Goal: Task Accomplishment & Management: Use online tool/utility

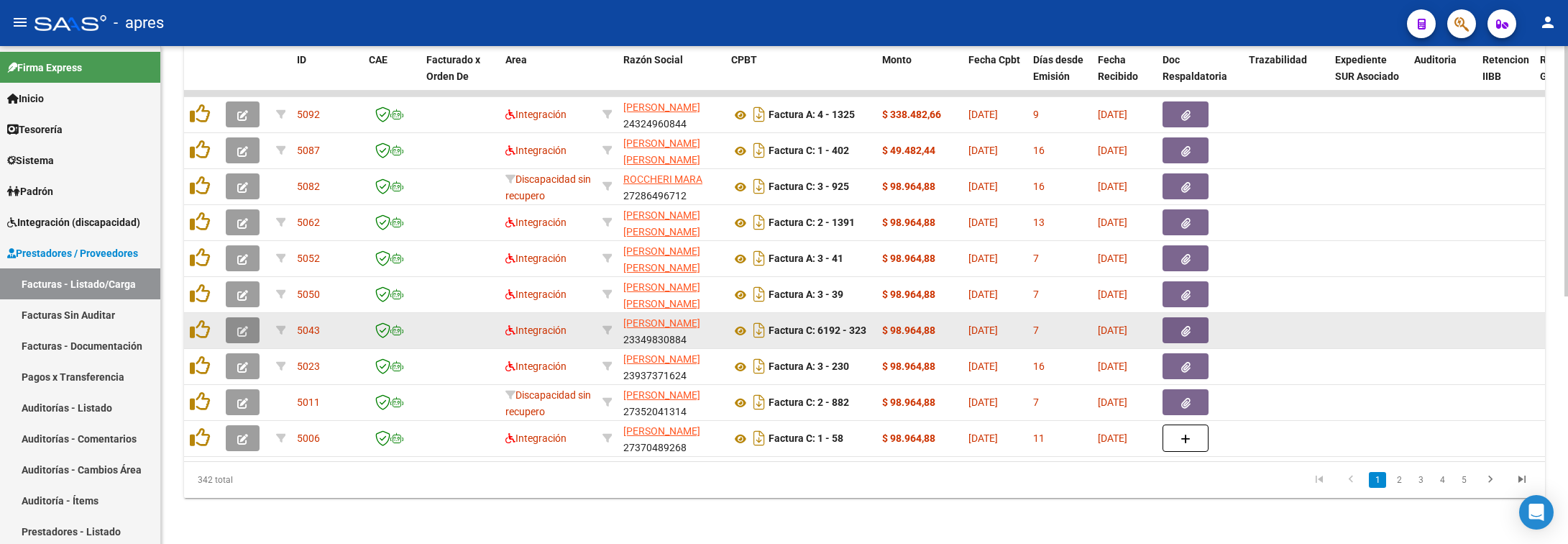
click at [253, 318] on button "button" at bounding box center [242, 331] width 33 height 26
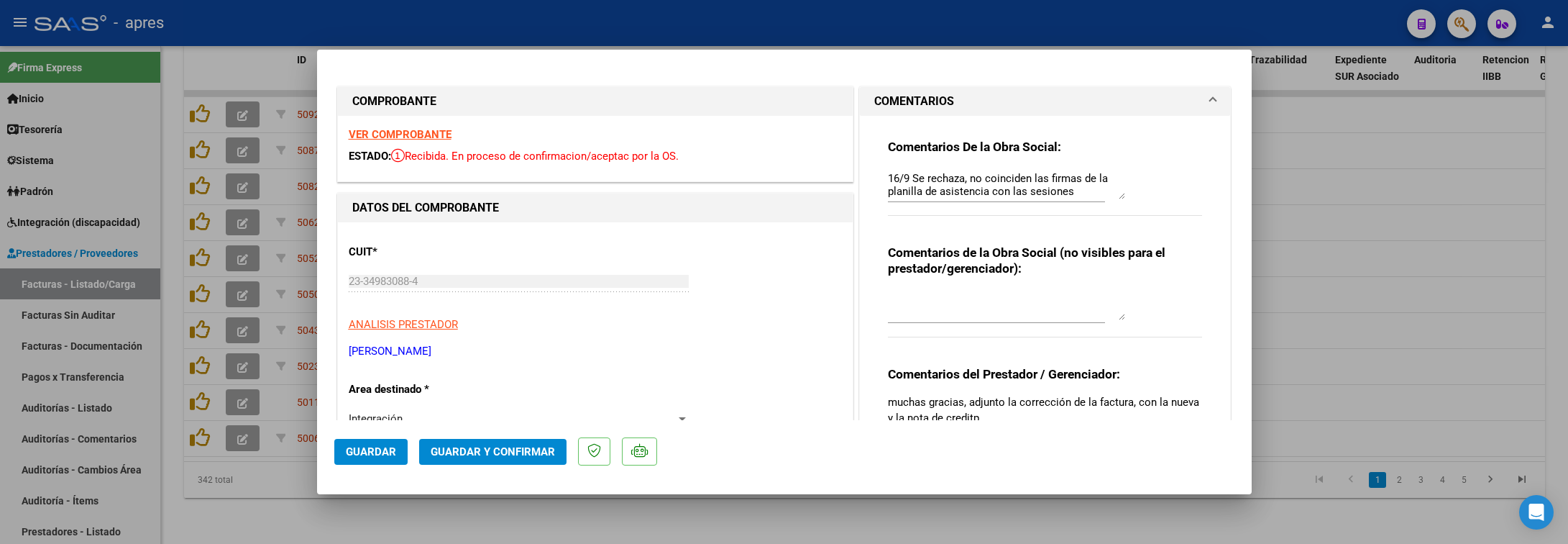
click at [421, 133] on strong "VER COMPROBANTE" at bounding box center [400, 135] width 103 height 13
click at [448, 137] on strong "VER COMPROBANTE" at bounding box center [400, 135] width 103 height 13
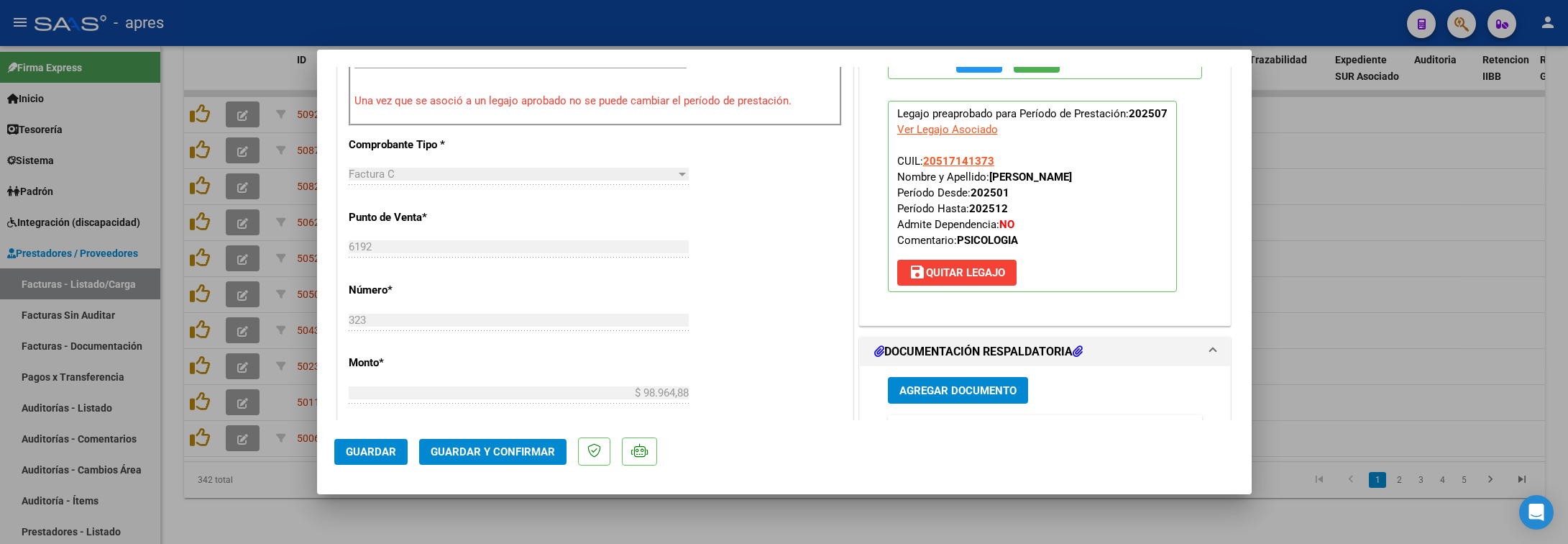
scroll to position [647, 0]
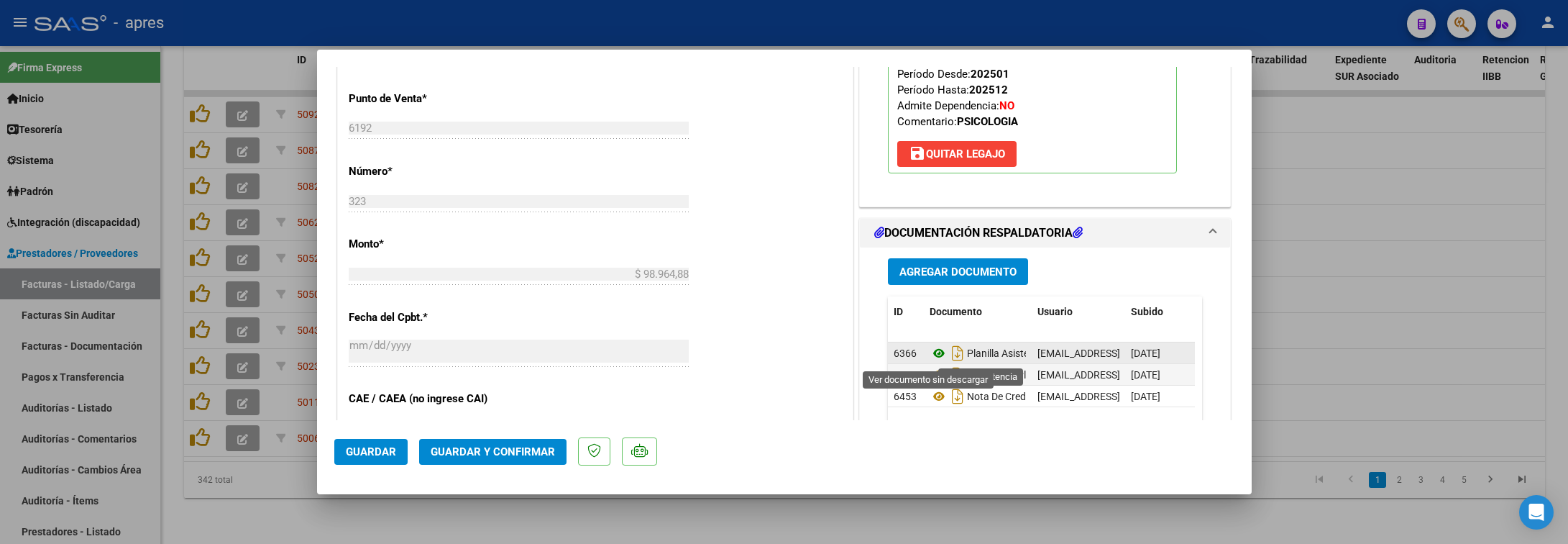
click at [930, 352] on icon at bounding box center [939, 353] width 19 height 17
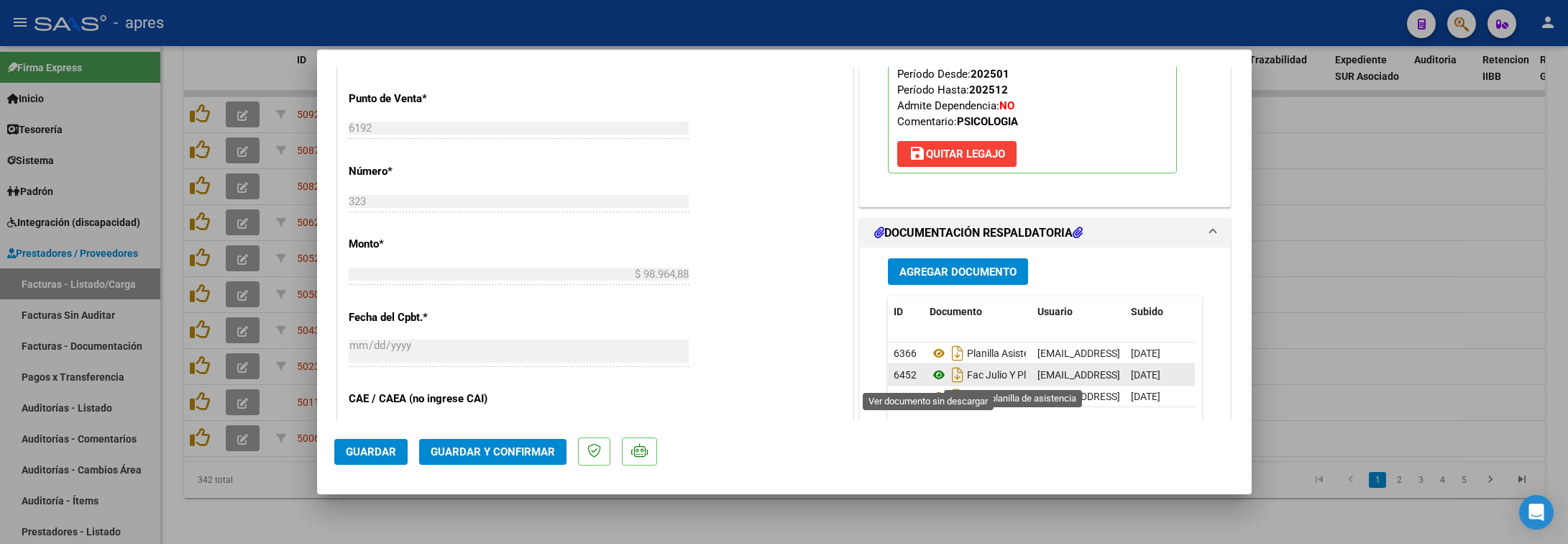
click at [930, 374] on icon at bounding box center [939, 375] width 19 height 17
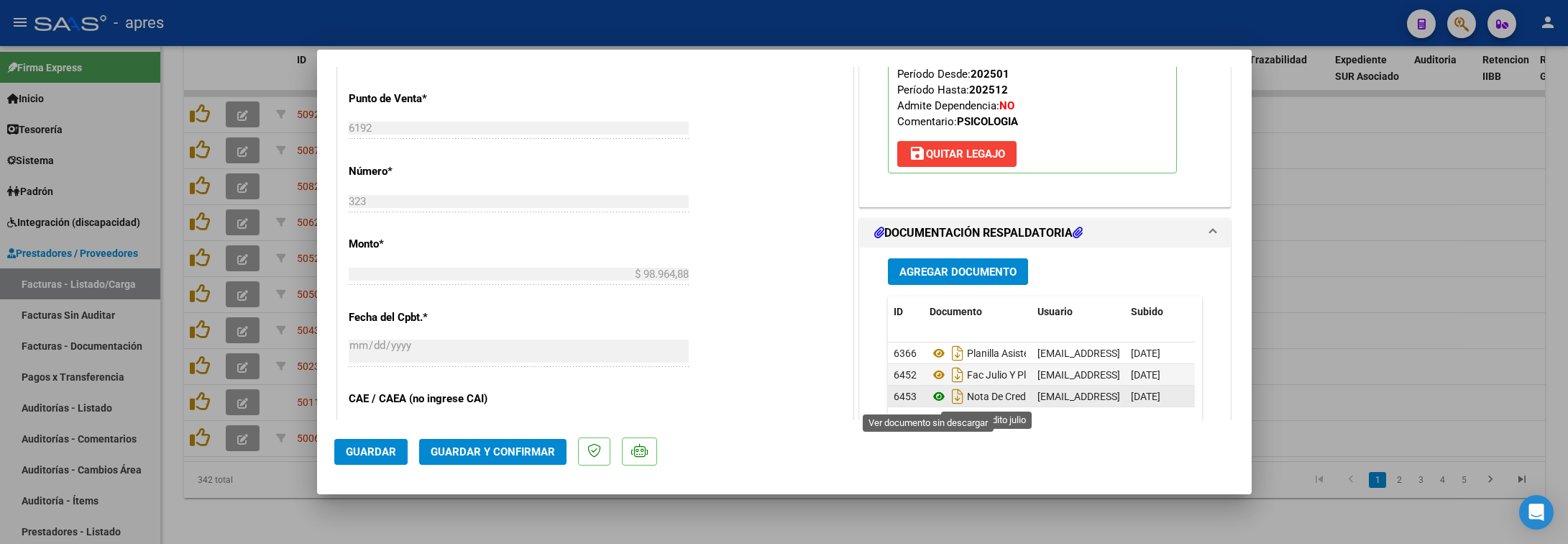
click at [930, 402] on icon at bounding box center [939, 396] width 19 height 17
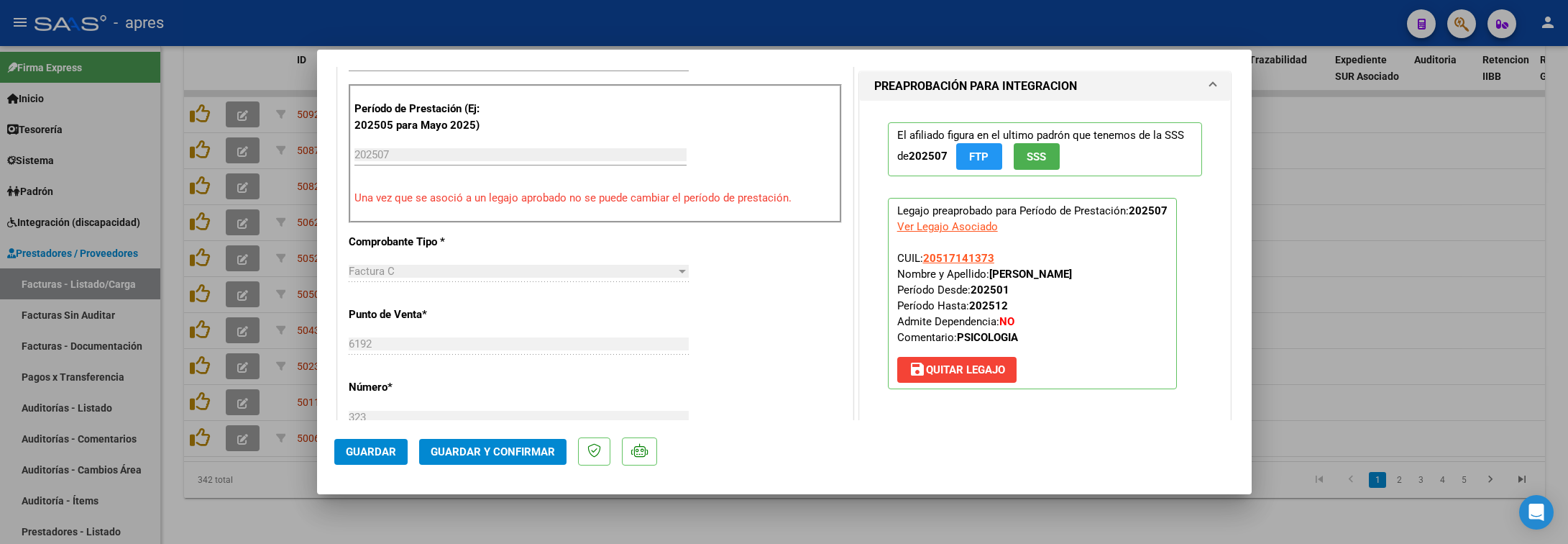
scroll to position [0, 0]
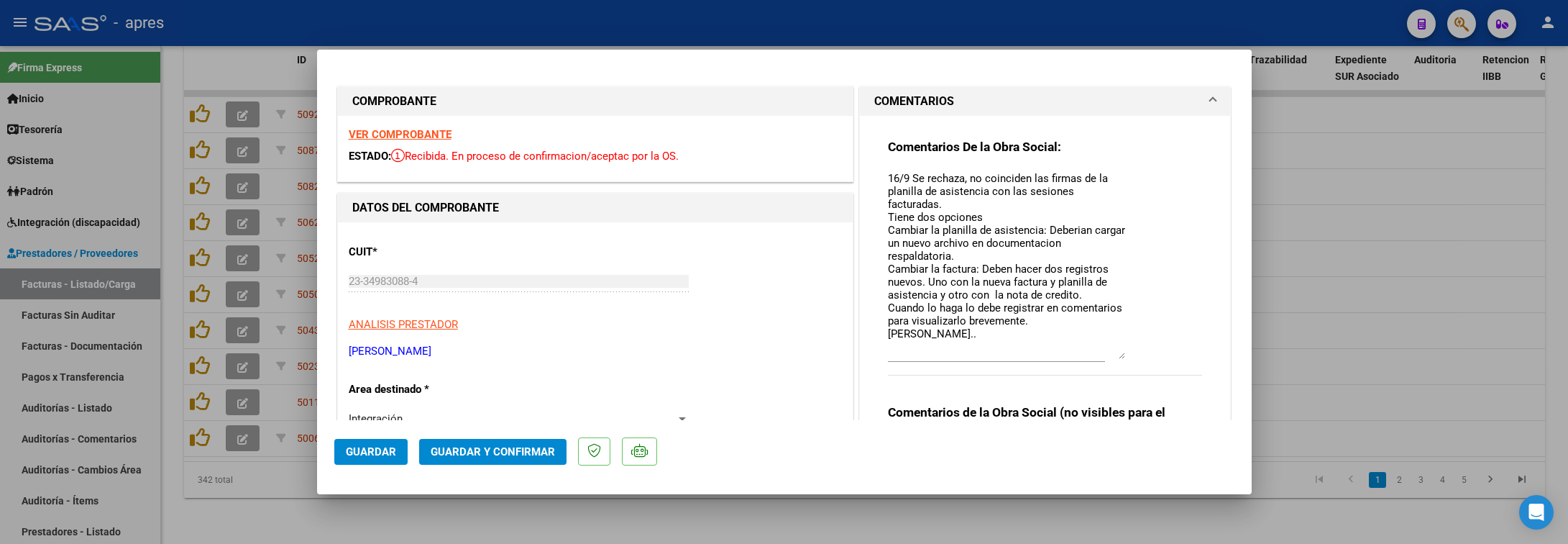
drag, startPoint x: 1109, startPoint y: 194, endPoint x: 1120, endPoint y: 354, distance: 160.4
click at [1120, 354] on div "Comentarios De la Obra Social: 16/9 Se rechaza, no coinciden las firmas de la p…" at bounding box center [1045, 265] width 315 height 253
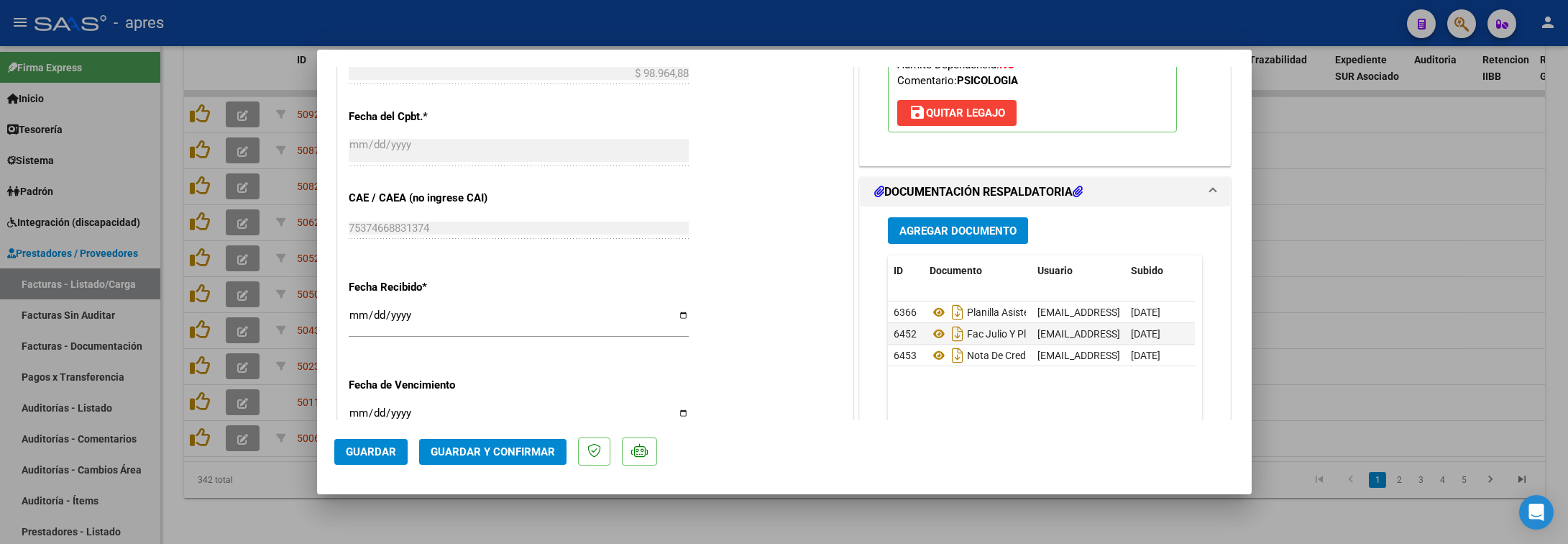
scroll to position [971, 0]
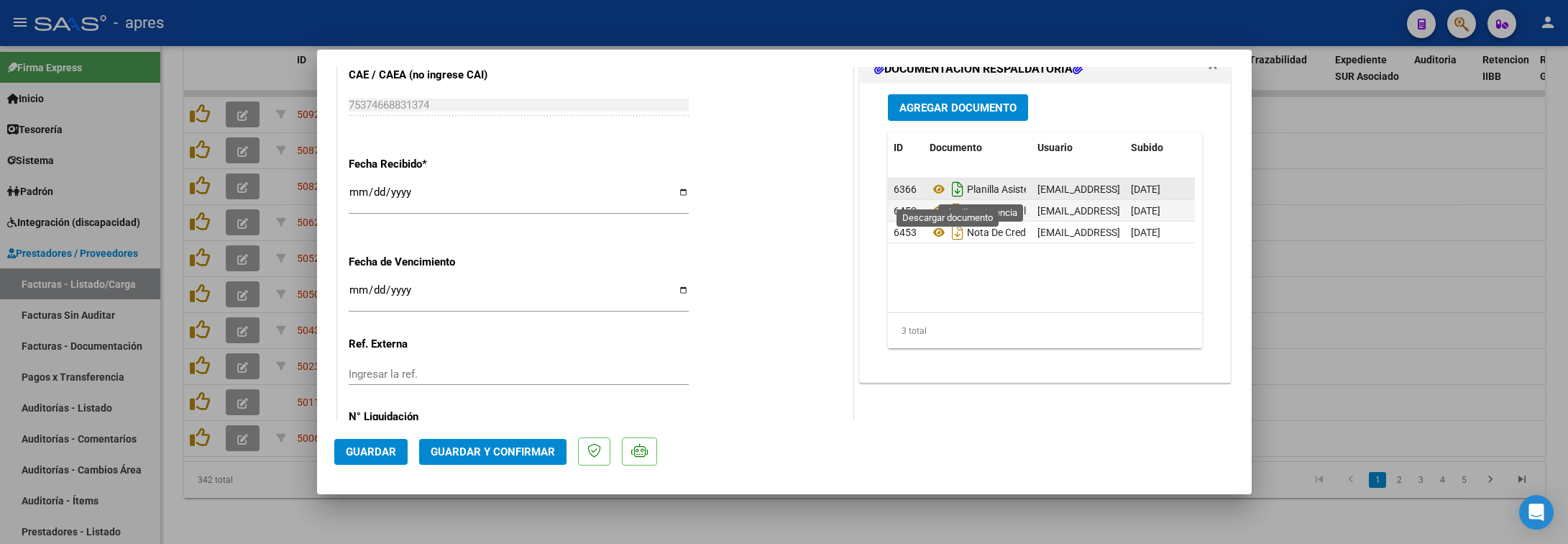
click at [949, 195] on icon "Descargar documento" at bounding box center [958, 189] width 19 height 23
click at [949, 211] on icon "Descargar documento" at bounding box center [958, 211] width 19 height 23
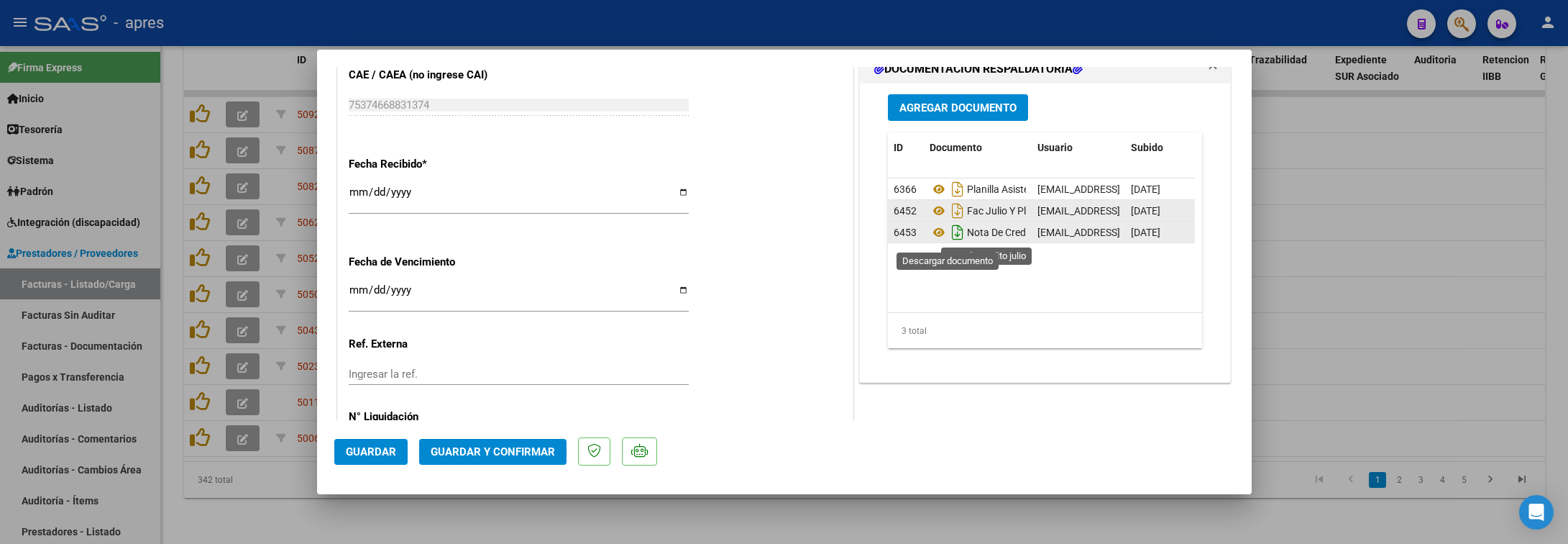
click at [949, 237] on icon "Descargar documento" at bounding box center [958, 232] width 19 height 23
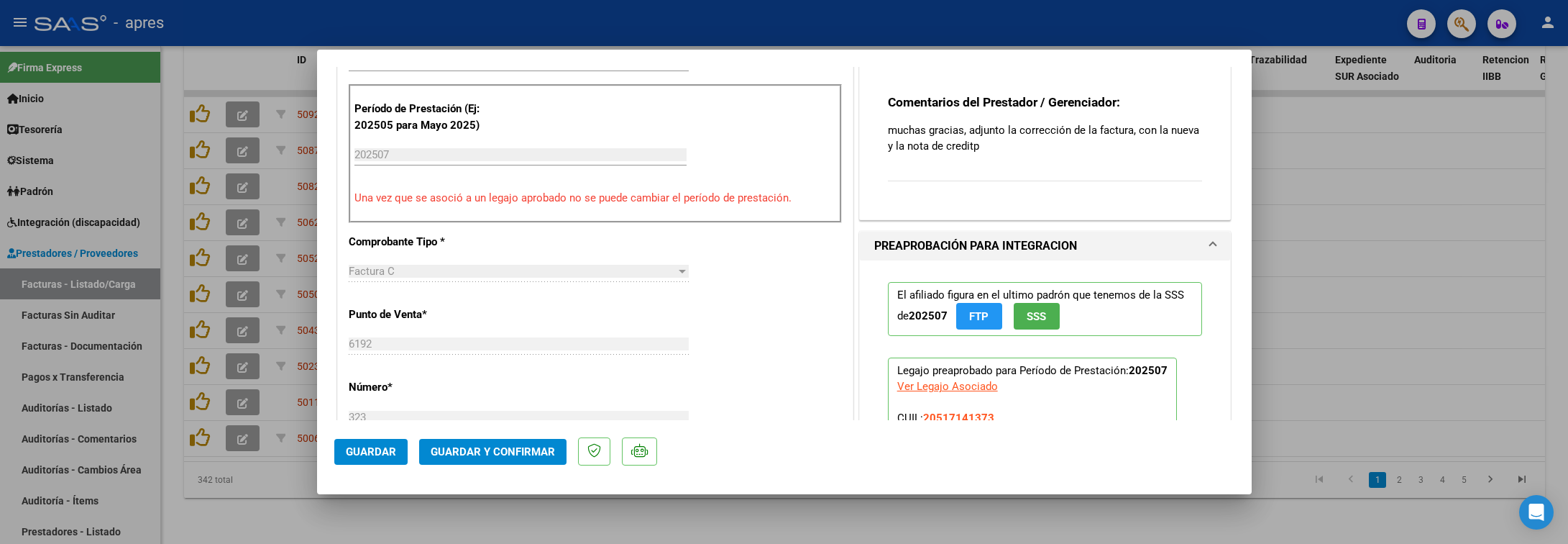
scroll to position [216, 0]
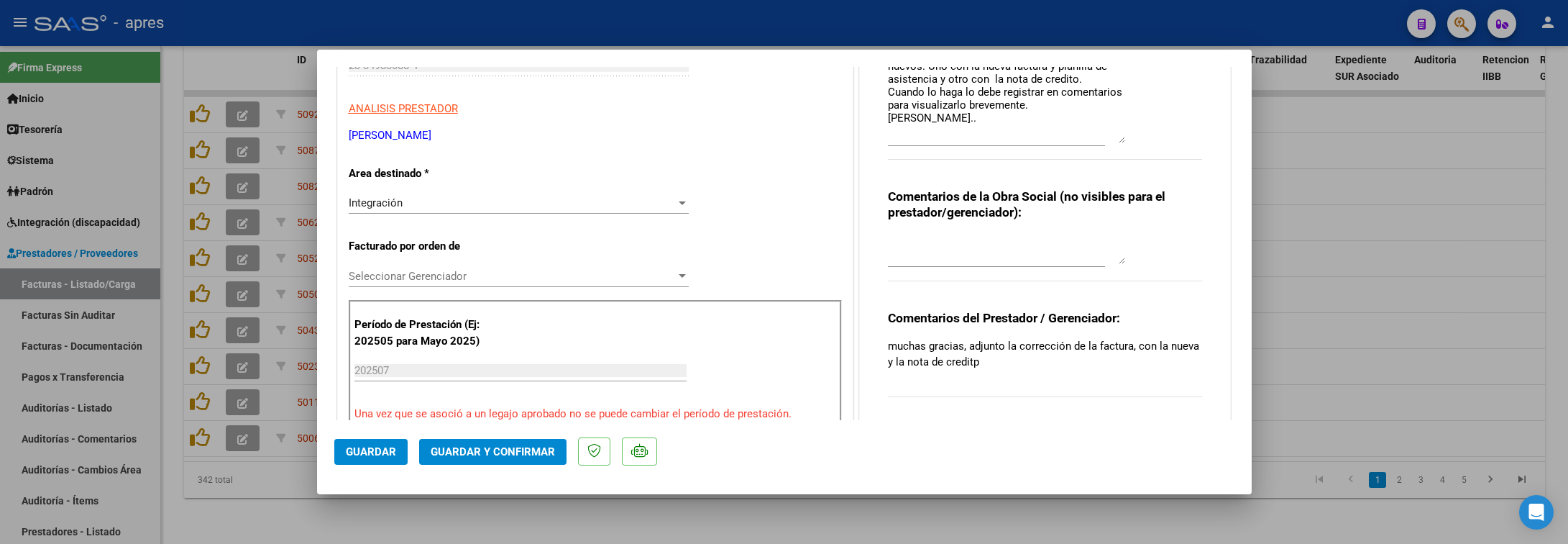
click at [1003, 360] on p "muchas gracias, adjunto la corrección de la factura, con la nueva y la nota de …" at bounding box center [1045, 353] width 315 height 31
click at [570, 204] on div "Integración" at bounding box center [512, 203] width 327 height 13
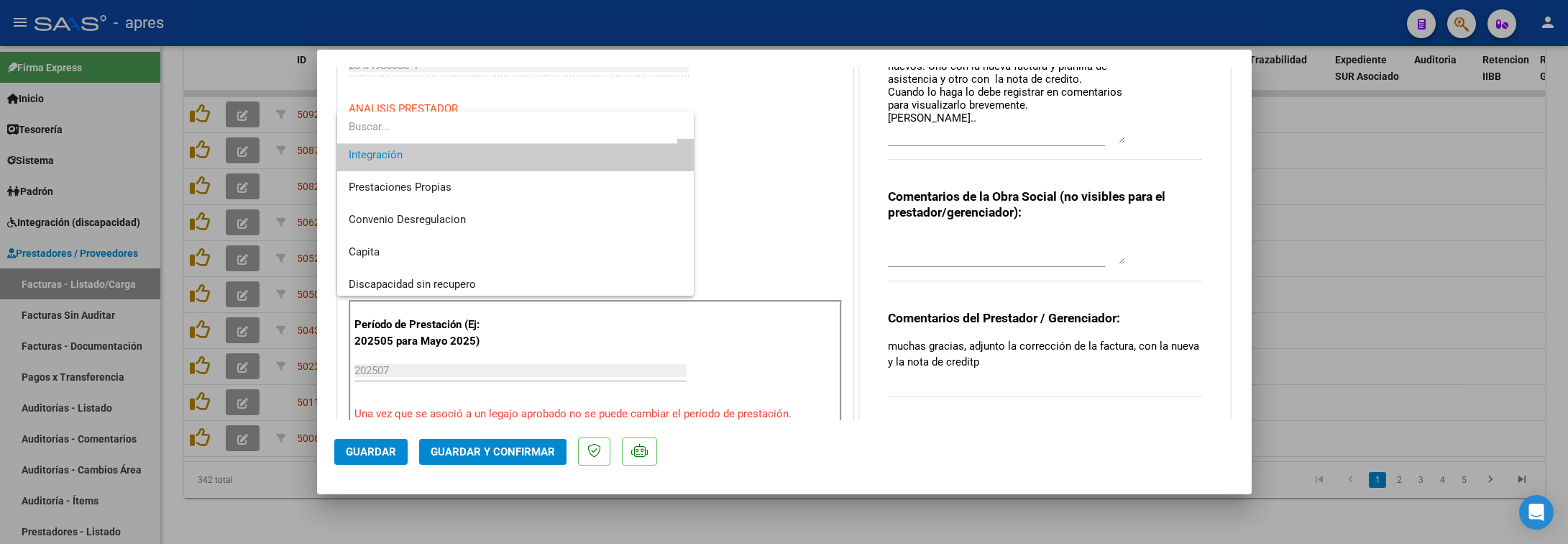
scroll to position [139, 0]
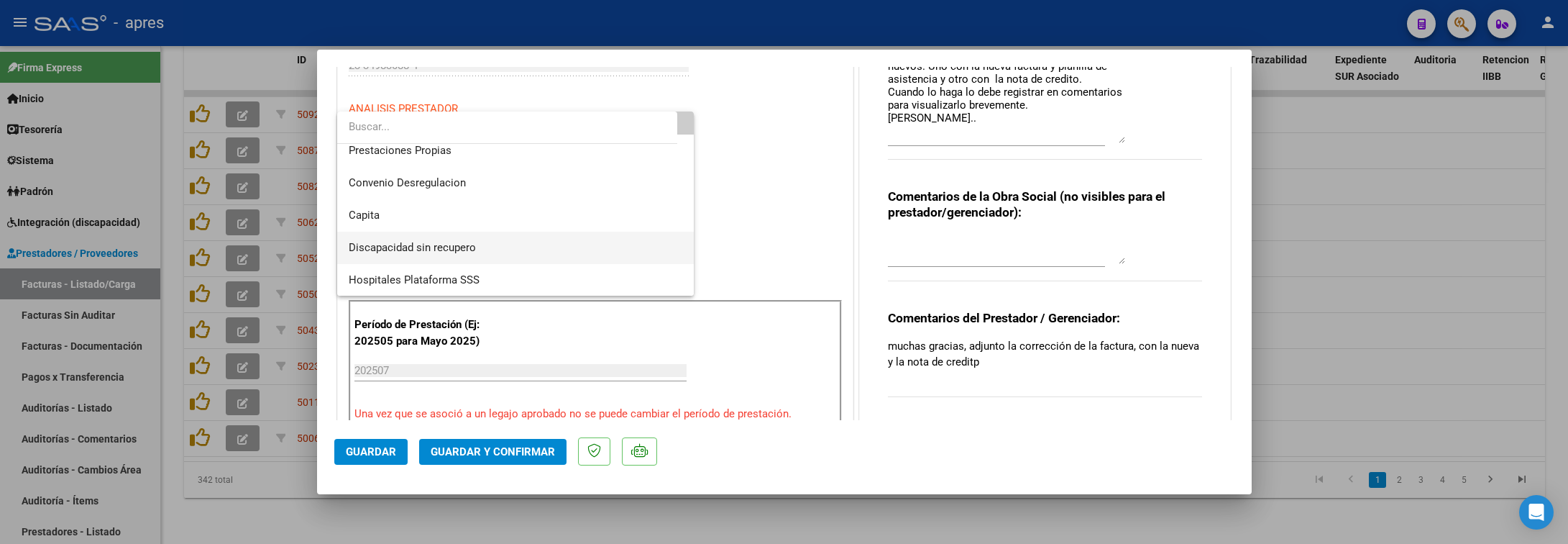
click at [496, 242] on span "Discapacidad sin recupero" at bounding box center [515, 248] width 333 height 32
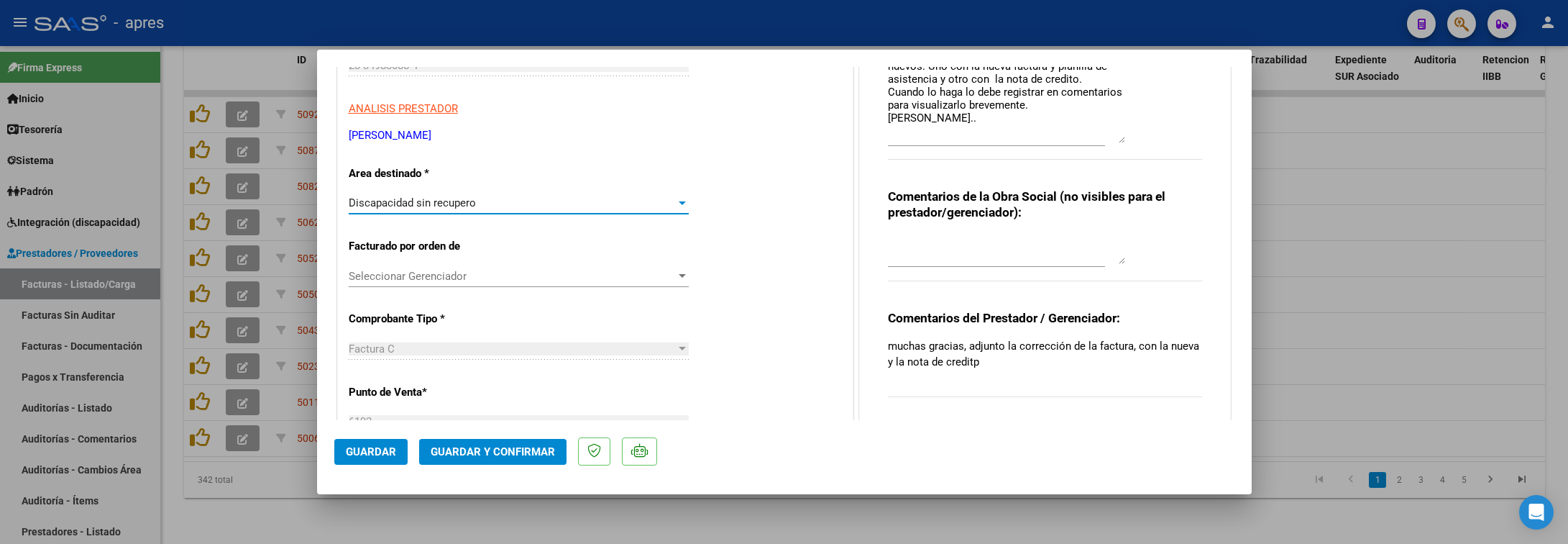
click at [499, 453] on span "Guardar y Confirmar" at bounding box center [493, 452] width 124 height 13
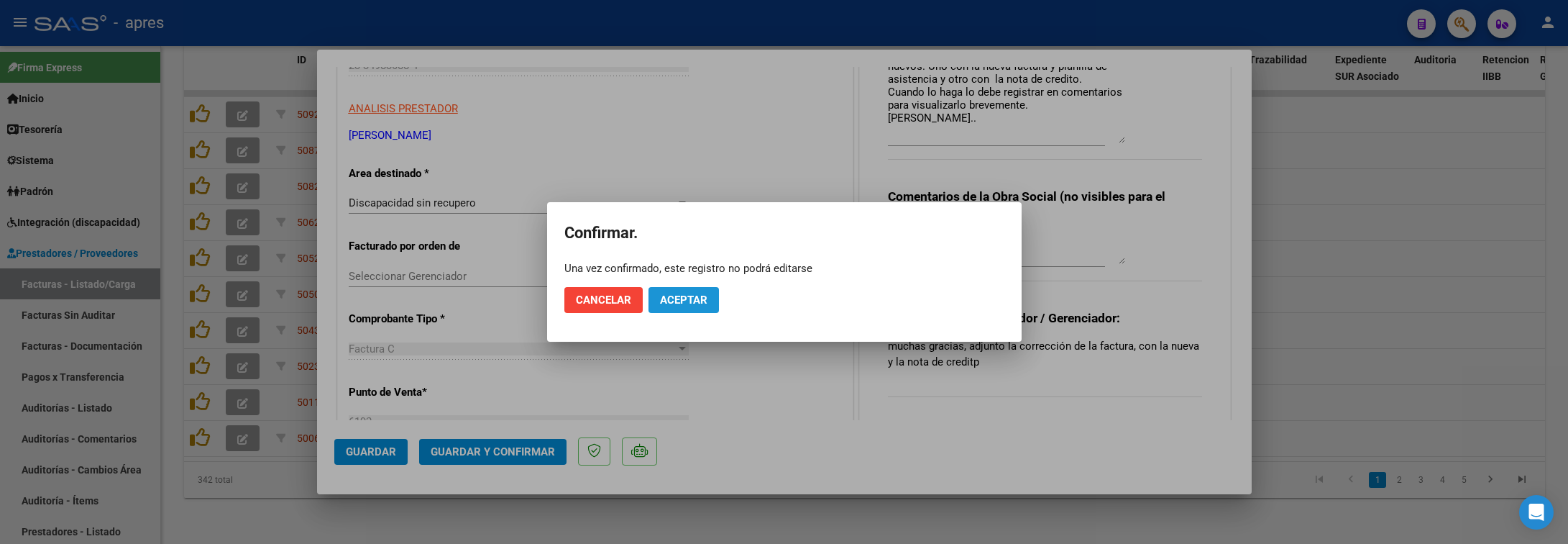
click at [691, 309] on button "Aceptar" at bounding box center [684, 300] width 71 height 26
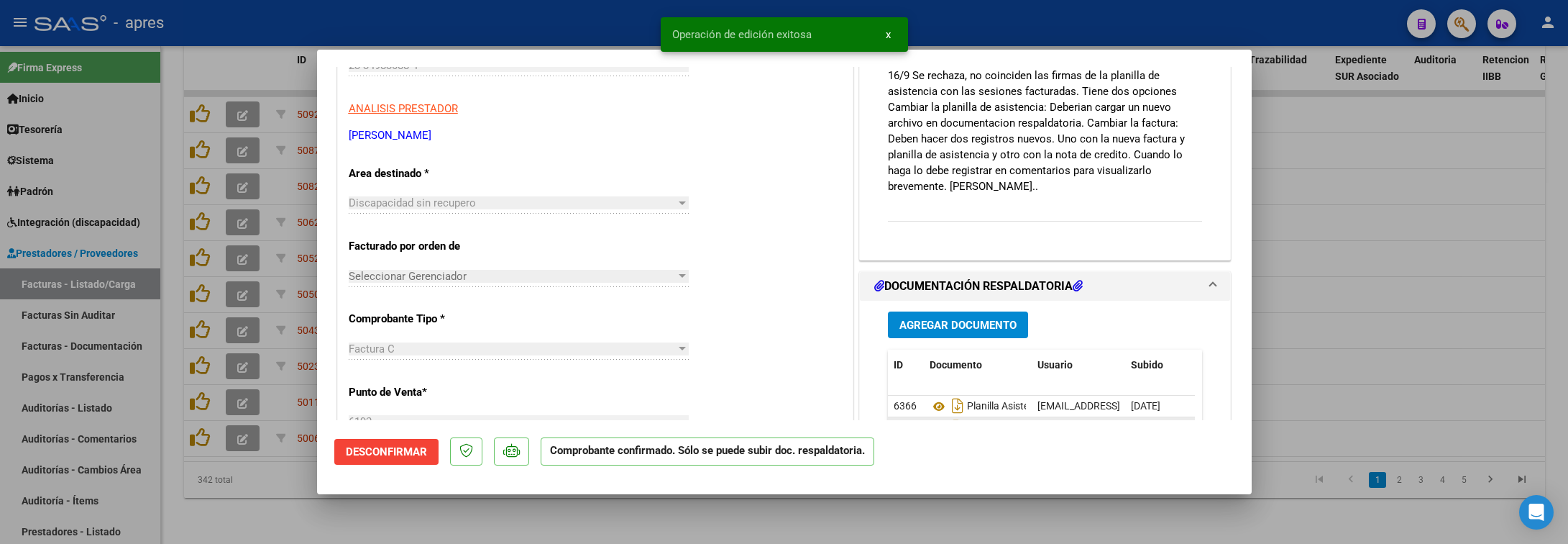
click at [293, 509] on div at bounding box center [784, 272] width 1568 height 544
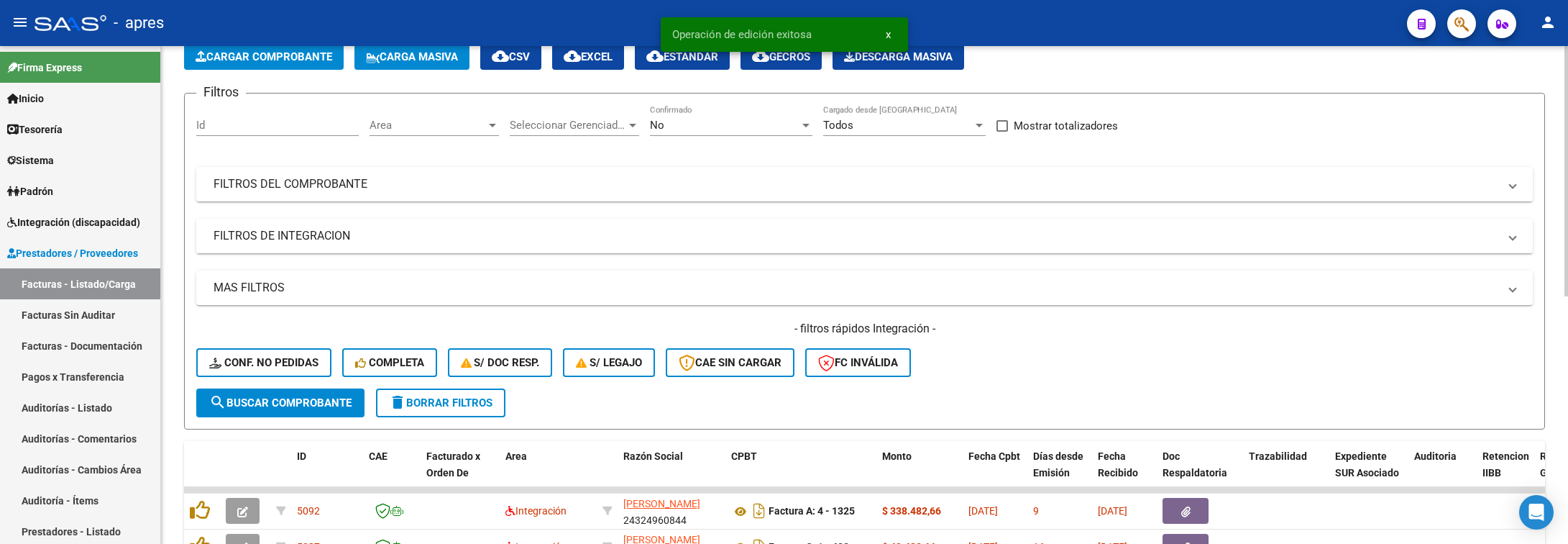
scroll to position [0, 0]
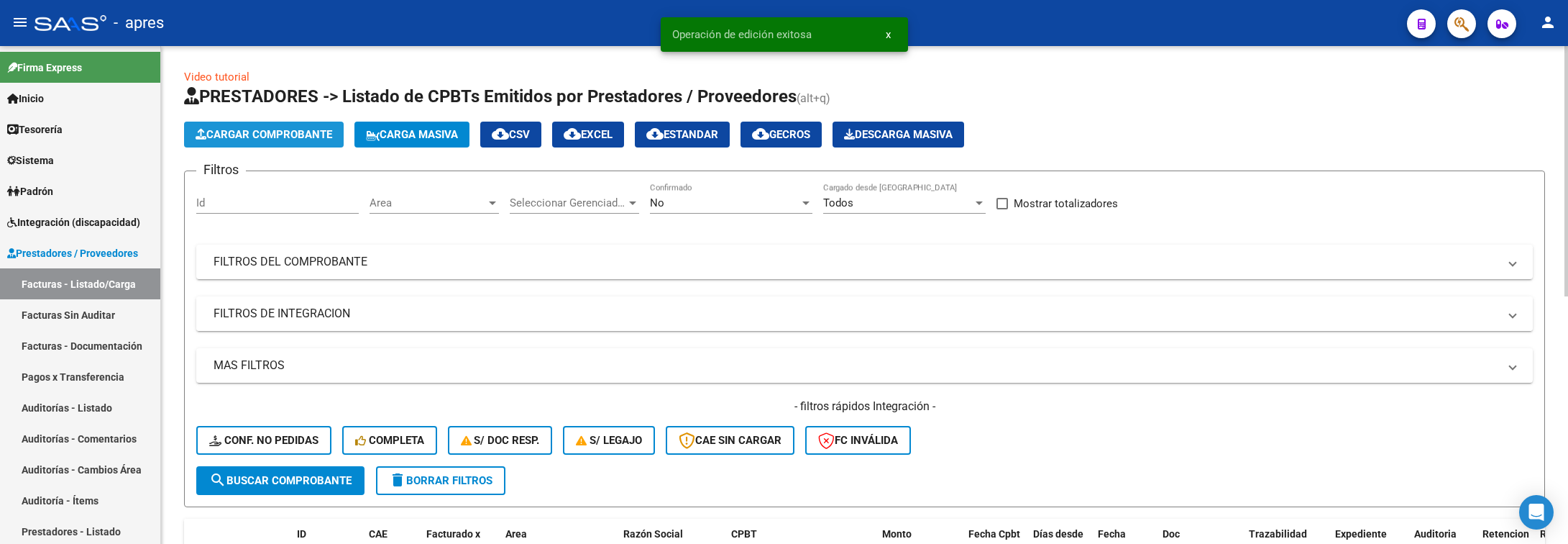
click at [239, 136] on span "Cargar Comprobante" at bounding box center [264, 135] width 137 height 13
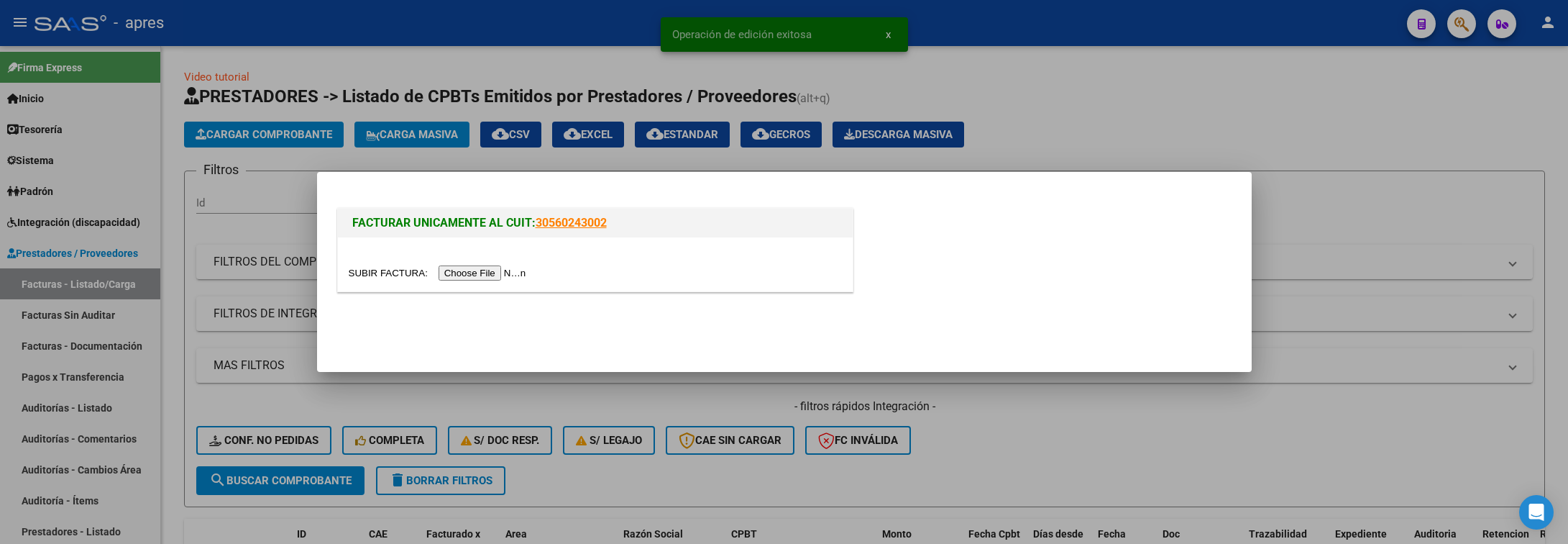
click at [478, 274] on input "file" at bounding box center [440, 272] width 182 height 15
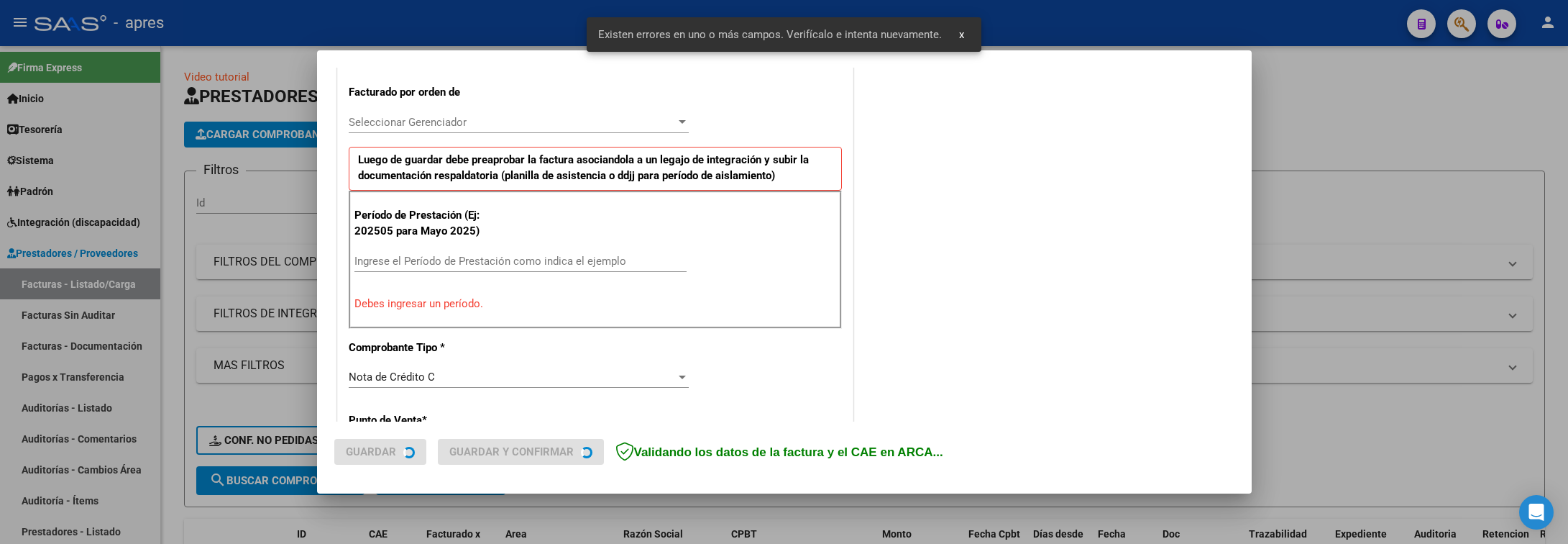
scroll to position [279, 0]
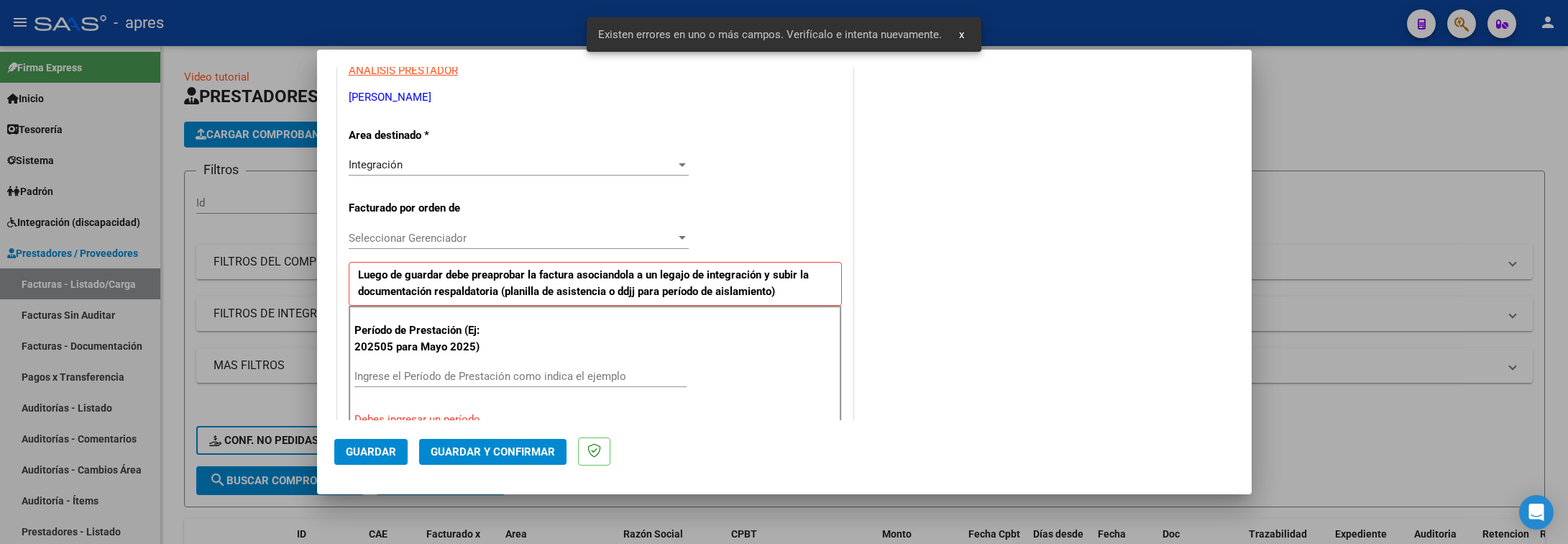
click at [475, 169] on div "Integración" at bounding box center [512, 165] width 327 height 13
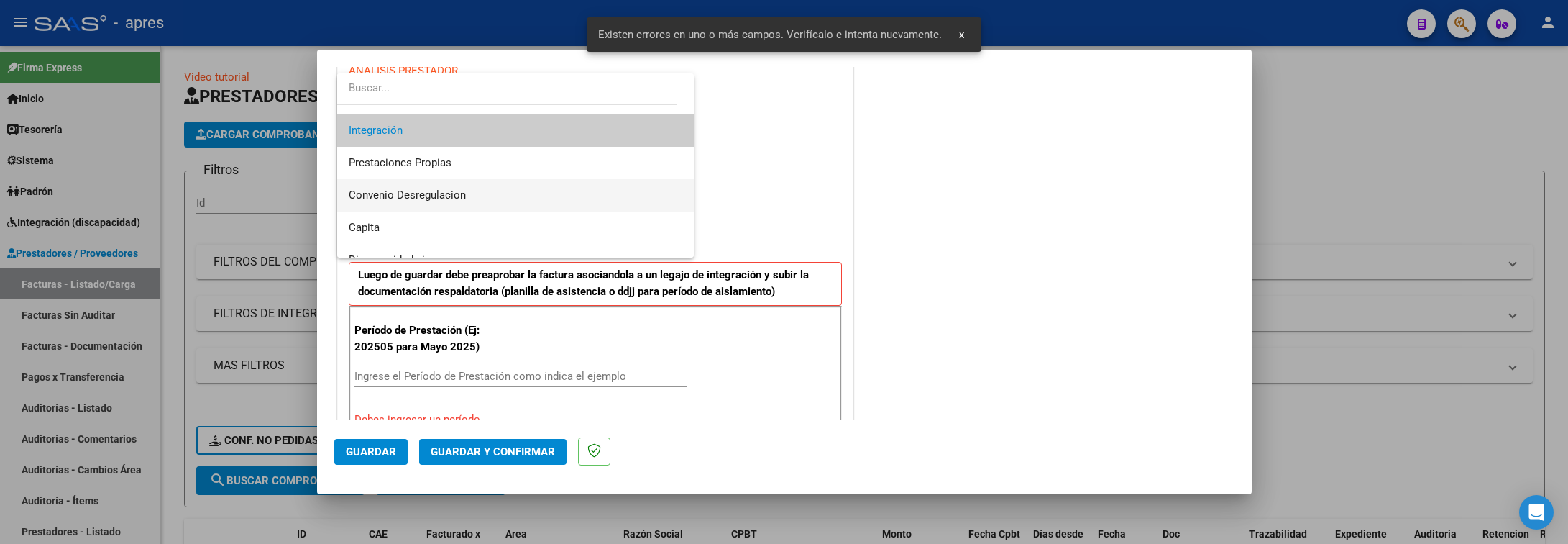
scroll to position [106, 0]
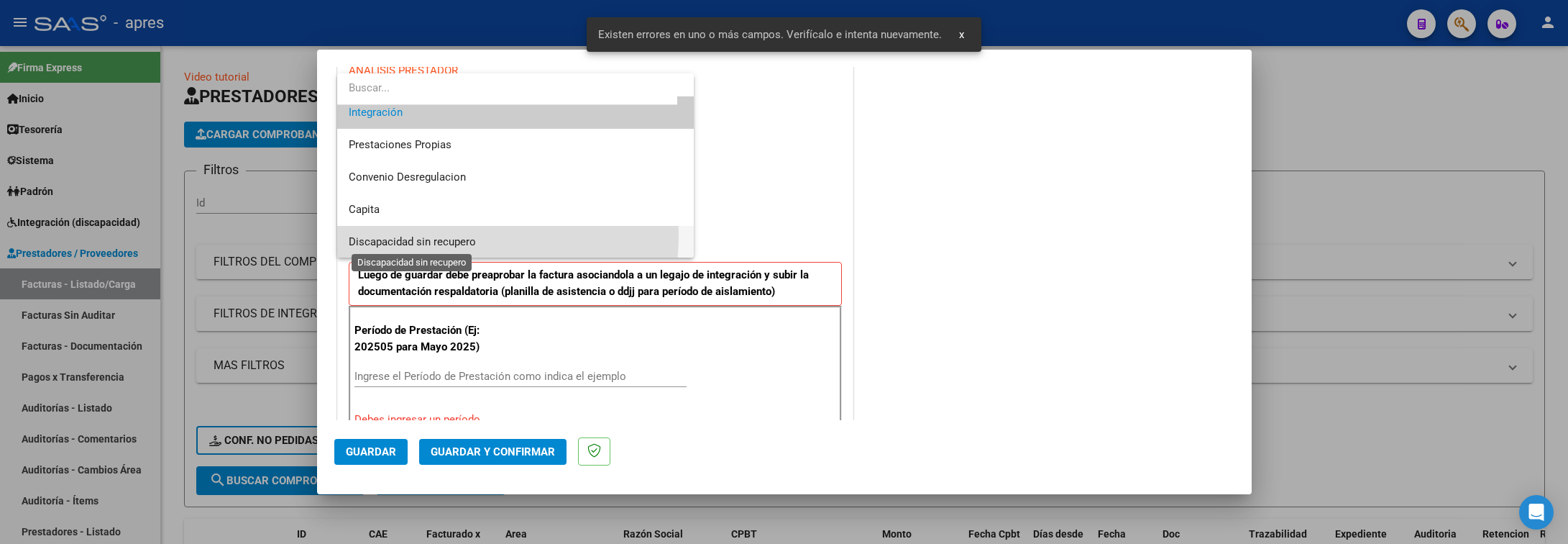
click at [462, 235] on span "Discapacidad sin recupero" at bounding box center [412, 242] width 127 height 13
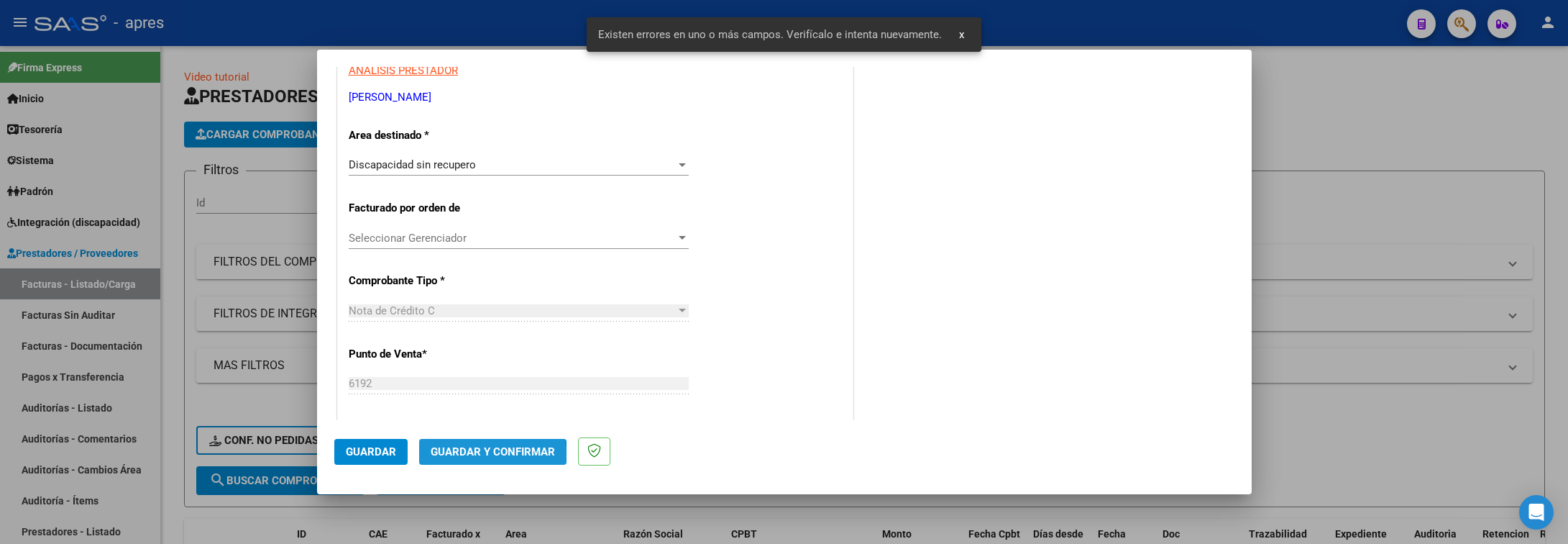
click at [483, 455] on span "Guardar y Confirmar" at bounding box center [493, 452] width 124 height 13
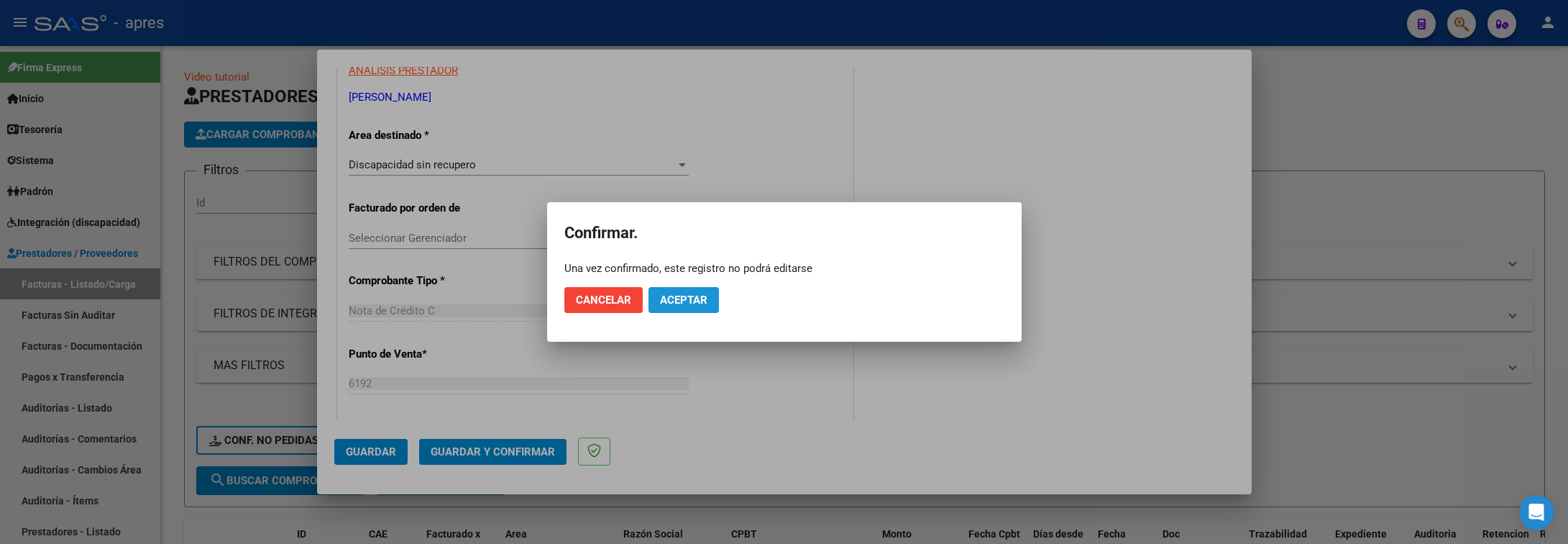
click at [700, 304] on span "Aceptar" at bounding box center [684, 300] width 47 height 13
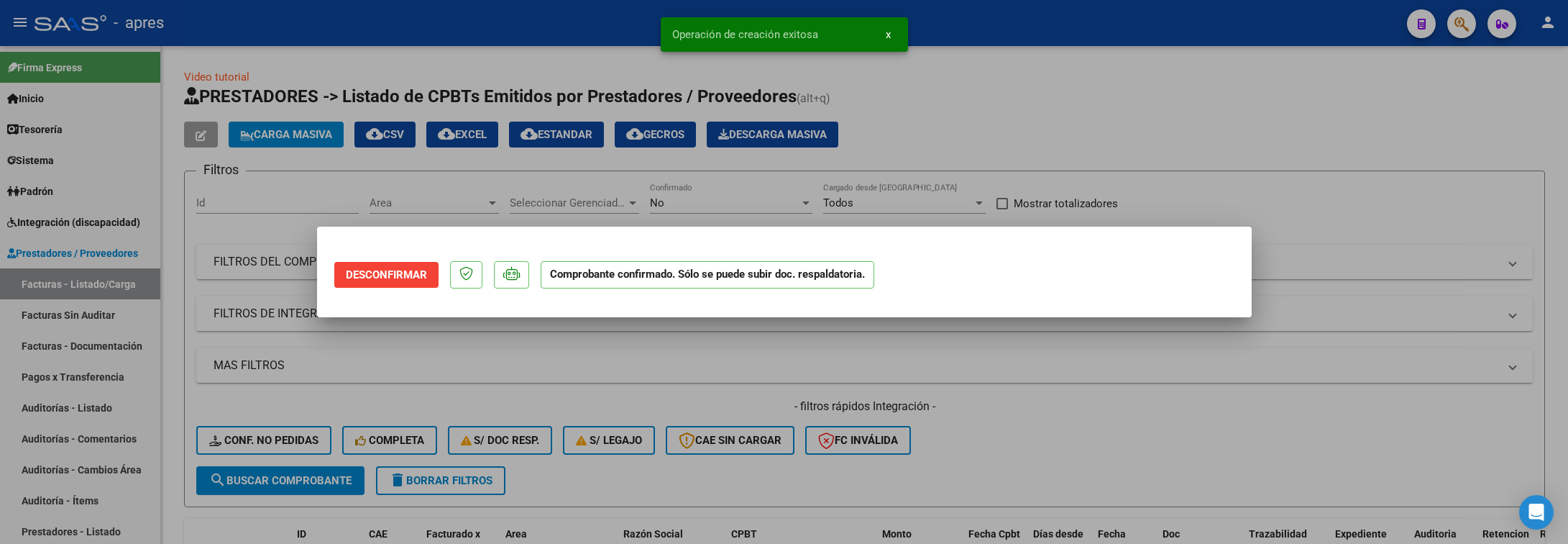
scroll to position [0, 0]
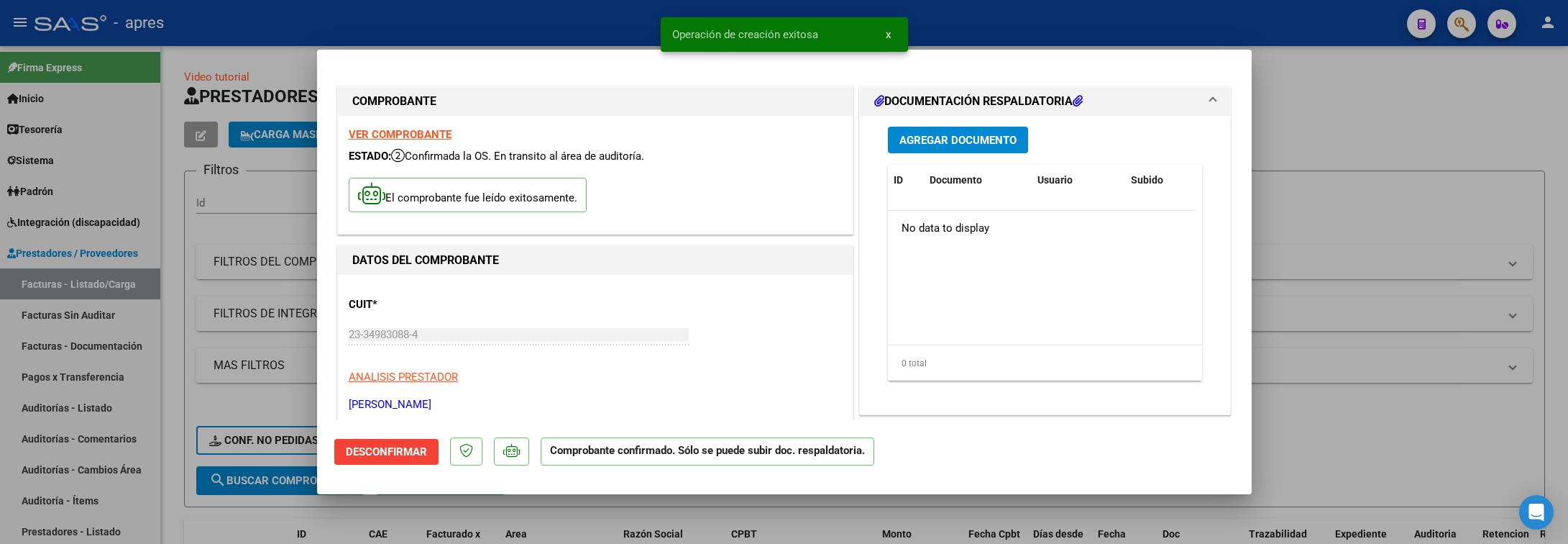
click at [166, 274] on div at bounding box center [784, 272] width 1568 height 544
type input "$ 0,00"
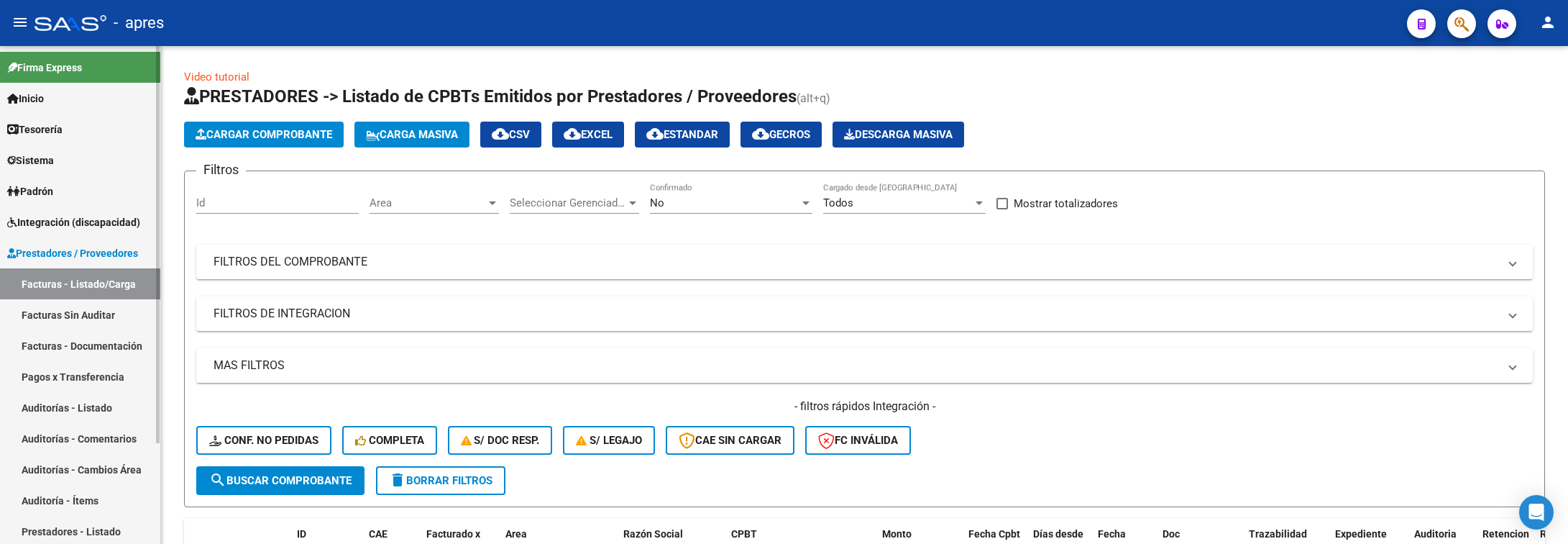
click at [99, 406] on link "Auditorías - Listado" at bounding box center [80, 407] width 160 height 31
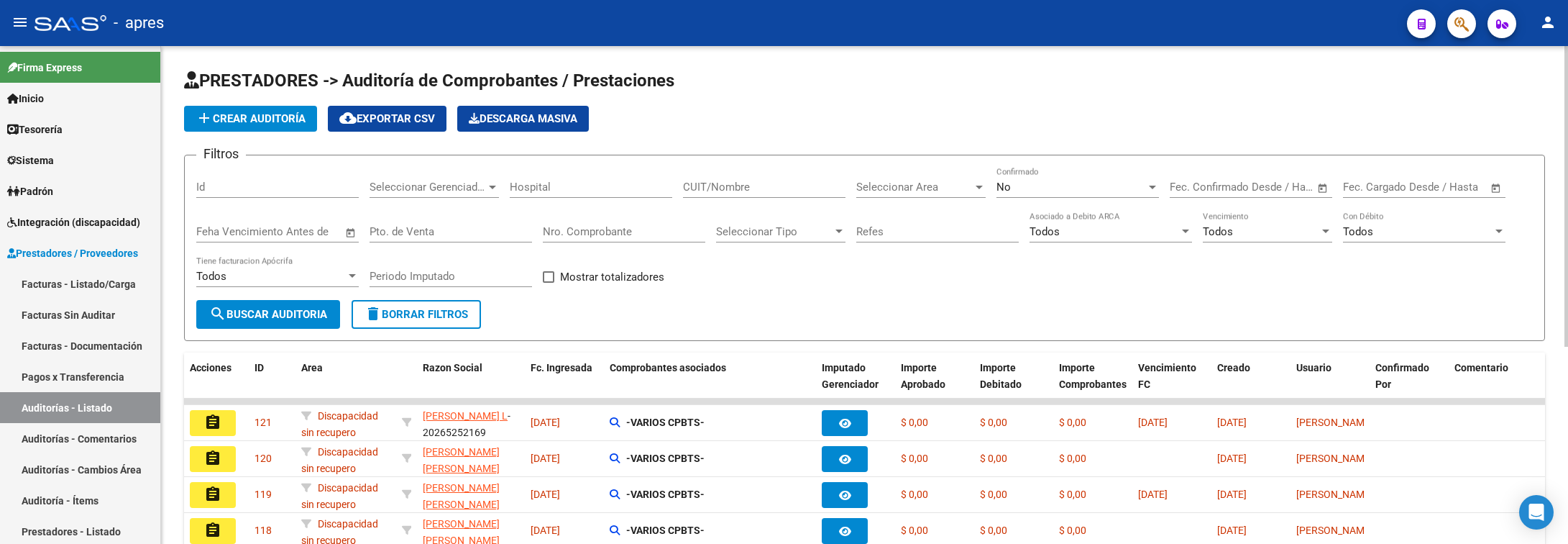
click at [253, 117] on span "add Crear Auditoría" at bounding box center [250, 119] width 110 height 13
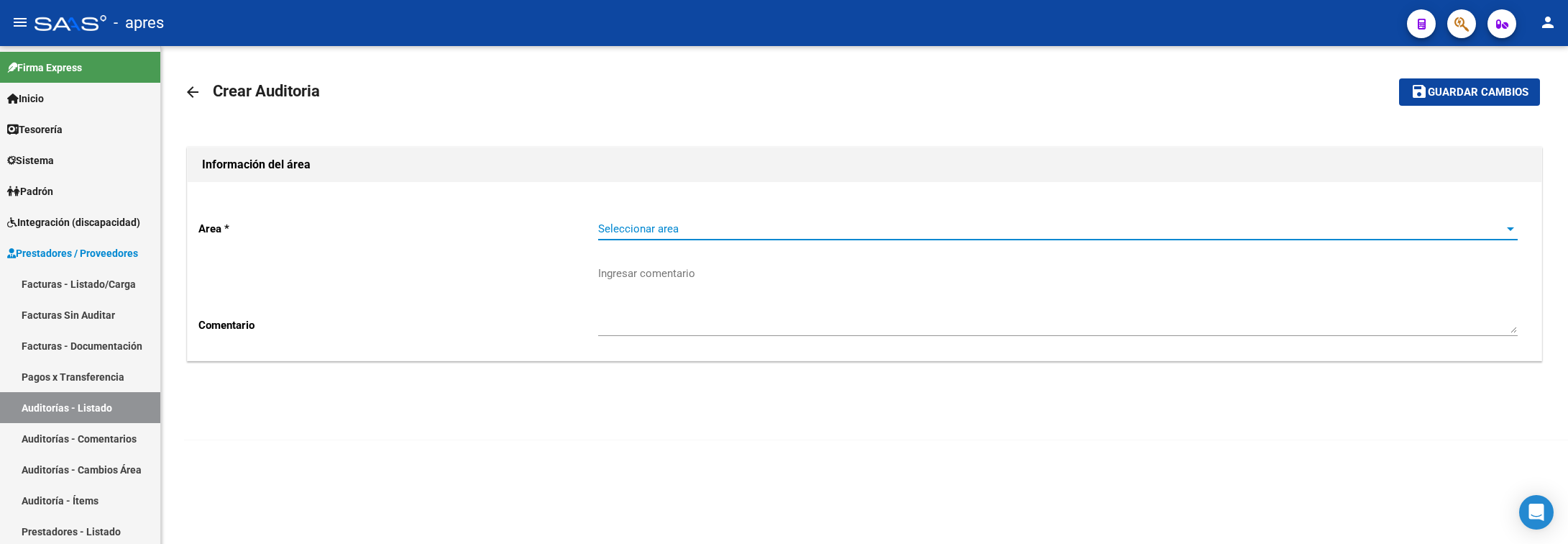
click at [625, 222] on span "Seleccionar area" at bounding box center [1052, 229] width 907 height 13
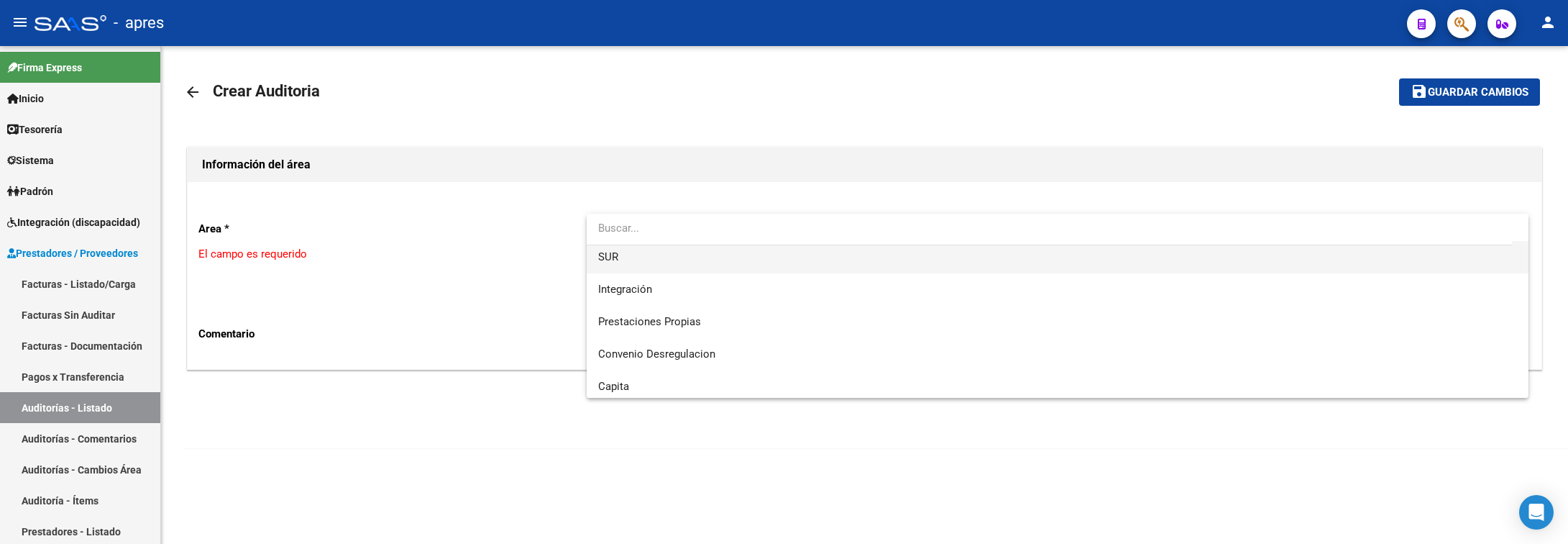
scroll to position [139, 0]
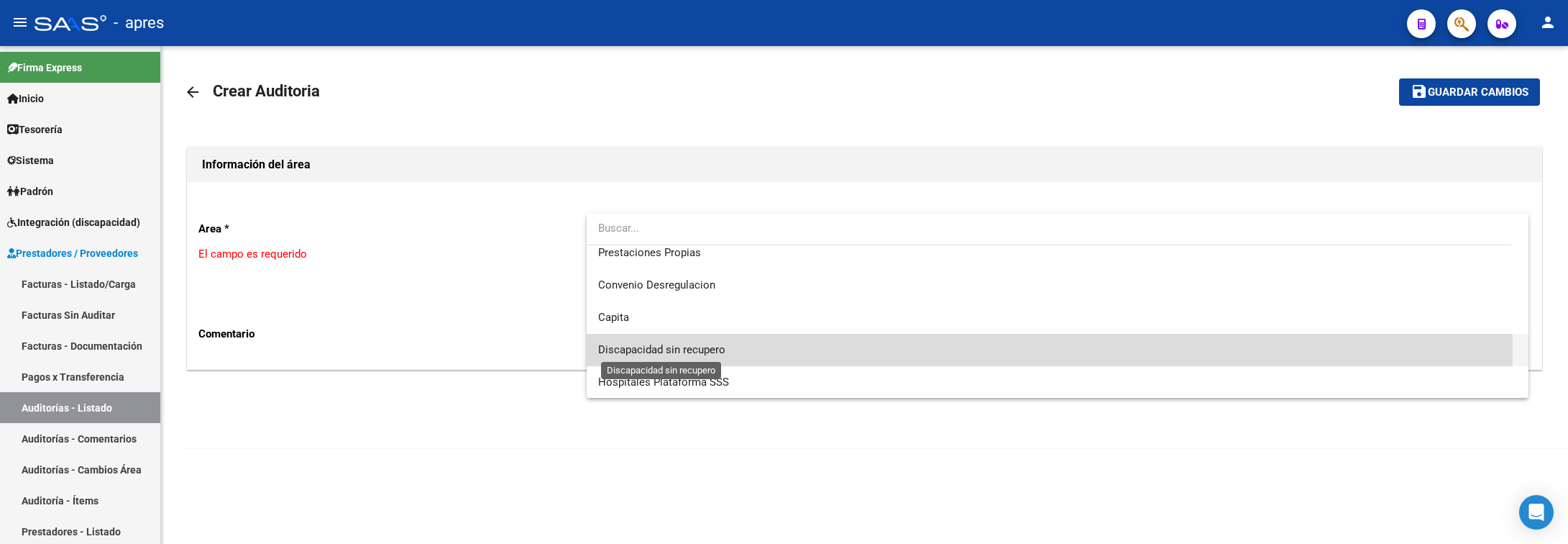
click at [634, 347] on span "Discapacidad sin recupero" at bounding box center [662, 350] width 127 height 13
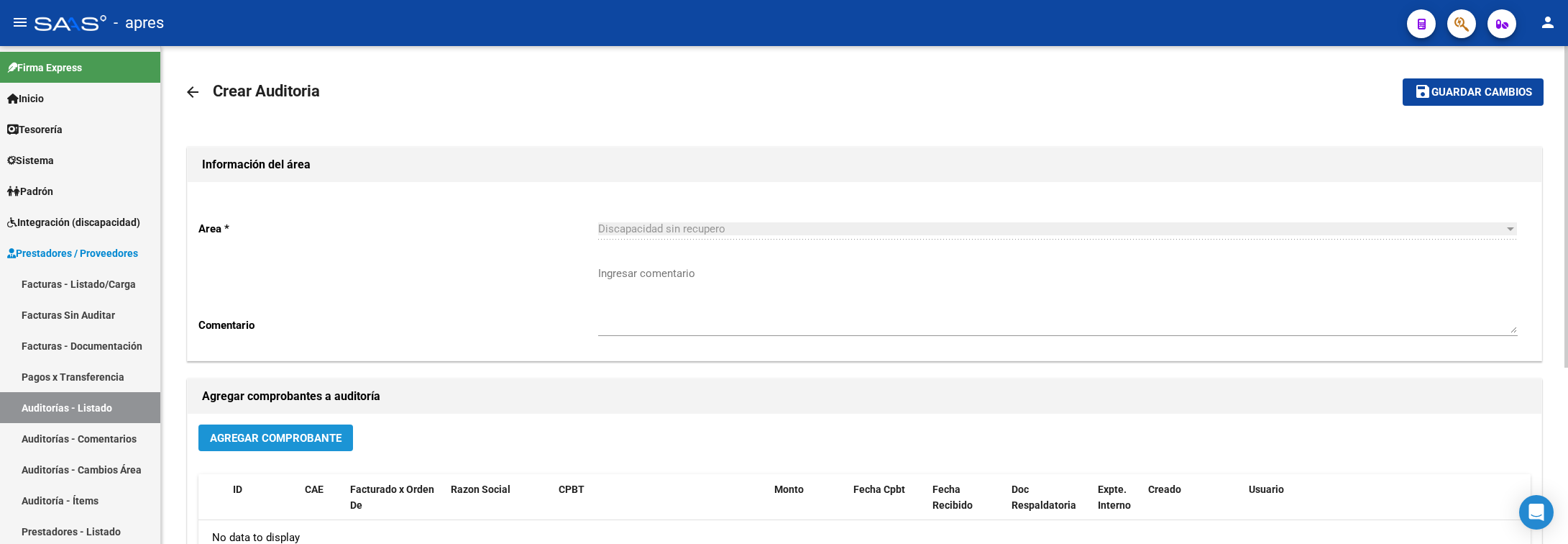
click at [278, 435] on span "Agregar Comprobante" at bounding box center [275, 438] width 132 height 13
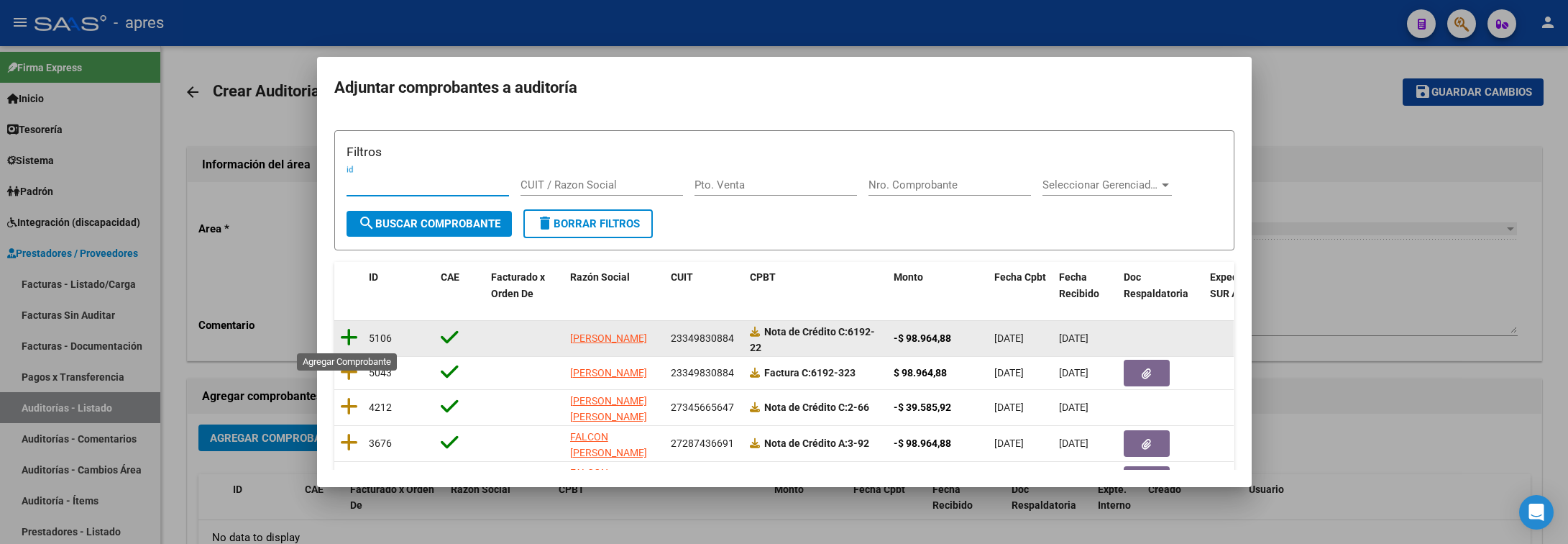
click at [348, 337] on icon at bounding box center [349, 337] width 18 height 20
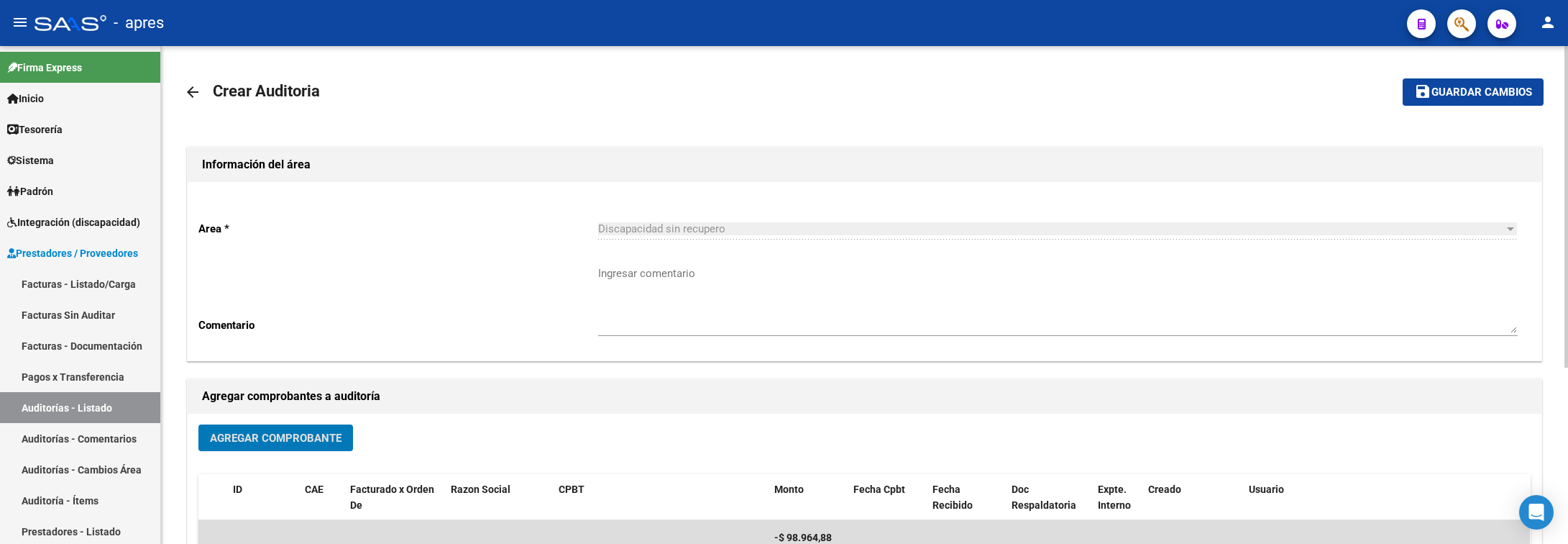
click at [314, 433] on span "Agregar Comprobante" at bounding box center [275, 438] width 132 height 13
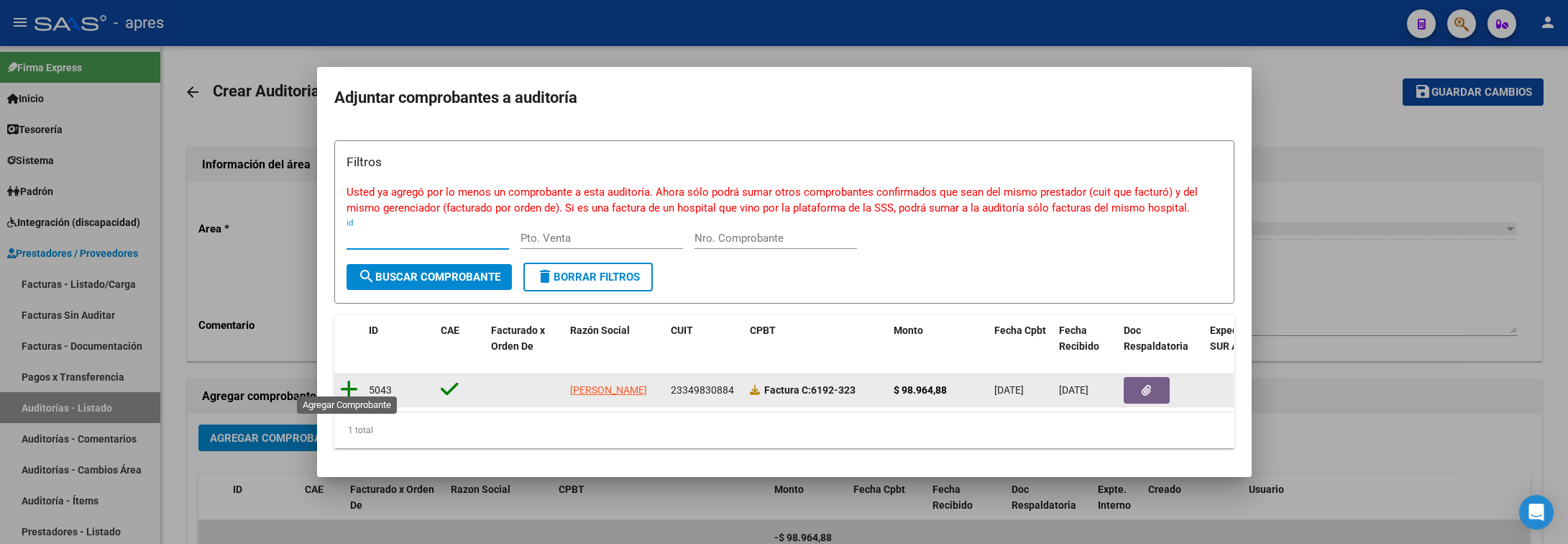
click at [347, 382] on icon at bounding box center [349, 390] width 18 height 20
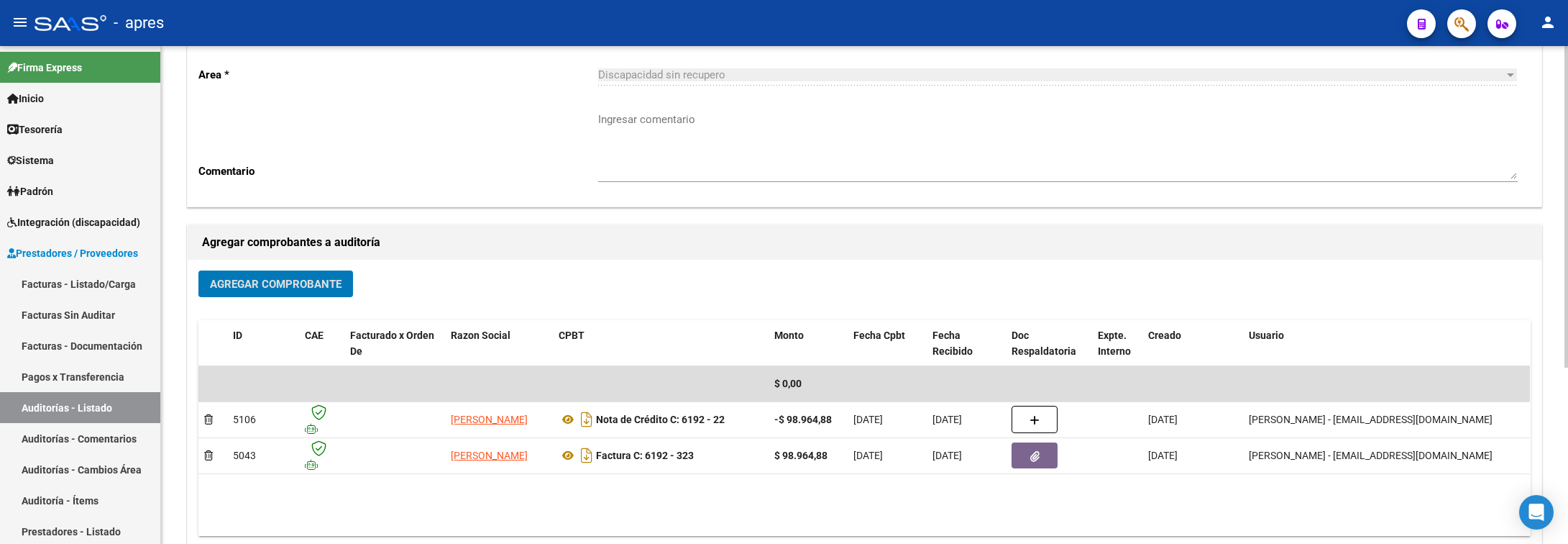
scroll to position [0, 0]
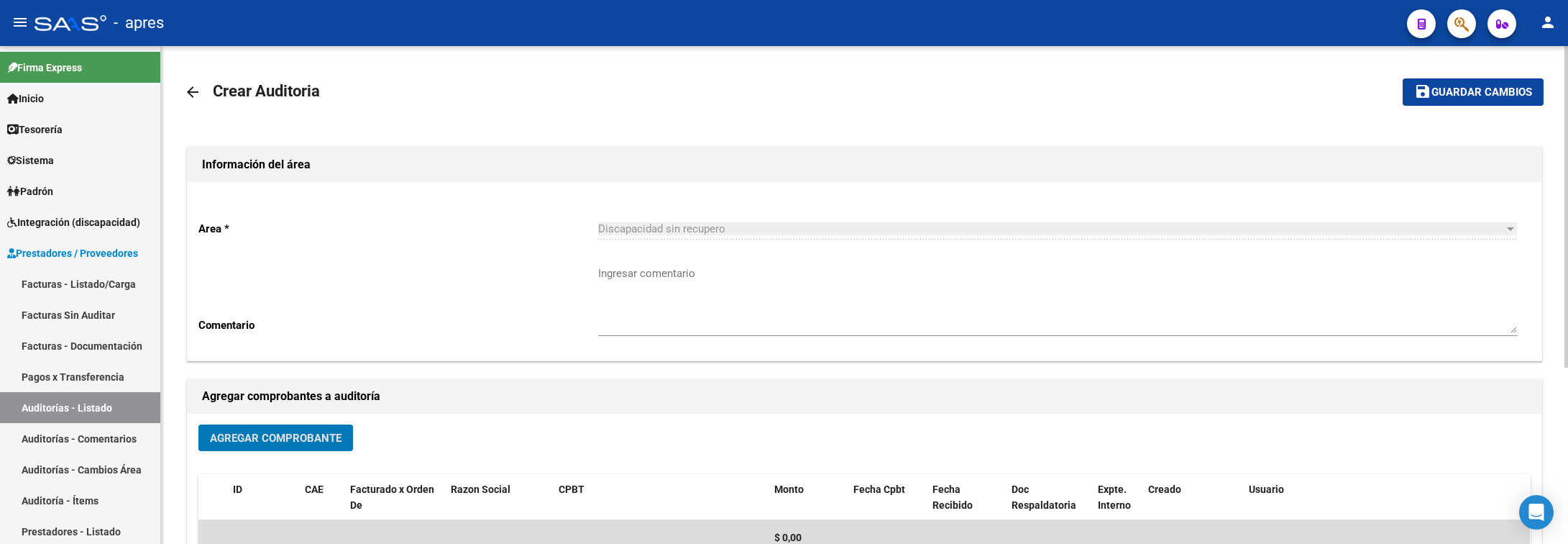
click at [1501, 87] on span "Guardar cambios" at bounding box center [1482, 93] width 100 height 13
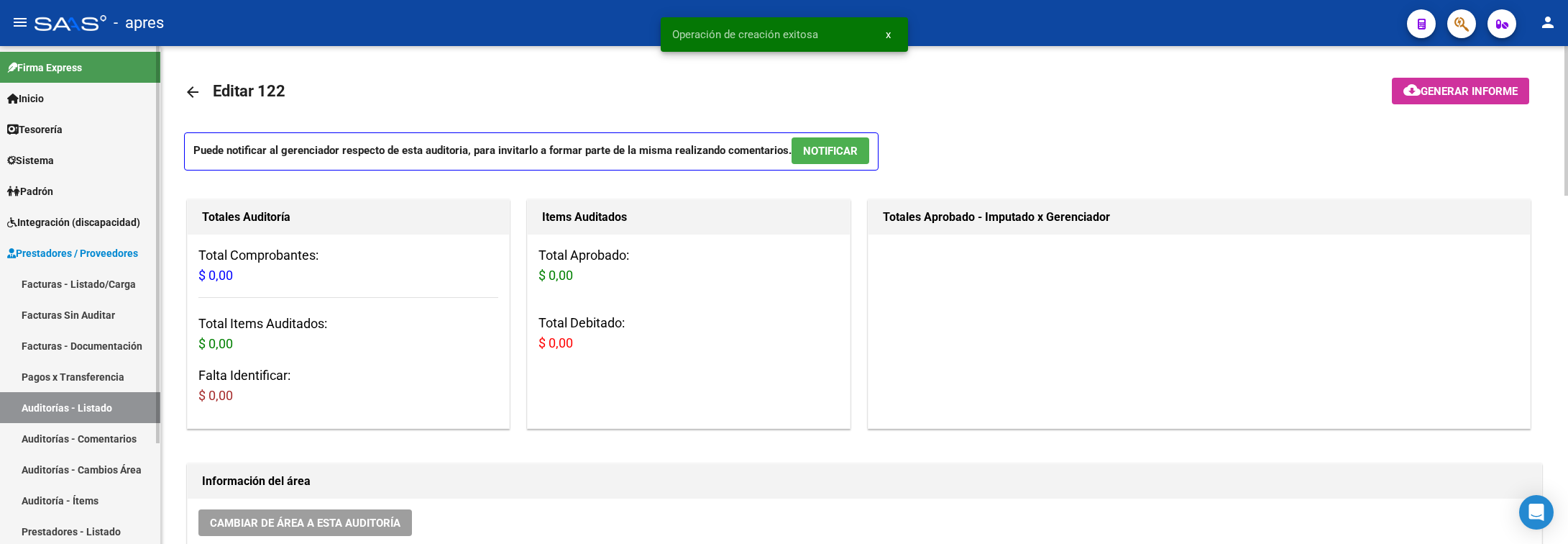
click at [83, 274] on link "Facturas - Listado/Carga" at bounding box center [80, 283] width 160 height 31
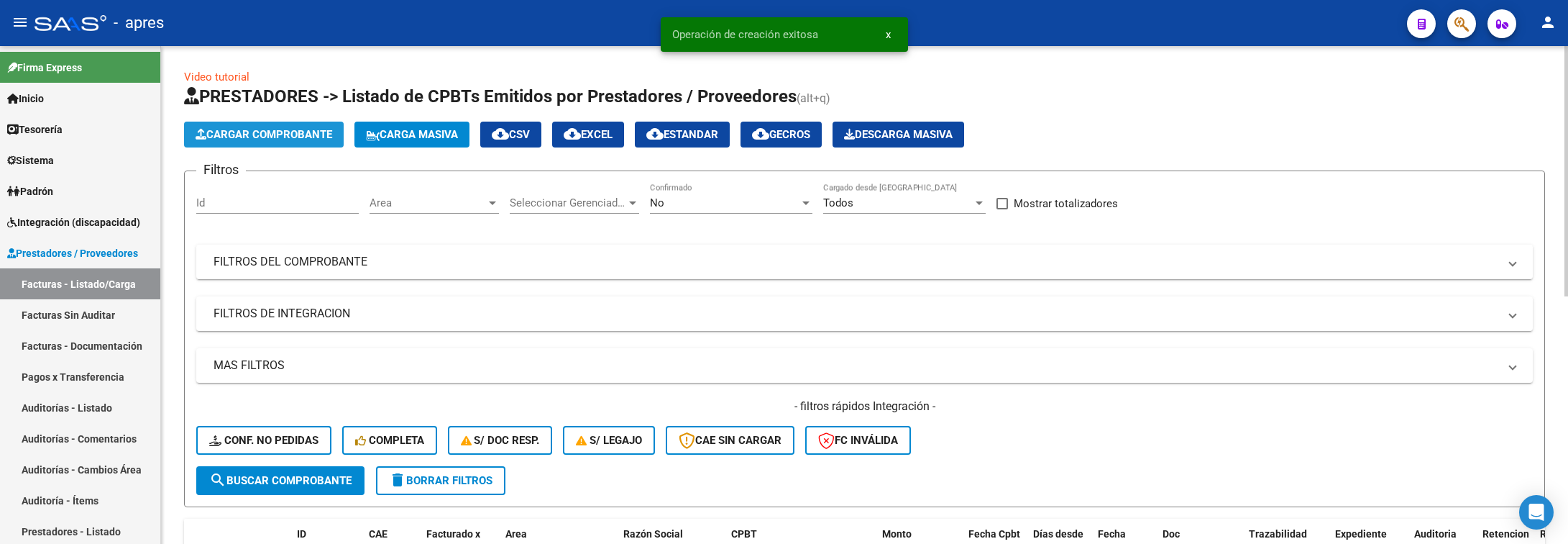
click at [278, 133] on span "Cargar Comprobante" at bounding box center [264, 135] width 137 height 13
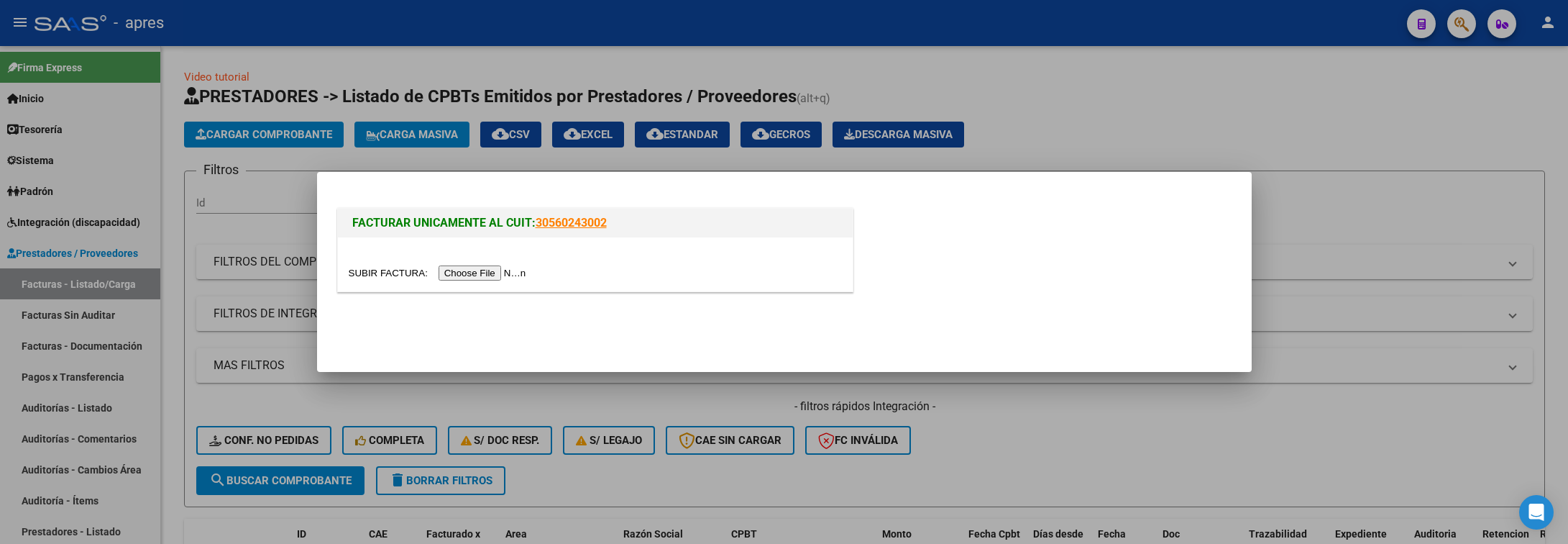
click at [460, 272] on input "file" at bounding box center [440, 272] width 182 height 15
click at [478, 278] on input "file" at bounding box center [440, 272] width 182 height 15
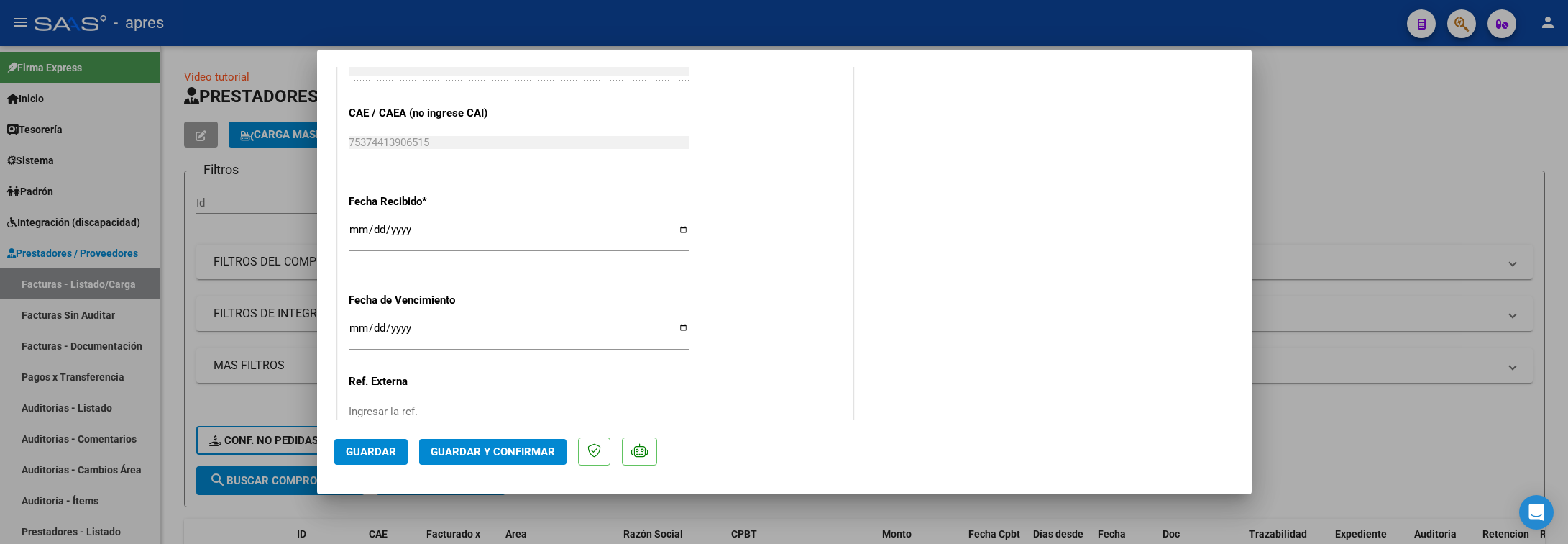
scroll to position [952, 0]
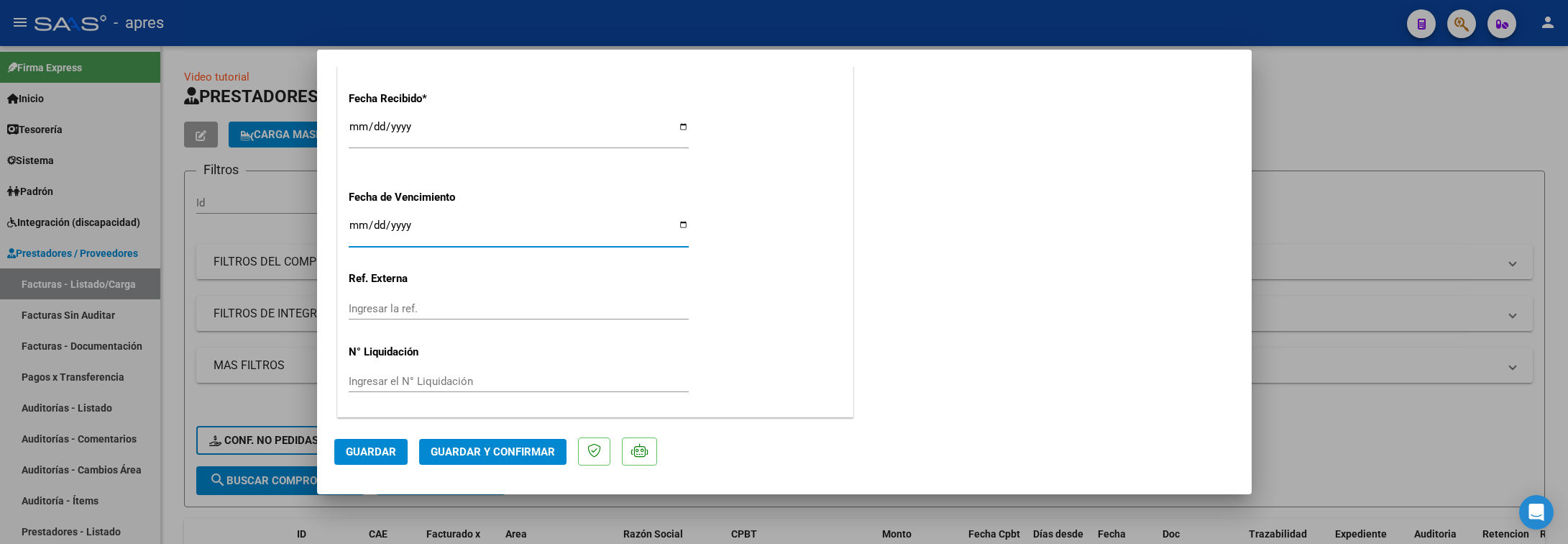
click at [358, 223] on input "Ingresar la fecha" at bounding box center [518, 231] width 340 height 23
type input "2025-09-26"
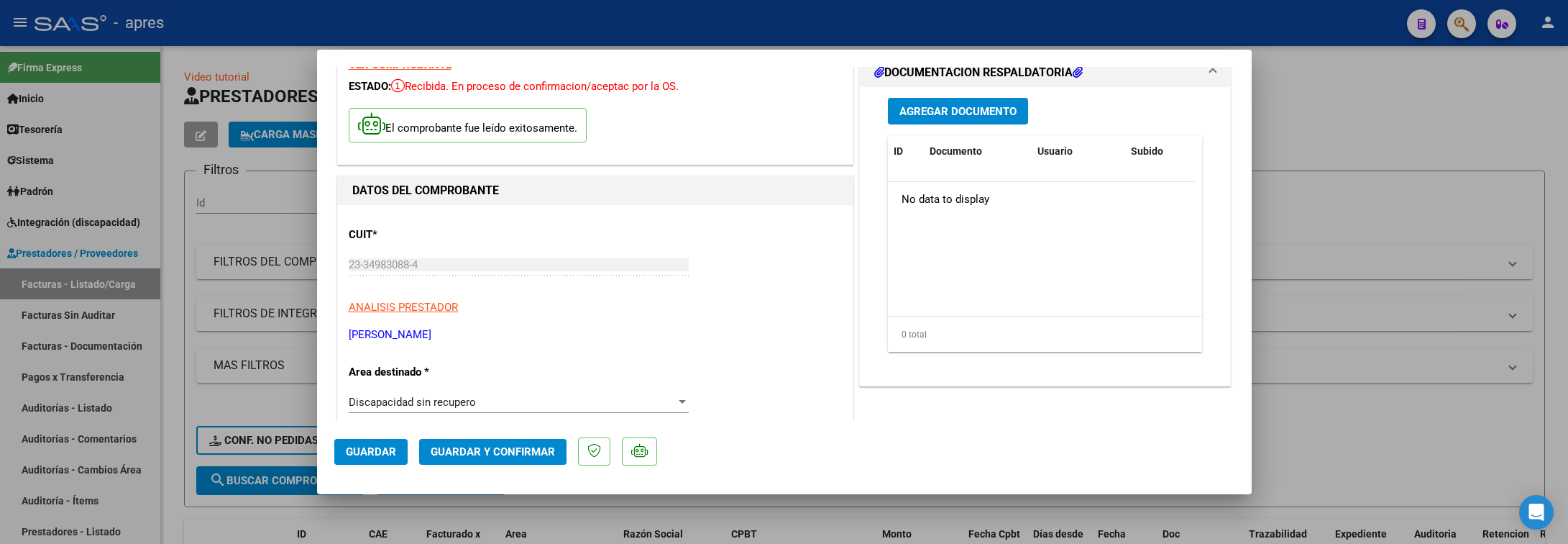
scroll to position [216, 0]
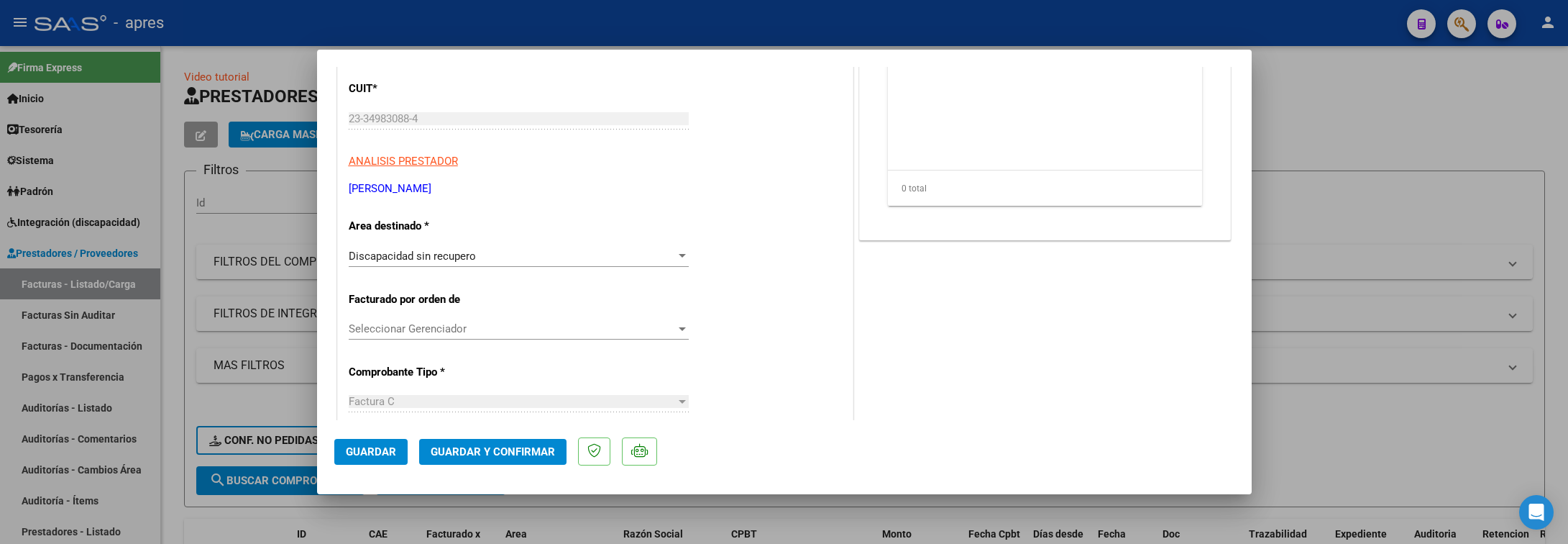
click at [478, 266] on div "Discapacidad sin recupero Seleccionar Area" at bounding box center [518, 256] width 340 height 22
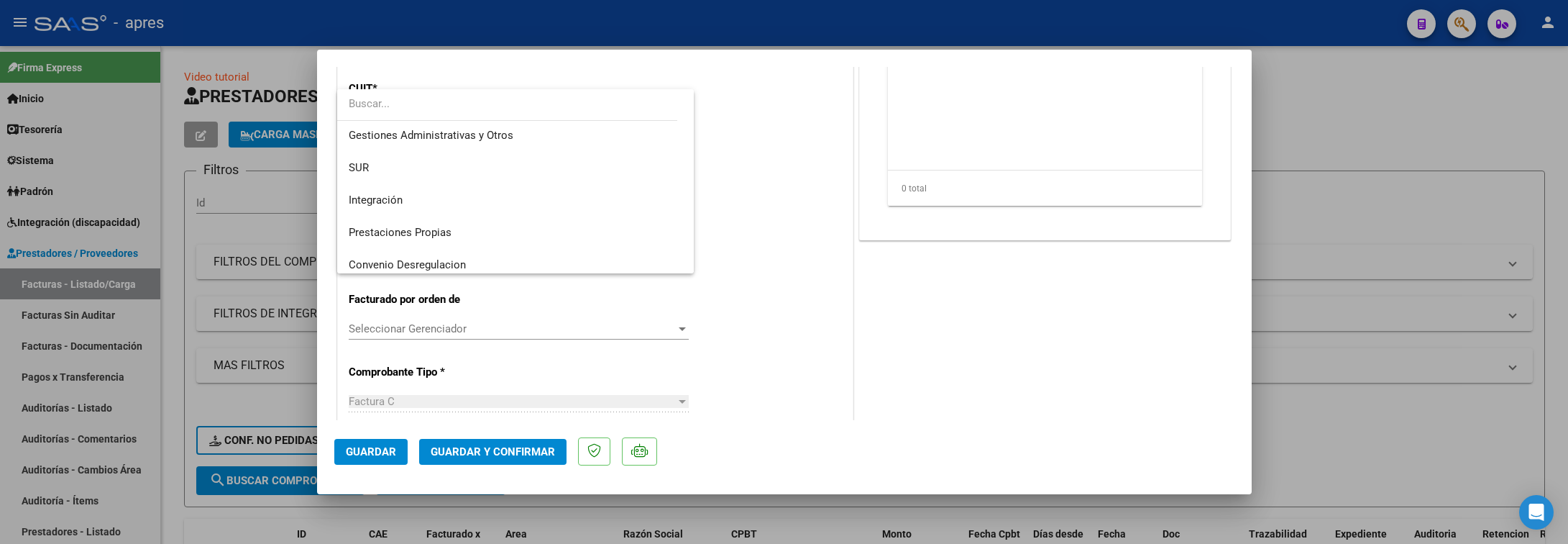
scroll to position [0, 0]
click at [481, 245] on span "Integración" at bounding box center [515, 234] width 333 height 32
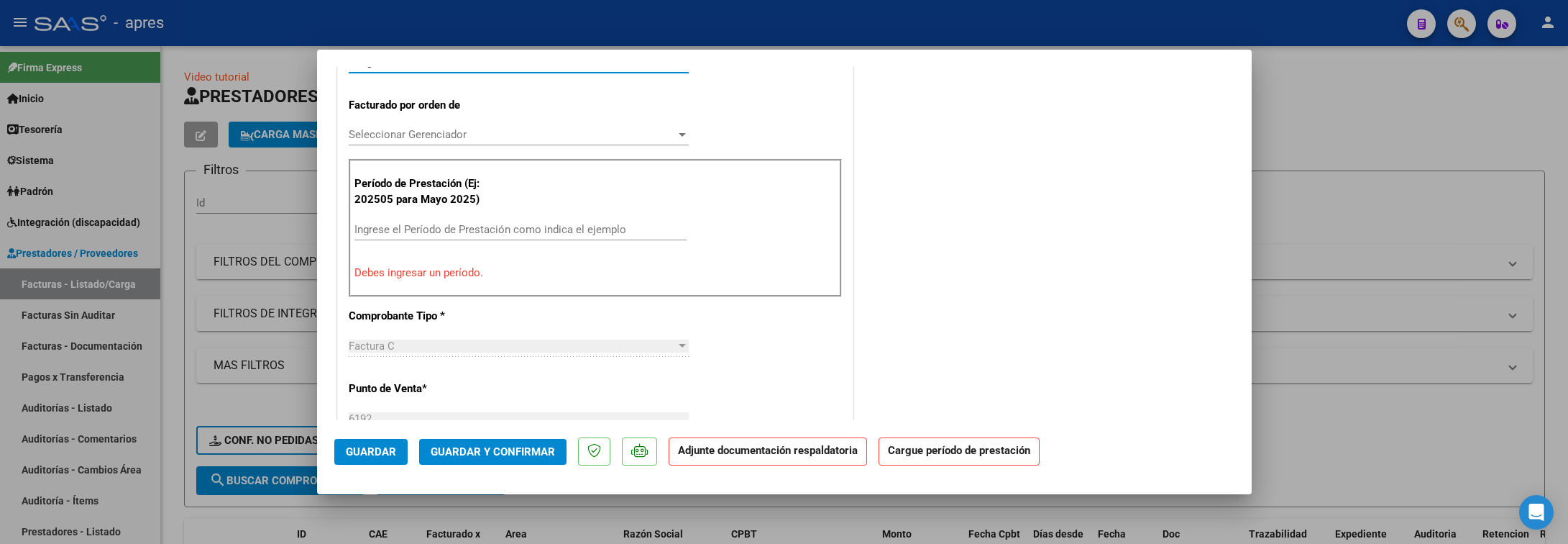
scroll to position [432, 0]
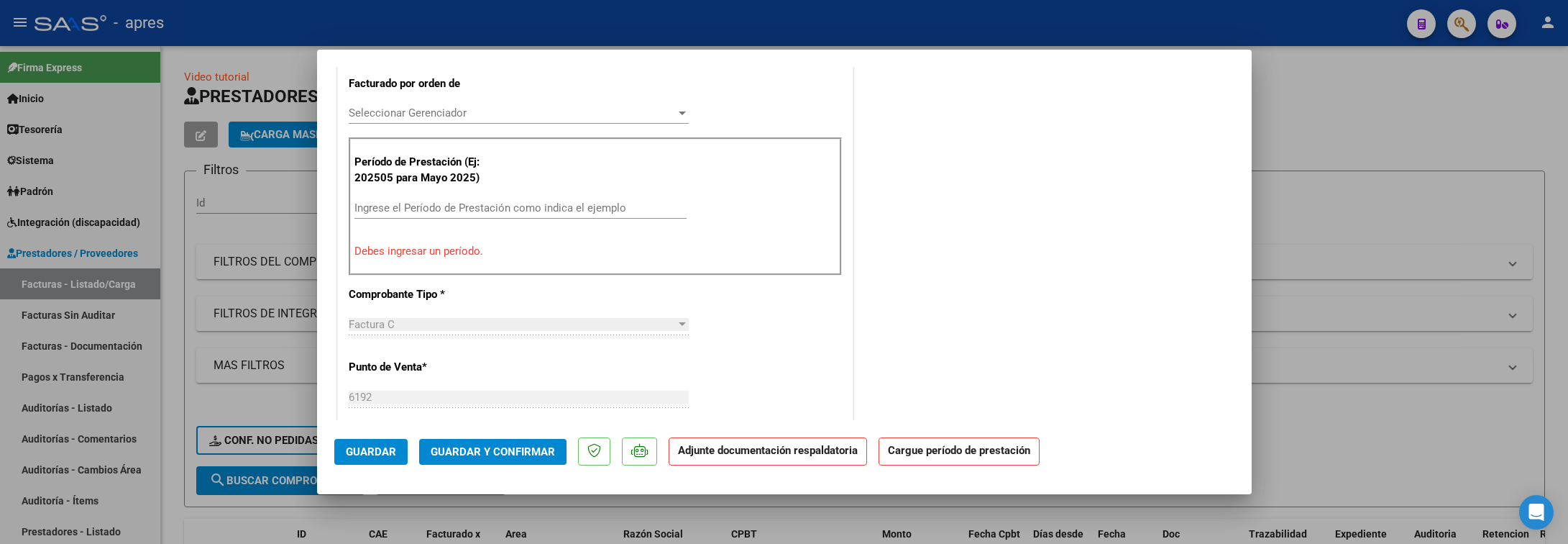
click at [478, 216] on div "Ingrese el Período de Prestación como indica el ejemplo" at bounding box center [520, 208] width 332 height 22
click at [478, 204] on input "Ingrese el Período de Prestación como indica el ejemplo" at bounding box center [520, 208] width 332 height 13
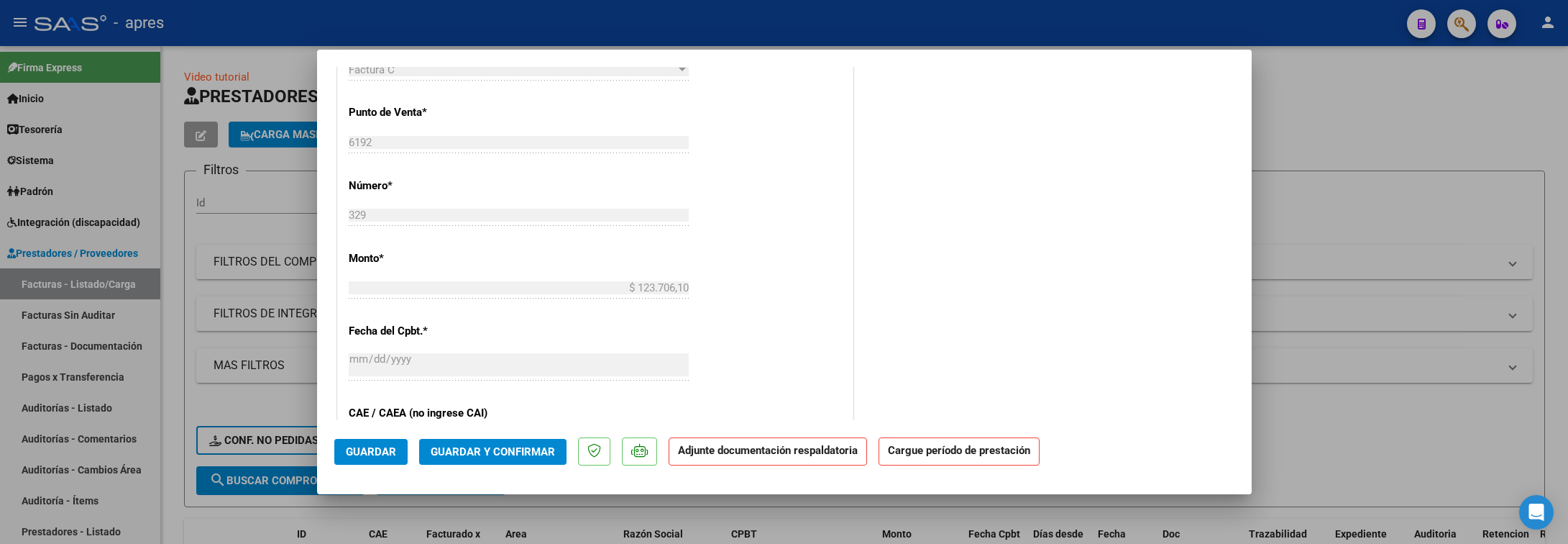
scroll to position [417, 0]
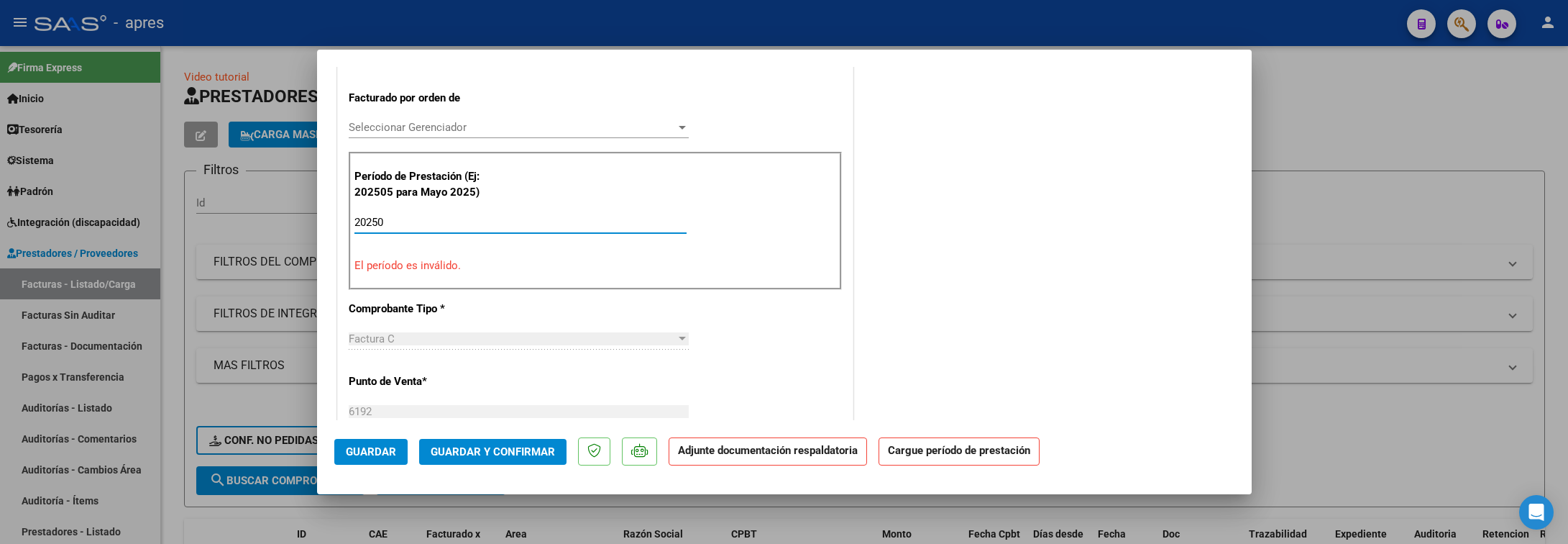
click at [438, 216] on input "20250" at bounding box center [520, 222] width 332 height 13
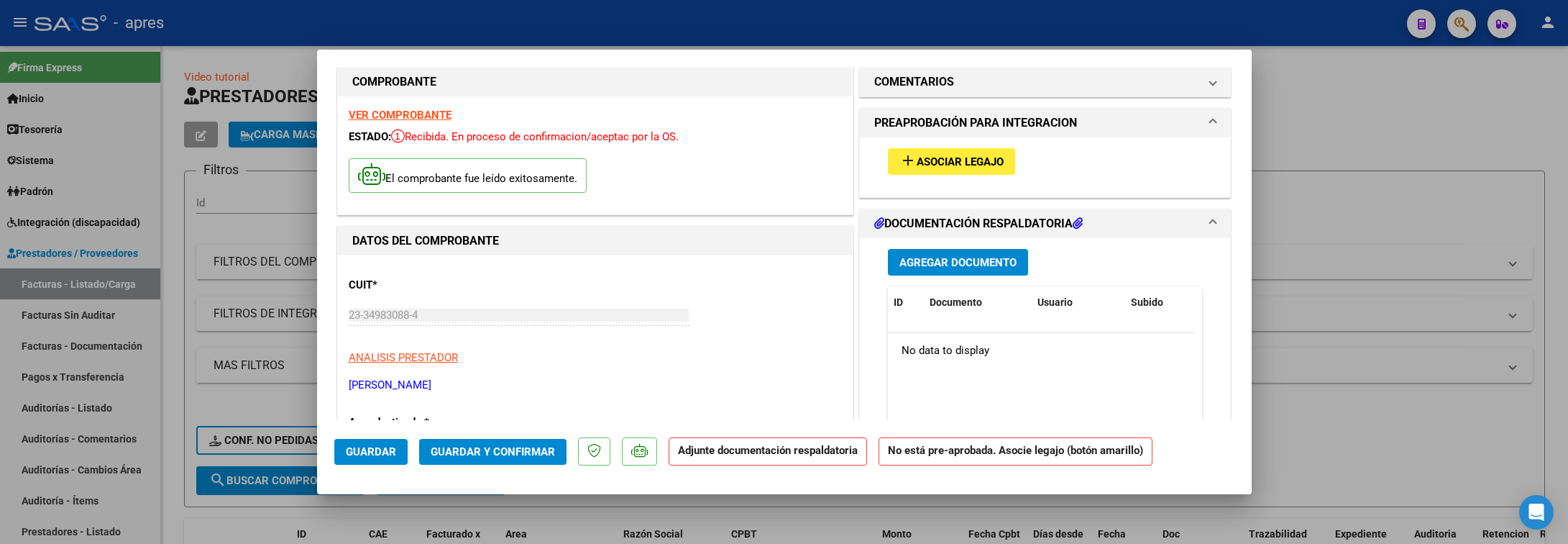
scroll to position [0, 0]
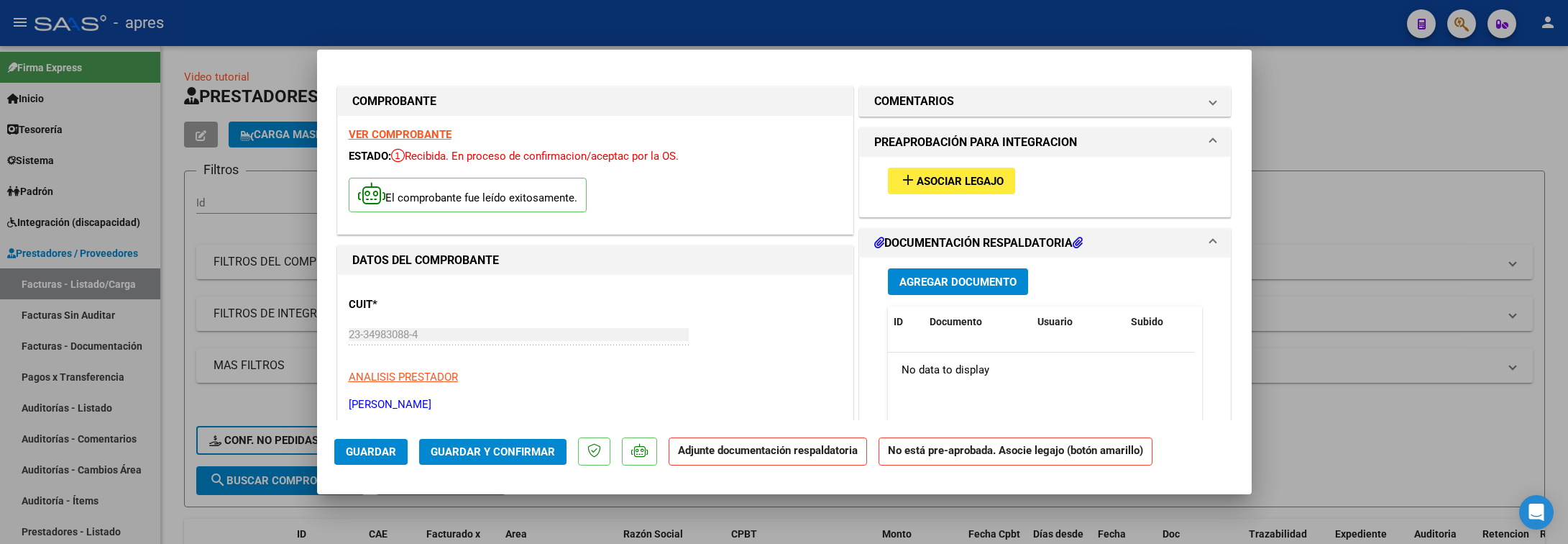
type input "202507"
click at [959, 181] on span "Asociar Legajo" at bounding box center [960, 181] width 87 height 13
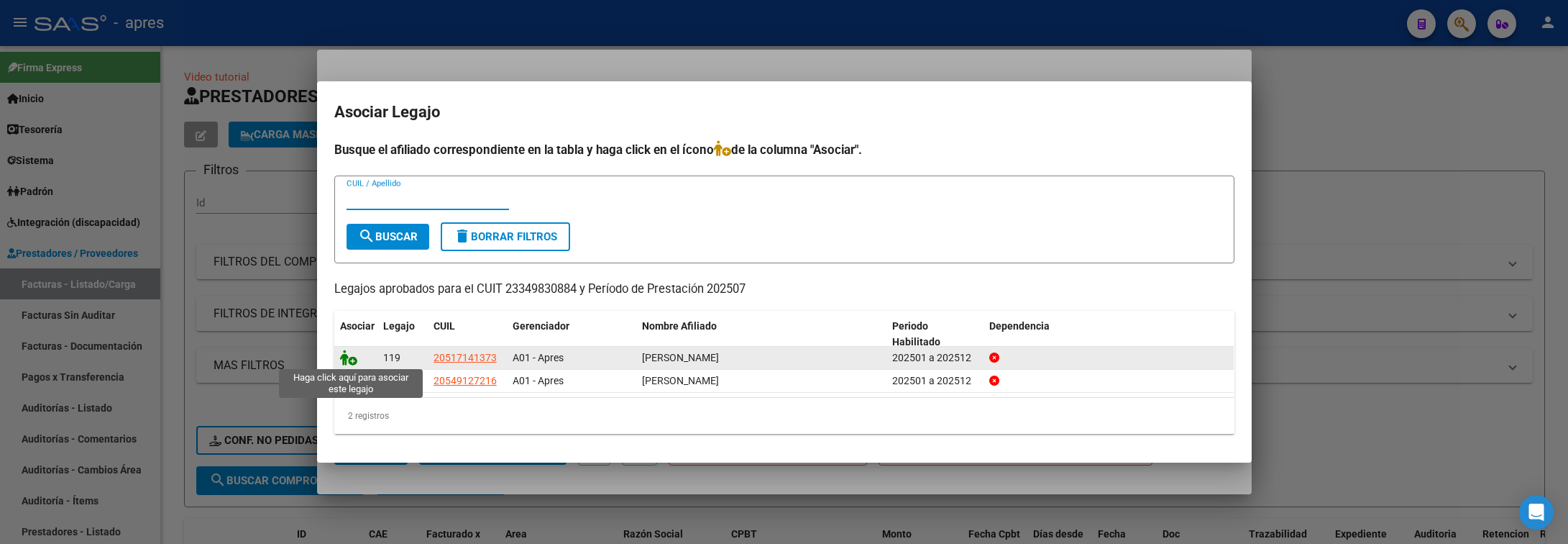
click at [344, 356] on icon at bounding box center [349, 358] width 17 height 16
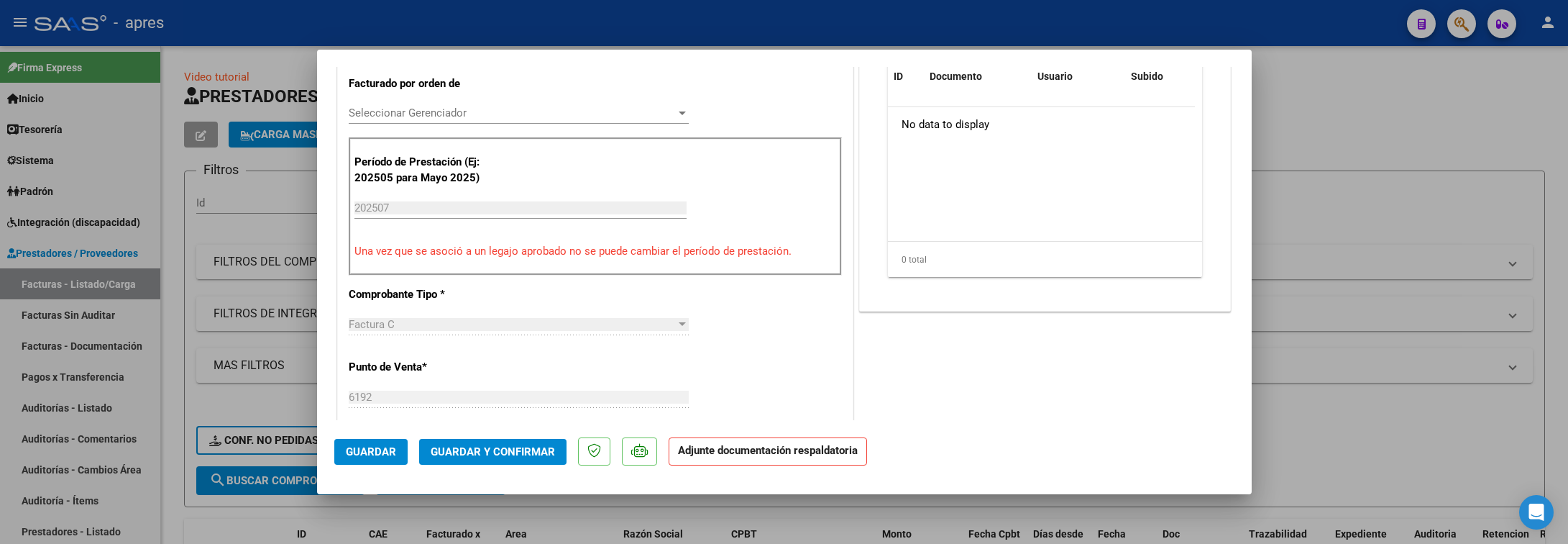
scroll to position [216, 0]
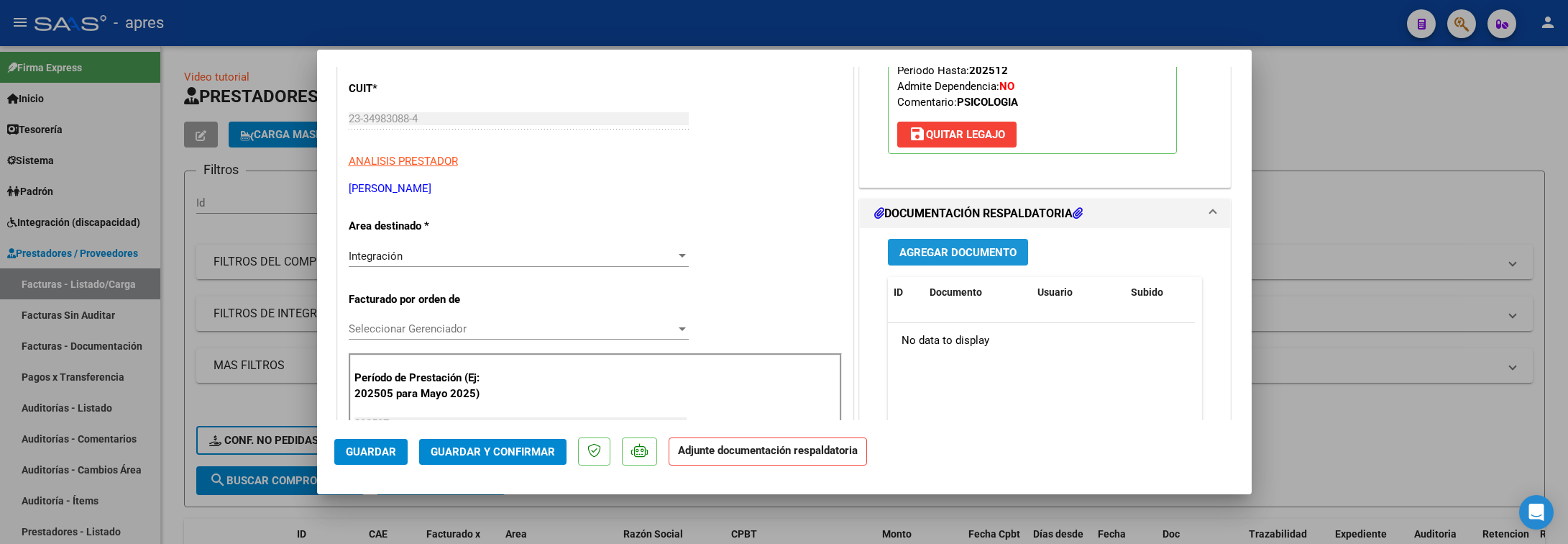
click at [930, 248] on span "Agregar Documento" at bounding box center [958, 253] width 117 height 13
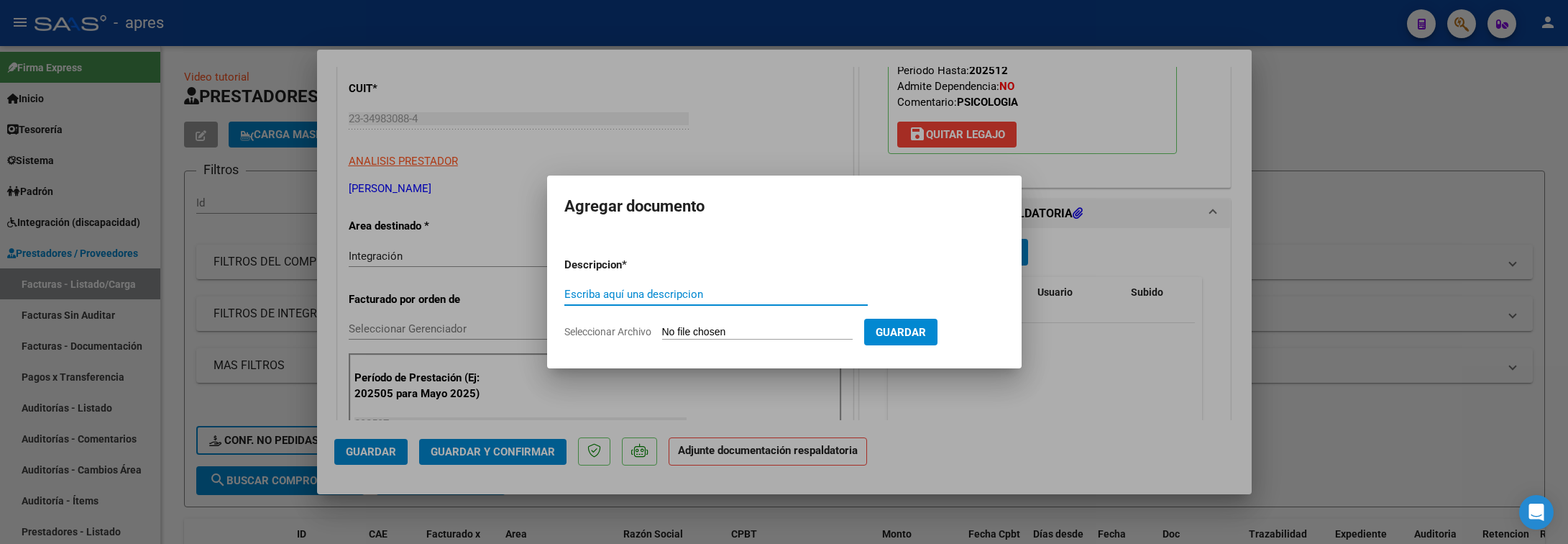
click at [693, 292] on input "Escriba aquí una descripcion" at bounding box center [716, 294] width 304 height 13
type input "PA"
click at [706, 328] on input "Seleccionar Archivo" at bounding box center [758, 332] width 191 height 14
type input "C:\fakepath\23349830884-FACTURA_C-6192-323-ANEXO-PLANILLA ASISTENCIA.pdf"
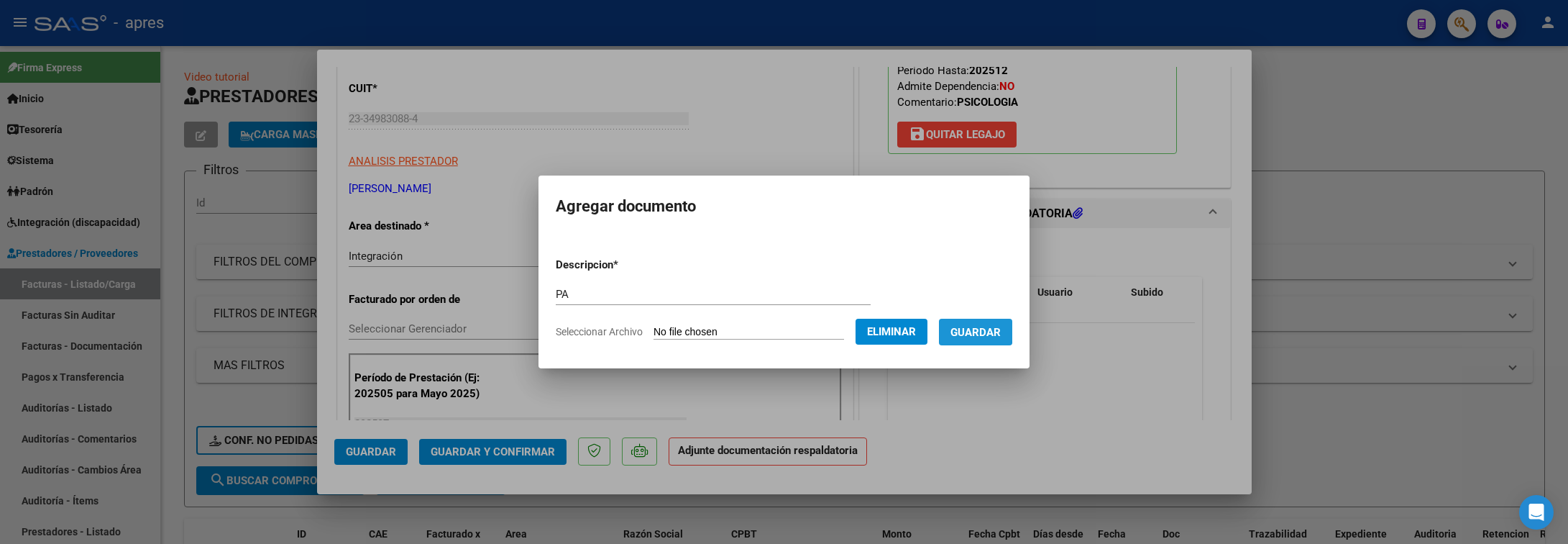
click at [971, 328] on span "Guardar" at bounding box center [975, 332] width 50 height 13
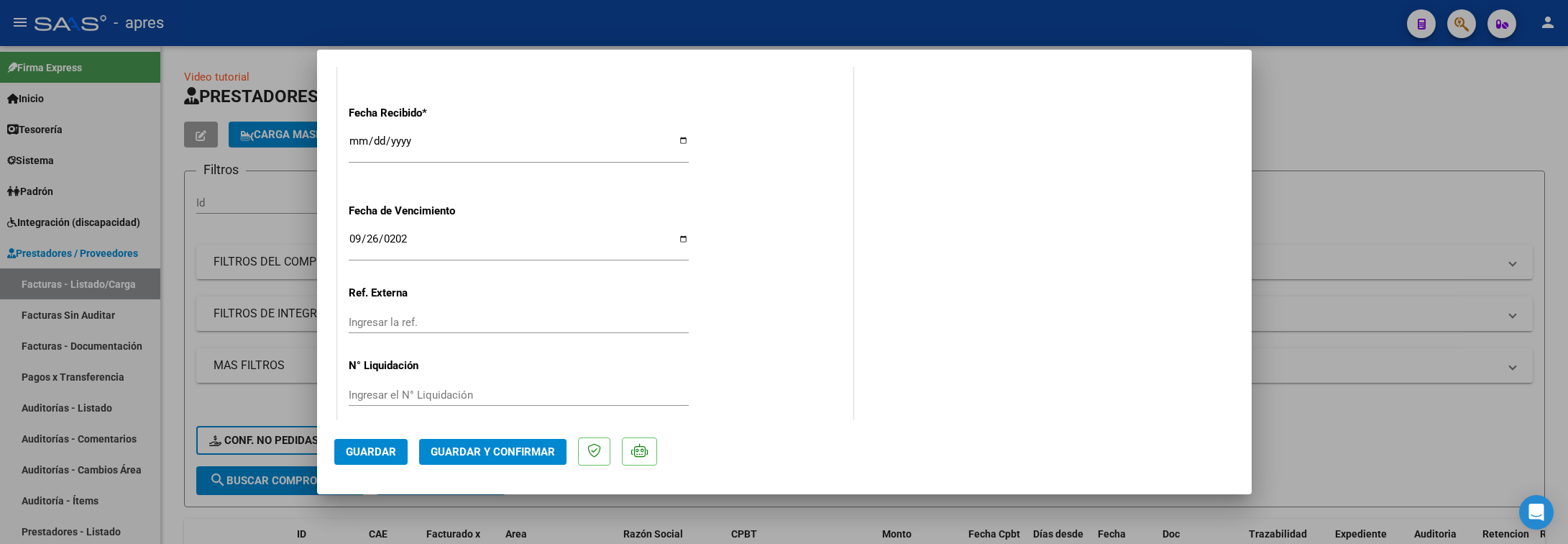
scroll to position [1092, 0]
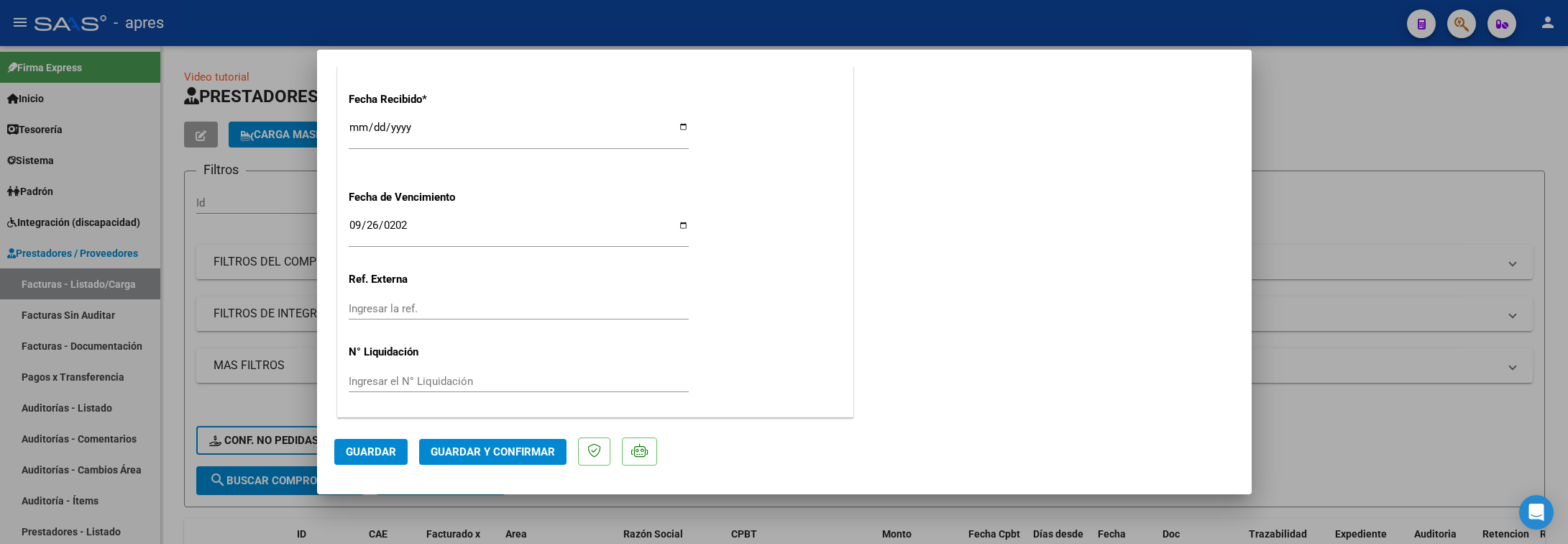
click at [512, 449] on span "Guardar y Confirmar" at bounding box center [493, 452] width 124 height 13
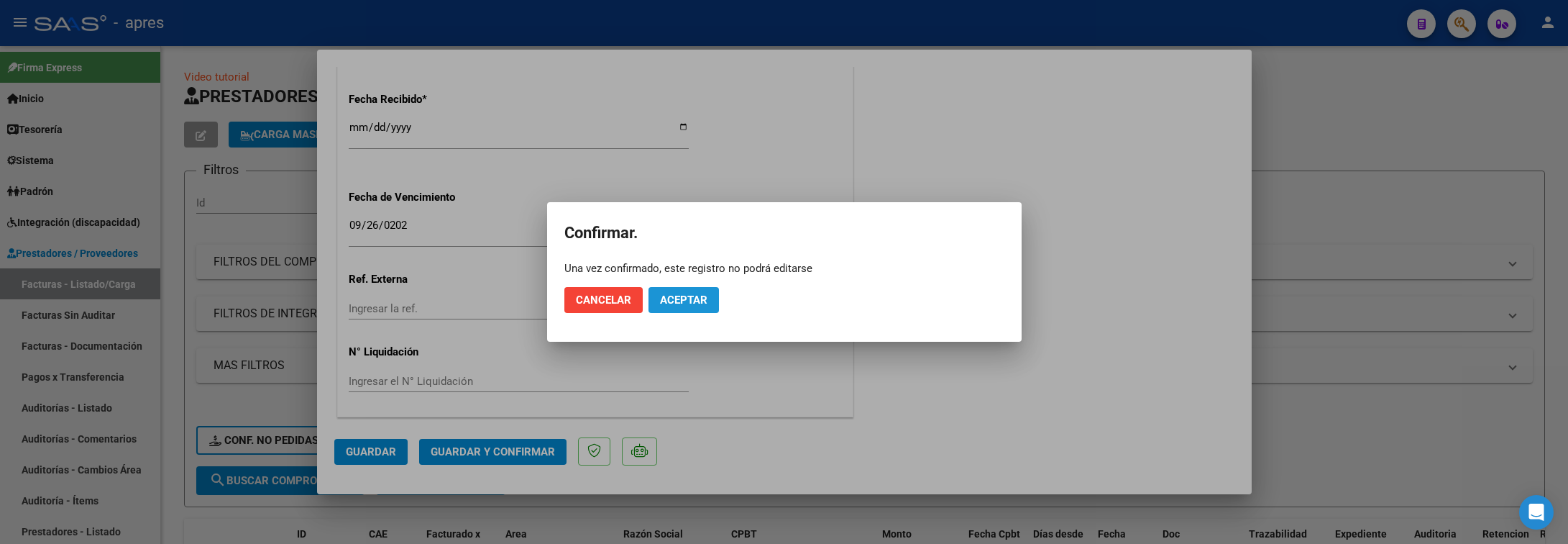
click at [669, 301] on span "Aceptar" at bounding box center [684, 300] width 47 height 13
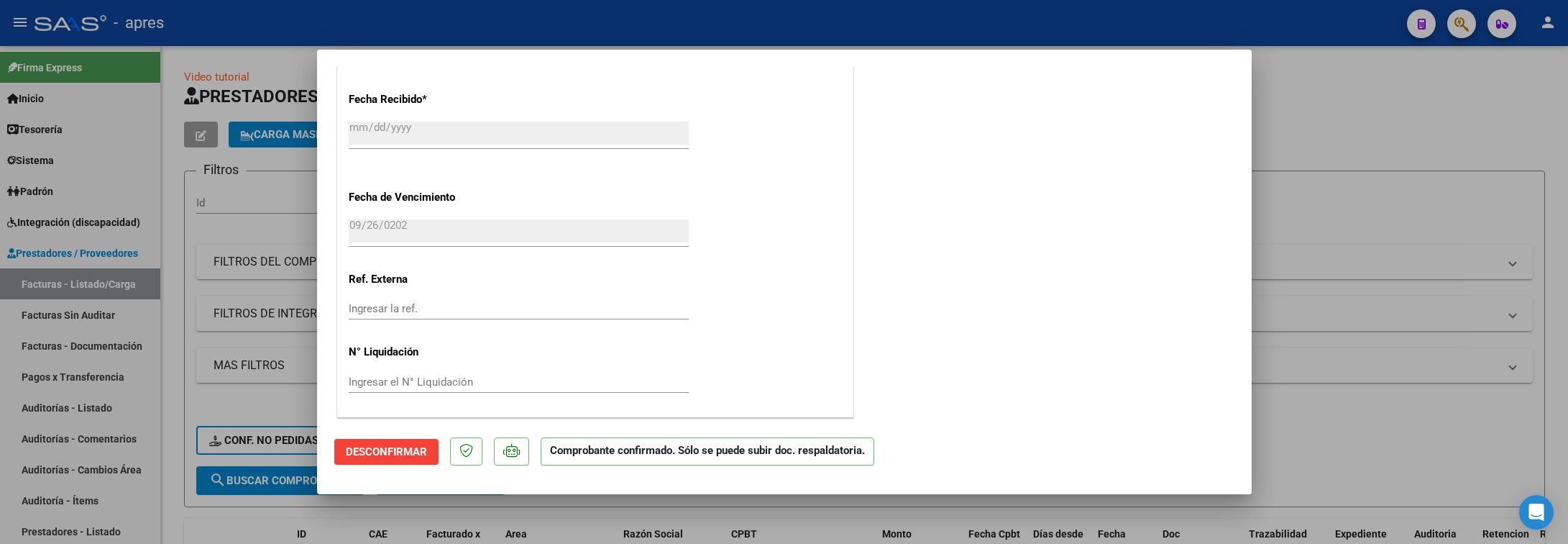
click at [171, 415] on div at bounding box center [784, 272] width 1568 height 544
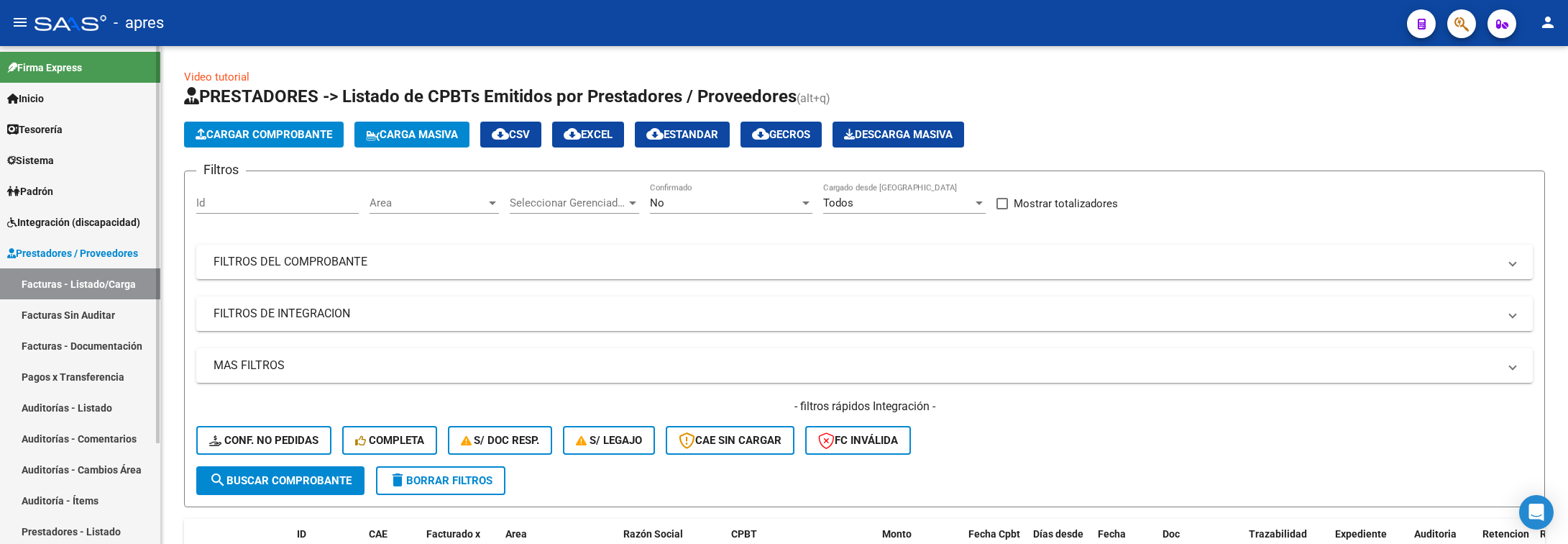
click at [84, 151] on link "Sistema" at bounding box center [80, 160] width 160 height 31
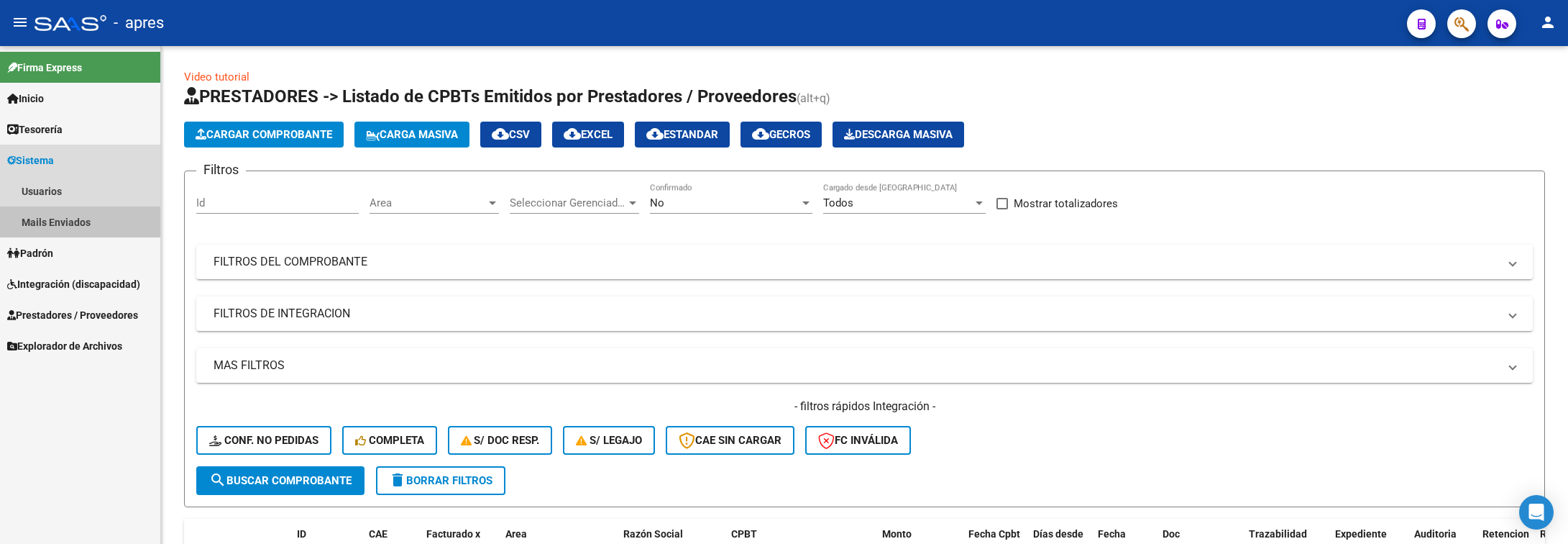
click at [78, 216] on link "Mails Enviados" at bounding box center [80, 221] width 160 height 31
click at [74, 192] on link "Usuarios" at bounding box center [80, 191] width 160 height 31
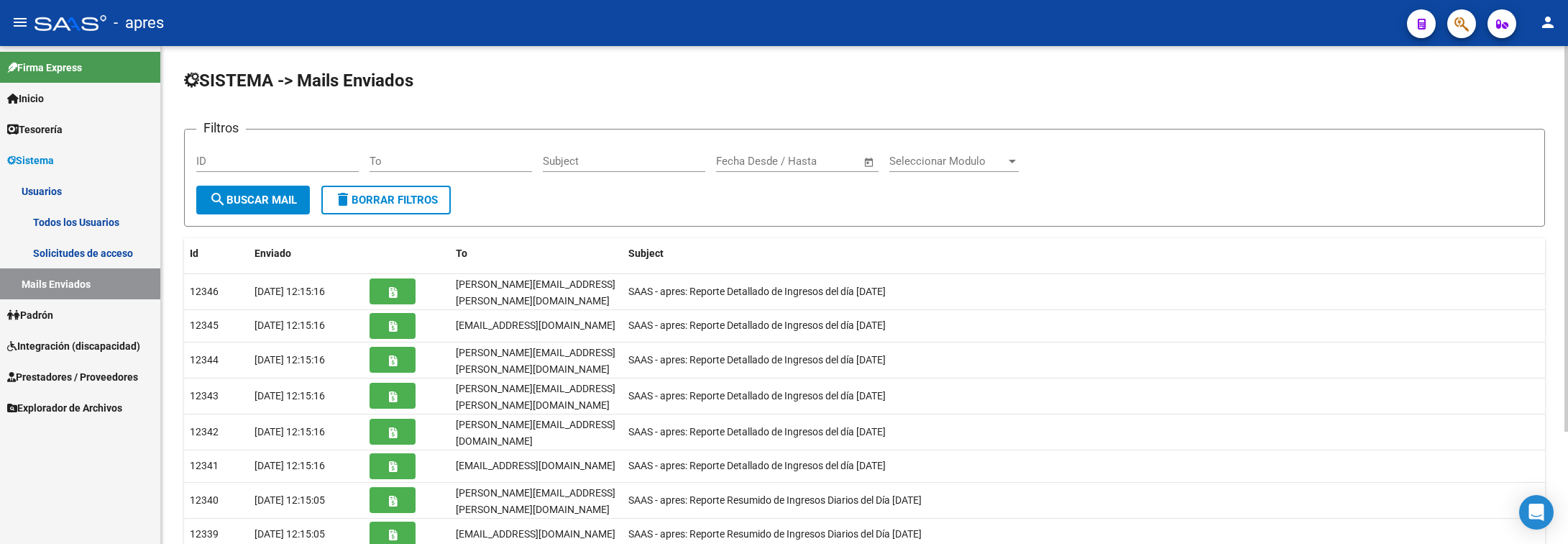
click at [303, 153] on div "ID" at bounding box center [277, 157] width 162 height 31
click at [365, 168] on div "Filtros ID To Subject Fecha inicio – Fecha fin Fecha Desde / Hasta Seleccionar …" at bounding box center [865, 163] width 1337 height 44
click at [381, 167] on input "To" at bounding box center [451, 161] width 162 height 13
click at [333, 179] on div "ID" at bounding box center [277, 163] width 162 height 44
click at [328, 172] on div "ID" at bounding box center [277, 157] width 162 height 31
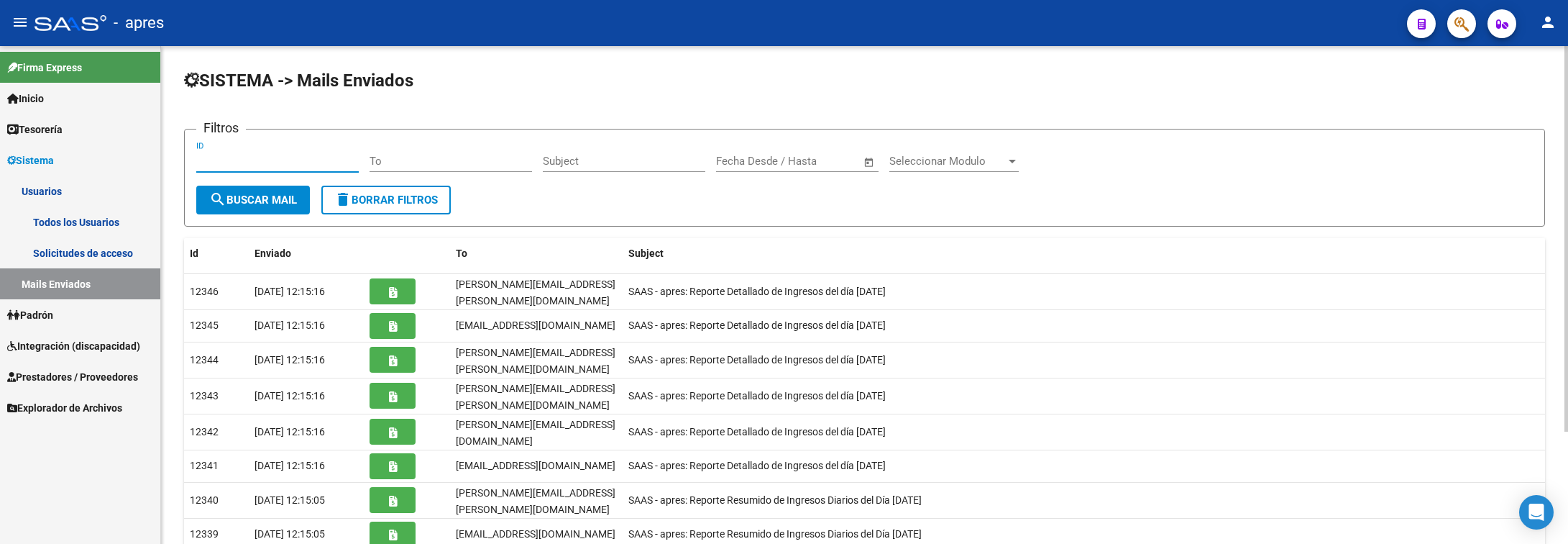
click at [328, 162] on input "ID" at bounding box center [277, 161] width 162 height 13
click at [384, 166] on input "To" at bounding box center [451, 161] width 162 height 13
type input "O"
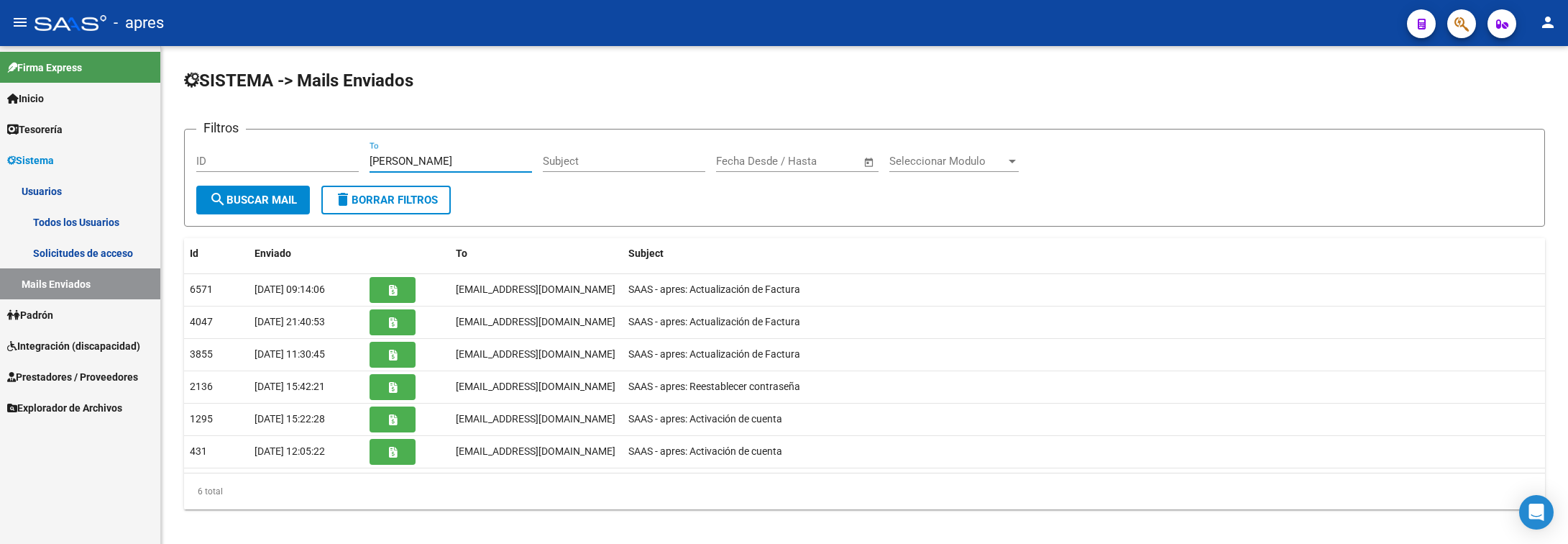
type input "LOPEZ"
click at [71, 223] on link "Todos los Usuarios" at bounding box center [80, 221] width 160 height 31
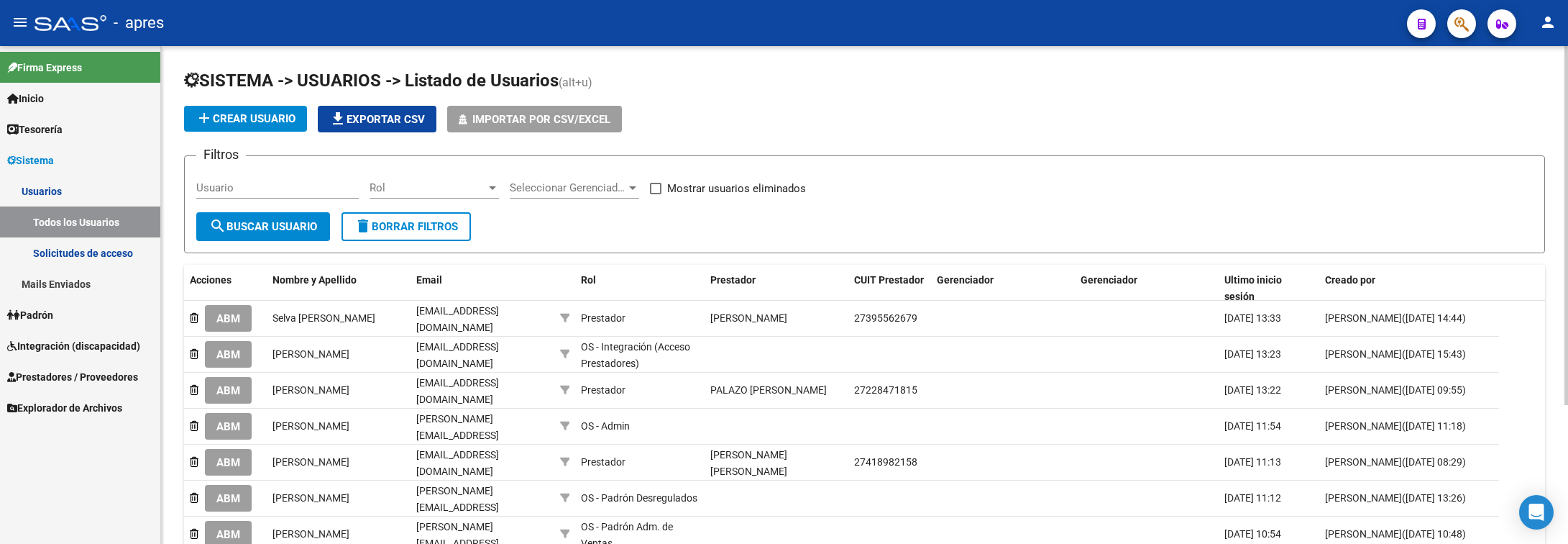
click at [290, 191] on input "Usuario" at bounding box center [277, 188] width 162 height 13
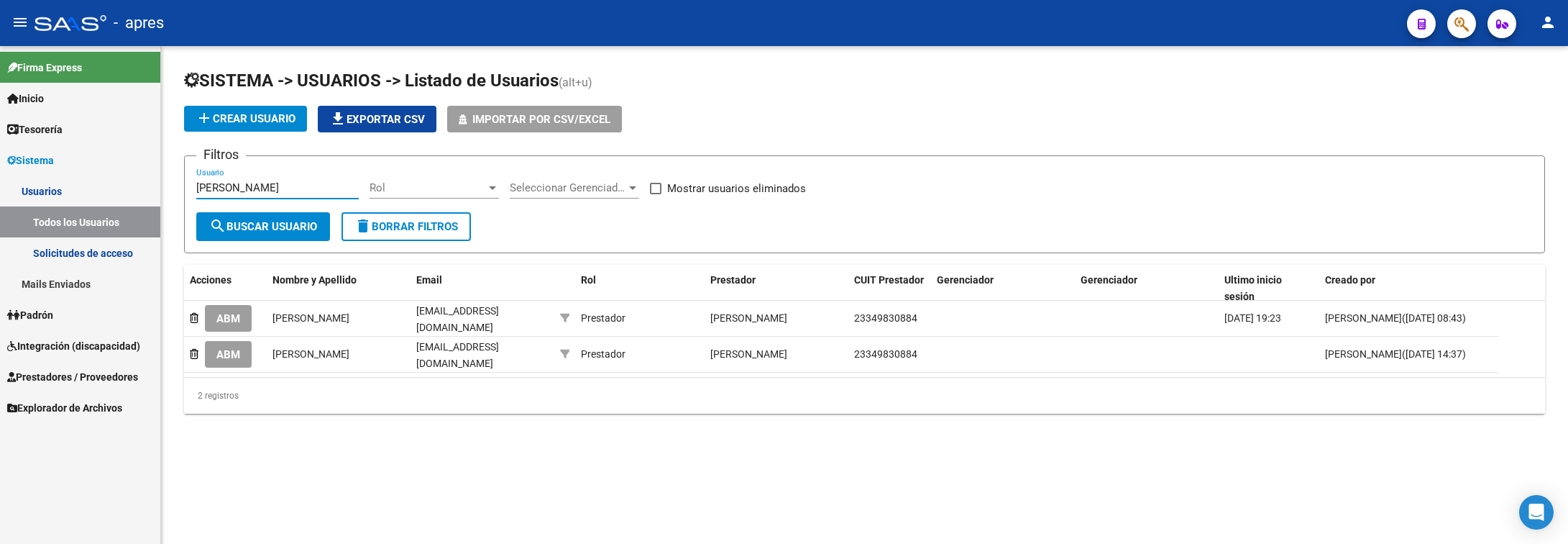
type input "LOPEZ ROMI"
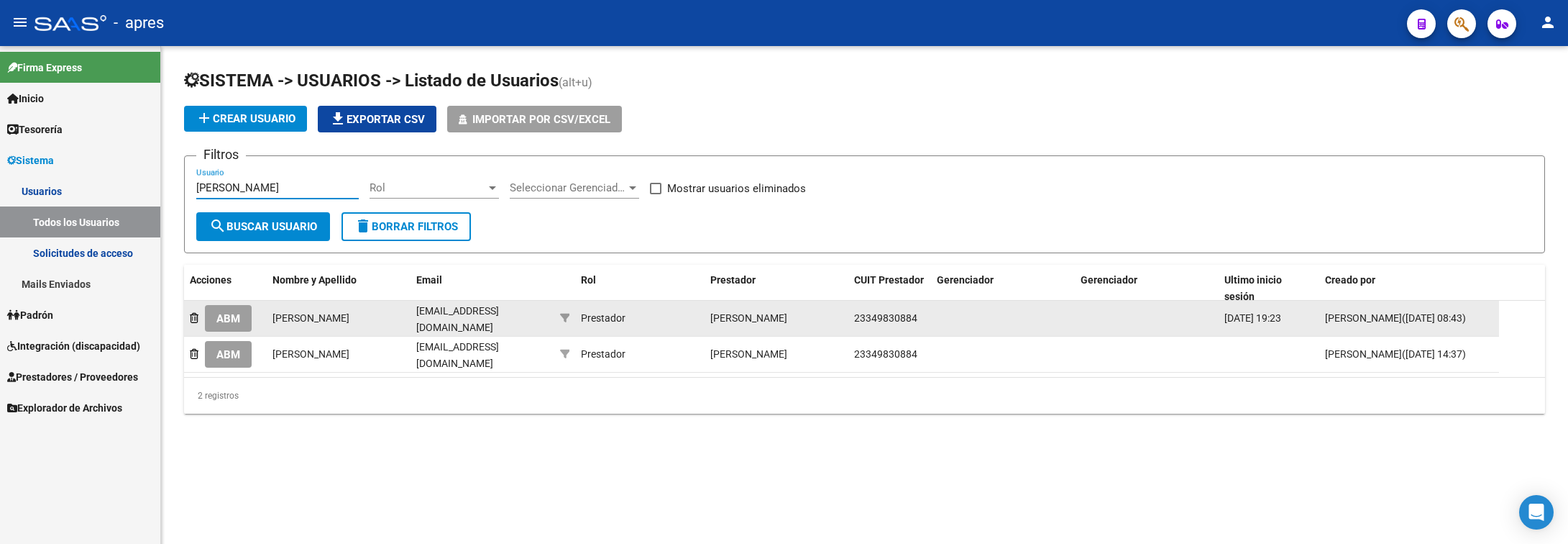
click at [224, 315] on span "ABM" at bounding box center [228, 319] width 24 height 13
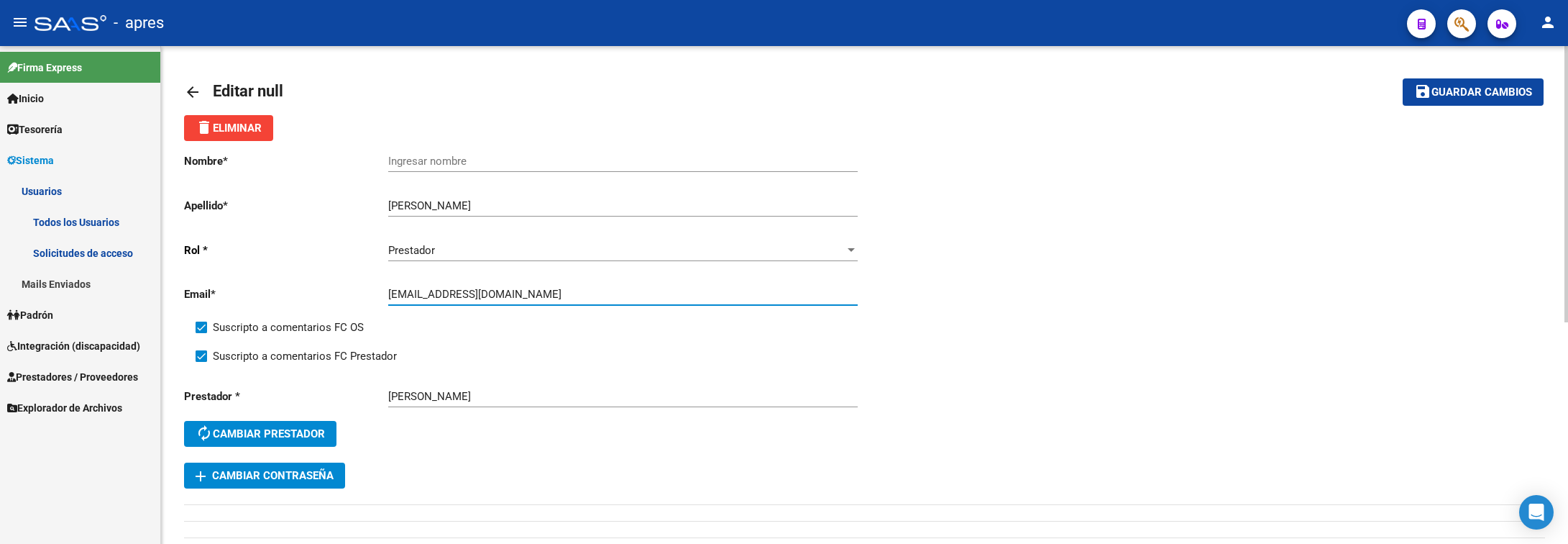
drag, startPoint x: 509, startPoint y: 294, endPoint x: 330, endPoint y: 294, distance: 179.0
click at [330, 294] on app-form-text-field "Email * rominaeliz1@gmail.com Ingresar email" at bounding box center [521, 294] width 674 height 13
click at [192, 88] on mat-icon "arrow_back" at bounding box center [193, 92] width 17 height 17
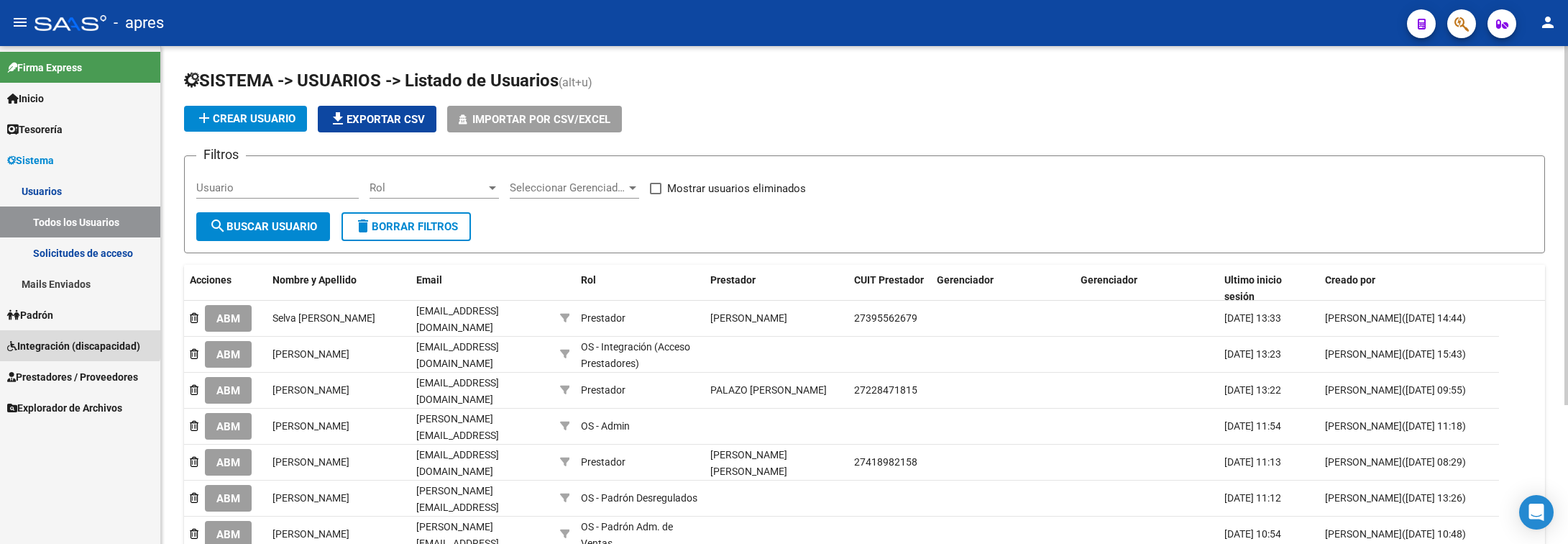
click at [74, 342] on span "Integración (discapacidad)" at bounding box center [74, 346] width 133 height 16
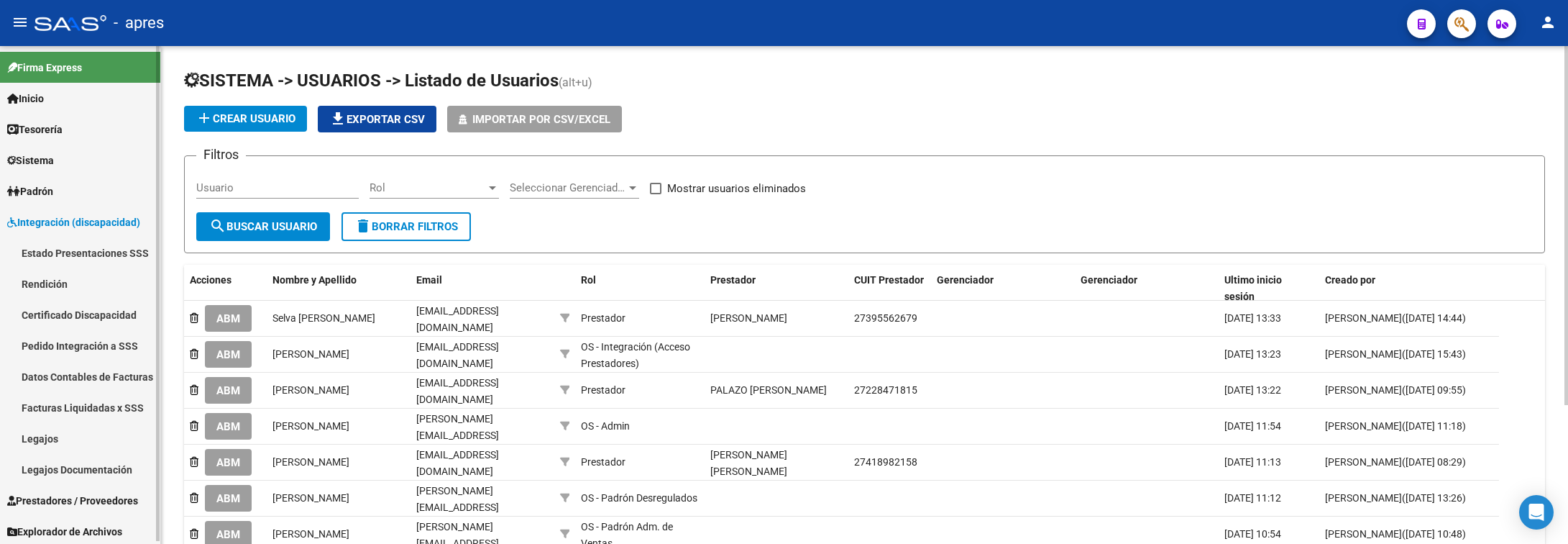
click at [82, 246] on link "Estado Presentaciones SSS" at bounding box center [80, 253] width 160 height 31
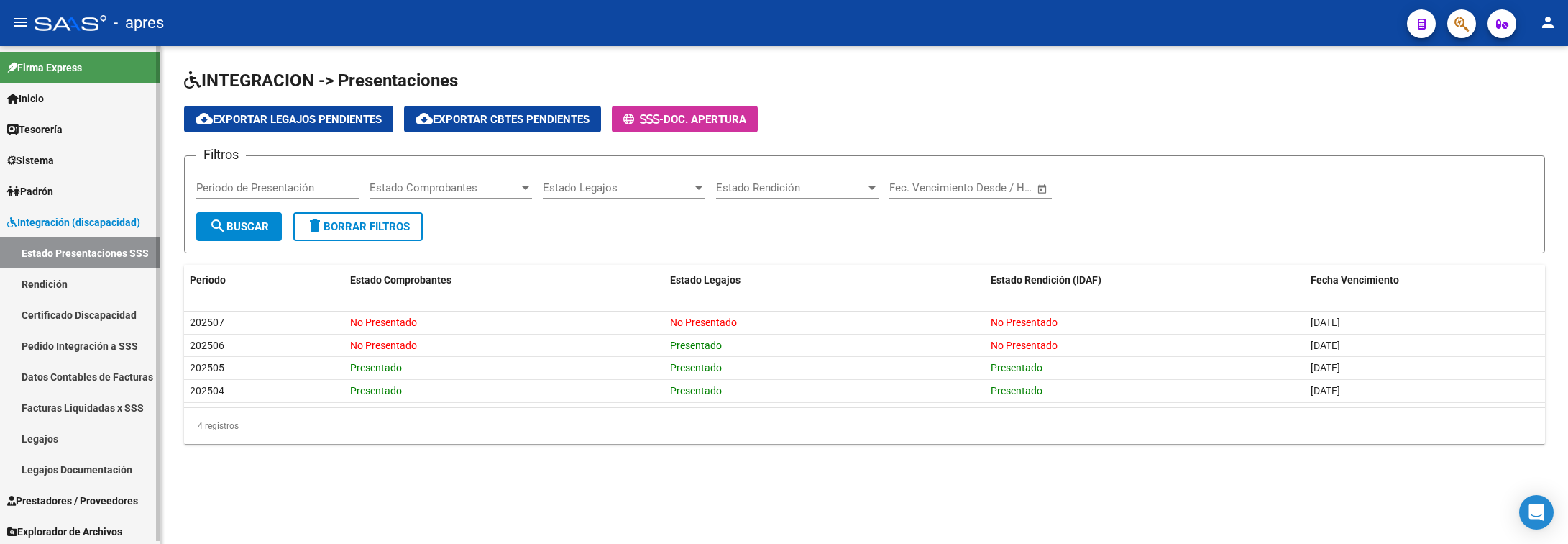
click at [83, 229] on span "Integración (discapacidad)" at bounding box center [74, 222] width 133 height 16
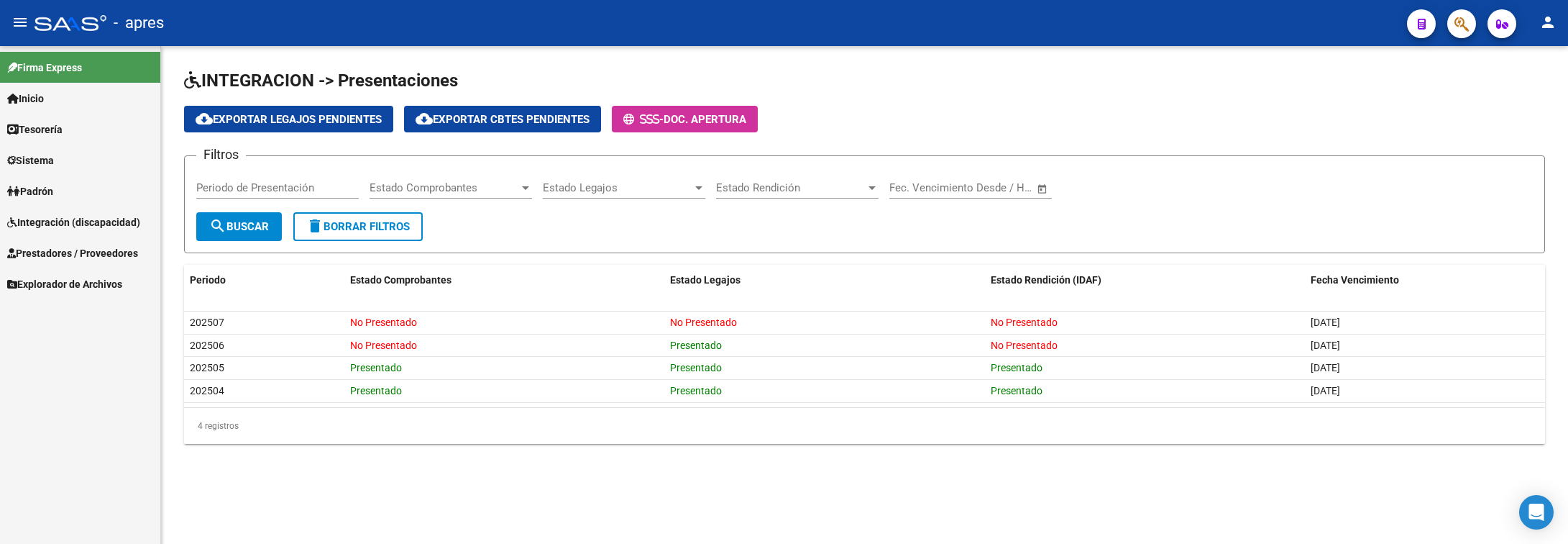
click at [81, 264] on link "Prestadores / Proveedores" at bounding box center [80, 253] width 160 height 31
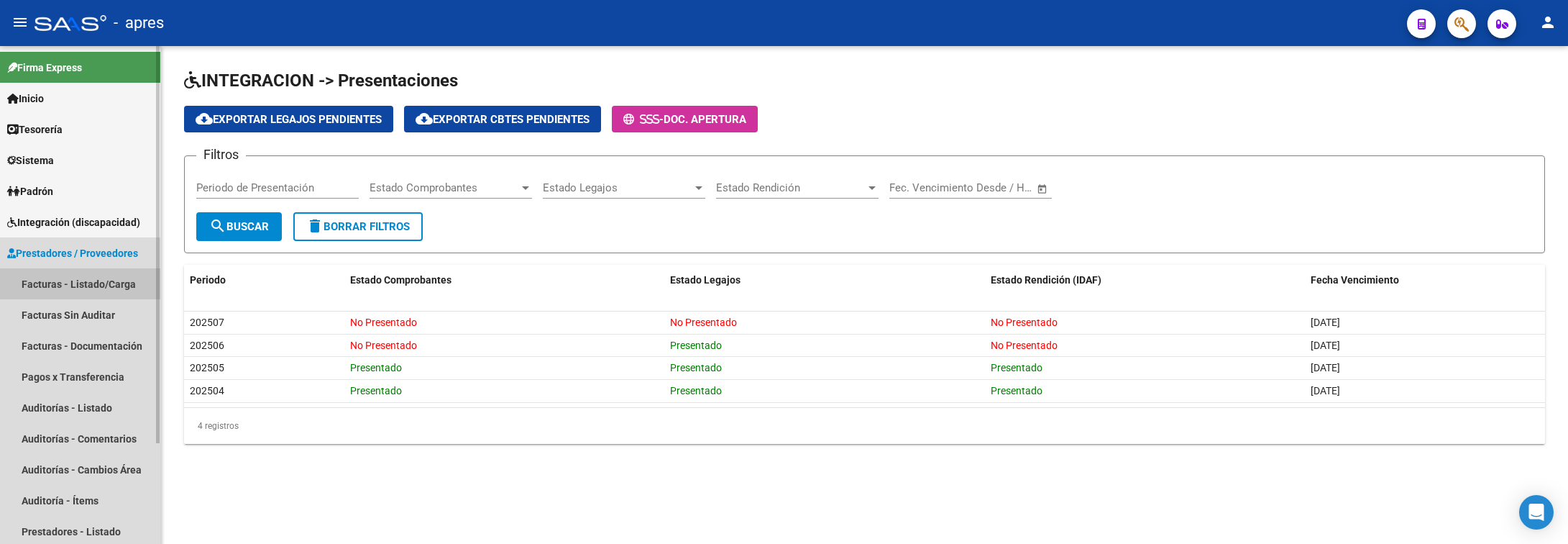
click at [82, 270] on link "Facturas - Listado/Carga" at bounding box center [80, 283] width 160 height 31
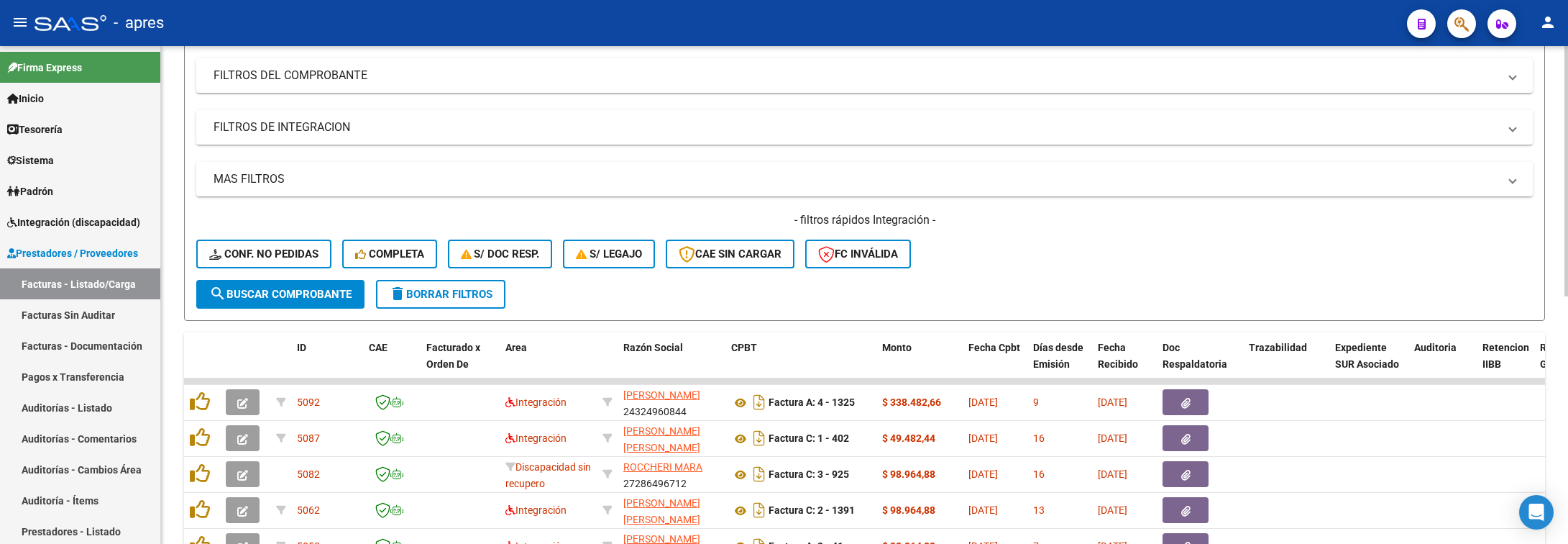
scroll to position [108, 0]
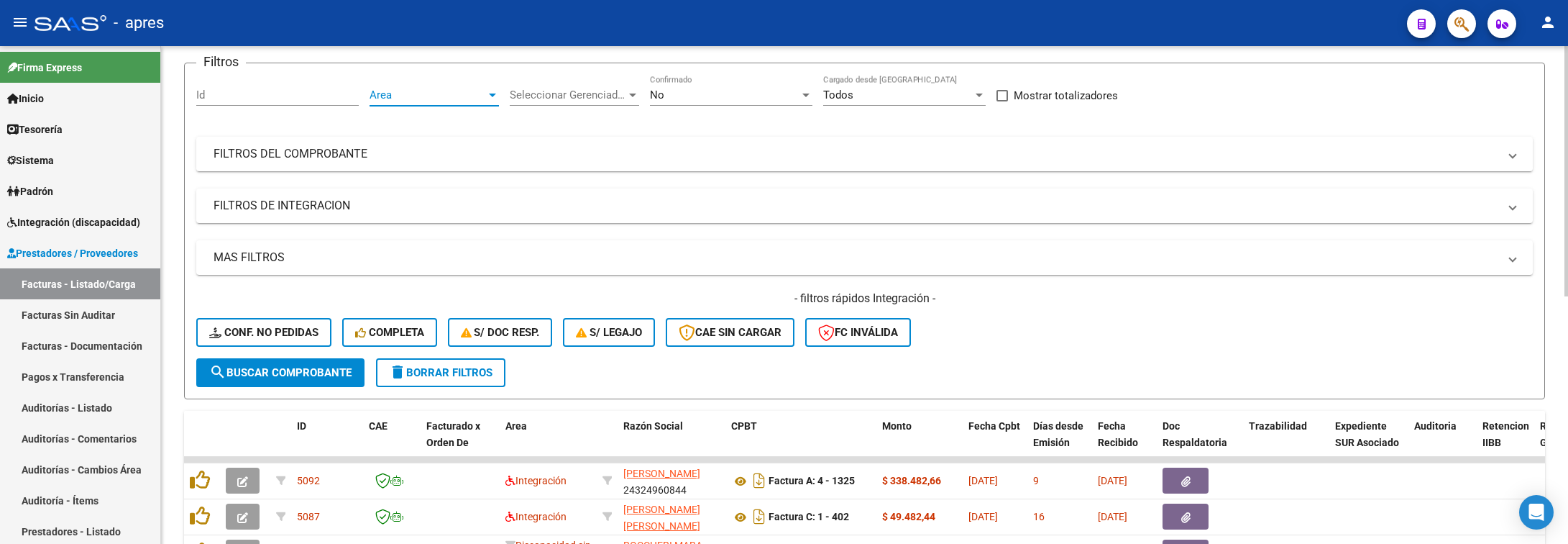
drag, startPoint x: 479, startPoint y: 98, endPoint x: 479, endPoint y: 106, distance: 8.0
click at [479, 106] on div "Area Area" at bounding box center [435, 90] width 130 height 31
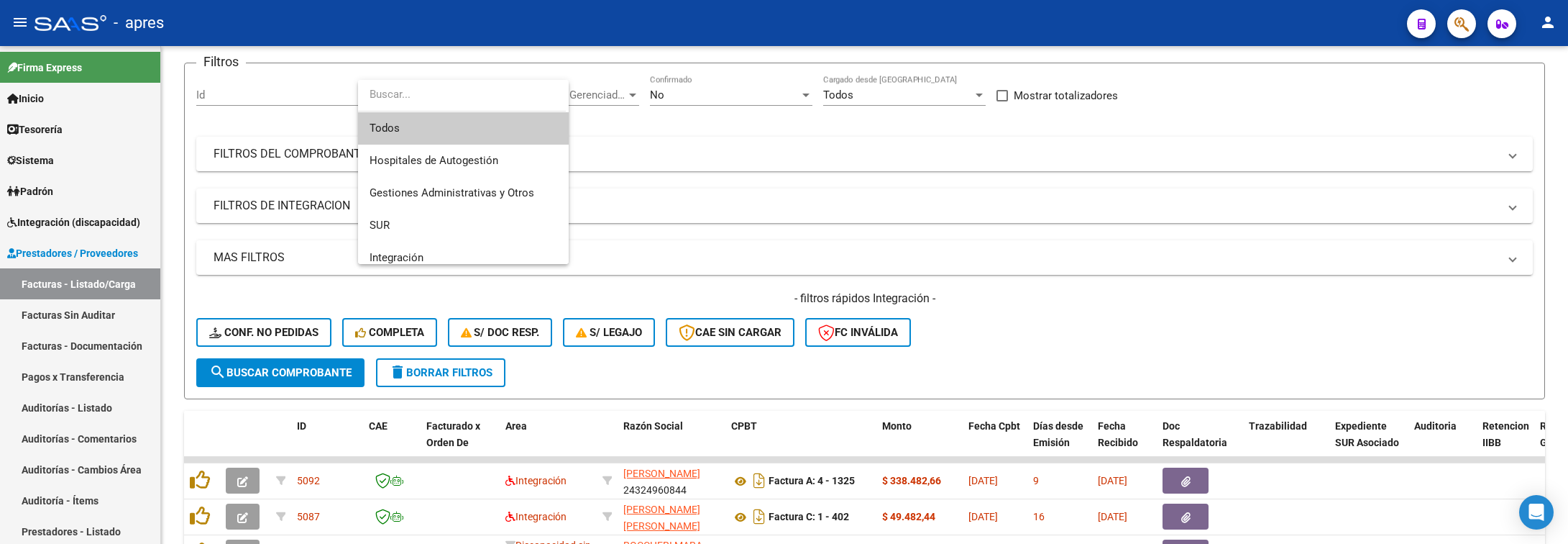
click at [490, 130] on span "Todos" at bounding box center [464, 128] width 188 height 32
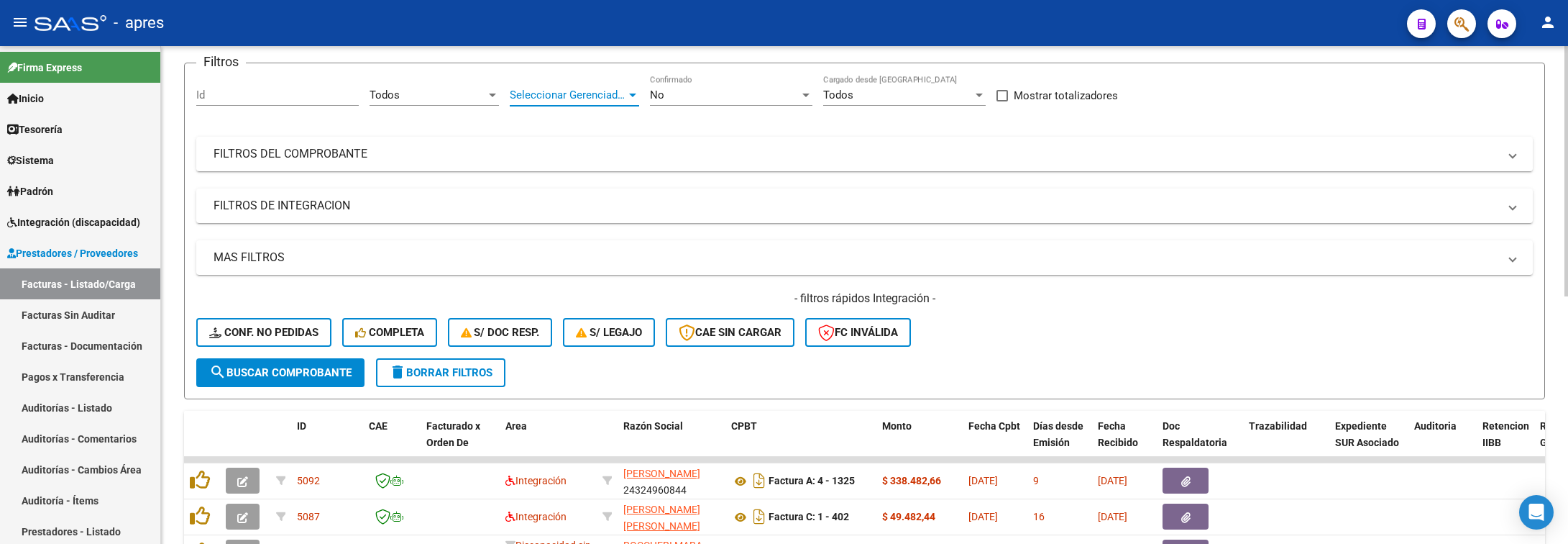
click at [567, 95] on span "Seleccionar Gerenciador" at bounding box center [568, 95] width 116 height 13
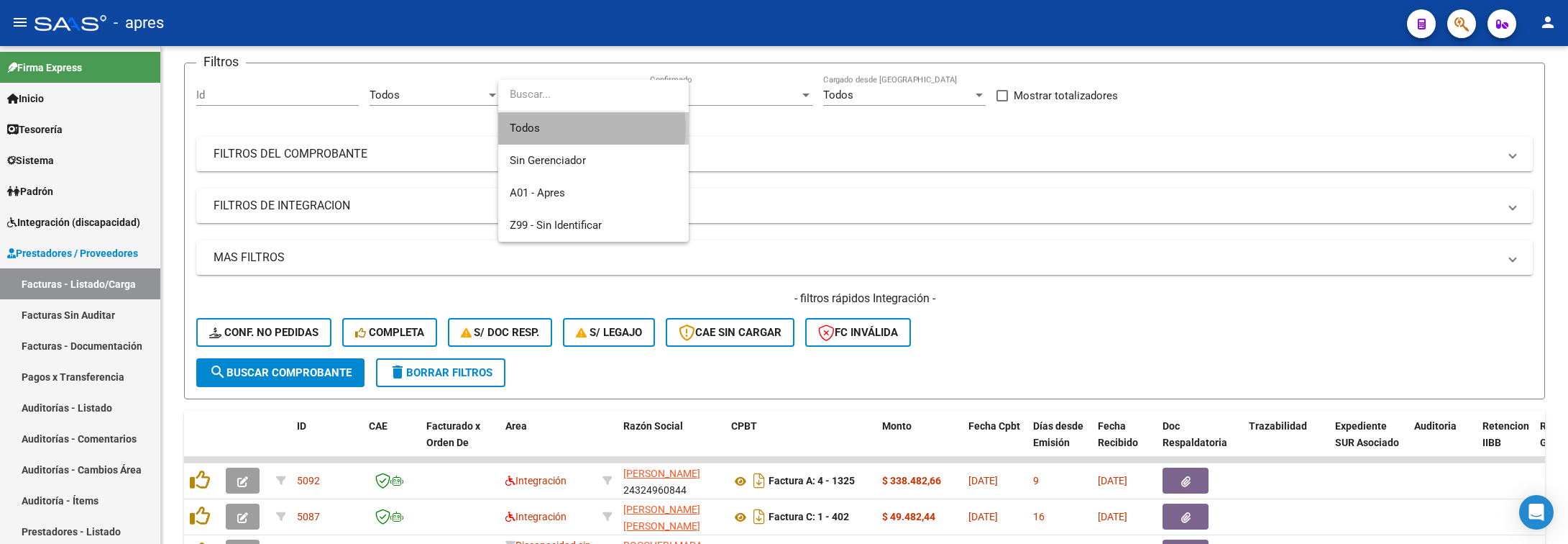
click at [574, 128] on span "Todos" at bounding box center [593, 128] width 167 height 32
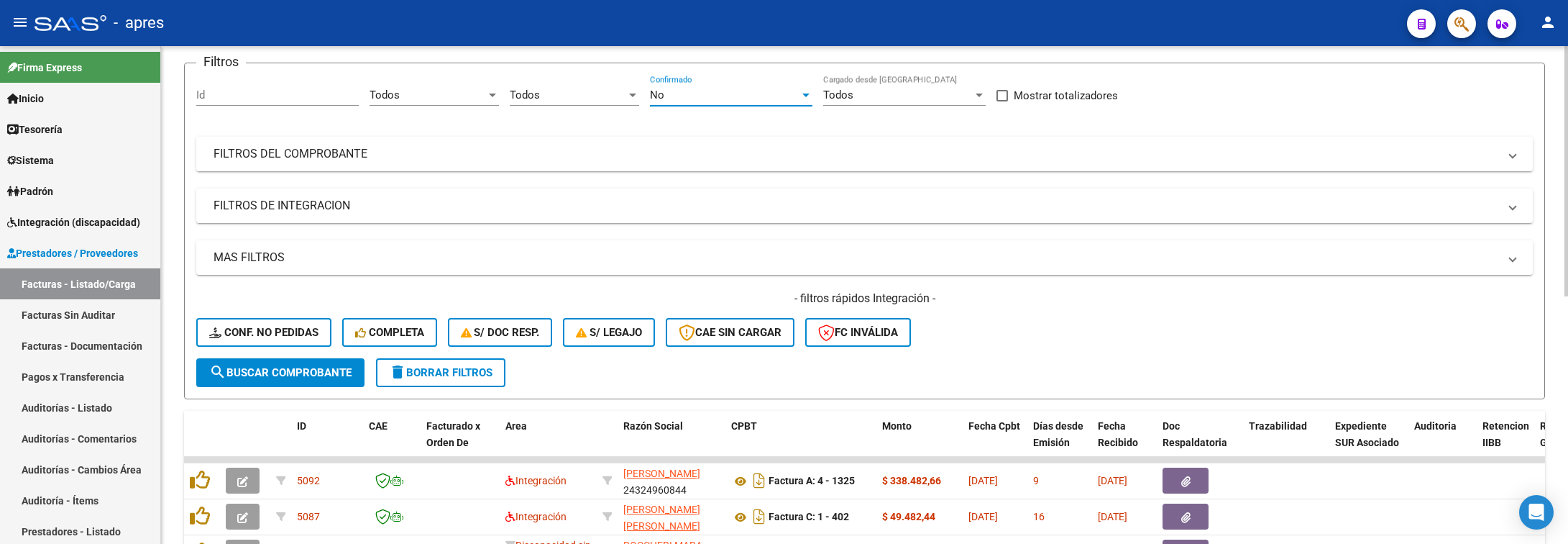
click at [718, 98] on div "No" at bounding box center [724, 95] width 149 height 13
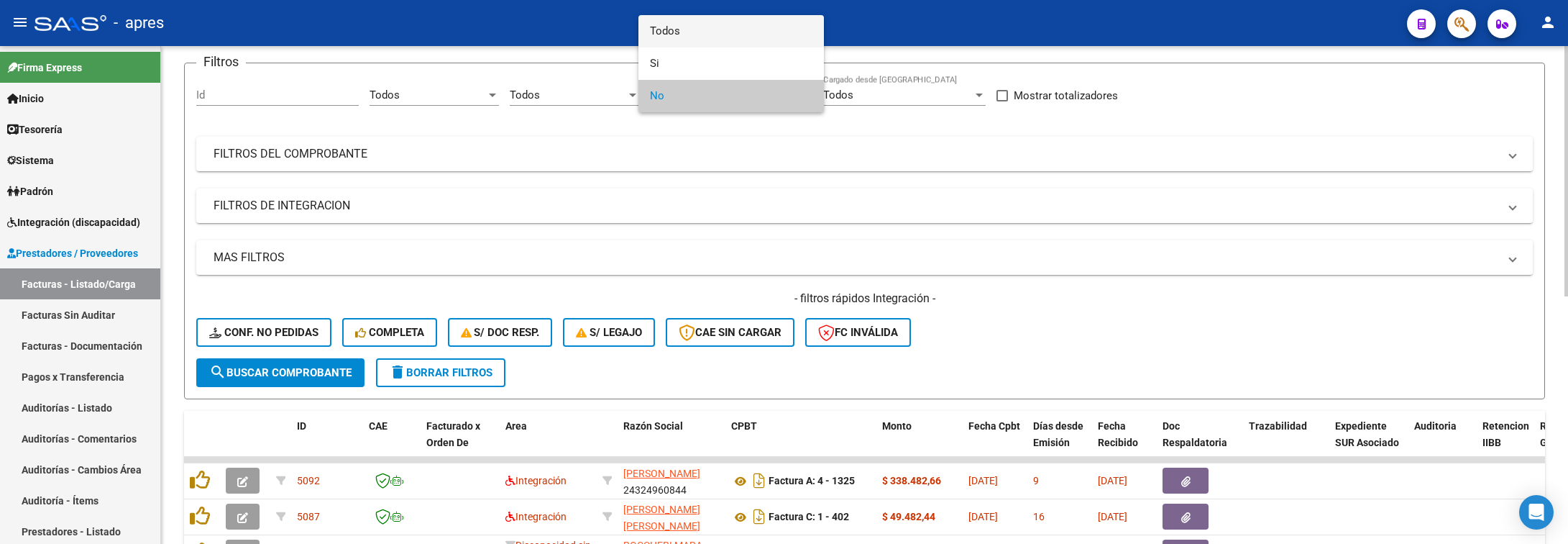
drag, startPoint x: 686, startPoint y: 30, endPoint x: 660, endPoint y: 65, distance: 43.6
click at [684, 30] on span "Todos" at bounding box center [731, 31] width 162 height 32
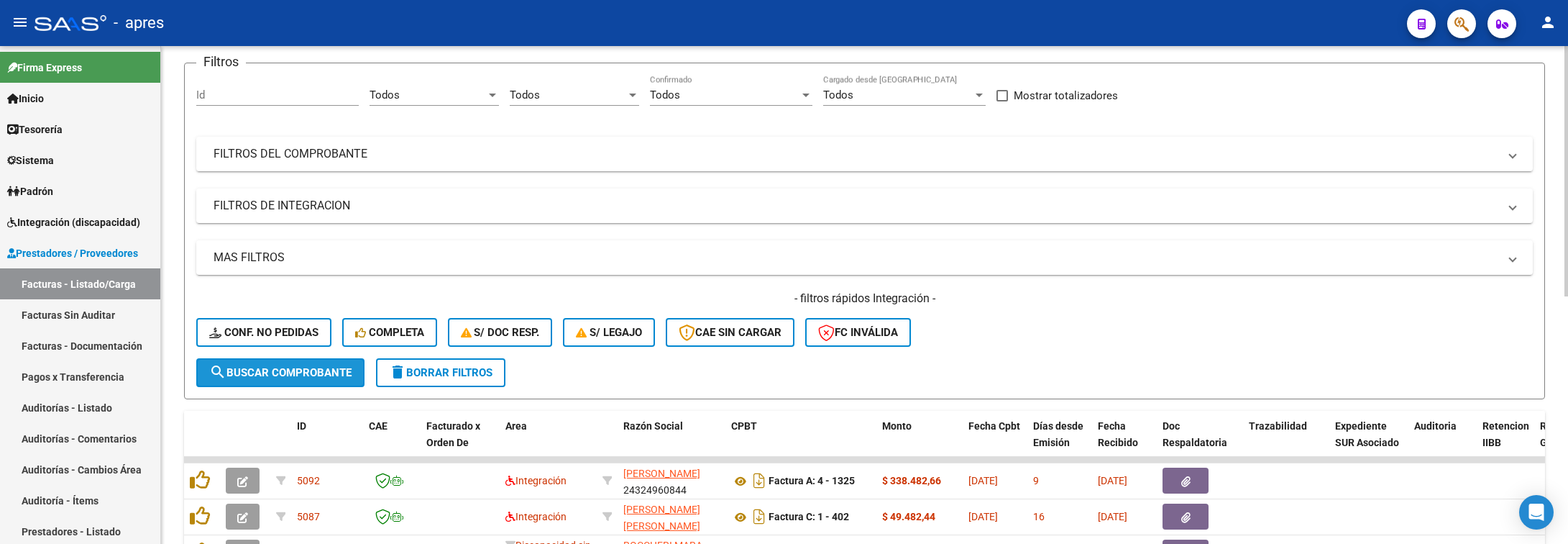
click at [305, 382] on button "search Buscar Comprobante" at bounding box center [280, 373] width 168 height 29
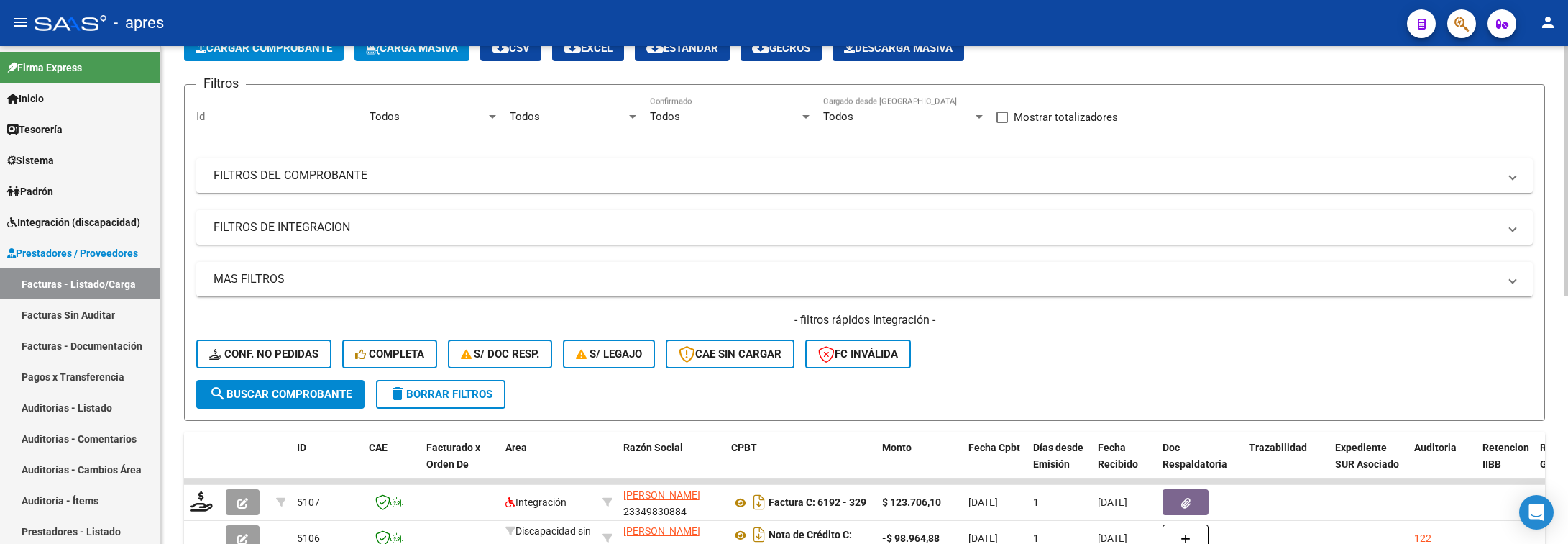
scroll to position [216, 0]
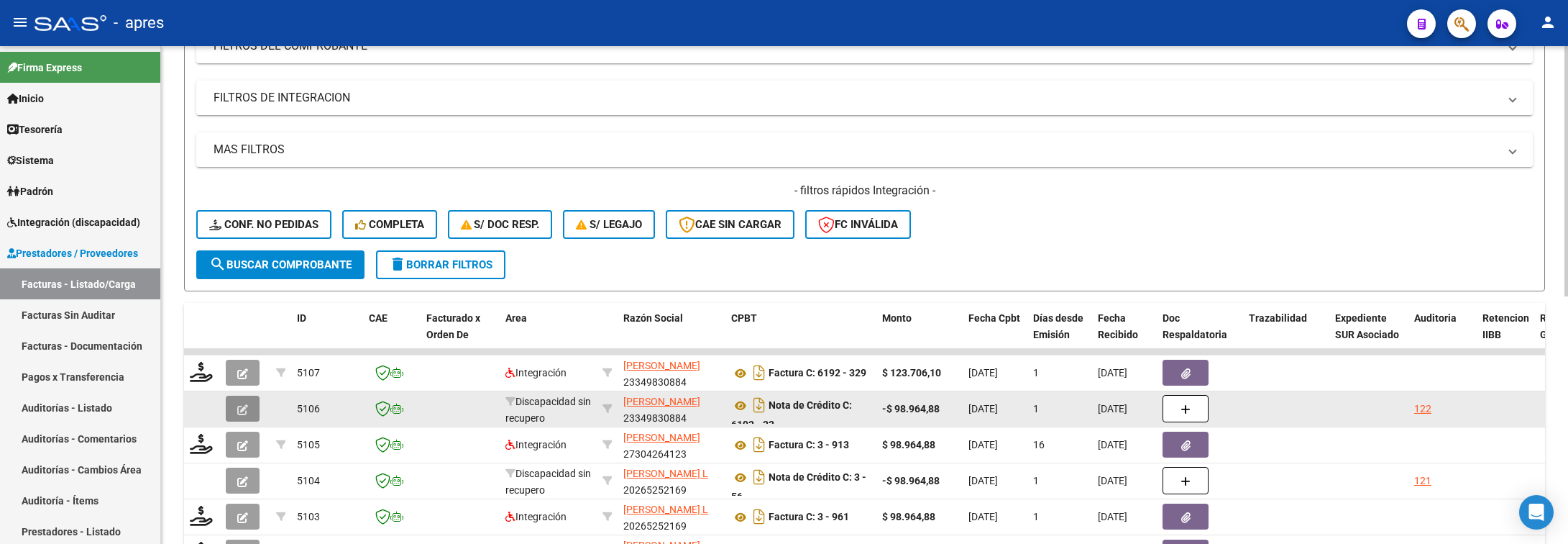
click at [240, 413] on icon "button" at bounding box center [242, 409] width 11 height 11
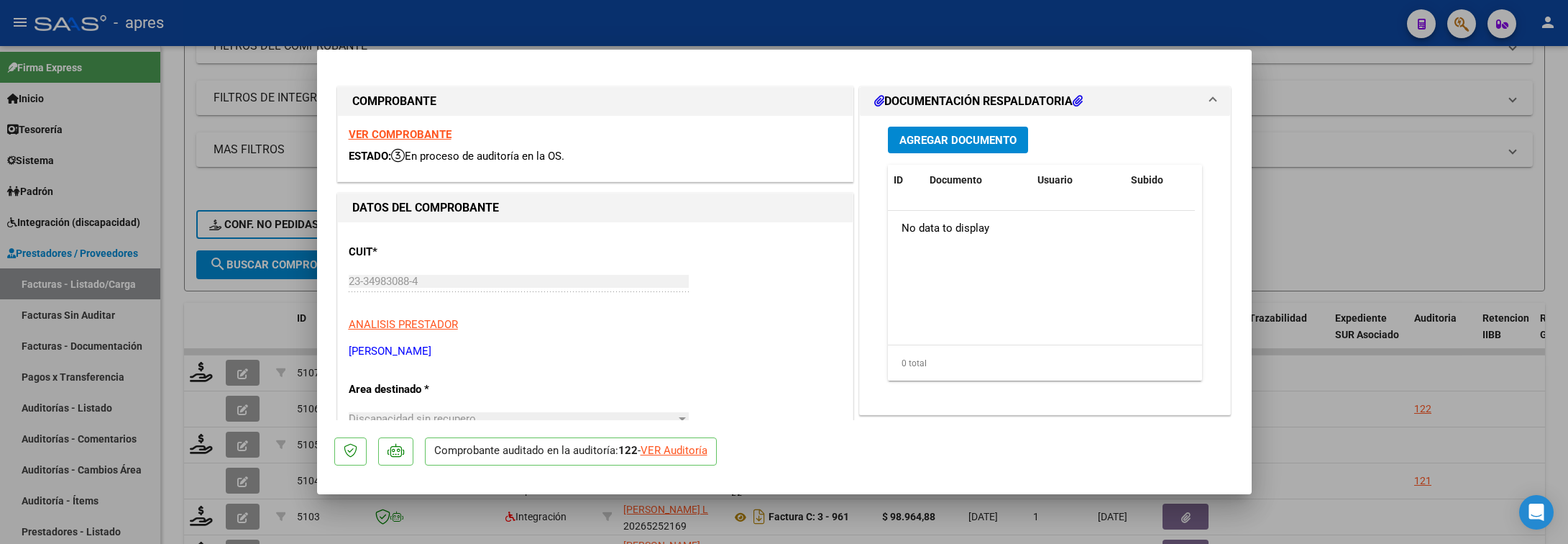
click at [229, 316] on div at bounding box center [784, 272] width 1568 height 544
type input "$ 0,00"
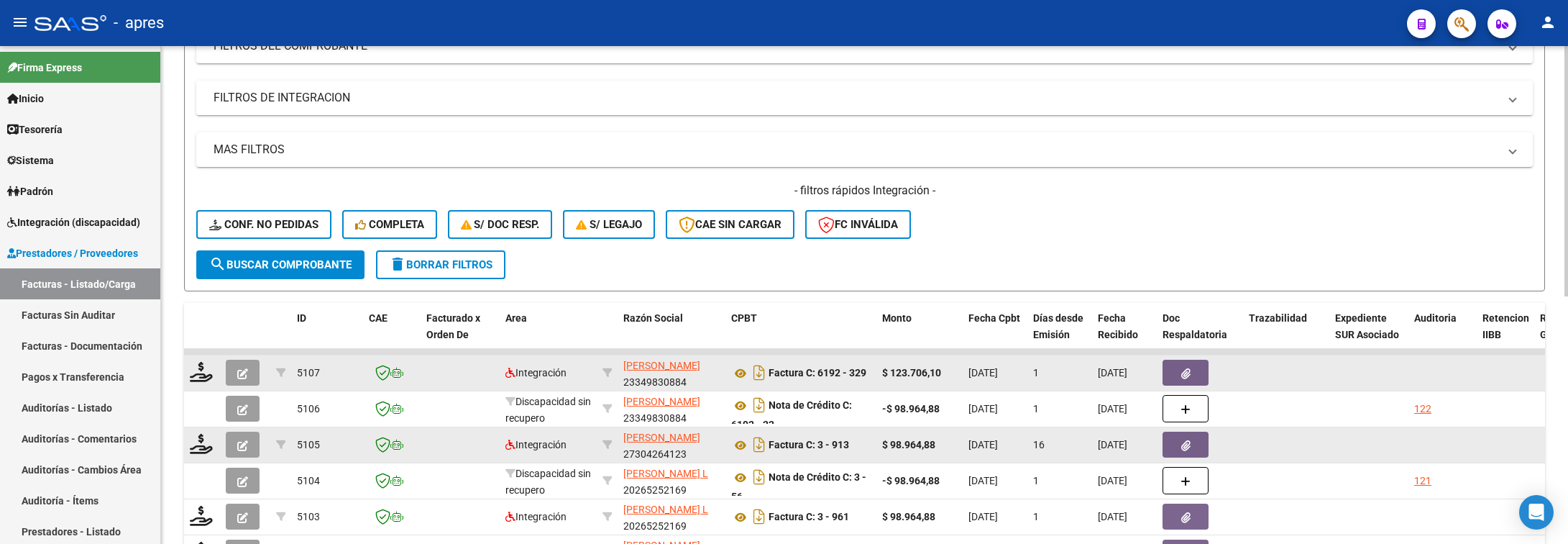
click at [244, 441] on icon "button" at bounding box center [242, 446] width 11 height 11
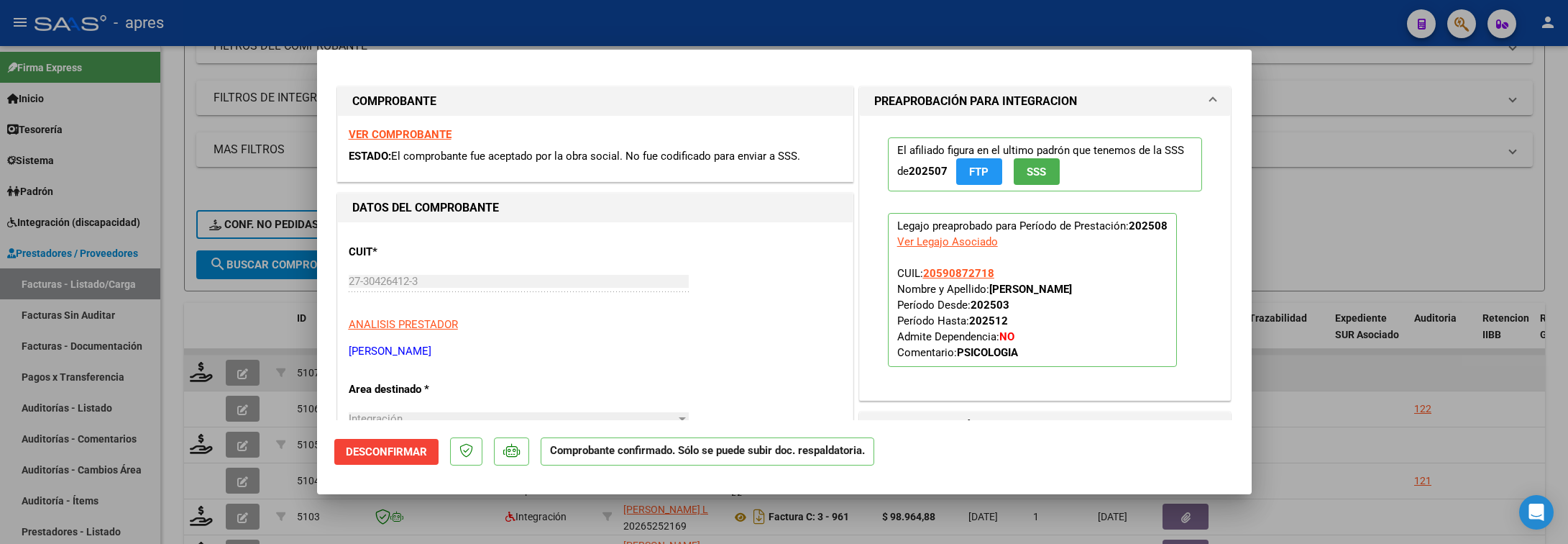
click at [159, 269] on div at bounding box center [784, 272] width 1568 height 544
type input "$ 0,00"
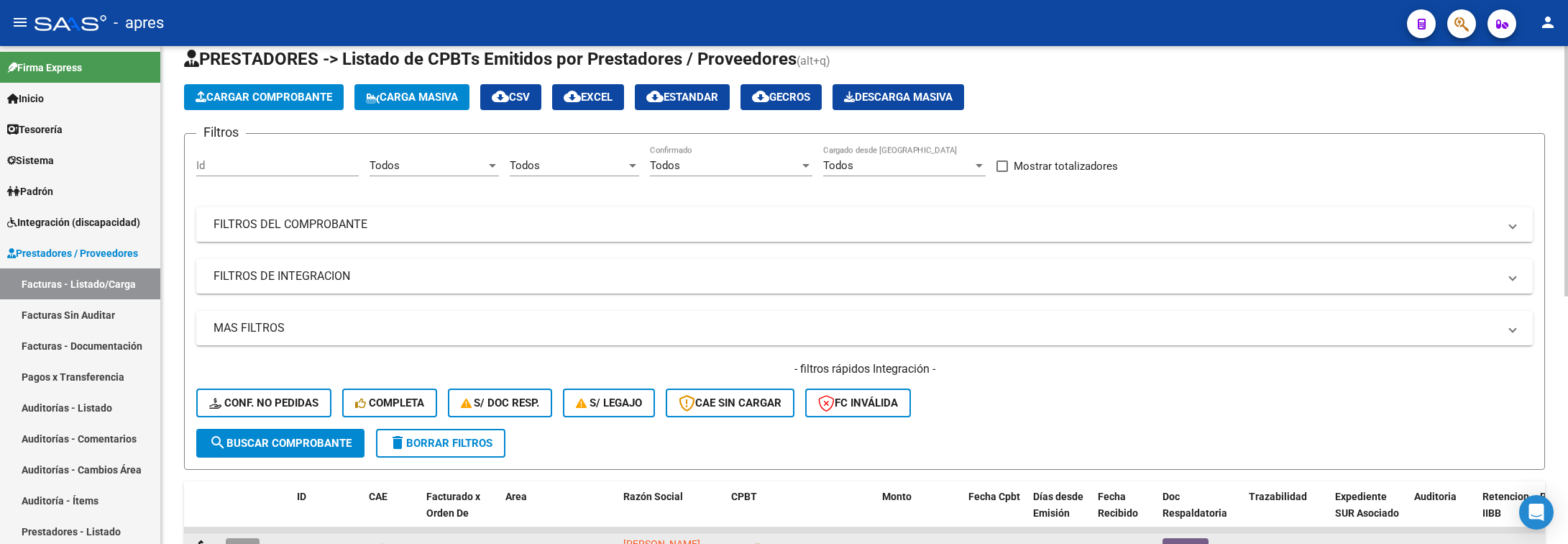
scroll to position [0, 0]
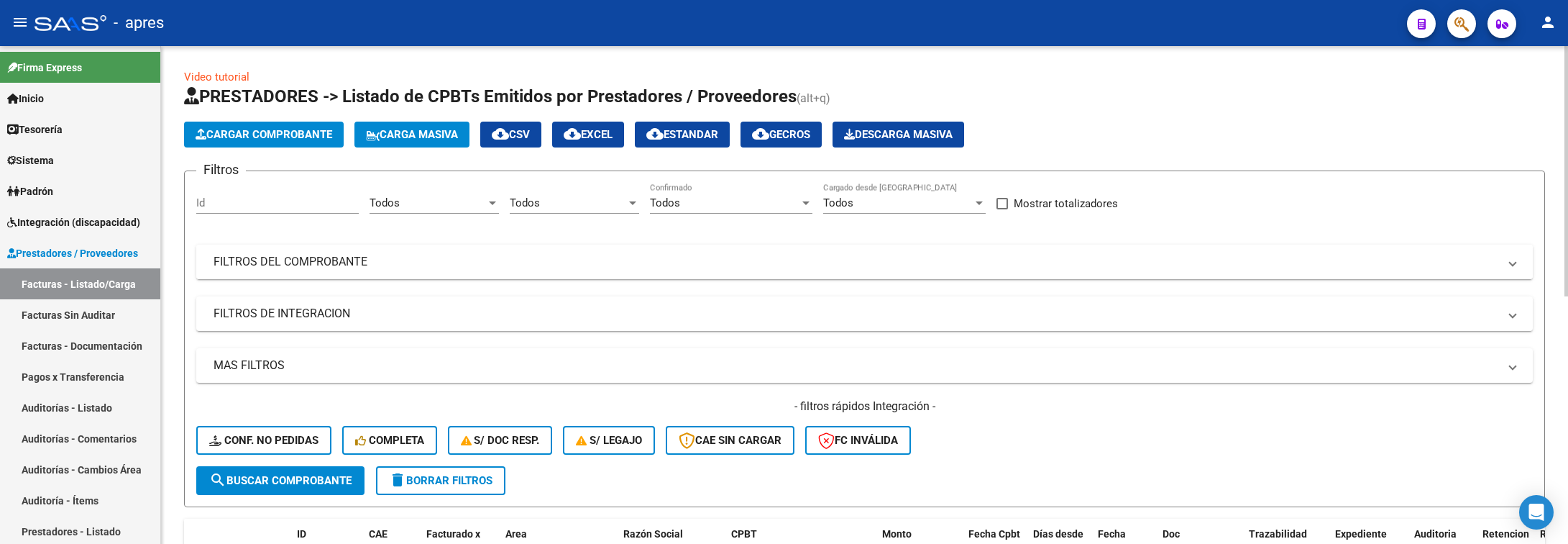
click at [831, 266] on mat-panel-title "FILTROS DEL COMPROBANTE" at bounding box center [855, 262] width 1285 height 16
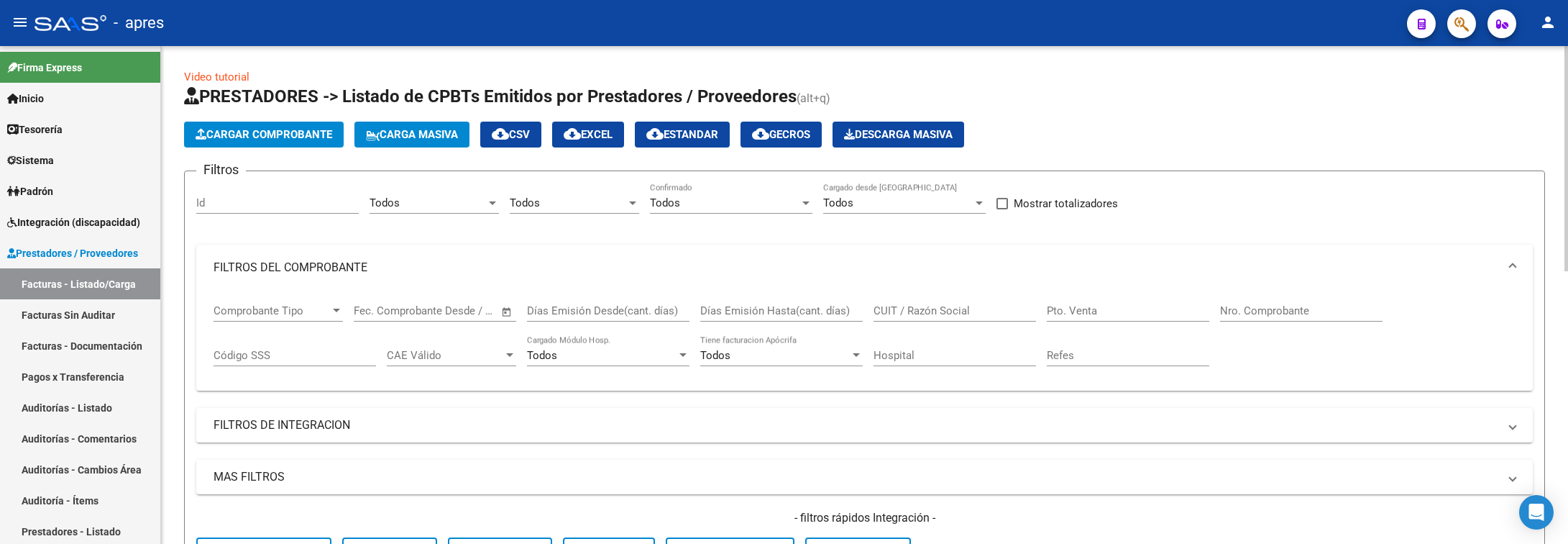
click at [914, 312] on input "CUIT / Razón Social" at bounding box center [954, 311] width 162 height 13
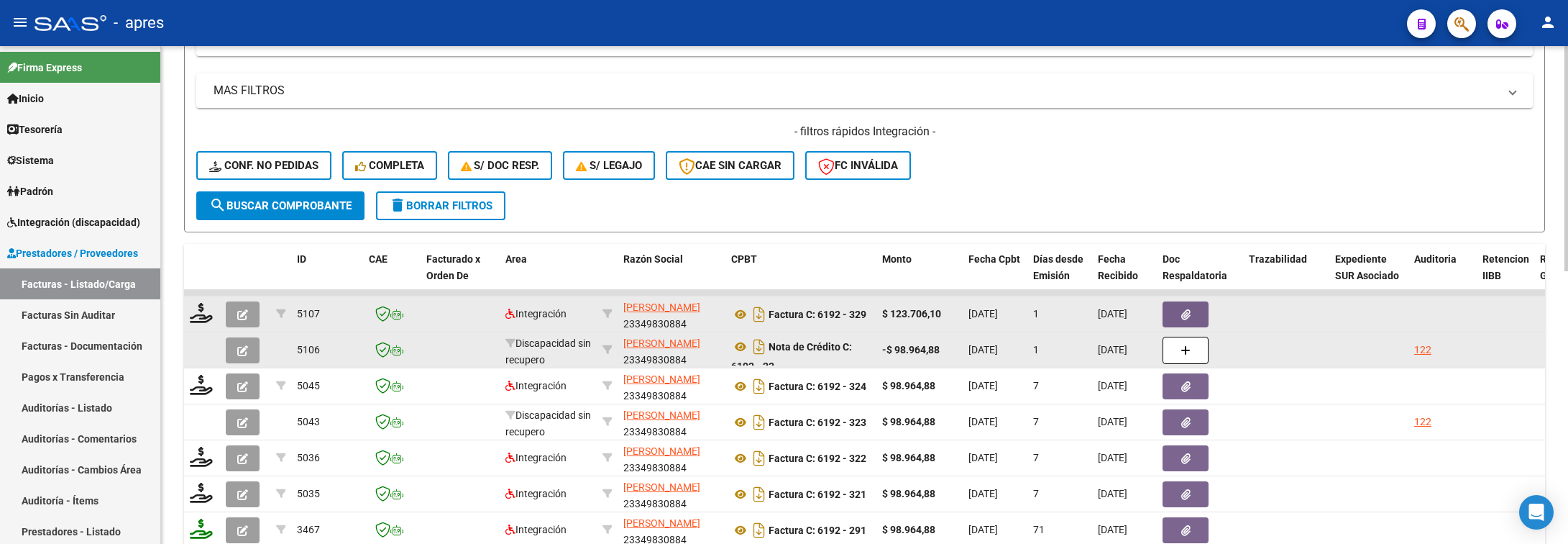
scroll to position [432, 0]
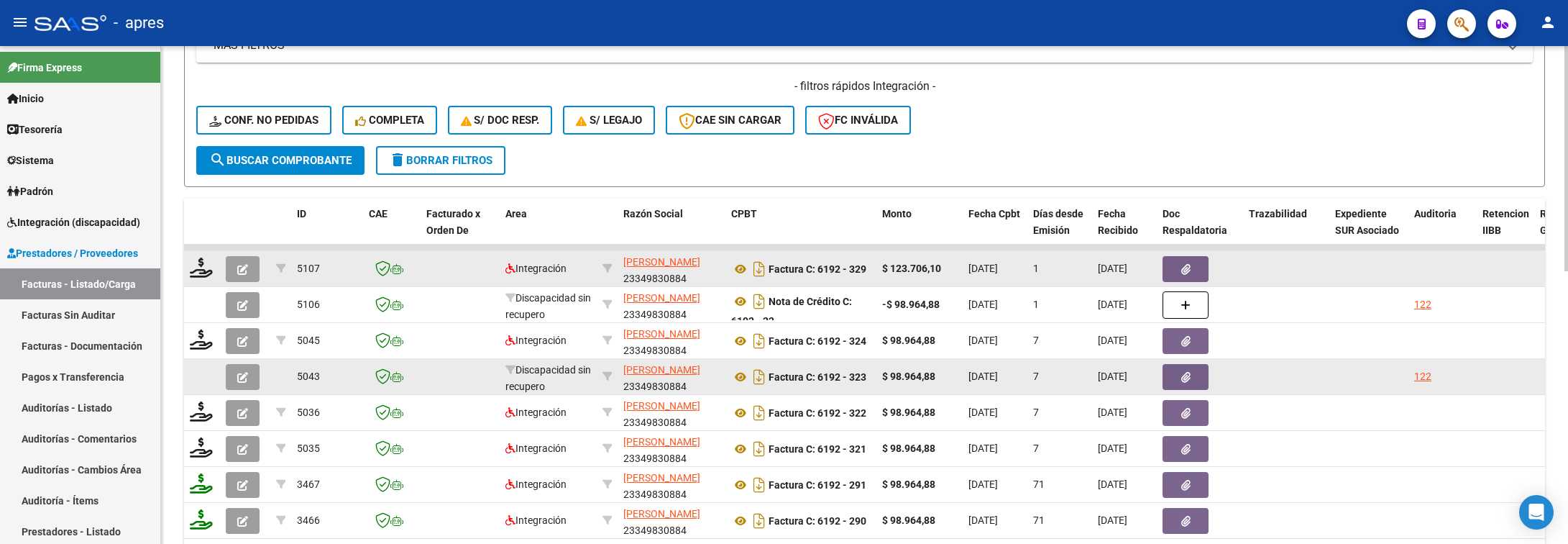
type input "lopez romina"
click at [242, 371] on span "button" at bounding box center [242, 377] width 11 height 13
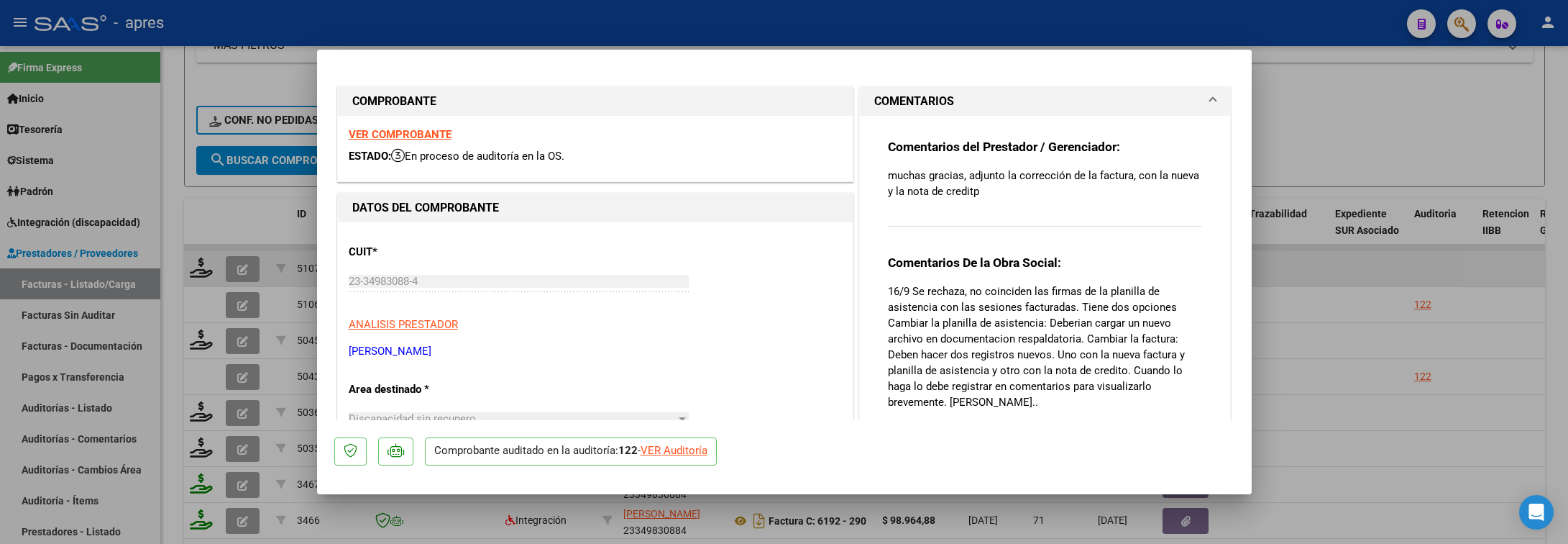
drag, startPoint x: 997, startPoint y: 191, endPoint x: 963, endPoint y: 191, distance: 34.0
click at [963, 191] on p "muchas gracias, adjunto la corrección de la factura, con la nueva y la nota de …" at bounding box center [1045, 183] width 315 height 31
click at [1003, 192] on p "muchas gracias, adjunto la corrección de la factura, con la nueva y la nota de …" at bounding box center [1045, 183] width 315 height 31
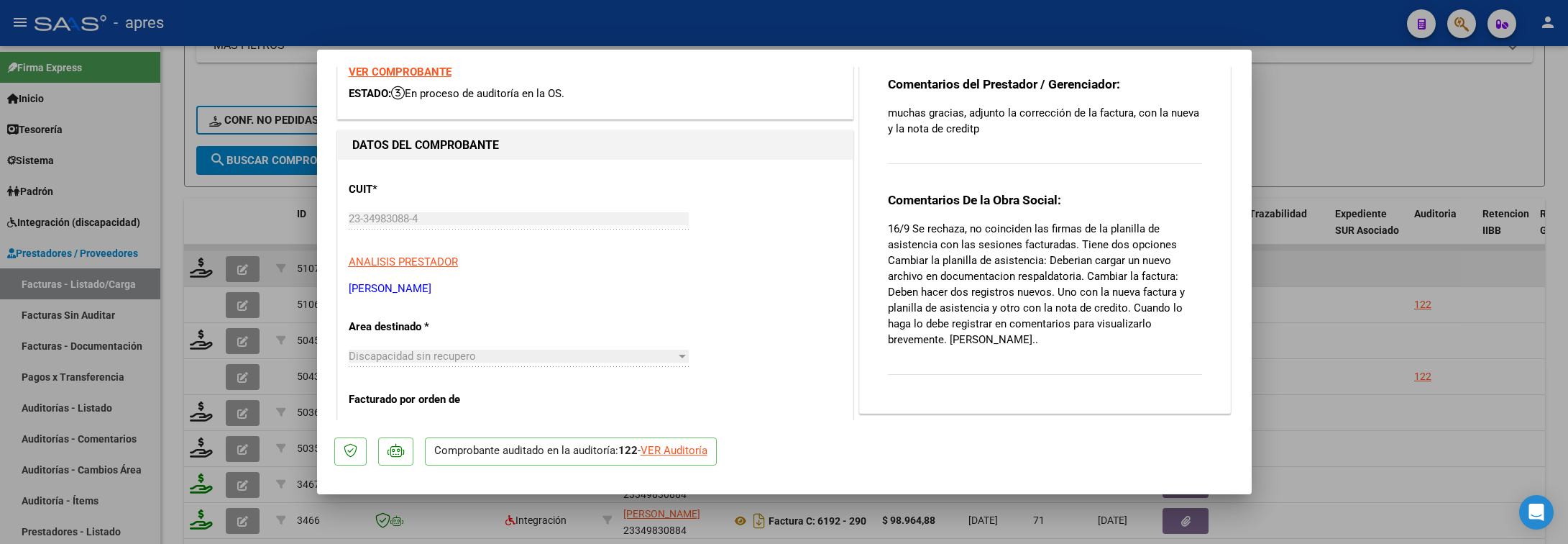
drag, startPoint x: 878, startPoint y: 288, endPoint x: 1010, endPoint y: 402, distance: 174.4
click at [1010, 402] on div "Comentarios del Prestador / Gerenciador: muchas gracias, adjunto la corrección …" at bounding box center [1045, 233] width 371 height 360
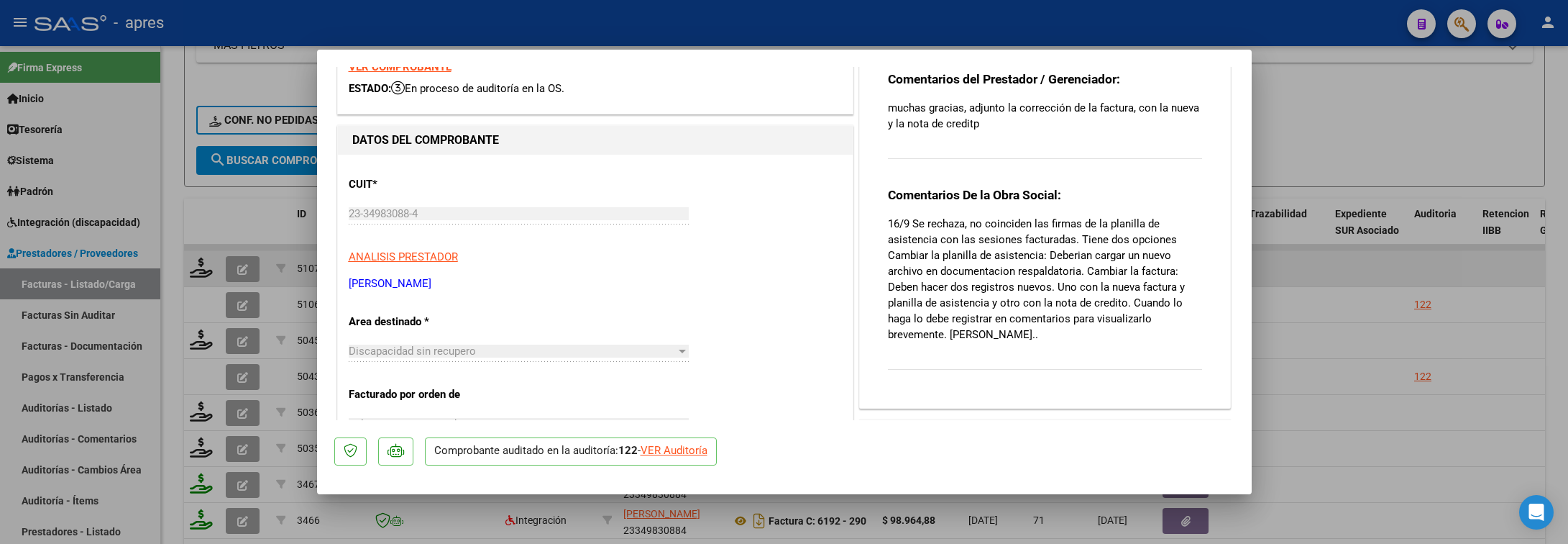
click at [1001, 343] on div "Comentarios De la Obra Social: 16/9 Se rechaza, no coinciden las firmas de la p…" at bounding box center [1045, 286] width 315 height 199
drag, startPoint x: 881, startPoint y: 221, endPoint x: 980, endPoint y: 335, distance: 151.0
click at [980, 335] on p "16/9 Se rechaza, no coinciden las firmas de la planilla de asistencia con las s…" at bounding box center [1045, 279] width 315 height 127
copy p "16/9 Se rechaza, no coinciden las firmas de la planilla de asistencia con las s…"
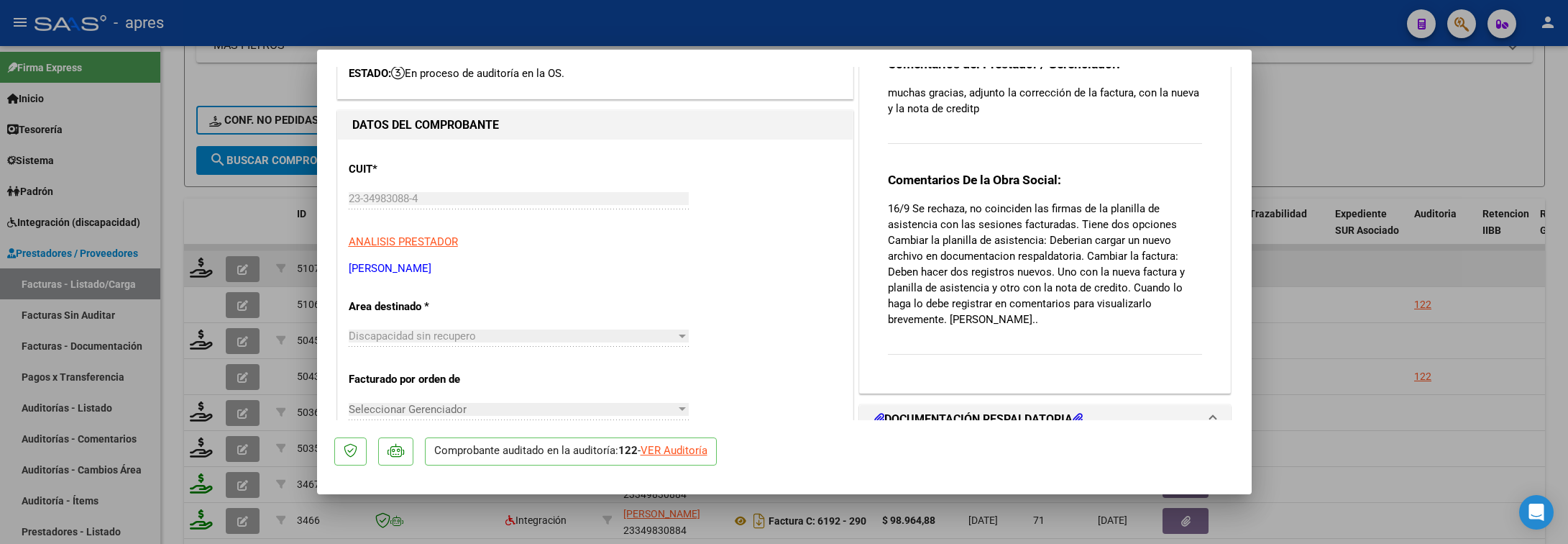
scroll to position [0, 0]
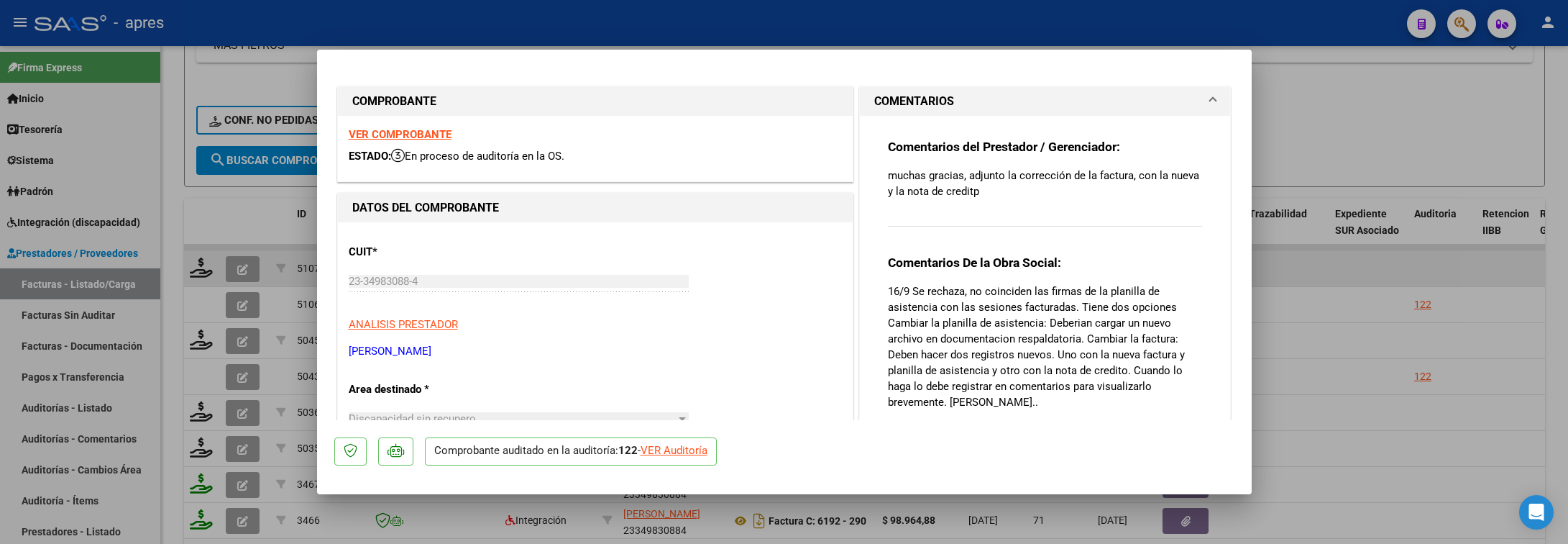
click at [193, 206] on div at bounding box center [784, 272] width 1568 height 544
type input "$ 0,00"
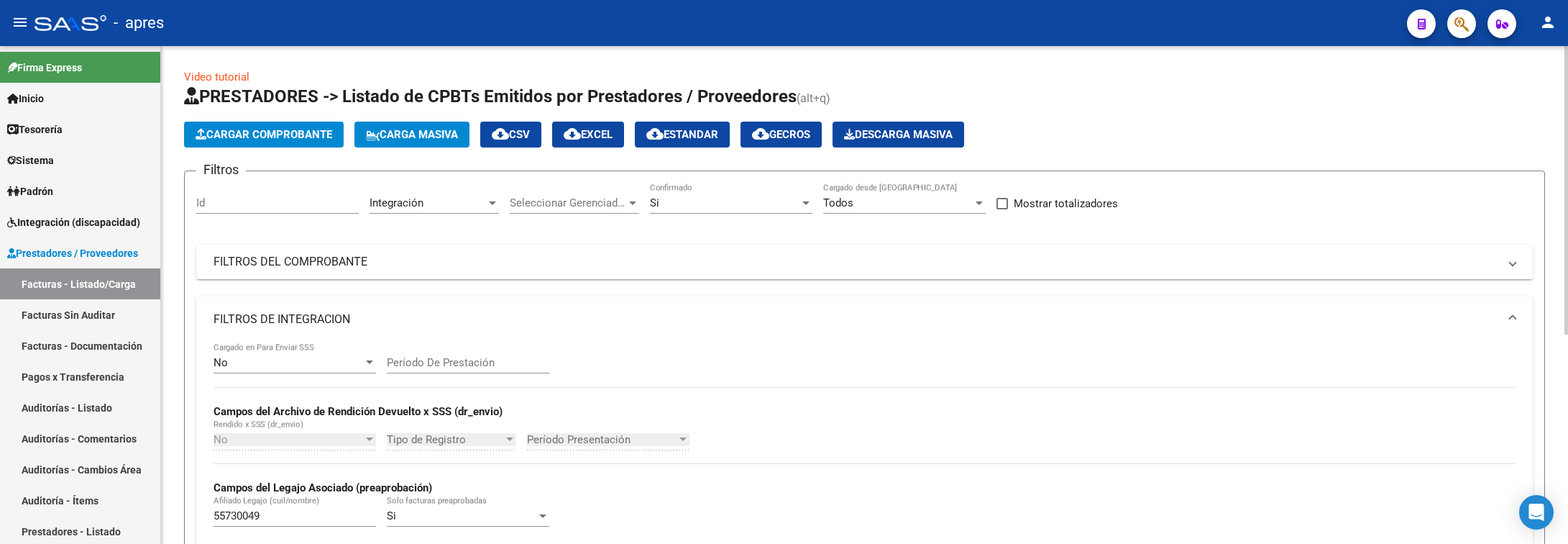
scroll to position [363, 0]
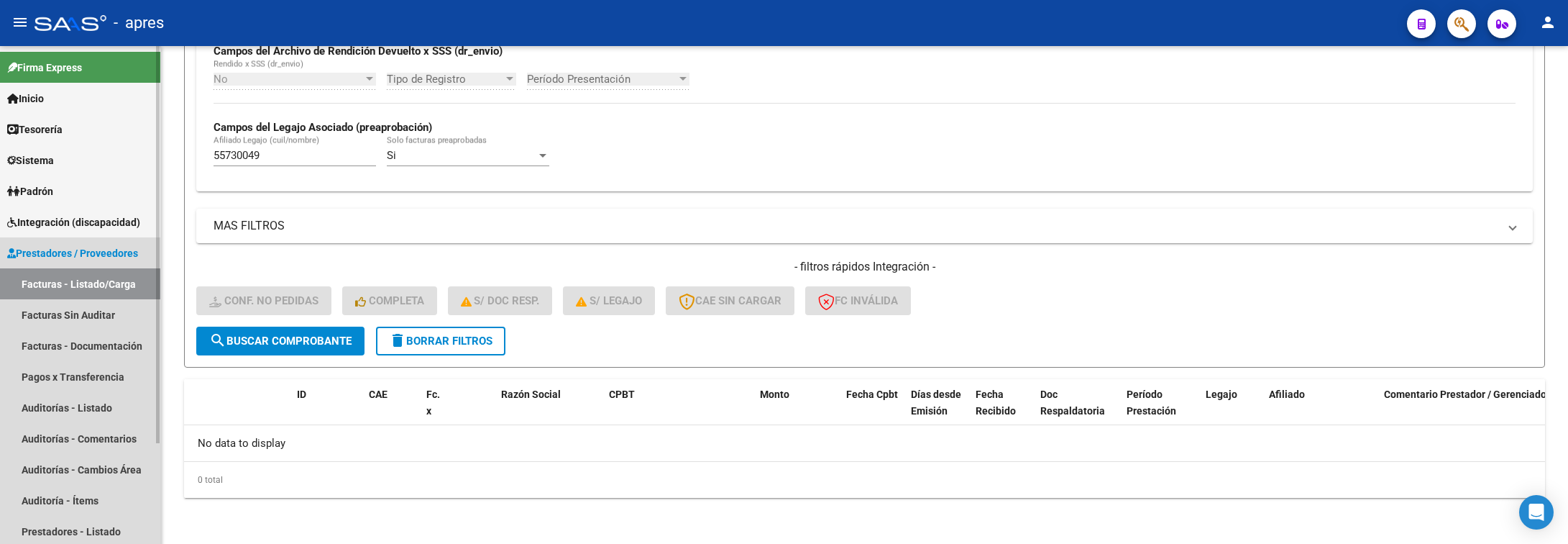
click at [110, 285] on link "Facturas - Listado/Carga" at bounding box center [80, 283] width 160 height 31
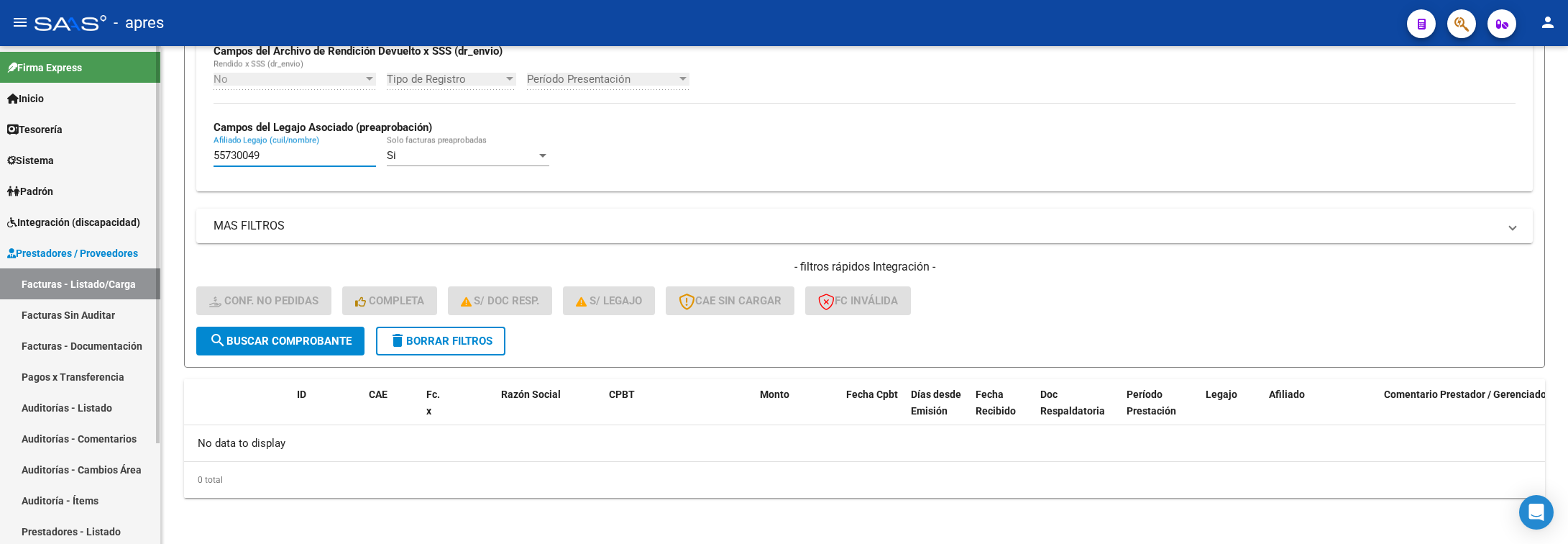
drag, startPoint x: 322, startPoint y: 155, endPoint x: 136, endPoint y: 166, distance: 186.3
click at [136, 166] on mat-sidenav-container "Firma Express Inicio Calendario SSS Instructivos Contacto OS Tesorería Extracto…" at bounding box center [784, 295] width 1568 height 498
click at [55, 283] on link "Facturas - Listado/Carga" at bounding box center [80, 283] width 160 height 31
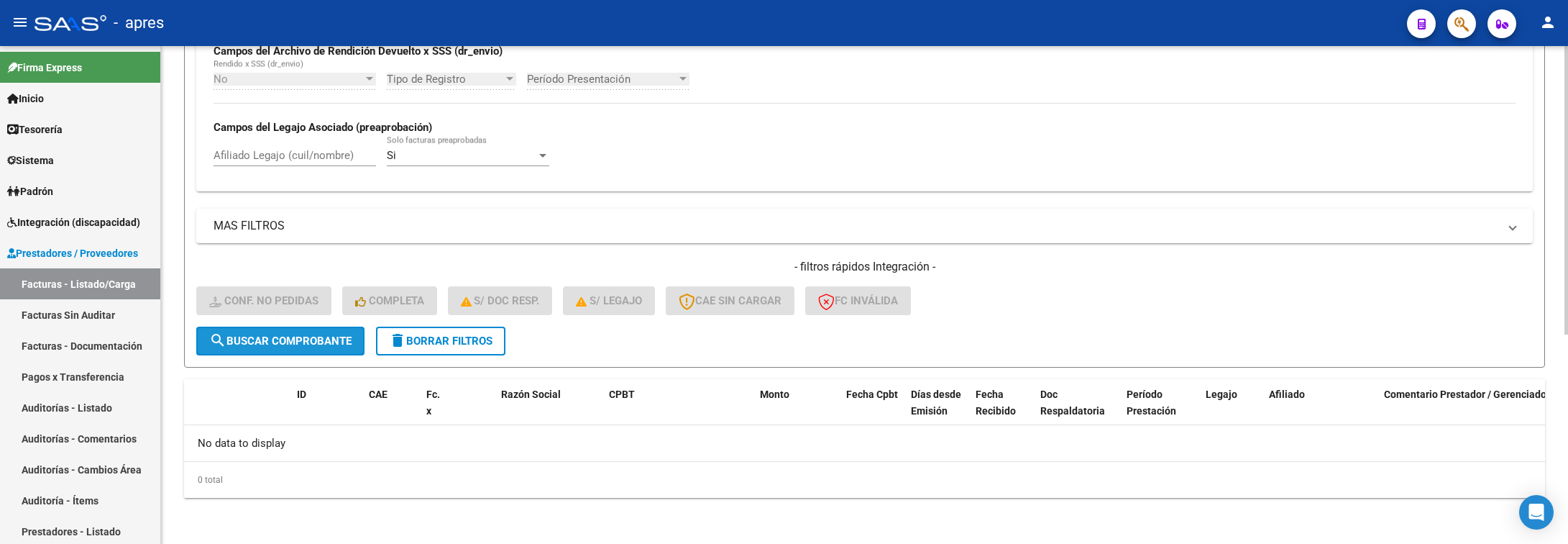
click at [251, 334] on span "search Buscar Comprobante" at bounding box center [280, 341] width 143 height 13
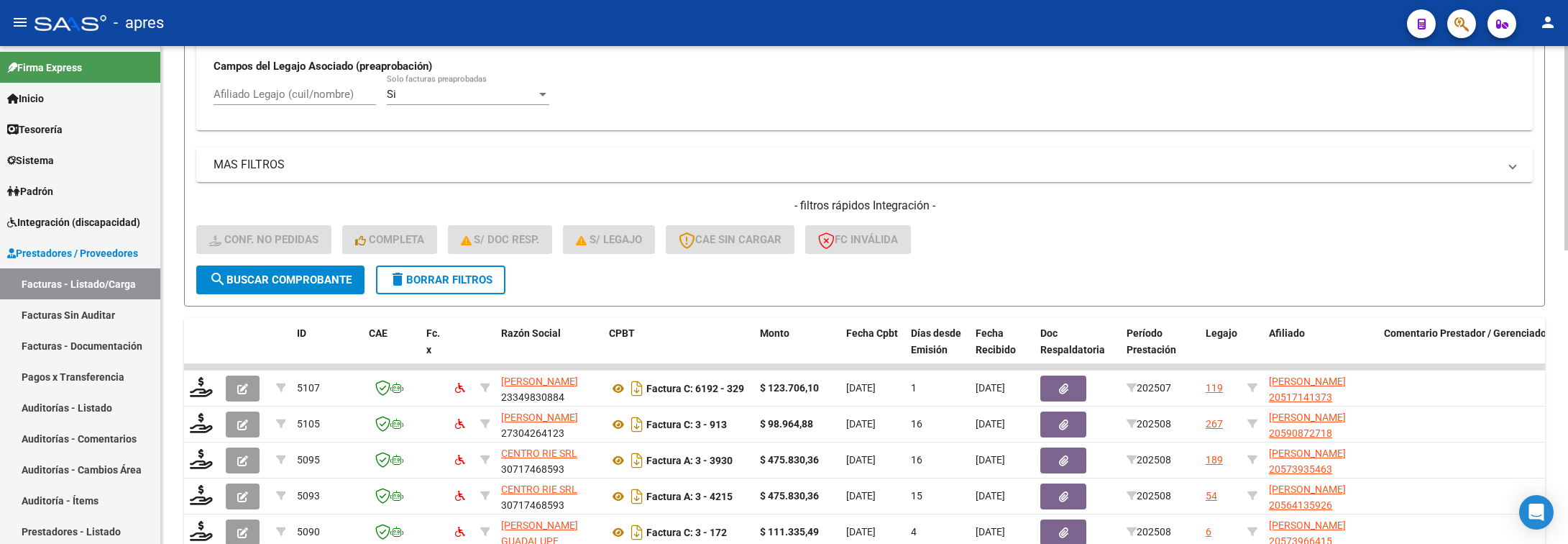
scroll to position [390, 0]
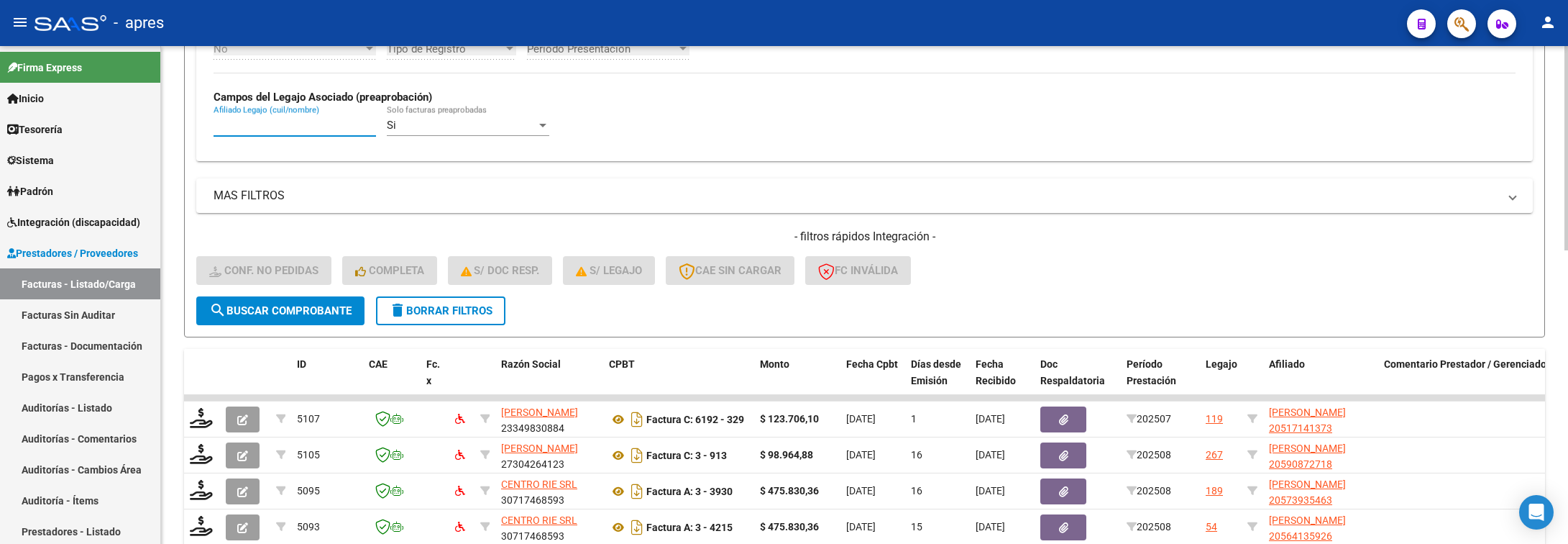
click at [253, 132] on input "Afiliado Legajo (cuil/nombre)" at bounding box center [294, 125] width 162 height 13
paste input "58874437"
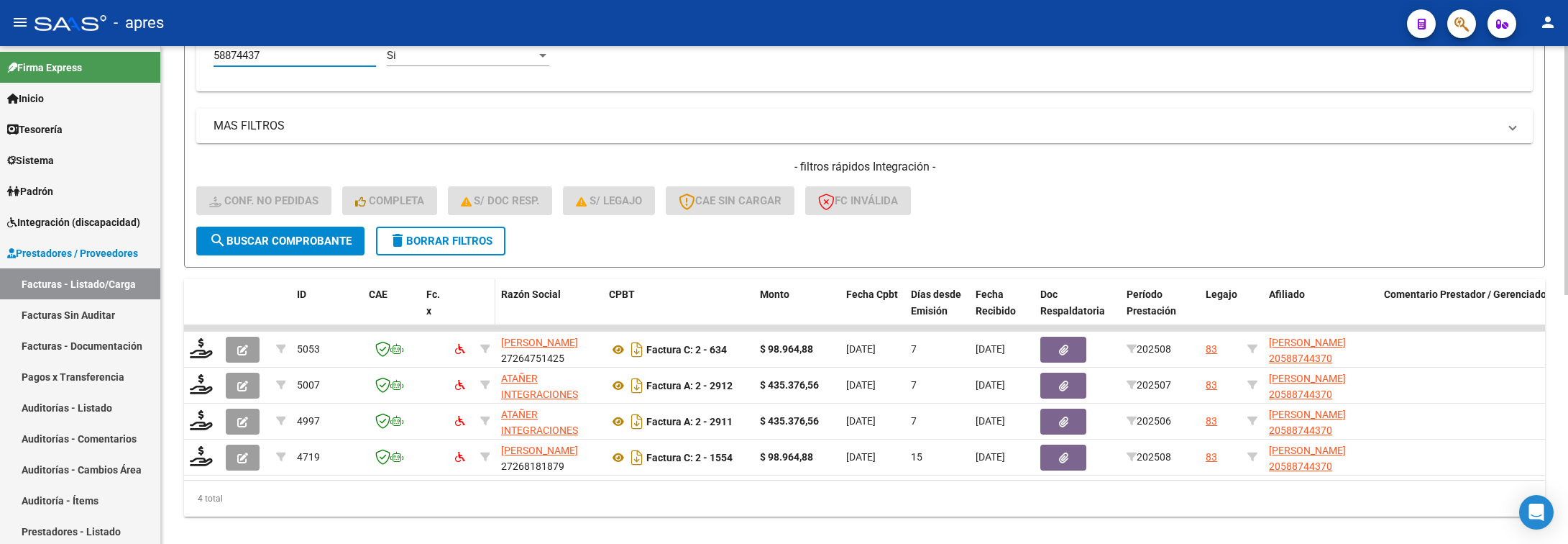
scroll to position [499, 0]
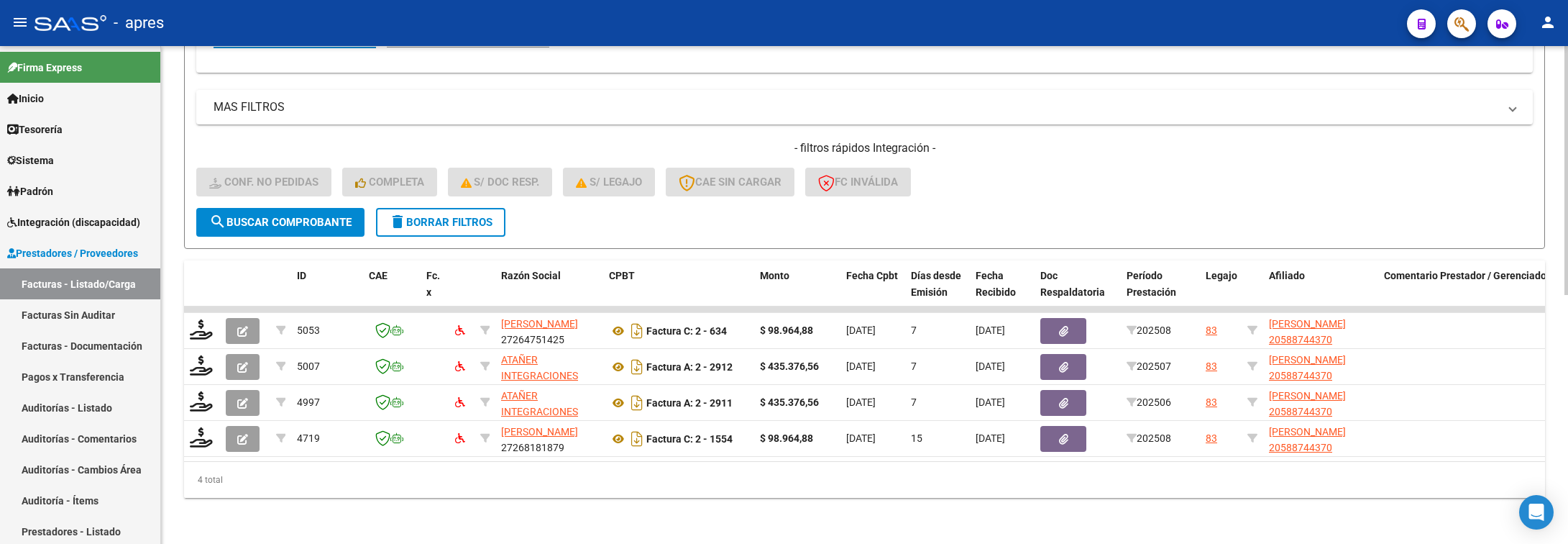
type input "58874437"
click at [1137, 269] on span "Período Prestación" at bounding box center [1152, 283] width 50 height 28
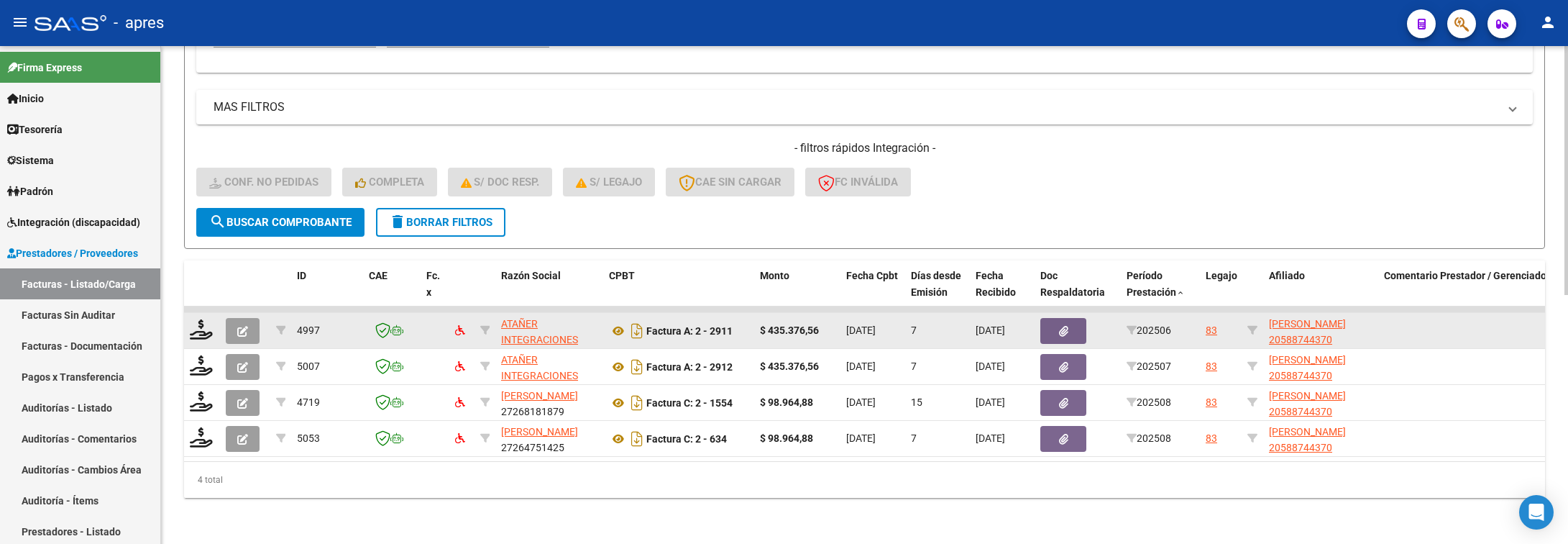
click at [188, 313] on datatable-body-cell at bounding box center [202, 331] width 36 height 35
click at [204, 320] on icon at bounding box center [202, 330] width 23 height 20
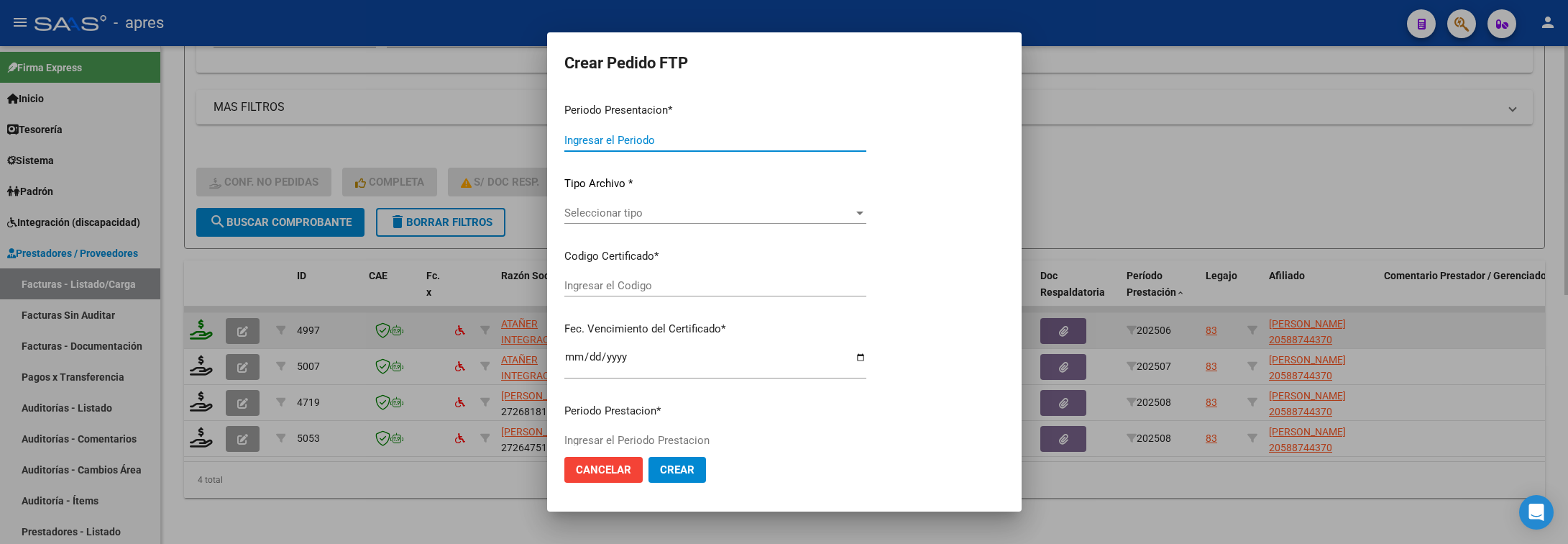
type input "202508"
type input "202506"
type input "$ 435.376,56"
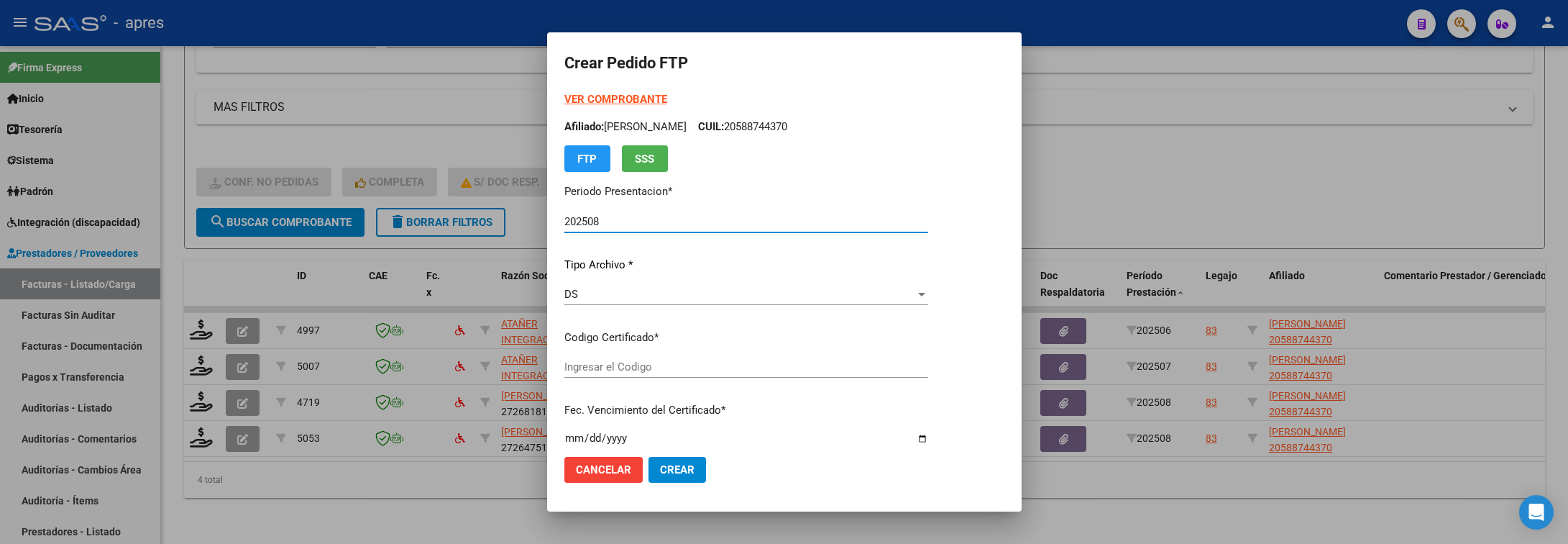
type input "ARG02000588744372024042520290425BUE316"
type input "[DATE]"
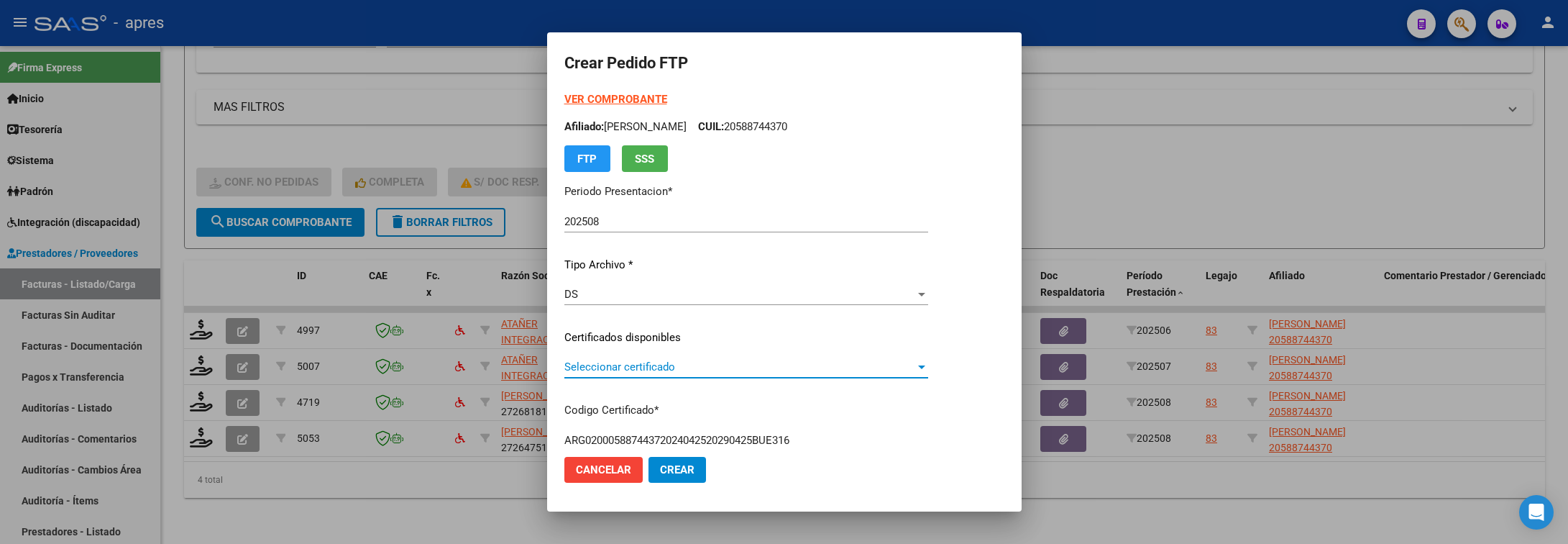
click at [717, 363] on span "Seleccionar certificado" at bounding box center [740, 367] width 351 height 13
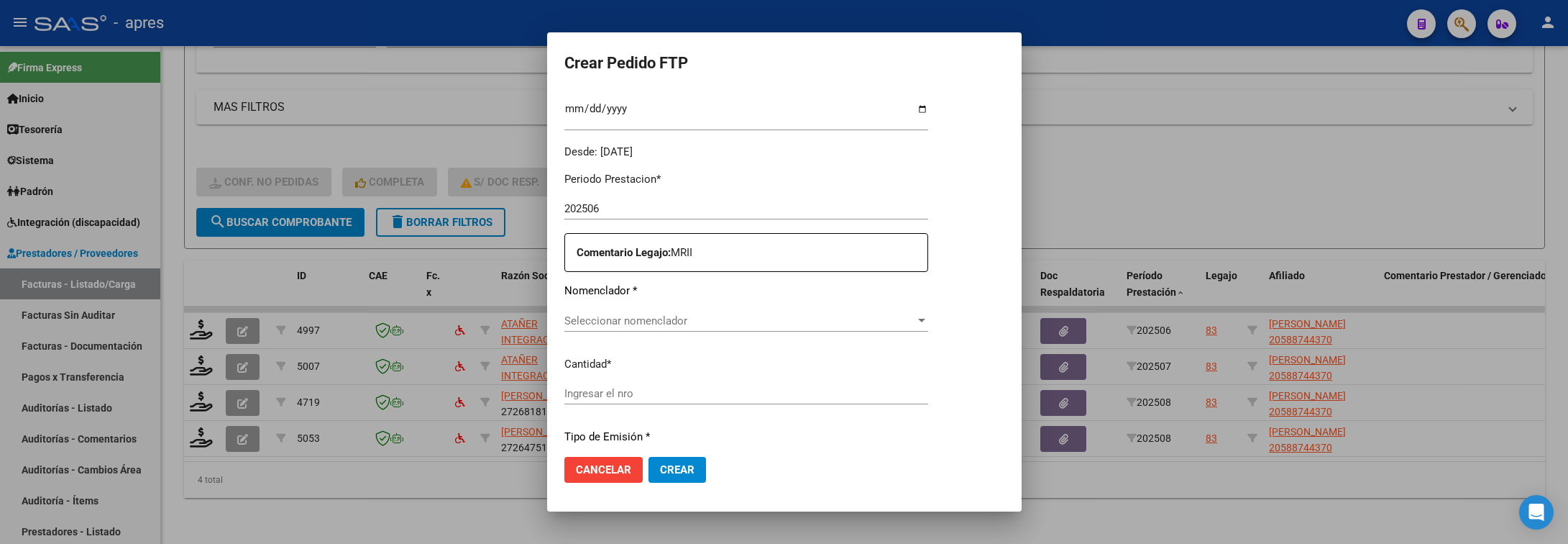
scroll to position [432, 0]
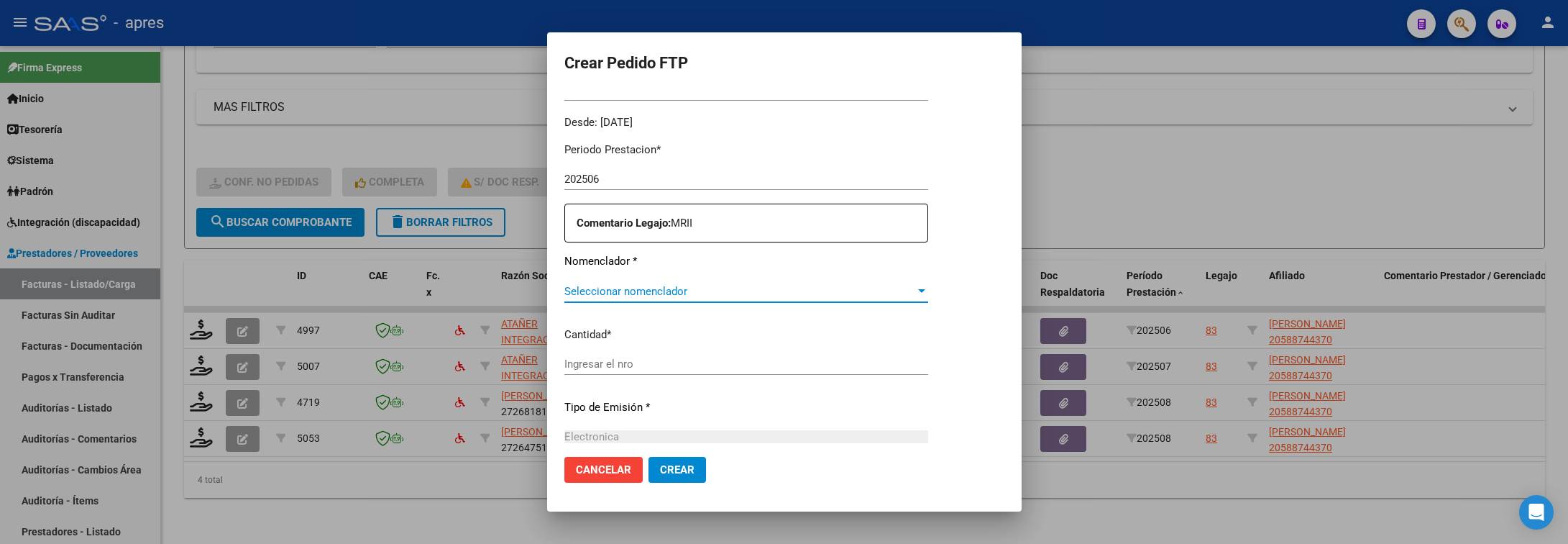
click at [756, 287] on span "Seleccionar nomenclador" at bounding box center [740, 291] width 351 height 13
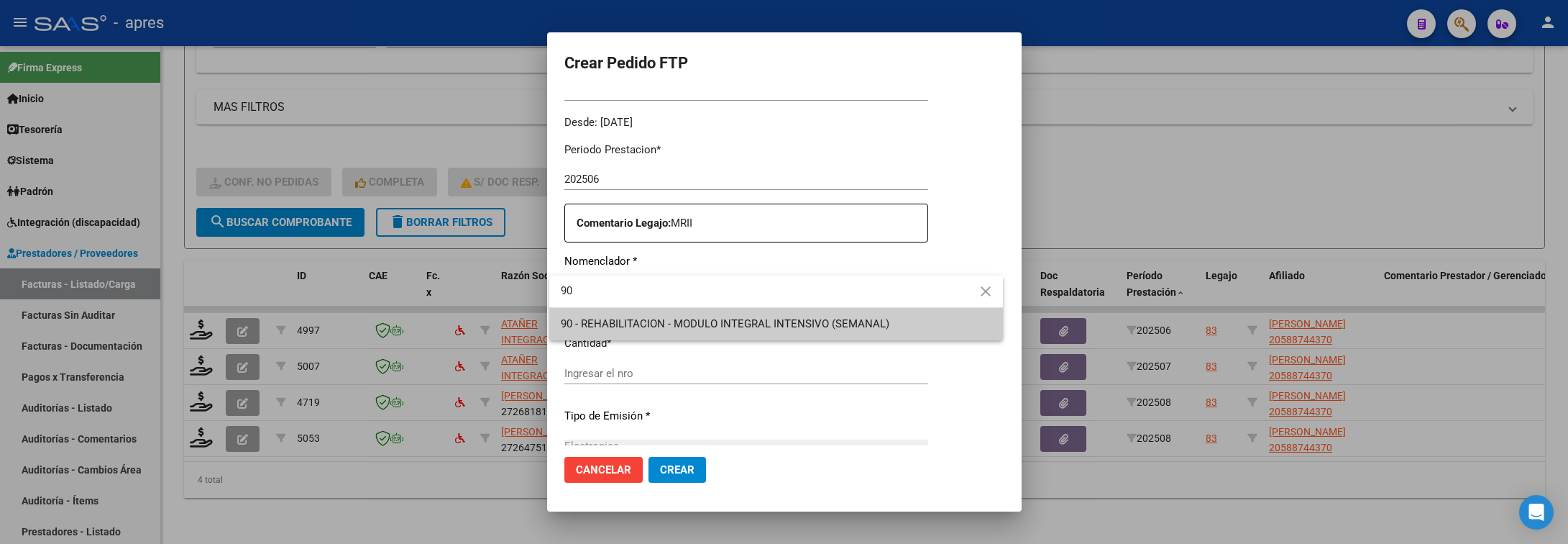
type input "90"
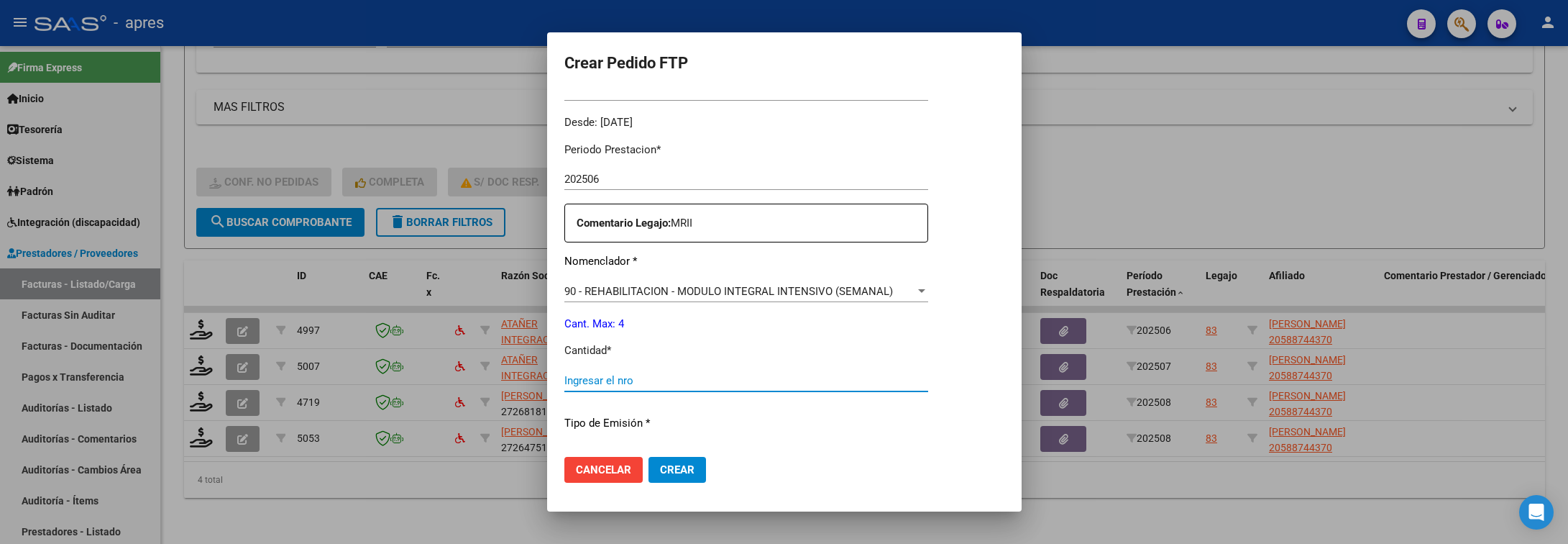
click at [626, 382] on input "Ingresar el nro" at bounding box center [746, 381] width 364 height 13
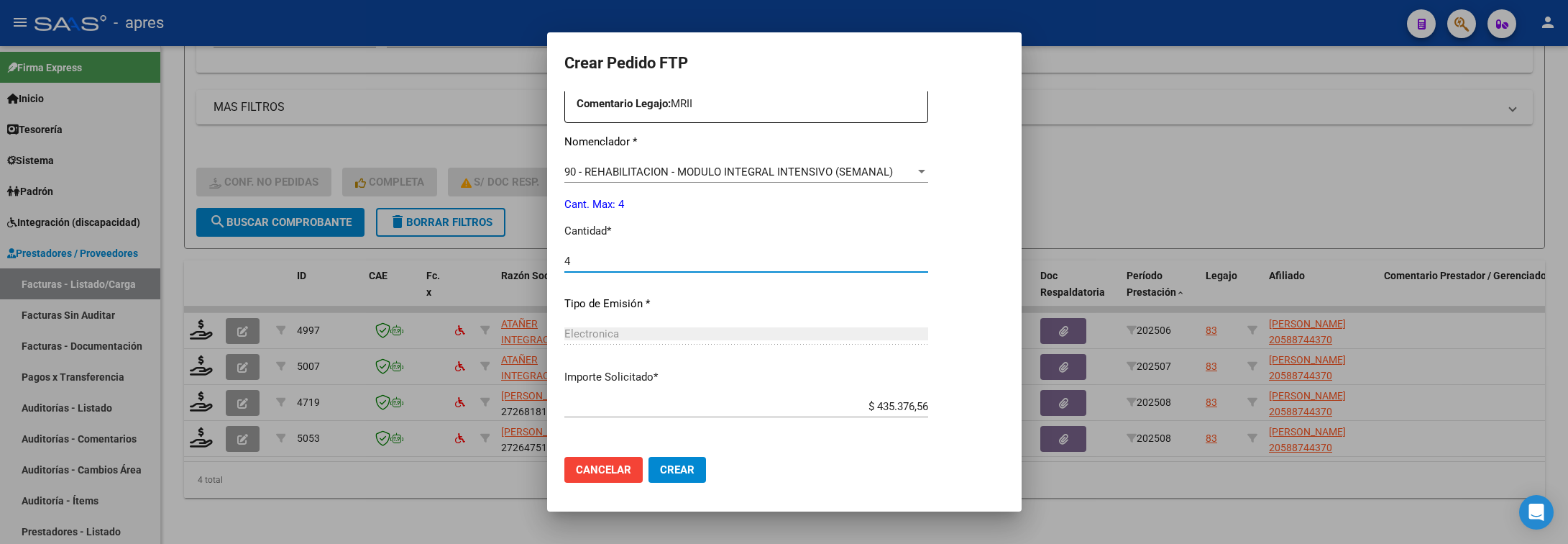
scroll to position [610, 0]
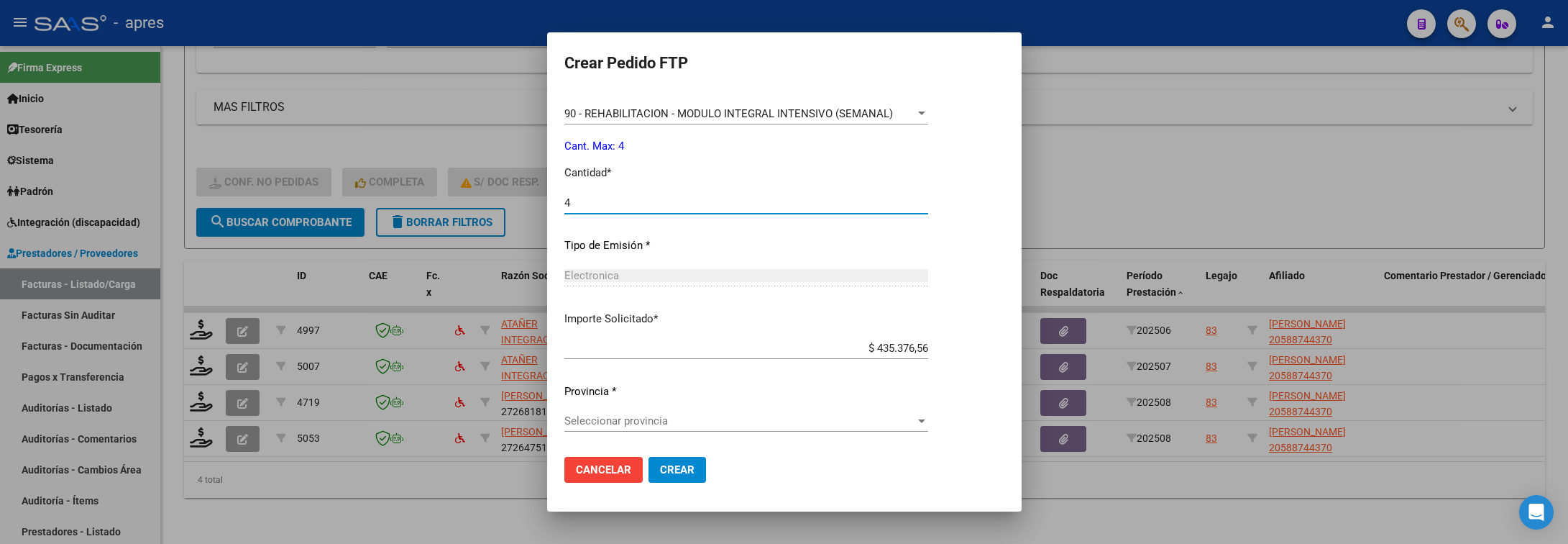
type input "4"
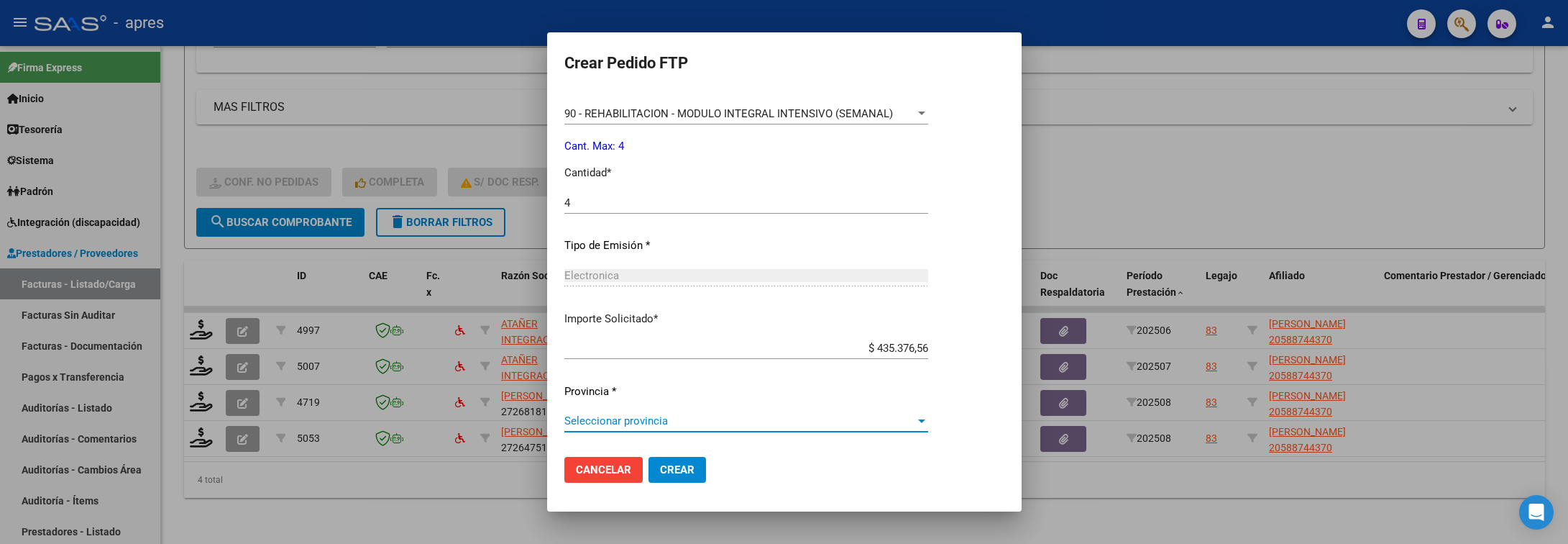
click at [665, 415] on span "Seleccionar provincia" at bounding box center [740, 421] width 351 height 13
click at [669, 471] on span "Crear" at bounding box center [677, 470] width 34 height 13
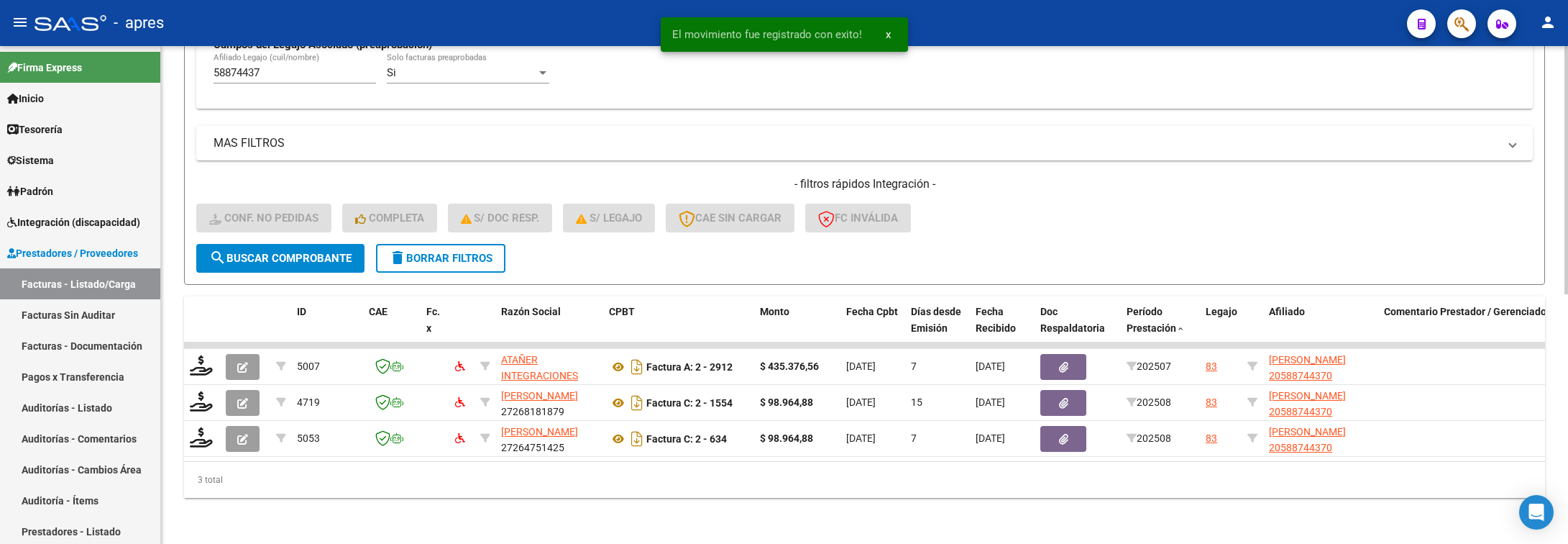
scroll to position [462, 0]
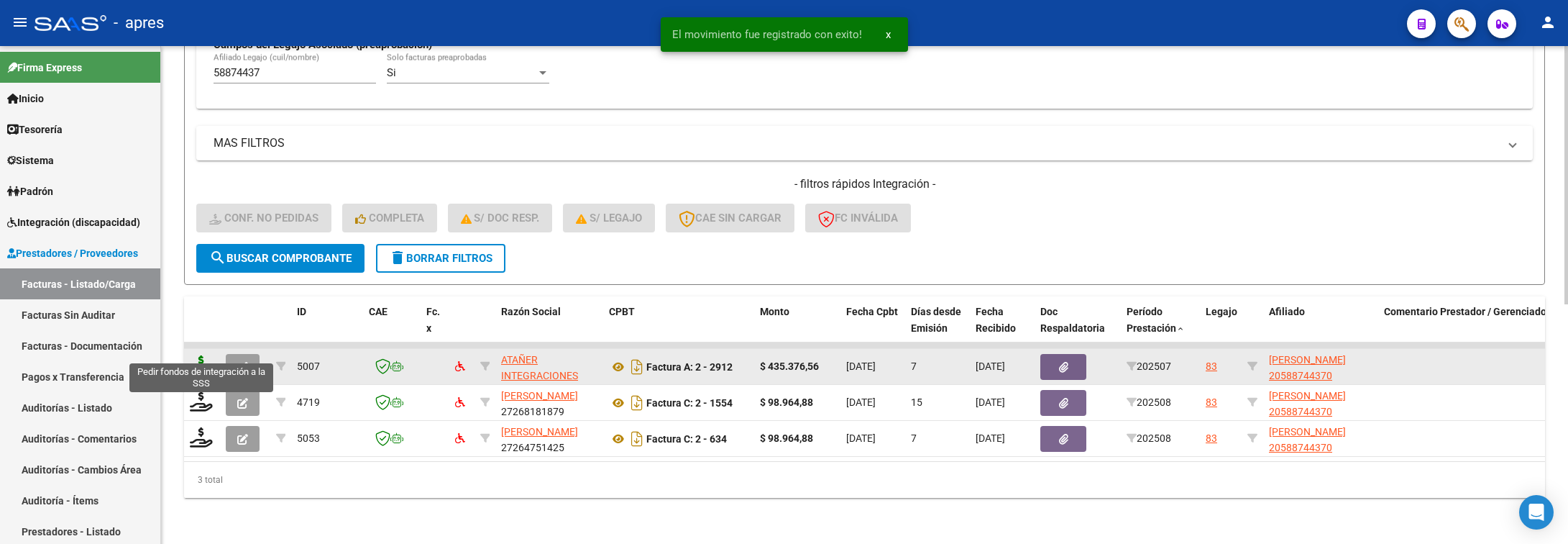
click at [199, 355] on icon at bounding box center [202, 366] width 23 height 20
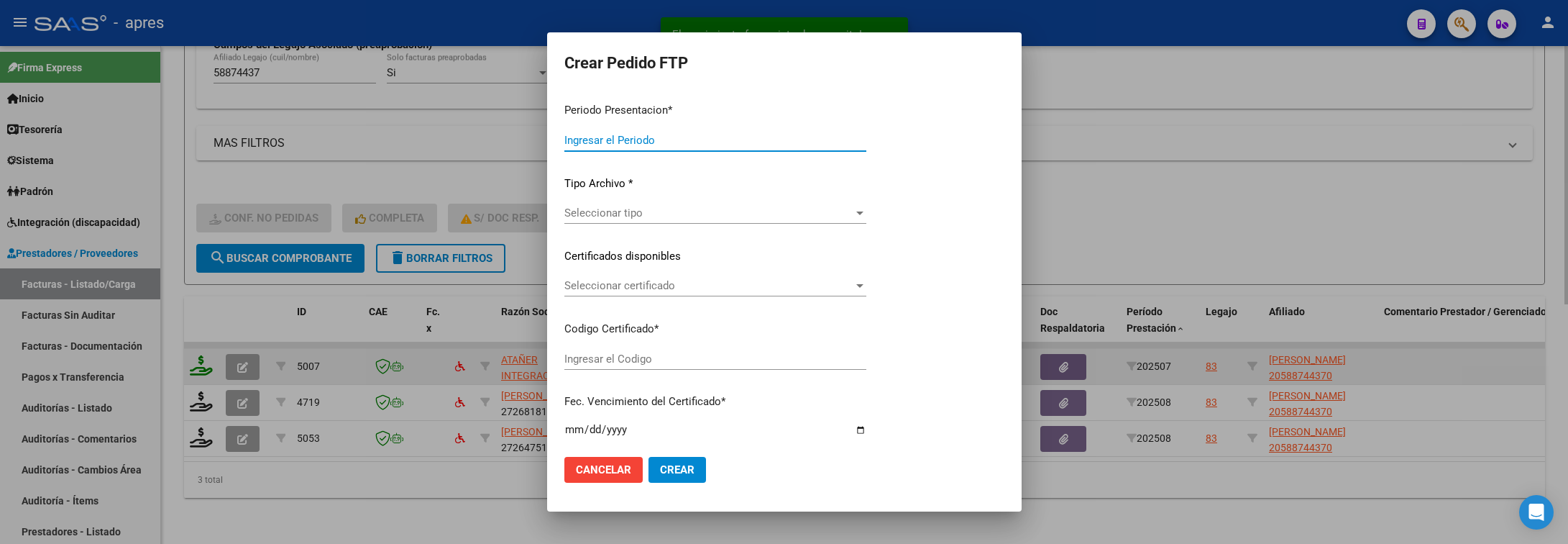
type input "202508"
type input "202507"
type input "$ 435.376,56"
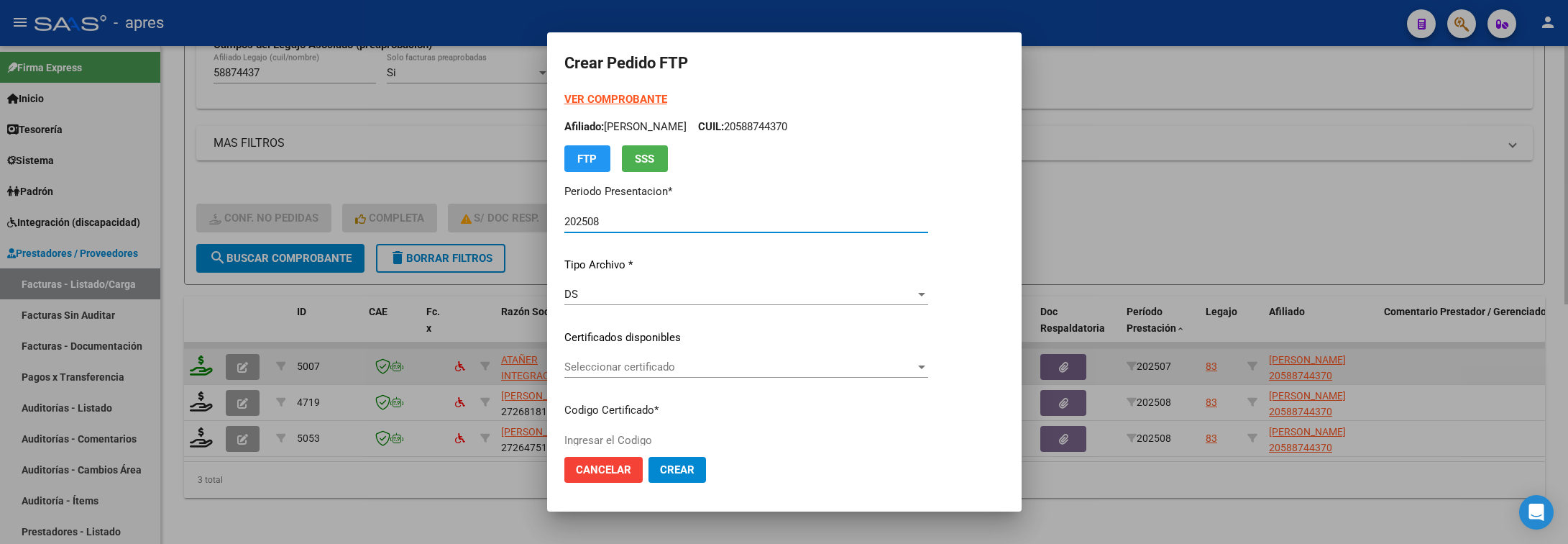
type input "ARG02000588744372024042520290425BUE316"
type input "[DATE]"
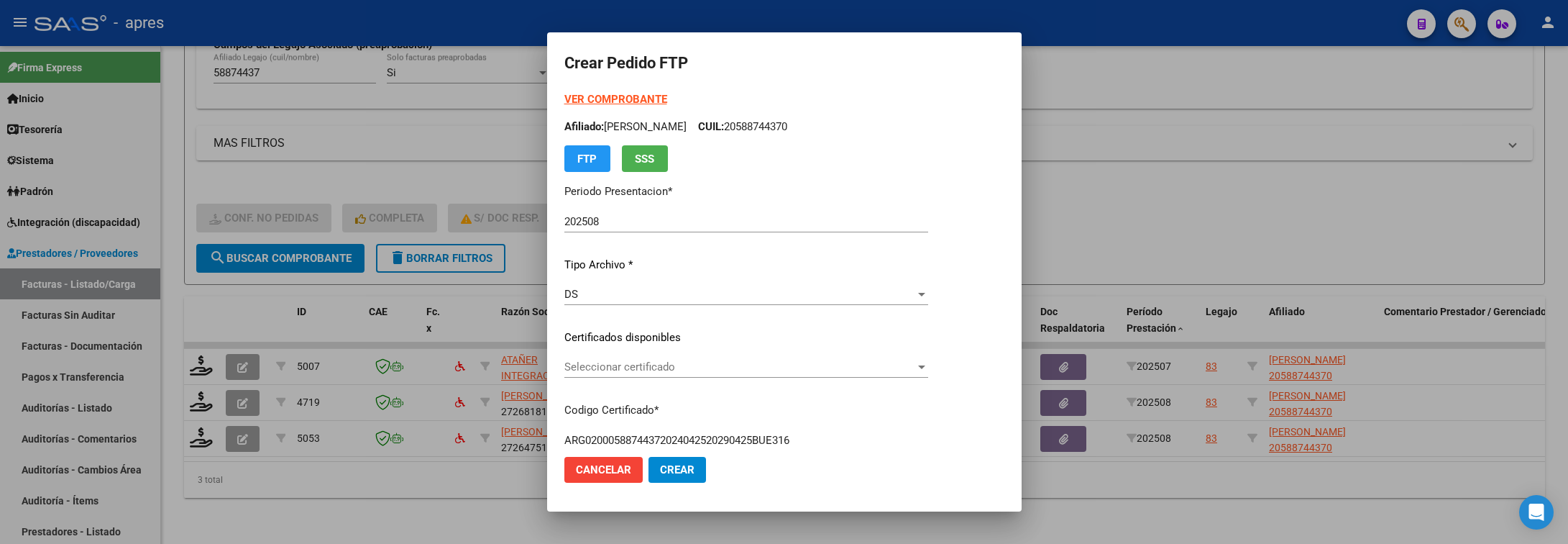
click at [684, 374] on div "Seleccionar certificado Seleccionar certificado" at bounding box center [746, 367] width 364 height 22
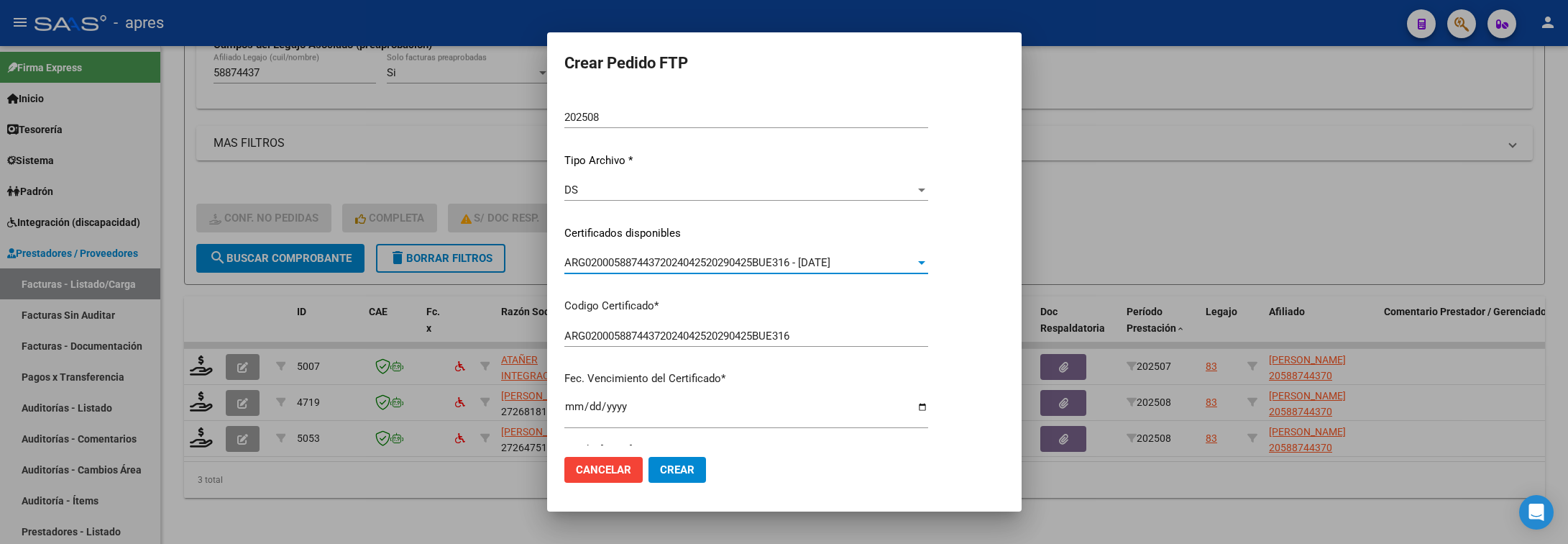
scroll to position [432, 0]
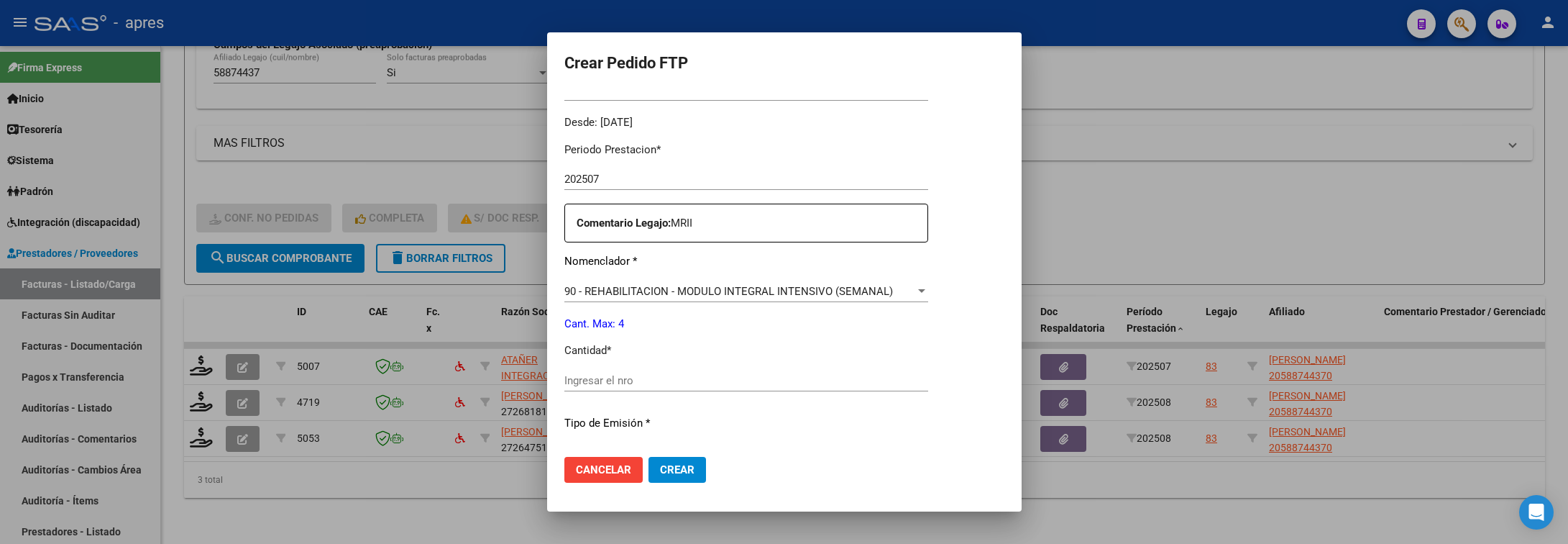
click at [661, 384] on input "Ingresar el nro" at bounding box center [746, 381] width 364 height 13
type input "4"
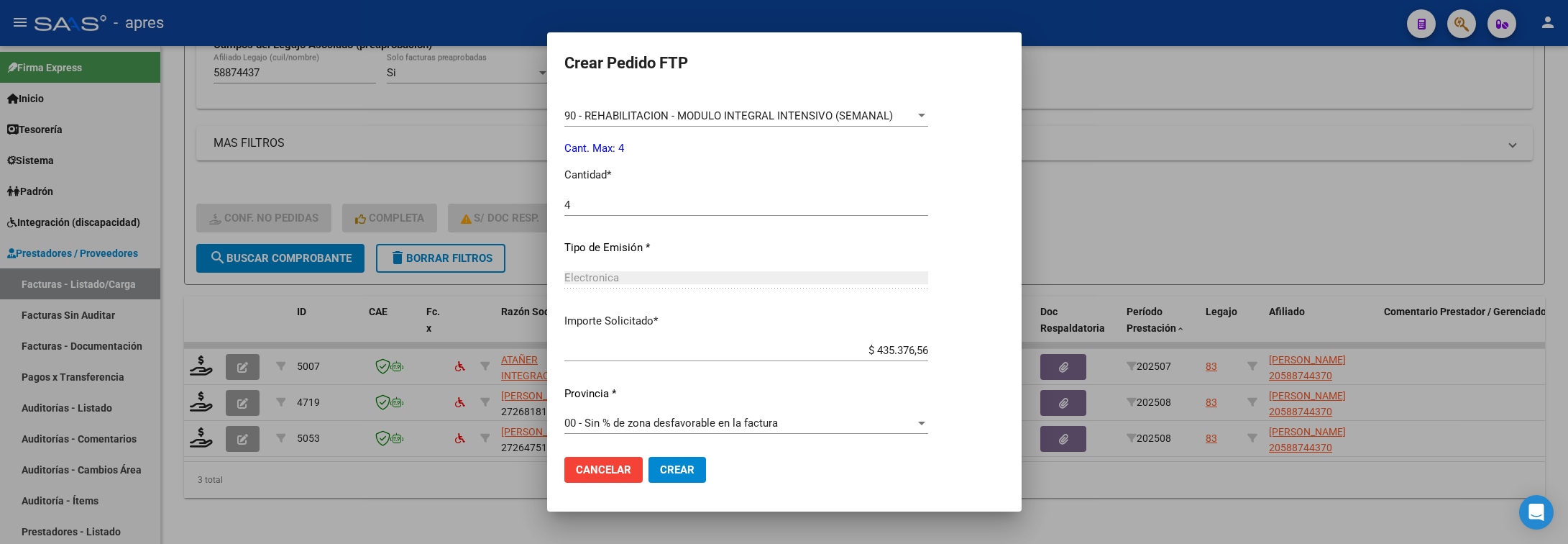
scroll to position [610, 0]
click at [657, 479] on button "Crear" at bounding box center [677, 470] width 58 height 26
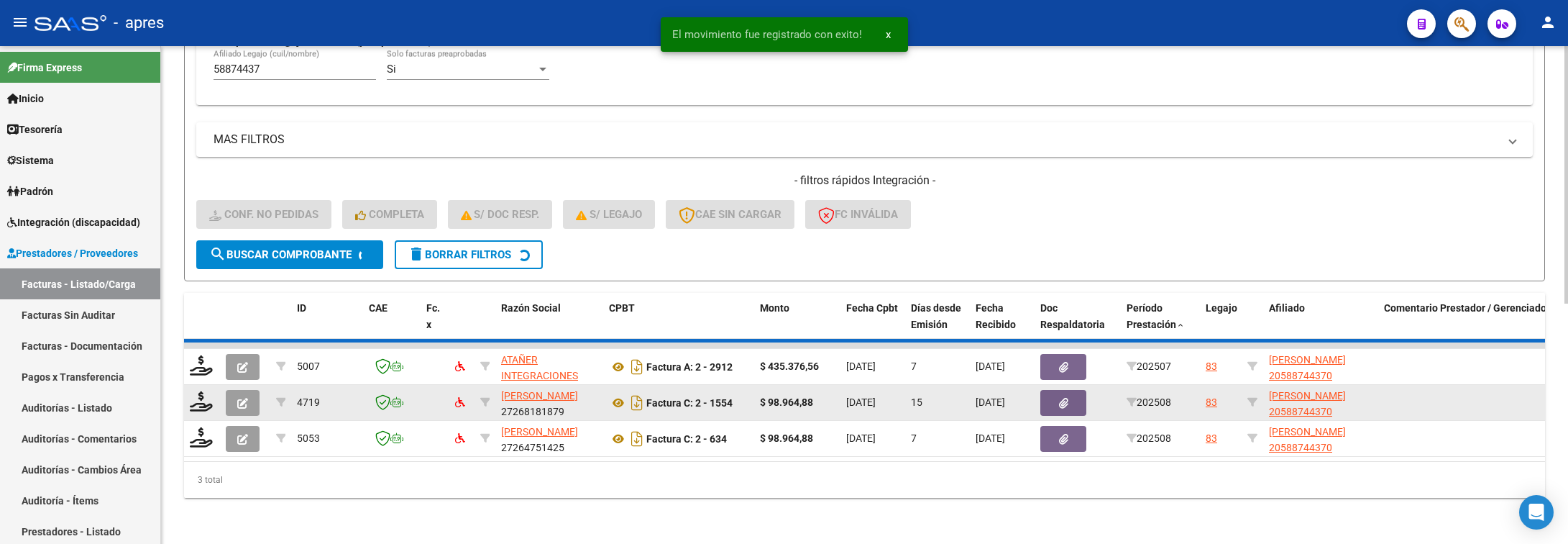
scroll to position [426, 0]
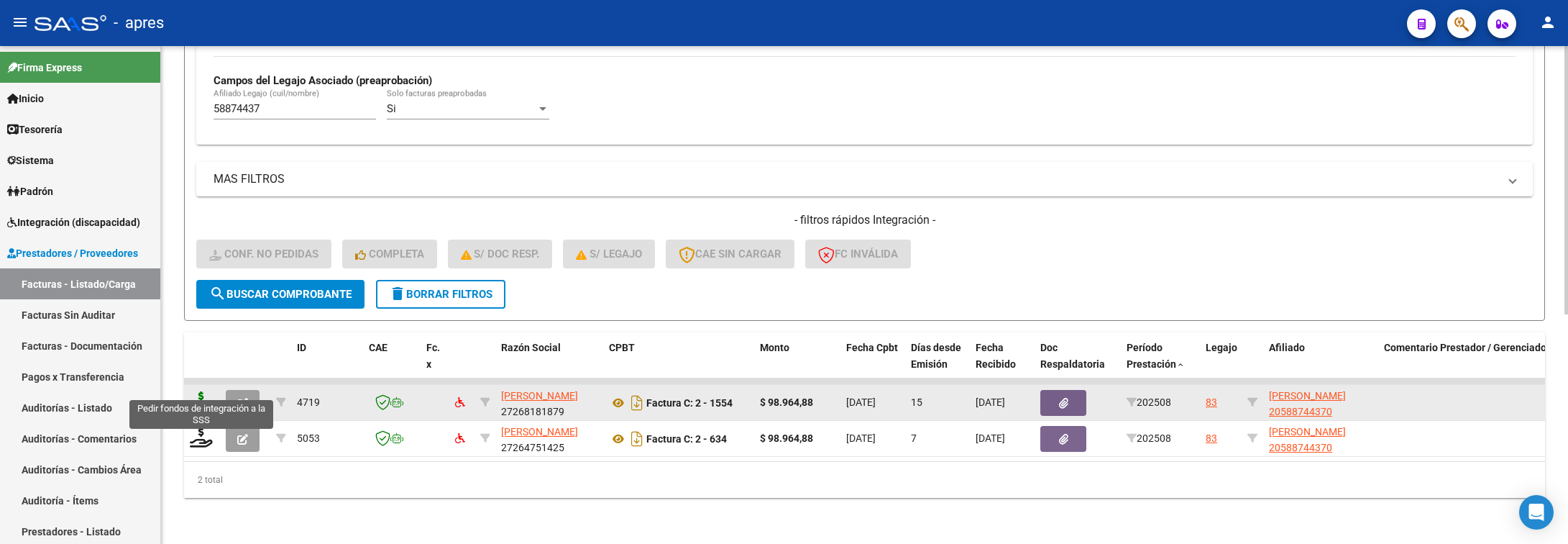
click at [204, 391] on icon at bounding box center [202, 401] width 23 height 20
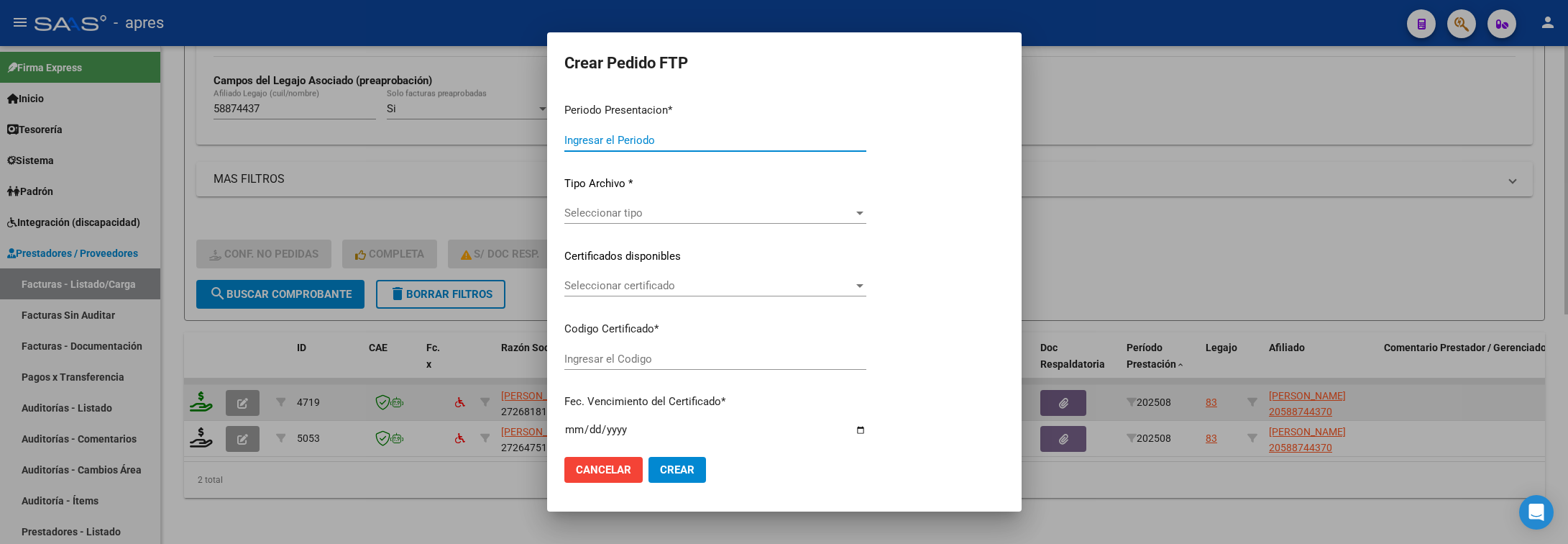
type input "202508"
type input "$ 98.964,88"
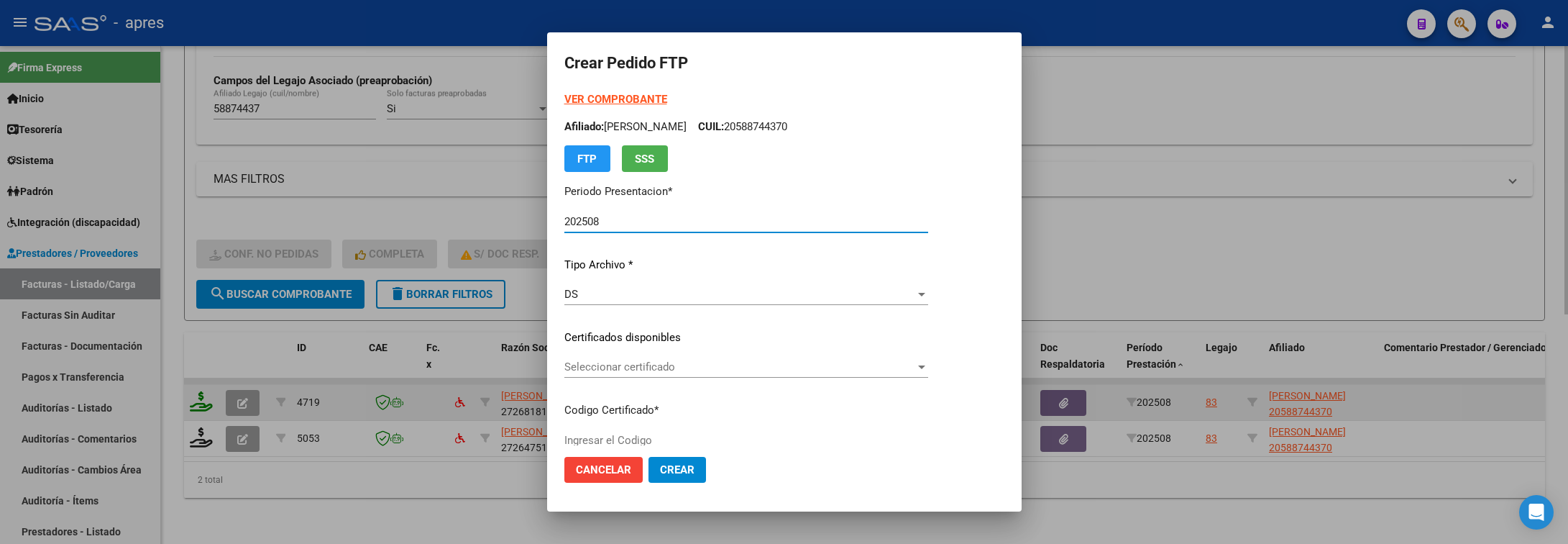
type input "ARG02000588744372024042520290425BUE316"
type input "[DATE]"
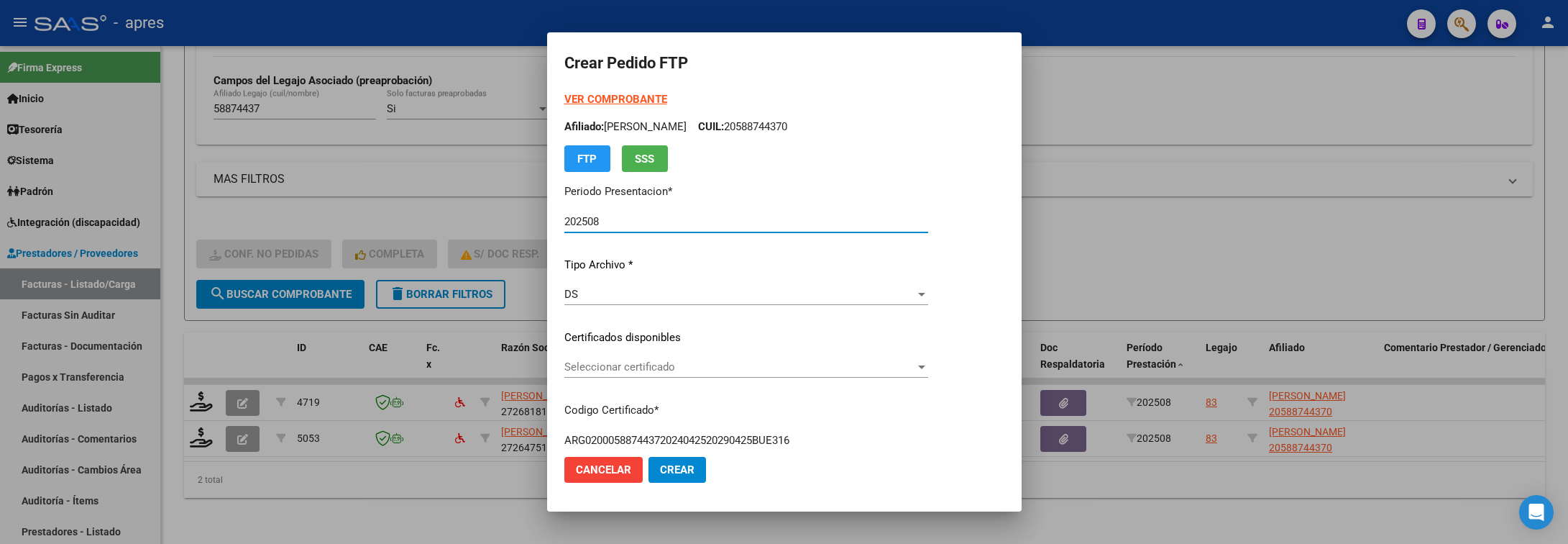
click at [574, 370] on span "Seleccionar certificado" at bounding box center [740, 367] width 351 height 13
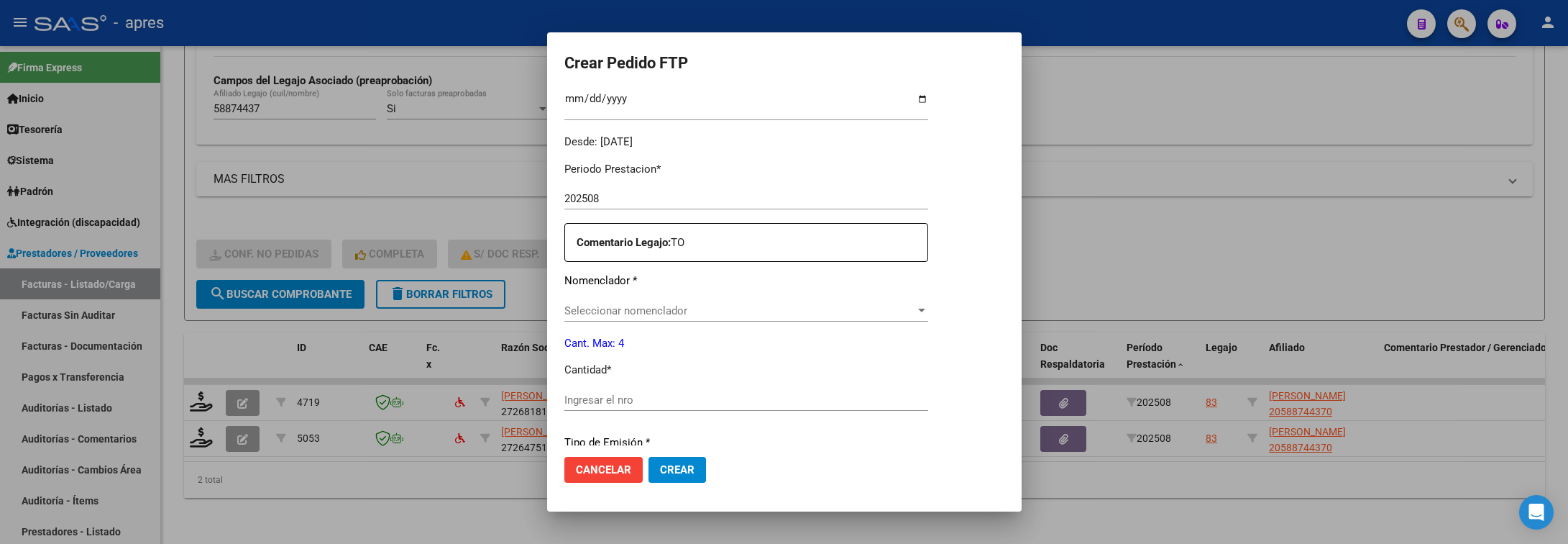
scroll to position [432, 0]
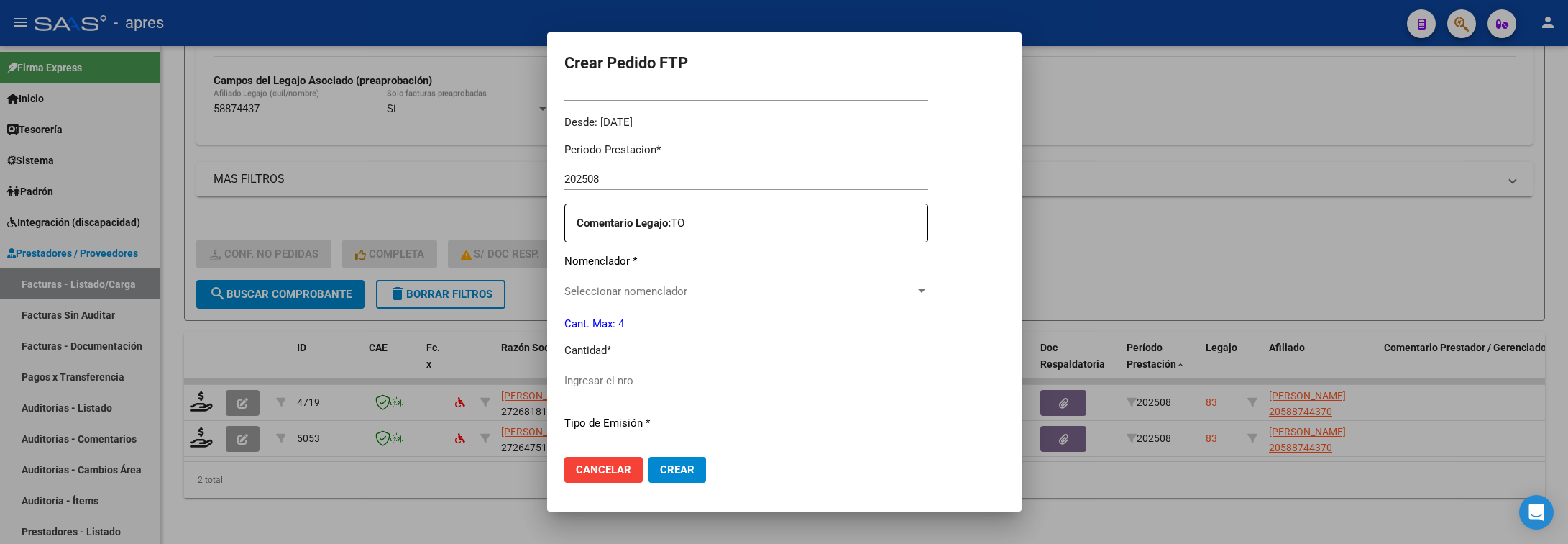
click at [680, 300] on div "Seleccionar nomenclador Seleccionar nomenclador" at bounding box center [746, 291] width 364 height 22
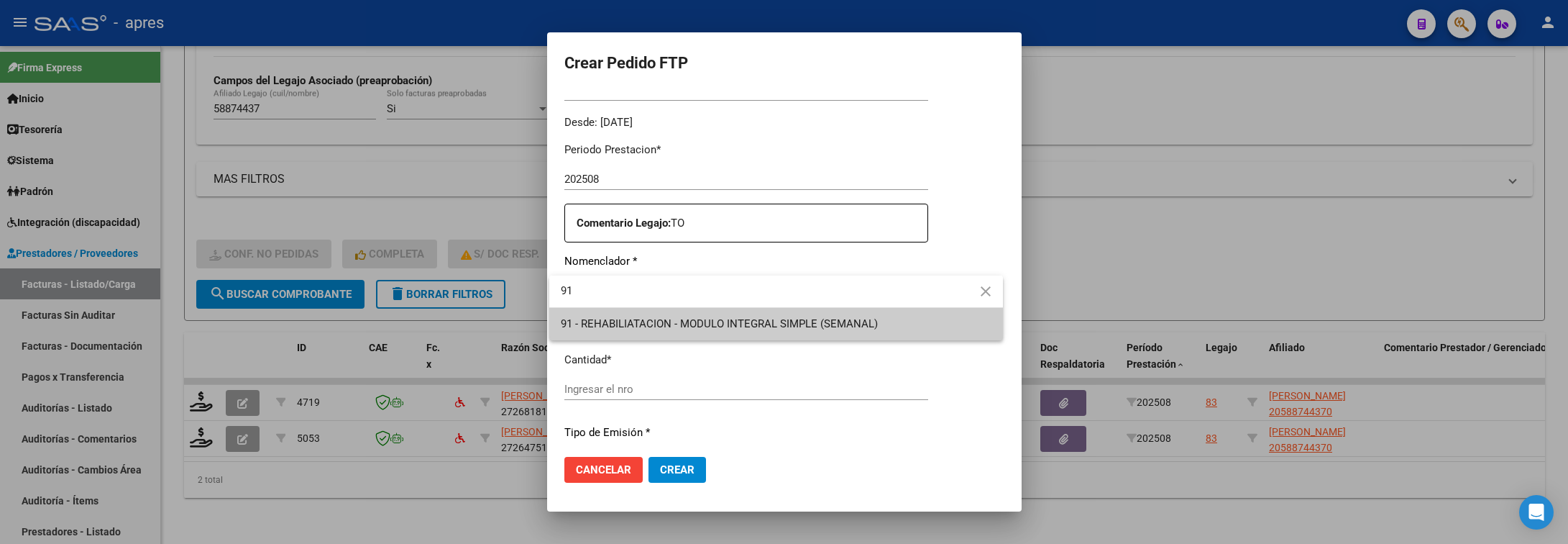
type input "91"
click at [663, 318] on span "91 - REHABILIATACION - MODULO INTEGRAL SIMPLE (SEMANAL)" at bounding box center [719, 324] width 317 height 13
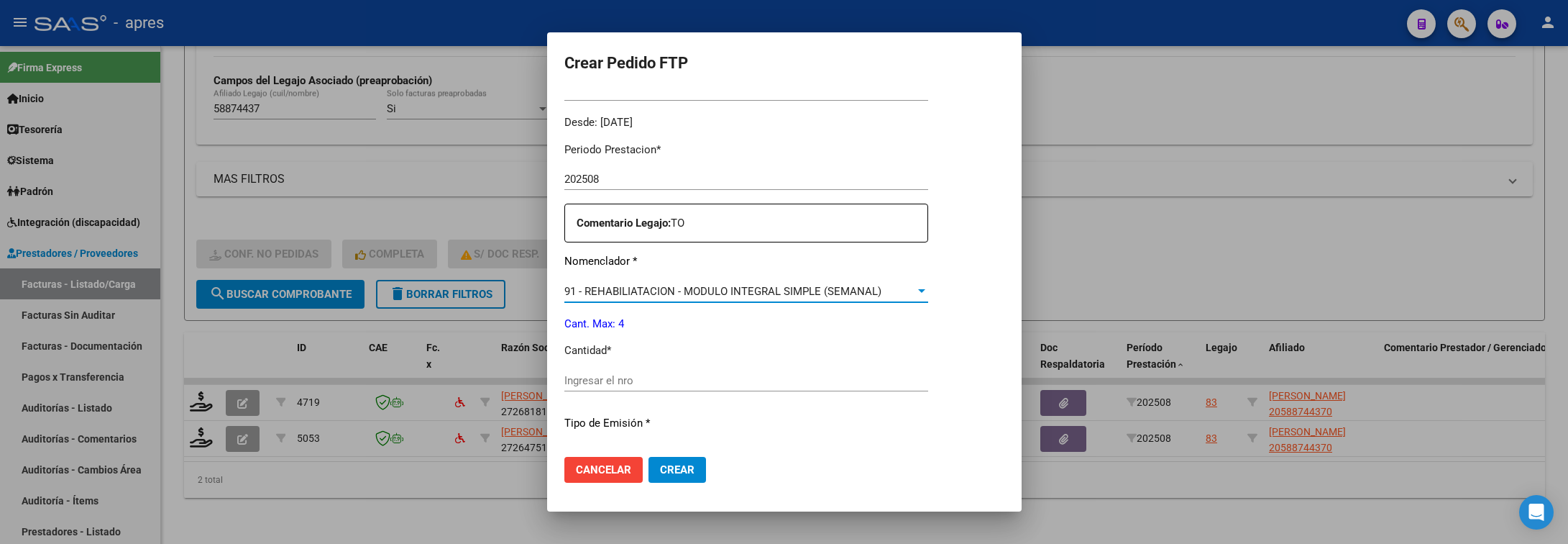
click at [671, 372] on div "Ingresar el nro" at bounding box center [746, 381] width 364 height 22
click at [670, 386] on input "Ingresar el nro" at bounding box center [746, 381] width 364 height 13
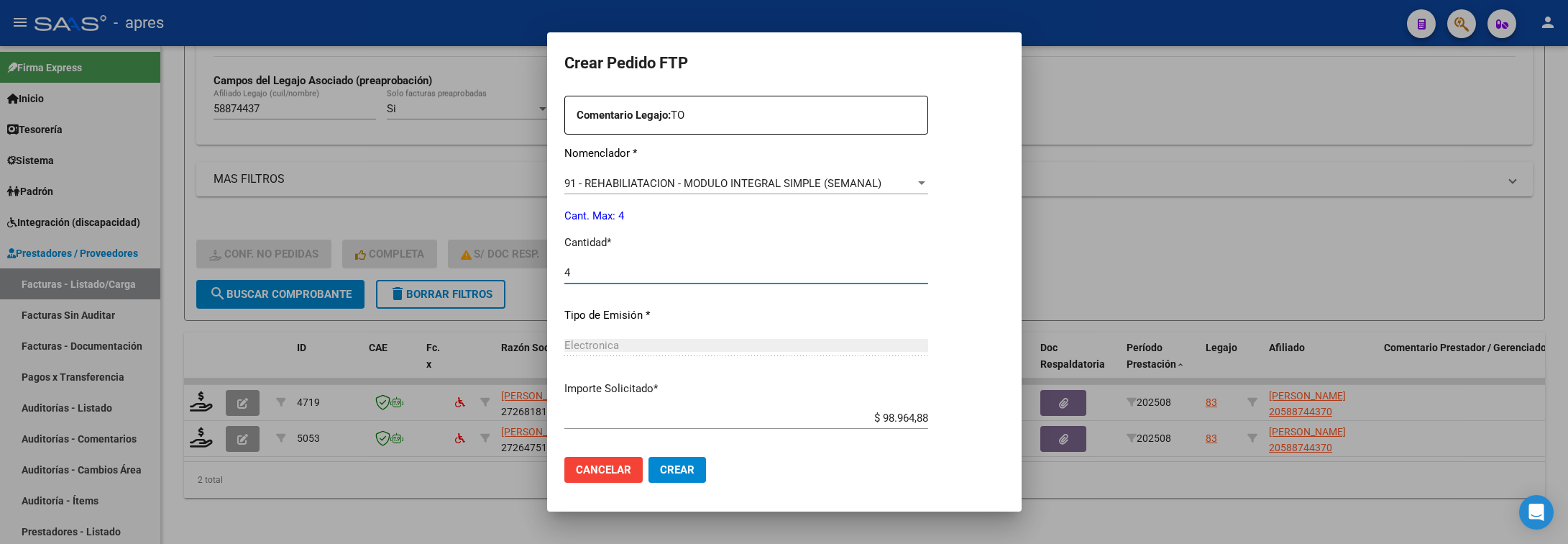
scroll to position [610, 0]
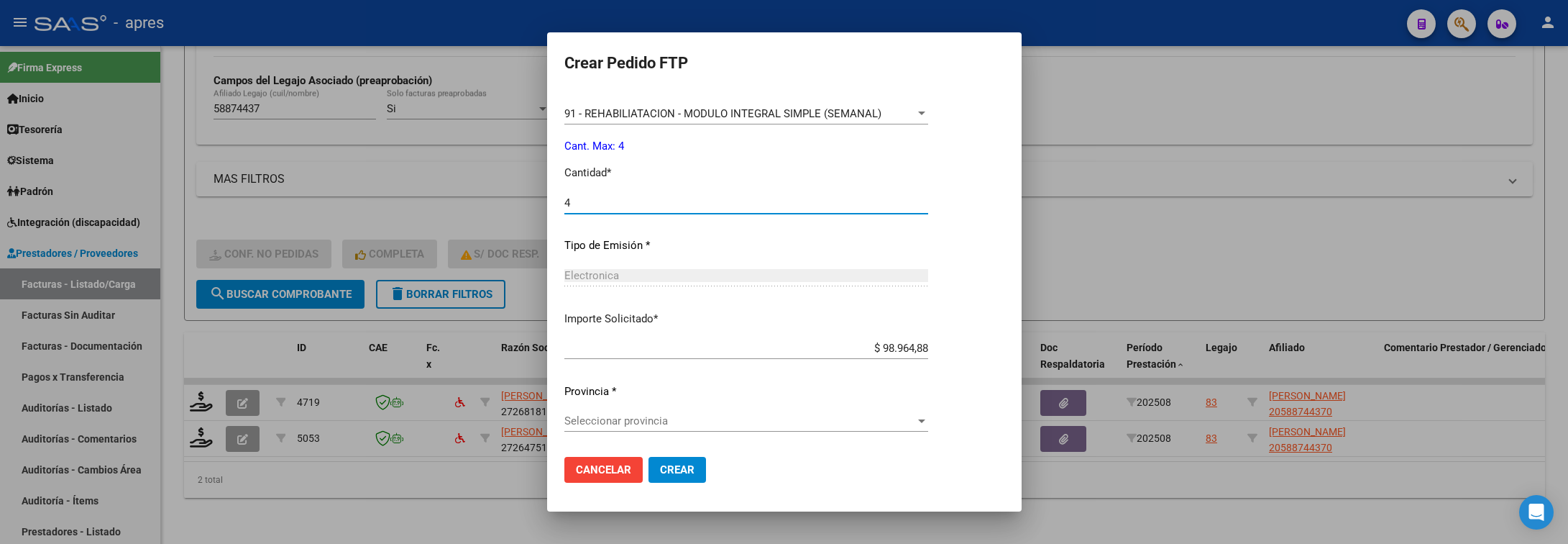
type input "4"
drag, startPoint x: 643, startPoint y: 425, endPoint x: 635, endPoint y: 425, distance: 8.0
click at [635, 425] on span "Seleccionar provincia" at bounding box center [740, 421] width 351 height 13
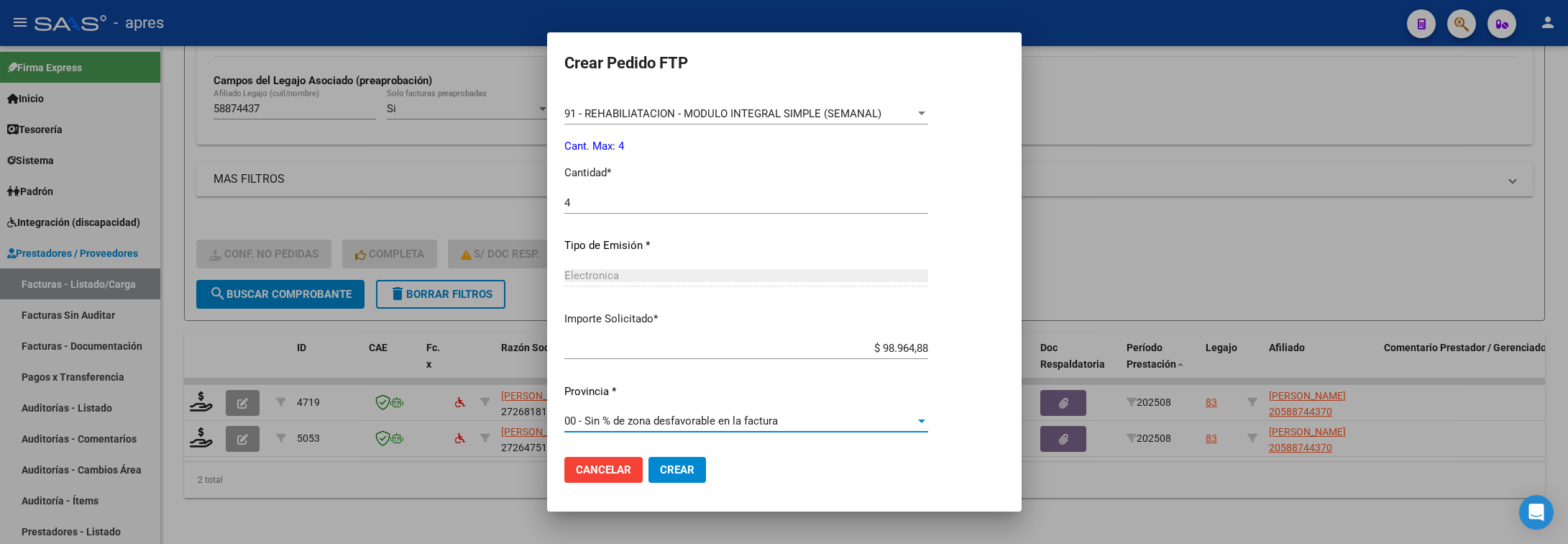
click at [674, 491] on mat-dialog-actions "Cancelar Crear" at bounding box center [784, 469] width 440 height 49
drag, startPoint x: 676, startPoint y: 475, endPoint x: 598, endPoint y: 495, distance: 80.5
click at [673, 475] on span "Crear" at bounding box center [677, 470] width 34 height 13
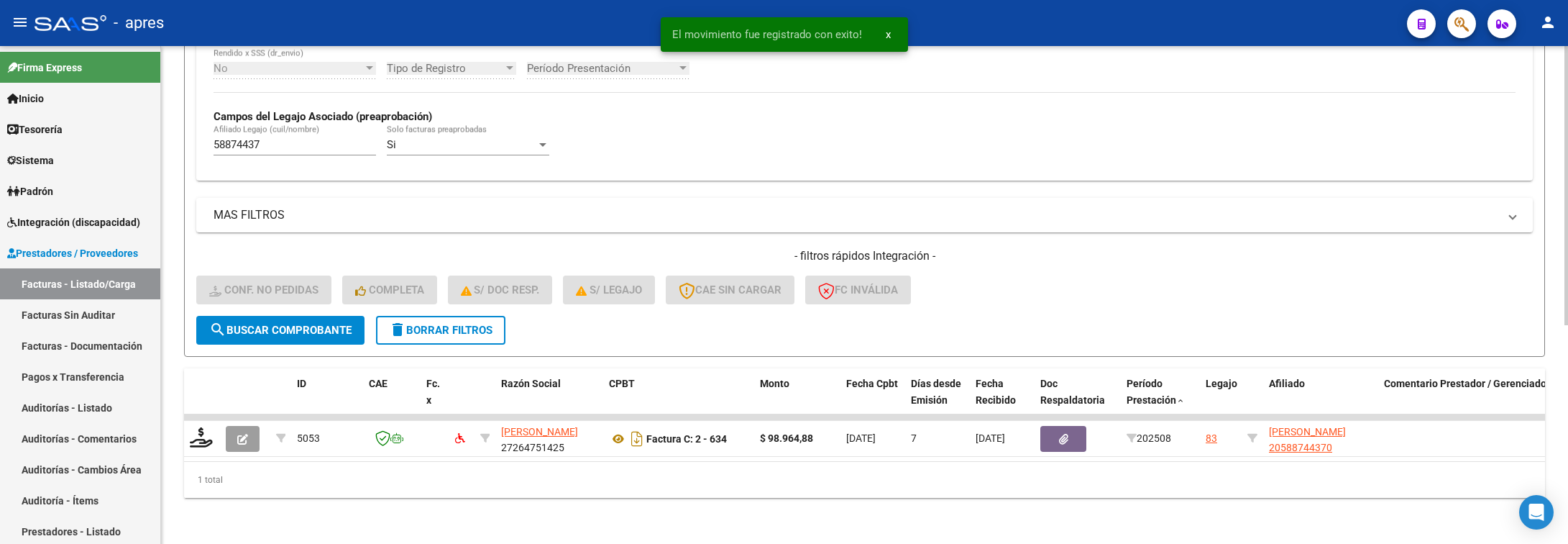
scroll to position [390, 0]
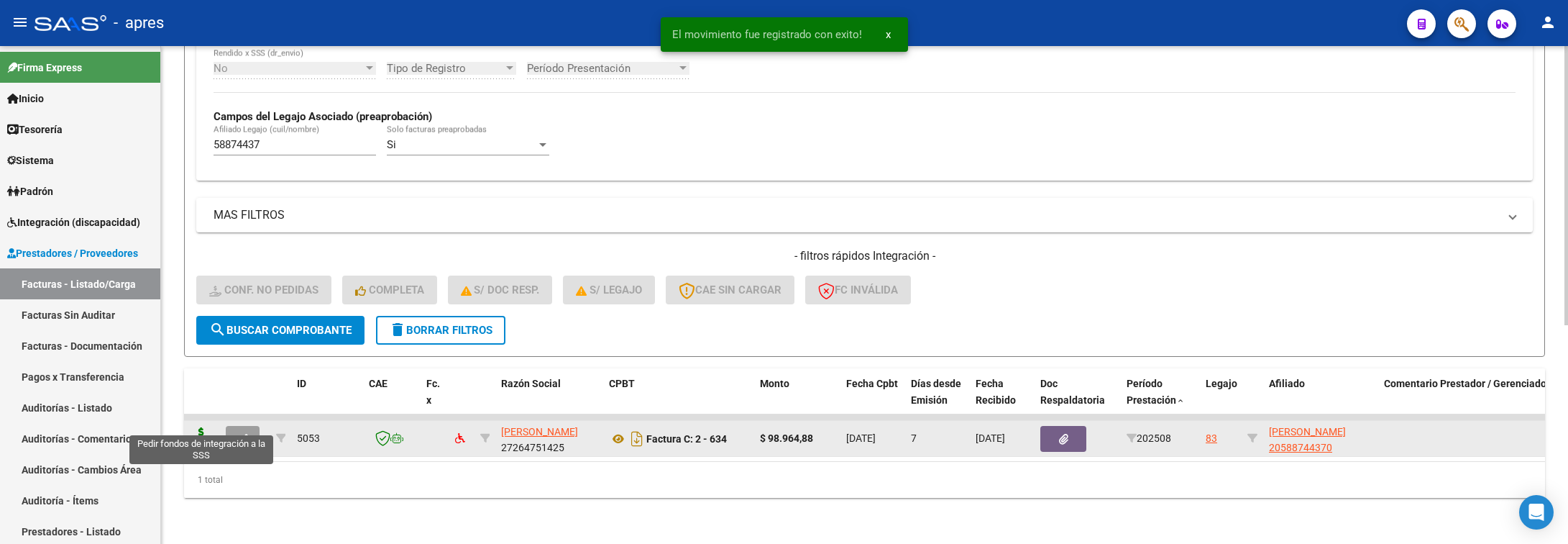
click at [205, 427] on icon at bounding box center [202, 438] width 23 height 20
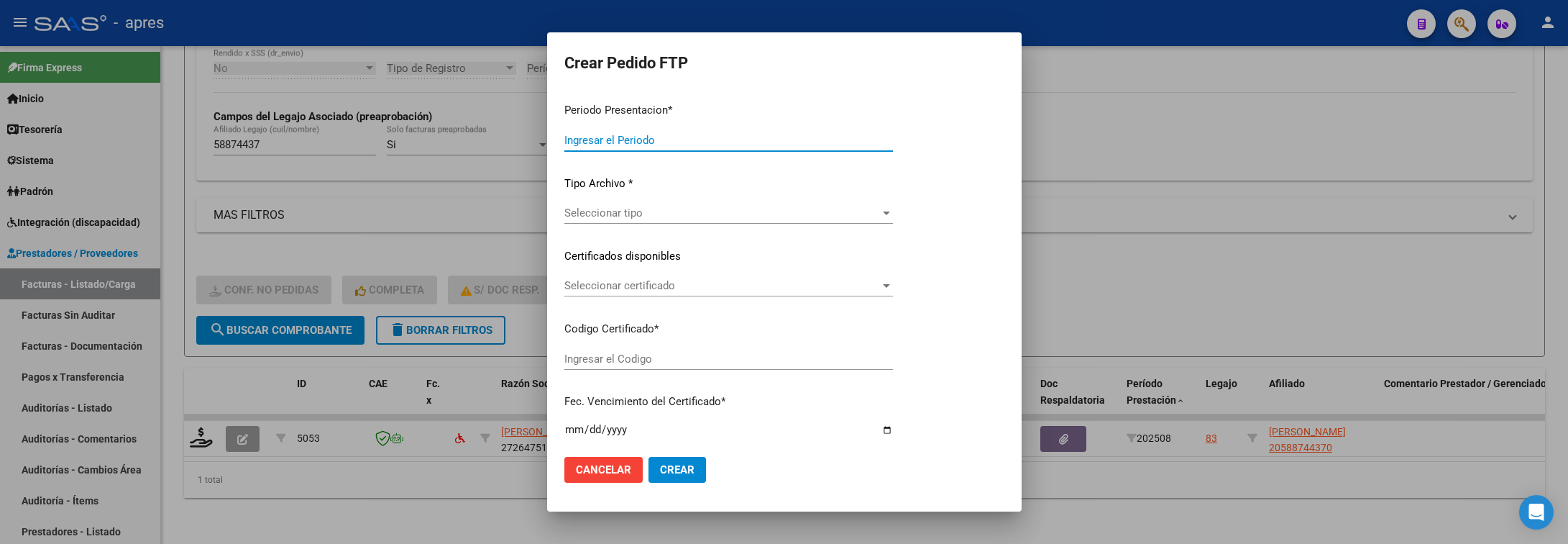
type input "202508"
type input "$ 98.964,88"
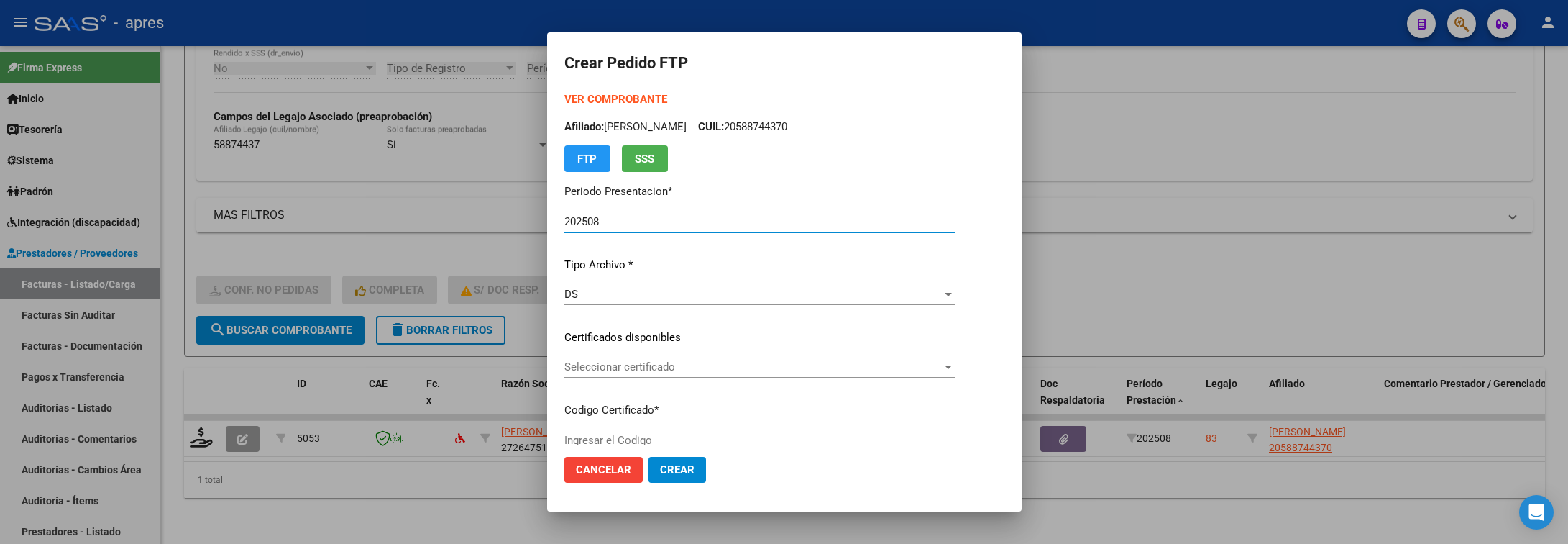
type input "ARG02000588744372024042520290425BUE316"
type input "[DATE]"
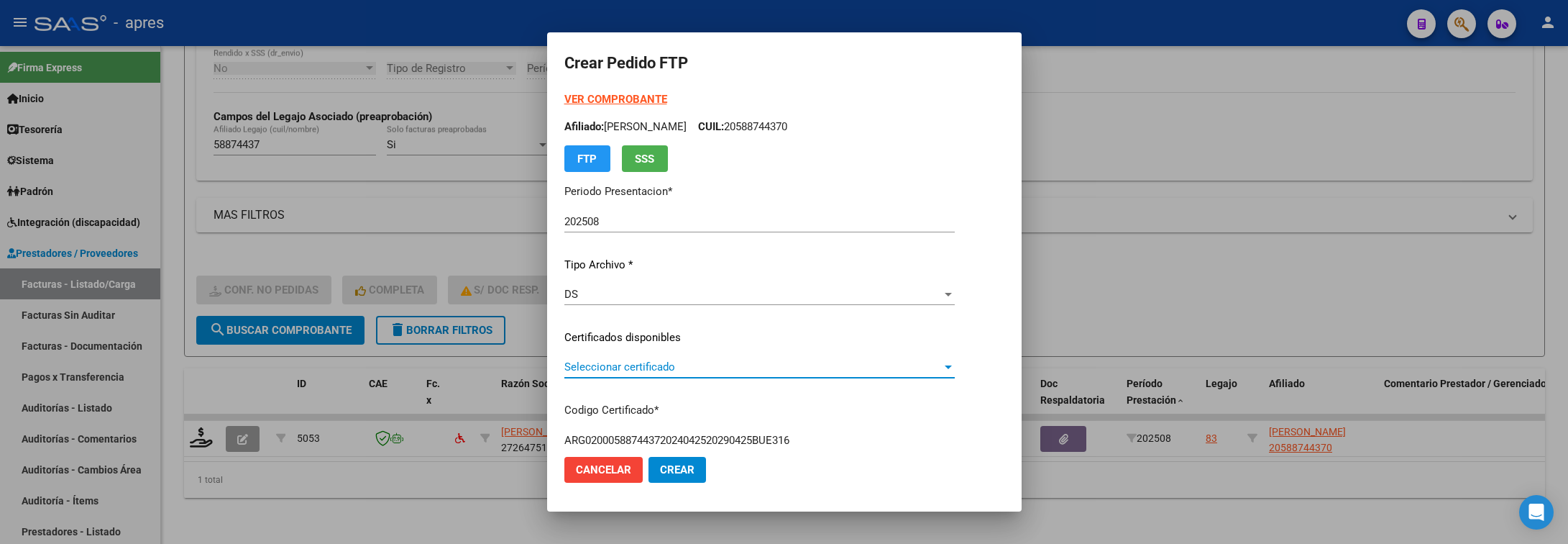
click at [831, 372] on span "Seleccionar certificado" at bounding box center [753, 367] width 378 height 13
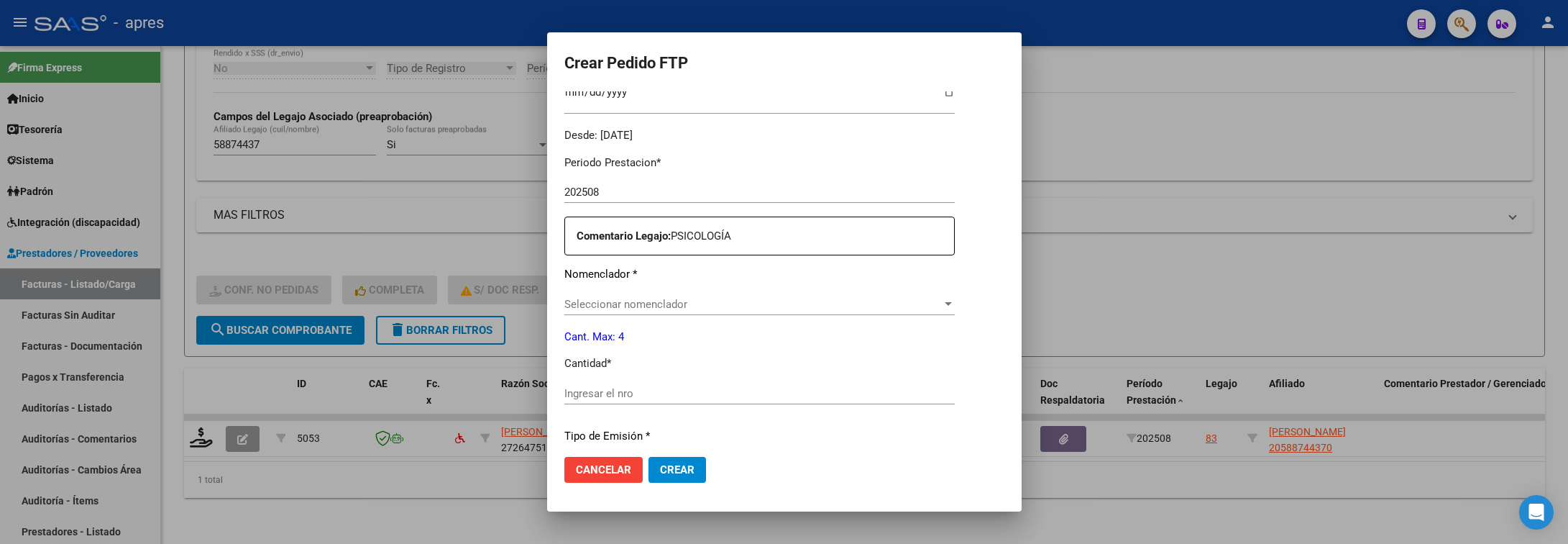
scroll to position [432, 0]
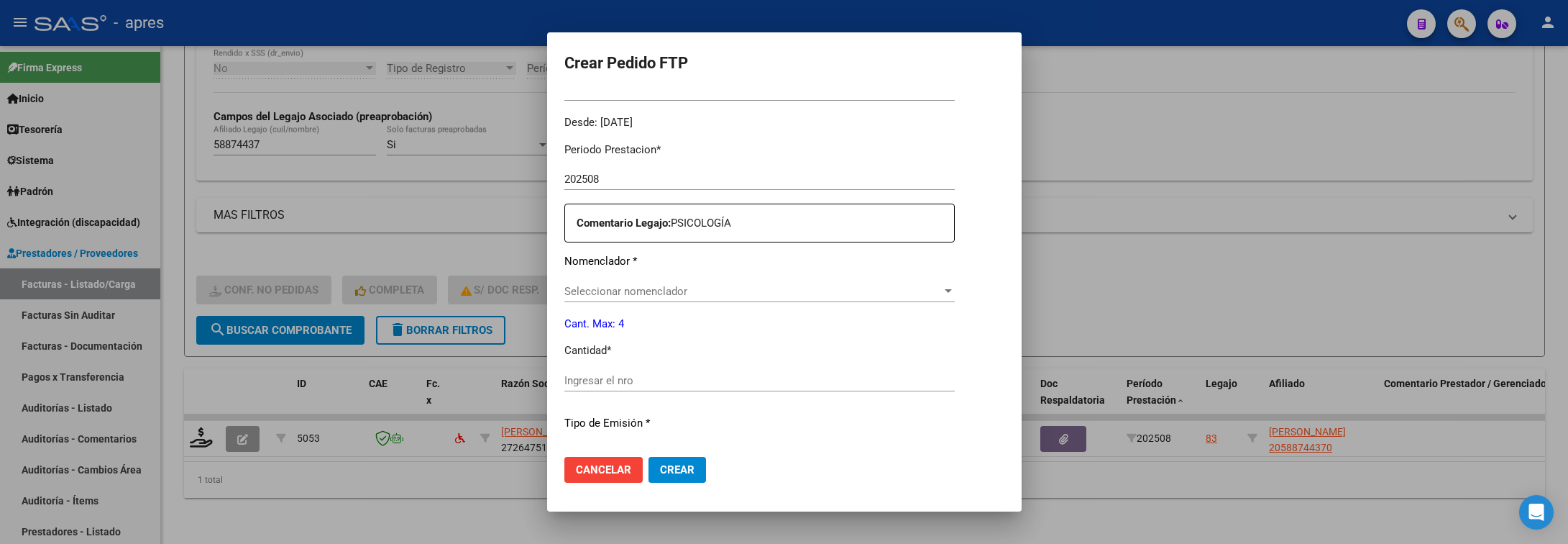
click at [766, 291] on span "Seleccionar nomenclador" at bounding box center [753, 291] width 378 height 13
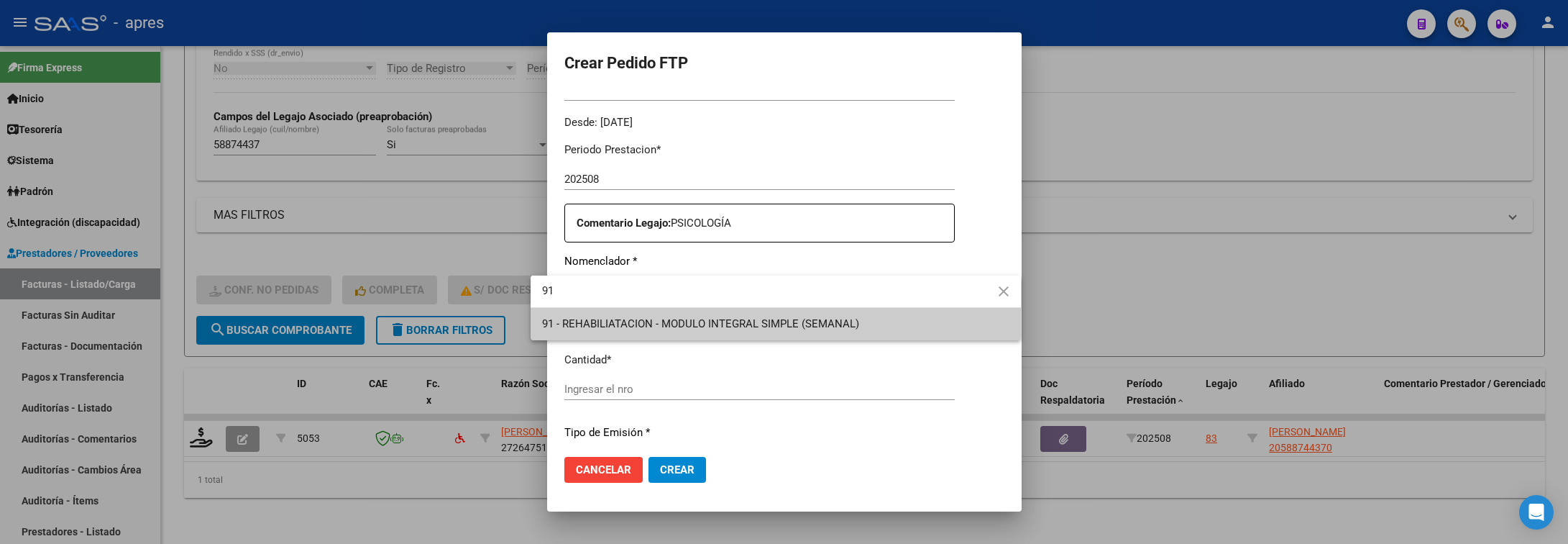
type input "91"
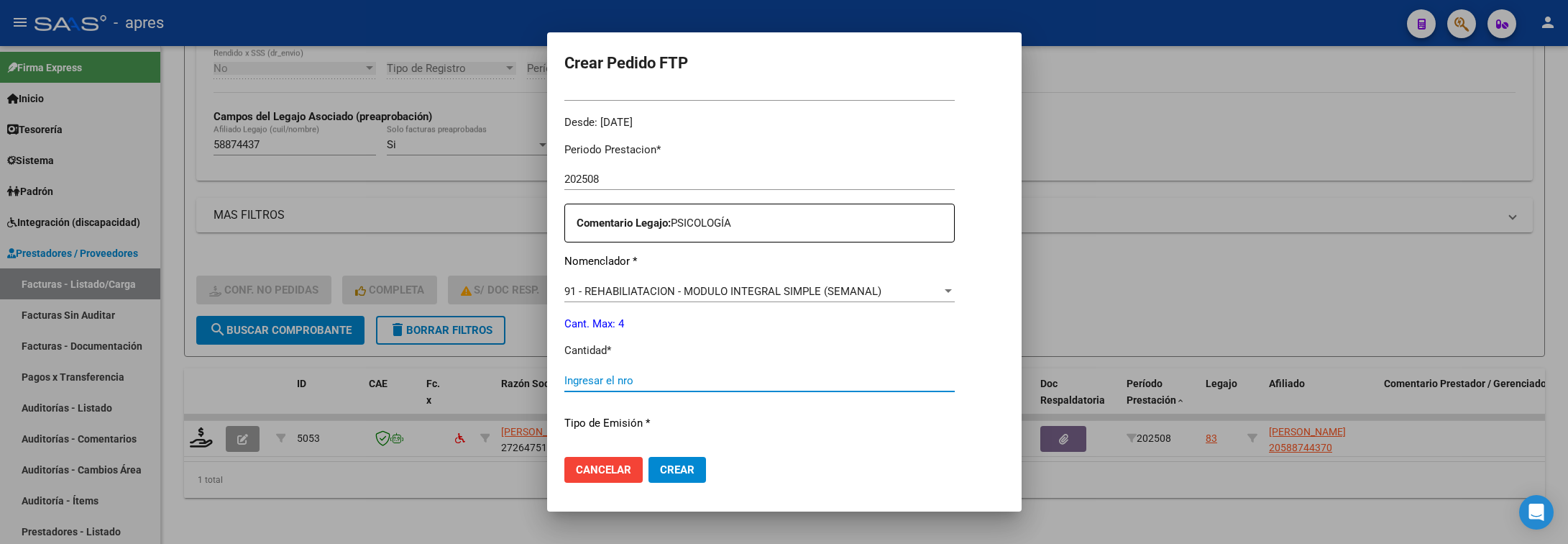
click at [746, 381] on input "Ingresar el nro" at bounding box center [759, 381] width 390 height 13
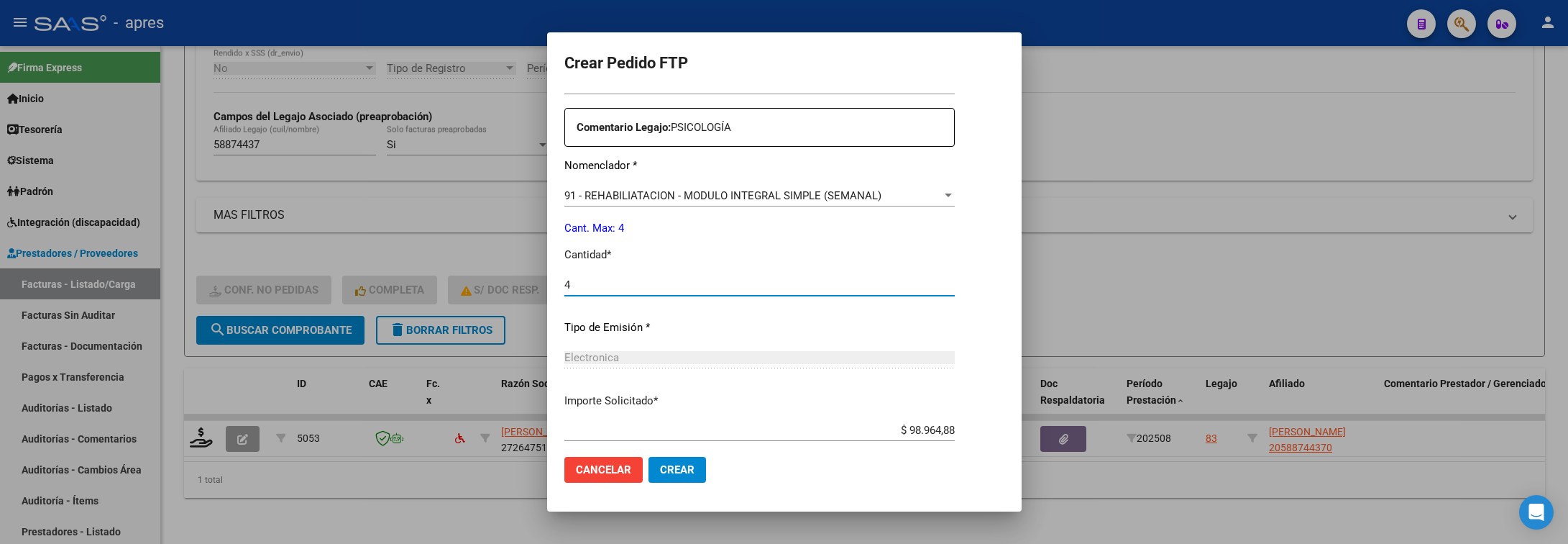
scroll to position [610, 0]
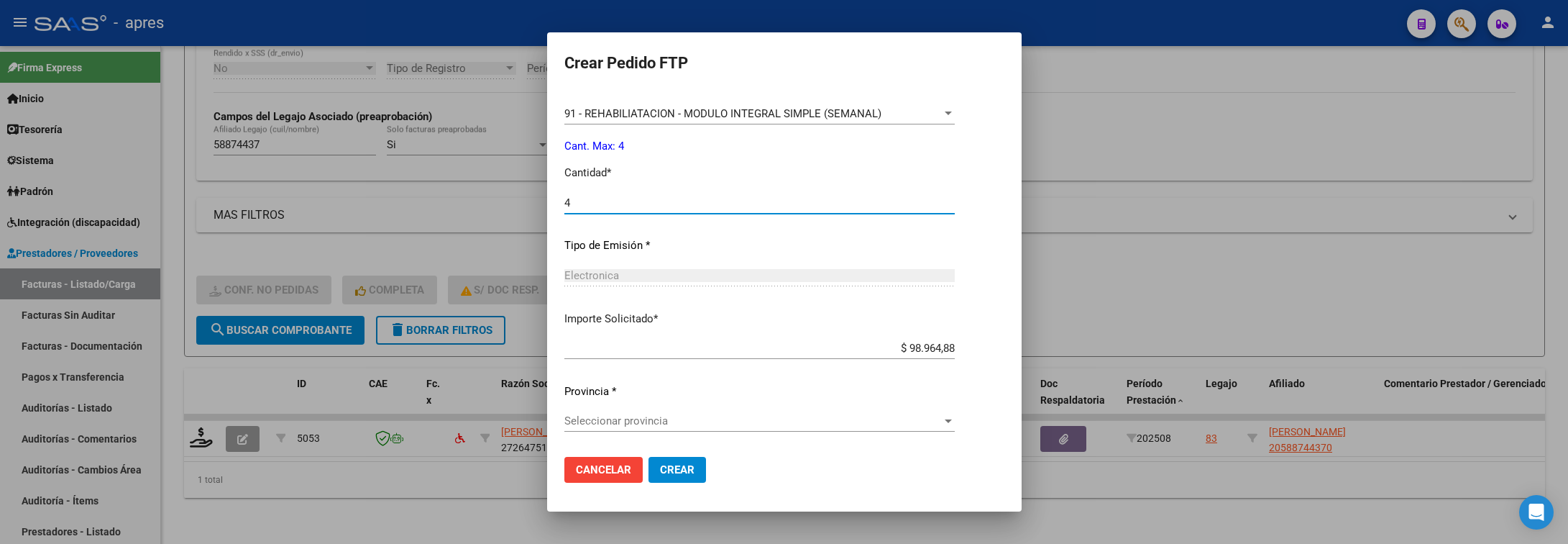
type input "4"
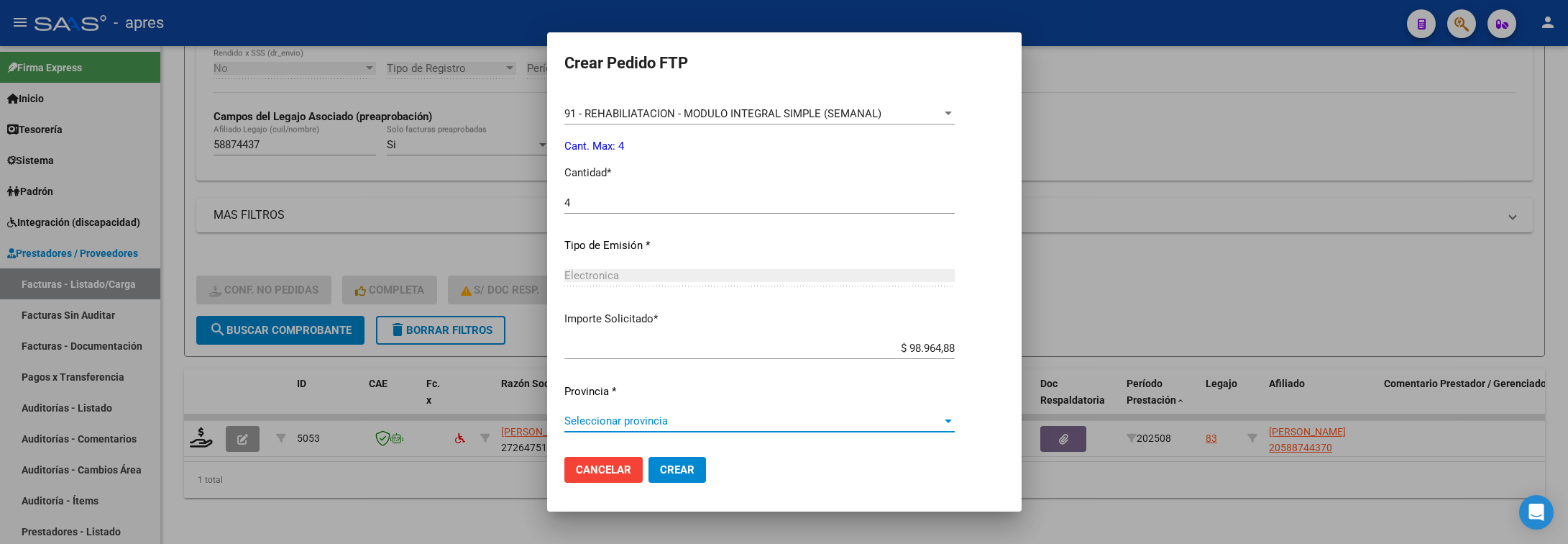
click at [751, 415] on span "Seleccionar provincia" at bounding box center [753, 421] width 378 height 13
click at [659, 478] on button "Crear" at bounding box center [677, 470] width 58 height 26
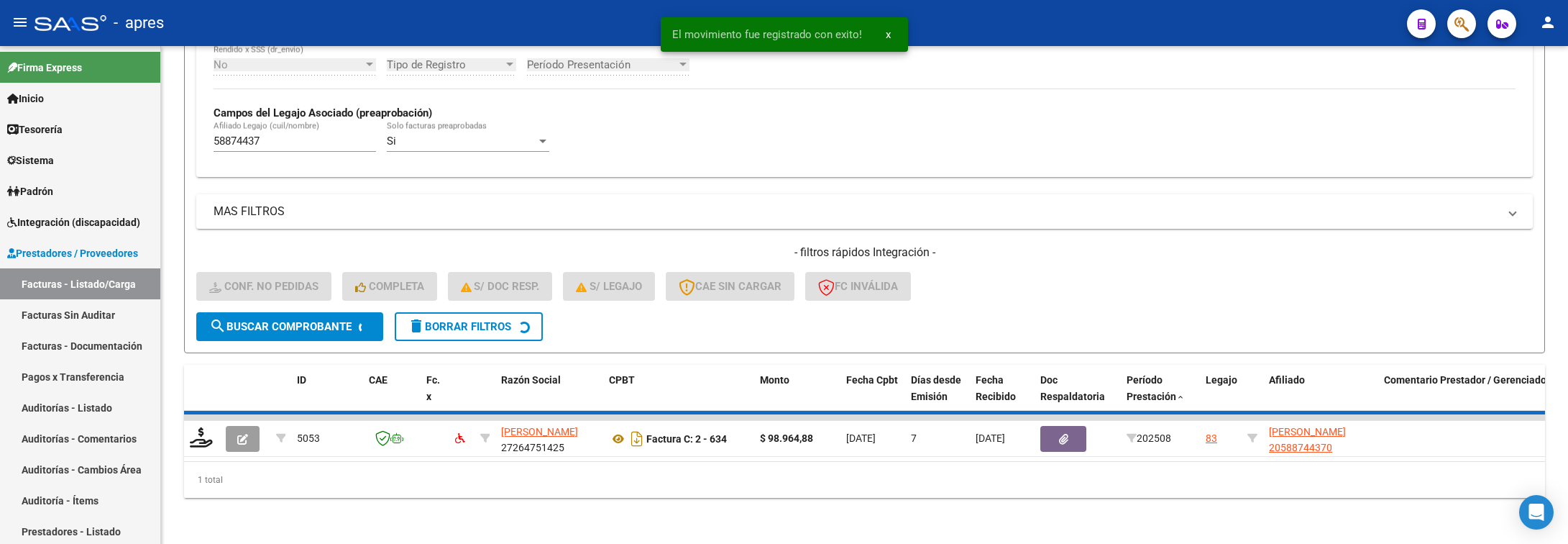
scroll to position [363, 0]
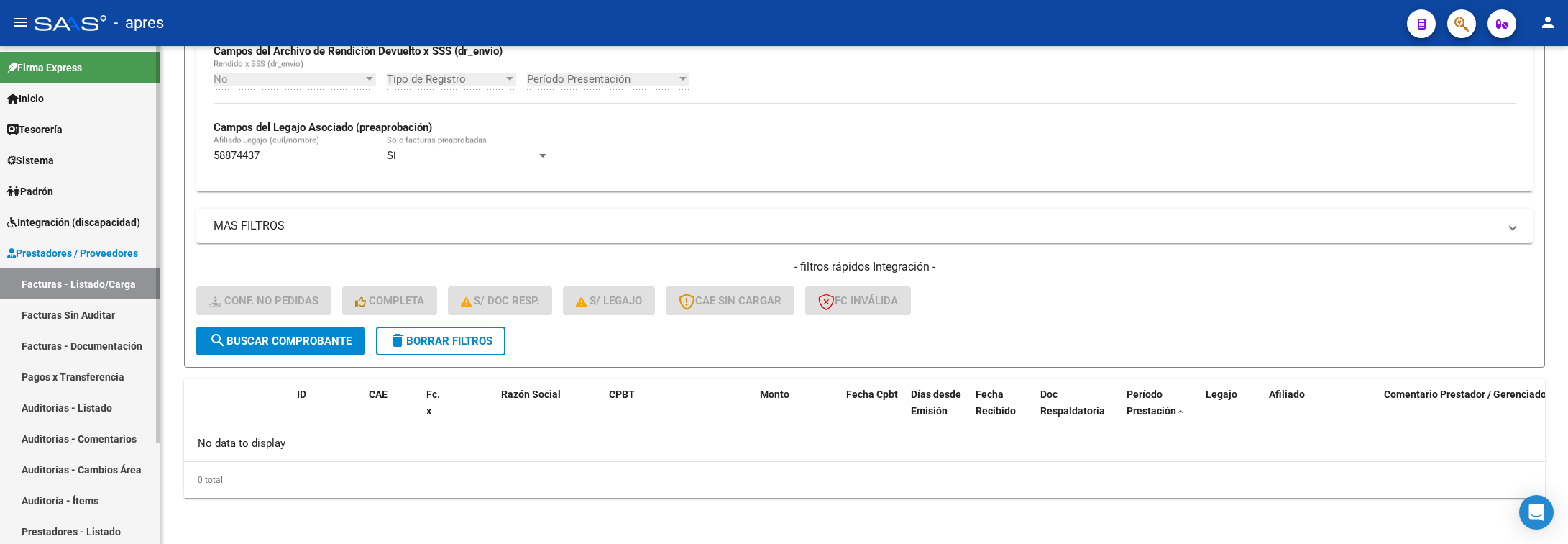
drag, startPoint x: 277, startPoint y: 159, endPoint x: 151, endPoint y: 155, distance: 126.1
click at [151, 155] on mat-sidenav-container "Firma Express Inicio Calendario SSS Instructivos Contacto OS Tesorería Extracto…" at bounding box center [784, 295] width 1568 height 498
paste input "7747661"
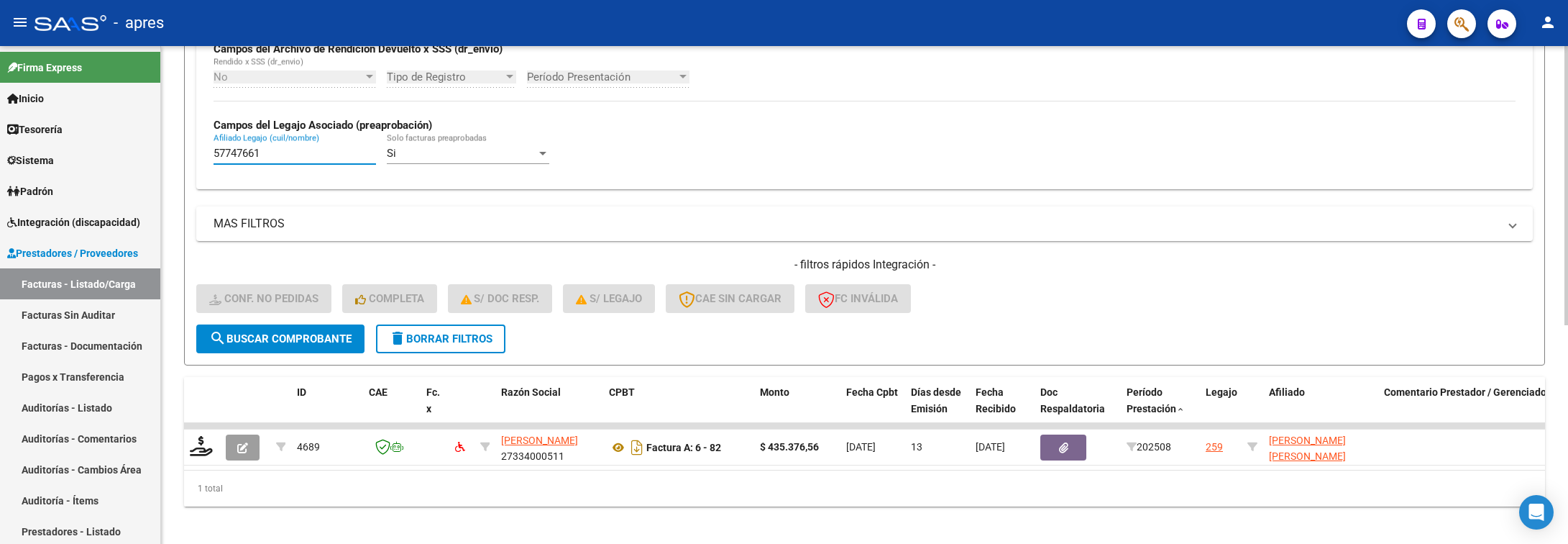
type input "57747661"
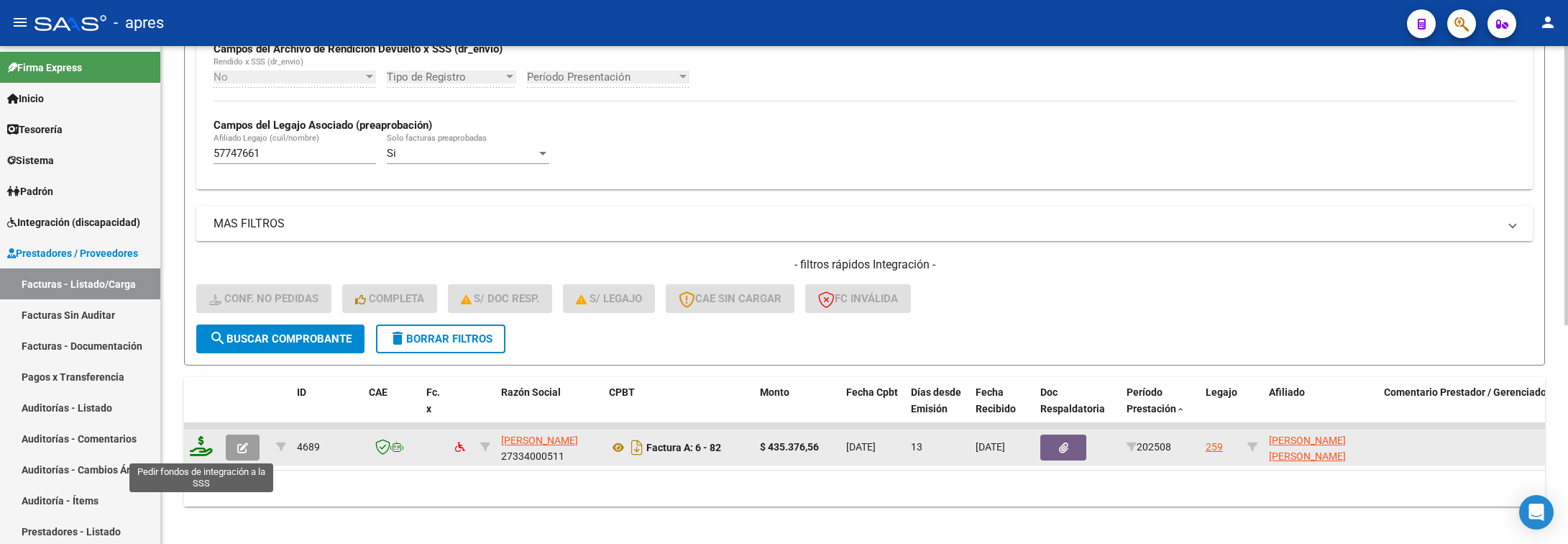
click at [193, 454] on icon at bounding box center [202, 446] width 23 height 20
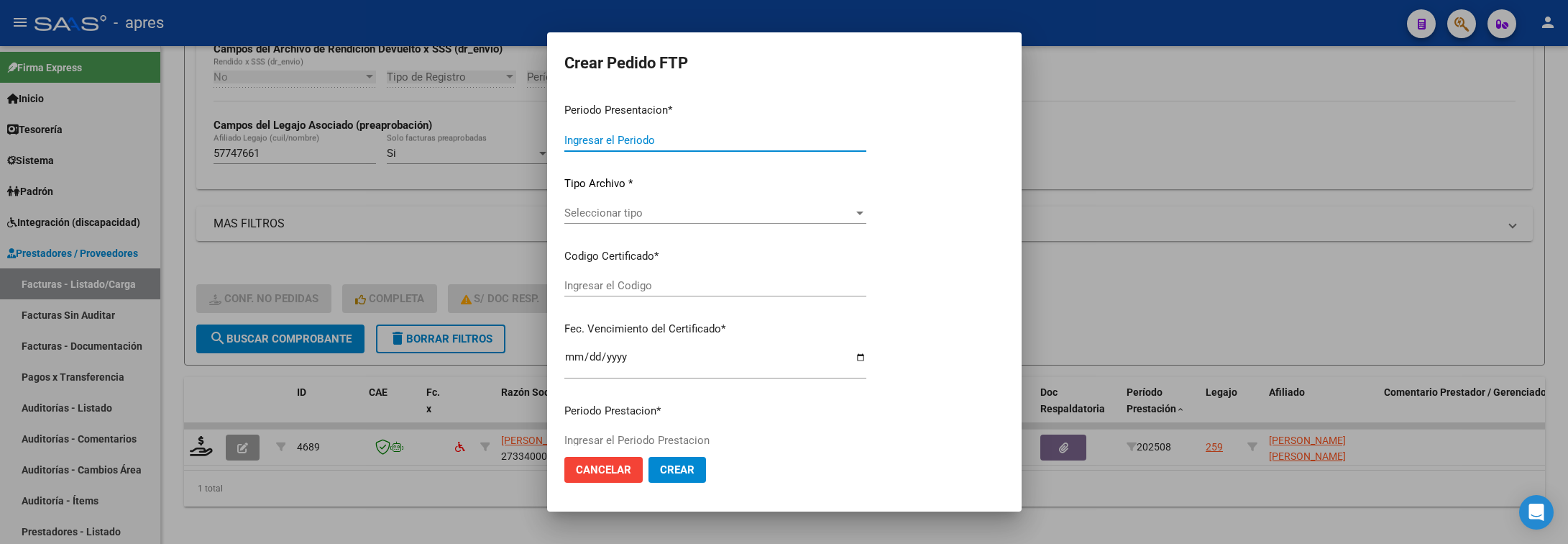
type input "202508"
type input "$ 435.376,56"
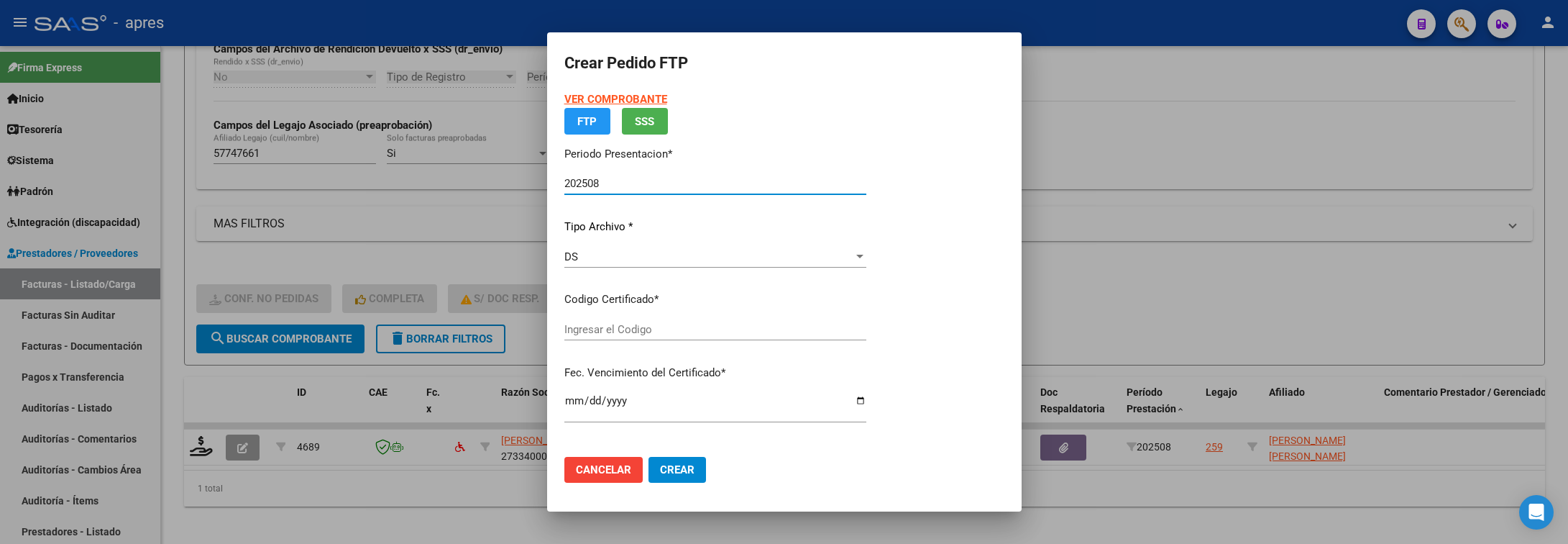
type input "ARG02000577476612025041020280410BUE370"
type input "[DATE]"
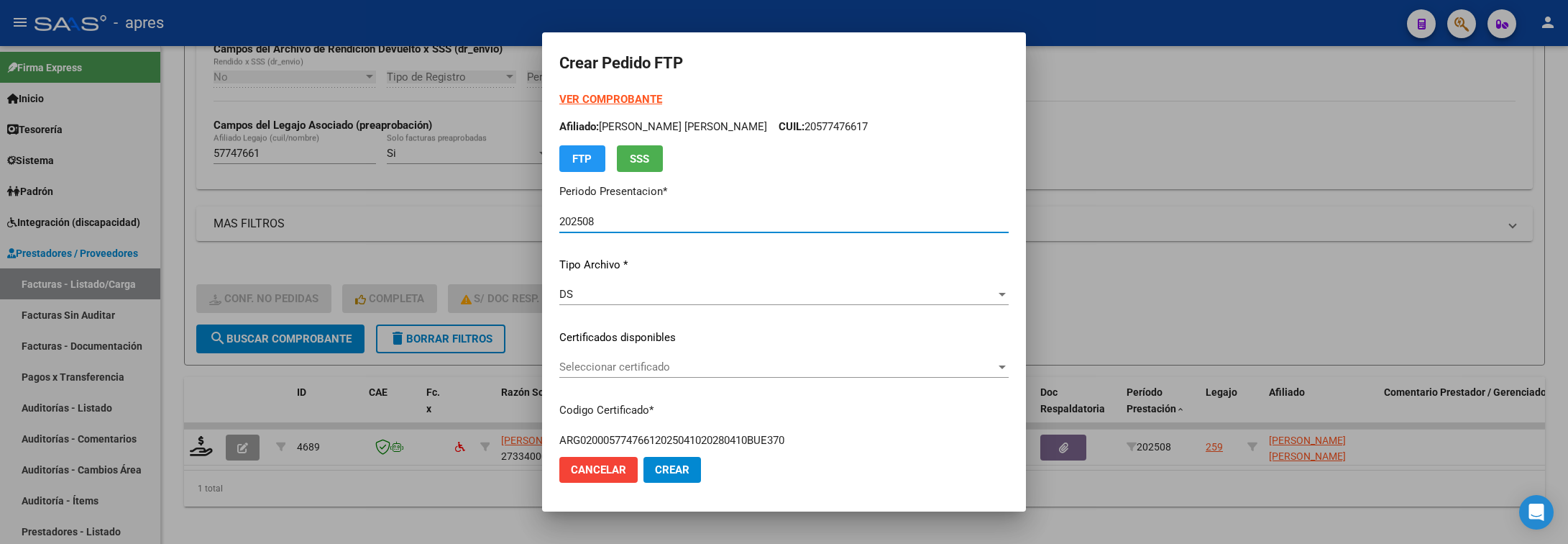
click at [780, 363] on span "Seleccionar certificado" at bounding box center [777, 367] width 437 height 13
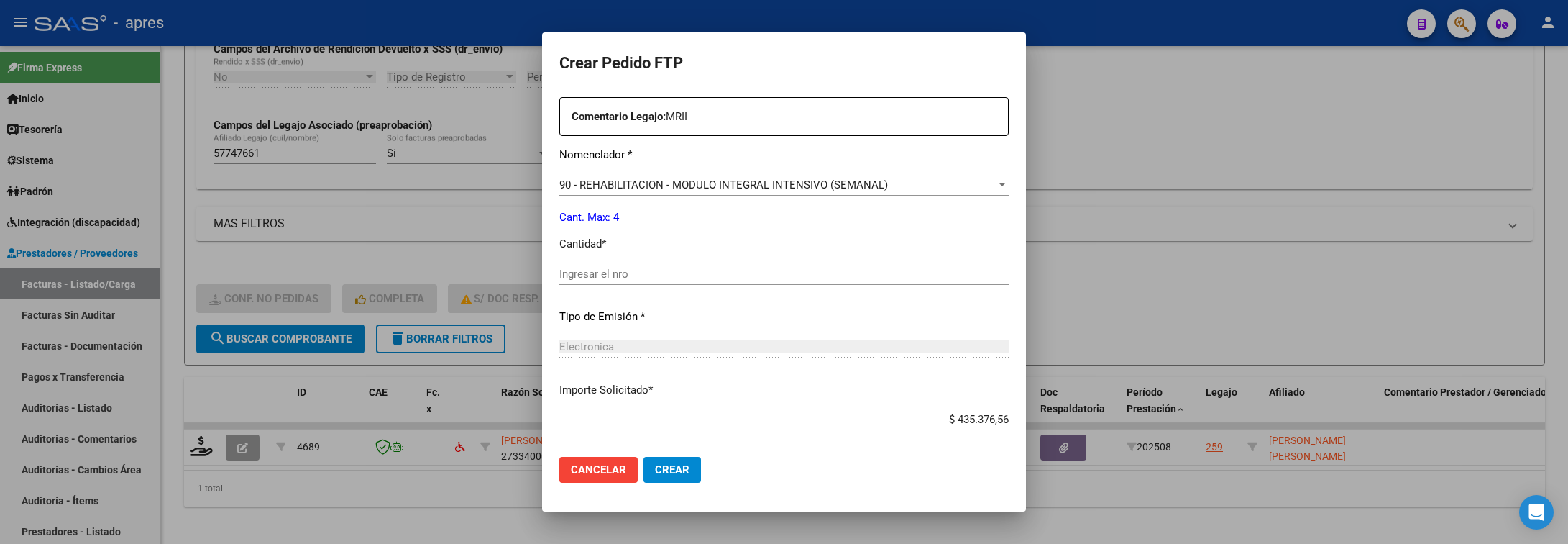
scroll to position [540, 0]
click at [771, 264] on div "Ingresar el nro" at bounding box center [783, 273] width 449 height 22
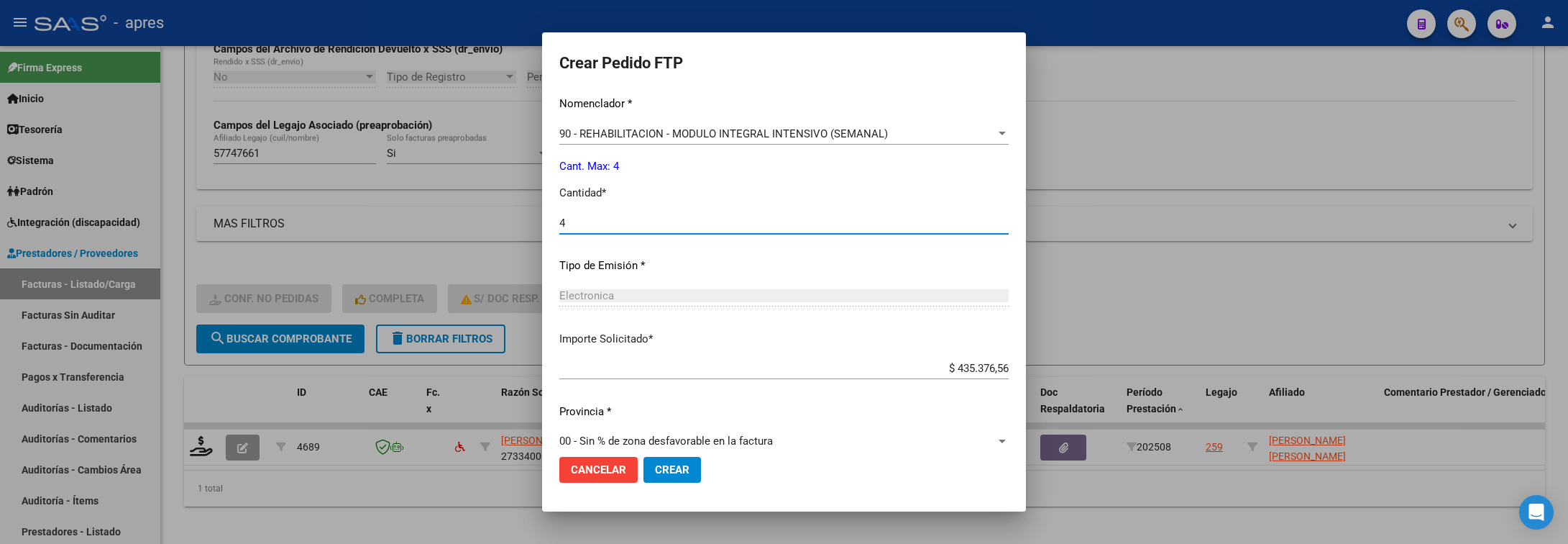
scroll to position [610, 0]
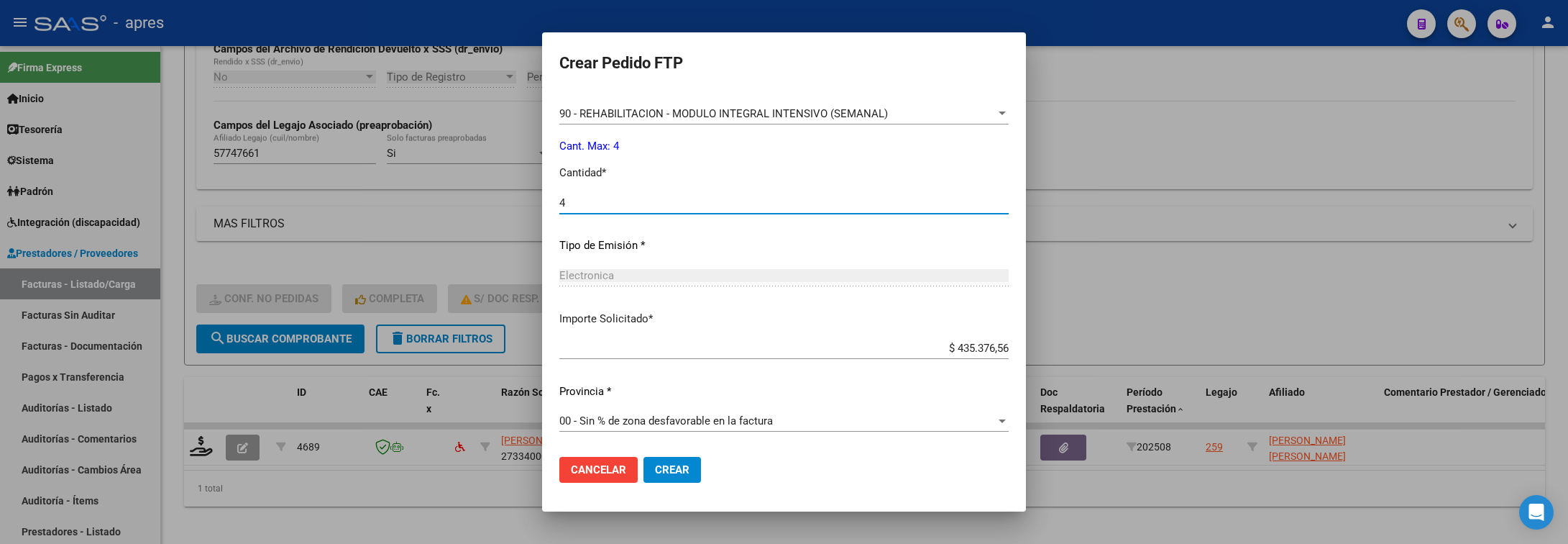
type input "4"
click at [693, 486] on mat-dialog-actions "Cancelar Crear" at bounding box center [783, 469] width 449 height 49
click at [692, 482] on button "Crear" at bounding box center [672, 470] width 58 height 26
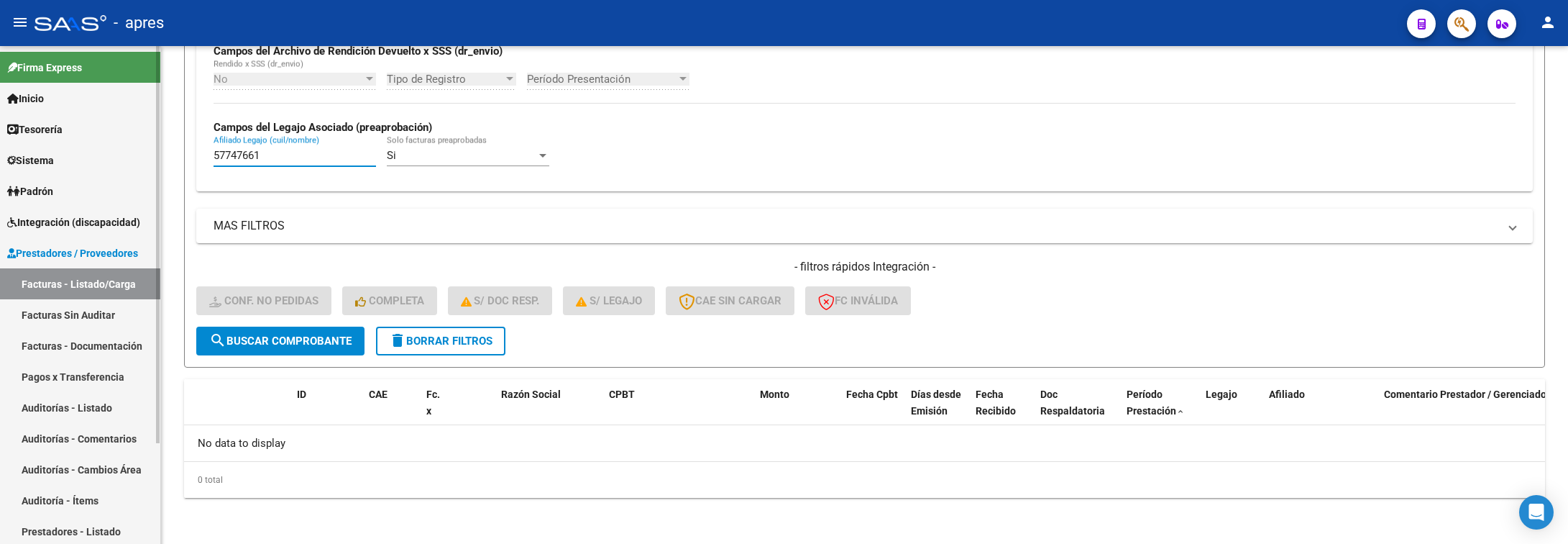
drag, startPoint x: 289, startPoint y: 155, endPoint x: 60, endPoint y: 169, distance: 229.4
click at [60, 169] on mat-sidenav-container "Firma Express Inicio Calendario SSS Instructivos Contacto OS Tesorería Extracto…" at bounding box center [784, 295] width 1568 height 498
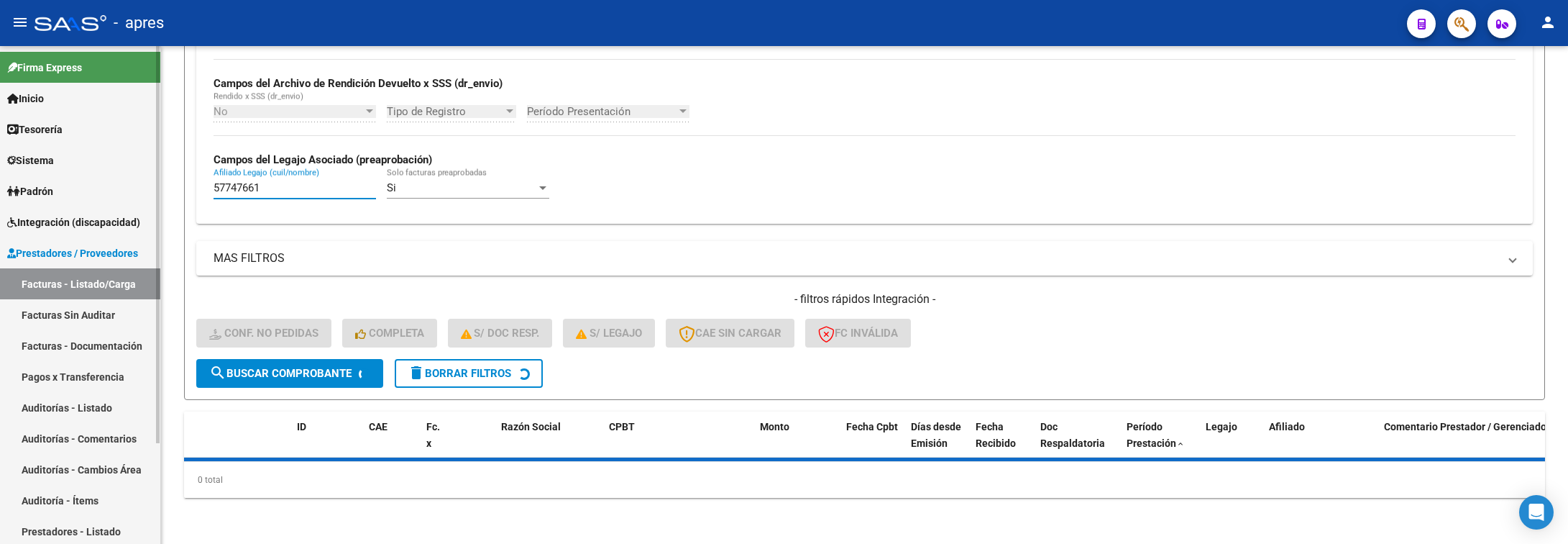
scroll to position [363, 0]
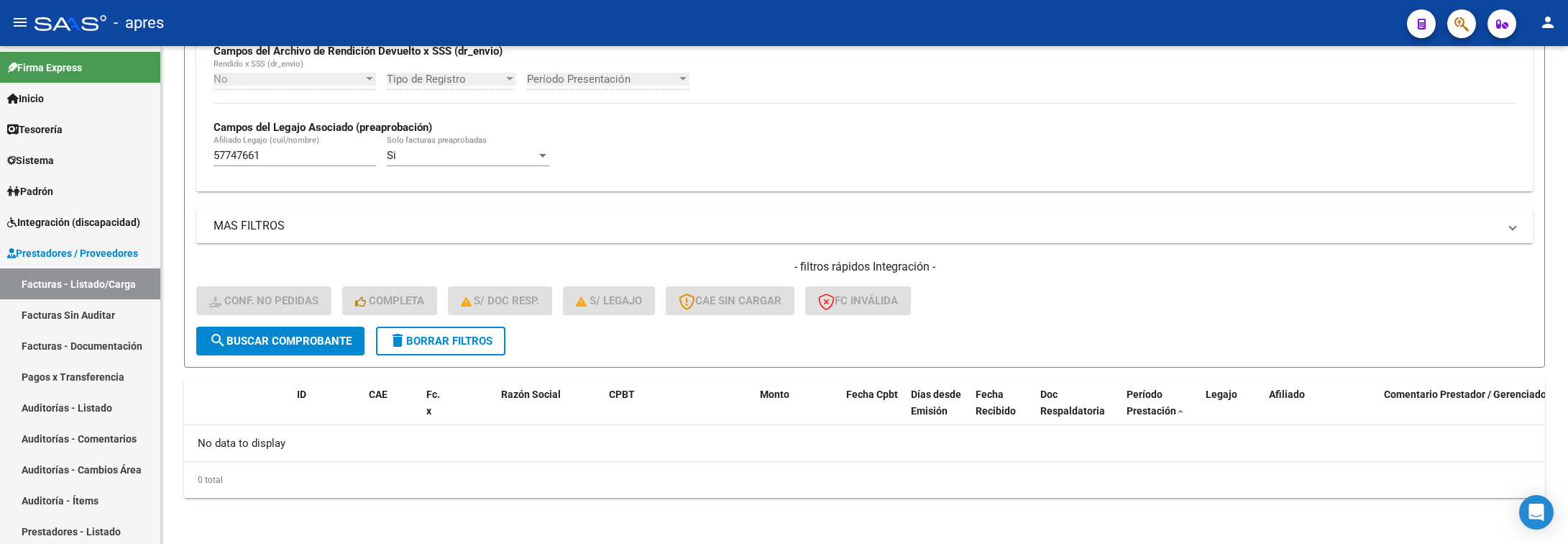
drag, startPoint x: 267, startPoint y: 155, endPoint x: -1, endPoint y: 155, distance: 268.0
click at [0, 155] on html "menu - apres person Firma Express Inicio Calendario SSS Instructivos Contacto O…" at bounding box center [784, 272] width 1568 height 544
paste input "0862803"
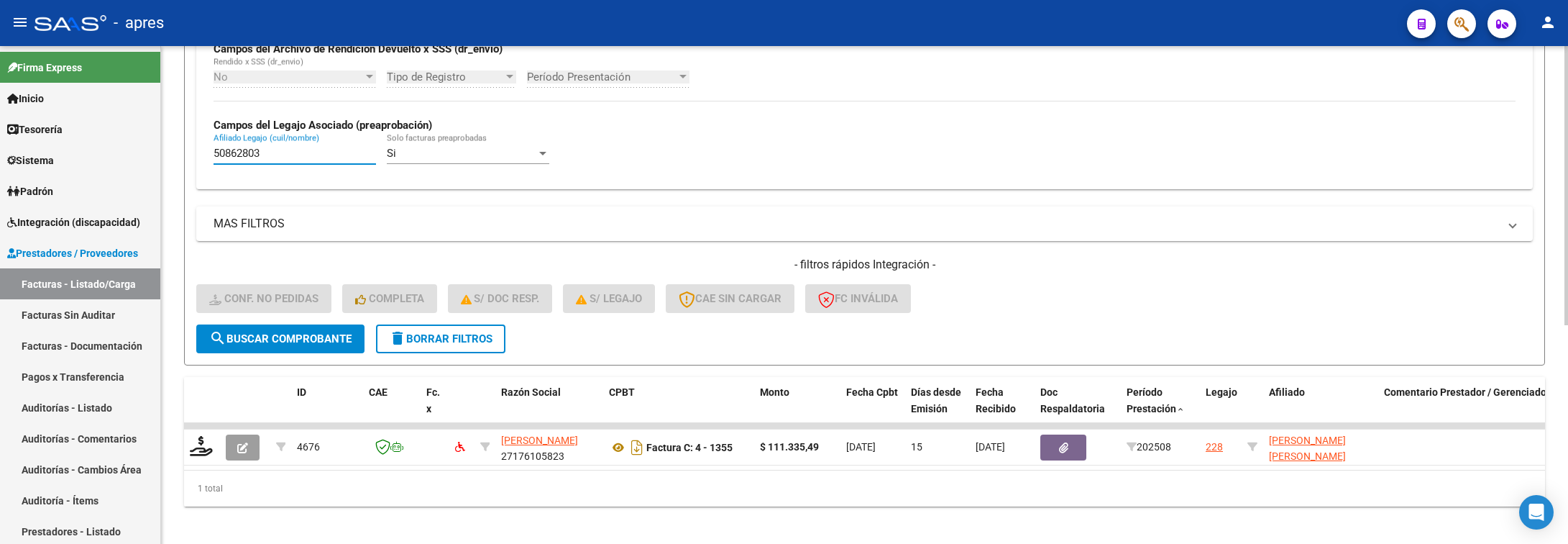
type input "50862803"
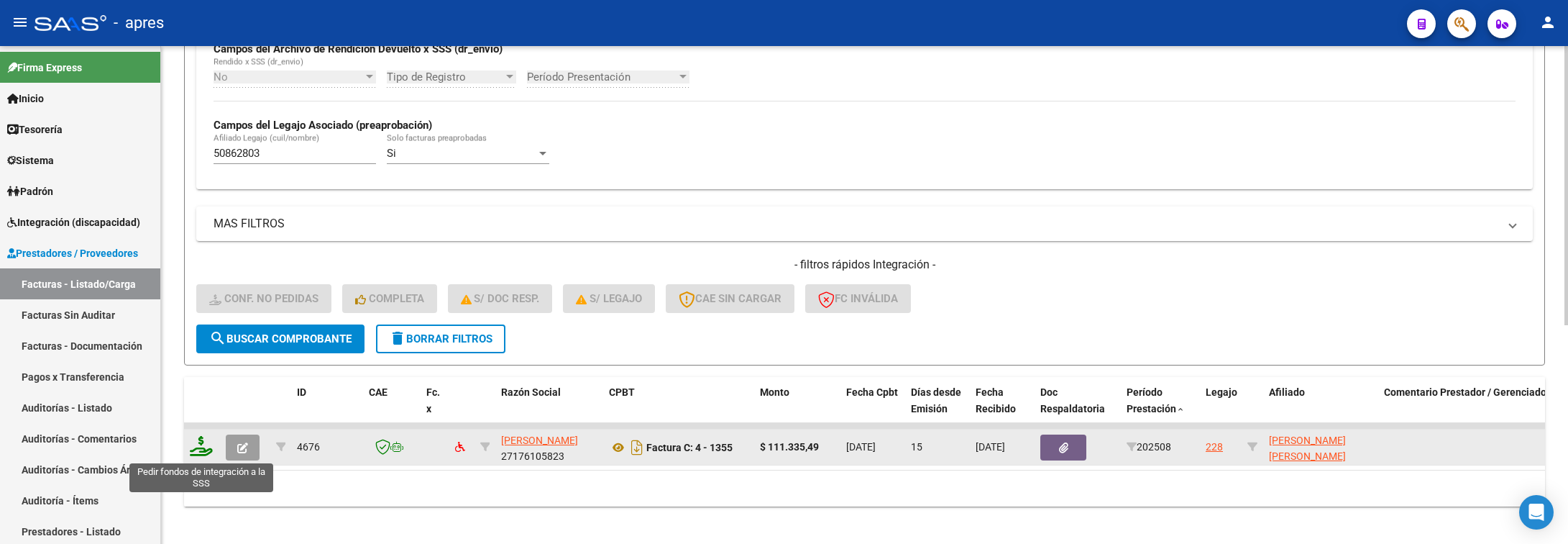
click at [206, 454] on icon at bounding box center [202, 446] width 23 height 20
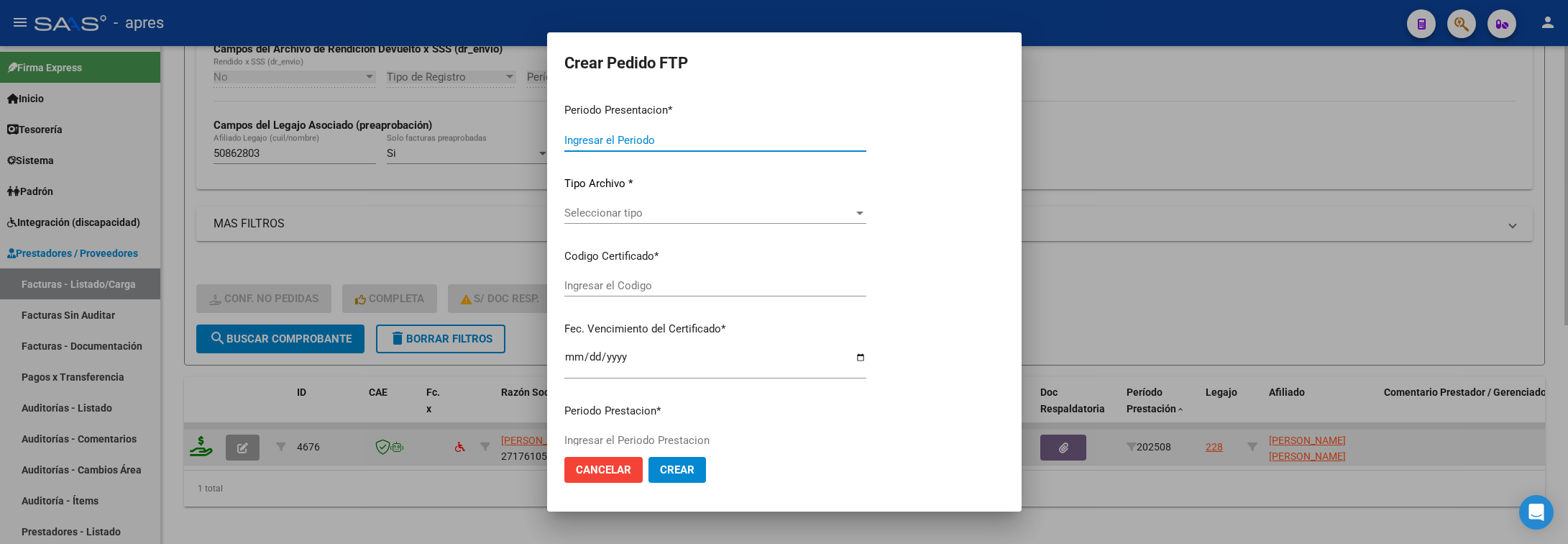
type input "202508"
type input "$ 111.335,49"
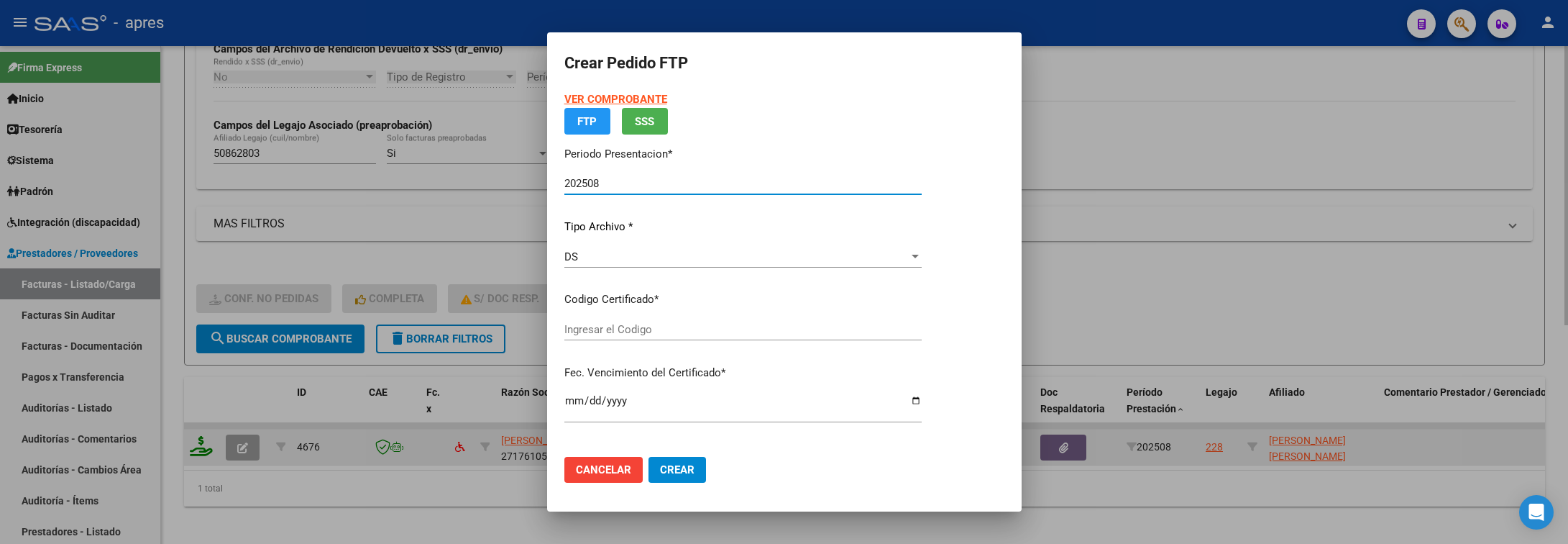
type input "ARG02000508628032023012520250125BS370"
type input "2026-01-25"
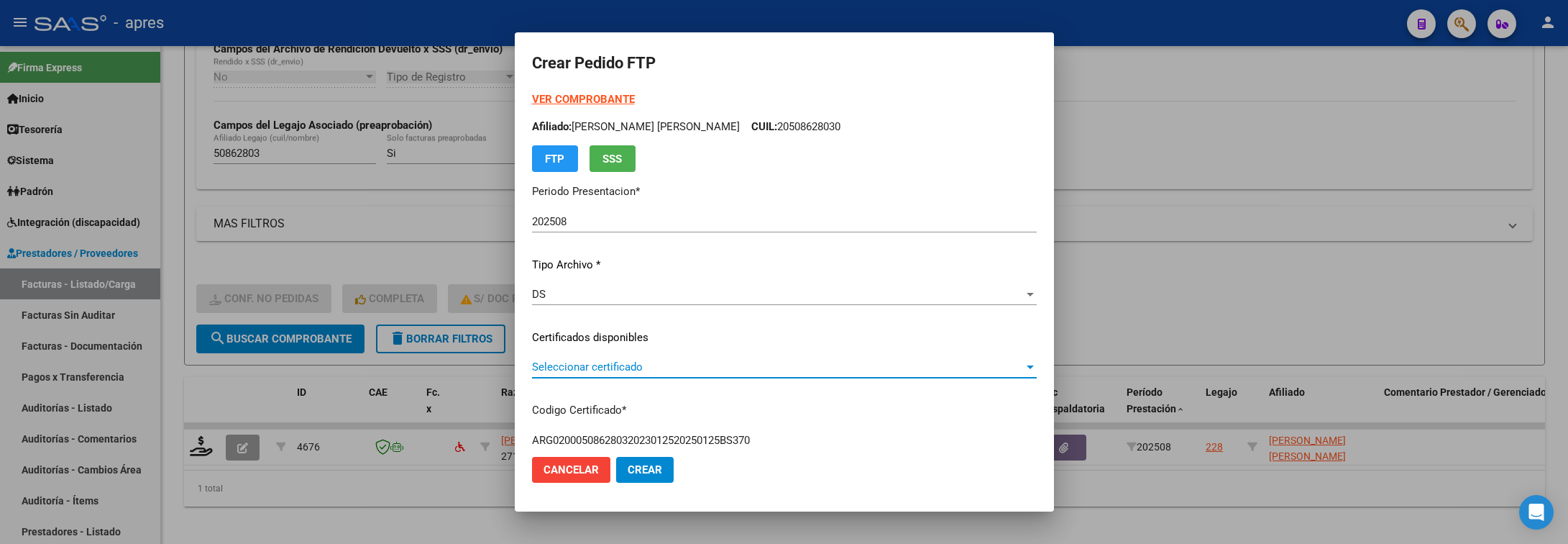
click at [634, 366] on span "Seleccionar certificado" at bounding box center [778, 367] width 492 height 13
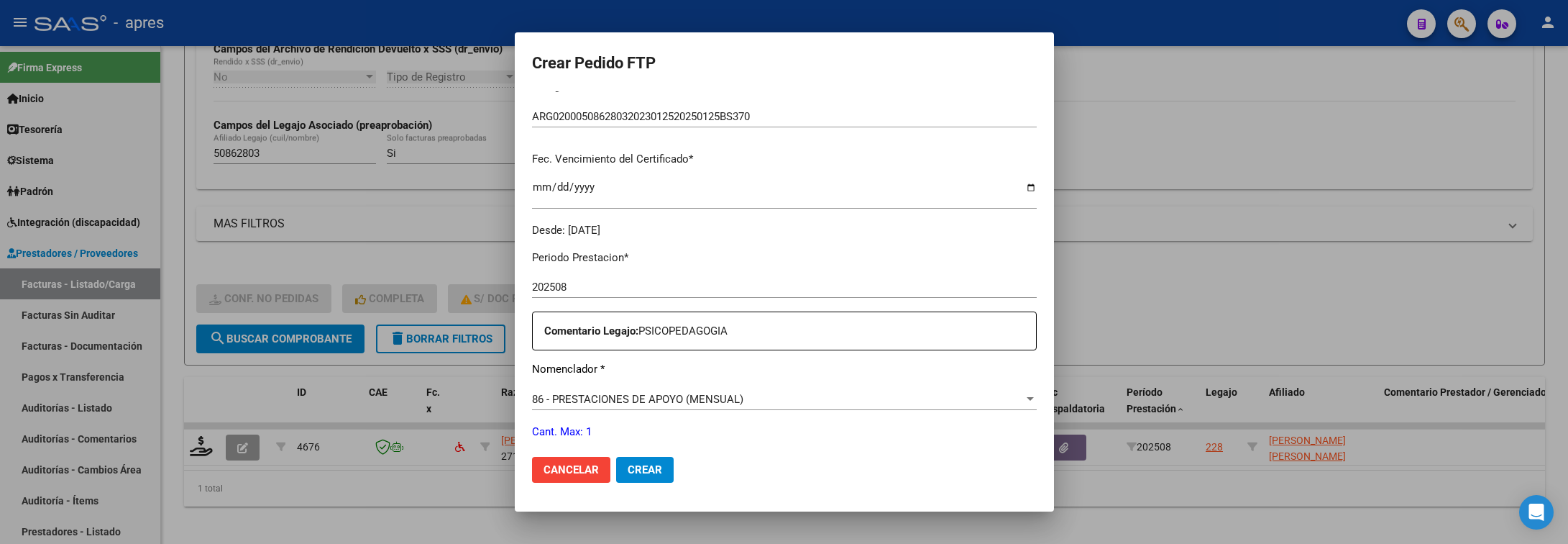
scroll to position [432, 0]
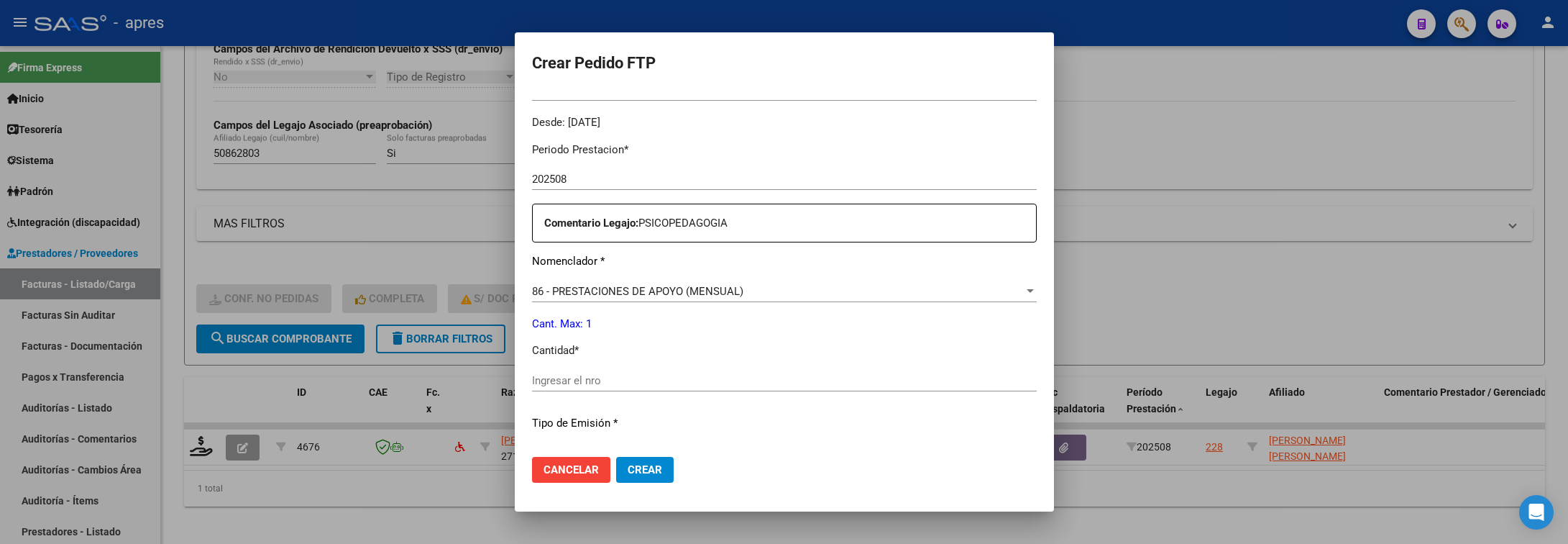
click at [636, 380] on input "Ingresar el nro" at bounding box center [784, 381] width 504 height 13
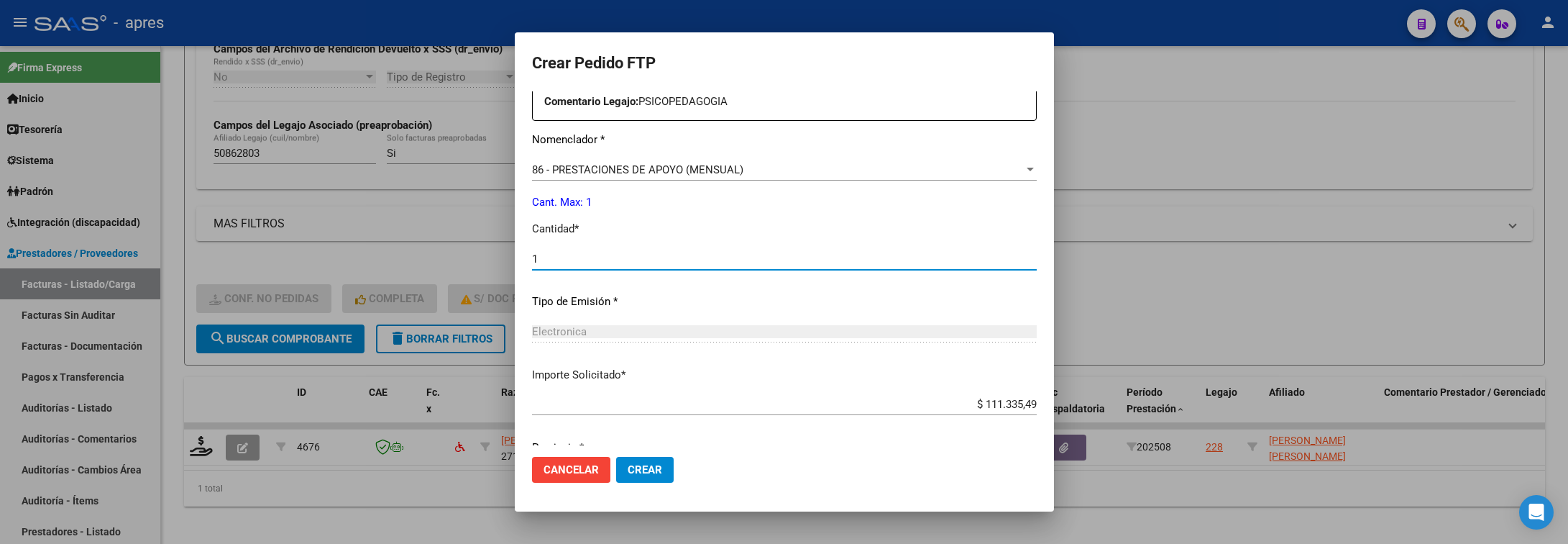
scroll to position [755, 0]
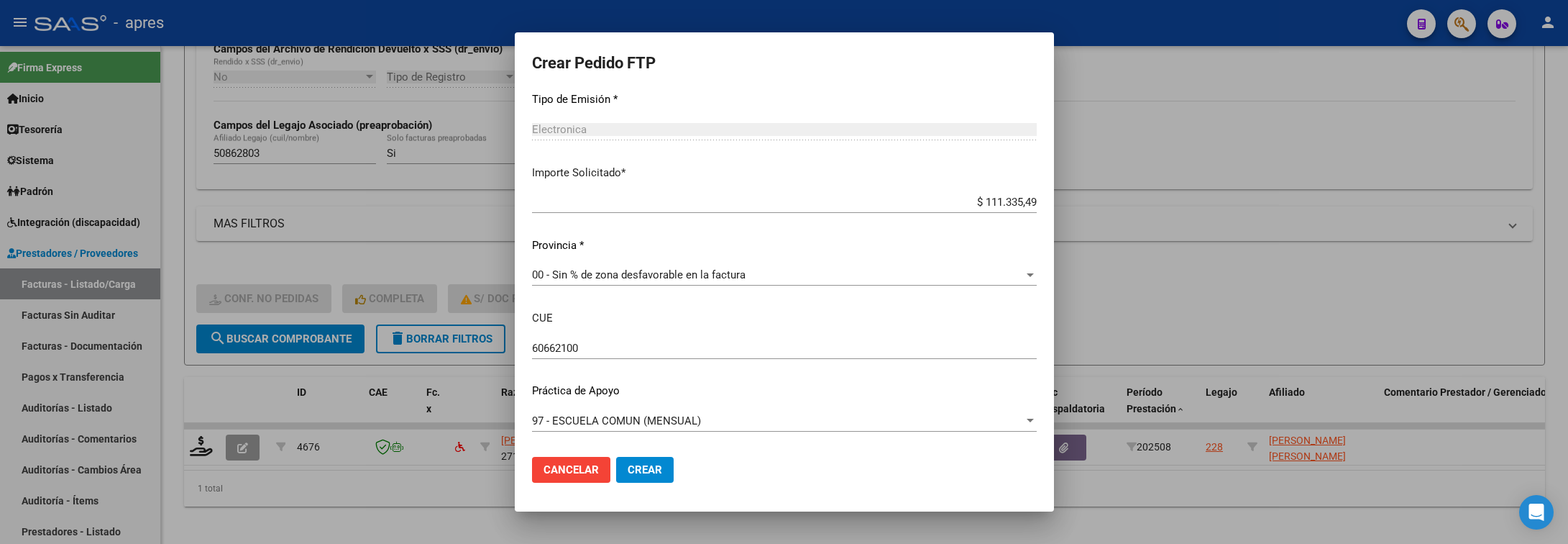
type input "1"
click at [627, 470] on span "Crear" at bounding box center [644, 470] width 34 height 13
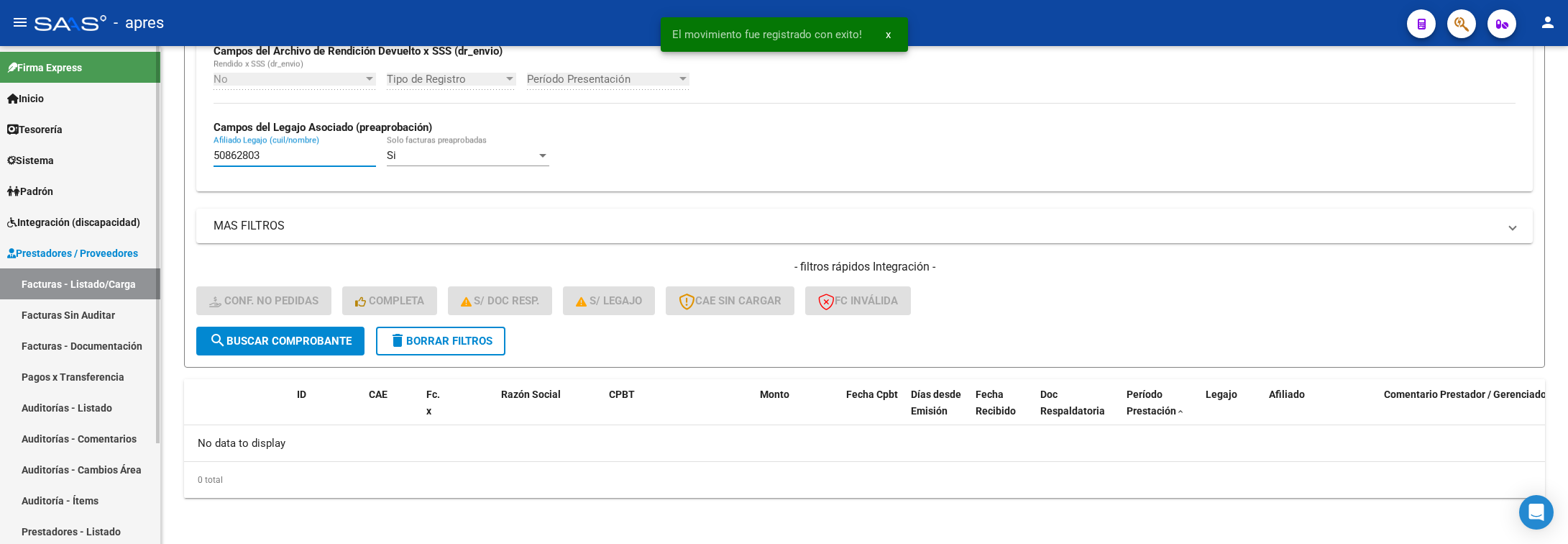
drag, startPoint x: 277, startPoint y: 156, endPoint x: 126, endPoint y: 166, distance: 151.3
click at [126, 166] on mat-sidenav-container "Firma Express Inicio Calendario SSS Instructivos Contacto OS Tesorería Extracto…" at bounding box center [784, 295] width 1568 height 498
paste input "2784106"
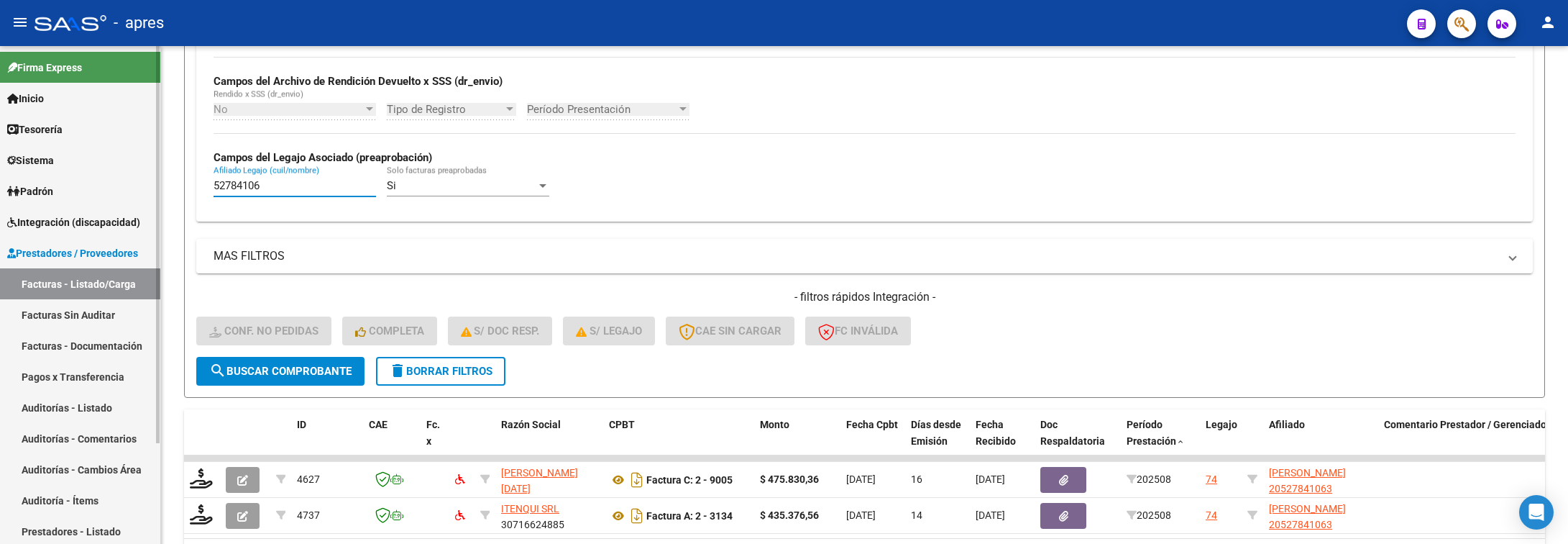
scroll to position [363, 0]
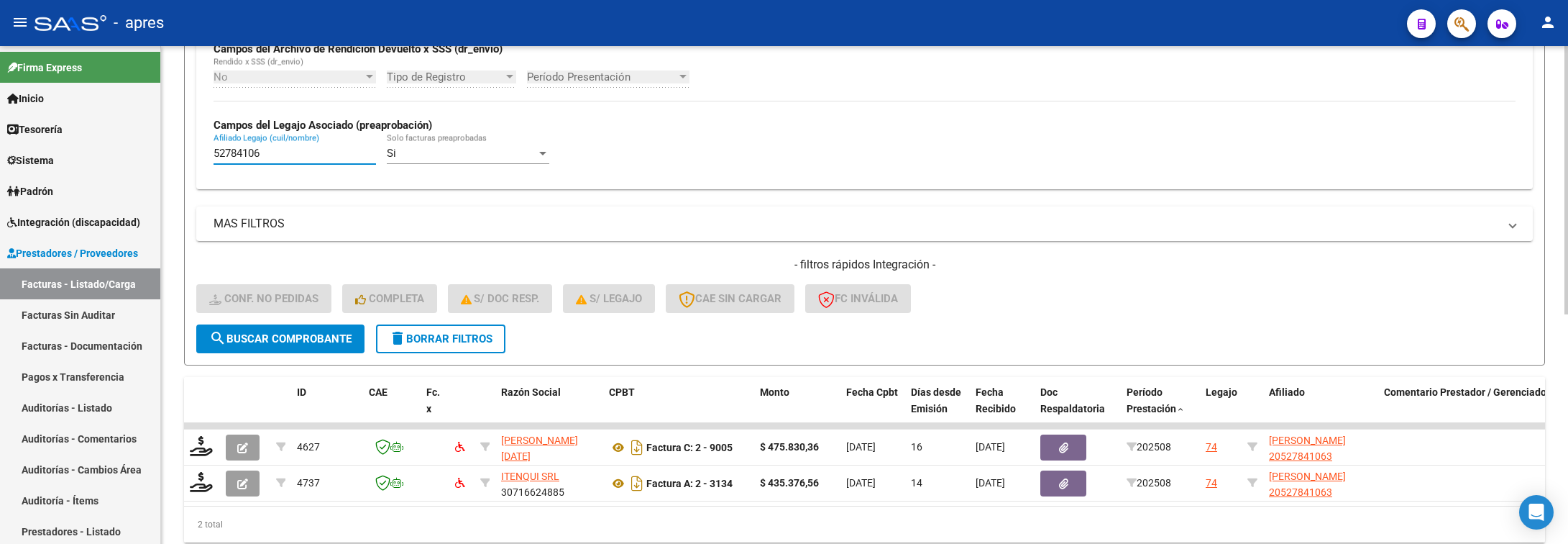
type input "52784106"
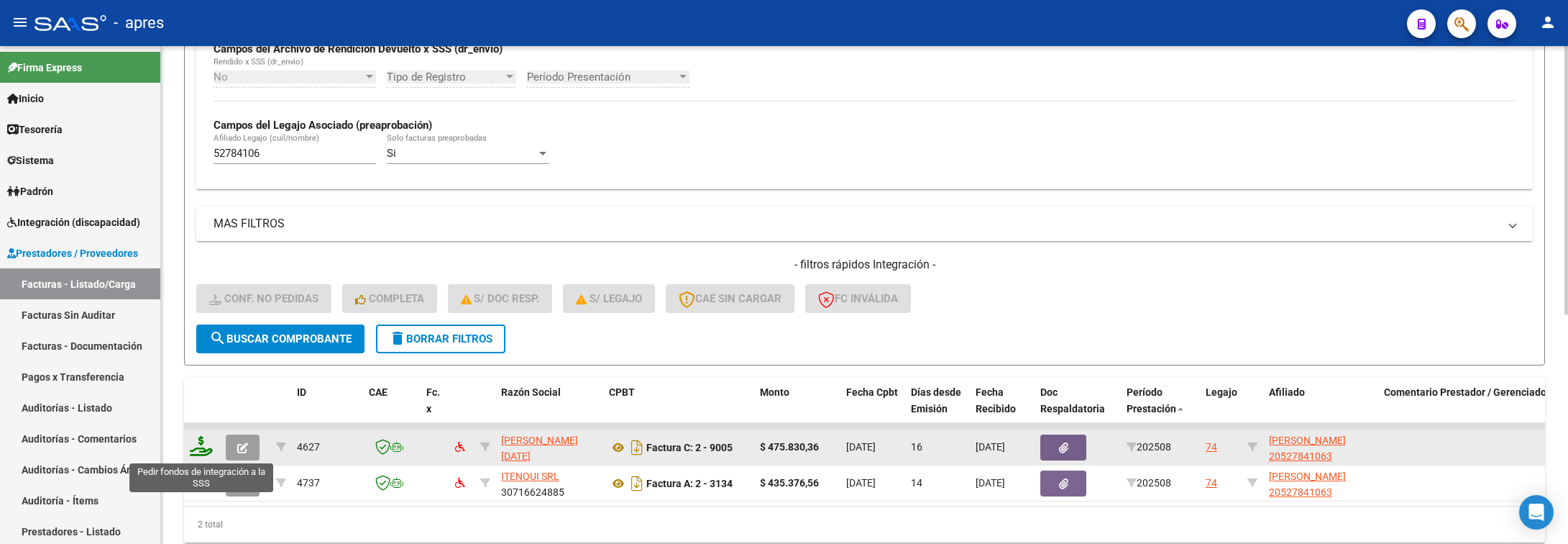
click at [204, 446] on icon at bounding box center [202, 446] width 23 height 20
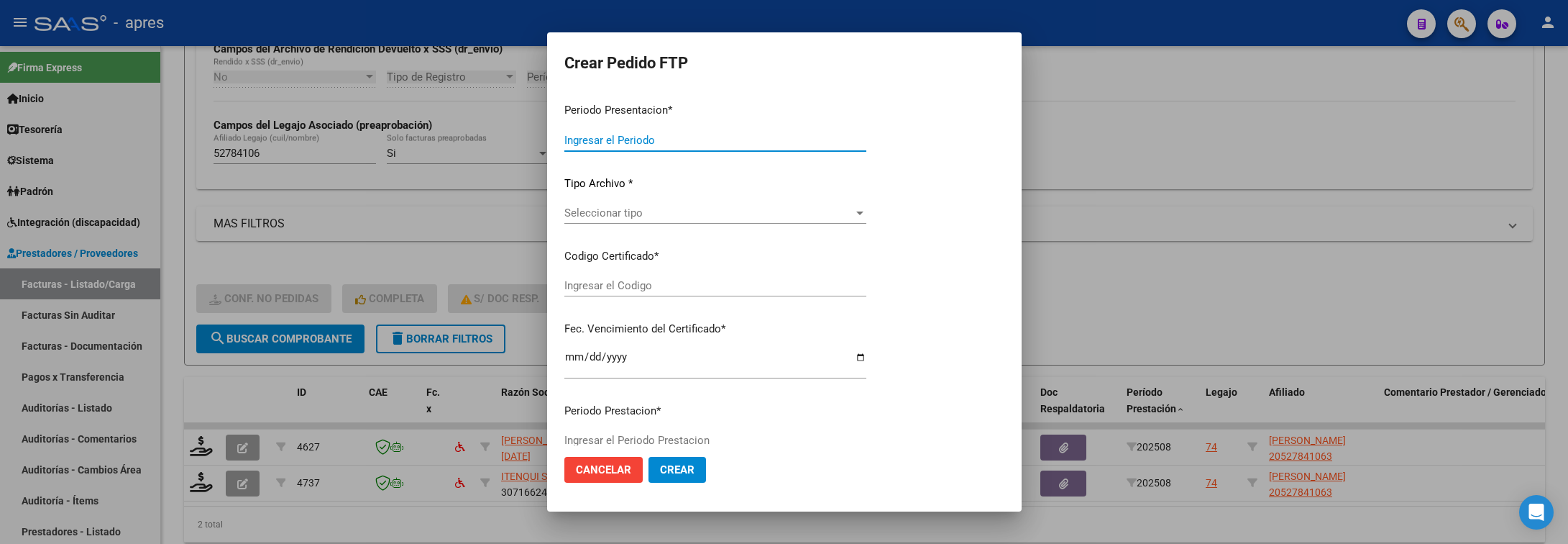
type input "202508"
type input "$ 475.830,36"
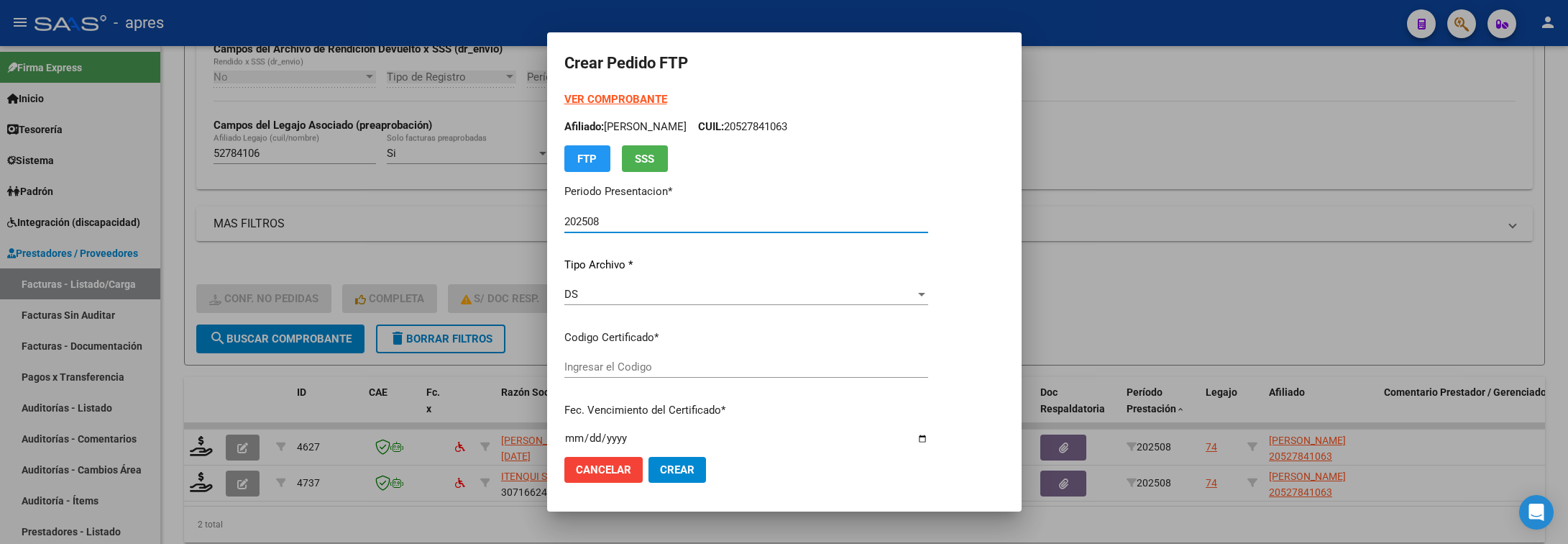
type input "ARG02000527841062023061320330613BS440"
type input "2033-06-13"
click at [887, 371] on span "Seleccionar certificado" at bounding box center [740, 367] width 351 height 13
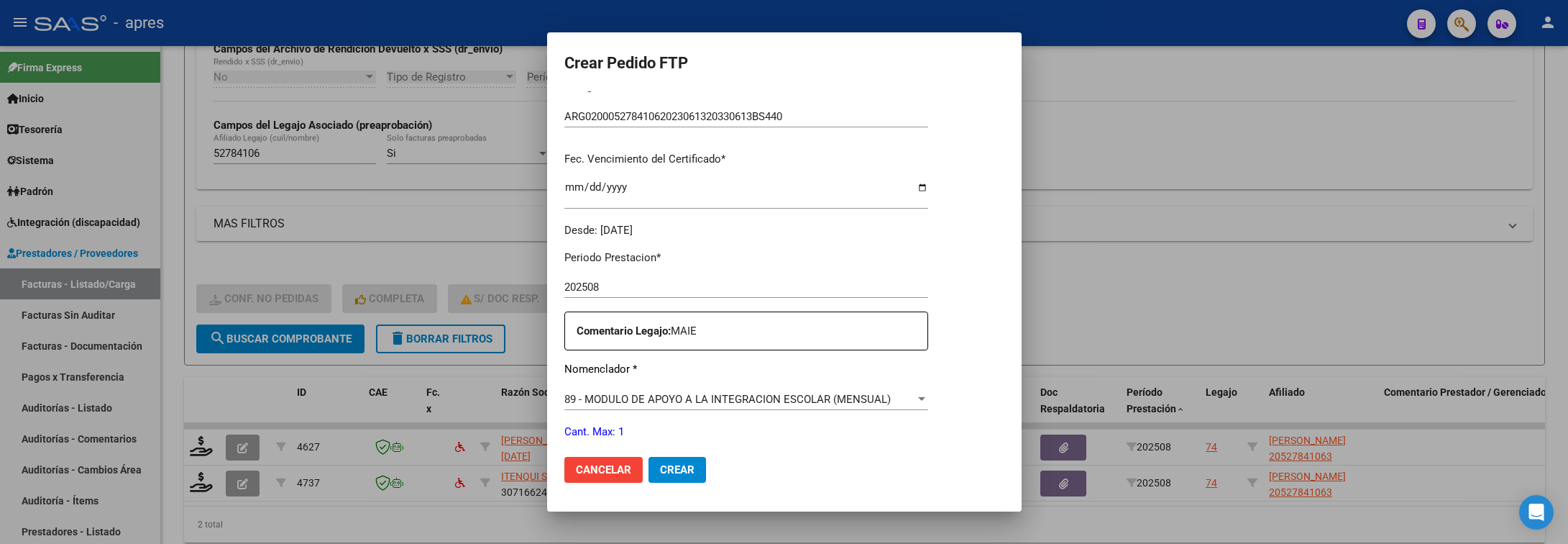
scroll to position [432, 0]
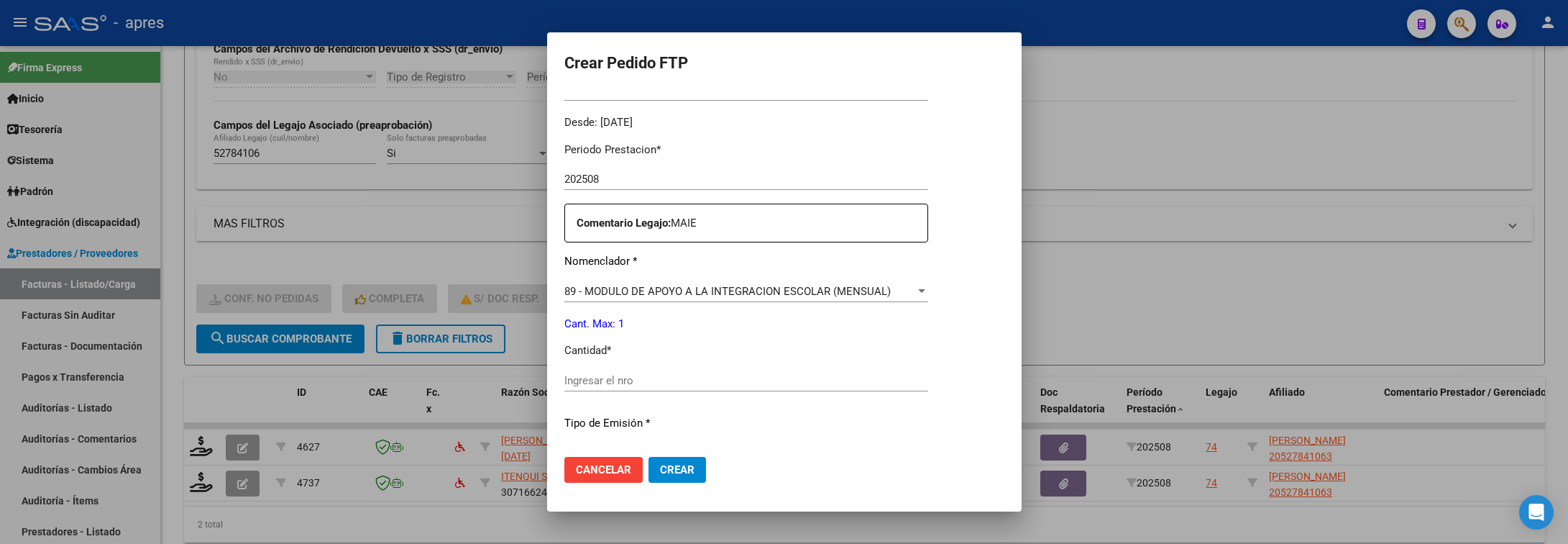
click at [780, 385] on input "Ingresar el nro" at bounding box center [746, 381] width 364 height 13
type input "1"
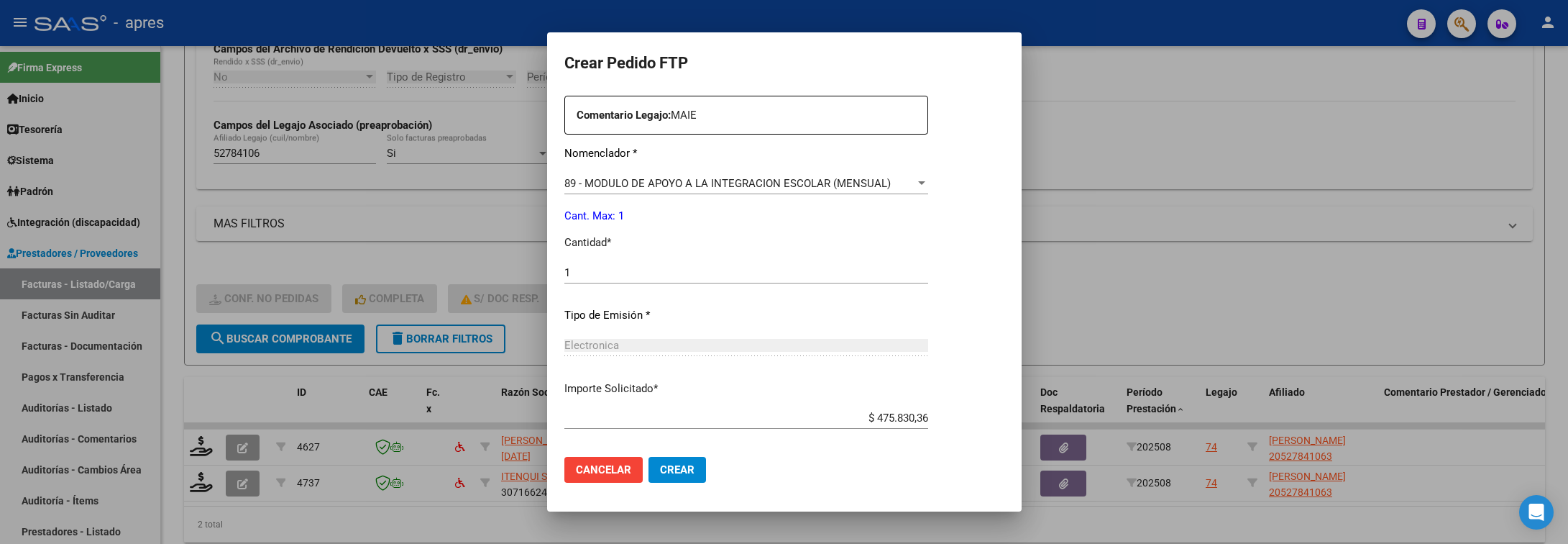
scroll to position [610, 0]
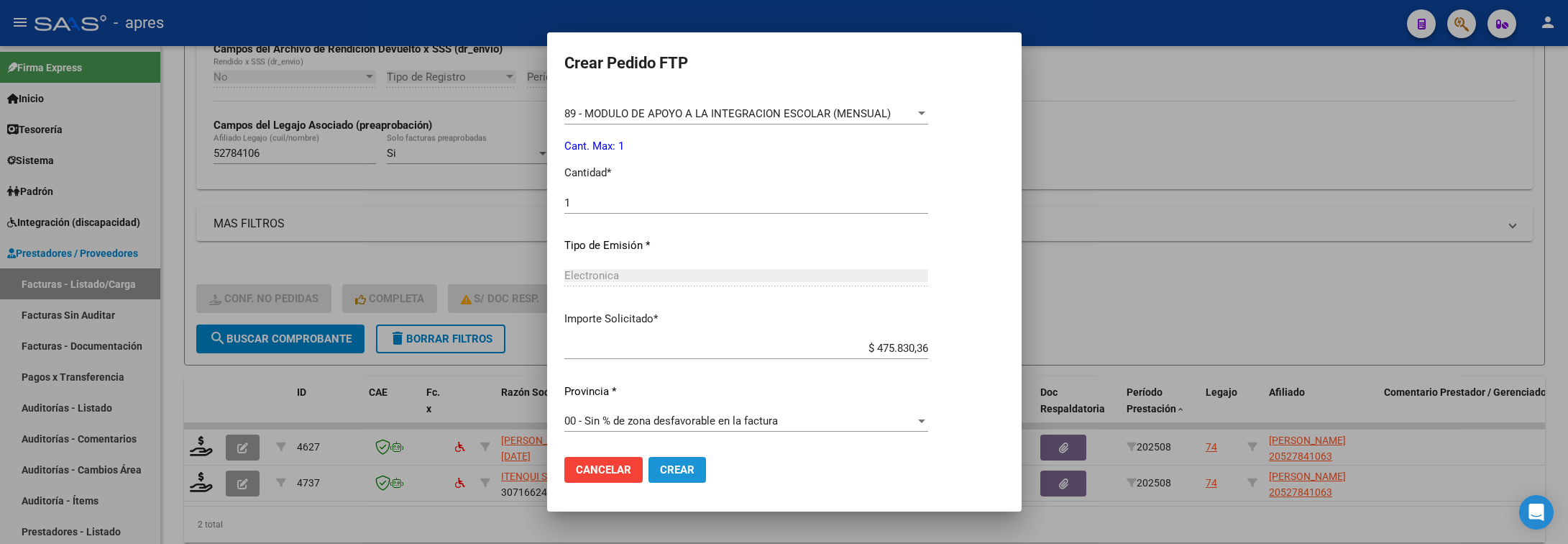
click at [667, 475] on span "Crear" at bounding box center [677, 470] width 34 height 13
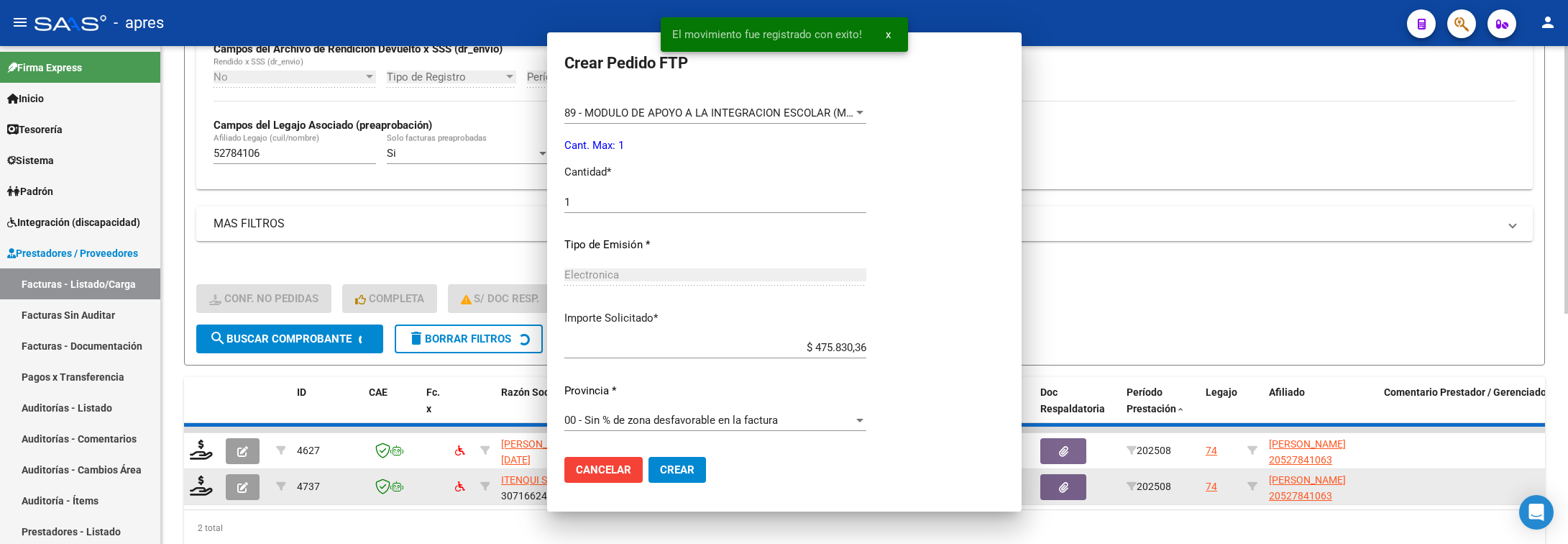
scroll to position [0, 0]
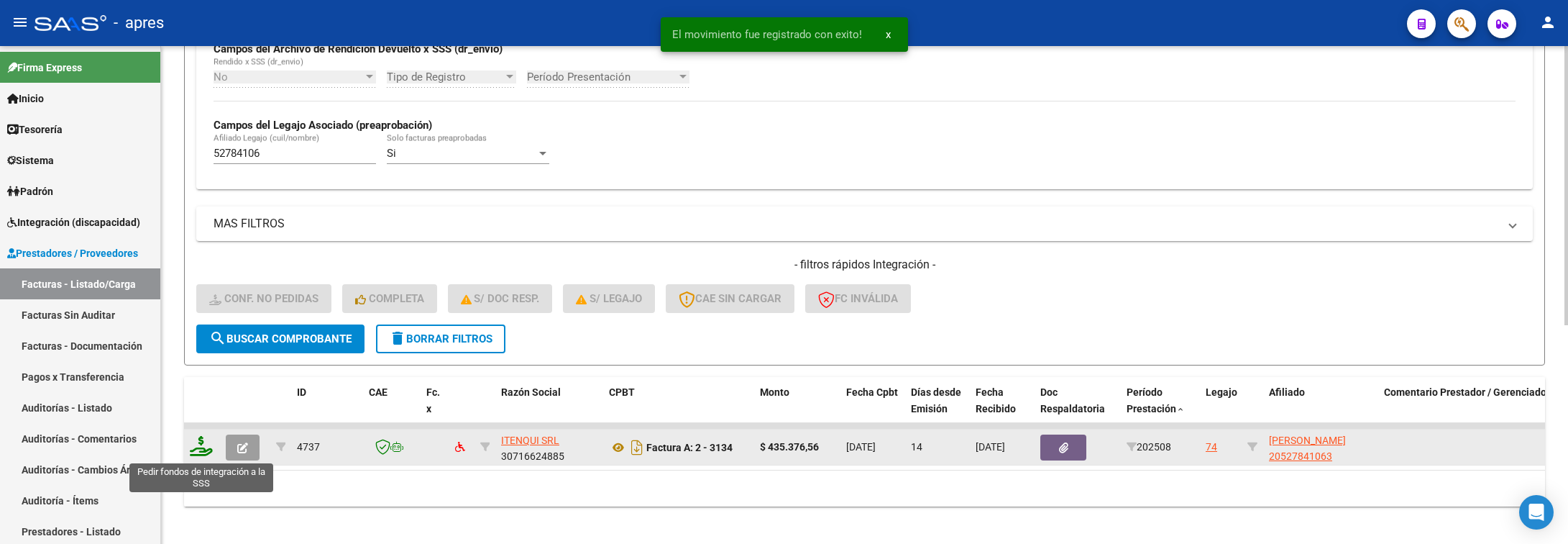
click at [201, 451] on icon at bounding box center [202, 446] width 23 height 20
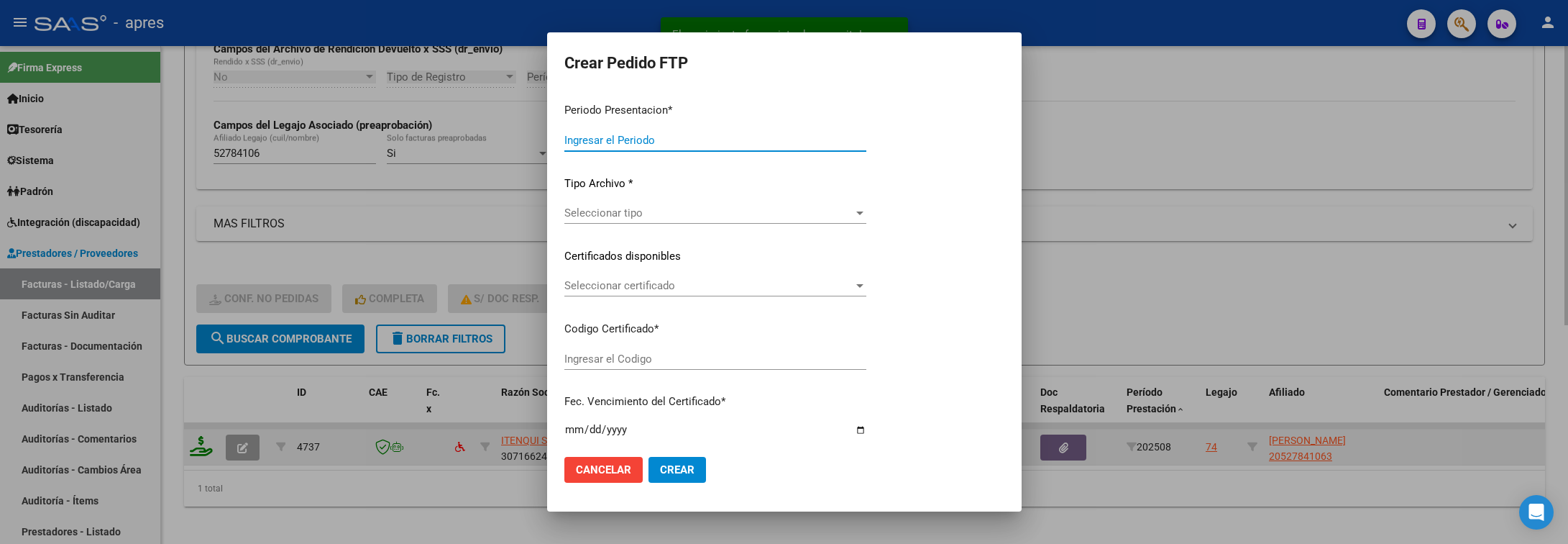
type input "202508"
type input "$ 435.376,56"
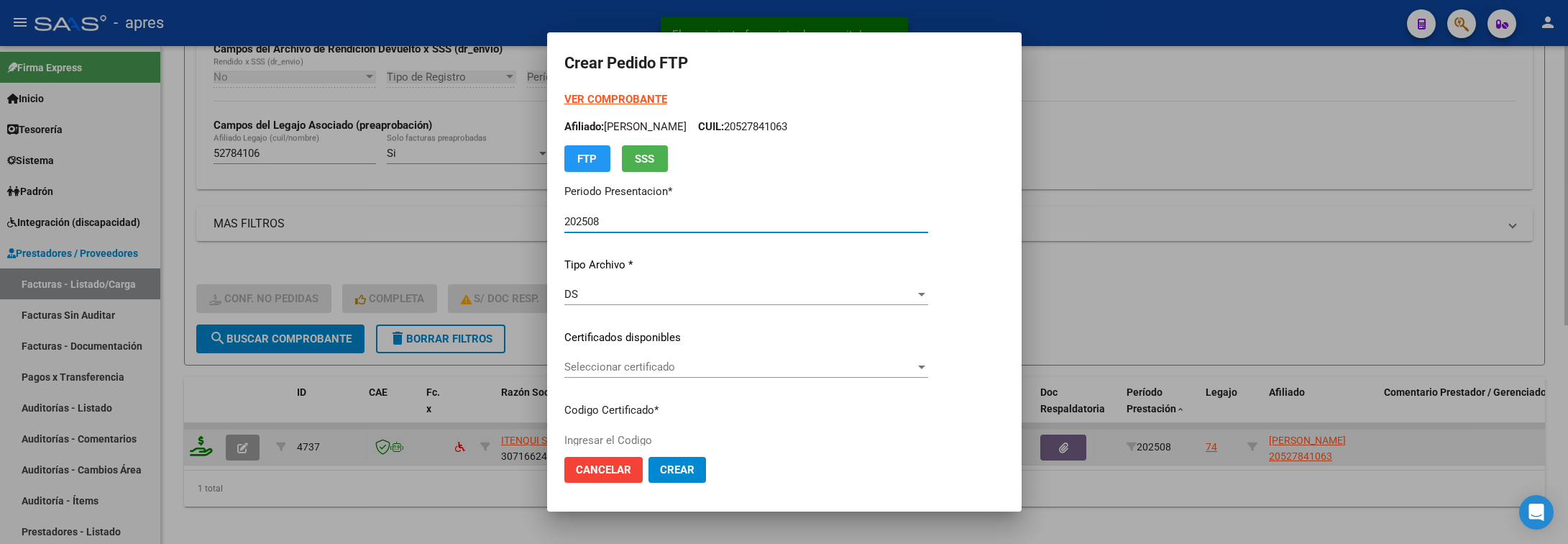
type input "ARG02000527841062023061320330613BS440"
type input "2033-06-13"
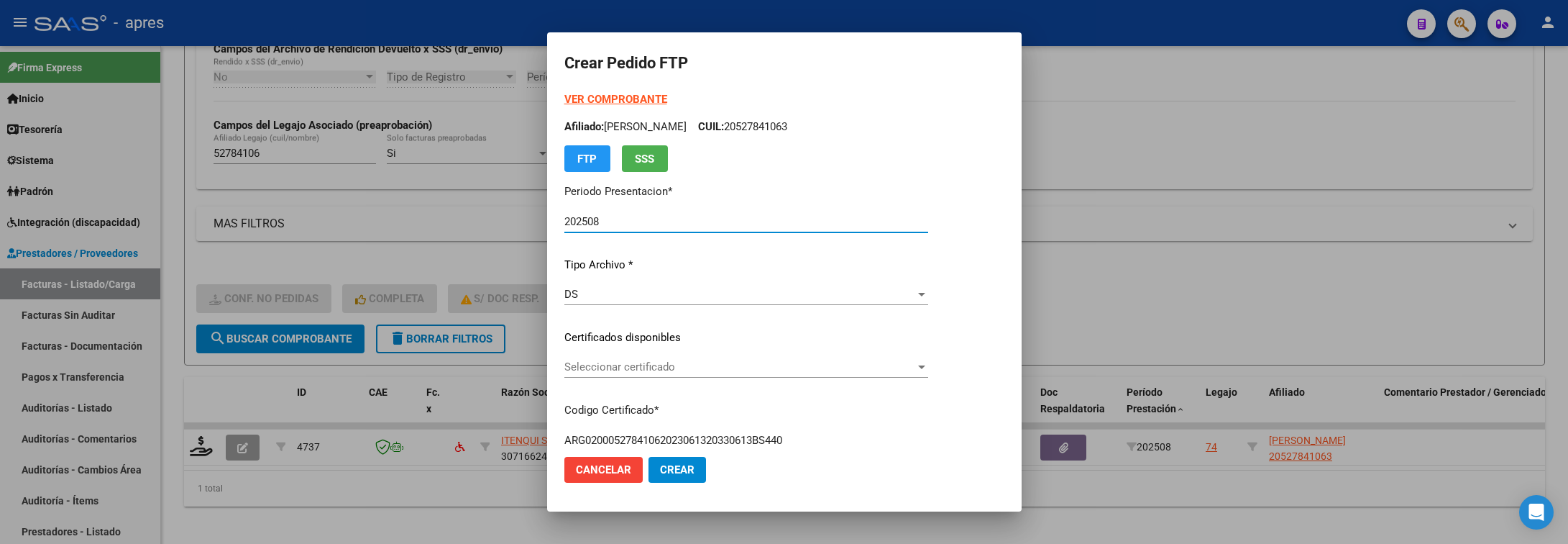
click at [721, 376] on div "Seleccionar certificado Seleccionar certificado" at bounding box center [746, 367] width 364 height 22
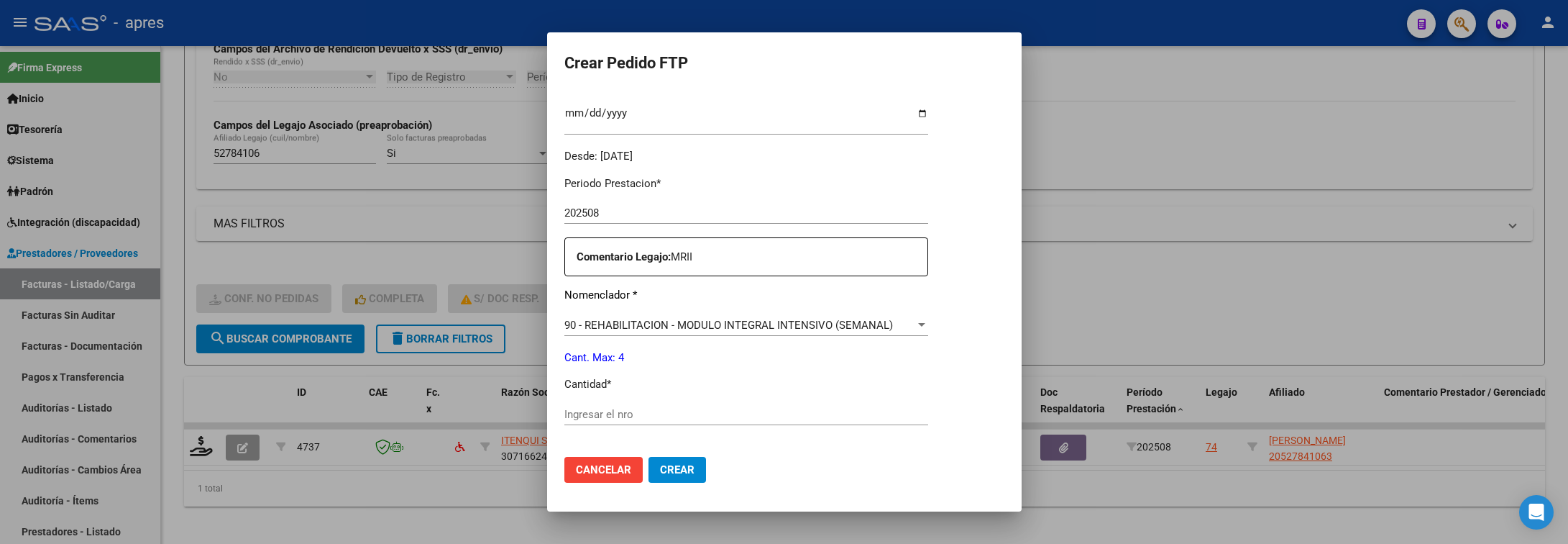
scroll to position [432, 0]
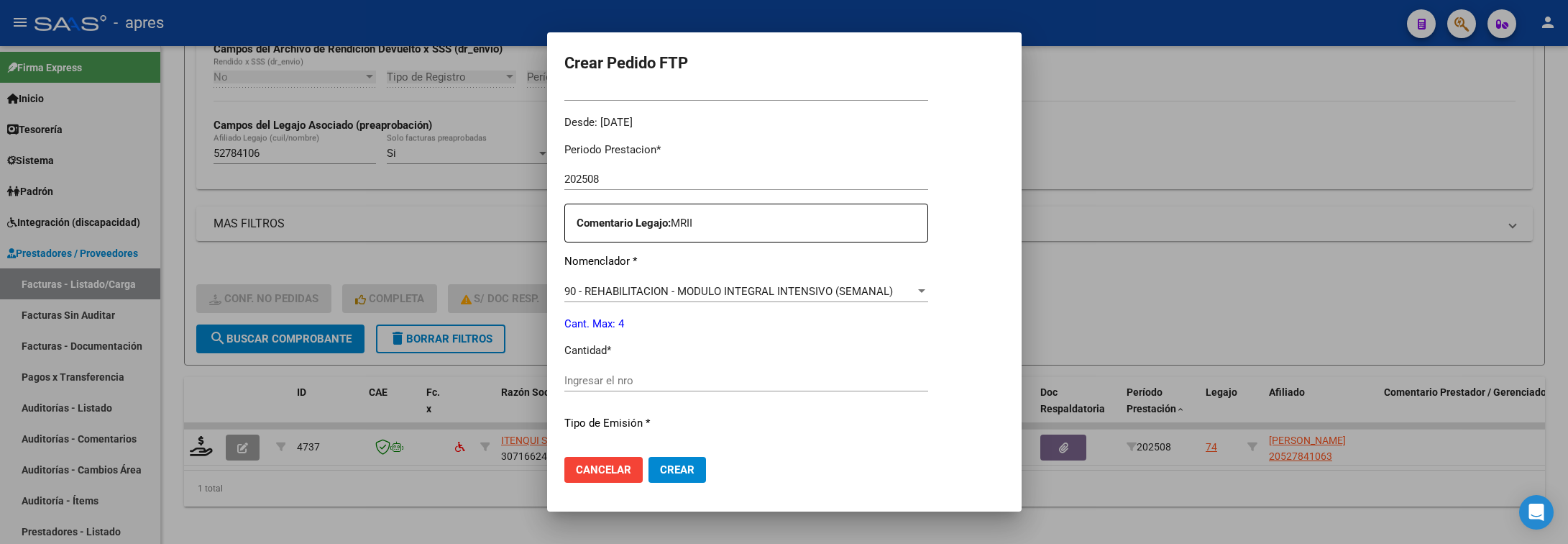
click at [721, 381] on input "Ingresar el nro" at bounding box center [746, 381] width 364 height 13
type input "4"
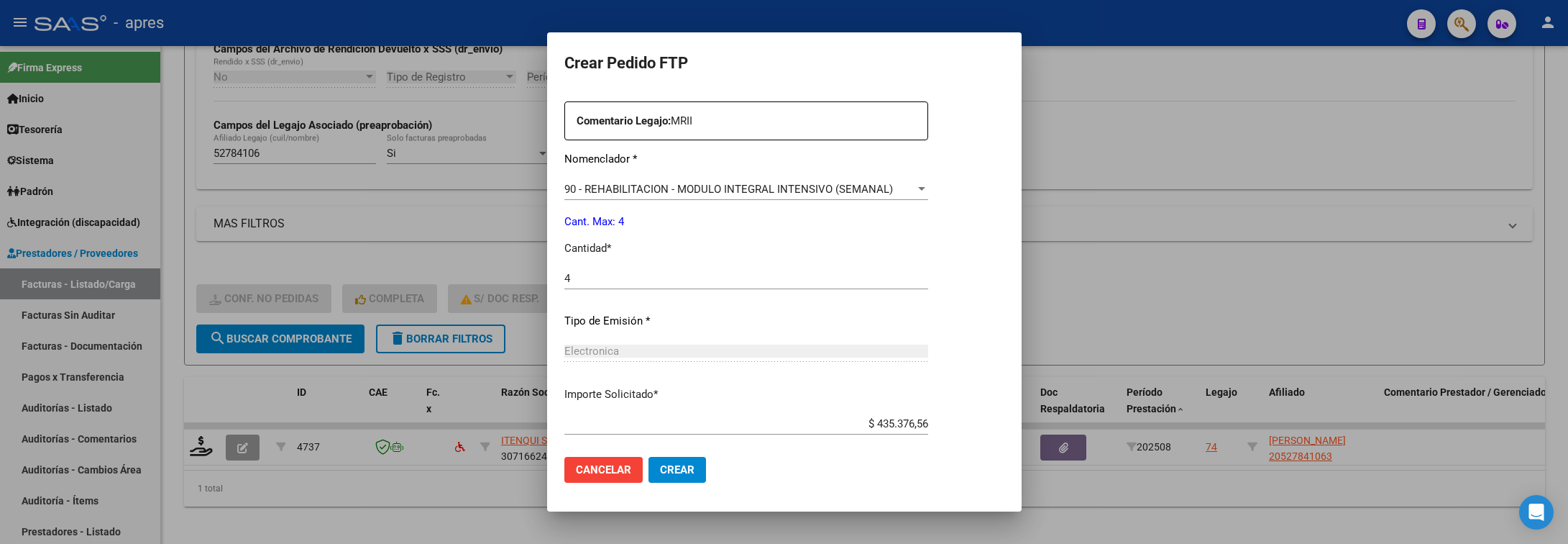
scroll to position [610, 0]
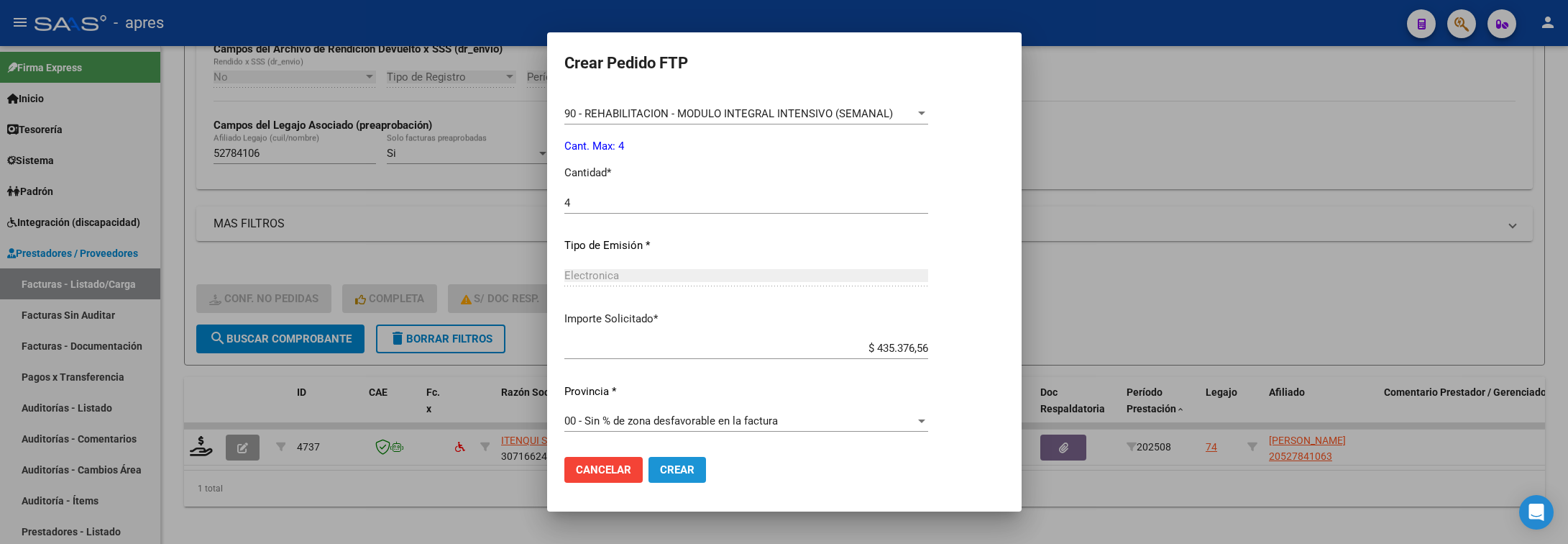
click at [686, 468] on span "Crear" at bounding box center [677, 470] width 34 height 13
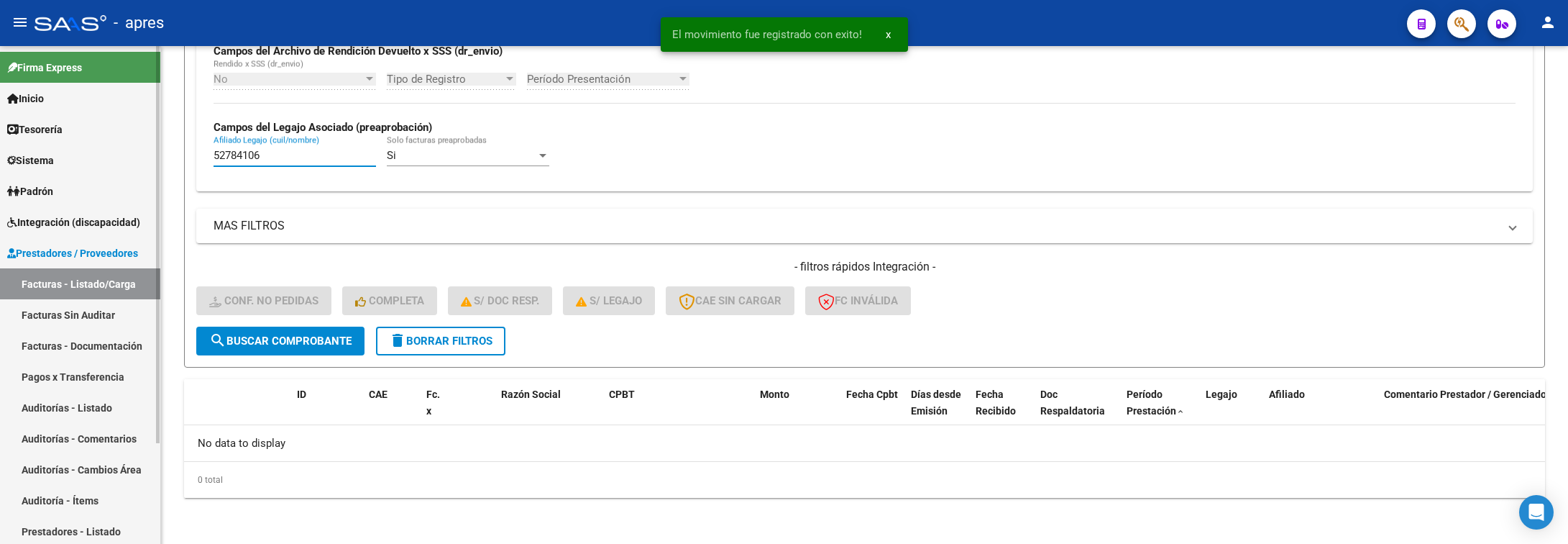
drag, startPoint x: 285, startPoint y: 162, endPoint x: 130, endPoint y: 160, distance: 155.0
click at [130, 160] on mat-sidenav-container "Firma Express Inicio Calendario SSS Instructivos Contacto OS Tesorería Extracto…" at bounding box center [784, 295] width 1568 height 498
paste input "8028164"
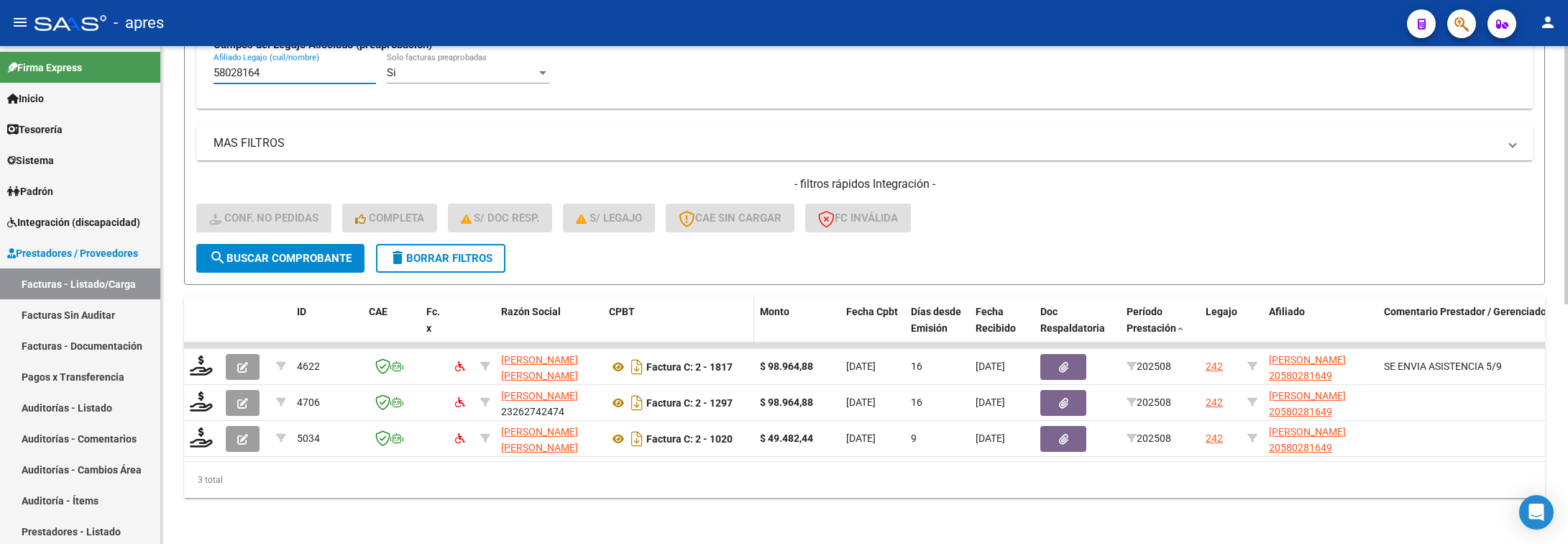
scroll to position [462, 0]
type input "58028164"
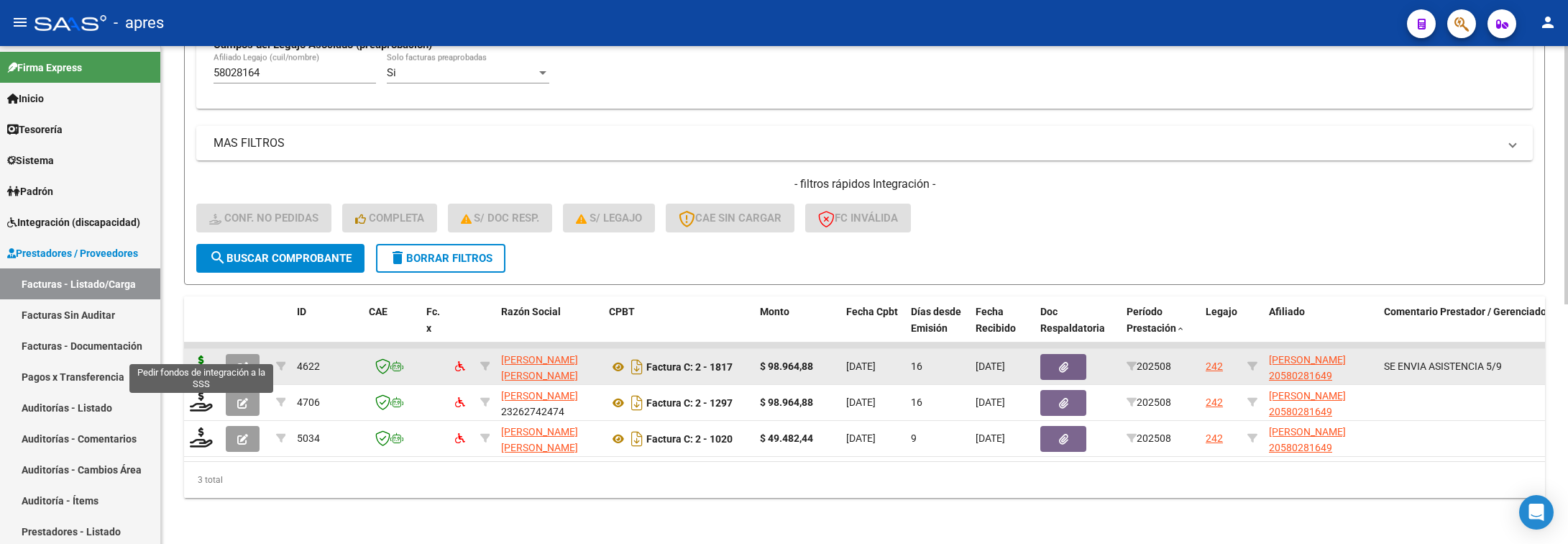
click at [193, 355] on icon at bounding box center [202, 366] width 23 height 20
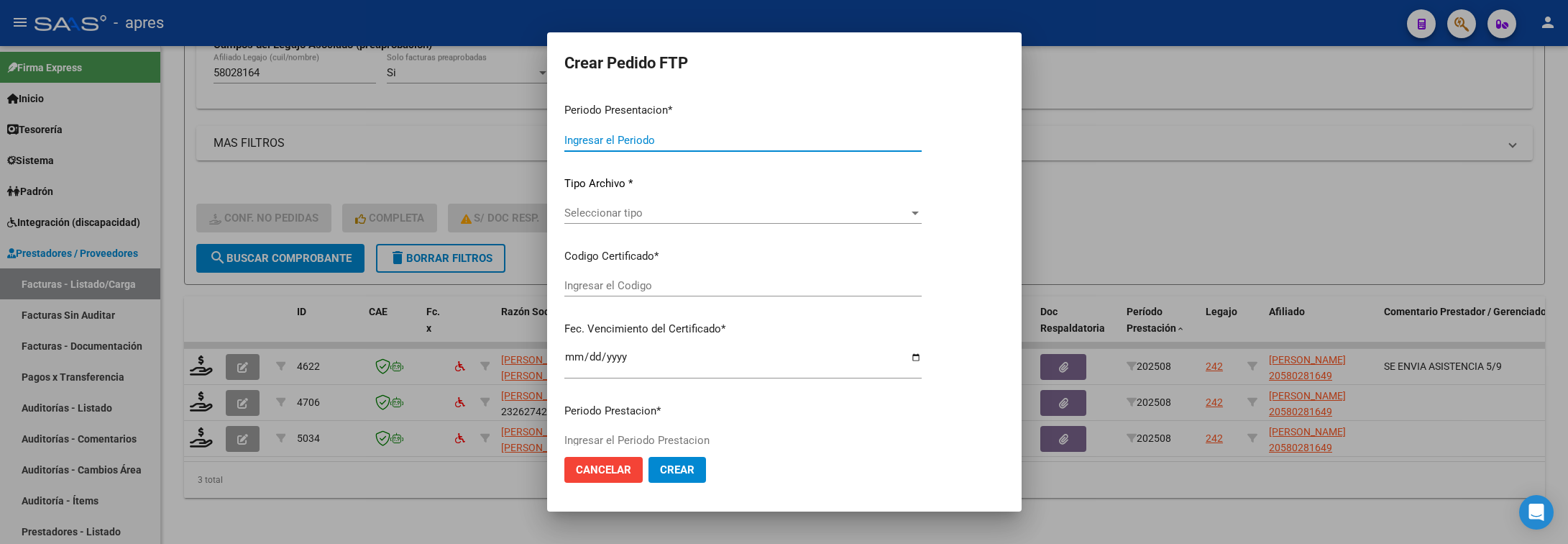
type input "202508"
type input "$ 98.964,88"
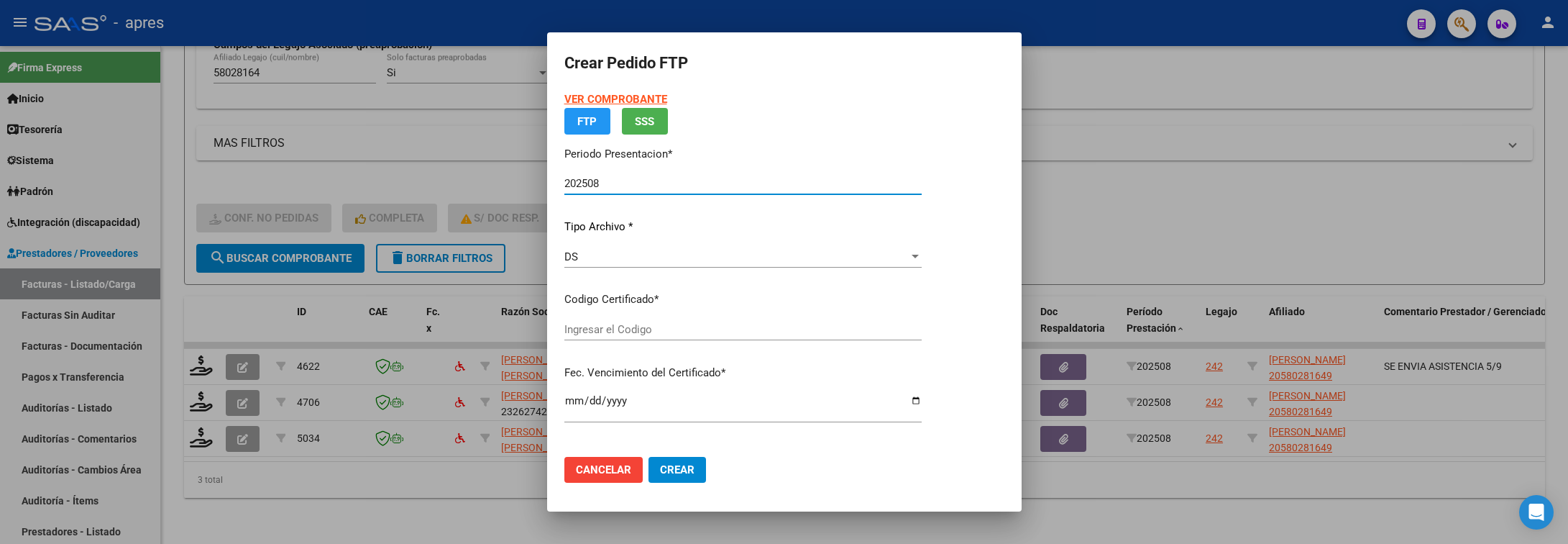
type input "ARG02000580281642023112820281128BUE316"
type input "2028-11-28"
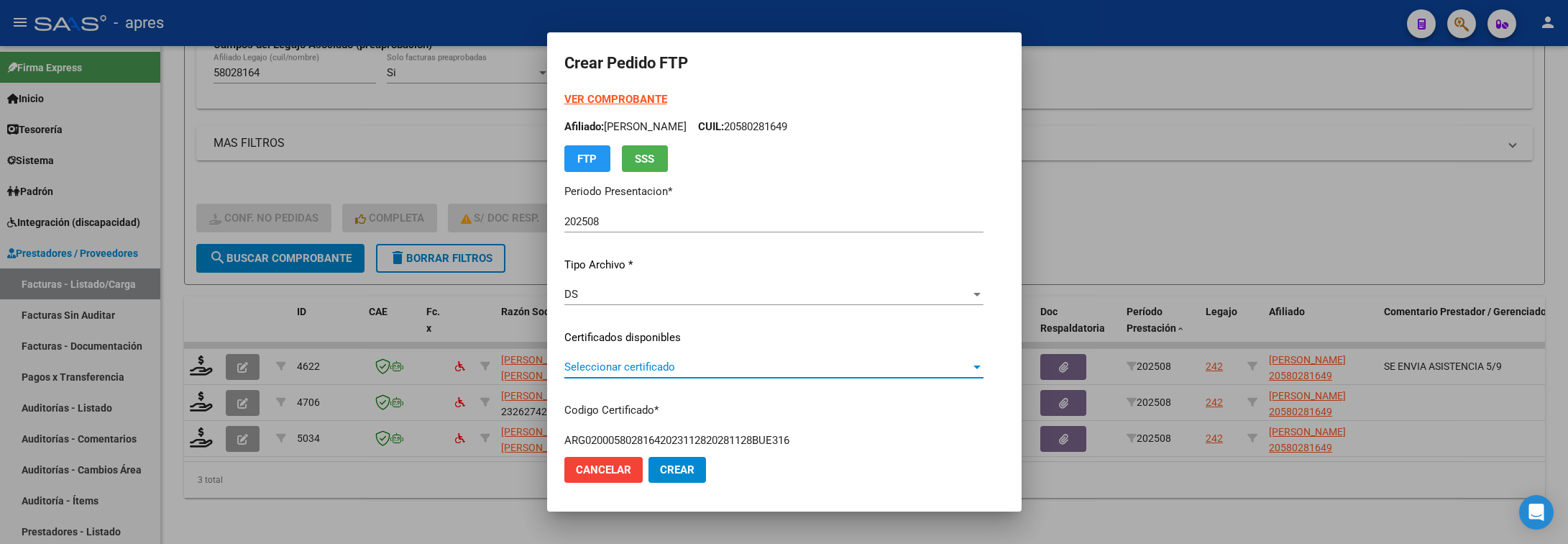
click at [732, 367] on span "Seleccionar certificado" at bounding box center [767, 367] width 406 height 13
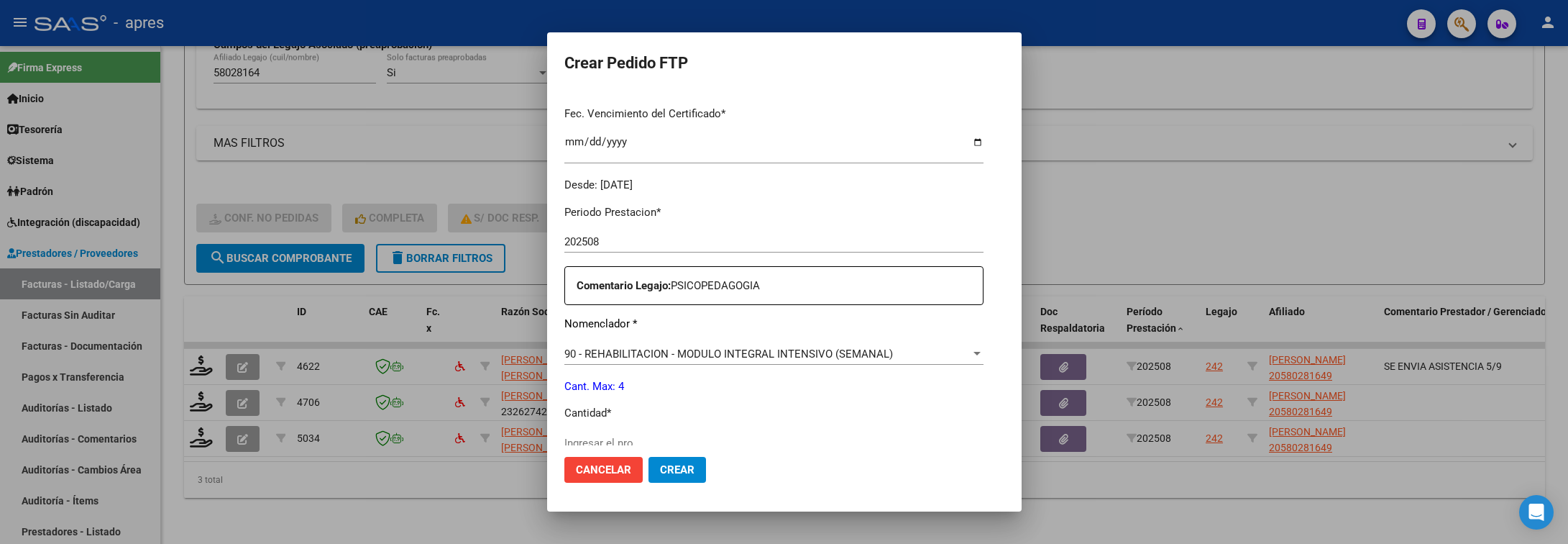
scroll to position [432, 0]
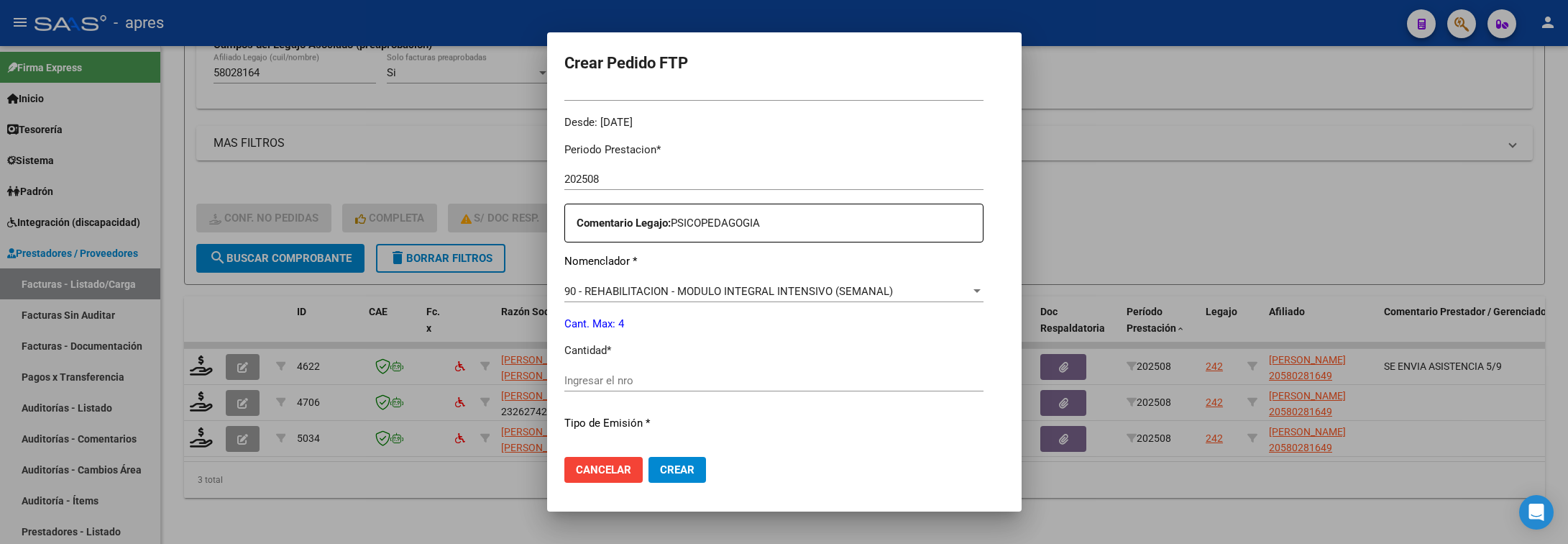
click at [732, 382] on input "Ingresar el nro" at bounding box center [774, 381] width 419 height 13
type input "4"
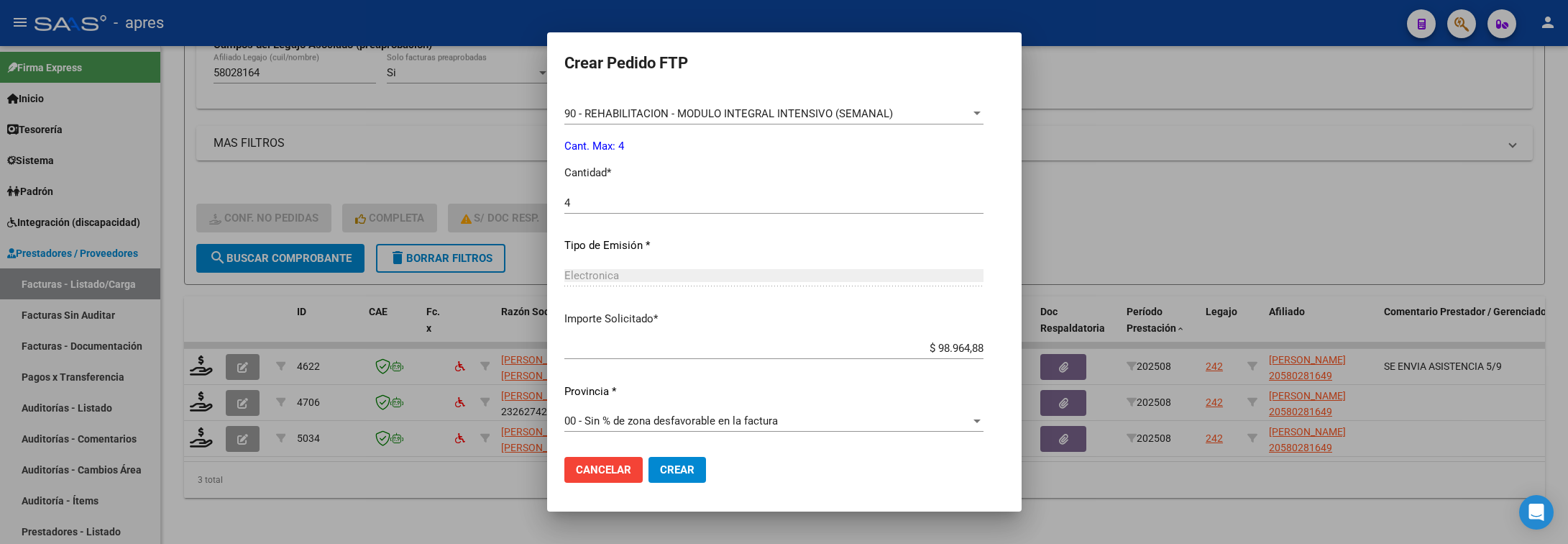
click at [660, 463] on span "Crear" at bounding box center [677, 470] width 34 height 13
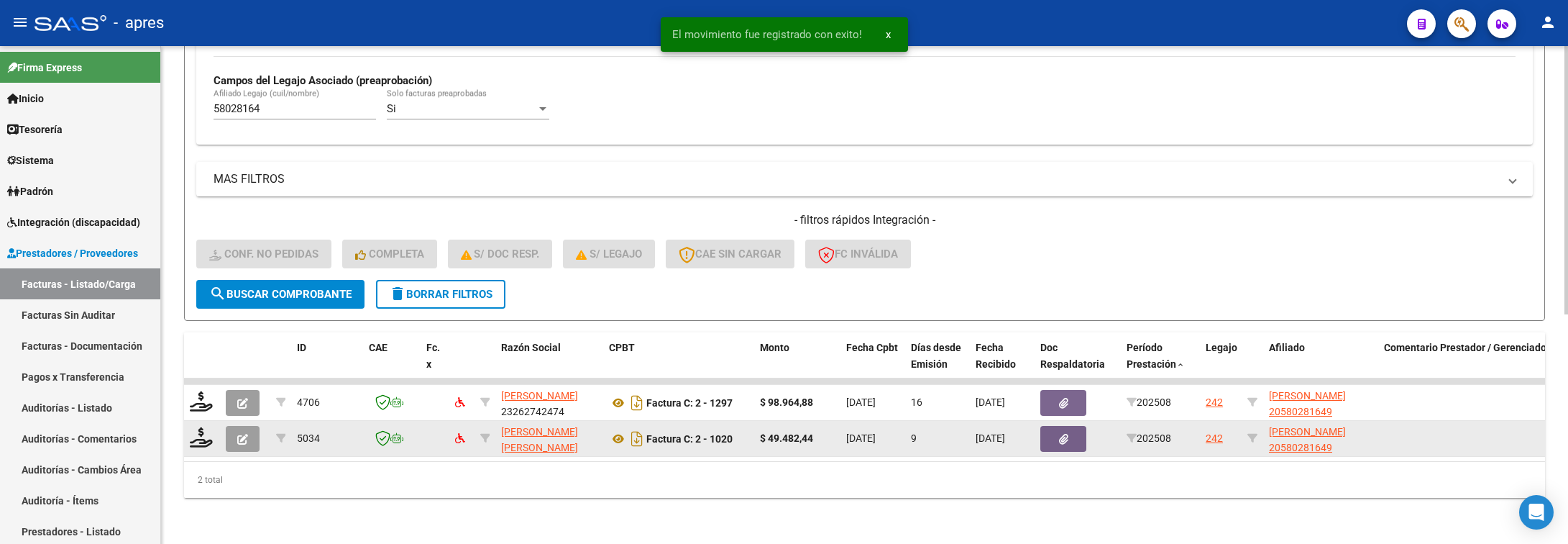
scroll to position [426, 0]
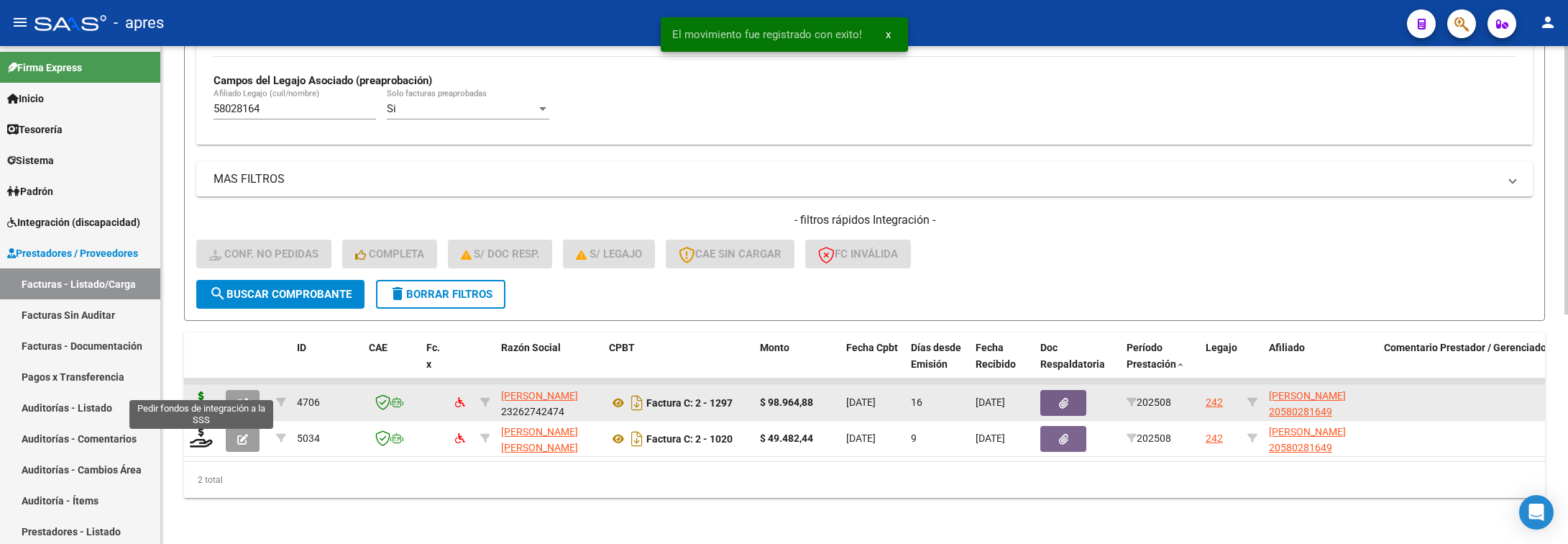
click at [193, 391] on icon at bounding box center [202, 401] width 23 height 20
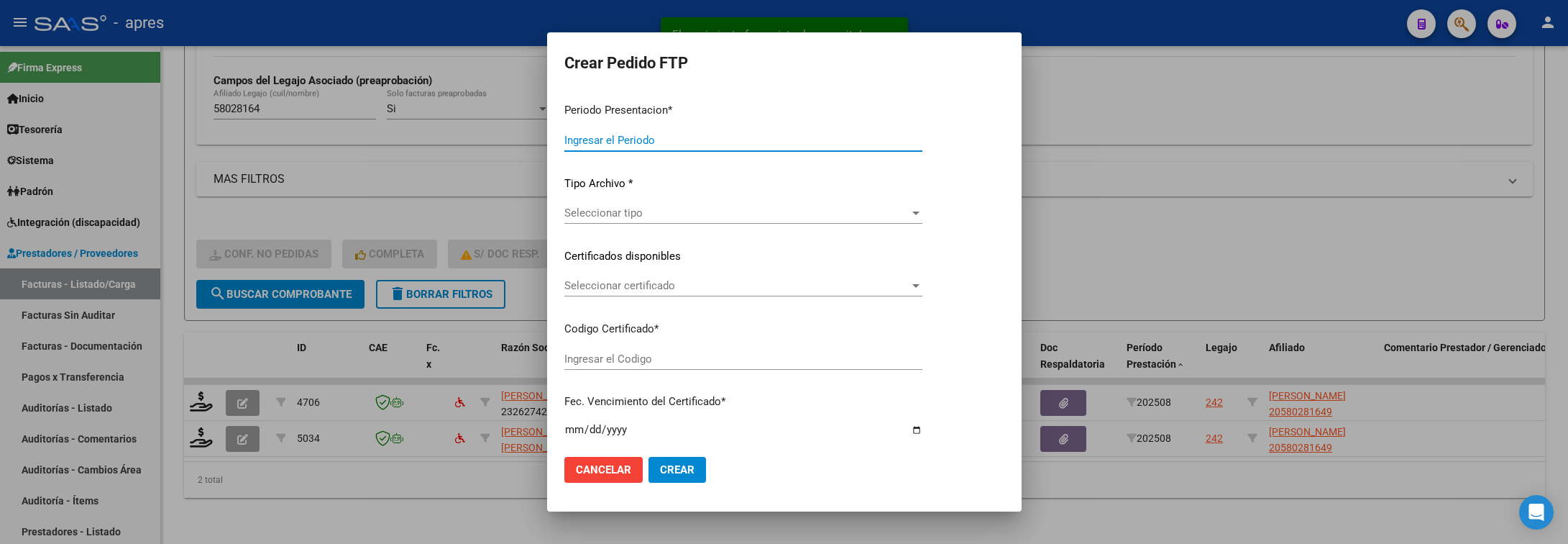
type input "202508"
type input "$ 98.964,88"
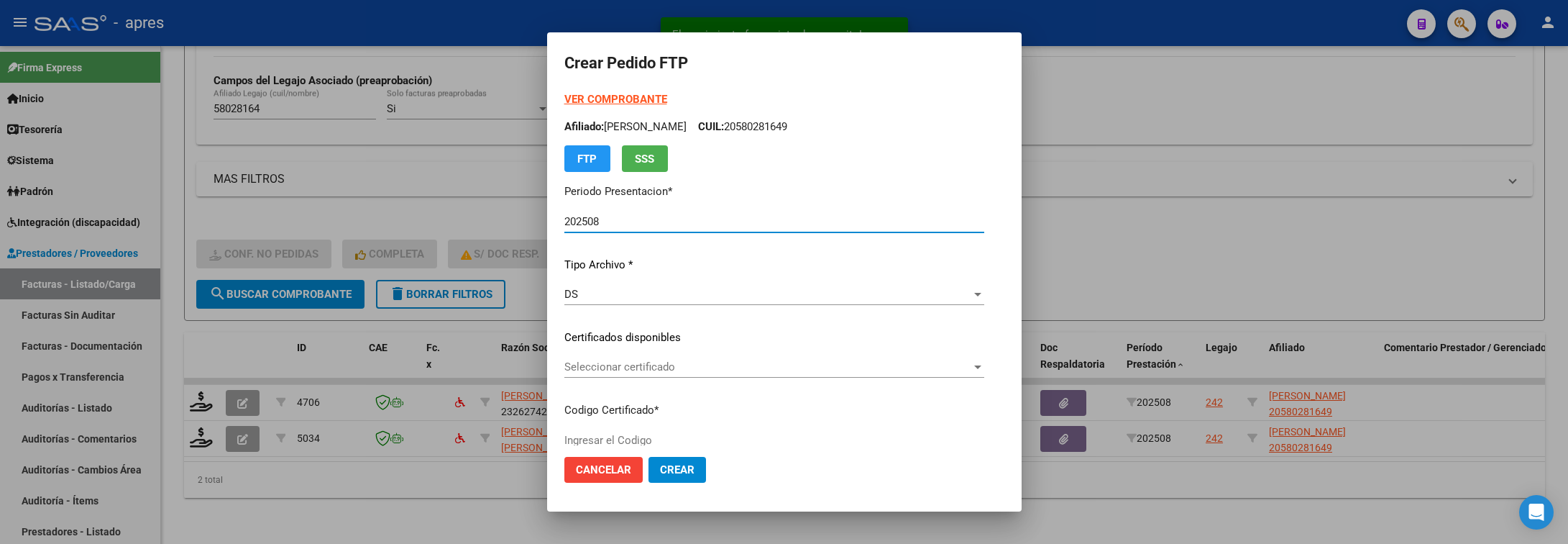
type input "ARG02000580281642023112820281128BUE316"
type input "2028-11-28"
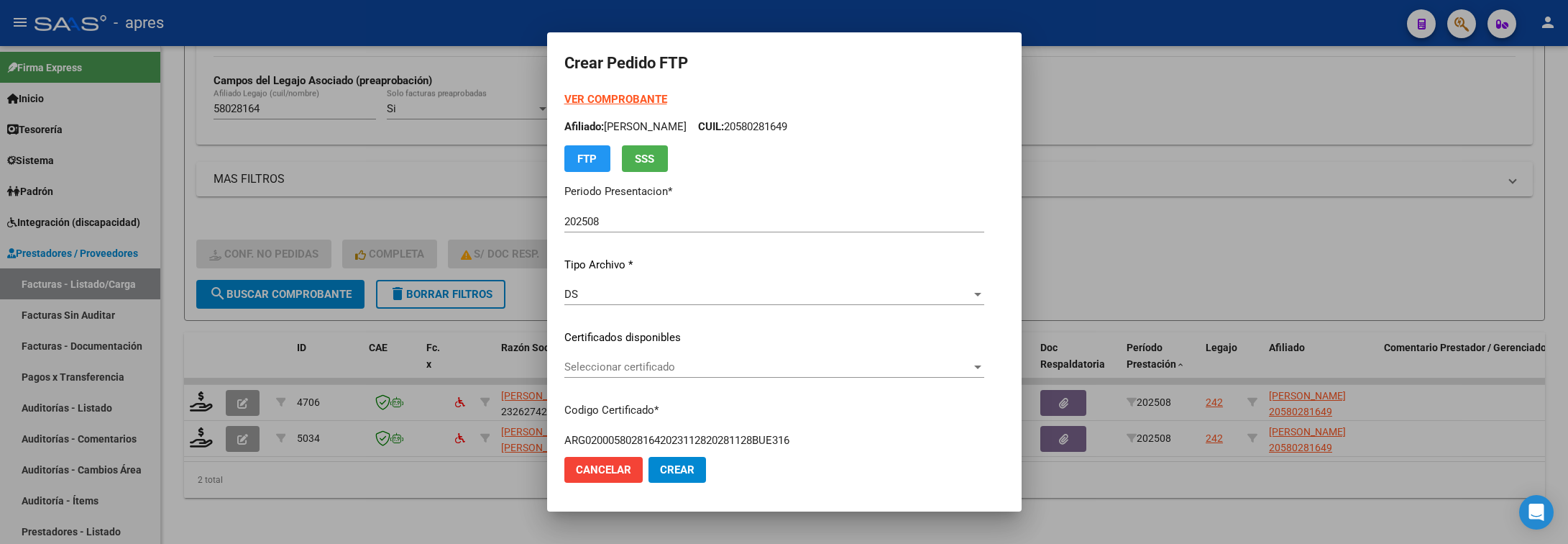
click at [753, 377] on div "Seleccionar certificado Seleccionar certificado" at bounding box center [774, 367] width 420 height 22
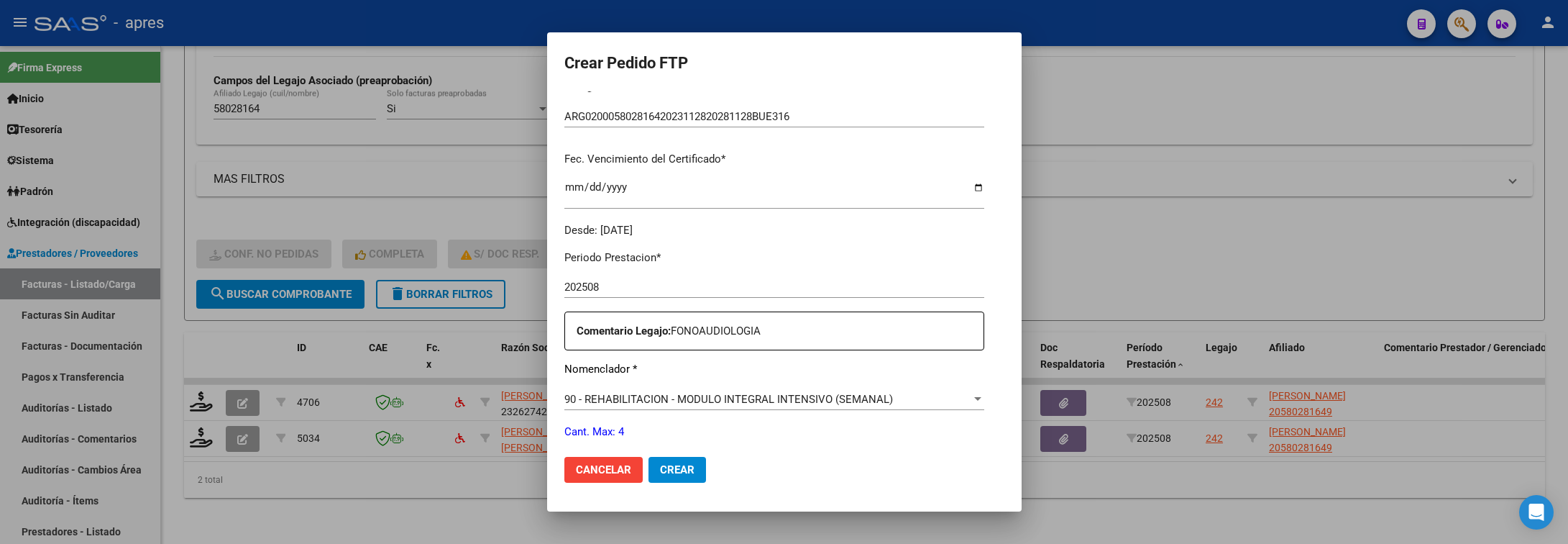
scroll to position [432, 0]
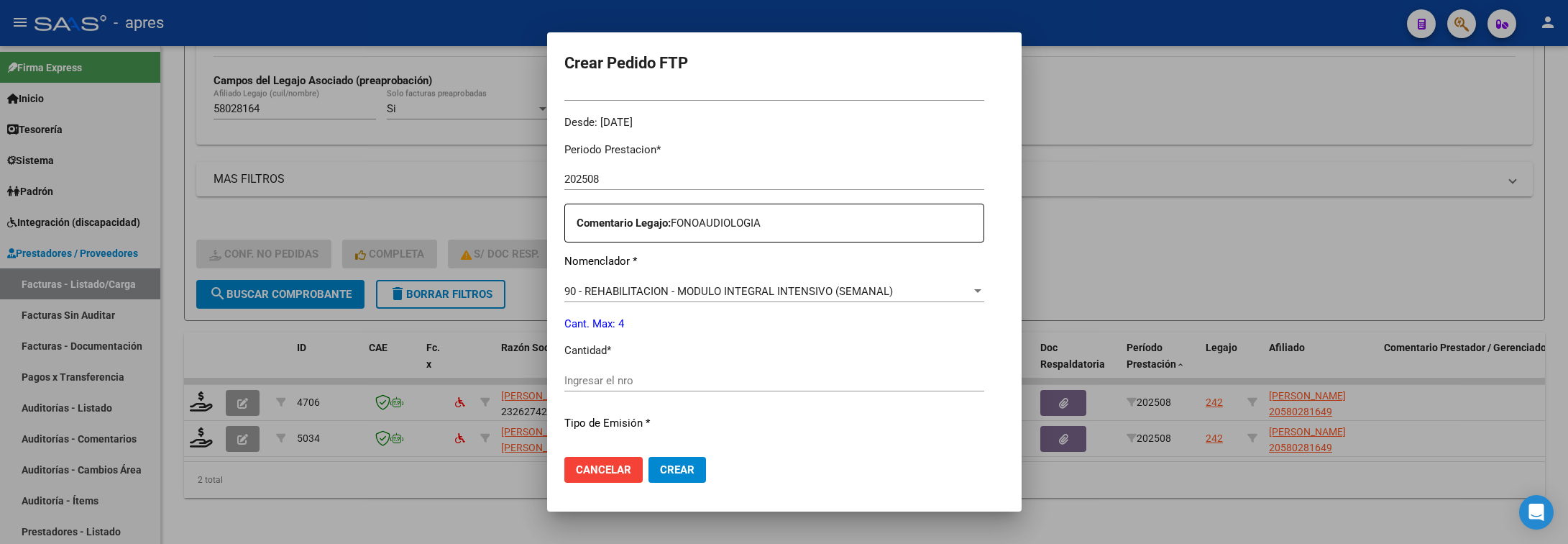
click at [751, 377] on input "Ingresar el nro" at bounding box center [774, 381] width 420 height 13
type input "4"
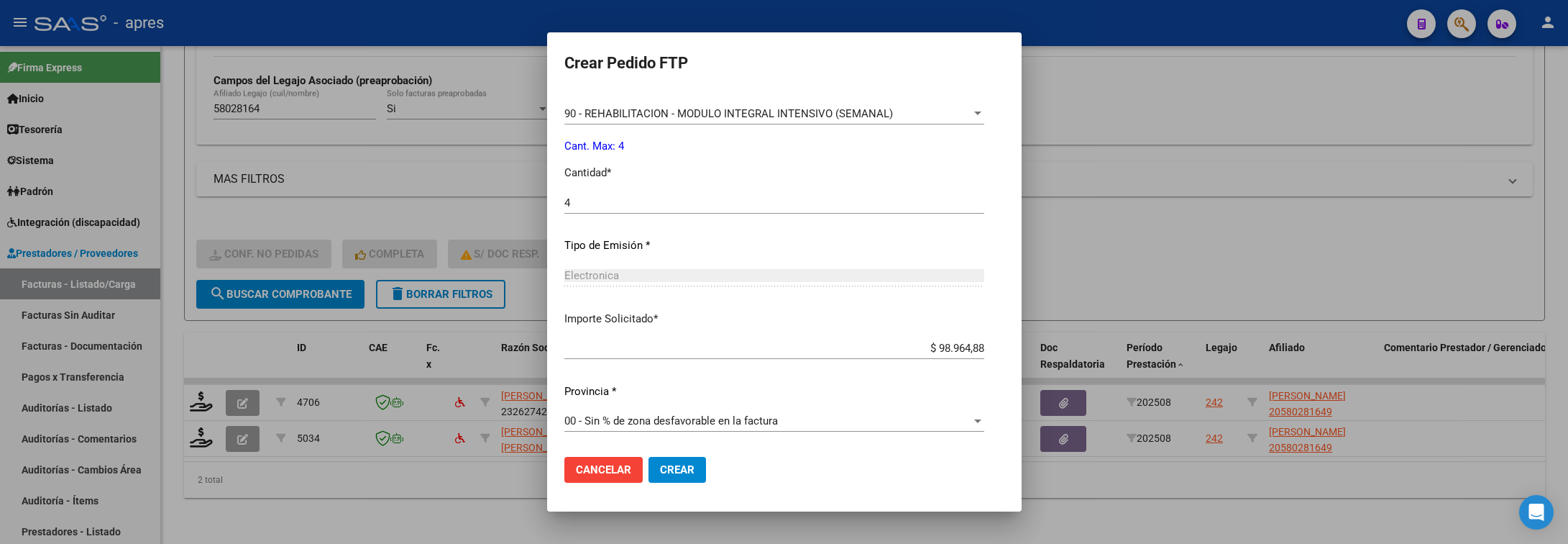
click at [674, 468] on mat-dialog-actions "Cancelar Crear" at bounding box center [784, 469] width 440 height 49
click at [663, 473] on button "Crear" at bounding box center [677, 470] width 58 height 26
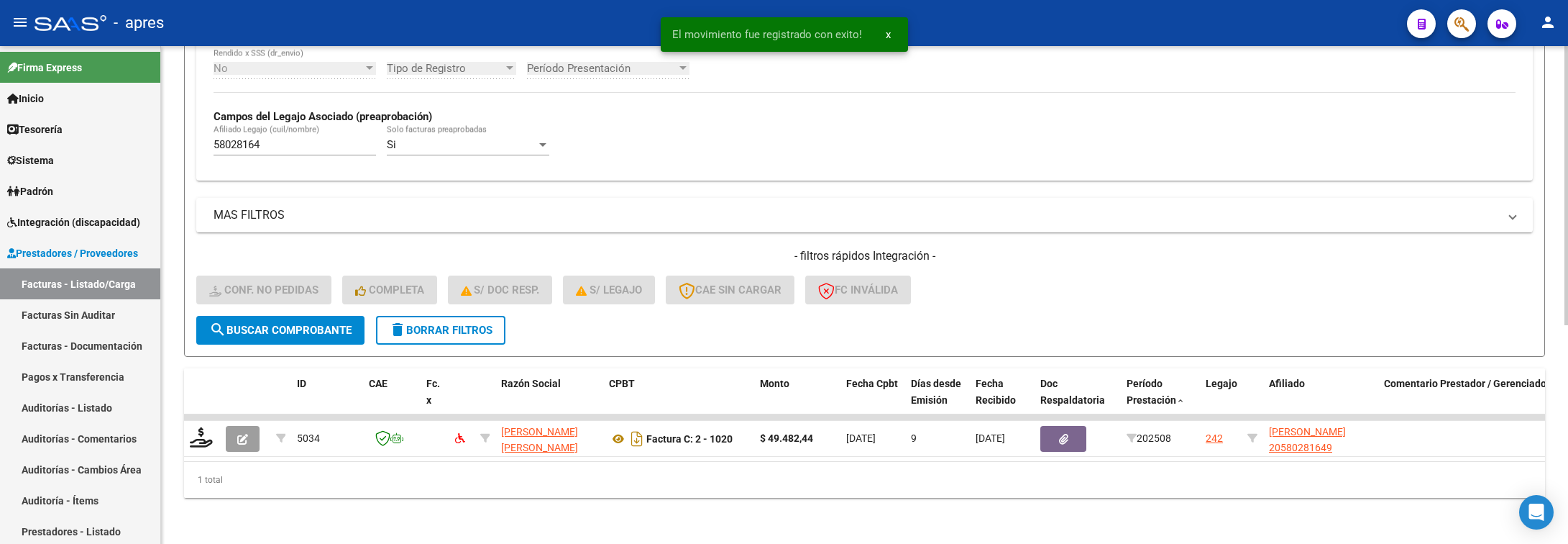
scroll to position [390, 0]
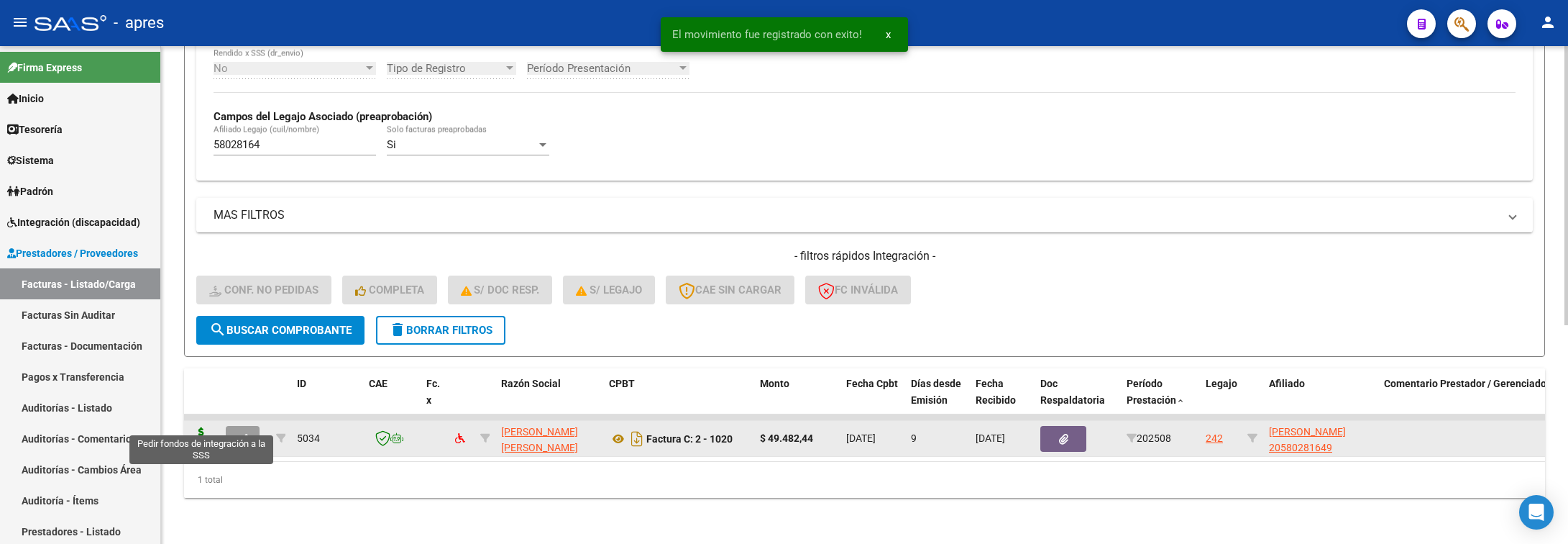
click at [195, 427] on icon at bounding box center [202, 438] width 23 height 20
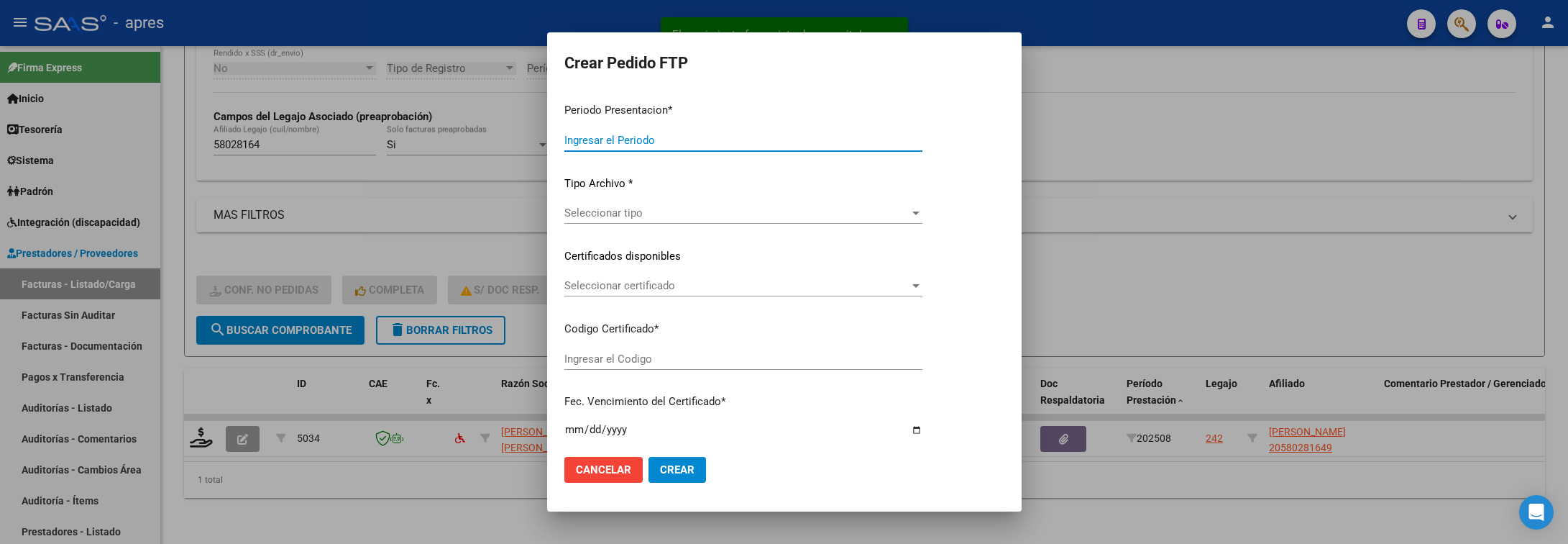
type input "202508"
type input "$ 49.482,44"
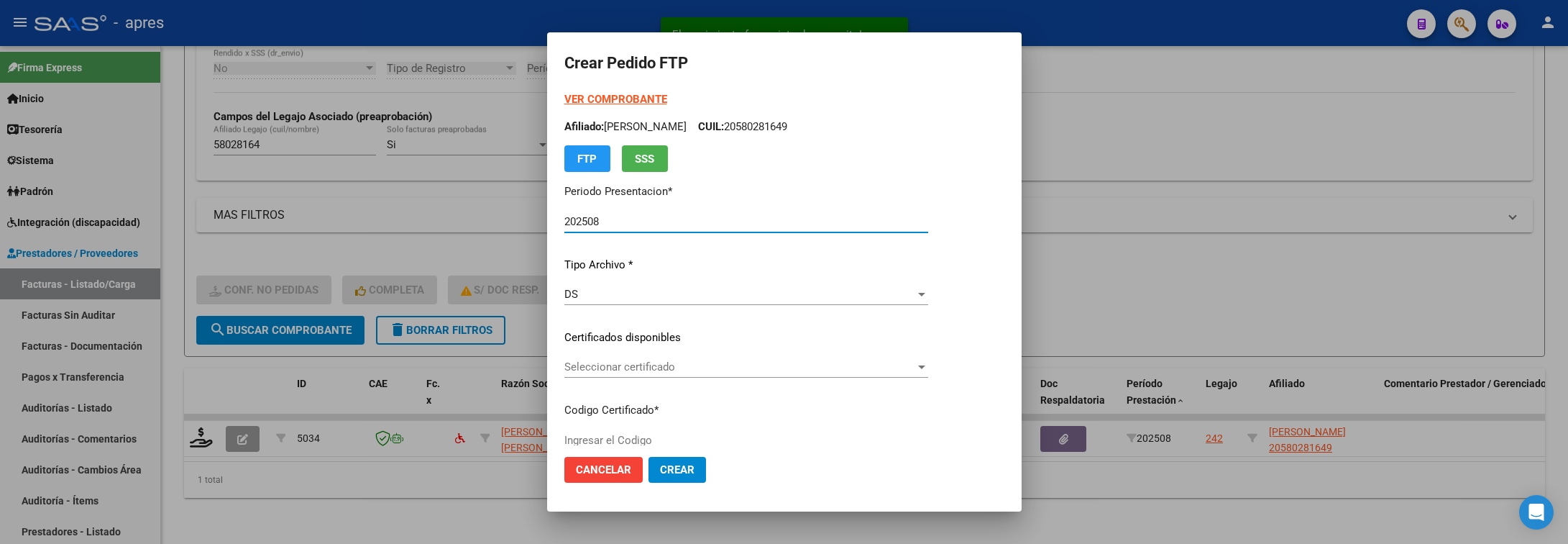
click at [911, 361] on span "Seleccionar certificado" at bounding box center [740, 367] width 351 height 13
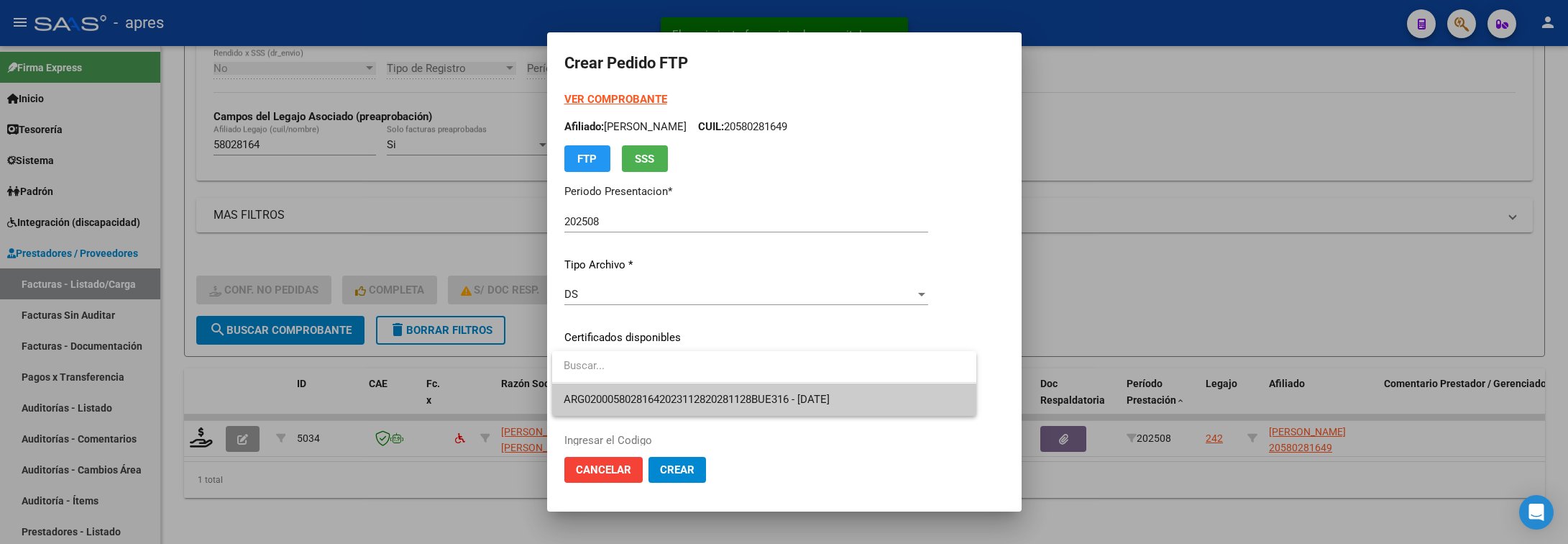
type input "ARG02000580281642023112820281128BUE316"
type input "2028-11-28"
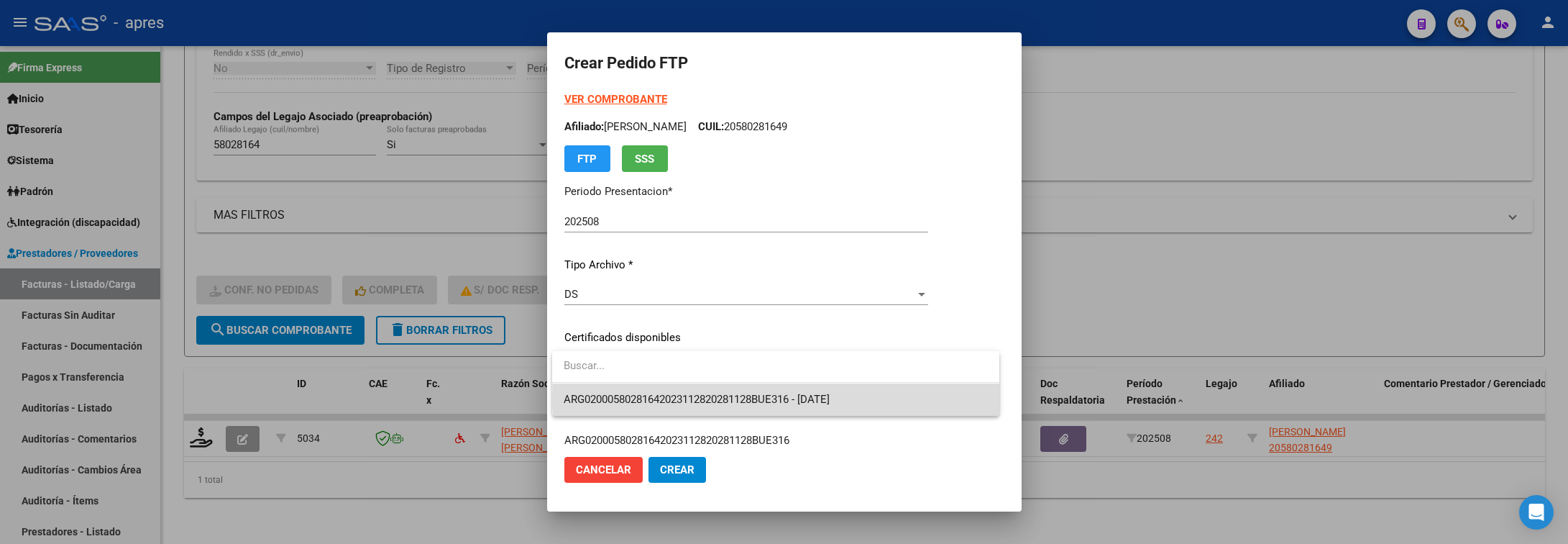
click at [906, 397] on span "ARG02000580281642023112820281128BUE316 - 2028-11-28" at bounding box center [775, 399] width 424 height 32
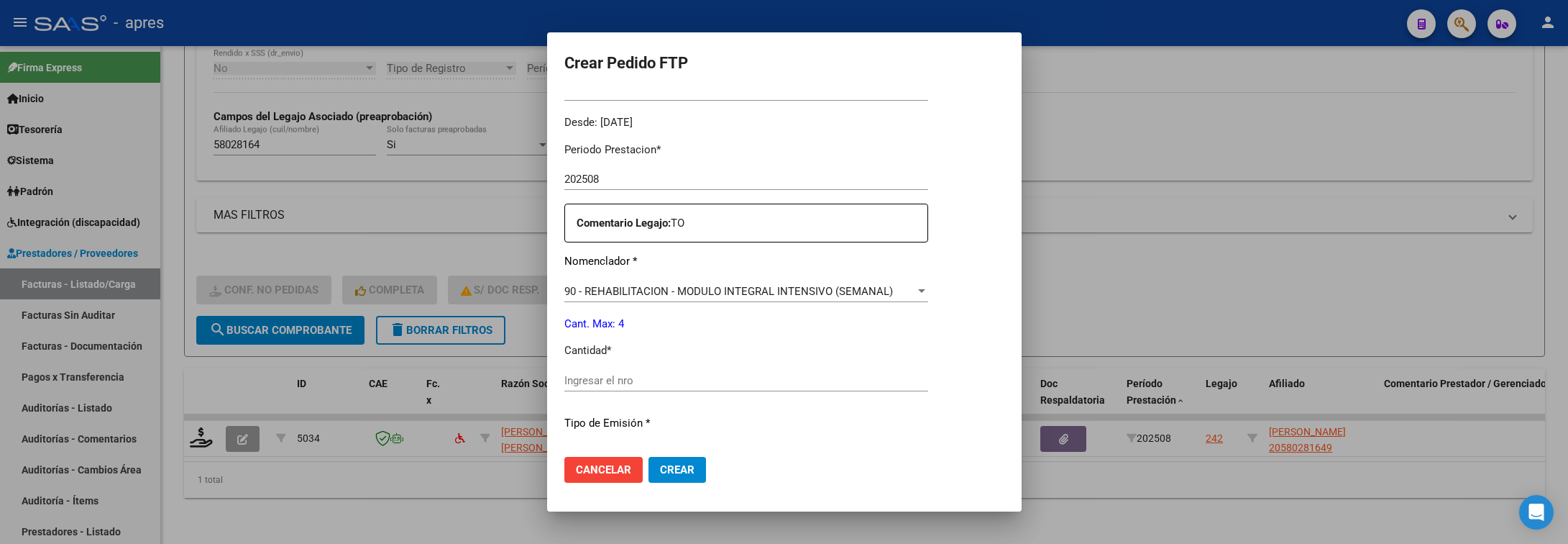
scroll to position [540, 0]
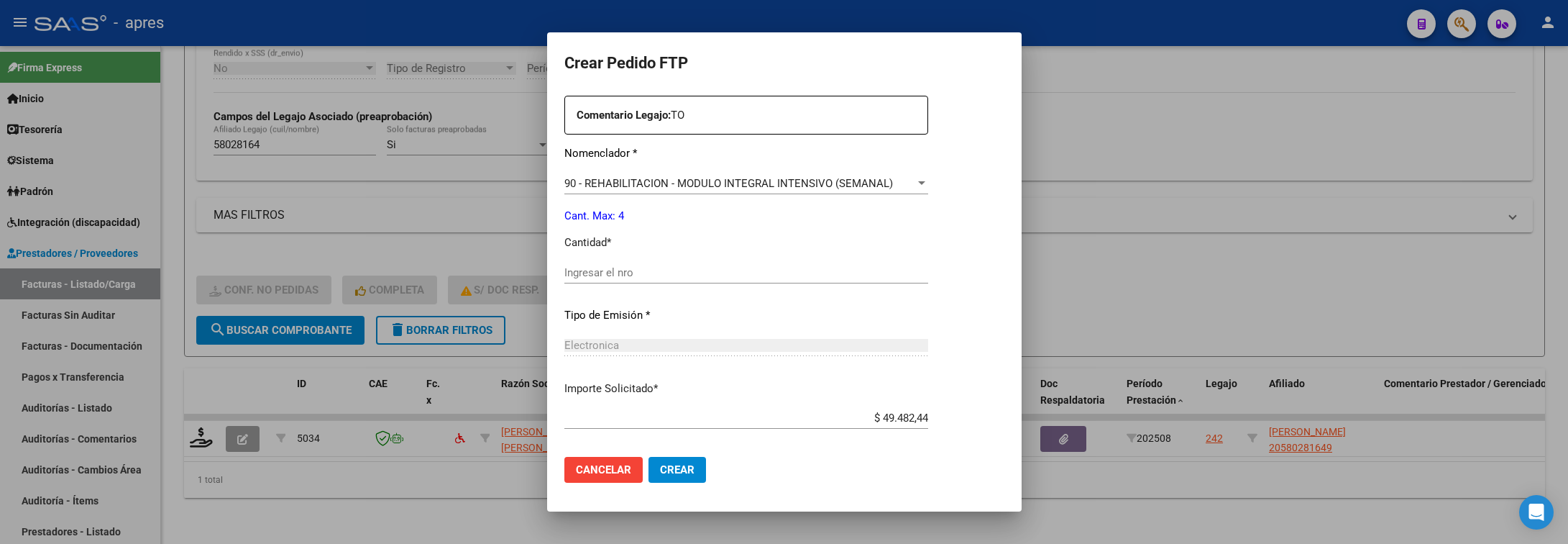
click at [838, 281] on div "Ingresar el nro" at bounding box center [746, 273] width 364 height 22
click at [838, 272] on input "Ingresar el nro" at bounding box center [746, 272] width 364 height 13
type input "4"
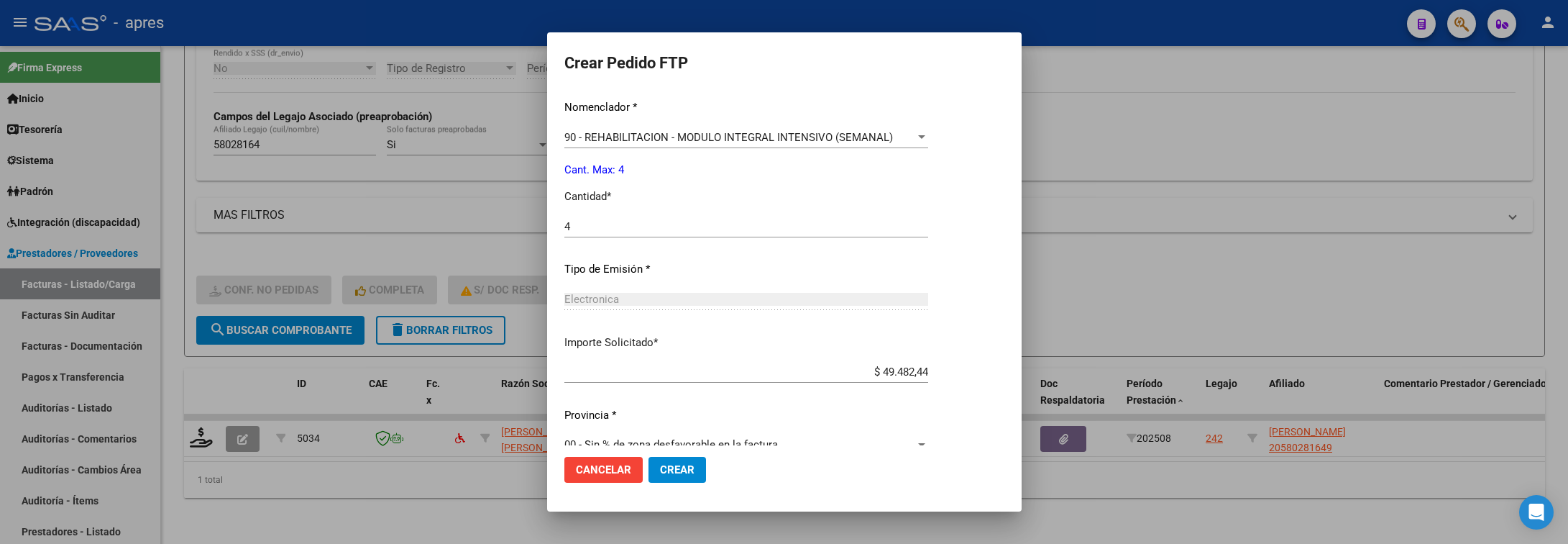
scroll to position [610, 0]
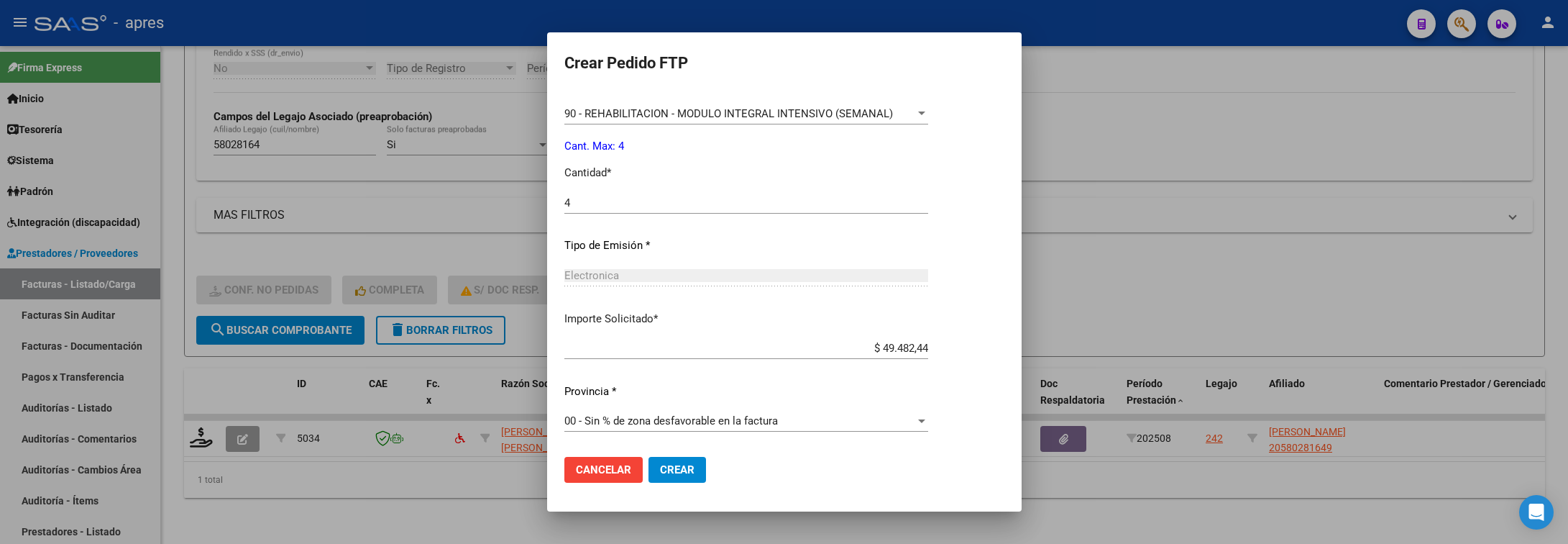
click at [678, 479] on button "Crear" at bounding box center [677, 470] width 58 height 26
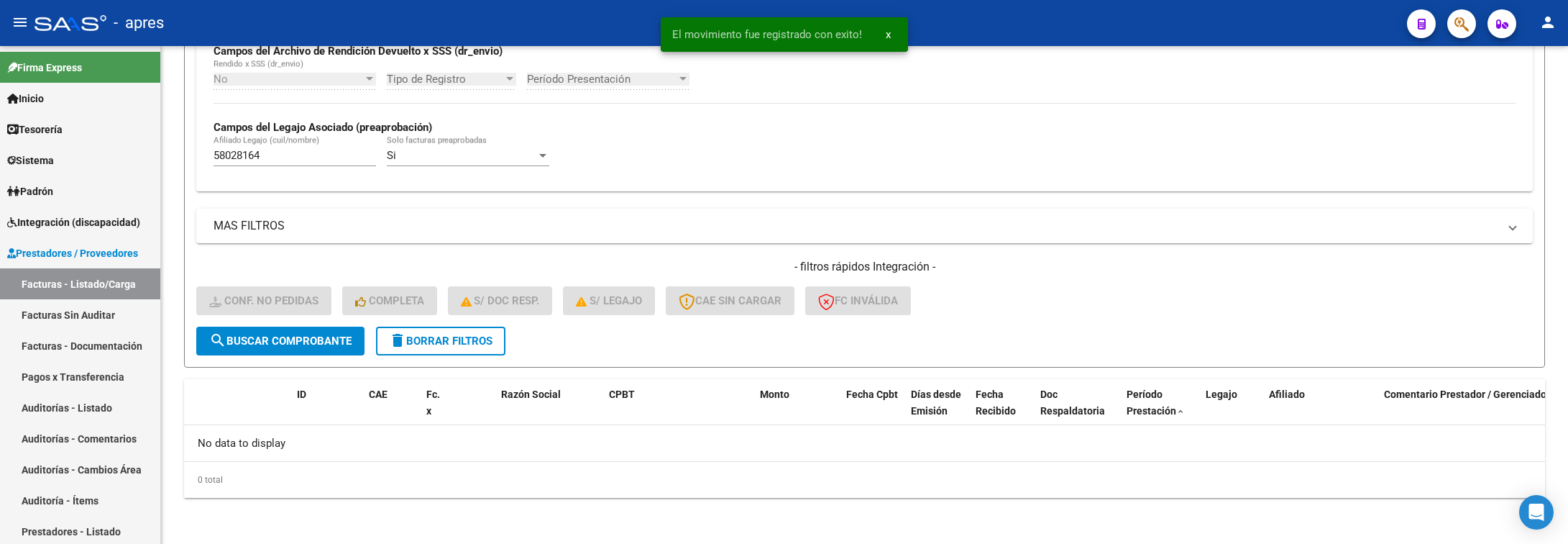
scroll to position [363, 0]
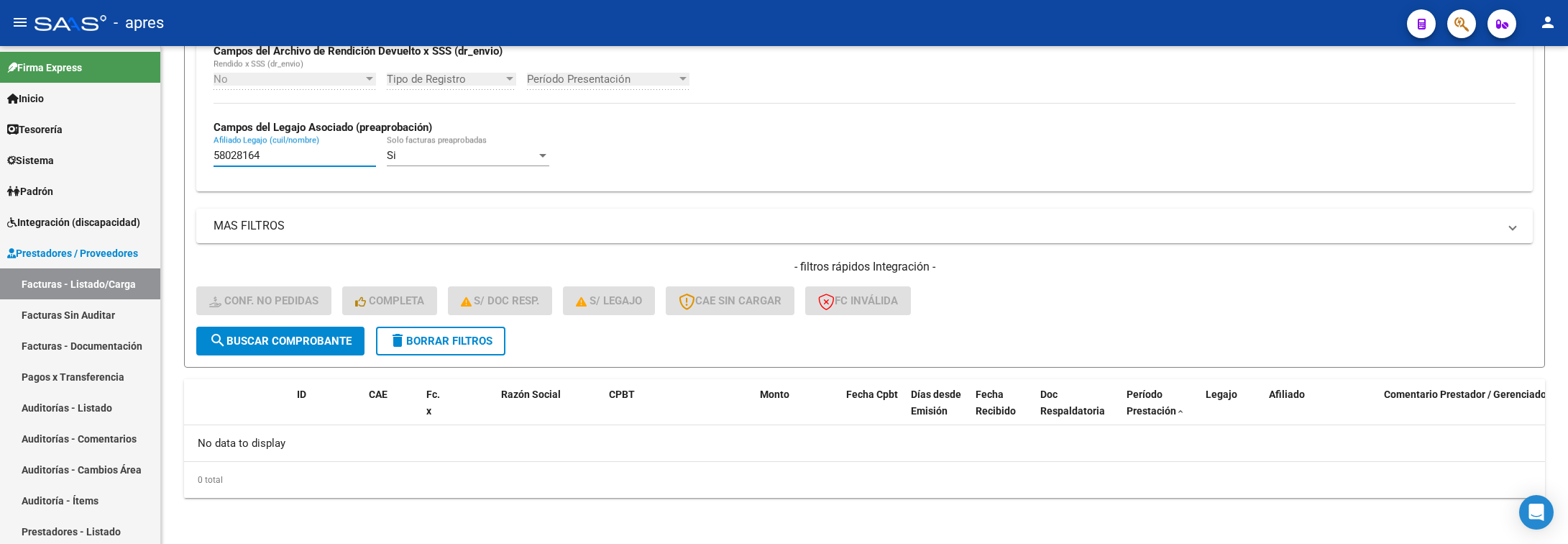
drag, startPoint x: 303, startPoint y: 159, endPoint x: -32, endPoint y: 139, distance: 335.6
click at [0, 139] on html "menu - apres person Firma Express Inicio Calendario SSS Instructivos Contacto O…" at bounding box center [784, 272] width 1568 height 544
paste input "5420696"
type input "55420696"
click at [318, 334] on span "search Buscar Comprobante" at bounding box center [280, 341] width 143 height 13
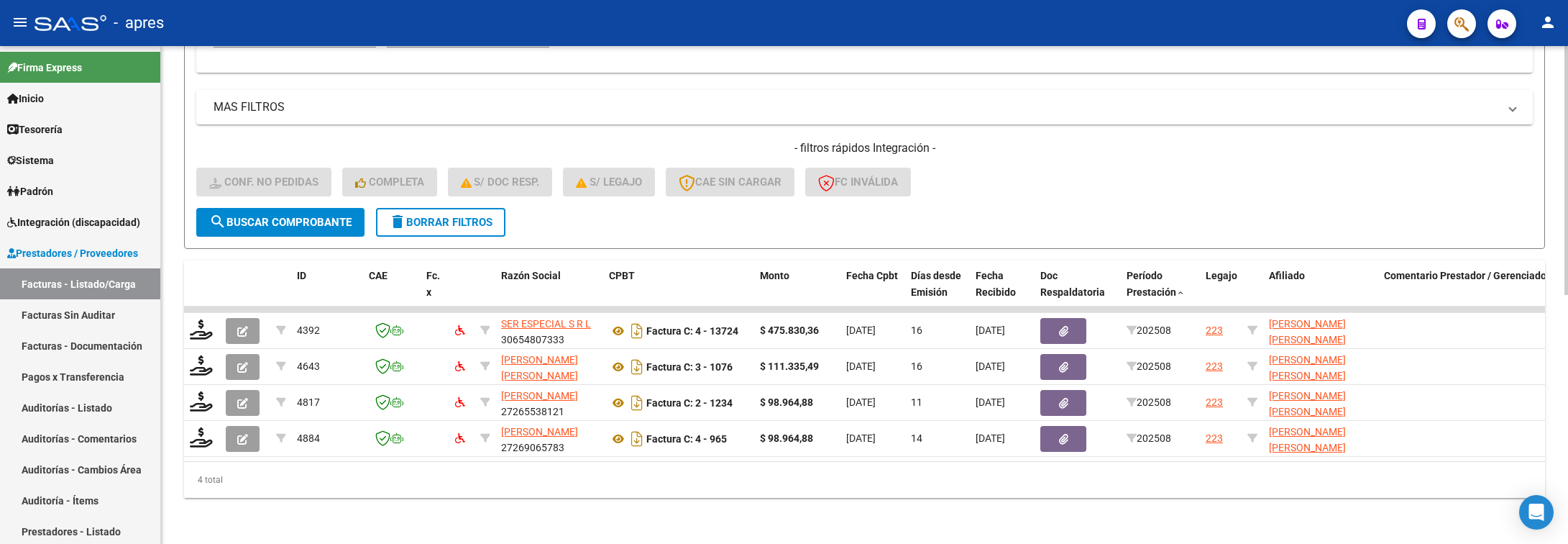
scroll to position [499, 0]
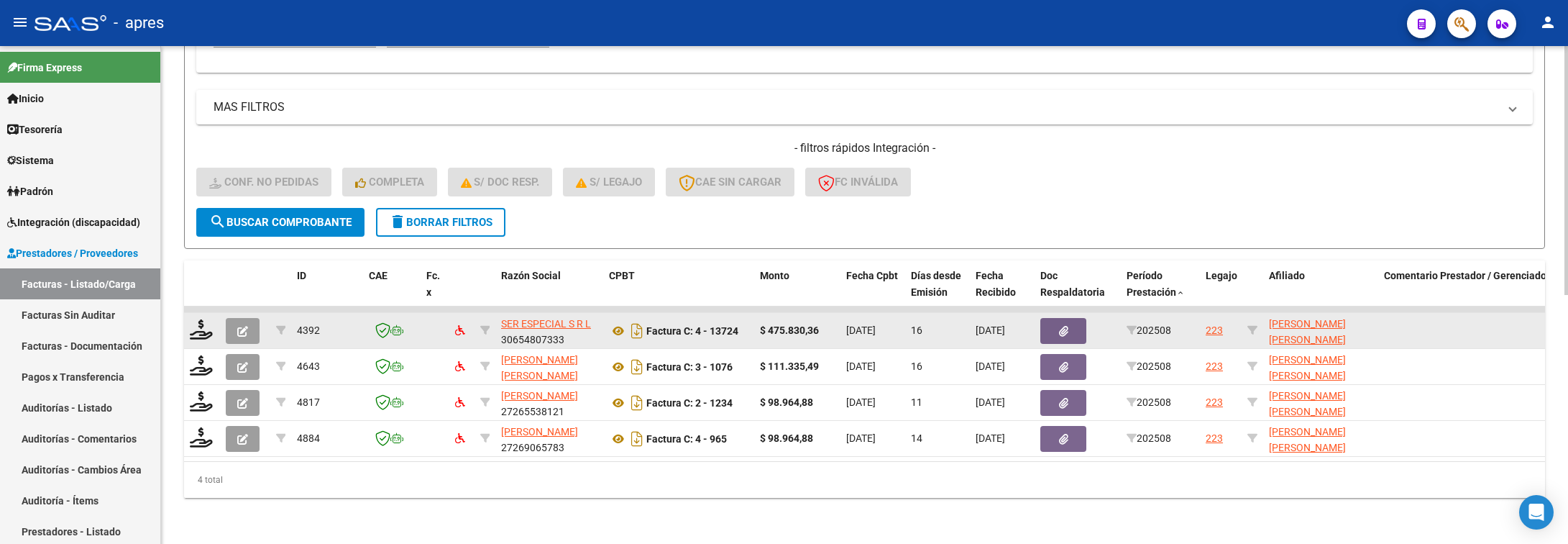
click at [206, 324] on div at bounding box center [202, 331] width 25 height 23
click at [204, 320] on icon at bounding box center [202, 330] width 23 height 20
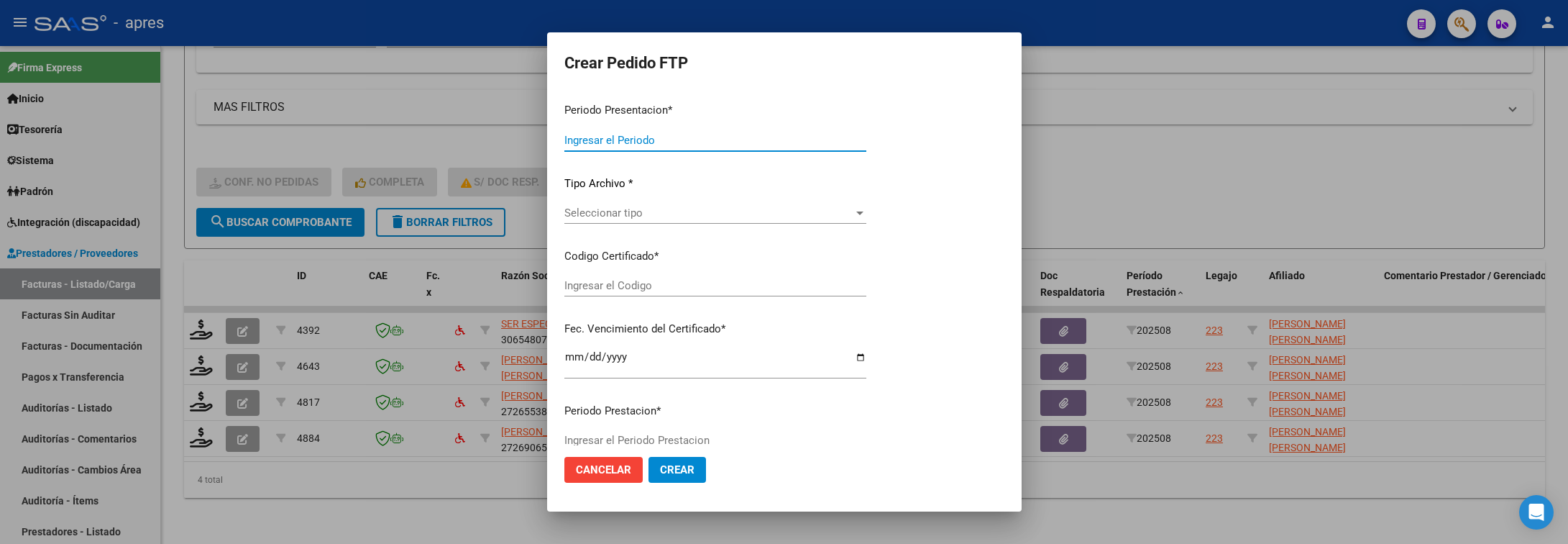
type input "202508"
type input "$ 475.830,36"
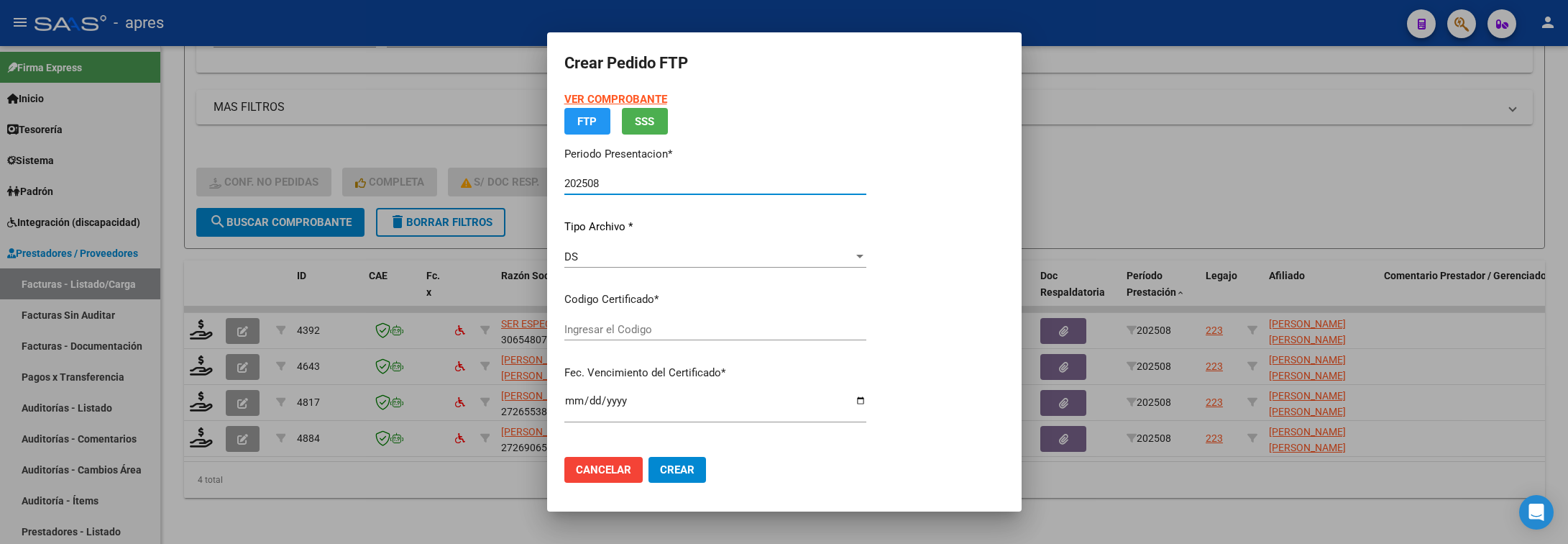
type input "ARG02000554206962022052620270526BS440"
type input "2027-05-26"
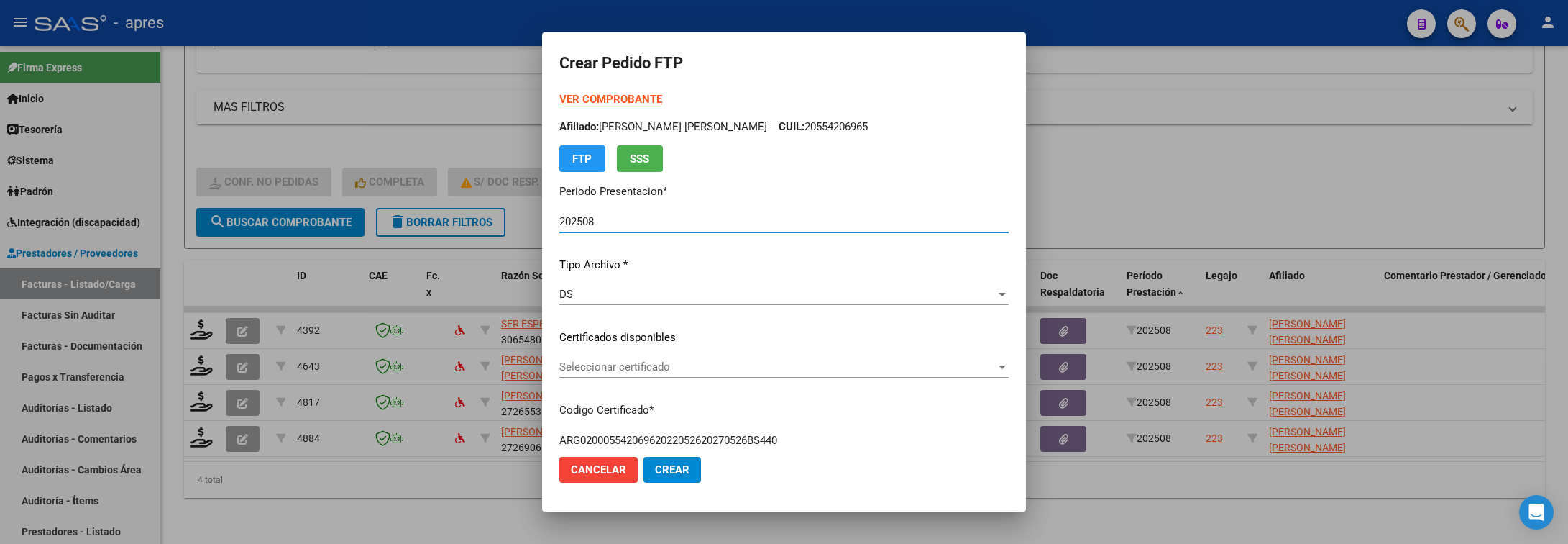
click at [831, 352] on div "VER COMPROBANTE ARCA Padrón Afiliado: GAROLA HANSEN AGUSTIN IGNACIO CUIL: 20554…" at bounding box center [783, 326] width 449 height 470
click at [827, 365] on span "Seleccionar certificado" at bounding box center [777, 367] width 437 height 13
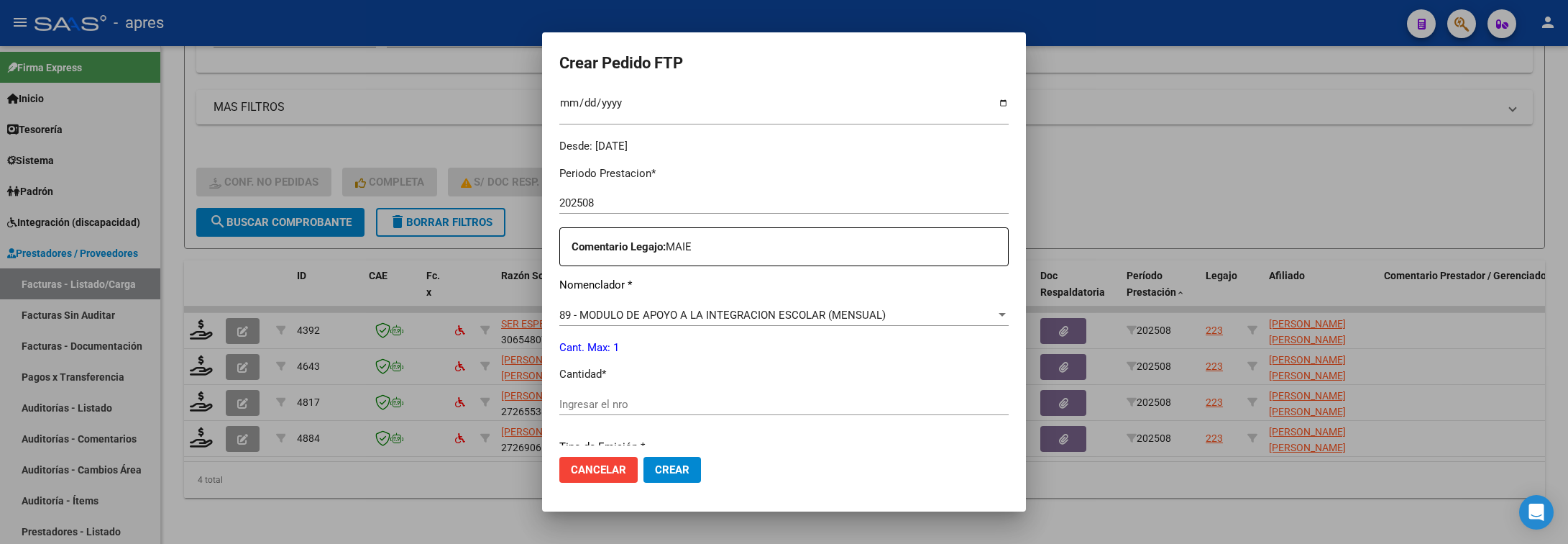
scroll to position [432, 0]
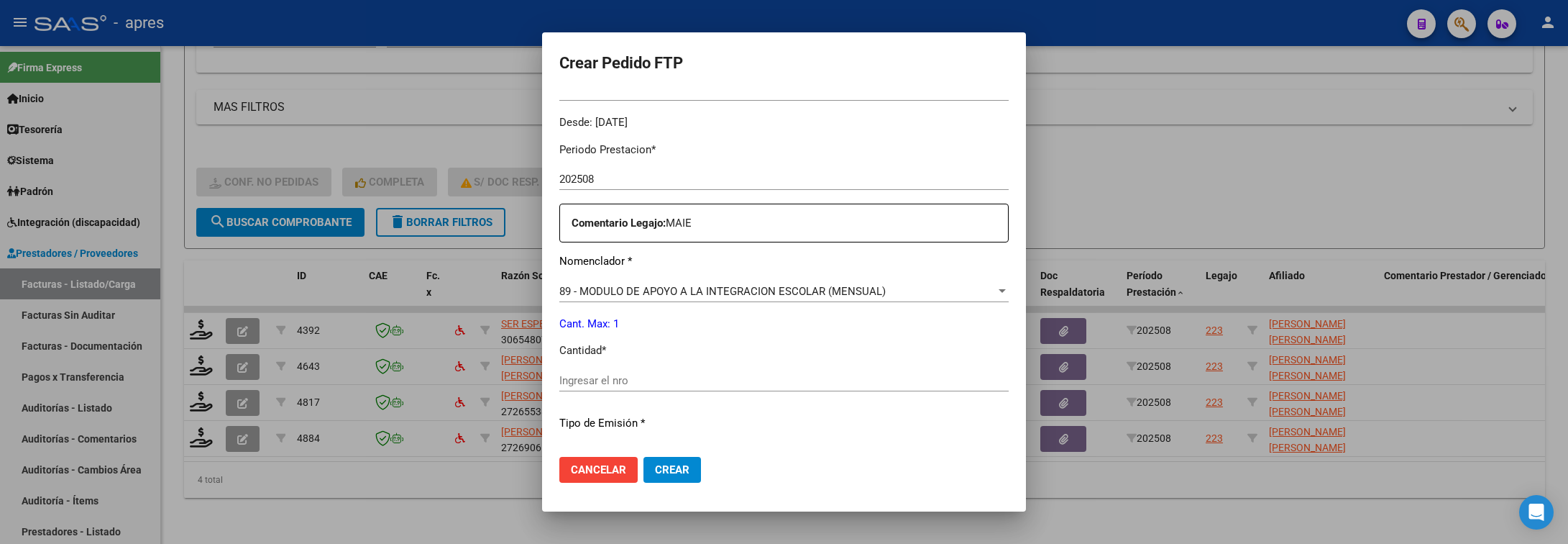
click at [826, 365] on div "Periodo Prestacion * 202508 Ingresar el Periodo Prestacion Comentario Legajo: M…" at bounding box center [783, 377] width 449 height 493
click at [831, 395] on div "Ingresar el nro" at bounding box center [783, 387] width 449 height 35
click at [824, 381] on input "Ingresar el nro" at bounding box center [783, 381] width 449 height 13
type input "1"
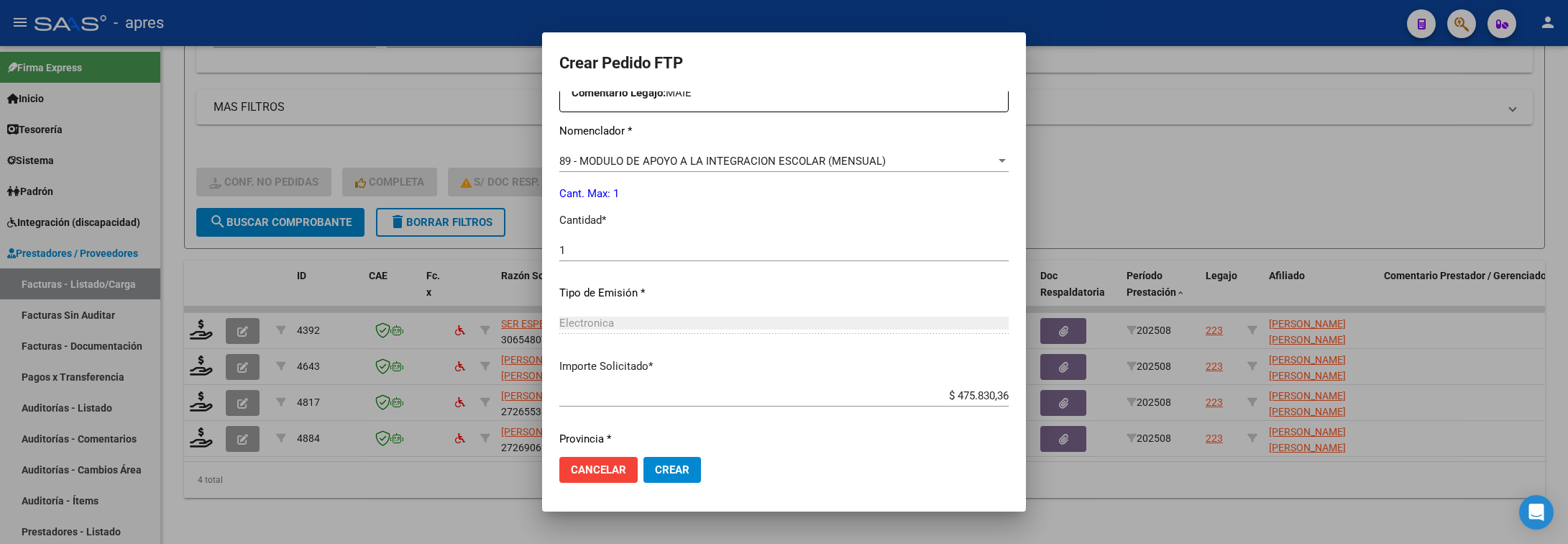
scroll to position [610, 0]
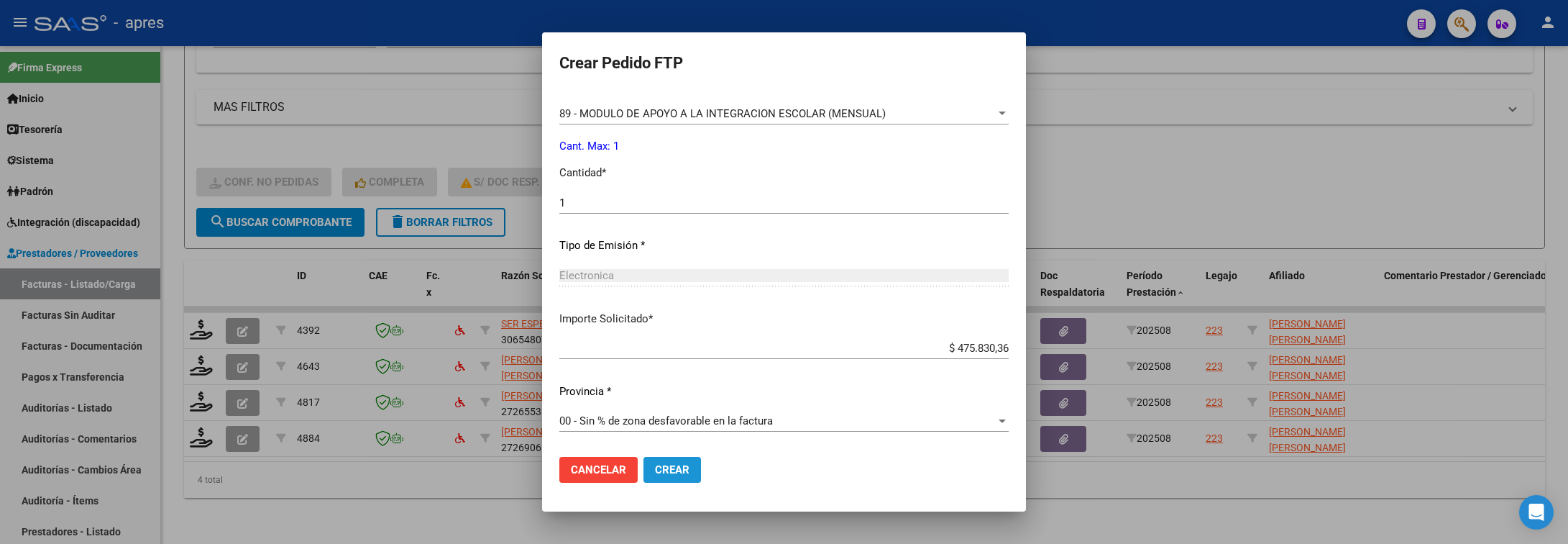
click at [644, 482] on button "Crear" at bounding box center [672, 470] width 58 height 26
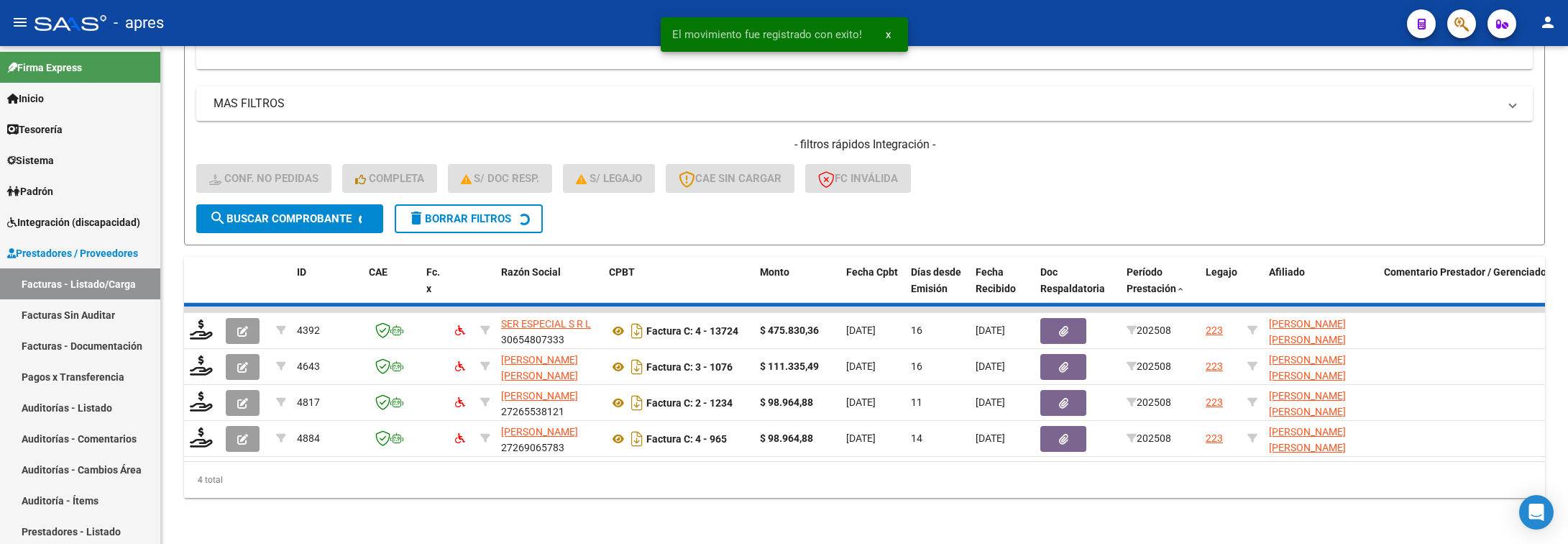
scroll to position [462, 0]
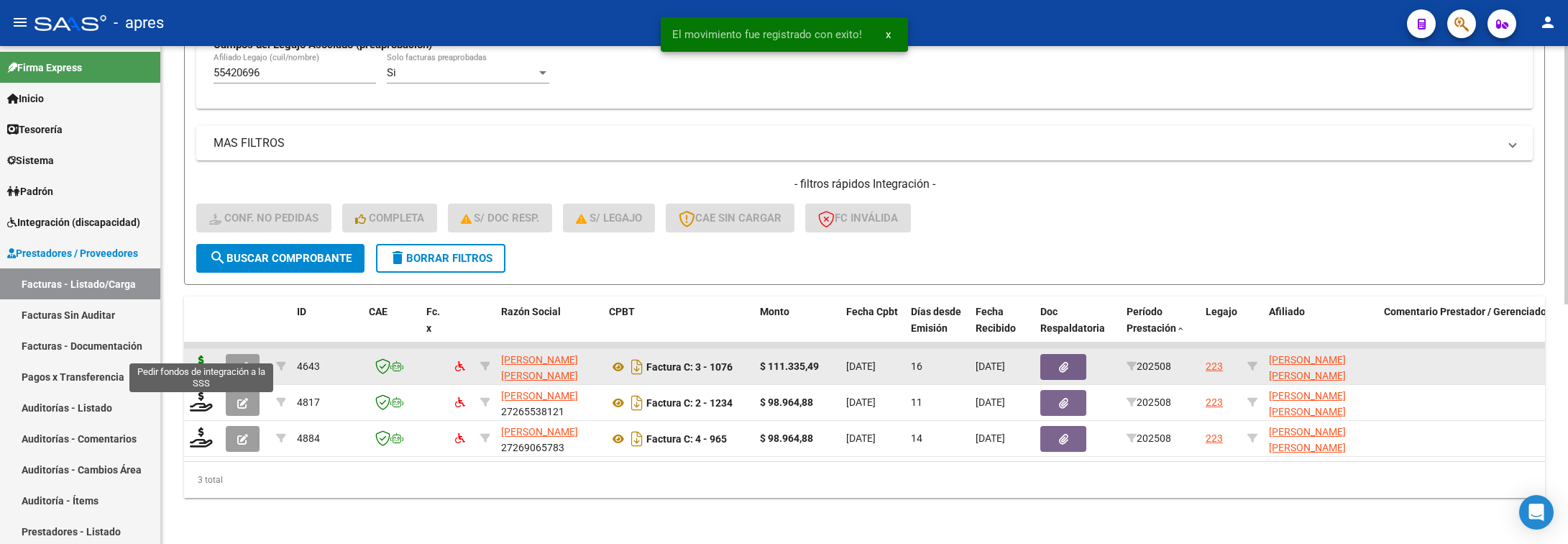
click at [192, 355] on icon at bounding box center [202, 366] width 23 height 20
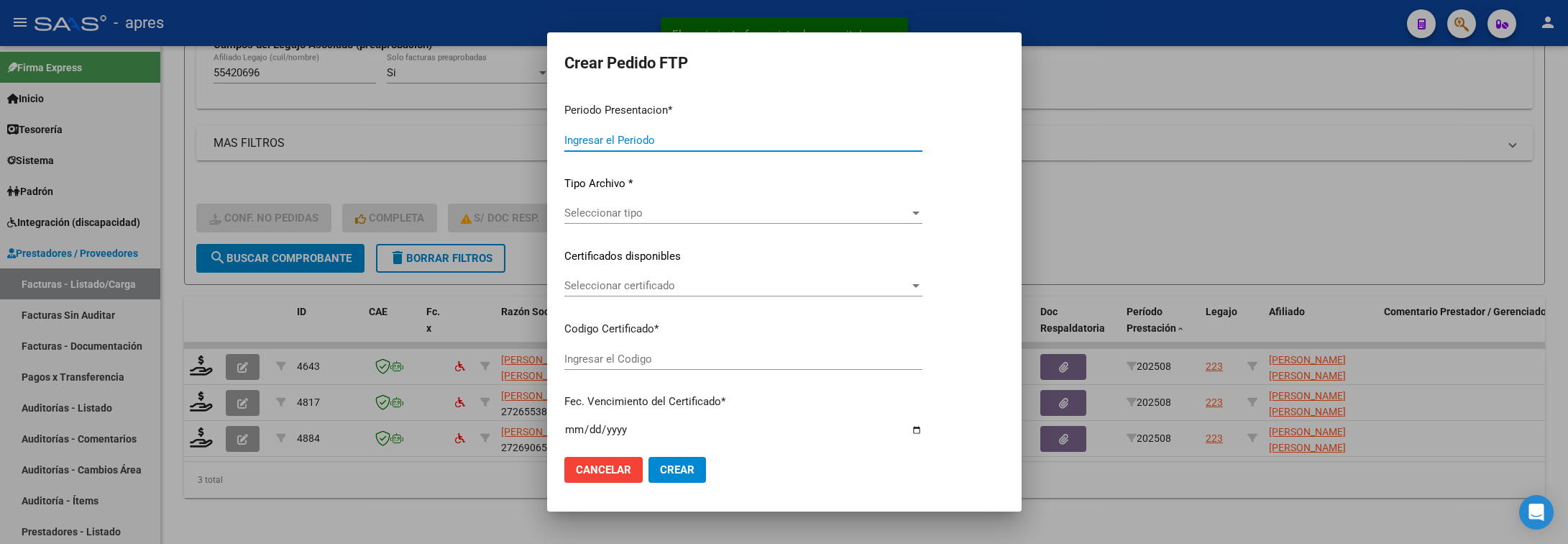
type input "202508"
type input "$ 111.335,49"
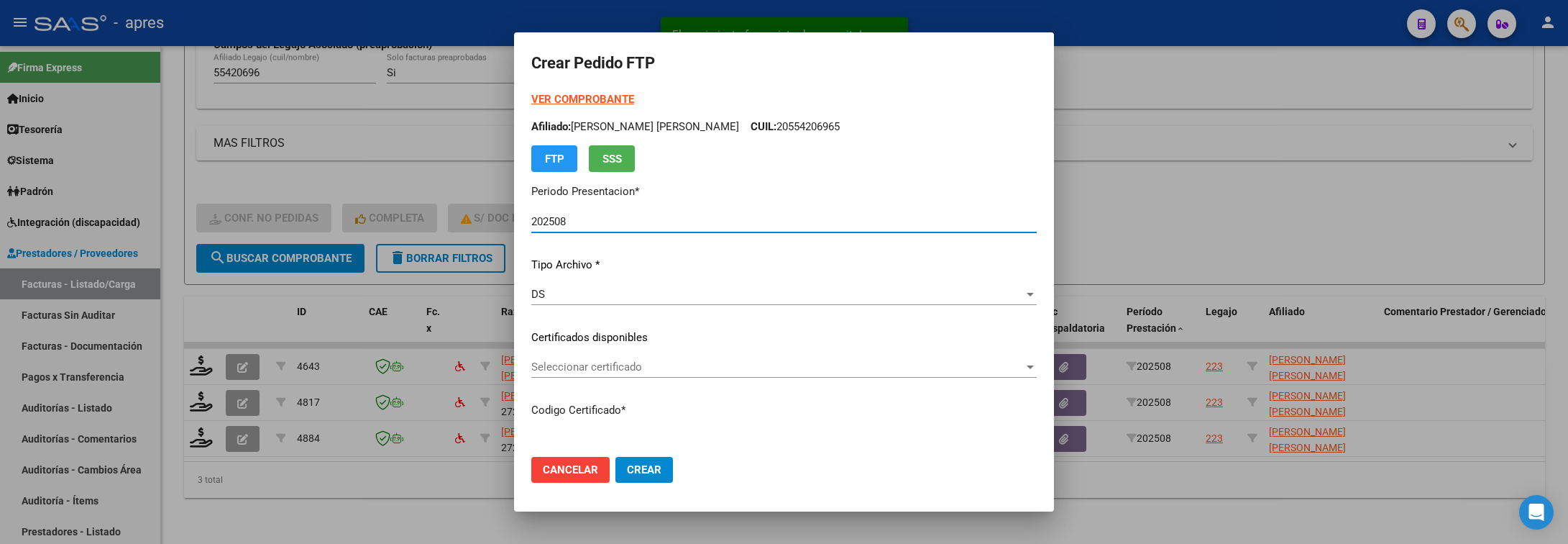
type input "ARG02000554206962022052620270526BS440"
type input "2027-05-26"
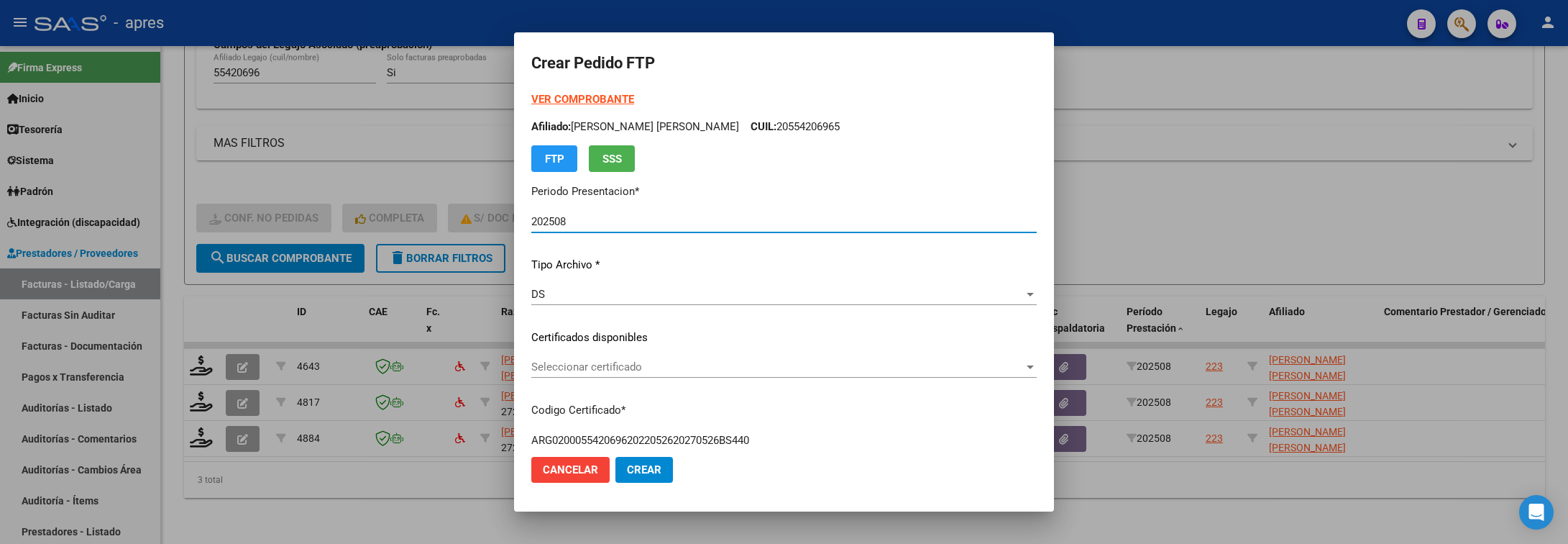
click at [913, 367] on span "Seleccionar certificado" at bounding box center [777, 367] width 493 height 13
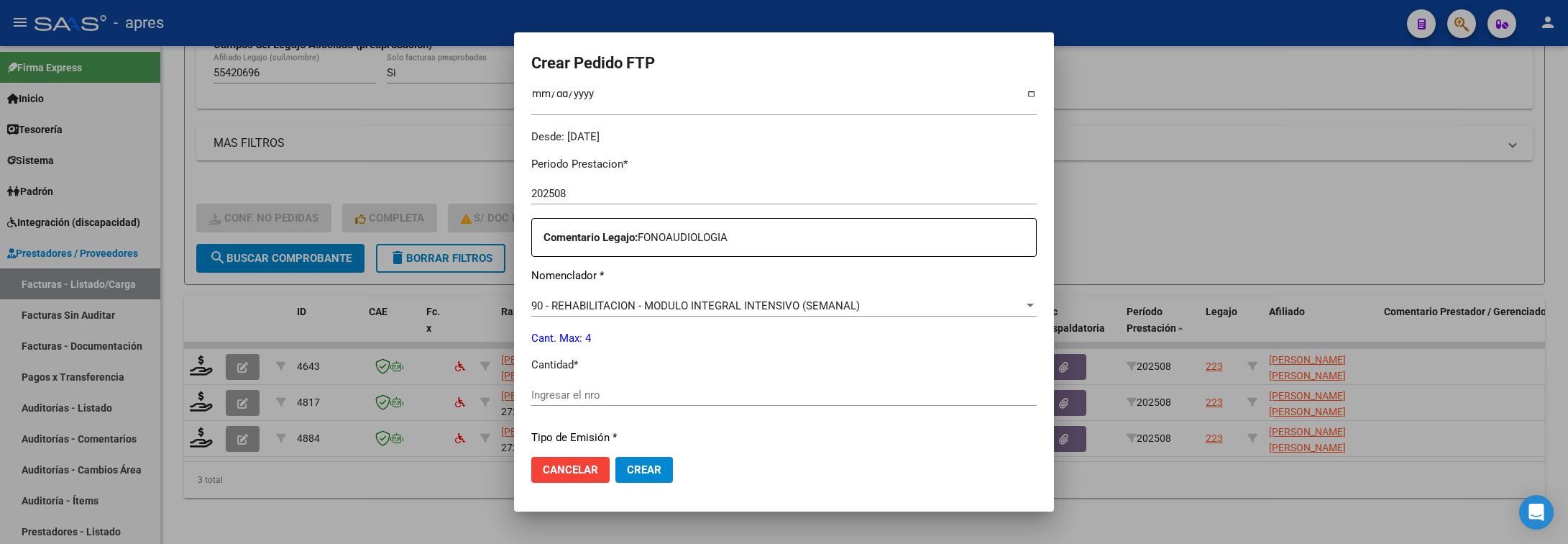
scroll to position [432, 0]
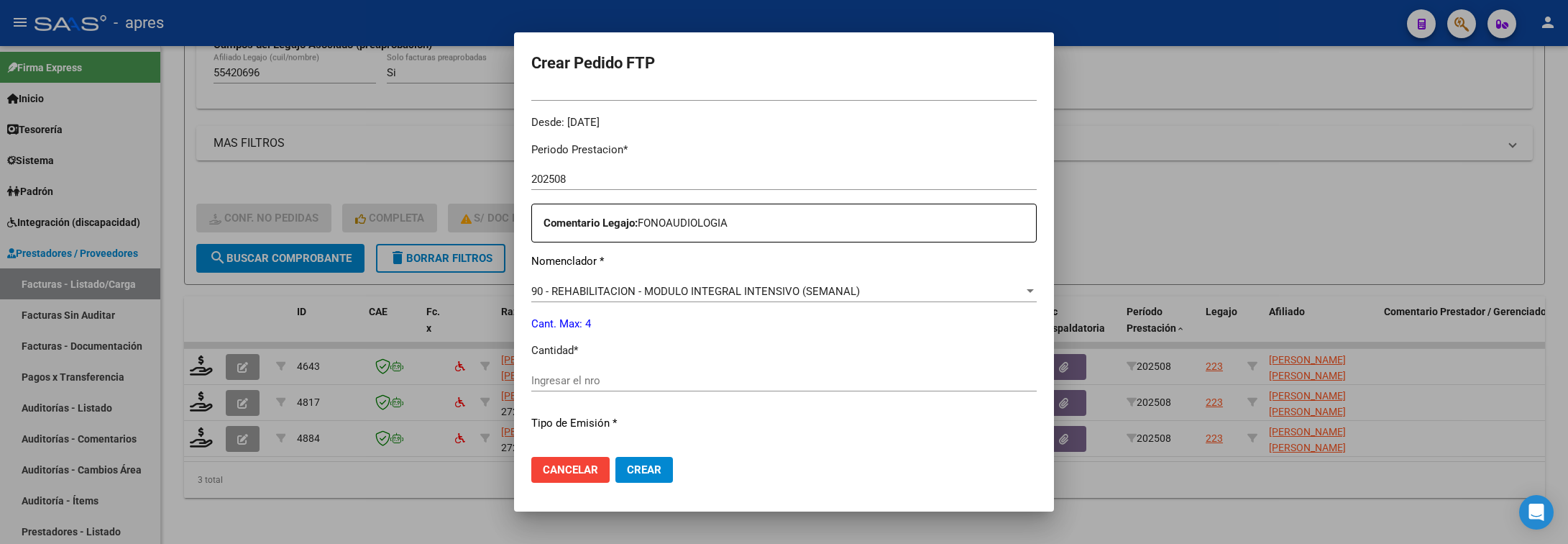
click at [802, 374] on input "Ingresar el nro" at bounding box center [784, 381] width 505 height 13
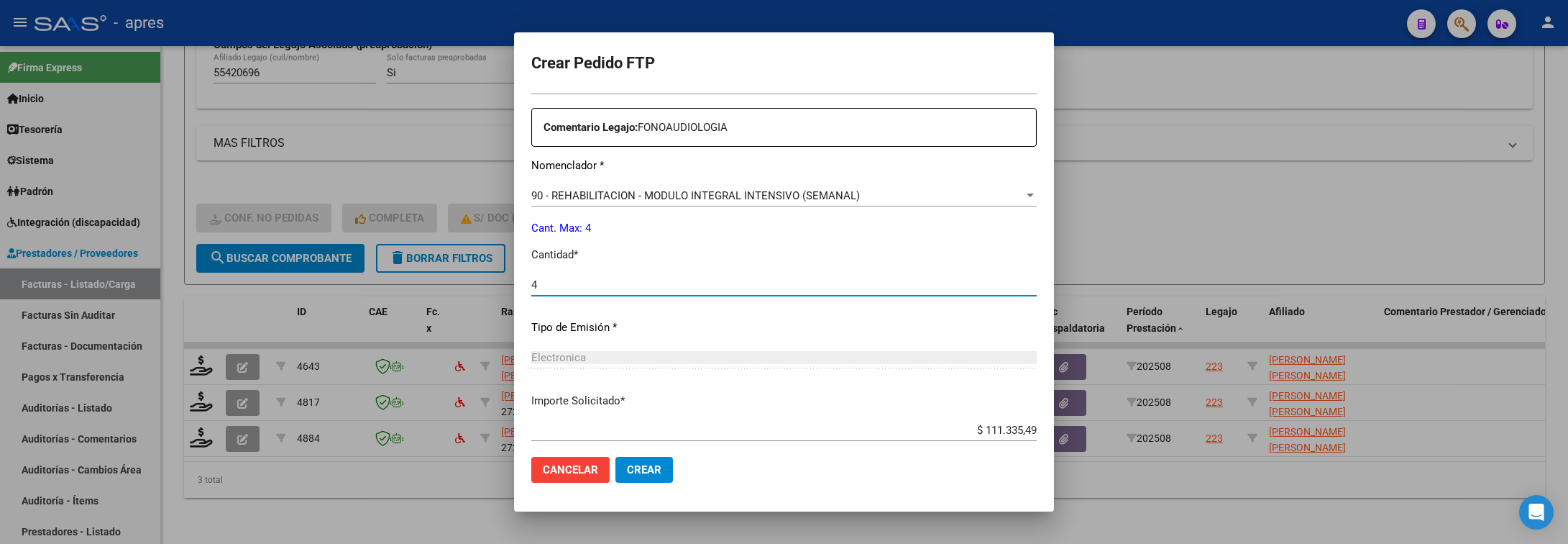
scroll to position [610, 0]
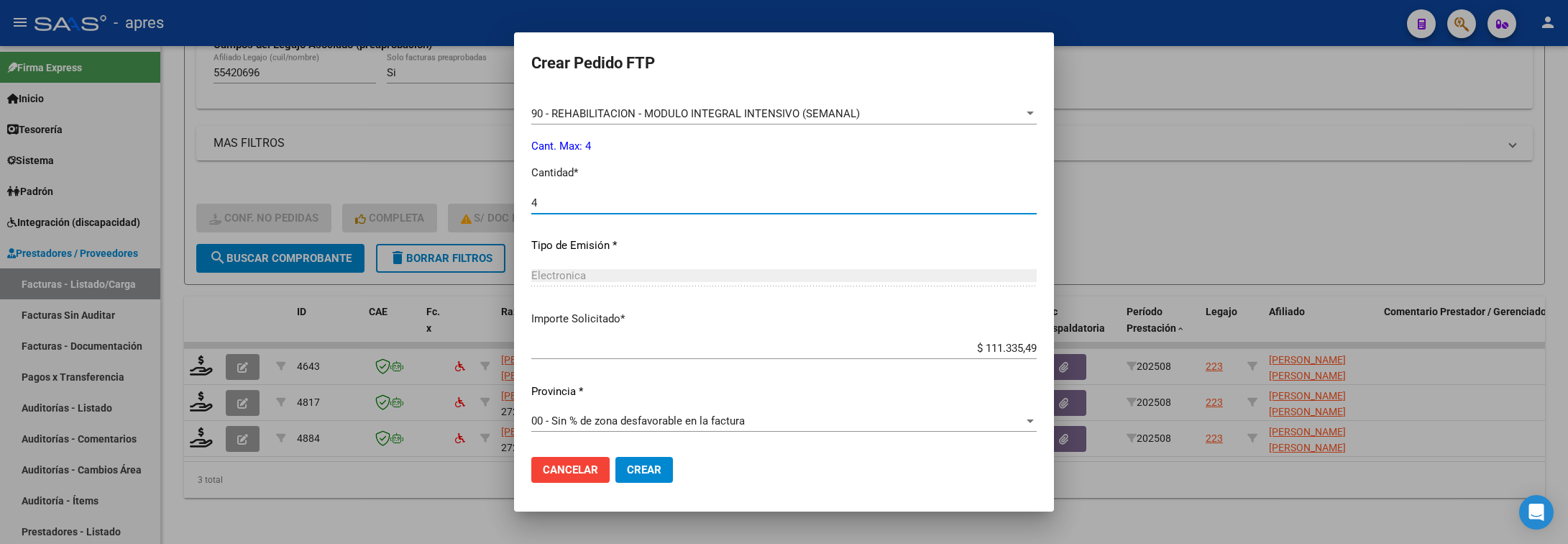
type input "4"
click at [624, 484] on mat-dialog-actions "Cancelar Crear" at bounding box center [784, 469] width 505 height 49
click at [627, 471] on span "Crear" at bounding box center [644, 470] width 34 height 13
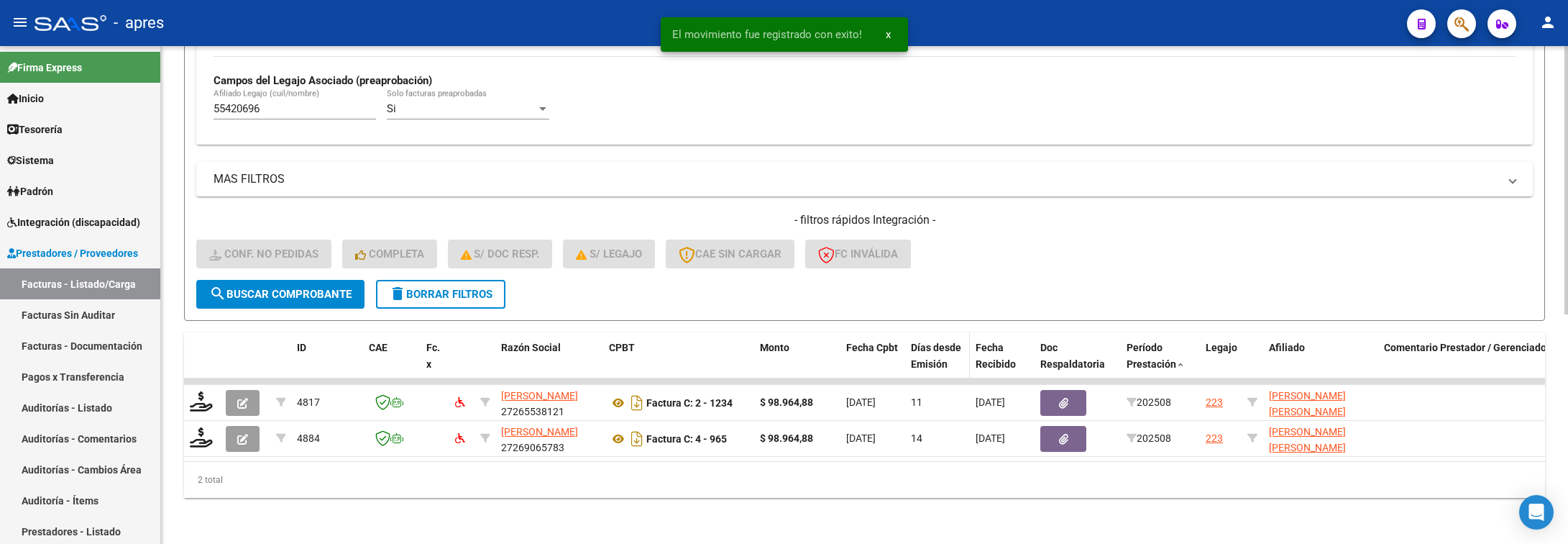
scroll to position [426, 0]
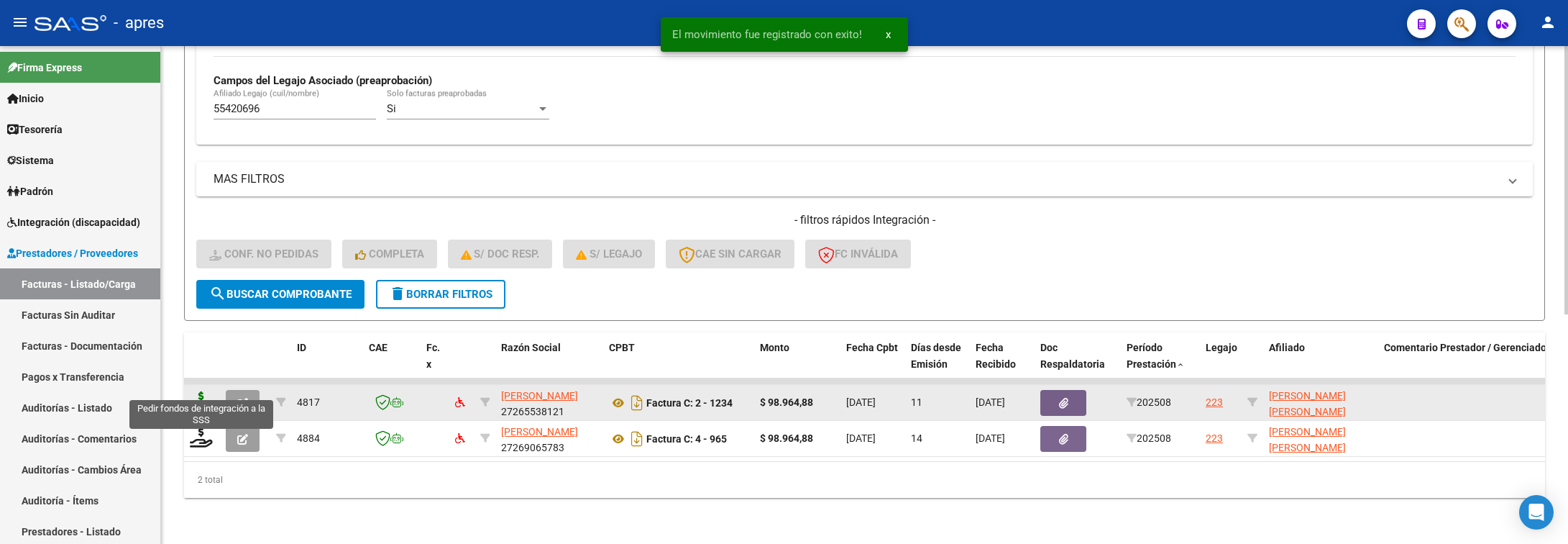
click at [194, 391] on icon at bounding box center [202, 401] width 23 height 20
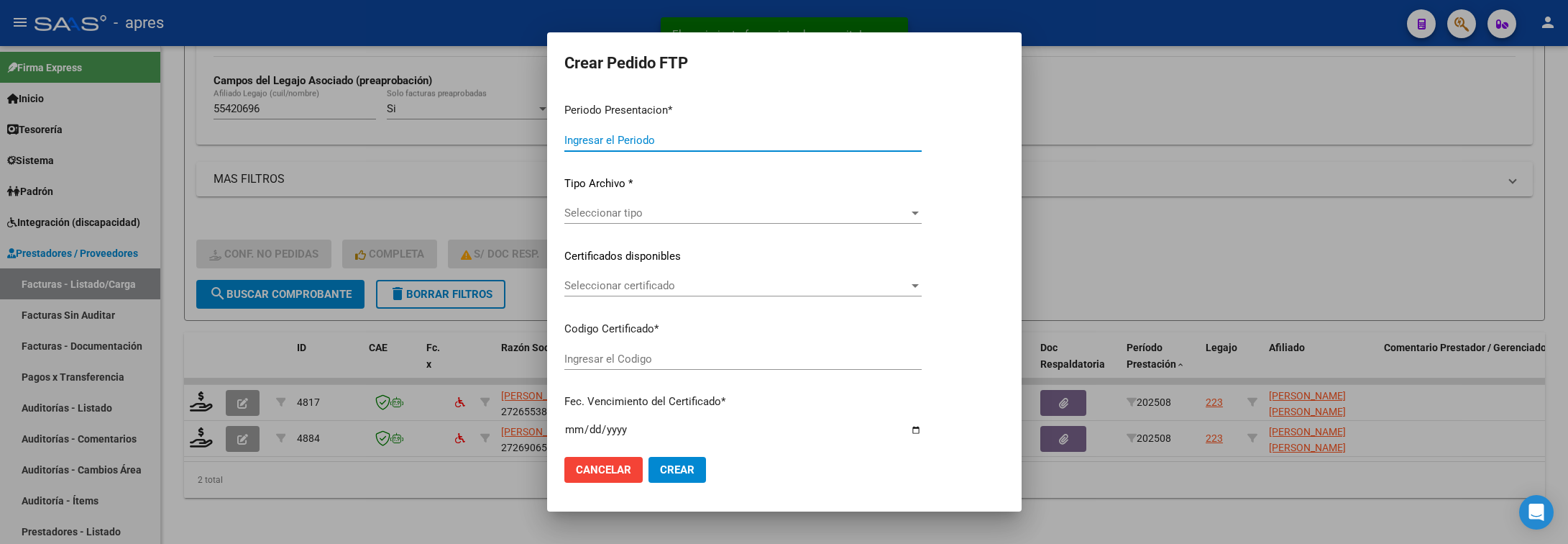
type input "202508"
type input "$ 98.964,88"
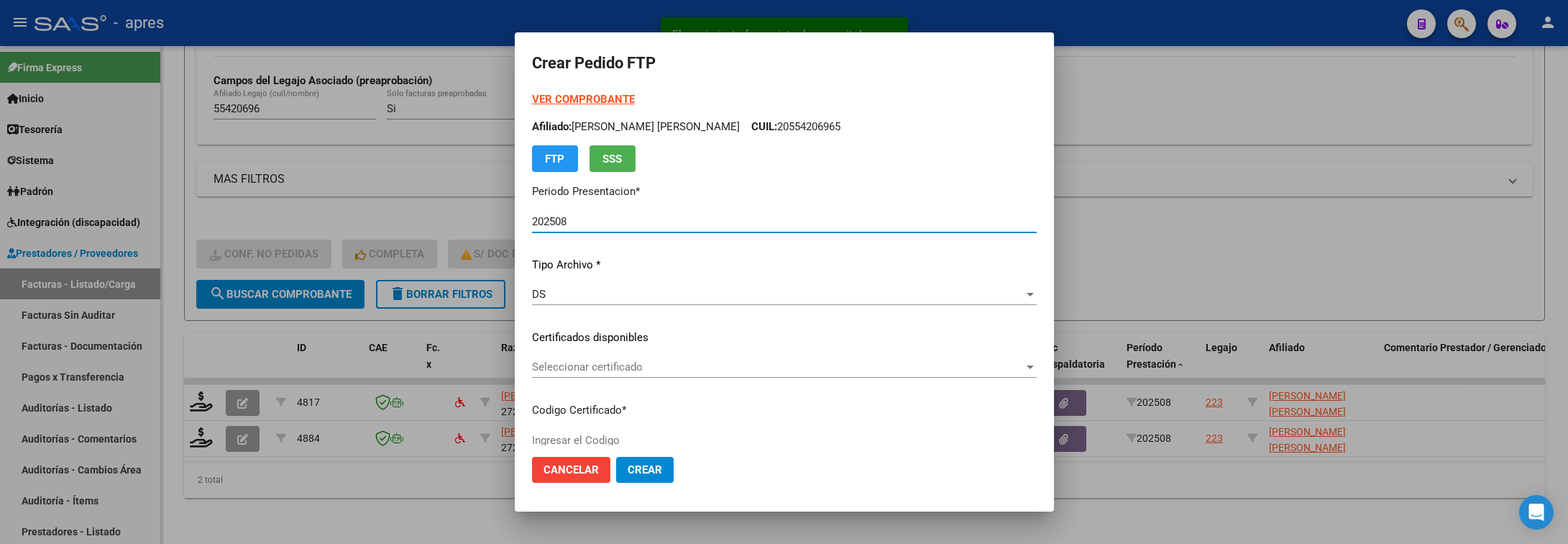
type input "ARG02000554206962022052620270526BS440"
type input "2027-05-26"
click at [618, 380] on div "Seleccionar certificado Seleccionar certificado" at bounding box center [784, 374] width 504 height 35
click at [622, 374] on div "Seleccionar certificado Seleccionar certificado" at bounding box center [784, 367] width 504 height 22
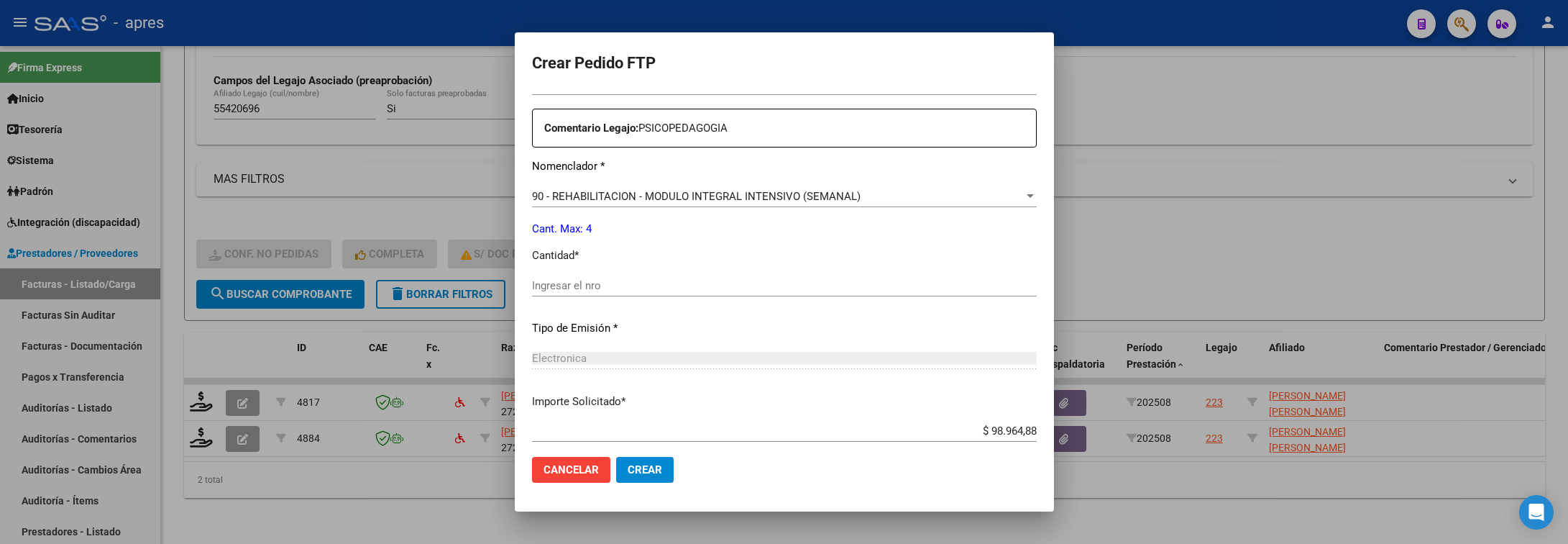
scroll to position [540, 0]
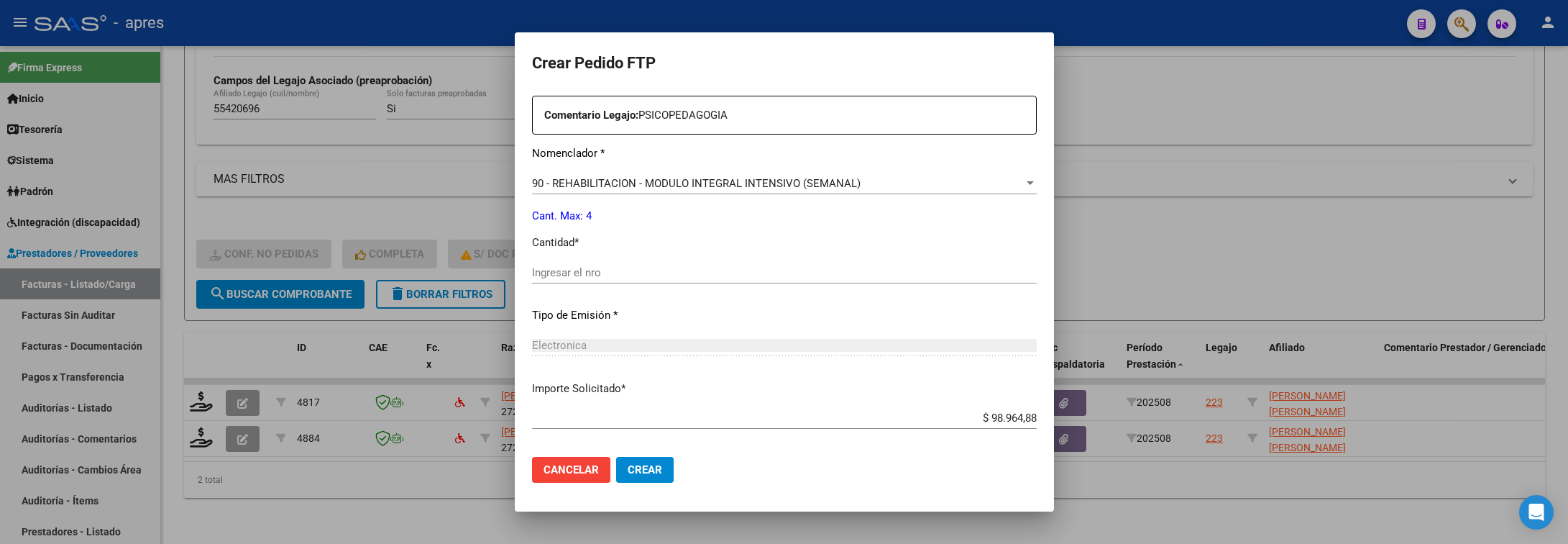
click at [654, 283] on div "Ingresar el nro" at bounding box center [784, 280] width 504 height 35
click at [654, 277] on input "Ingresar el nro" at bounding box center [784, 272] width 504 height 13
type input "4"
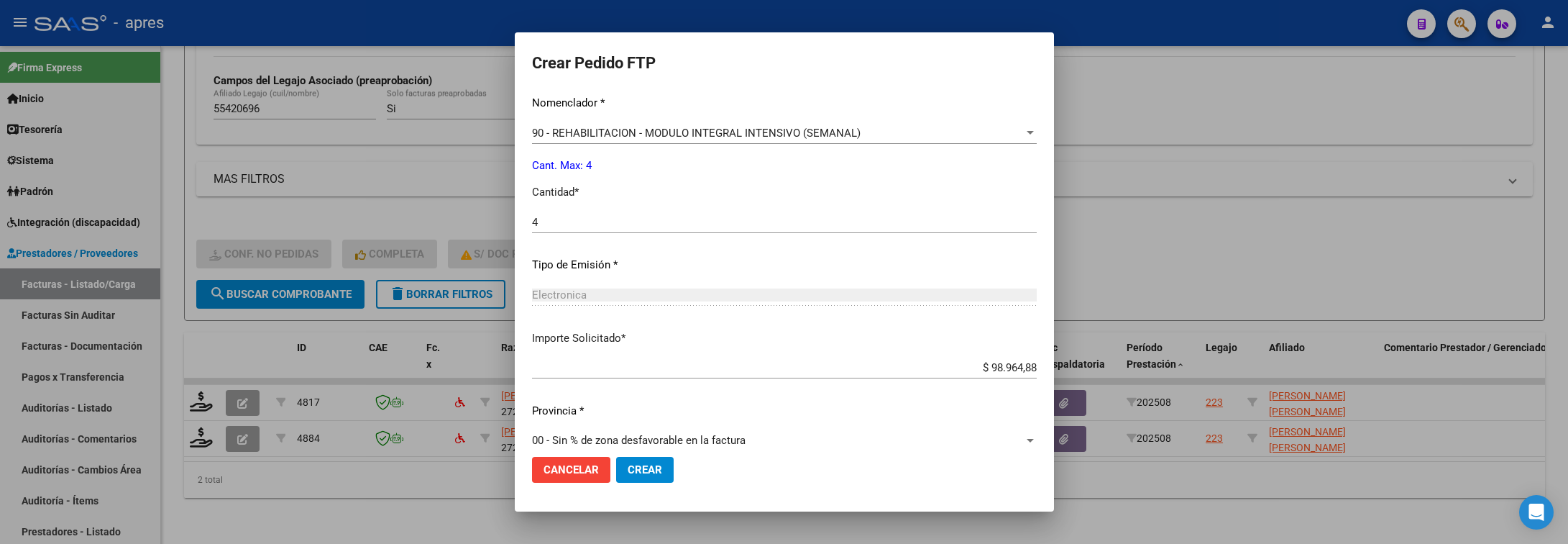
scroll to position [610, 0]
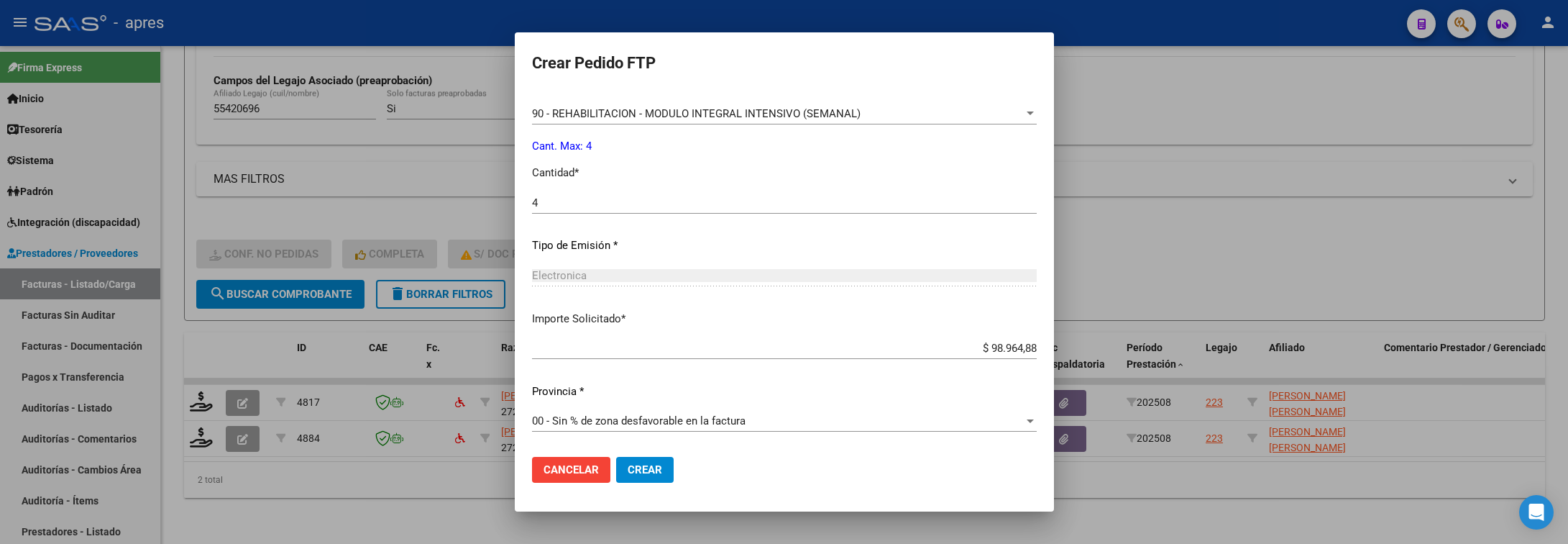
click at [633, 457] on mat-dialog-actions "Cancelar Crear" at bounding box center [784, 469] width 504 height 49
click at [630, 468] on span "Crear" at bounding box center [644, 470] width 34 height 13
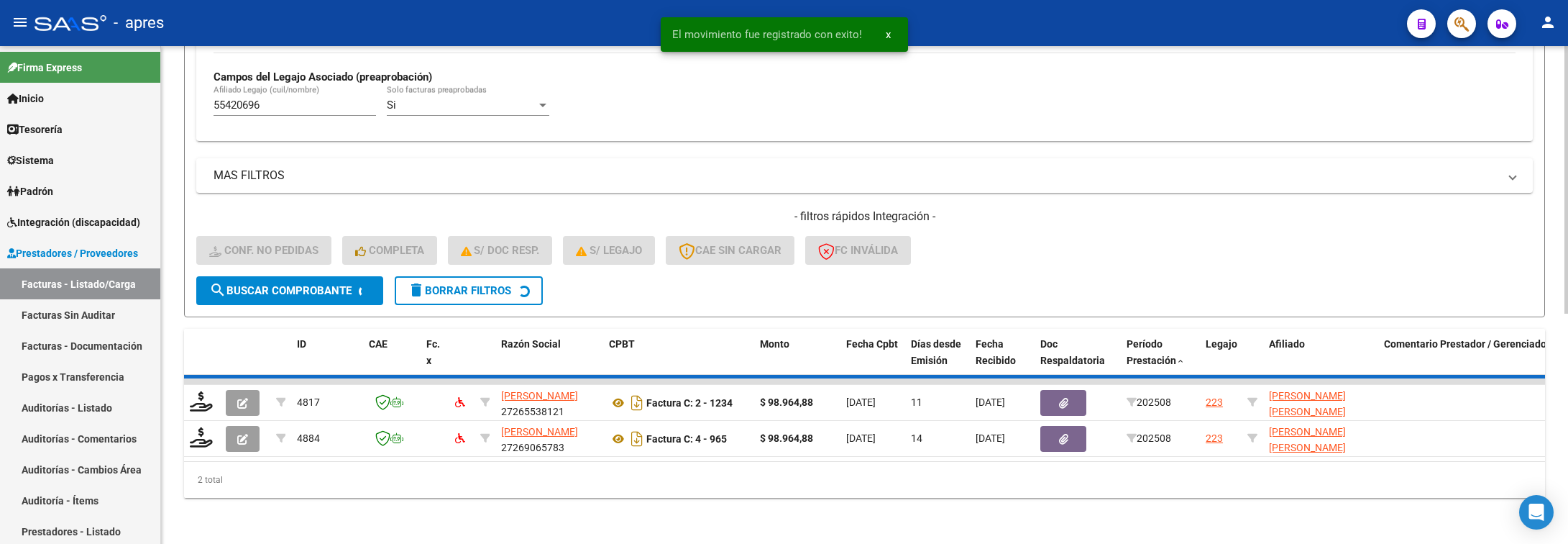
scroll to position [390, 0]
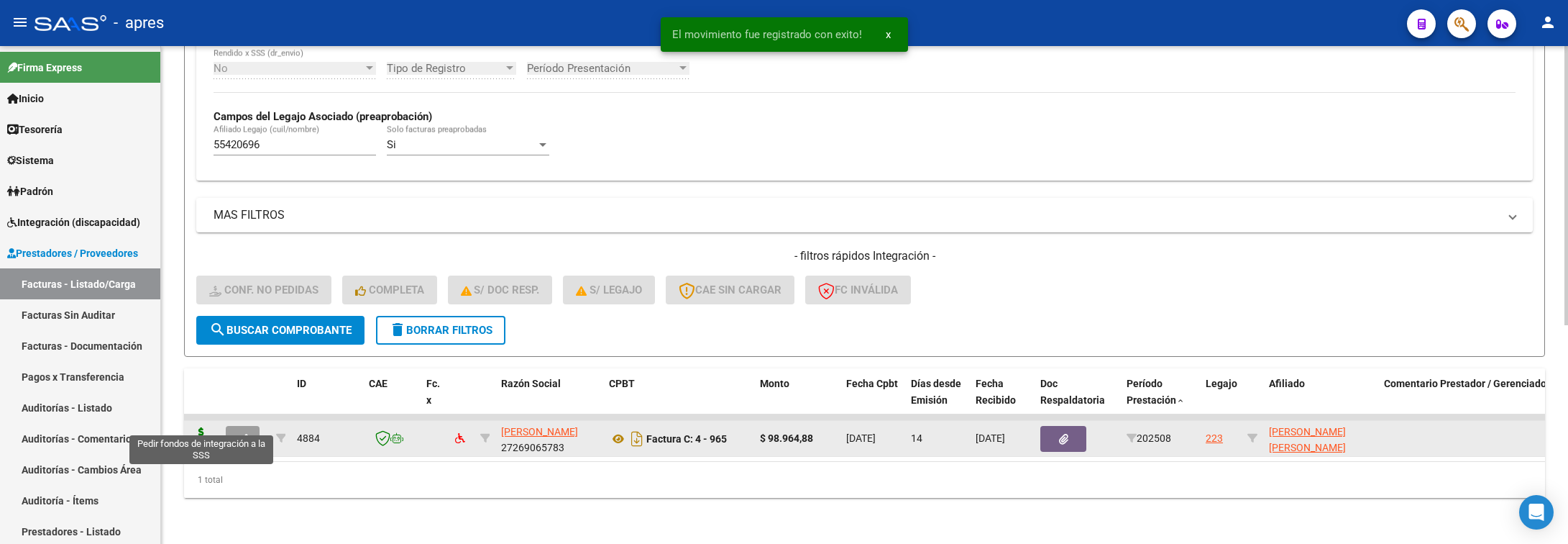
click at [195, 427] on icon at bounding box center [202, 438] width 23 height 20
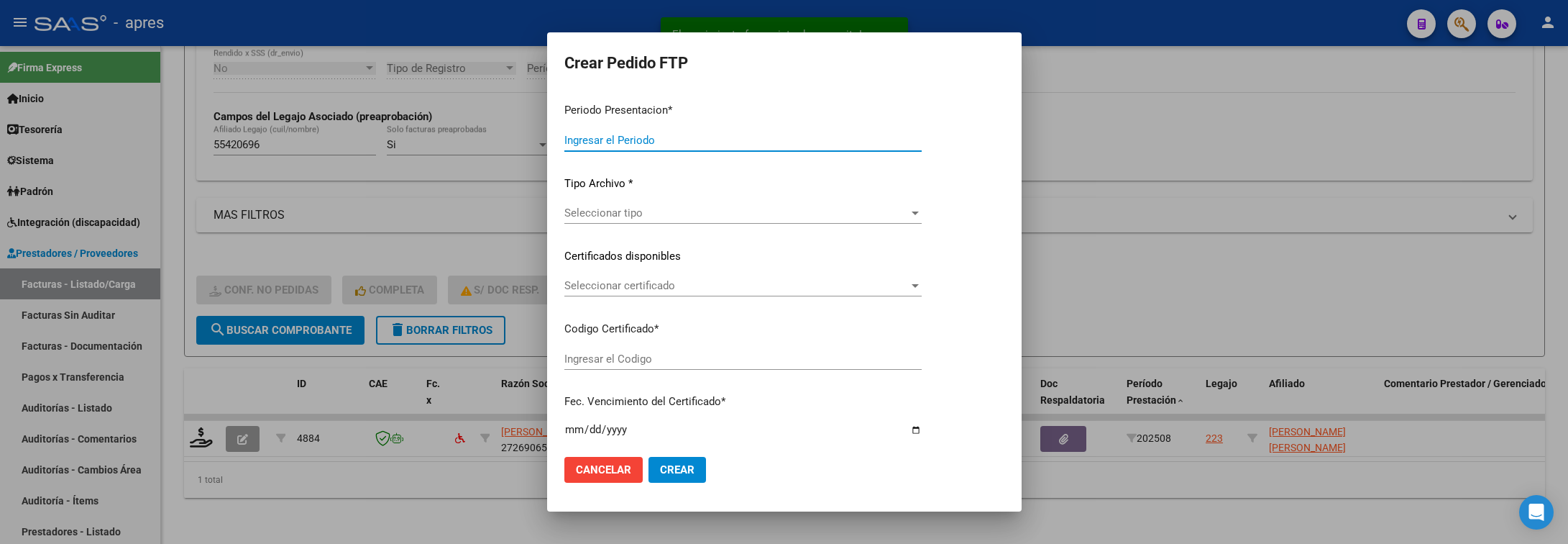
type input "202508"
type input "$ 98.964,88"
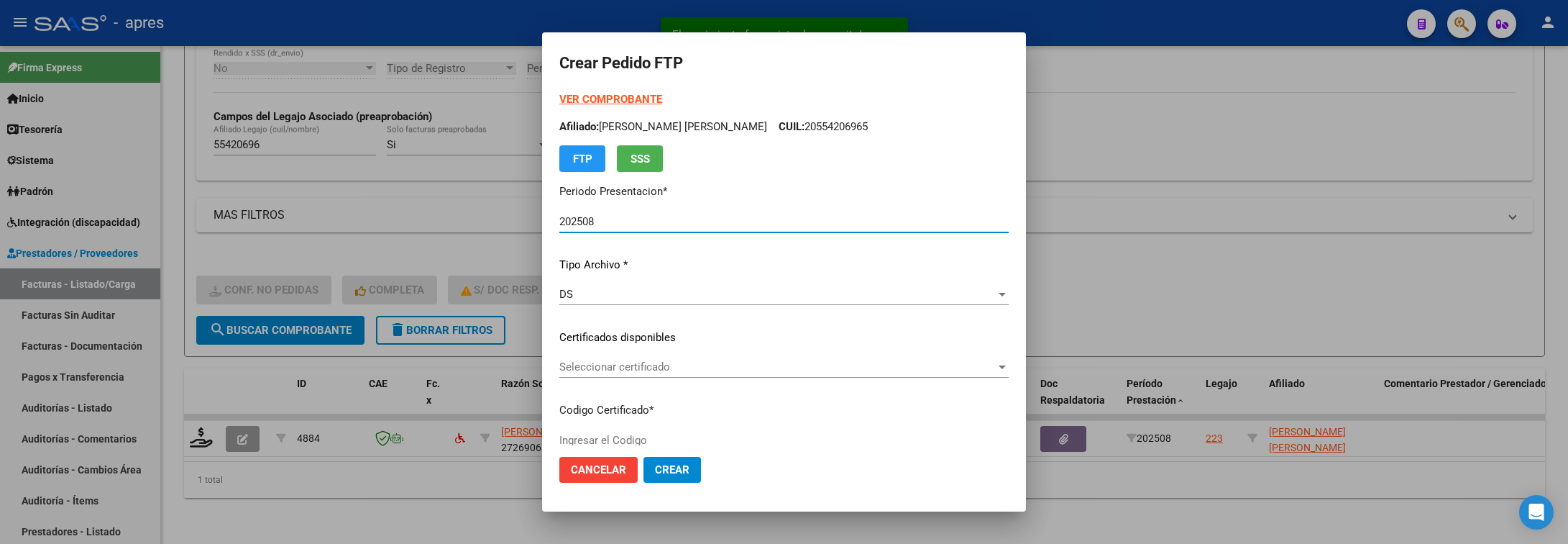
type input "ARG02000554206962022052620270526BS440"
type input "2027-05-26"
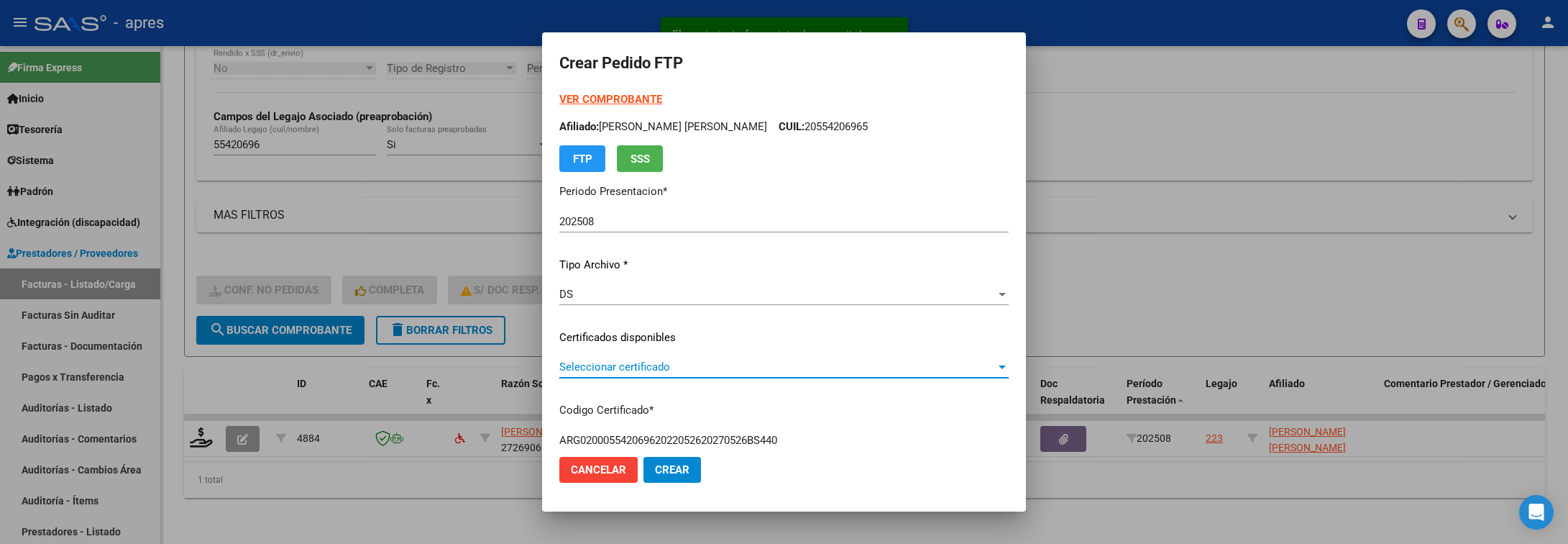
click at [703, 360] on span "Seleccionar certificado" at bounding box center [777, 367] width 437 height 13
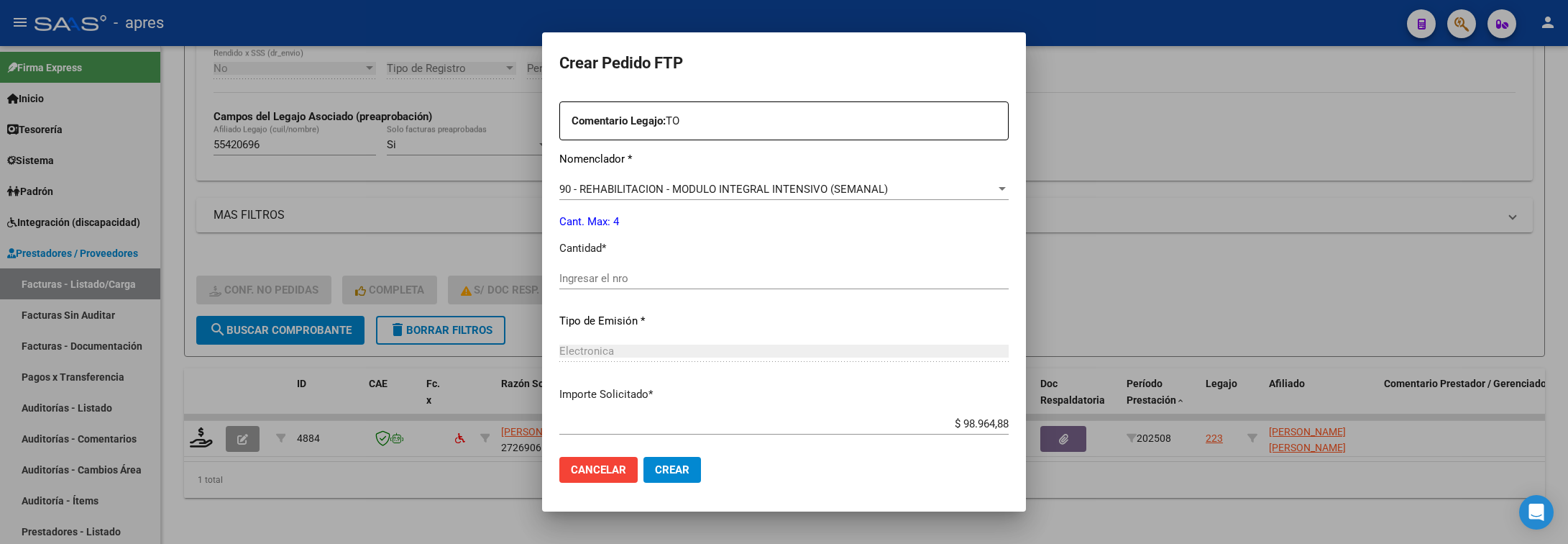
scroll to position [540, 0]
click at [679, 266] on input "Ingresar el nro" at bounding box center [783, 272] width 449 height 13
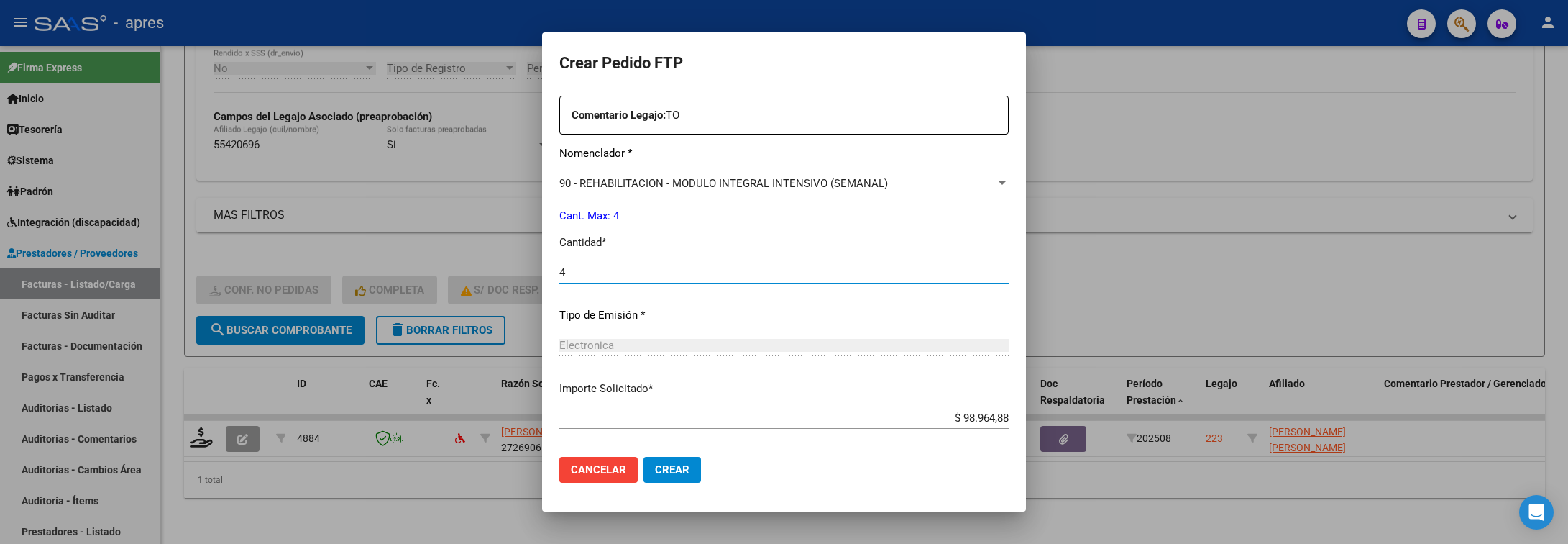
type input "4"
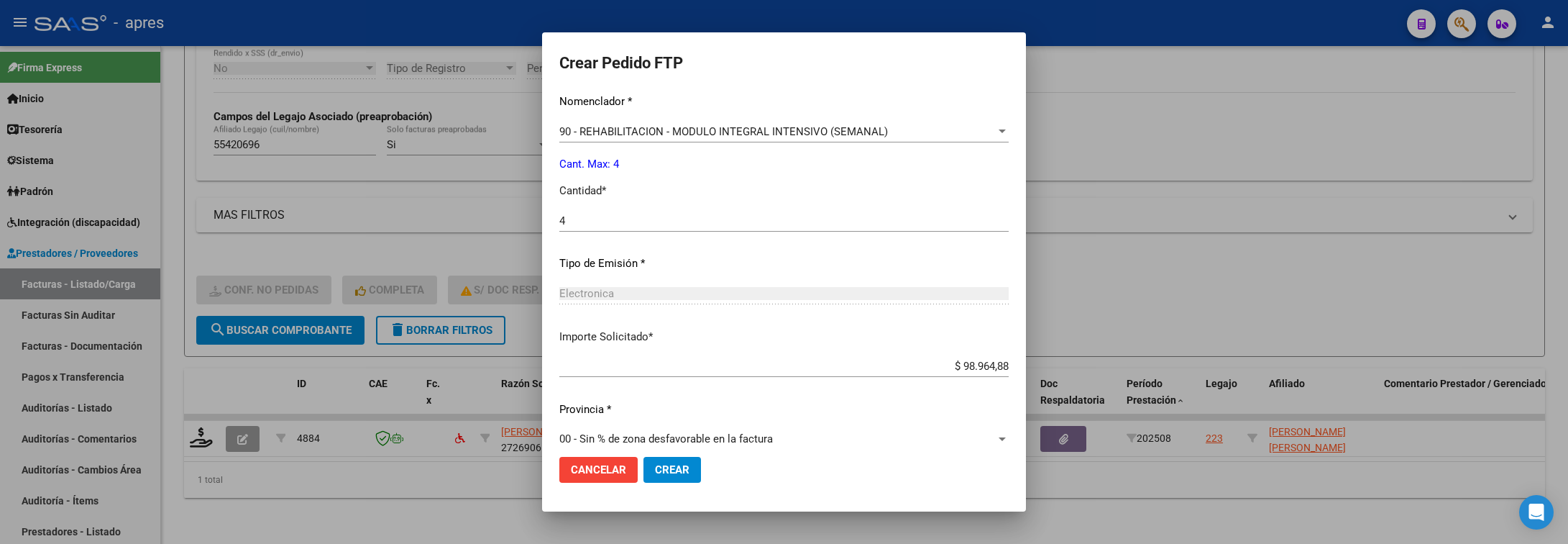
scroll to position [610, 0]
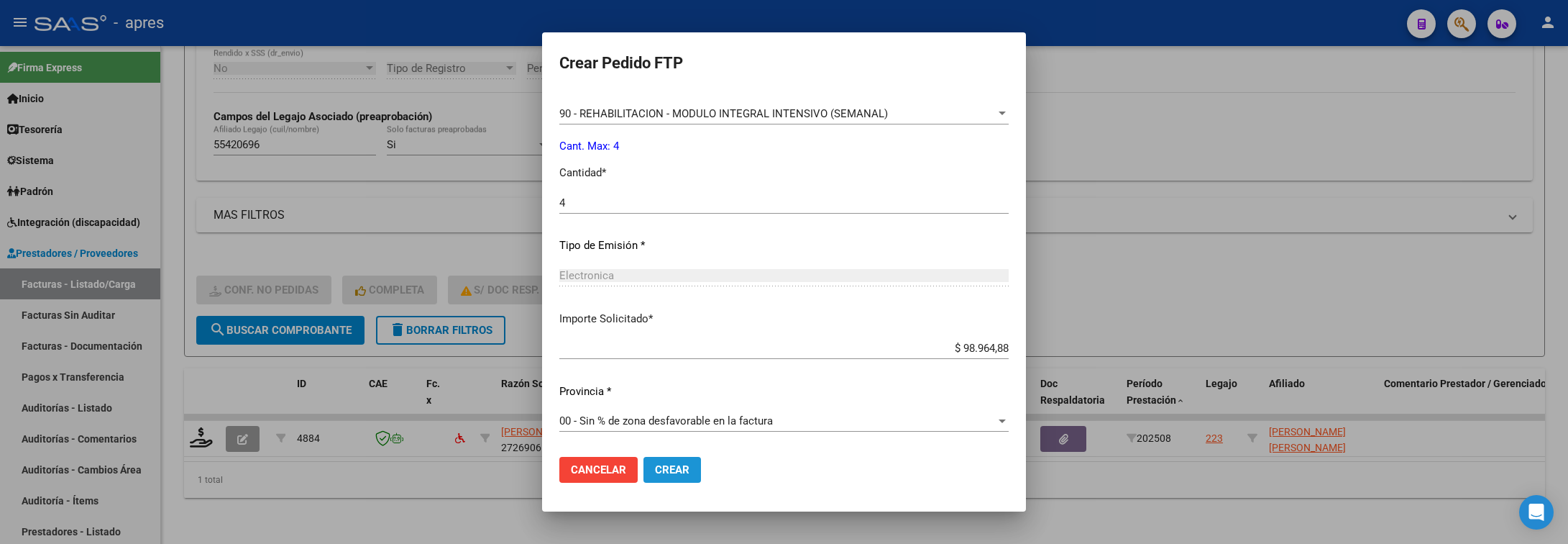
click at [655, 475] on span "Crear" at bounding box center [672, 470] width 34 height 13
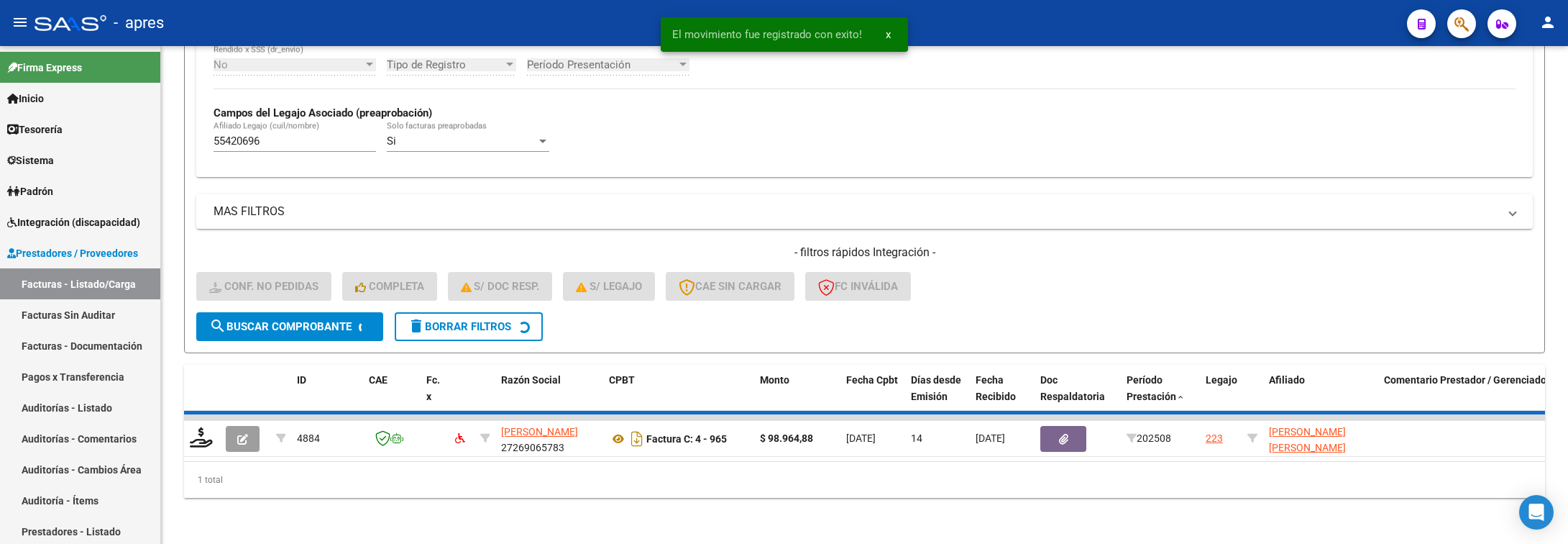
scroll to position [363, 0]
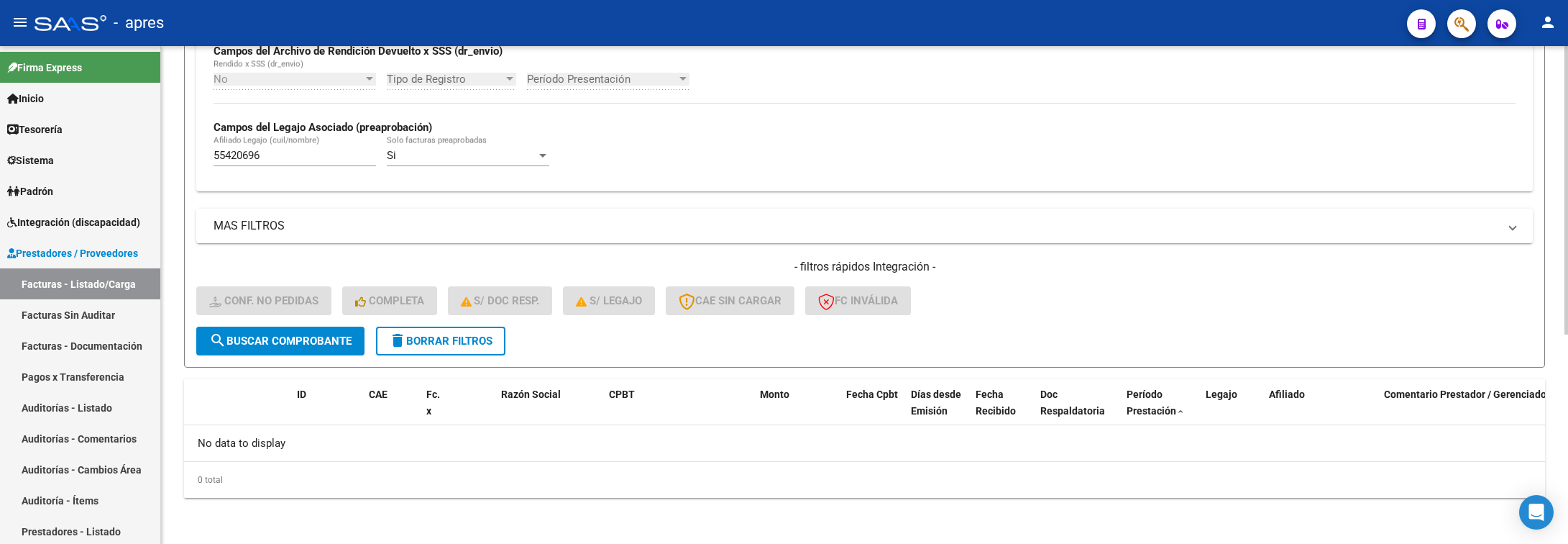
drag, startPoint x: 296, startPoint y: 151, endPoint x: 162, endPoint y: 151, distance: 134.0
click at [162, 151] on div "Video tutorial PRESTADORES -> Listado de CPBTs Emitidos por Prestadores / Prove…" at bounding box center [864, 114] width 1407 height 858
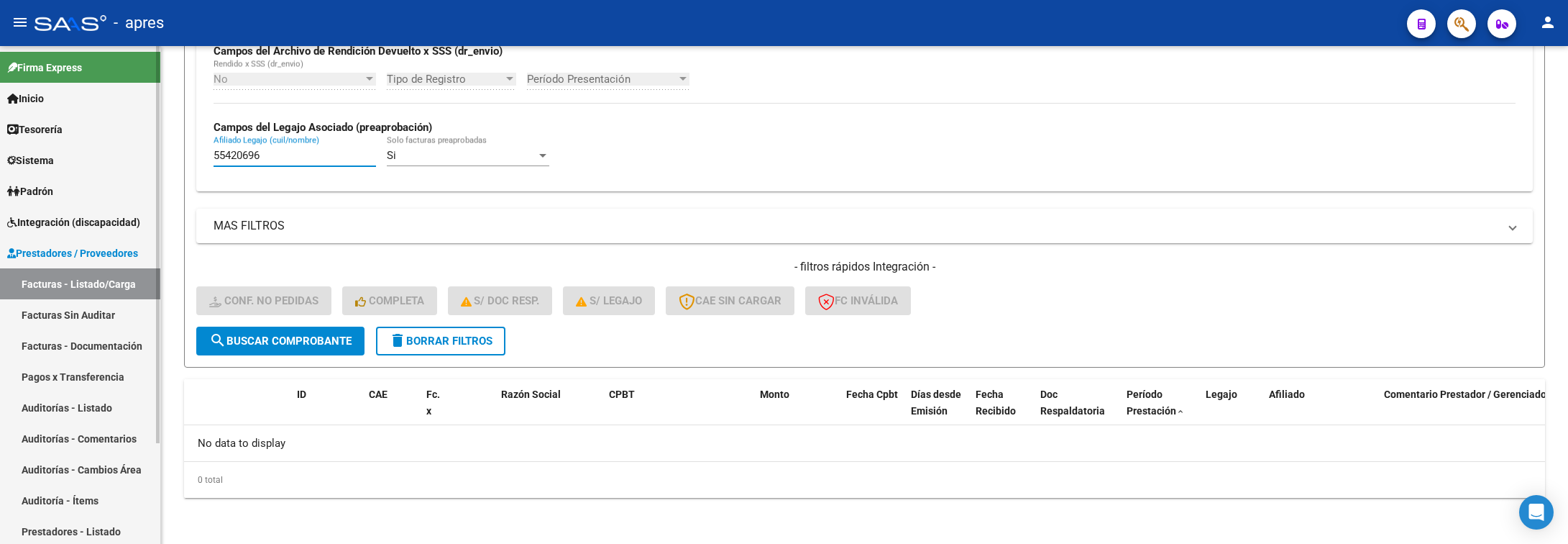
paste input "7014128"
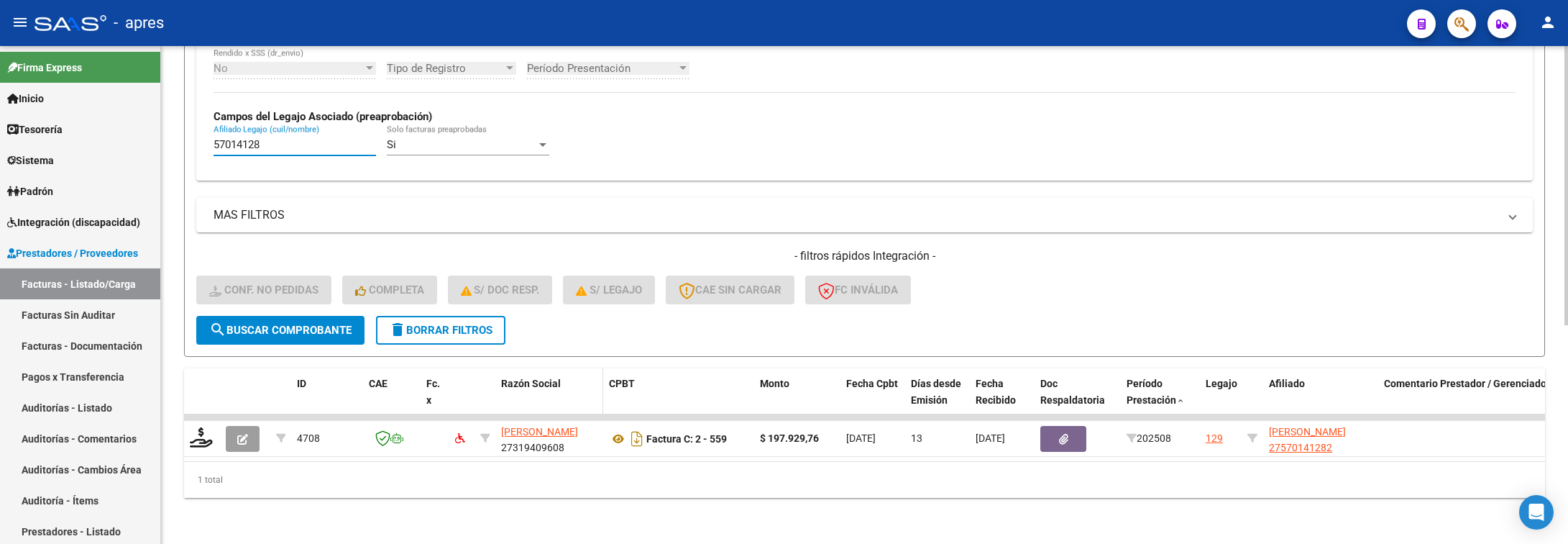
scroll to position [390, 0]
type input "57014128"
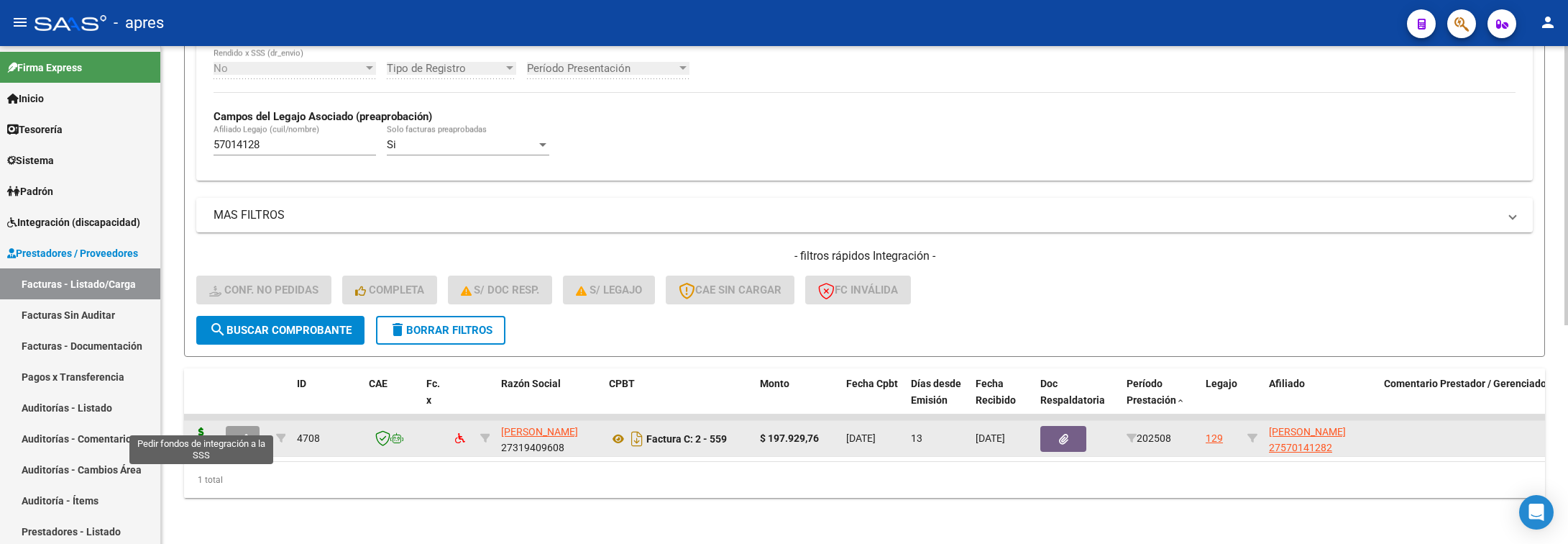
click at [202, 427] on icon at bounding box center [202, 438] width 23 height 20
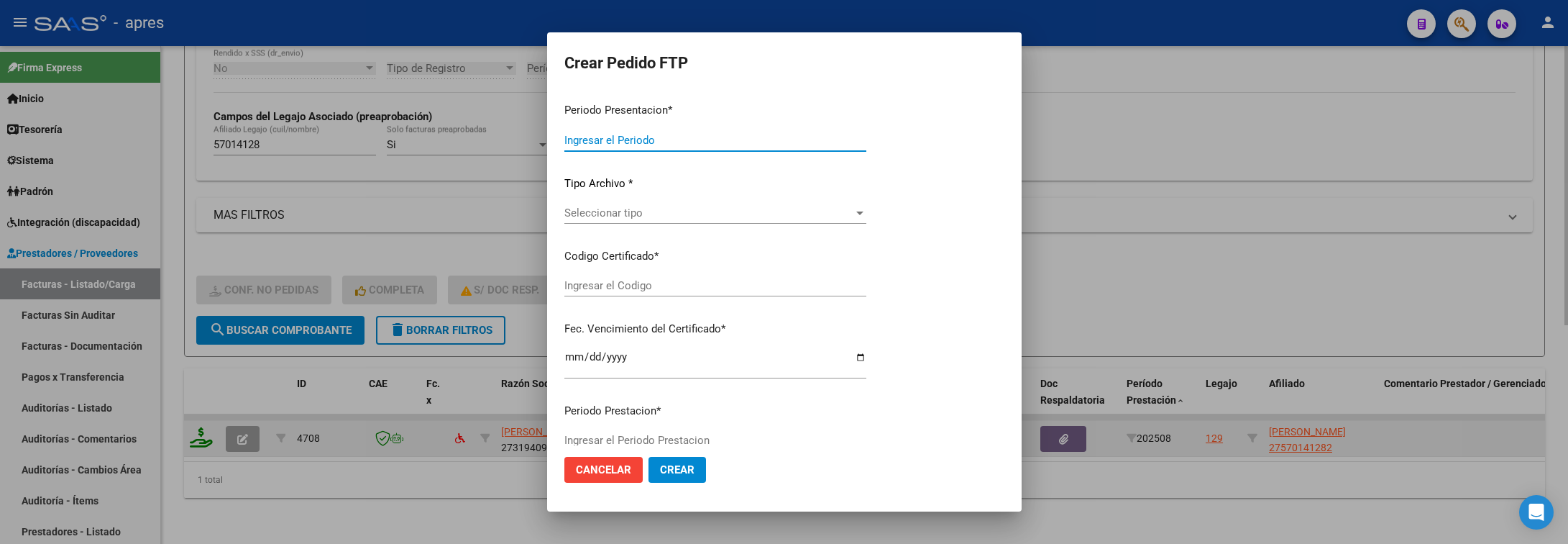
type input "202508"
type input "$ 197.929,76"
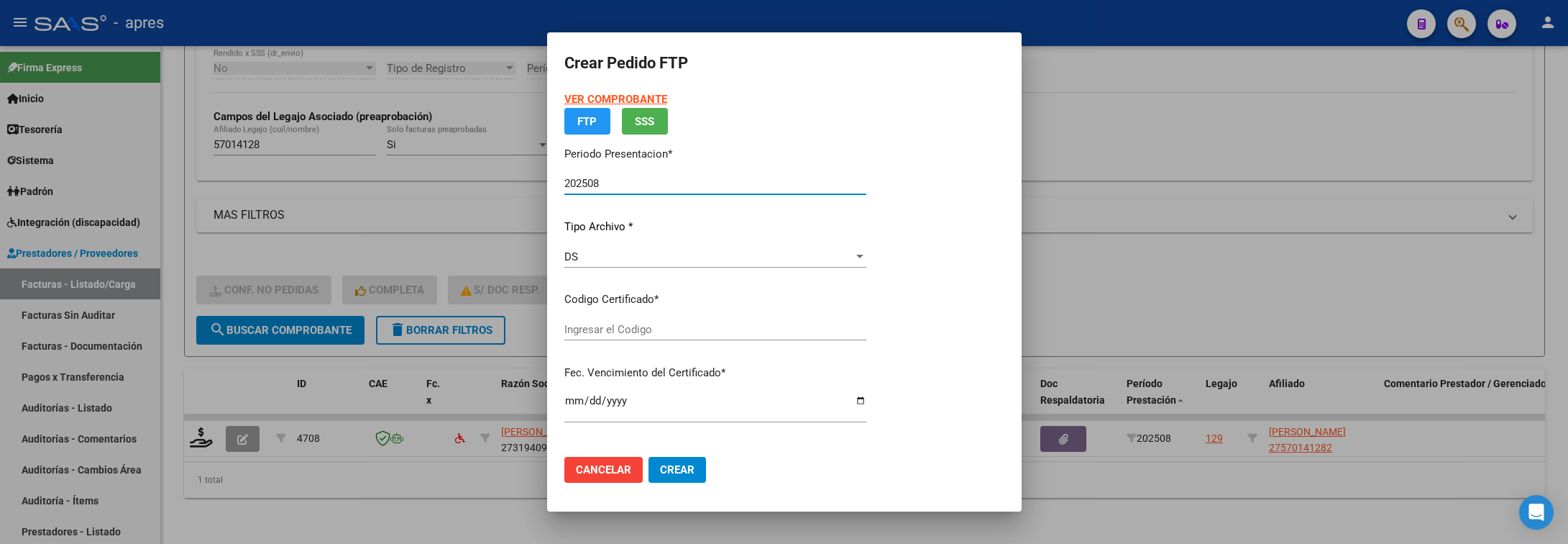
type input "ARG01000570141282023050320280503BS316"
type input "2028-05-08"
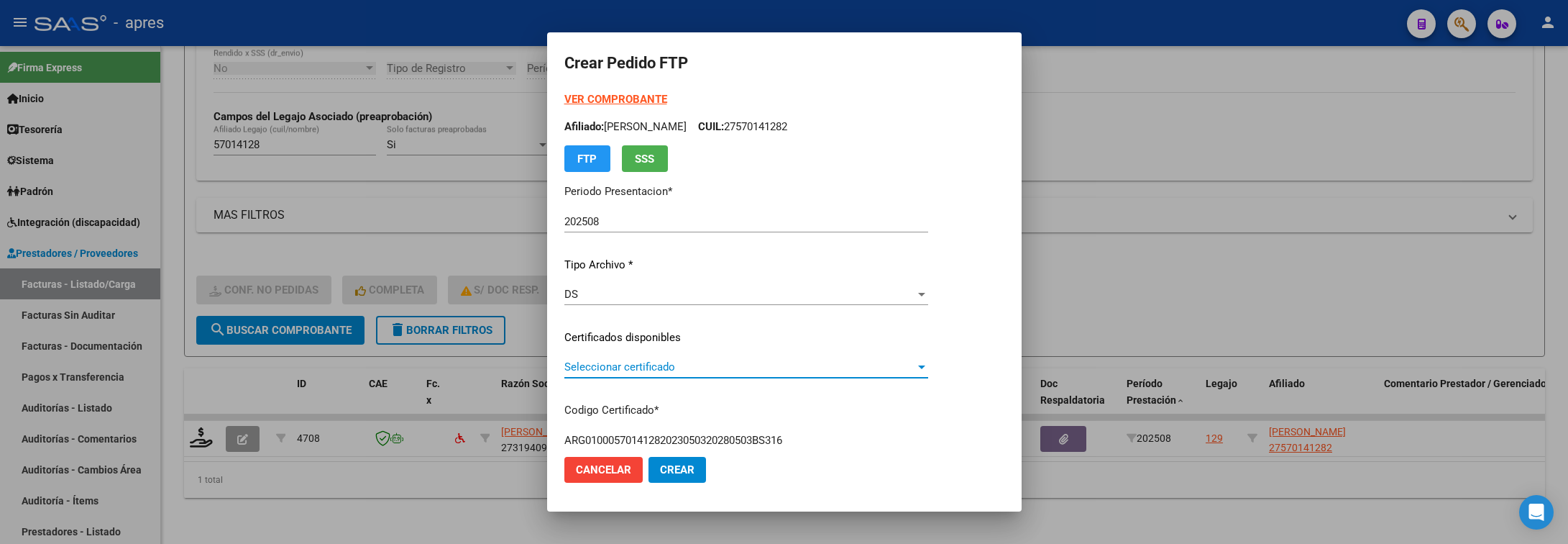
click at [679, 366] on span "Seleccionar certificado" at bounding box center [740, 367] width 351 height 13
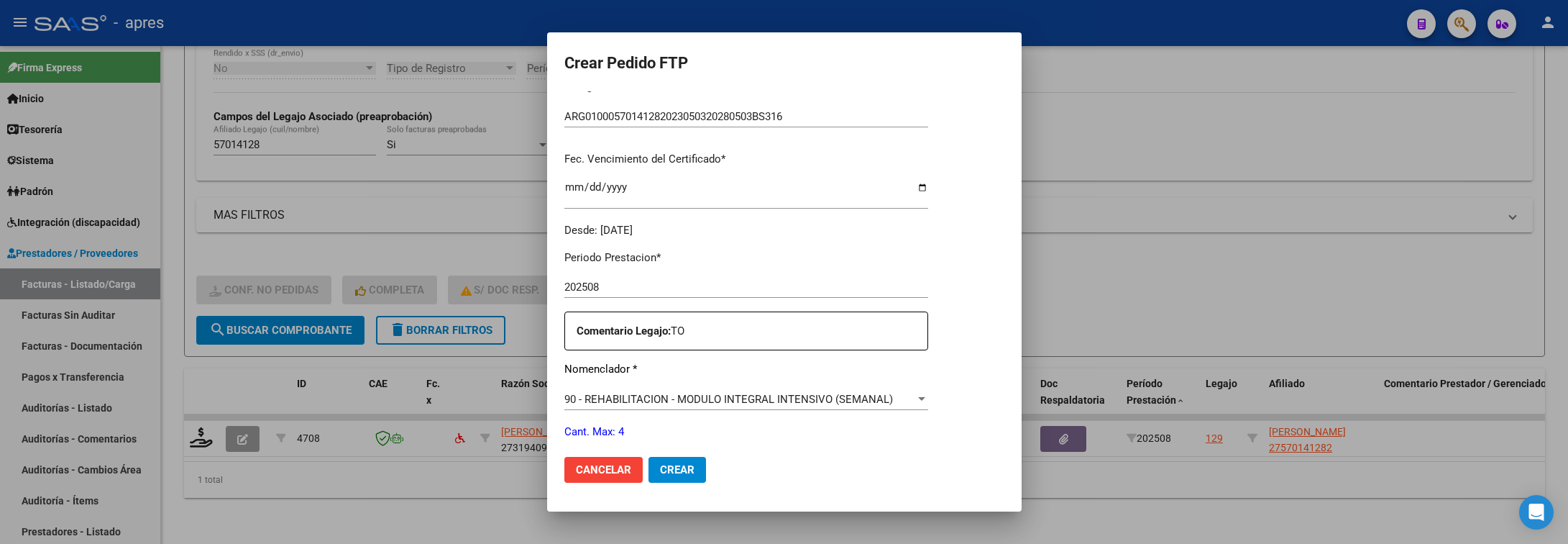
scroll to position [432, 0]
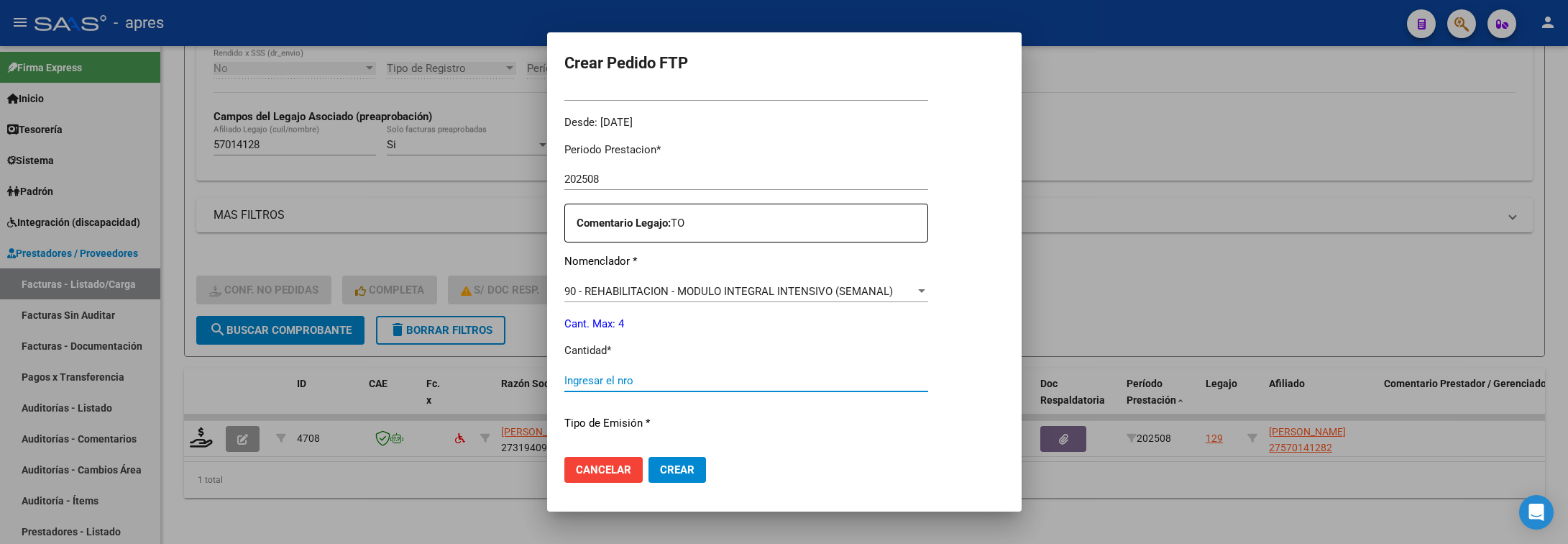
click at [679, 380] on input "Ingresar el nro" at bounding box center [746, 381] width 364 height 13
type input "4"
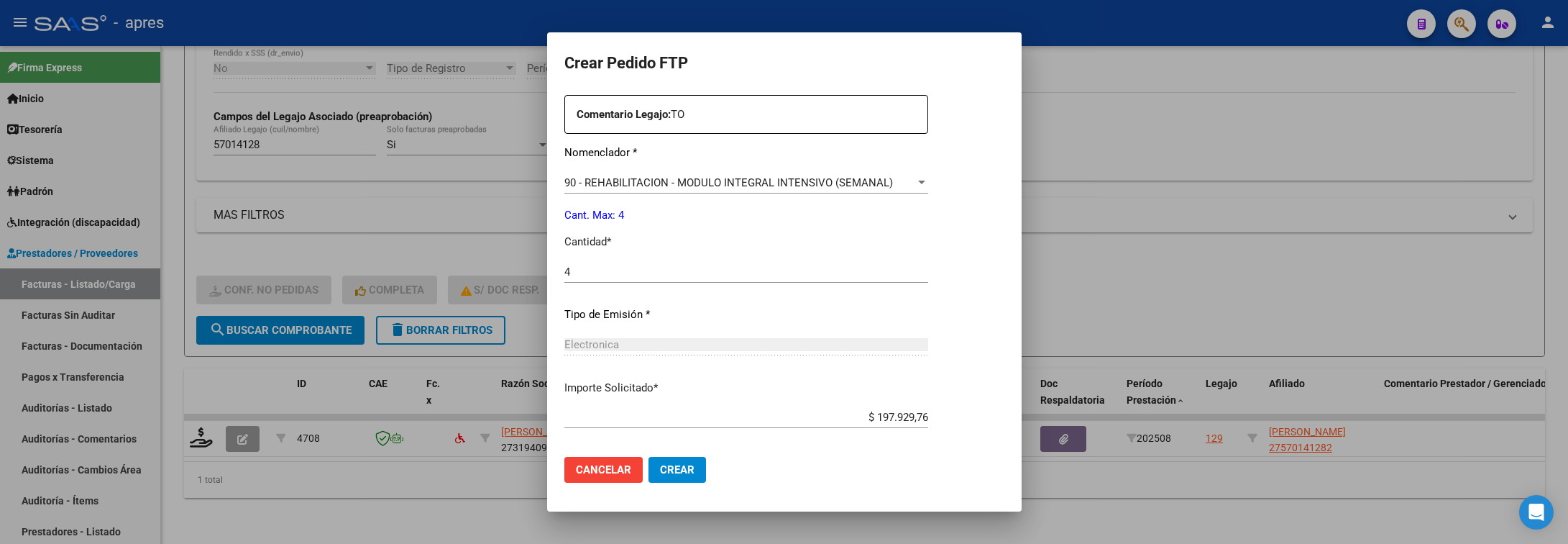
scroll to position [610, 0]
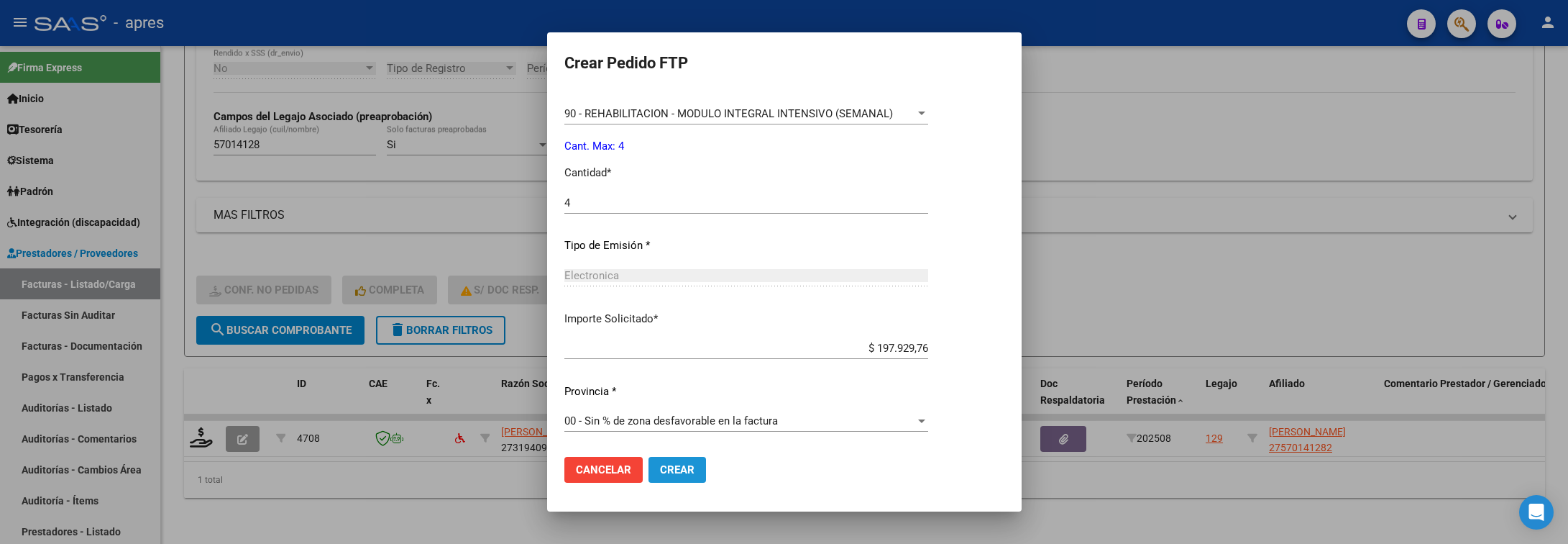
click at [678, 473] on span "Crear" at bounding box center [677, 470] width 34 height 13
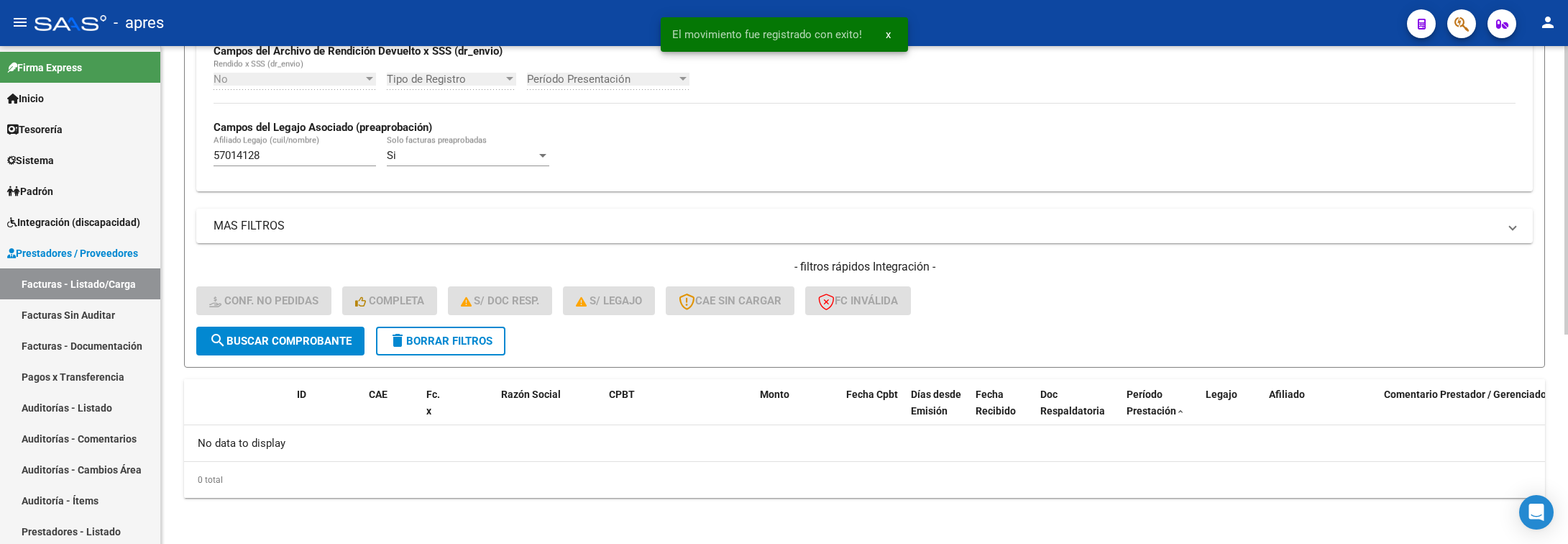
scroll to position [363, 0]
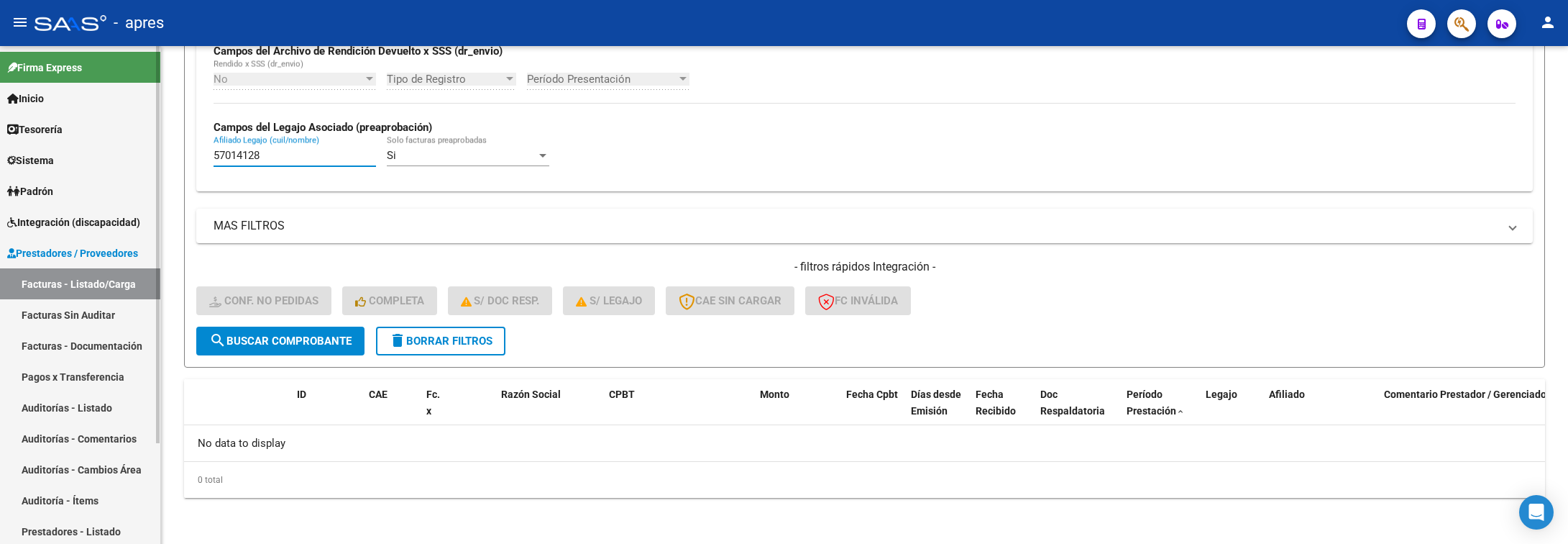
drag, startPoint x: 289, startPoint y: 157, endPoint x: 143, endPoint y: 171, distance: 146.7
click at [143, 171] on mat-sidenav-container "Firma Express Inicio Calendario SSS Instructivos Contacto OS Tesorería Extracto…" at bounding box center [784, 295] width 1568 height 498
paste input "75954"
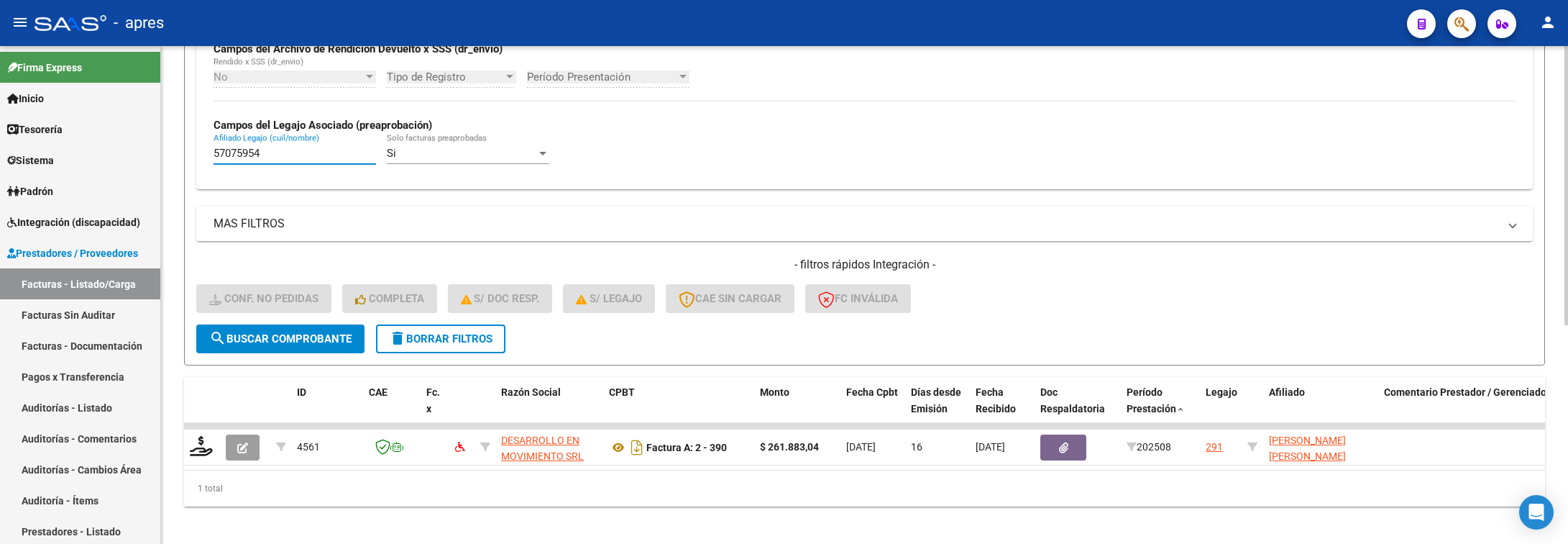
type input "57075954"
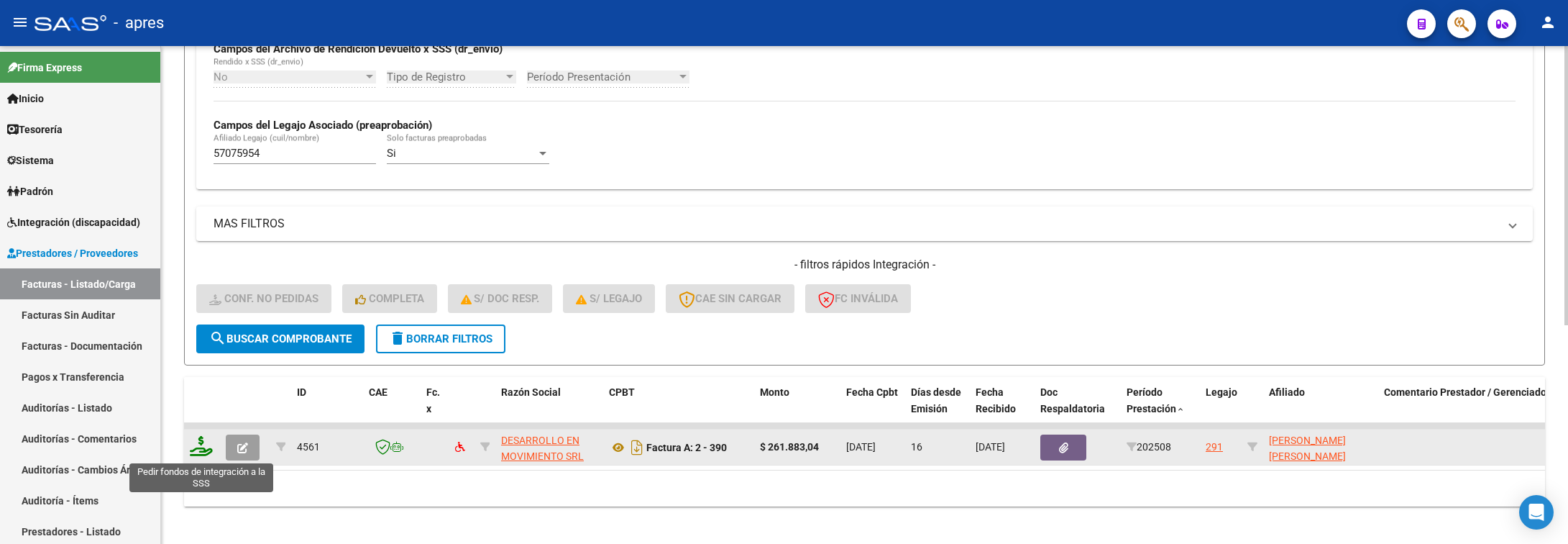
click at [197, 449] on icon at bounding box center [202, 446] width 23 height 20
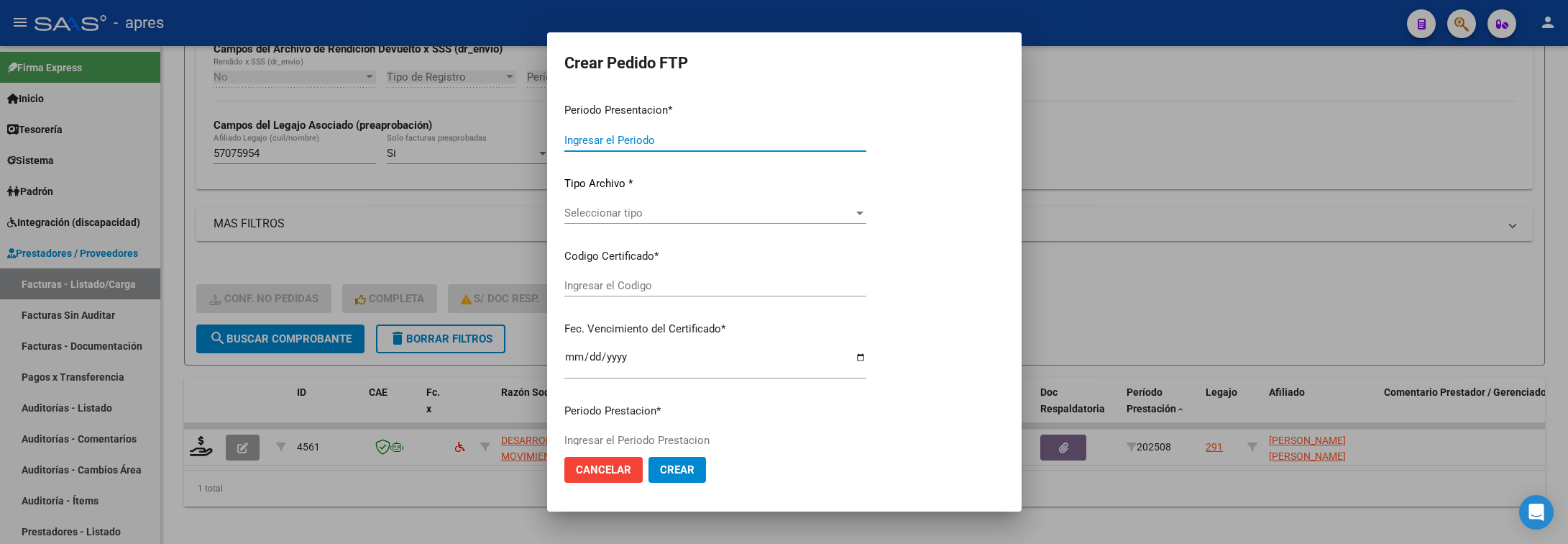
type input "202508"
type input "$ 261.883,04"
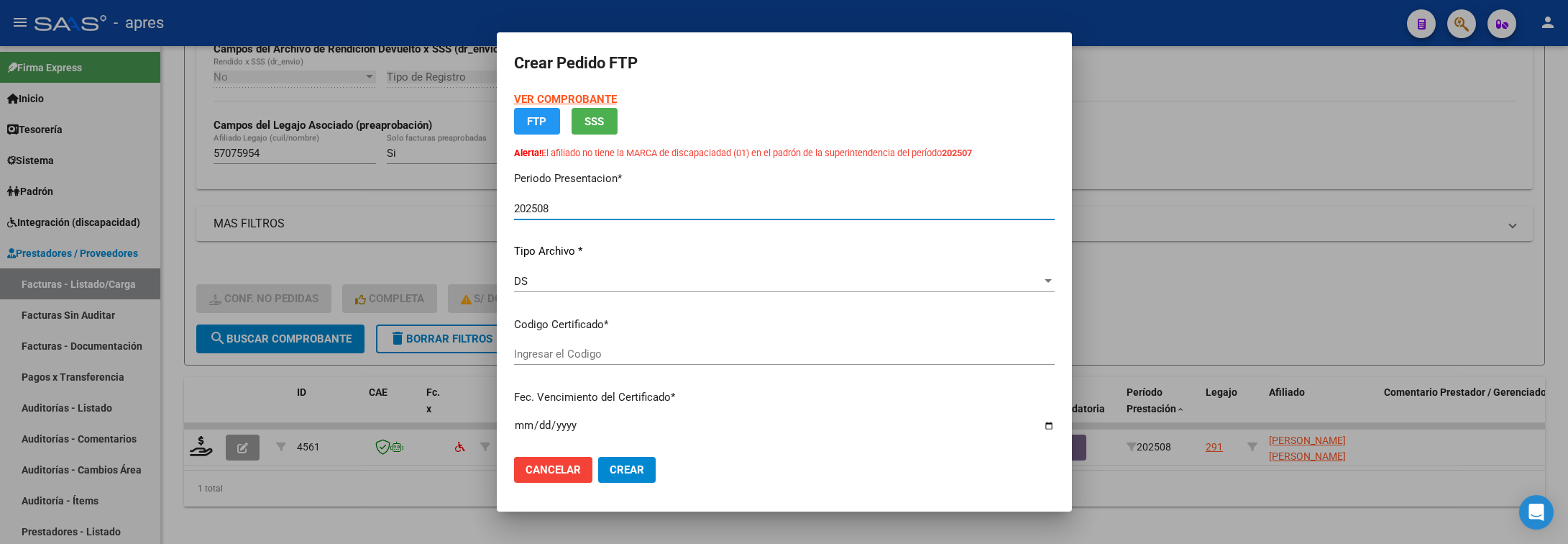
type input "ARG01000570759542025031820300318BUE370"
type input "2030-03-18"
click at [630, 352] on app-drop-down-list "Certificados disponibles Seleccionar certificado Seleccionar certificado" at bounding box center [790, 339] width 553 height 44
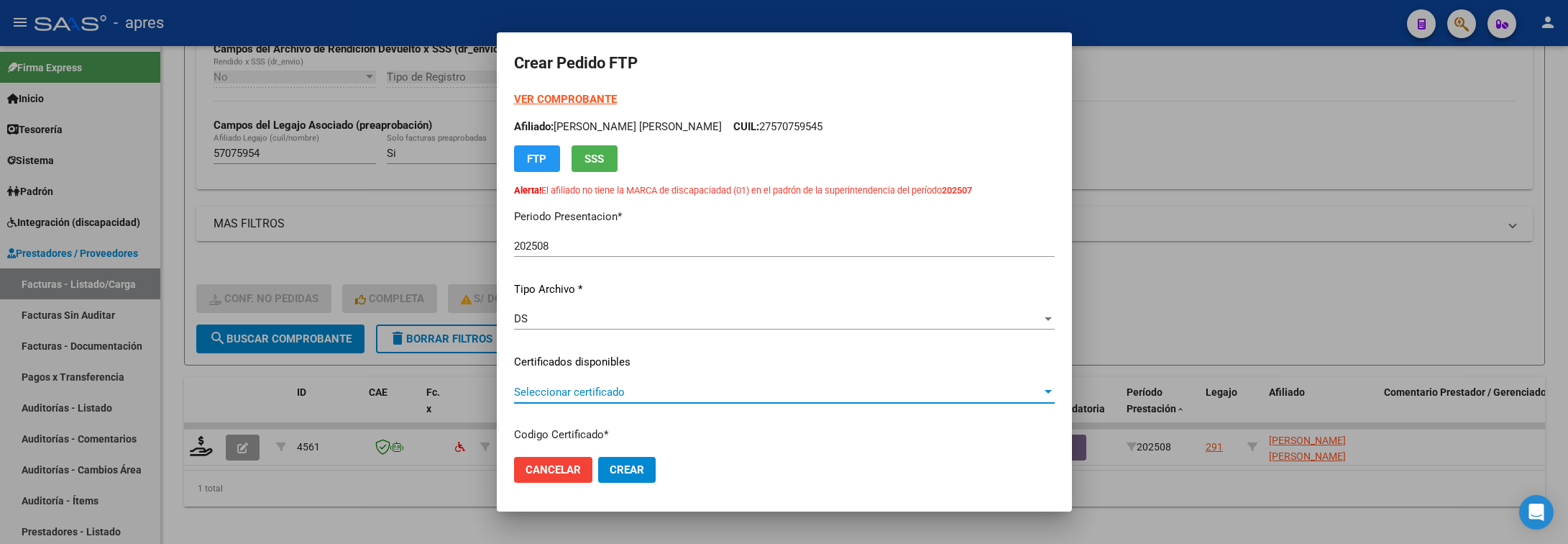
click at [645, 387] on span "Seleccionar certificado" at bounding box center [777, 392] width 528 height 13
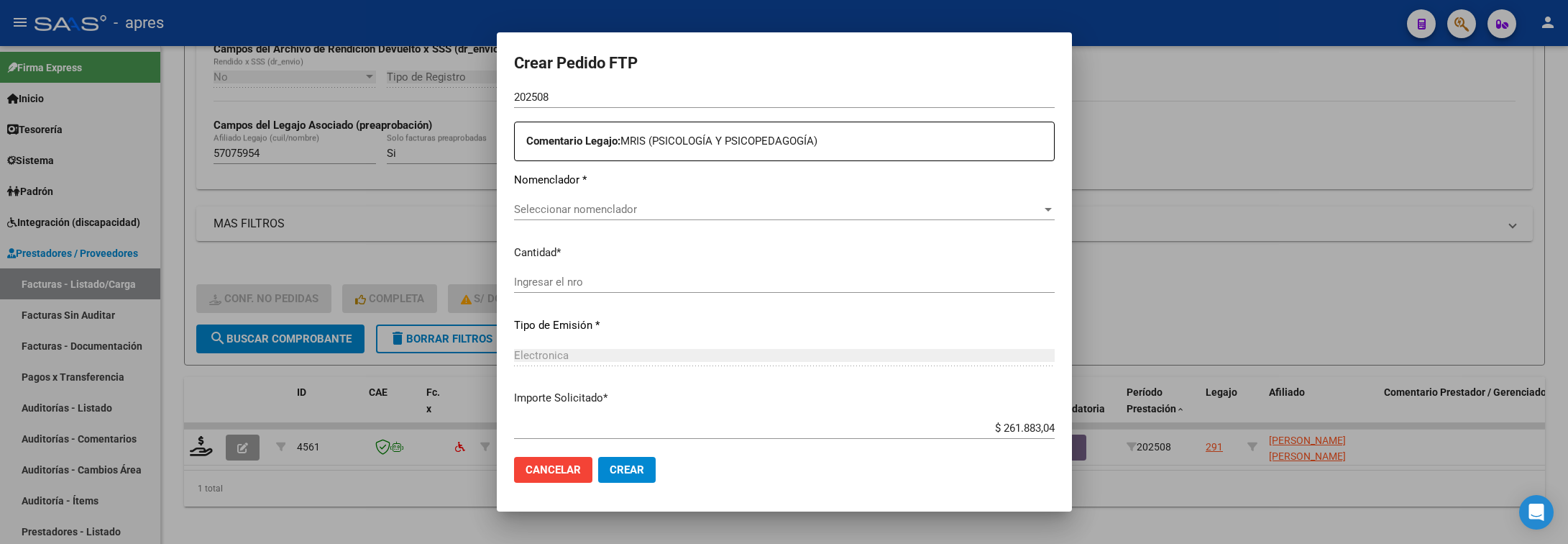
scroll to position [540, 0]
click at [561, 473] on span "Cancelar" at bounding box center [553, 470] width 55 height 13
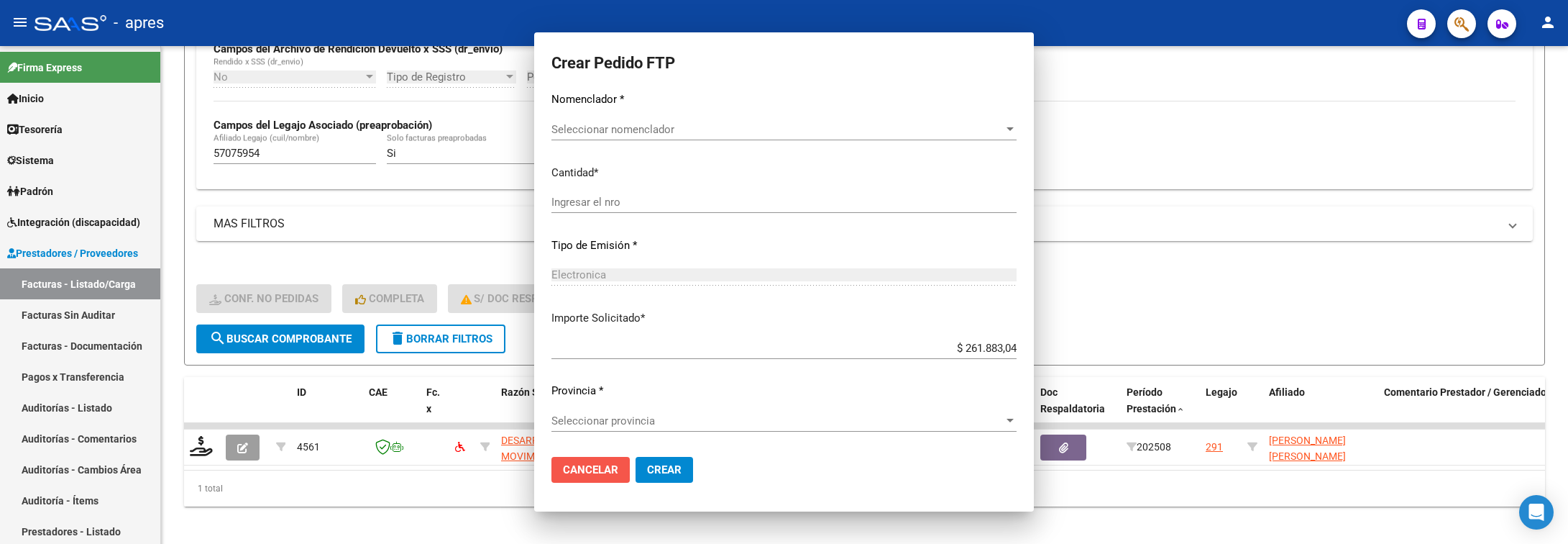
scroll to position [0, 0]
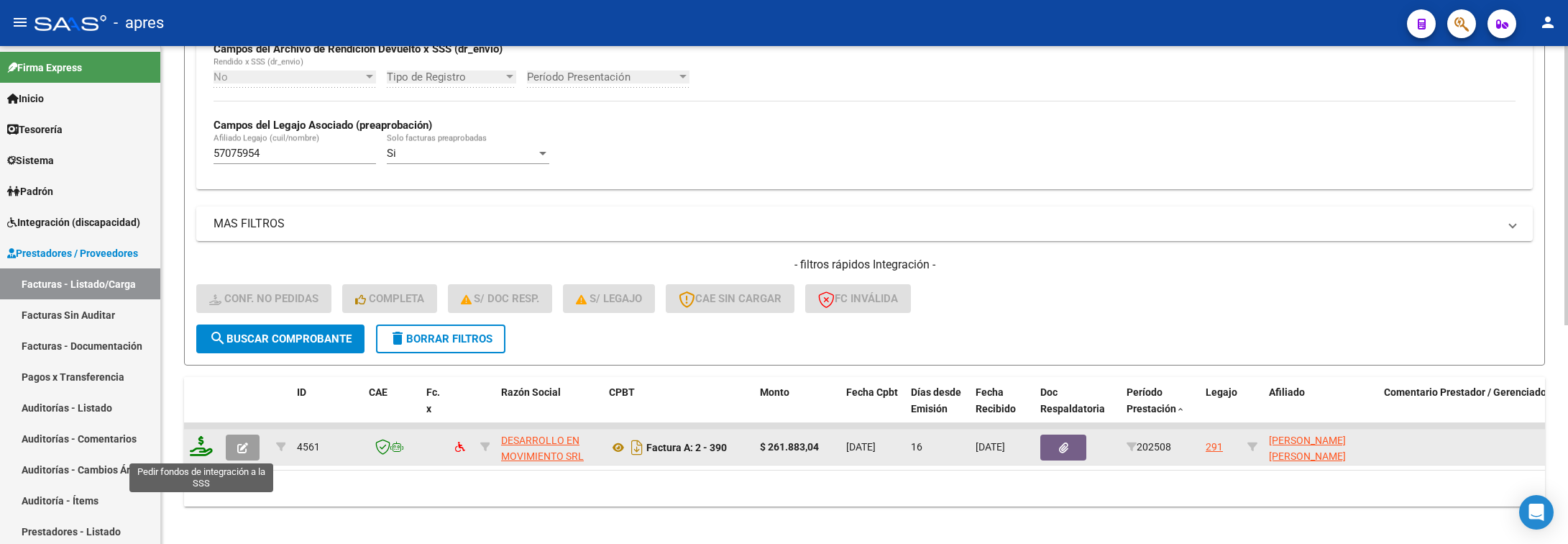
click at [201, 451] on icon at bounding box center [202, 446] width 23 height 20
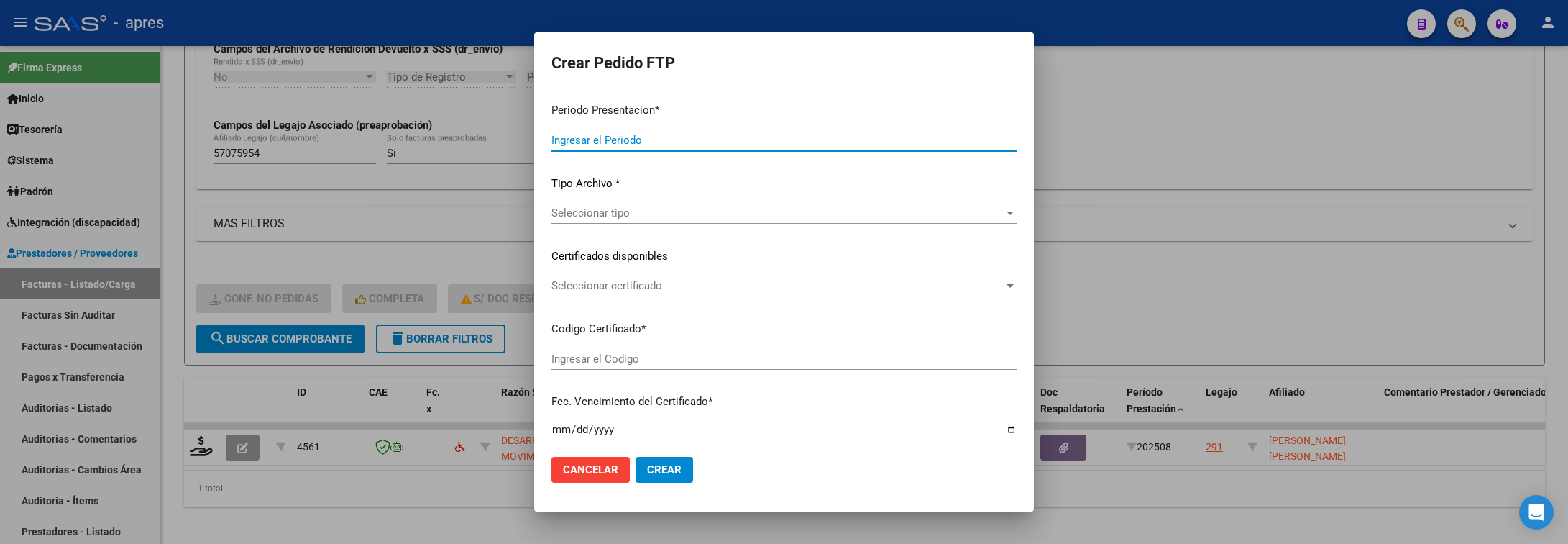
type input "202508"
type input "$ 261.883,04"
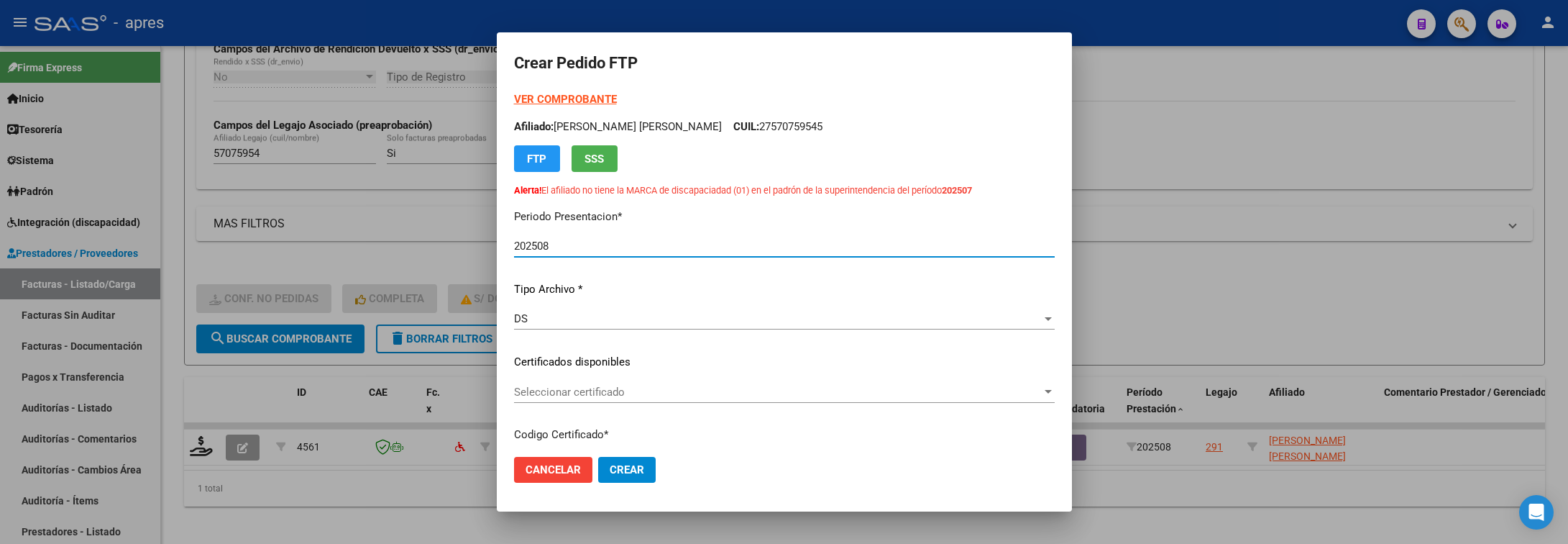
type input "ARG01000570759542025031820300318BUE370"
type input "2030-03-18"
click at [690, 389] on span "Seleccionar certificado" at bounding box center [777, 392] width 528 height 13
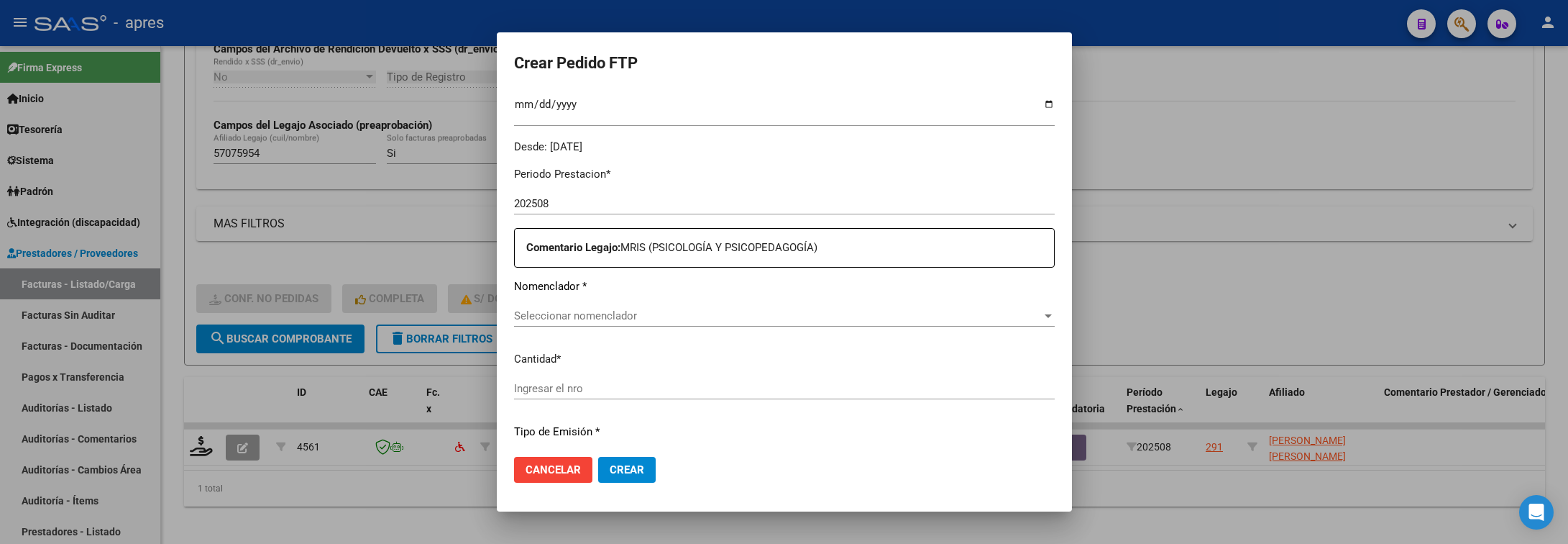
scroll to position [540, 0]
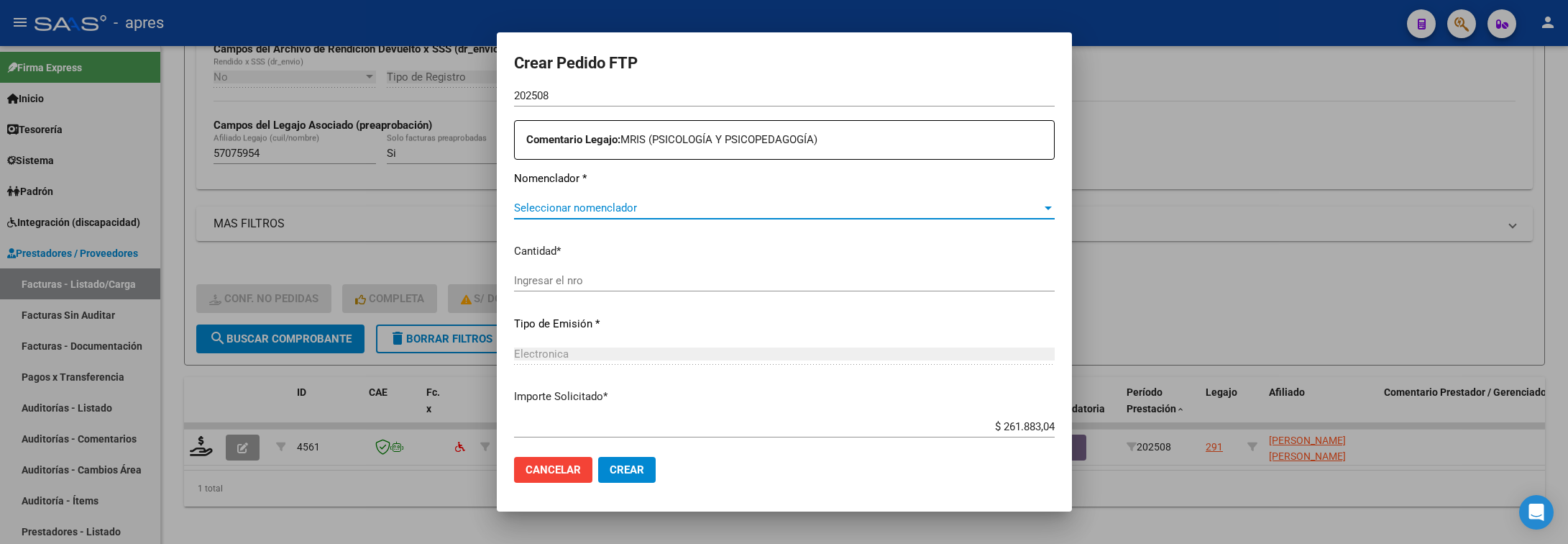
click at [686, 210] on span "Seleccionar nomenclador" at bounding box center [777, 208] width 528 height 13
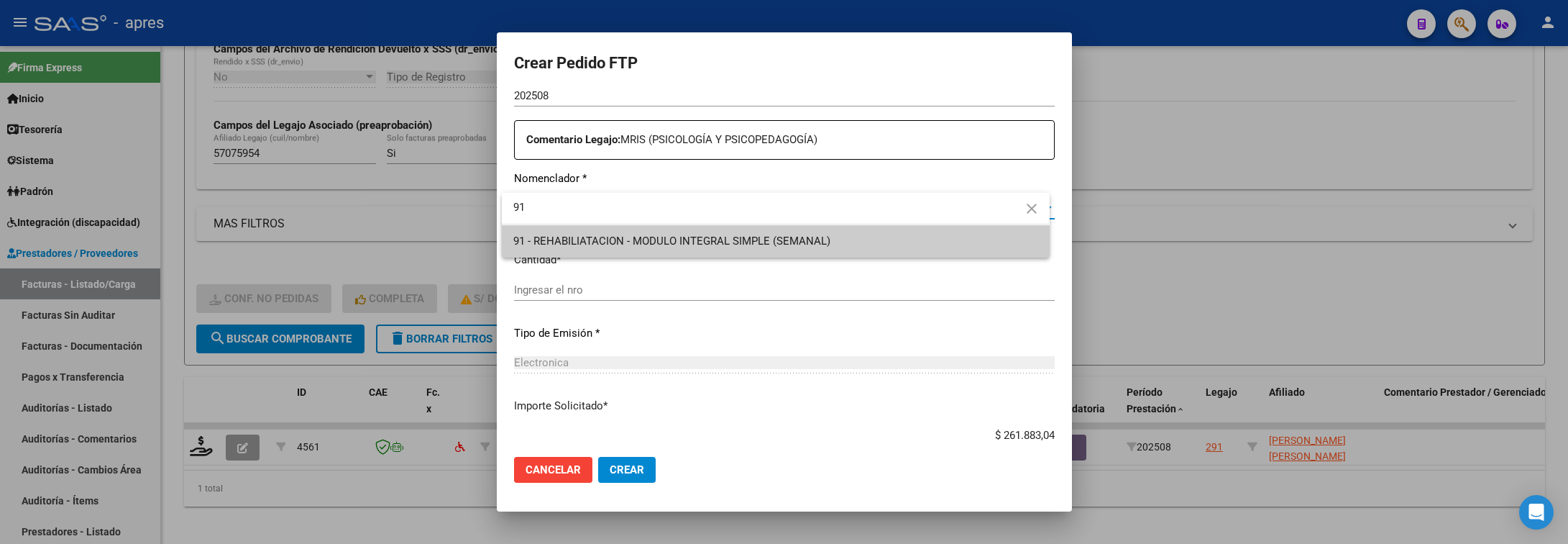
type input "91"
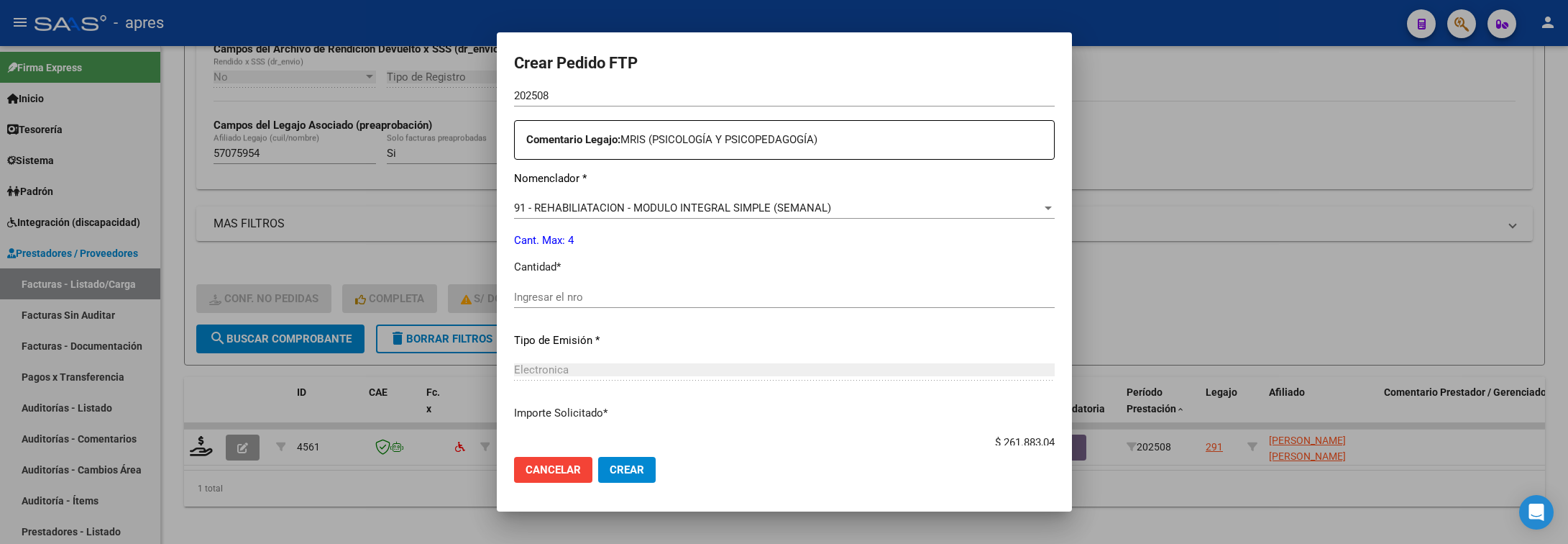
click at [684, 288] on div "Ingresar el nro" at bounding box center [784, 297] width 541 height 22
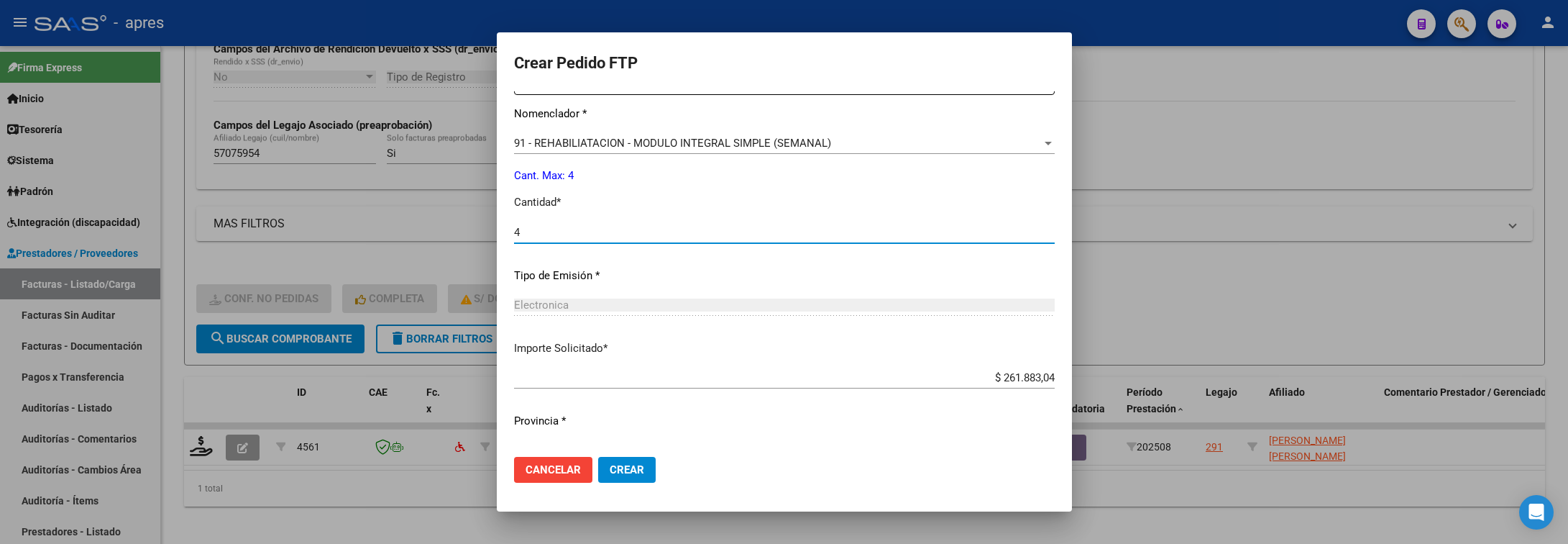
scroll to position [634, 0]
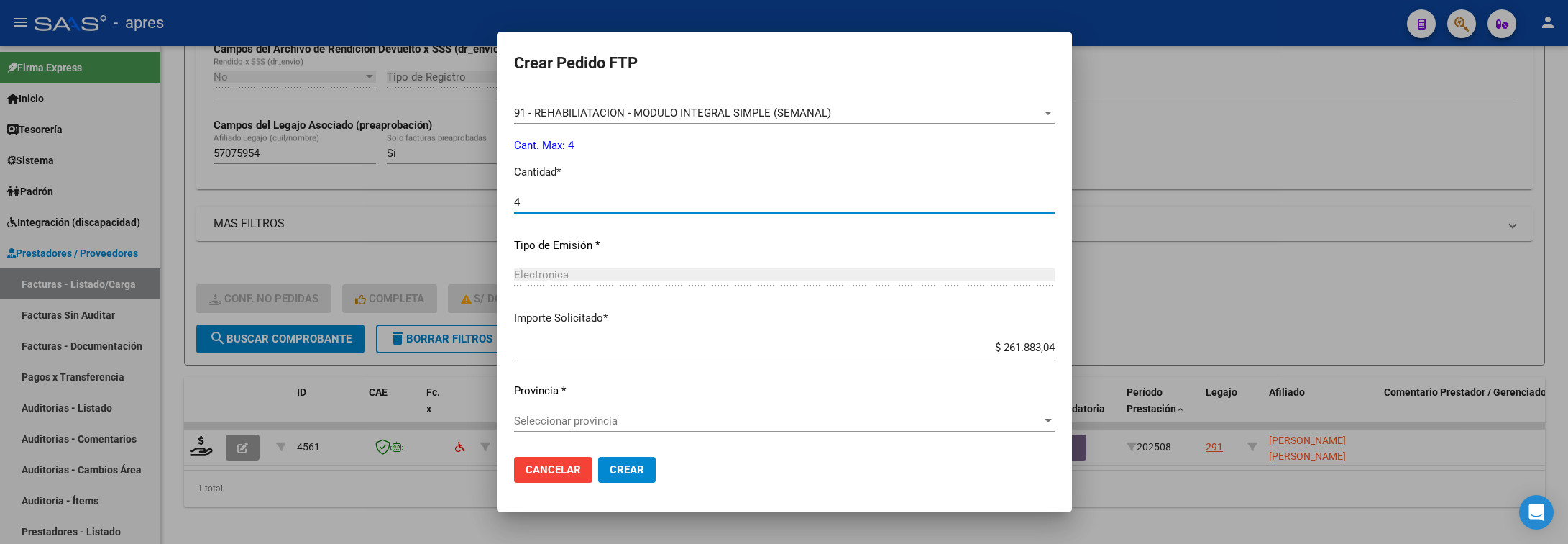
type input "4"
click at [690, 421] on span "Seleccionar provincia" at bounding box center [777, 421] width 528 height 13
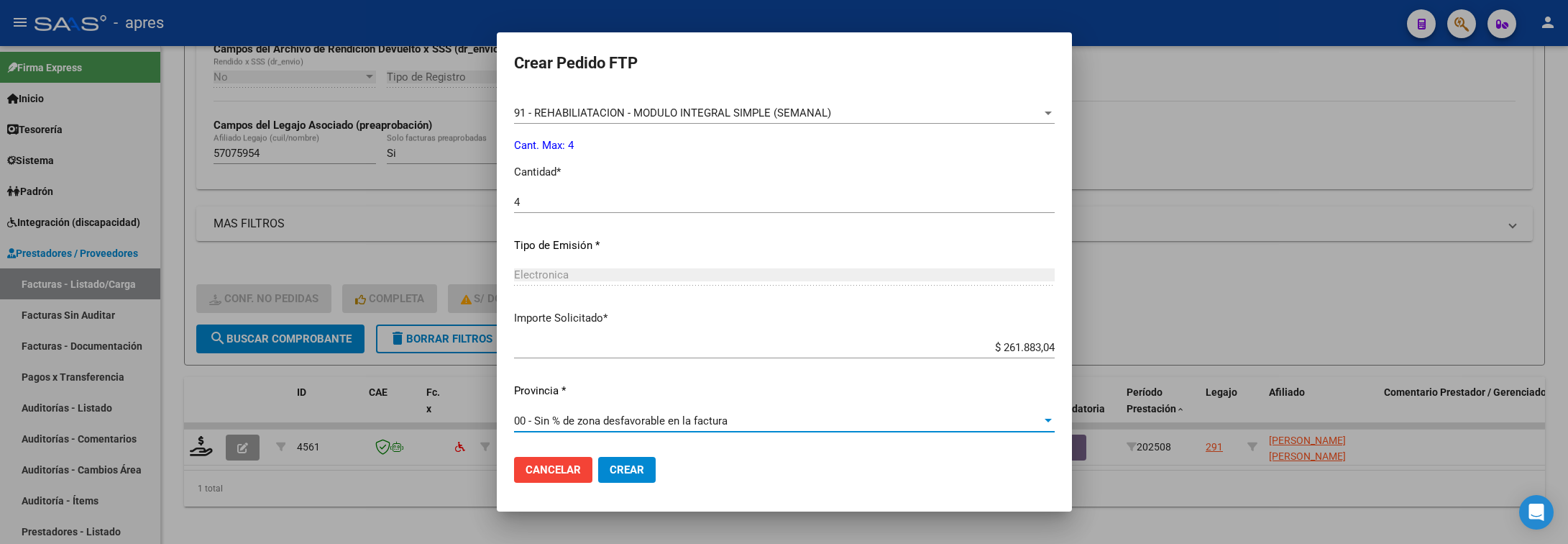
click at [633, 466] on span "Crear" at bounding box center [627, 470] width 34 height 13
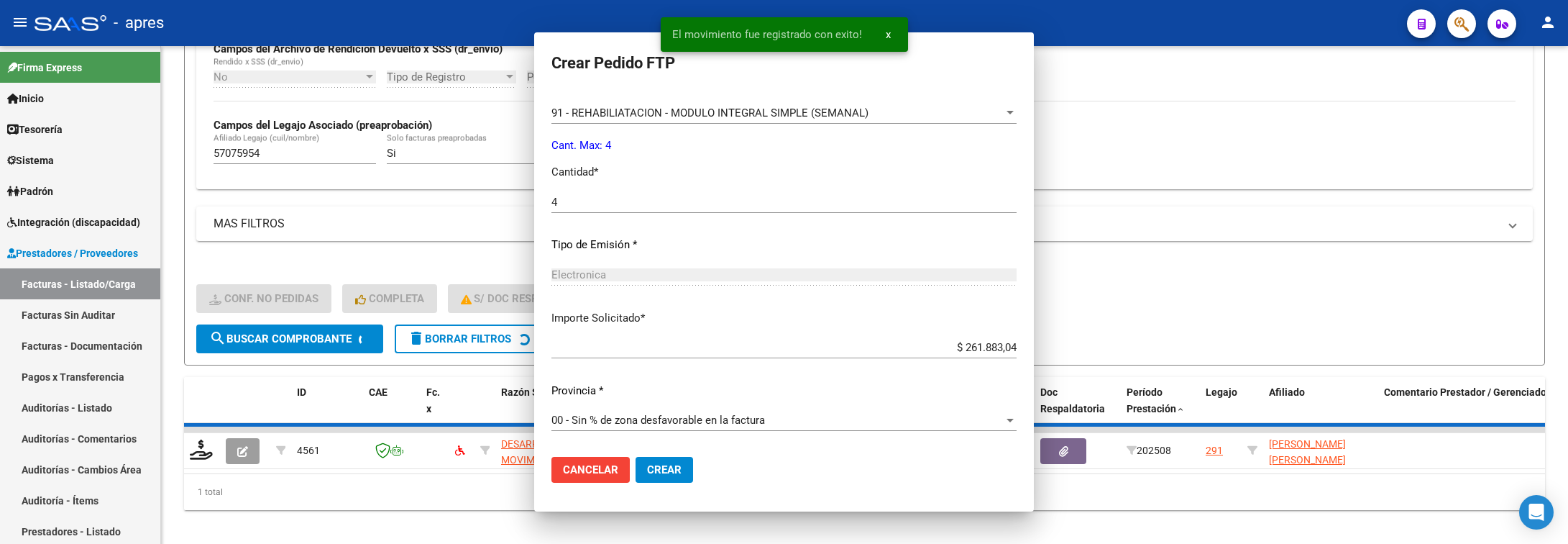
scroll to position [0, 0]
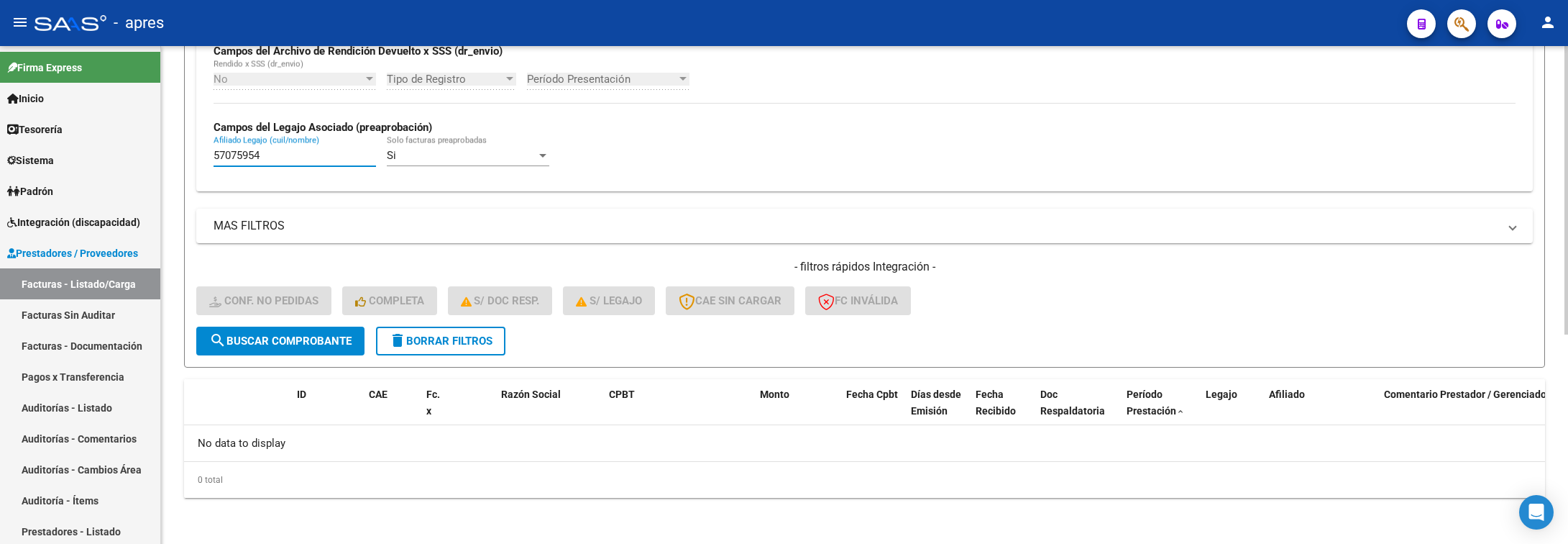
drag, startPoint x: 280, startPoint y: 156, endPoint x: 186, endPoint y: 159, distance: 94.0
click at [186, 159] on form "Filtros Id Integración Area Seleccionar Gerenciador Seleccionar Gerenciador Si …" at bounding box center [865, 89] width 1361 height 558
paste input "2605822"
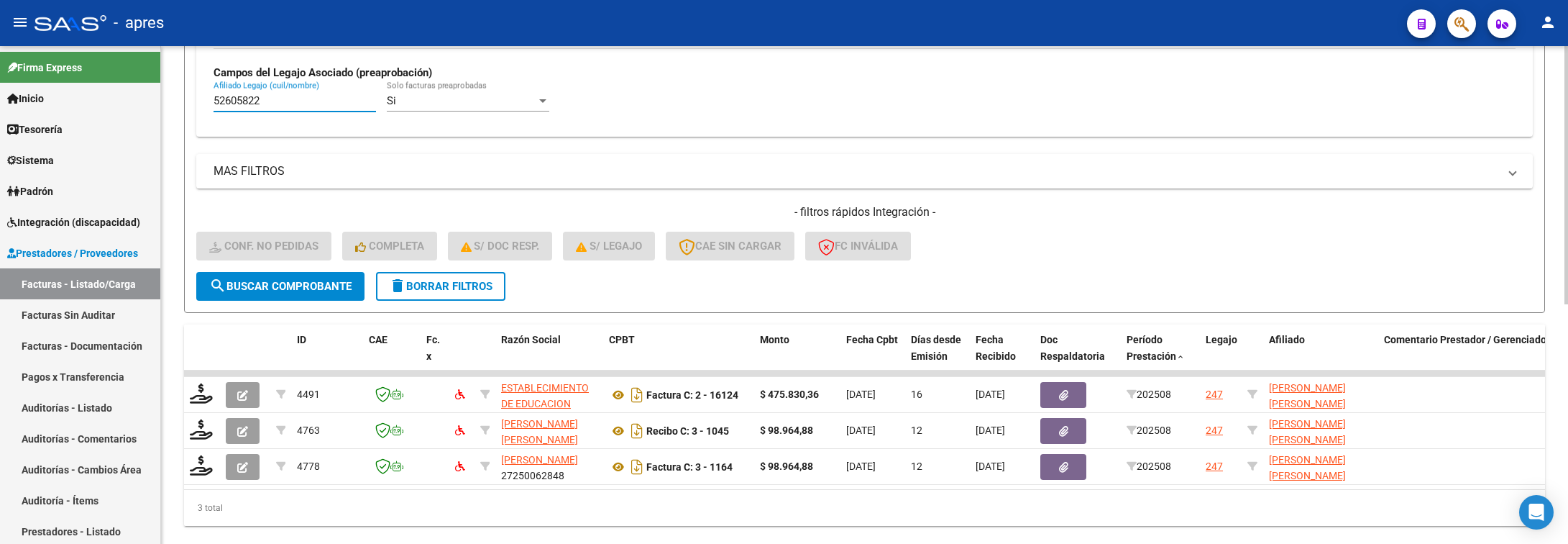
scroll to position [462, 0]
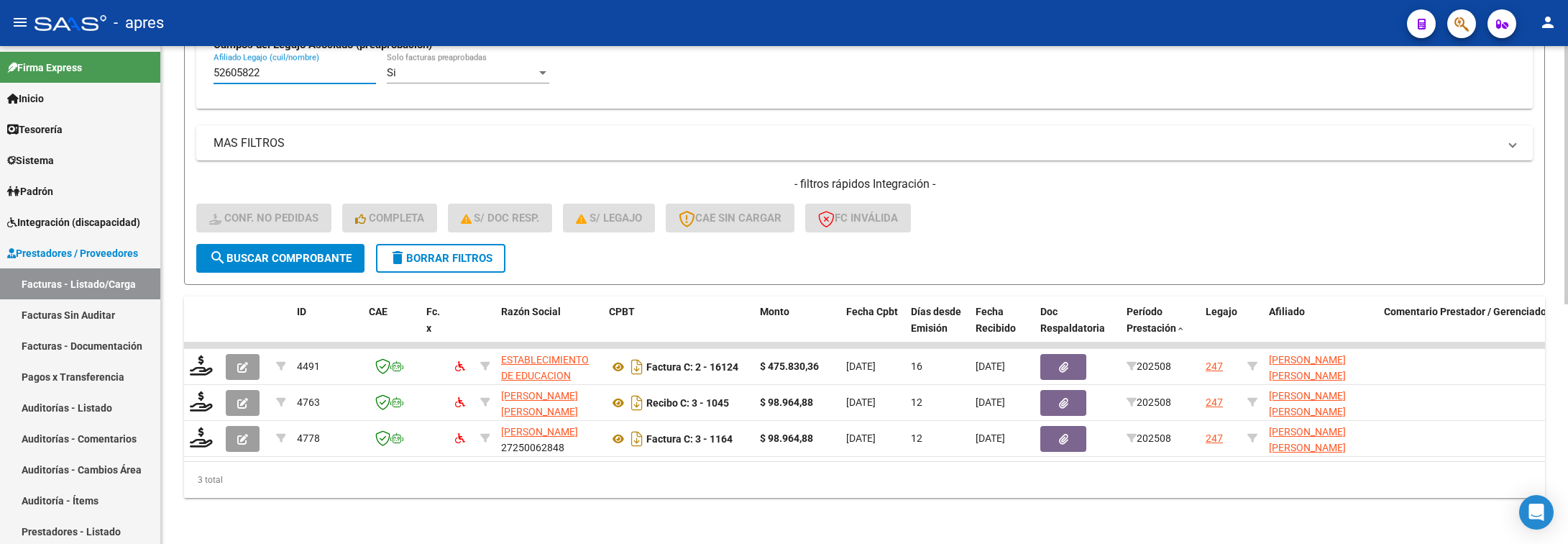
type input "52605822"
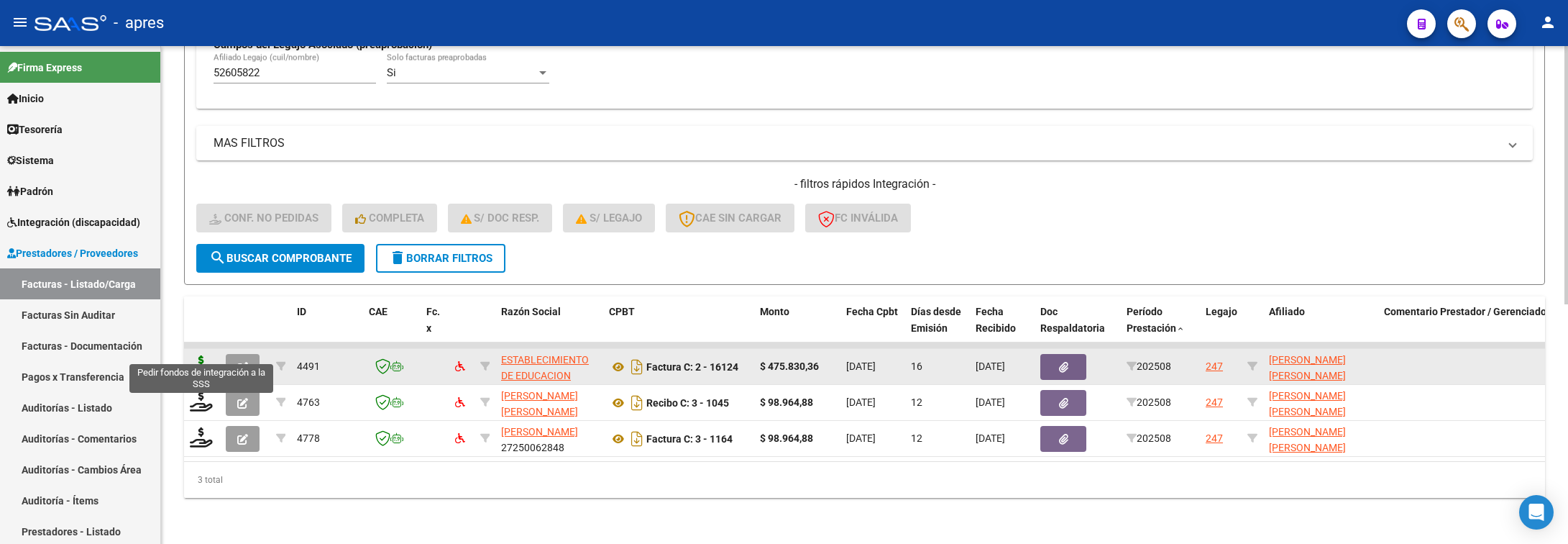
click at [203, 355] on icon at bounding box center [202, 366] width 23 height 20
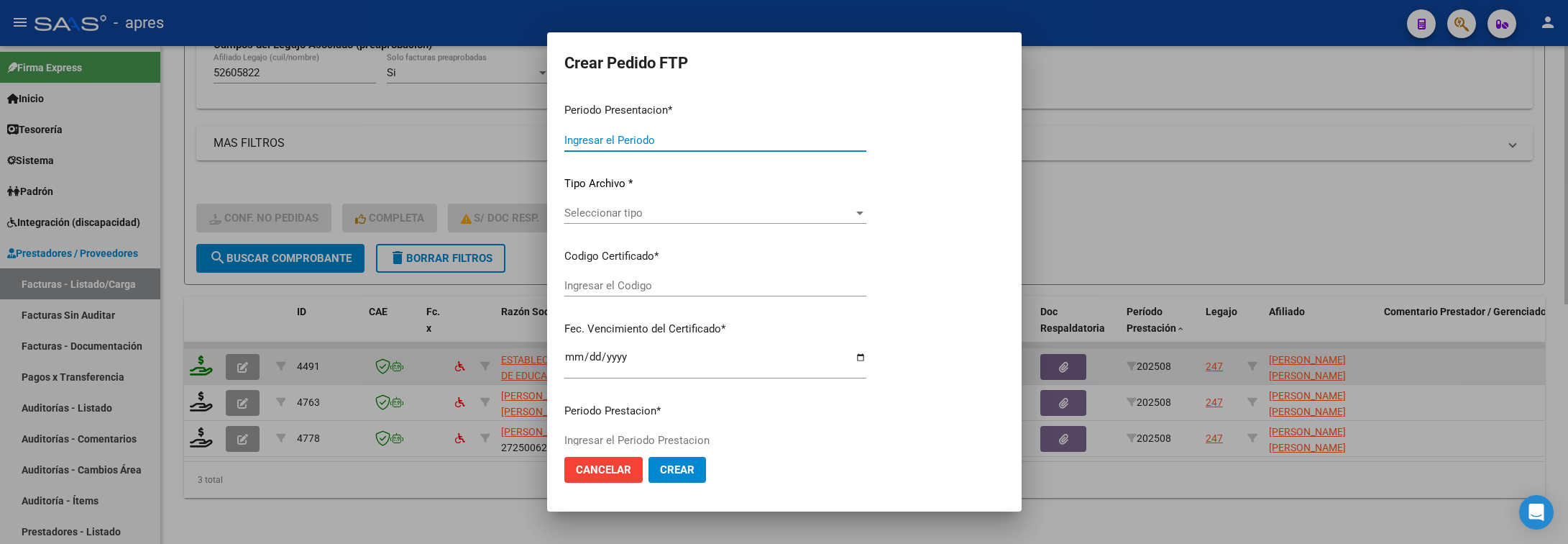
type input "202508"
type input "$ 475.830,36"
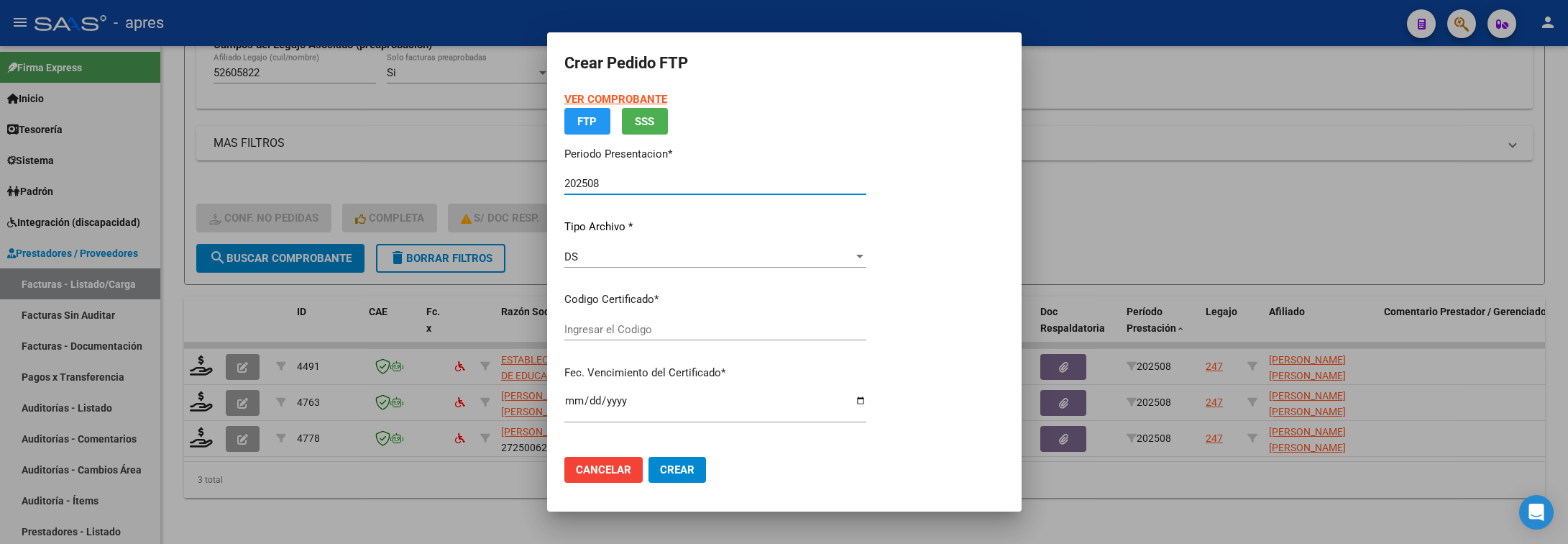
type input "ARG02000526058222025041520300415BUE316"
type input "2030-04-05"
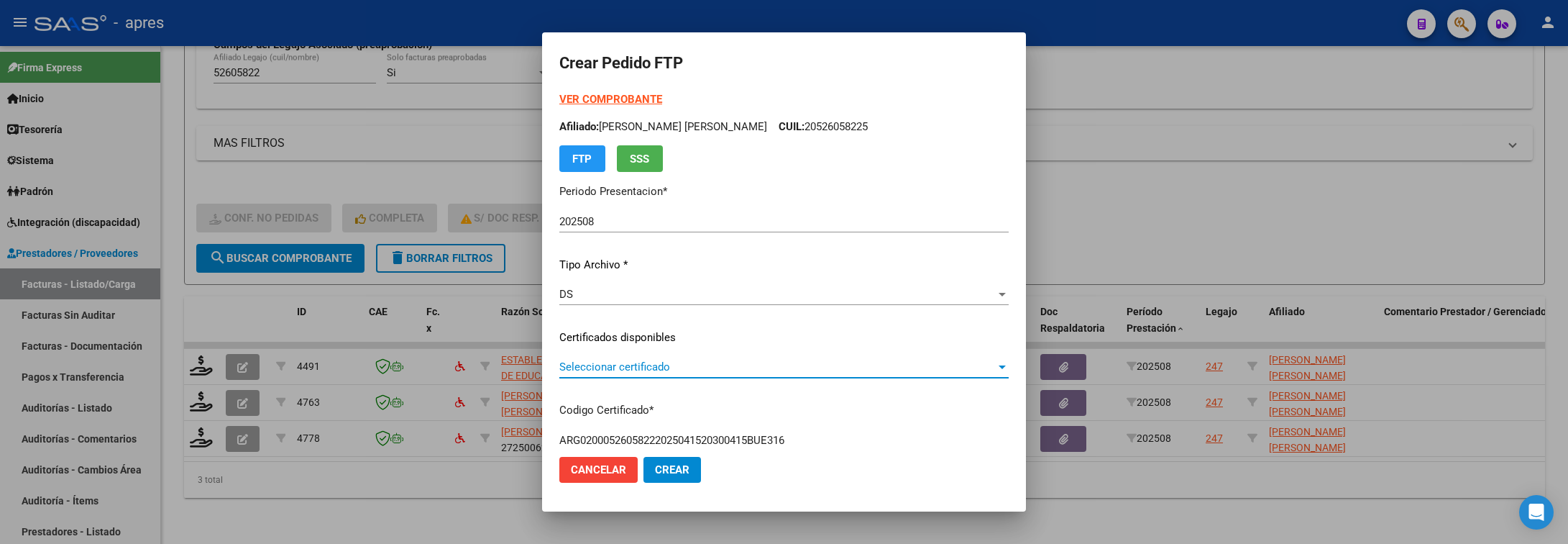
click at [721, 366] on span "Seleccionar certificado" at bounding box center [777, 367] width 437 height 13
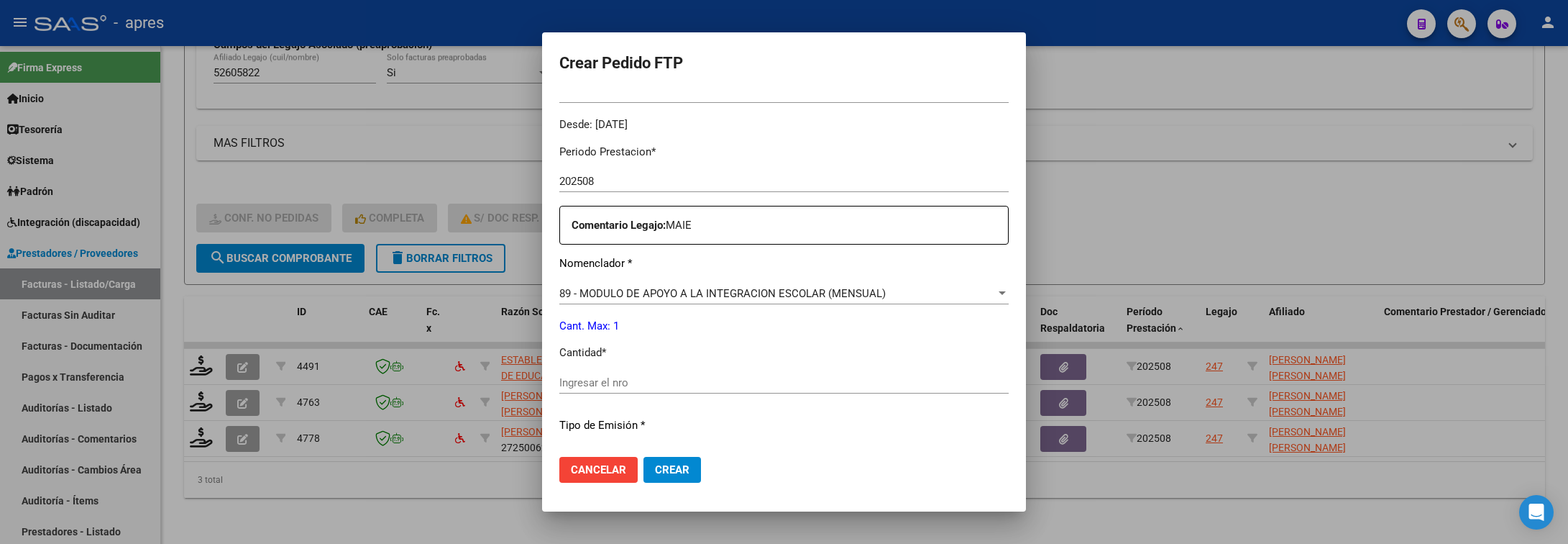
scroll to position [432, 0]
click at [692, 380] on input "Ingresar el nro" at bounding box center [783, 381] width 449 height 13
type input "1"
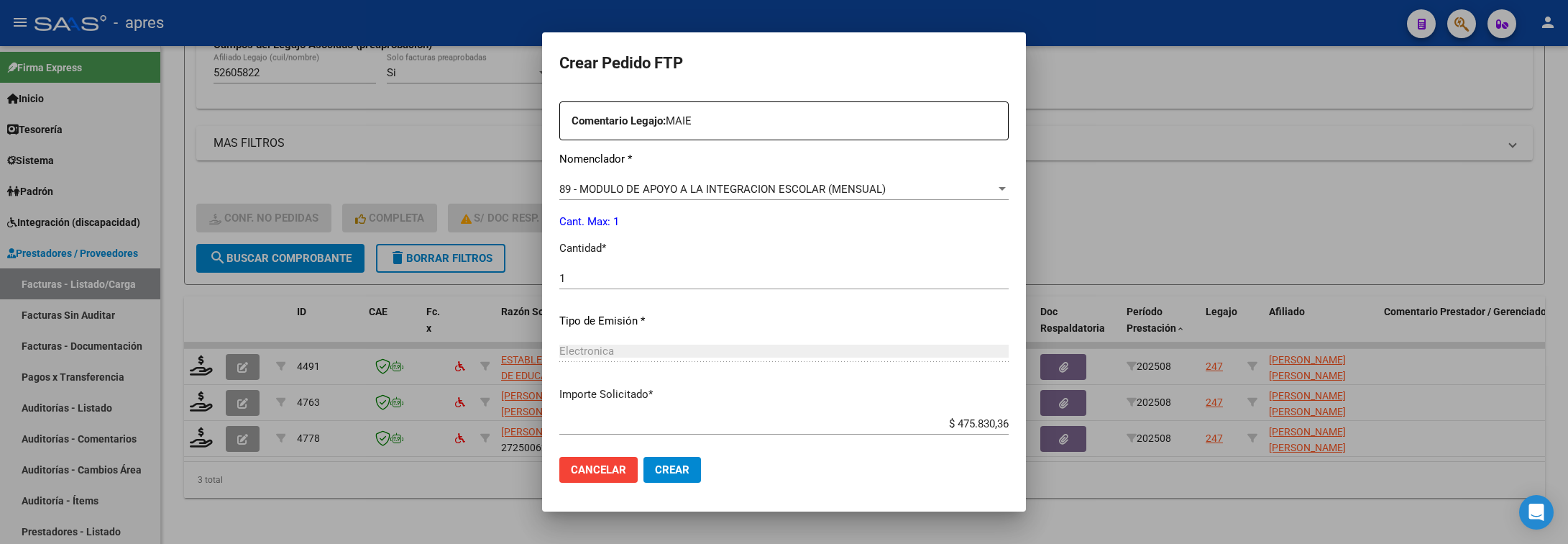
scroll to position [610, 0]
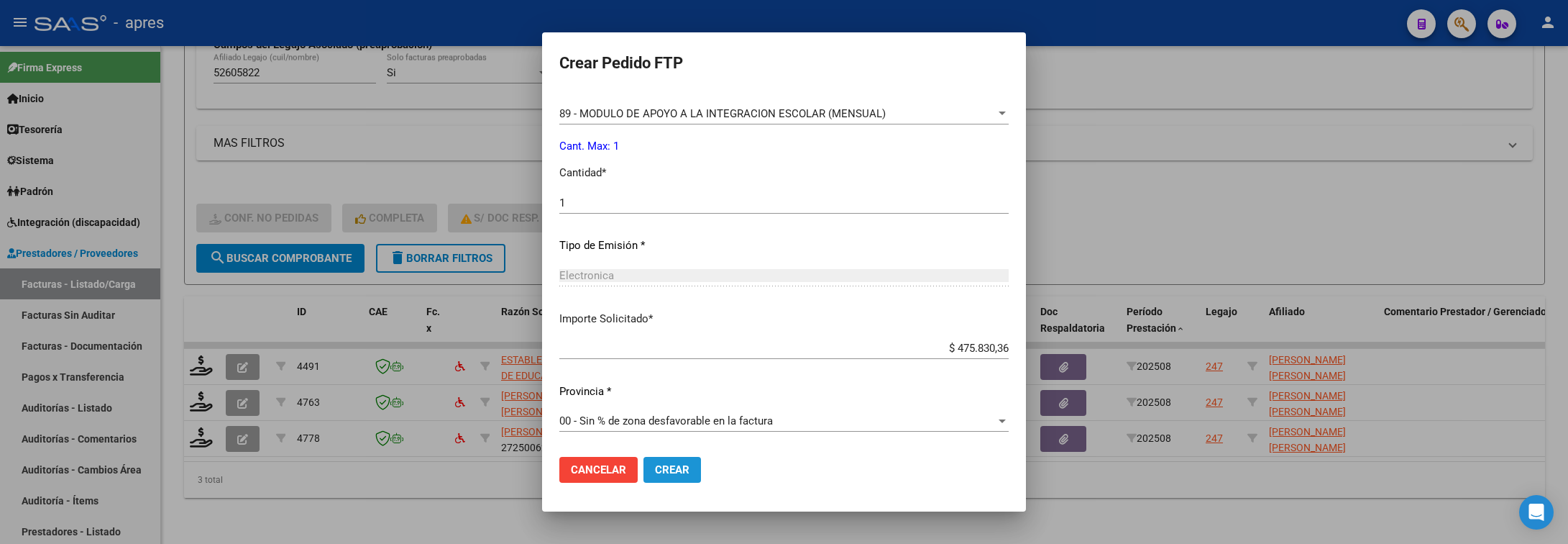
click at [652, 481] on button "Crear" at bounding box center [672, 470] width 58 height 26
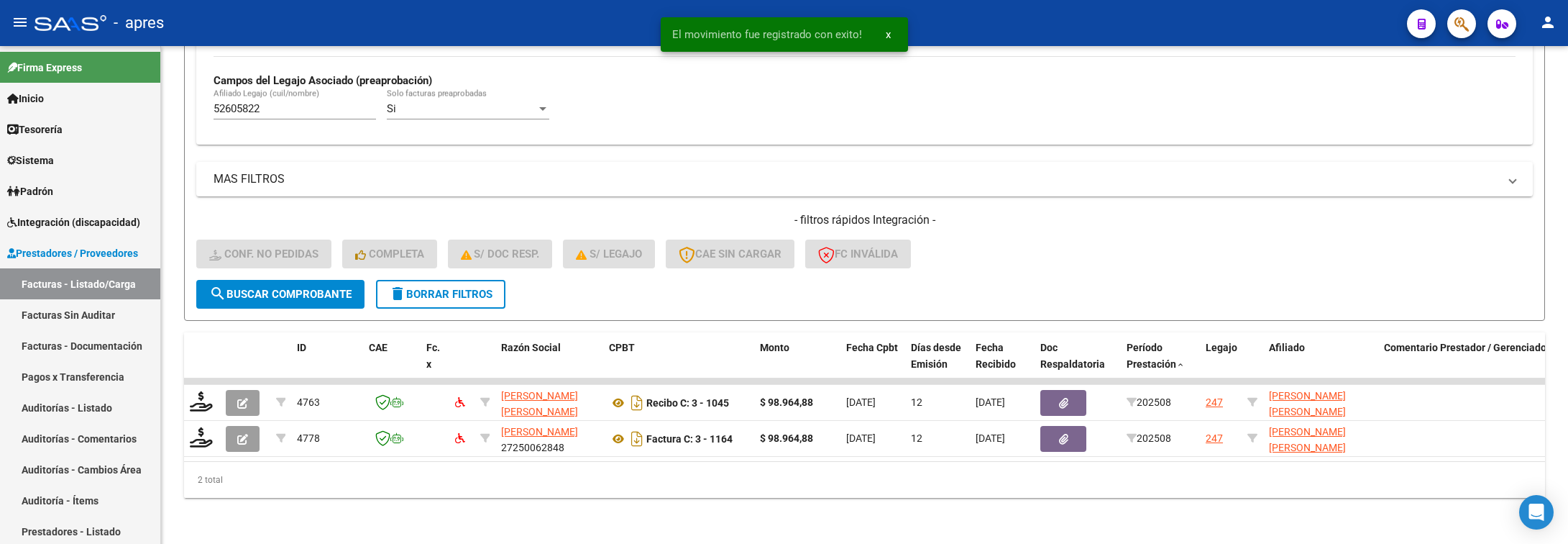
scroll to position [426, 0]
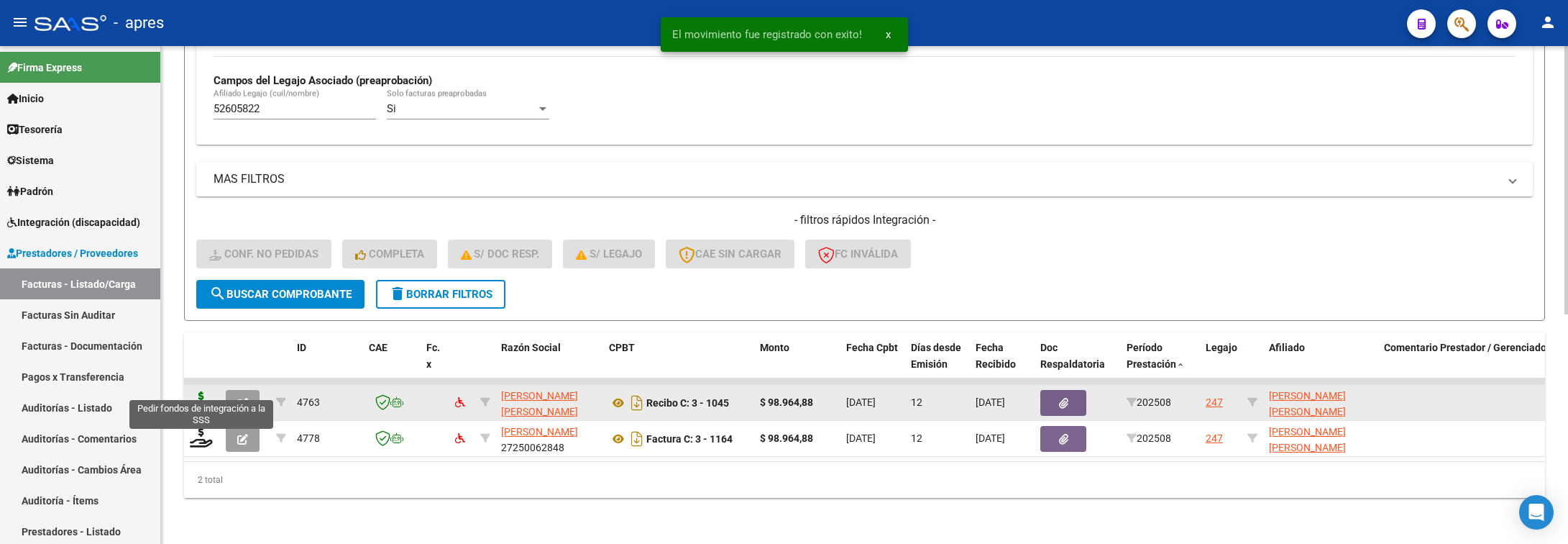
click at [202, 391] on icon at bounding box center [202, 401] width 23 height 20
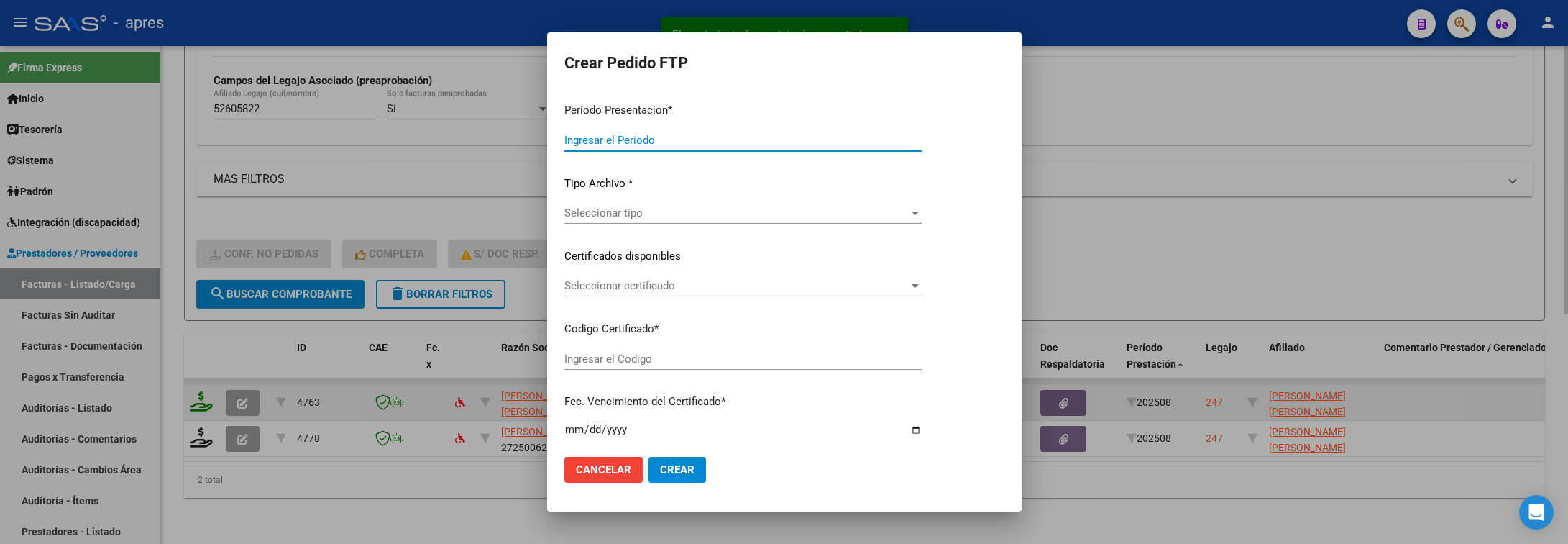
type input "202508"
type input "$ 98.964,88"
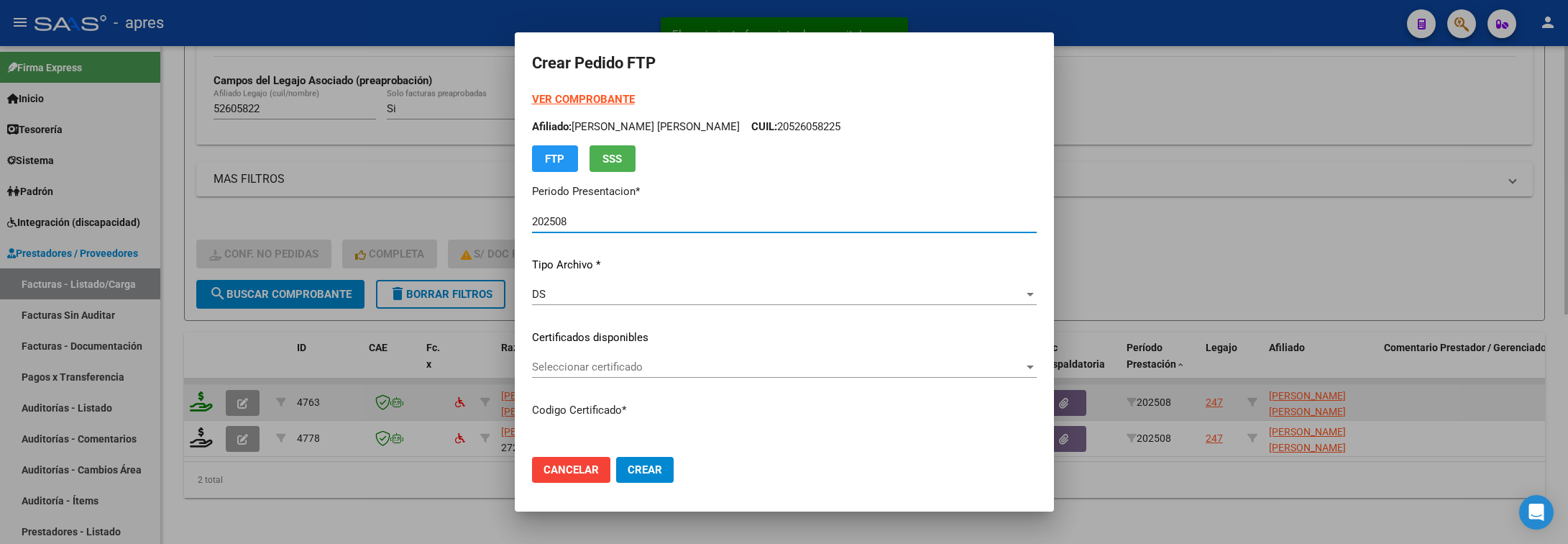
type input "ARG02000526058222025041520300415BUE316"
type input "2030-04-05"
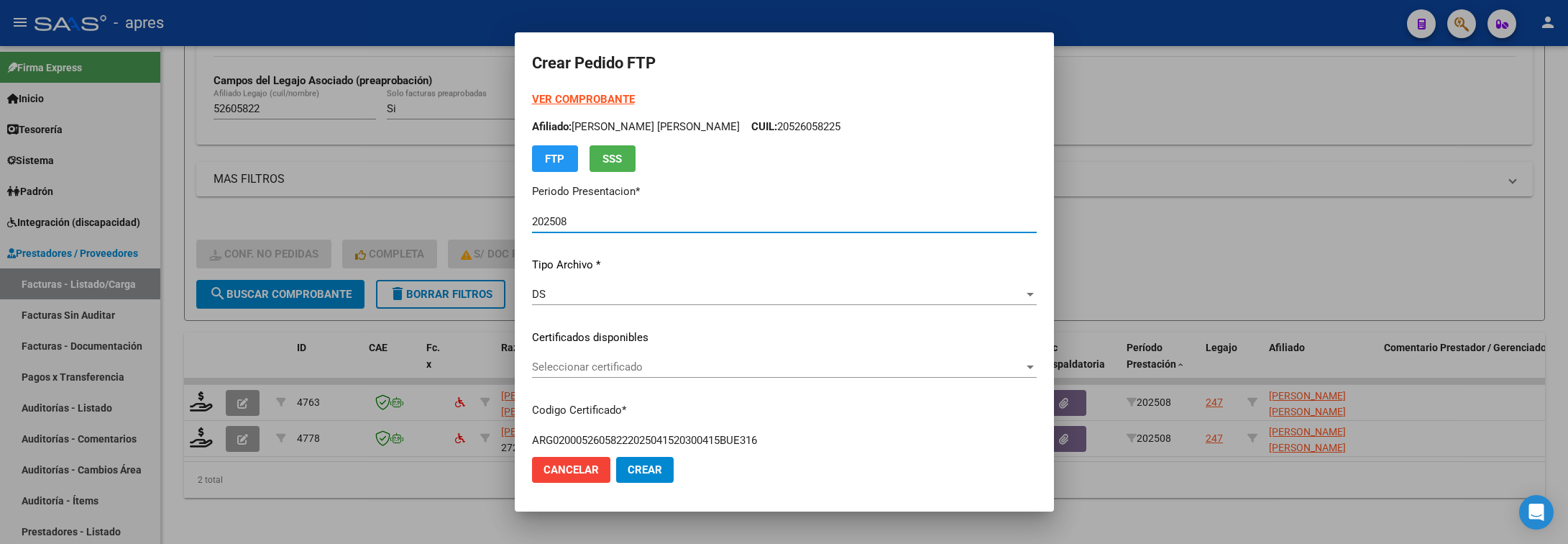
click at [561, 374] on div "Seleccionar certificado Seleccionar certificado" at bounding box center [784, 367] width 504 height 22
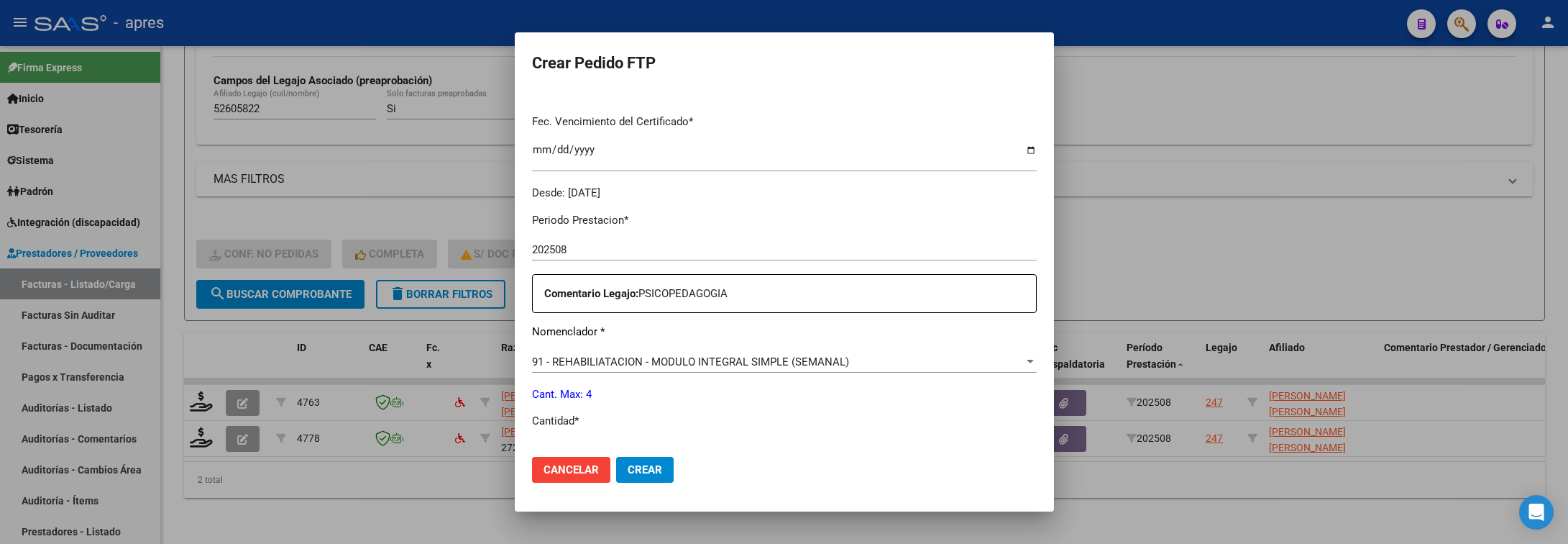
scroll to position [432, 0]
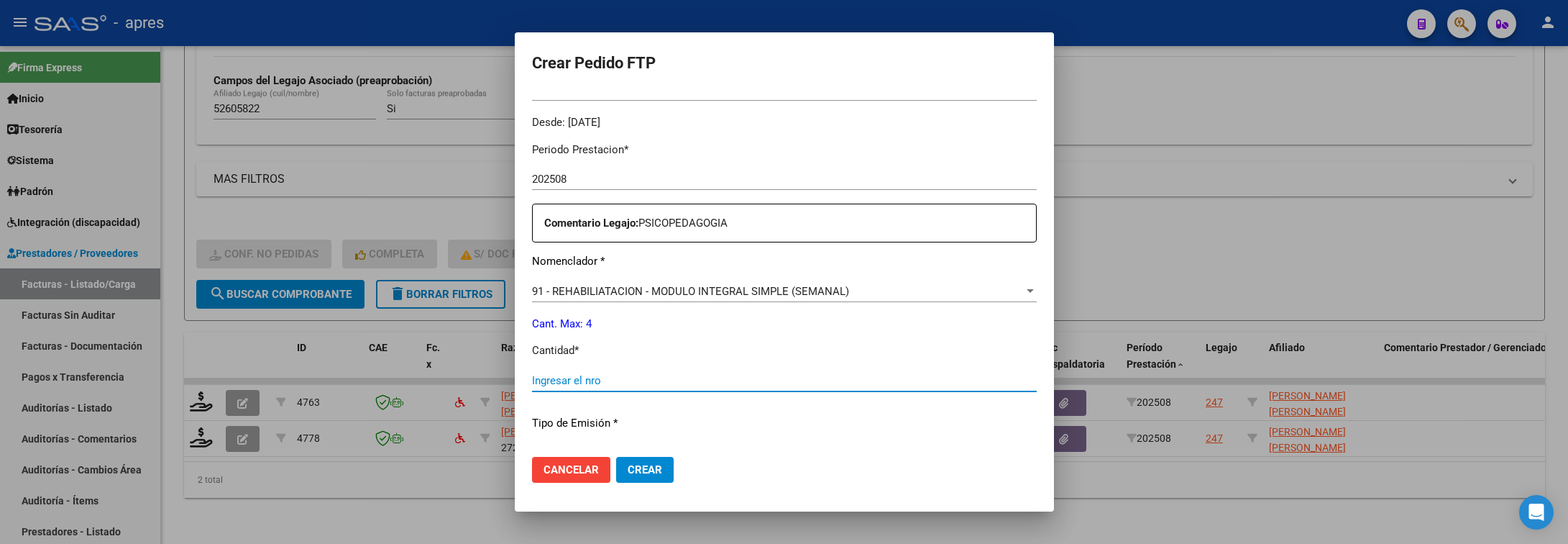
click at [561, 374] on input "Ingresar el nro" at bounding box center [784, 381] width 504 height 13
type input "4"
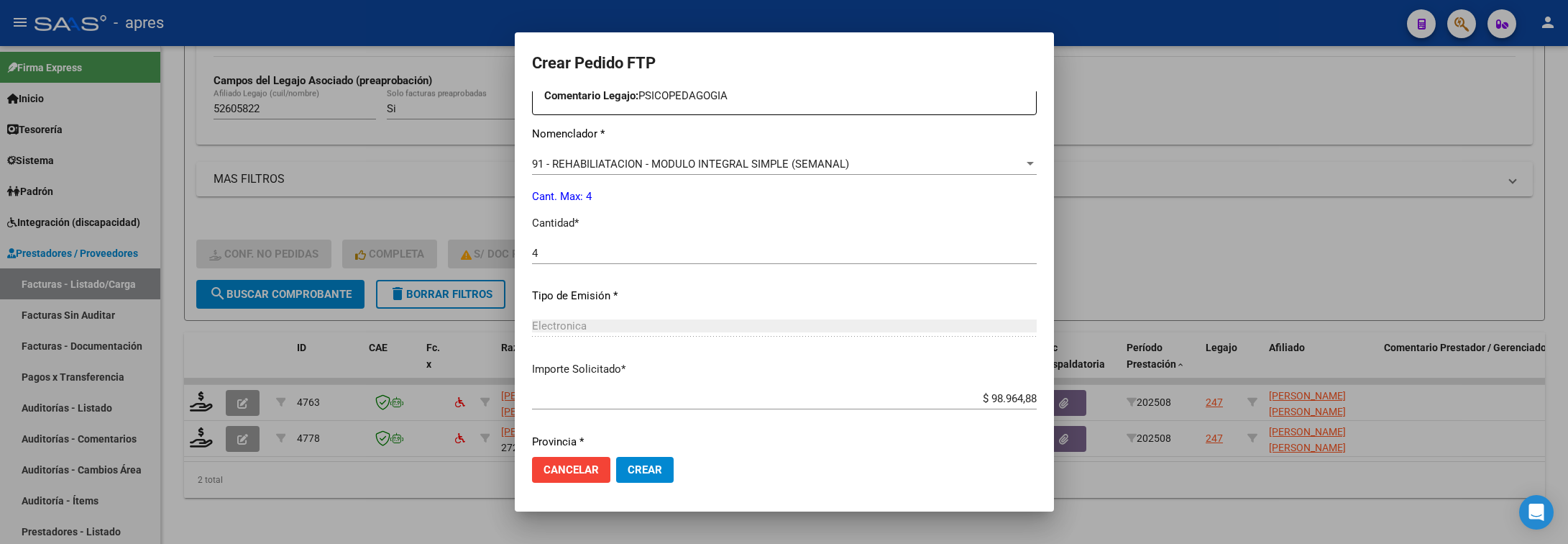
scroll to position [610, 0]
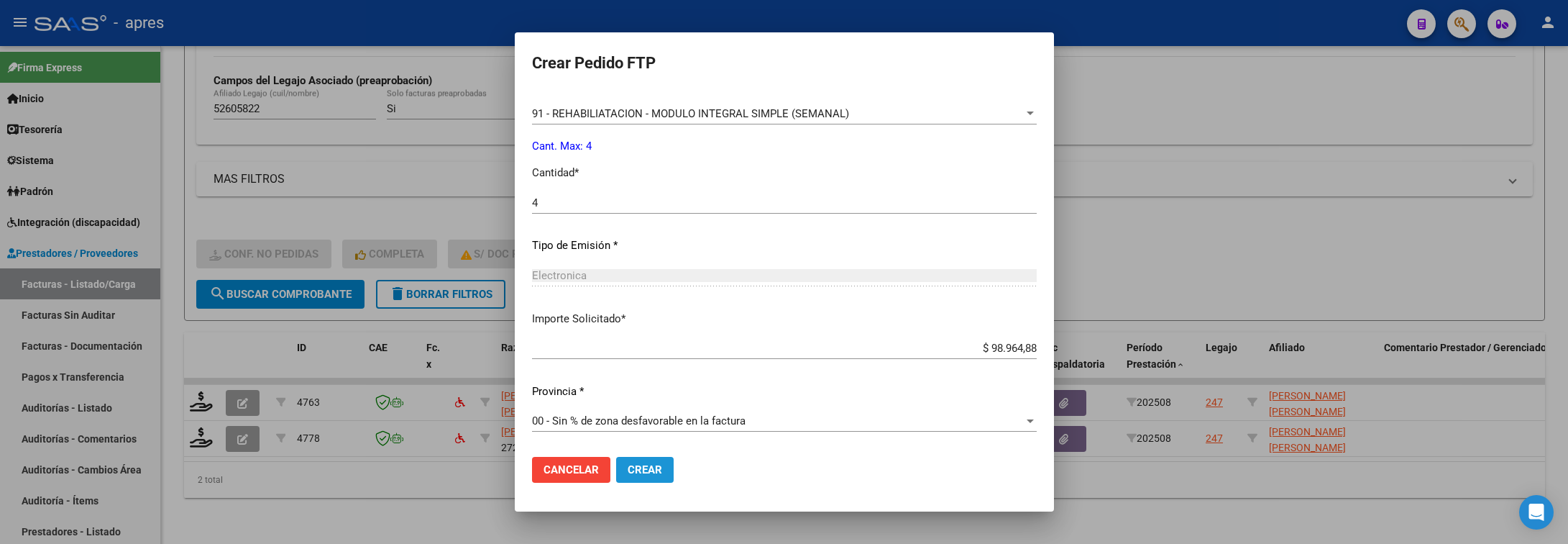
click at [639, 471] on span "Crear" at bounding box center [644, 470] width 34 height 13
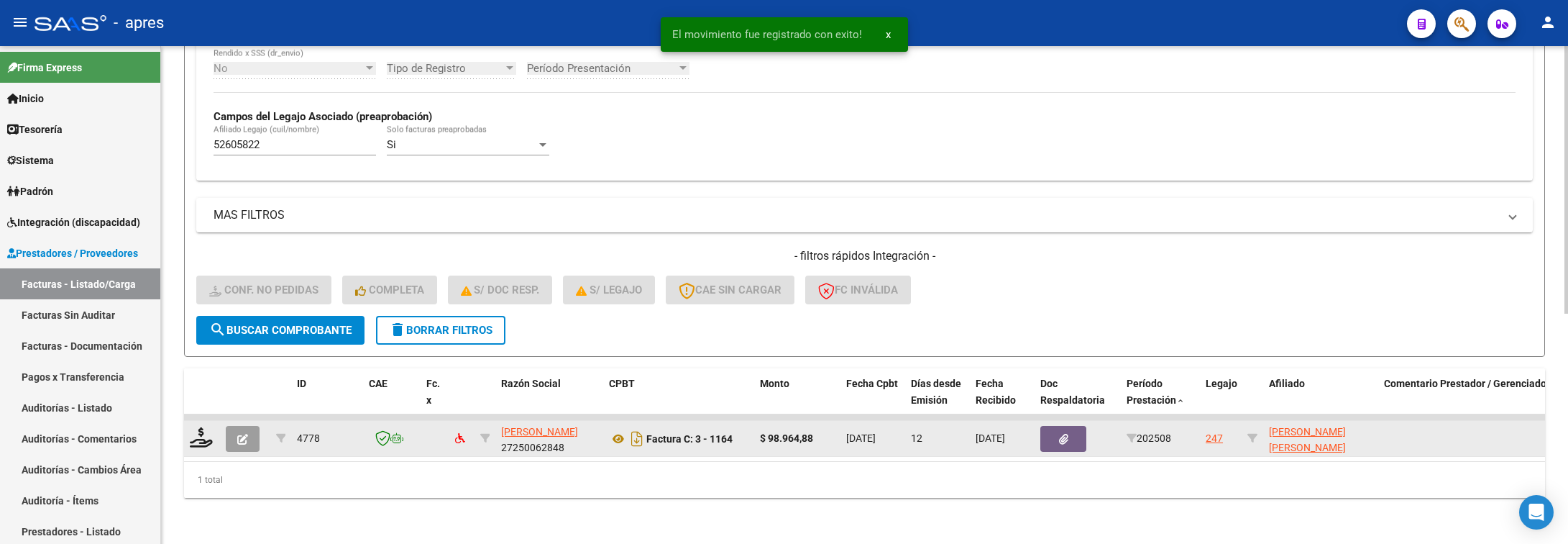
scroll to position [390, 0]
click at [209, 427] on icon at bounding box center [202, 438] width 23 height 20
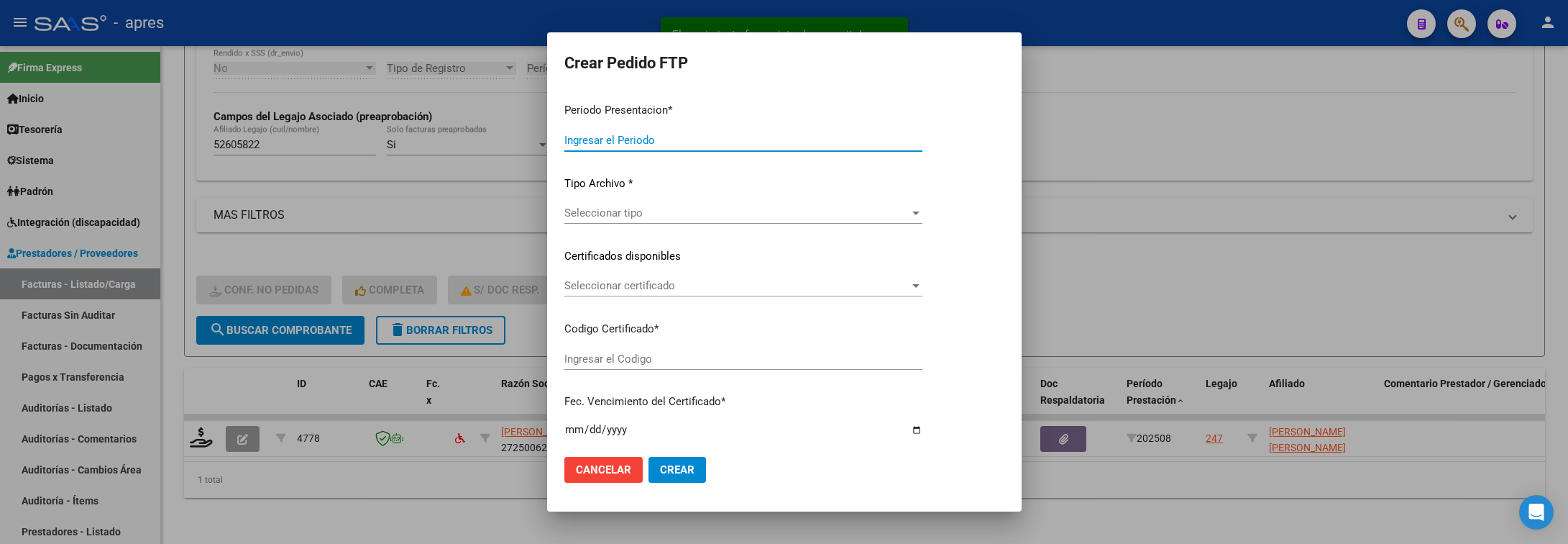
type input "202508"
type input "$ 98.964,88"
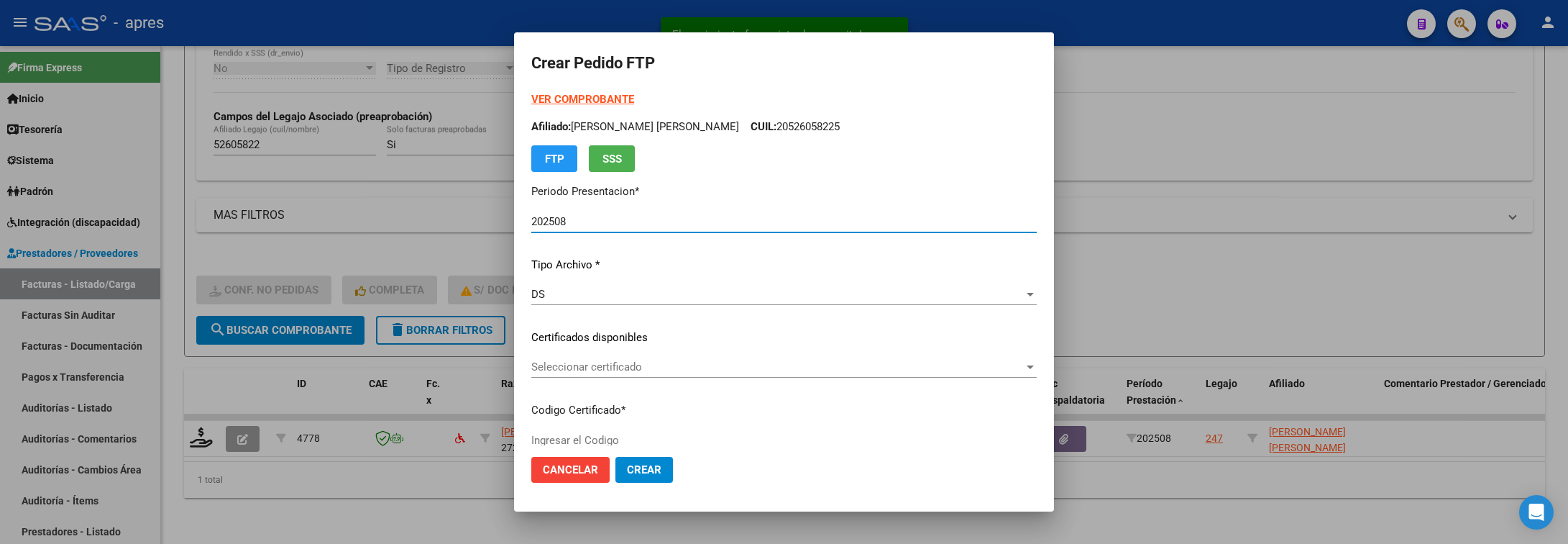
type input "ARG02000526058222025041520300415BUE316"
type input "2030-04-05"
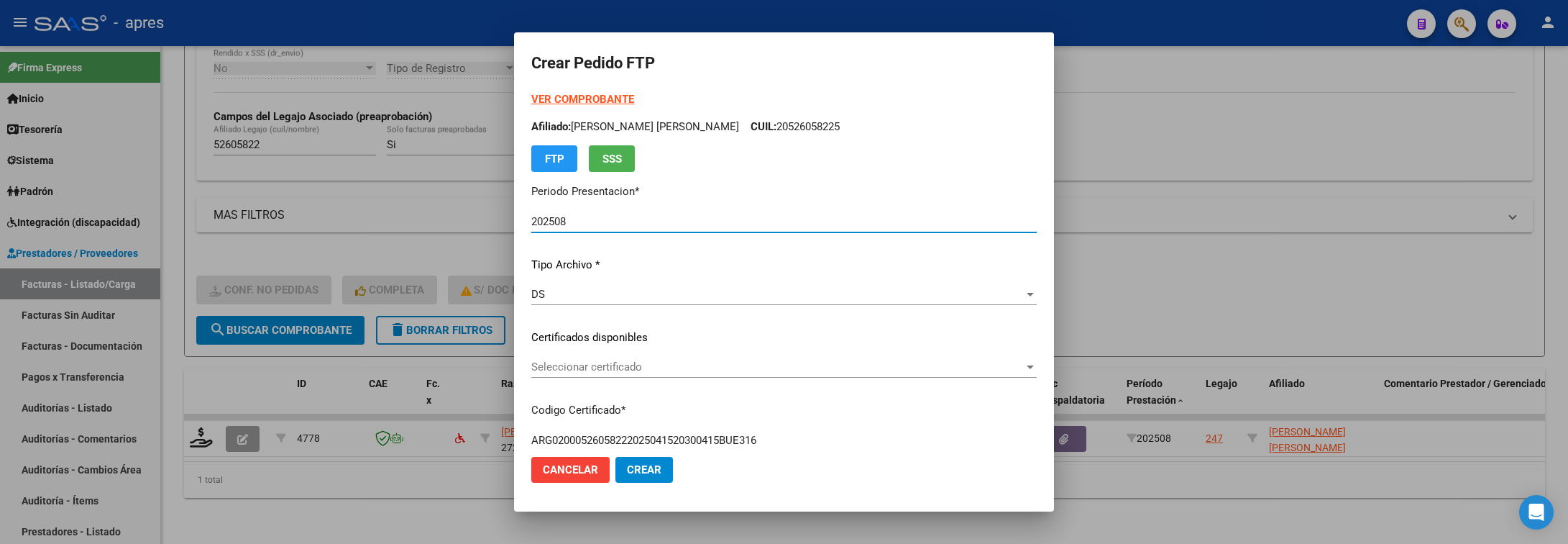
click at [729, 352] on div "VER COMPROBANTE ARCA Padrón Afiliado: GODOY HEFFNER MASSIMO ALEJANDRO CUIL: 205…" at bounding box center [784, 326] width 505 height 470
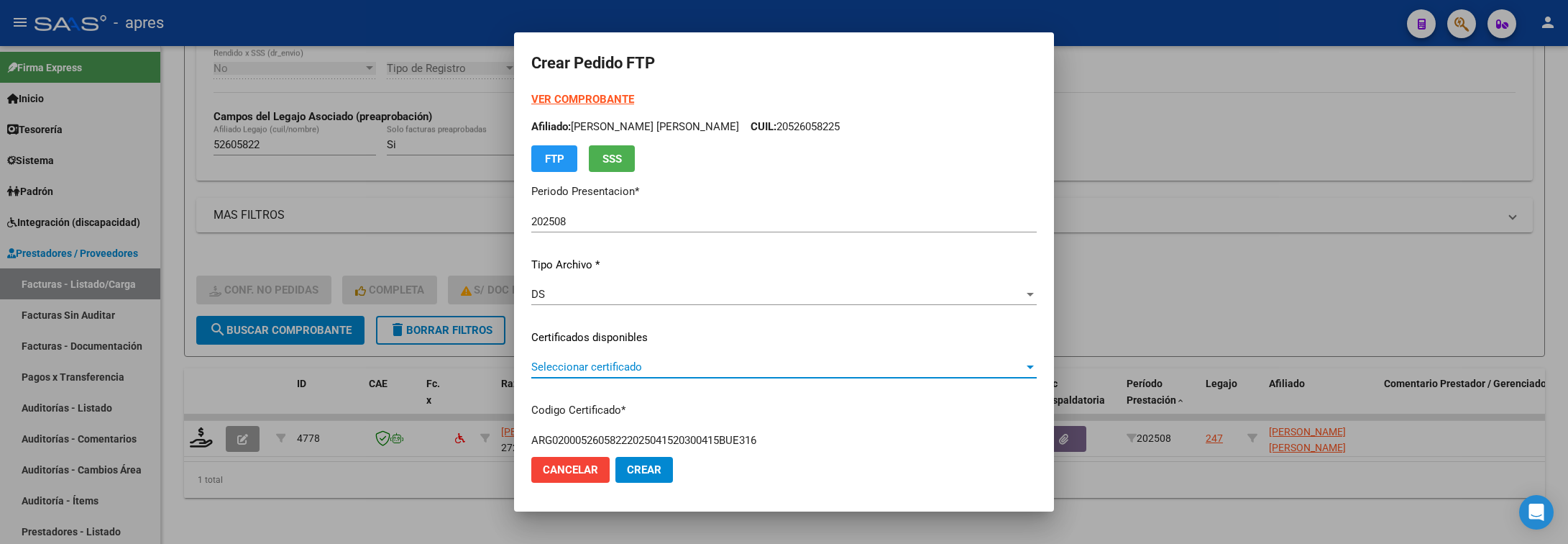
click at [732, 370] on span "Seleccionar certificado" at bounding box center [777, 367] width 493 height 13
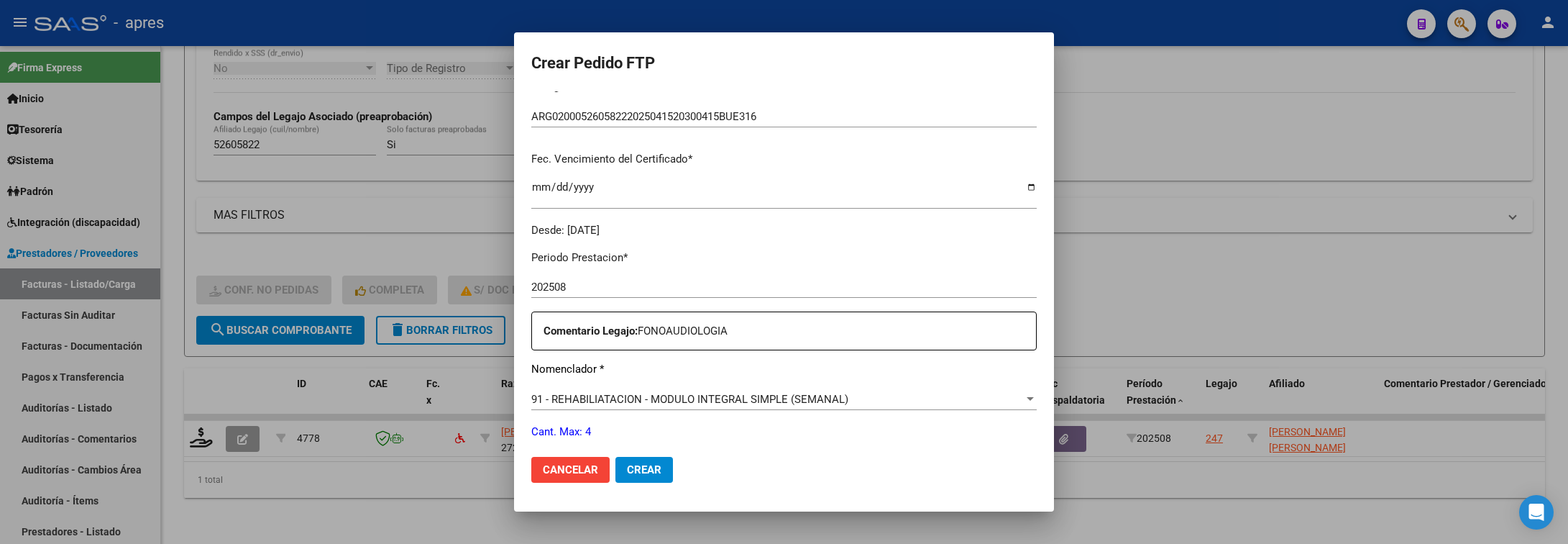
scroll to position [432, 0]
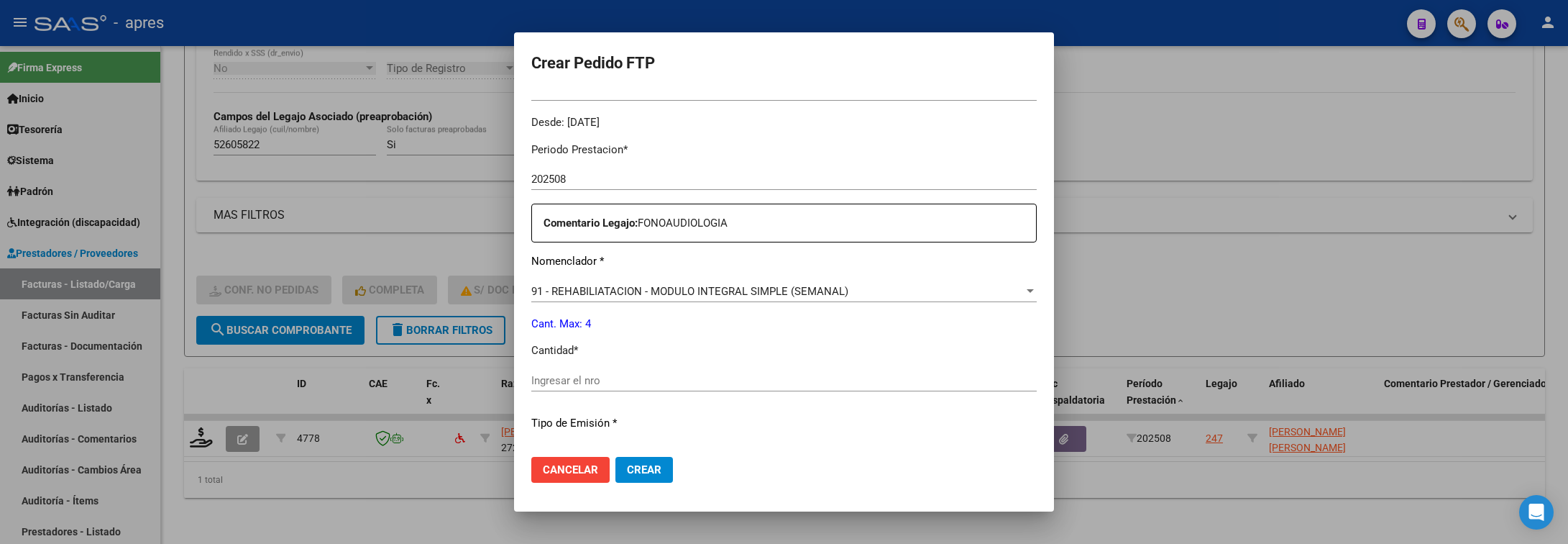
click at [723, 386] on input "Ingresar el nro" at bounding box center [784, 381] width 505 height 13
type input "4"
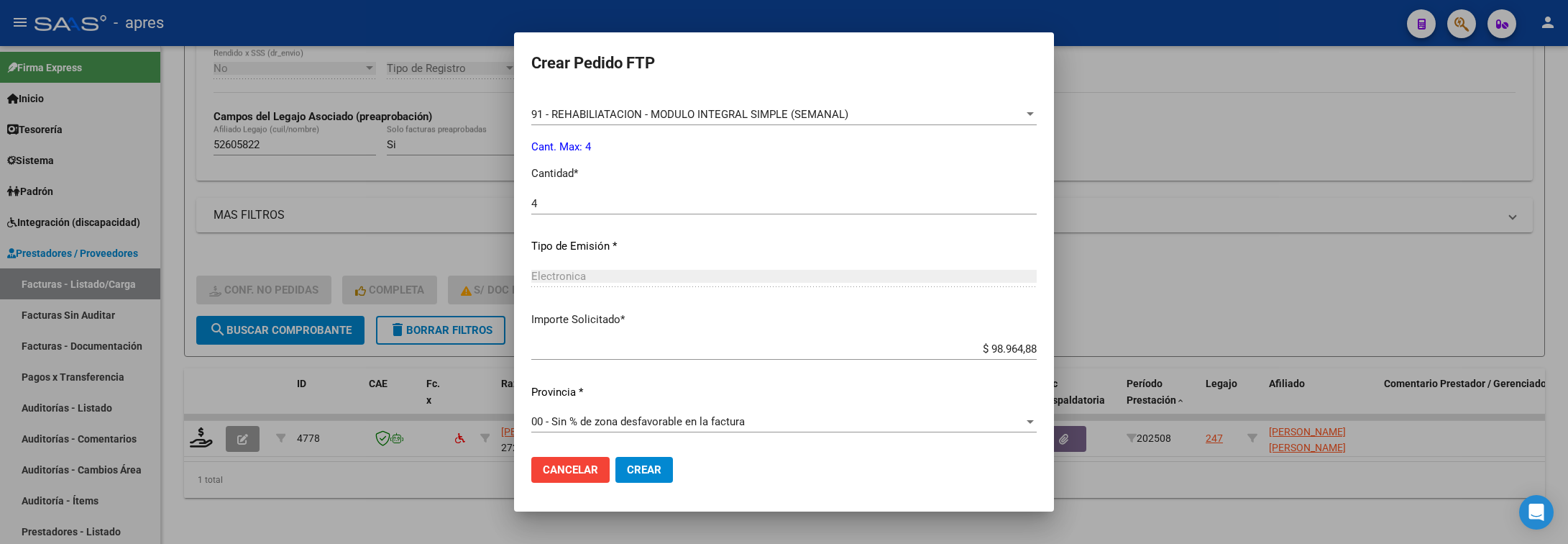
scroll to position [610, 0]
click at [637, 473] on span "Crear" at bounding box center [644, 470] width 34 height 13
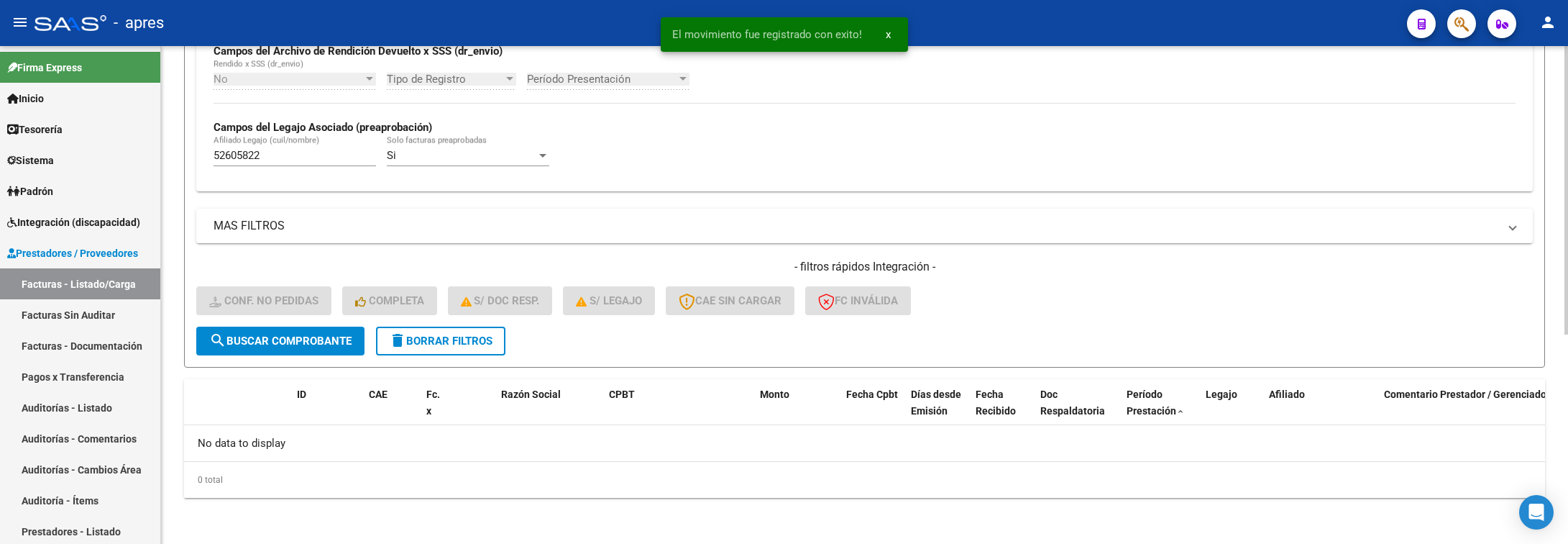
scroll to position [363, 0]
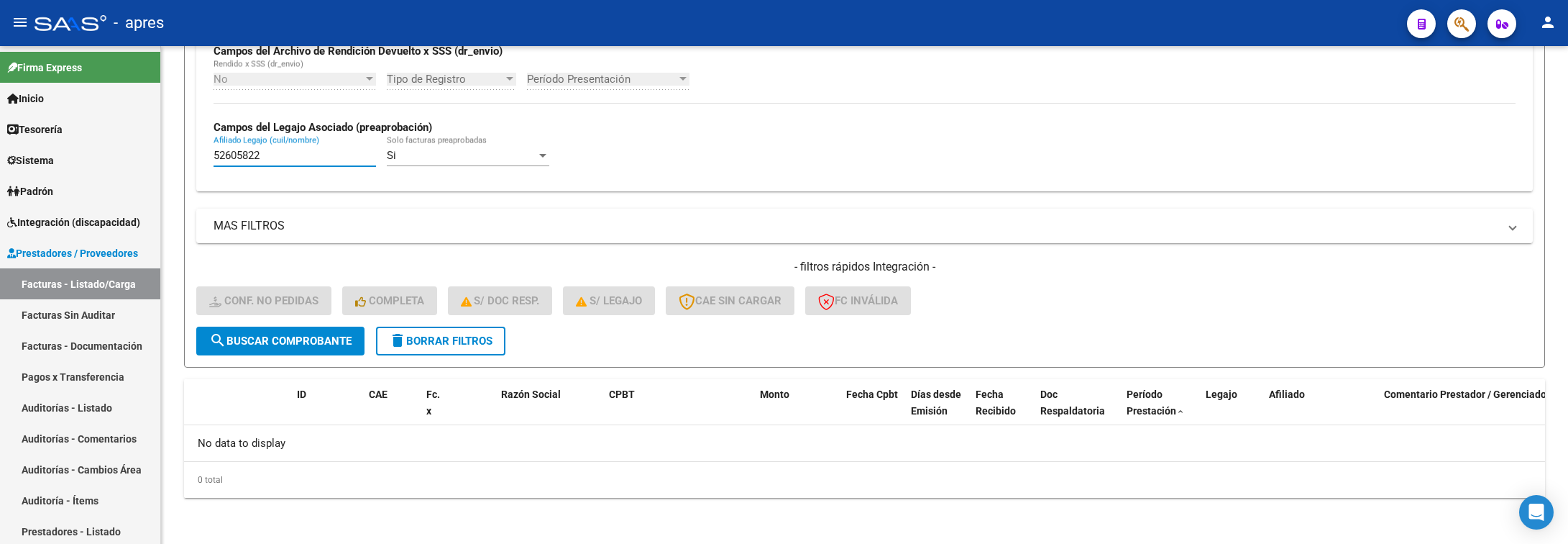
drag, startPoint x: 282, startPoint y: 153, endPoint x: -8, endPoint y: 195, distance: 293.0
click at [0, 195] on html "menu - apres person Firma Express Inicio Calendario SSS Instructivos Contacto O…" at bounding box center [784, 272] width 1568 height 544
paste input "19287"
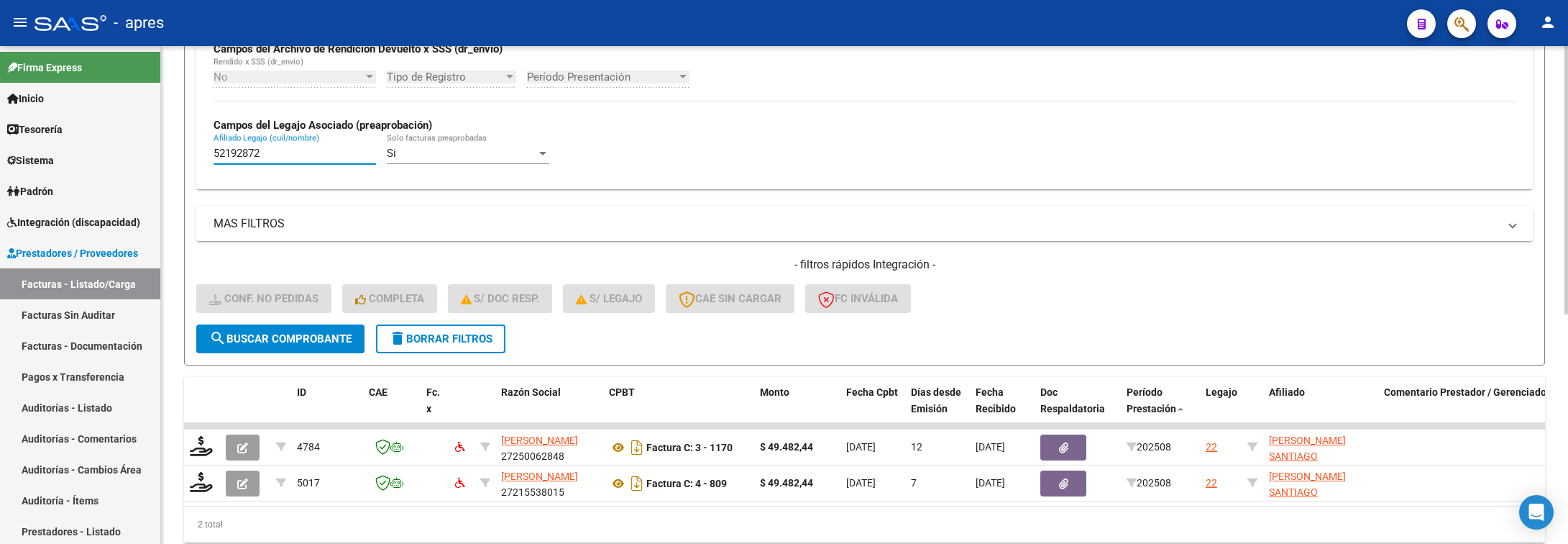
type input "52192872"
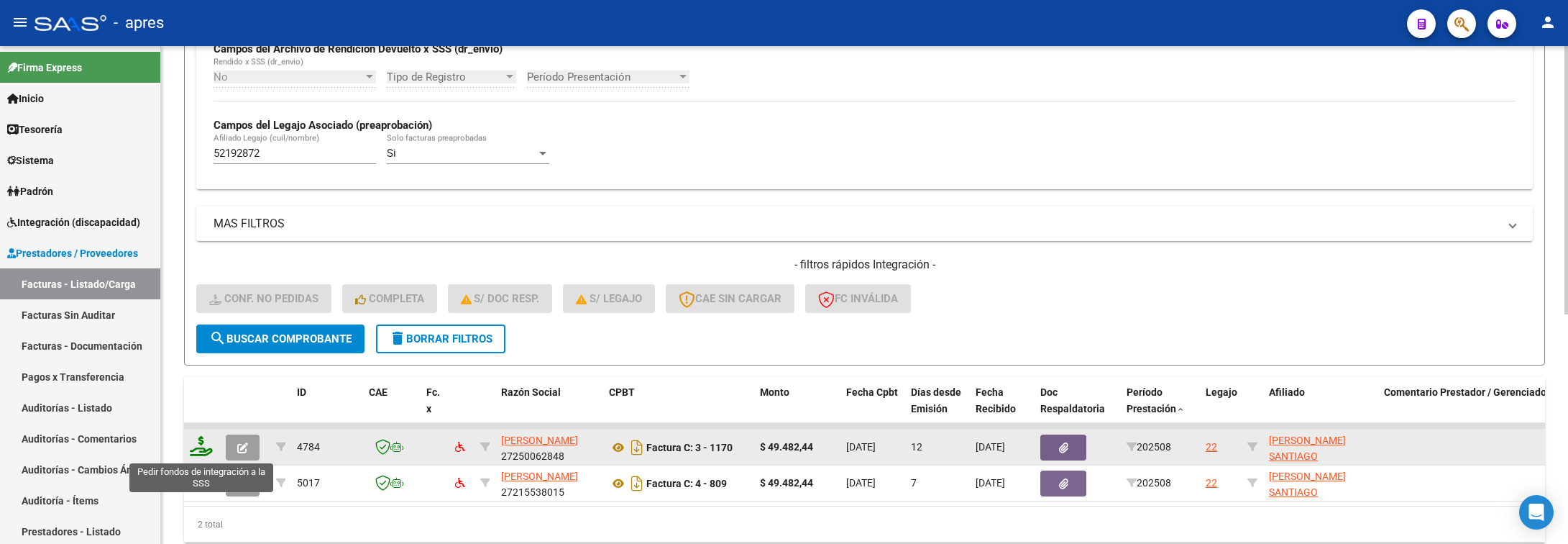
click at [204, 456] on icon at bounding box center [202, 446] width 23 height 20
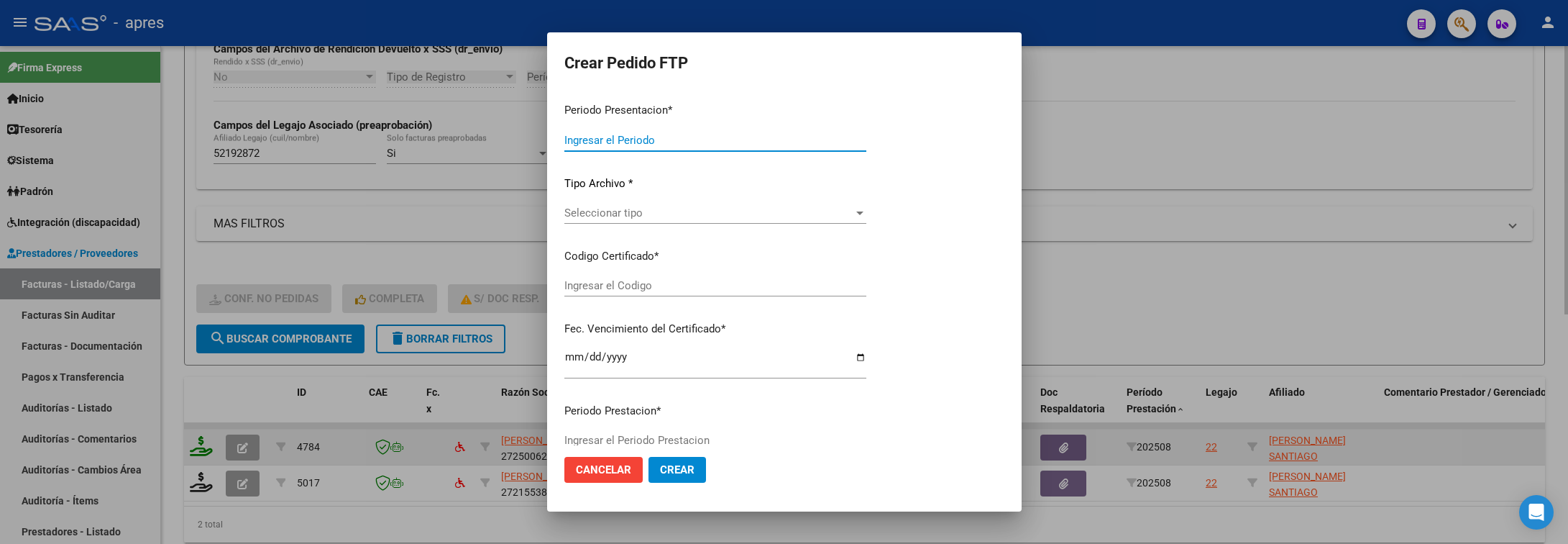
type input "202508"
type input "$ 49.482,44"
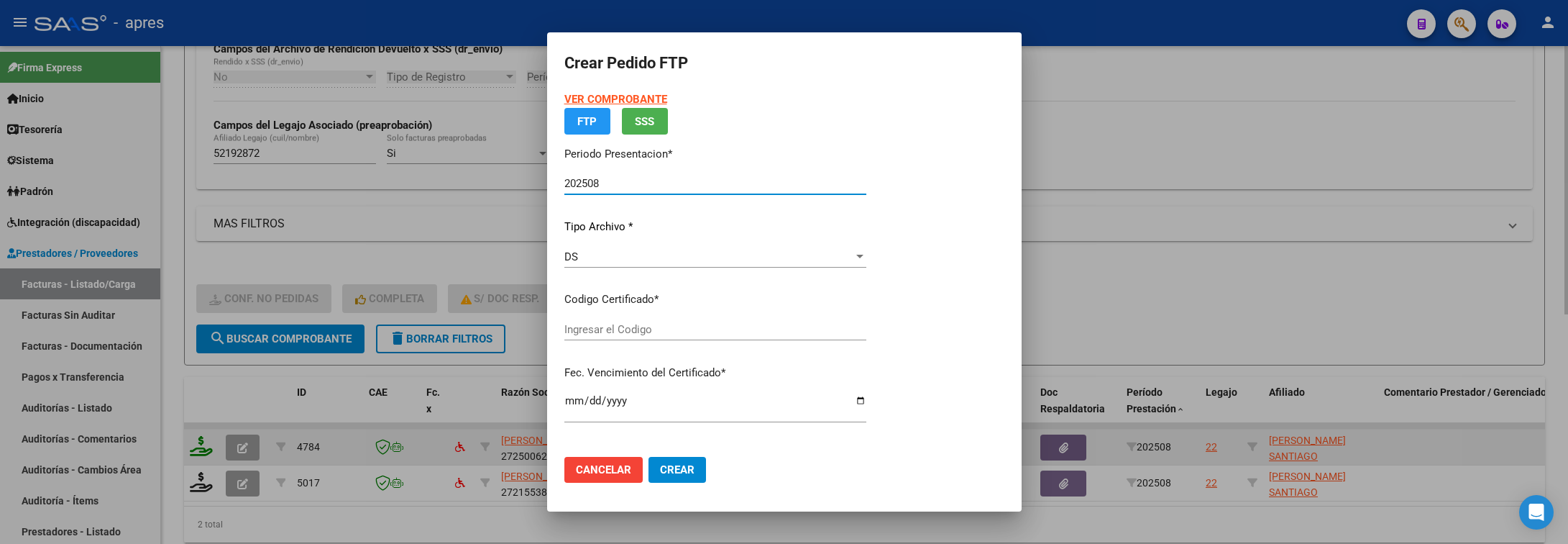
type input "ARG02000521928722021120320261203BS316"
type input "2026-12-03"
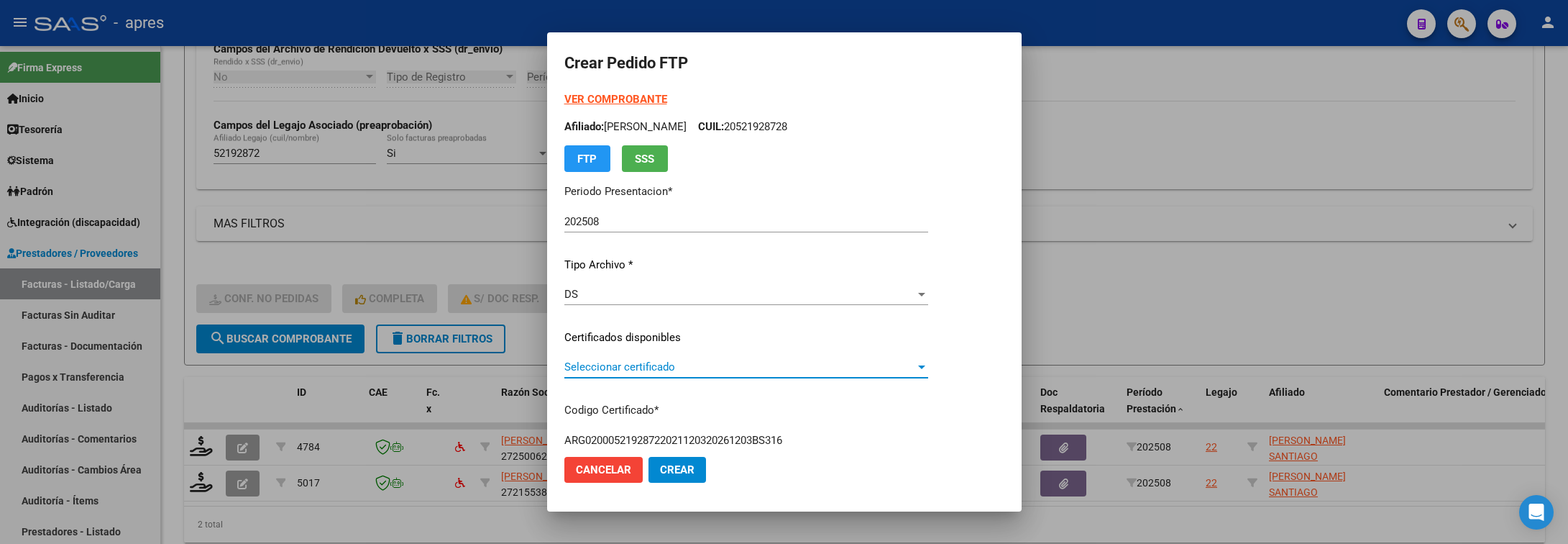
click at [699, 368] on span "Seleccionar certificado" at bounding box center [740, 367] width 351 height 13
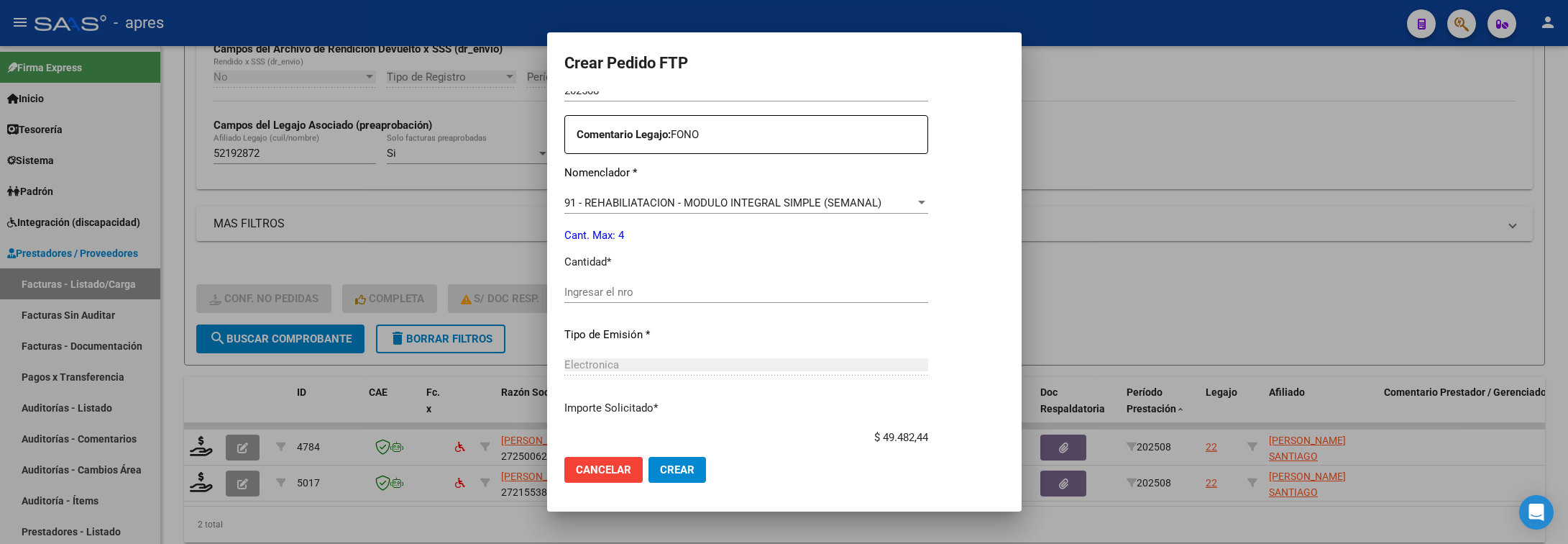
scroll to position [540, 0]
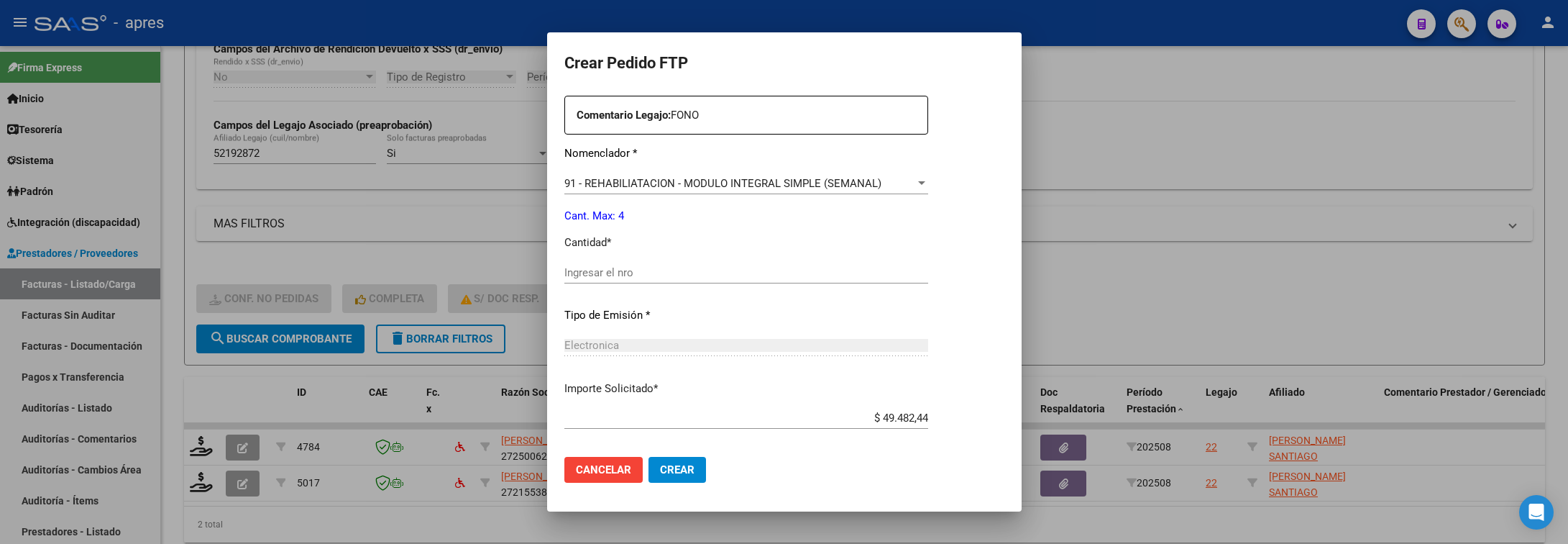
click at [695, 266] on input "Ingresar el nro" at bounding box center [746, 272] width 364 height 13
type input "4"
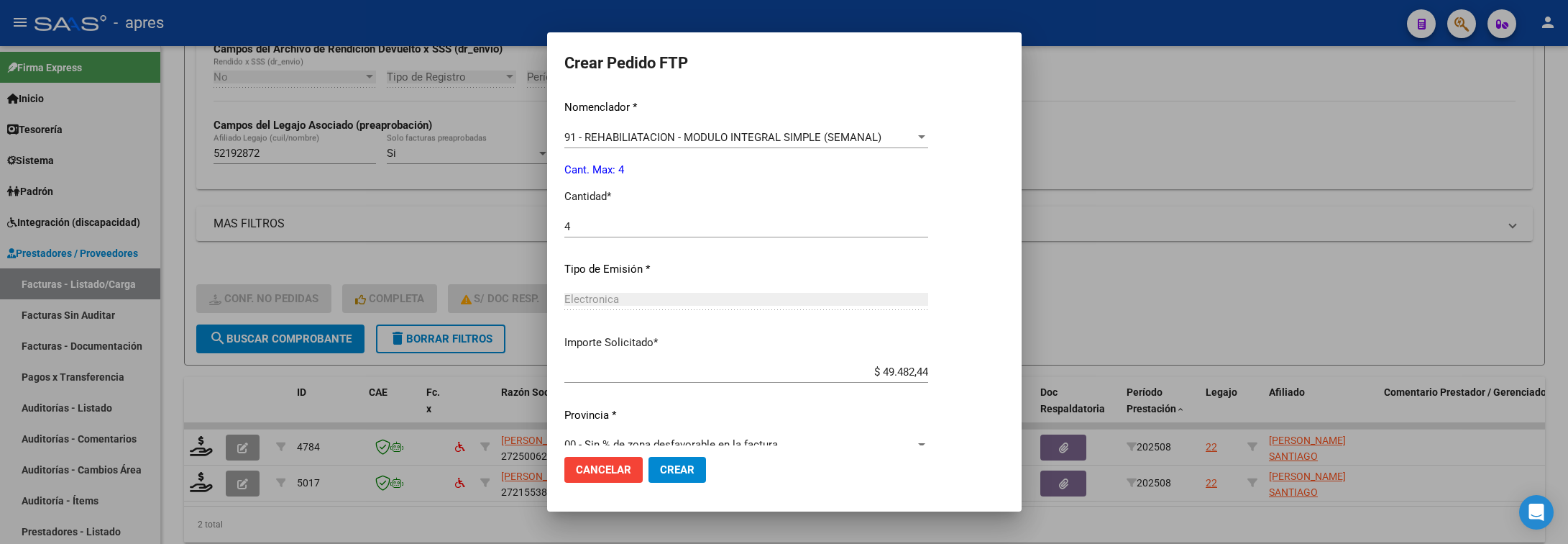
scroll to position [610, 0]
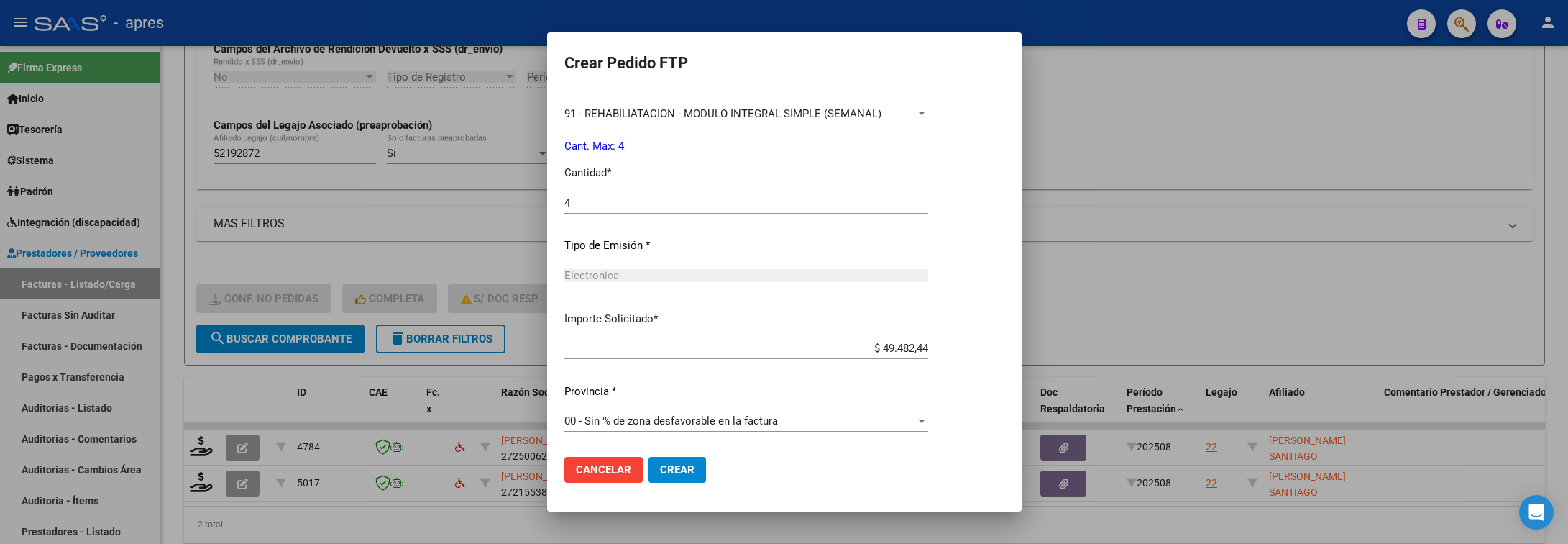
click at [649, 468] on button "Crear" at bounding box center [677, 470] width 58 height 26
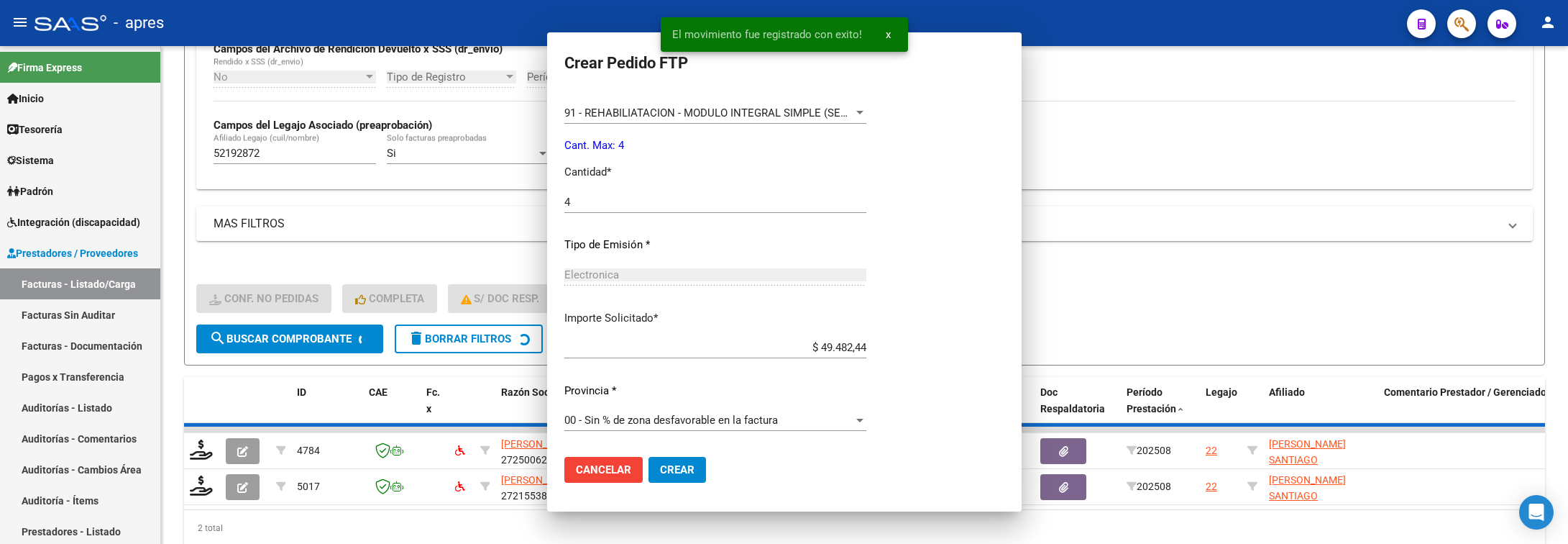
scroll to position [529, 0]
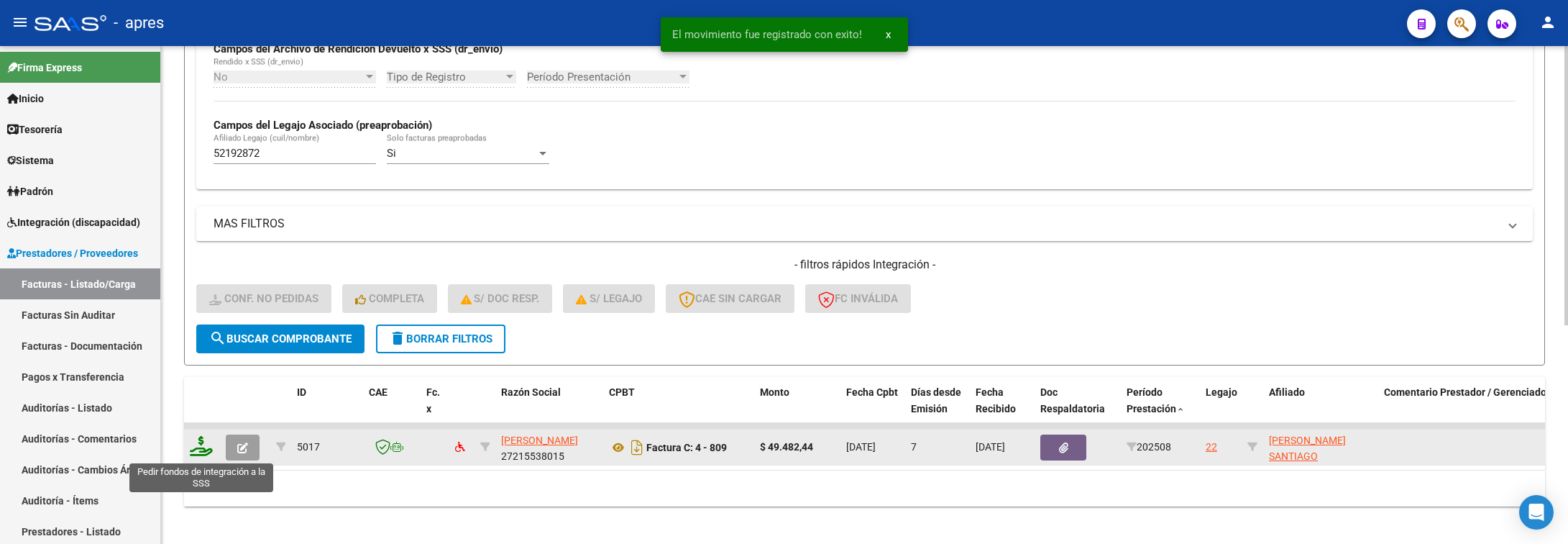
click at [197, 447] on icon at bounding box center [202, 446] width 23 height 20
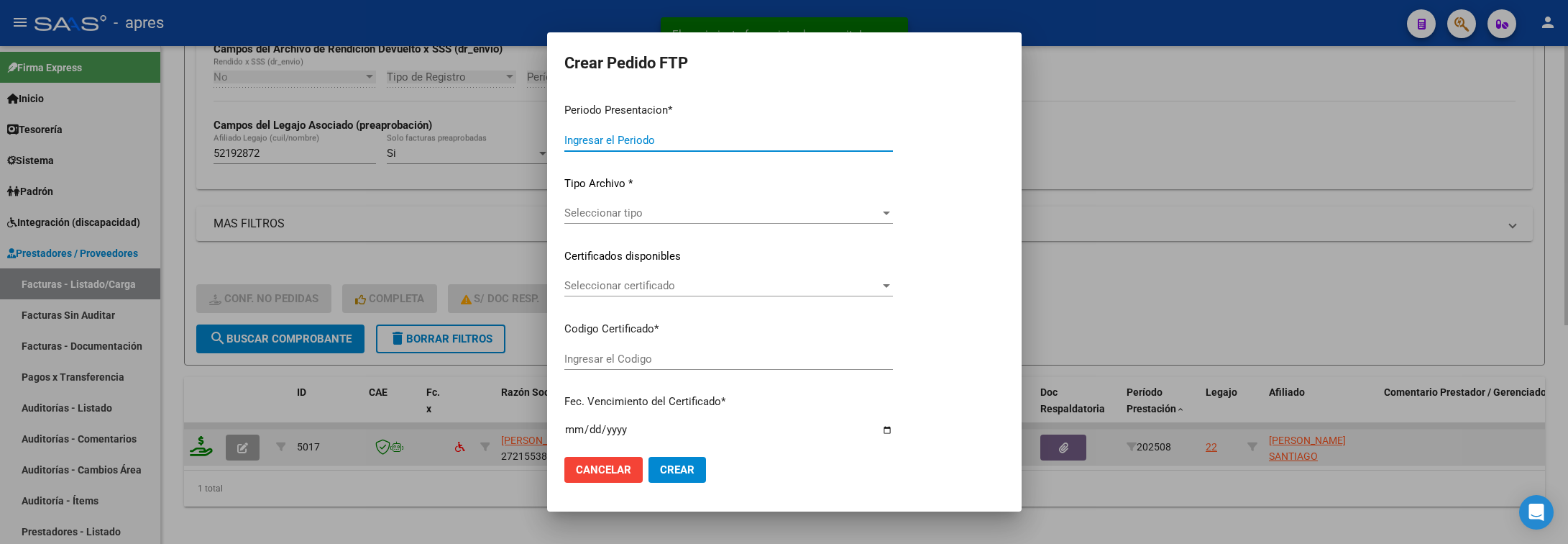
type input "202508"
type input "$ 49.482,44"
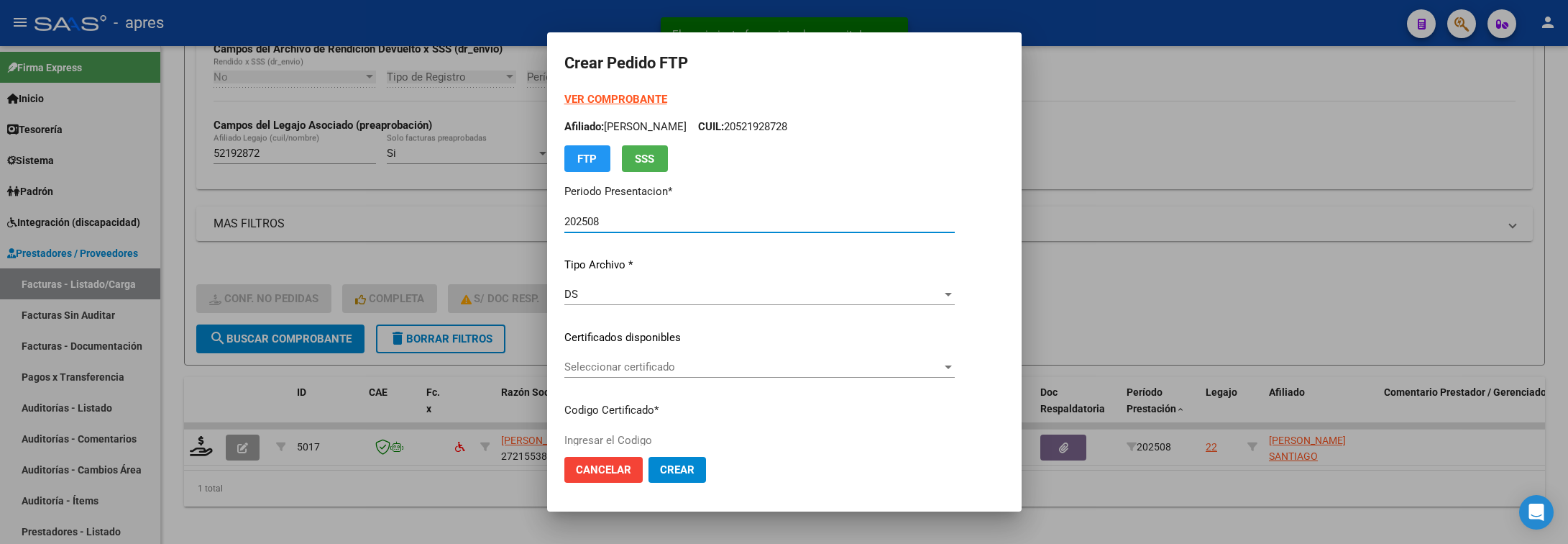
type input "ARG02000521928722021120320261203BS316"
type input "2026-12-03"
click at [839, 369] on span "Seleccionar certificado" at bounding box center [753, 367] width 378 height 13
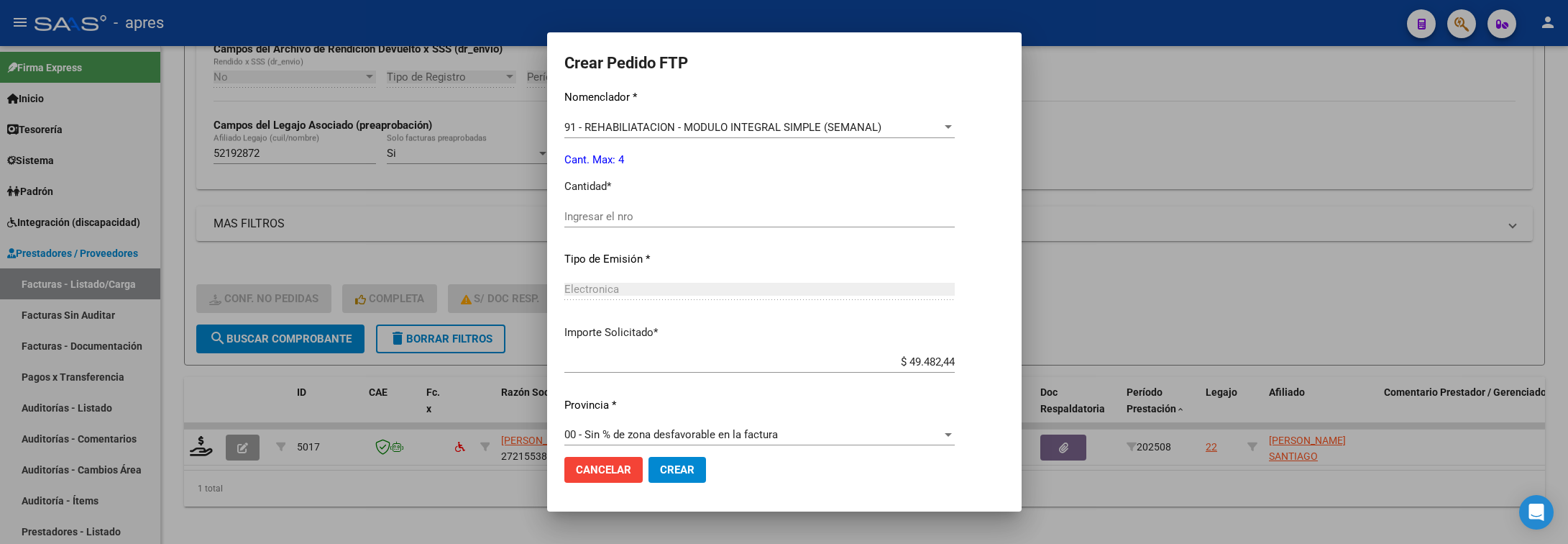
scroll to position [610, 0]
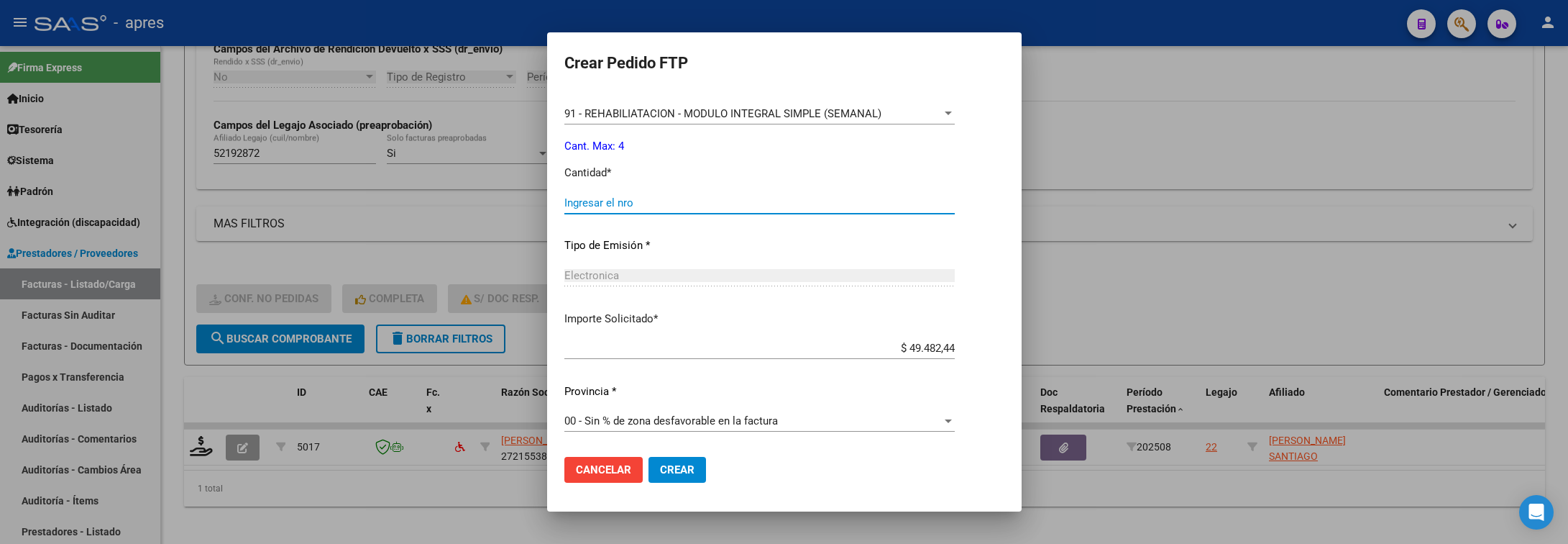
click at [747, 204] on input "Ingresar el nro" at bounding box center [759, 203] width 390 height 13
type input "4"
click at [699, 466] on button "Crear" at bounding box center [677, 470] width 58 height 26
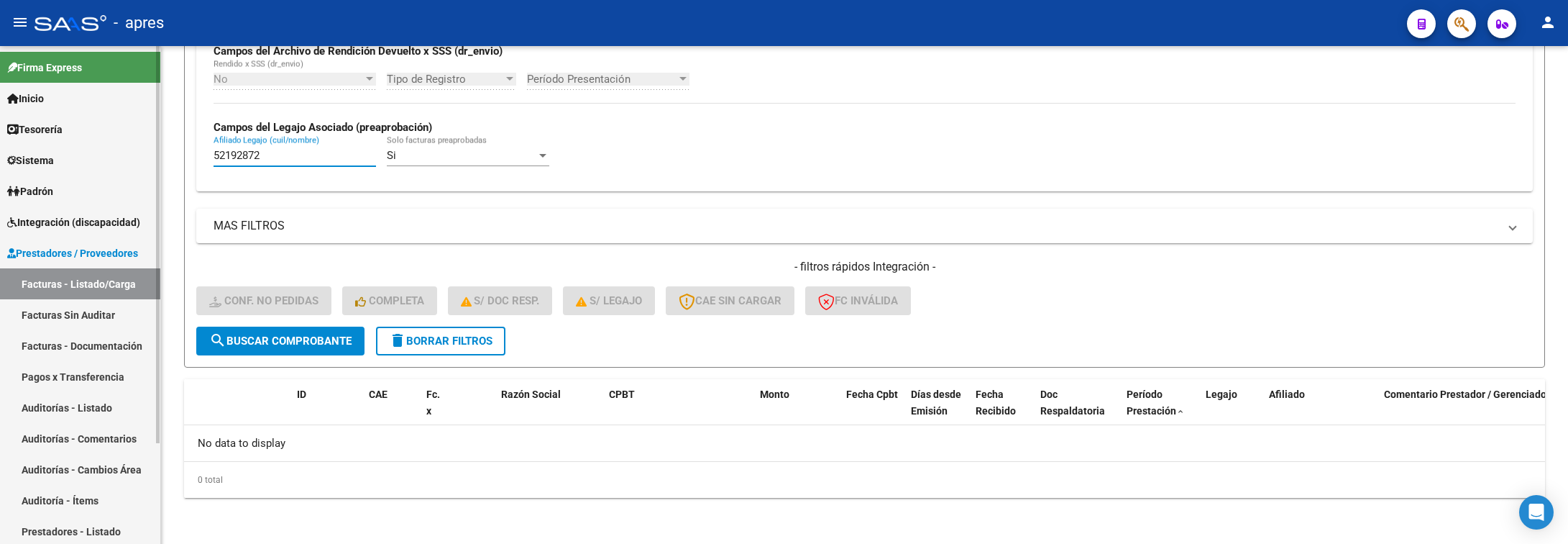
drag, startPoint x: 270, startPoint y: 160, endPoint x: 46, endPoint y: 133, distance: 225.6
click at [52, 136] on mat-sidenav-container "Firma Express Inicio Calendario SSS Instructivos Contacto OS Tesorería Extracto…" at bounding box center [784, 295] width 1568 height 498
paste input "8523616"
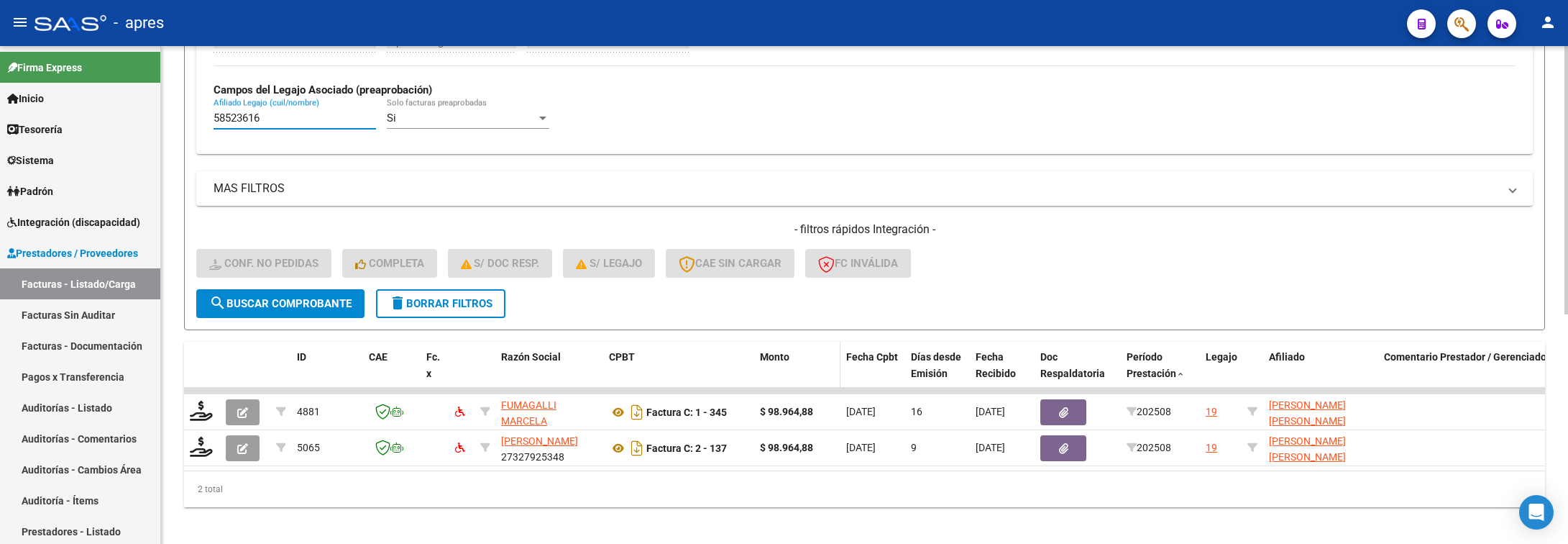
scroll to position [426, 0]
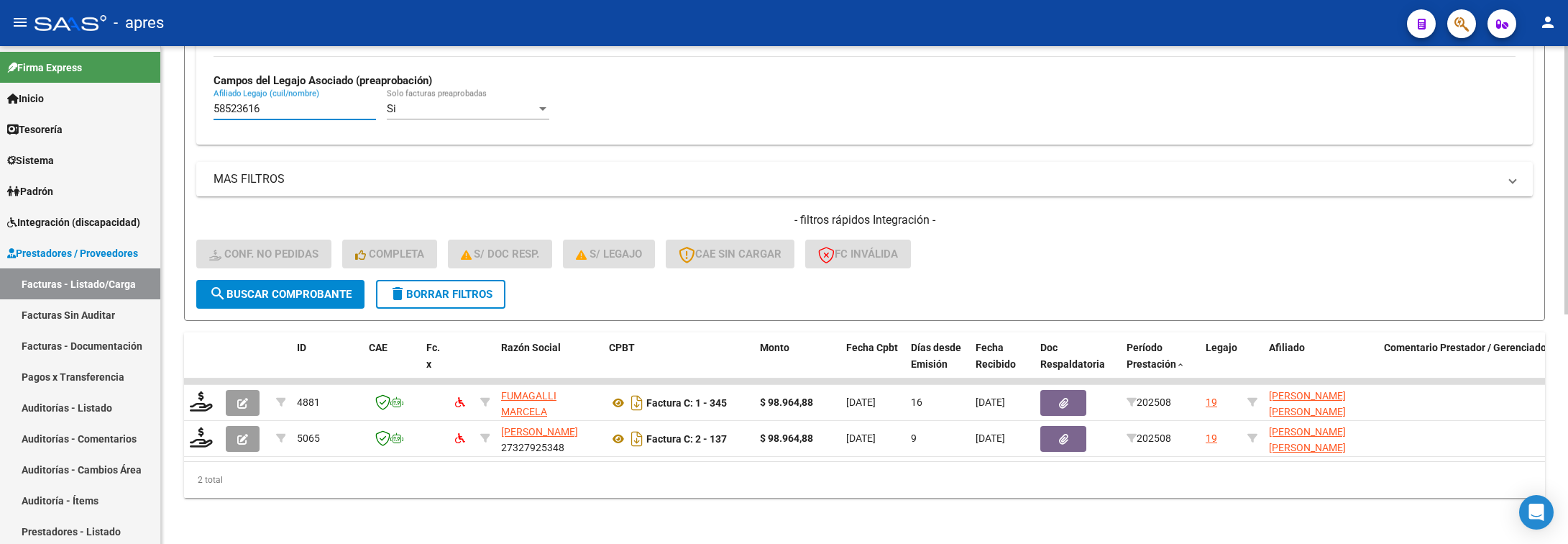
type input "58523616"
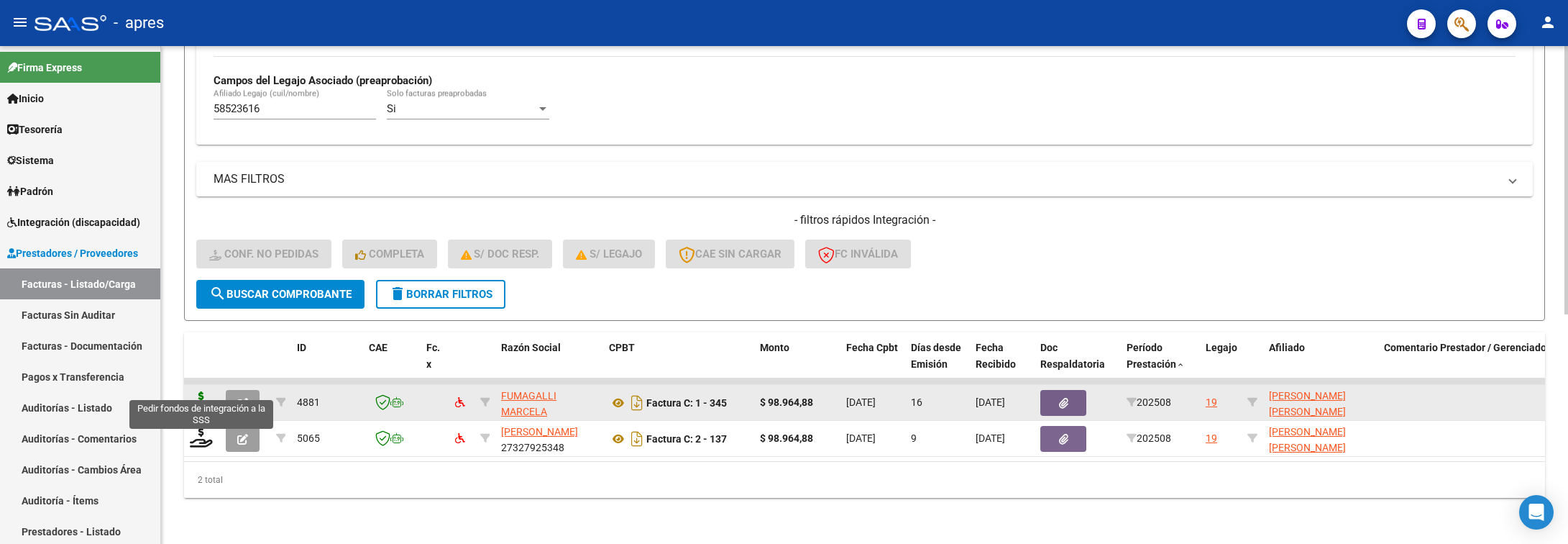
click at [197, 391] on icon at bounding box center [202, 401] width 23 height 20
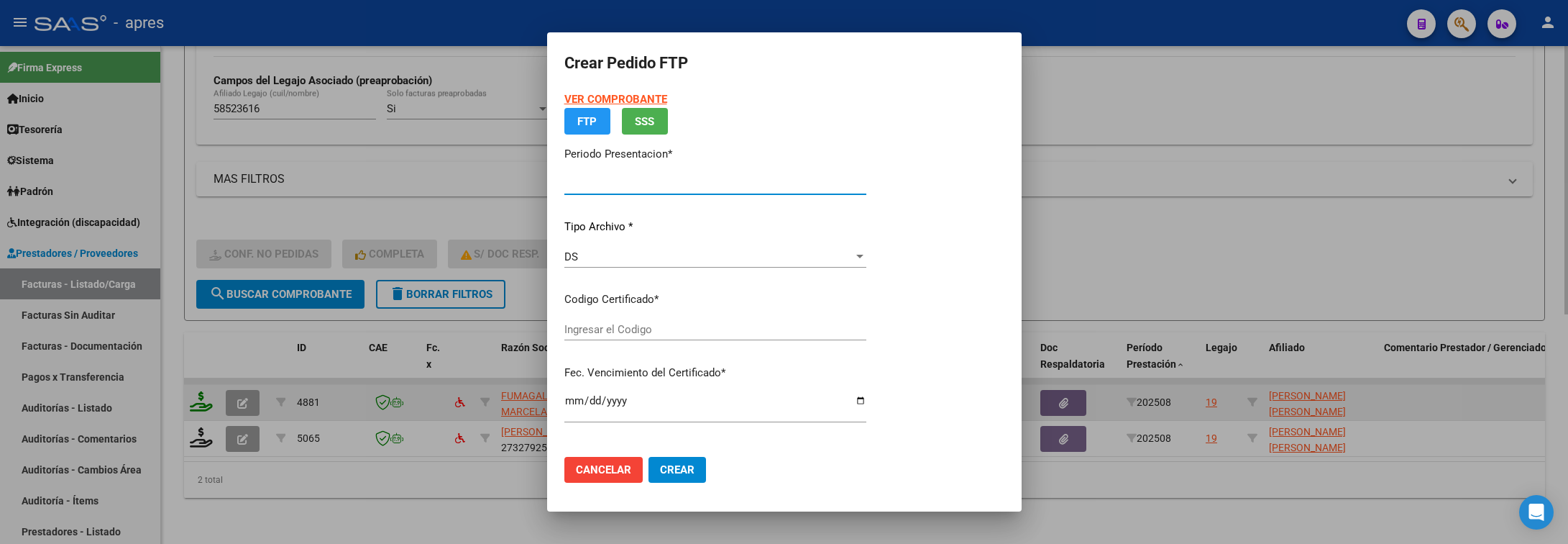
type input "202508"
type input "$ 98.964,88"
type input "ARG02000585236162024070520290705BUE316"
type input "2029-07-05"
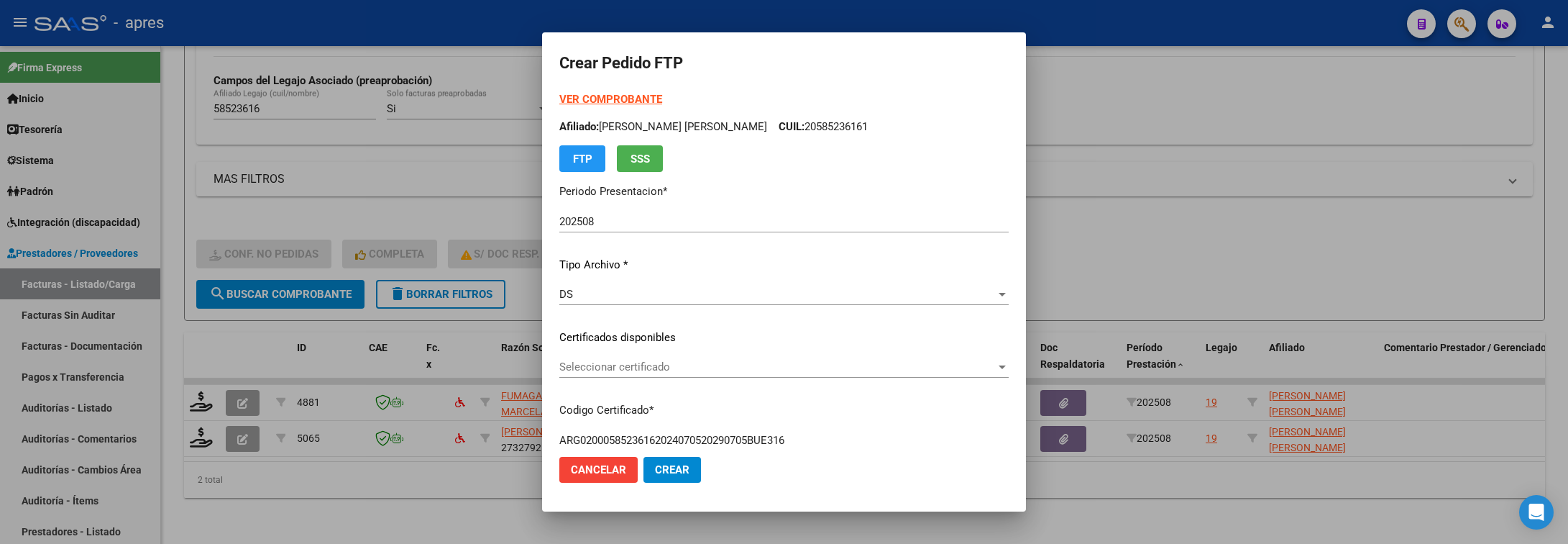
click at [735, 356] on div "Seleccionar certificado Seleccionar certificado" at bounding box center [783, 367] width 449 height 22
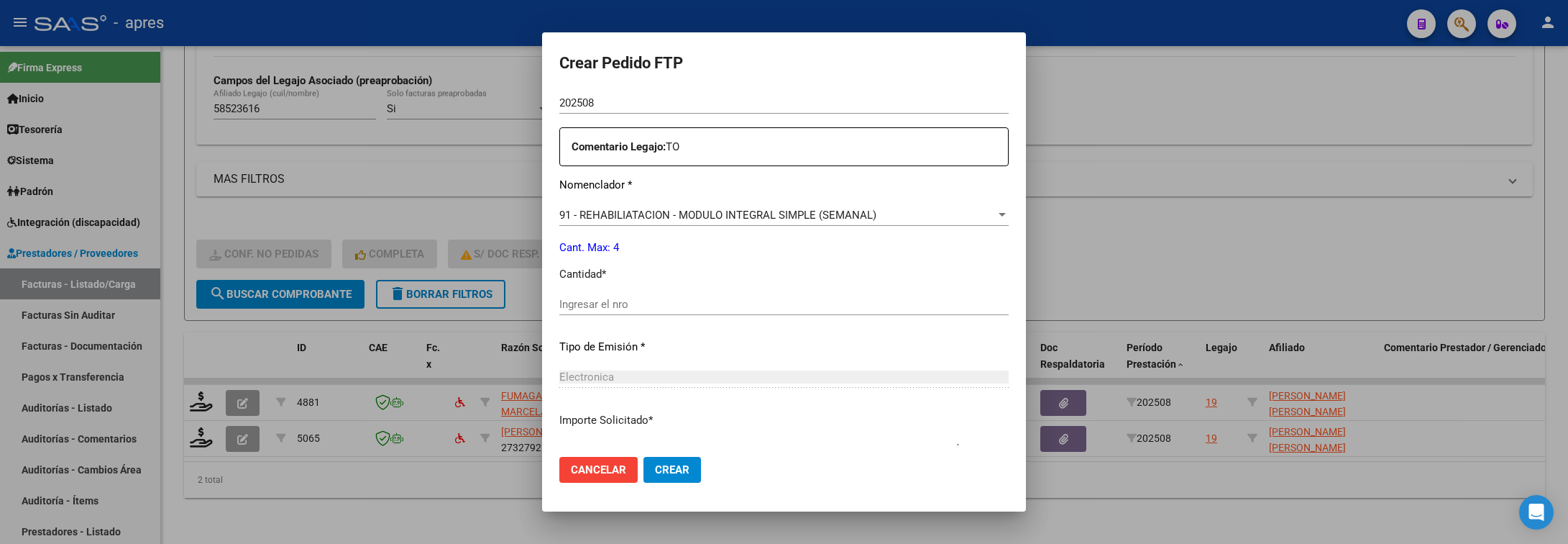
scroll to position [540, 0]
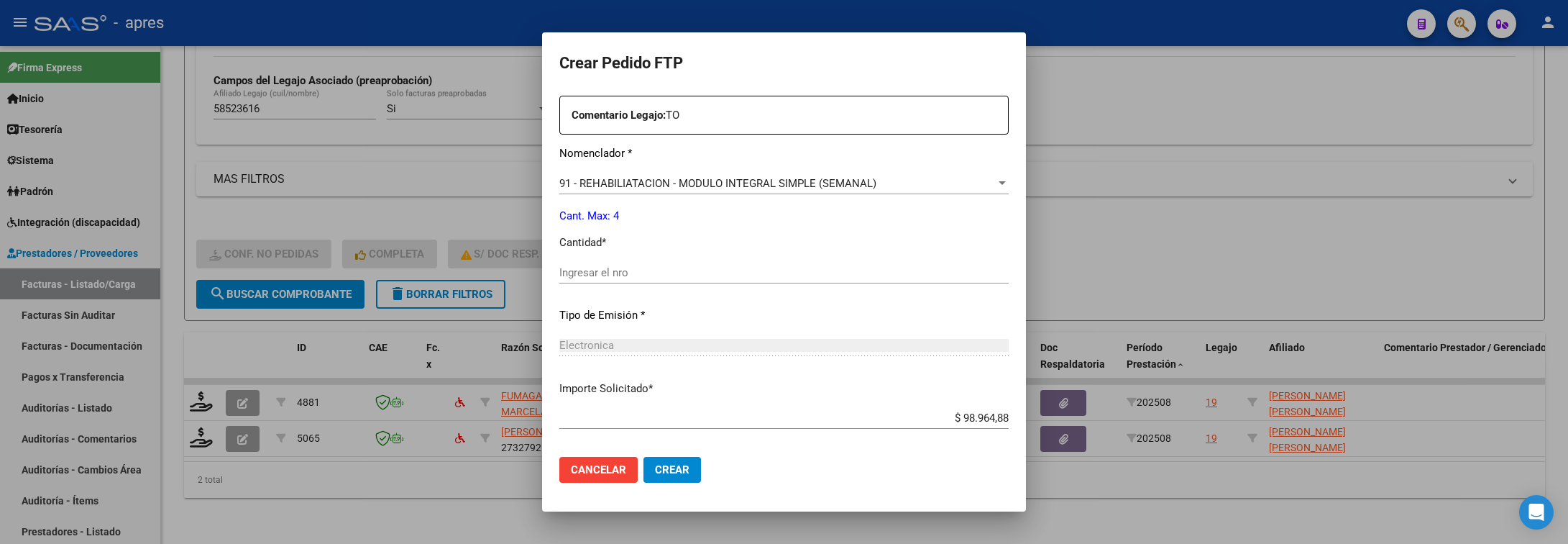
click at [734, 276] on input "Ingresar el nro" at bounding box center [783, 272] width 449 height 13
type input "4"
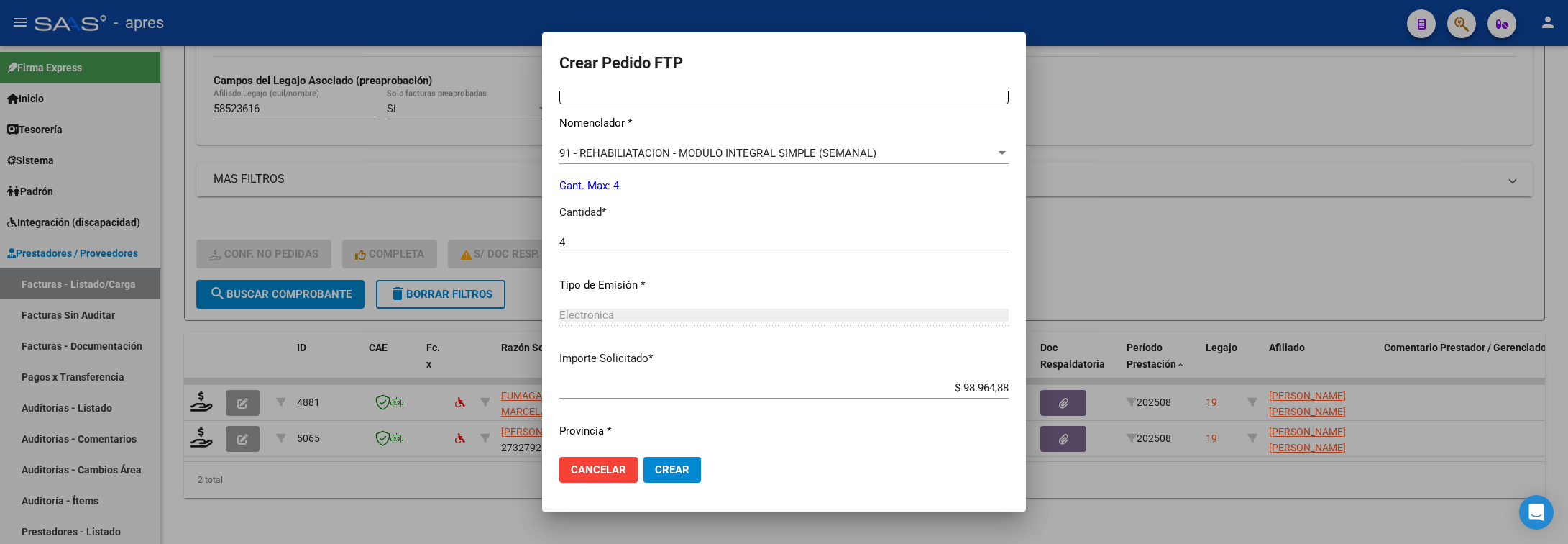
scroll to position [610, 0]
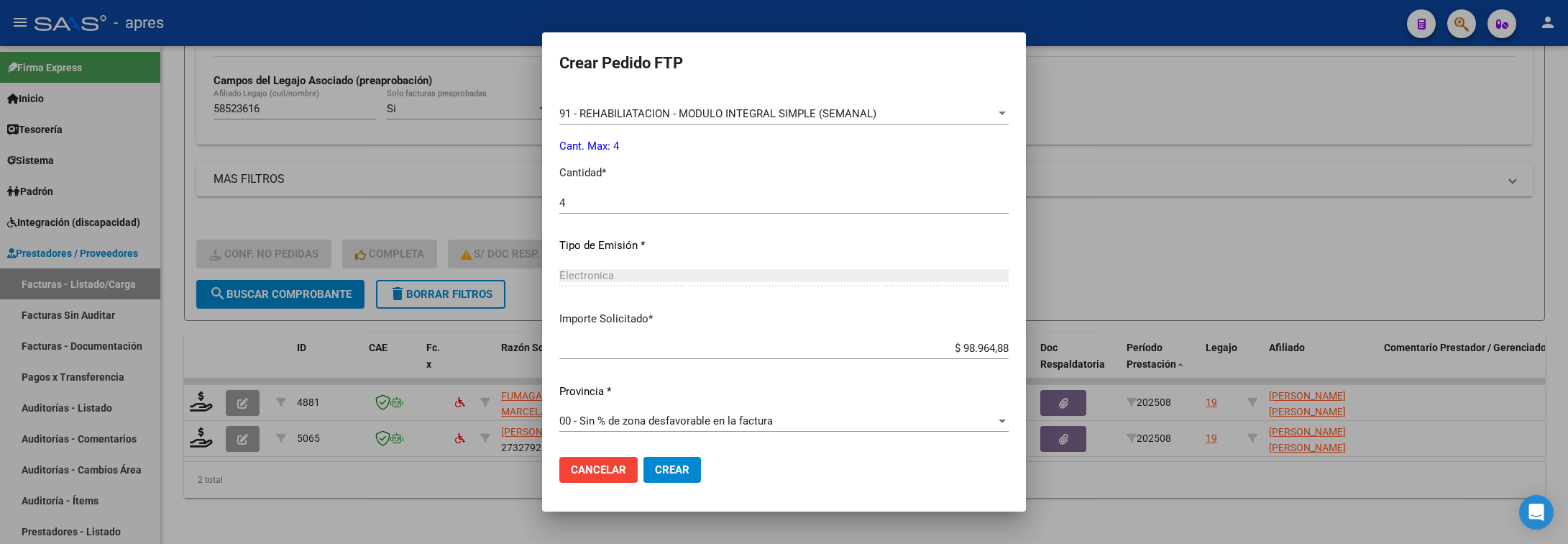
click at [678, 470] on button "Crear" at bounding box center [672, 470] width 58 height 26
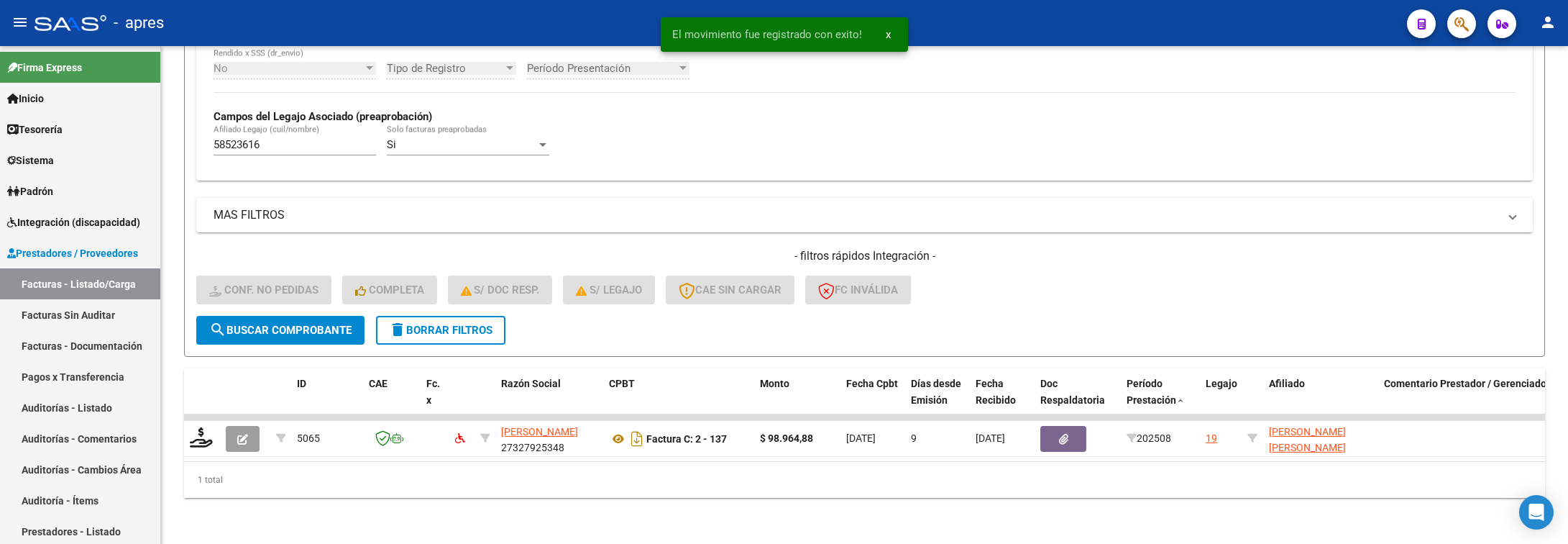
scroll to position [390, 0]
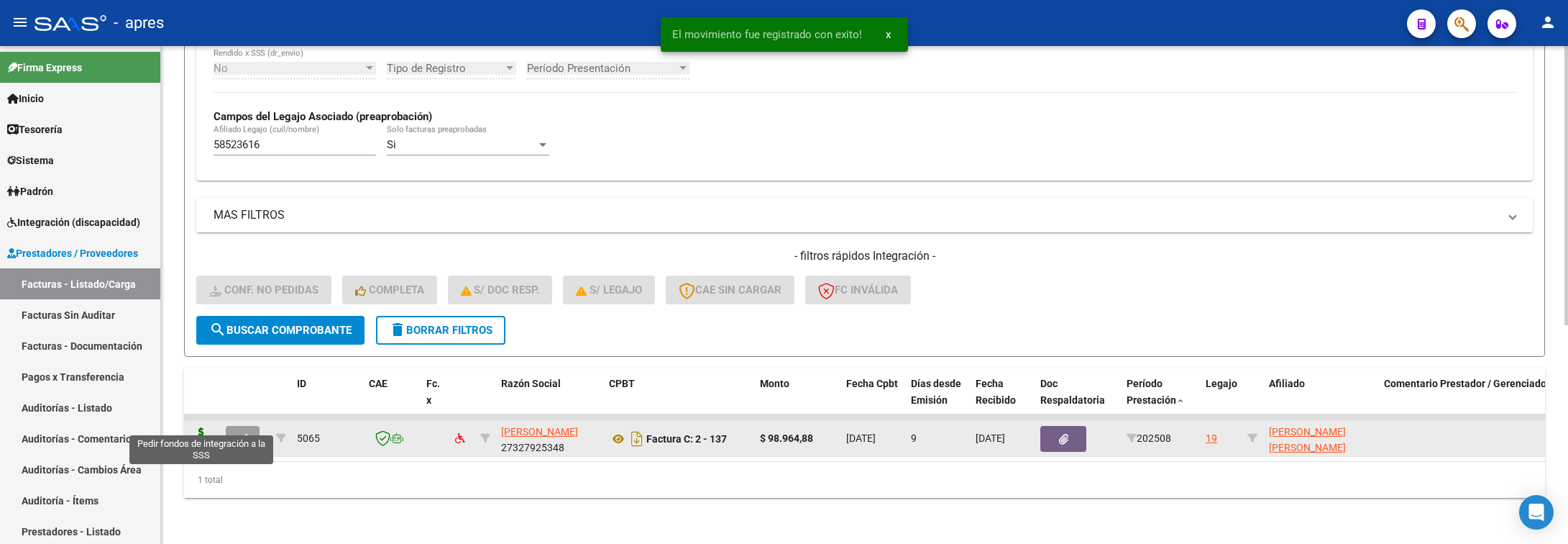
click at [197, 427] on icon at bounding box center [202, 438] width 23 height 20
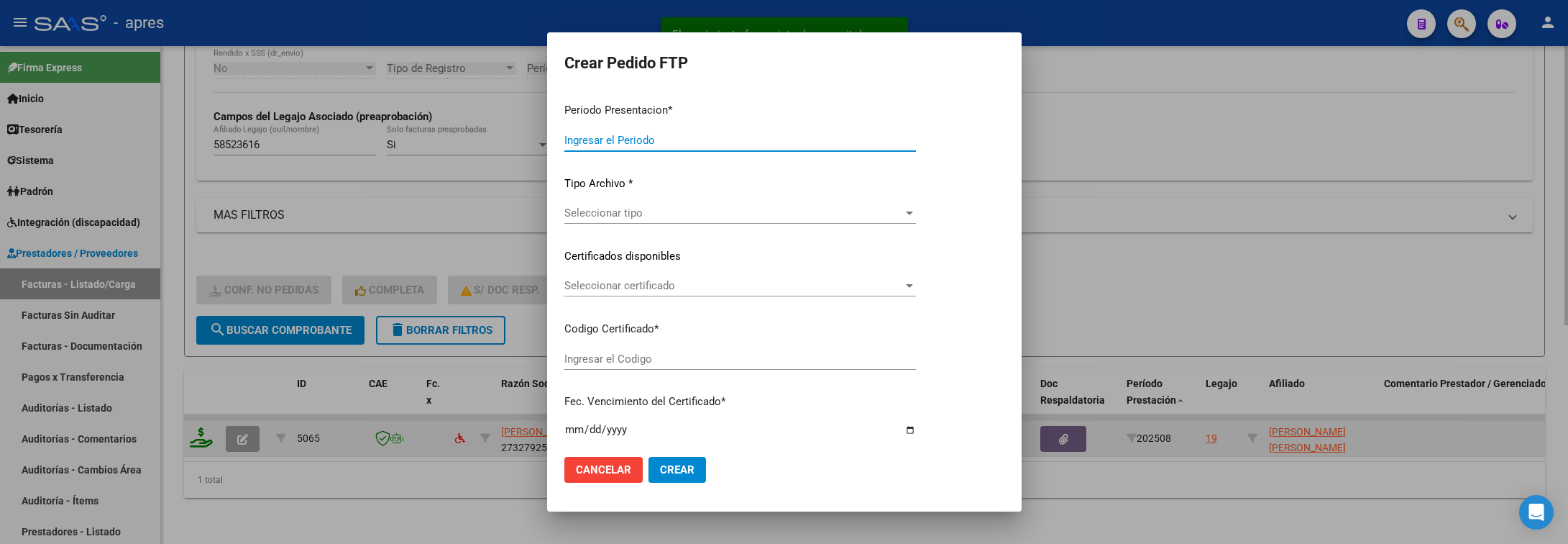
type input "202508"
type input "$ 98.964,88"
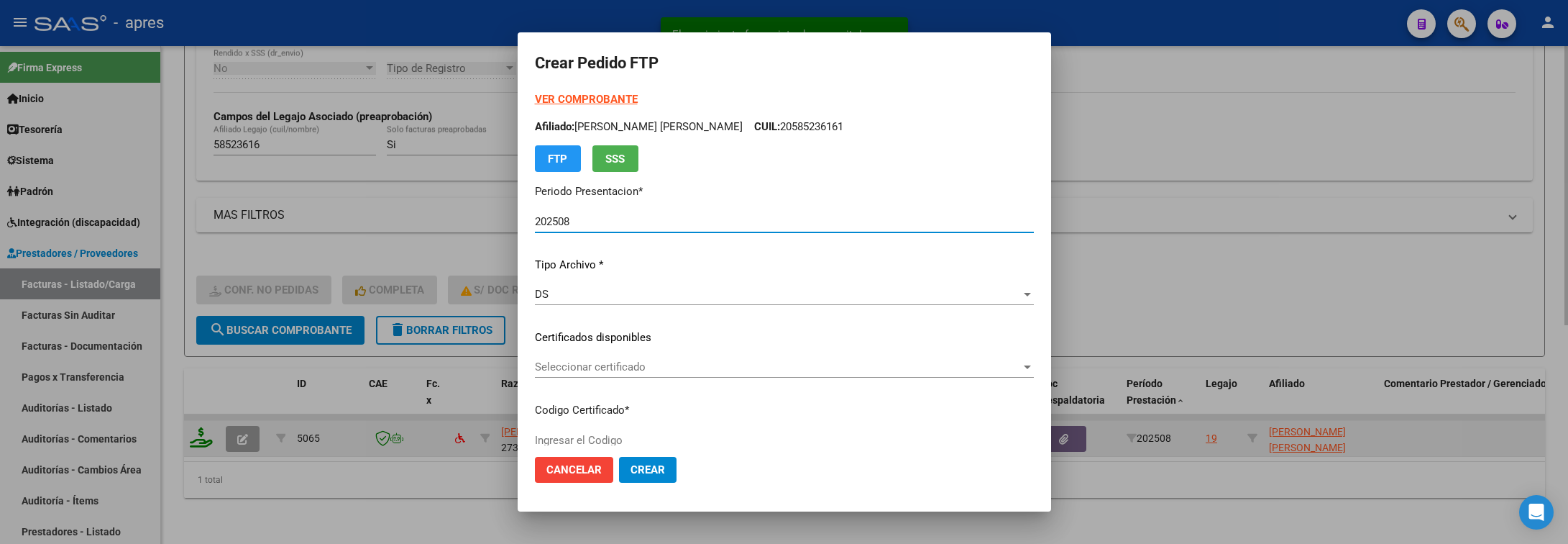
type input "ARG02000585236162024070520290705BUE316"
type input "2029-07-05"
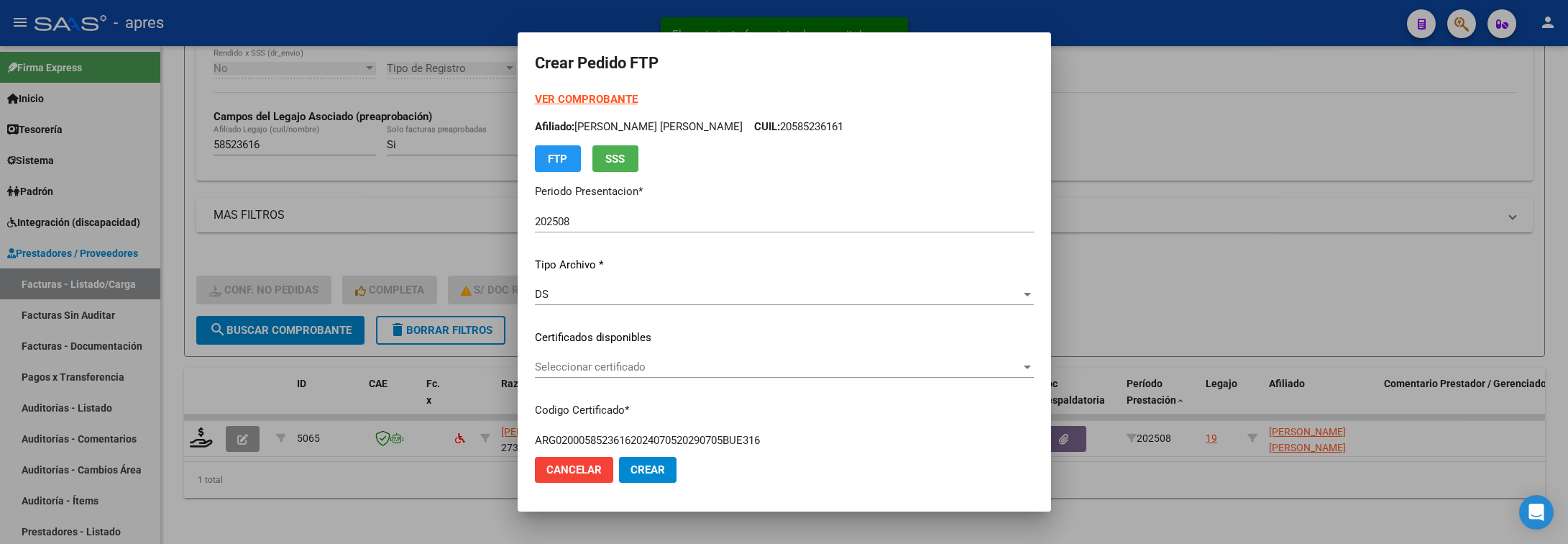
click at [582, 379] on div "Seleccionar certificado Seleccionar certificado" at bounding box center [785, 374] width 499 height 35
click at [585, 374] on div "Seleccionar certificado Seleccionar certificado" at bounding box center [785, 367] width 499 height 22
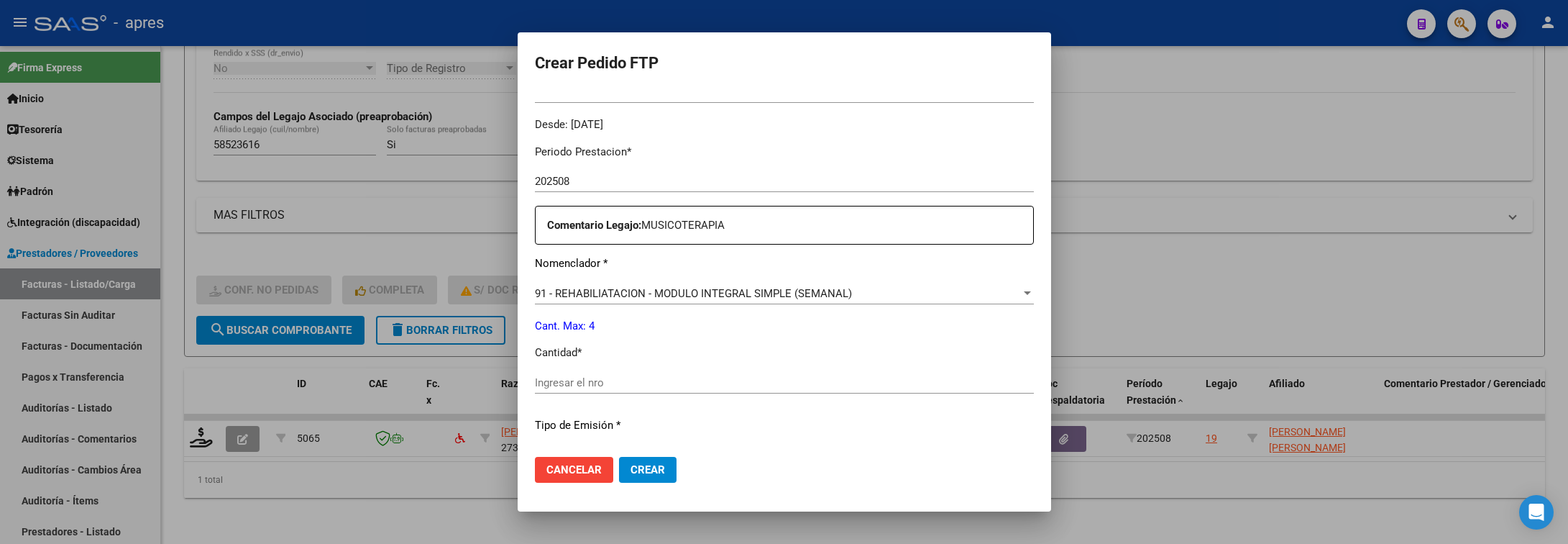
scroll to position [432, 0]
click at [585, 374] on input "Ingresar el nro" at bounding box center [785, 381] width 499 height 13
type input "4"
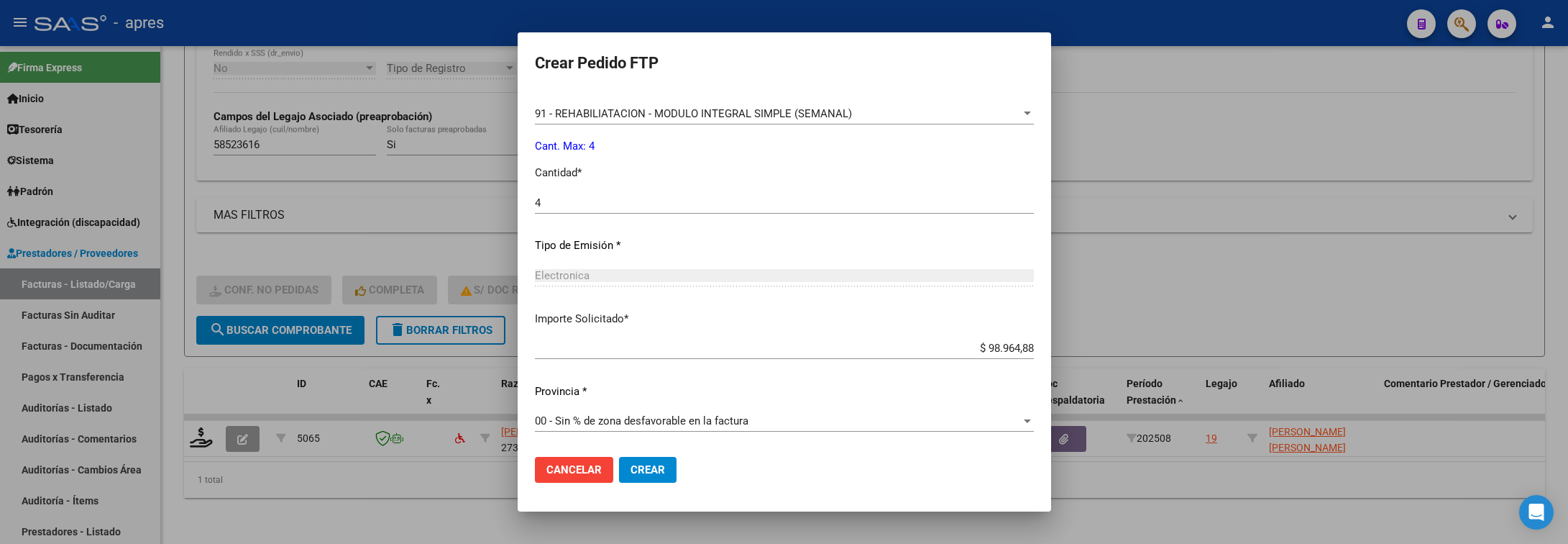
click at [644, 470] on span "Crear" at bounding box center [647, 470] width 34 height 13
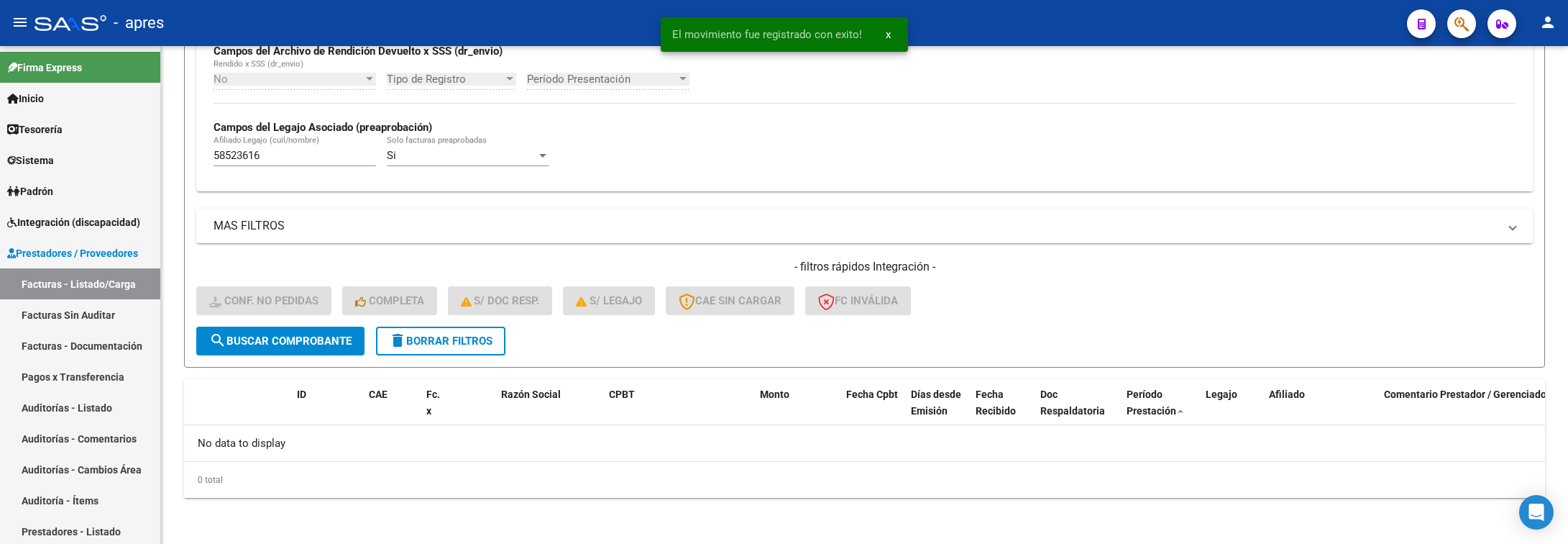
scroll to position [363, 0]
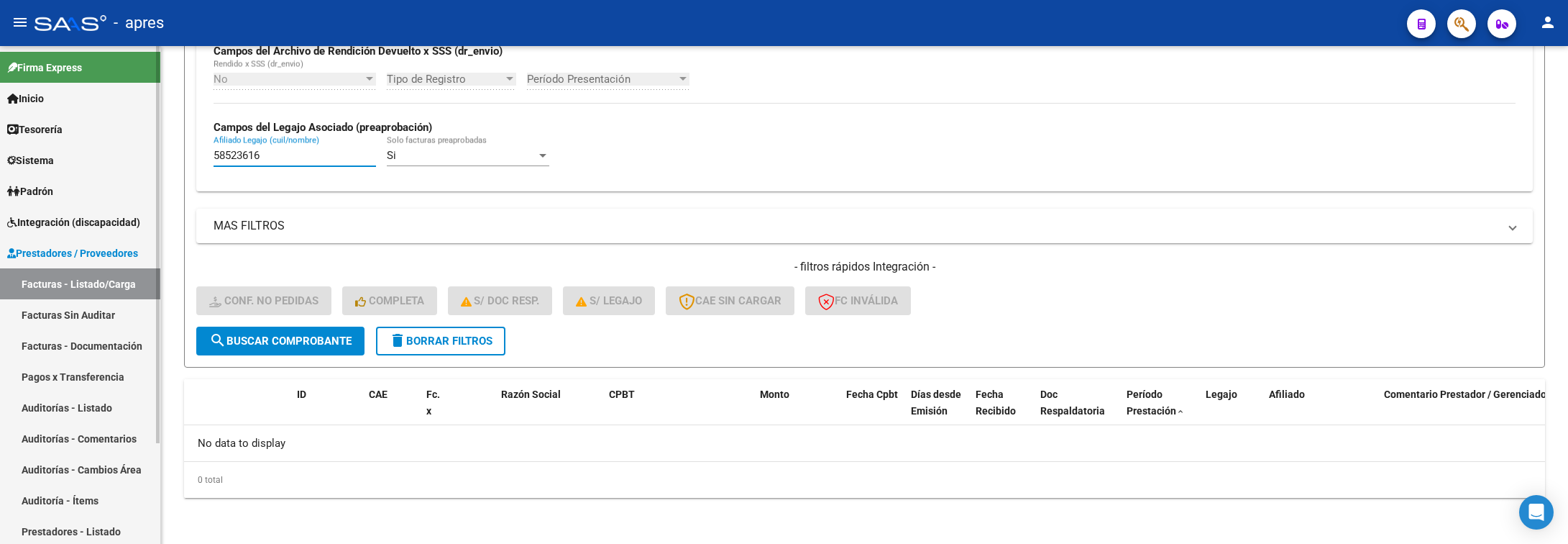
drag, startPoint x: 296, startPoint y: 156, endPoint x: 60, endPoint y: 184, distance: 237.7
click at [60, 184] on mat-sidenav-container "Firma Express Inicio Calendario SSS Instructivos Contacto OS Tesorería Extracto…" at bounding box center [784, 295] width 1568 height 498
paste input "655477"
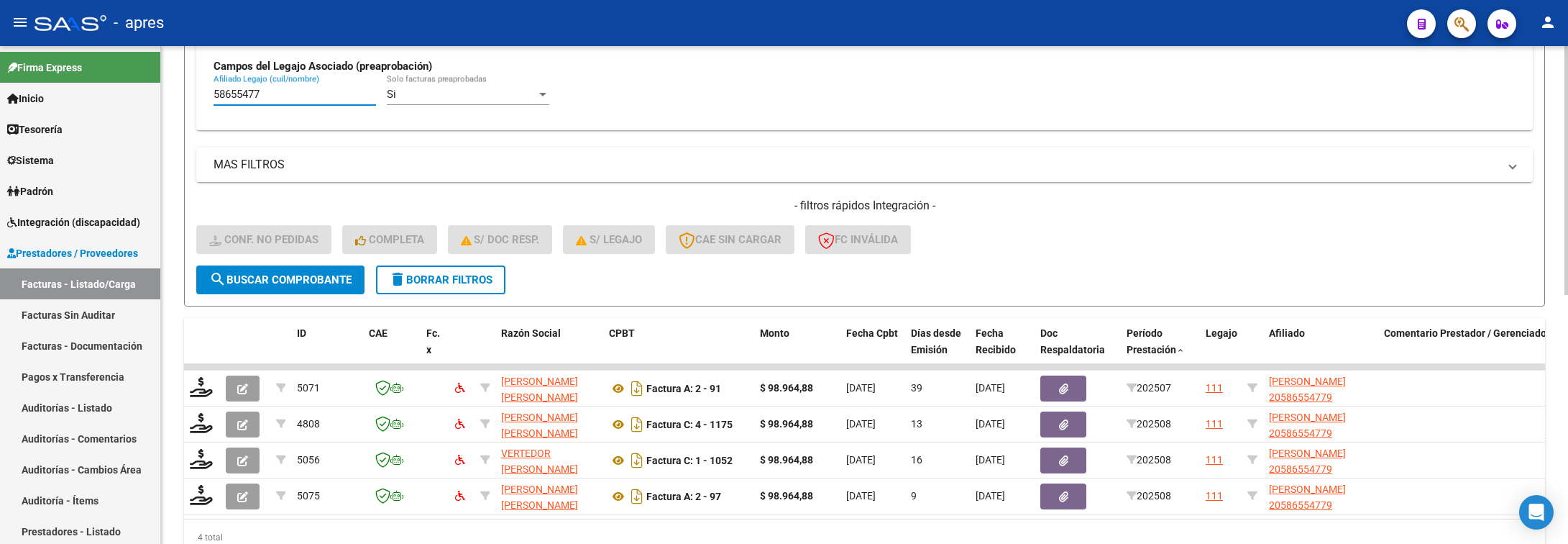
scroll to position [470, 0]
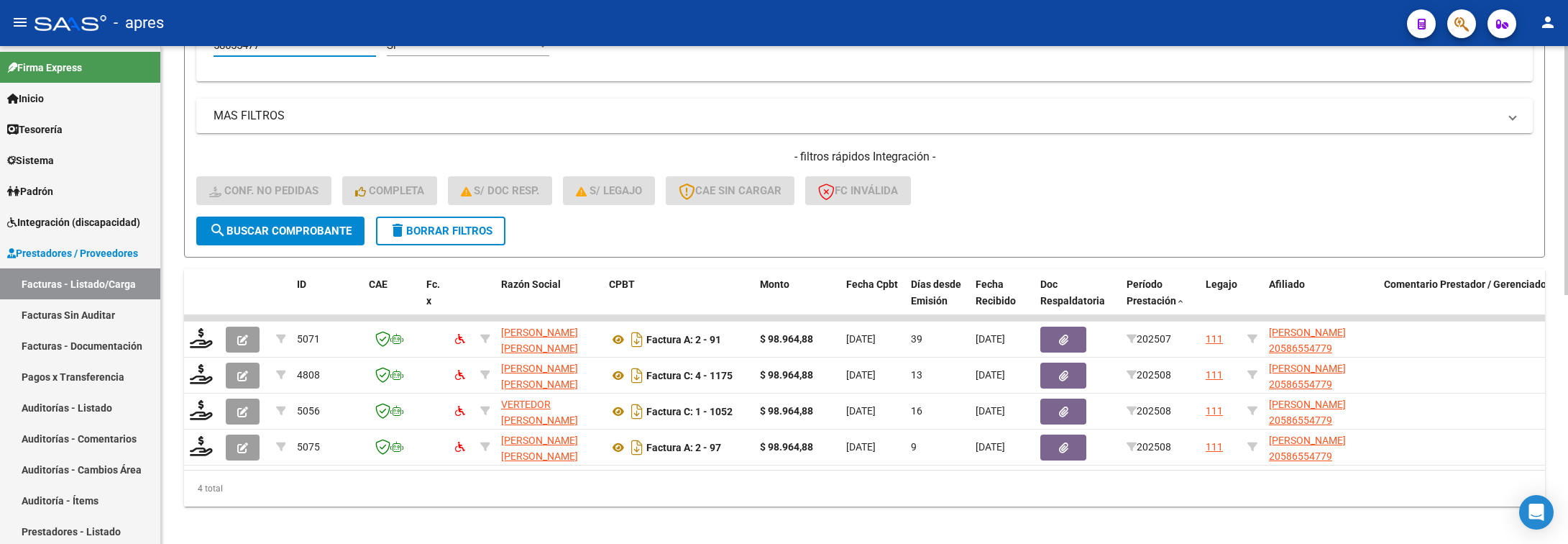
type input "58655477"
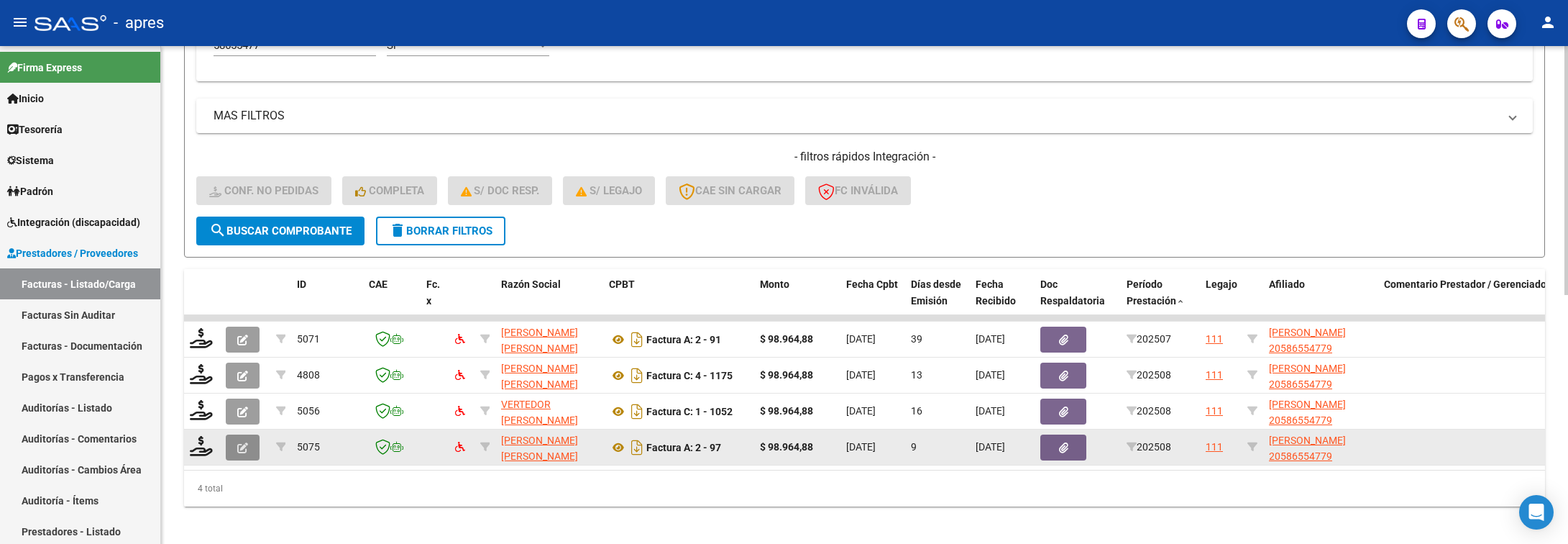
click at [242, 441] on button "button" at bounding box center [242, 448] width 33 height 26
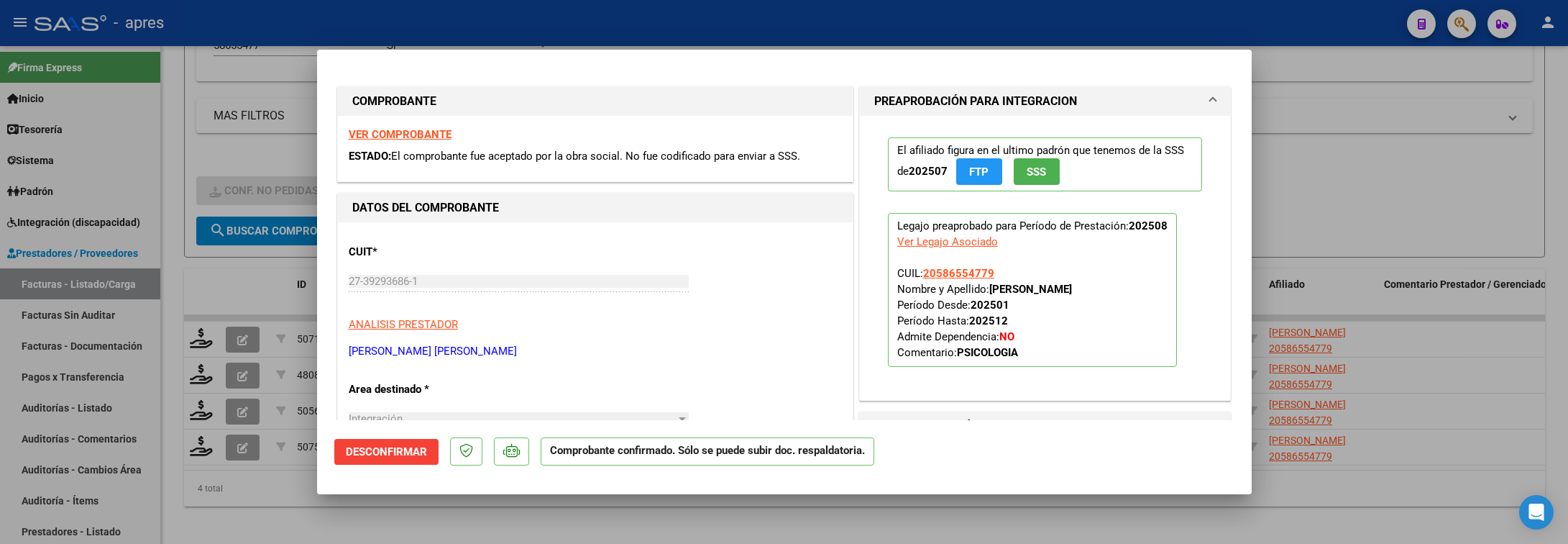
click at [397, 138] on strong "VER COMPROBANTE" at bounding box center [400, 135] width 103 height 13
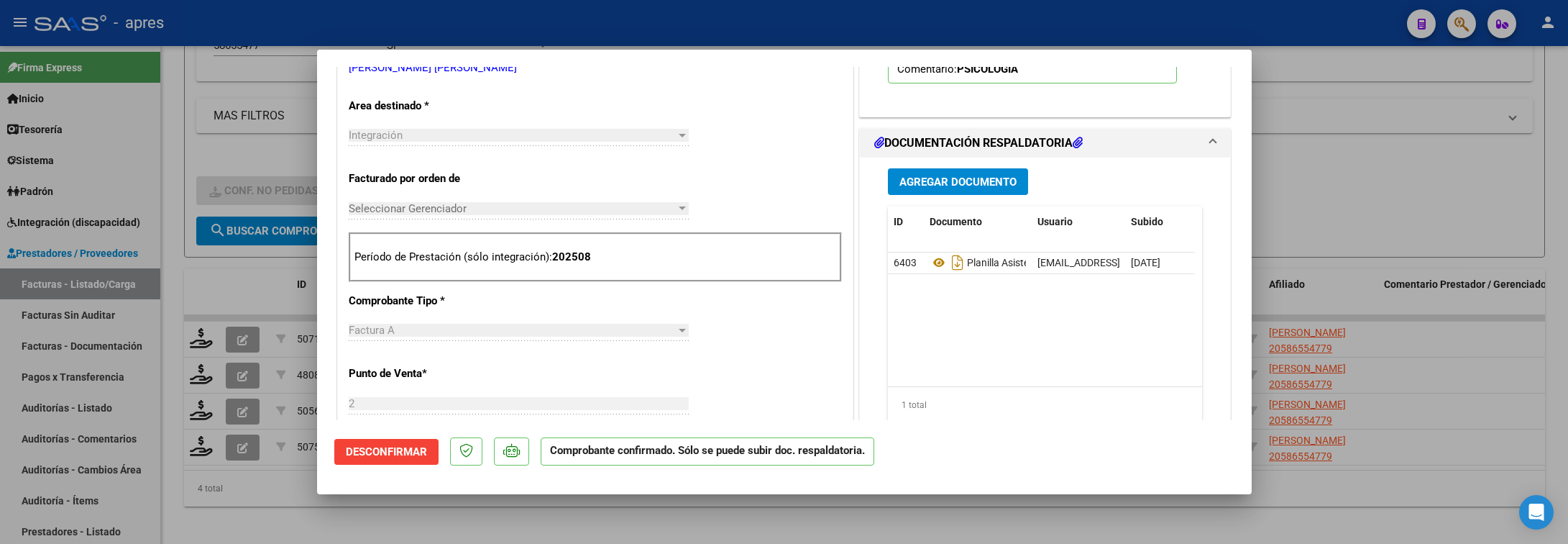
scroll to position [324, 0]
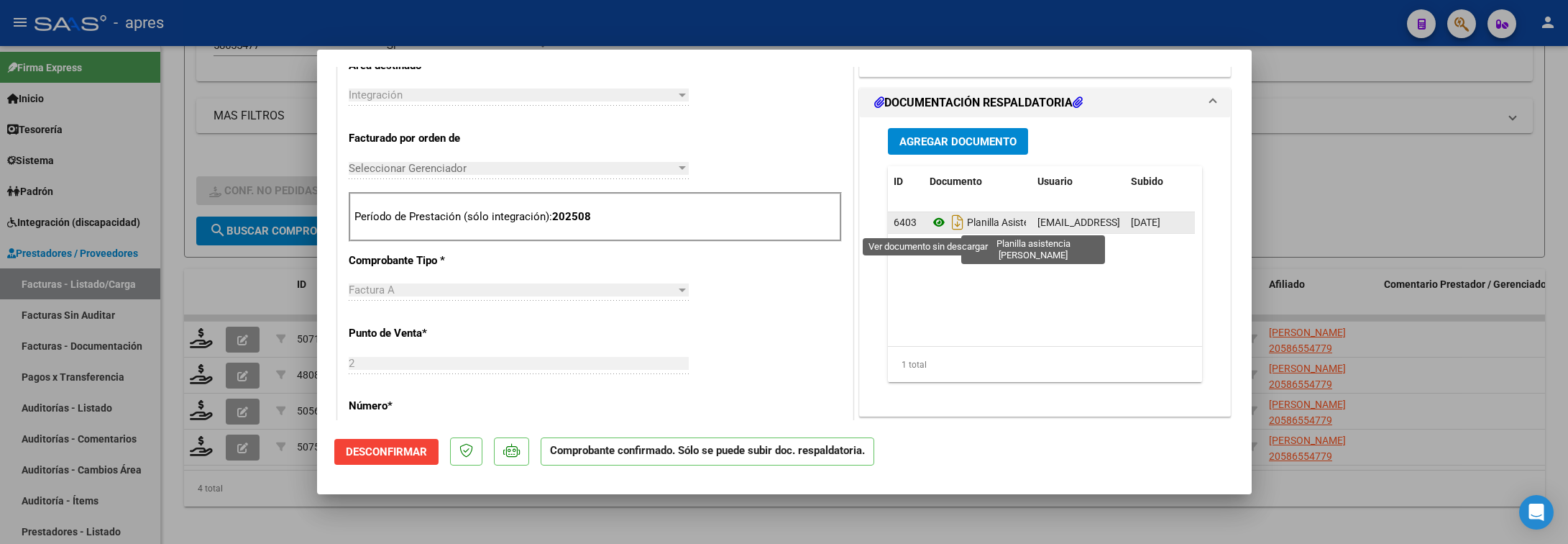
click at [930, 222] on icon at bounding box center [939, 222] width 19 height 17
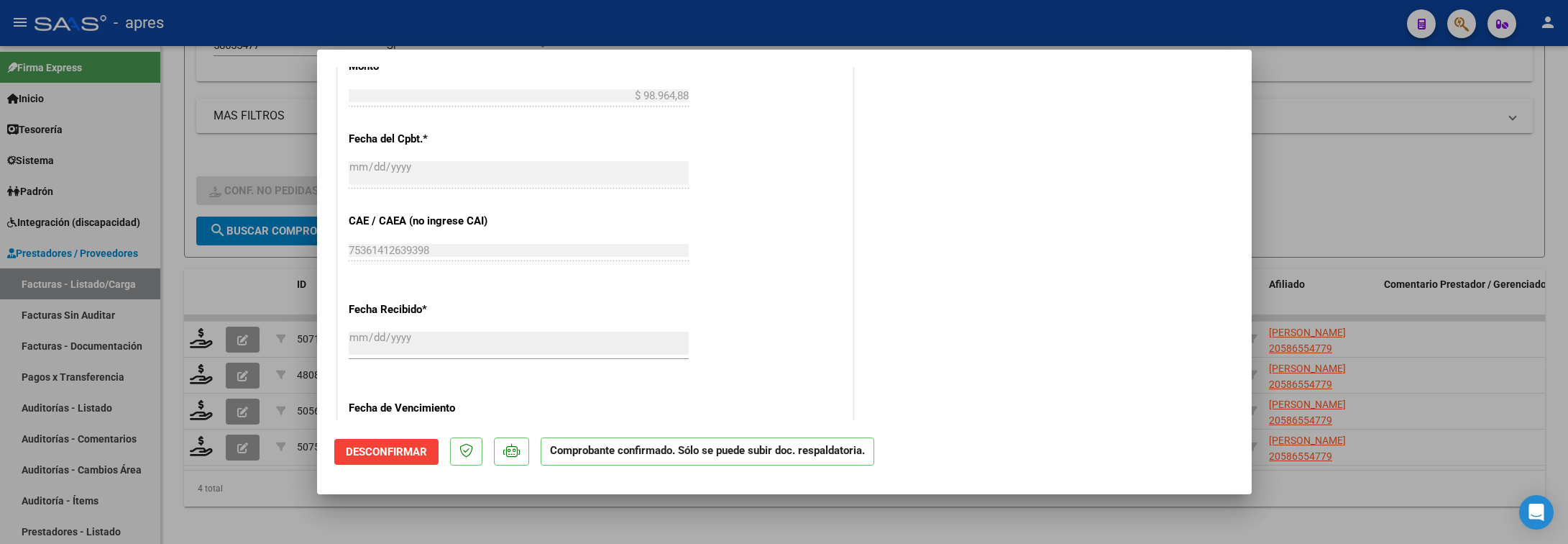
scroll to position [734, 0]
click at [447, 521] on div at bounding box center [784, 272] width 1568 height 544
type input "$ 0,00"
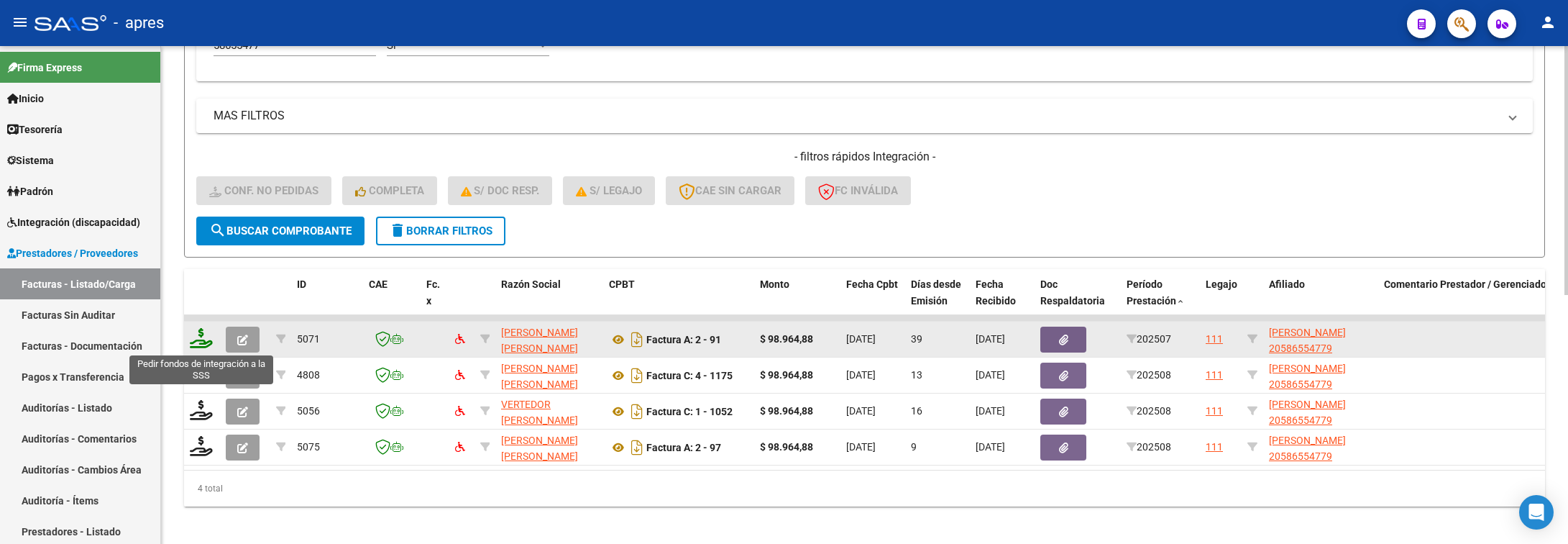
click at [201, 341] on icon at bounding box center [202, 338] width 23 height 20
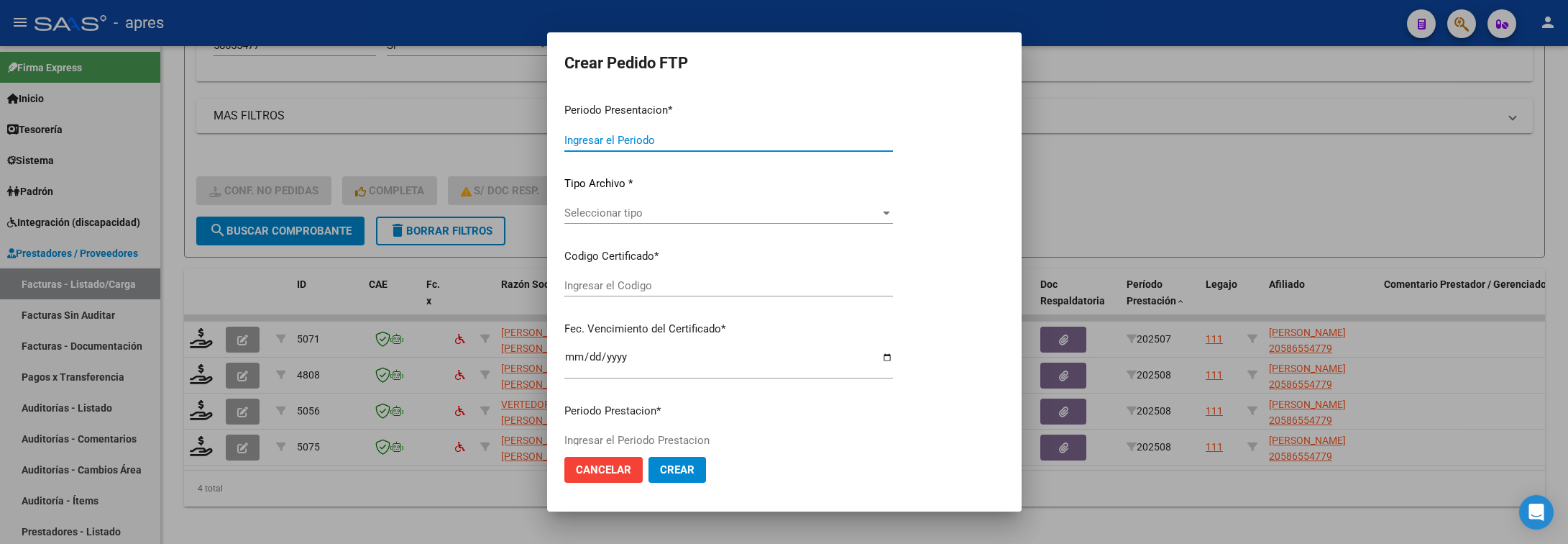
type input "202508"
type input "202507"
type input "$ 98.964,88"
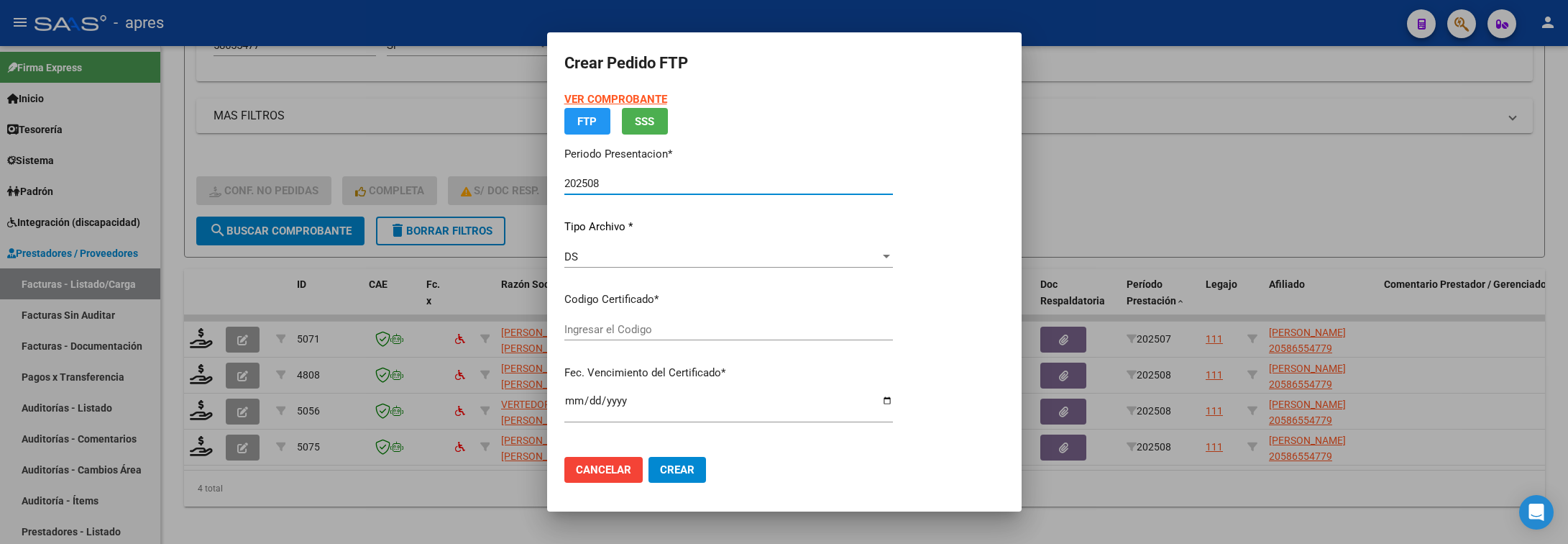
type input "ARG02000586554772024042520290425BUE440"
type input "2029-02-04"
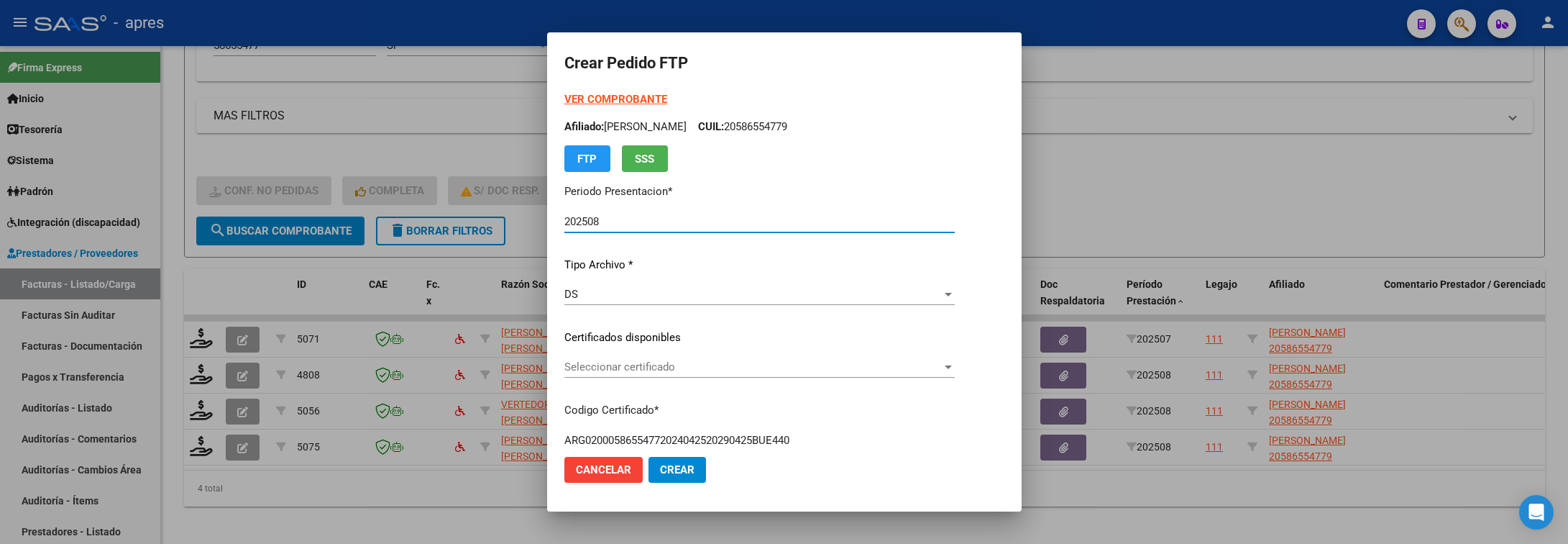
click at [724, 366] on span "Seleccionar certificado" at bounding box center [753, 367] width 378 height 13
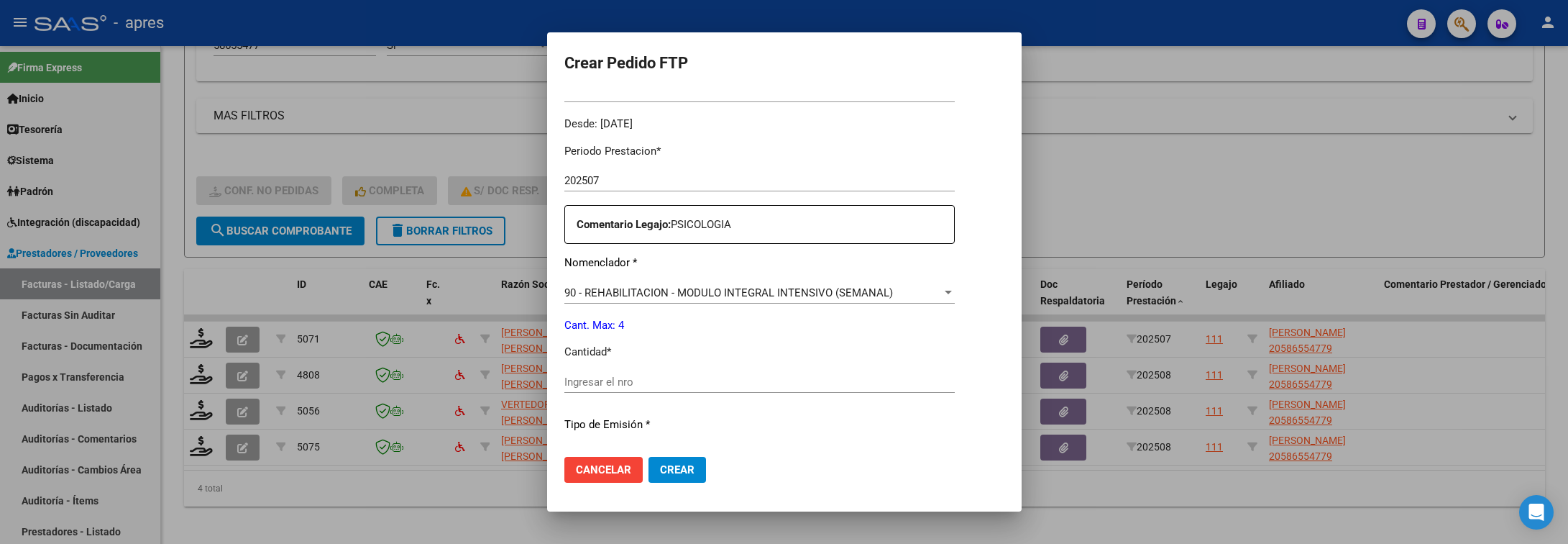
scroll to position [432, 0]
click at [710, 389] on div "Ingresar el nro" at bounding box center [759, 381] width 390 height 22
click at [708, 379] on input "Ingresar el nro" at bounding box center [759, 381] width 390 height 13
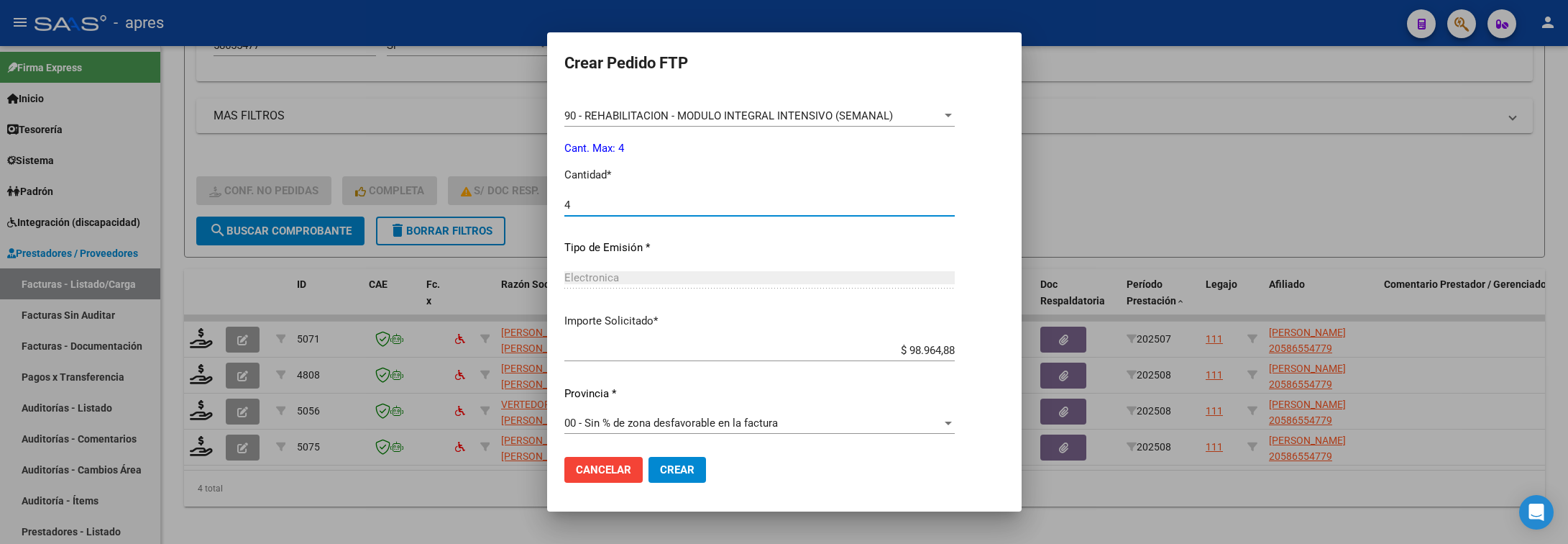
scroll to position [610, 0]
type input "4"
click at [662, 468] on span "Crear" at bounding box center [677, 470] width 34 height 13
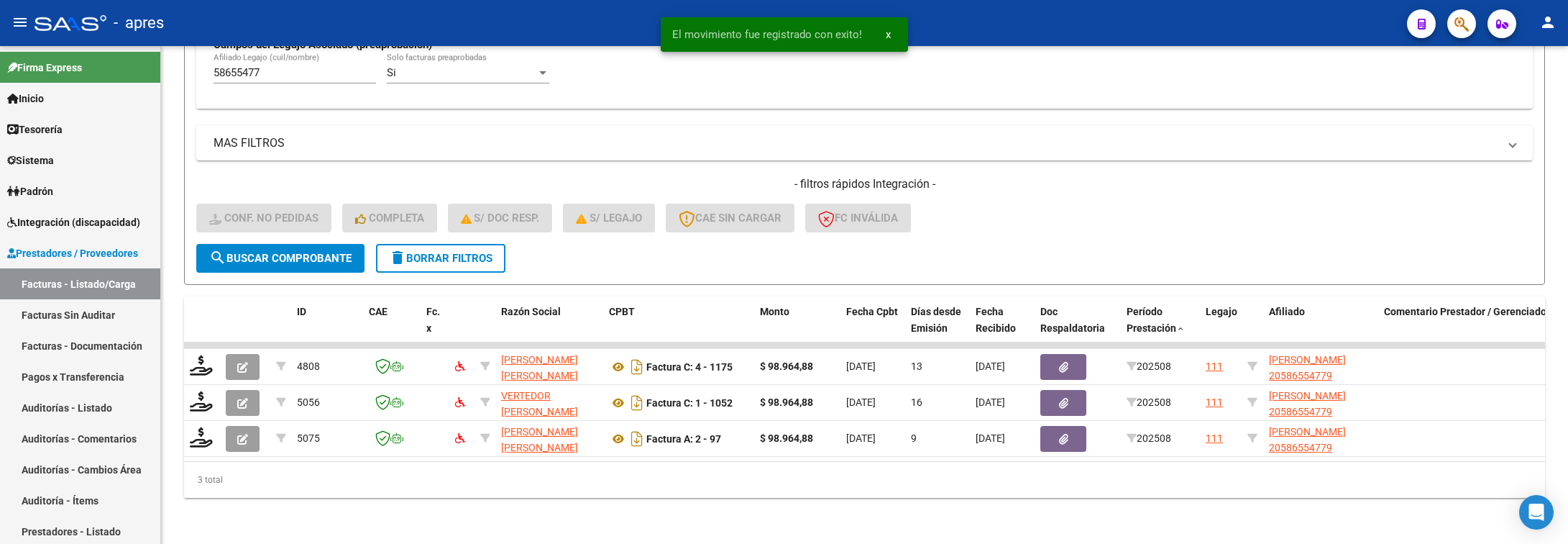
scroll to position [462, 0]
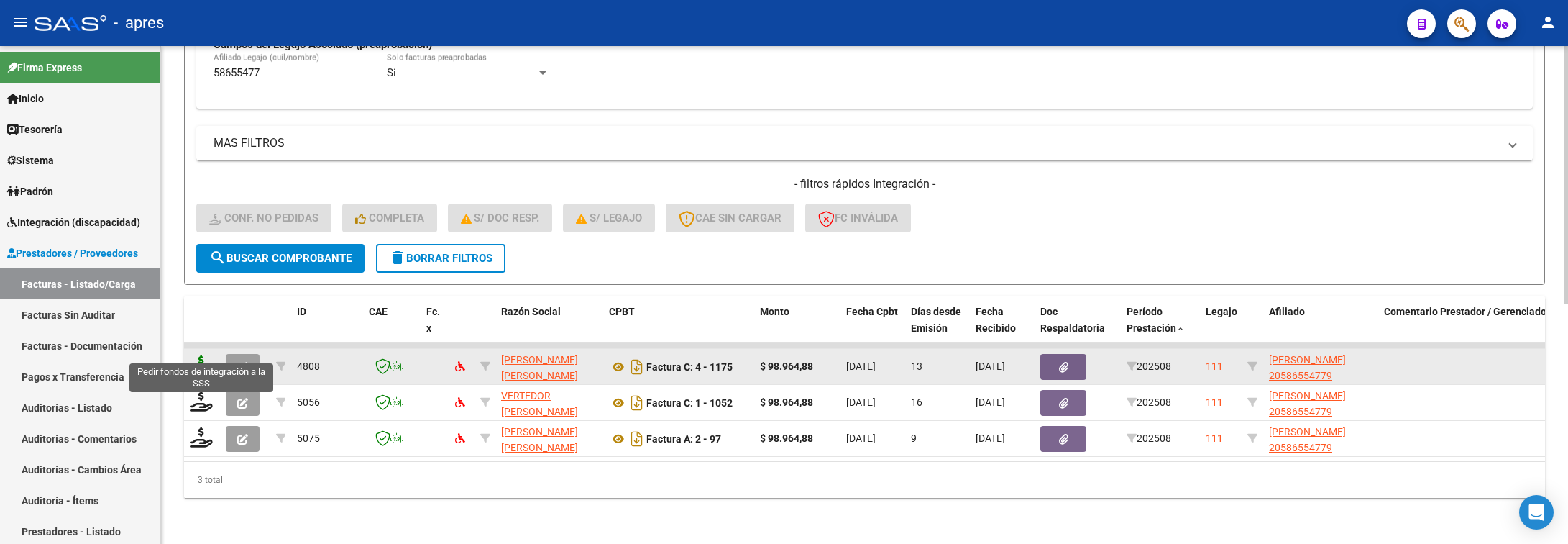
click at [190, 355] on icon at bounding box center [202, 366] width 23 height 20
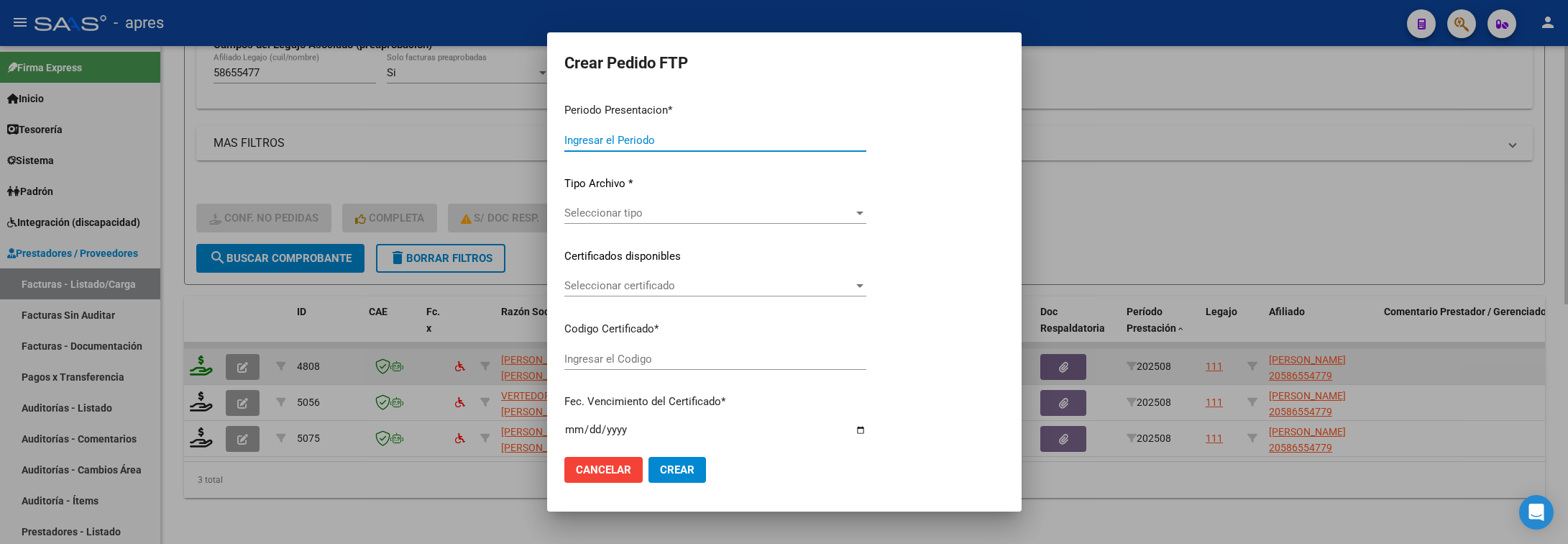
type input "202508"
type input "$ 98.964,88"
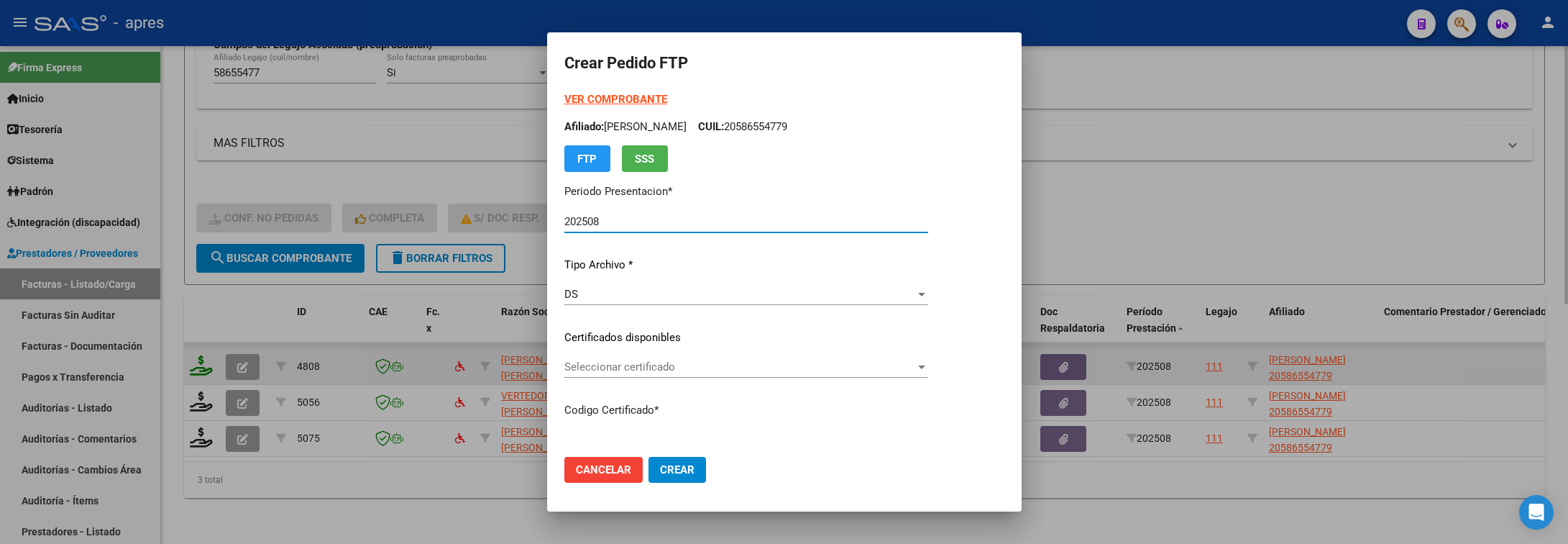
type input "ARG02000586554772024042520290425BUE440"
type input "2029-02-04"
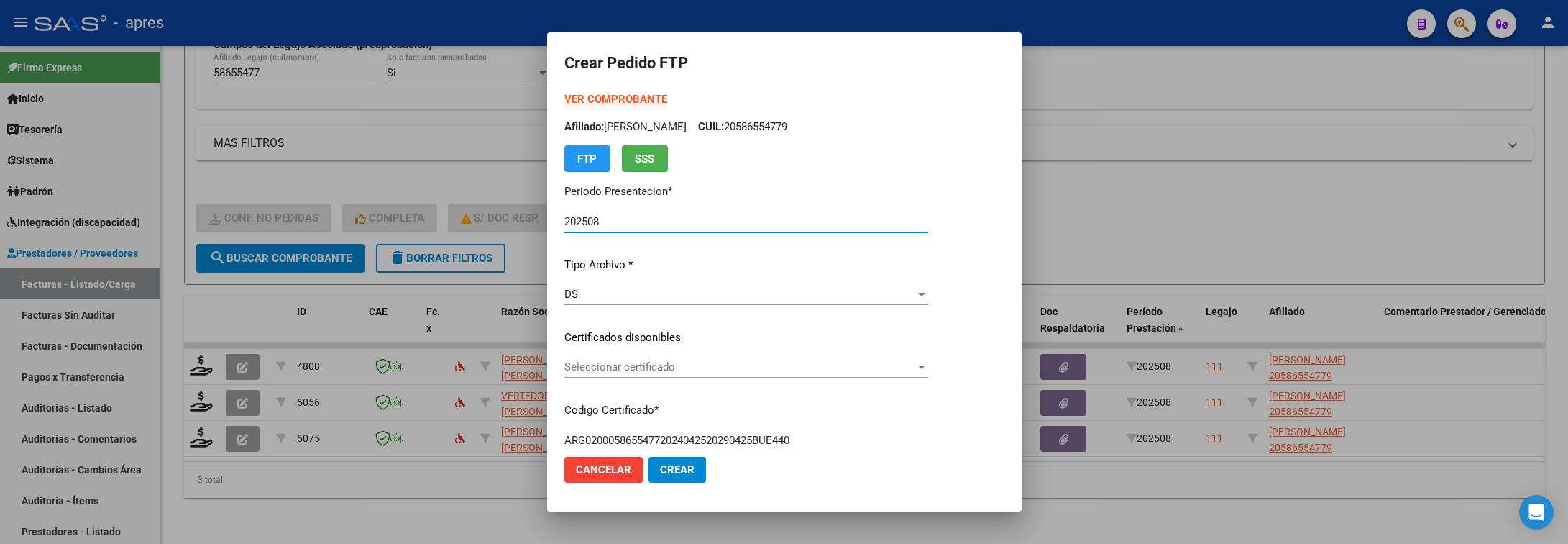
click at [645, 361] on span "Seleccionar certificado" at bounding box center [740, 367] width 351 height 13
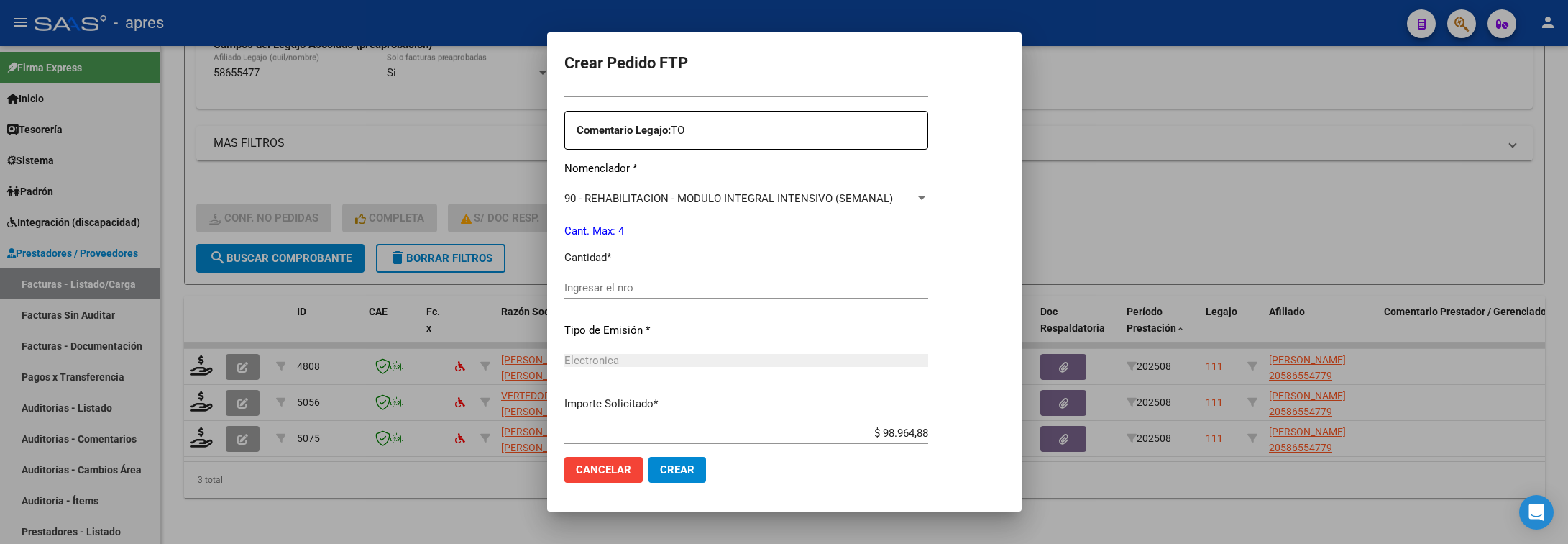
scroll to position [540, 0]
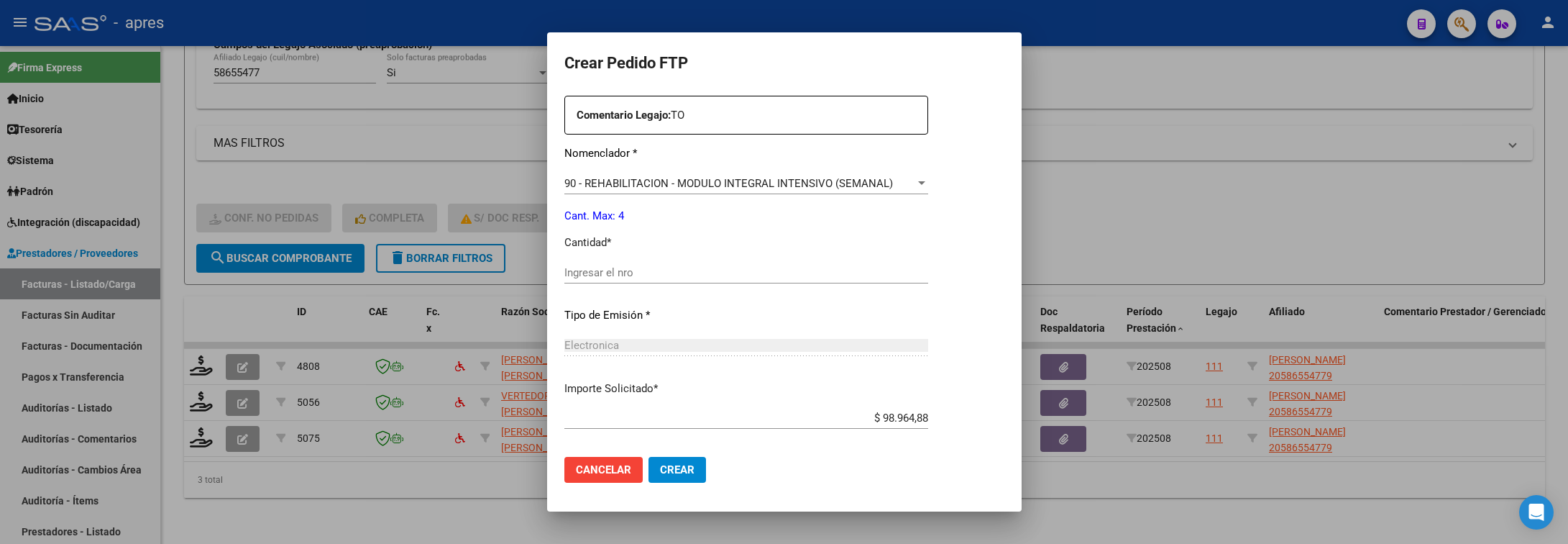
click at [580, 279] on div "Ingresar el nro" at bounding box center [746, 280] width 364 height 35
click at [581, 274] on input "Ingresar el nro" at bounding box center [746, 272] width 364 height 13
type input "4"
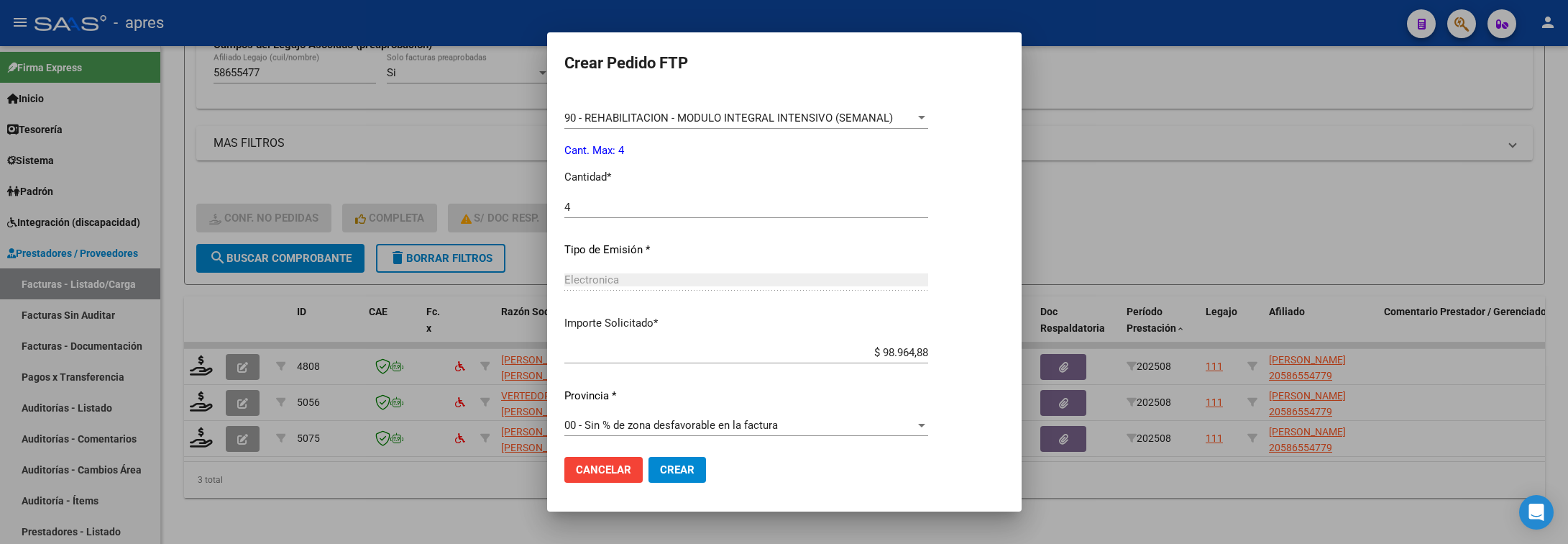
scroll to position [610, 0]
click at [677, 480] on button "Crear" at bounding box center [677, 470] width 58 height 26
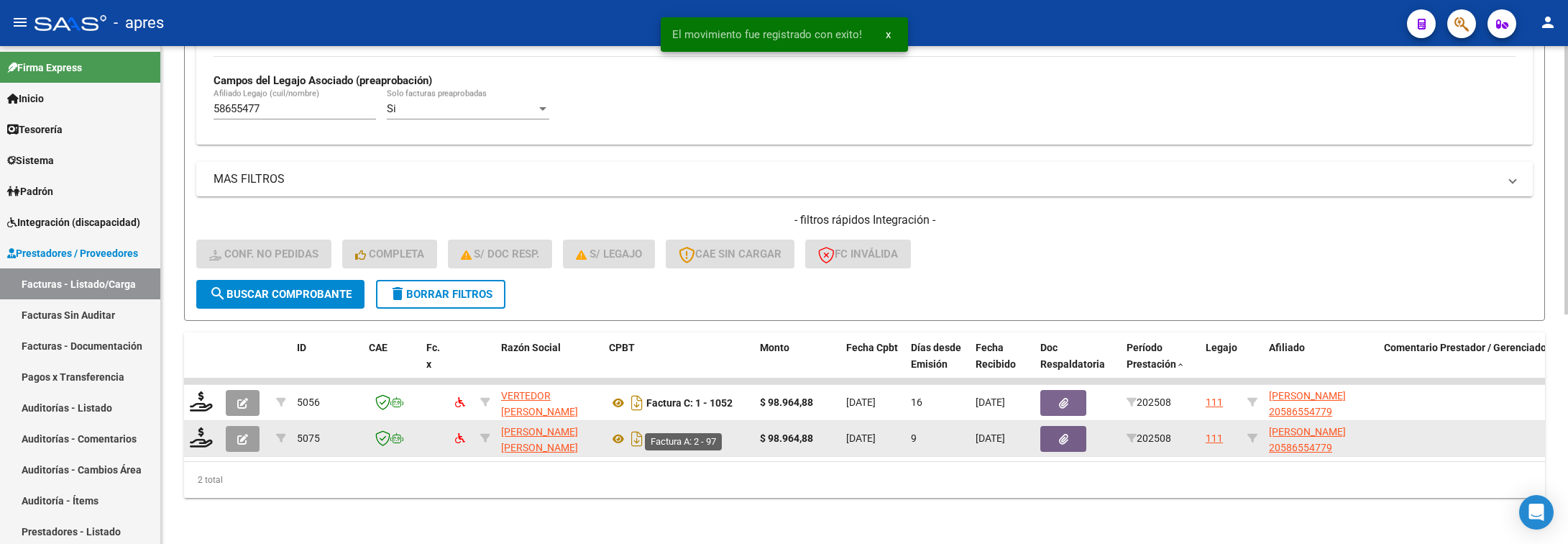
scroll to position [426, 0]
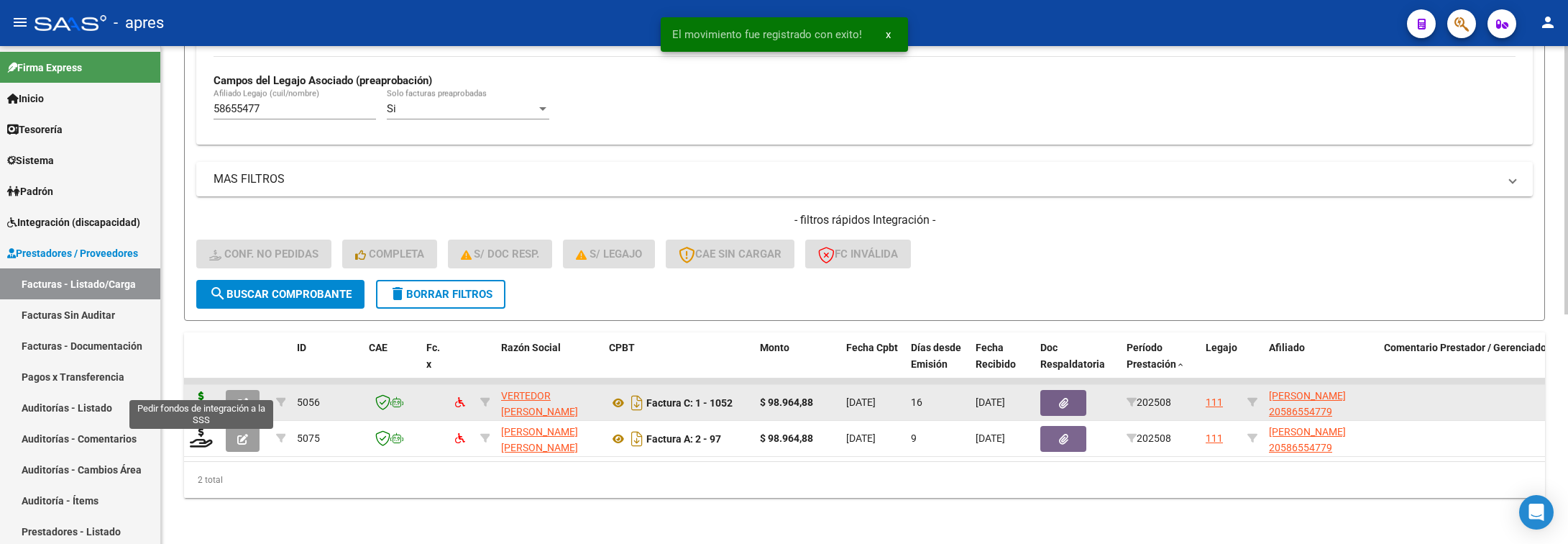
click at [199, 391] on icon at bounding box center [202, 401] width 23 height 20
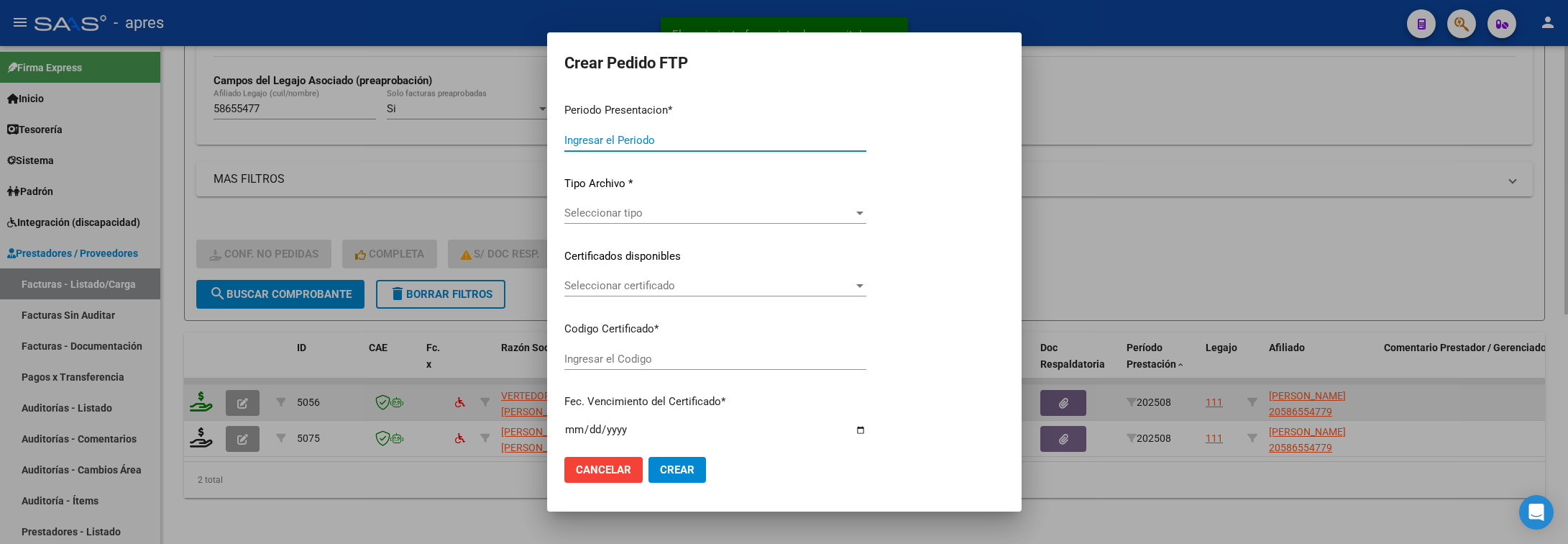
type input "202508"
type input "$ 98.964,88"
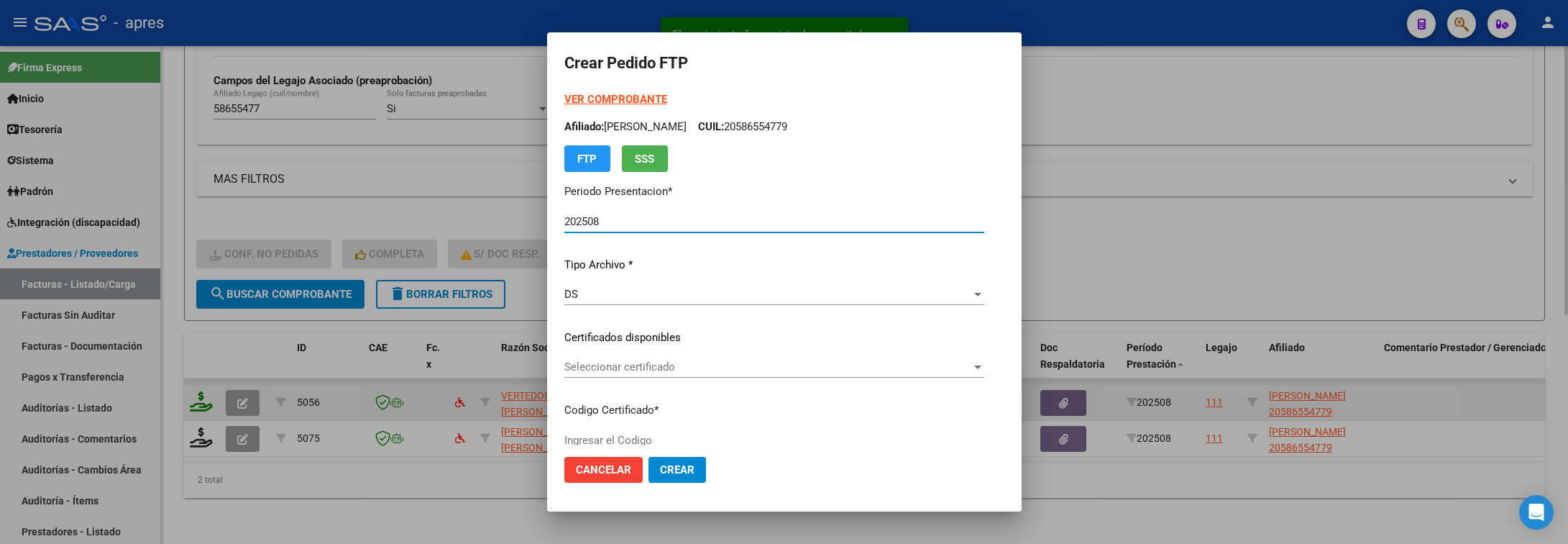
type input "ARG02000586554772024042520290425BUE440"
type input "2029-02-04"
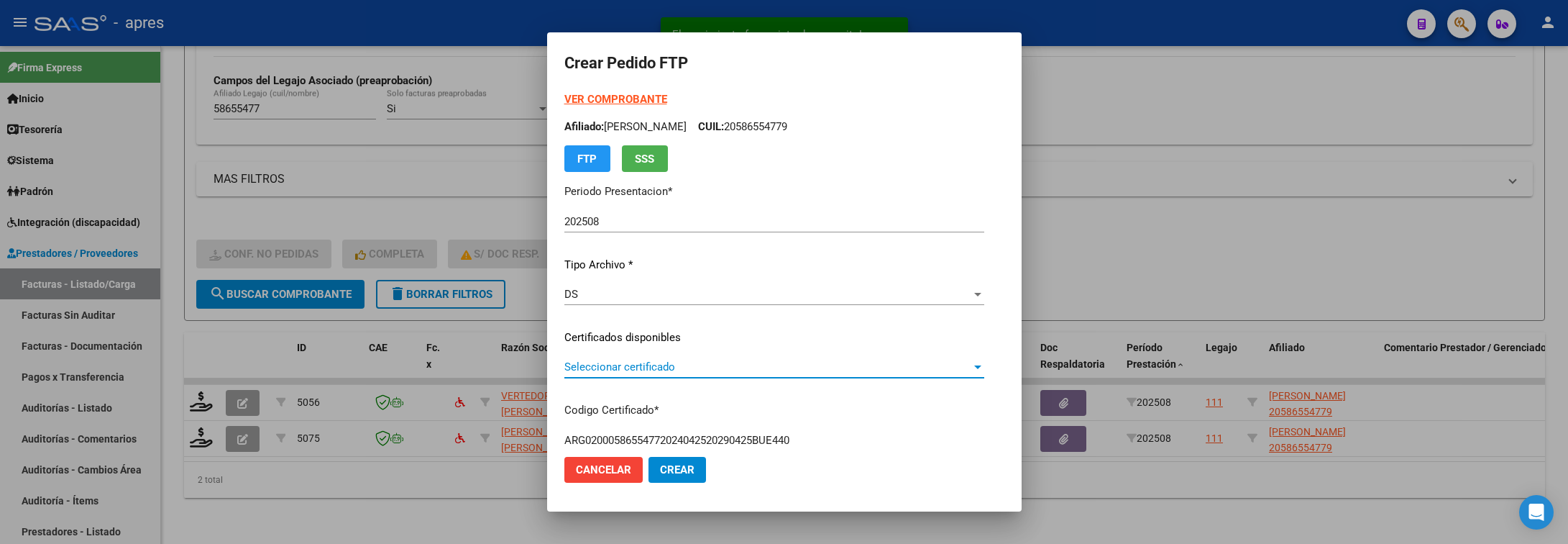
click at [639, 363] on span "Seleccionar certificado" at bounding box center [767, 367] width 407 height 13
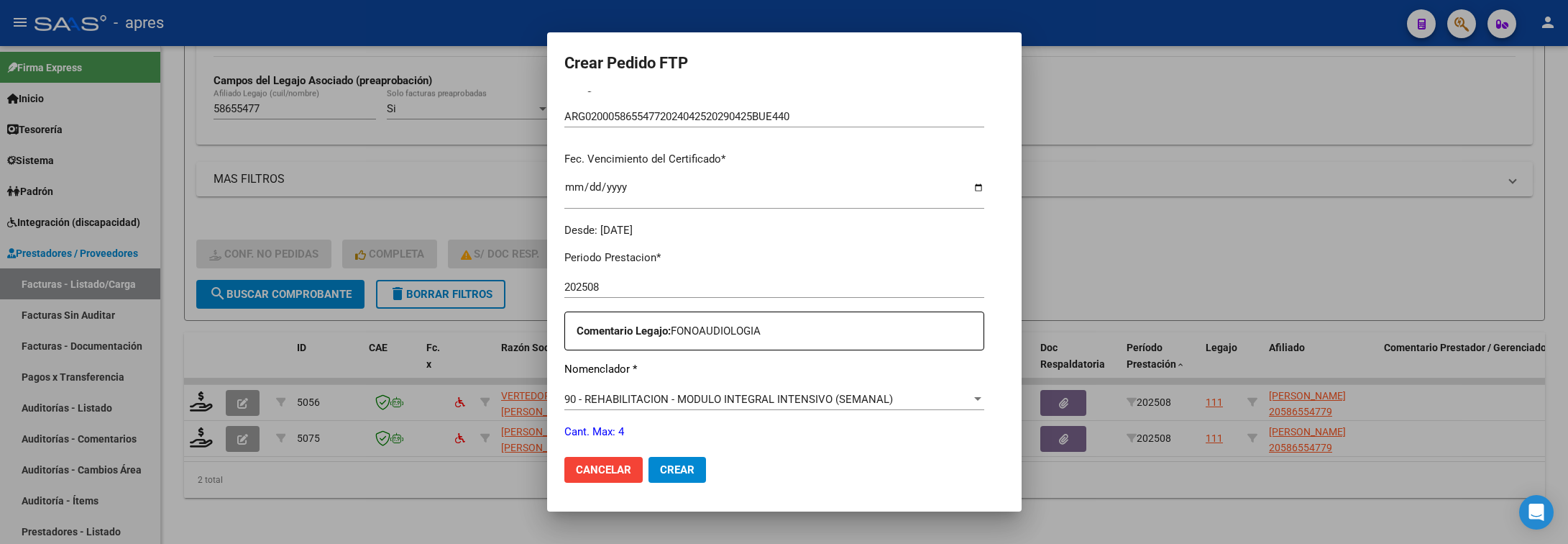
scroll to position [432, 0]
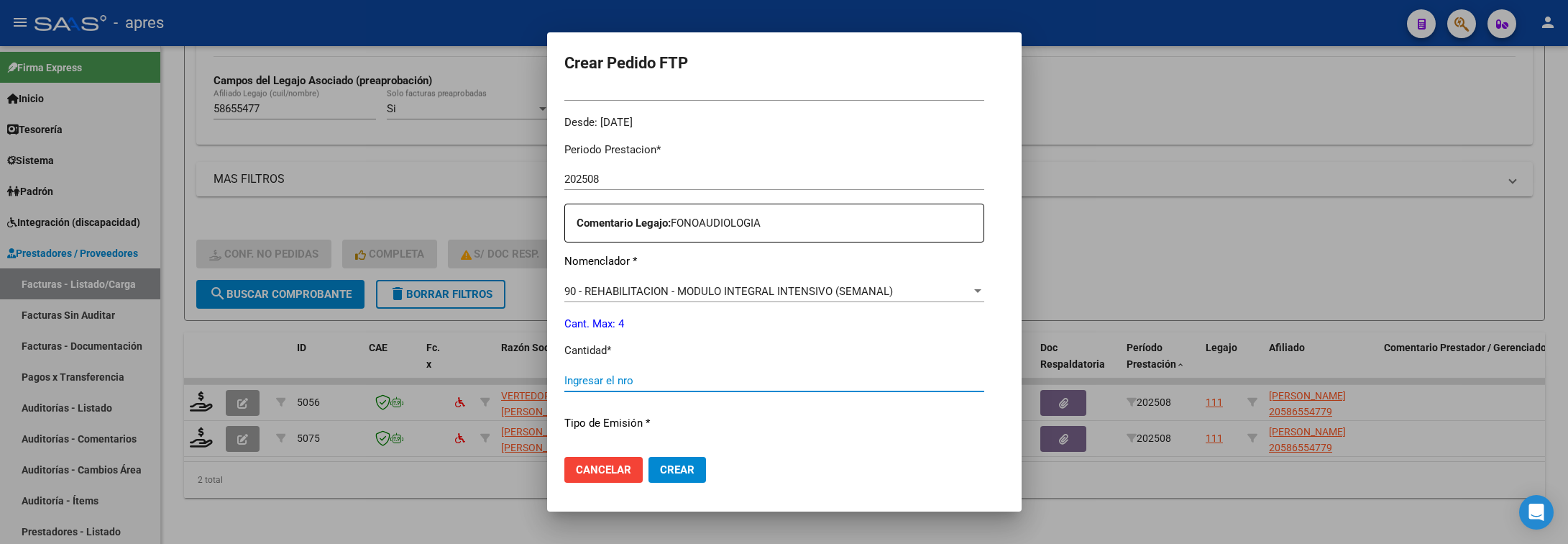
click at [639, 379] on input "Ingresar el nro" at bounding box center [774, 381] width 420 height 13
type input "4"
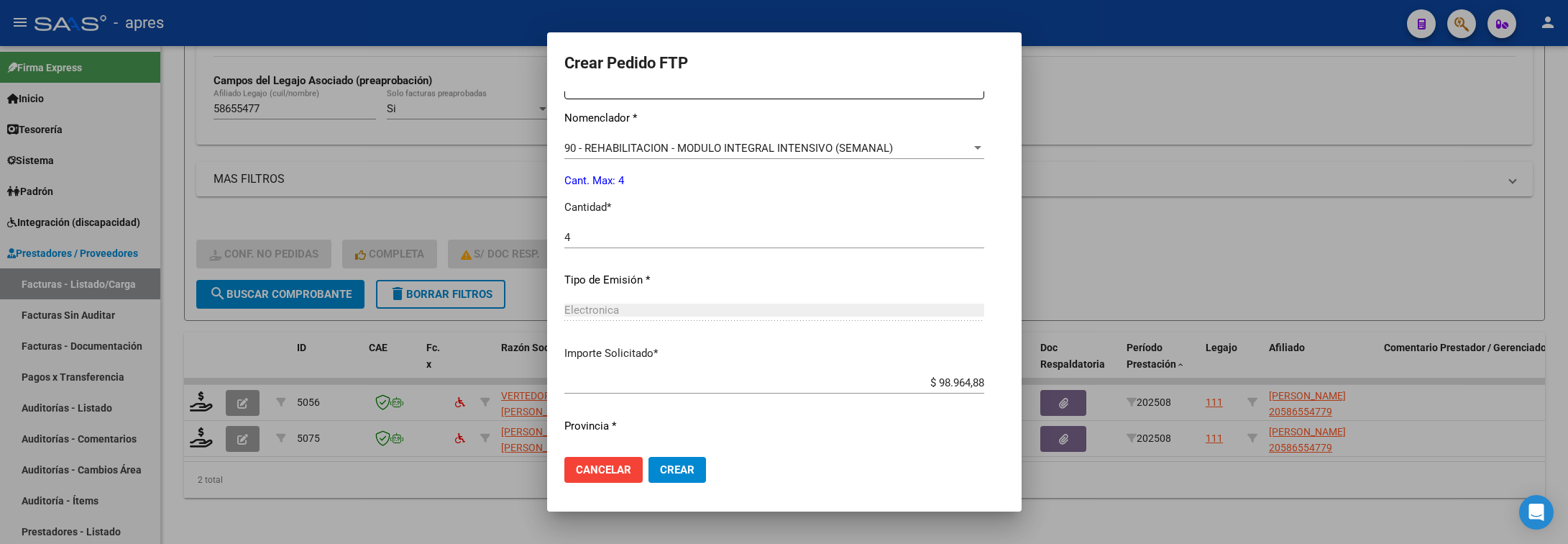
scroll to position [610, 0]
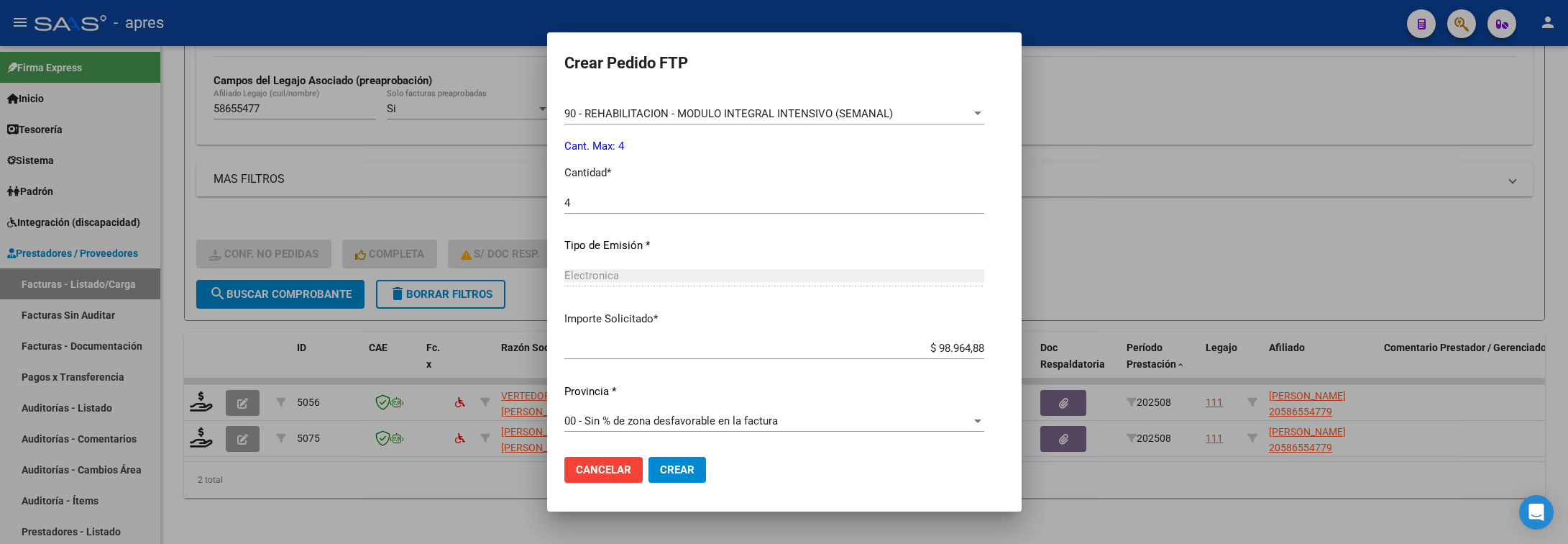
click at [660, 469] on span "Crear" at bounding box center [677, 470] width 34 height 13
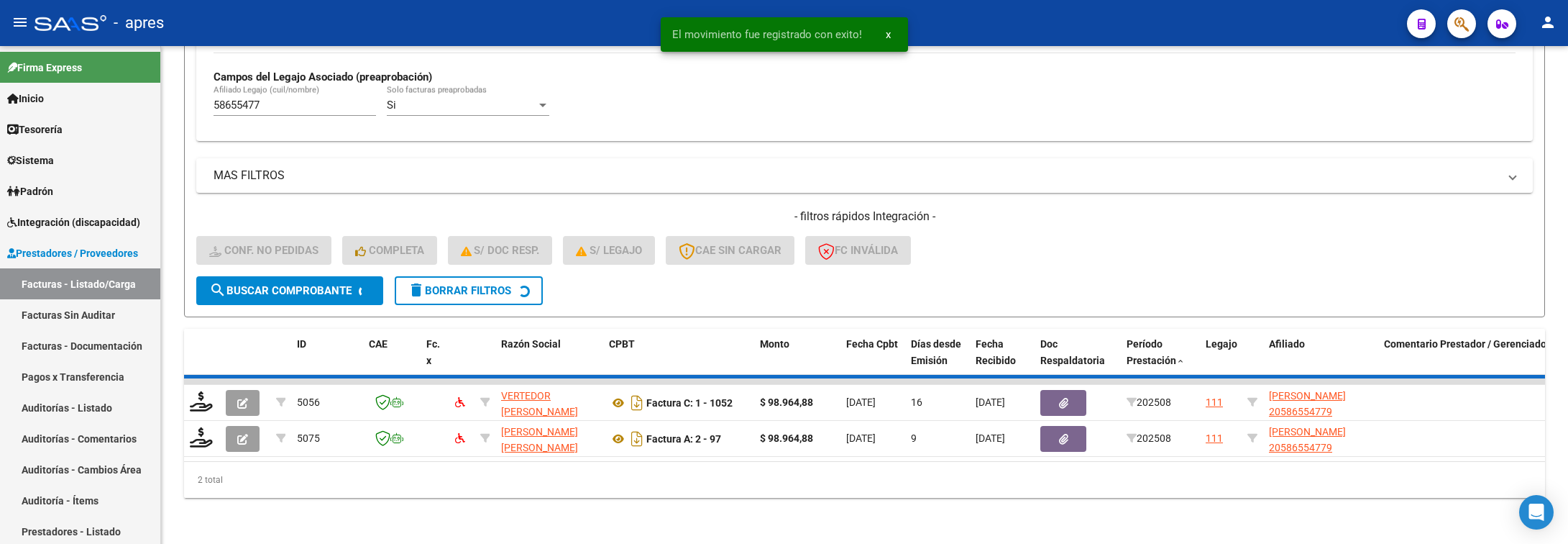
scroll to position [390, 0]
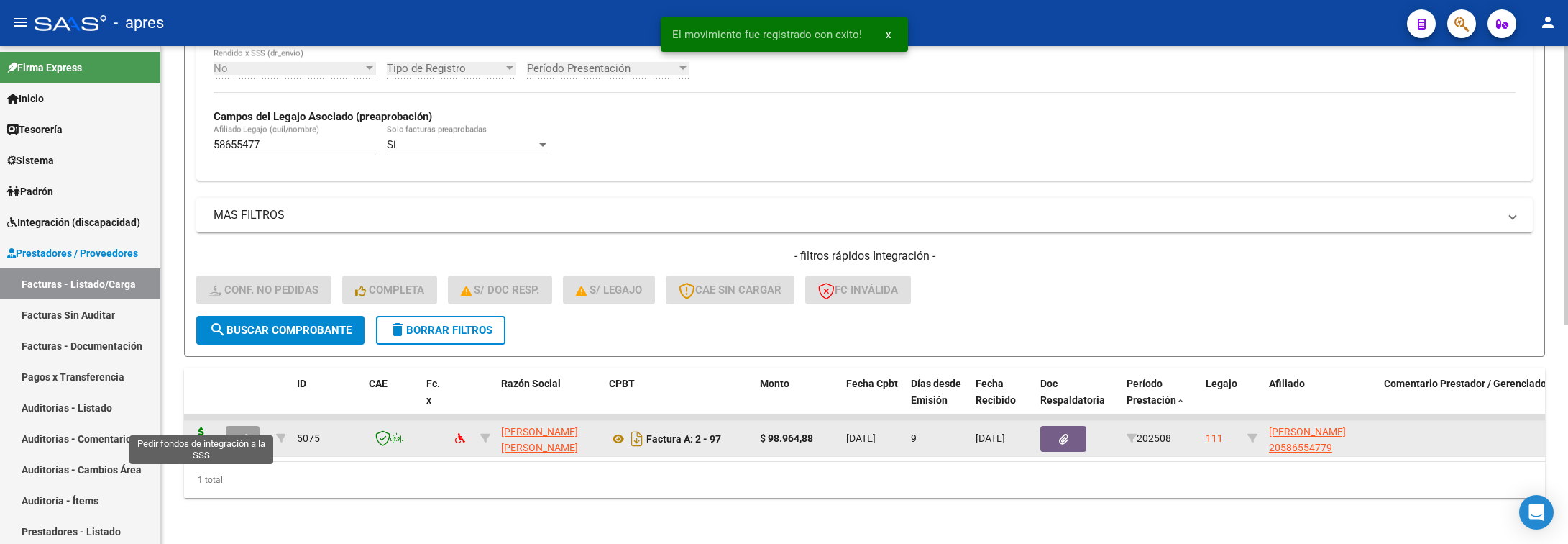
click at [195, 427] on icon at bounding box center [202, 438] width 23 height 20
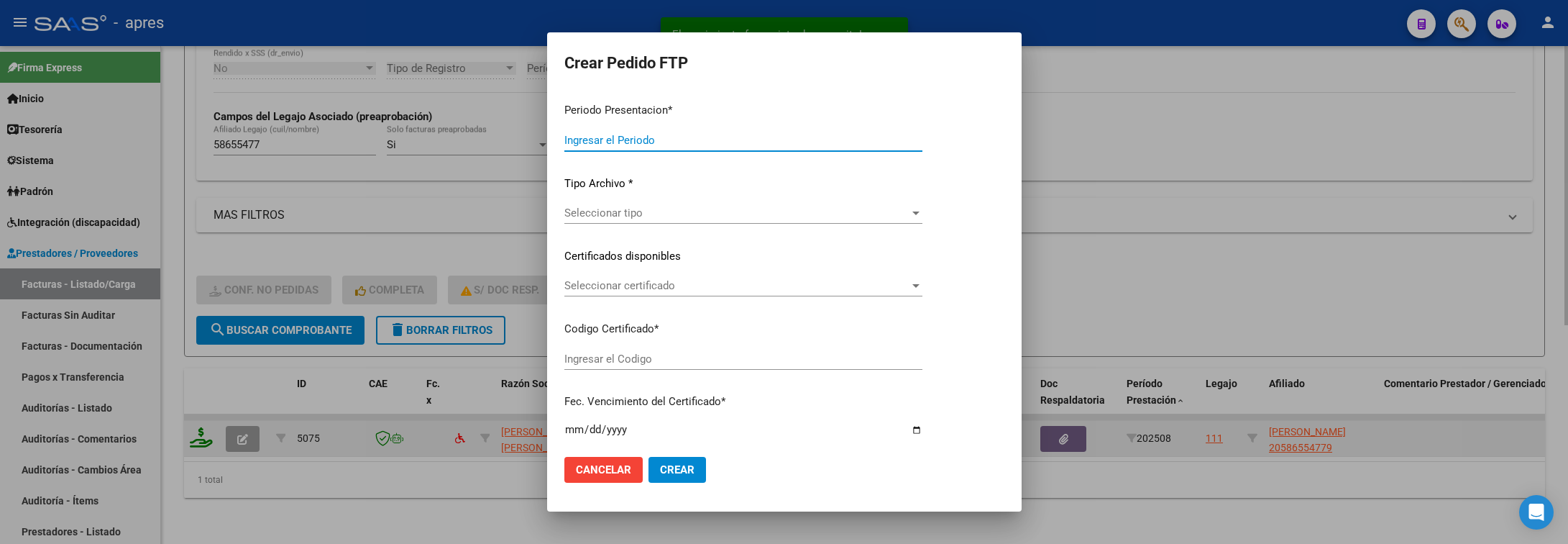
type input "202508"
type input "$ 98.964,88"
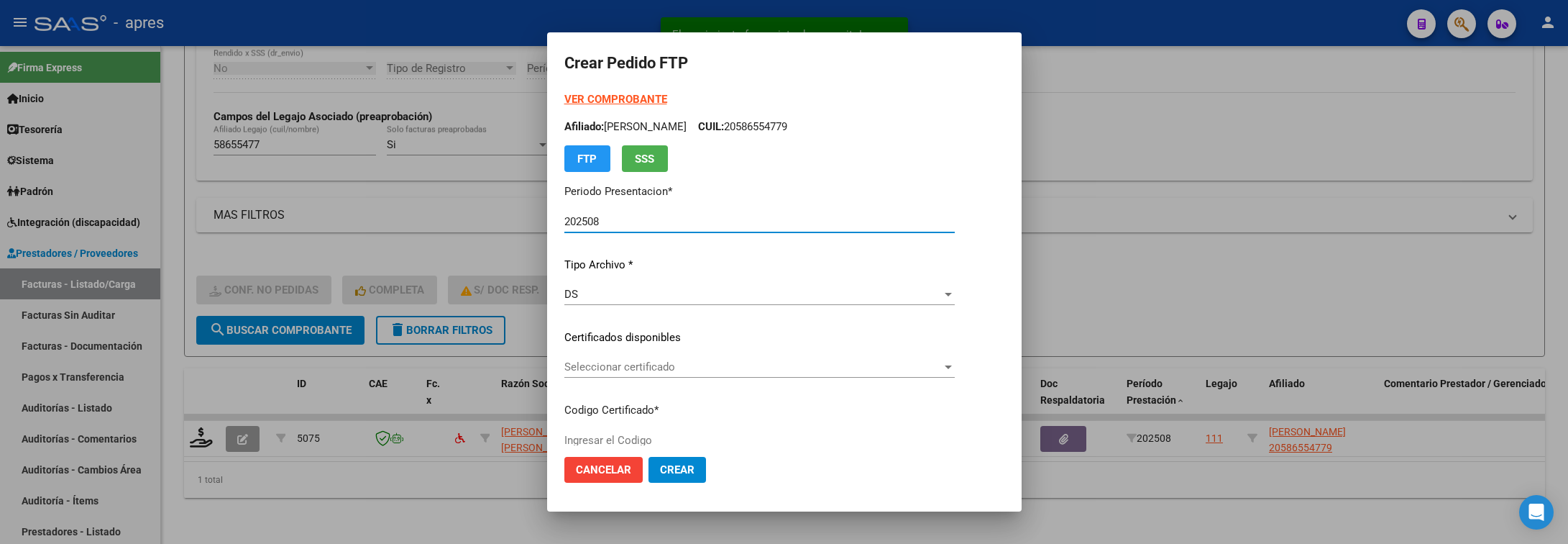
type input "ARG02000586554772024042520290425BUE440"
type input "2029-02-04"
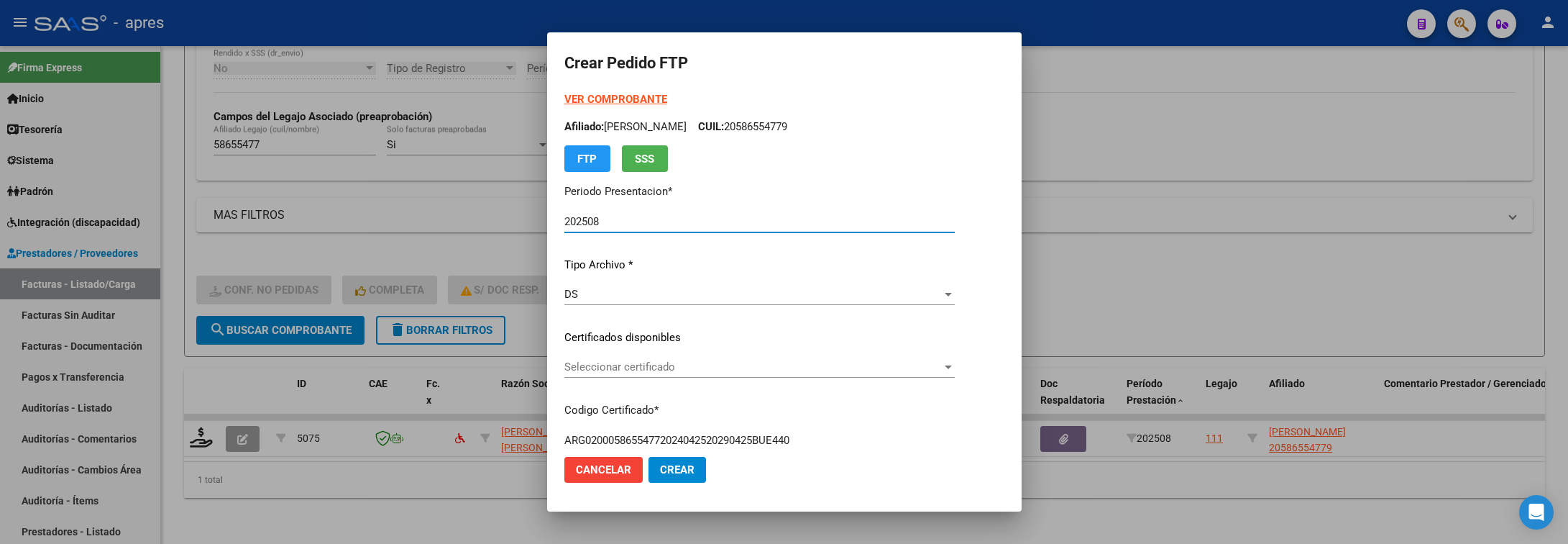
click at [639, 371] on span "Seleccionar certificado" at bounding box center [753, 367] width 378 height 13
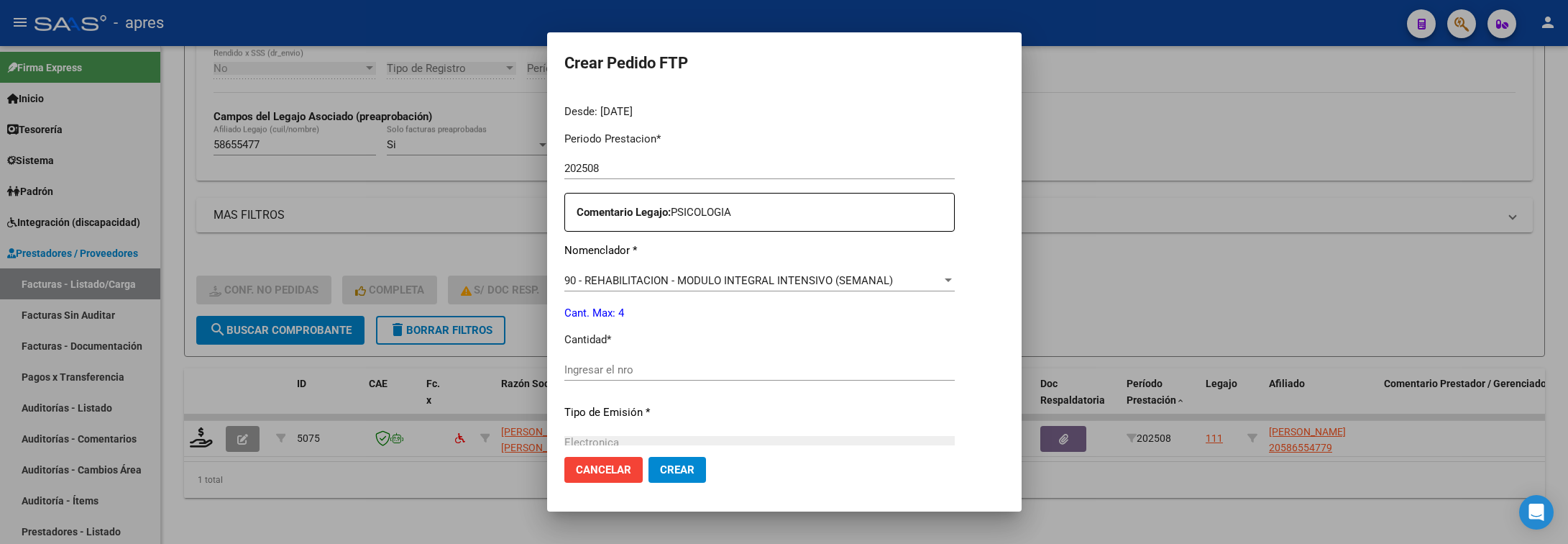
scroll to position [610, 0]
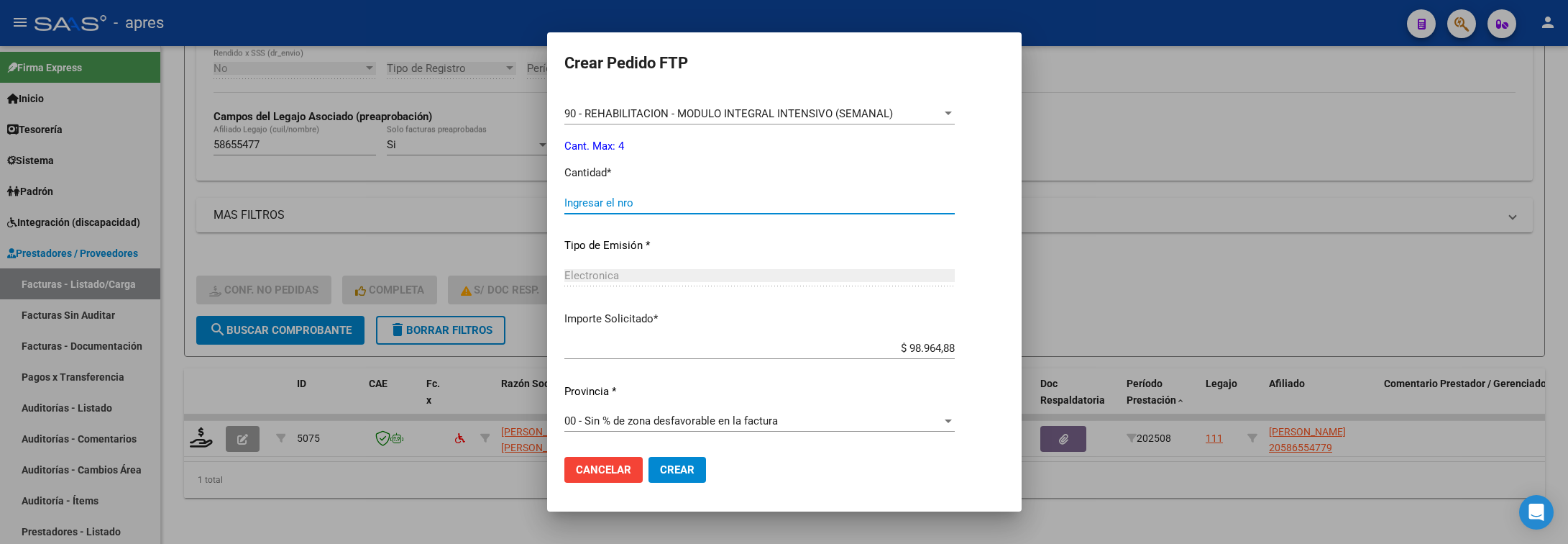
click at [648, 203] on input "Ingresar el nro" at bounding box center [759, 203] width 390 height 13
type input "4"
click at [660, 464] on span "Crear" at bounding box center [677, 470] width 34 height 13
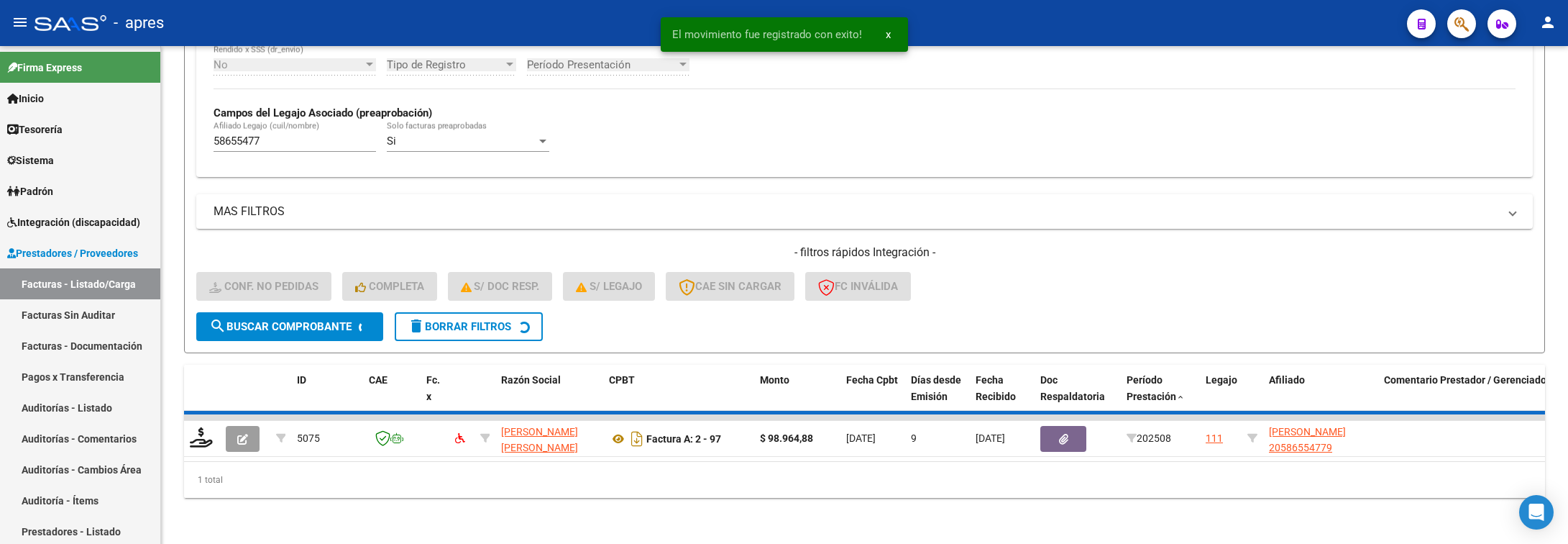
scroll to position [363, 0]
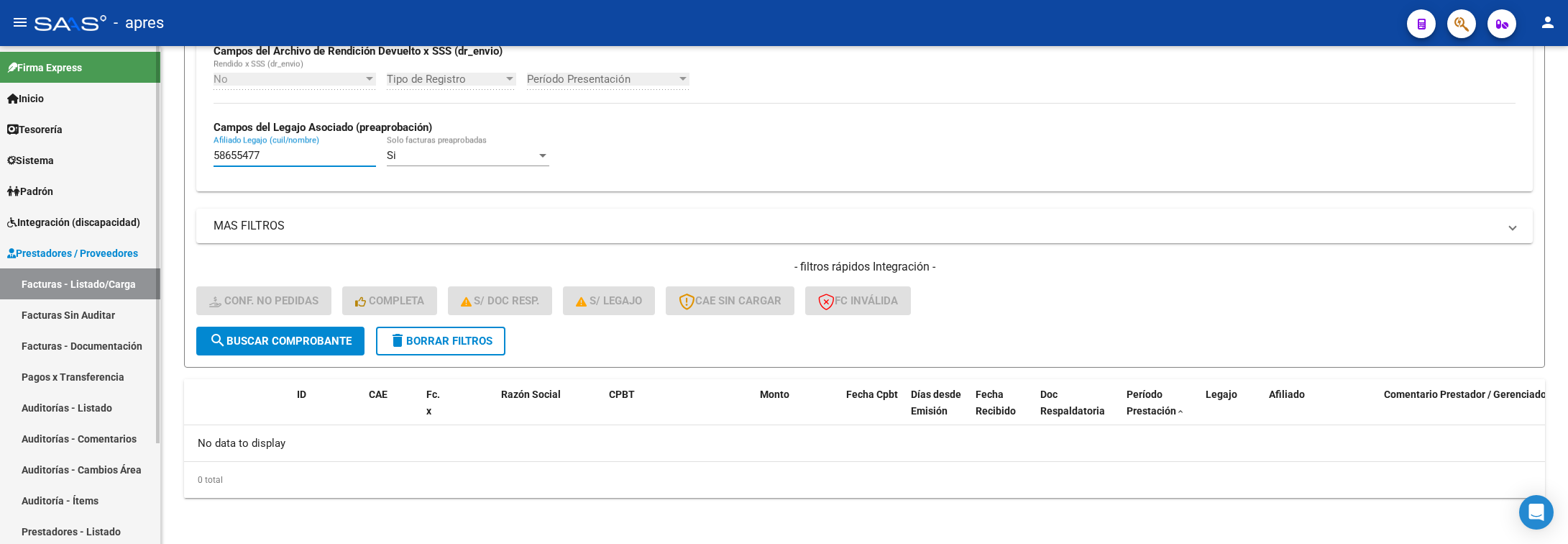
drag, startPoint x: 290, startPoint y: 151, endPoint x: 153, endPoint y: 151, distance: 137.0
click at [153, 151] on mat-sidenav-container "Firma Express Inicio Calendario SSS Instructivos Contacto OS Tesorería Extracto…" at bounding box center [784, 295] width 1568 height 498
paste input "5439458"
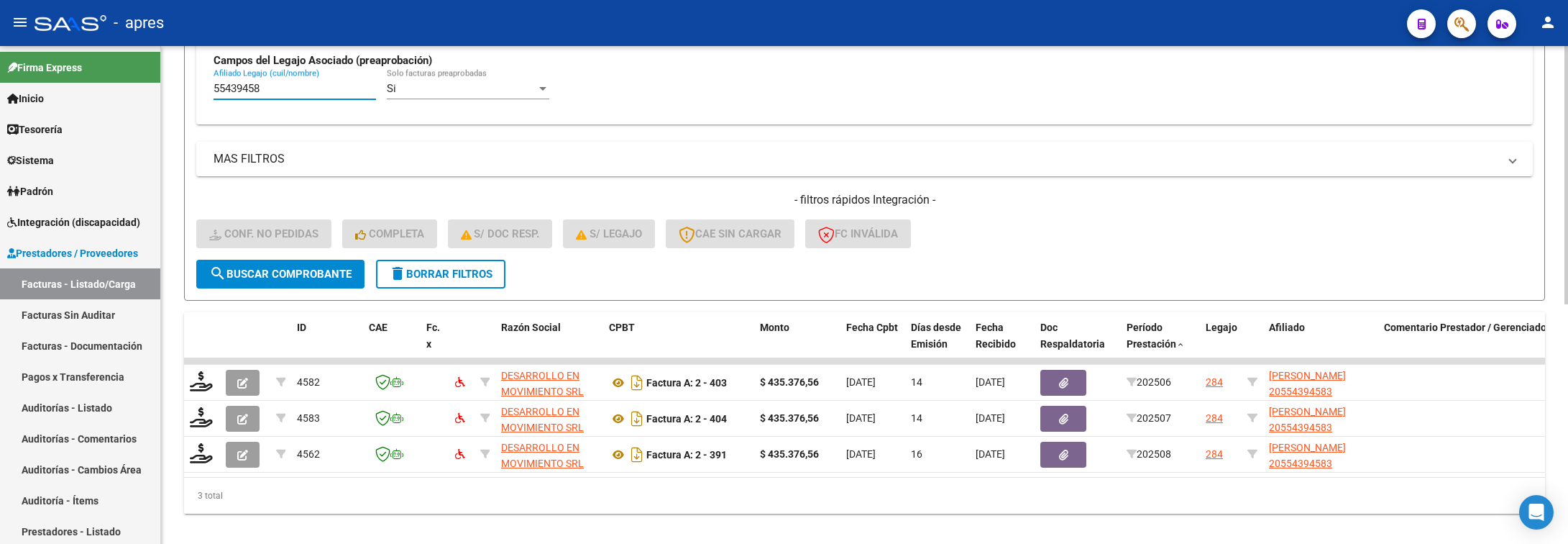
scroll to position [462, 0]
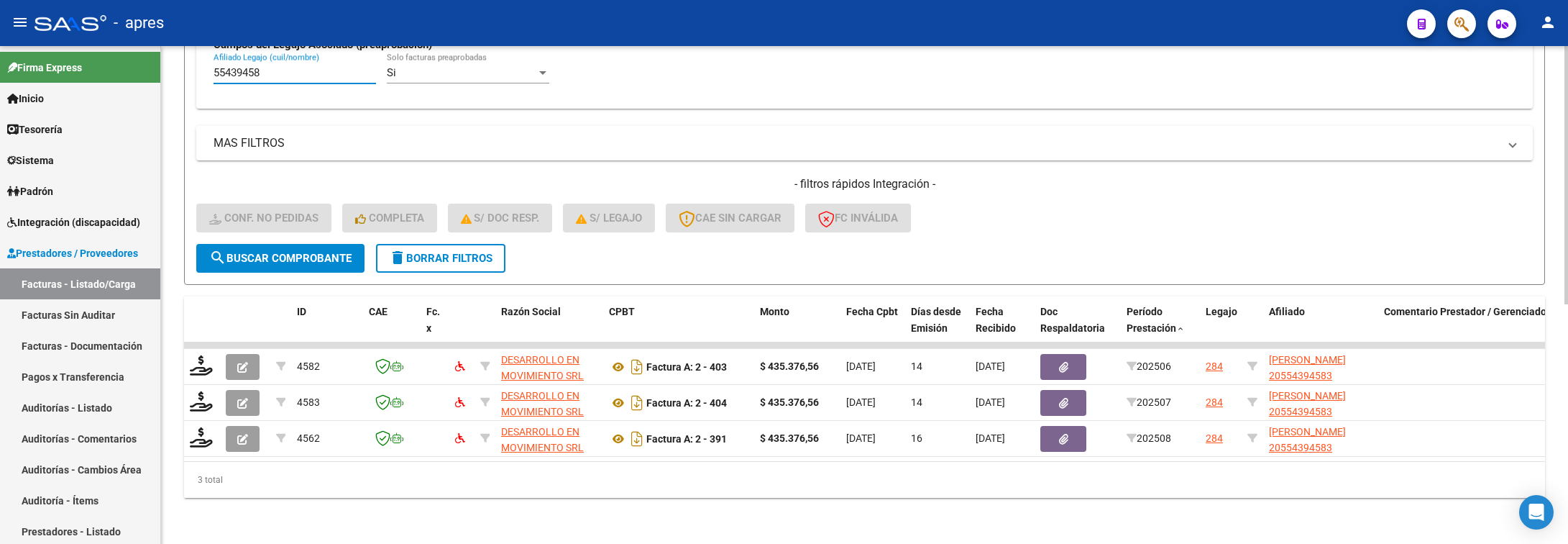
type input "55439458"
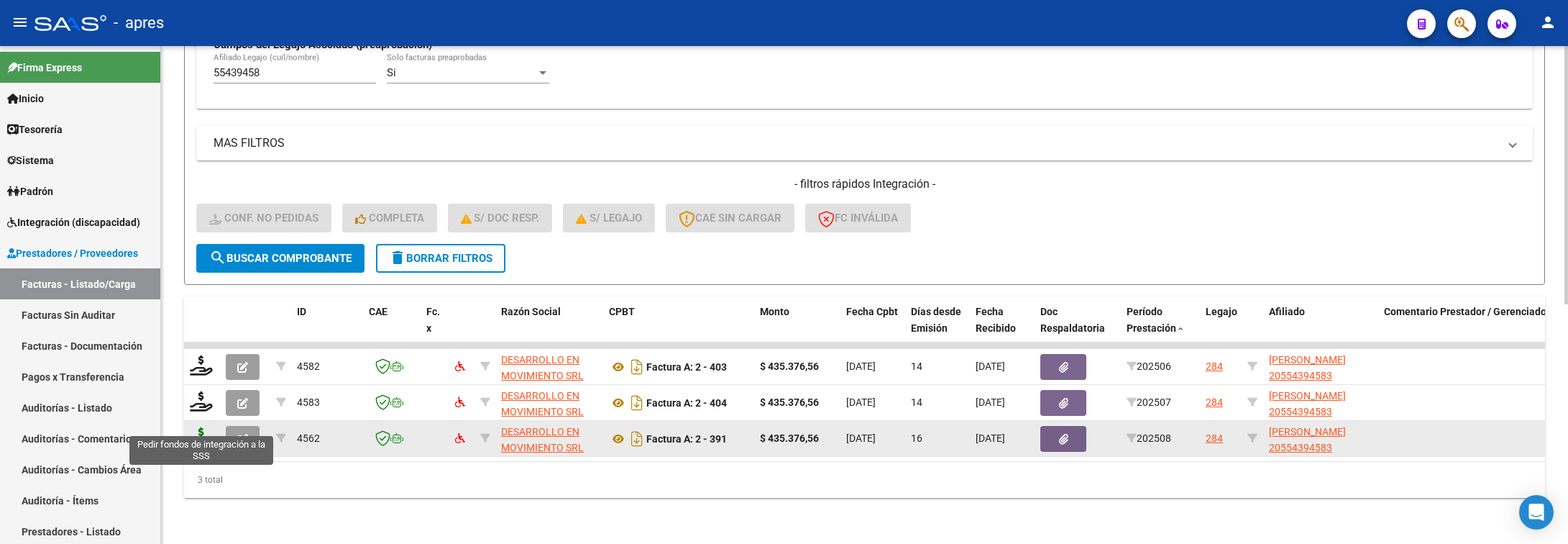
click at [203, 430] on icon at bounding box center [202, 438] width 23 height 20
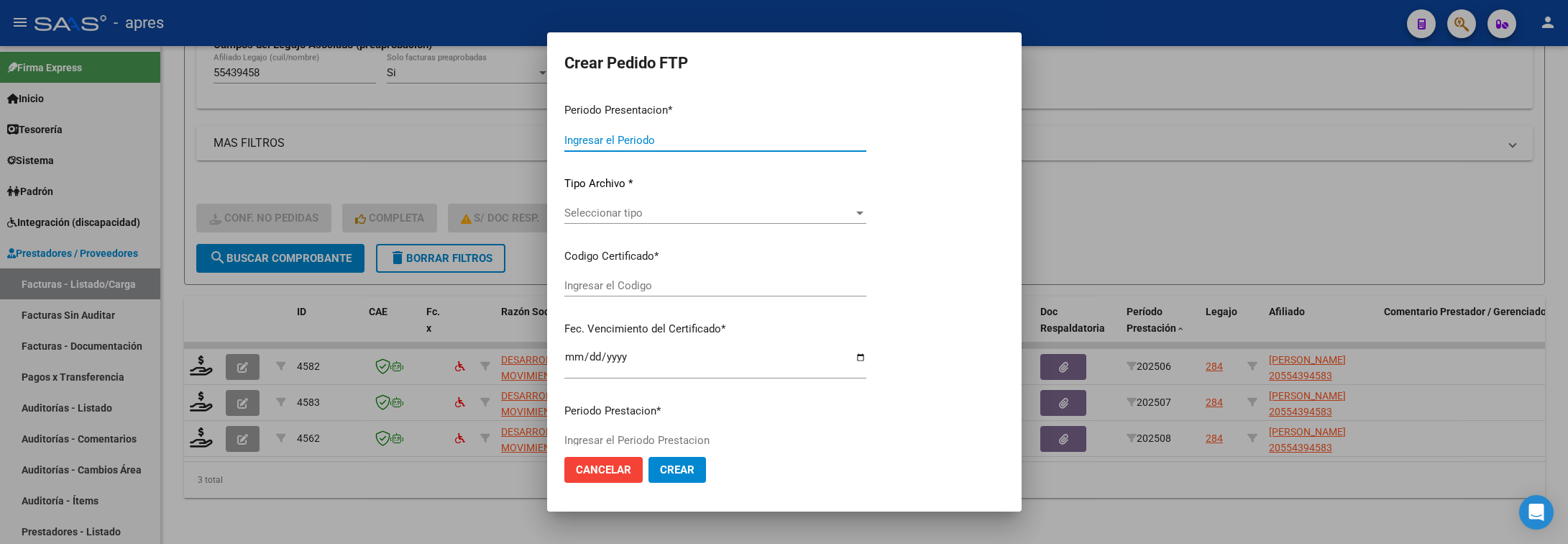
type input "202508"
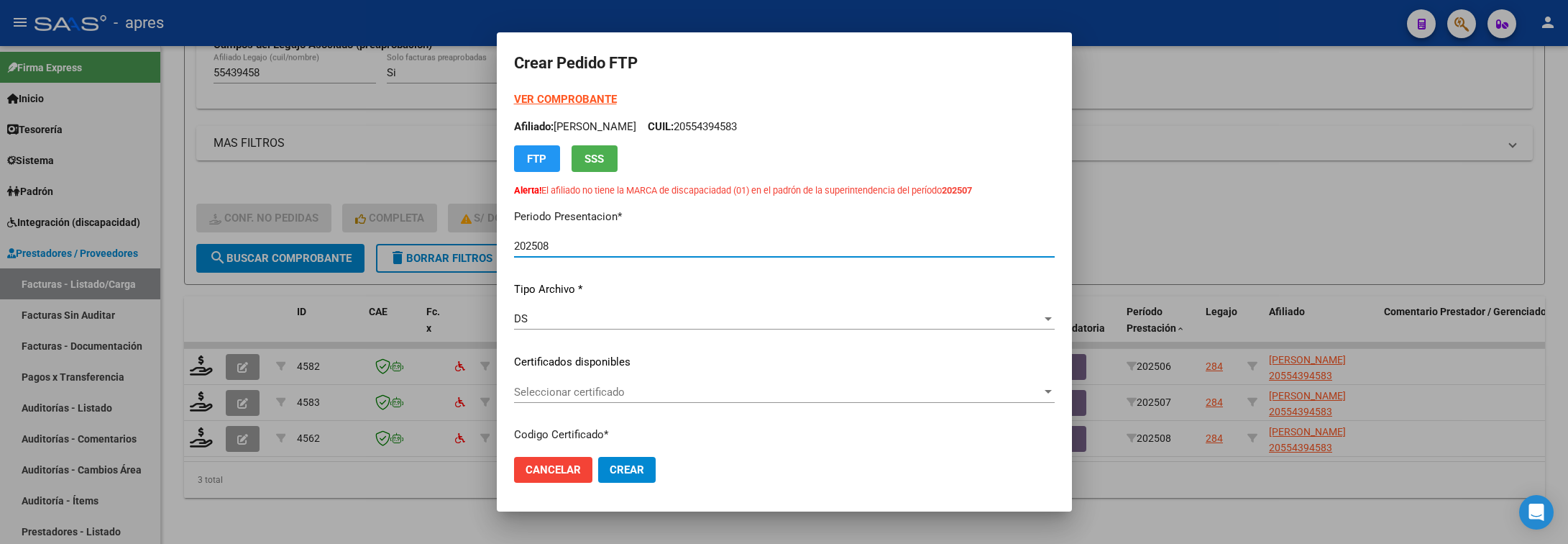
click at [663, 385] on span "Seleccionar certificado" at bounding box center [777, 392] width 528 height 13
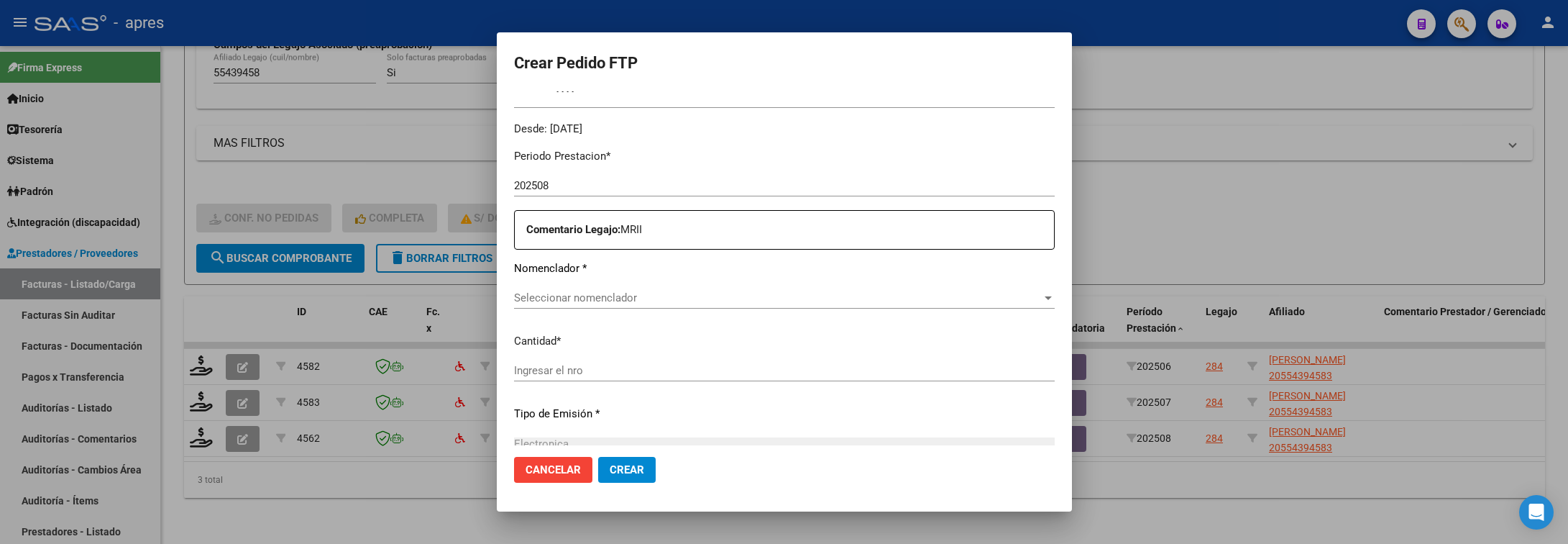
scroll to position [540, 0]
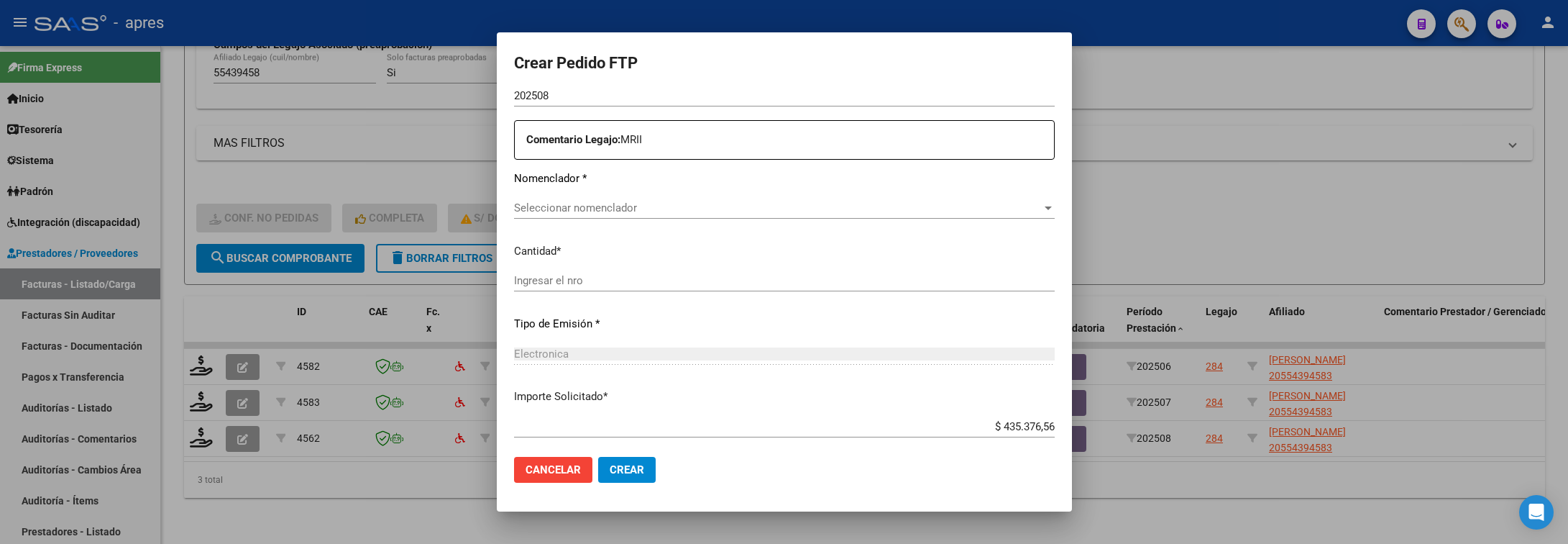
click at [657, 199] on div "Seleccionar nomenclador Seleccionar nomenclador" at bounding box center [784, 208] width 541 height 22
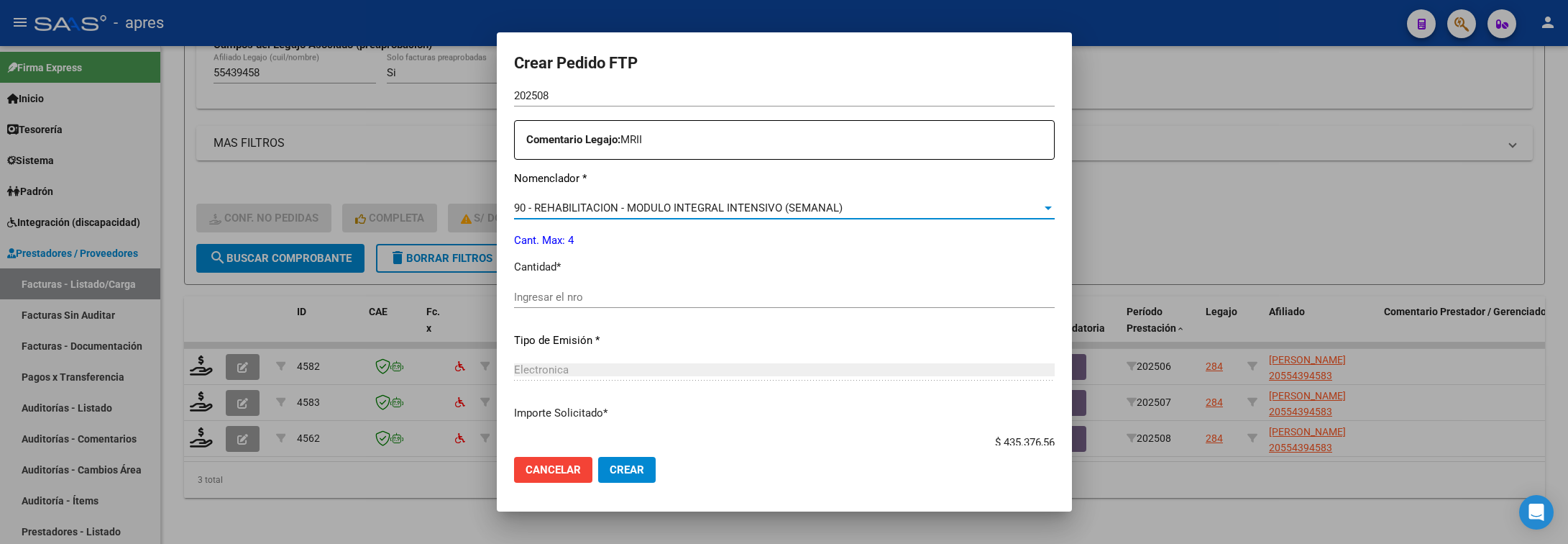
click at [576, 313] on div "Ingresar el nro" at bounding box center [784, 304] width 541 height 35
click at [576, 307] on div "Ingresar el nro" at bounding box center [784, 297] width 541 height 22
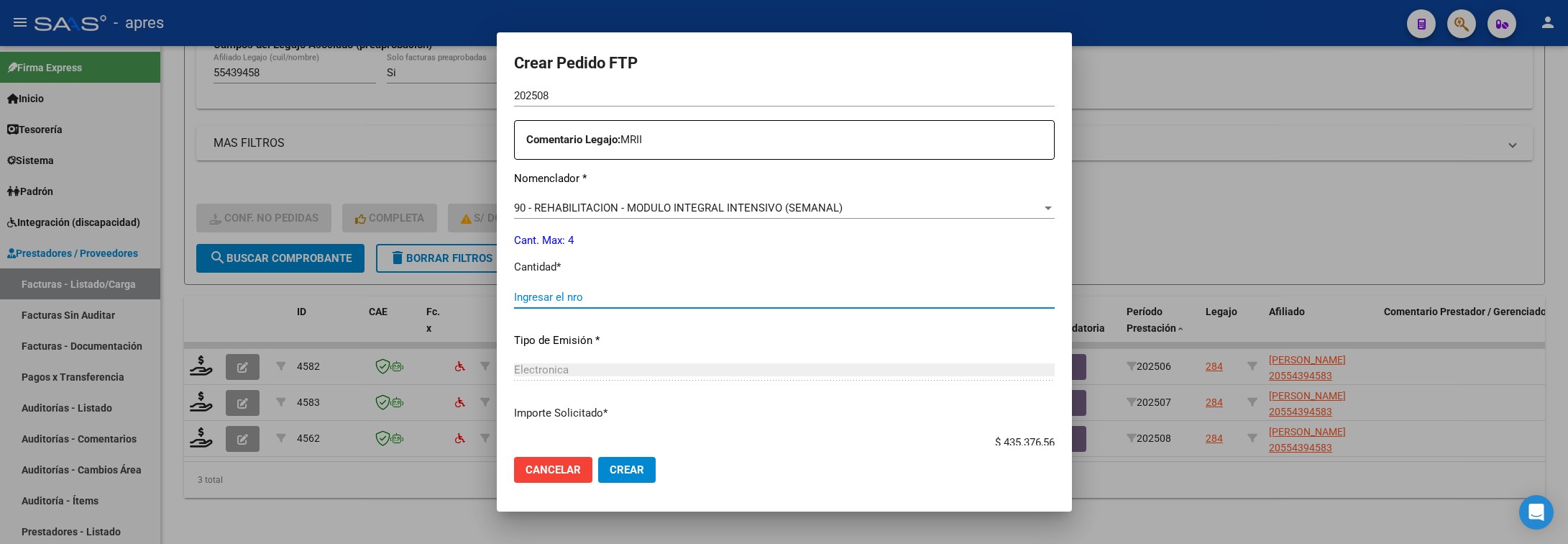
click at [577, 296] on input "Ingresar el nro" at bounding box center [784, 297] width 541 height 13
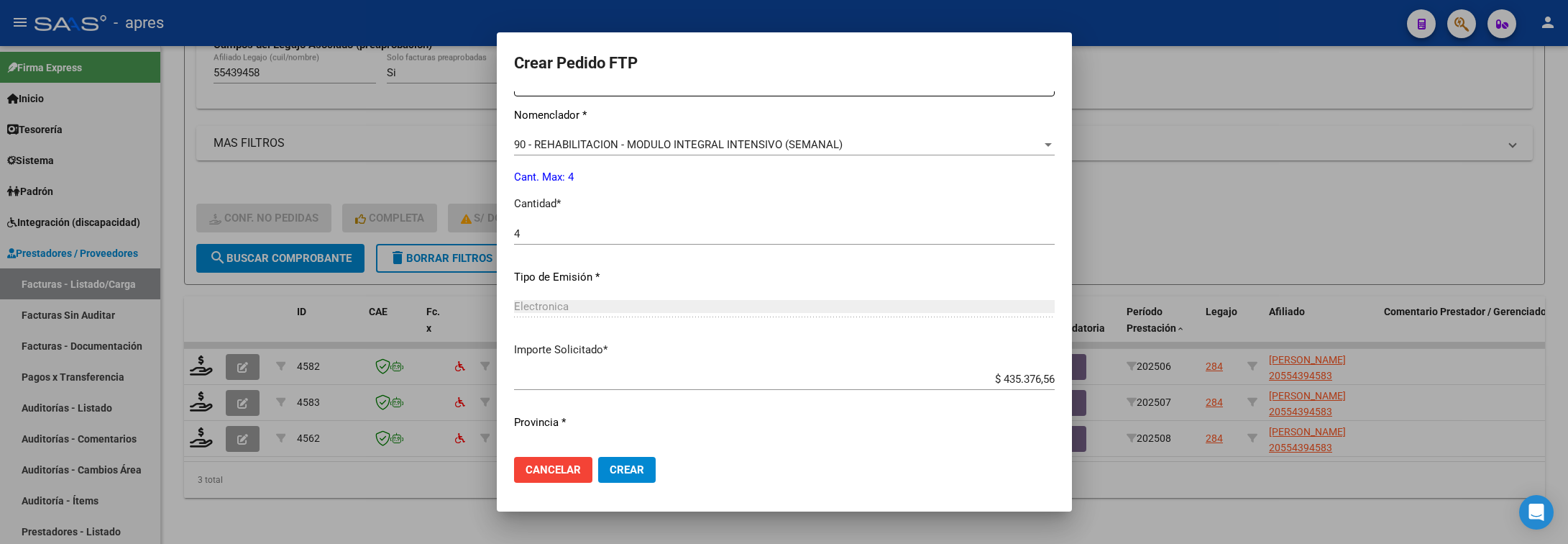
scroll to position [634, 0]
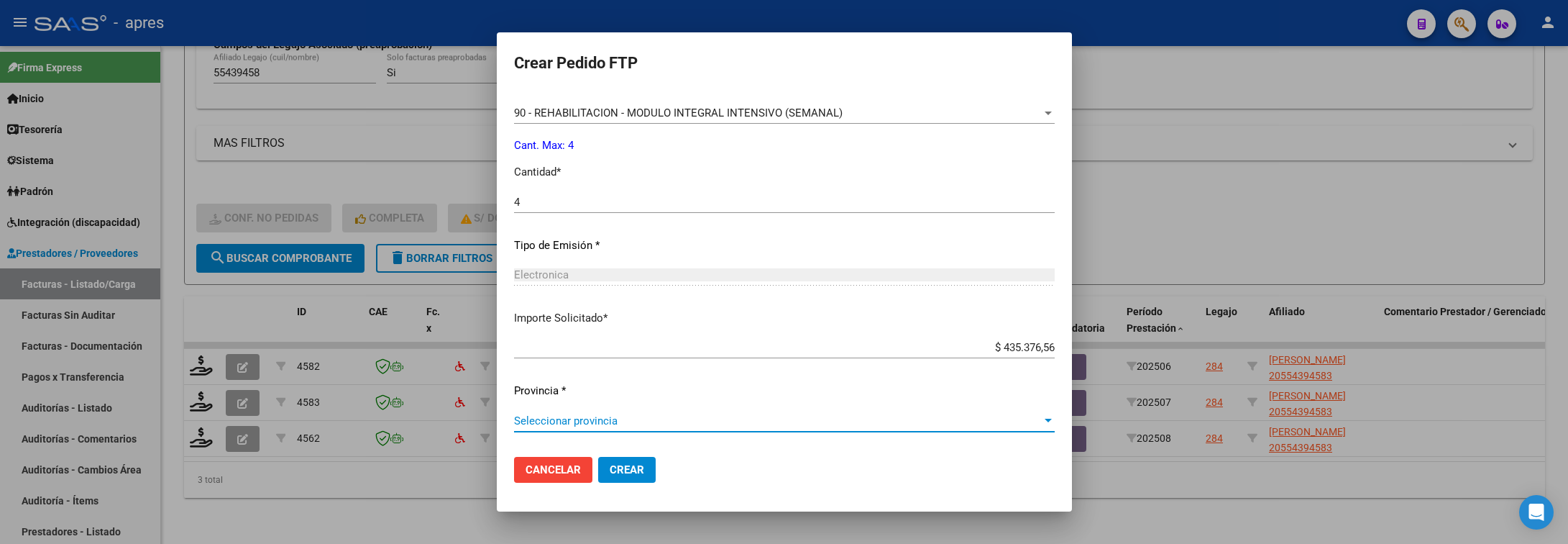
click at [590, 422] on span "Seleccionar provincia" at bounding box center [777, 421] width 528 height 13
click at [630, 473] on span "Crear" at bounding box center [627, 470] width 34 height 13
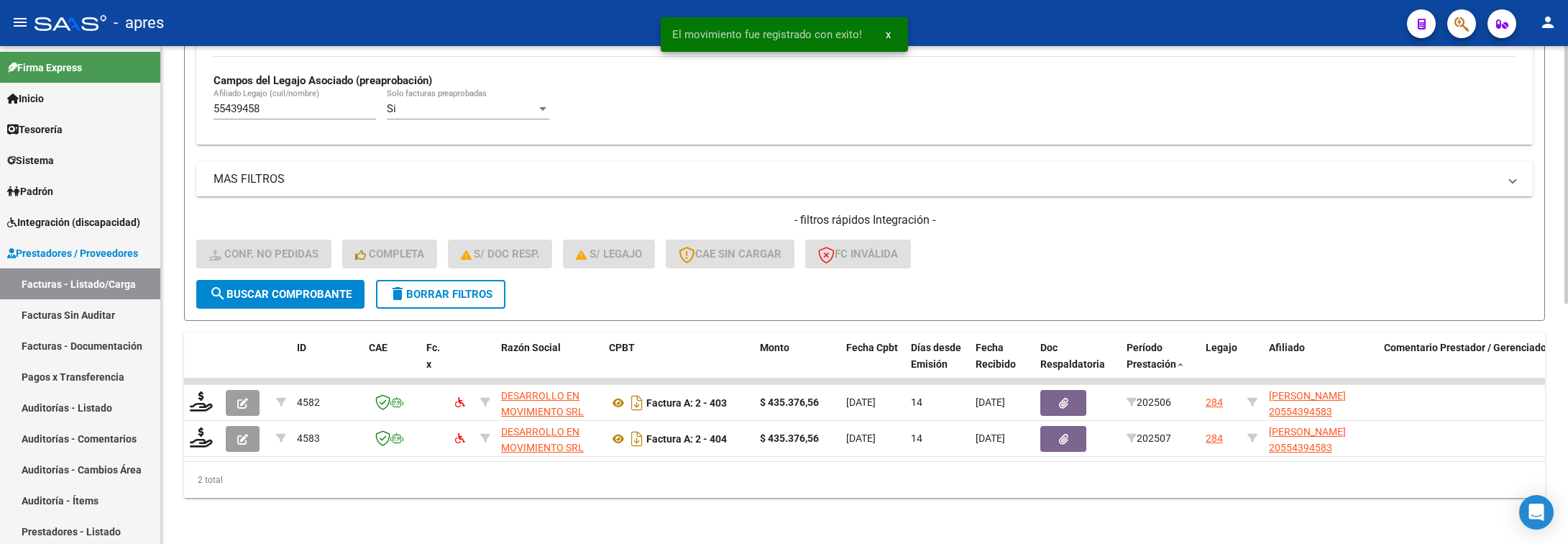
scroll to position [426, 0]
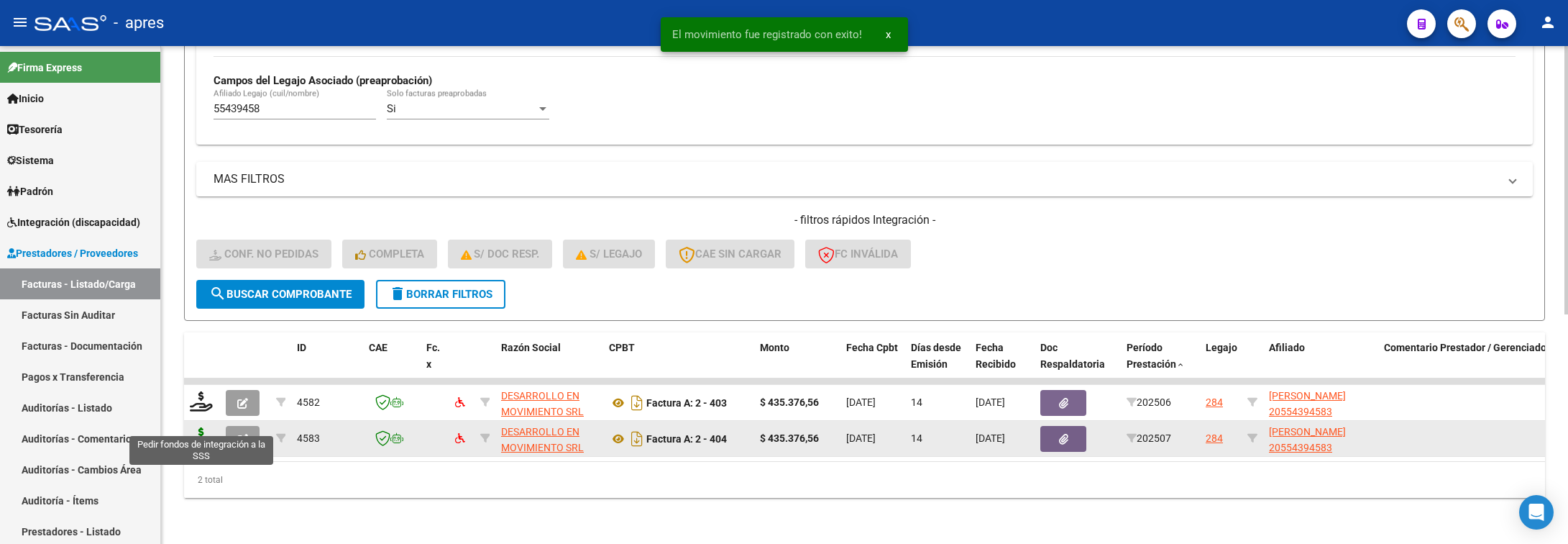
click at [193, 427] on icon at bounding box center [202, 438] width 23 height 20
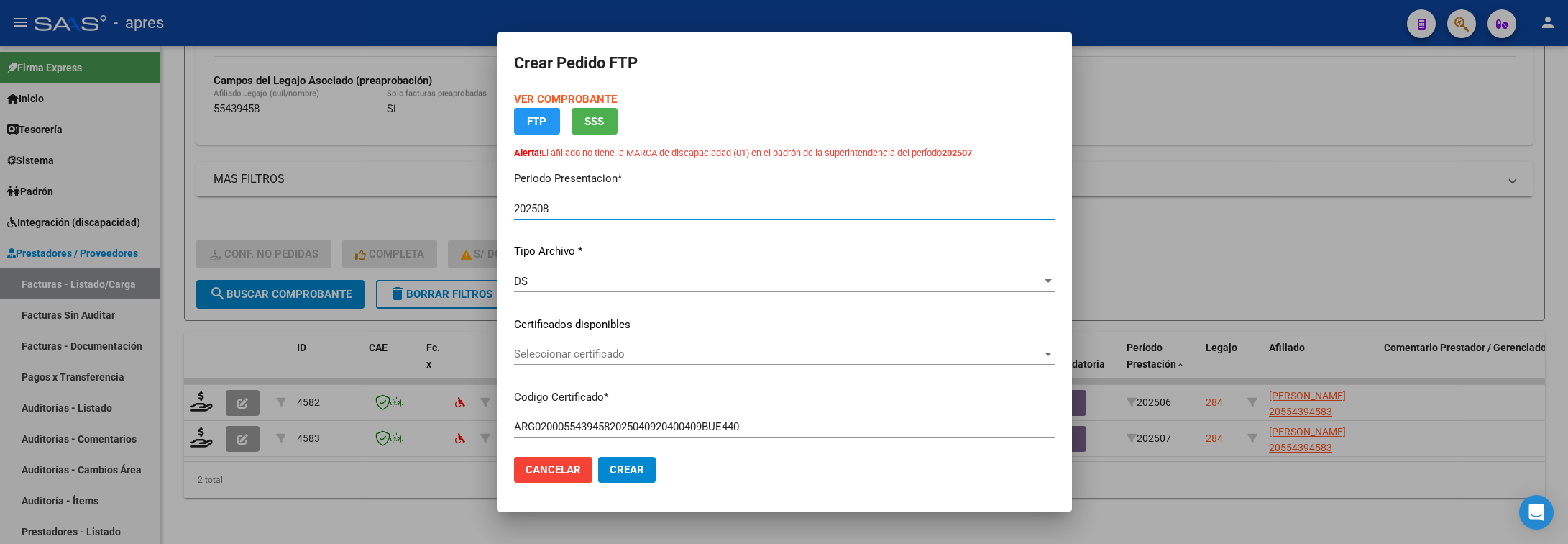
click at [662, 357] on span "Seleccionar certificado" at bounding box center [777, 354] width 528 height 13
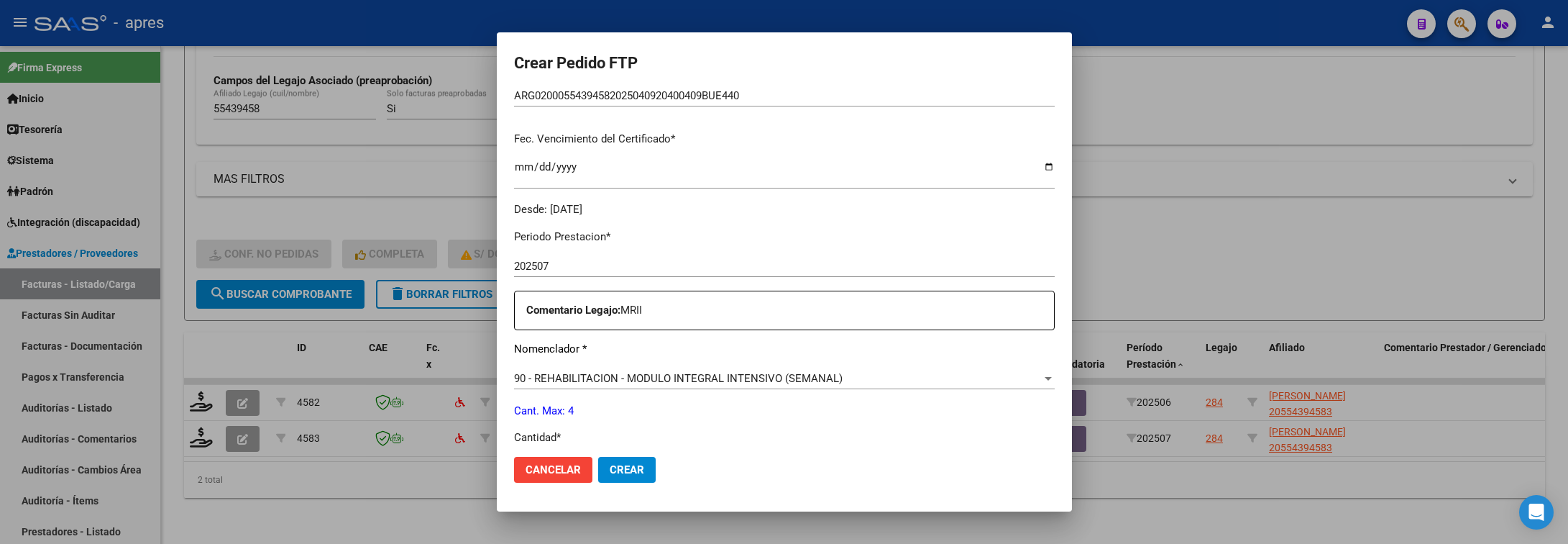
scroll to position [432, 0]
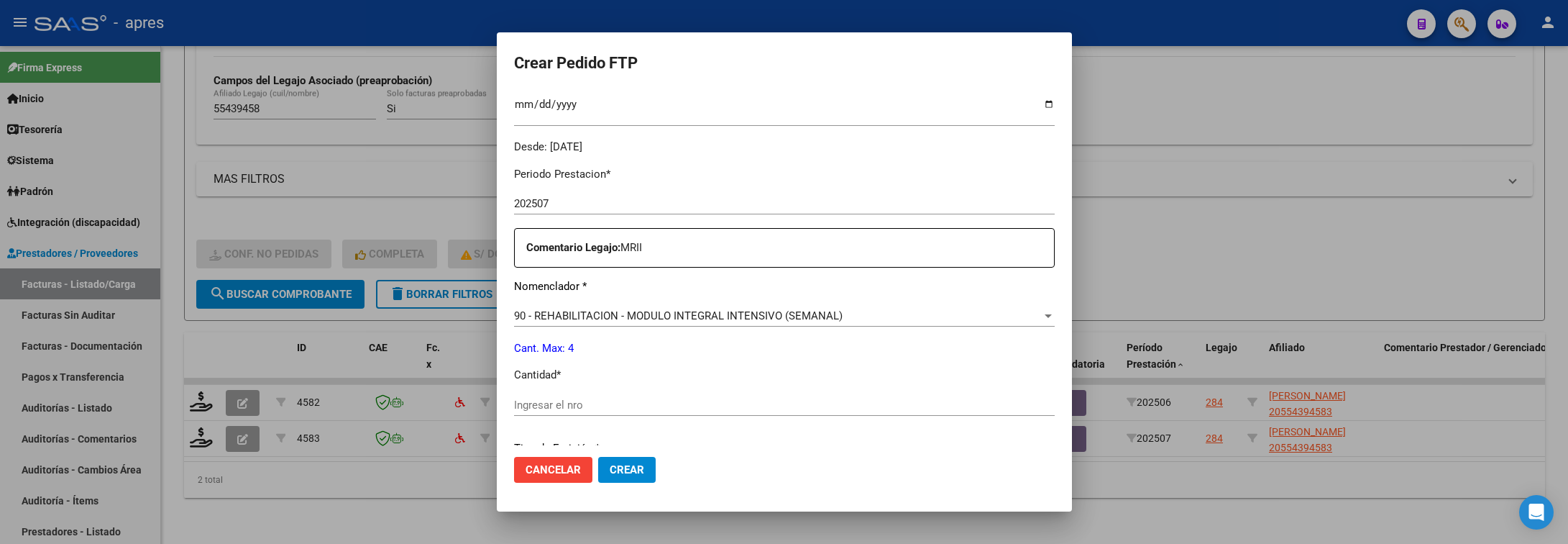
click at [648, 400] on input "Ingresar el nro" at bounding box center [784, 405] width 541 height 13
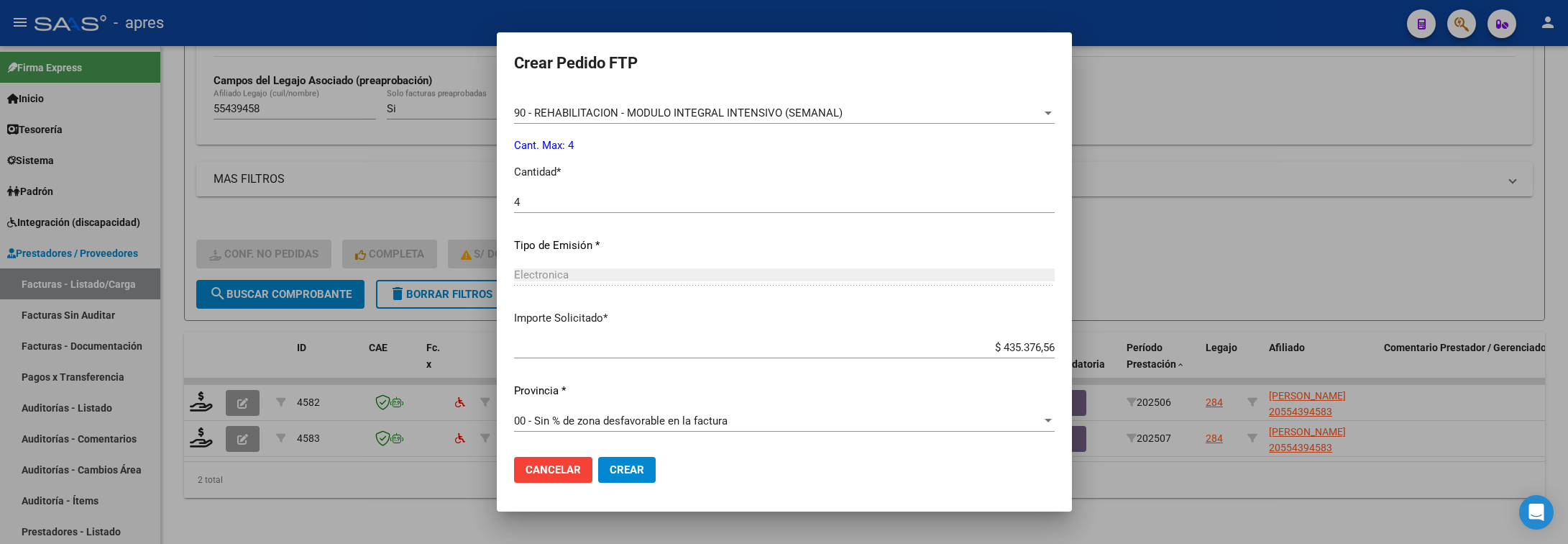
click at [614, 471] on span "Crear" at bounding box center [627, 470] width 34 height 13
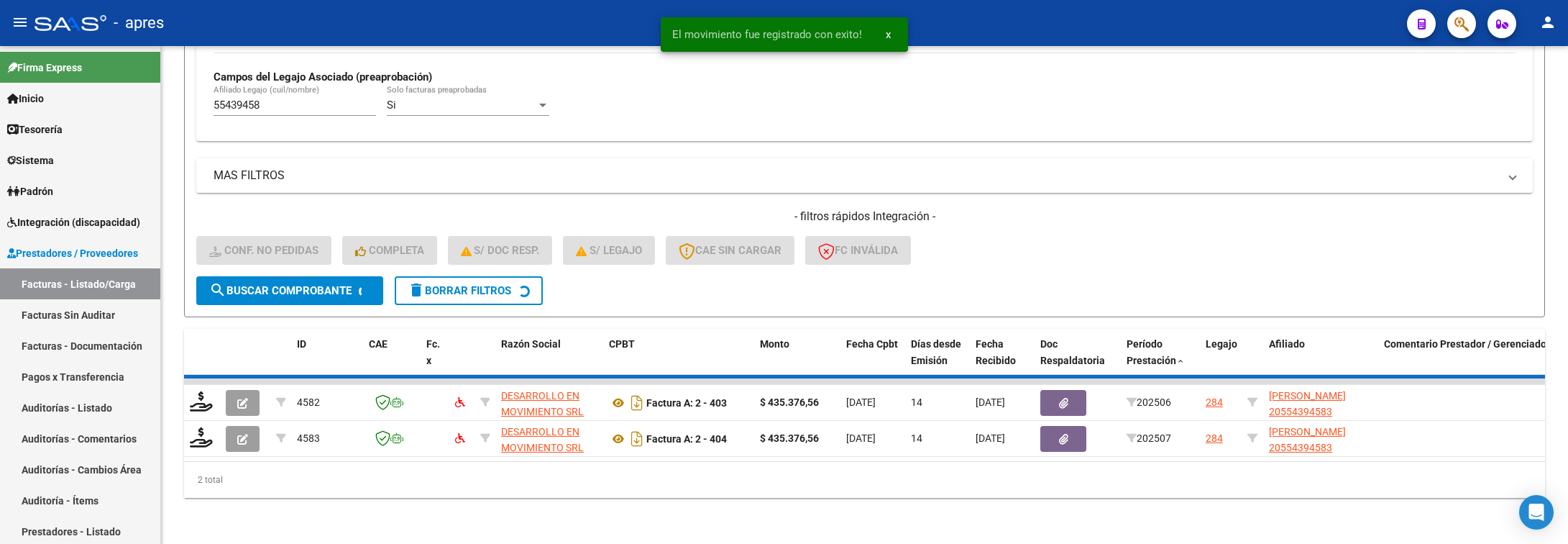
scroll to position [390, 0]
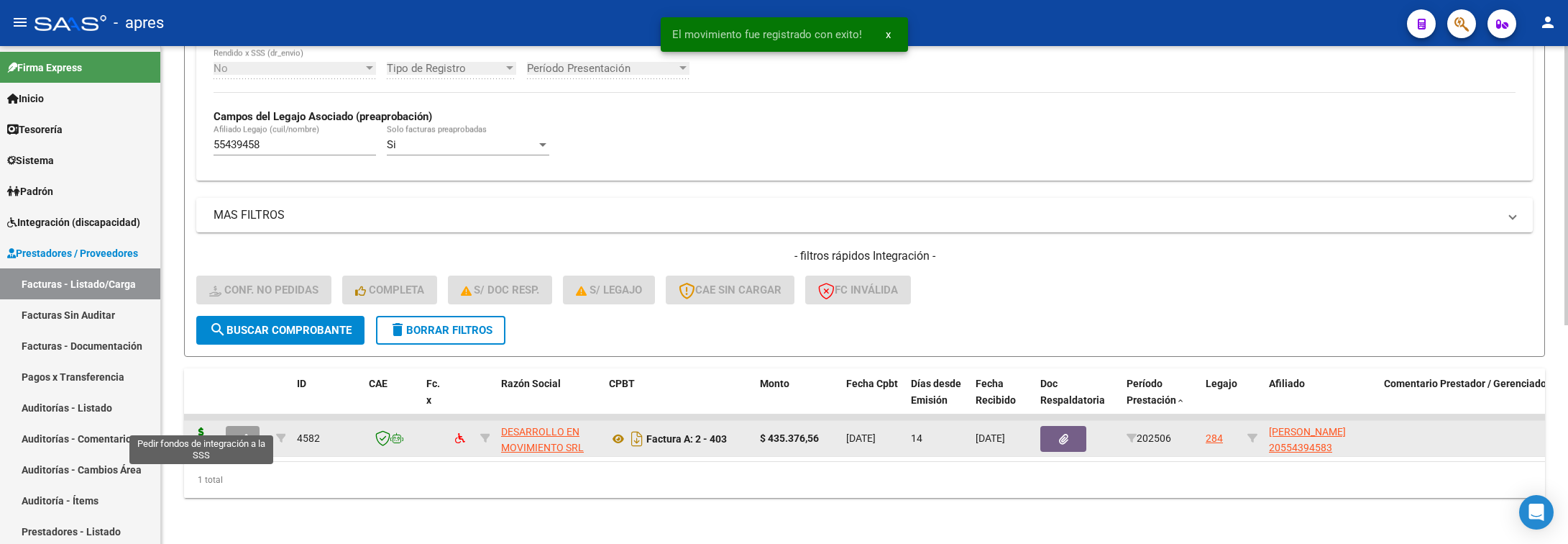
click at [199, 427] on icon at bounding box center [202, 438] width 23 height 20
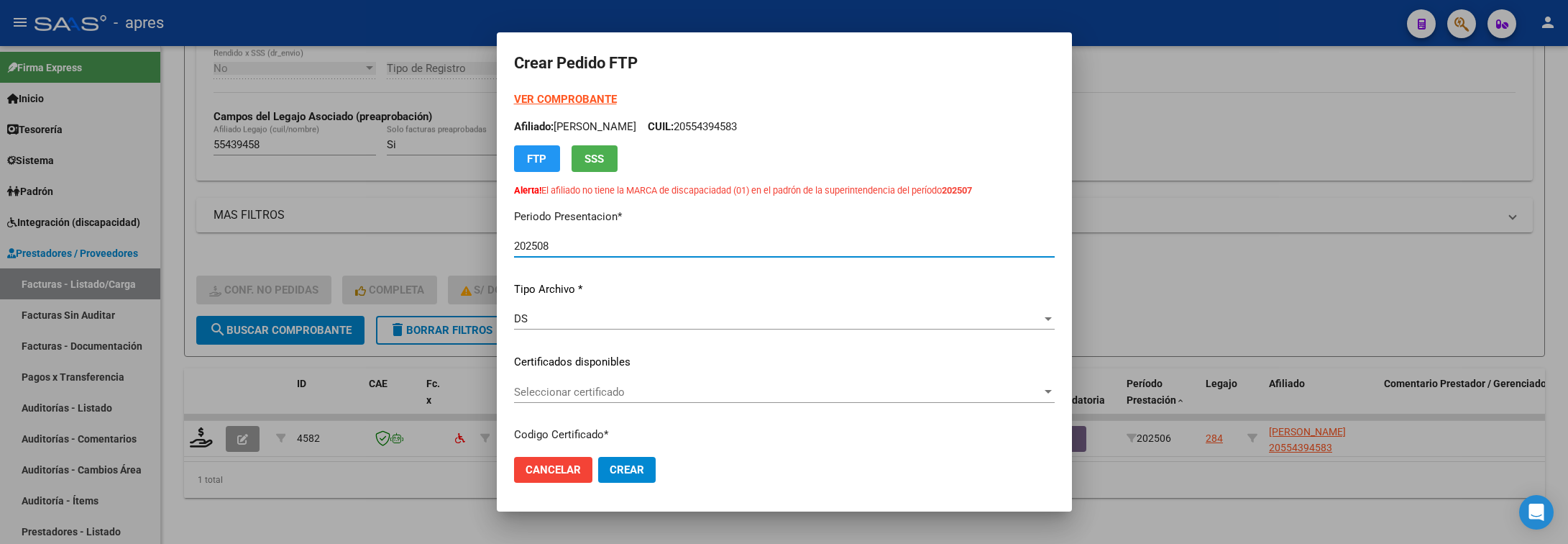
click at [652, 385] on span "Seleccionar certificado" at bounding box center [777, 392] width 528 height 13
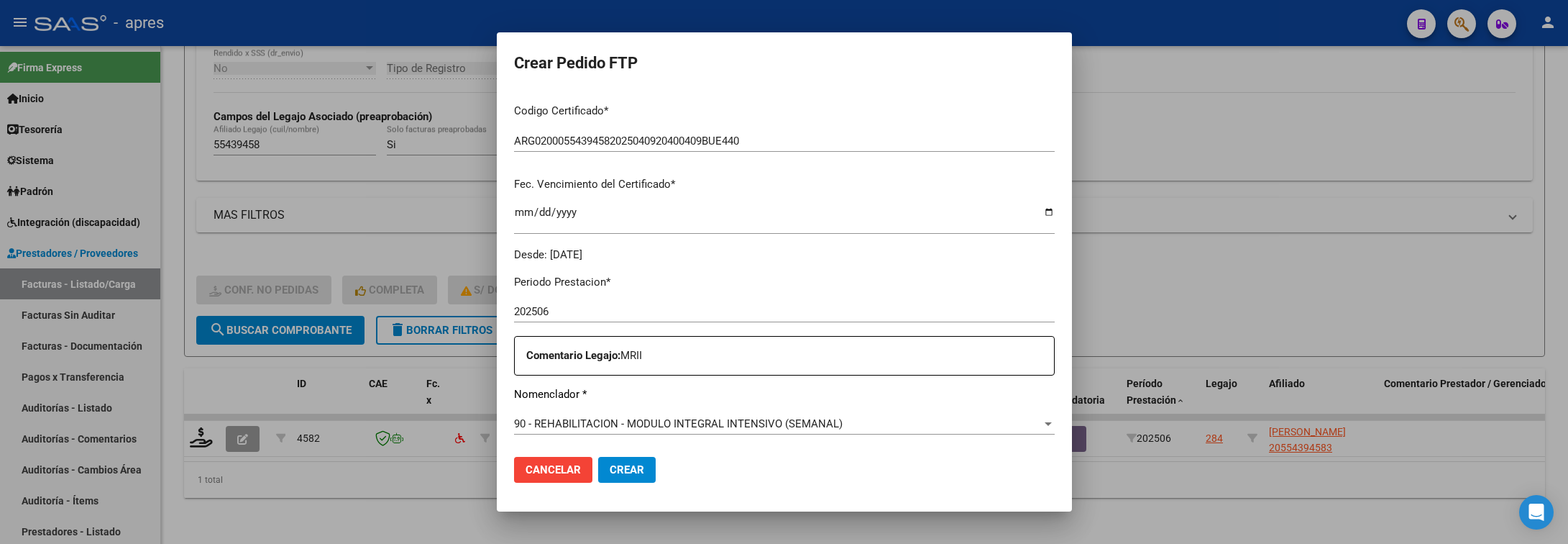
scroll to position [540, 0]
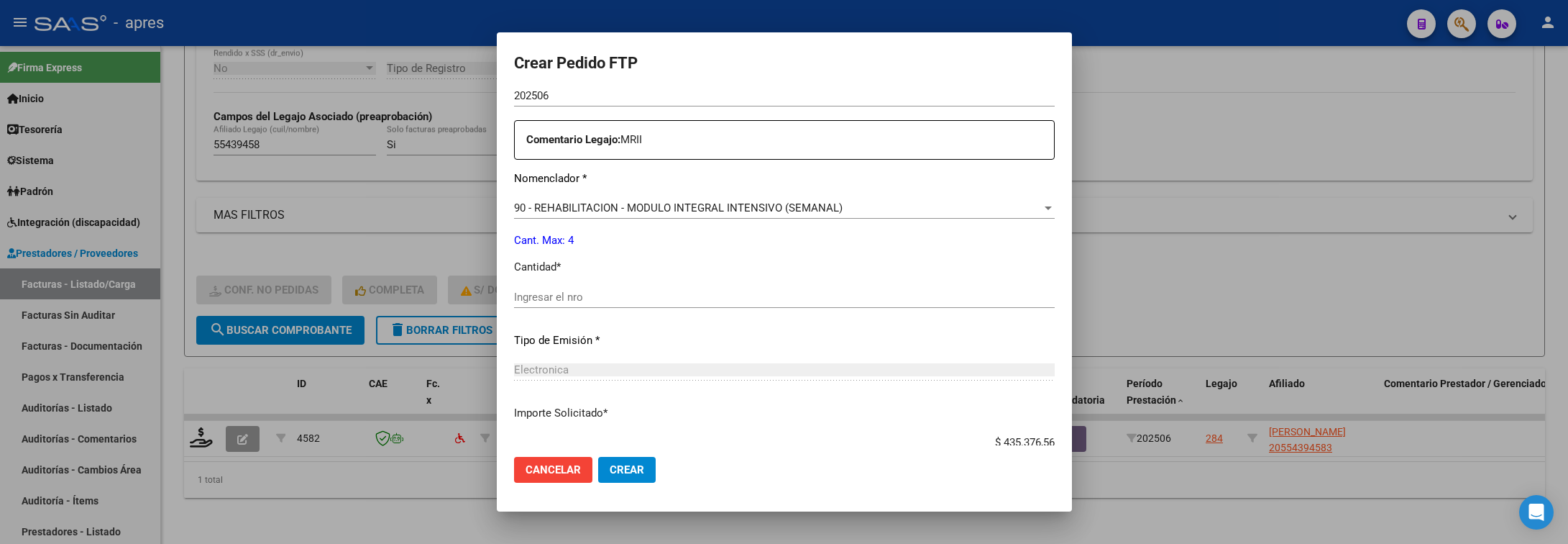
drag, startPoint x: 652, startPoint y: 287, endPoint x: 652, endPoint y: 296, distance: 9.0
click at [652, 288] on div "Ingresar el nro" at bounding box center [784, 297] width 541 height 22
click at [650, 299] on input "Ingresar el nro" at bounding box center [784, 297] width 541 height 13
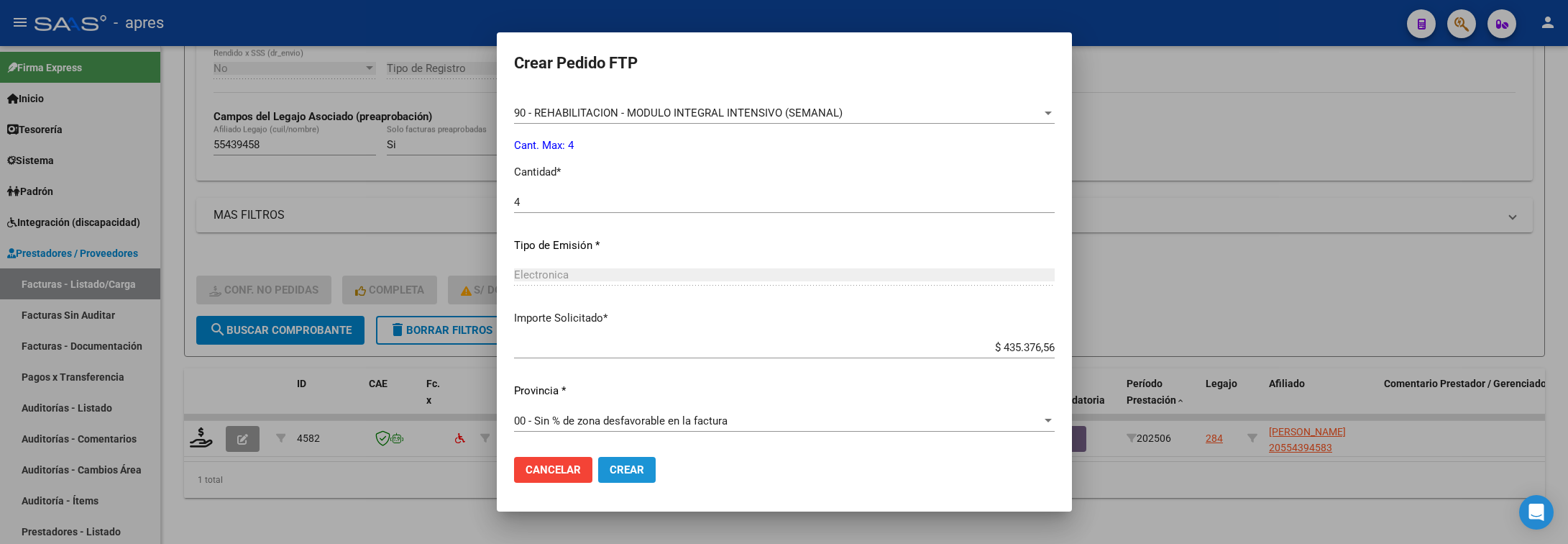
click at [632, 473] on span "Crear" at bounding box center [627, 470] width 34 height 13
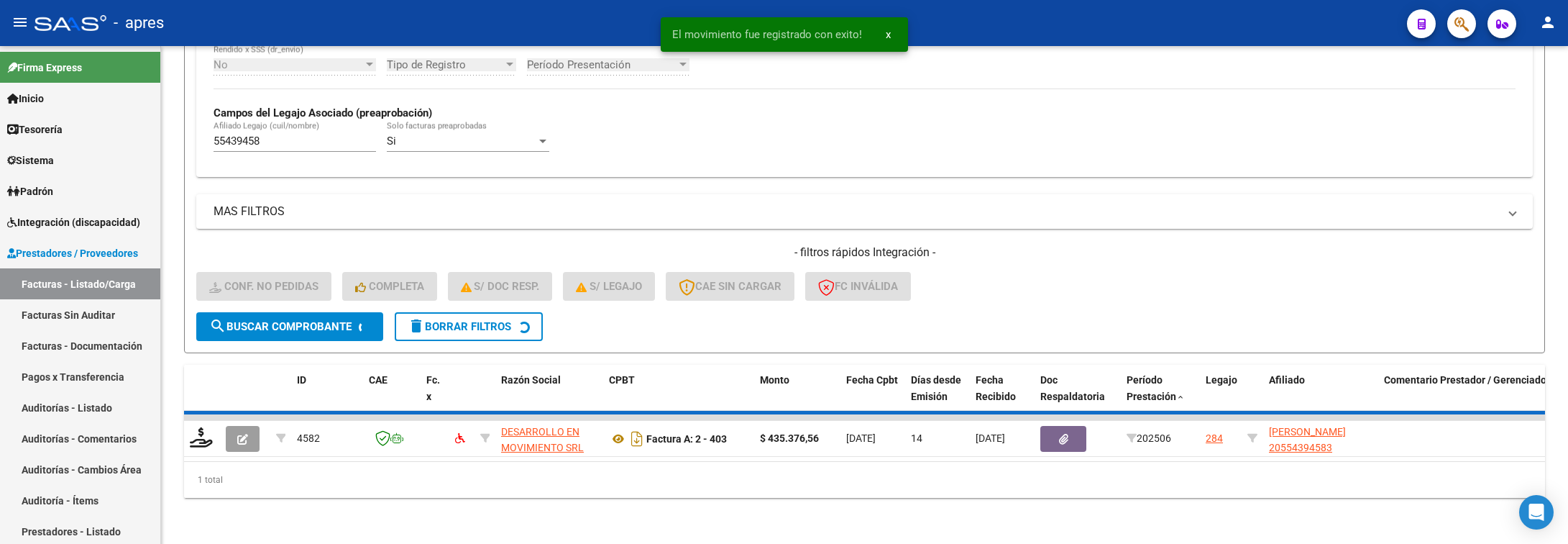
scroll to position [363, 0]
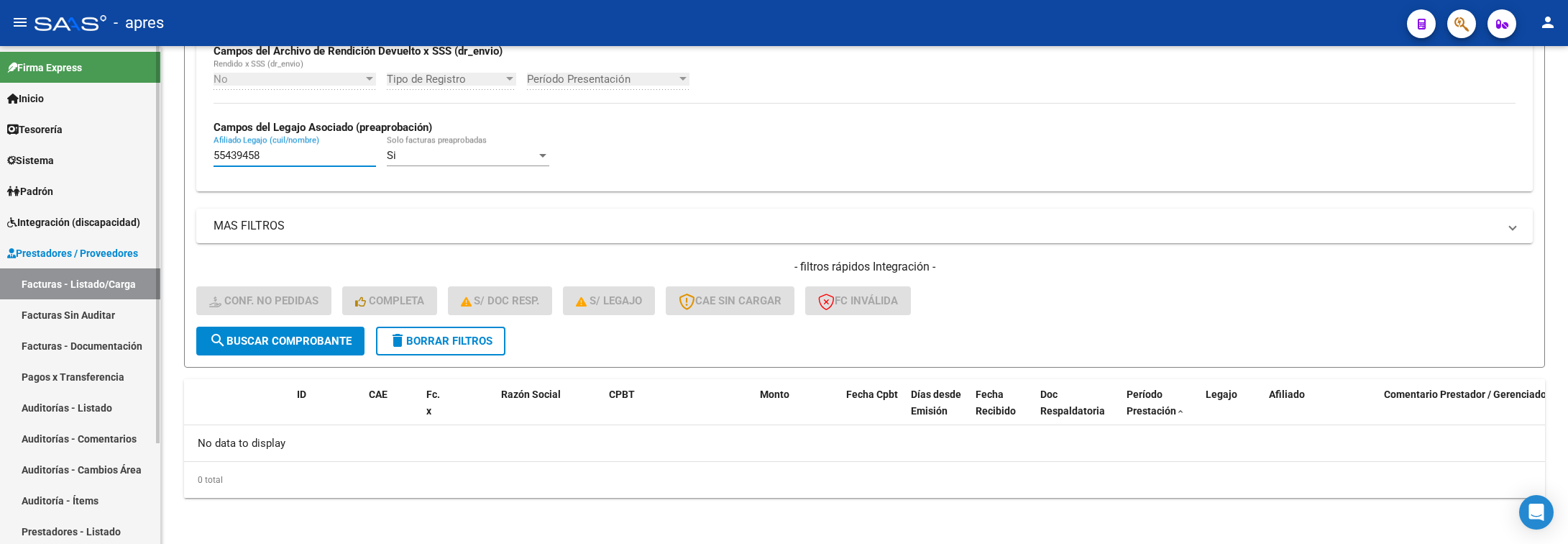
drag, startPoint x: 281, startPoint y: 153, endPoint x: 16, endPoint y: 173, distance: 265.8
click at [16, 173] on mat-sidenav-container "Firma Express Inicio Calendario SSS Instructivos Contacto OS Tesorería Extracto…" at bounding box center [784, 295] width 1568 height 498
paste input "6336396"
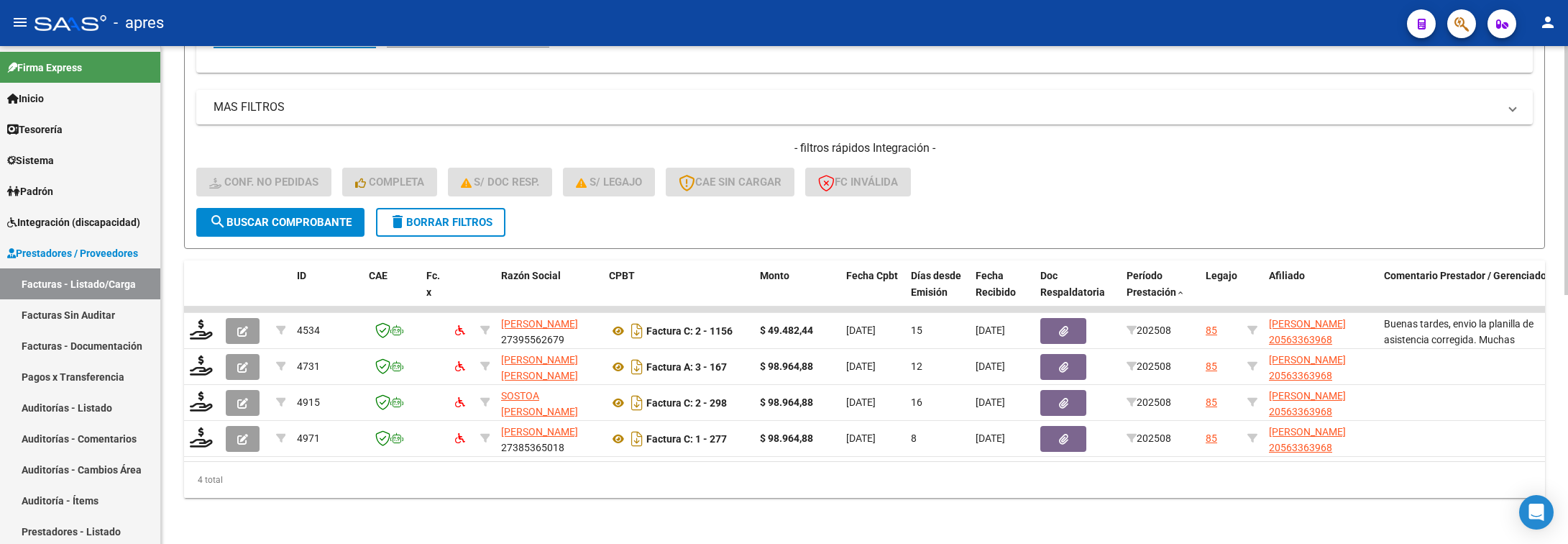
scroll to position [499, 0]
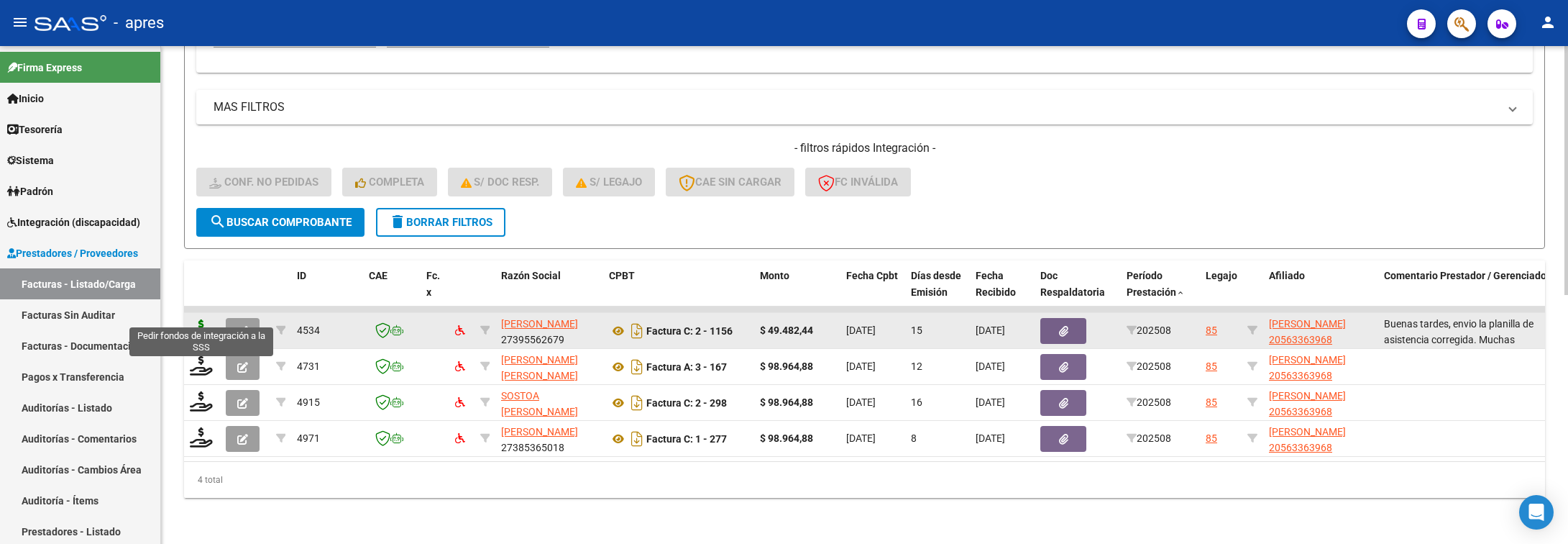
click at [201, 320] on icon at bounding box center [202, 330] width 23 height 20
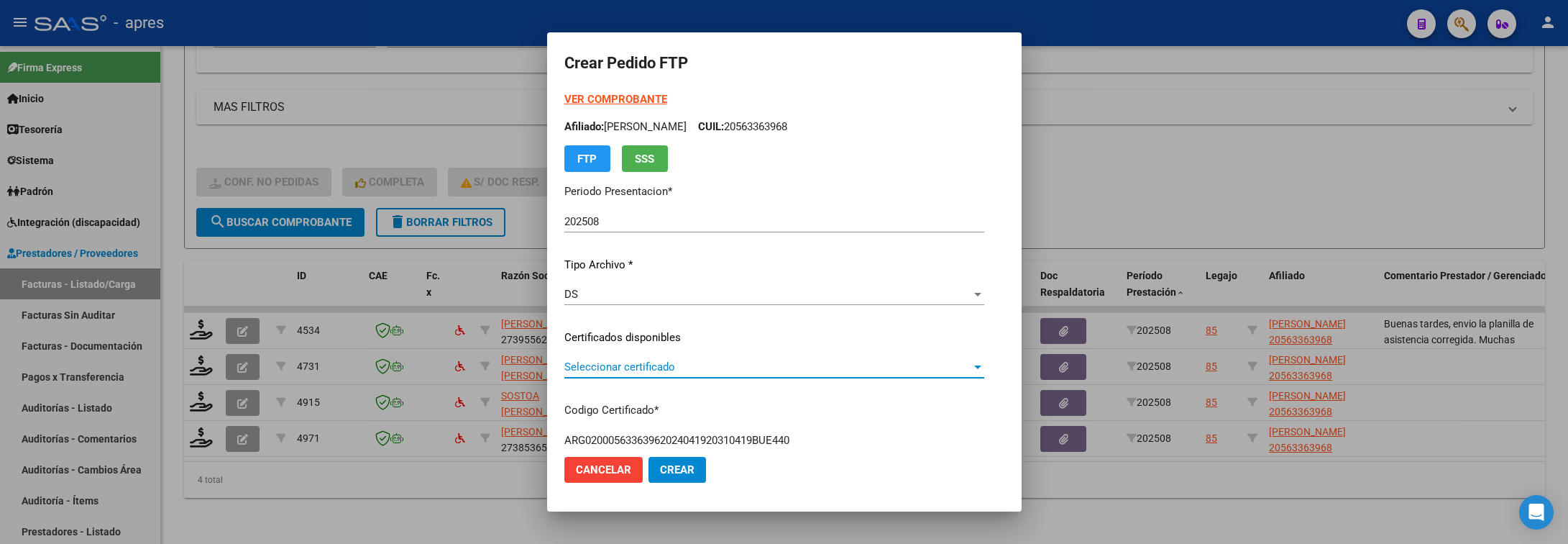
click at [831, 370] on span "Seleccionar certificado" at bounding box center [767, 367] width 407 height 13
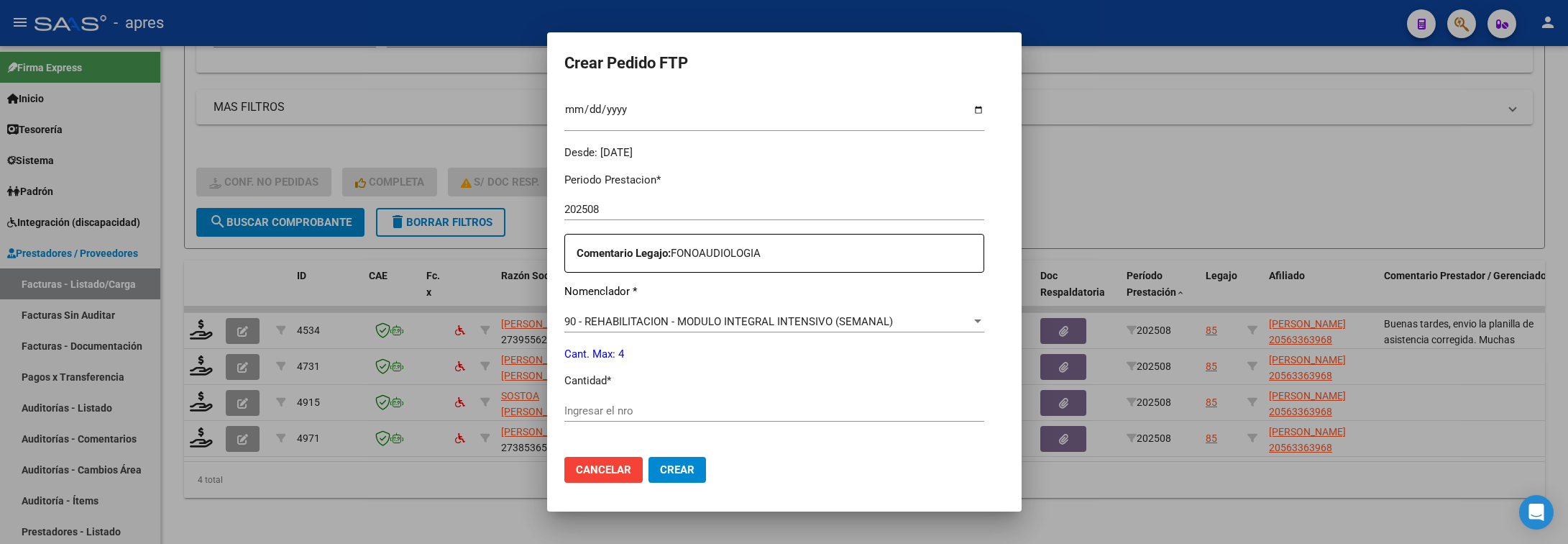
scroll to position [540, 0]
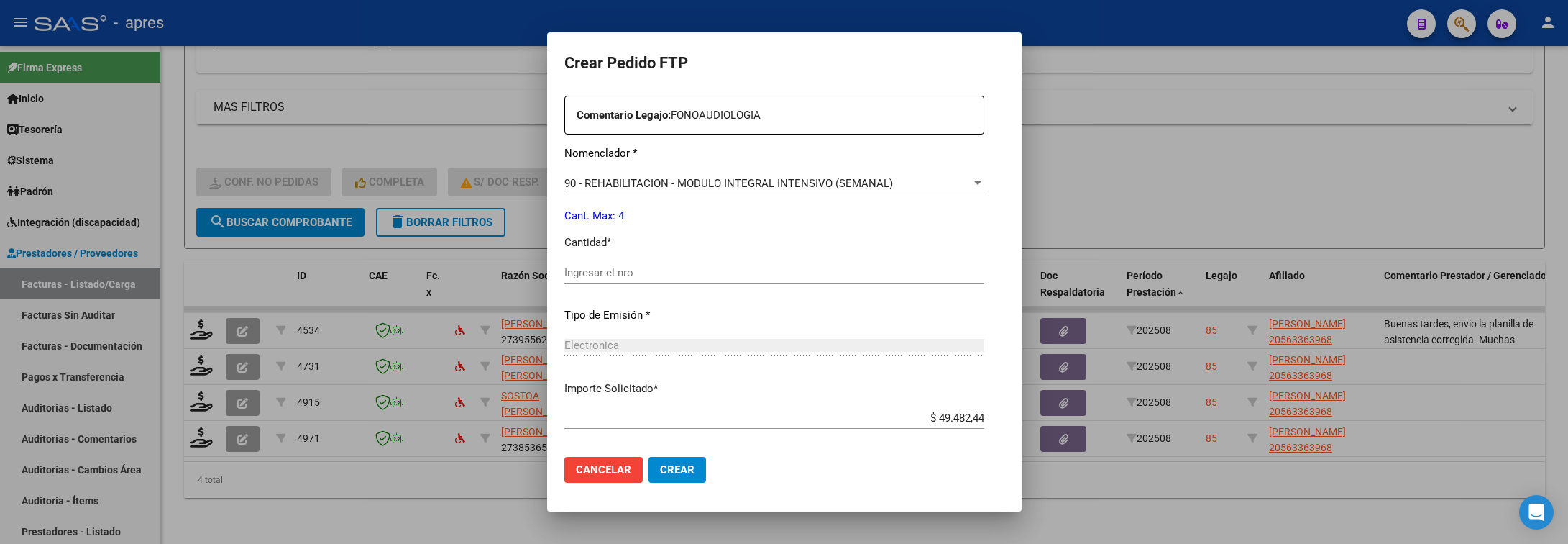
click at [654, 270] on input "Ingresar el nro" at bounding box center [774, 272] width 420 height 13
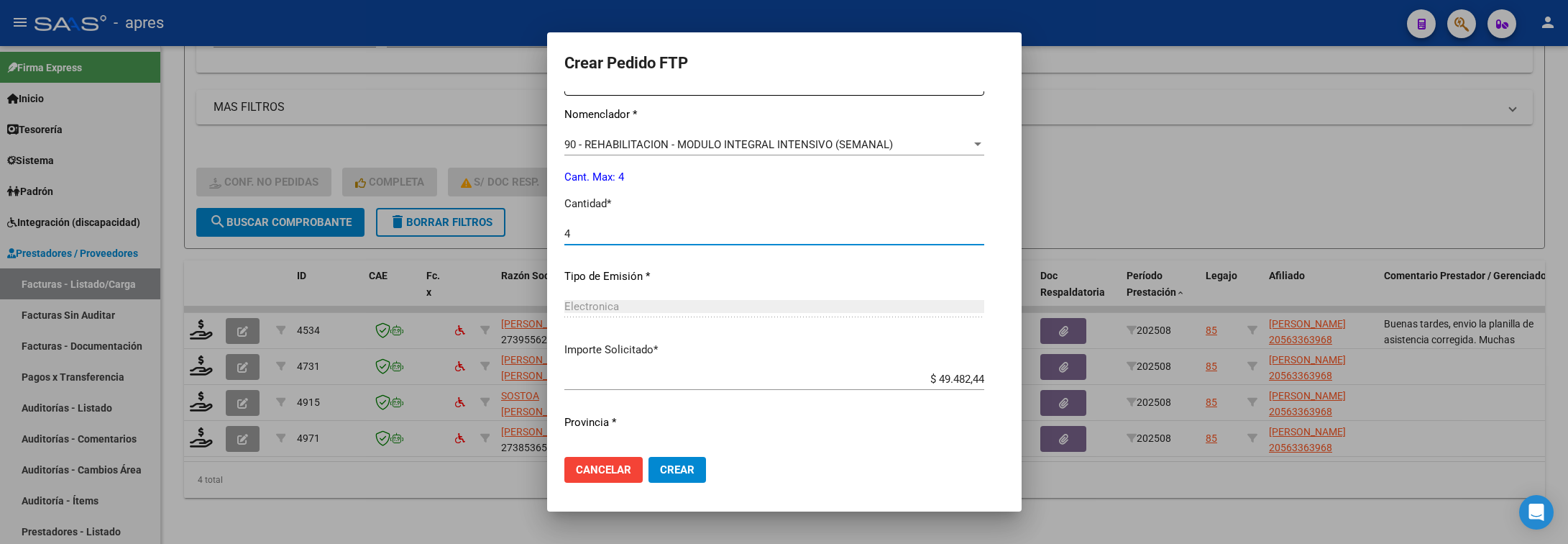
scroll to position [610, 0]
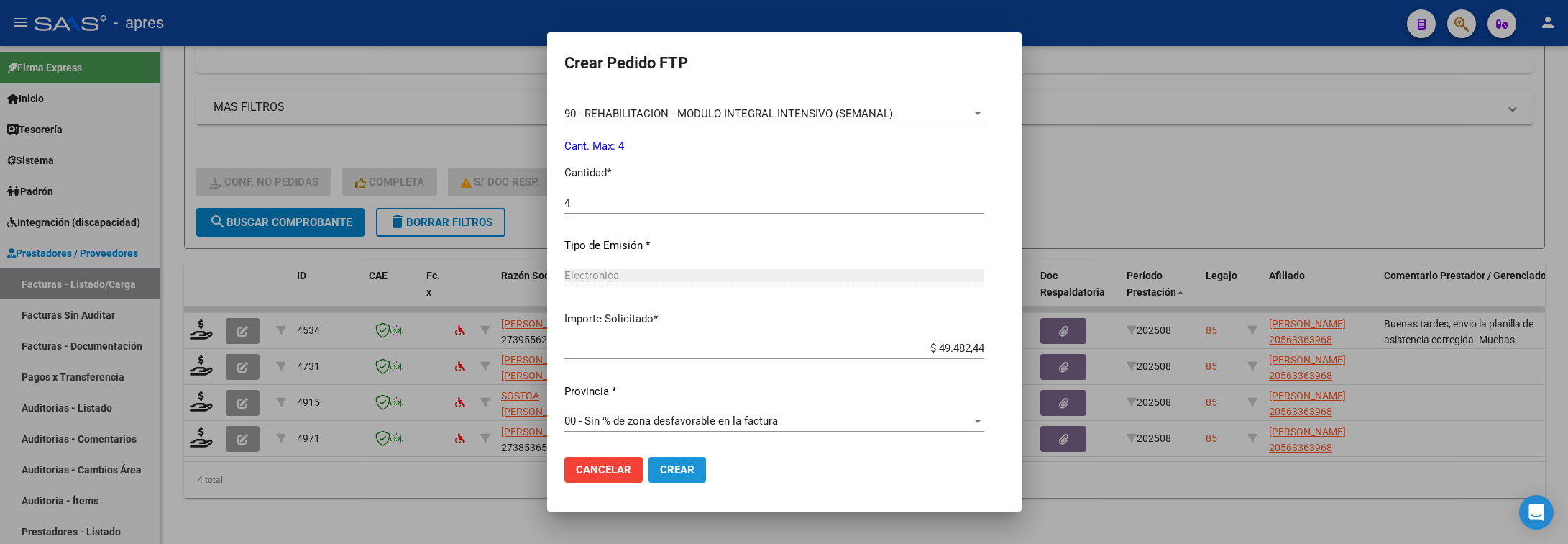
click at [660, 473] on span "Crear" at bounding box center [677, 470] width 34 height 13
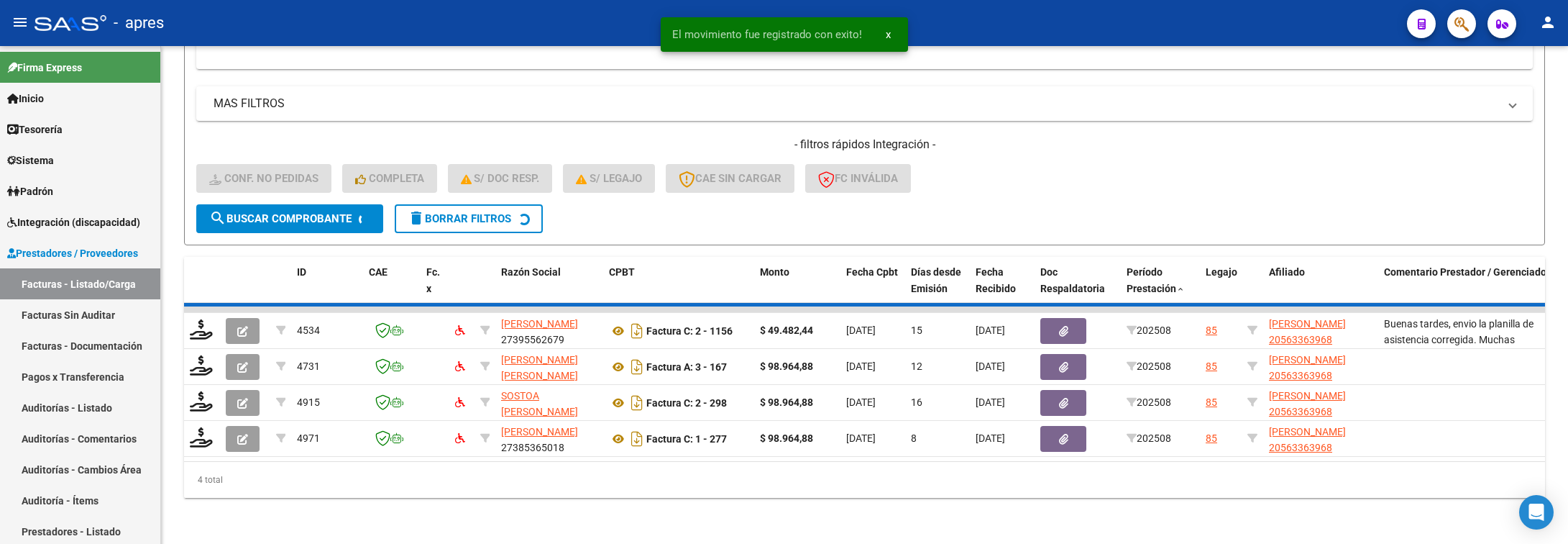
scroll to position [462, 0]
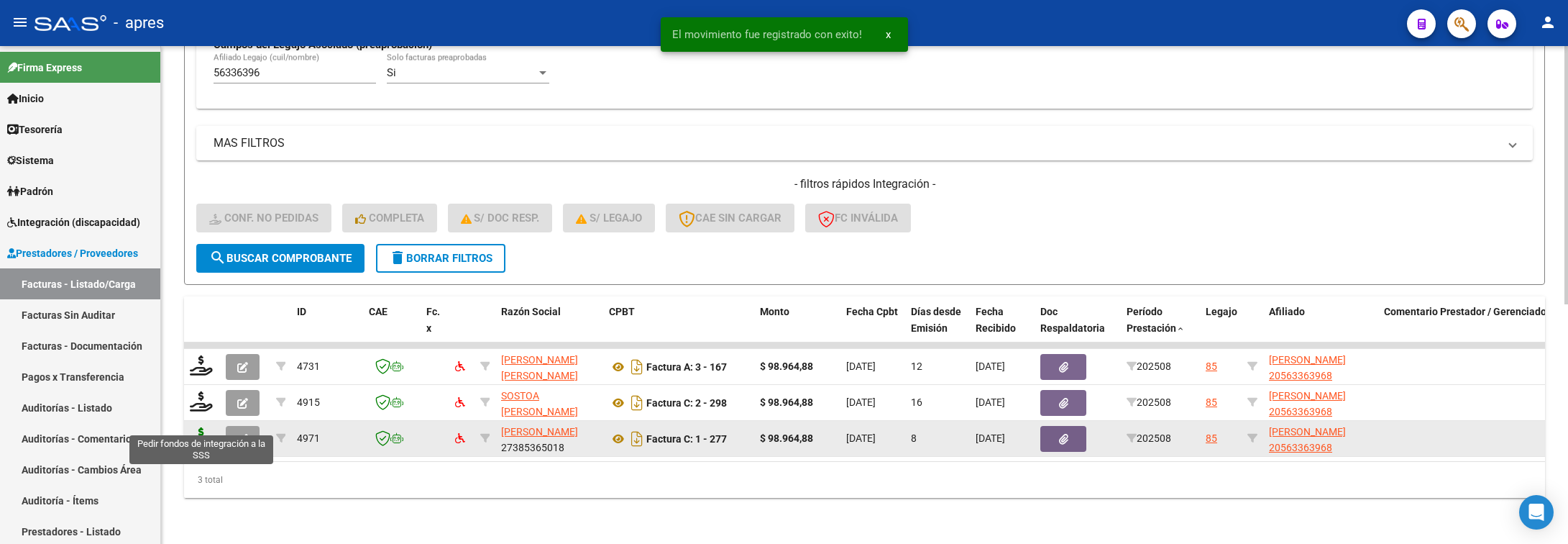
click at [203, 427] on icon at bounding box center [202, 438] width 23 height 20
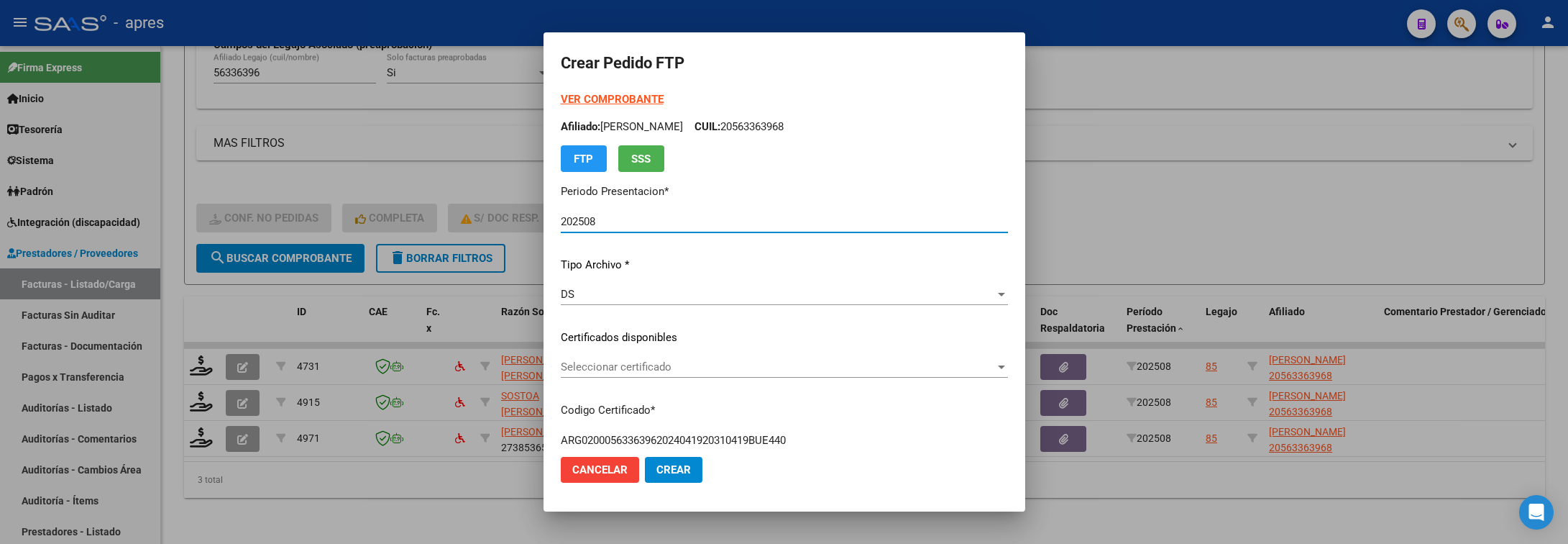
drag, startPoint x: 667, startPoint y: 385, endPoint x: 671, endPoint y: 376, distance: 9.8
click at [667, 382] on div "Seleccionar certificado Seleccionar certificado" at bounding box center [784, 374] width 447 height 35
click at [671, 376] on div "Seleccionar certificado Seleccionar certificado" at bounding box center [784, 367] width 447 height 22
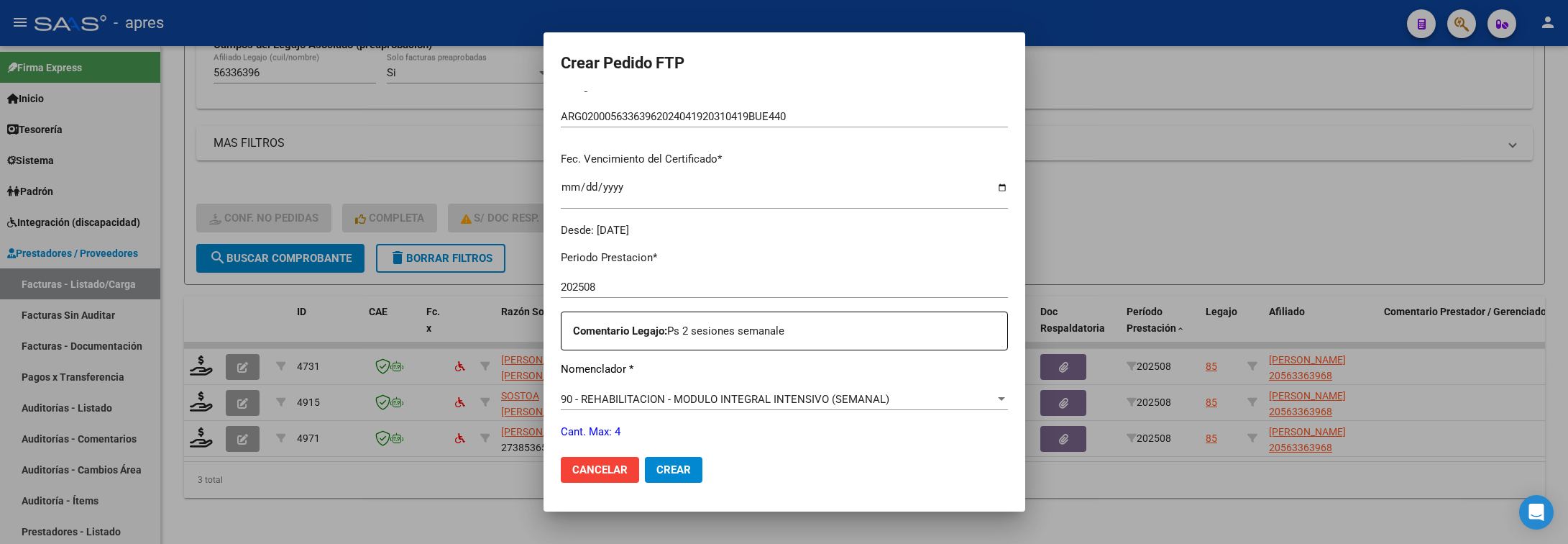
scroll to position [432, 0]
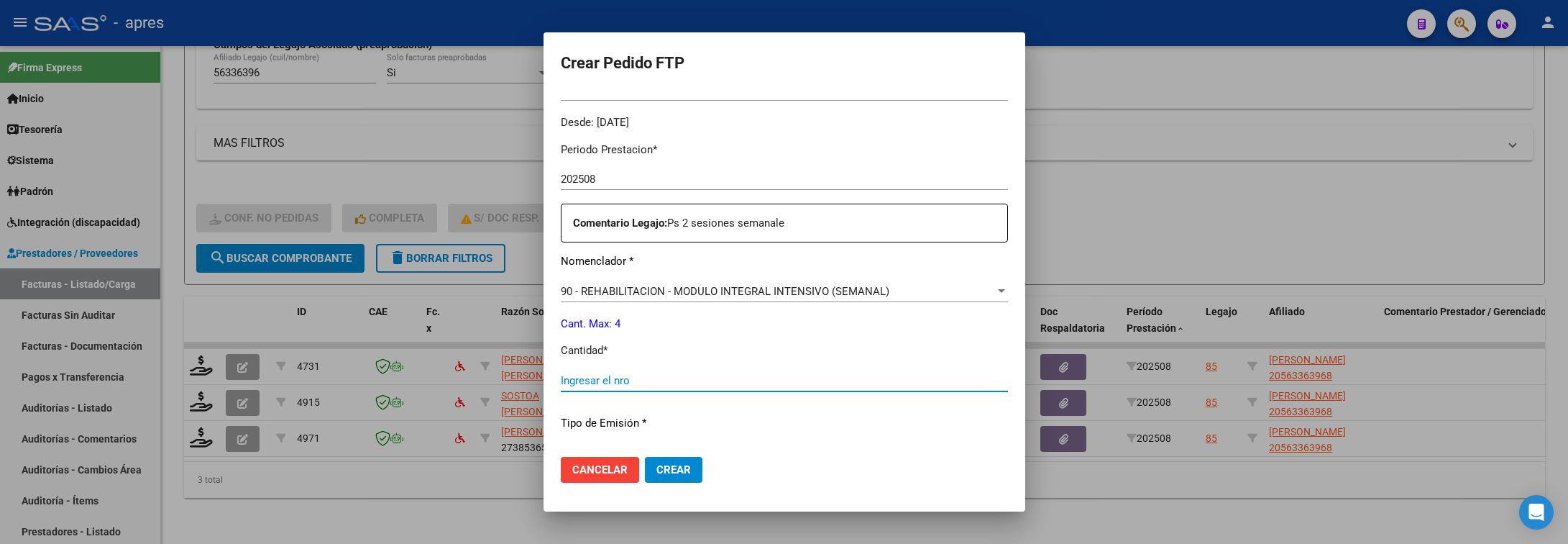
click at [674, 386] on input "Ingresar el nro" at bounding box center [784, 381] width 447 height 13
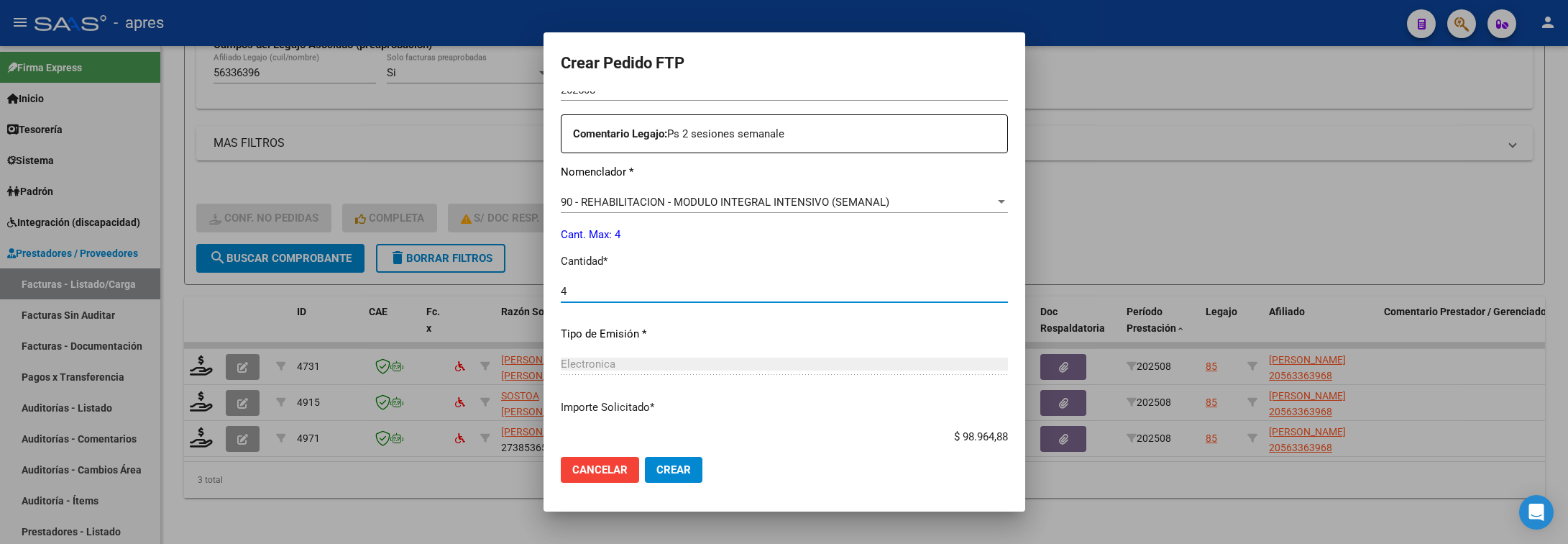
scroll to position [610, 0]
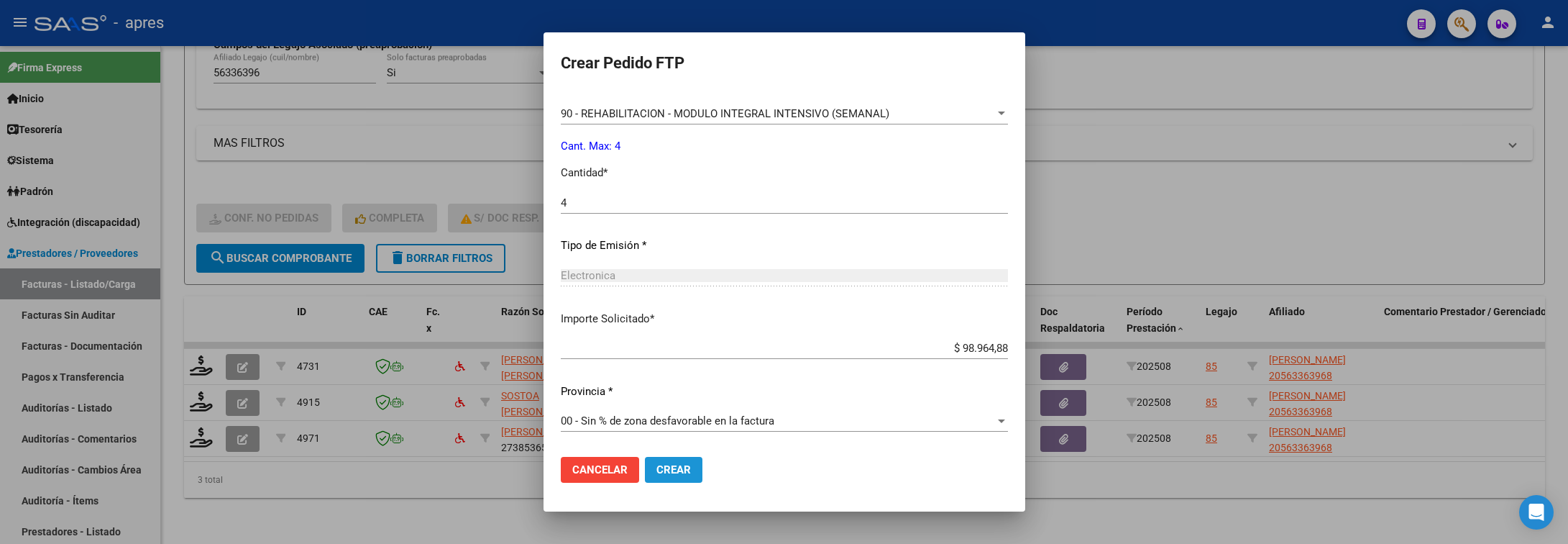
click at [657, 475] on span "Crear" at bounding box center [673, 470] width 34 height 13
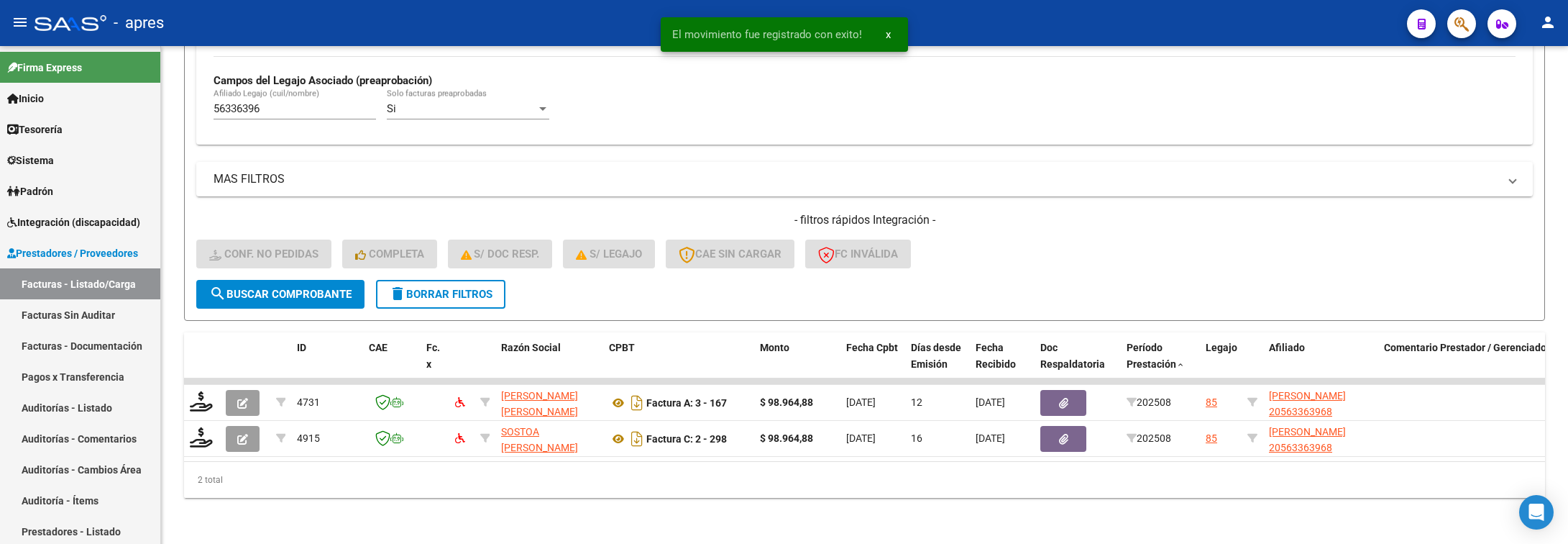
scroll to position [426, 0]
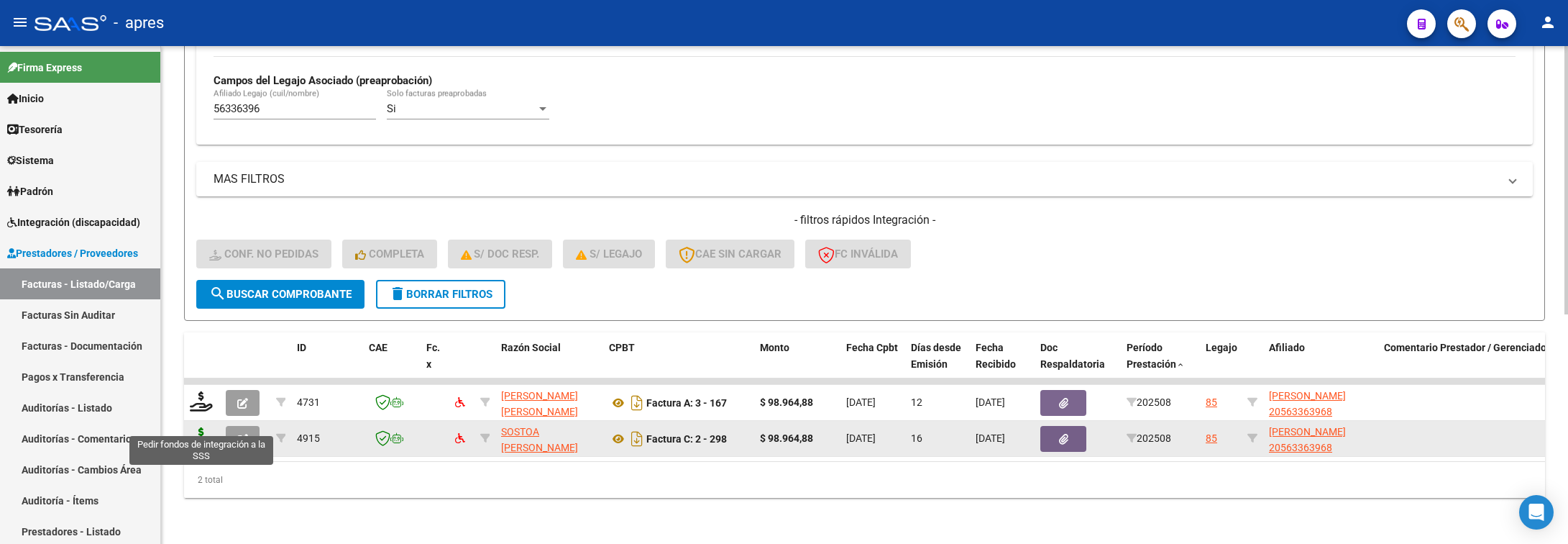
click at [202, 427] on icon at bounding box center [202, 438] width 23 height 20
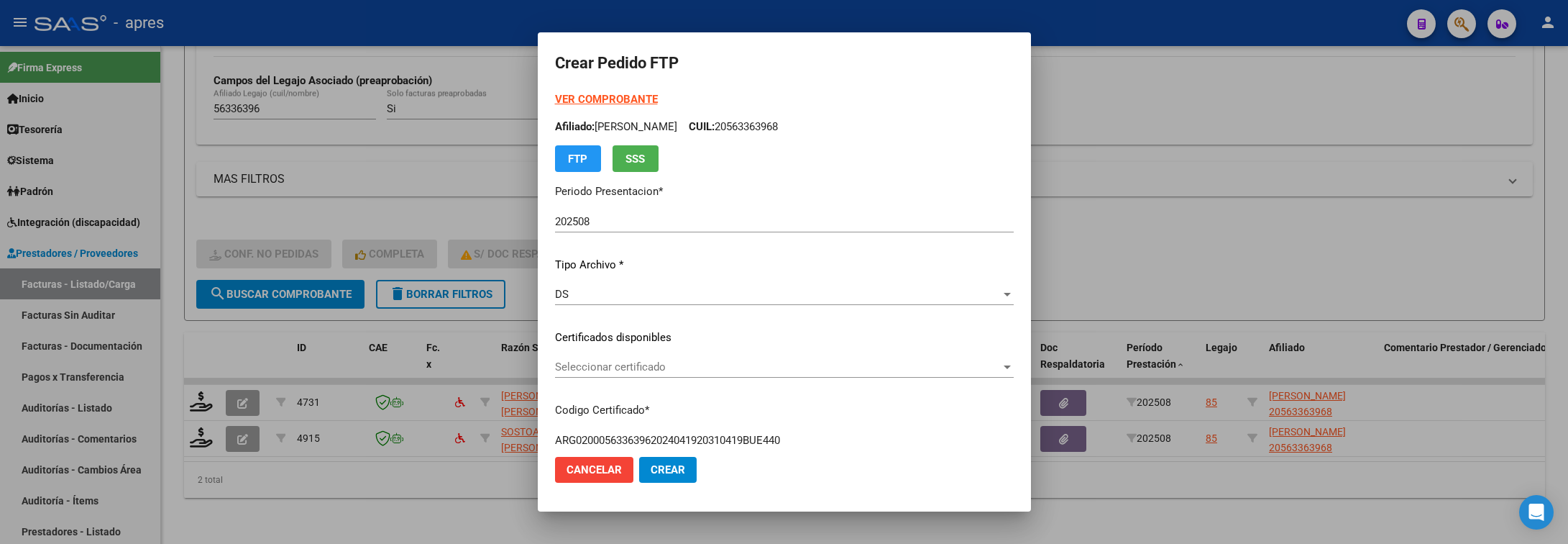
click at [577, 376] on div "Seleccionar certificado Seleccionar certificado" at bounding box center [785, 367] width 459 height 22
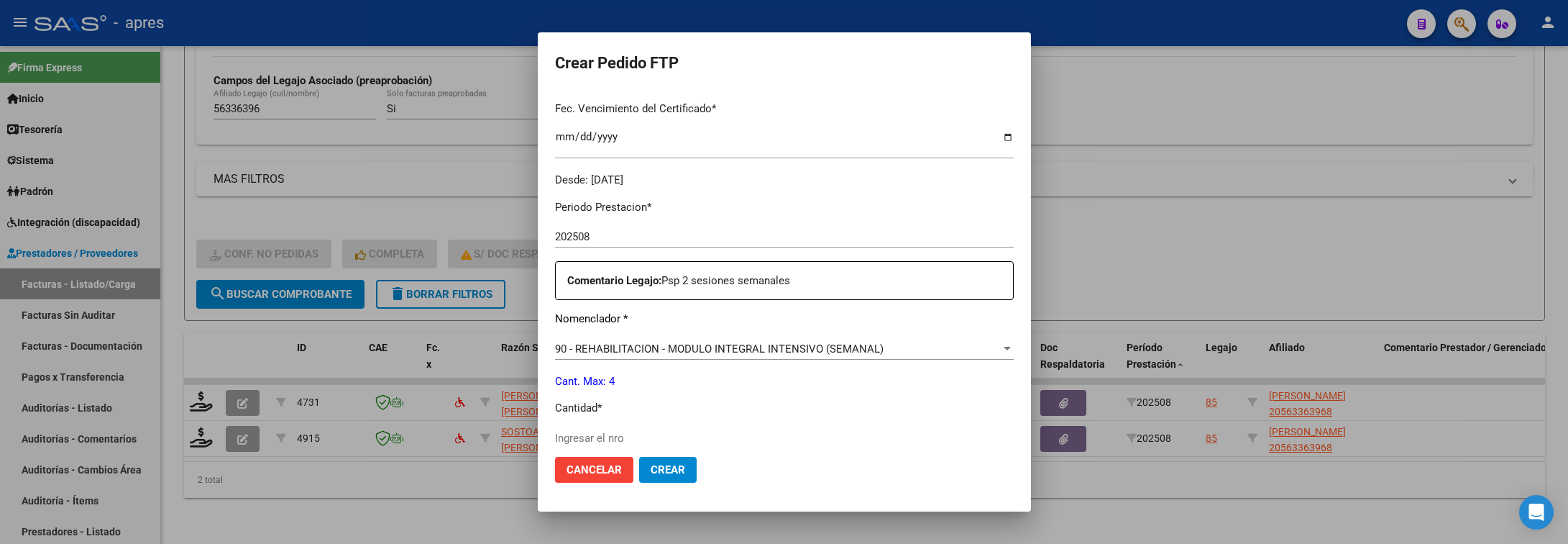
scroll to position [432, 0]
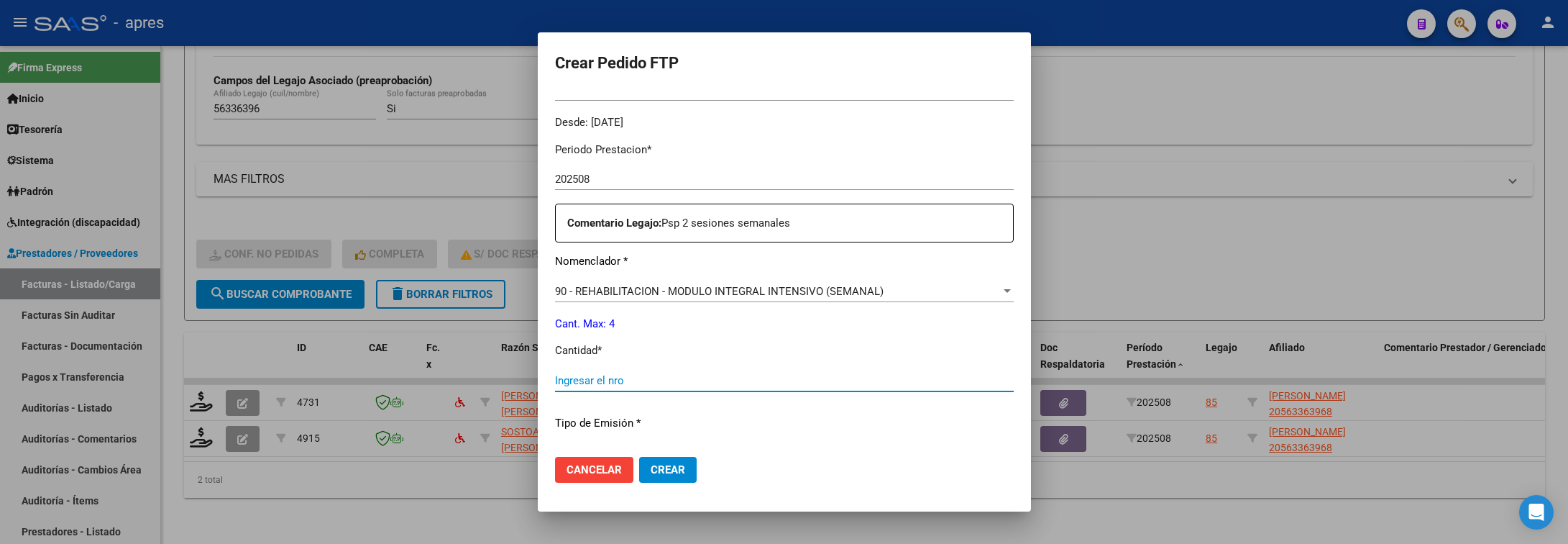
click at [577, 376] on input "Ingresar el nro" at bounding box center [785, 381] width 459 height 13
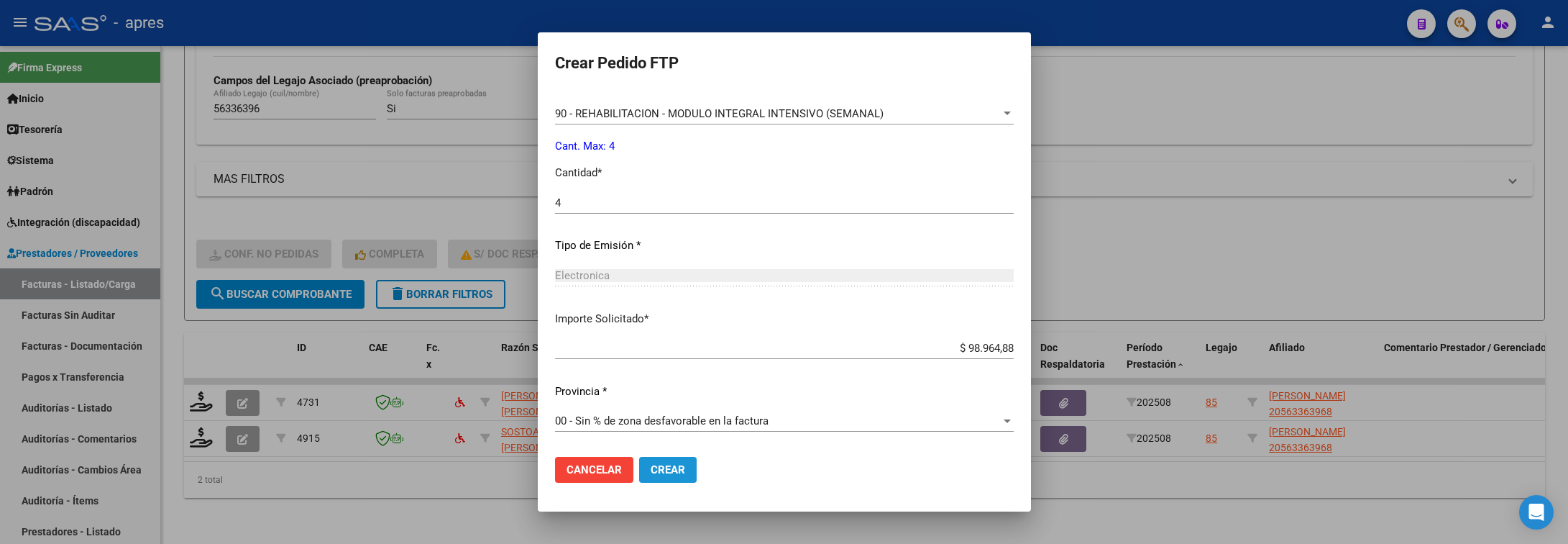
drag, startPoint x: 649, startPoint y: 469, endPoint x: 639, endPoint y: 451, distance: 20.6
click at [646, 451] on mat-dialog-actions "Cancelar Crear" at bounding box center [785, 469] width 459 height 49
click at [643, 479] on button "Crear" at bounding box center [668, 470] width 58 height 26
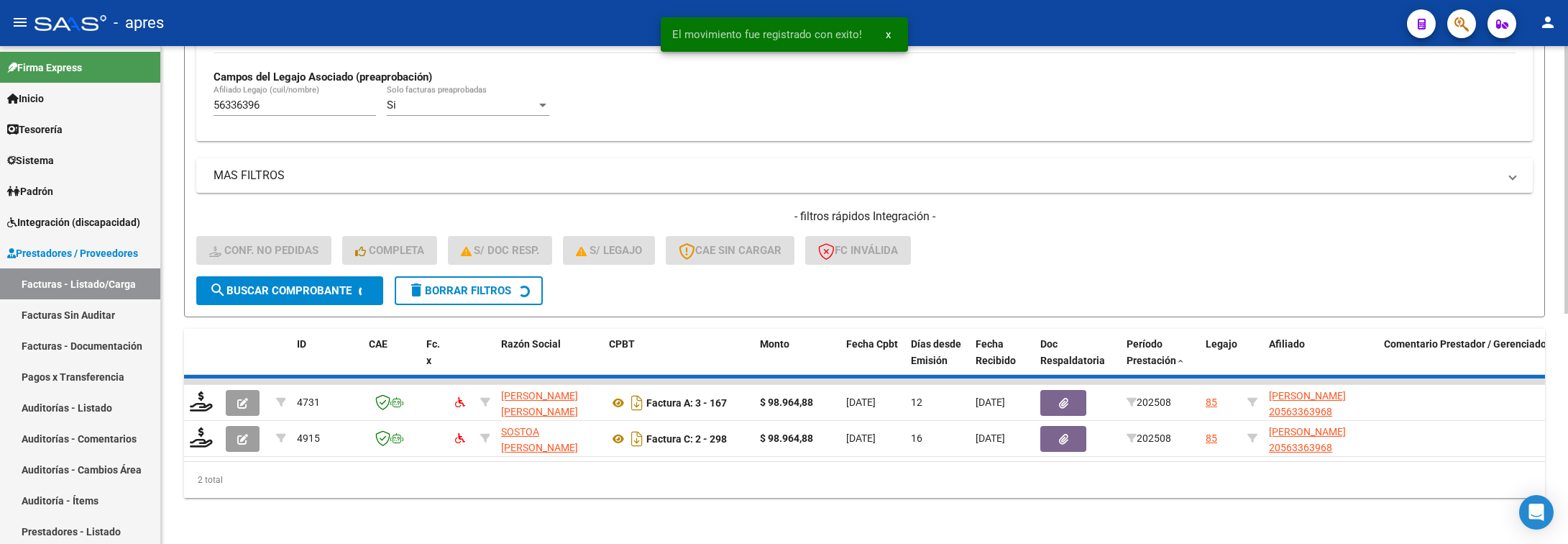
scroll to position [390, 0]
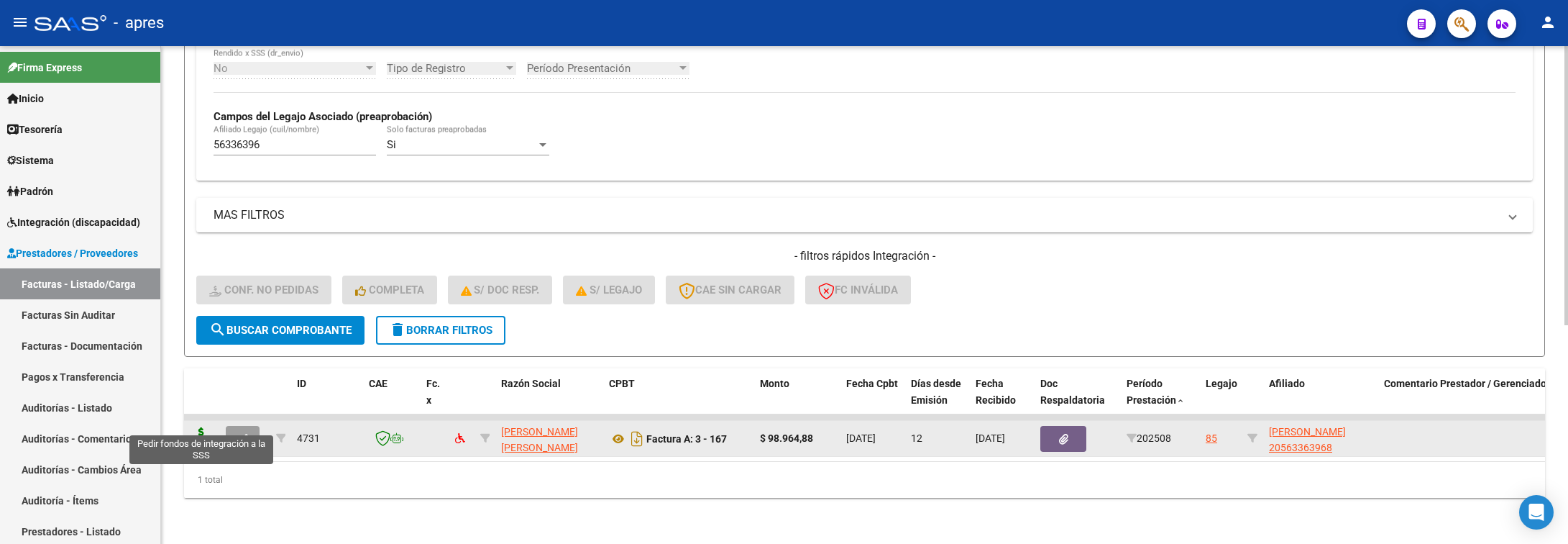
click at [197, 427] on icon at bounding box center [202, 438] width 23 height 20
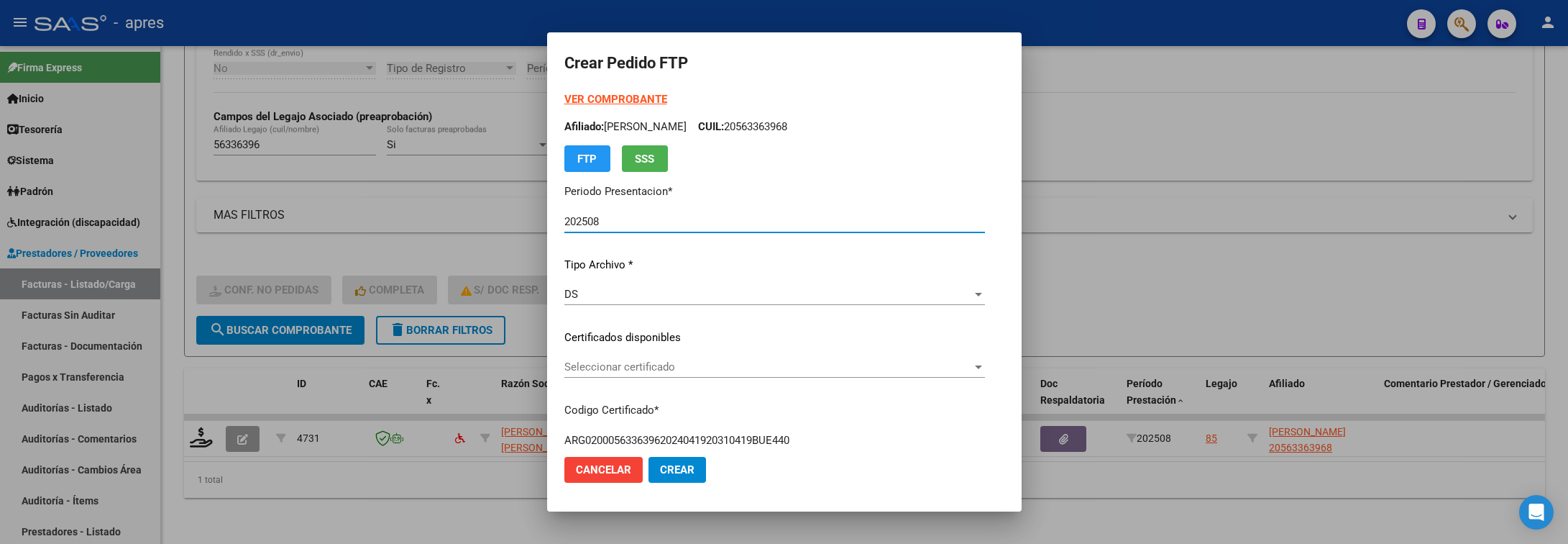
click at [614, 365] on span "Seleccionar certificado" at bounding box center [768, 367] width 408 height 13
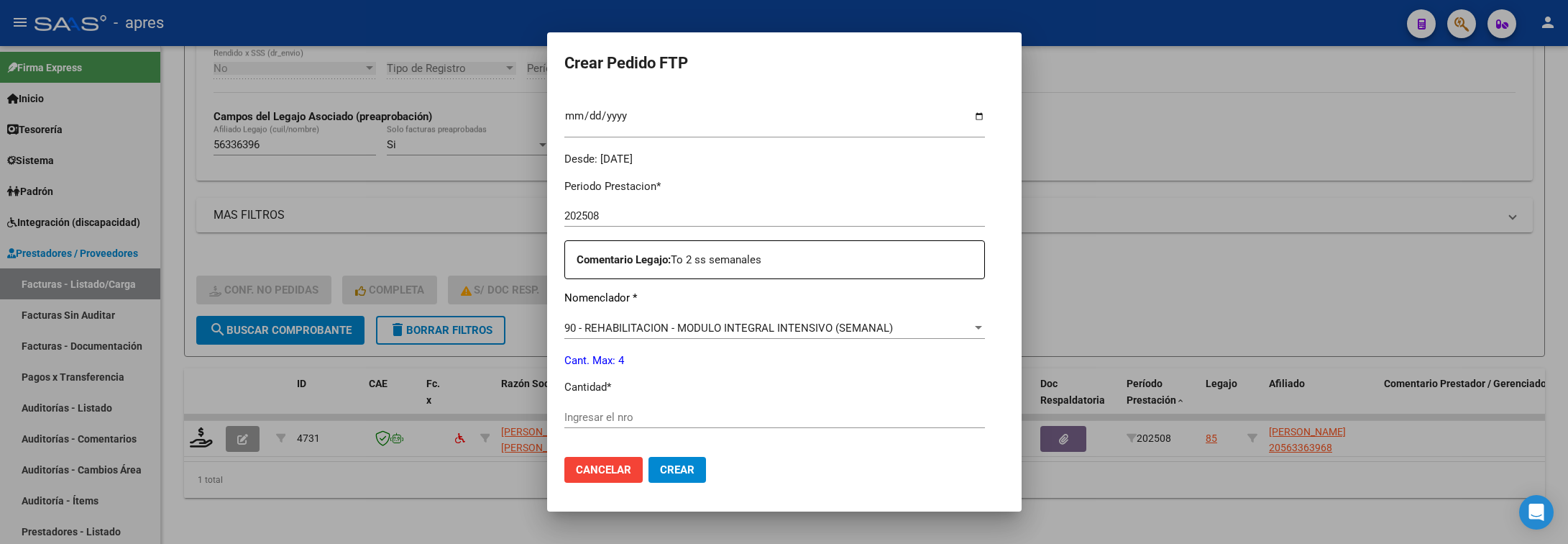
scroll to position [432, 0]
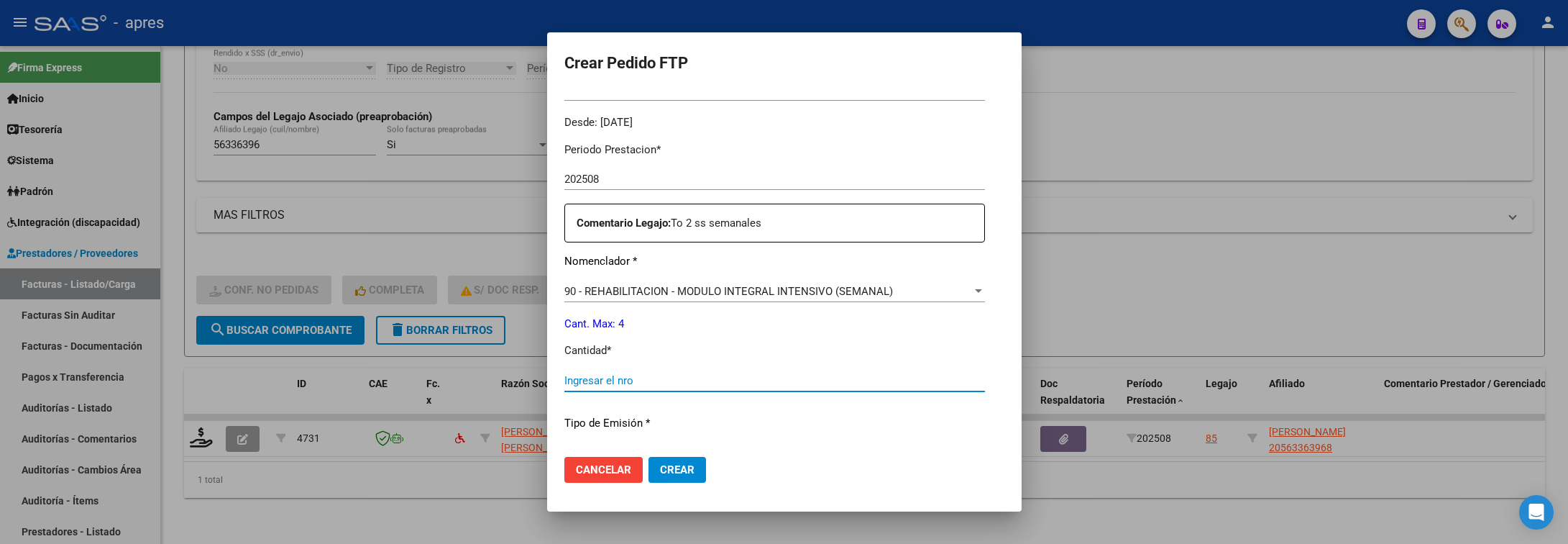
click at [613, 380] on input "Ingresar el nro" at bounding box center [775, 381] width 421 height 13
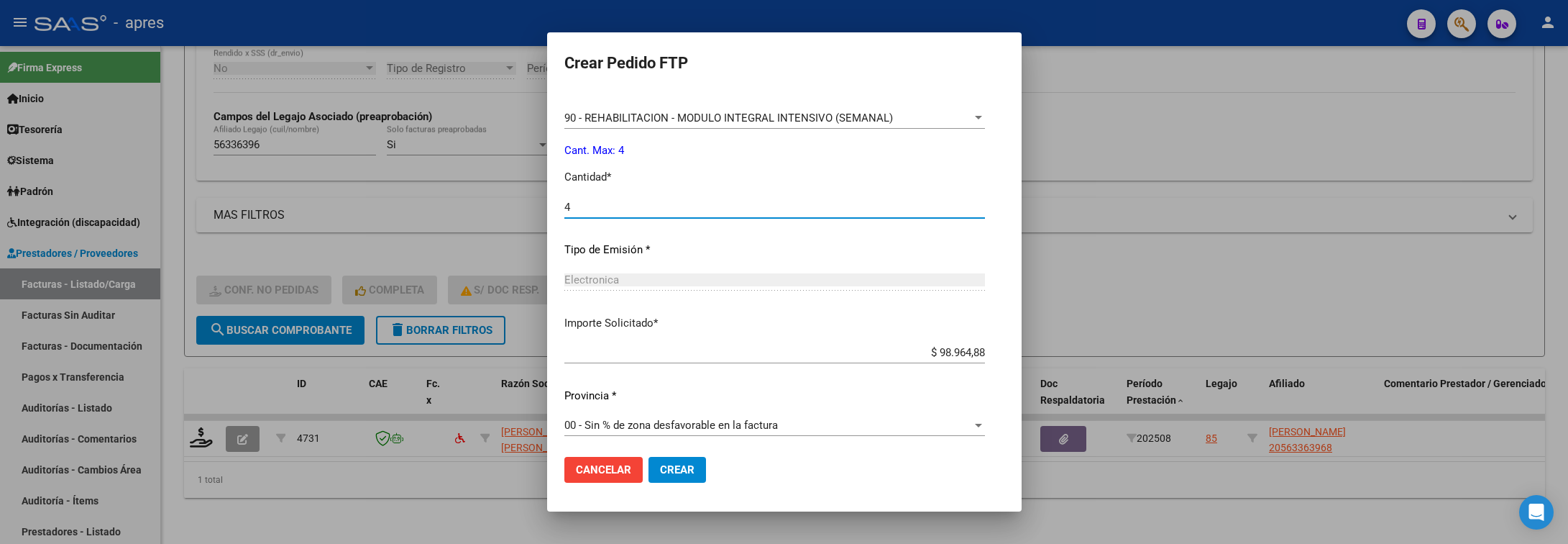
scroll to position [610, 0]
click at [676, 476] on span "Crear" at bounding box center [677, 470] width 34 height 13
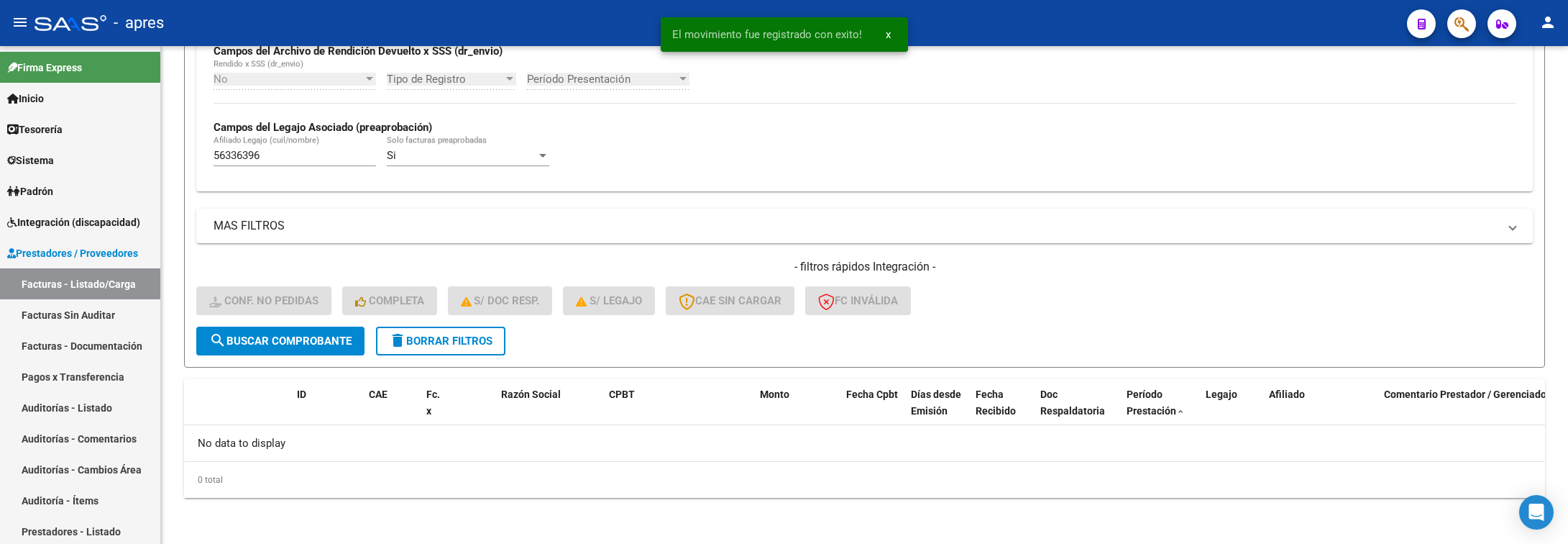
scroll to position [363, 0]
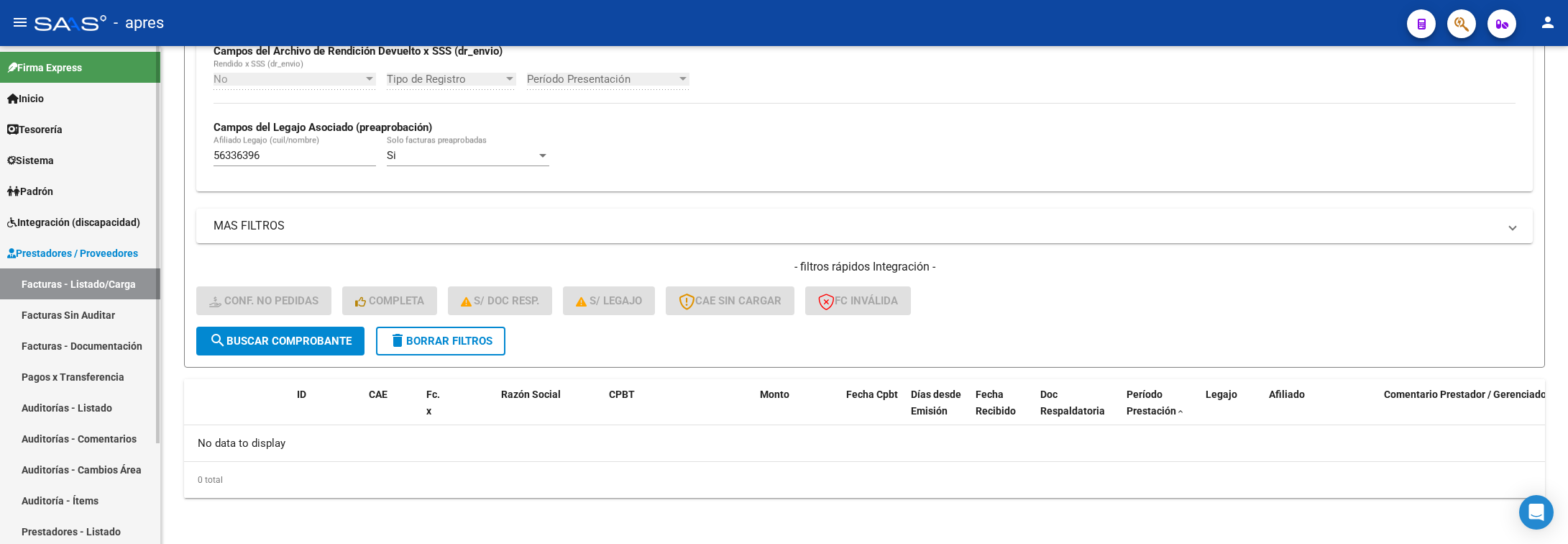
drag, startPoint x: 272, startPoint y: 155, endPoint x: 106, endPoint y: 153, distance: 166.0
click at [106, 153] on mat-sidenav-container "Firma Express Inicio Calendario SSS Instructivos Contacto OS Tesorería Extracto…" at bounding box center [784, 295] width 1568 height 498
paste input "4610163"
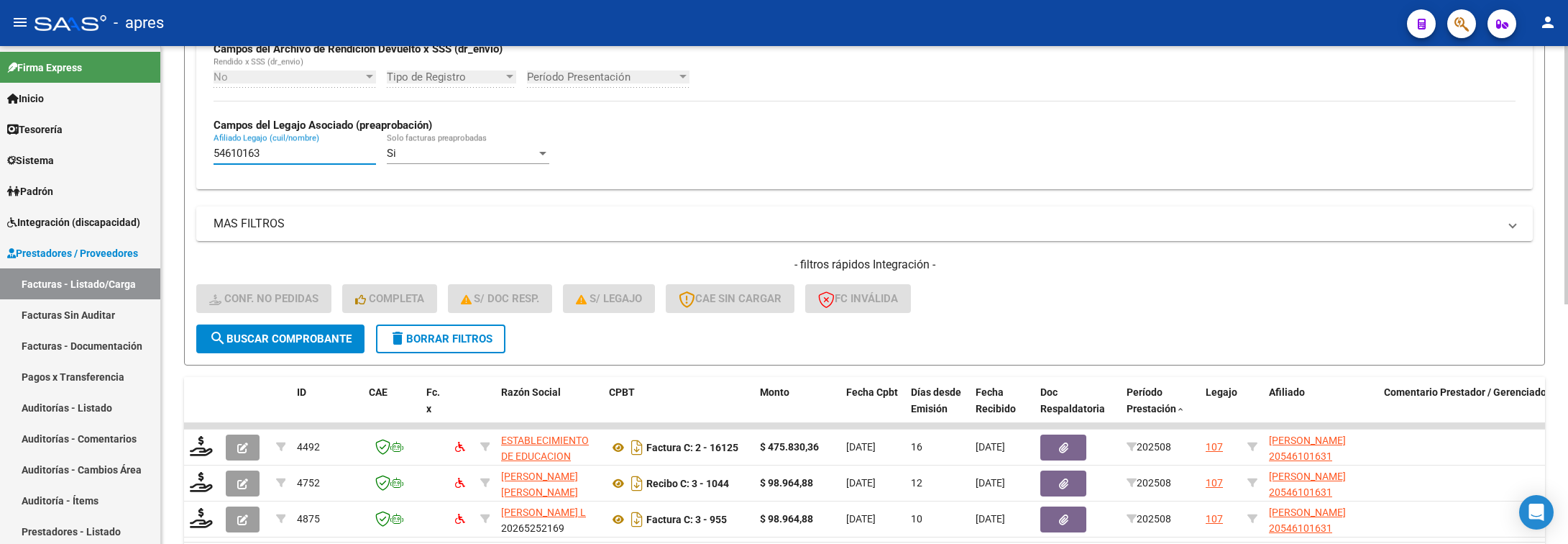
scroll to position [462, 0]
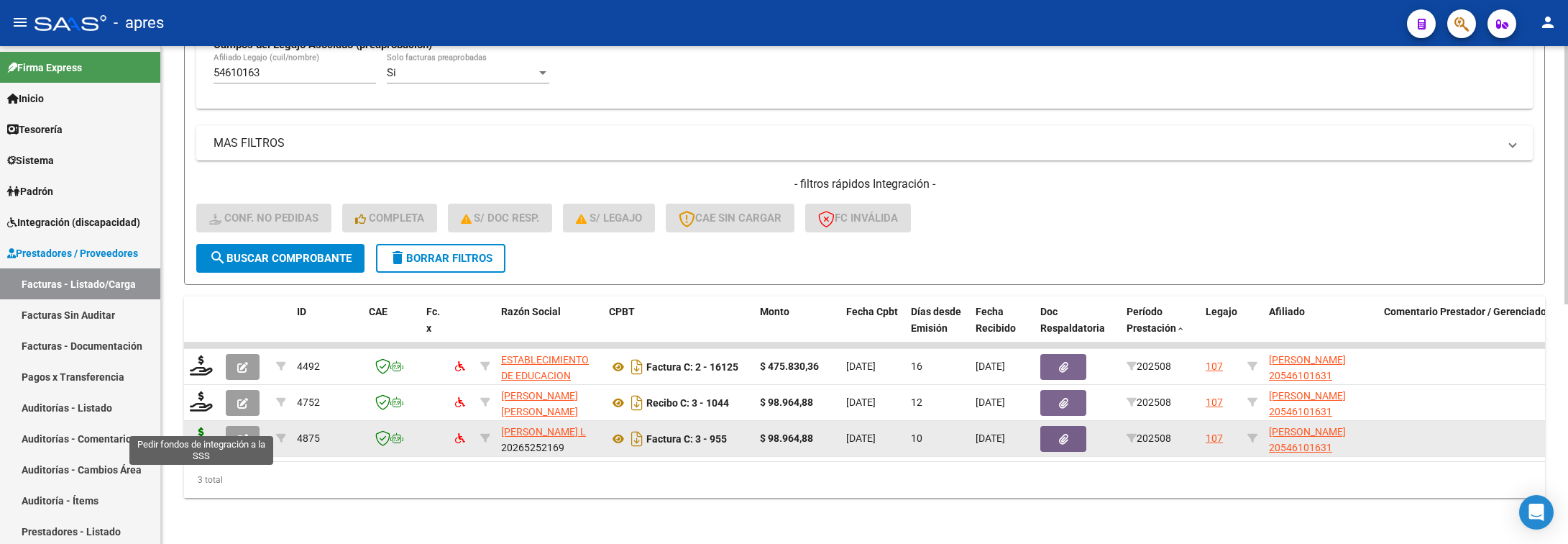
click at [193, 428] on icon at bounding box center [202, 438] width 23 height 20
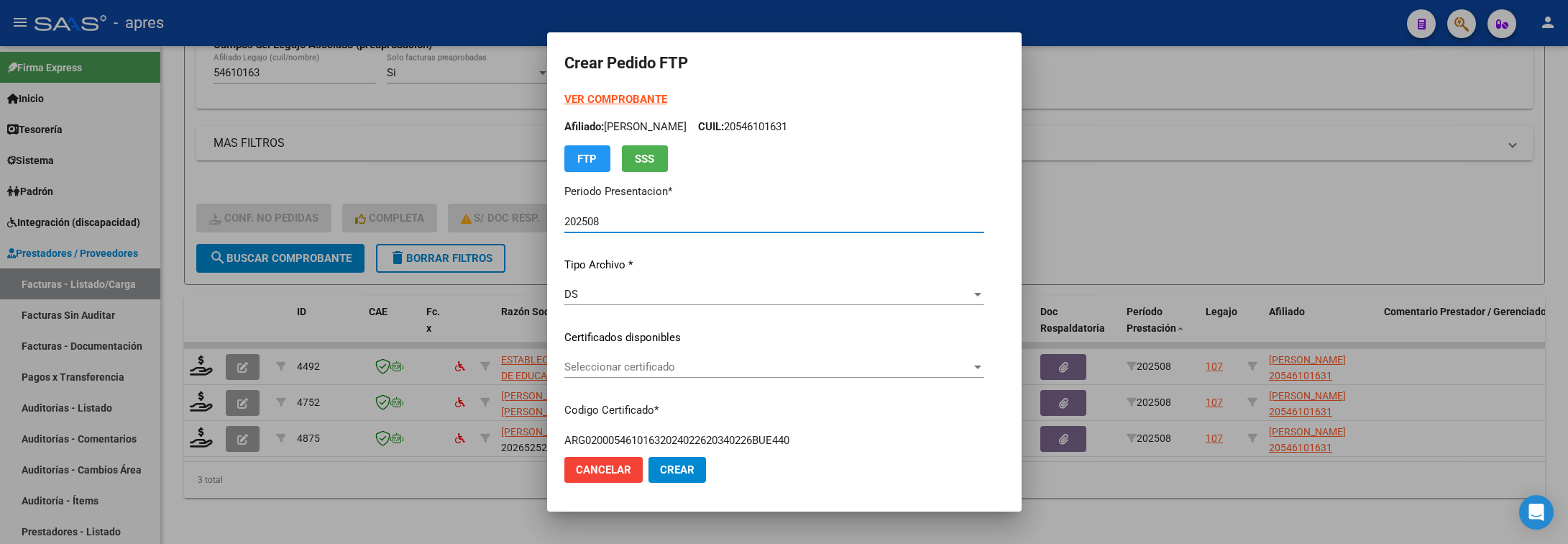
click at [576, 468] on span "Cancelar" at bounding box center [603, 470] width 55 height 13
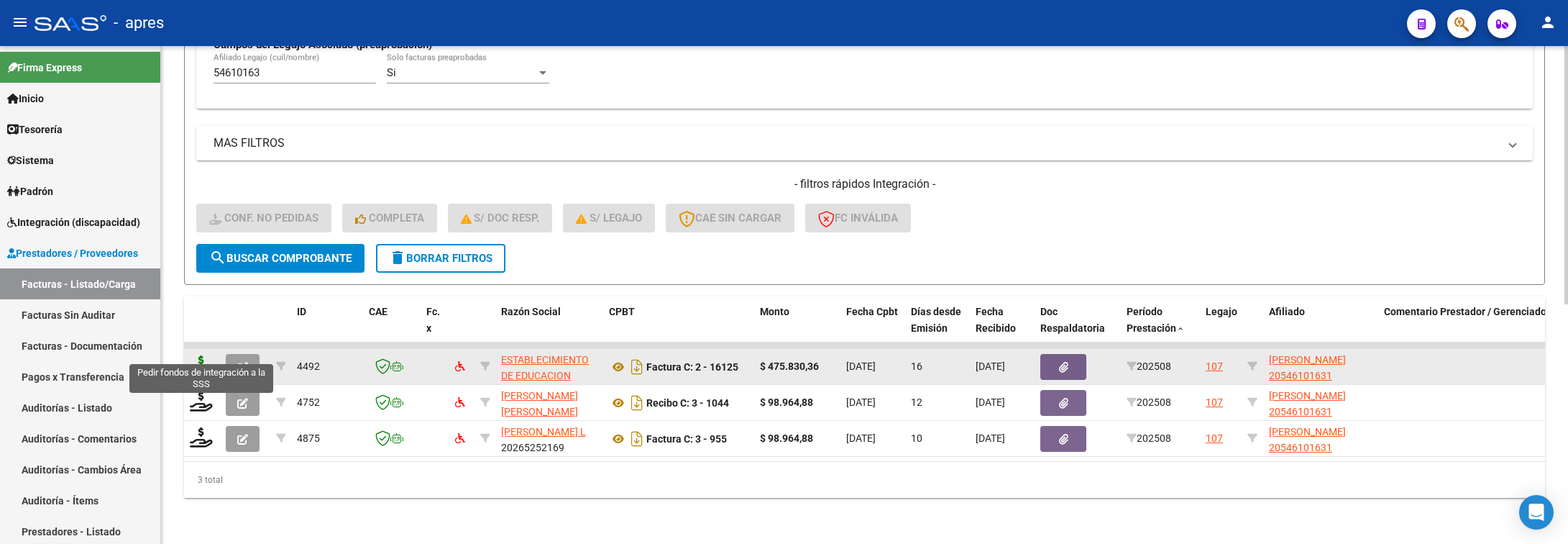
click at [205, 355] on icon at bounding box center [202, 366] width 23 height 20
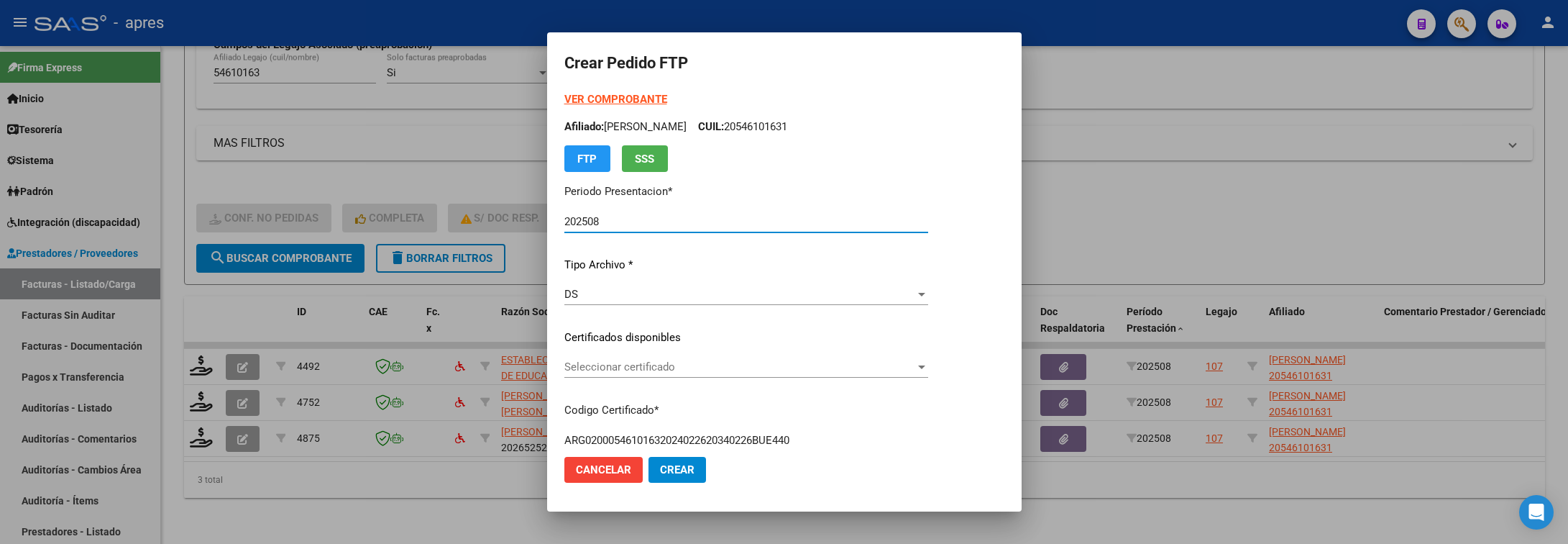
click at [583, 356] on div "Seleccionar certificado Seleccionar certificado" at bounding box center [746, 367] width 364 height 22
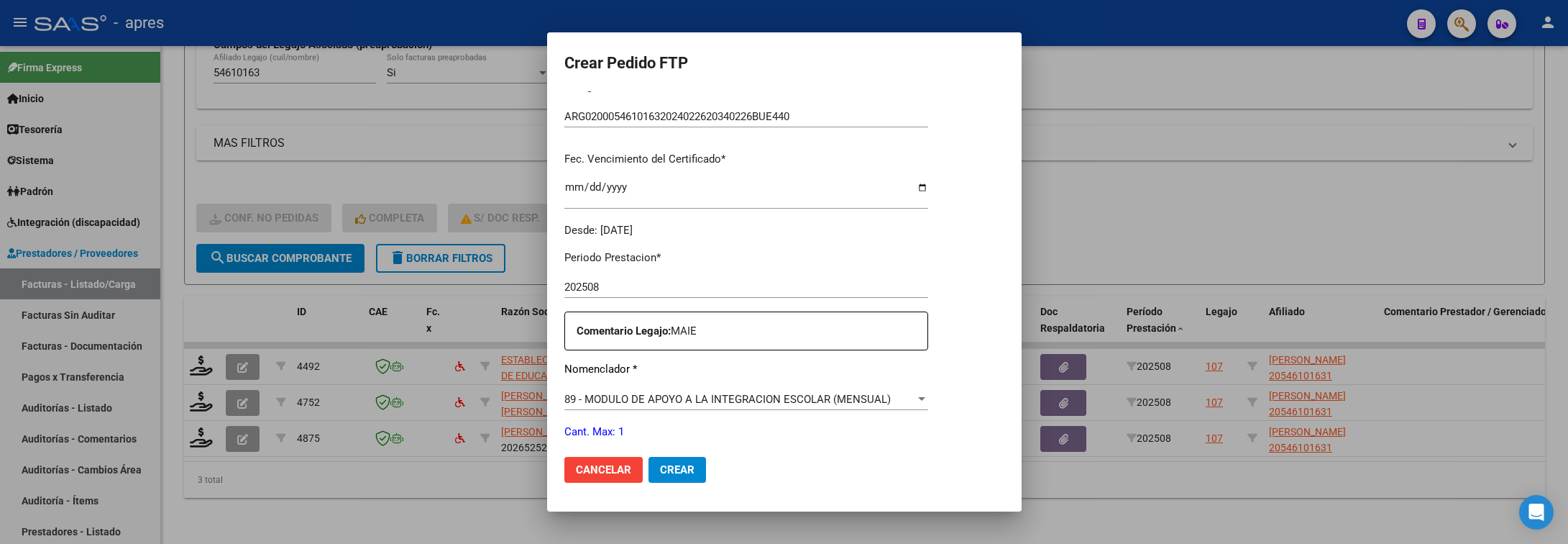
scroll to position [432, 0]
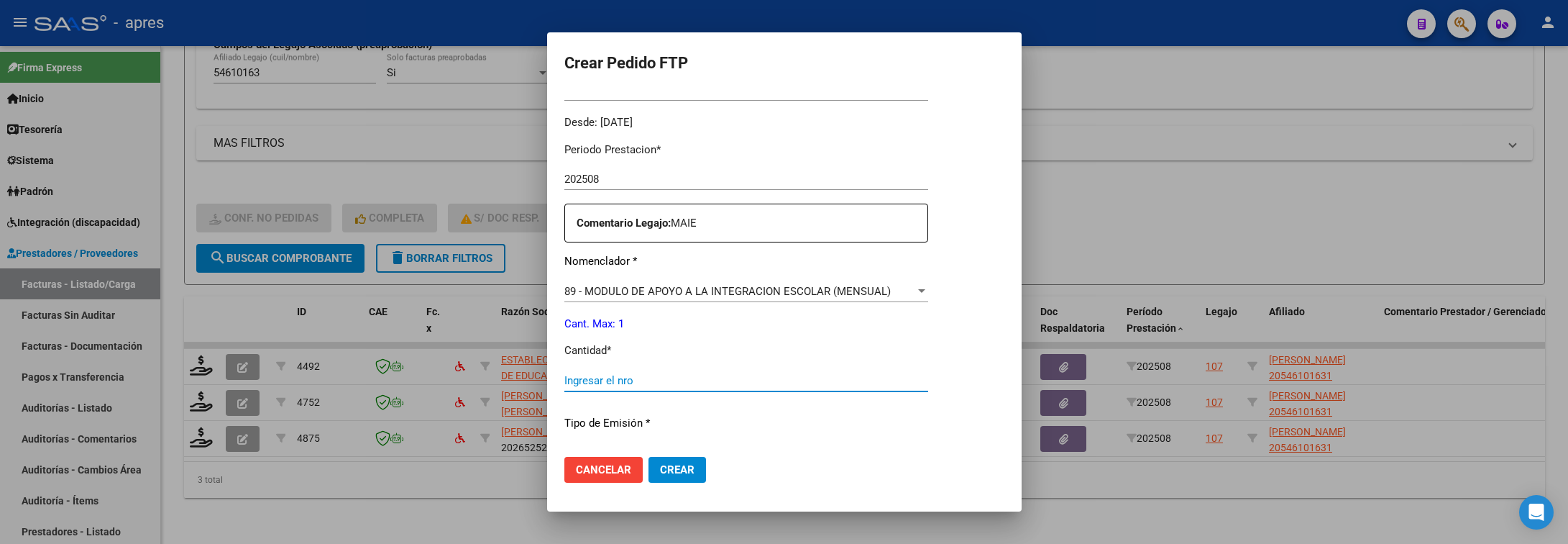
click at [606, 381] on input "Ingresar el nro" at bounding box center [746, 381] width 364 height 13
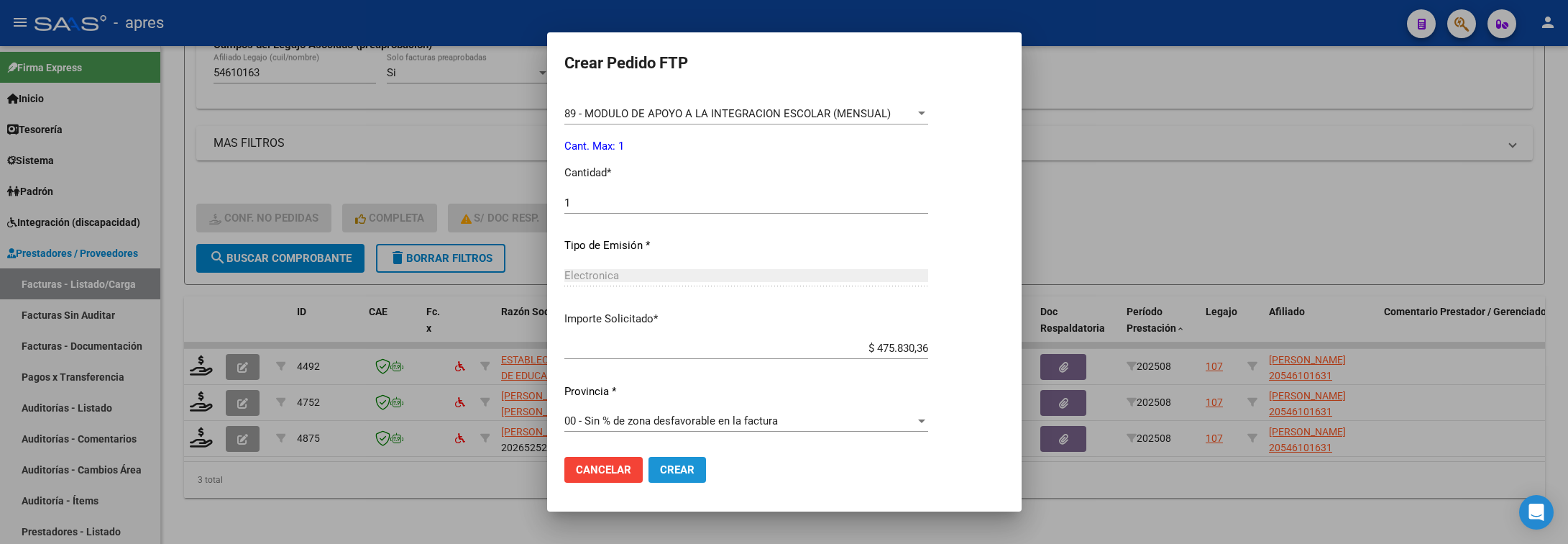
click at [671, 466] on span "Crear" at bounding box center [677, 470] width 34 height 13
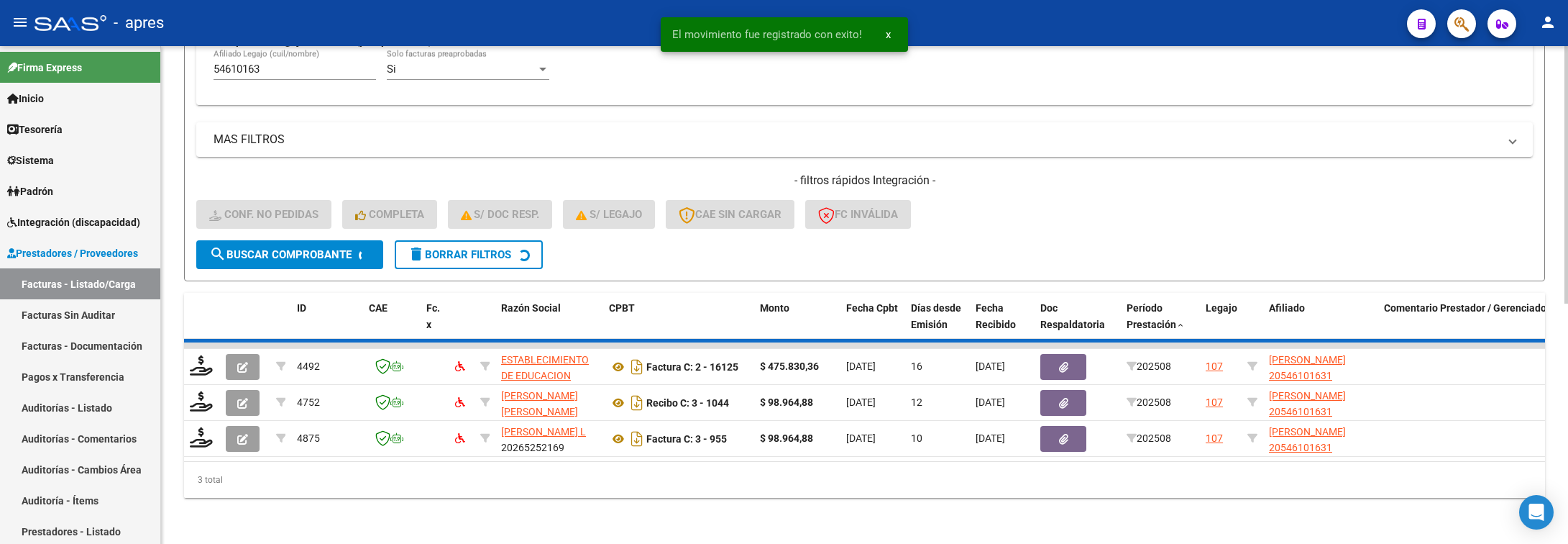
scroll to position [426, 0]
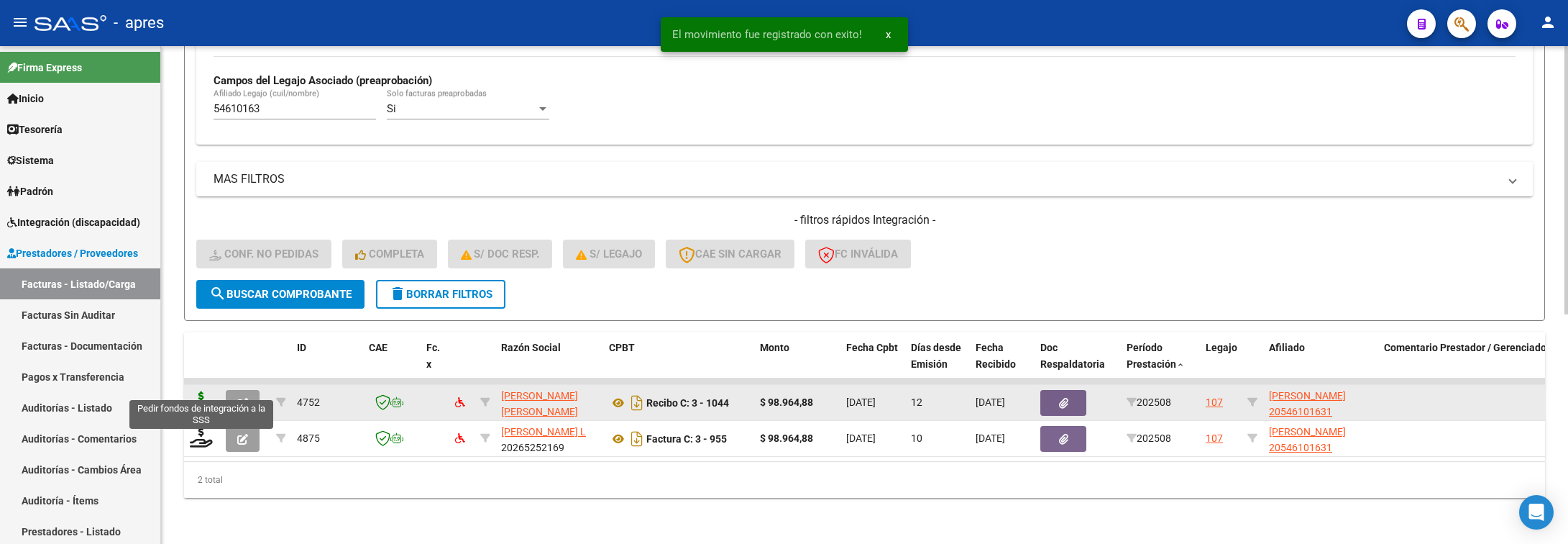
click at [197, 391] on icon at bounding box center [202, 401] width 23 height 20
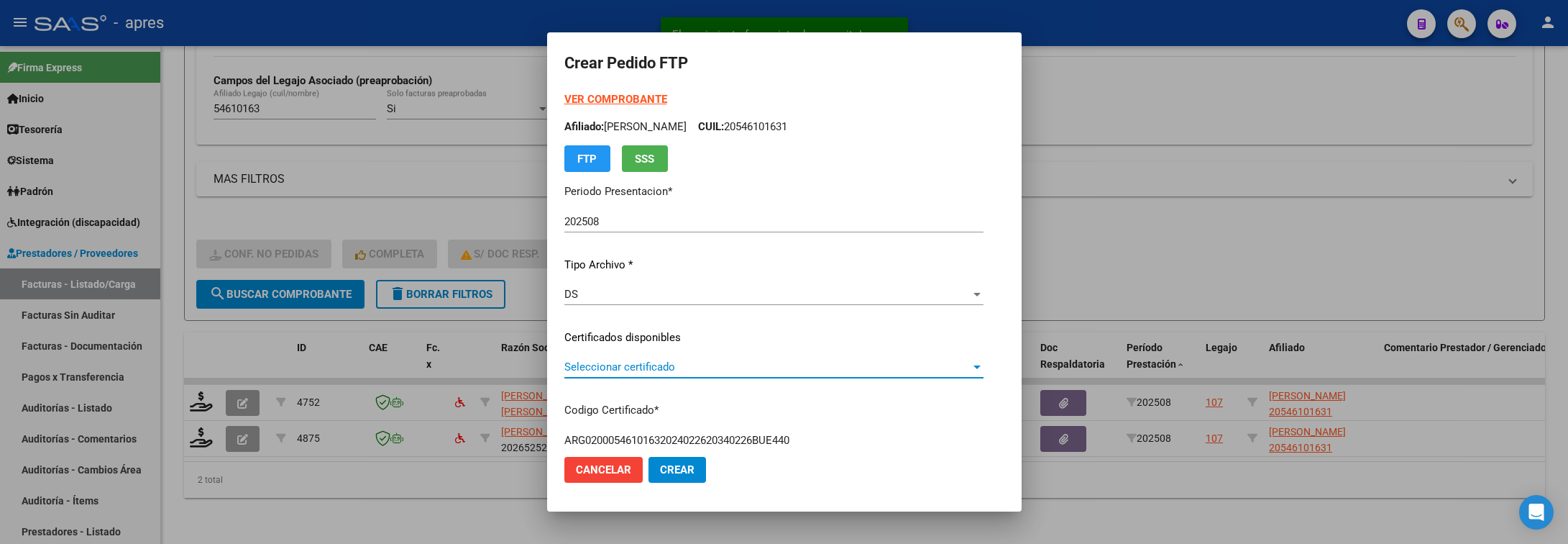
click at [587, 361] on span "Seleccionar certificado" at bounding box center [767, 367] width 406 height 13
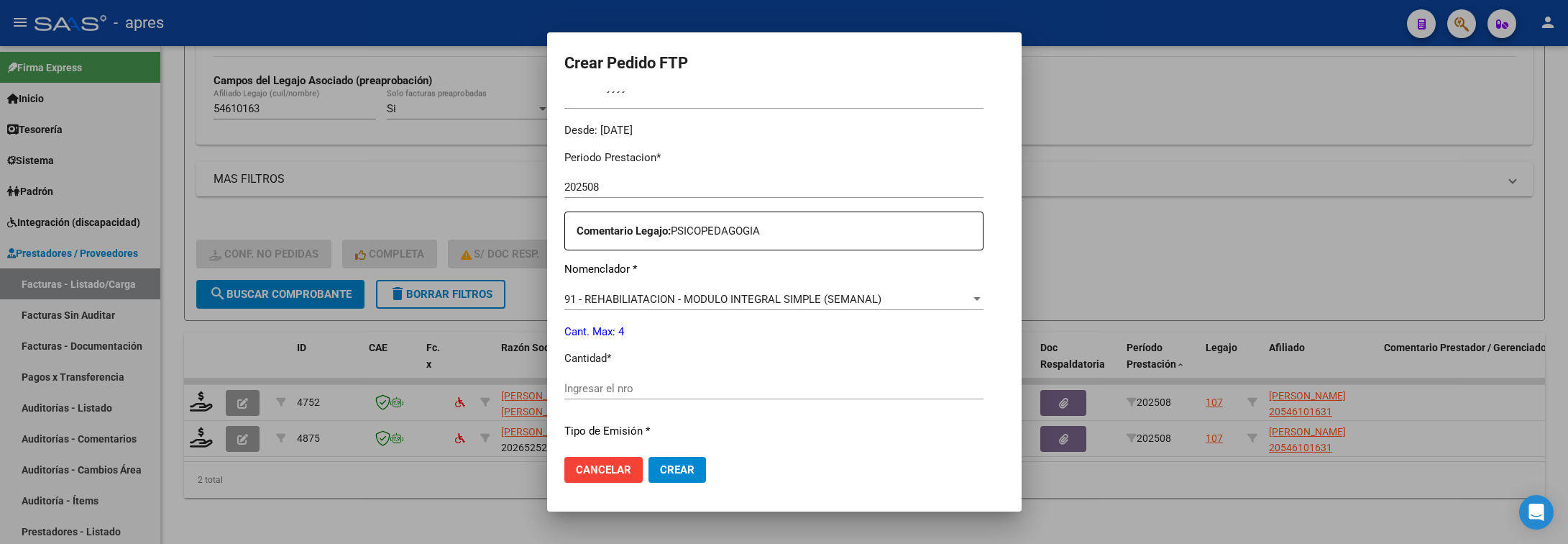
scroll to position [432, 0]
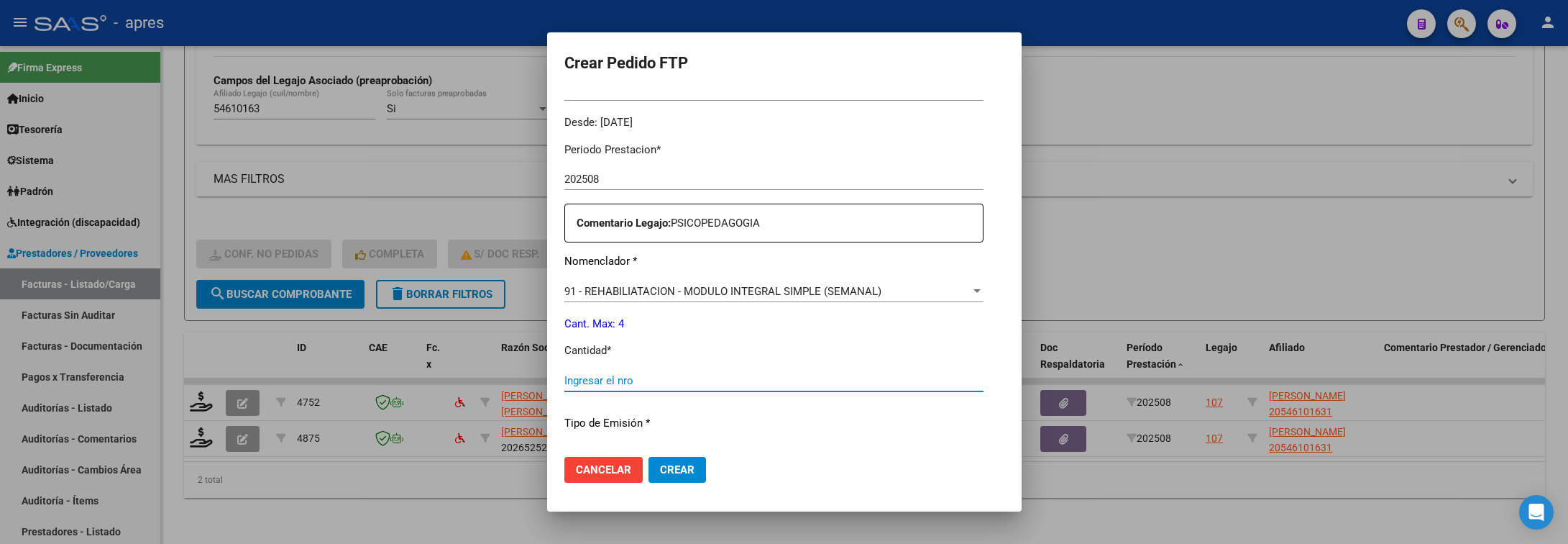
click at [591, 376] on input "Ingresar el nro" at bounding box center [774, 381] width 419 height 13
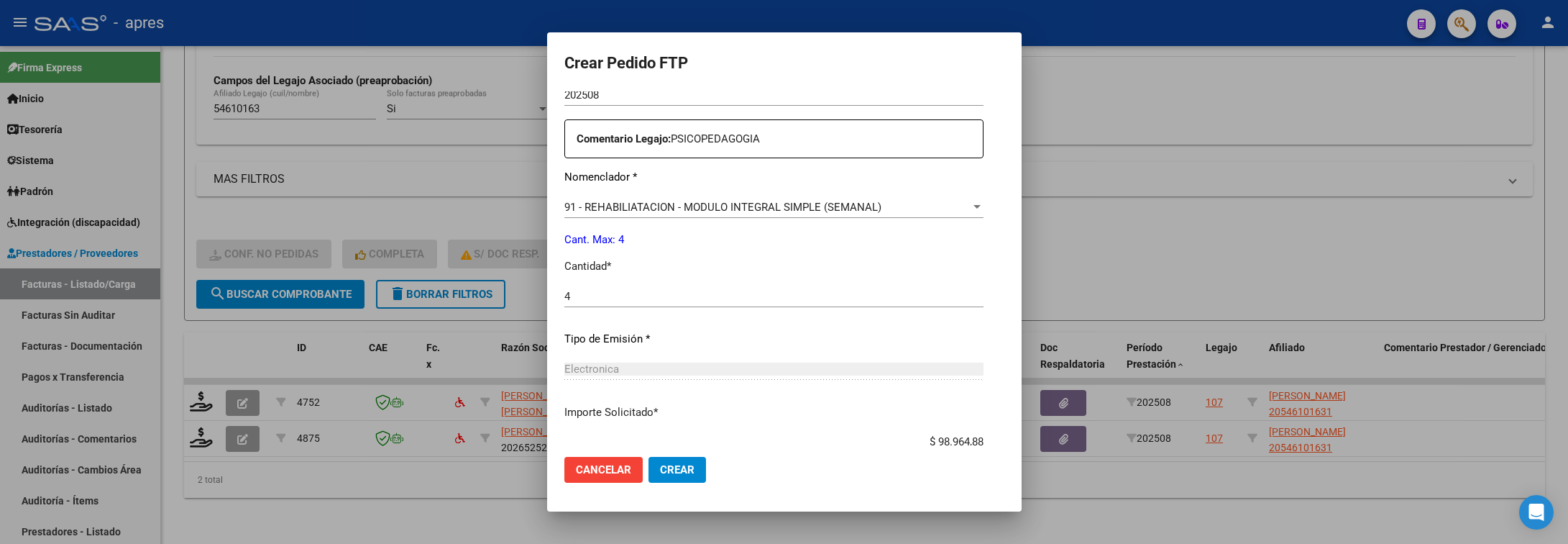
scroll to position [610, 0]
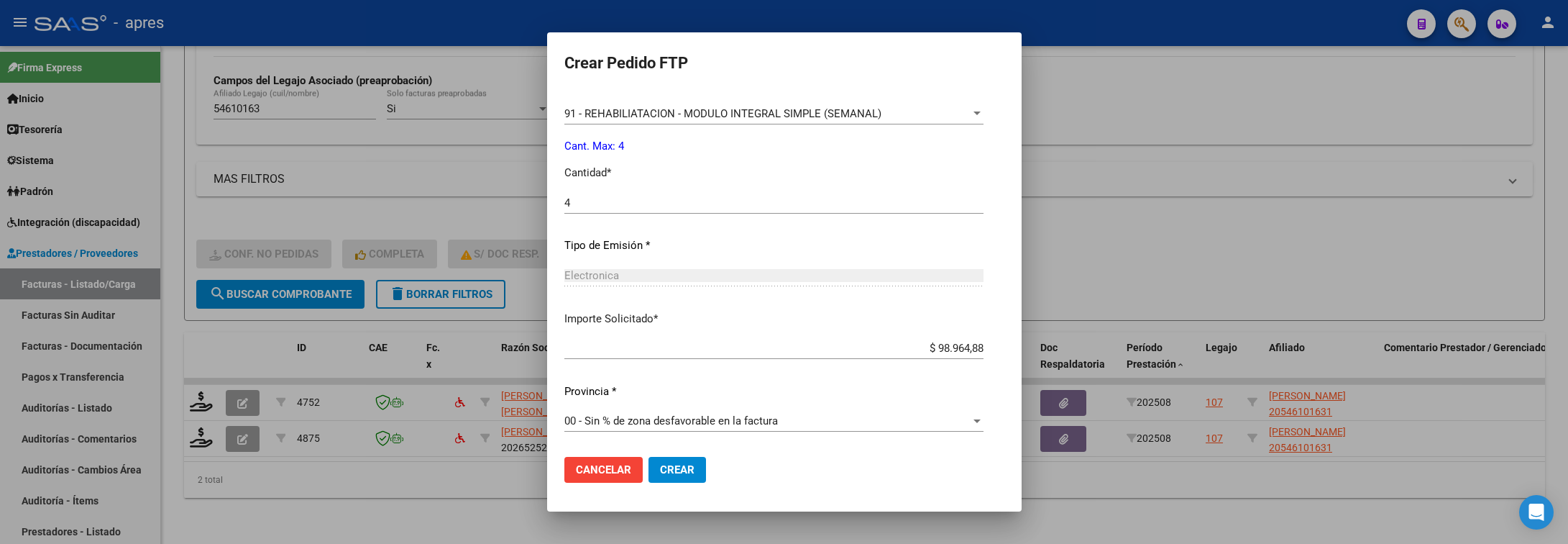
click at [660, 473] on span "Crear" at bounding box center [677, 470] width 34 height 13
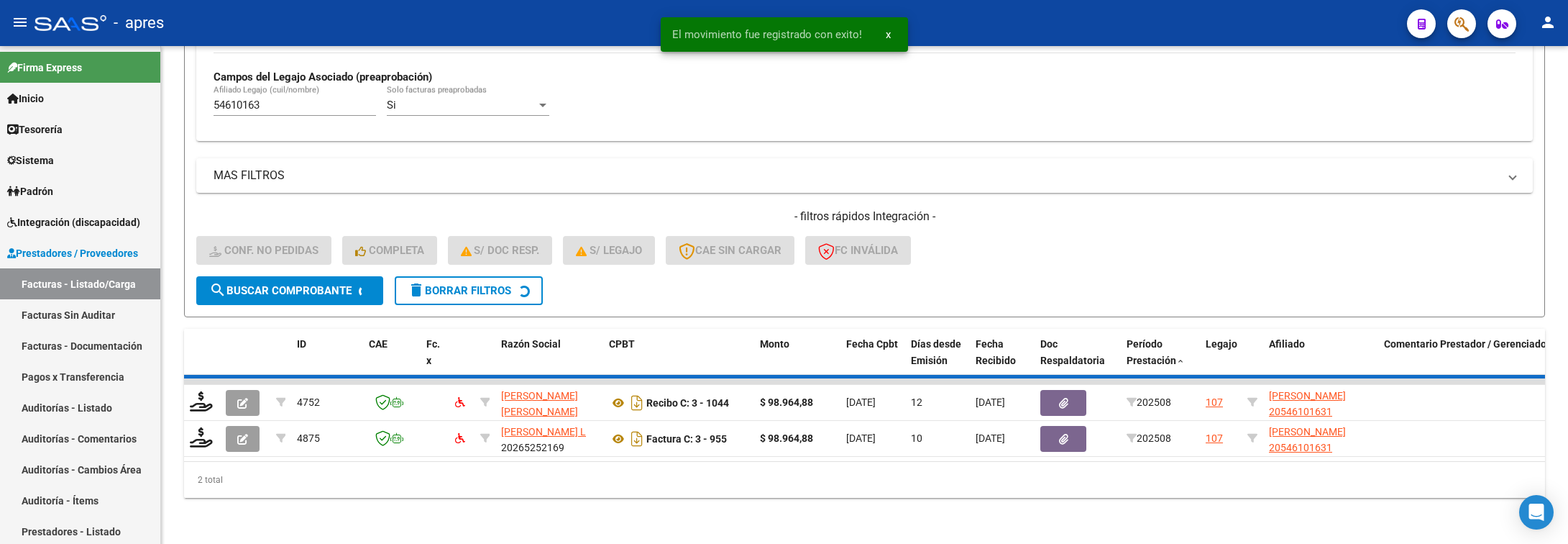
scroll to position [390, 0]
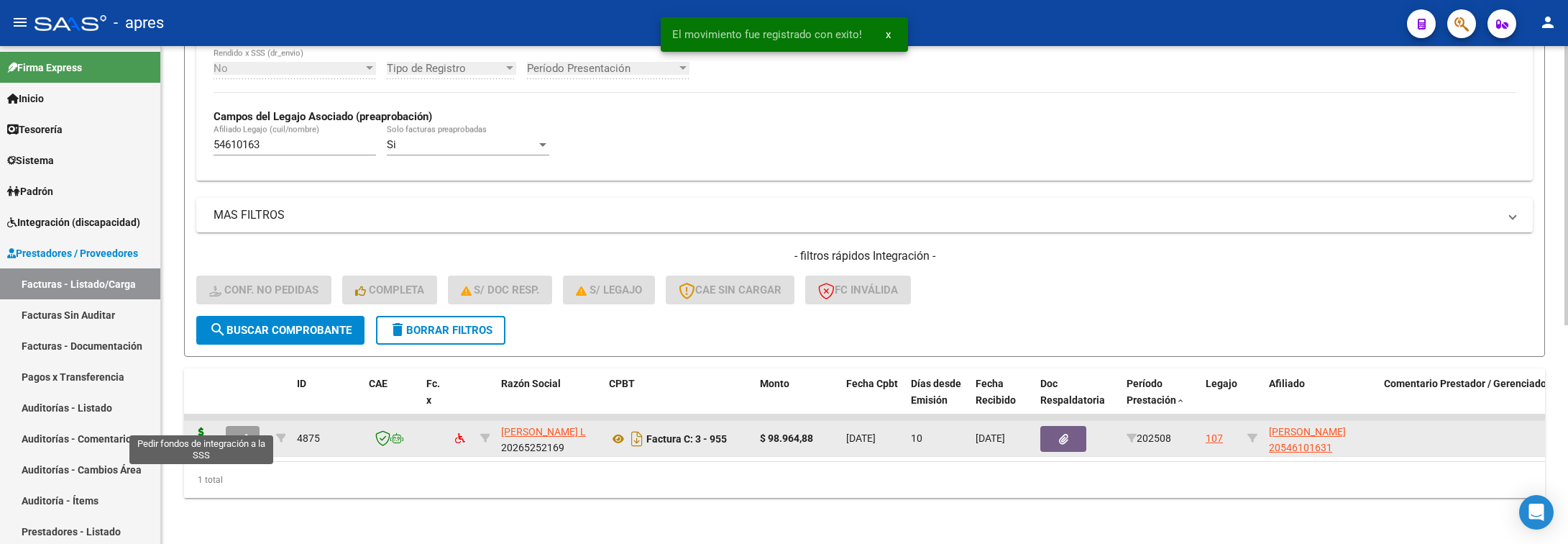
click at [197, 427] on icon at bounding box center [202, 438] width 23 height 20
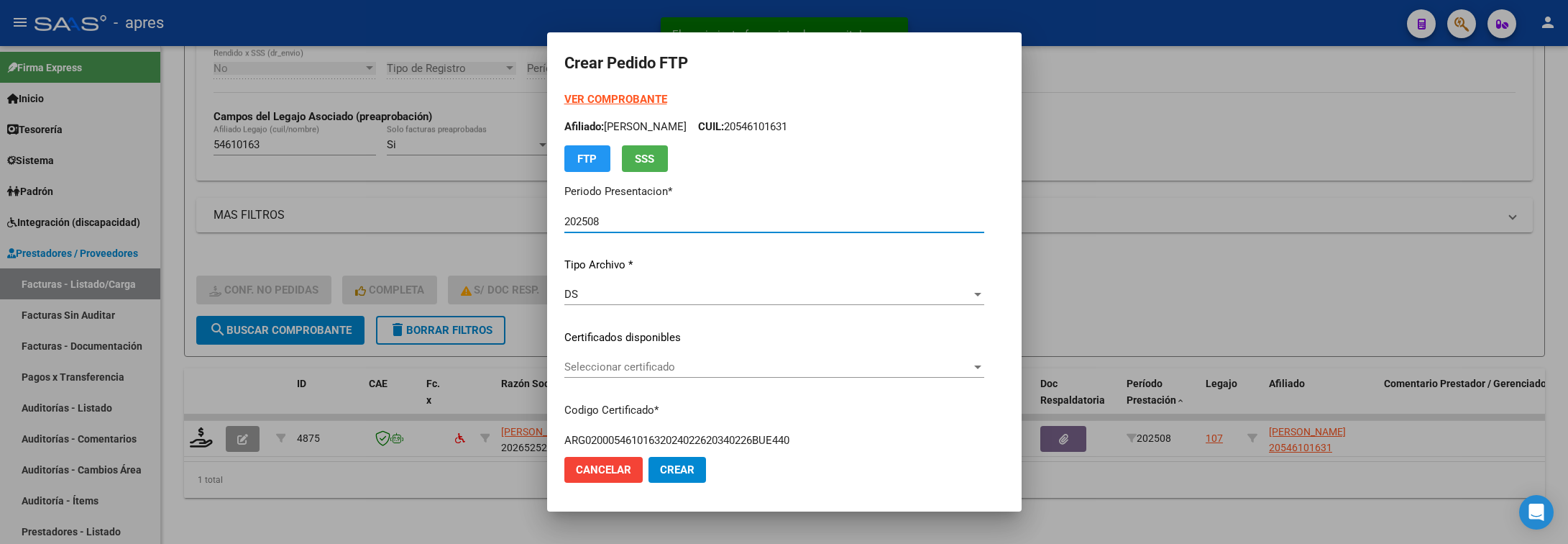
click at [871, 378] on div "Seleccionar certificado Seleccionar certificado" at bounding box center [774, 374] width 420 height 35
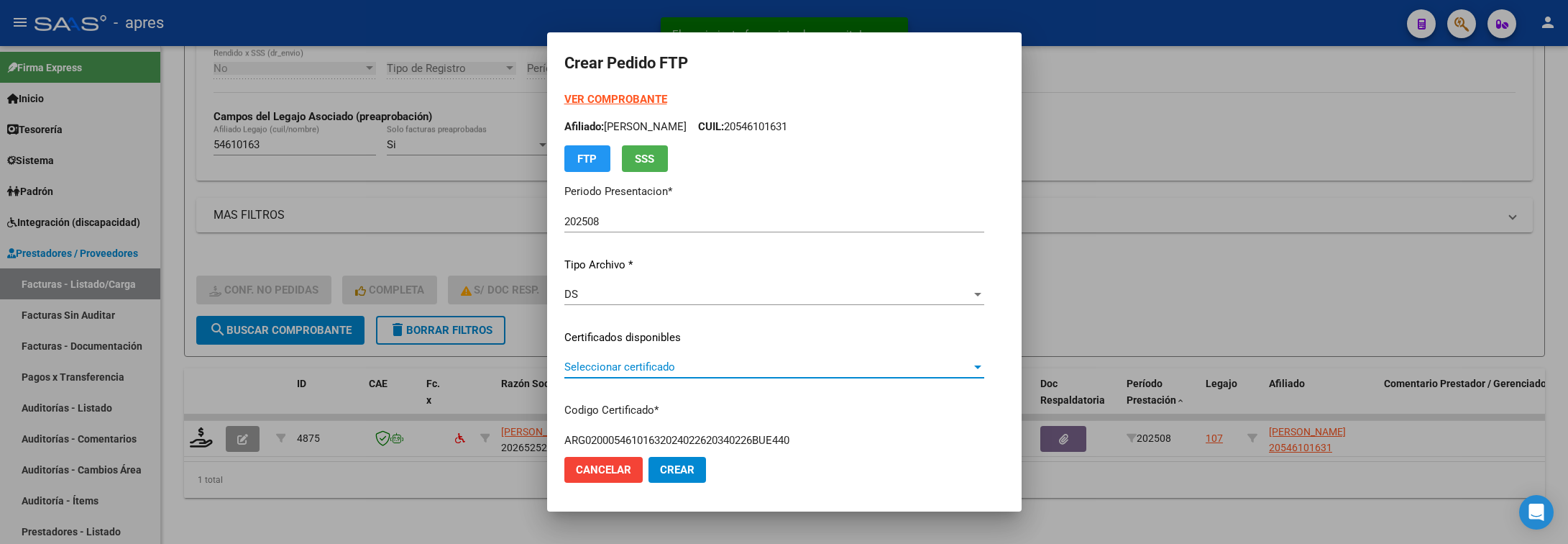
click at [872, 372] on span "Seleccionar certificado" at bounding box center [767, 367] width 407 height 13
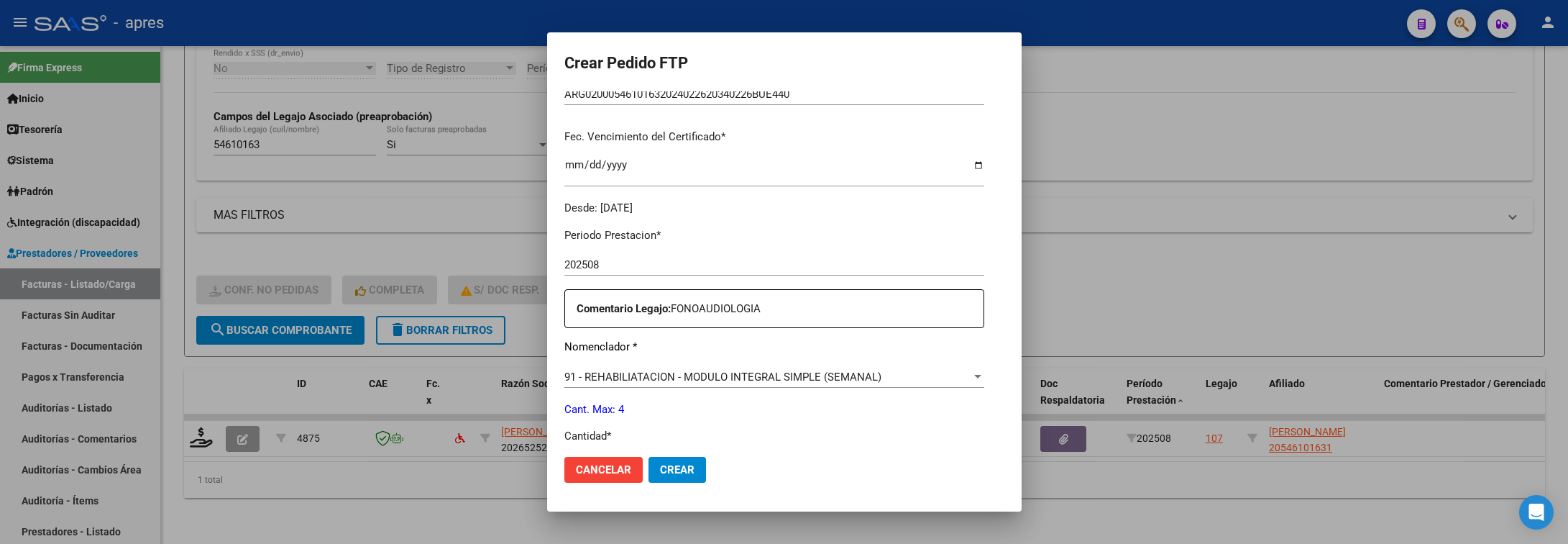
scroll to position [610, 0]
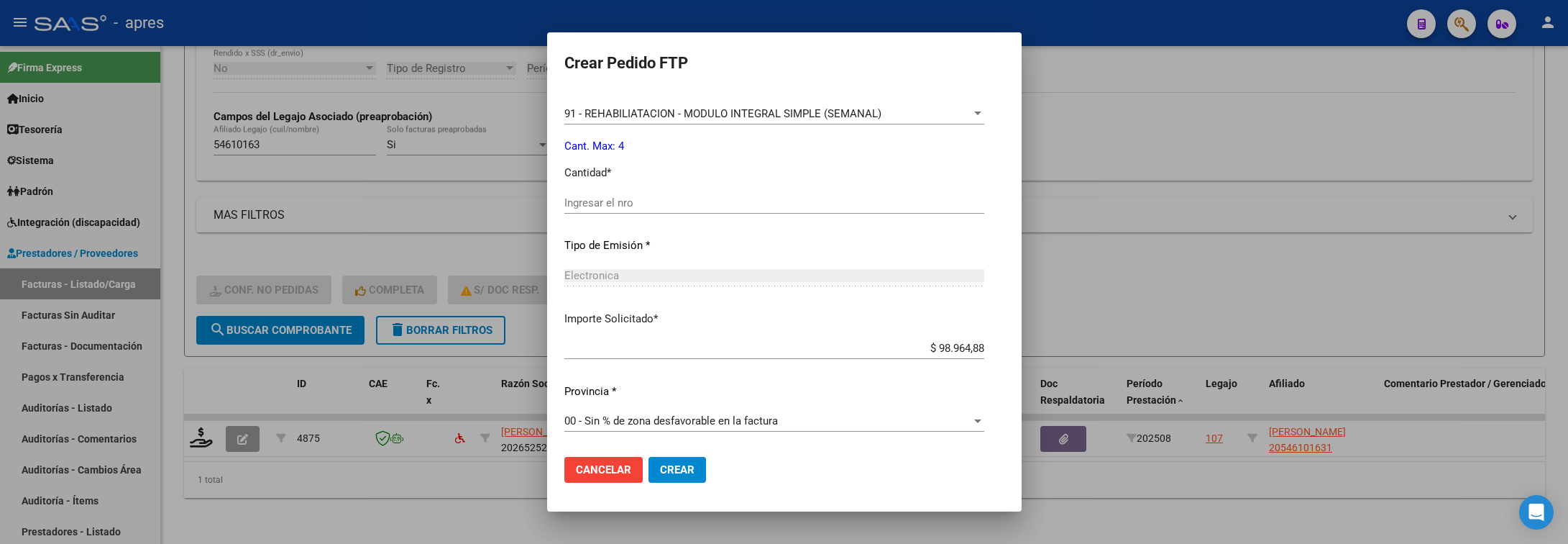
click at [583, 197] on input "Ingresar el nro" at bounding box center [774, 203] width 420 height 13
click at [660, 469] on span "Crear" at bounding box center [677, 470] width 34 height 13
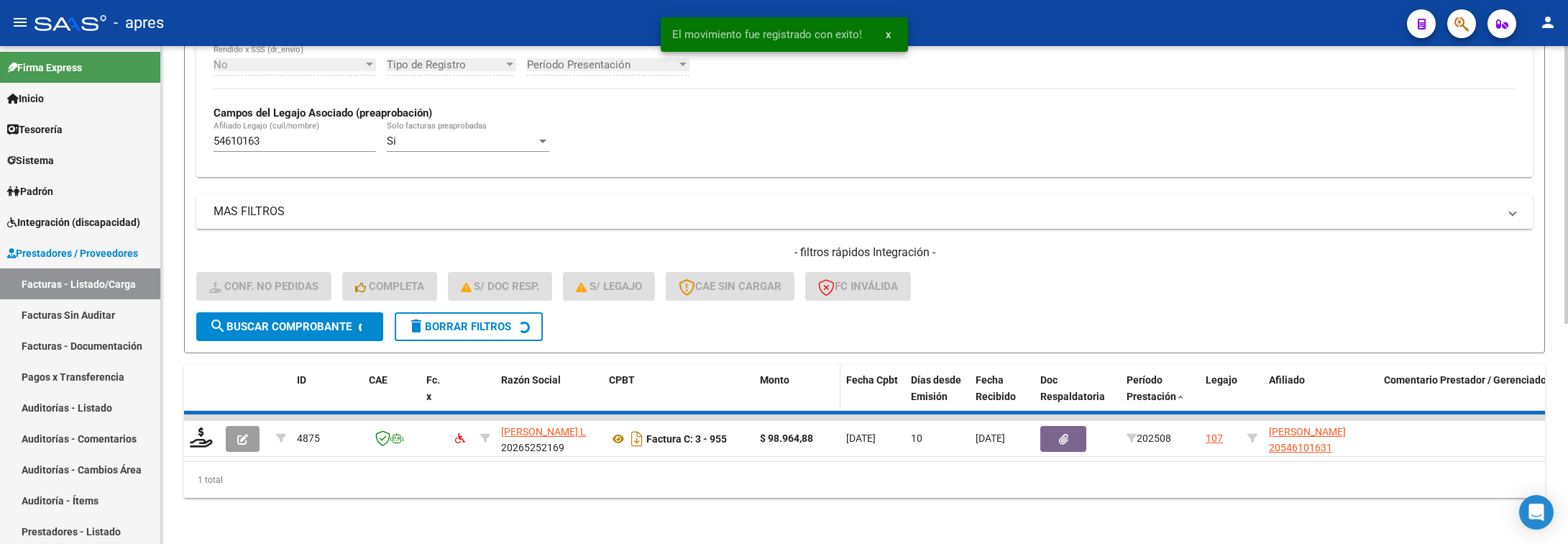
scroll to position [363, 0]
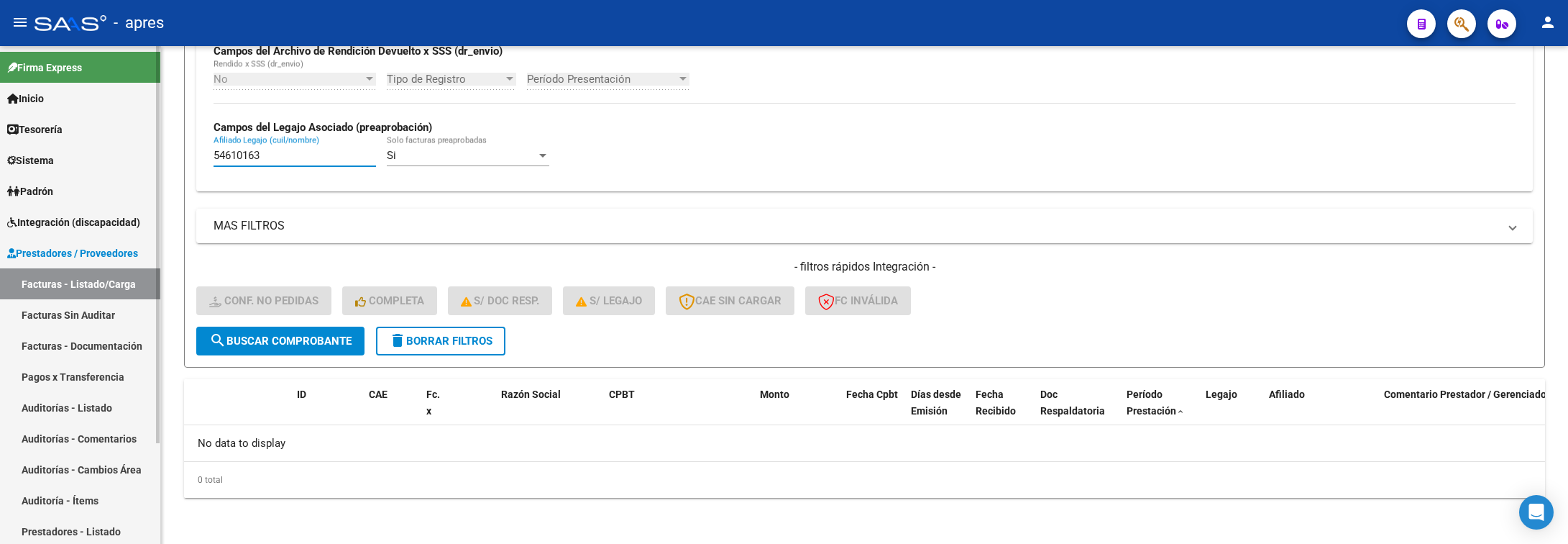
drag, startPoint x: 278, startPoint y: 159, endPoint x: 147, endPoint y: 159, distance: 131.0
click at [147, 159] on mat-sidenav-container "Firma Express Inicio Calendario SSS Instructivos Contacto OS Tesorería Extracto…" at bounding box center [784, 295] width 1568 height 498
paste input "6201088"
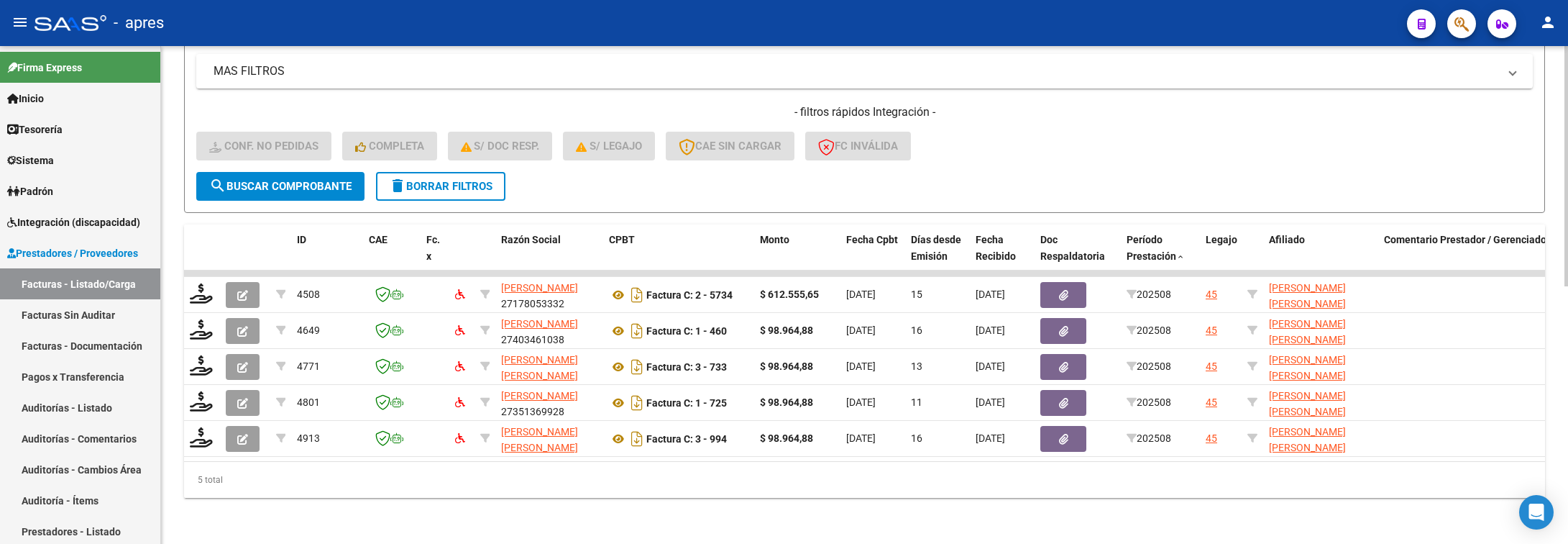
scroll to position [534, 0]
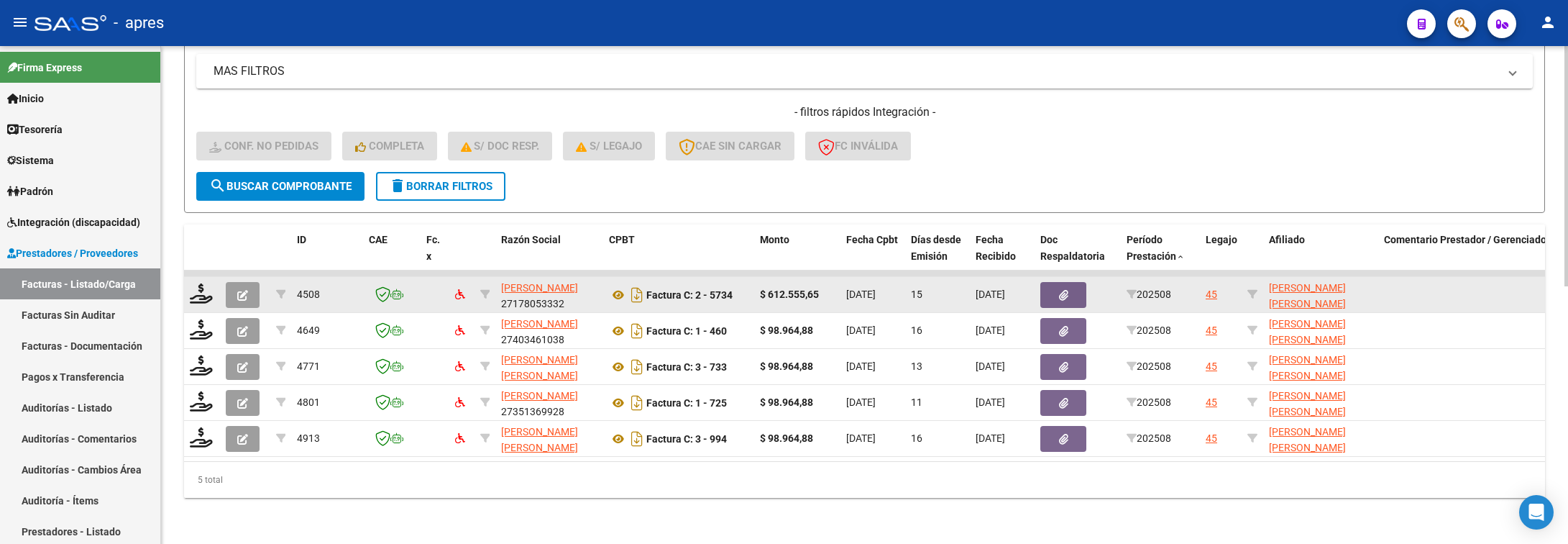
click at [204, 288] on div at bounding box center [202, 294] width 25 height 23
click at [201, 283] on icon at bounding box center [202, 293] width 23 height 20
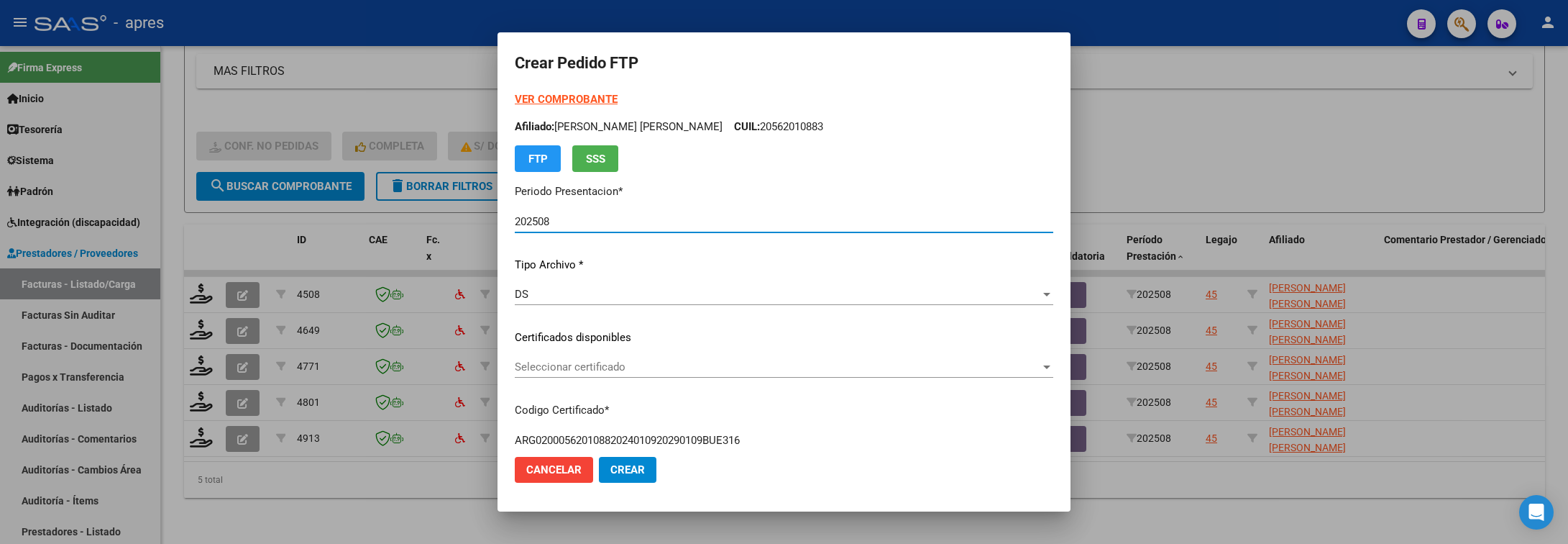
click at [751, 363] on span "Seleccionar certificado" at bounding box center [777, 367] width 526 height 13
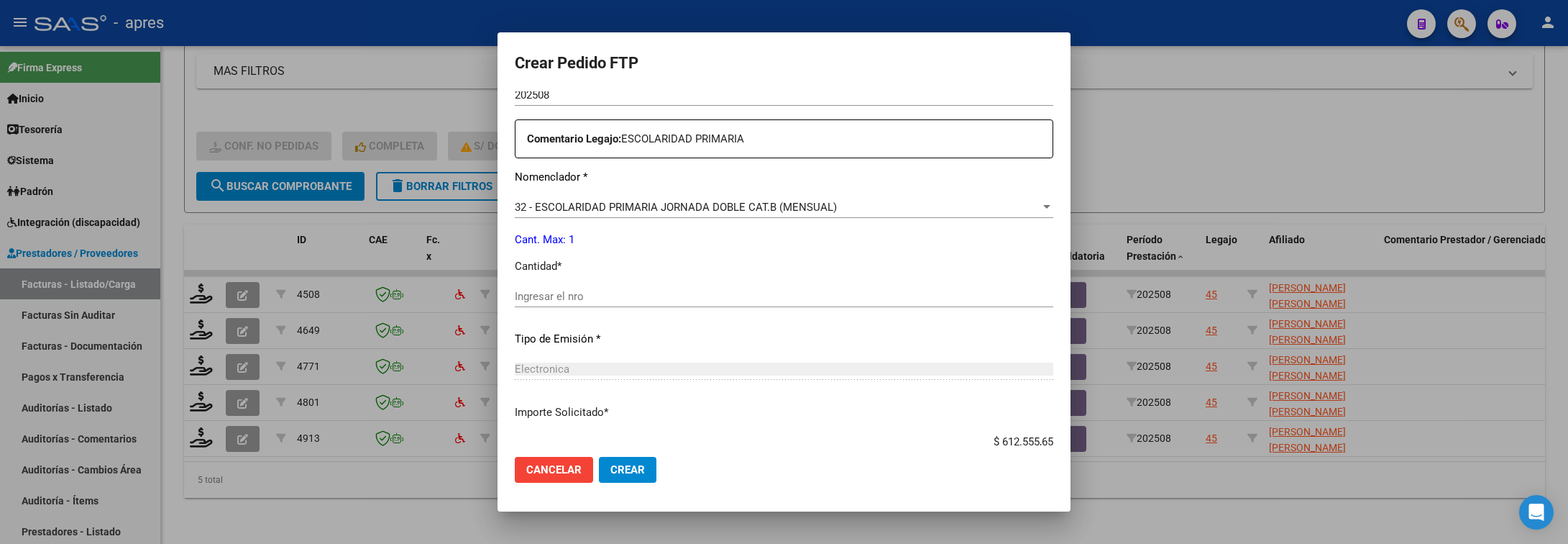
scroll to position [540, 0]
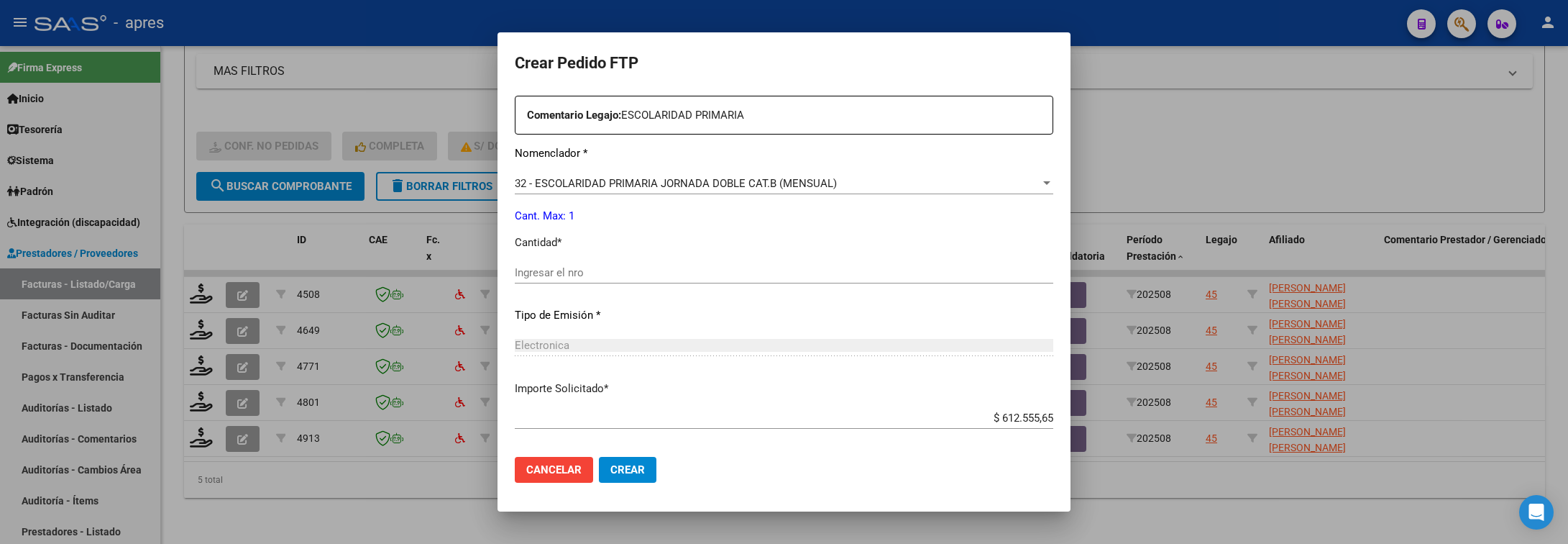
click at [710, 274] on input "Ingresar el nro" at bounding box center [784, 272] width 539 height 13
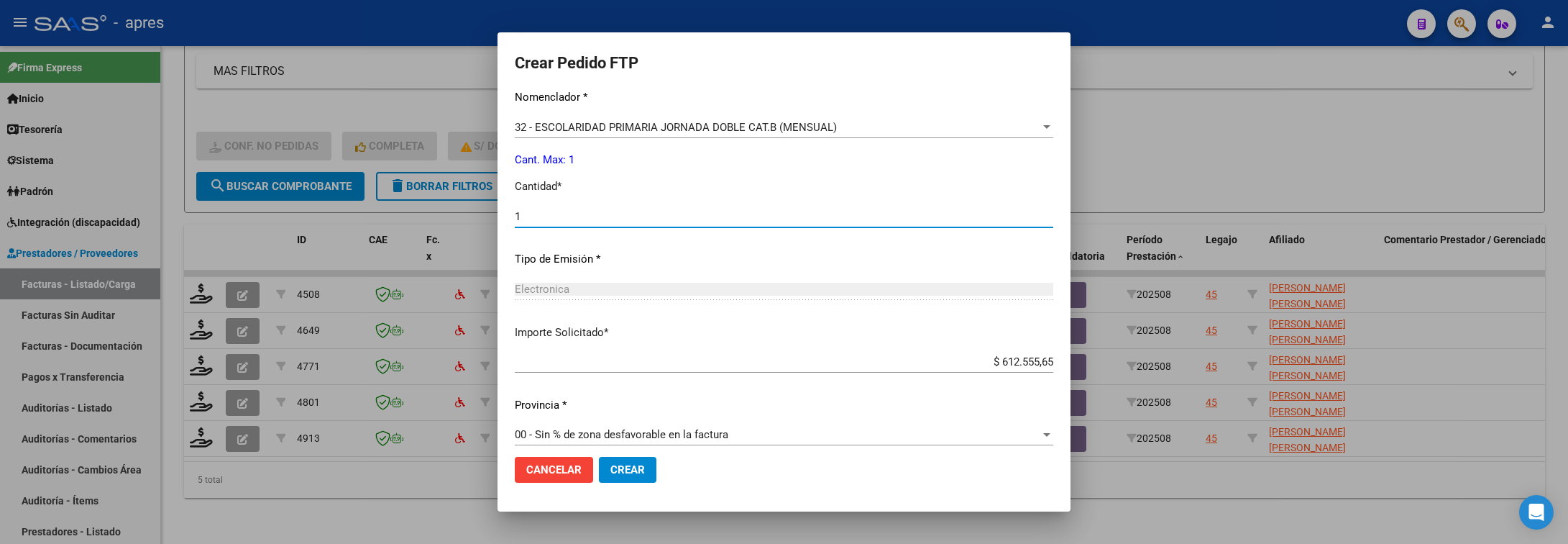
scroll to position [610, 0]
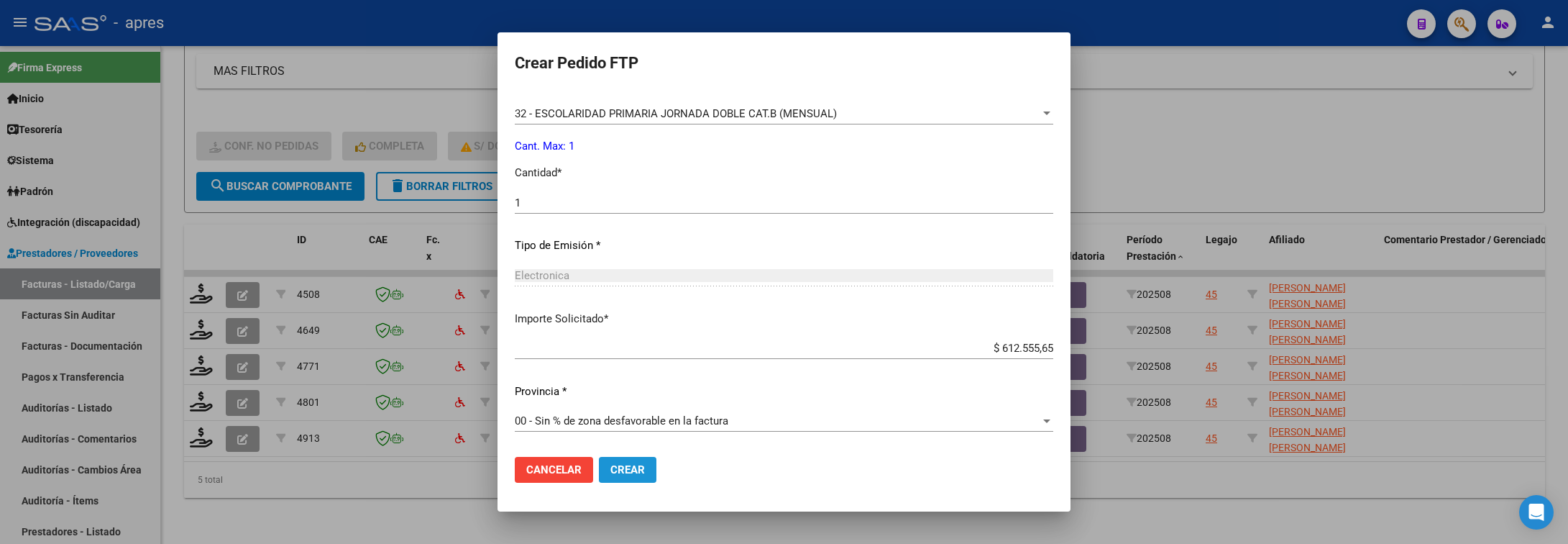
click at [618, 469] on span "Crear" at bounding box center [627, 470] width 34 height 13
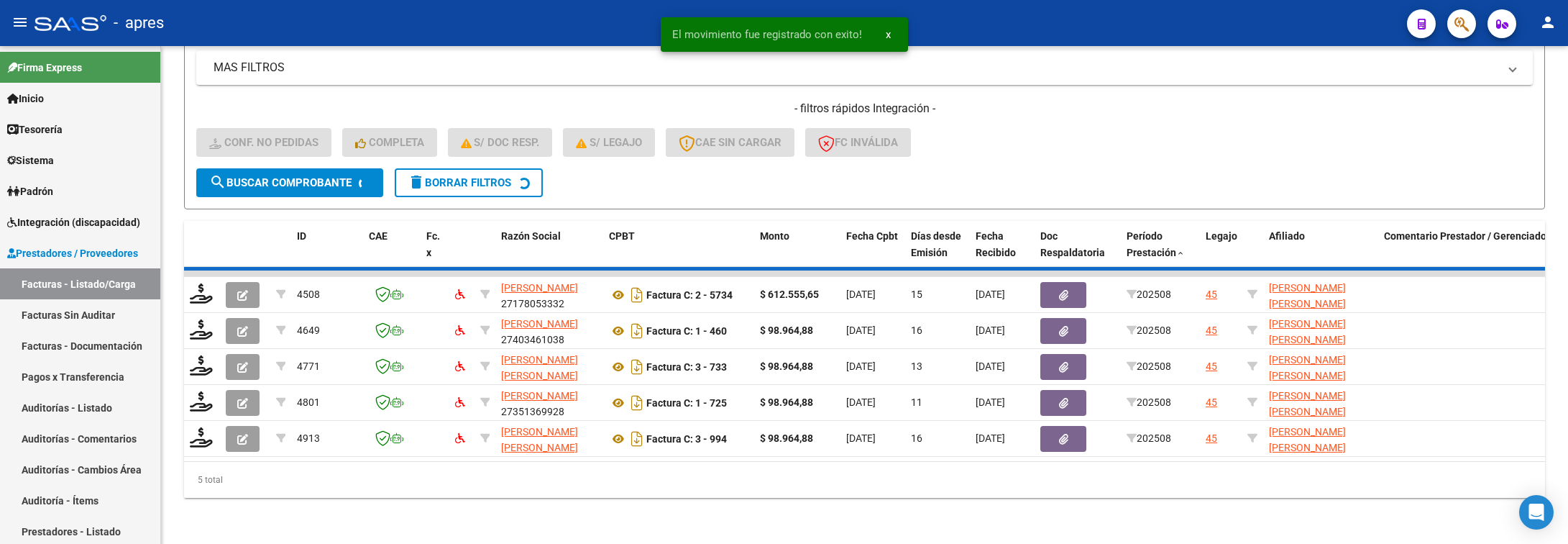
scroll to position [499, 0]
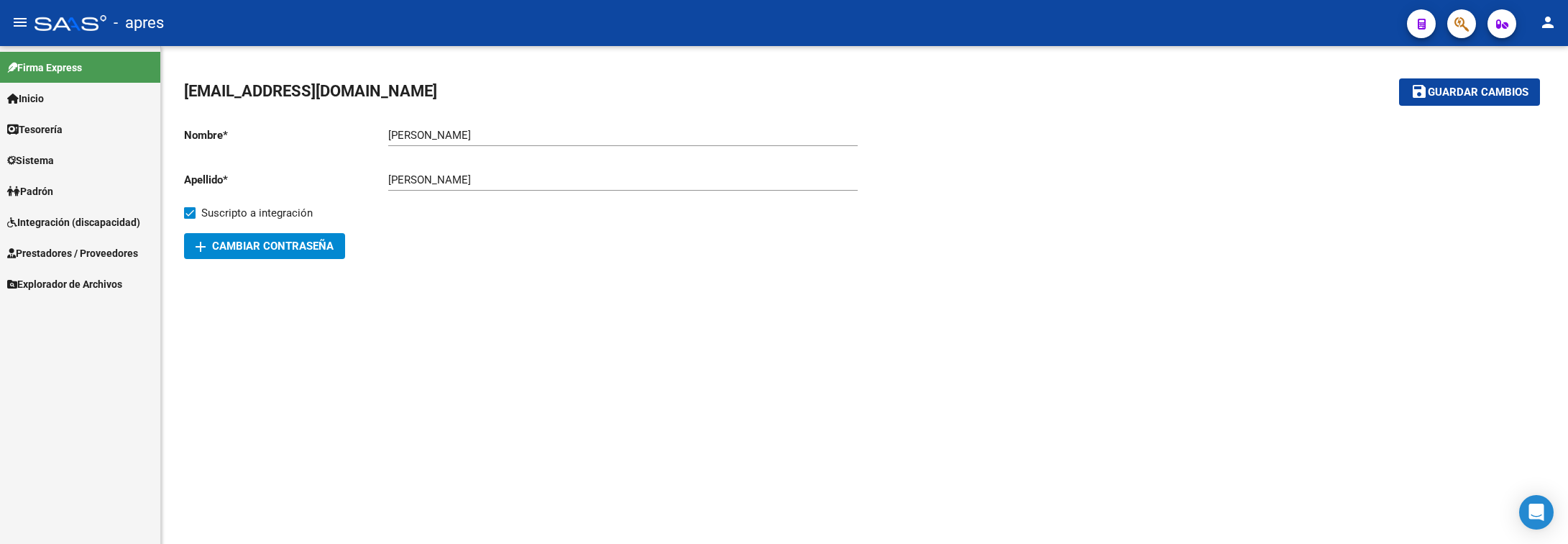
click at [123, 244] on link "Prestadores / Proveedores" at bounding box center [80, 253] width 160 height 31
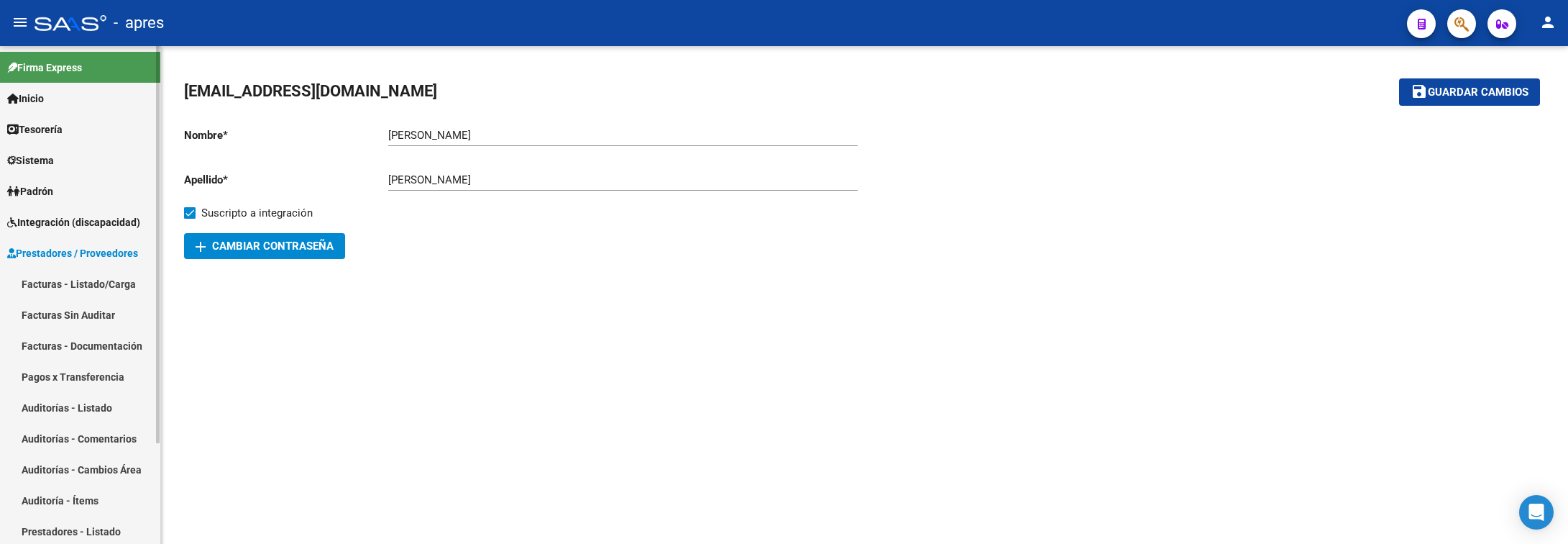
click at [116, 272] on link "Facturas - Listado/Carga" at bounding box center [80, 283] width 160 height 31
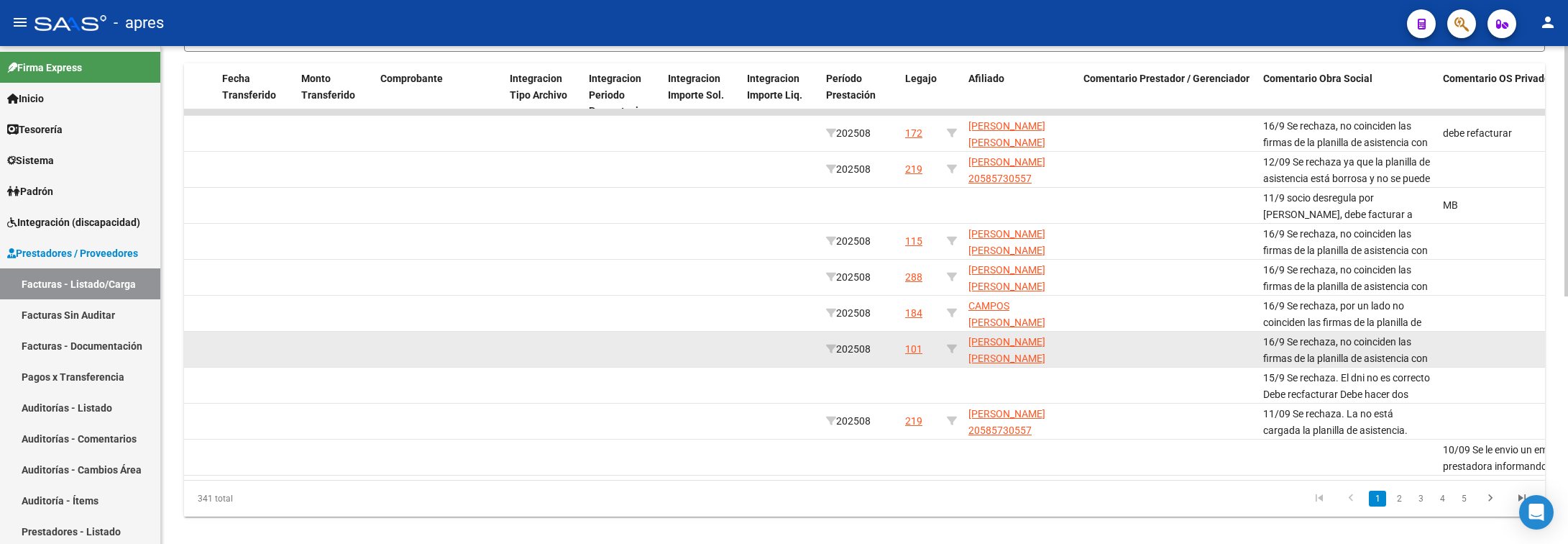
scroll to position [491, 0]
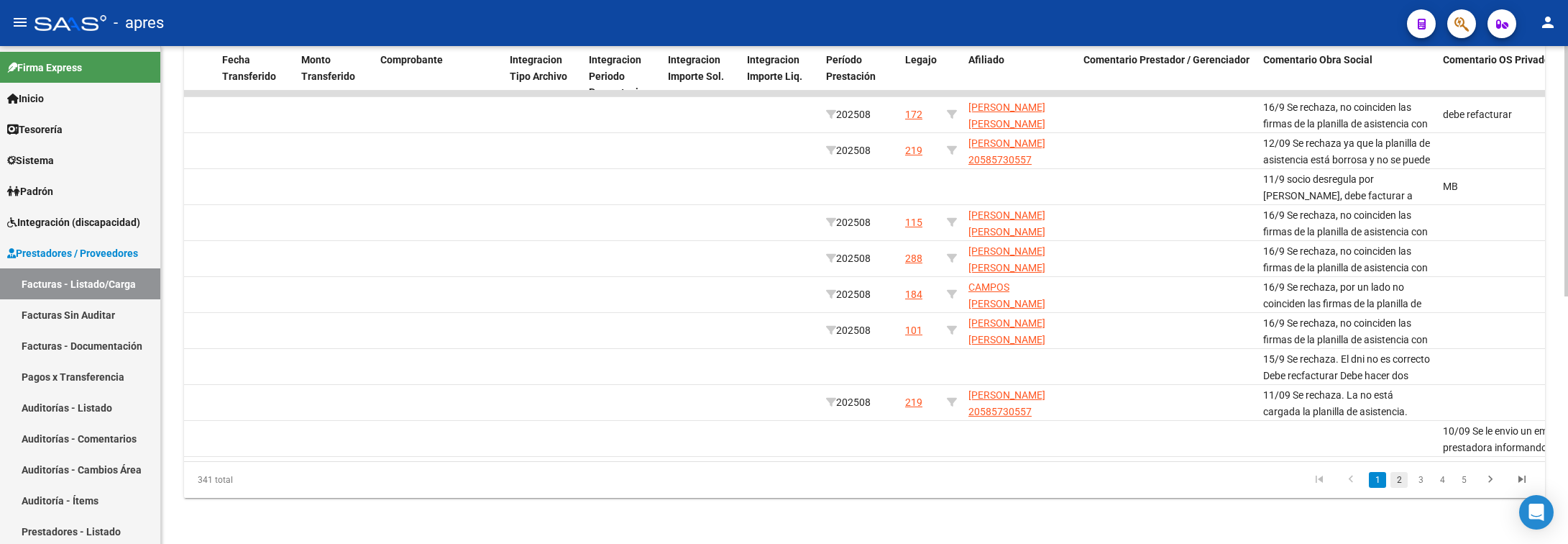
click at [1396, 486] on link "2" at bounding box center [1399, 480] width 17 height 16
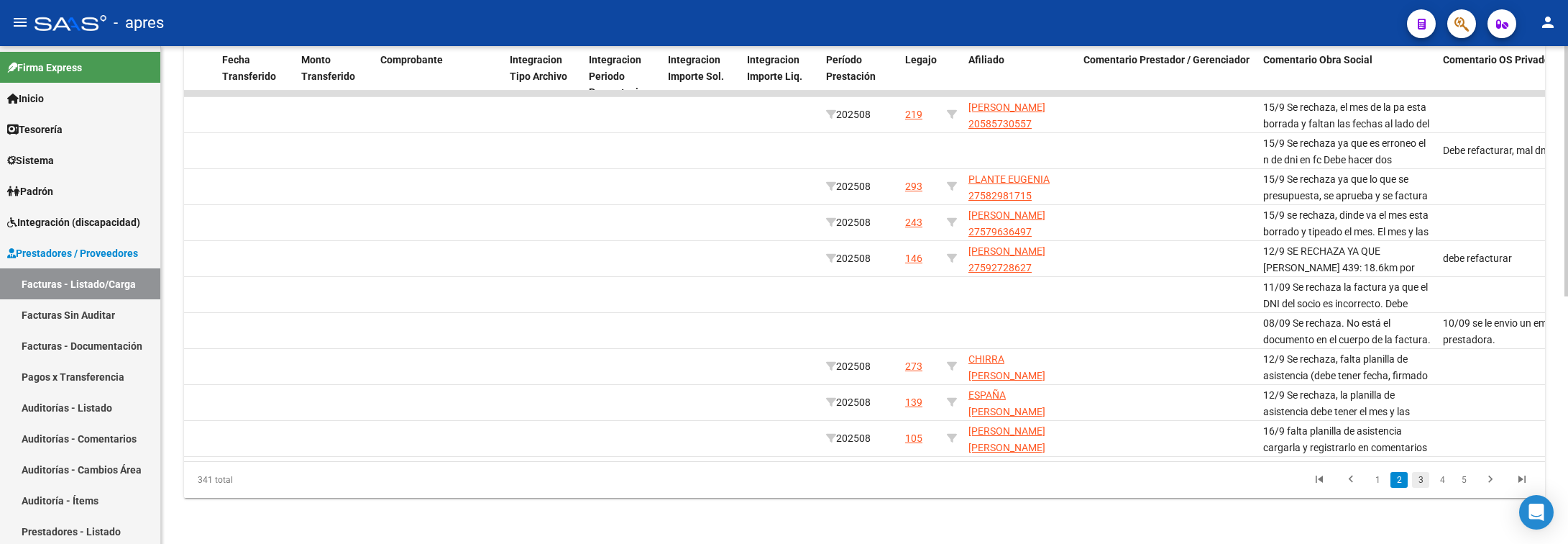
click at [1416, 486] on link "3" at bounding box center [1421, 480] width 17 height 16
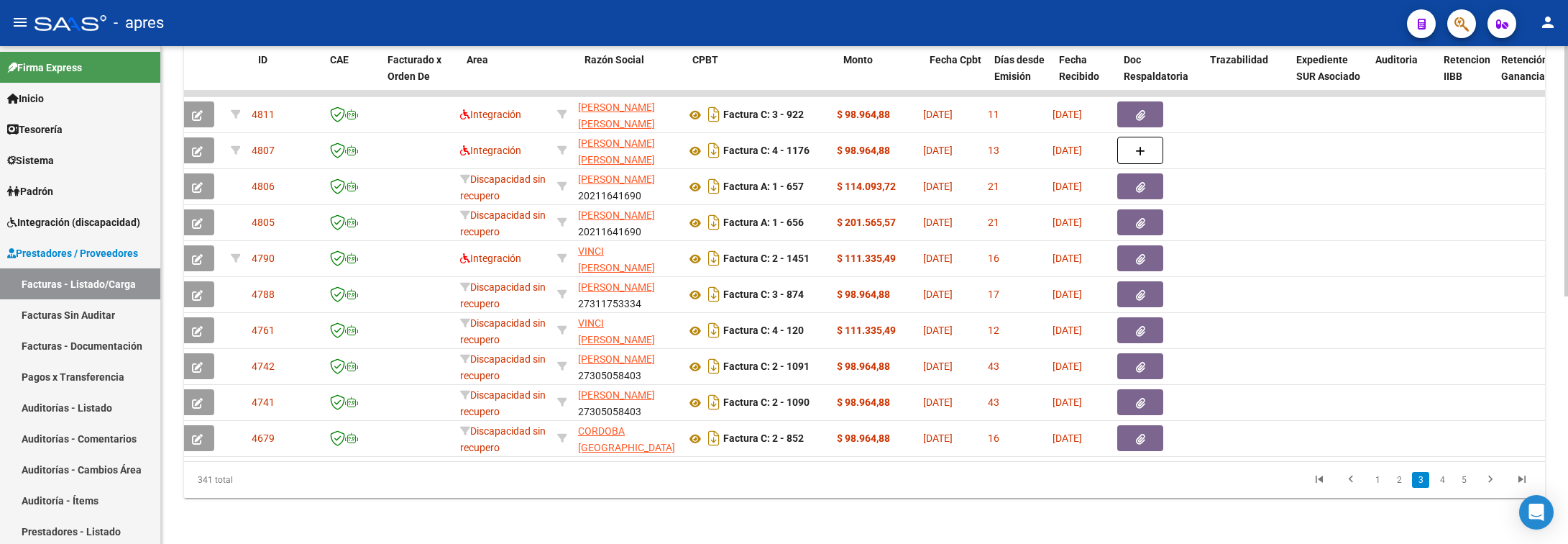
scroll to position [0, 0]
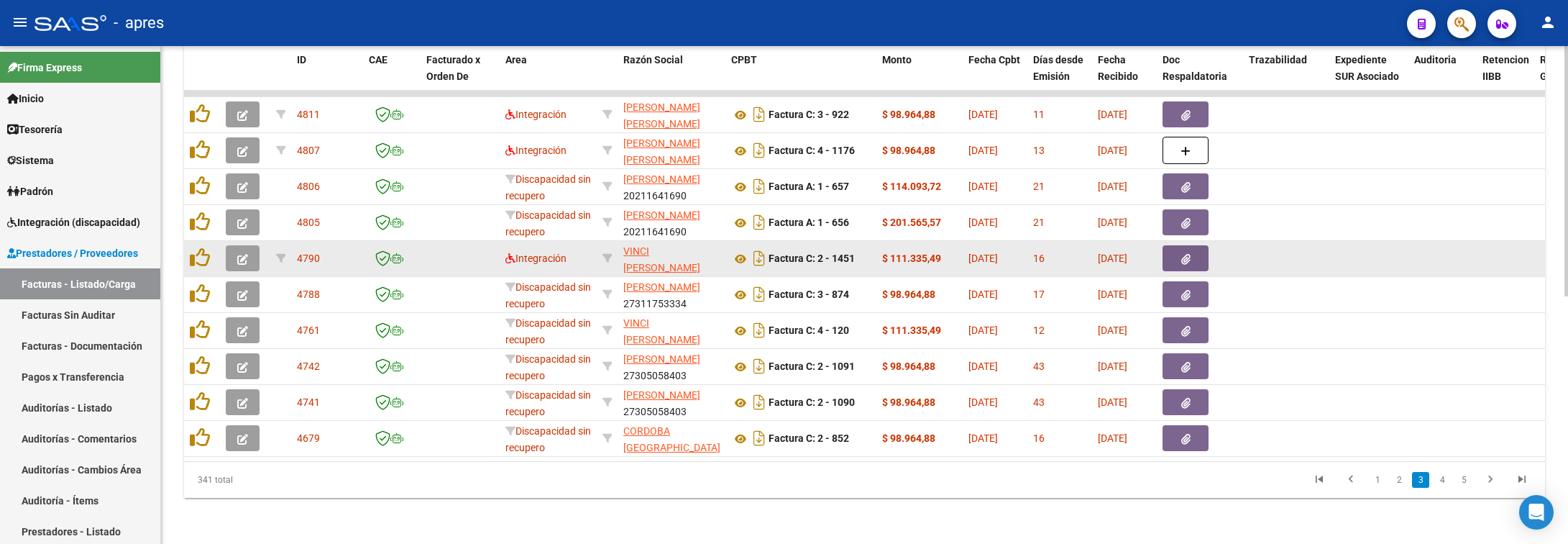
click at [249, 245] on button "button" at bounding box center [242, 259] width 33 height 26
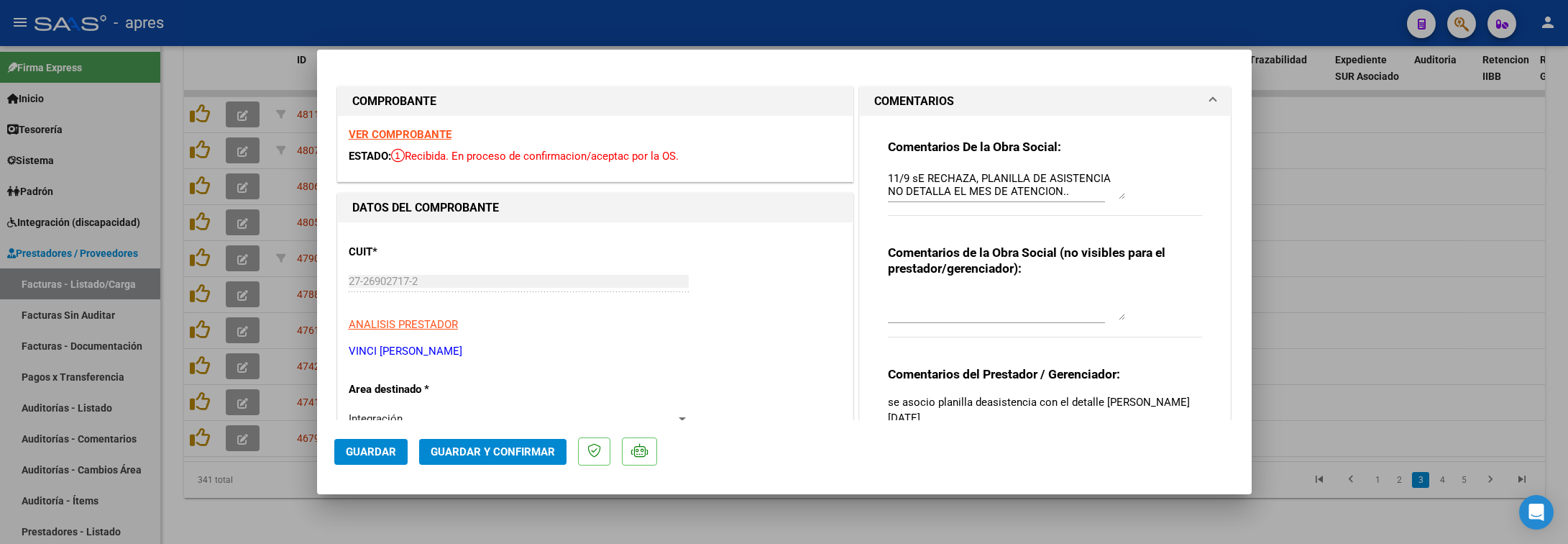
click at [416, 135] on strong "VER COMPROBANTE" at bounding box center [400, 135] width 103 height 13
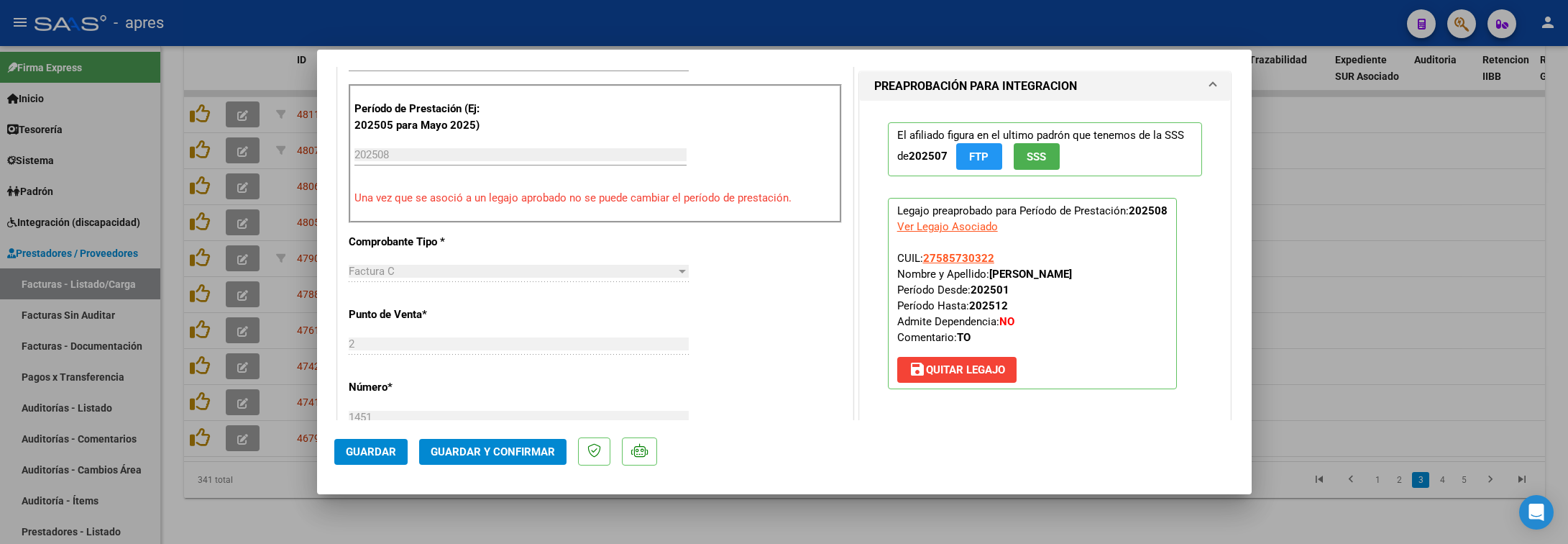
scroll to position [863, 0]
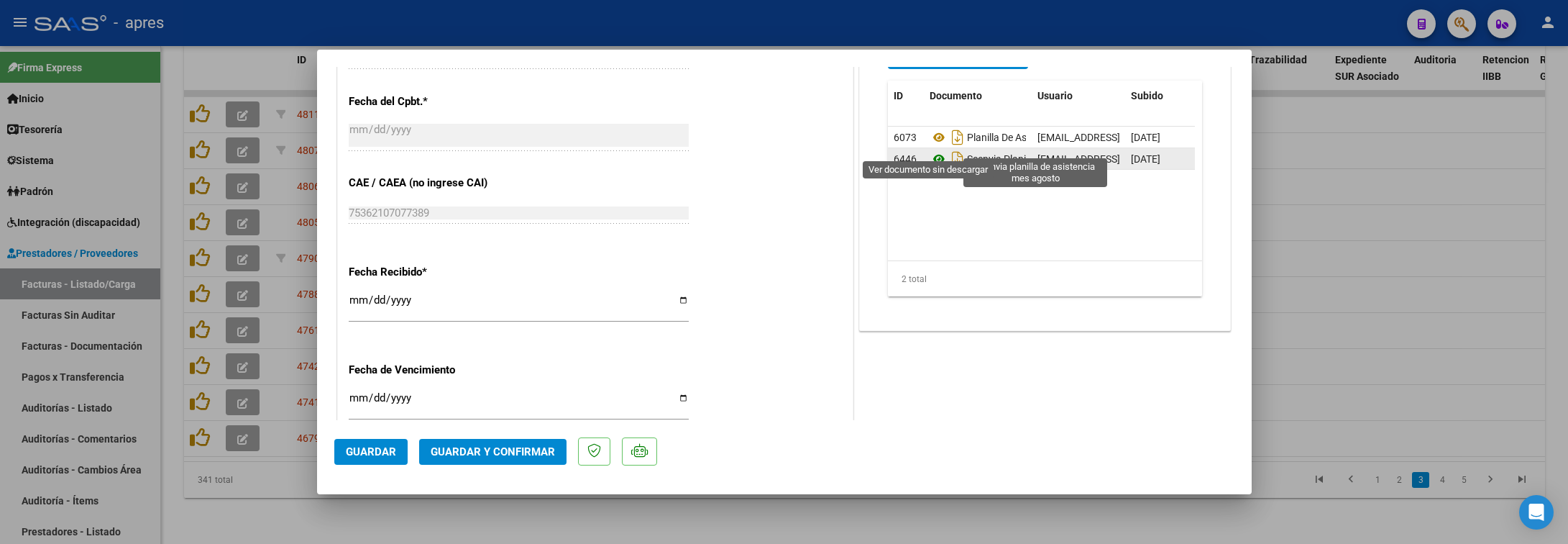
click at [930, 150] on icon at bounding box center [939, 159] width 19 height 17
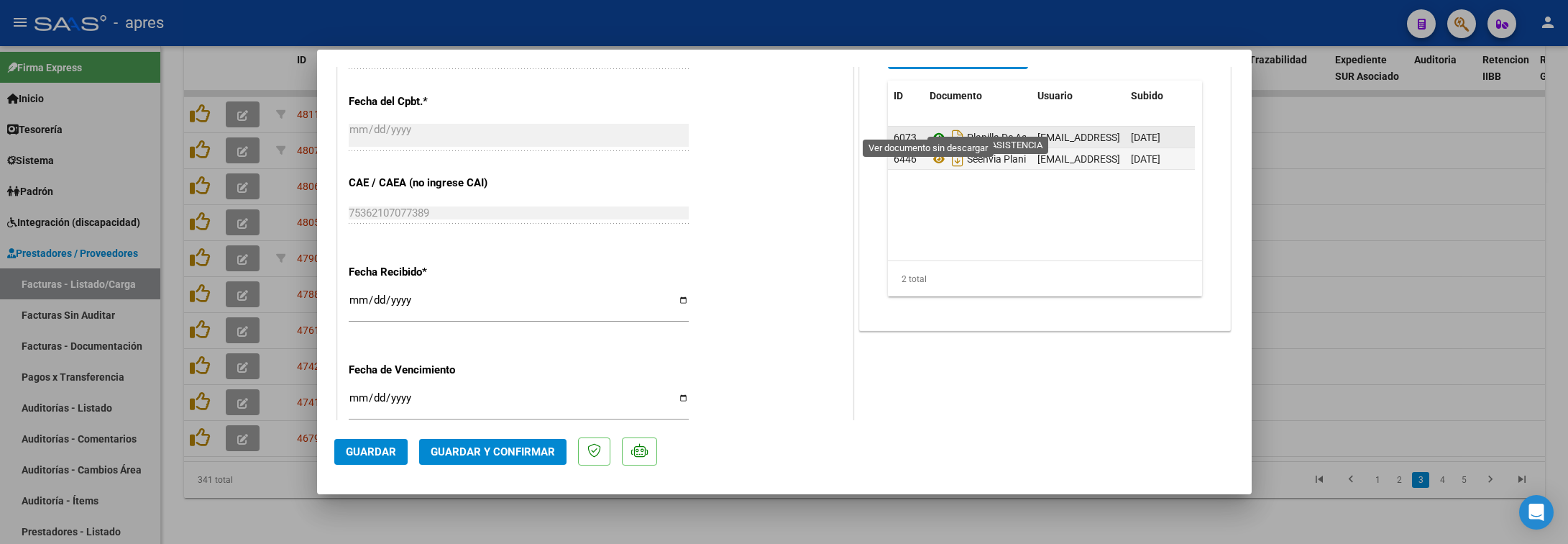
click at [930, 129] on icon at bounding box center [939, 138] width 19 height 17
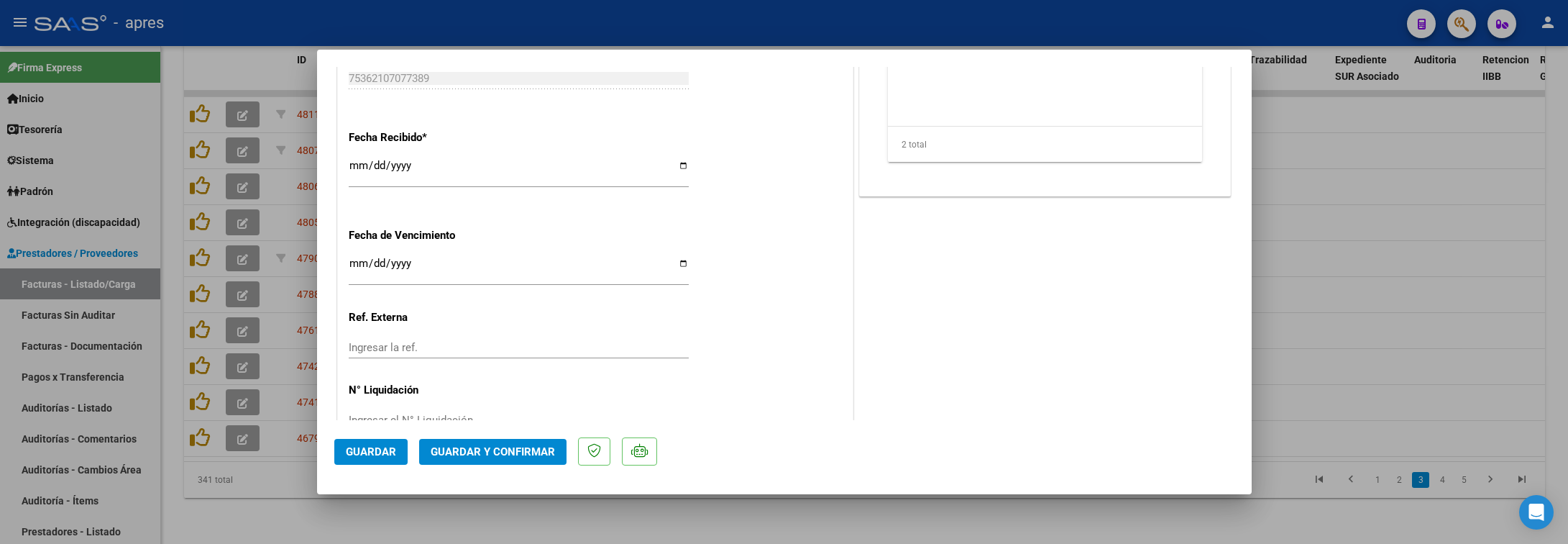
scroll to position [1038, 0]
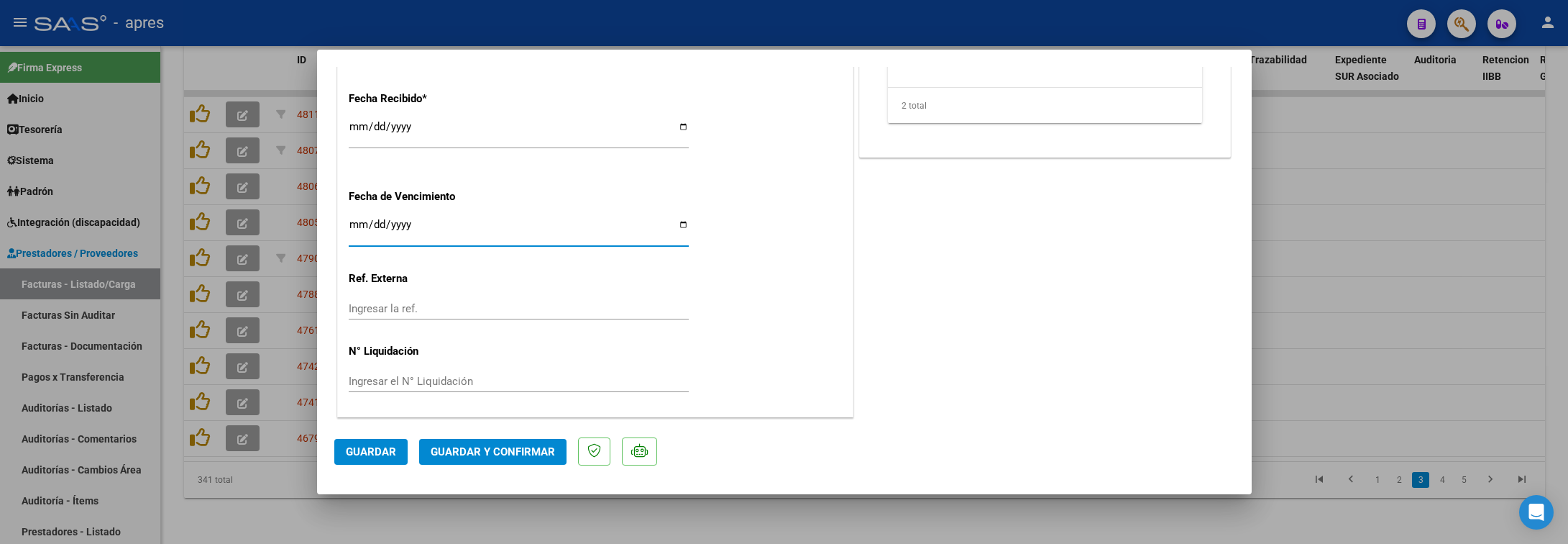
click at [356, 229] on input "Ingresar la fecha" at bounding box center [518, 230] width 340 height 23
type input "[DATE]"
click at [471, 439] on button "Guardar y Confirmar" at bounding box center [493, 452] width 147 height 26
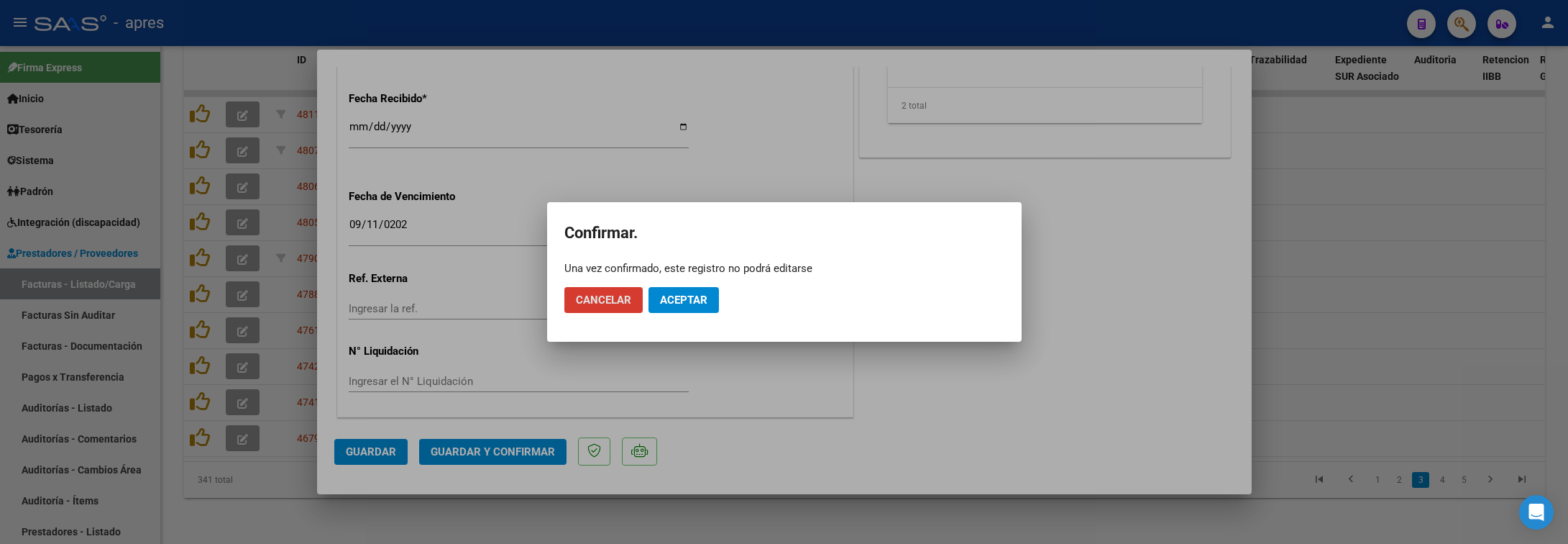
click at [668, 316] on mat-dialog-actions "Cancelar Aceptar" at bounding box center [784, 299] width 440 height 49
drag, startPoint x: 670, startPoint y: 307, endPoint x: 652, endPoint y: 290, distance: 24.8
click at [670, 305] on button "Aceptar" at bounding box center [684, 300] width 71 height 26
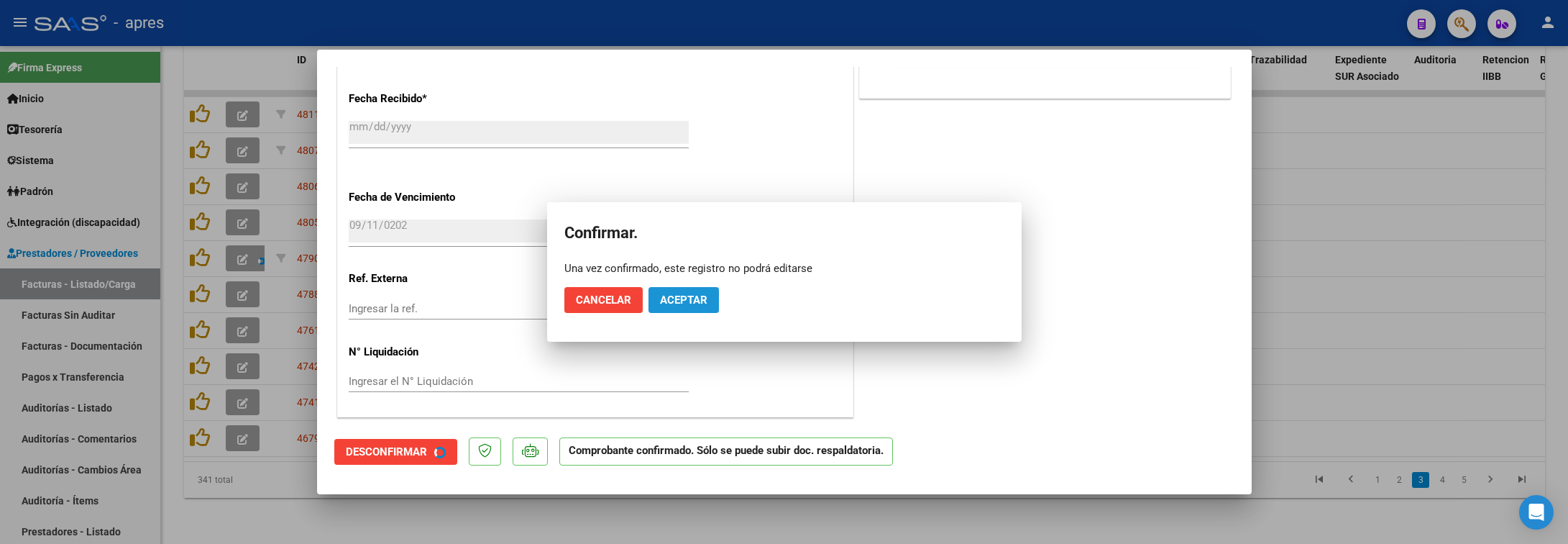
scroll to position [950, 0]
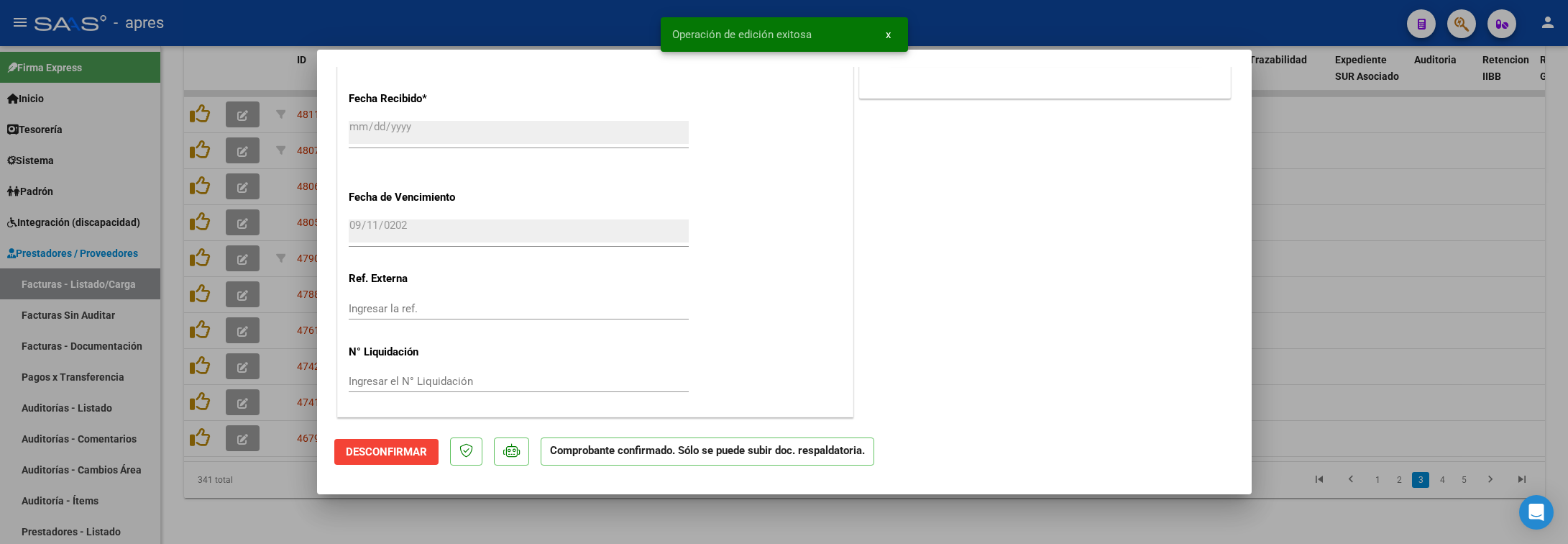
click at [341, 508] on div at bounding box center [784, 272] width 1568 height 544
type input "$ 0,00"
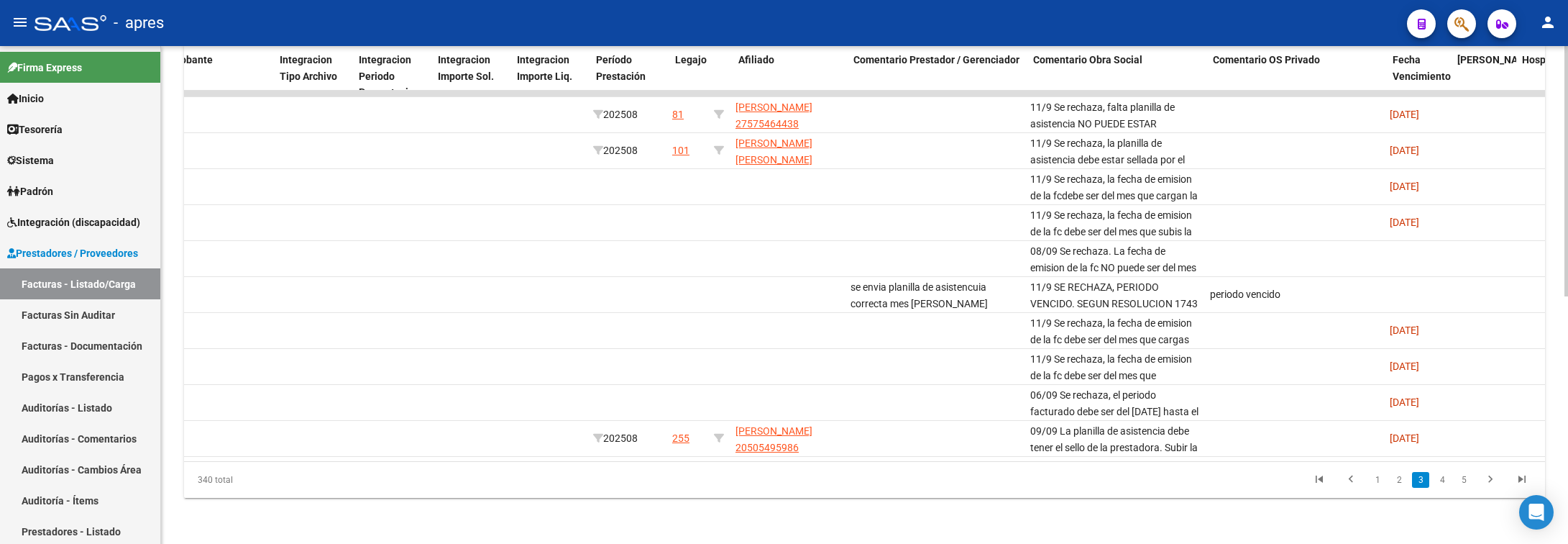
scroll to position [0, 1663]
click at [1435, 479] on link "4" at bounding box center [1443, 480] width 17 height 16
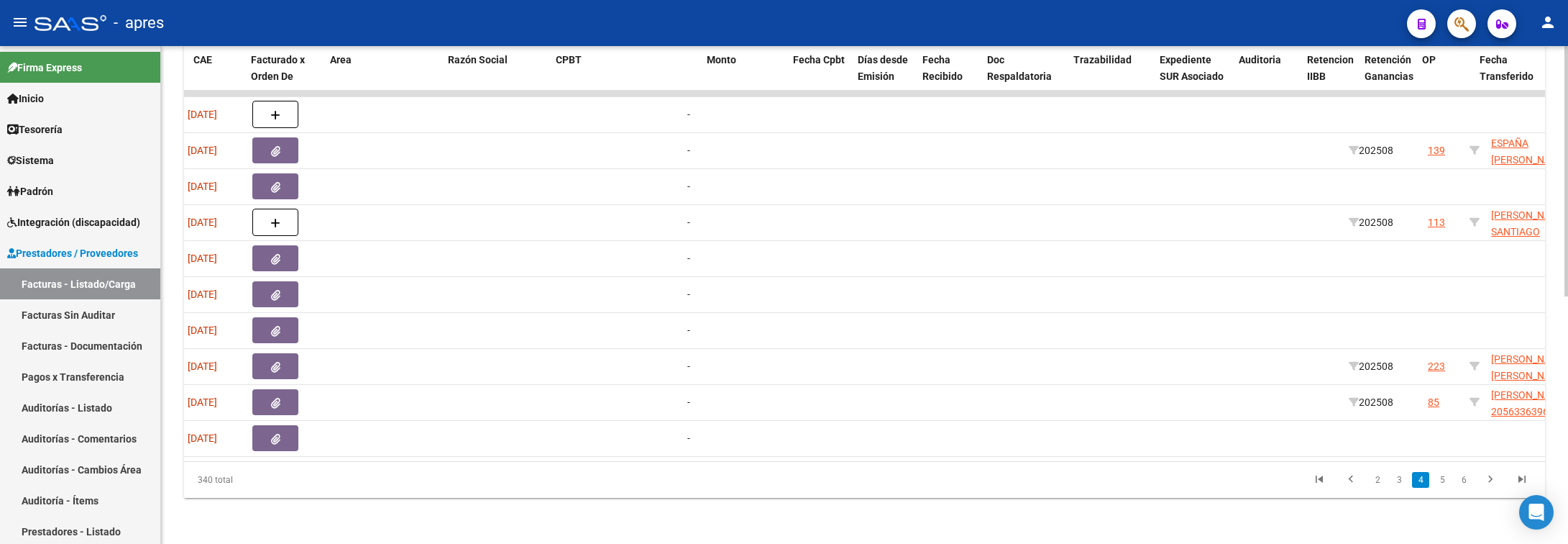
scroll to position [0, 0]
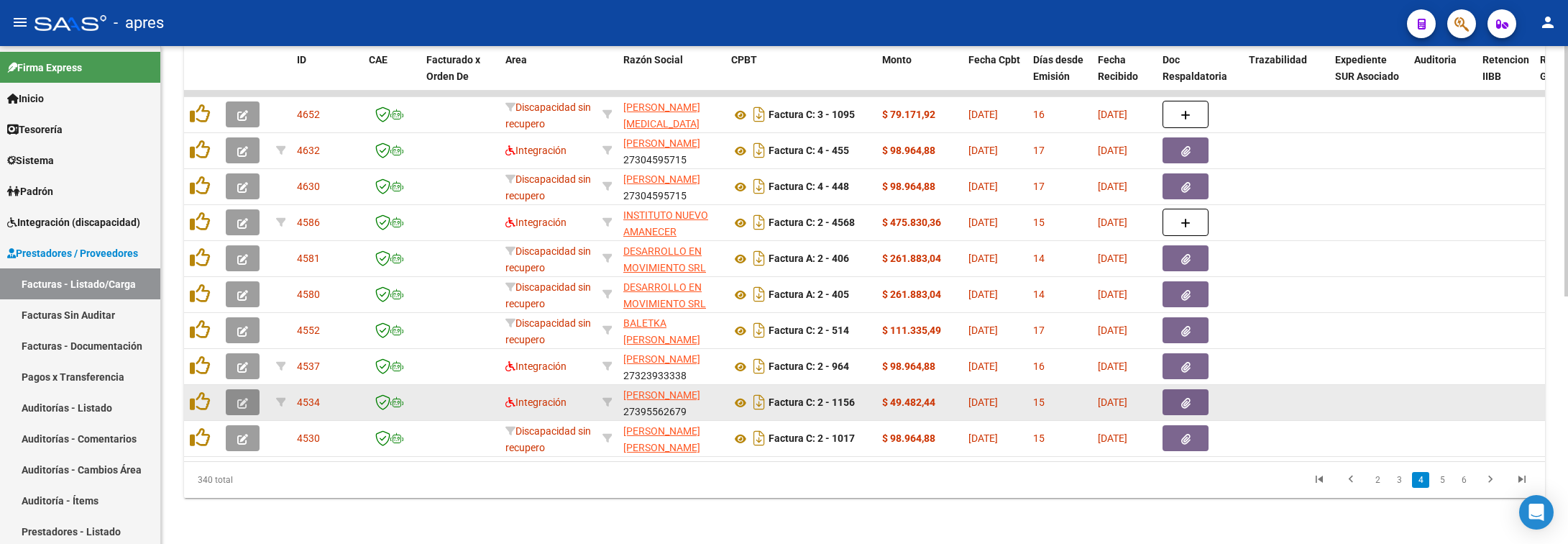
click at [251, 389] on button "button" at bounding box center [242, 402] width 33 height 26
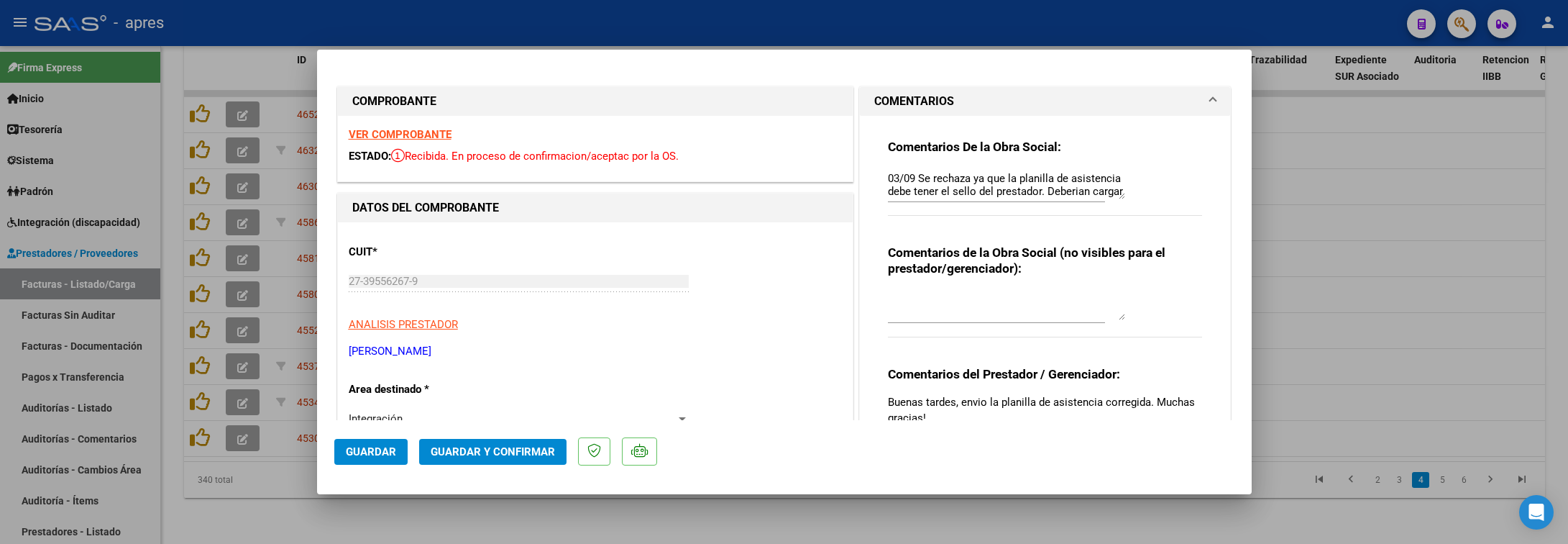
click at [411, 133] on strong "VER COMPROBANTE" at bounding box center [400, 135] width 103 height 13
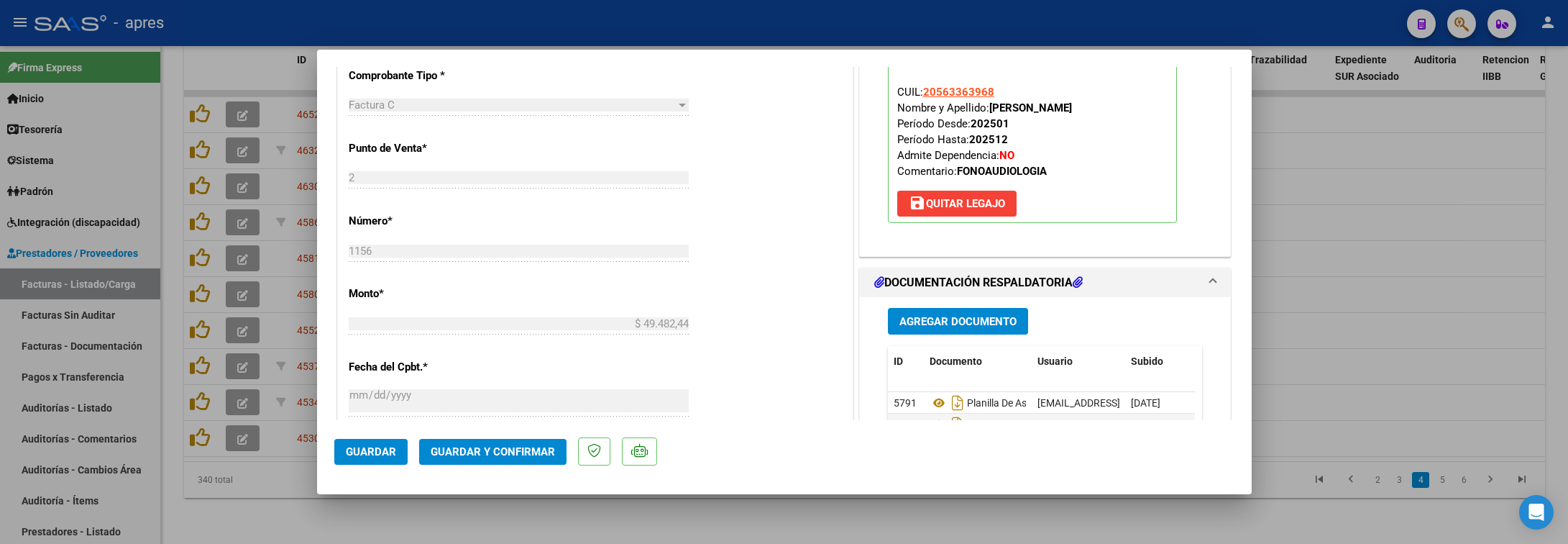
scroll to position [647, 0]
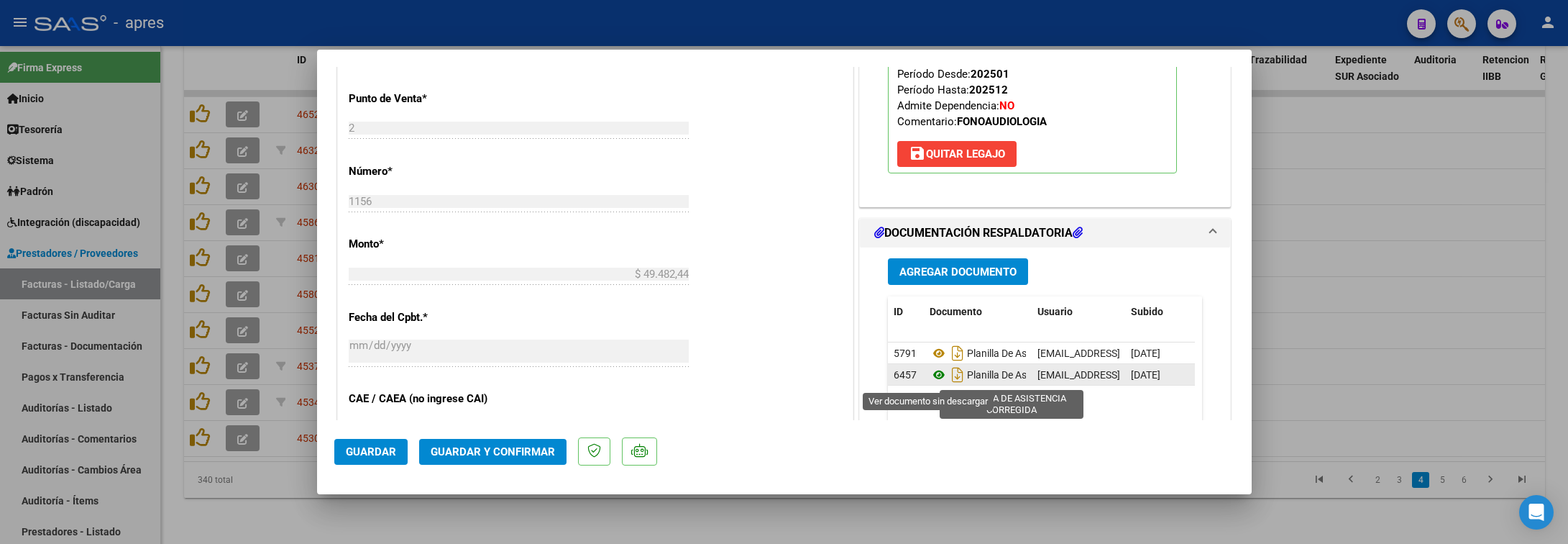
click at [930, 377] on icon at bounding box center [939, 375] width 19 height 17
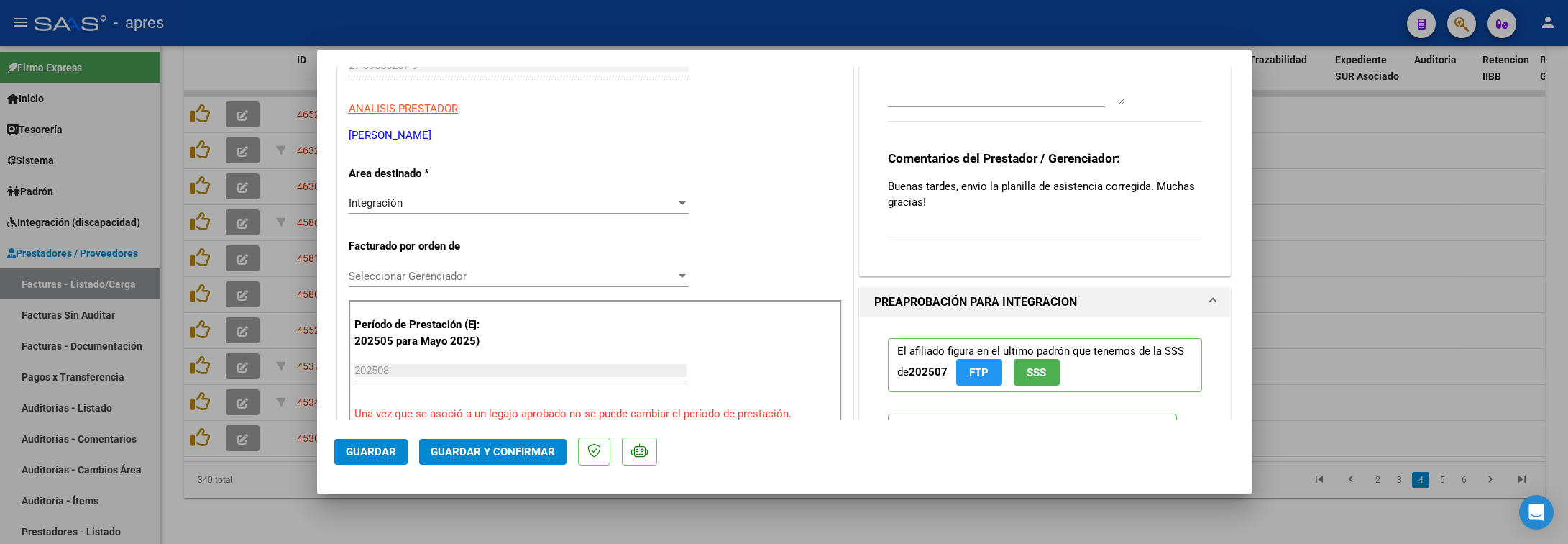
scroll to position [0, 0]
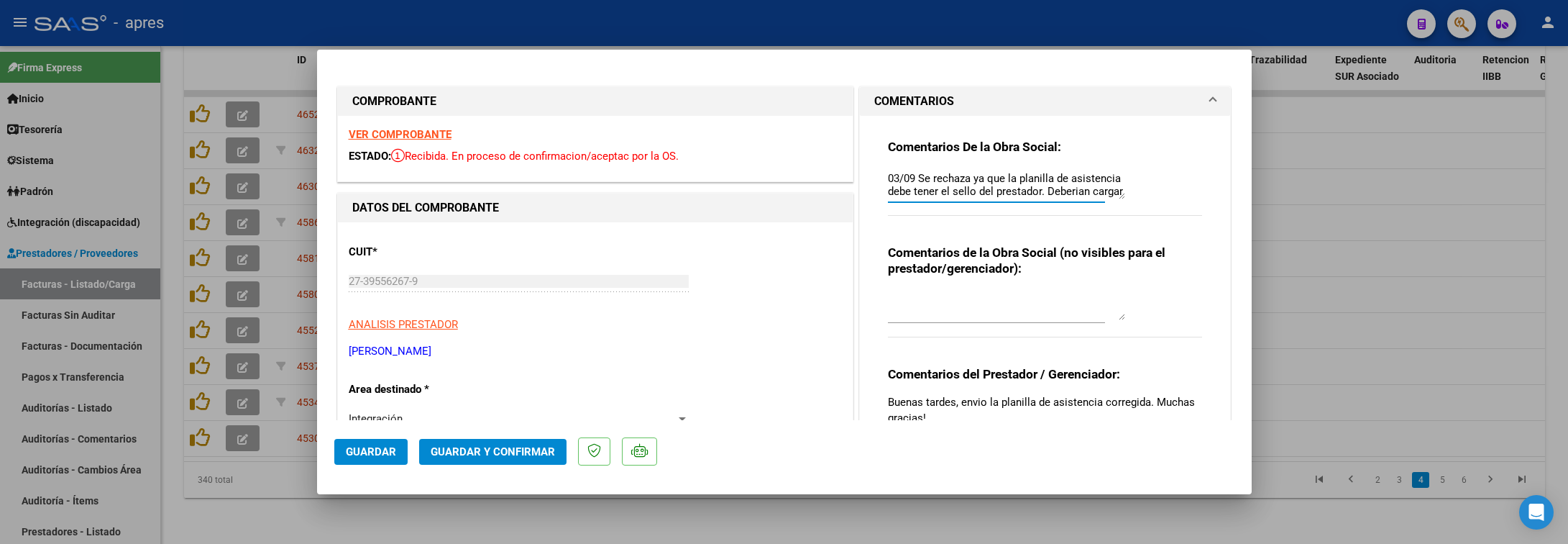
drag, startPoint x: 1104, startPoint y: 199, endPoint x: 1105, endPoint y: 253, distance: 54.0
click at [1105, 253] on div "Comentarios De la Obra Social: 03/09 Se rechaza ya que la planilla de asistenci…" at bounding box center [1045, 298] width 336 height 365
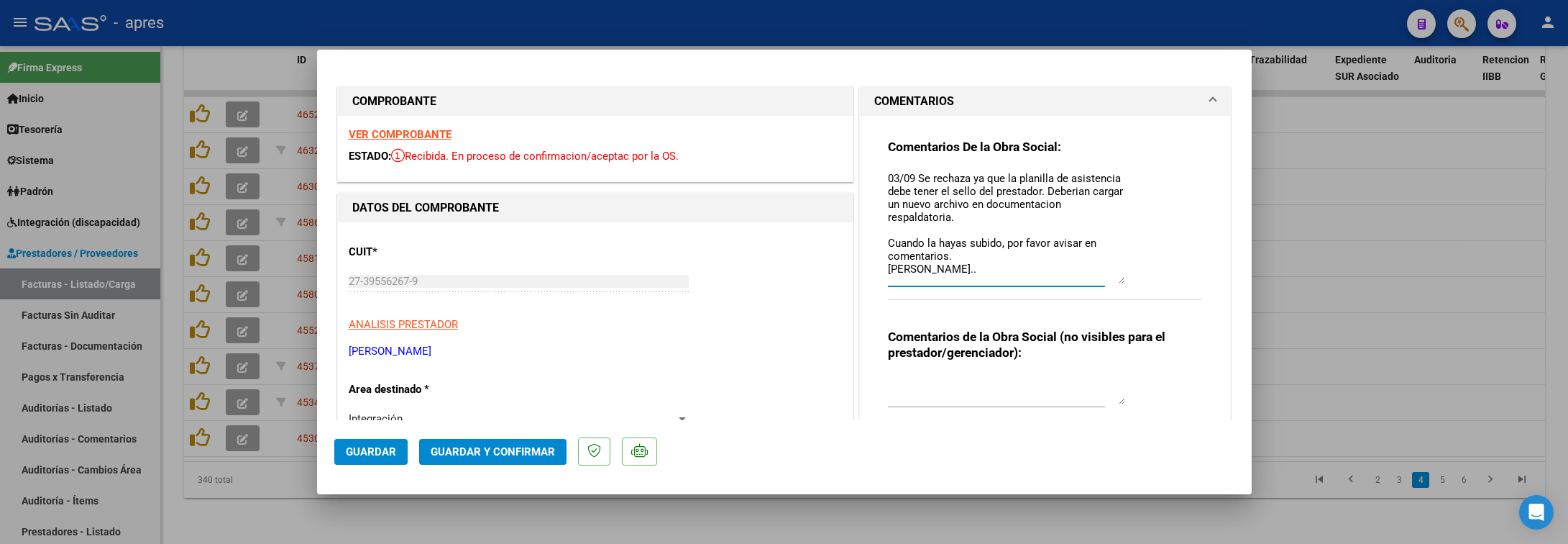
drag, startPoint x: 1113, startPoint y: 197, endPoint x: 1113, endPoint y: 281, distance: 84.0
click at [1113, 281] on textarea "03/09 Se rechaza ya que la planilla de asistencia debe tener el sello del prest…" at bounding box center [1007, 226] width 237 height 113
click at [995, 195] on textarea "03/09 Se rechaza ya que la planilla de asistencia debe tener el sello del prest…" at bounding box center [1007, 226] width 237 height 113
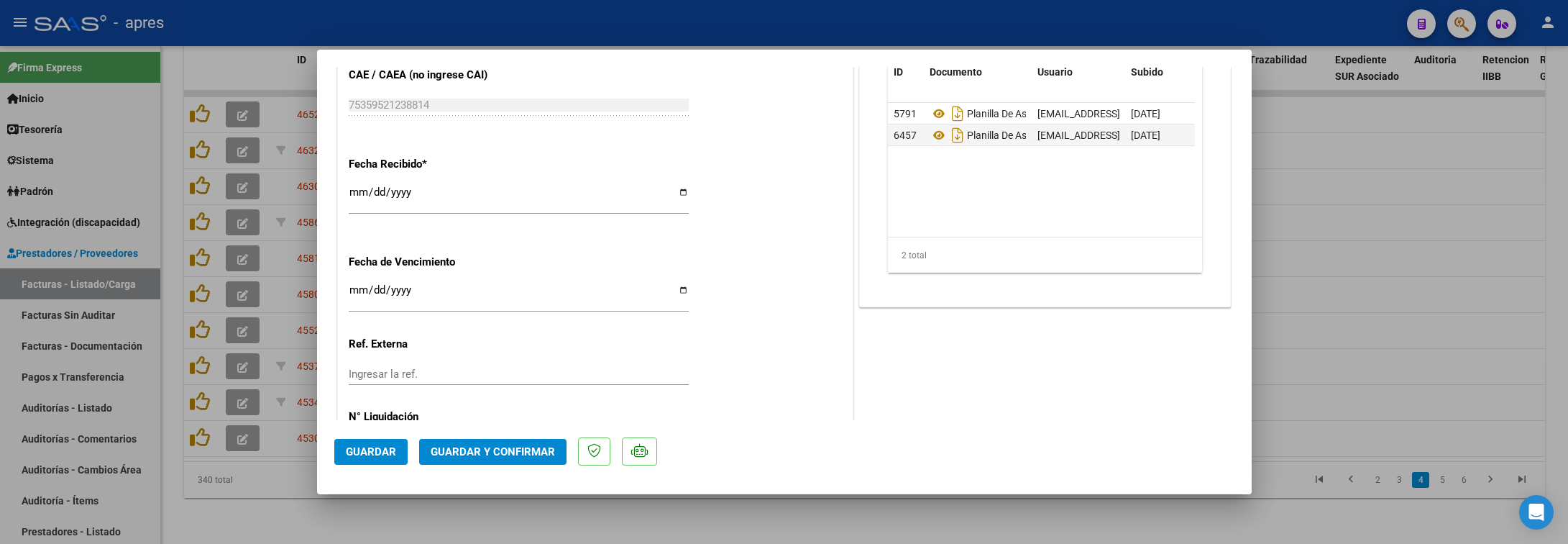
scroll to position [1038, 0]
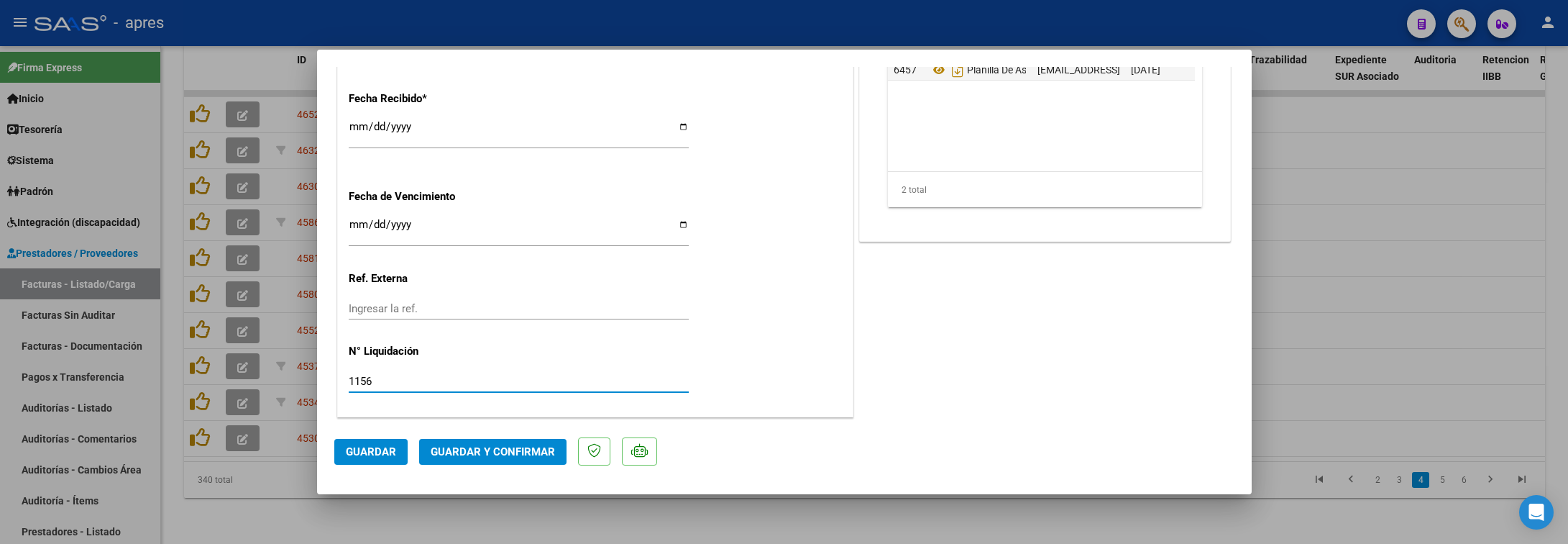
drag, startPoint x: 412, startPoint y: 378, endPoint x: 309, endPoint y: 371, distance: 103.2
click at [309, 371] on div "COMPROBANTE VER COMPROBANTE ESTADO: Recibida. En proceso de confirmacion/acepta…" at bounding box center [784, 272] width 1568 height 544
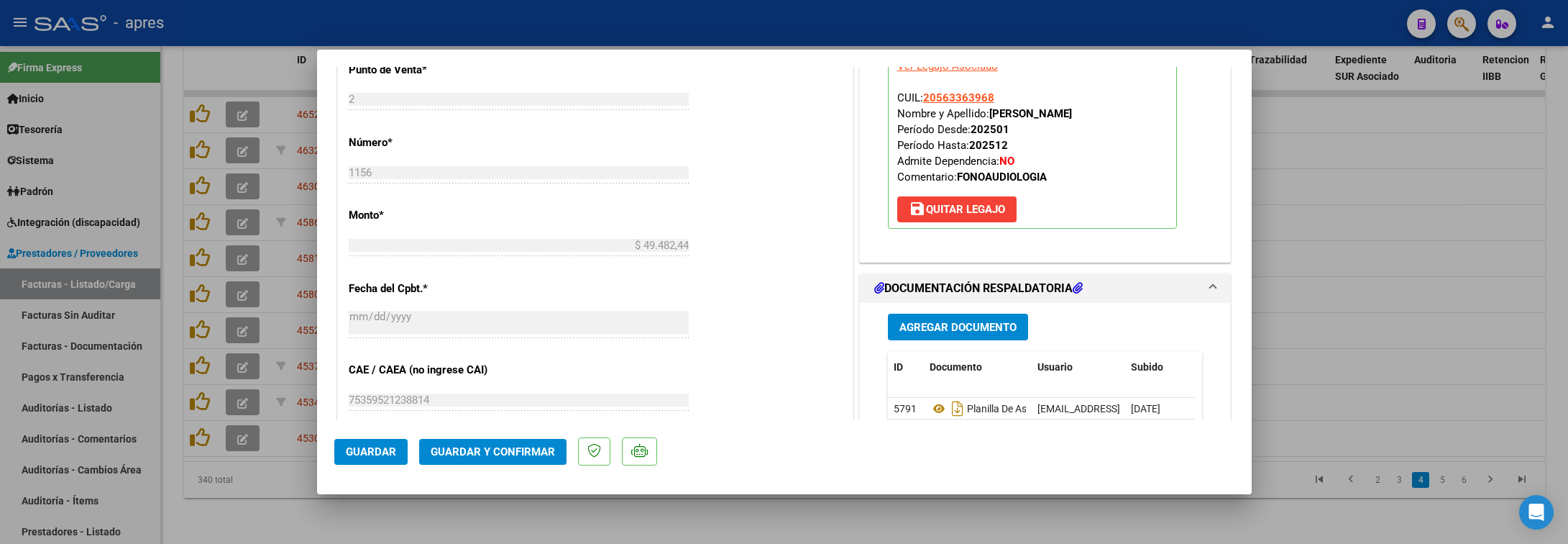
scroll to position [500, 0]
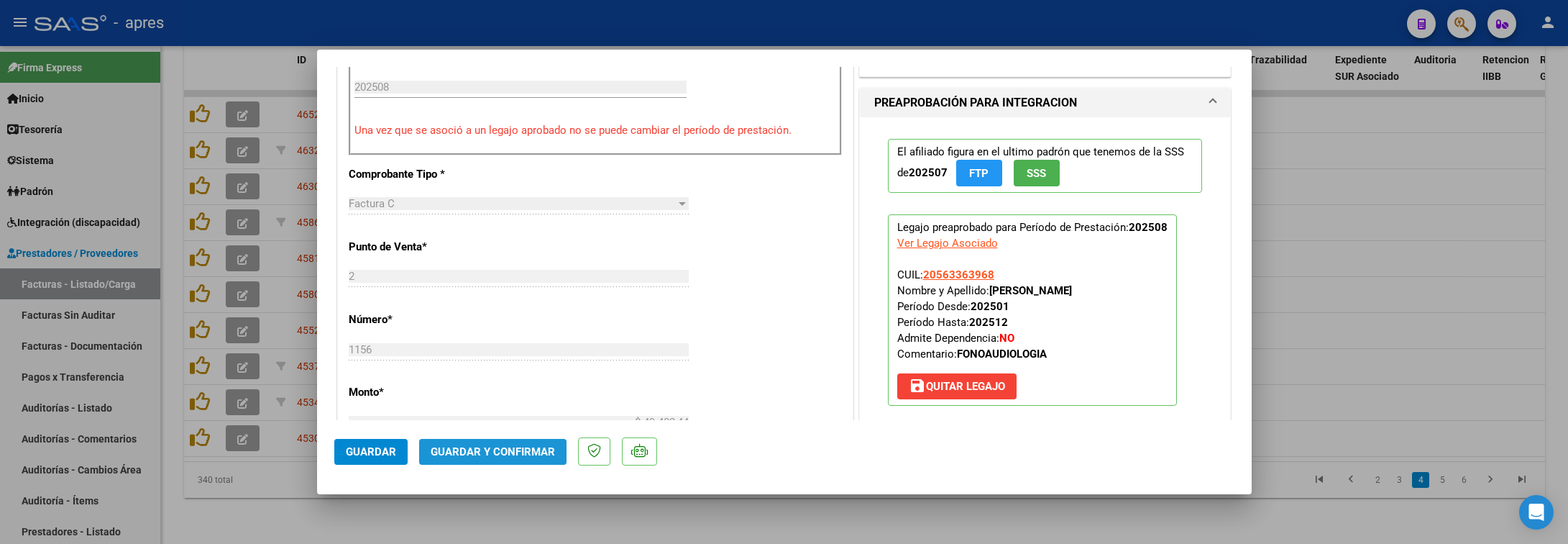
click at [502, 452] on span "Guardar y Confirmar" at bounding box center [493, 452] width 124 height 13
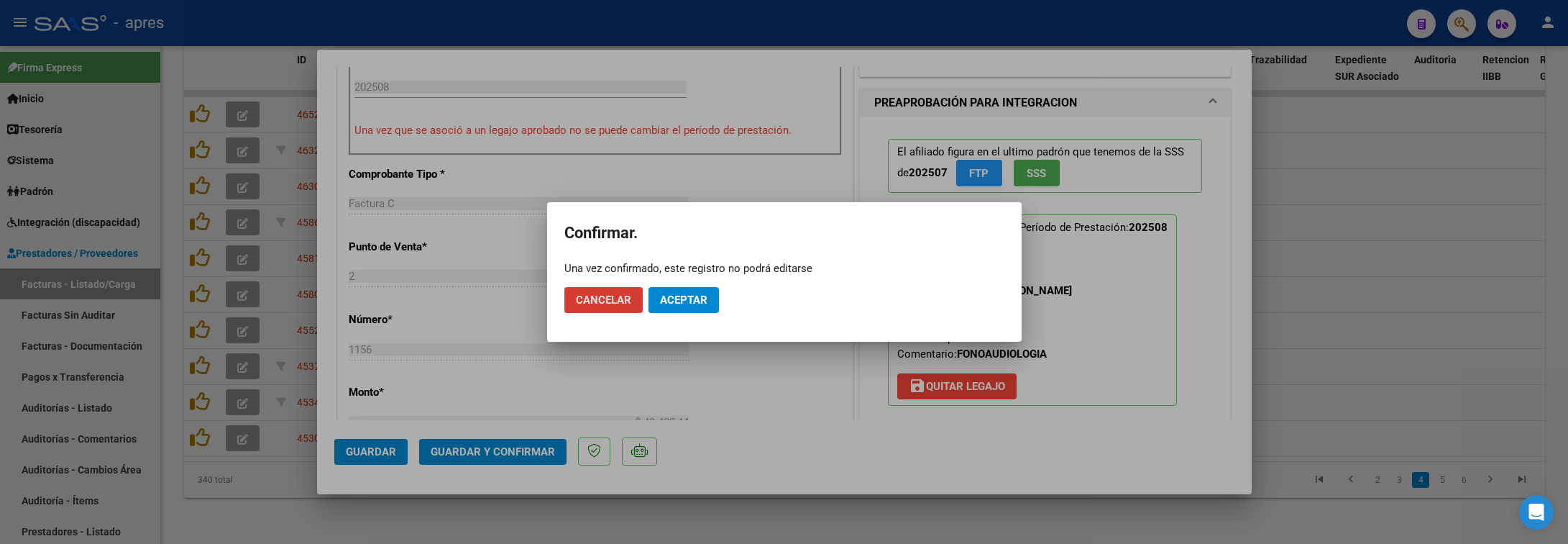
click at [660, 301] on span "Aceptar" at bounding box center [684, 300] width 47 height 13
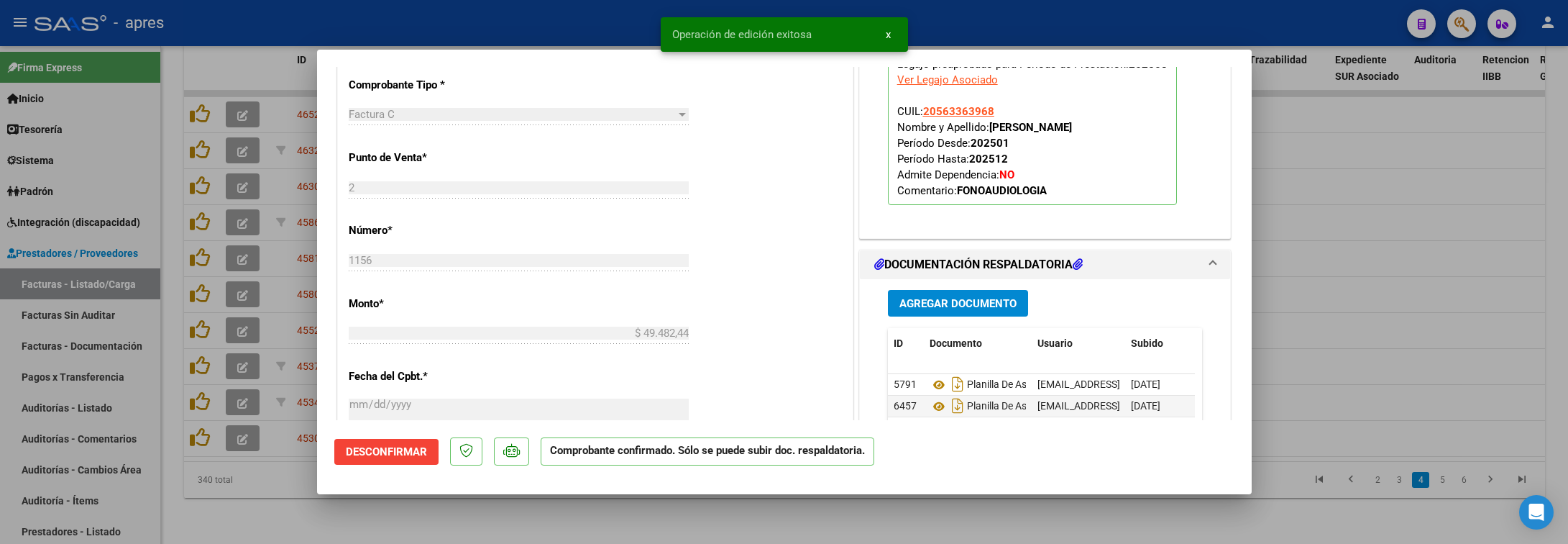
click at [256, 488] on div at bounding box center [784, 272] width 1568 height 544
type input "$ 0,00"
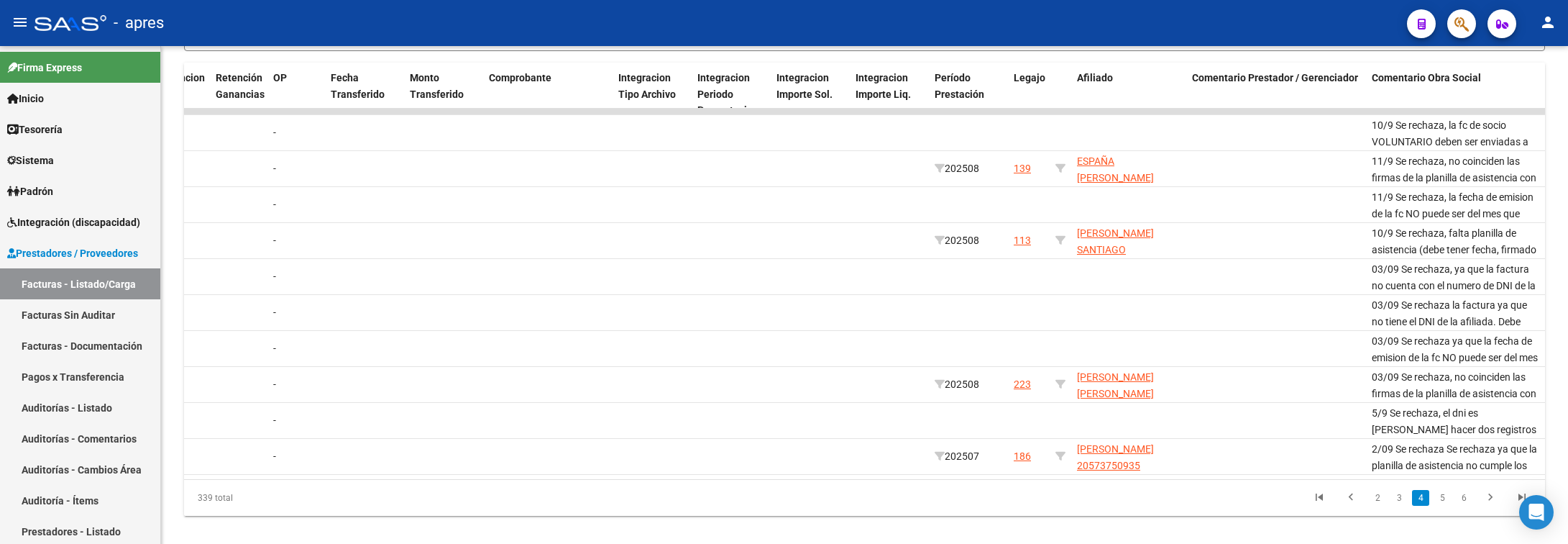
scroll to position [491, 0]
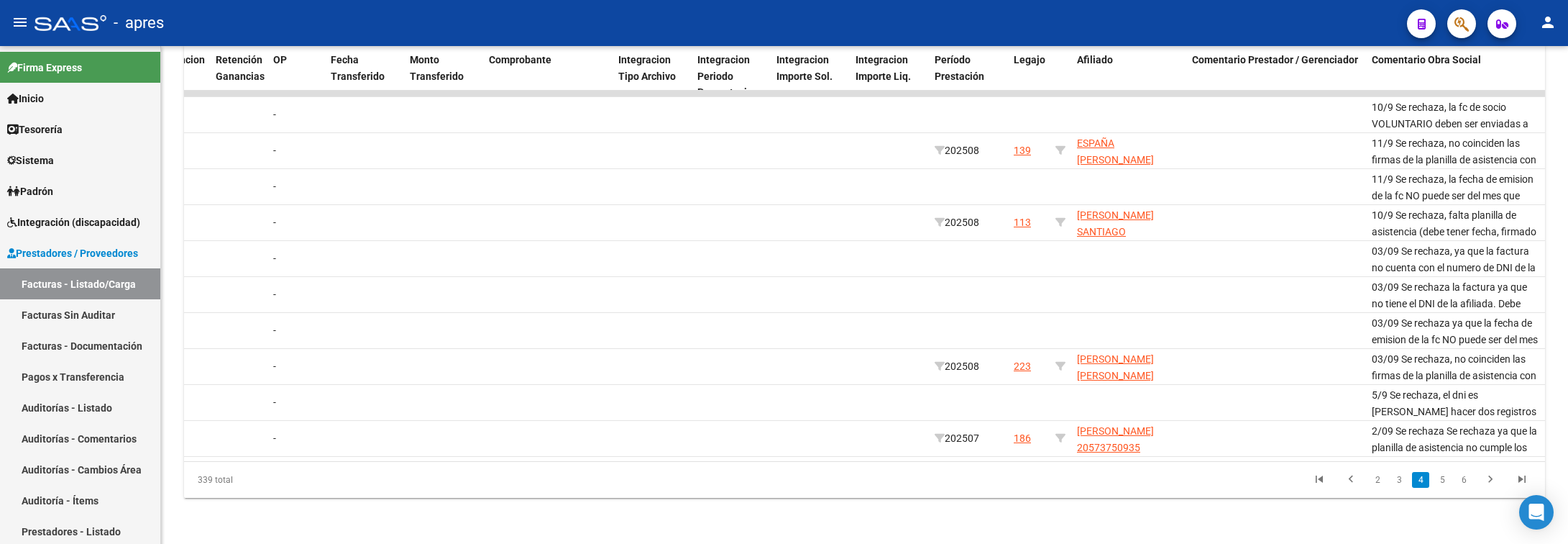
click at [1432, 480] on li "5" at bounding box center [1443, 480] width 22 height 25
click at [1440, 480] on link "5" at bounding box center [1443, 480] width 17 height 16
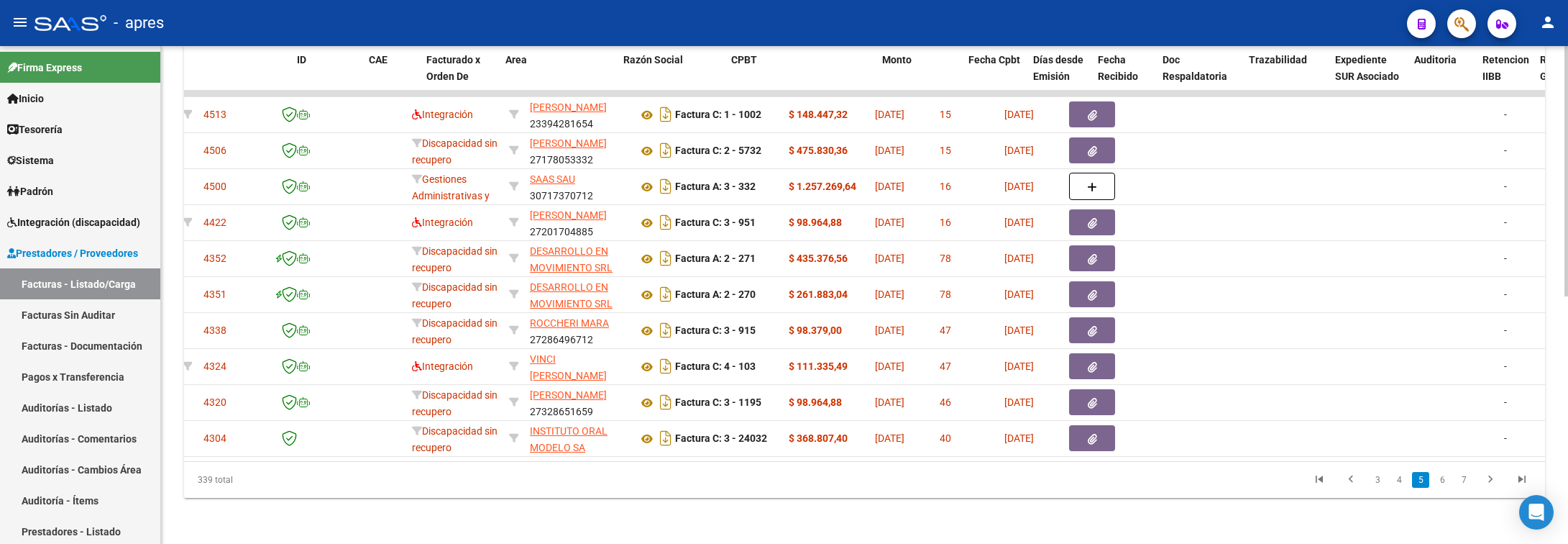
scroll to position [0, 0]
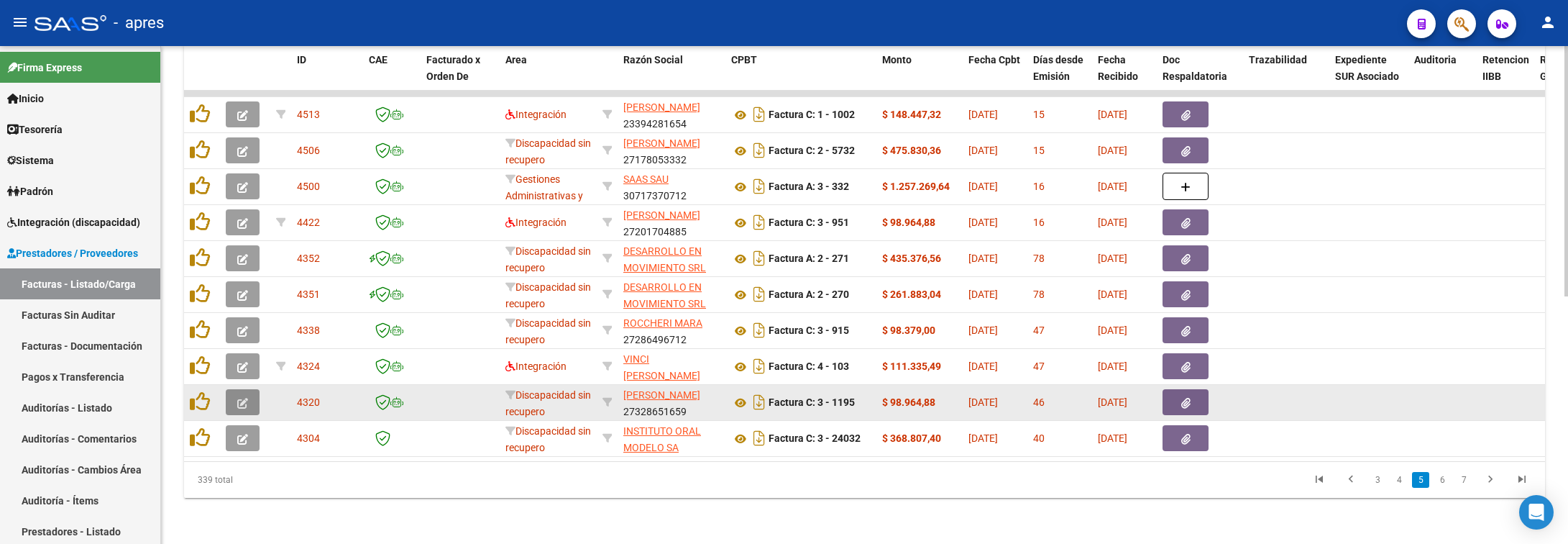
click at [242, 398] on icon "button" at bounding box center [242, 403] width 11 height 11
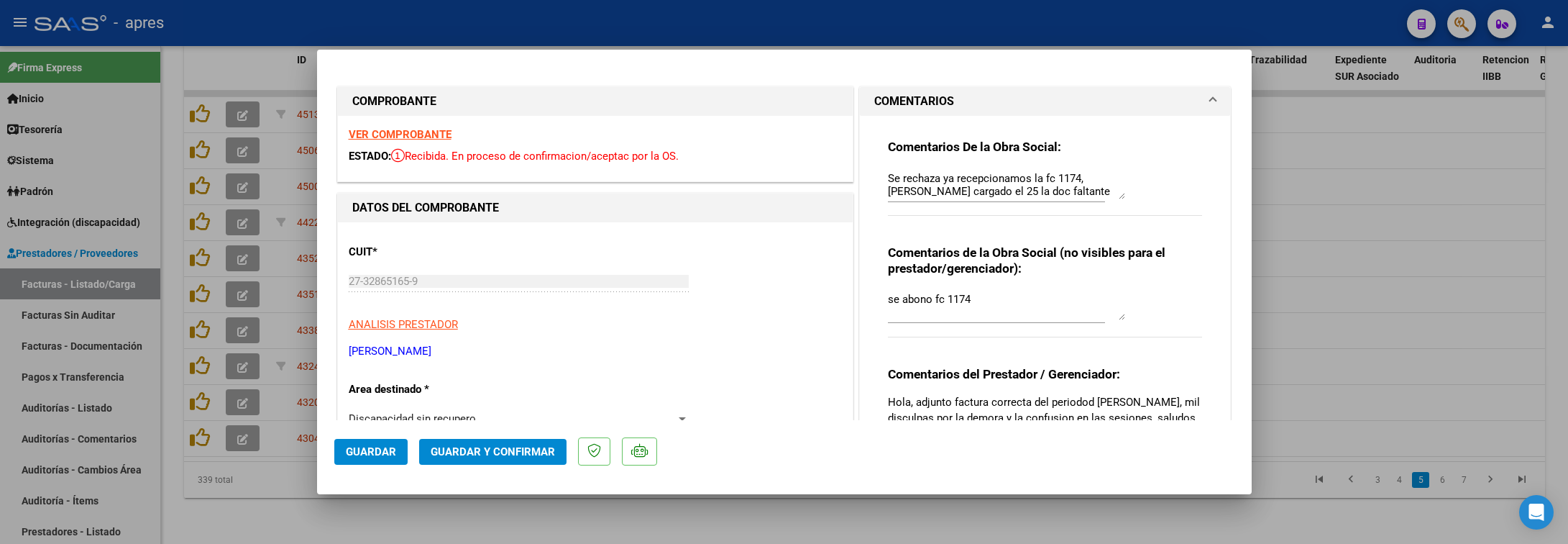
click at [598, 535] on div at bounding box center [784, 272] width 1568 height 544
type input "$ 0,00"
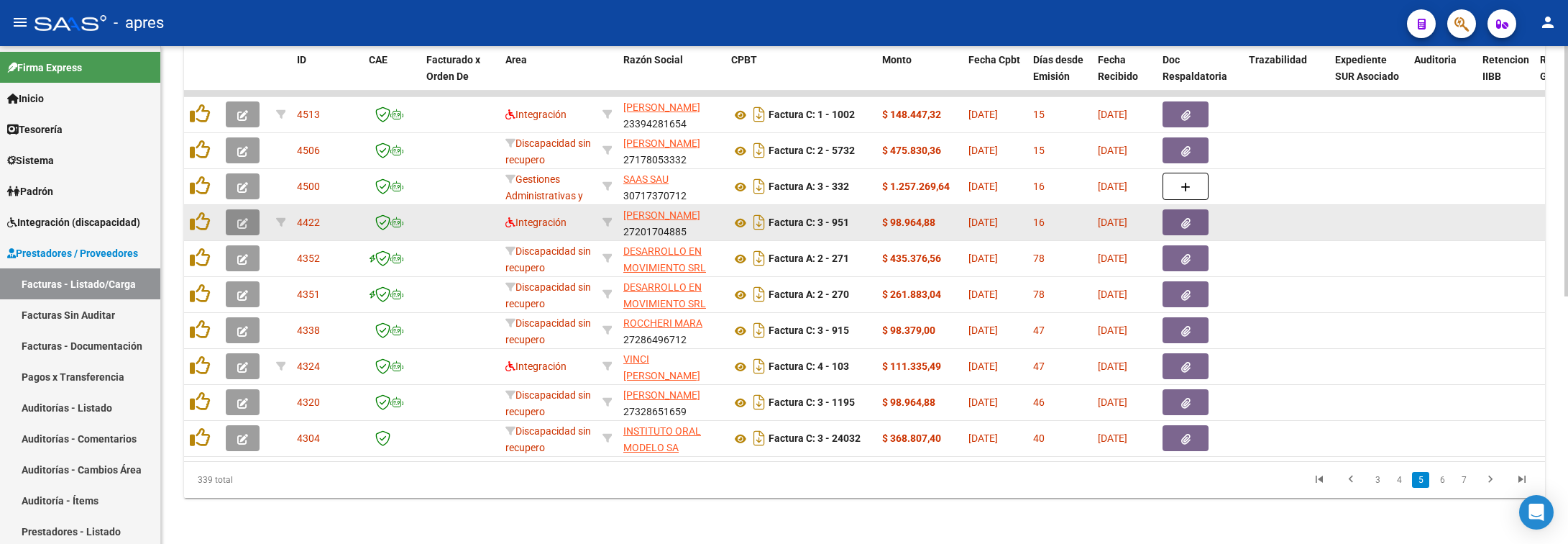
click at [234, 209] on button "button" at bounding box center [242, 222] width 33 height 26
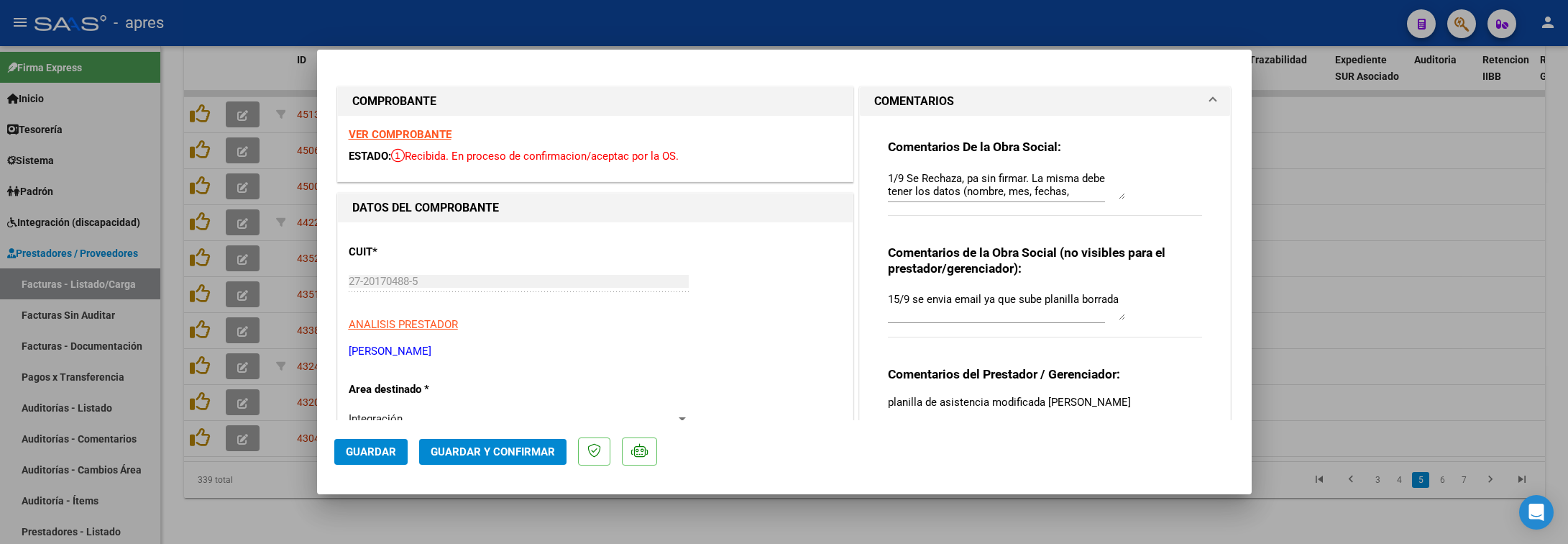
click at [379, 130] on strong "VER COMPROBANTE" at bounding box center [400, 135] width 103 height 13
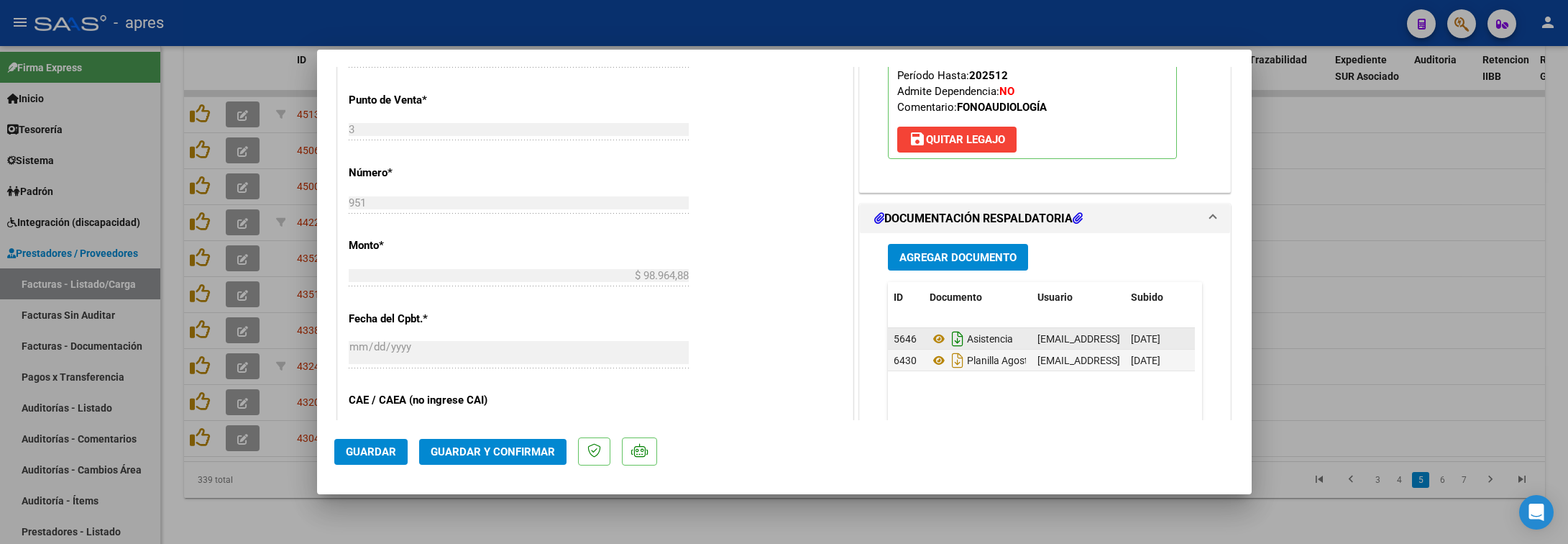
scroll to position [647, 0]
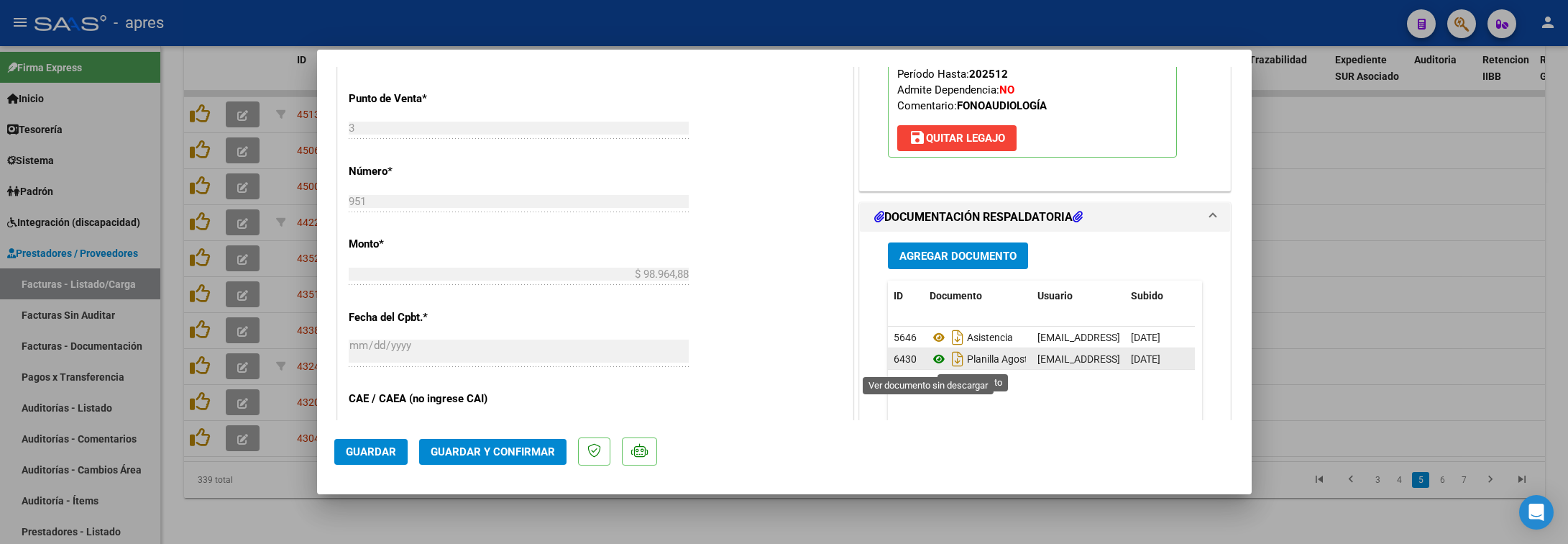
click at [930, 361] on icon at bounding box center [939, 359] width 19 height 17
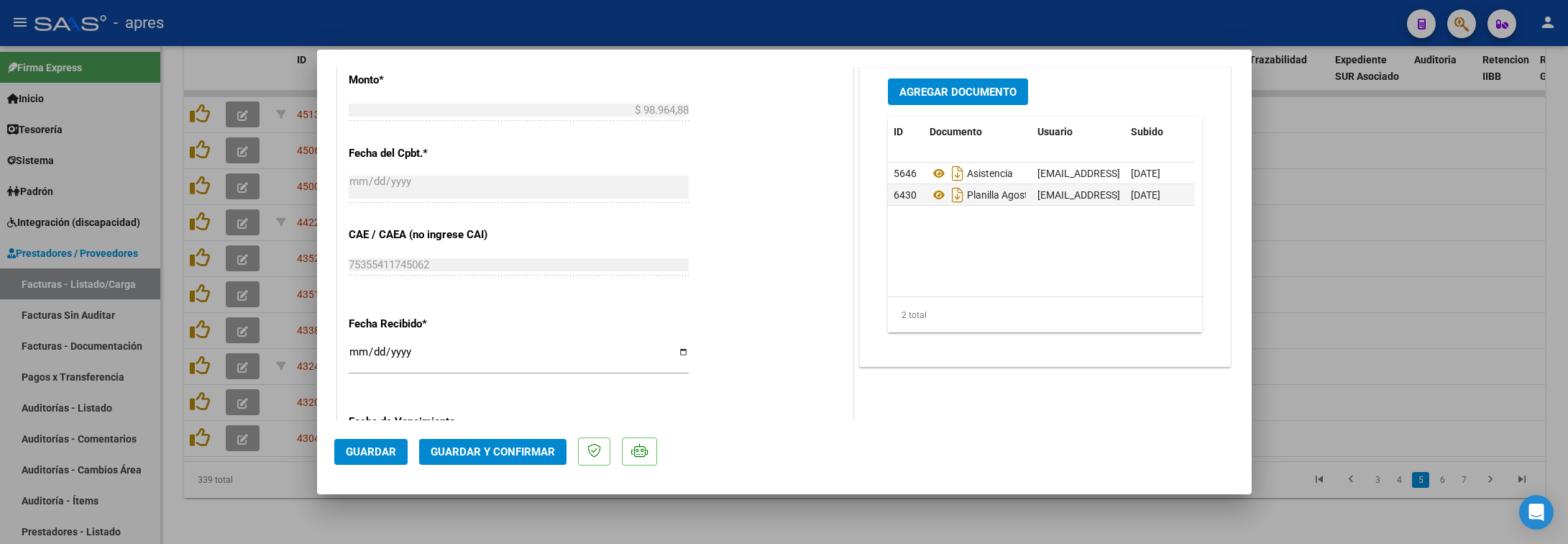
scroll to position [863, 0]
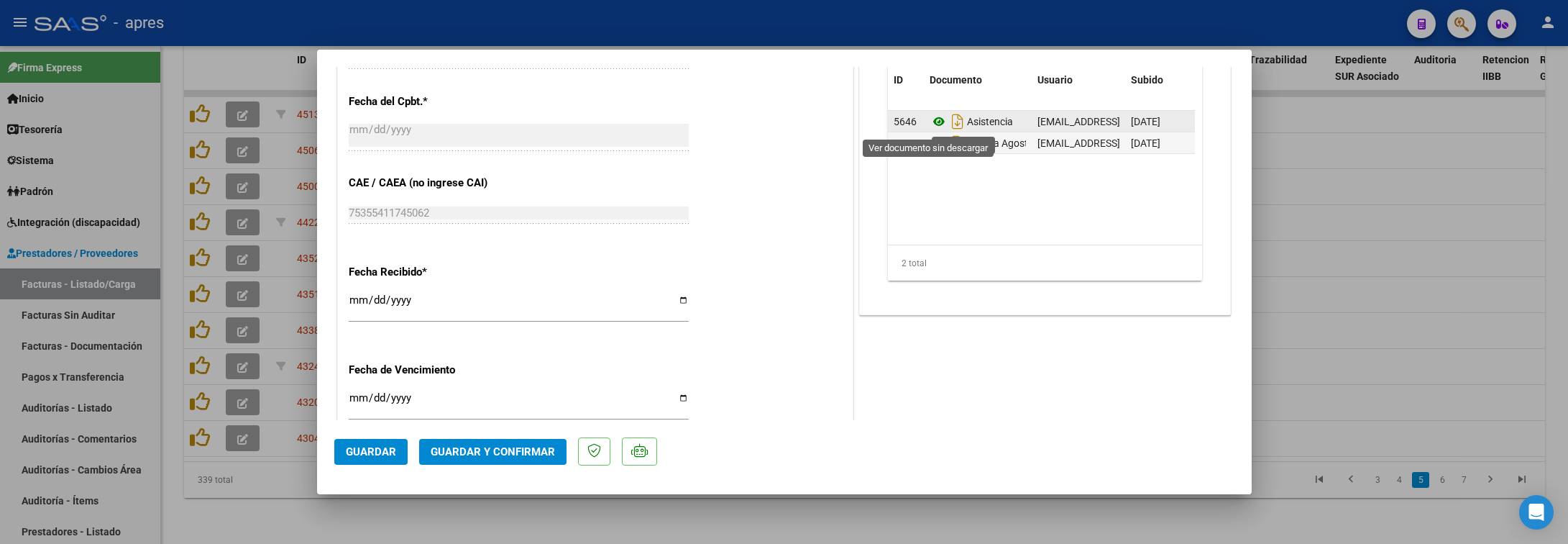
click at [930, 124] on icon at bounding box center [939, 122] width 19 height 17
click at [335, 540] on div at bounding box center [784, 272] width 1568 height 544
type input "$ 0,00"
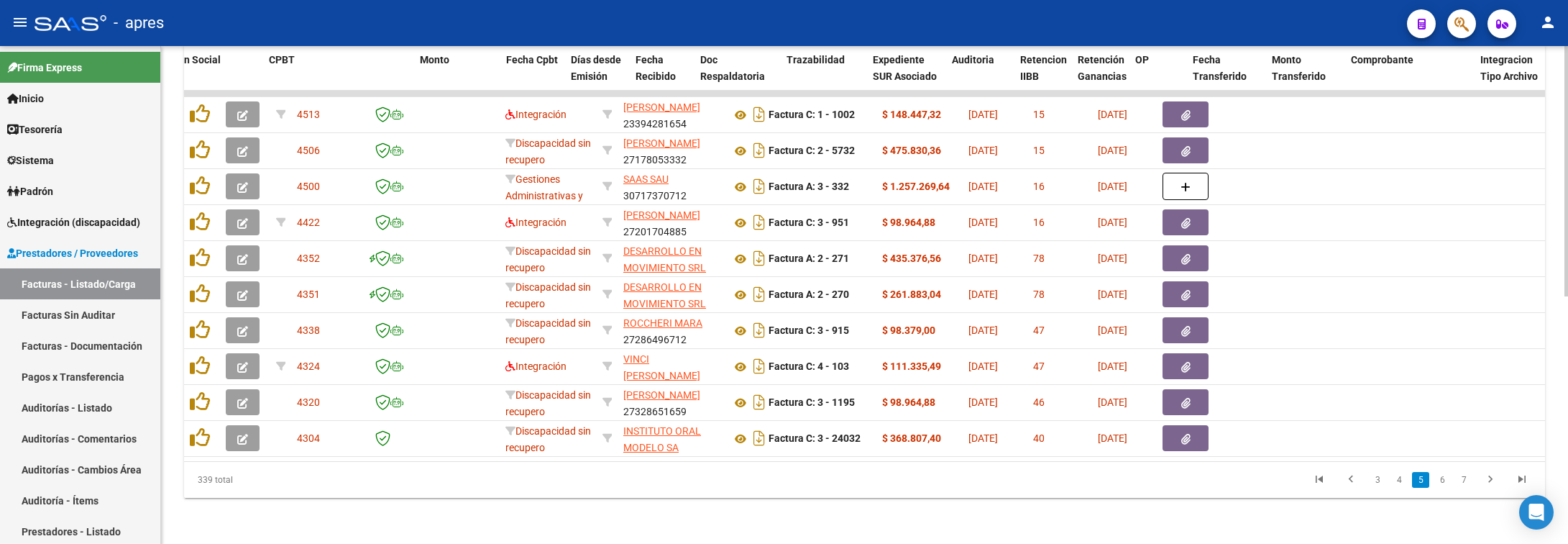
scroll to position [0, 1440]
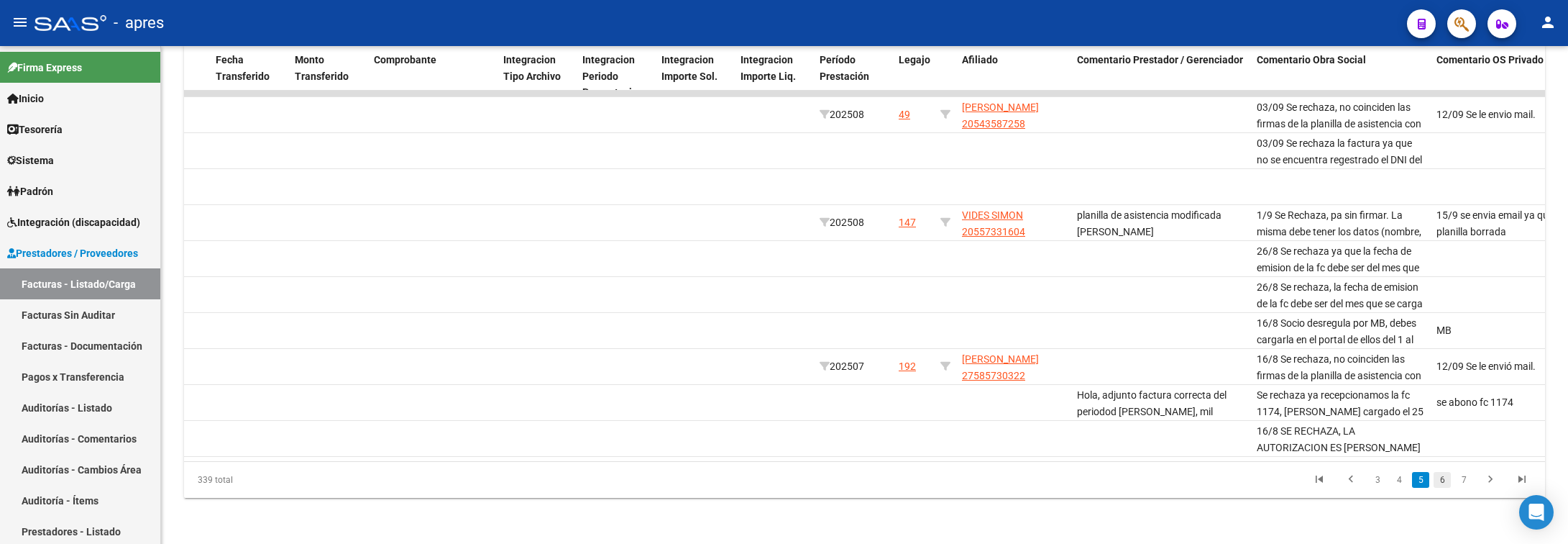
click at [1441, 480] on link "6" at bounding box center [1443, 480] width 17 height 16
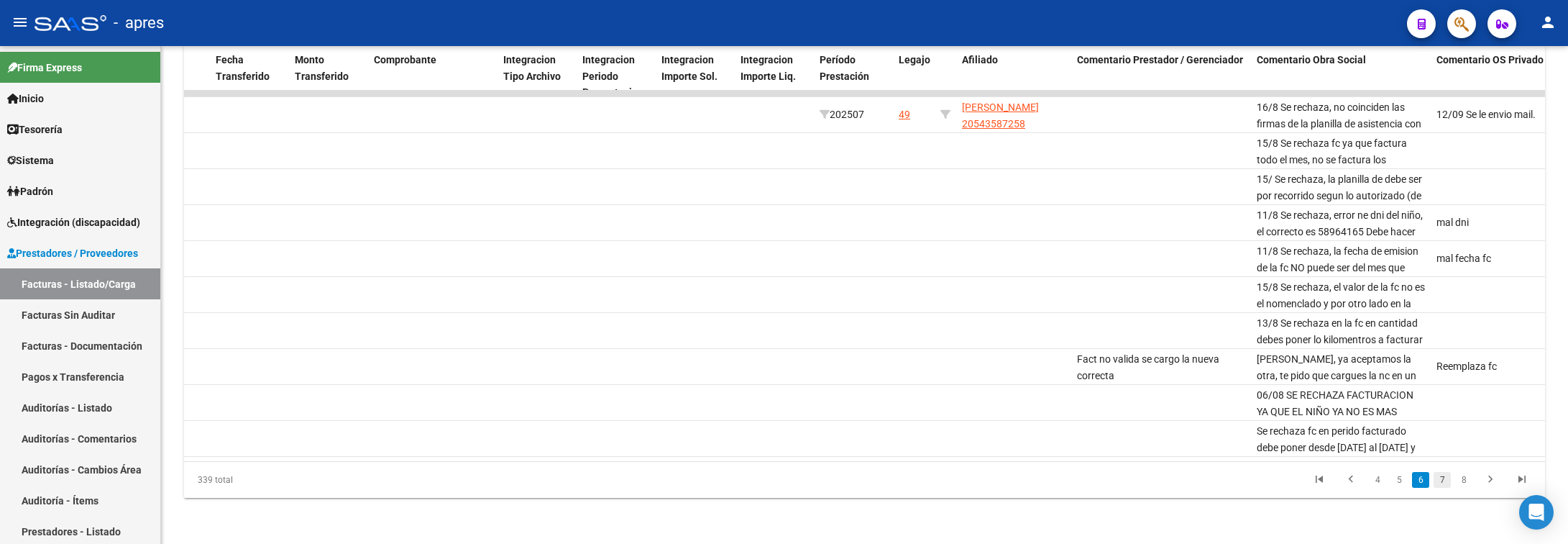
click at [1439, 480] on link "7" at bounding box center [1443, 480] width 17 height 16
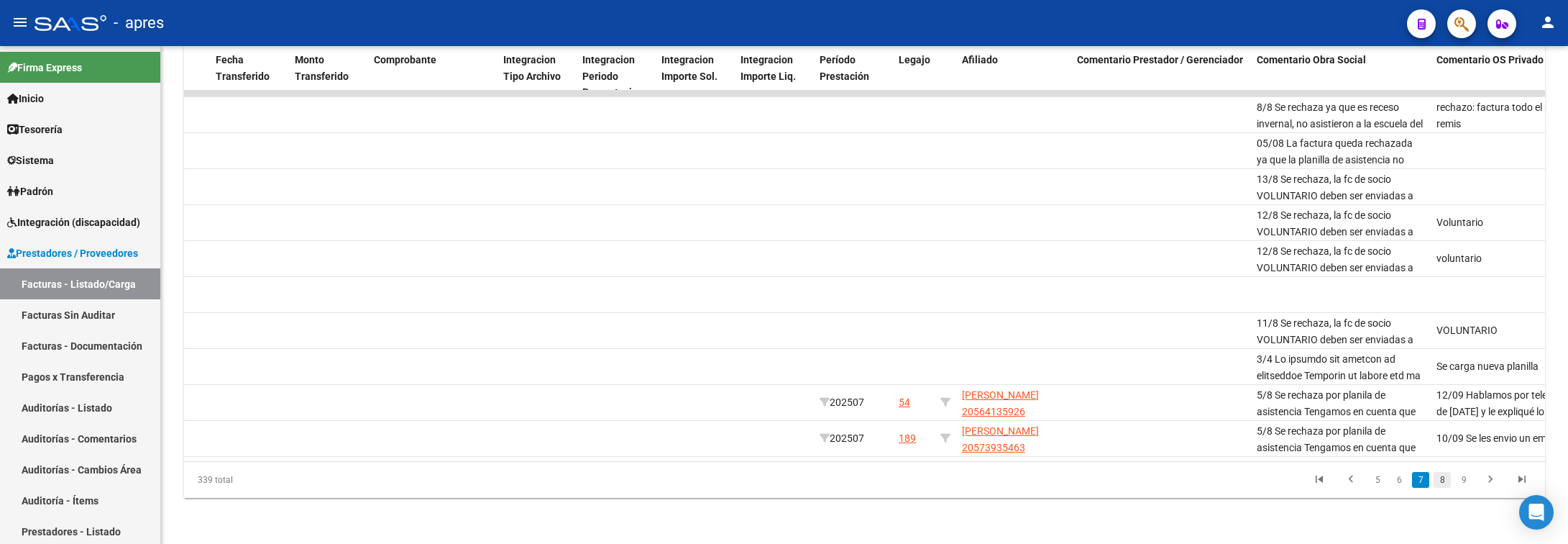
click at [1439, 479] on link "8" at bounding box center [1443, 480] width 17 height 16
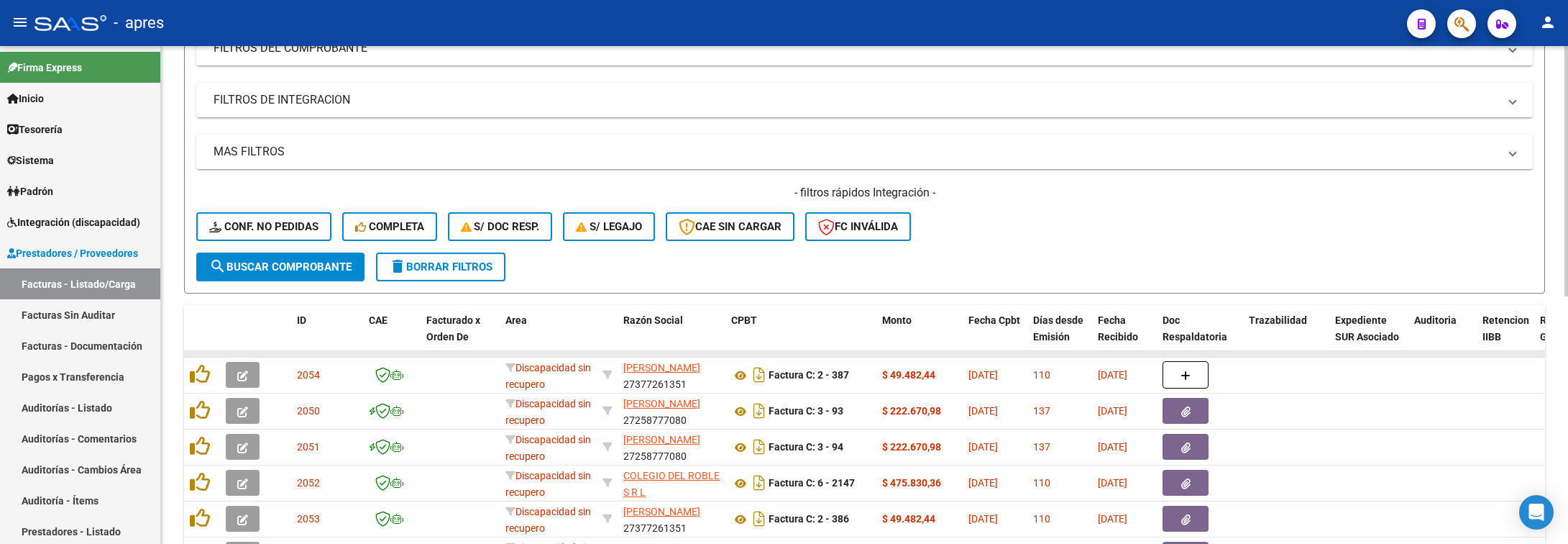
scroll to position [216, 0]
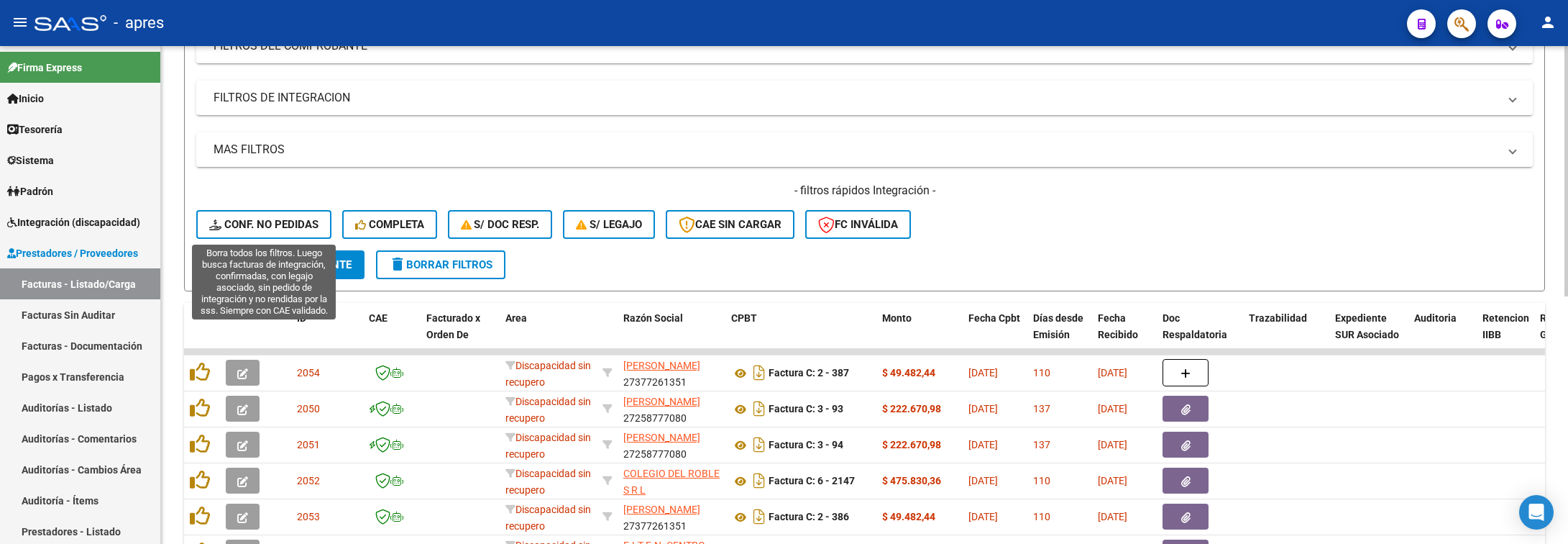
click at [267, 220] on span "Conf. no pedidas" at bounding box center [264, 224] width 109 height 13
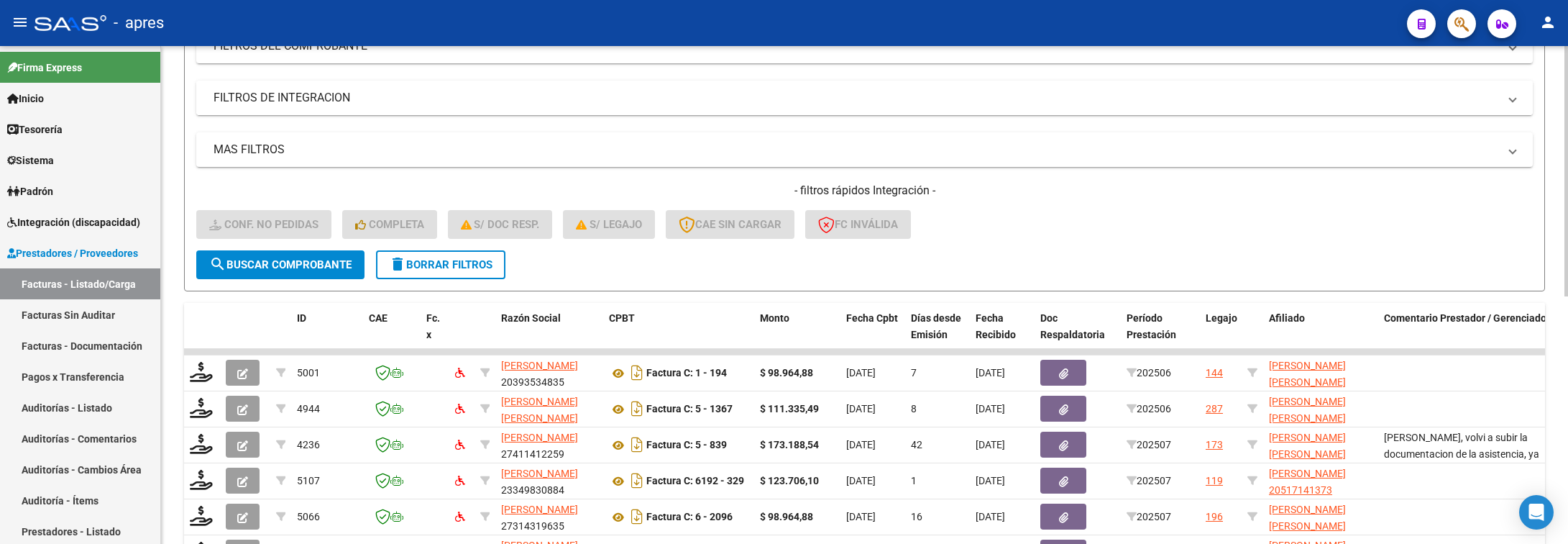
click at [304, 95] on mat-panel-title "FILTROS DE INTEGRACION" at bounding box center [855, 98] width 1285 height 16
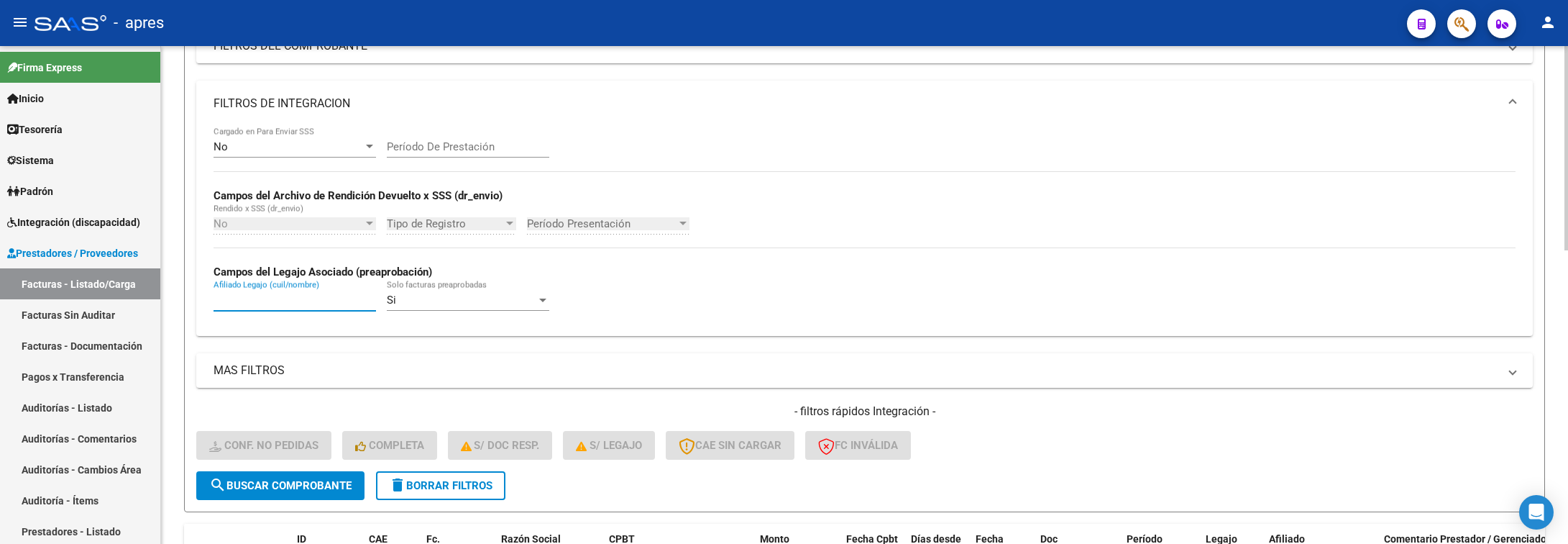
click at [283, 307] on input "Afiliado Legajo (cuil/nombre)" at bounding box center [294, 300] width 162 height 13
paste input "52605822"
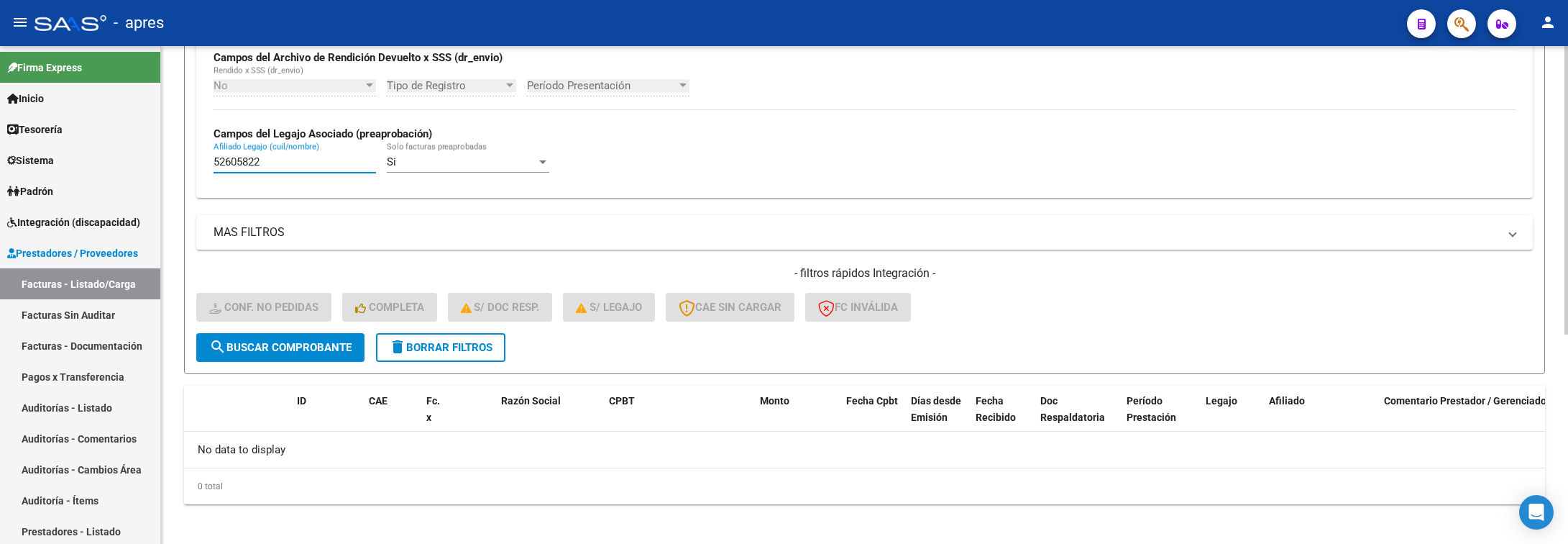
scroll to position [363, 0]
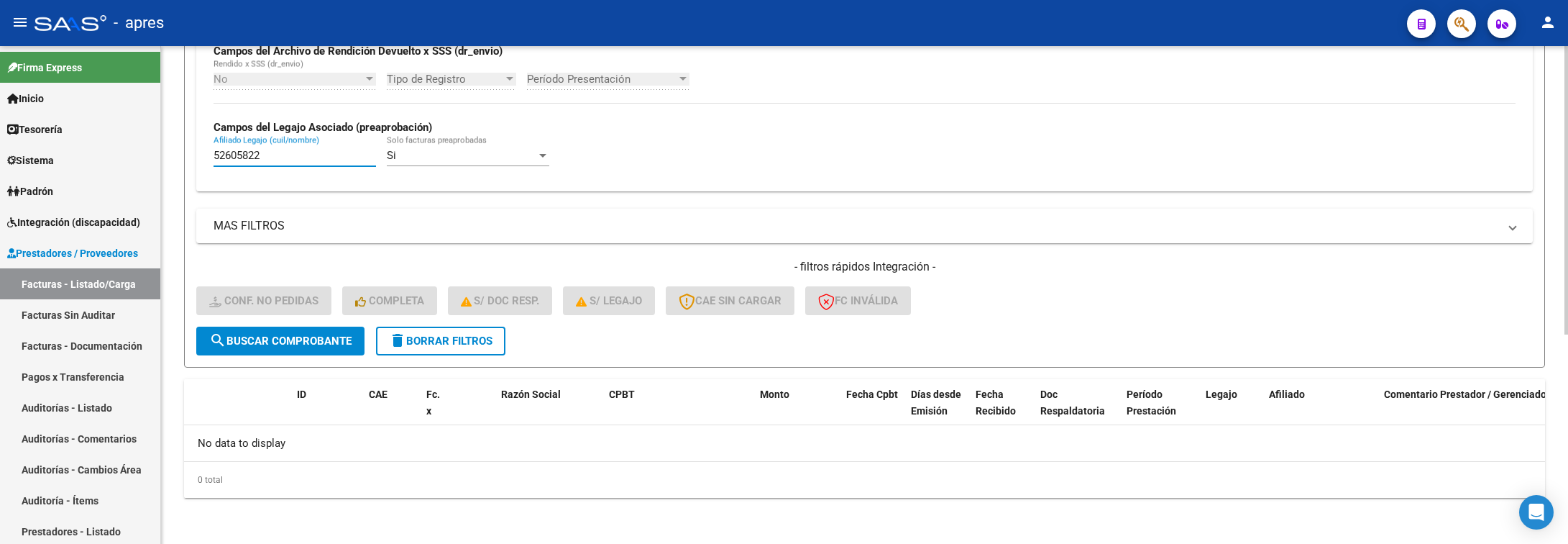
drag, startPoint x: 290, startPoint y: 153, endPoint x: 191, endPoint y: 159, distance: 99.2
click at [191, 159] on form "Filtros Id Integración Area Seleccionar Gerenciador Seleccionar Gerenciador Si …" at bounding box center [865, 89] width 1361 height 558
paste input "19287"
drag, startPoint x: 269, startPoint y: 159, endPoint x: 140, endPoint y: 159, distance: 129.0
click at [140, 159] on mat-sidenav-container "Firma Express Inicio Calendario SSS Instructivos Contacto OS Tesorería Extracto…" at bounding box center [784, 295] width 1568 height 498
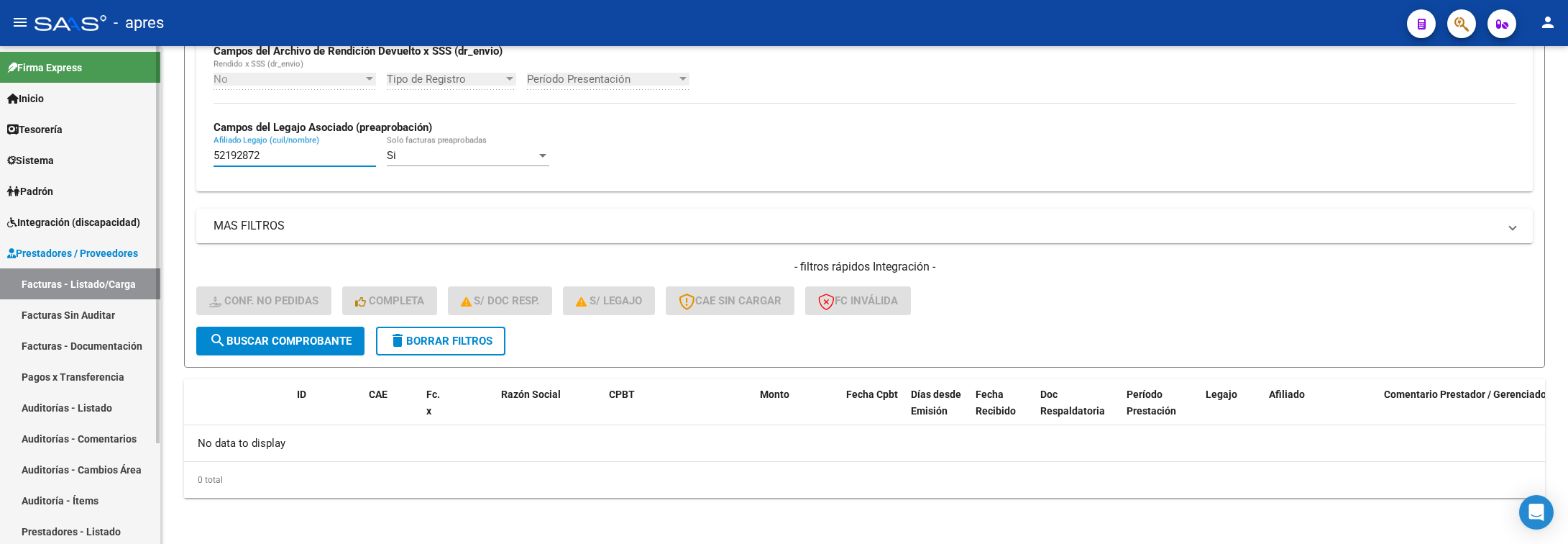
paste input "8523616"
drag, startPoint x: 296, startPoint y: 157, endPoint x: 206, endPoint y: 154, distance: 90.0
click at [207, 155] on div "No Cargado en Para Enviar SSS Período De Prestación Campos del Archivo de Rendi…" at bounding box center [865, 86] width 1337 height 209
paste input "6201088"
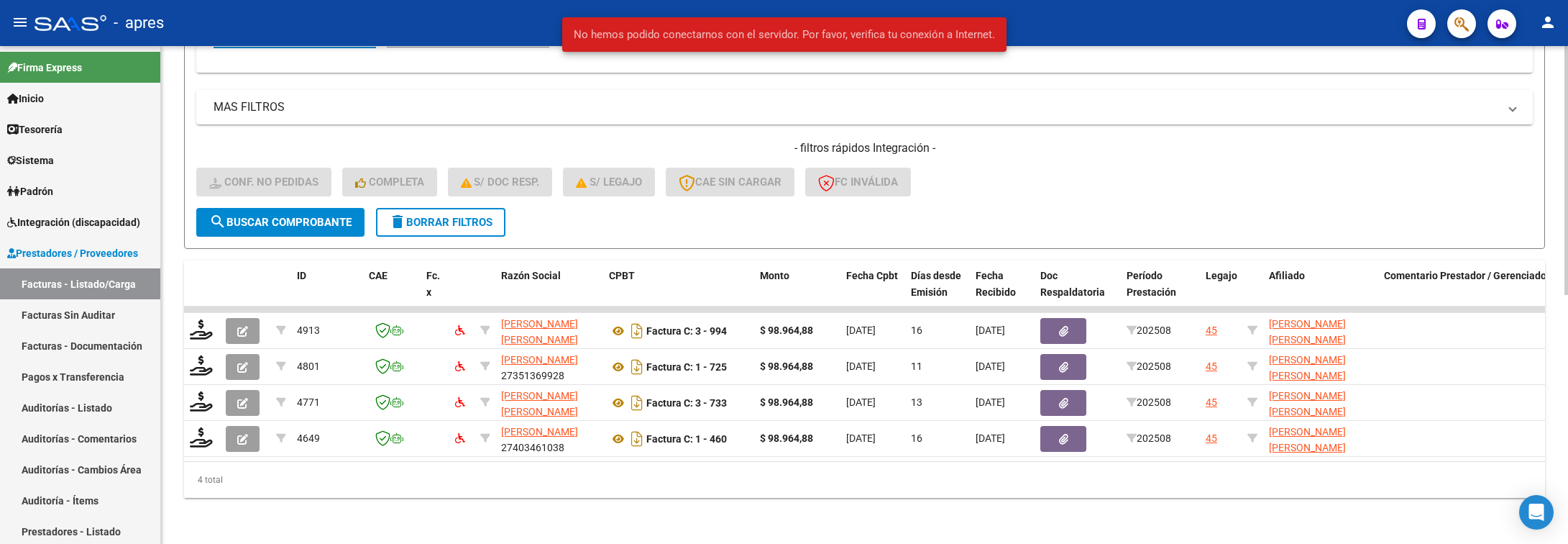
scroll to position [499, 0]
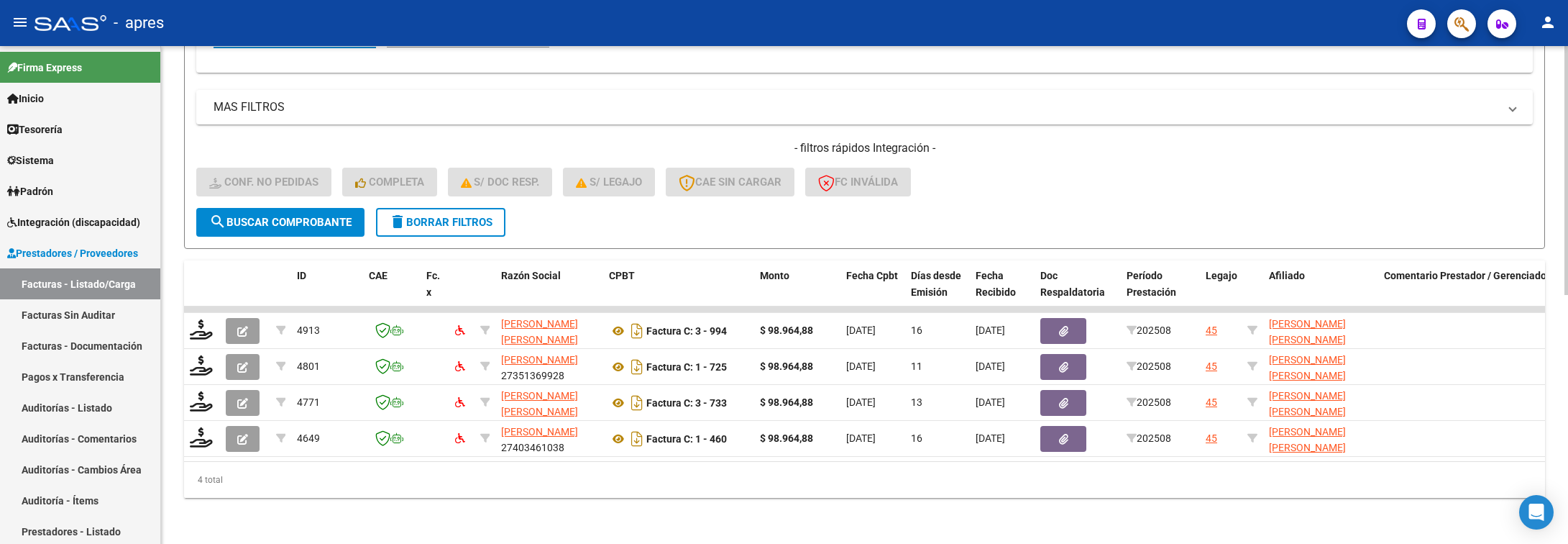
type input "56201088"
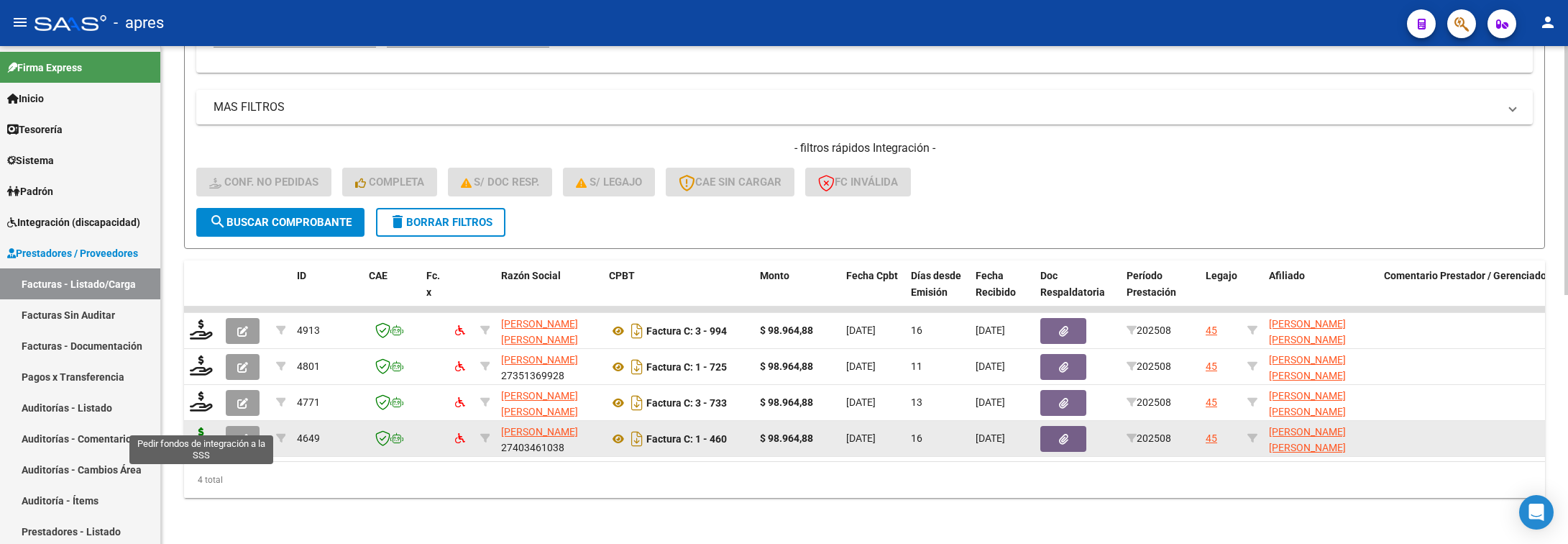
click at [205, 427] on icon at bounding box center [202, 438] width 23 height 20
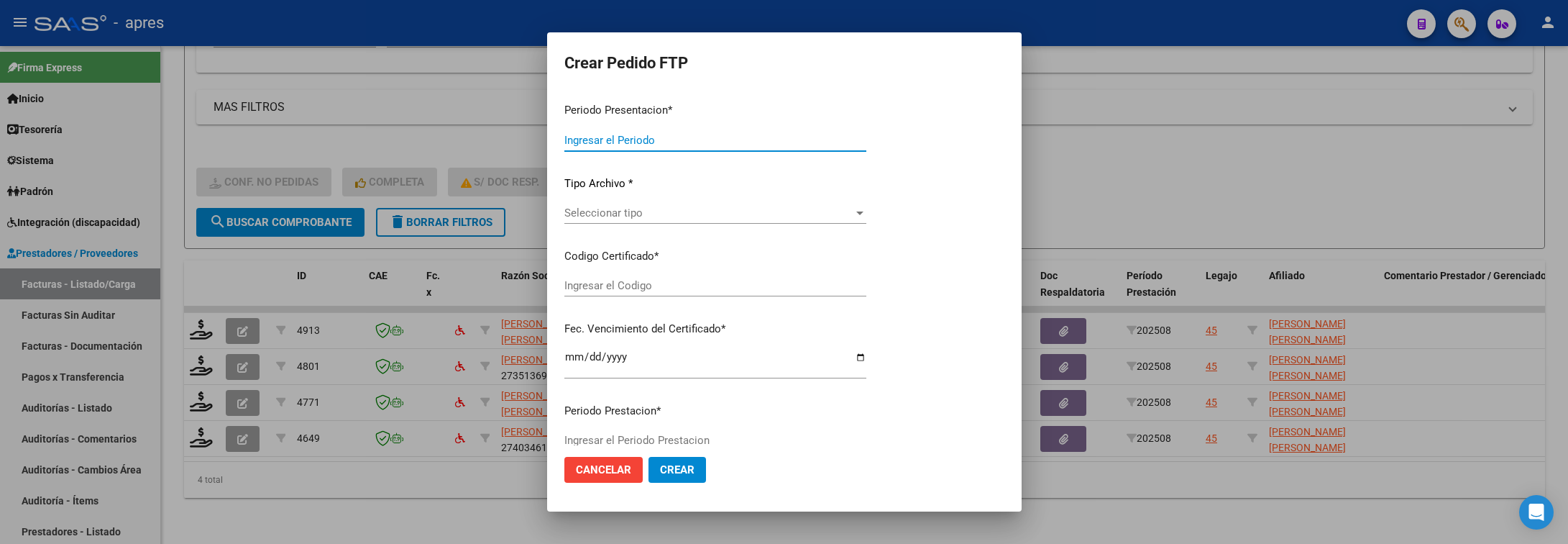
type input "202508"
type input "$ 98.964,88"
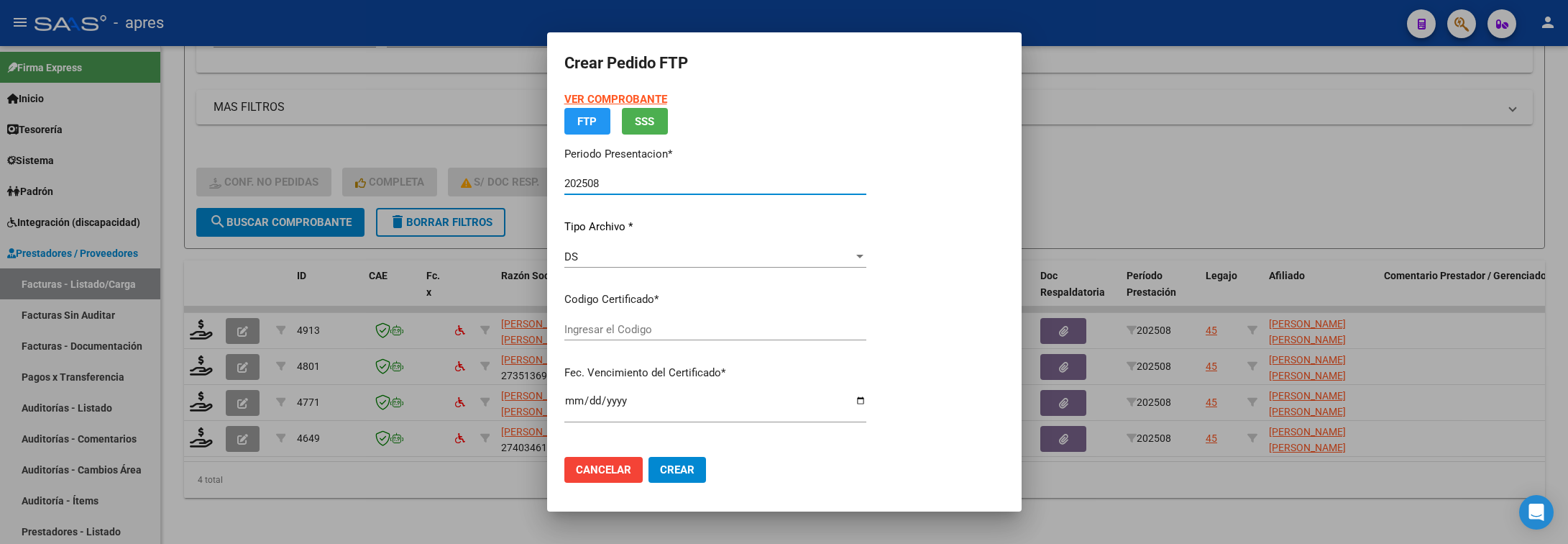
type input "ARG02000562010882024010920290109BUE316"
type input "[DATE]"
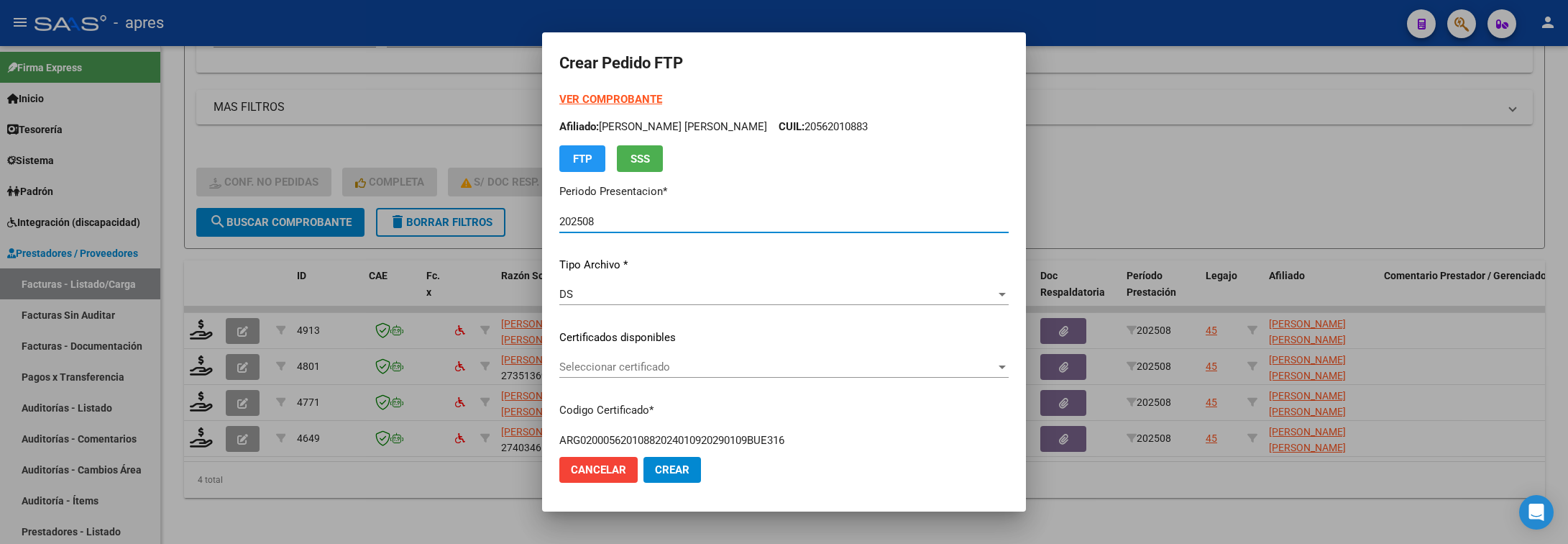
click at [746, 361] on span "Seleccionar certificado" at bounding box center [777, 367] width 437 height 13
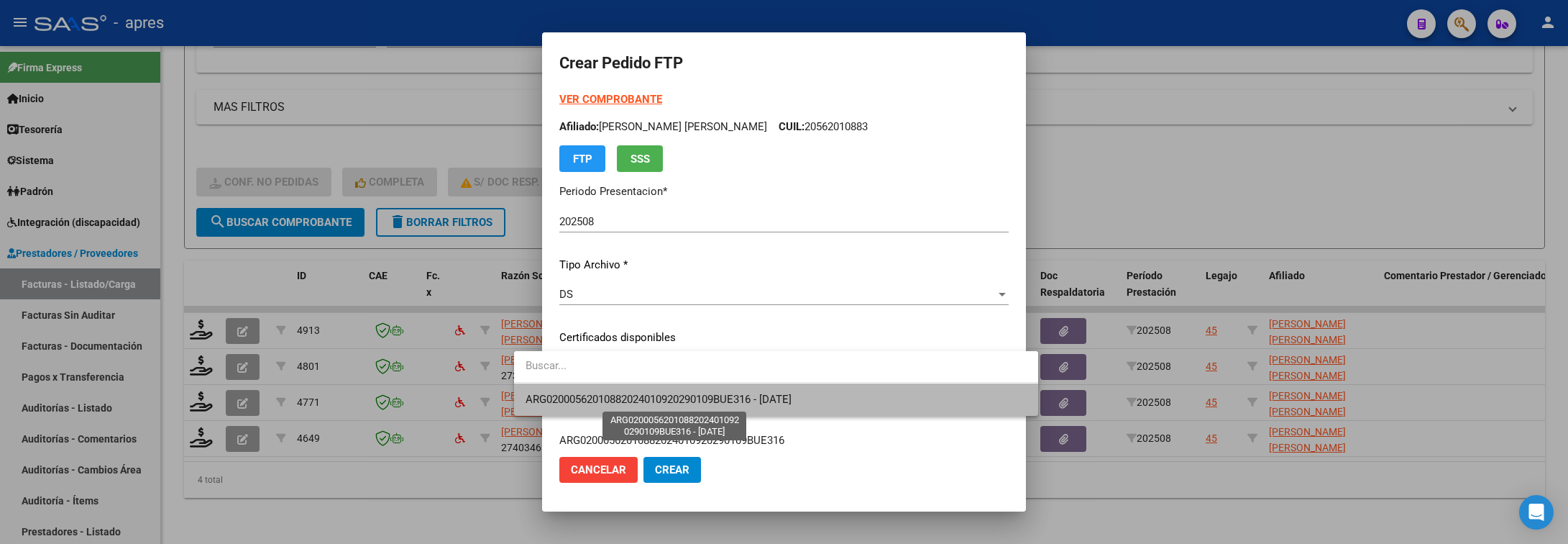
click at [748, 406] on span "ARG02000562010882024010920290109BUE316 - [DATE]" at bounding box center [658, 399] width 266 height 13
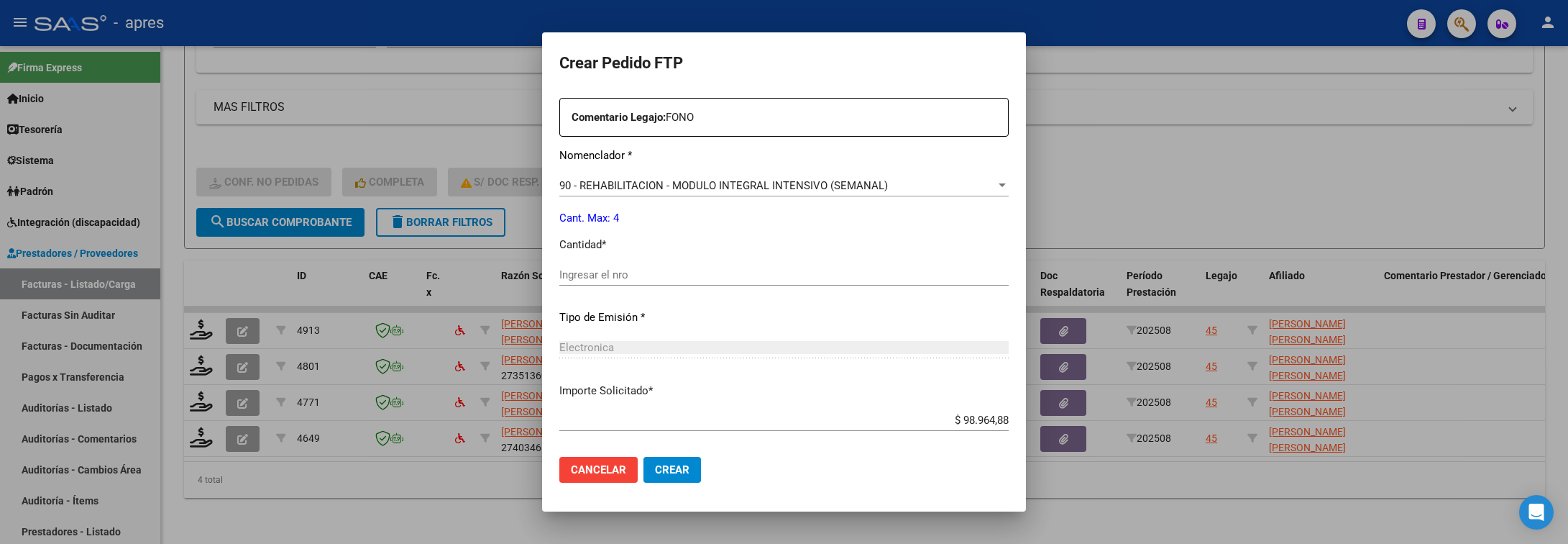
scroll to position [540, 0]
click at [723, 275] on input "Ingresar el nro" at bounding box center [783, 272] width 449 height 13
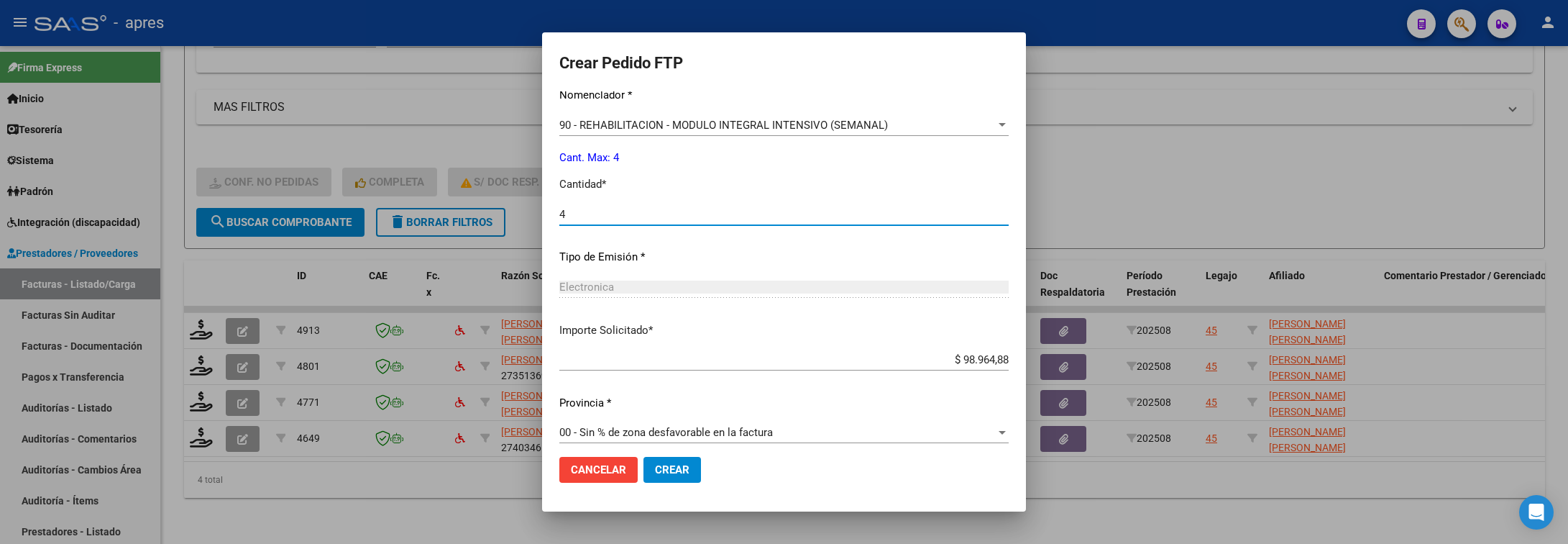
scroll to position [610, 0]
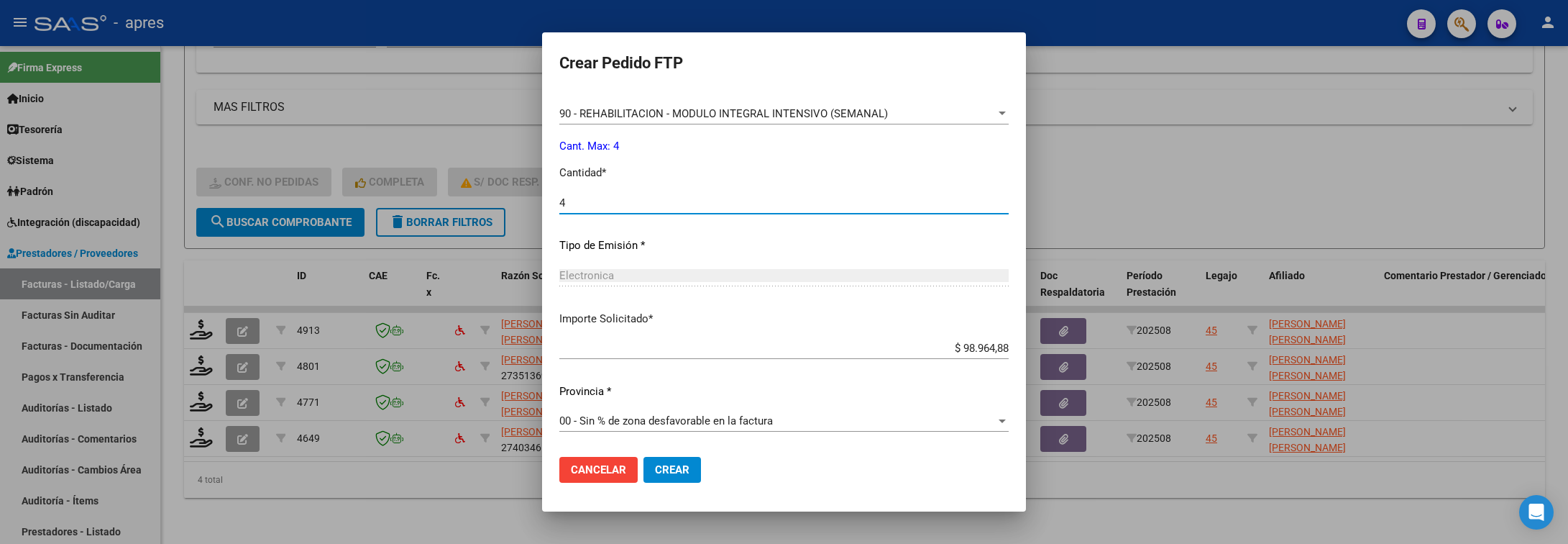
type input "4"
click at [655, 475] on span "Crear" at bounding box center [672, 470] width 34 height 13
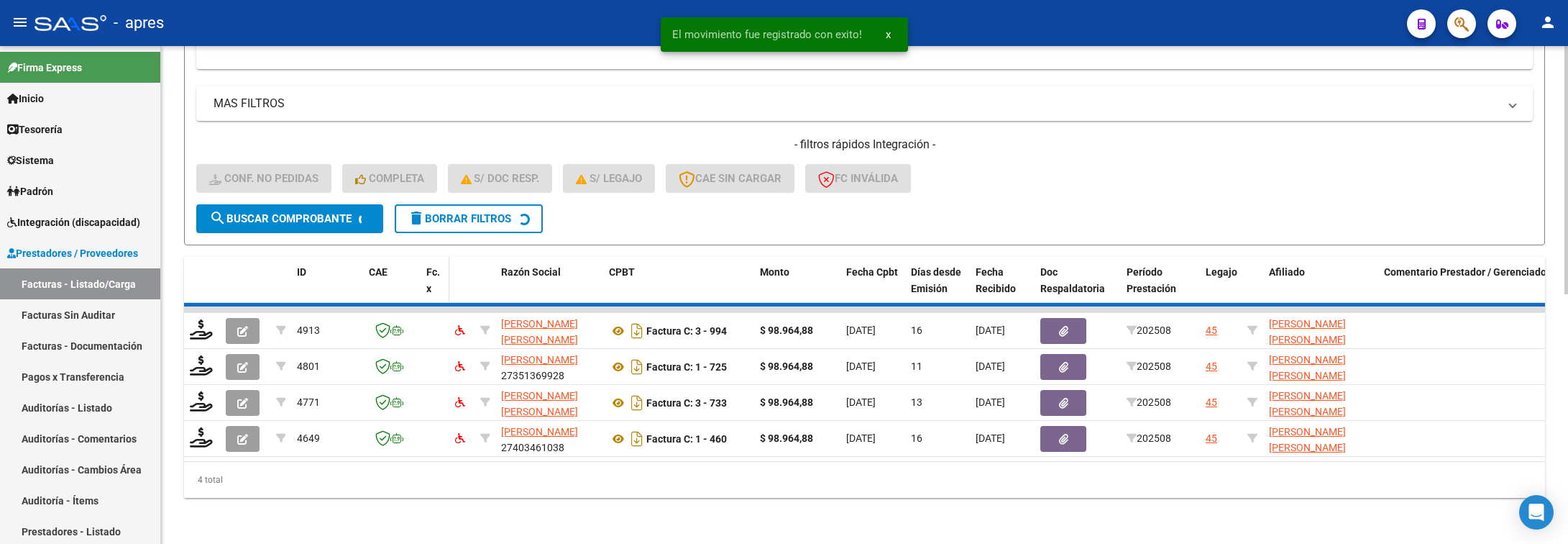
scroll to position [462, 0]
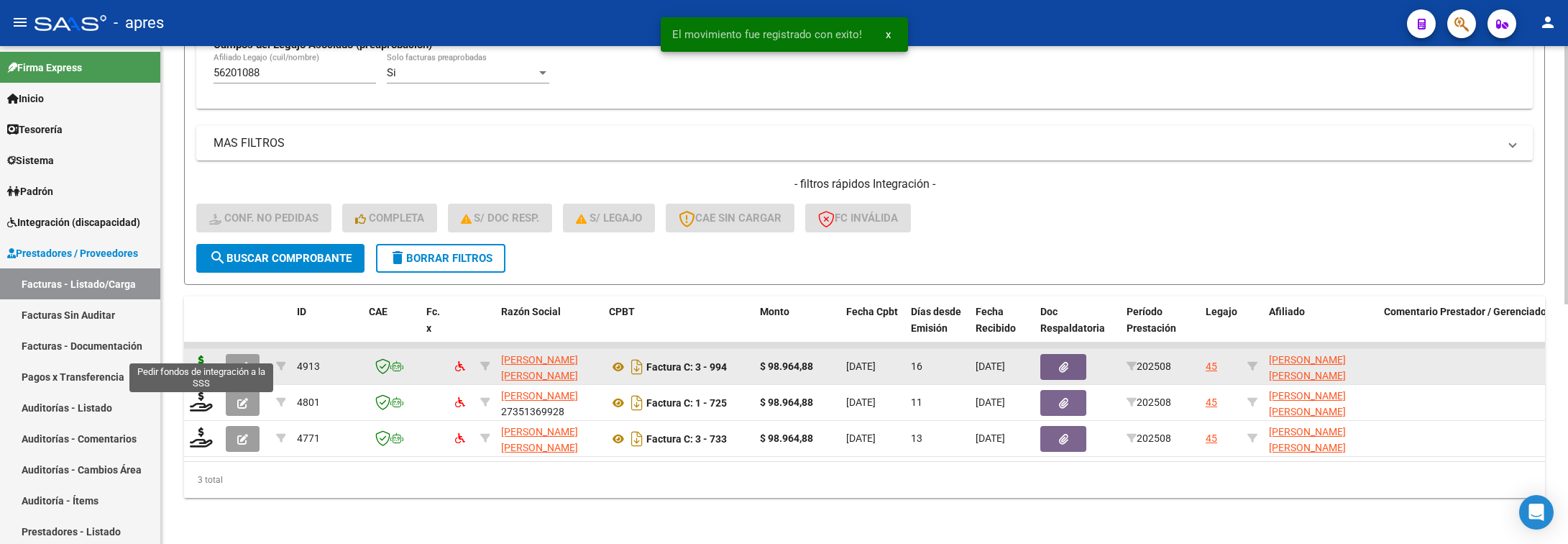
click at [203, 355] on icon at bounding box center [202, 366] width 23 height 20
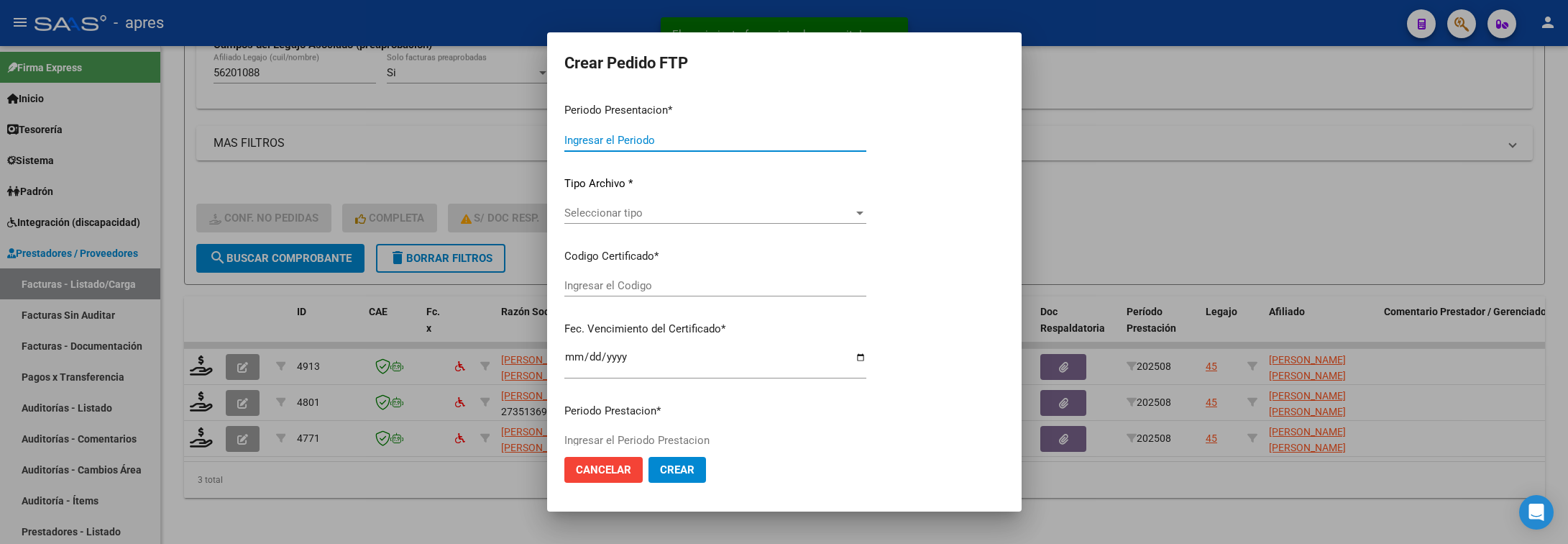
type input "202508"
type input "$ 98.964,88"
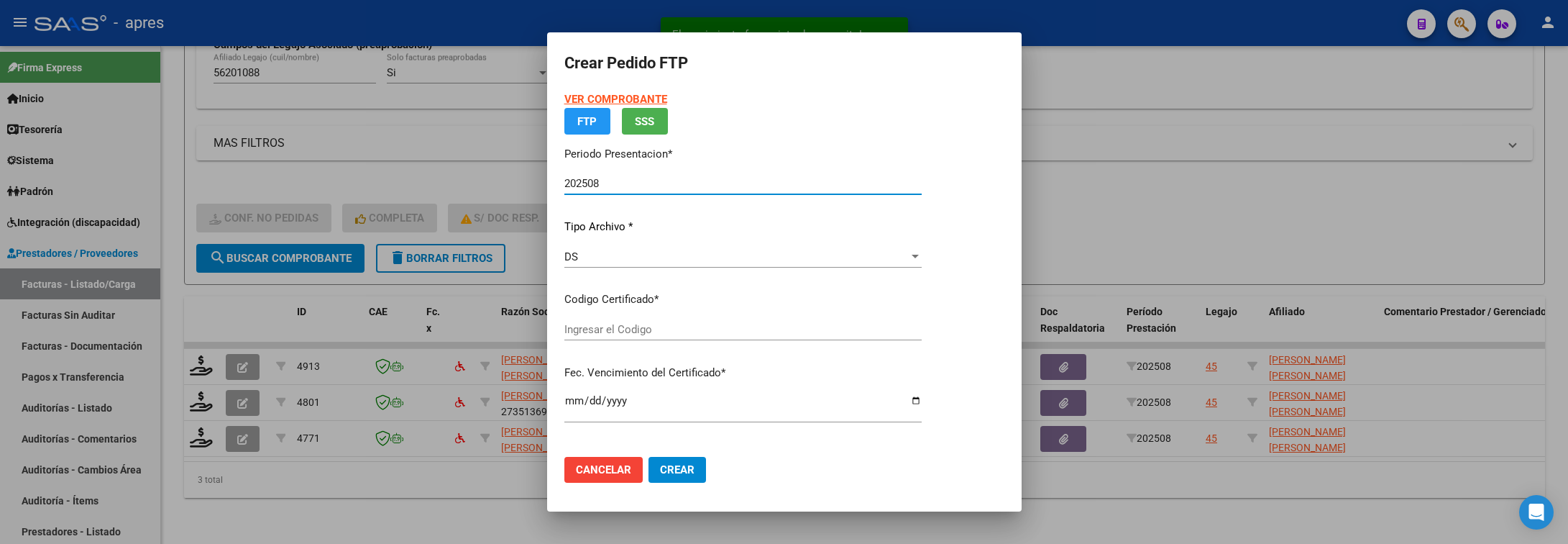
type input "ARG02000562010882024010920290109BUE316"
type input "[DATE]"
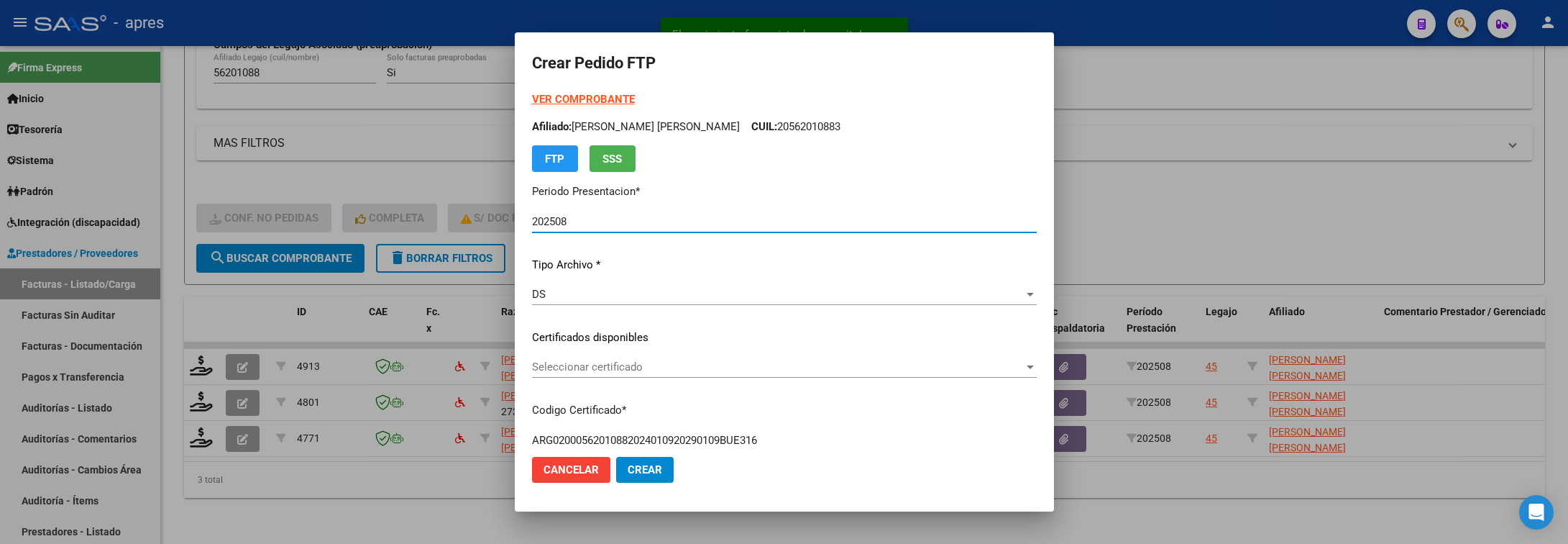
click at [694, 332] on p "Certificados disponibles" at bounding box center [784, 337] width 504 height 17
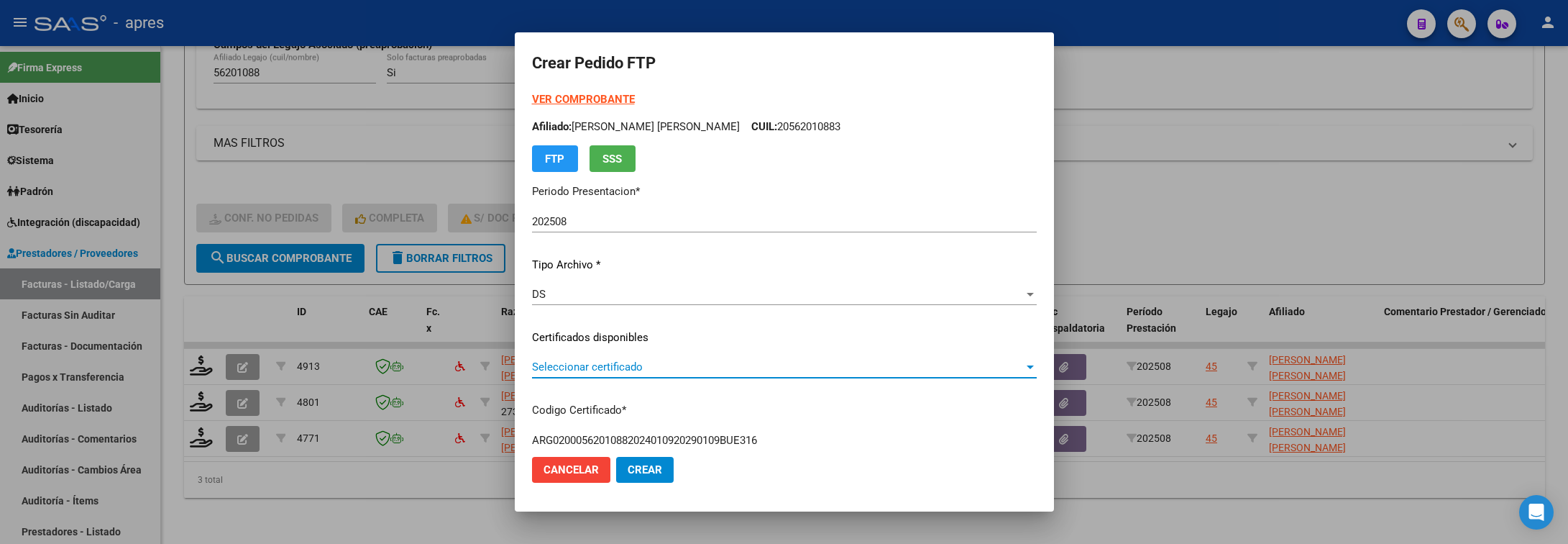
click at [882, 363] on span "Seleccionar certificado" at bounding box center [778, 367] width 492 height 13
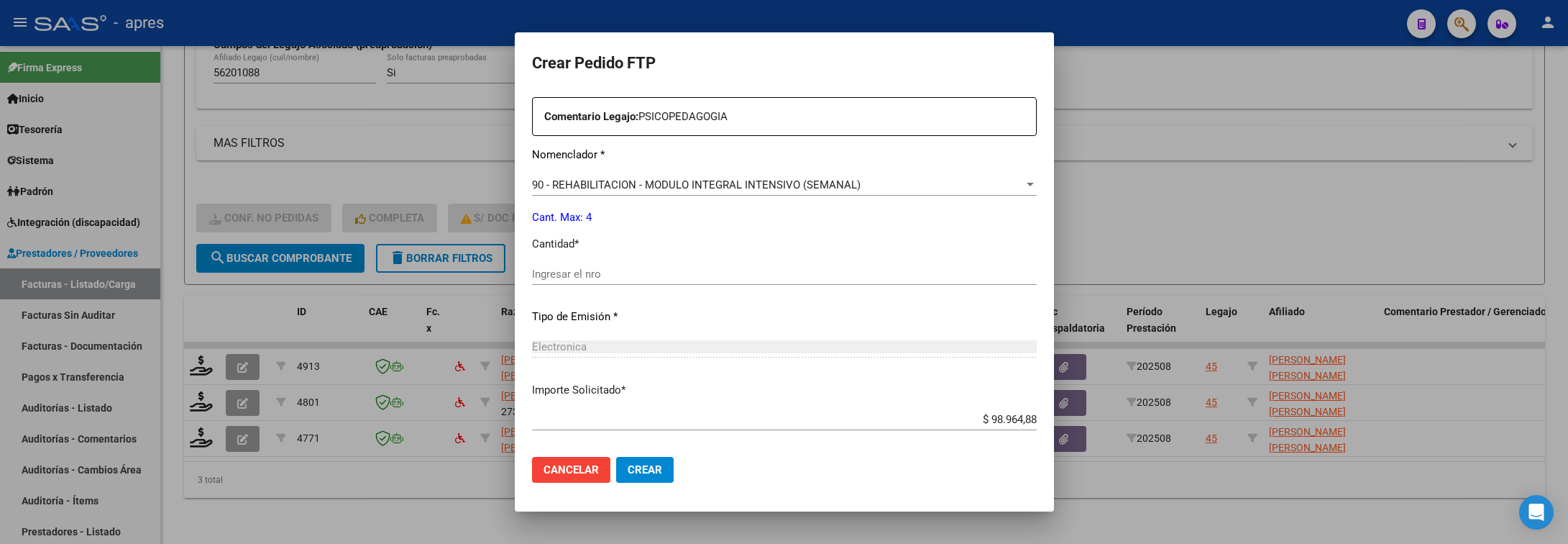
scroll to position [540, 0]
click at [746, 272] on input "Ingresar el nro" at bounding box center [784, 272] width 504 height 13
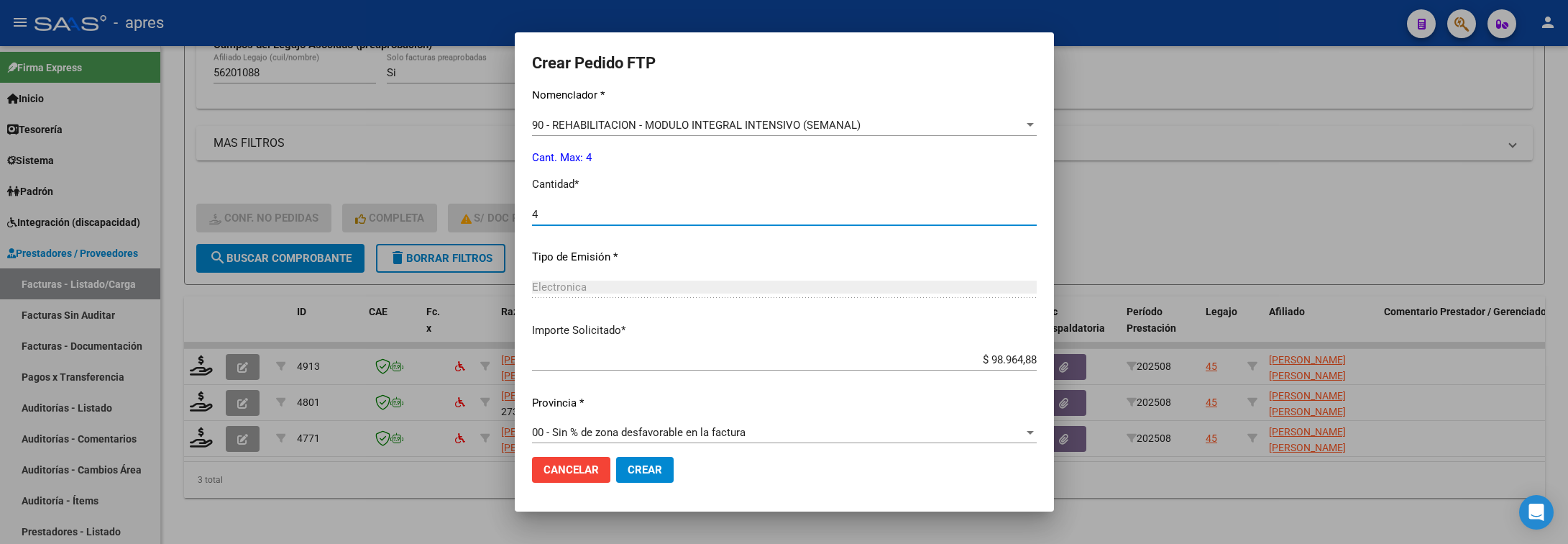
scroll to position [610, 0]
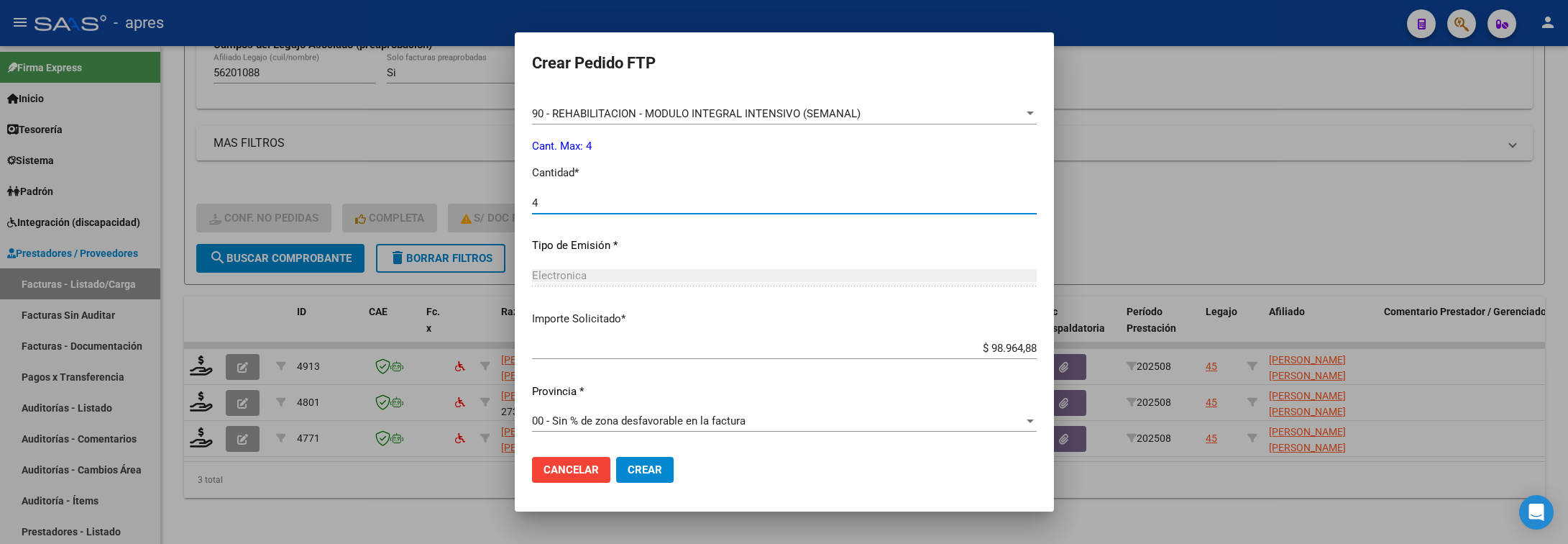
type input "4"
click at [627, 463] on span "Crear" at bounding box center [644, 470] width 34 height 13
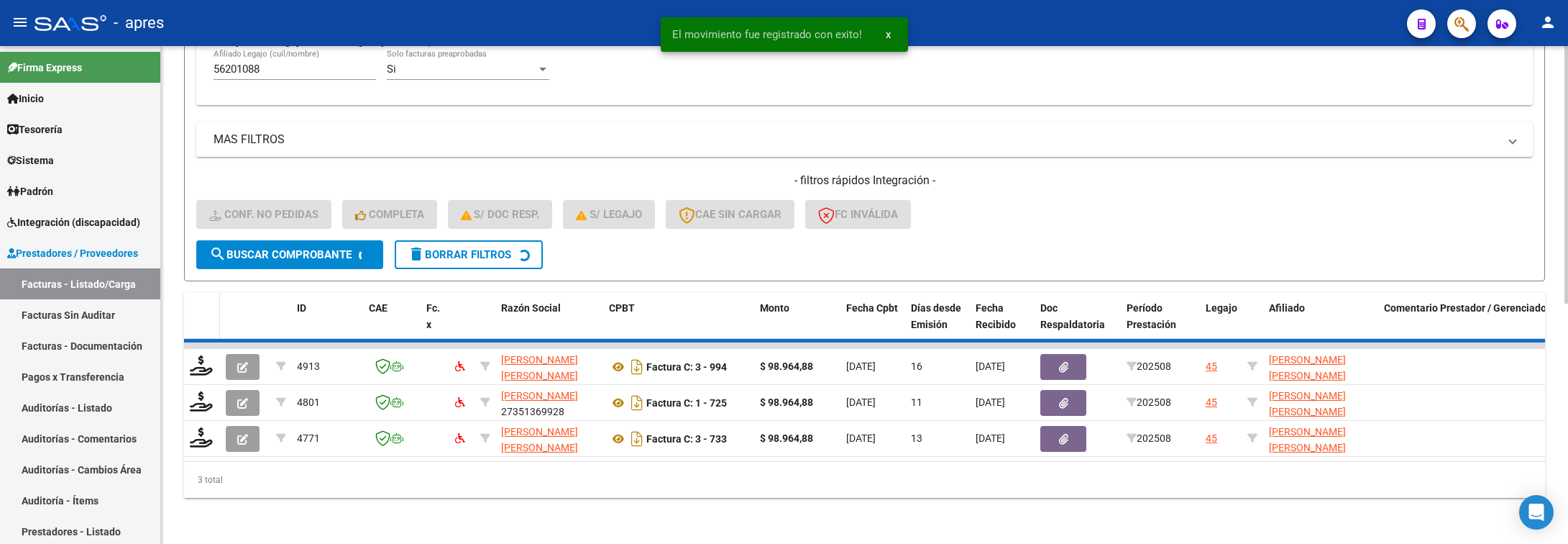
scroll to position [426, 0]
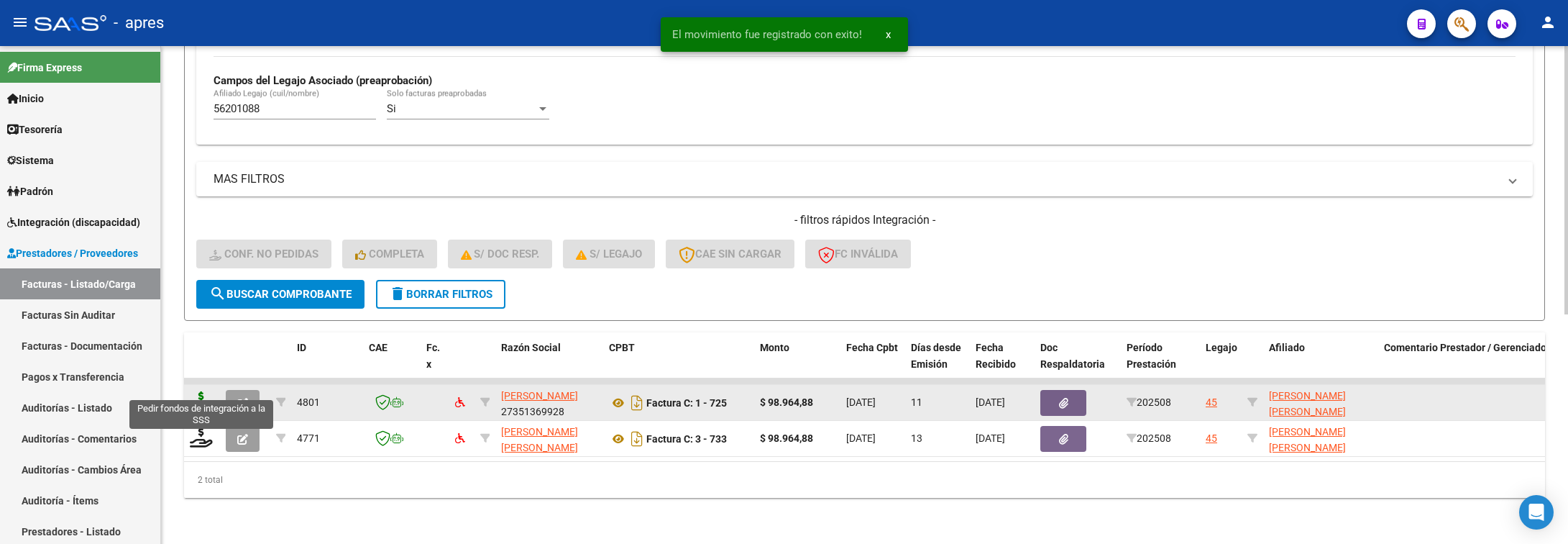
click at [199, 391] on icon at bounding box center [202, 401] width 23 height 20
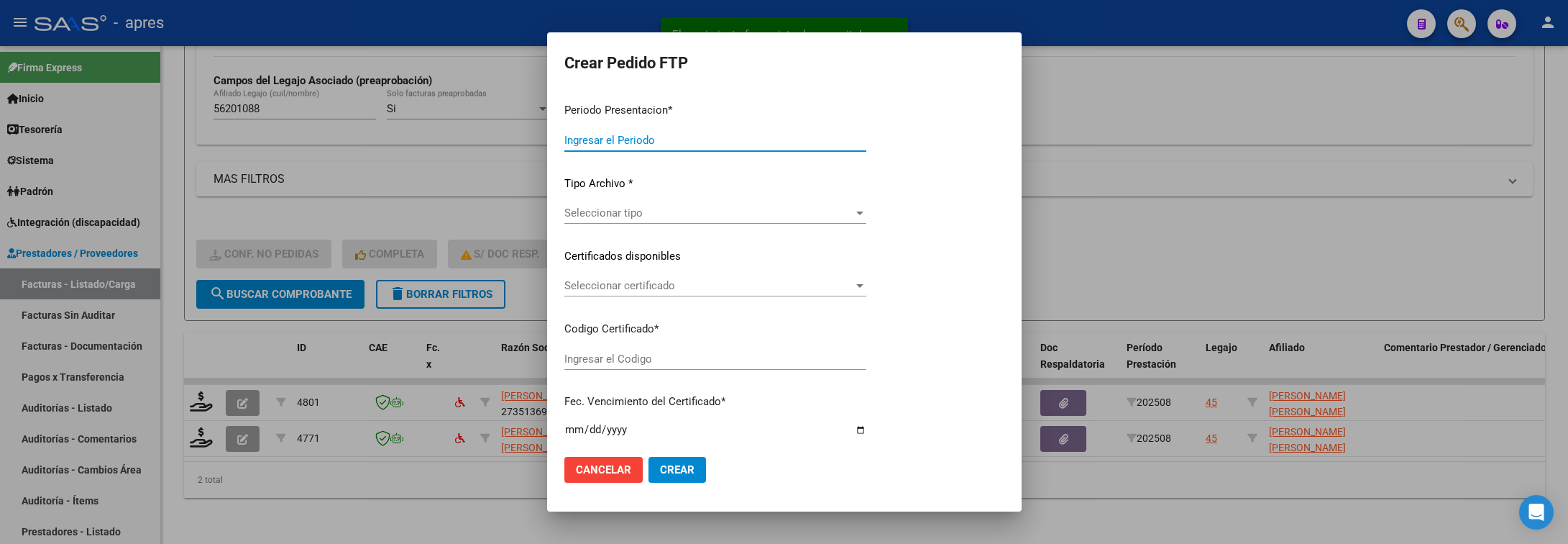
type input "202508"
type input "$ 98.964,88"
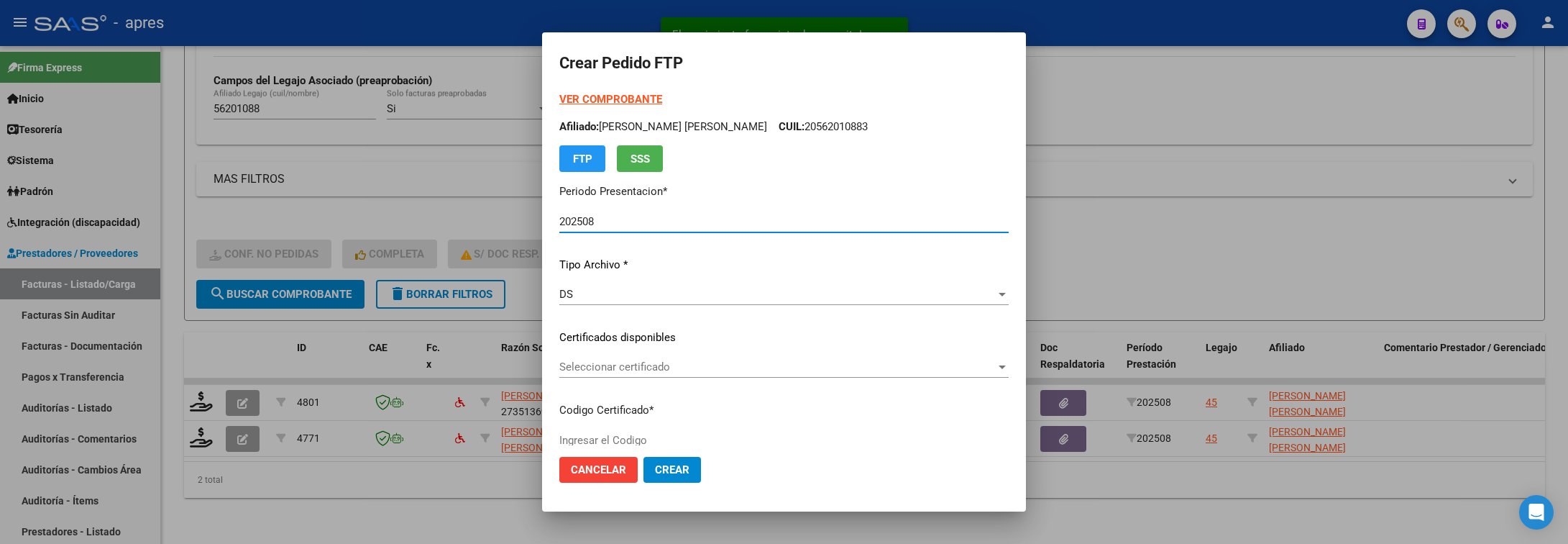
type input "ARG02000562010882024010920290109BUE316"
type input "[DATE]"
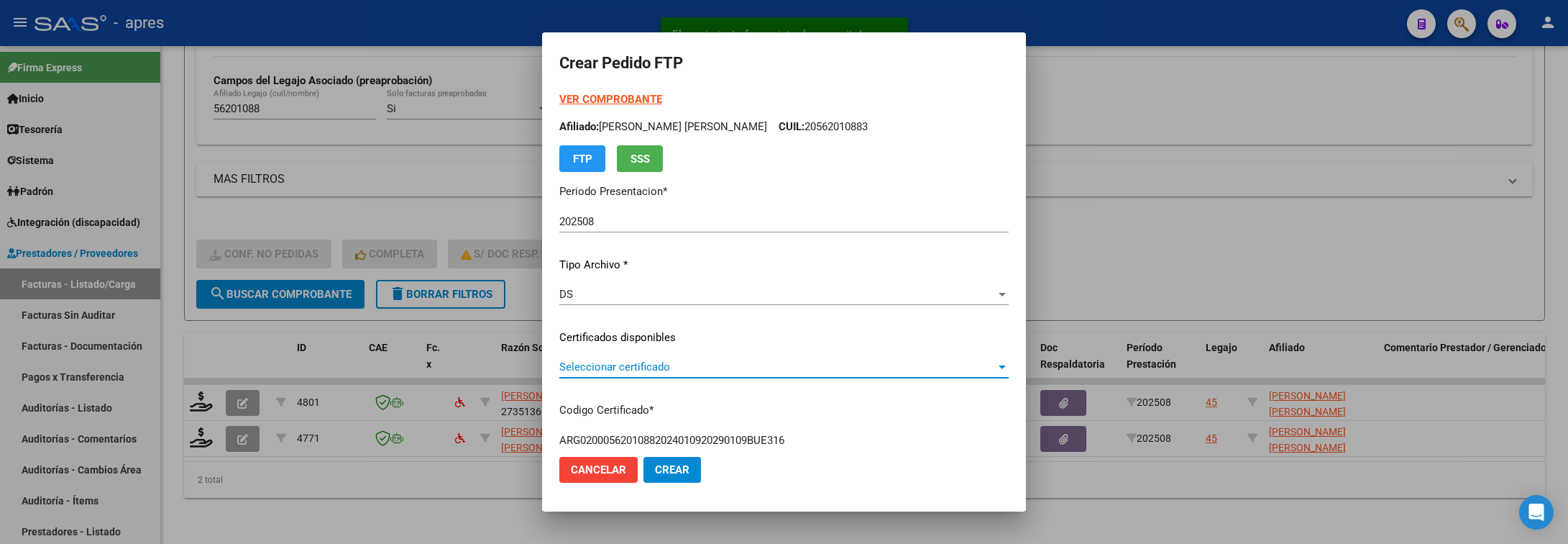
click at [866, 365] on span "Seleccionar certificado" at bounding box center [777, 367] width 437 height 13
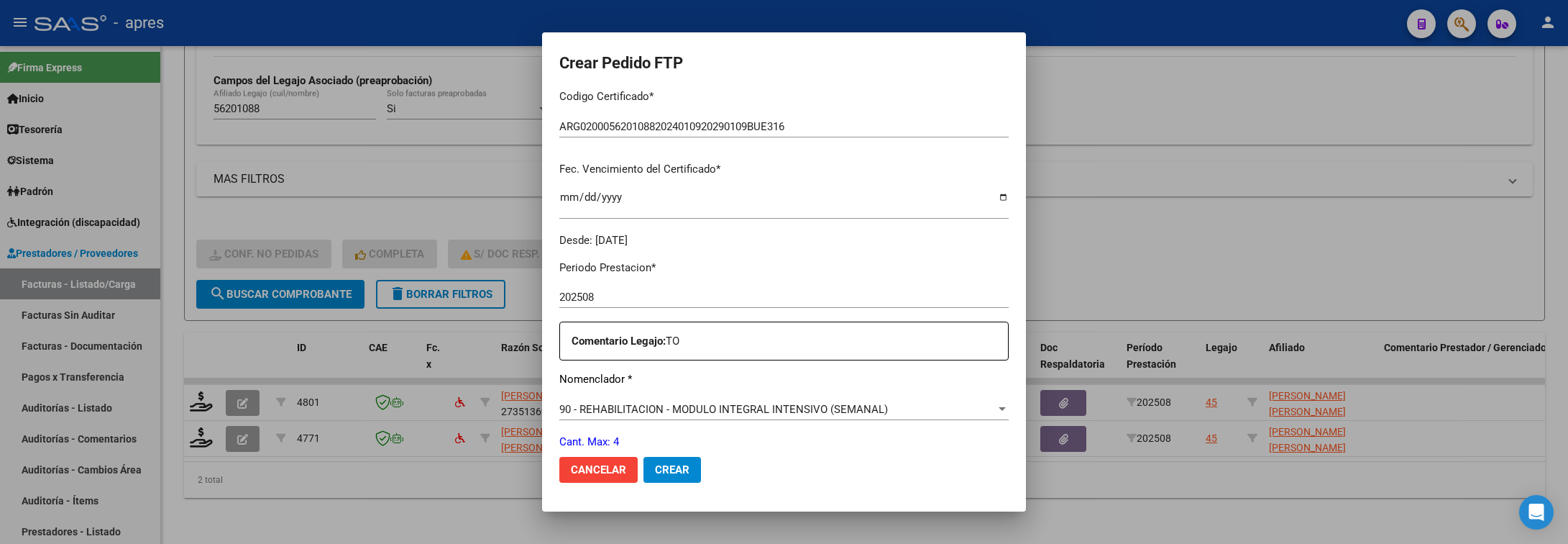
scroll to position [432, 0]
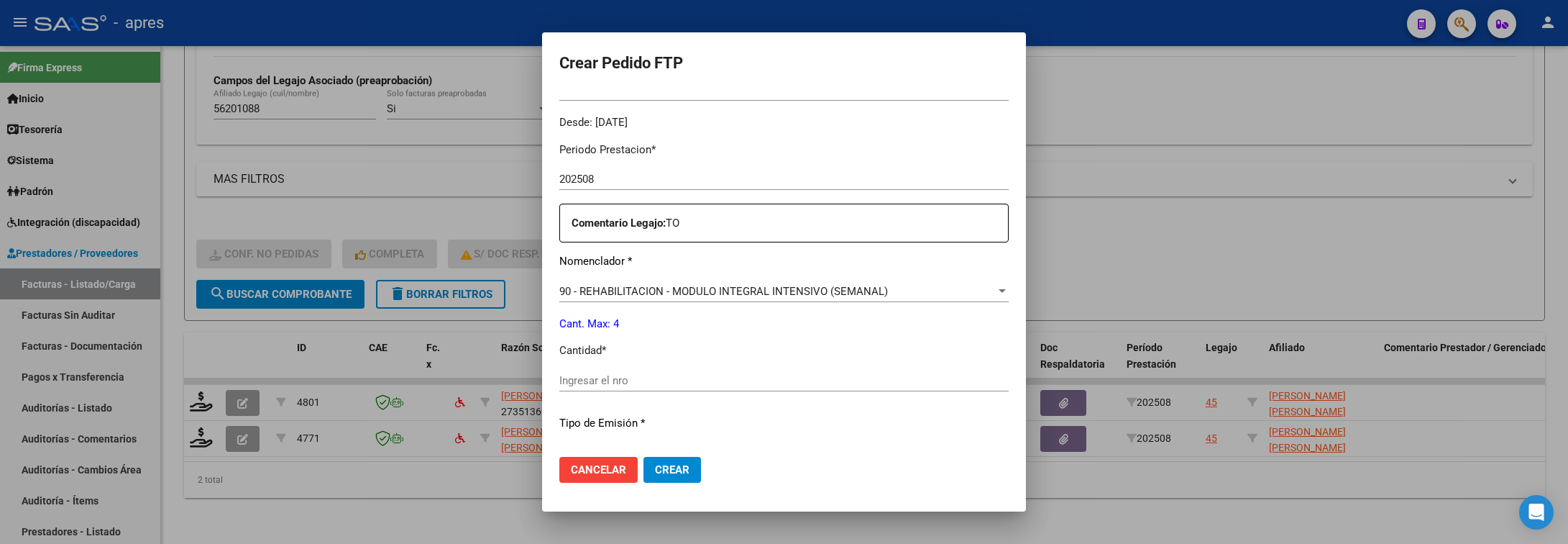
click at [813, 374] on input "Ingresar el nro" at bounding box center [783, 381] width 449 height 13
type input "4"
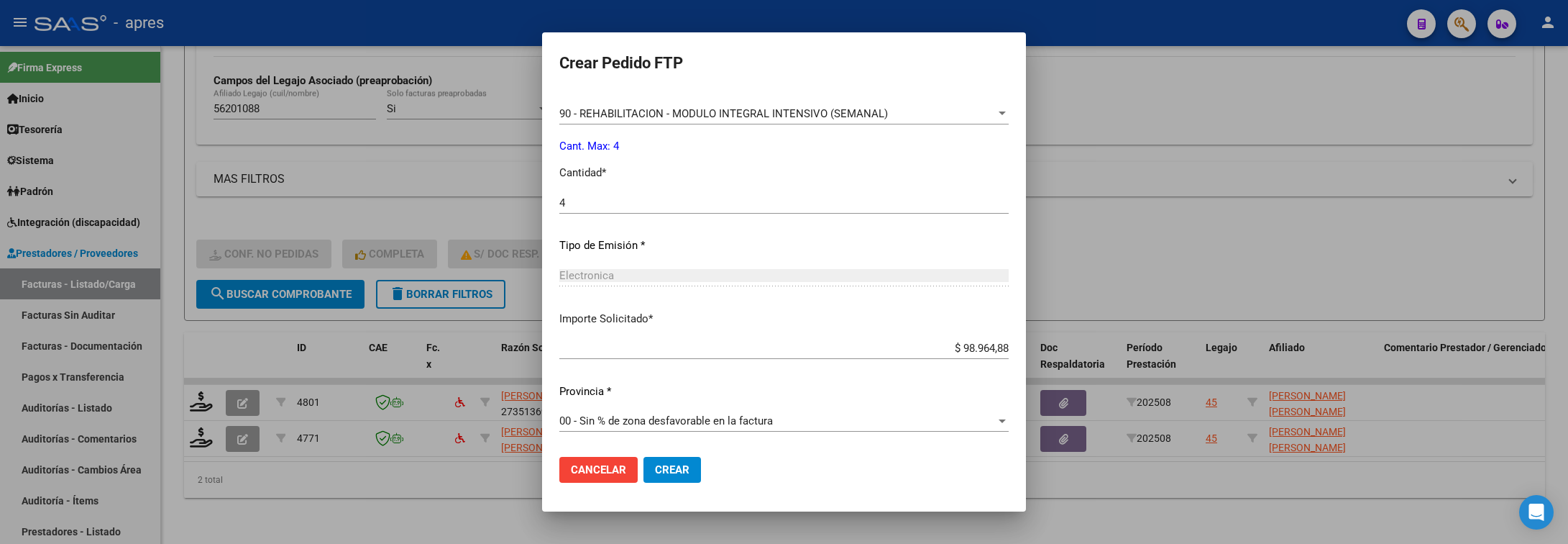
click at [668, 471] on button "Crear" at bounding box center [672, 470] width 58 height 26
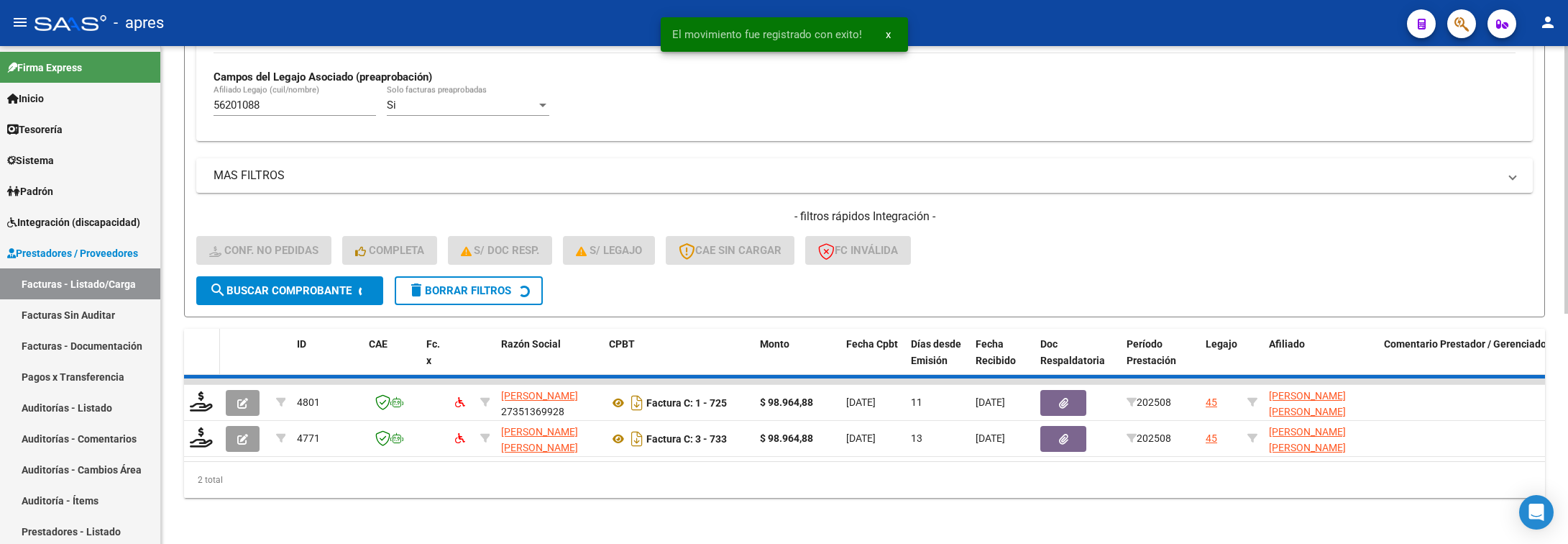
scroll to position [390, 0]
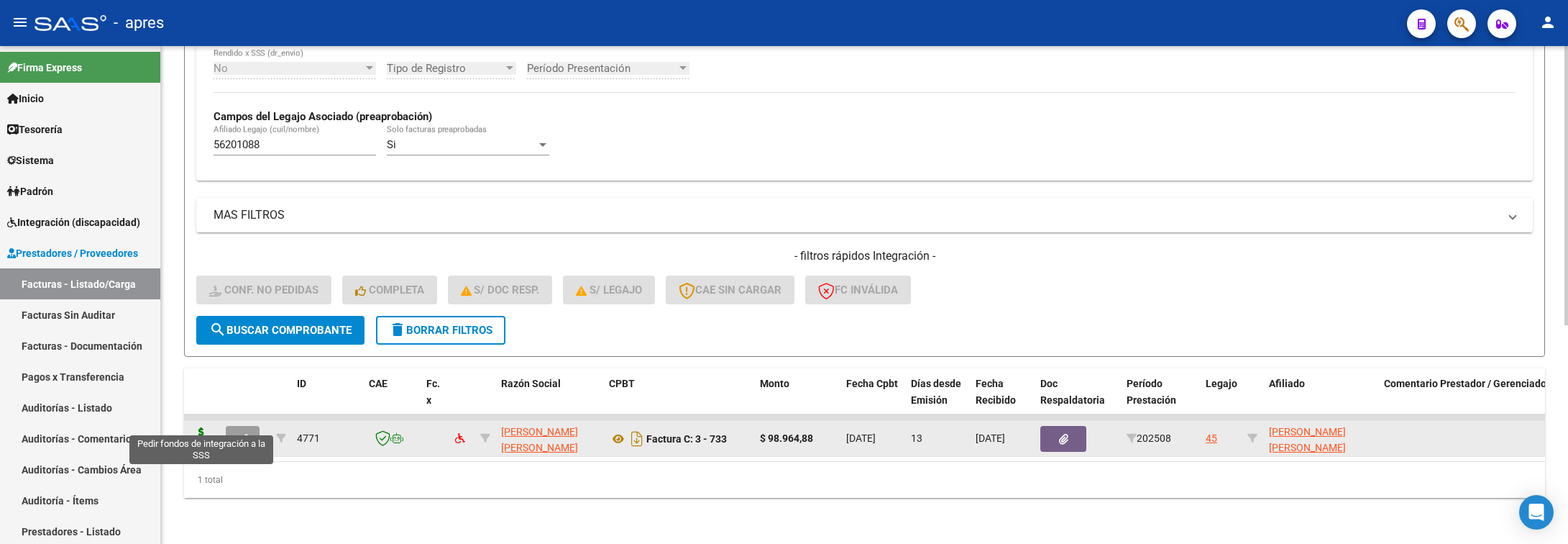
click at [201, 427] on icon at bounding box center [202, 438] width 23 height 20
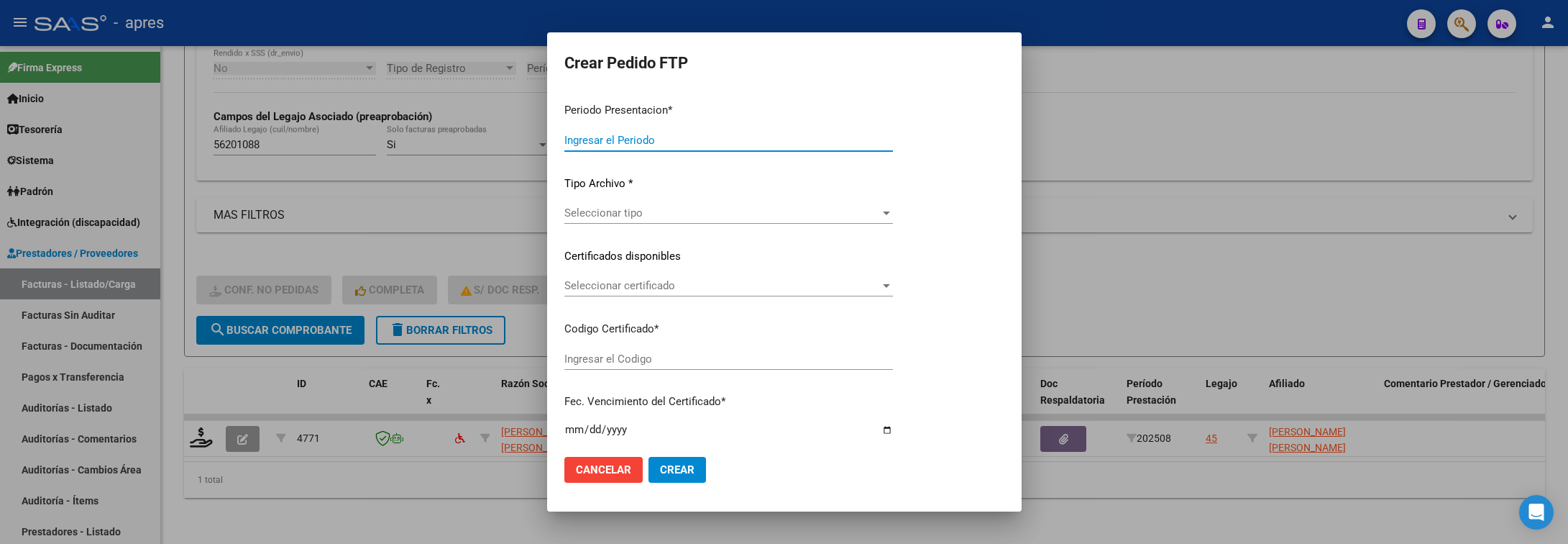
type input "202508"
type input "$ 98.964,88"
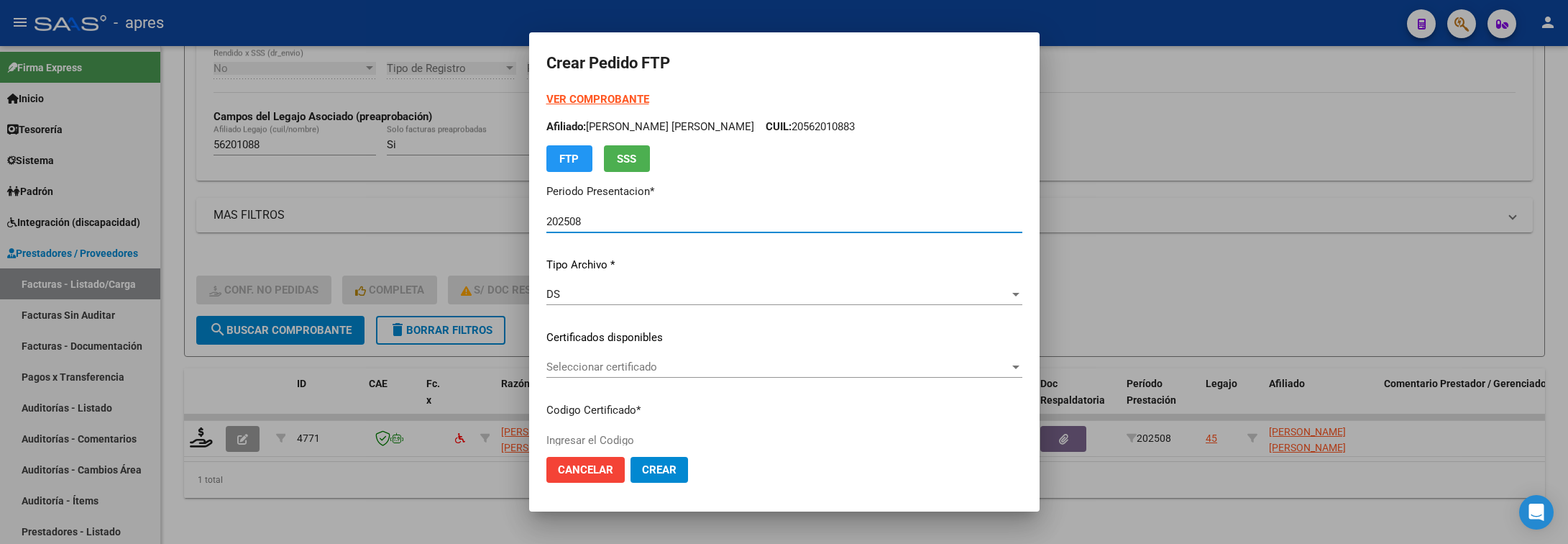
type input "ARG02000562010882024010920290109BUE316"
type input "[DATE]"
click at [870, 360] on span "Seleccionar certificado" at bounding box center [778, 367] width 463 height 13
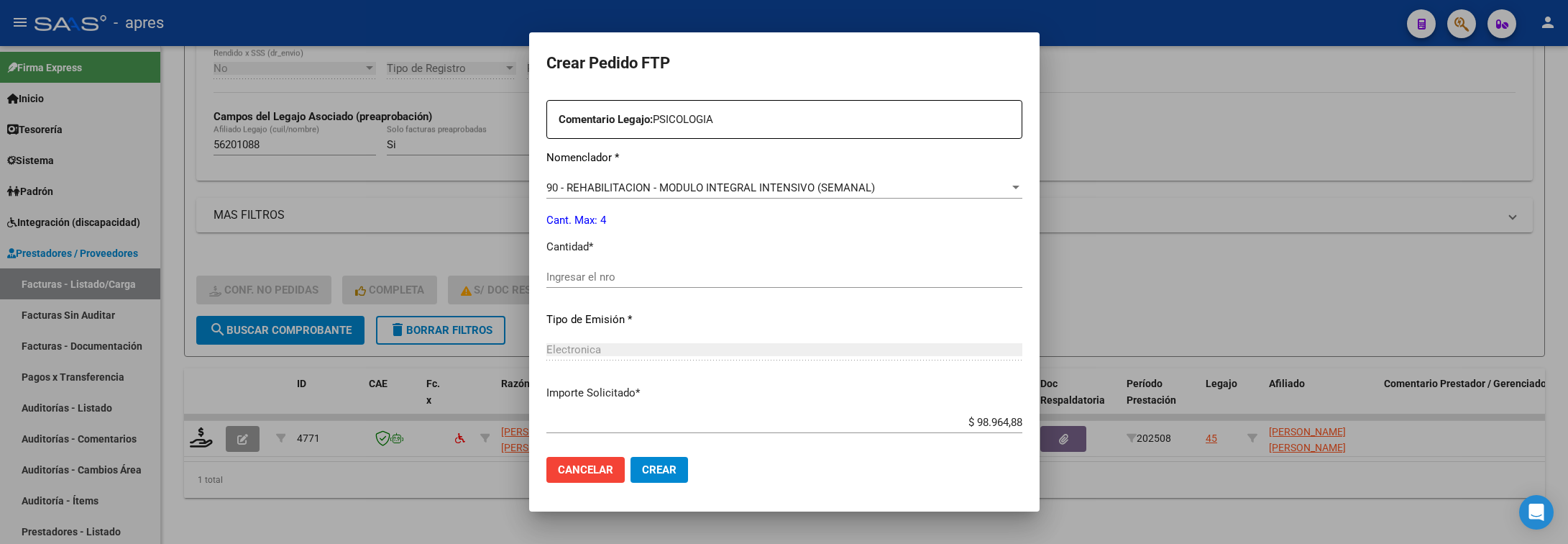
scroll to position [540, 0]
click at [755, 280] on div "Ingresar el nro" at bounding box center [785, 273] width 476 height 22
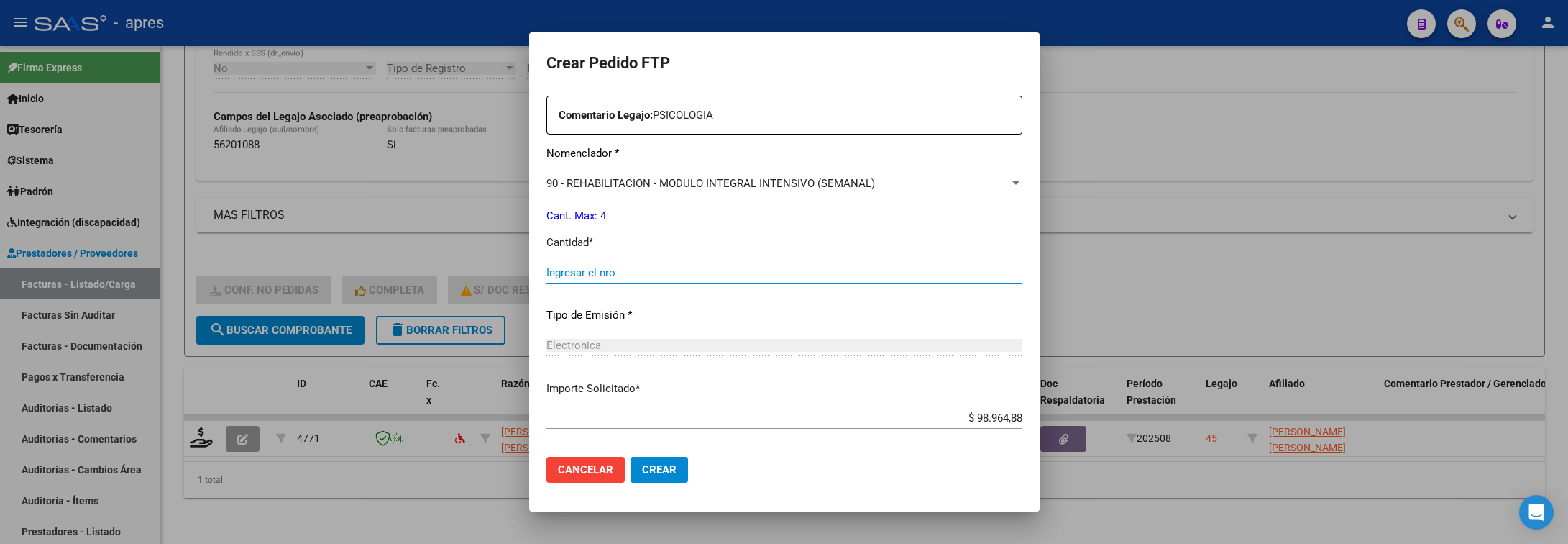
click at [761, 274] on input "Ingresar el nro" at bounding box center [785, 272] width 476 height 13
type input "4"
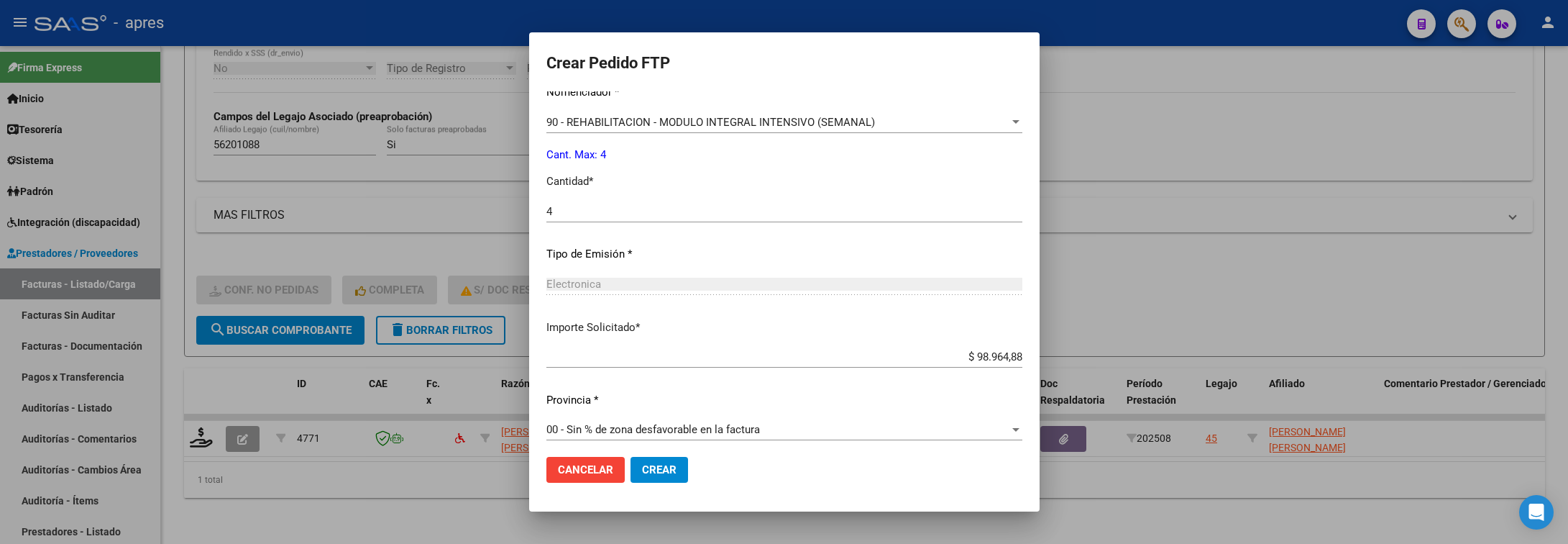
scroll to position [610, 0]
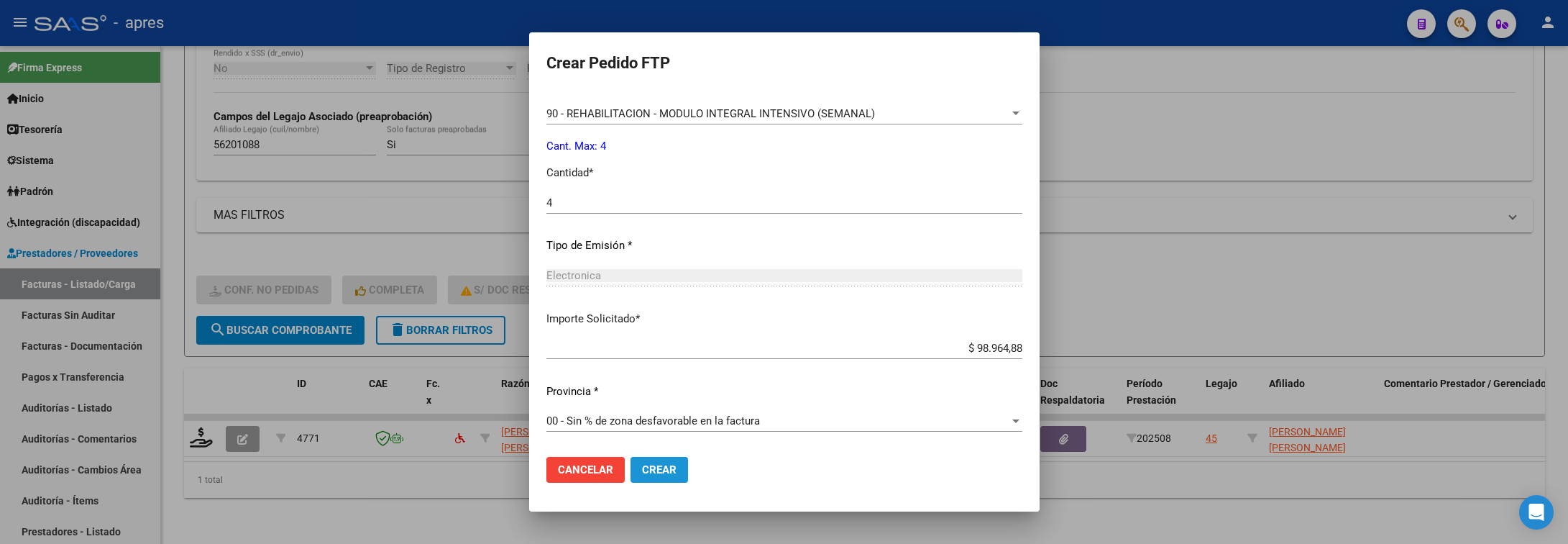
click at [644, 465] on button "Crear" at bounding box center [659, 470] width 58 height 26
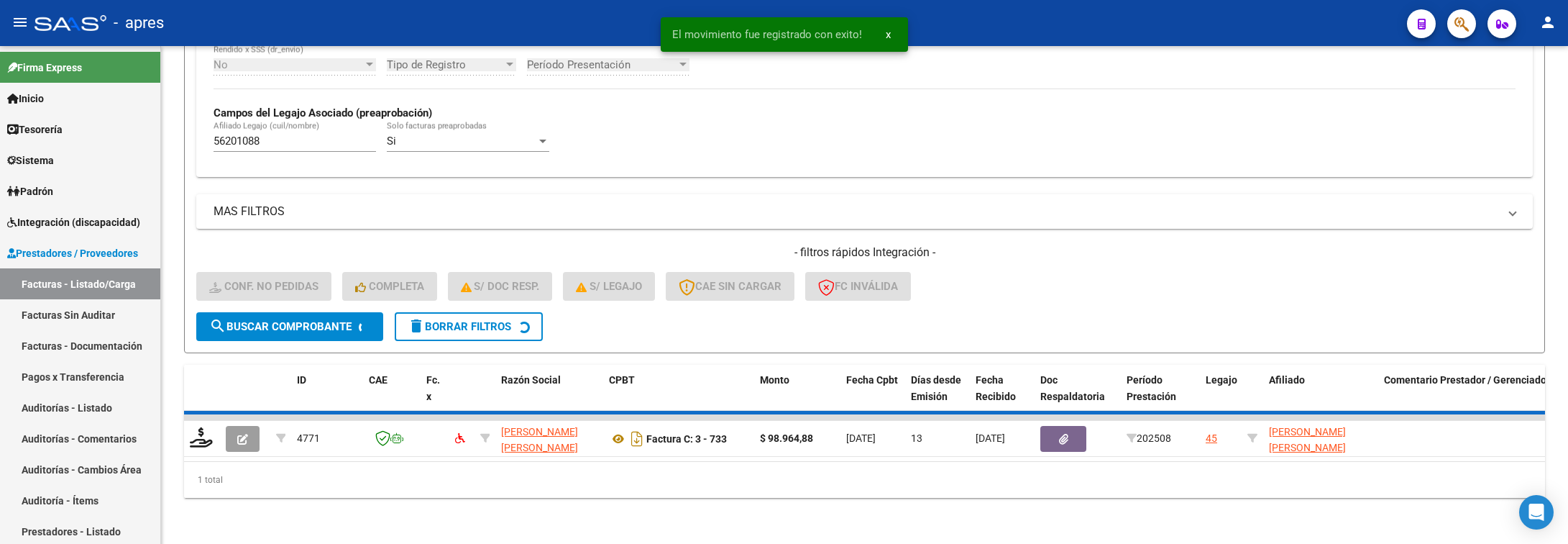
scroll to position [363, 0]
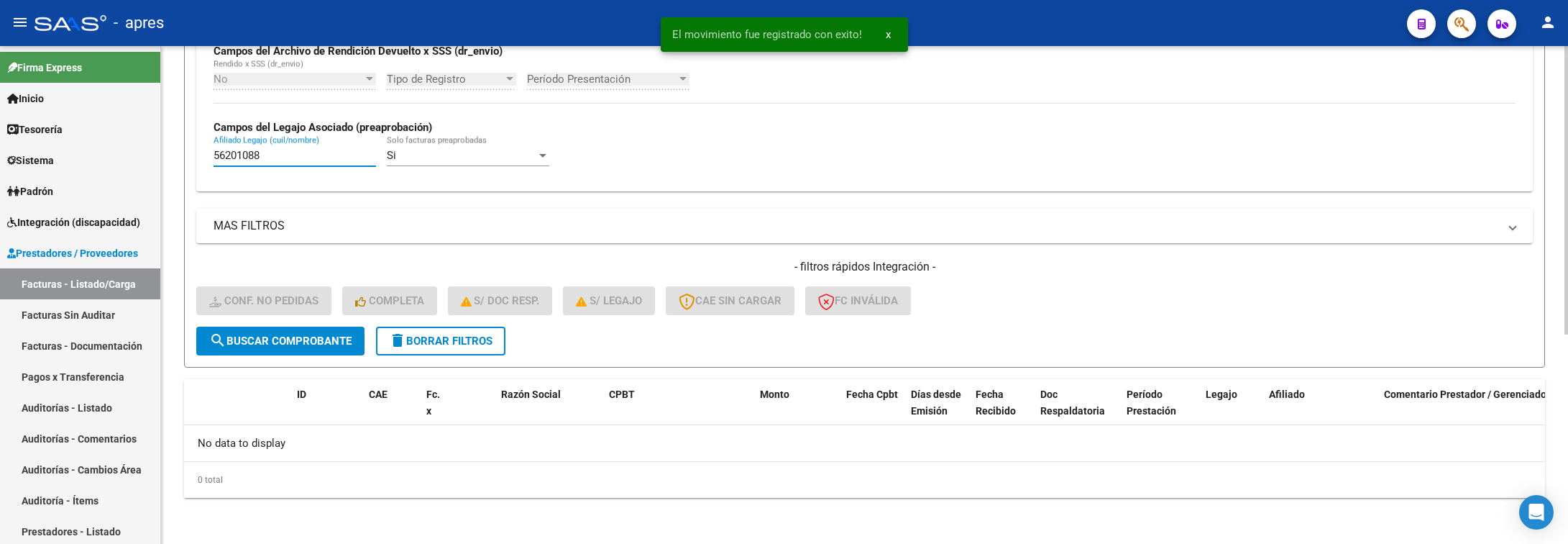
drag, startPoint x: 300, startPoint y: 149, endPoint x: 191, endPoint y: 171, distance: 111.2
click at [191, 171] on form "Filtros Id Integración Area Seleccionar Gerenciador Seleccionar Gerenciador Si …" at bounding box center [865, 89] width 1361 height 558
paste input "4912301"
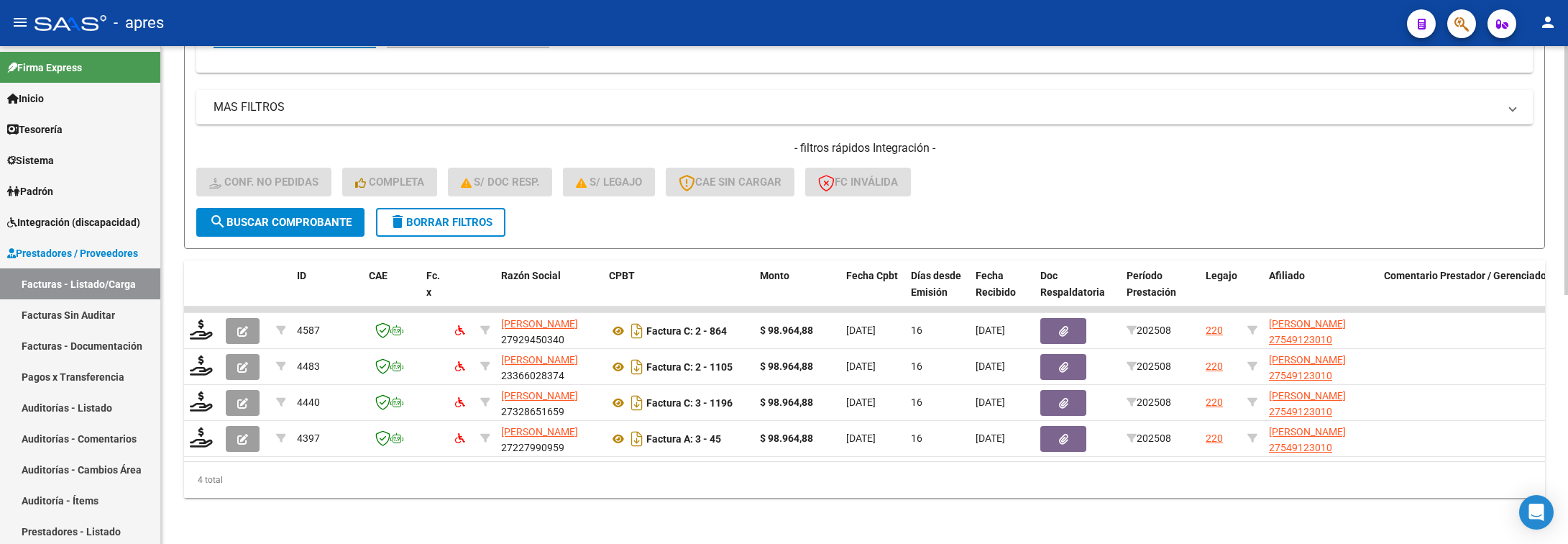
scroll to position [499, 0]
type input "54912301"
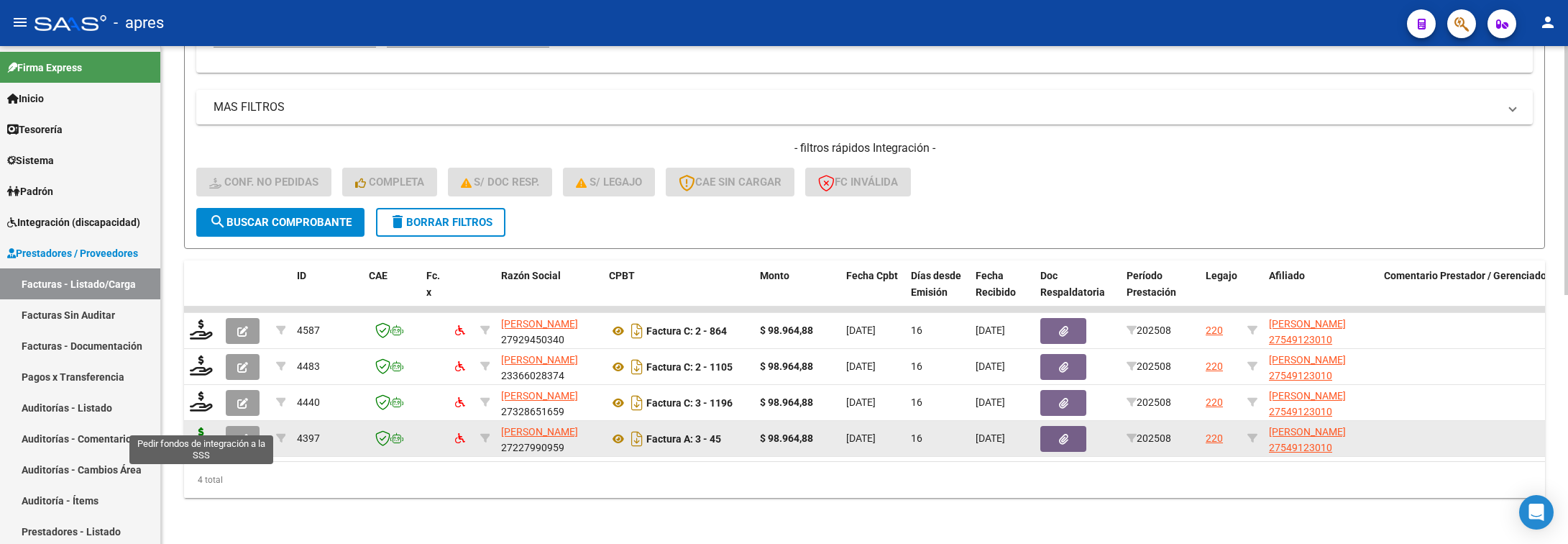
click at [199, 428] on icon at bounding box center [202, 438] width 23 height 20
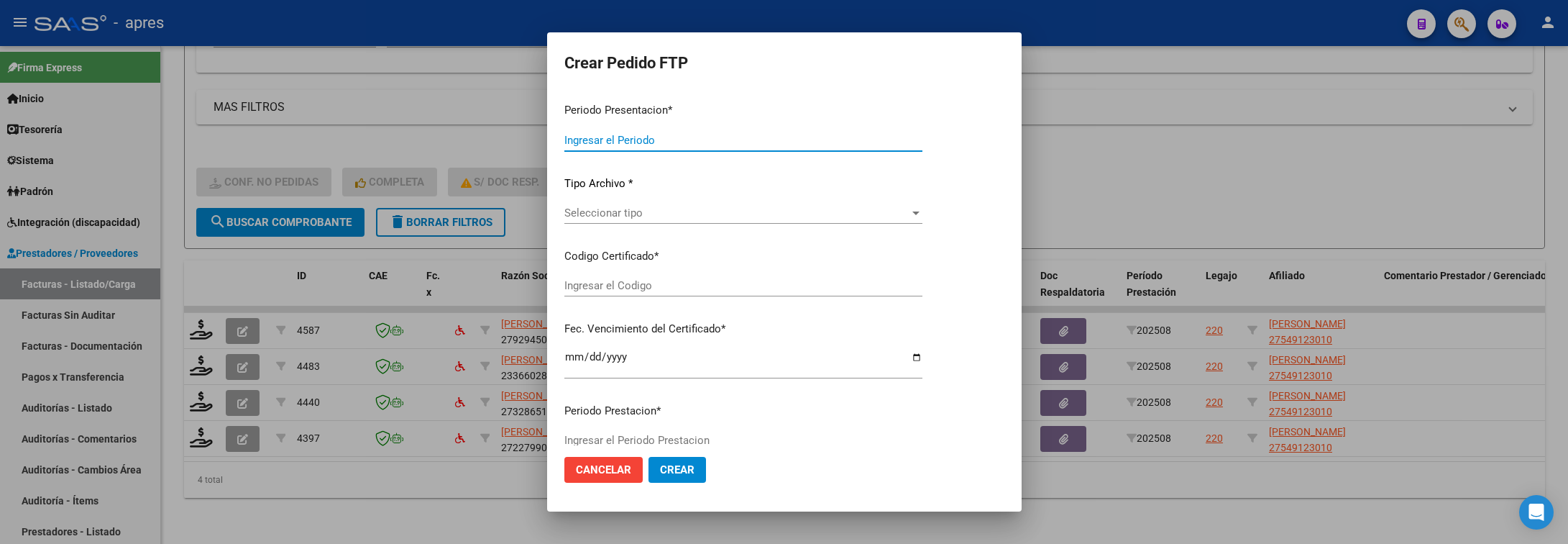
type input "202508"
type input "$ 98.964,88"
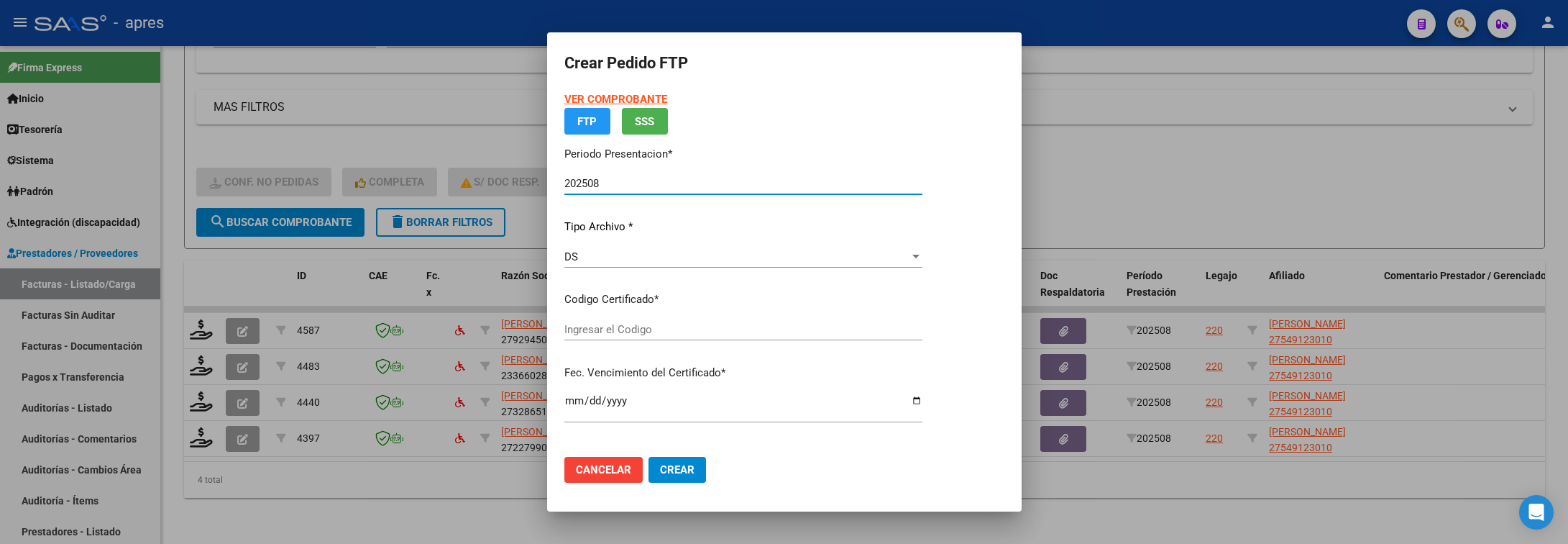
type input "ARG01000549123012021080920270809BS440"
type input "2027-08-09"
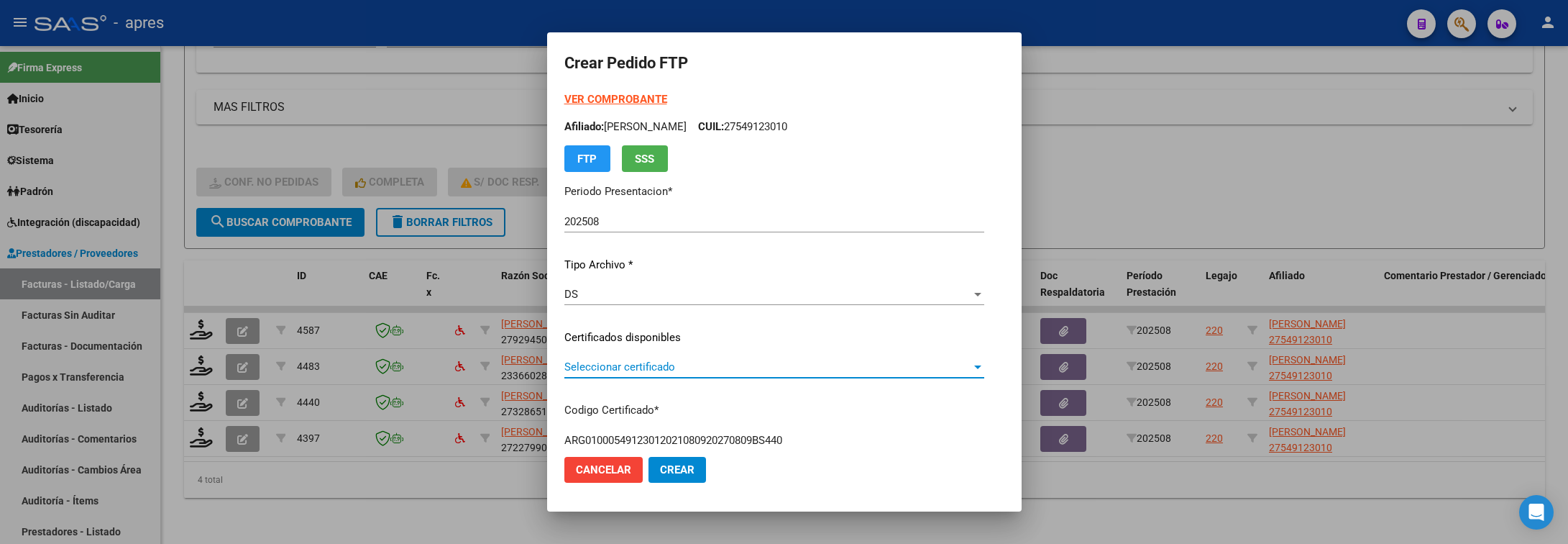
click at [734, 371] on span "Seleccionar certificado" at bounding box center [767, 367] width 407 height 13
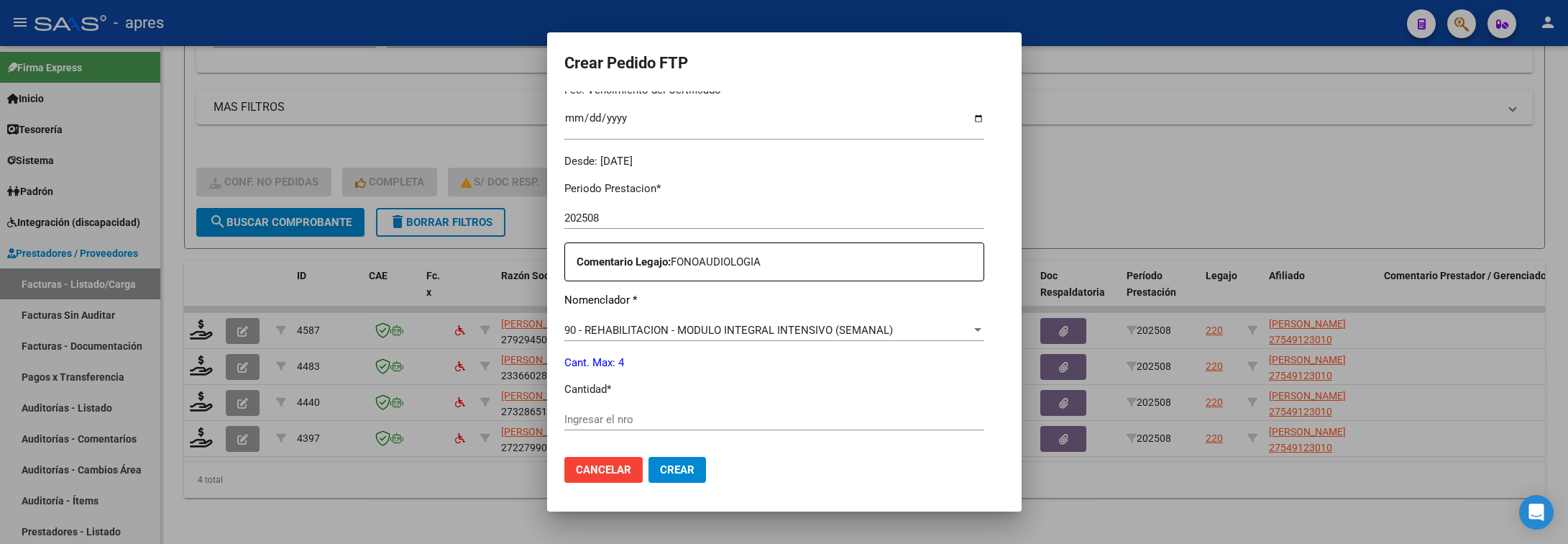
scroll to position [432, 0]
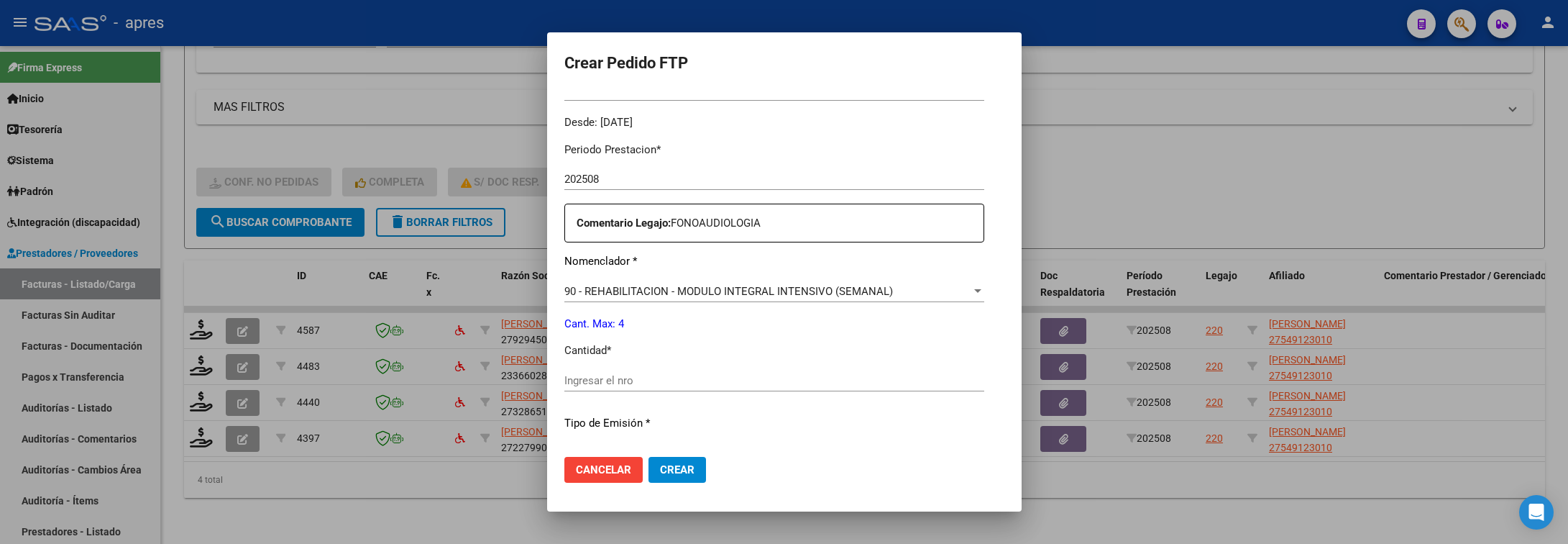
click at [758, 376] on input "Ingresar el nro" at bounding box center [774, 381] width 420 height 13
type input "4"
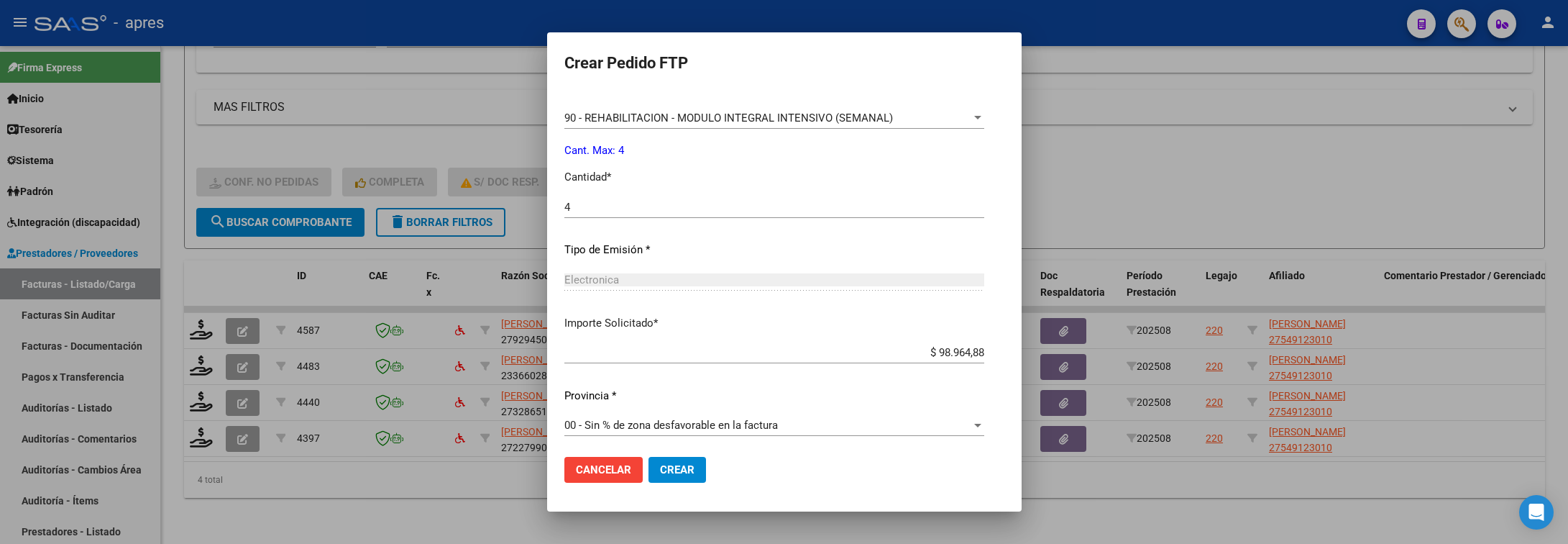
scroll to position [610, 0]
click at [660, 466] on span "Crear" at bounding box center [677, 470] width 34 height 13
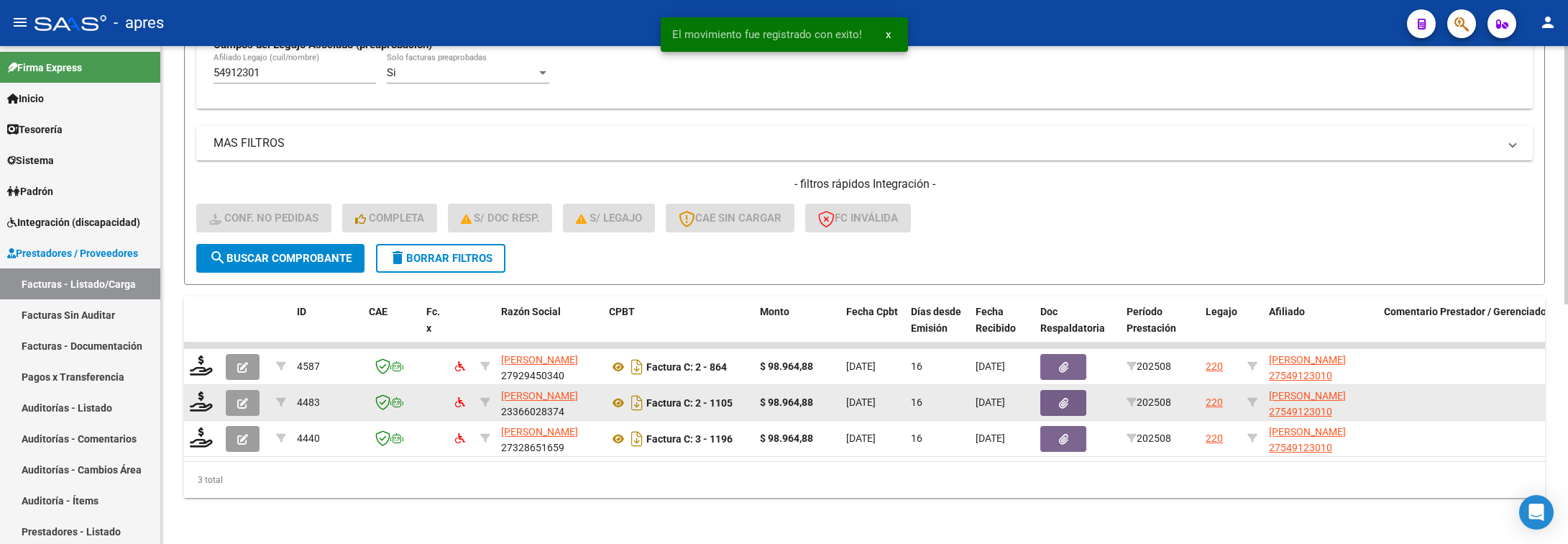
scroll to position [462, 0]
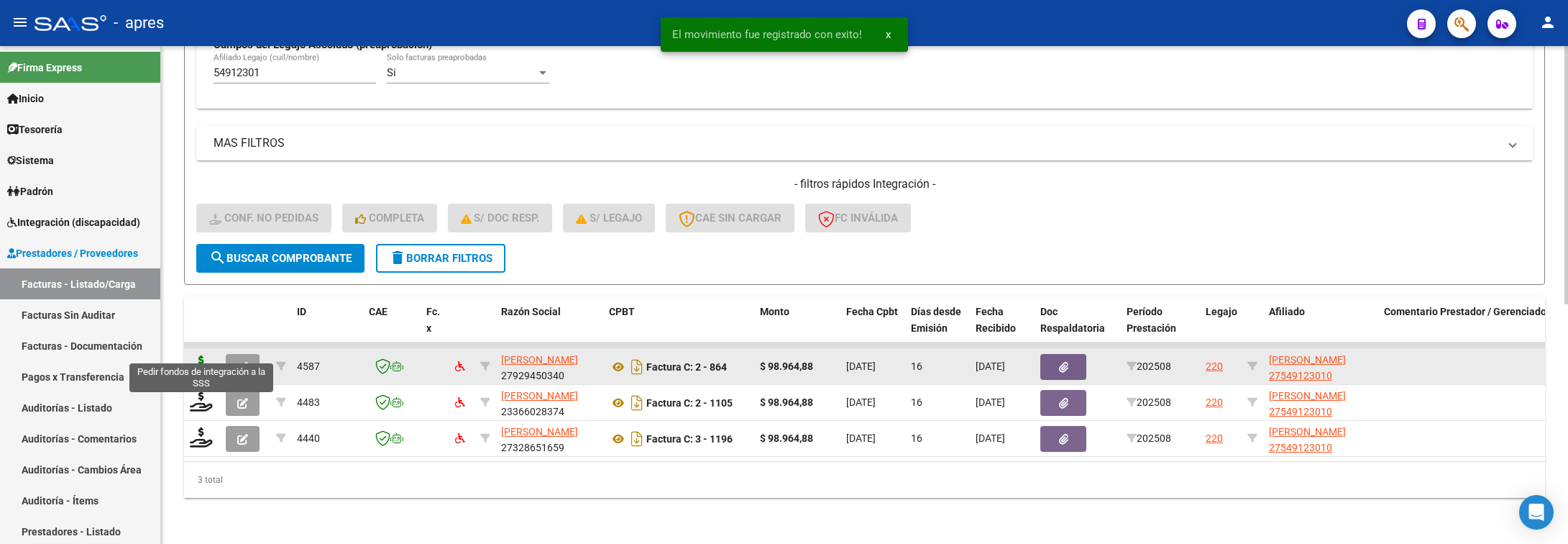
click at [205, 355] on icon at bounding box center [202, 366] width 23 height 20
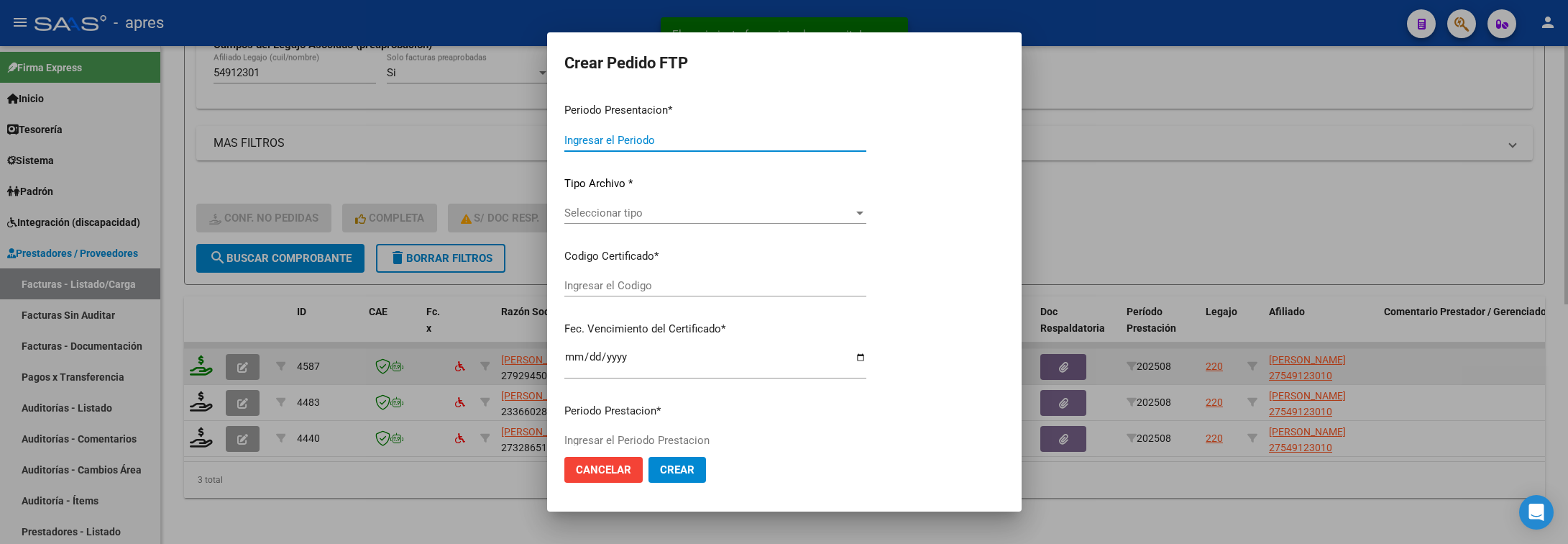
type input "202508"
type input "$ 98.964,88"
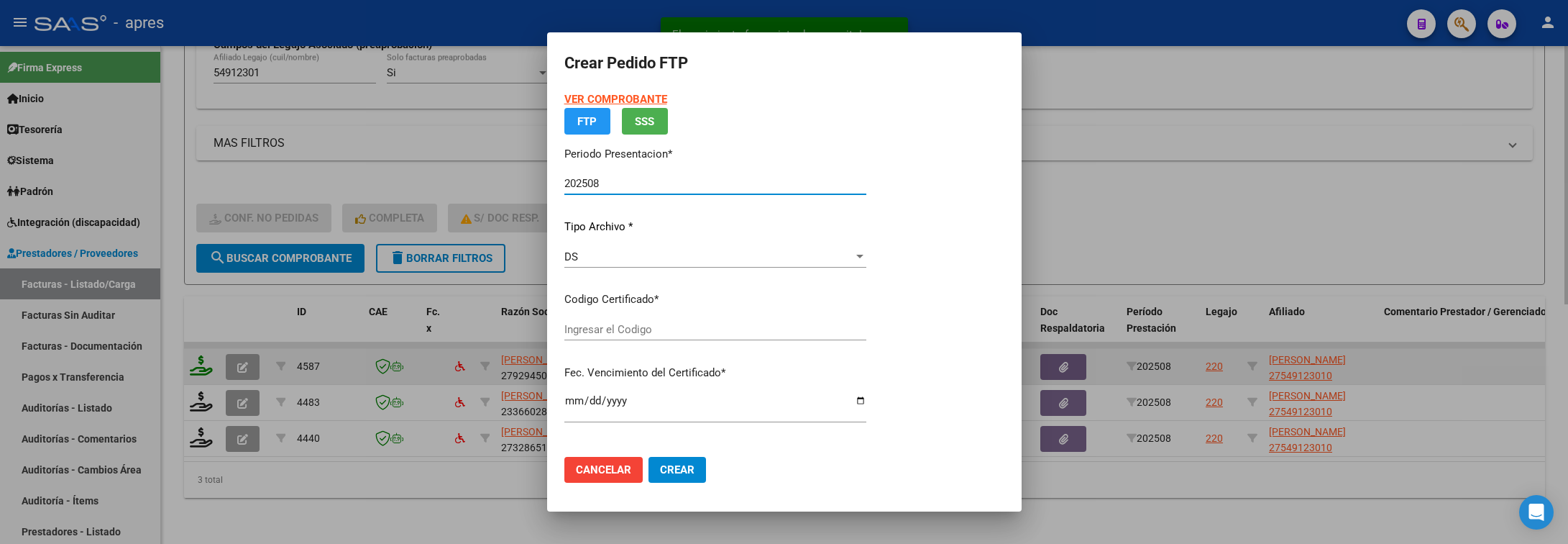
type input "ARG01000549123012021080920270809BS440"
type input "2027-08-09"
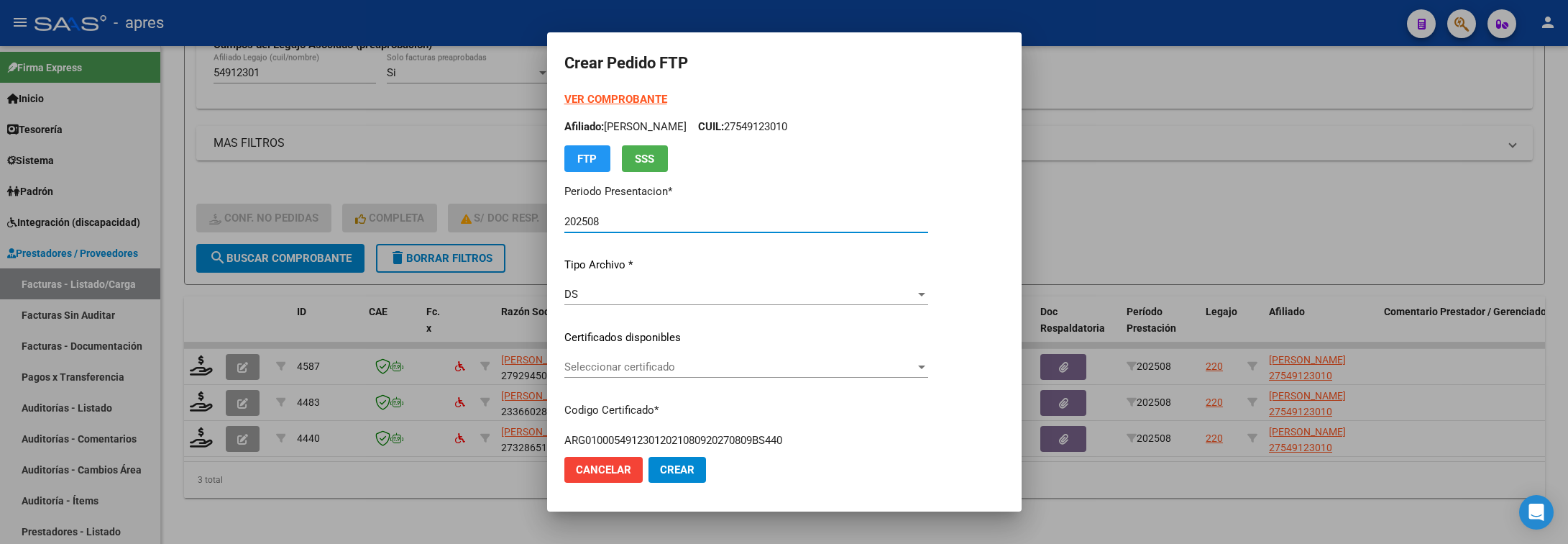
click at [654, 366] on span "Seleccionar certificado" at bounding box center [740, 367] width 351 height 13
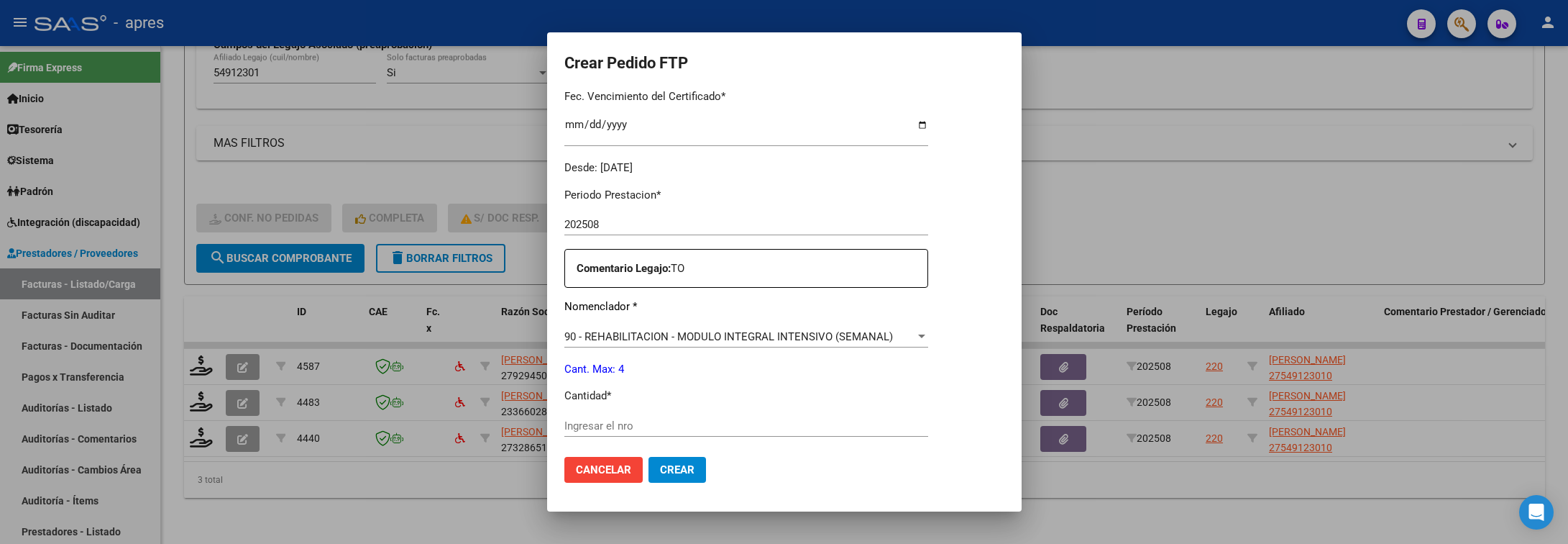
scroll to position [432, 0]
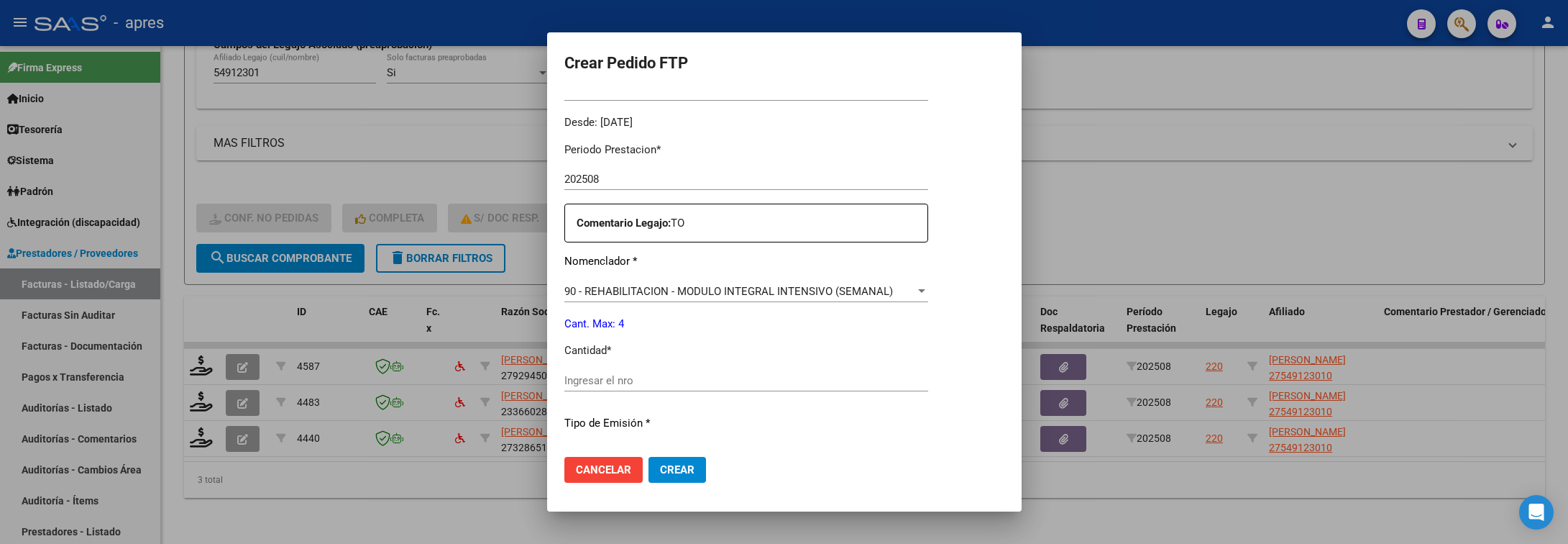
click at [677, 374] on input "Ingresar el nro" at bounding box center [746, 381] width 364 height 13
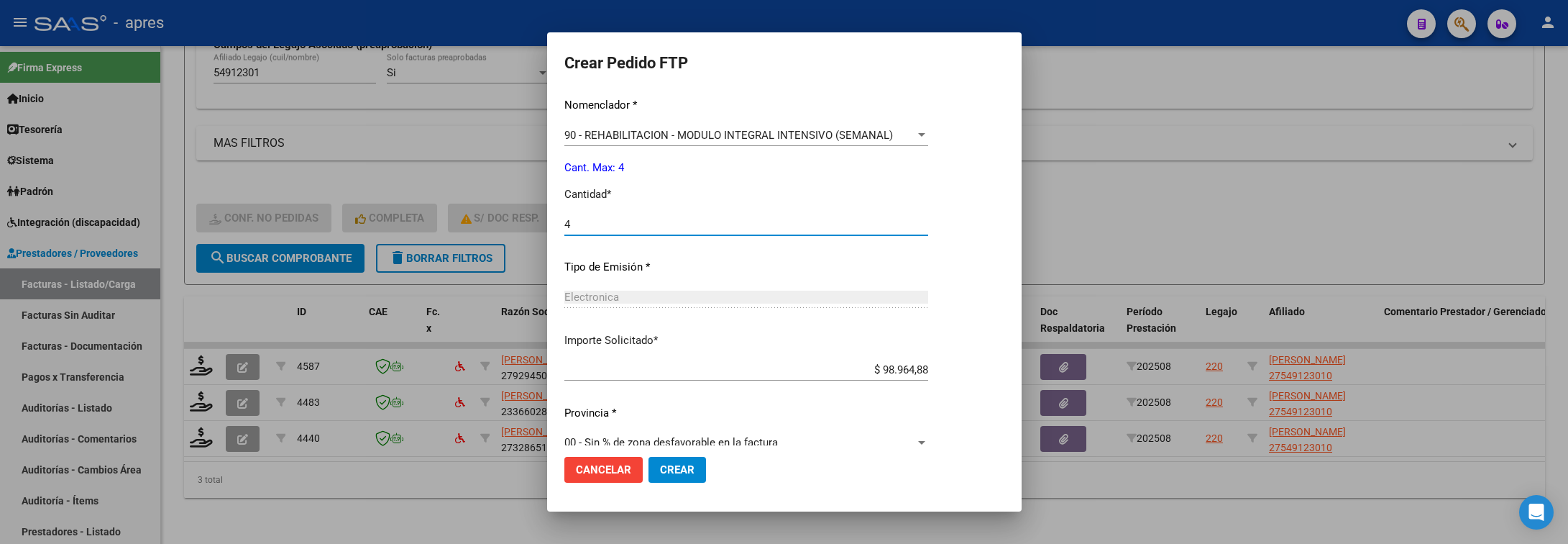
scroll to position [610, 0]
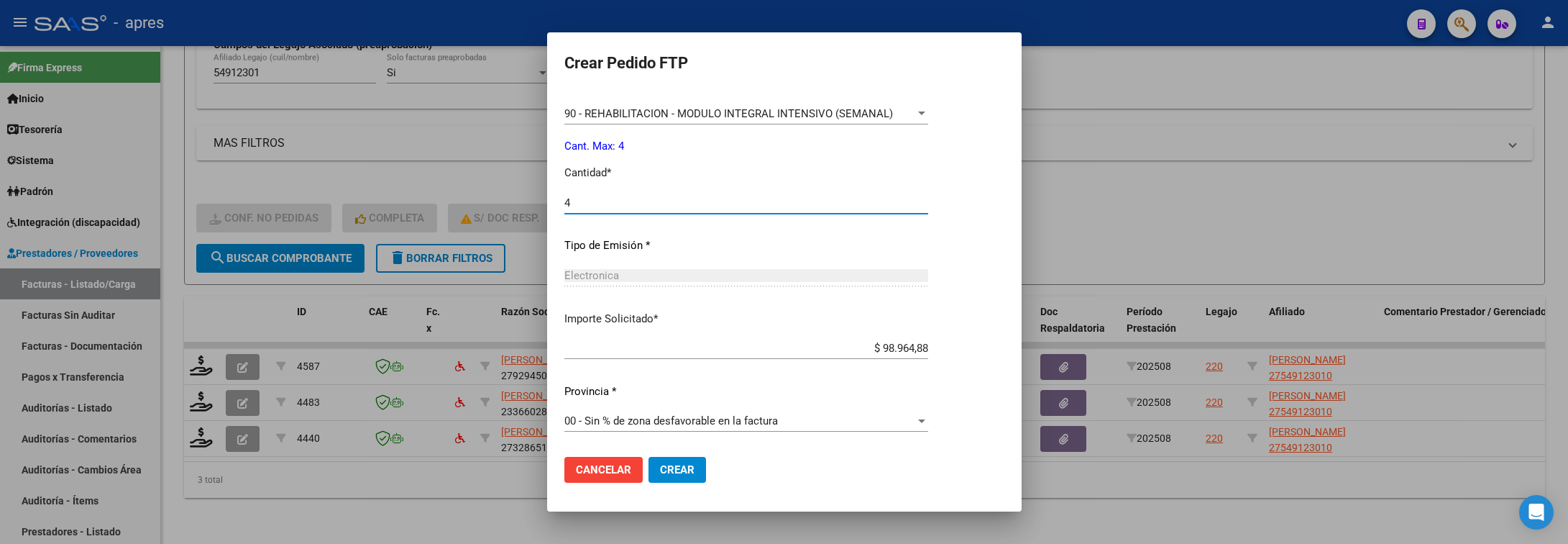
type input "4"
click at [667, 463] on span "Crear" at bounding box center [677, 470] width 34 height 13
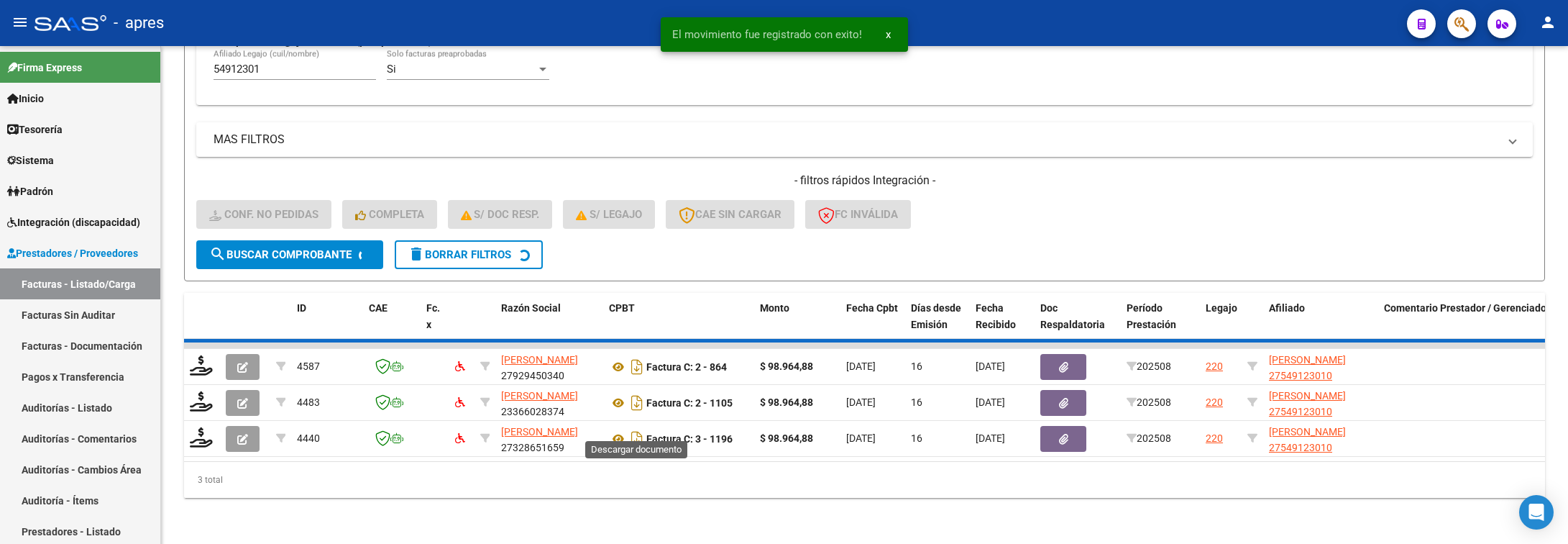
scroll to position [426, 0]
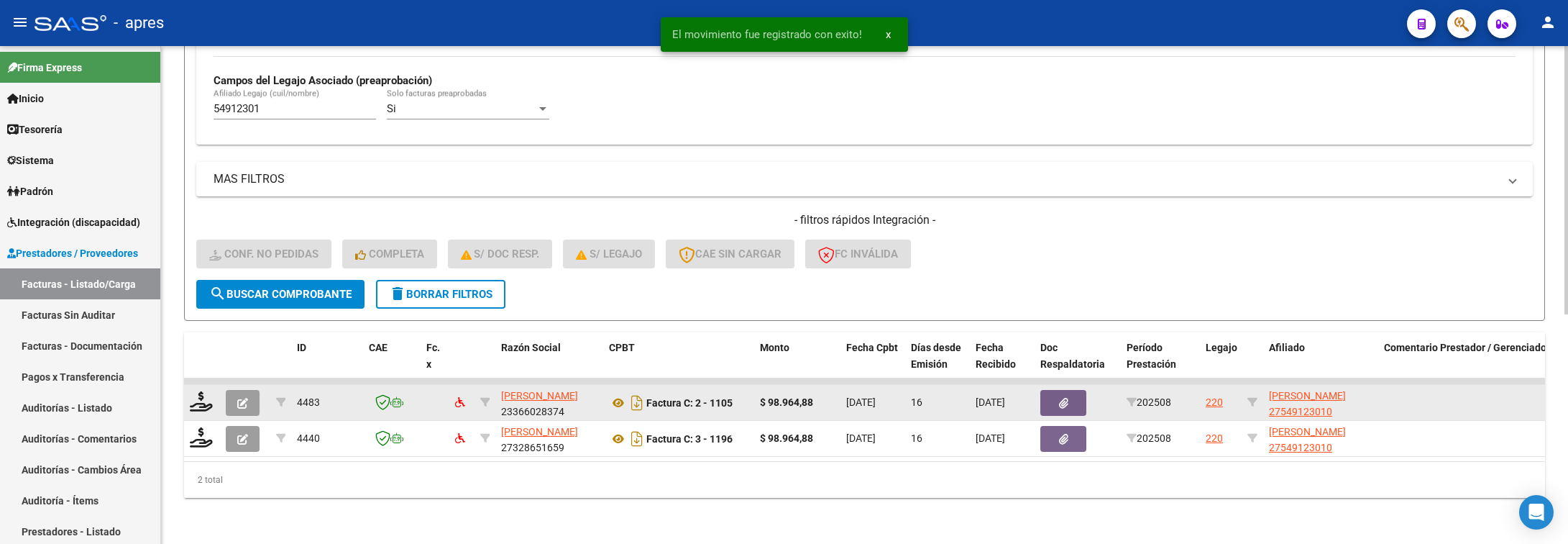
click at [204, 395] on div at bounding box center [202, 402] width 25 height 23
click at [199, 391] on icon at bounding box center [202, 401] width 23 height 20
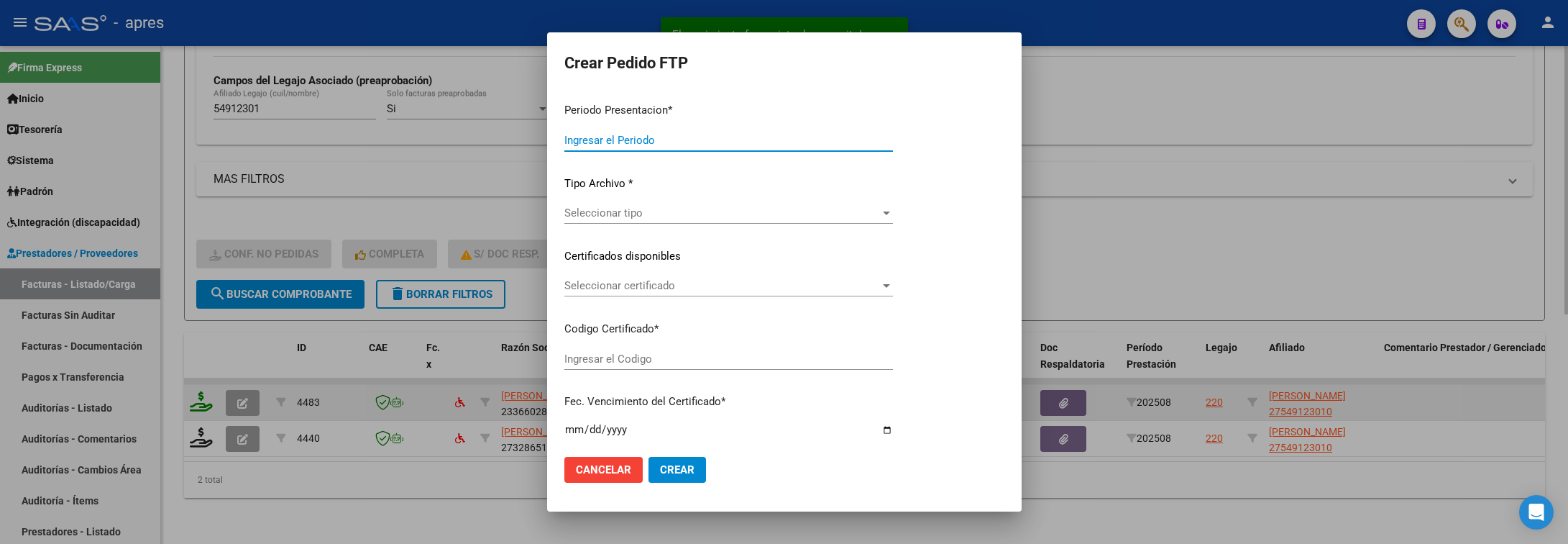
type input "202508"
type input "$ 98.964,88"
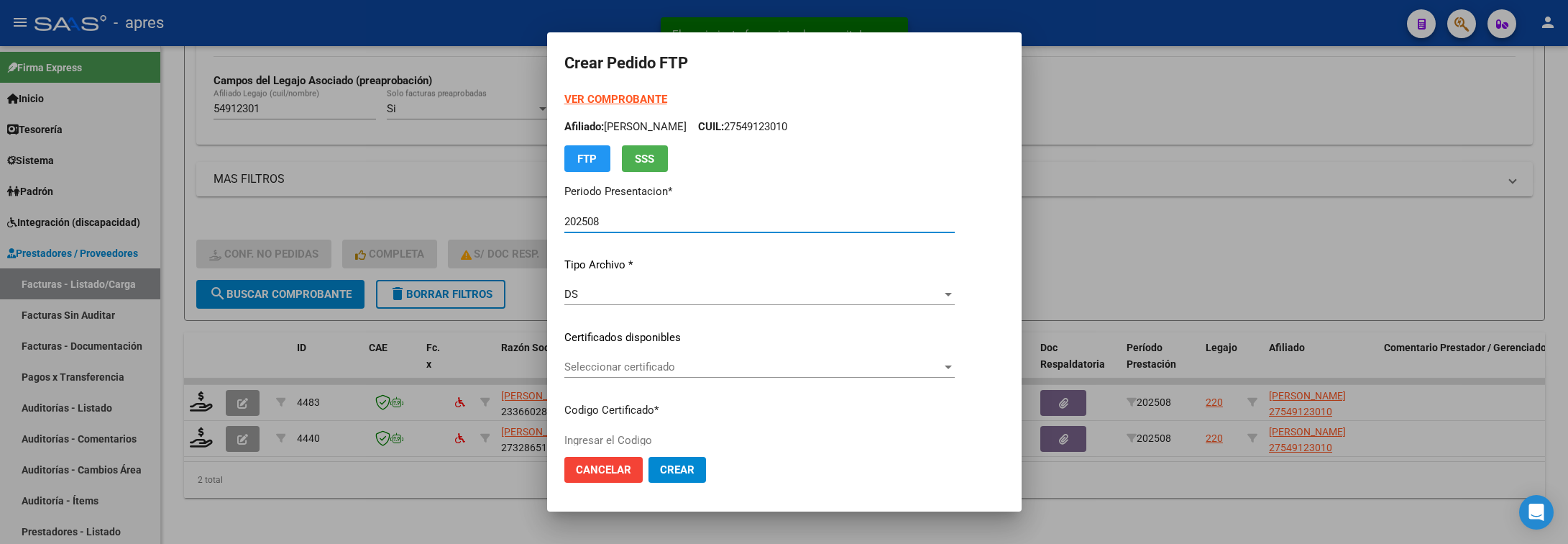
type input "ARG01000549123012021080920270809BS440"
type input "2027-08-09"
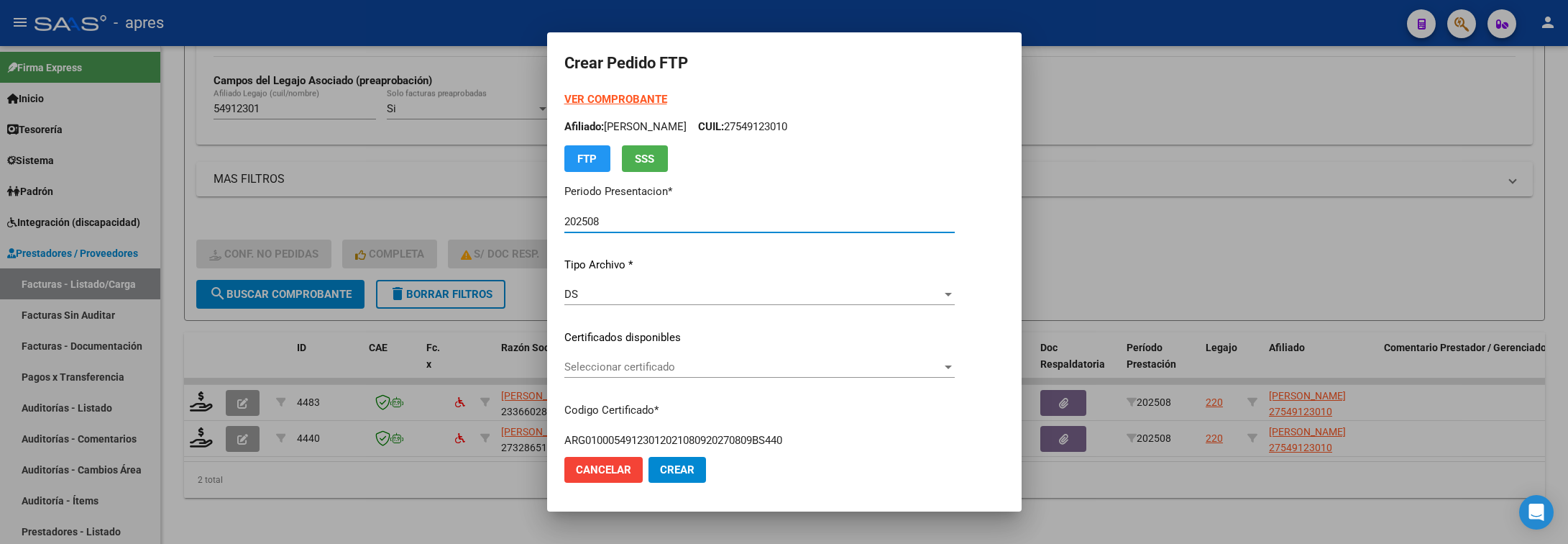
click at [936, 379] on div "Seleccionar certificado Seleccionar certificado" at bounding box center [759, 374] width 390 height 35
click at [942, 369] on span "Seleccionar certificado" at bounding box center [753, 367] width 378 height 13
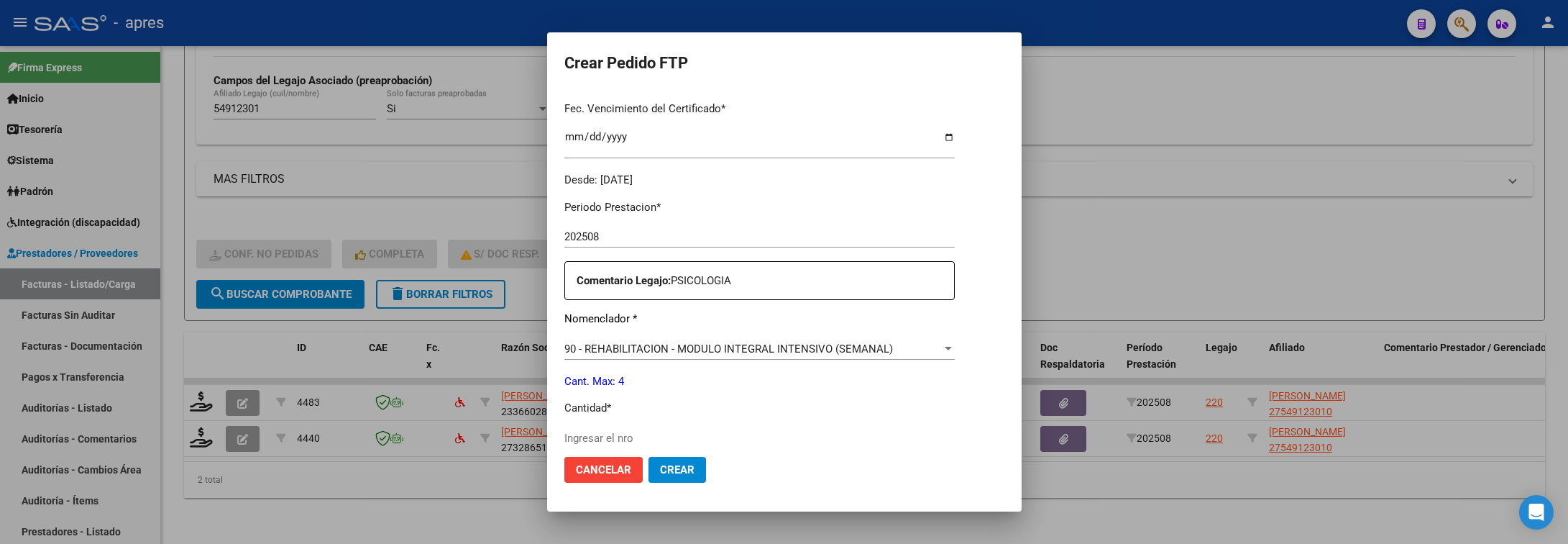
scroll to position [432, 0]
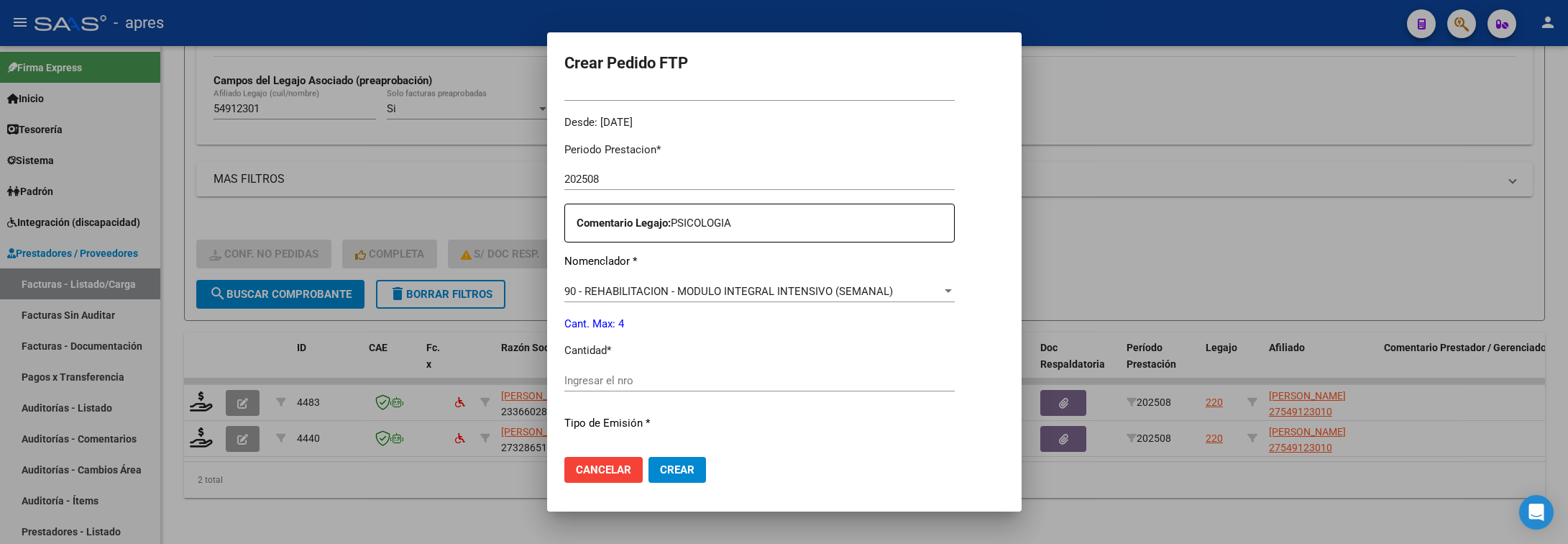
click at [943, 370] on div "Ingresar el nro" at bounding box center [759, 381] width 390 height 22
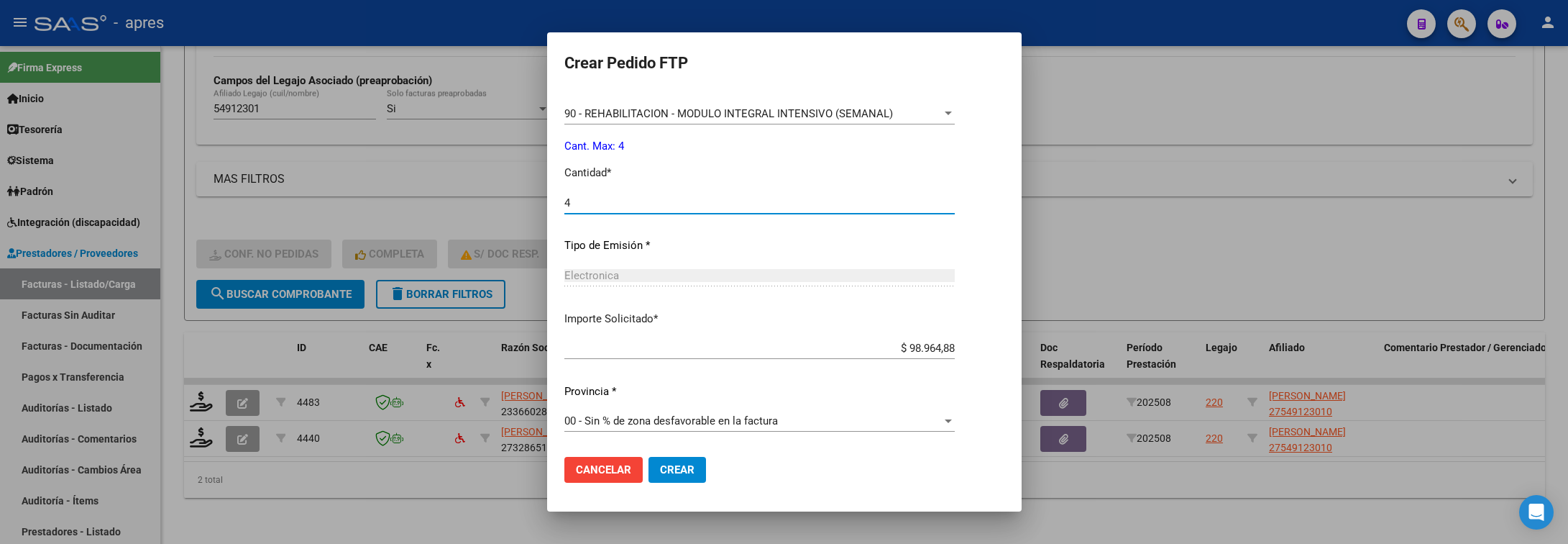
type input "4"
click at [665, 473] on span "Crear" at bounding box center [677, 470] width 34 height 13
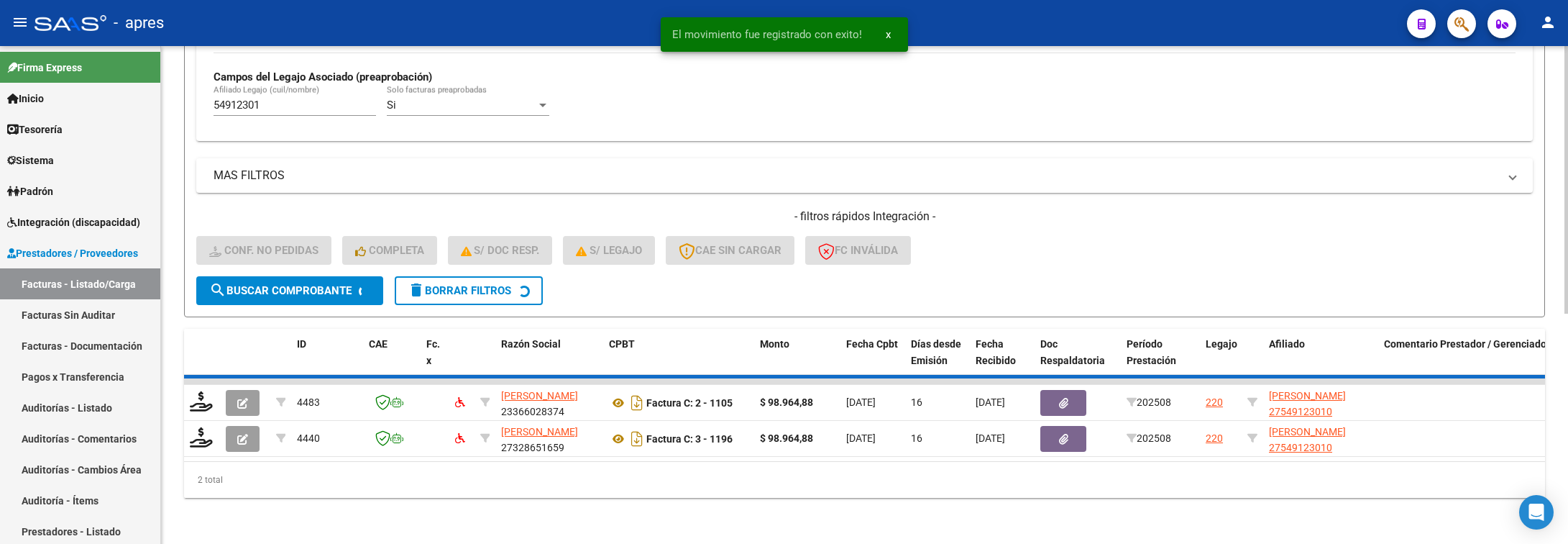
scroll to position [390, 0]
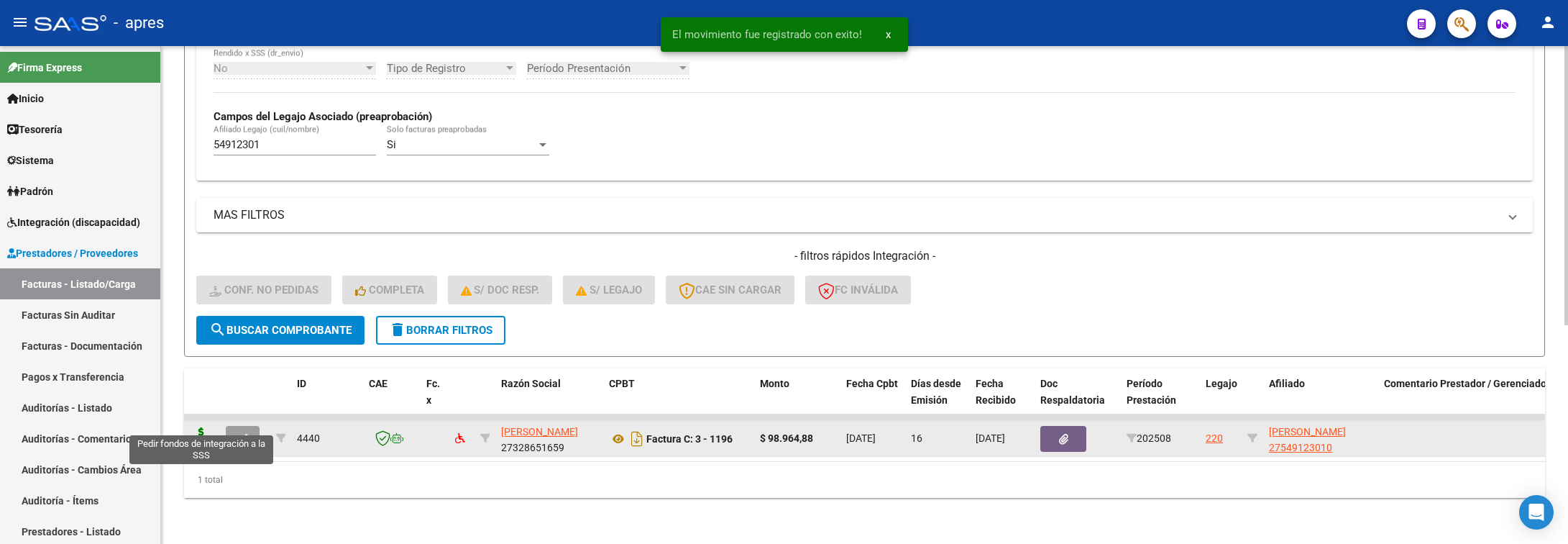
click at [193, 427] on icon at bounding box center [202, 438] width 23 height 20
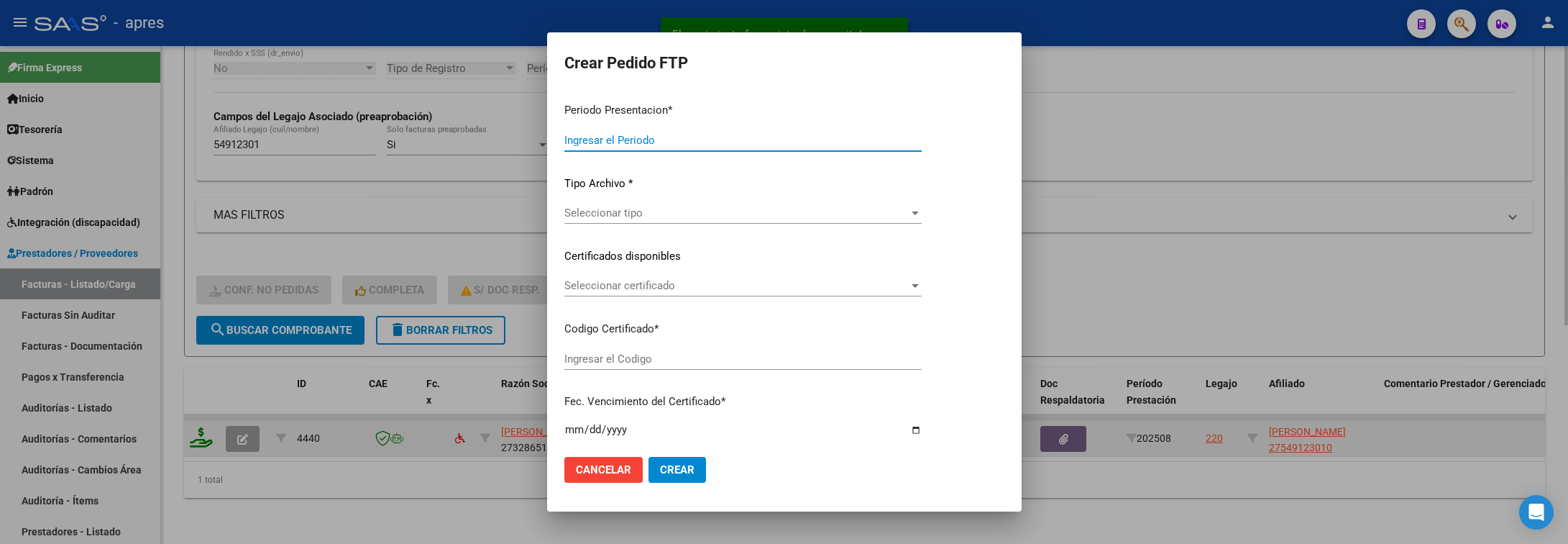
type input "202508"
type input "$ 98.964,88"
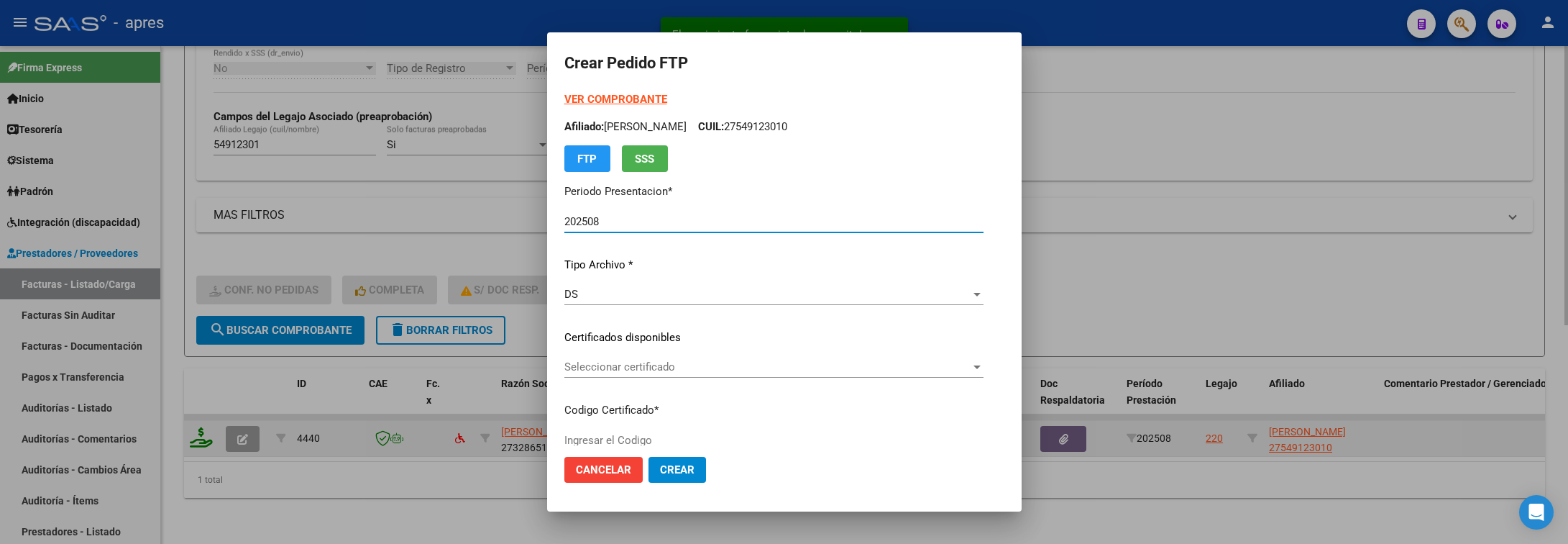
type input "ARG01000549123012021080920270809BS440"
type input "2027-08-09"
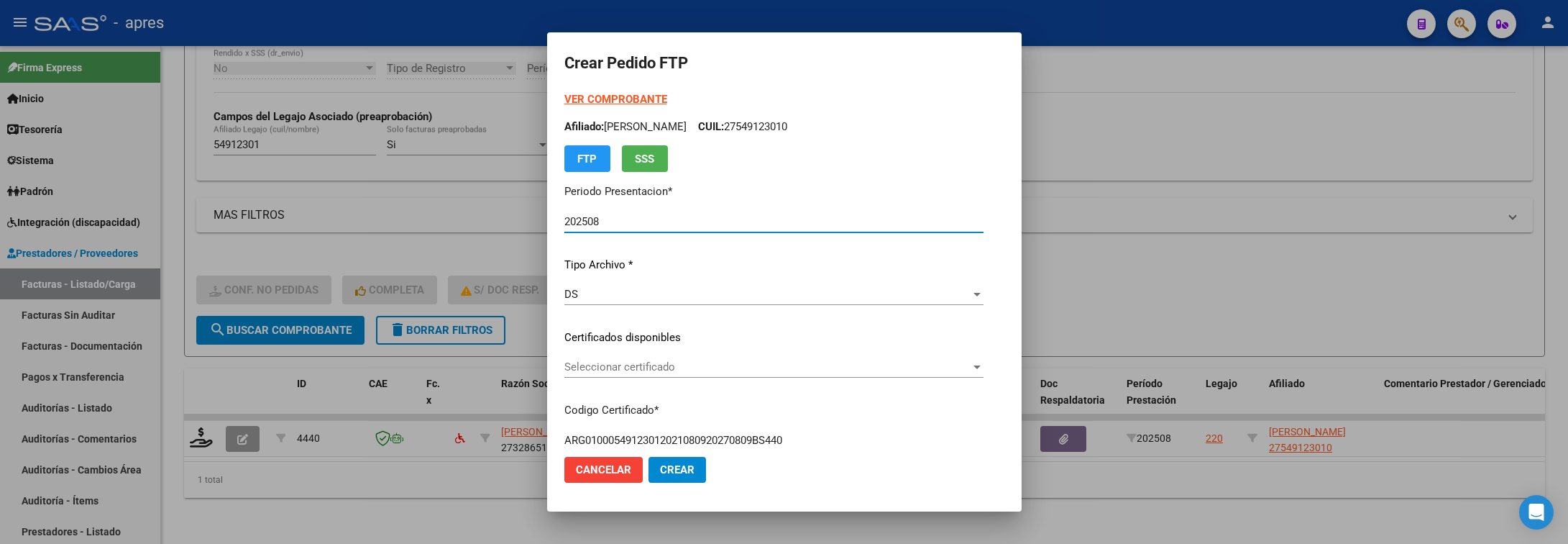
click at [770, 368] on span "Seleccionar certificado" at bounding box center [767, 367] width 406 height 13
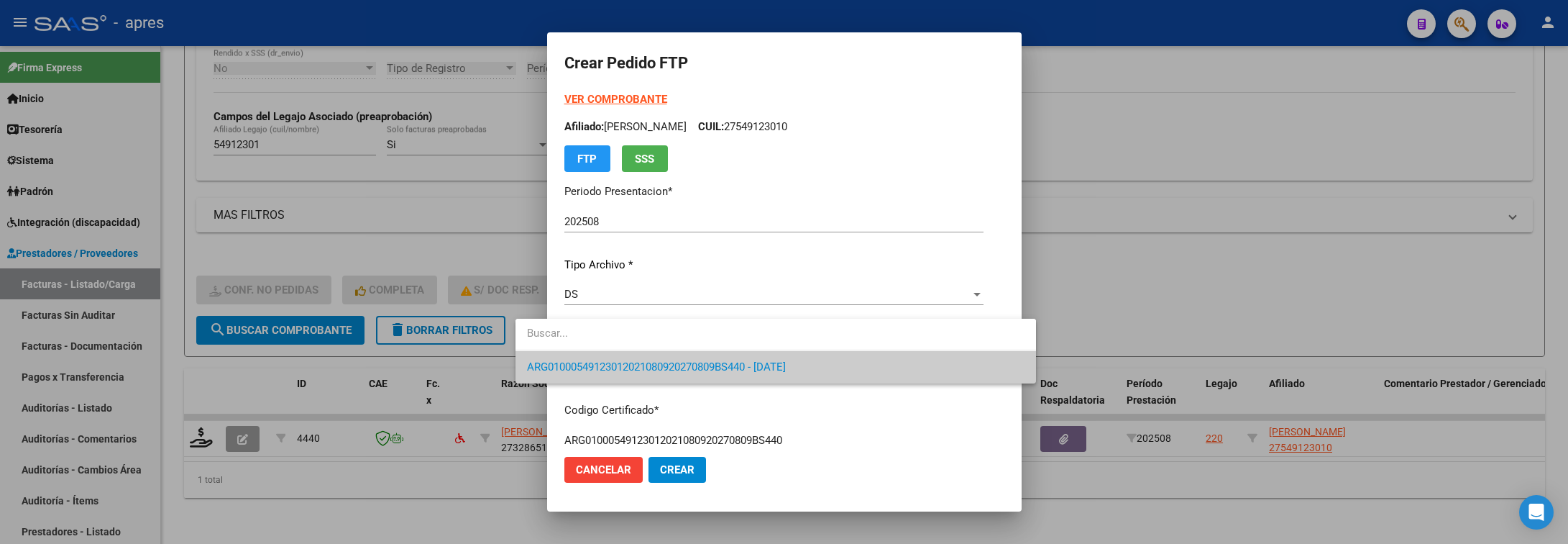
click at [785, 376] on span "ARG01000549123012021080920270809BS440 - 2027-08-09" at bounding box center [776, 367] width 498 height 32
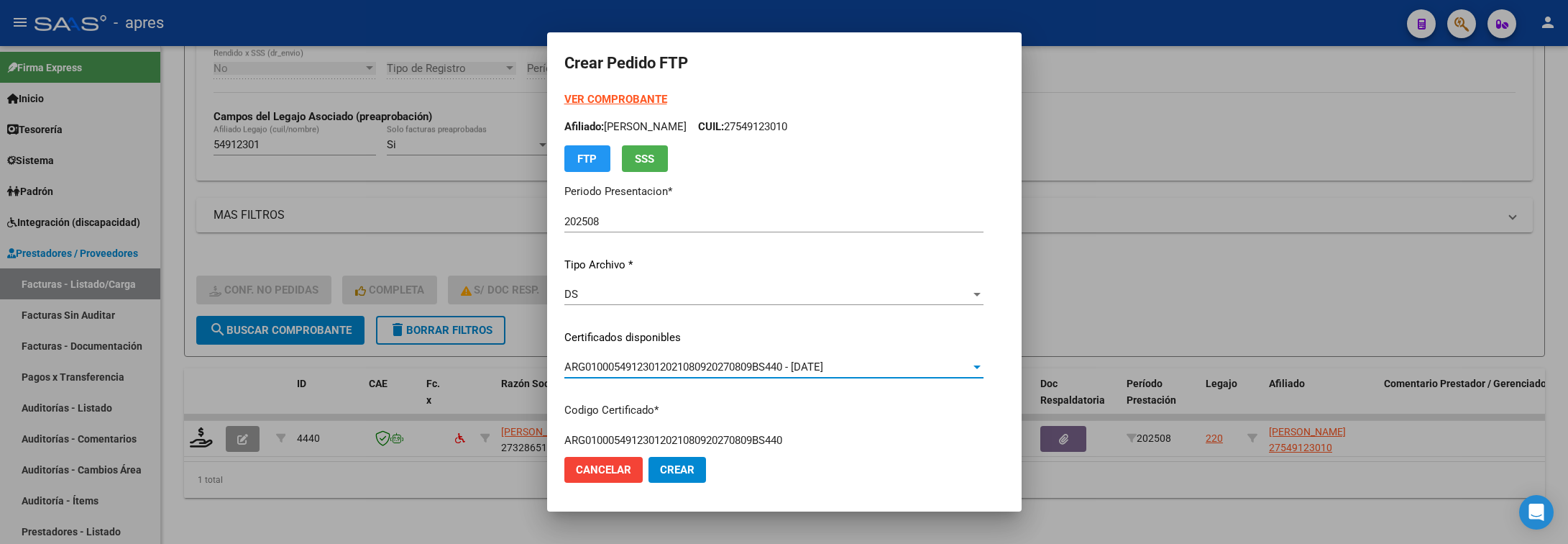
click at [809, 403] on p "Codigo Certificado *" at bounding box center [774, 410] width 419 height 17
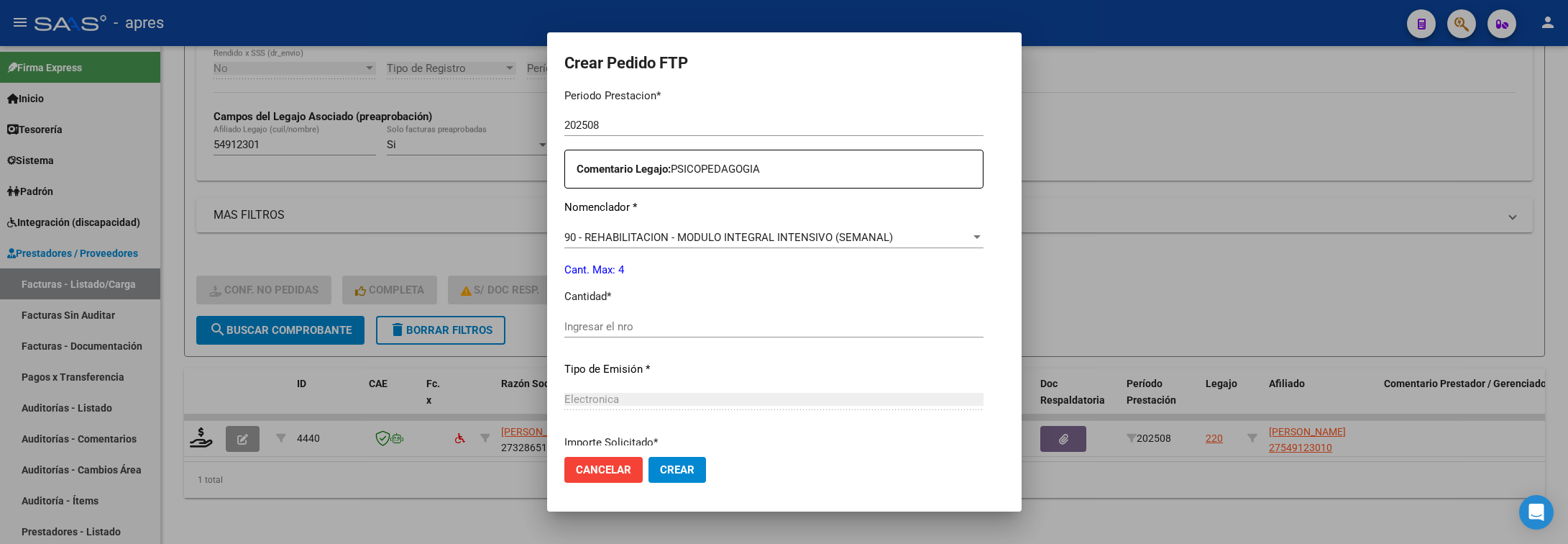
scroll to position [540, 0]
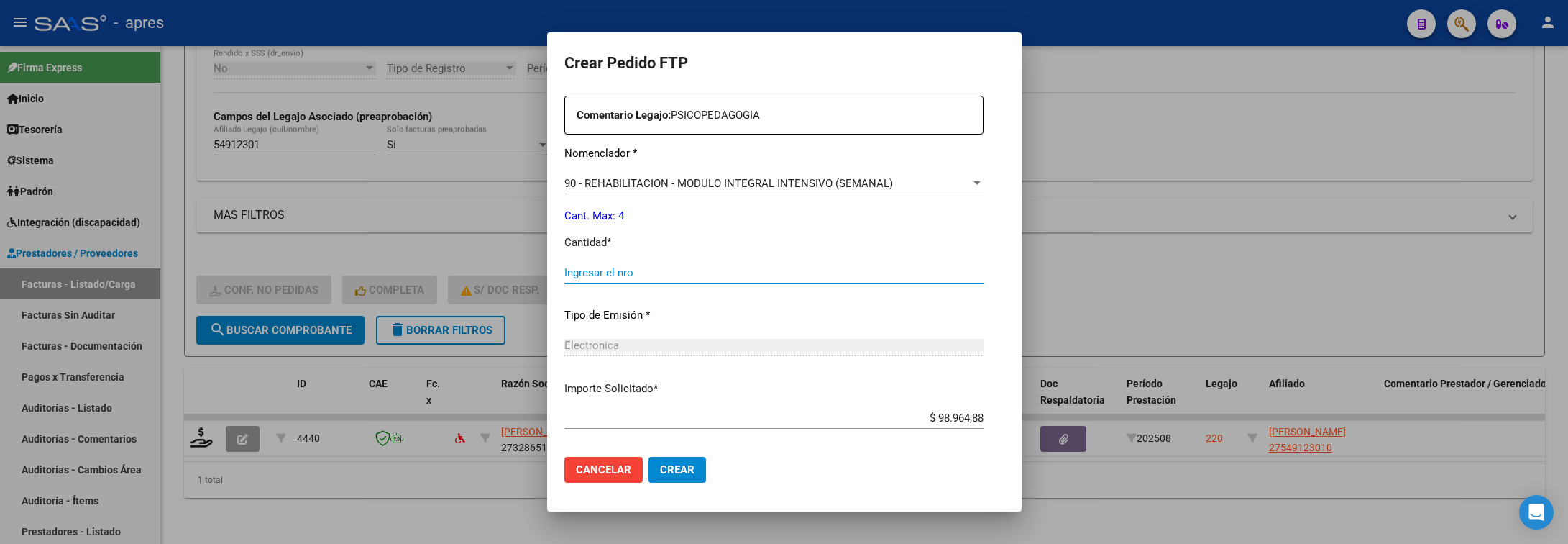
click at [710, 278] on input "Ingresar el nro" at bounding box center [774, 272] width 419 height 13
type input "4"
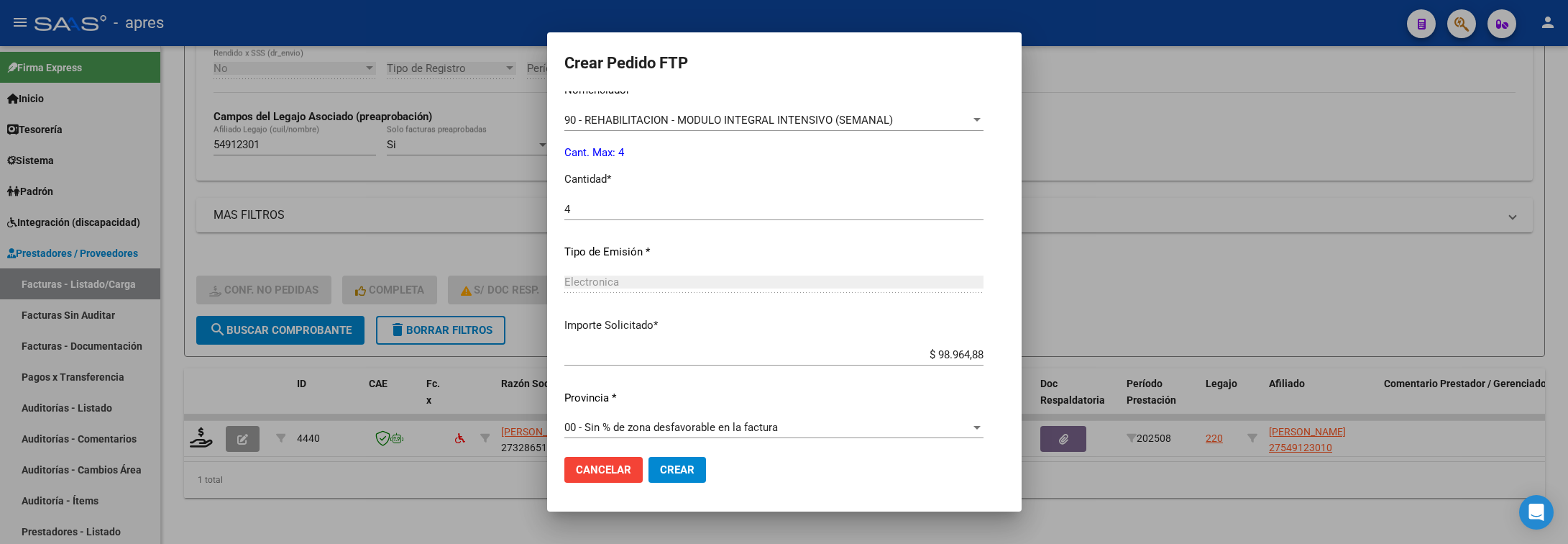
scroll to position [610, 0]
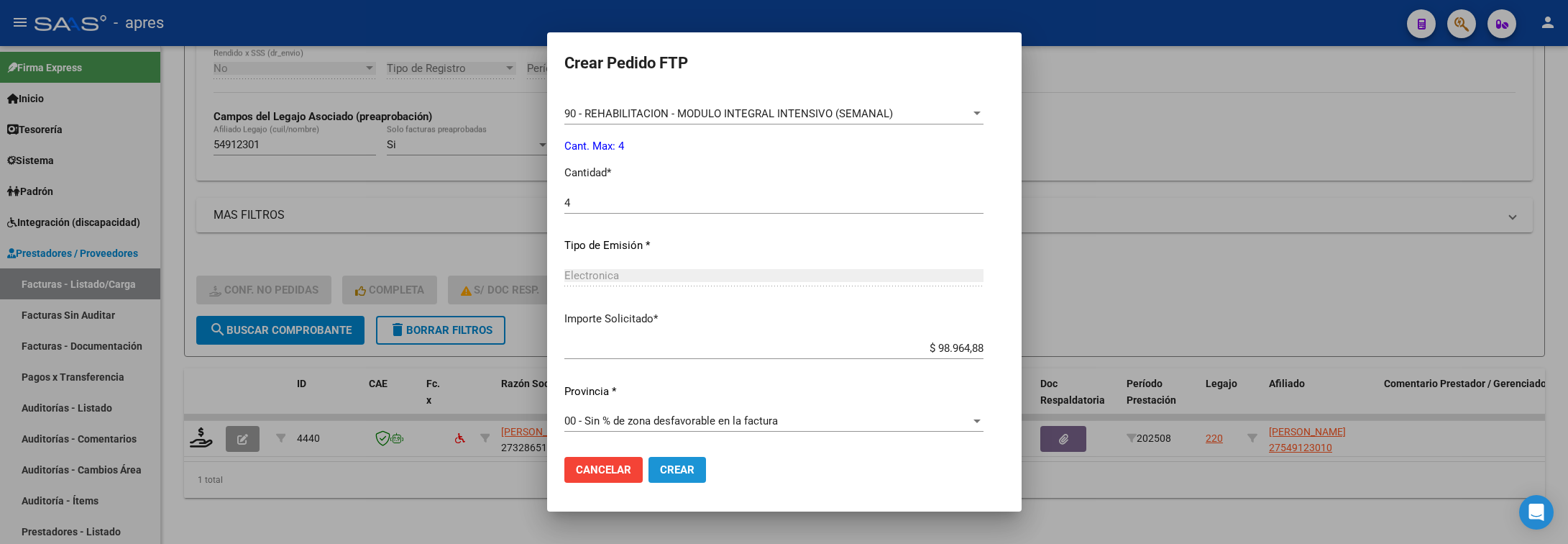
click at [660, 475] on span "Crear" at bounding box center [677, 470] width 34 height 13
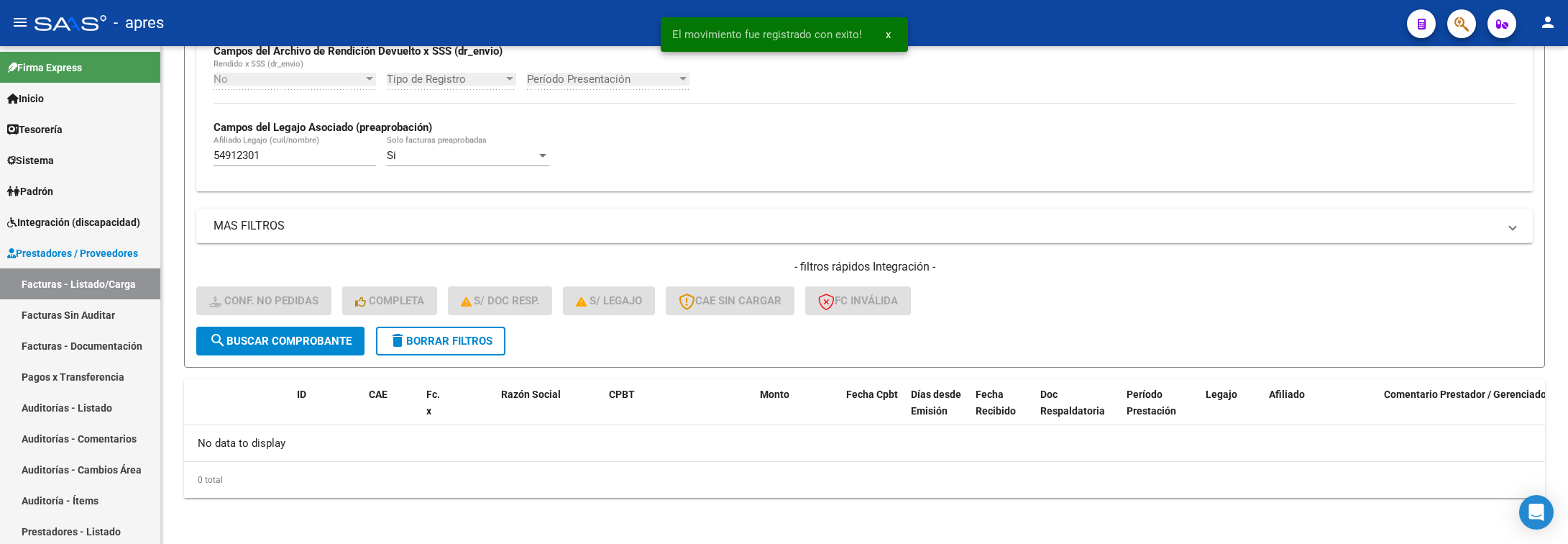
scroll to position [363, 0]
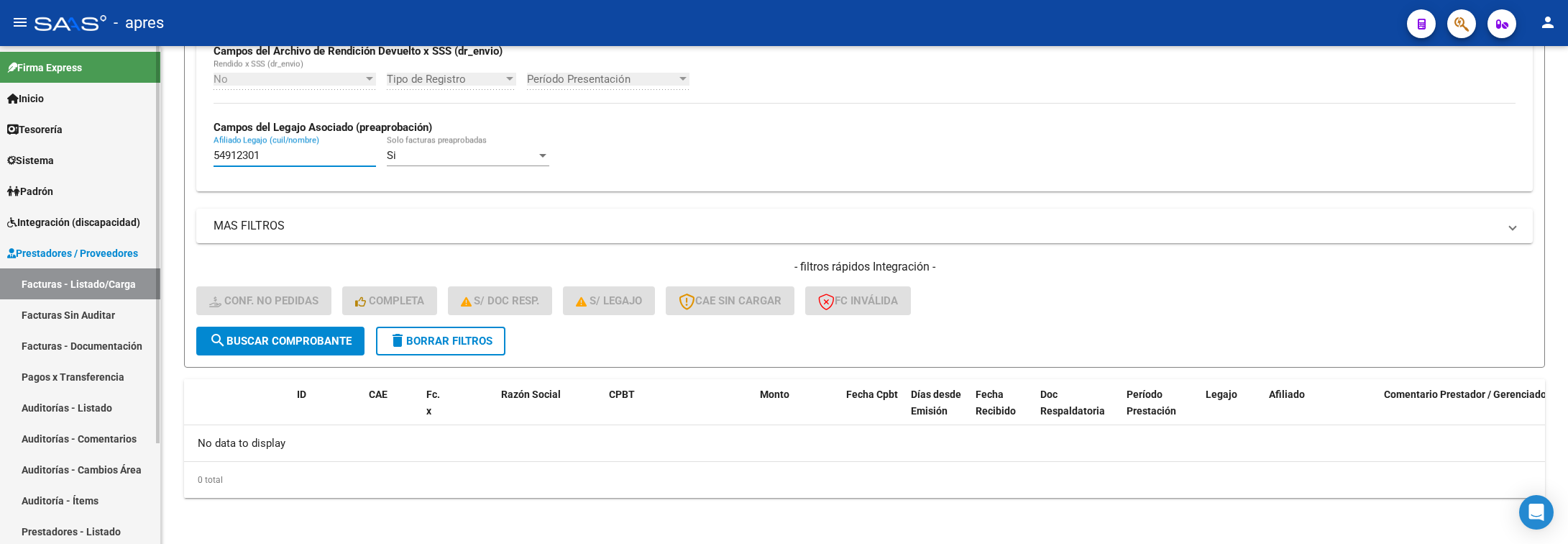
drag, startPoint x: 267, startPoint y: 159, endPoint x: 154, endPoint y: 139, distance: 114.8
click at [155, 141] on mat-sidenav-container "Firma Express Inicio Calendario SSS Instructivos Contacto OS Tesorería Extracto…" at bounding box center [784, 295] width 1568 height 498
paste input "3198106"
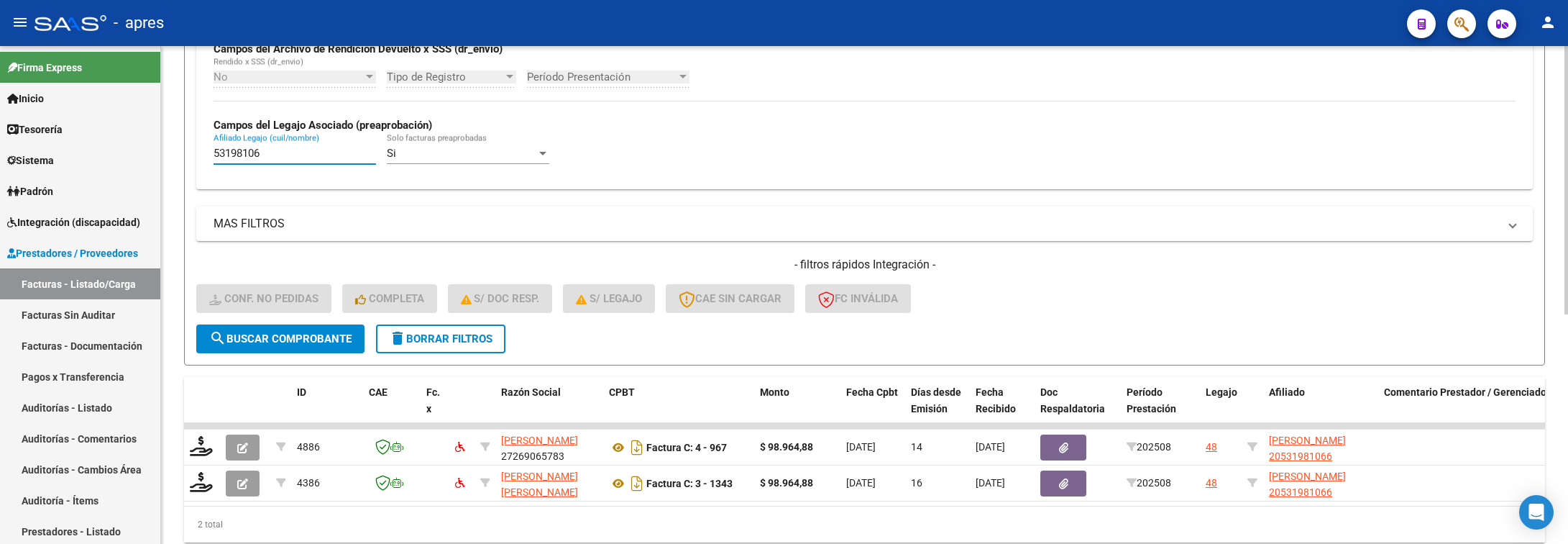
type input "53198106"
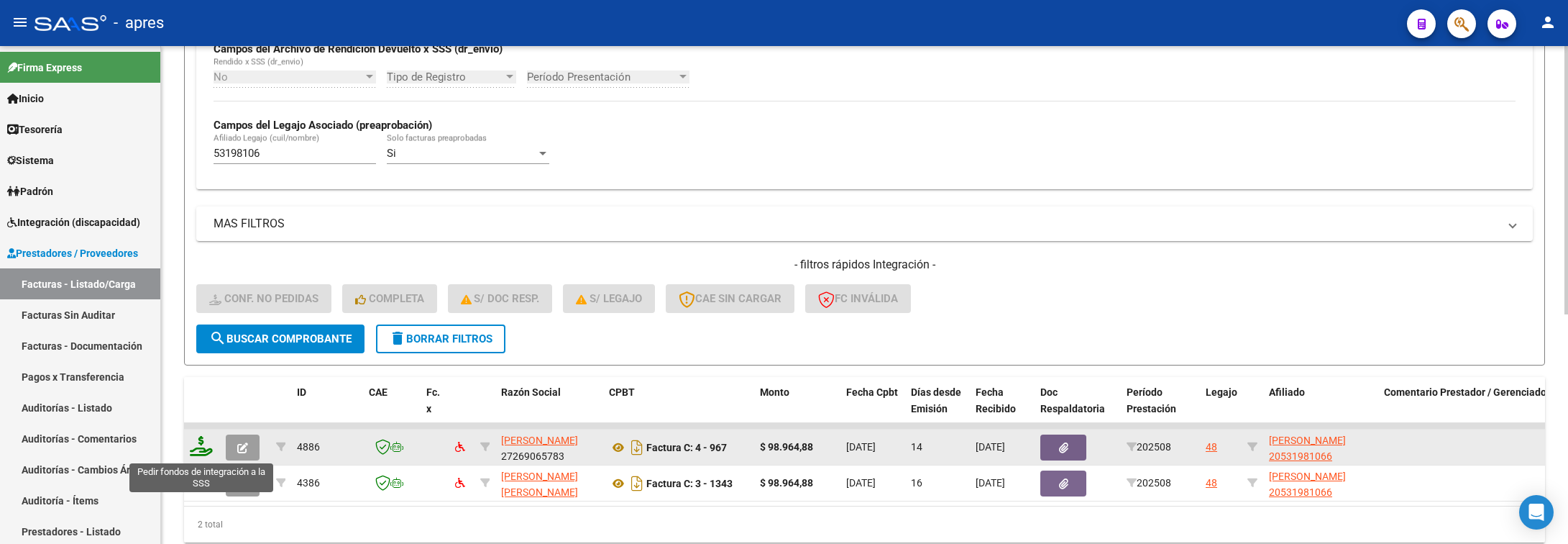
click at [206, 444] on icon at bounding box center [202, 446] width 23 height 20
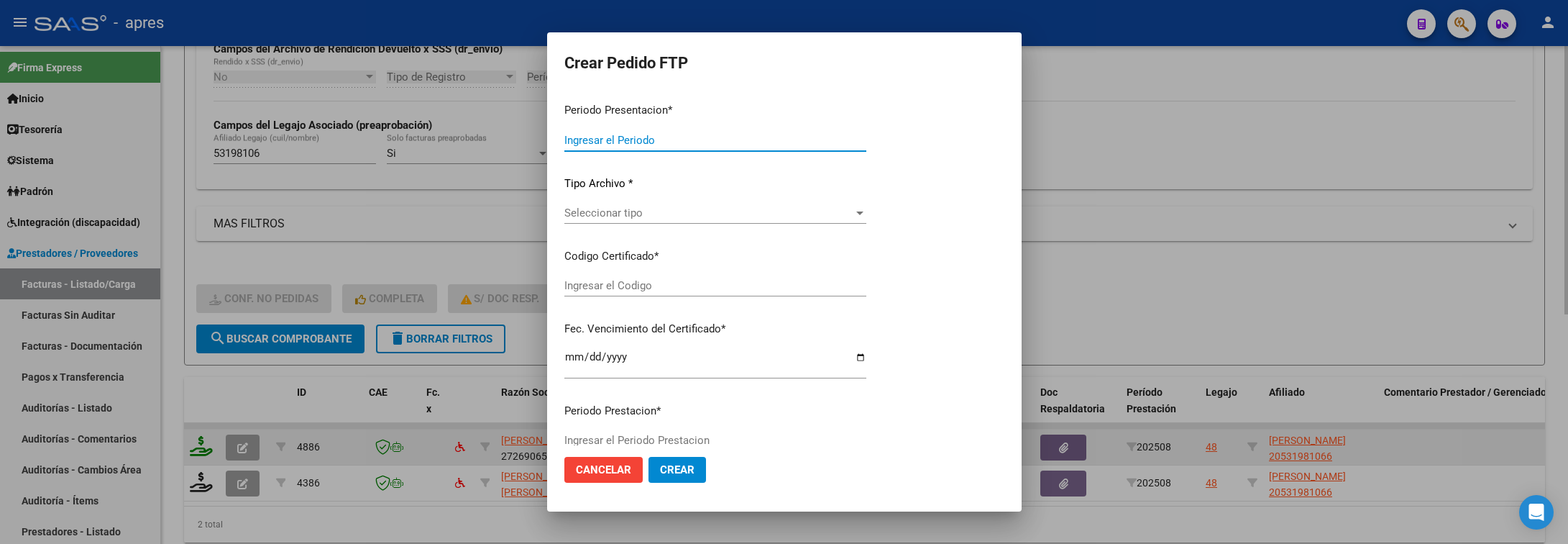
type input "202508"
type input "$ 98.964,88"
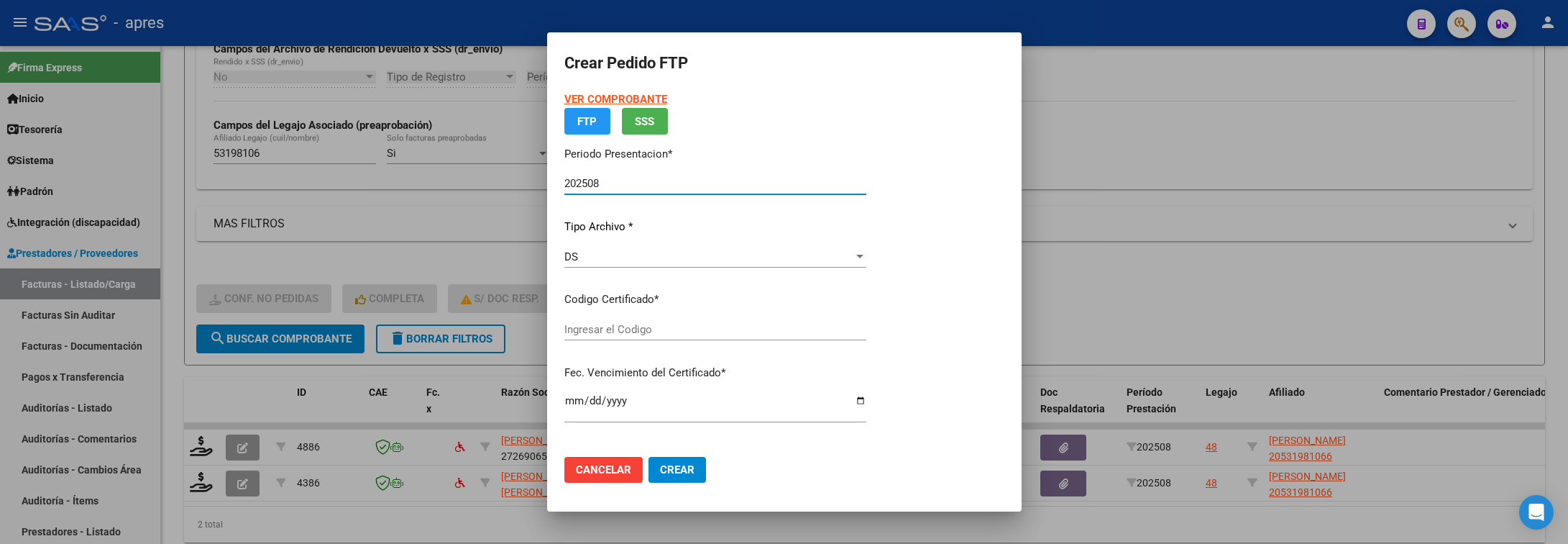
type input "ARG02000531981062017110320251103BUE370"
type input "2025-11-03"
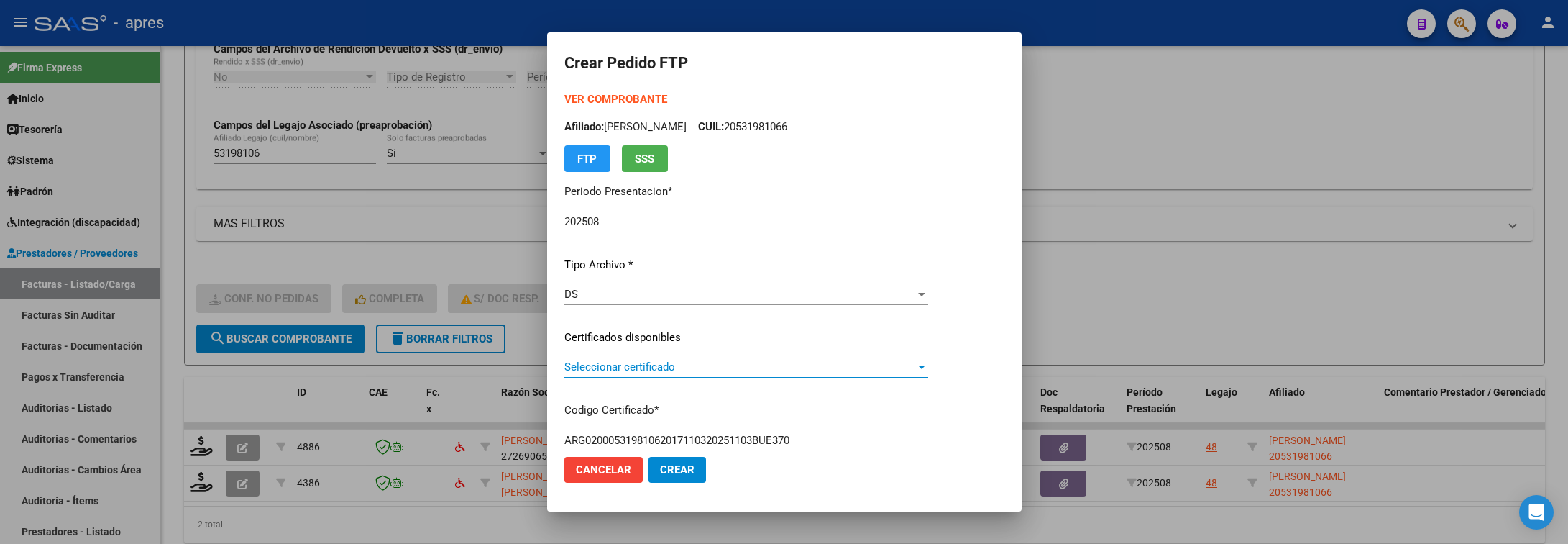
click at [729, 363] on span "Seleccionar certificado" at bounding box center [740, 367] width 351 height 13
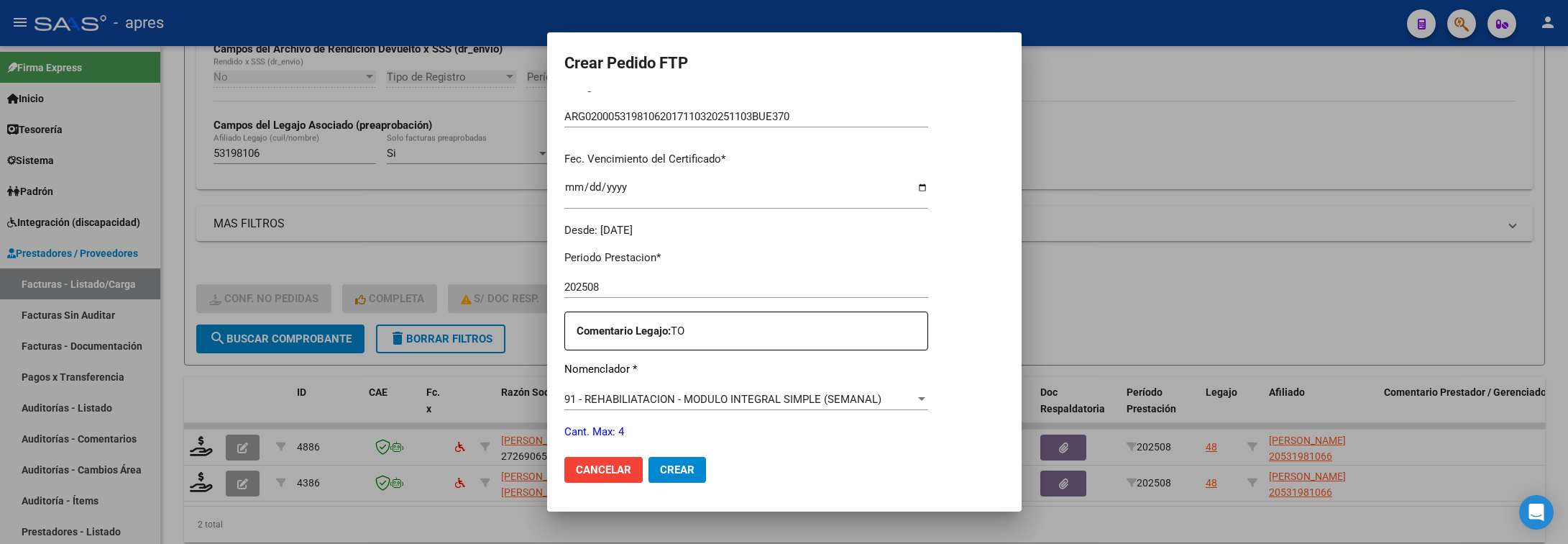
scroll to position [432, 0]
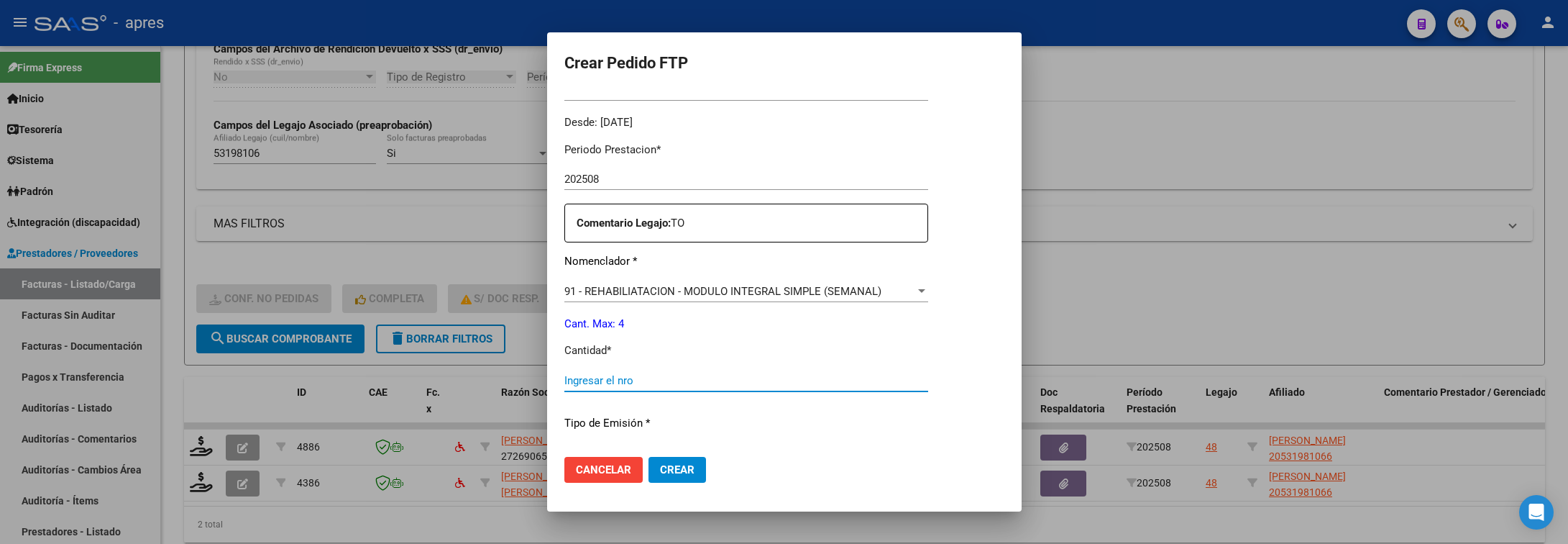
click at [703, 382] on input "Ingresar el nro" at bounding box center [746, 381] width 364 height 13
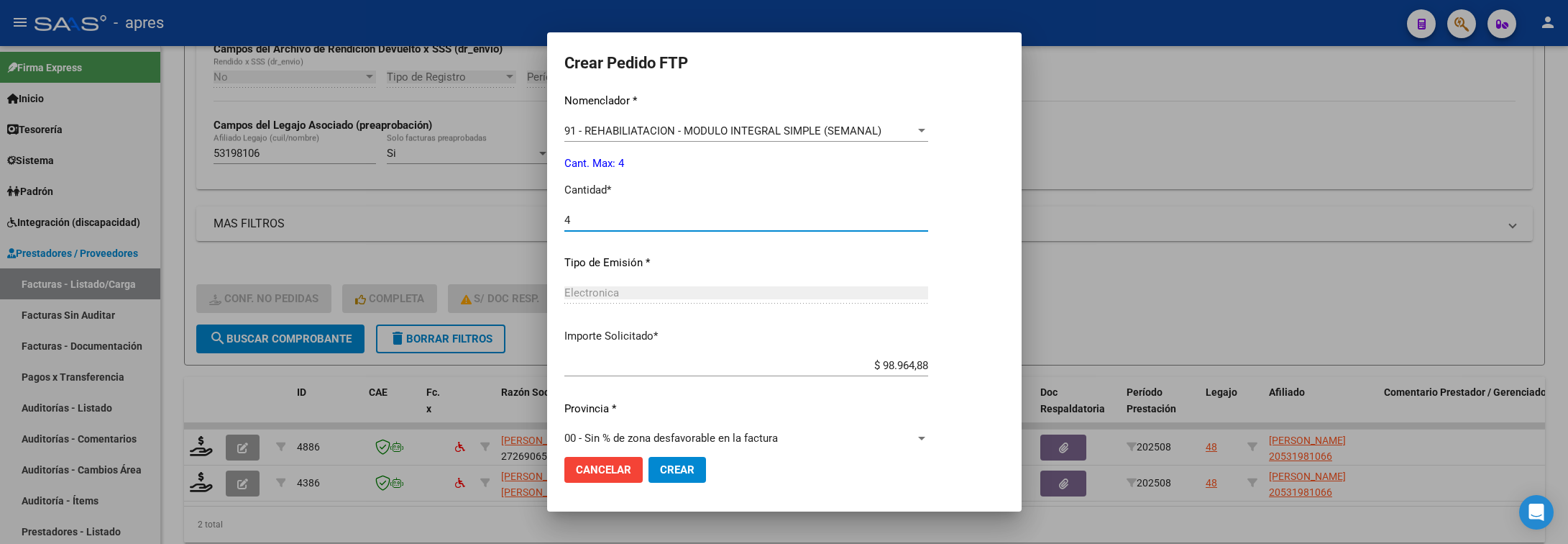
scroll to position [610, 0]
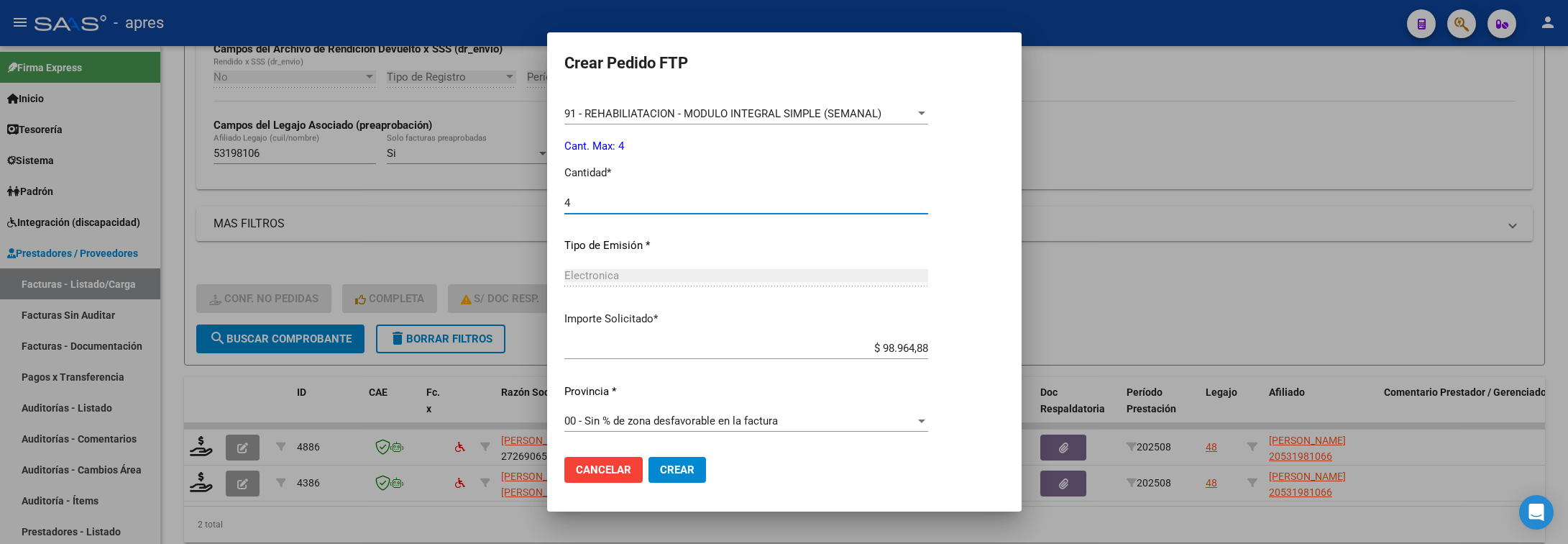
type input "4"
click at [668, 467] on span "Crear" at bounding box center [677, 470] width 34 height 13
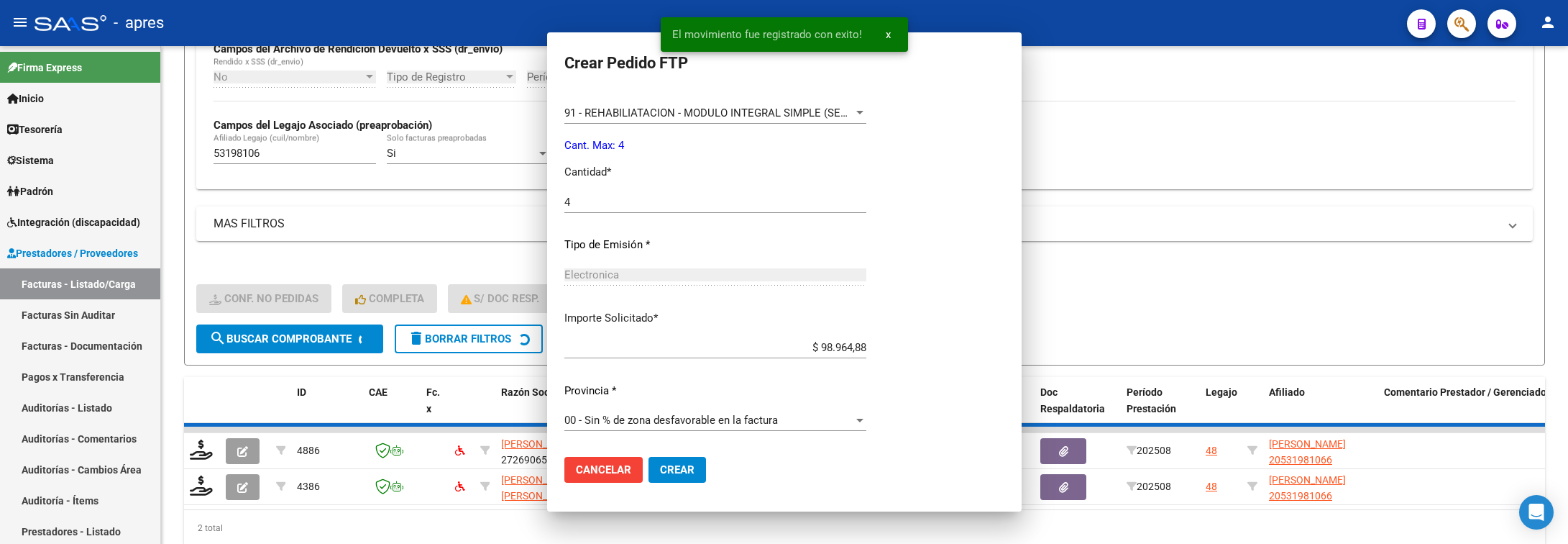
scroll to position [0, 0]
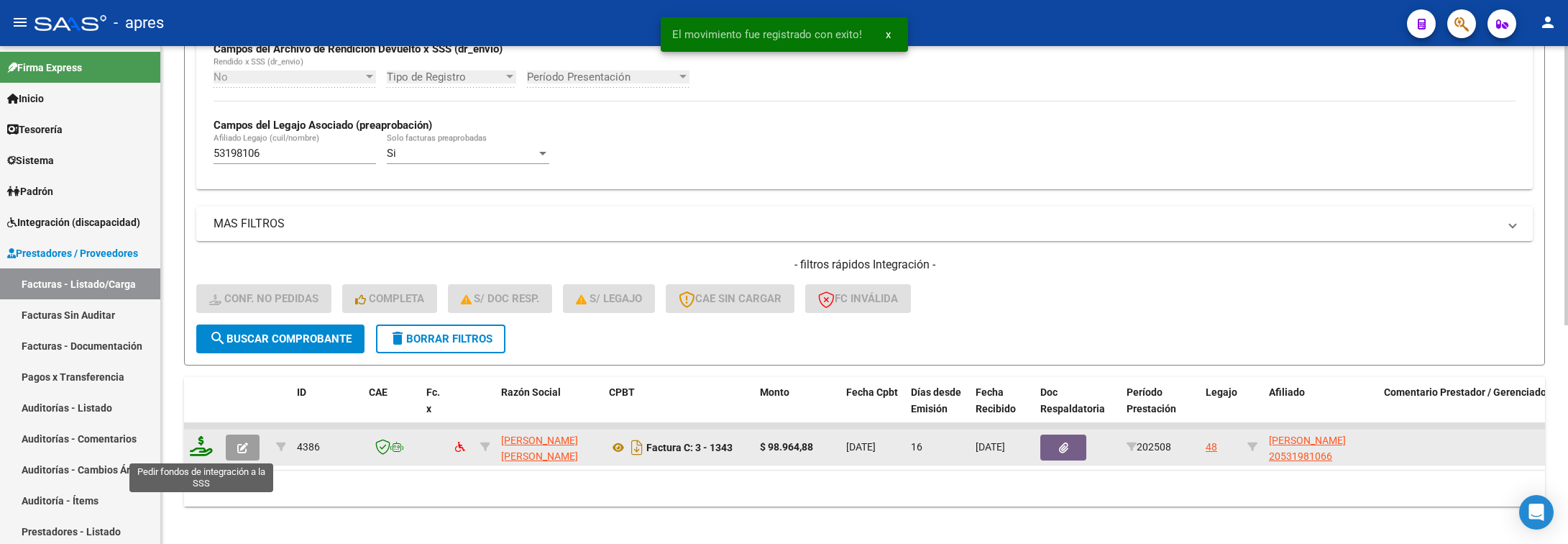
click at [204, 447] on icon at bounding box center [202, 446] width 23 height 20
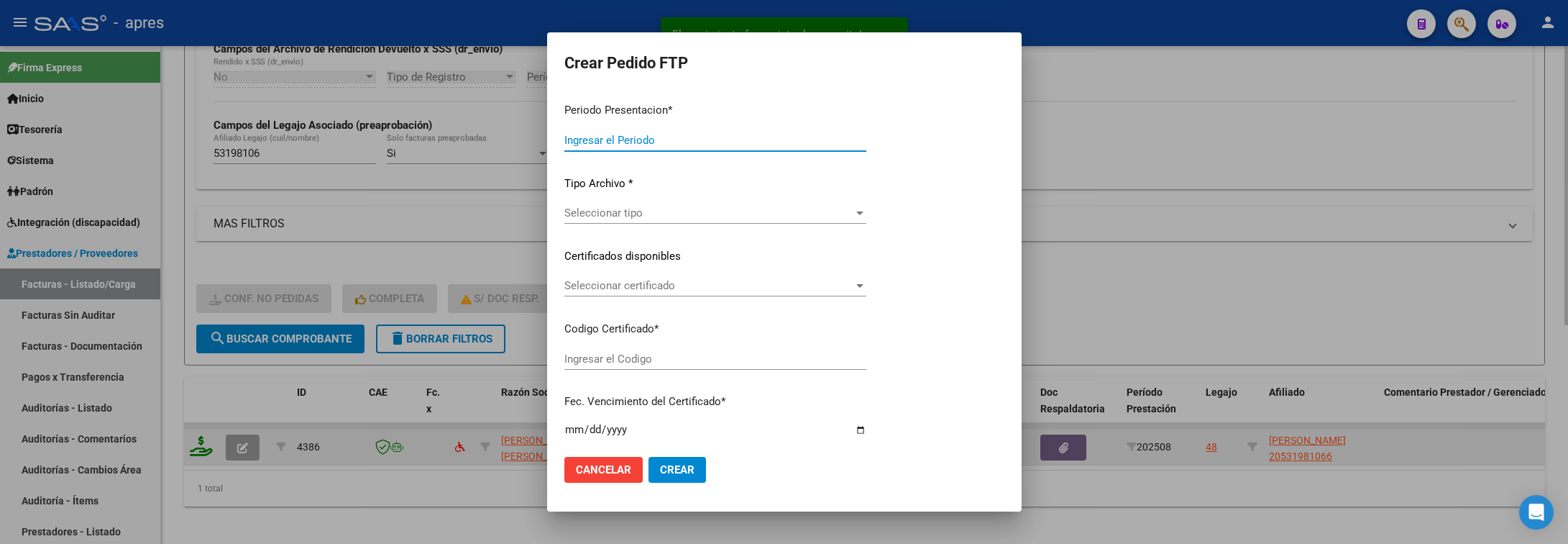
type input "202508"
type input "$ 98.964,88"
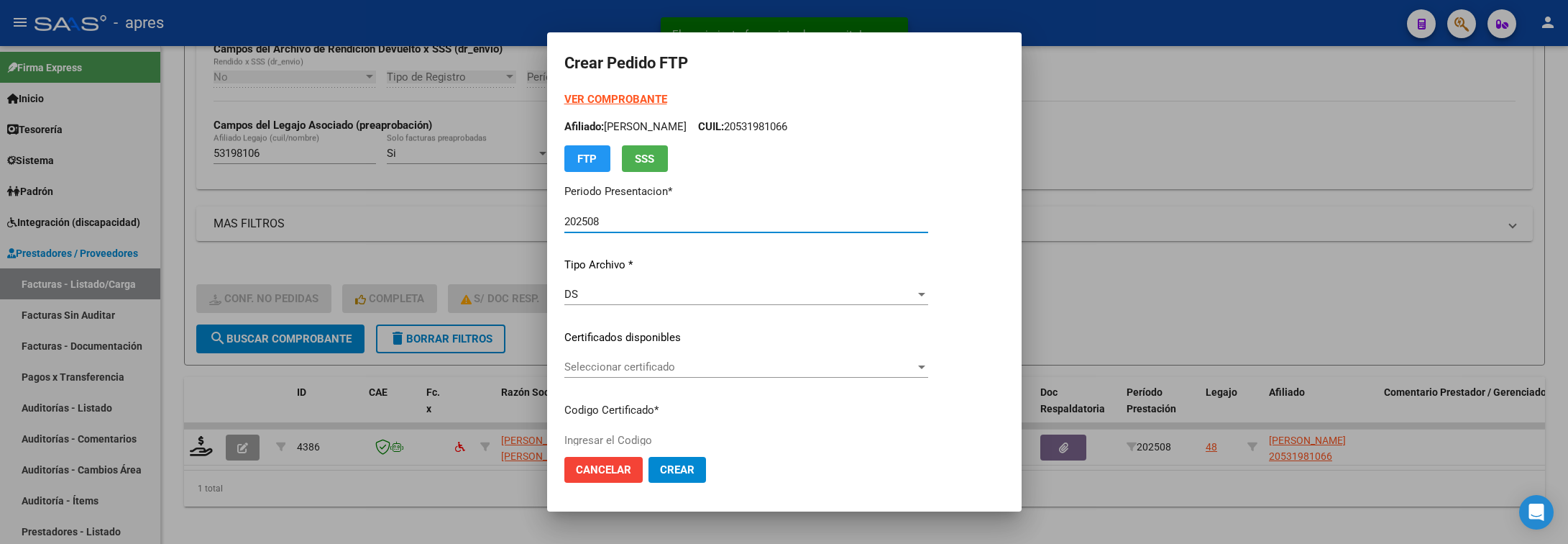
type input "ARG02000531981062017110320251103BUE370"
type input "2025-11-03"
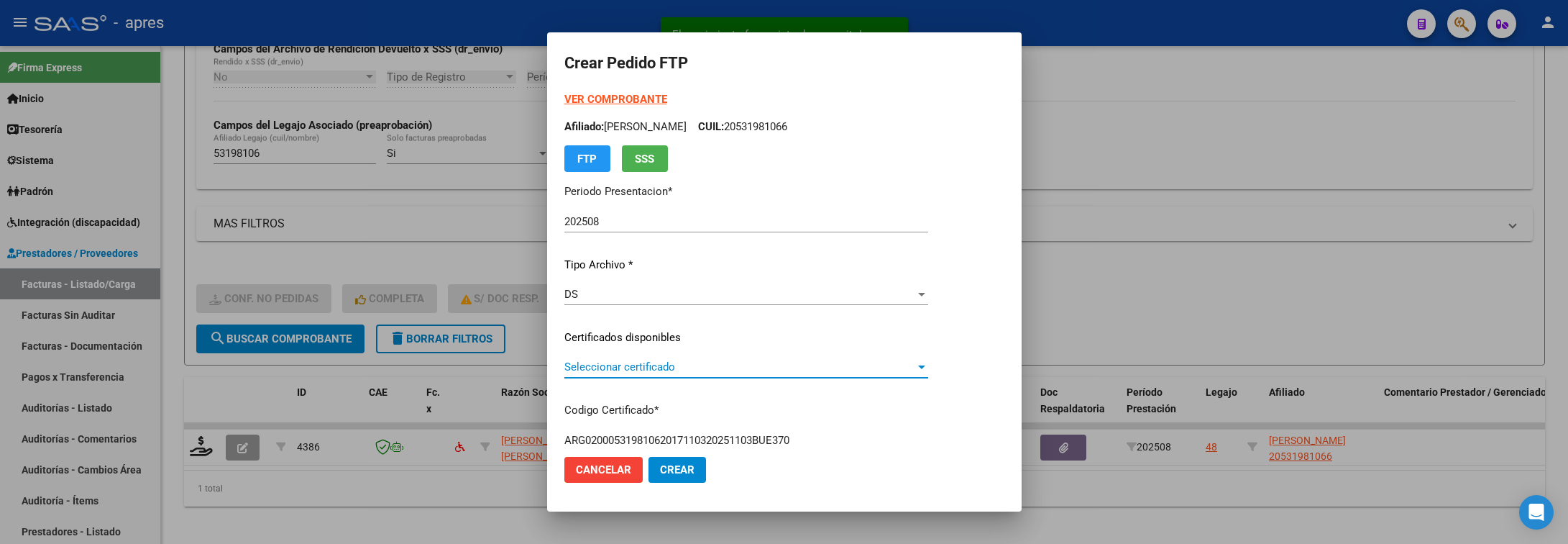
click at [801, 366] on span "Seleccionar certificado" at bounding box center [740, 367] width 351 height 13
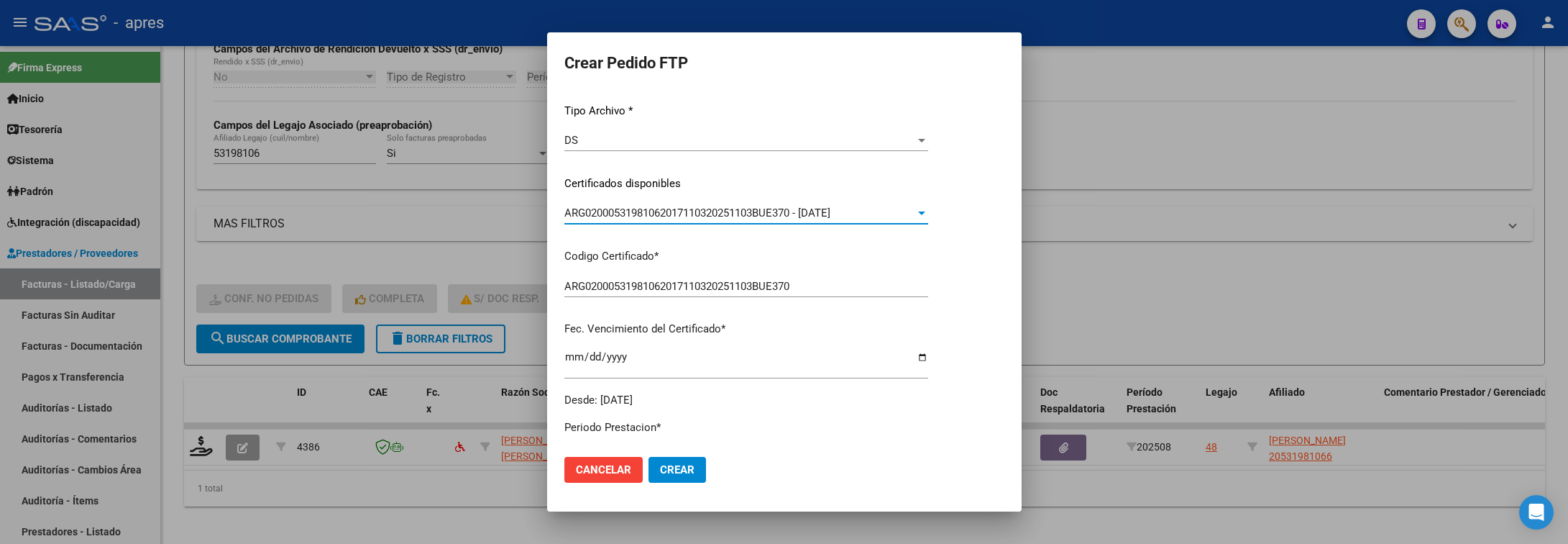
scroll to position [432, 0]
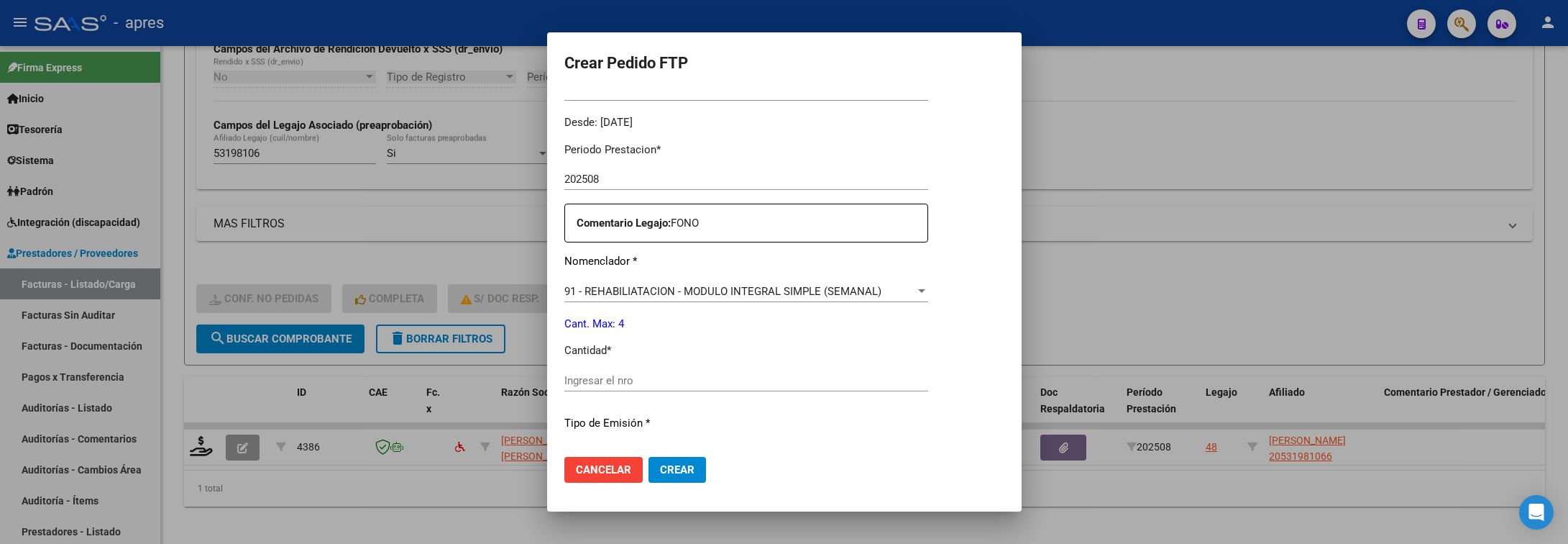
click at [802, 380] on input "Ingresar el nro" at bounding box center [746, 381] width 364 height 13
type input "4"
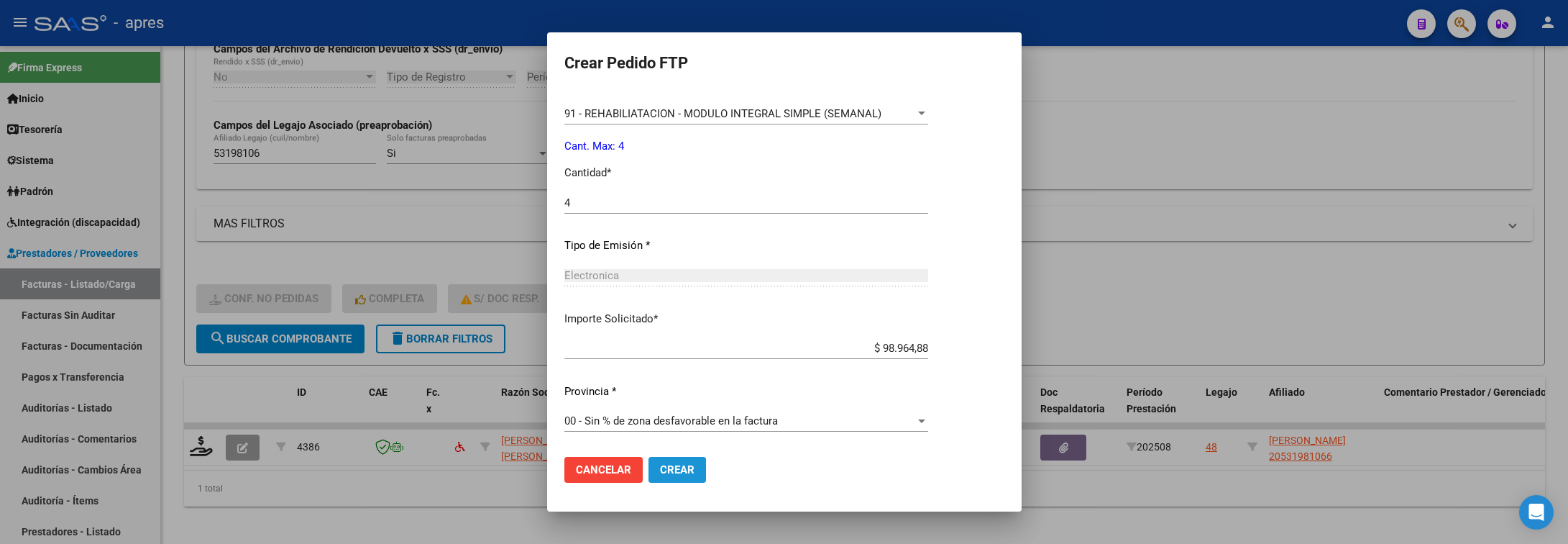
click at [688, 463] on span "Crear" at bounding box center [677, 470] width 34 height 13
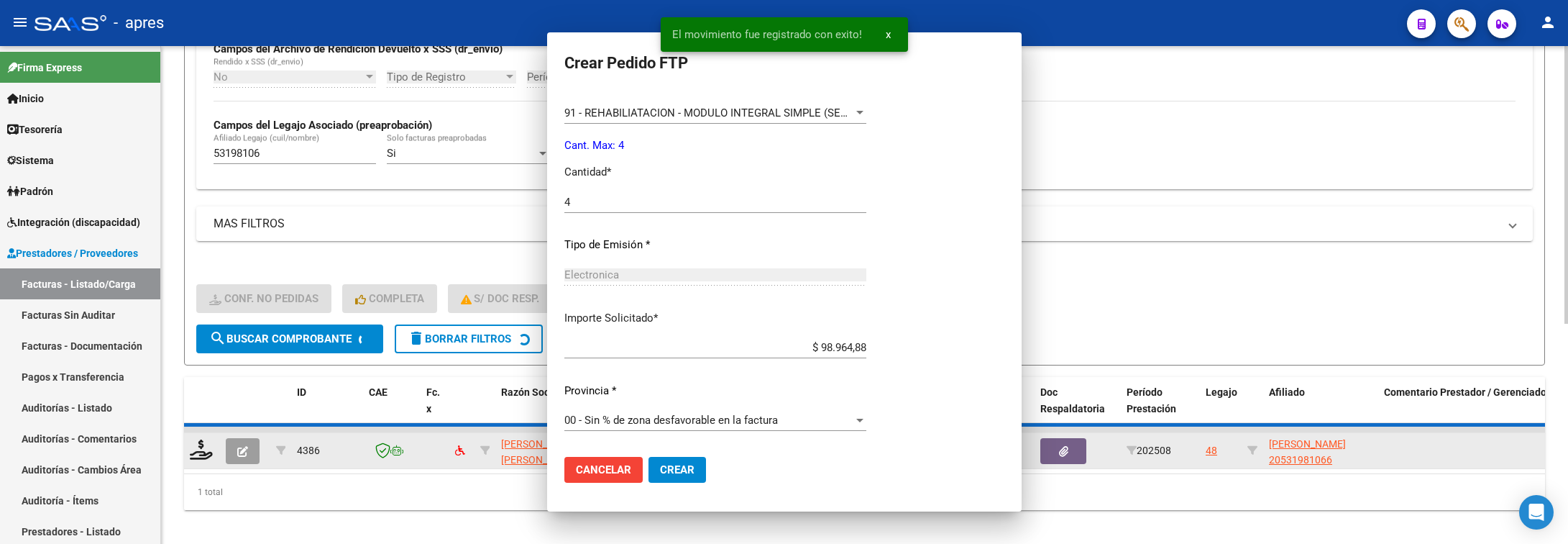
scroll to position [0, 0]
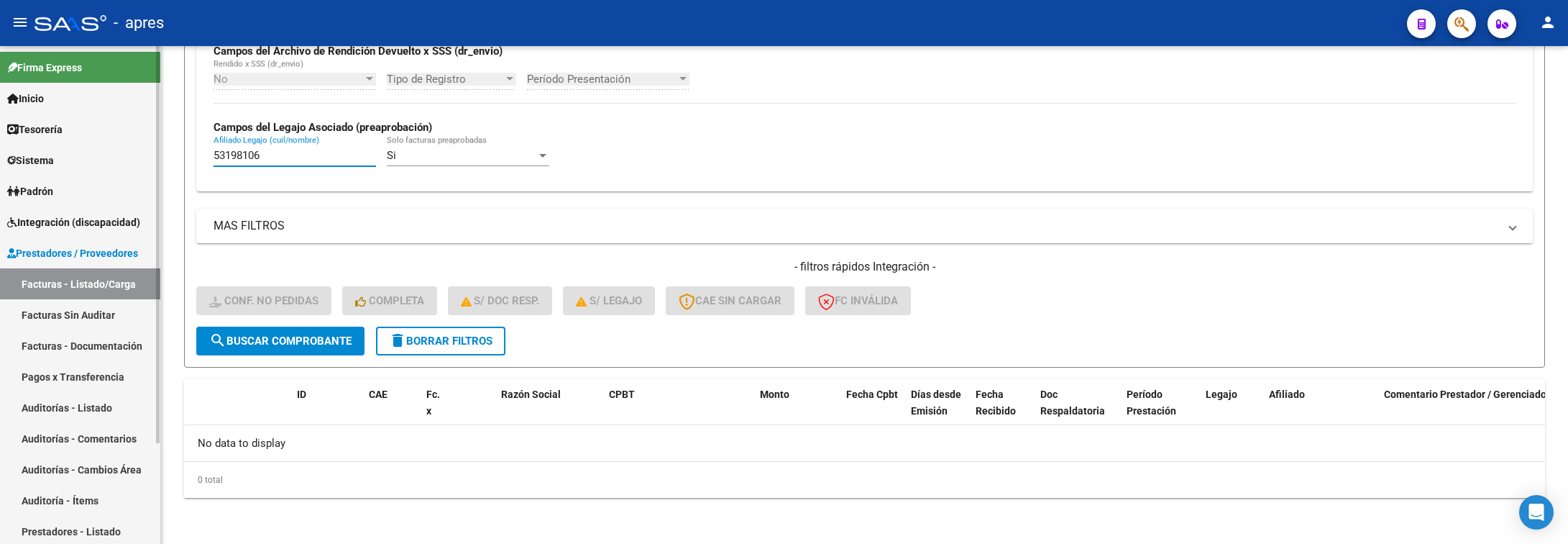
drag, startPoint x: 274, startPoint y: 153, endPoint x: 108, endPoint y: 153, distance: 166.0
click at [108, 153] on mat-sidenav-container "Firma Express Inicio Calendario SSS Instructivos Contacto OS Tesorería Extracto…" at bounding box center [784, 295] width 1568 height 498
paste input "4960278"
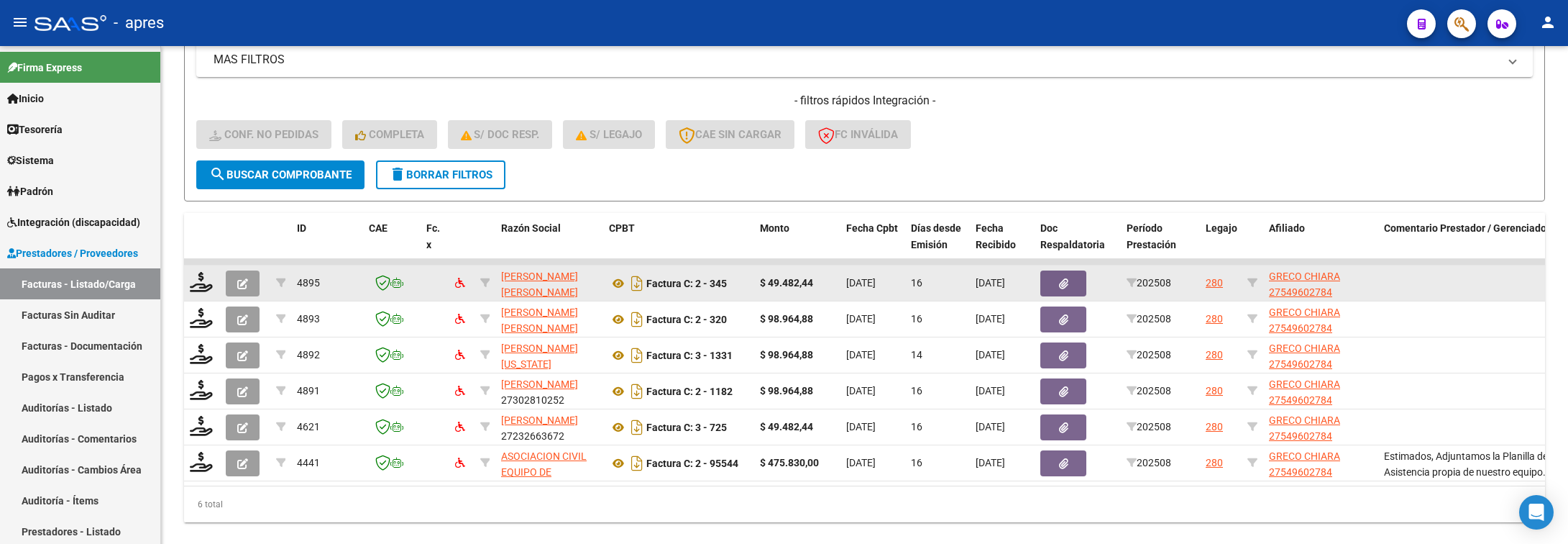
scroll to position [569, 0]
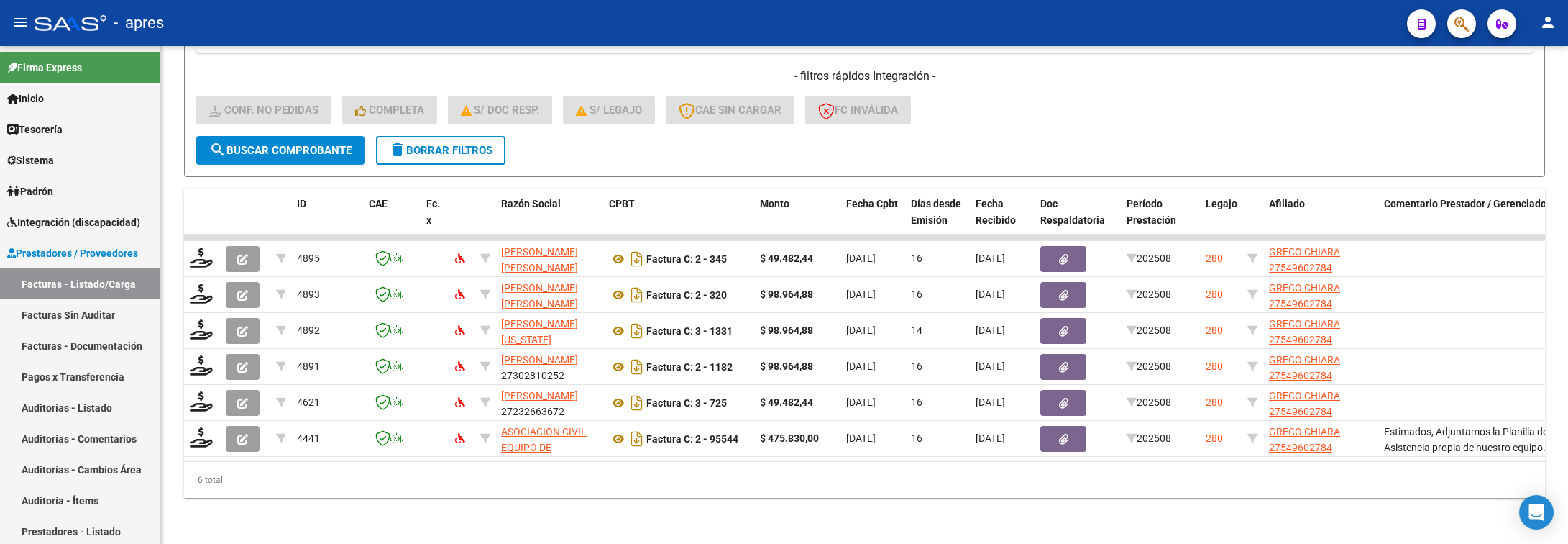
type input "54960278"
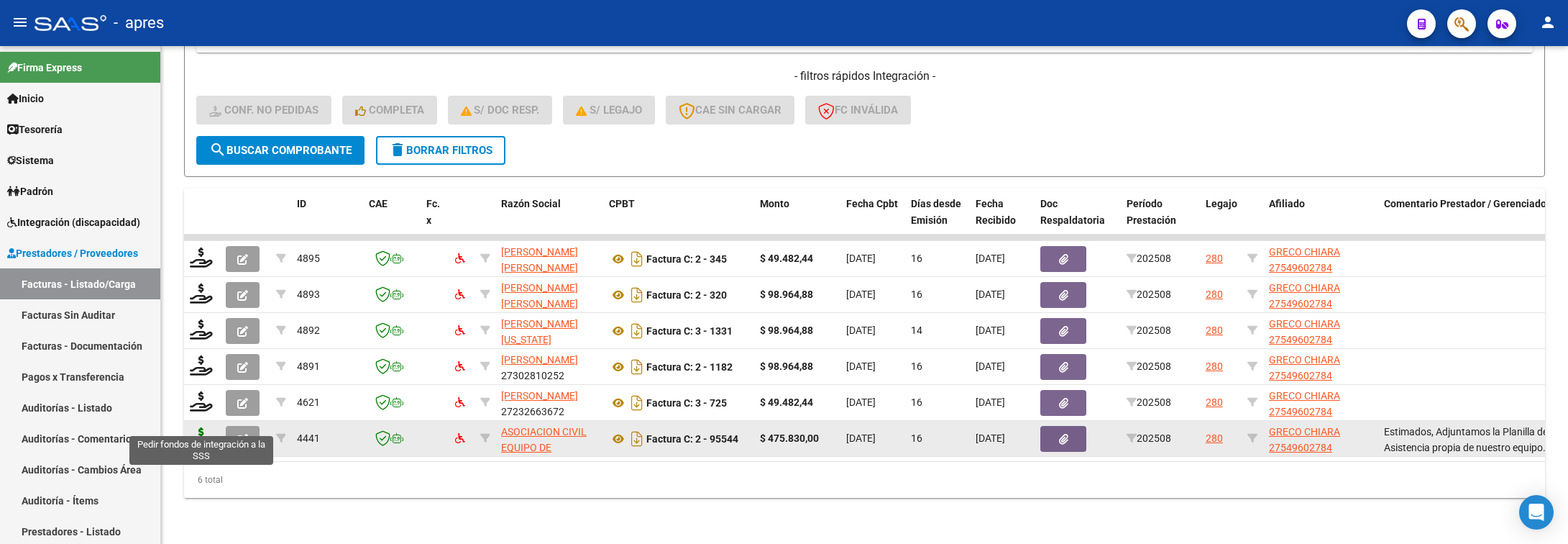
click at [201, 427] on icon at bounding box center [202, 438] width 23 height 20
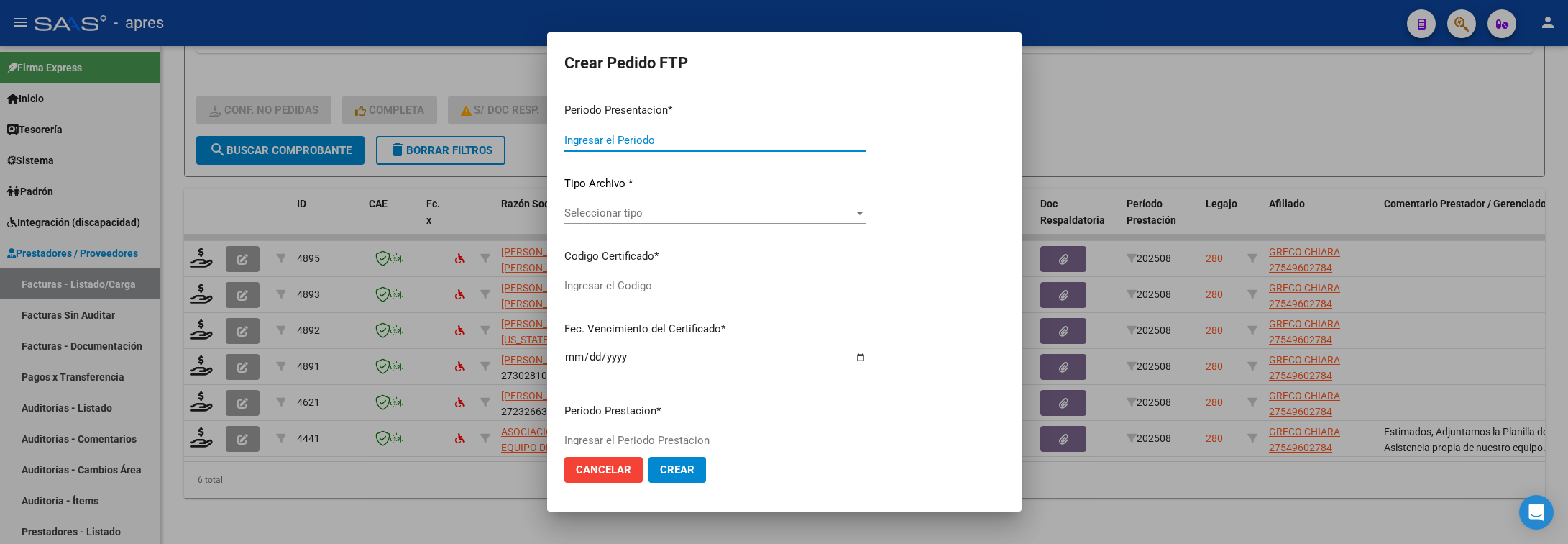
type input "202508"
type input "$ 475.830,00"
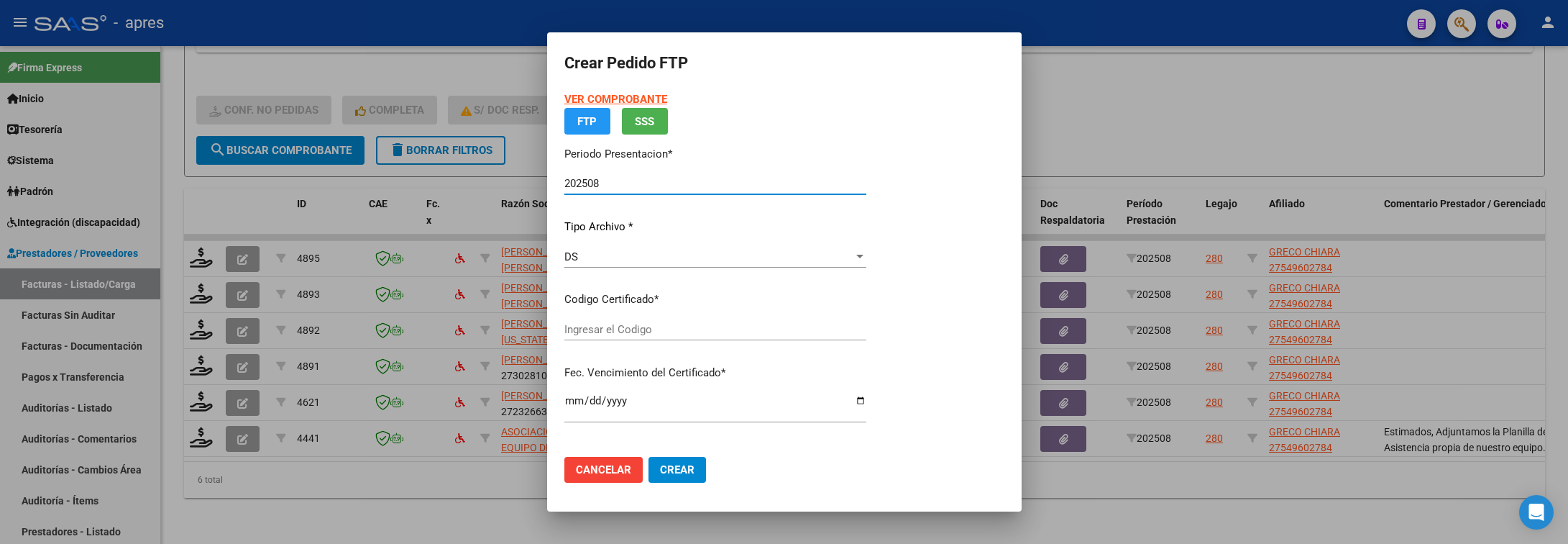
type input "ARG01000549602782024092520390925BUE440"
type input "2039-09-25"
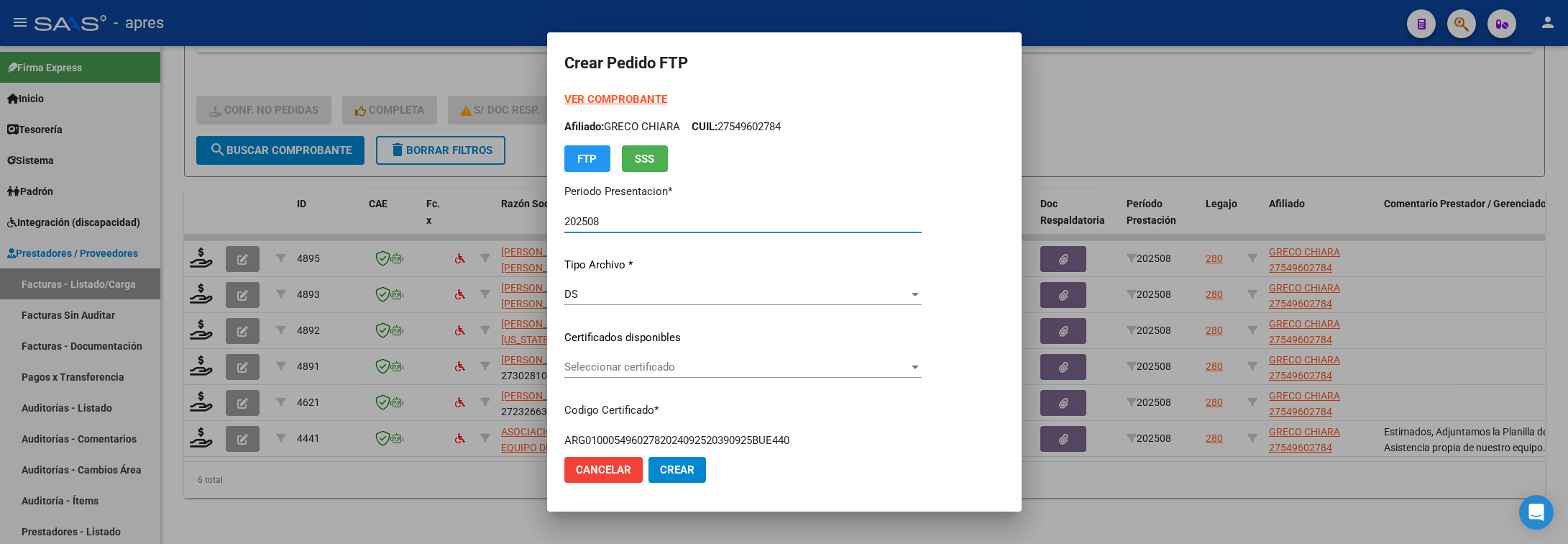
click at [737, 363] on span "Seleccionar certificado" at bounding box center [736, 367] width 344 height 13
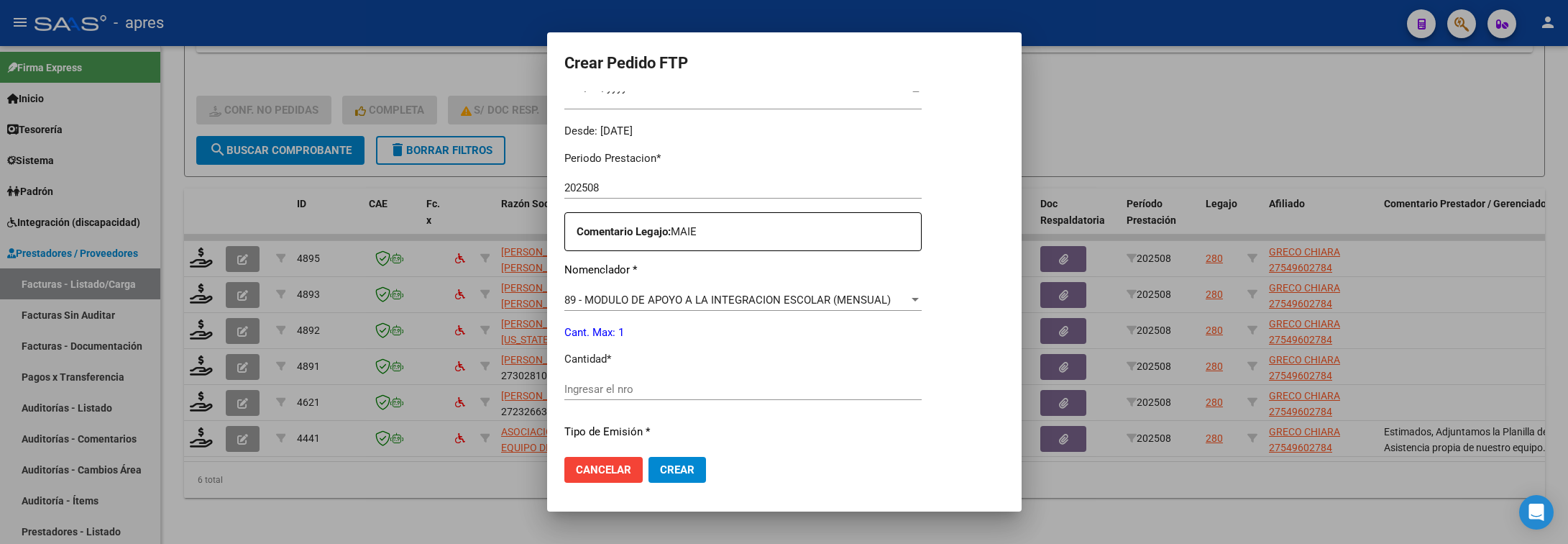
scroll to position [432, 0]
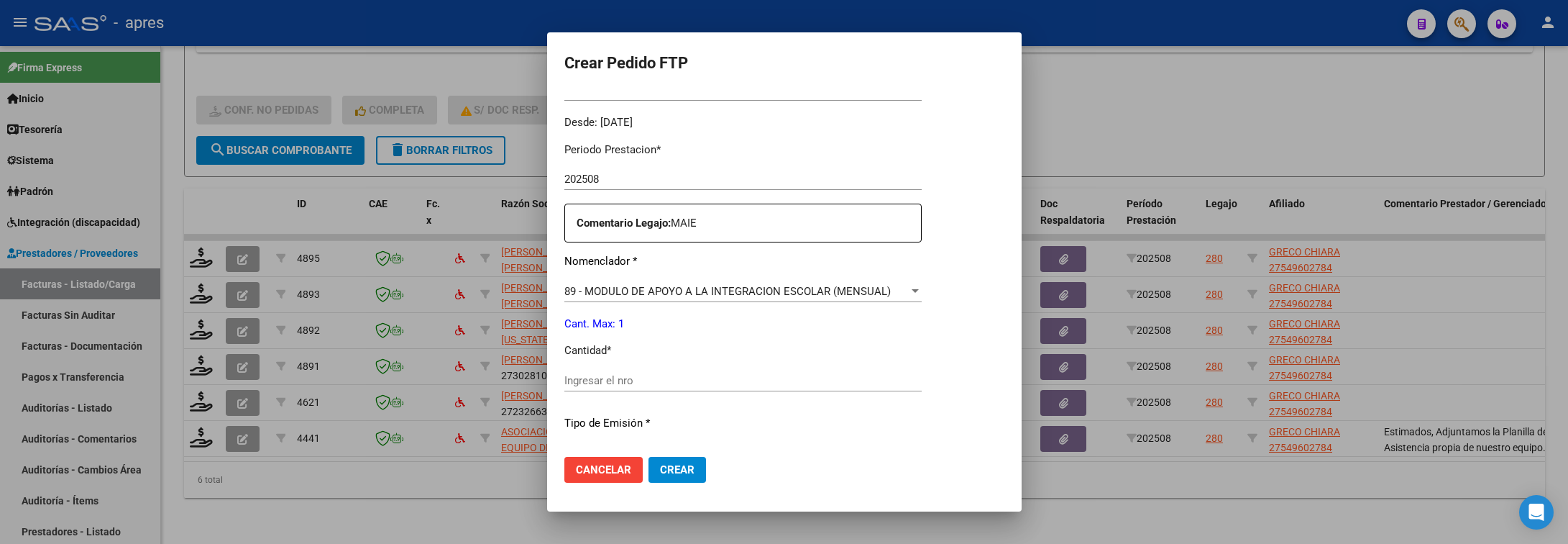
click at [738, 378] on input "Ingresar el nro" at bounding box center [743, 381] width 357 height 13
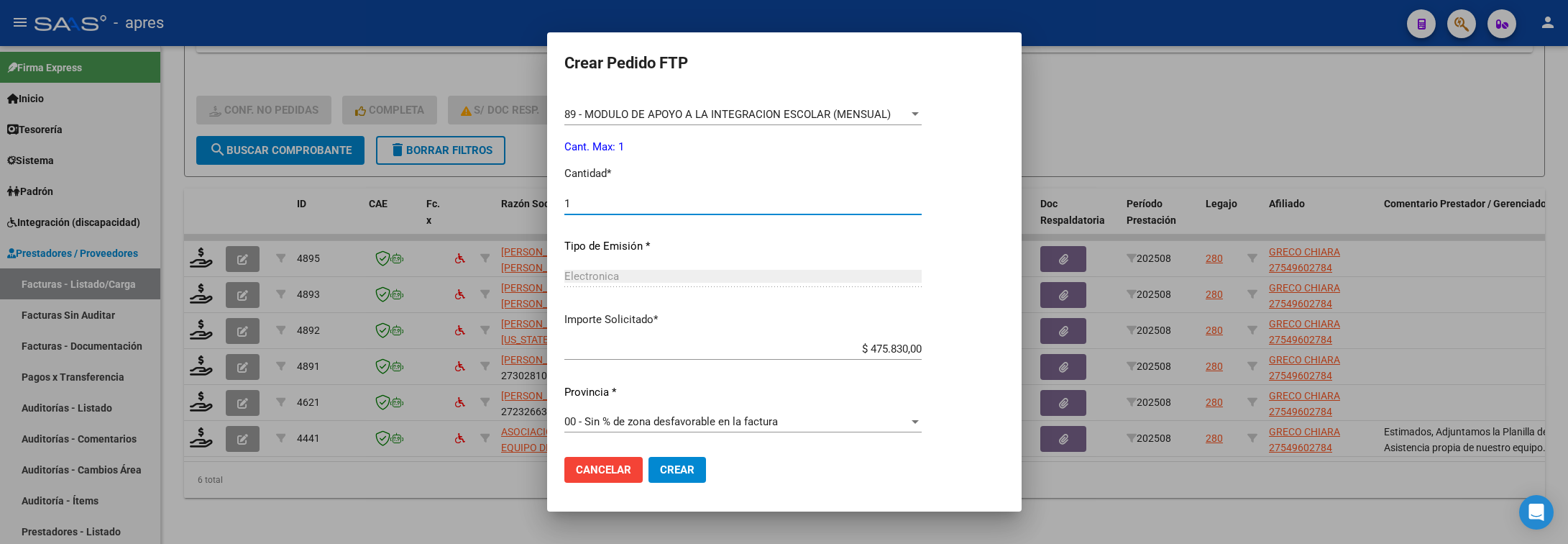
scroll to position [610, 0]
type input "1"
click at [694, 460] on button "Crear" at bounding box center [677, 470] width 58 height 26
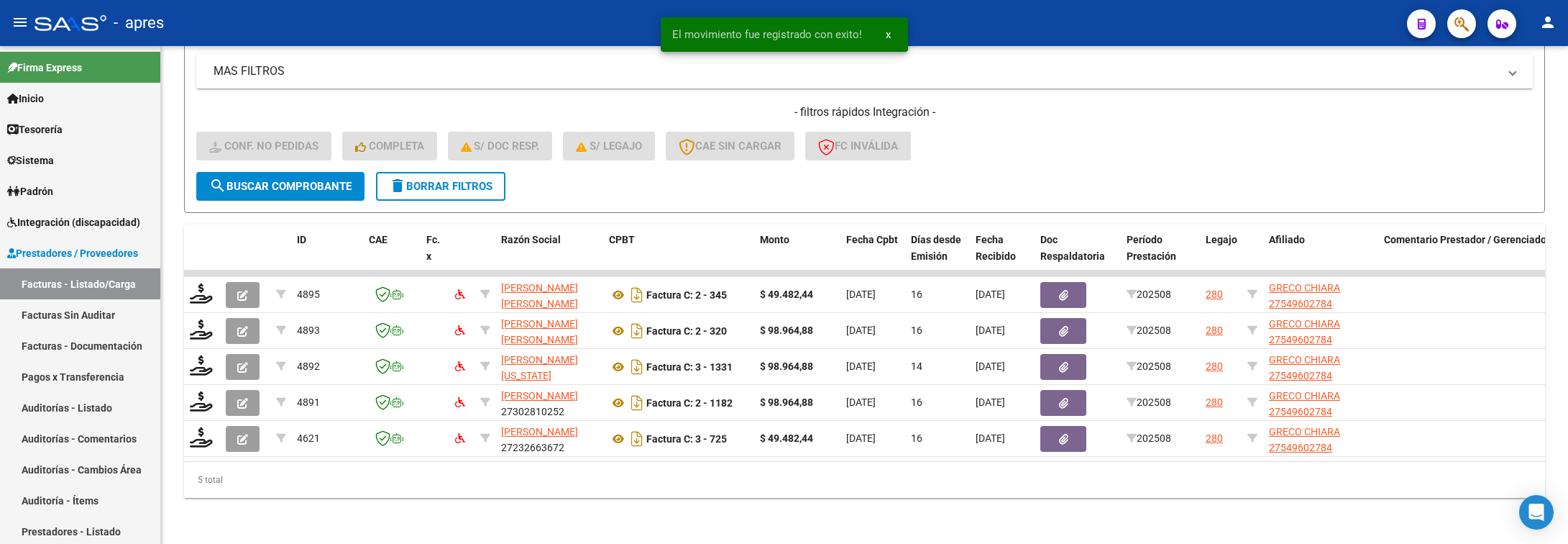
scroll to position [534, 0]
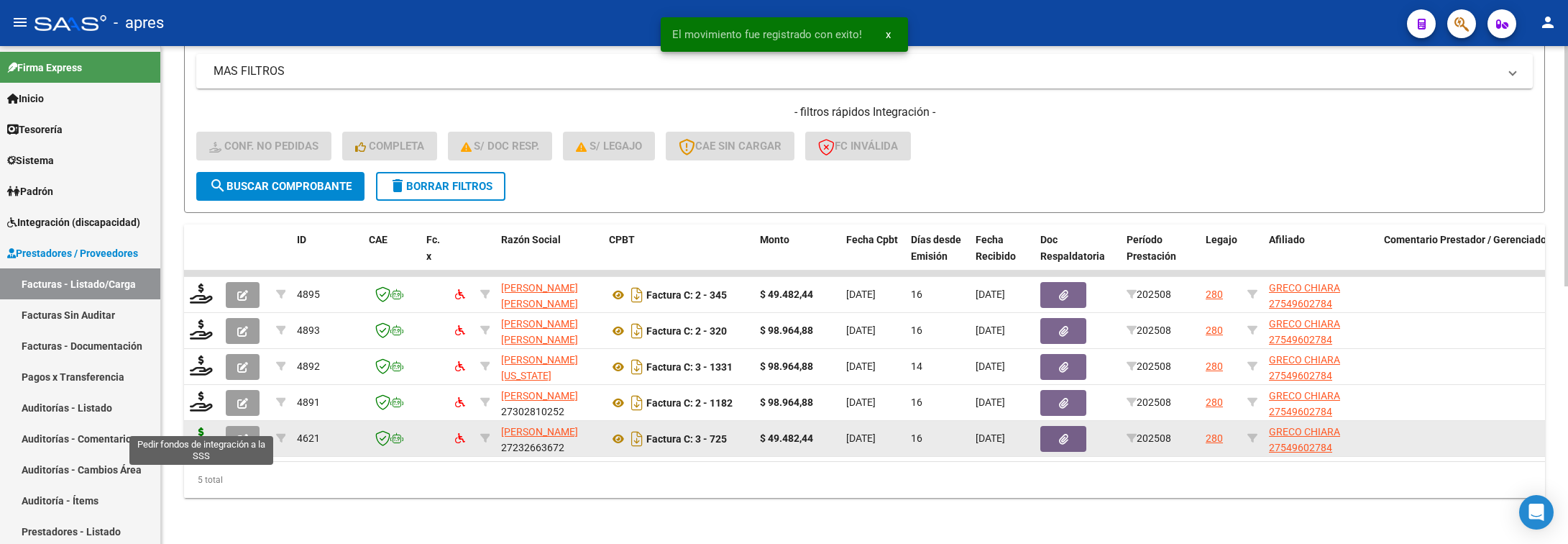
click at [197, 427] on icon at bounding box center [202, 438] width 23 height 20
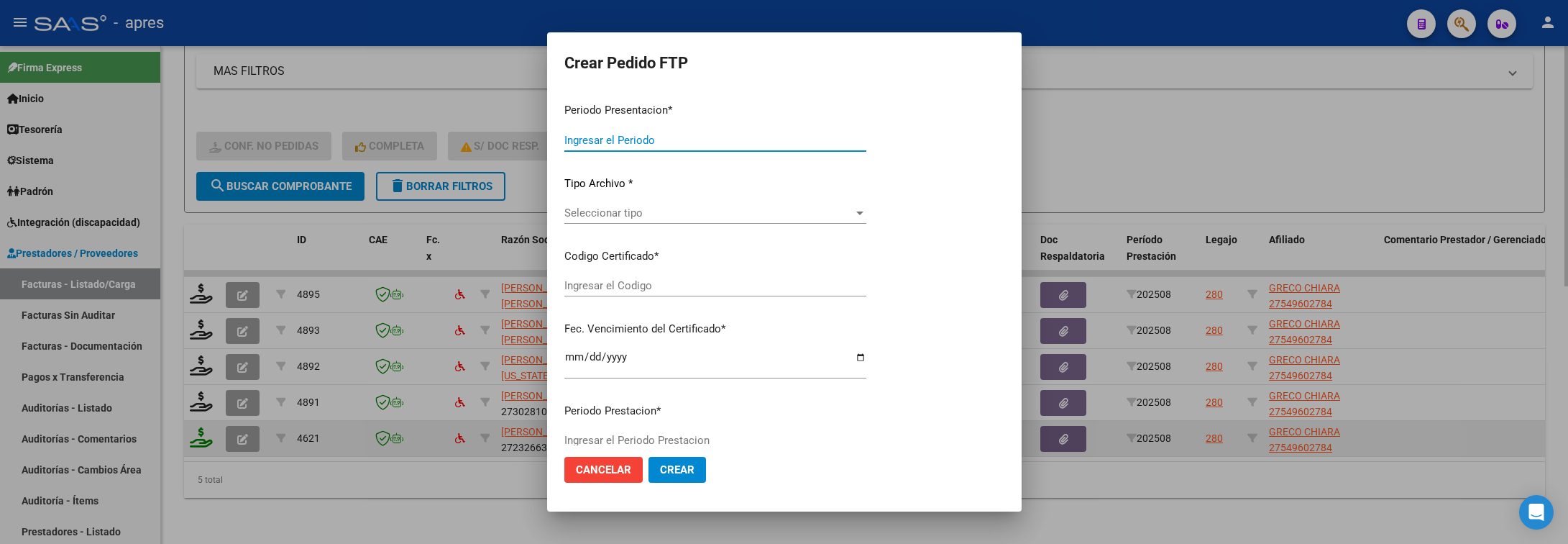
type input "202508"
type input "$ 49.482,44"
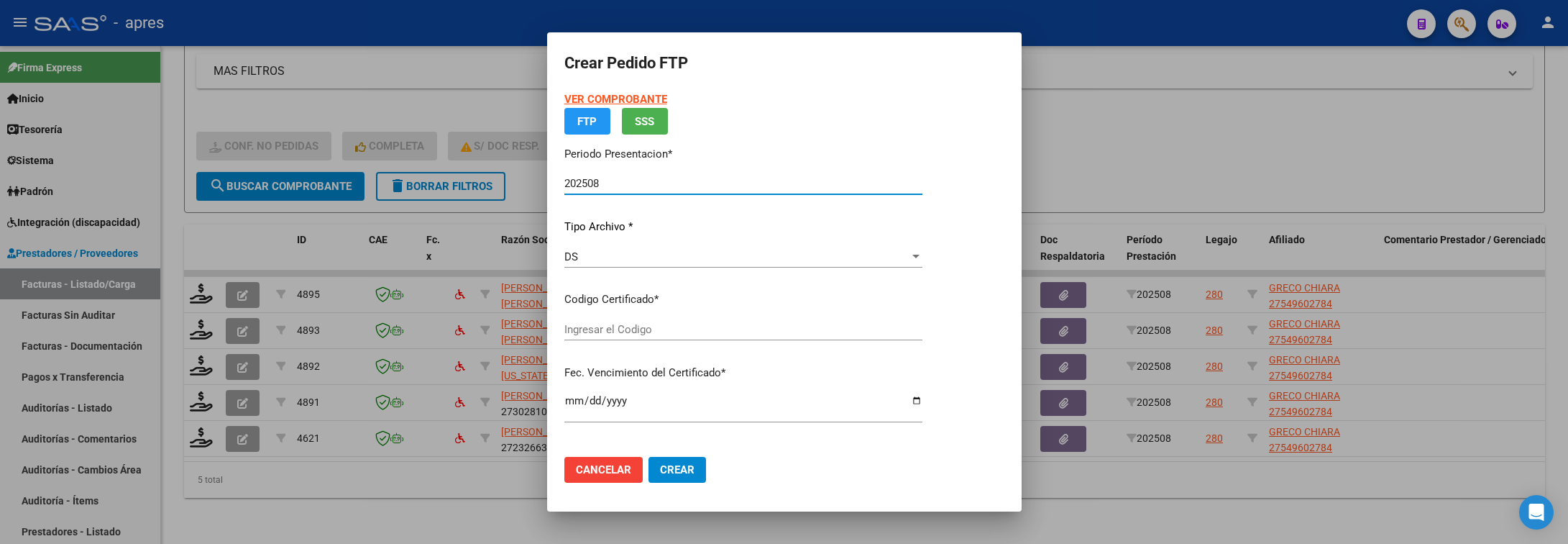
type input "ARG01000549602782024092520390925BUE440"
type input "2039-09-25"
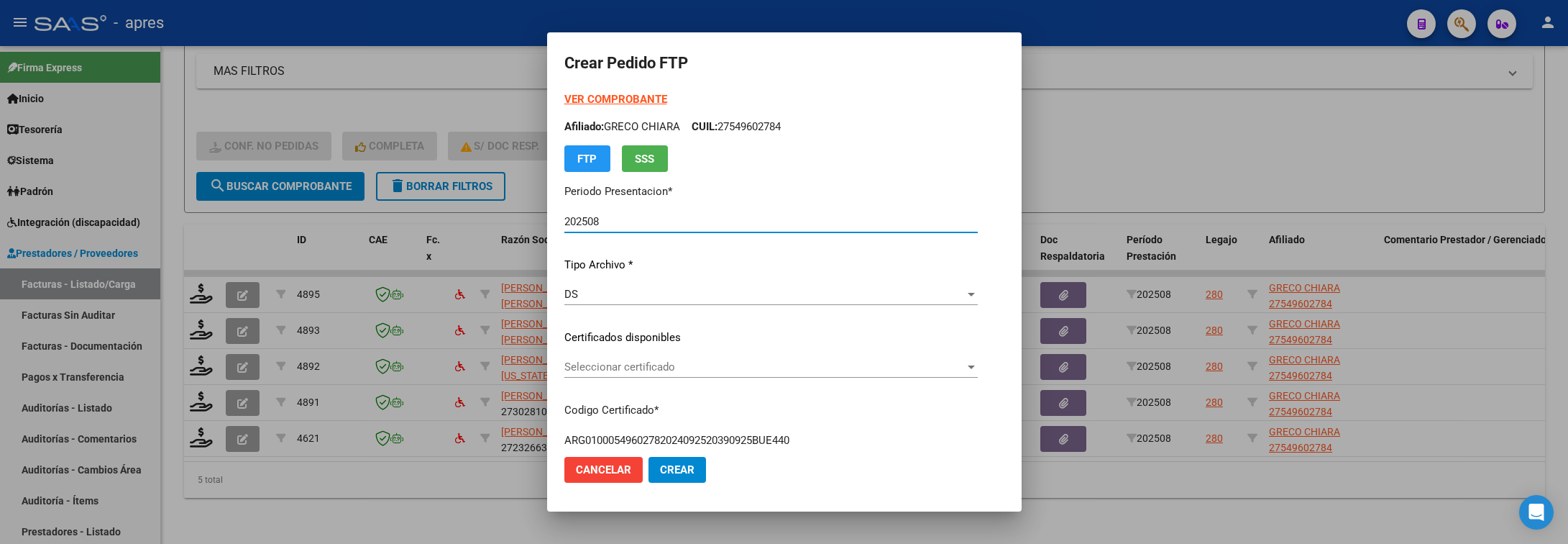
click at [670, 370] on span "Seleccionar certificado" at bounding box center [764, 367] width 400 height 13
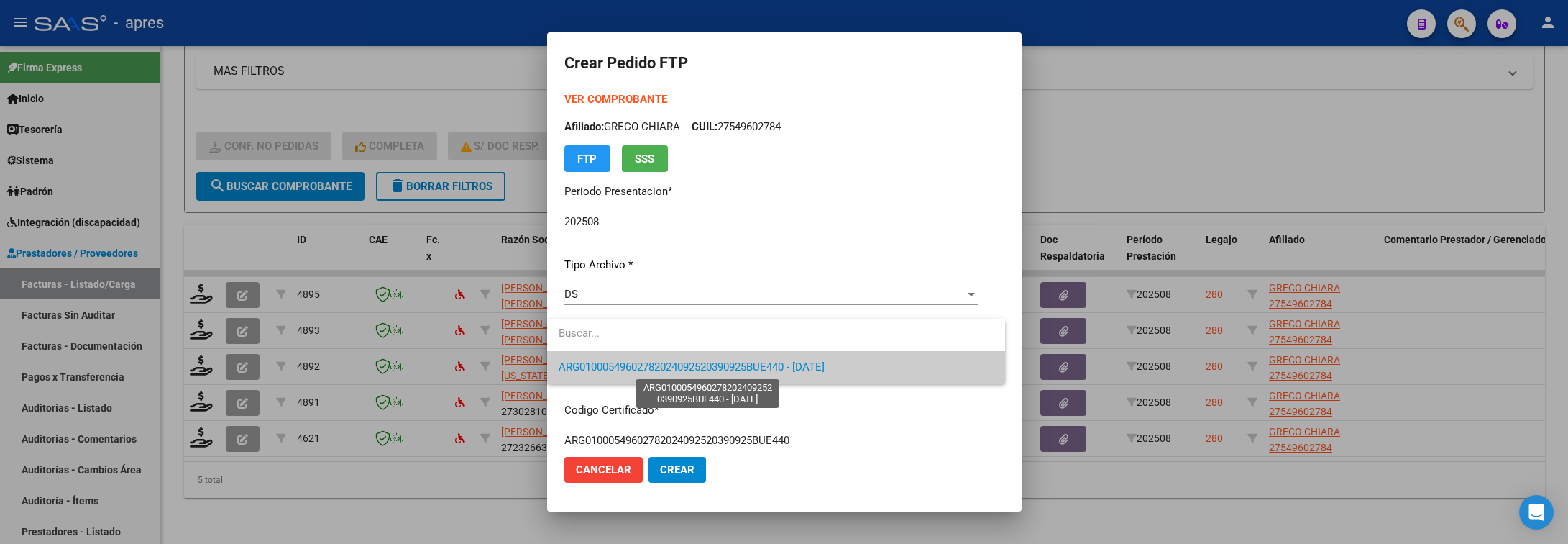
click at [670, 370] on span "ARG01000549602782024092520390925BUE440 - 2039-09-25" at bounding box center [692, 367] width 266 height 13
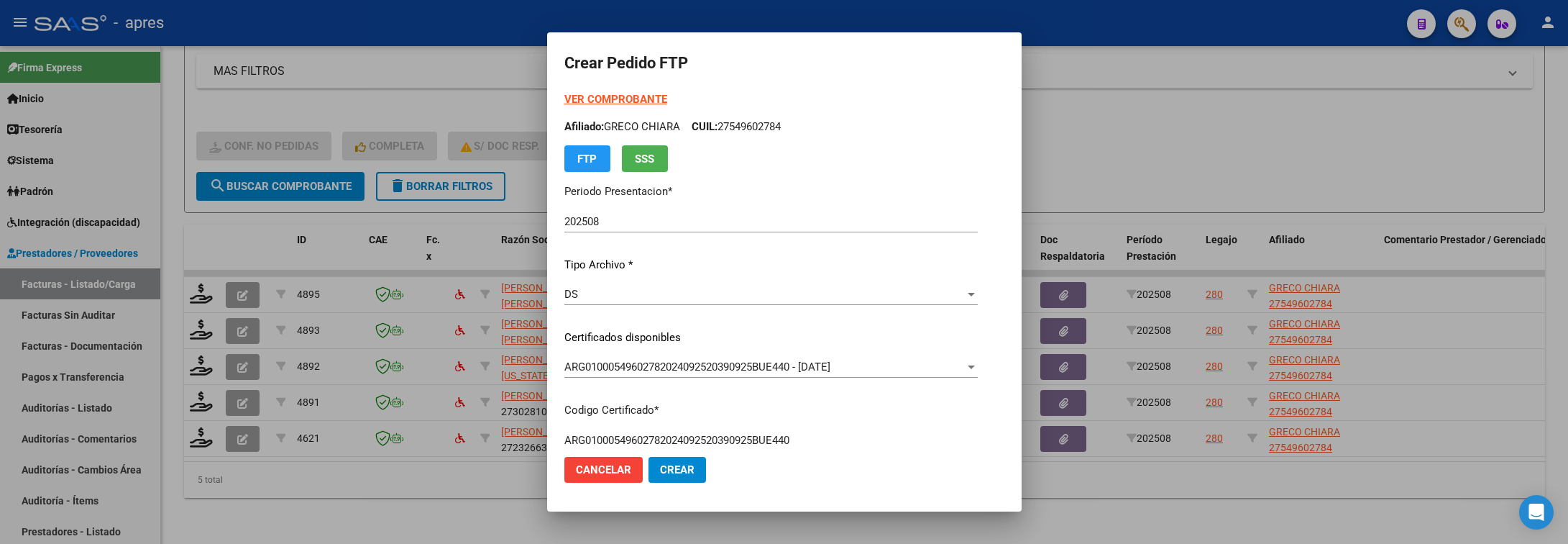
click at [777, 377] on div "ARG01000549602782024092520390925BUE440 - 2039-09-25 Seleccionar certificado" at bounding box center [771, 367] width 413 height 22
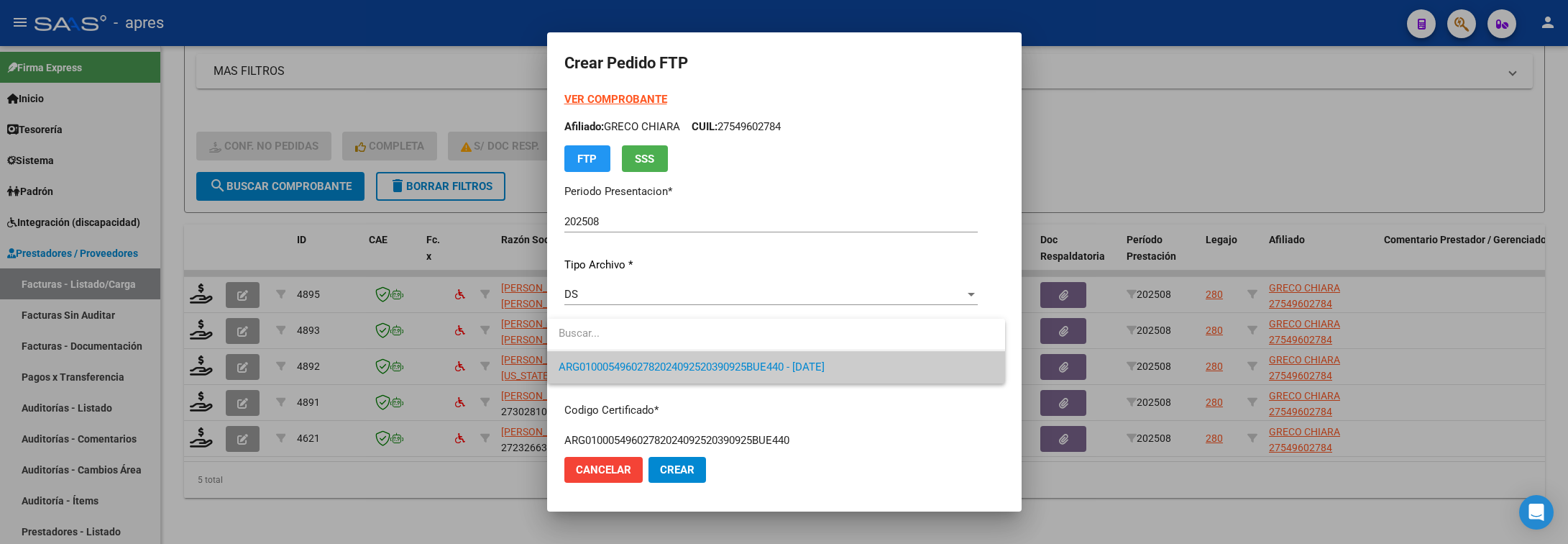
click at [840, 406] on div at bounding box center [784, 272] width 1568 height 544
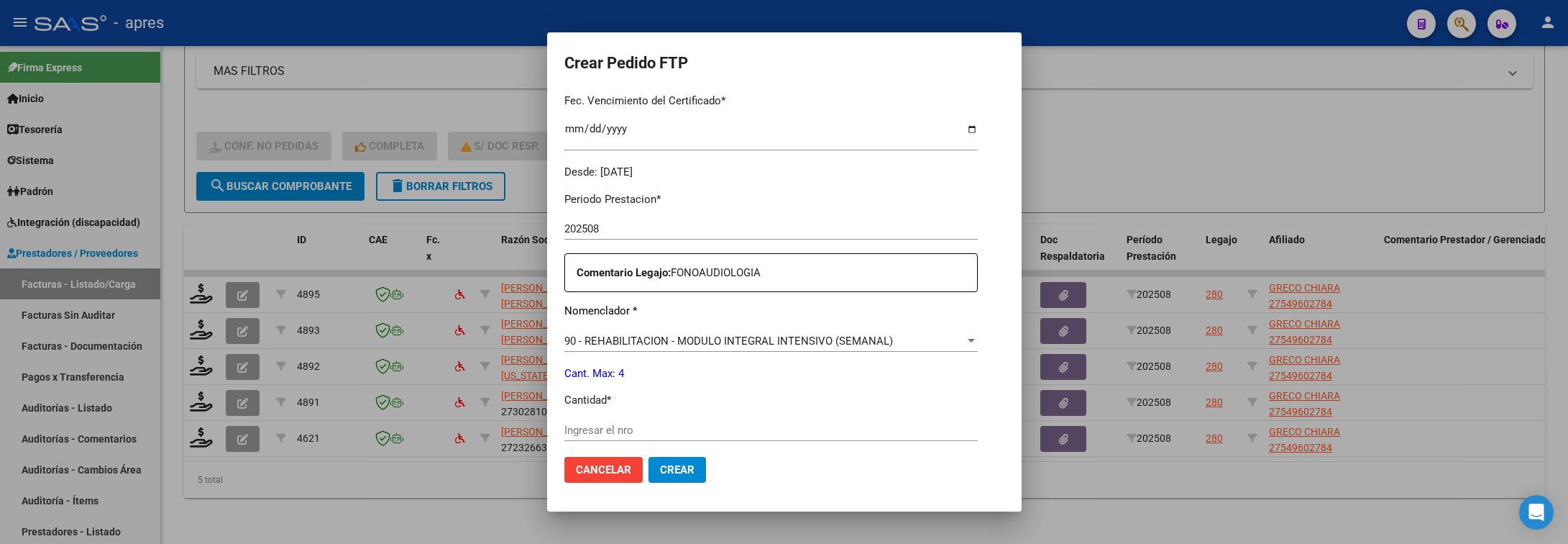
scroll to position [432, 0]
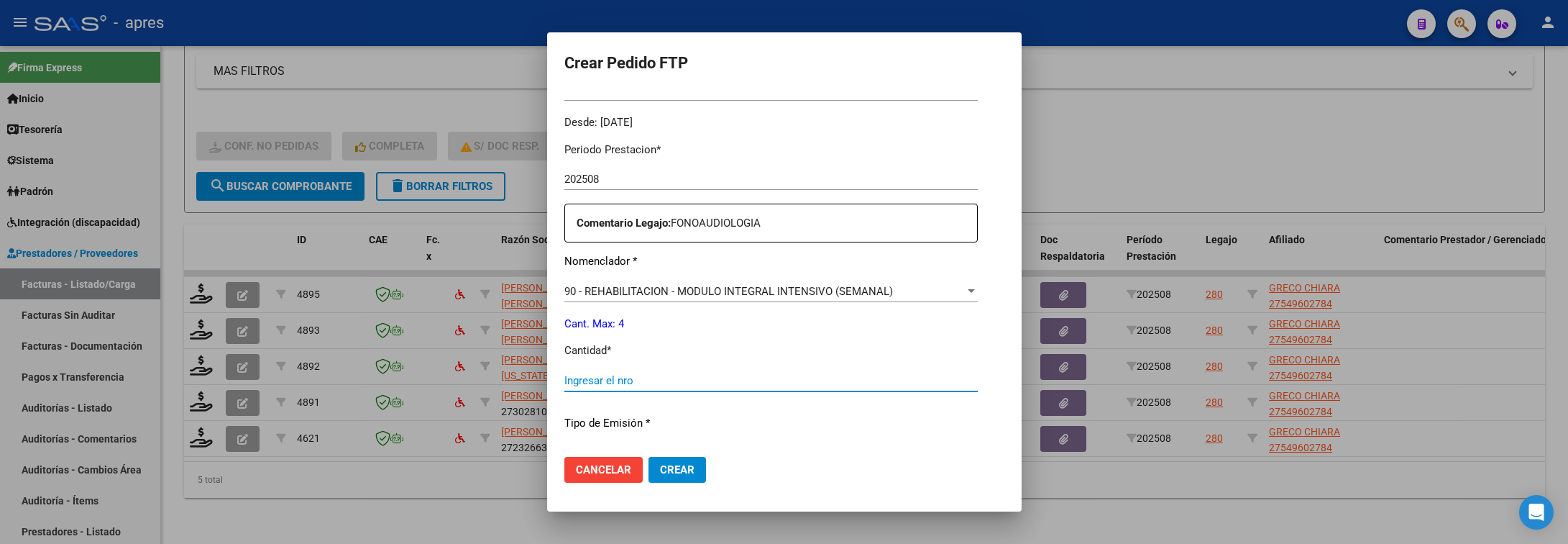
click at [762, 376] on input "Ingresar el nro" at bounding box center [771, 381] width 413 height 13
type input "4"
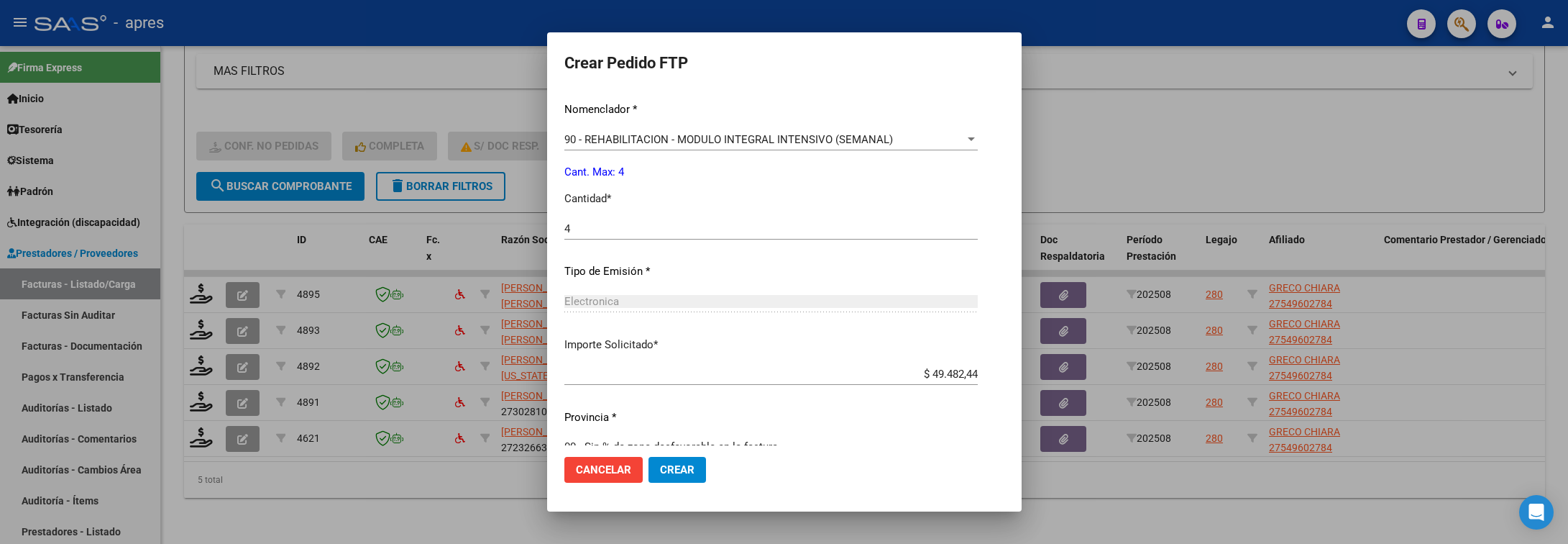
scroll to position [610, 0]
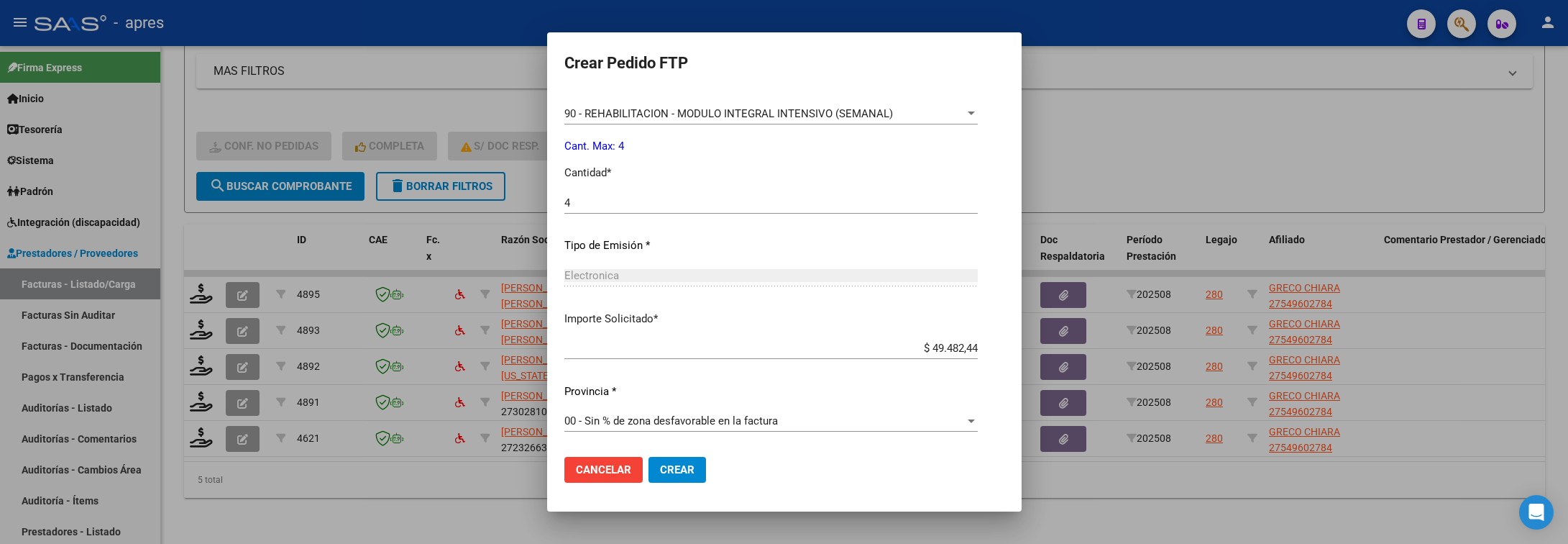
click at [671, 464] on span "Crear" at bounding box center [677, 470] width 34 height 13
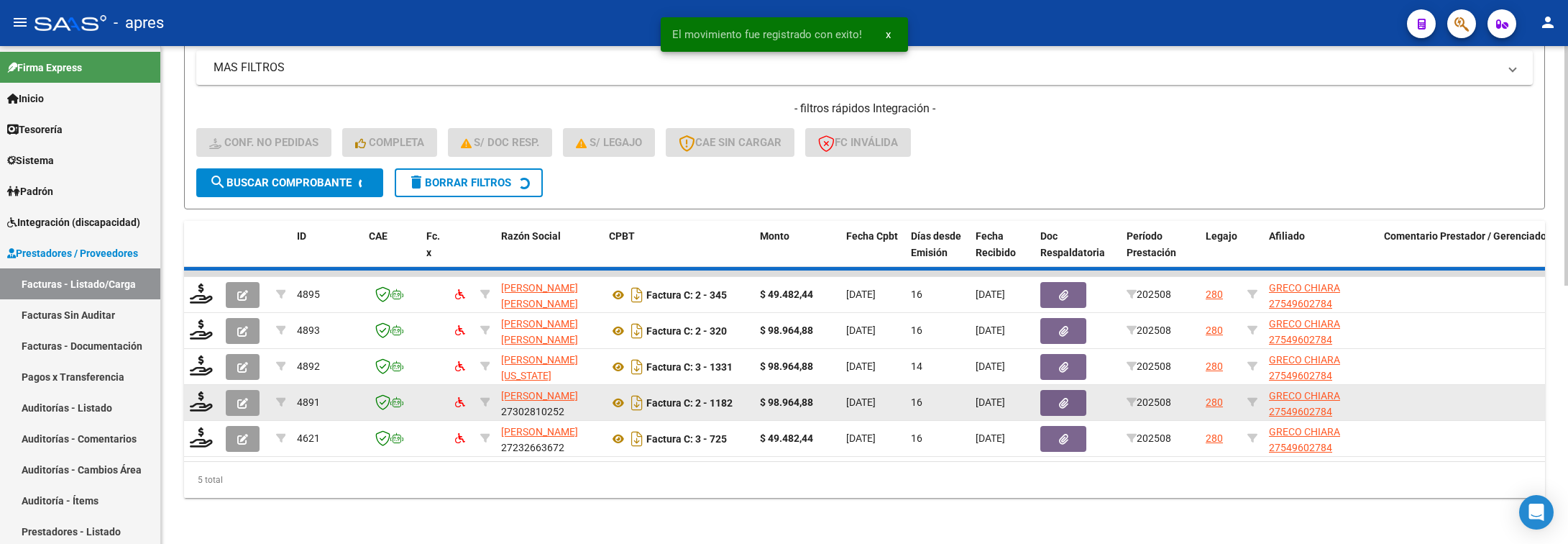
scroll to position [499, 0]
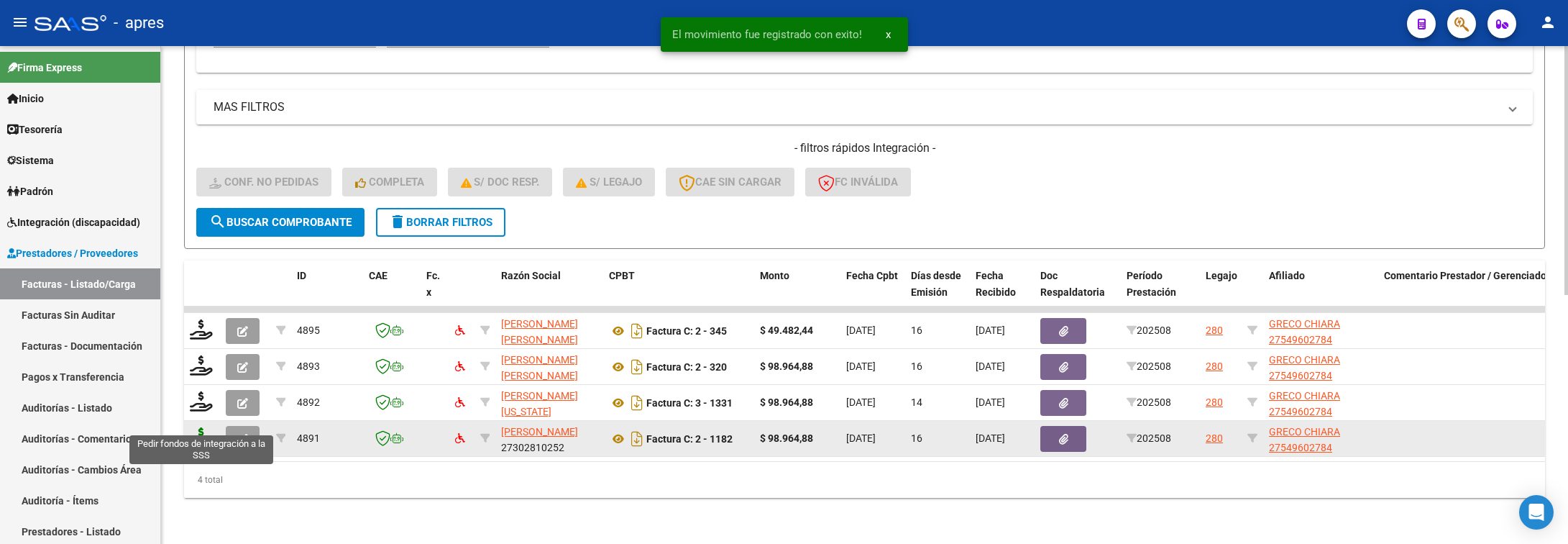
click at [197, 427] on icon at bounding box center [202, 438] width 23 height 20
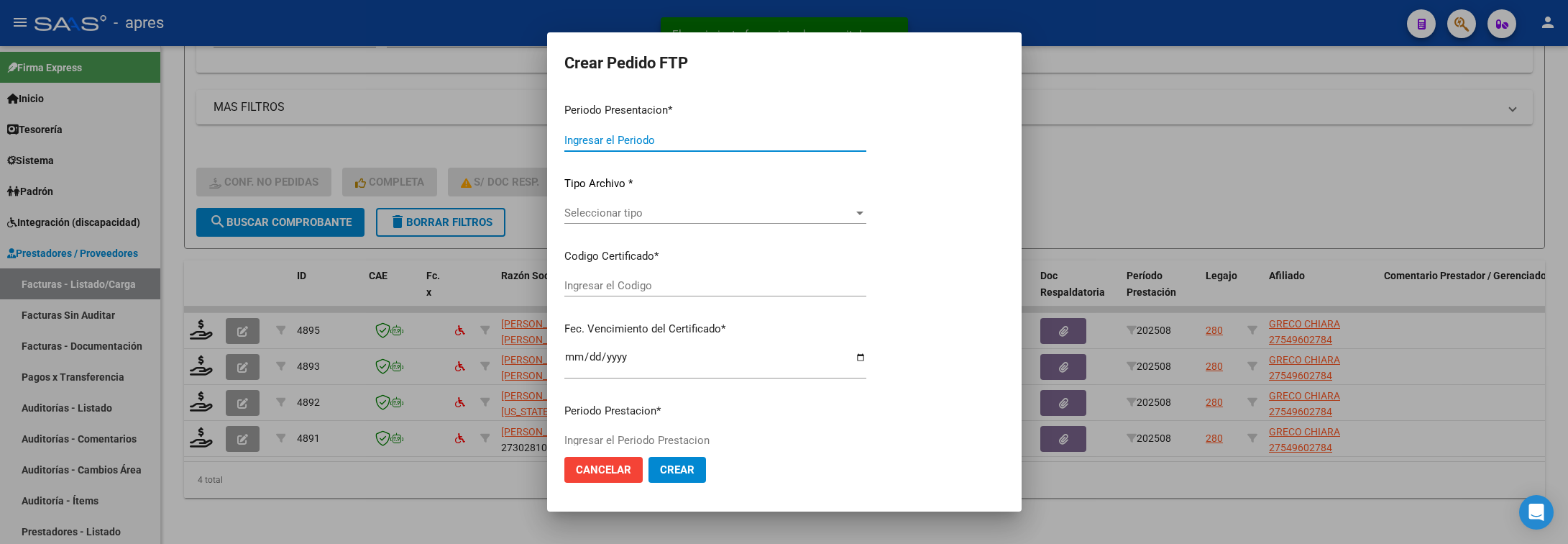
type input "202508"
type input "$ 98.964,88"
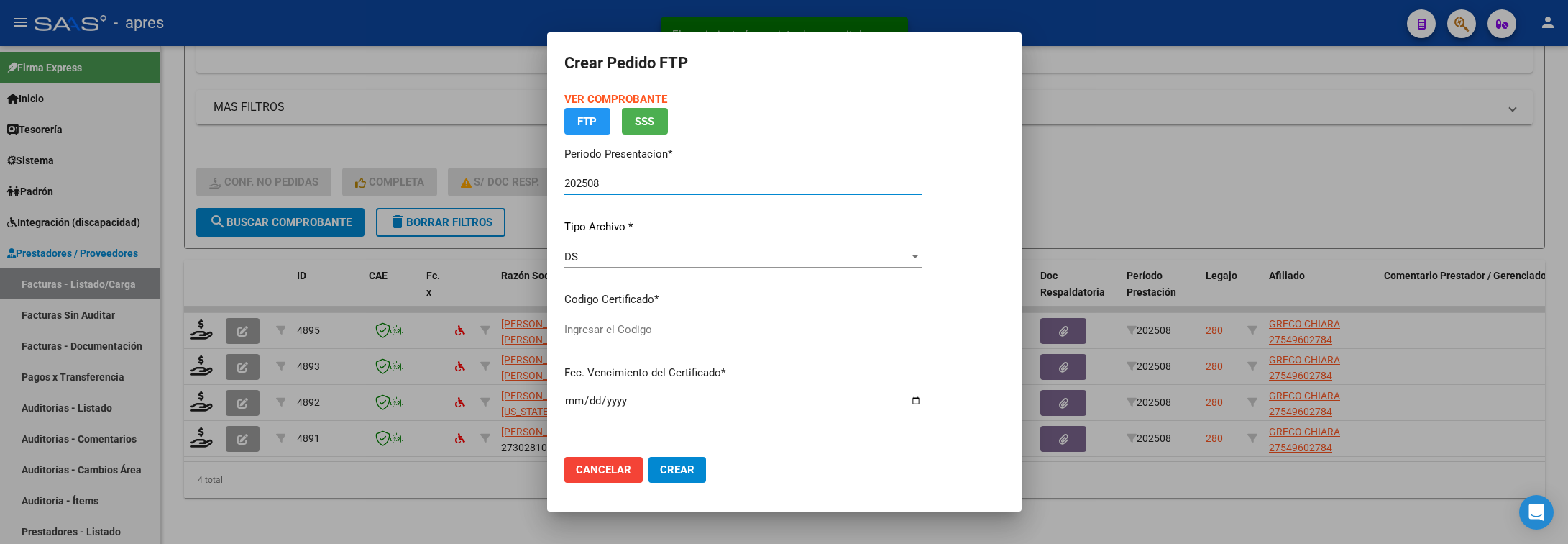
type input "ARG01000549602782024092520390925BUE440"
type input "2039-09-25"
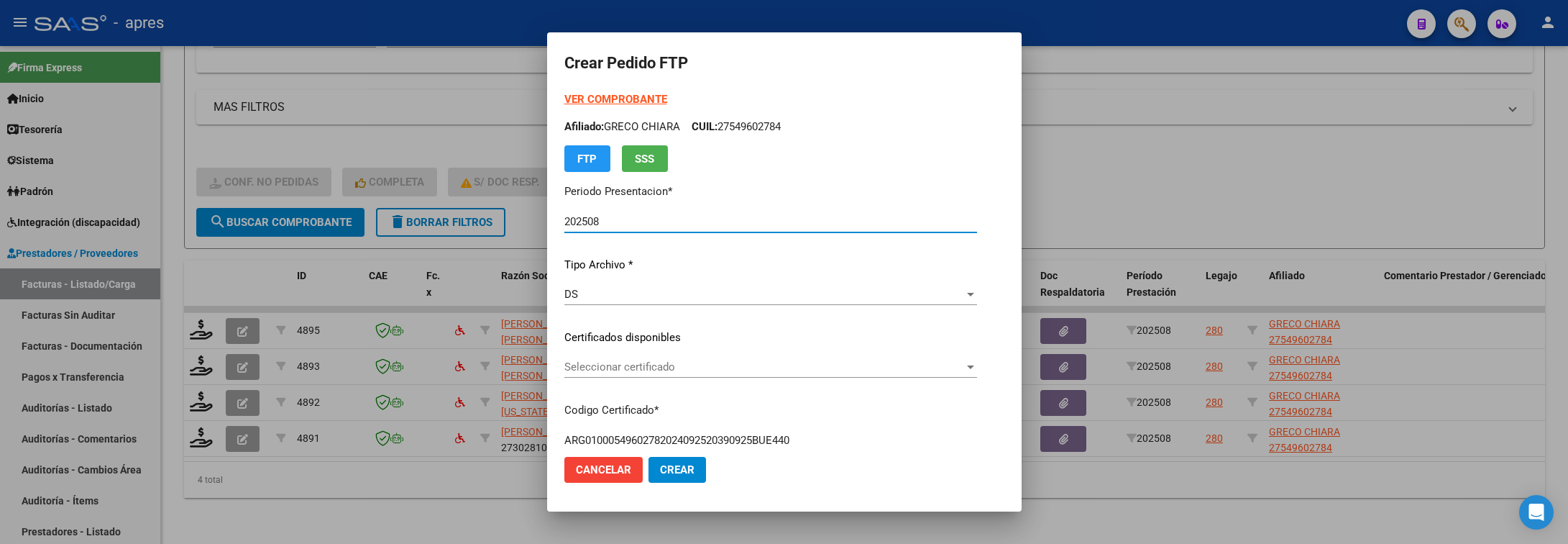
click at [823, 368] on span "Seleccionar certificado" at bounding box center [764, 367] width 400 height 13
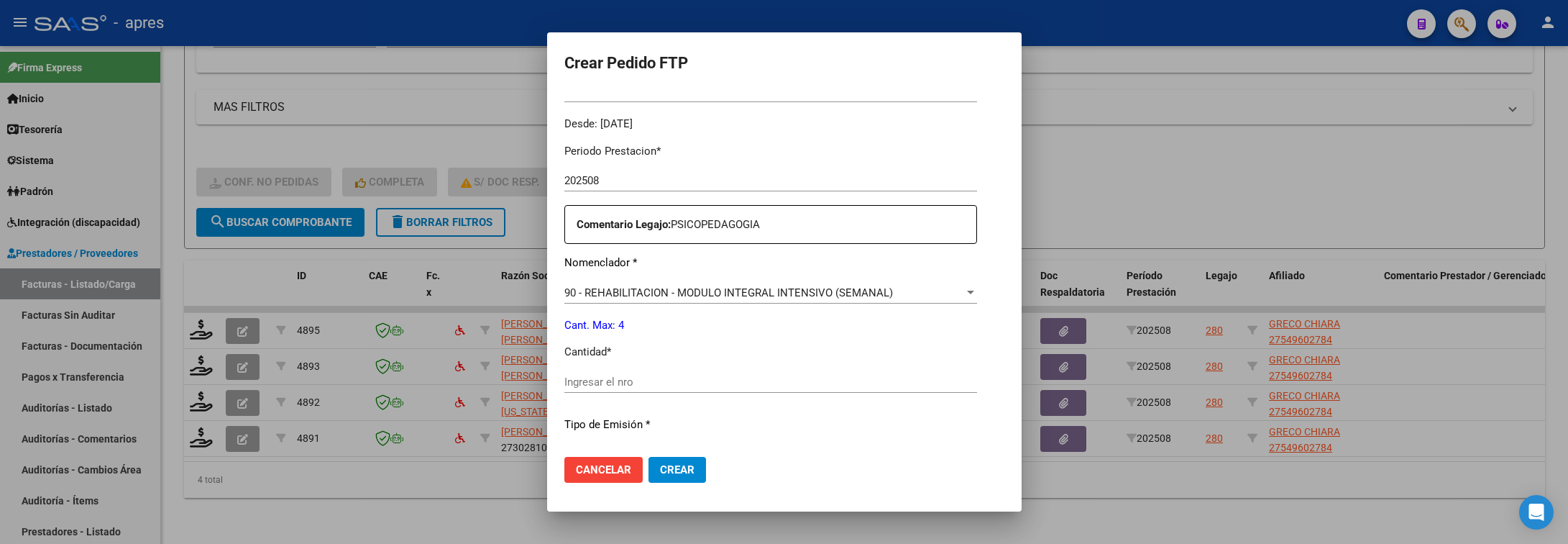
scroll to position [432, 0]
click at [760, 384] on input "Ingresar el nro" at bounding box center [770, 381] width 413 height 13
type input "4"
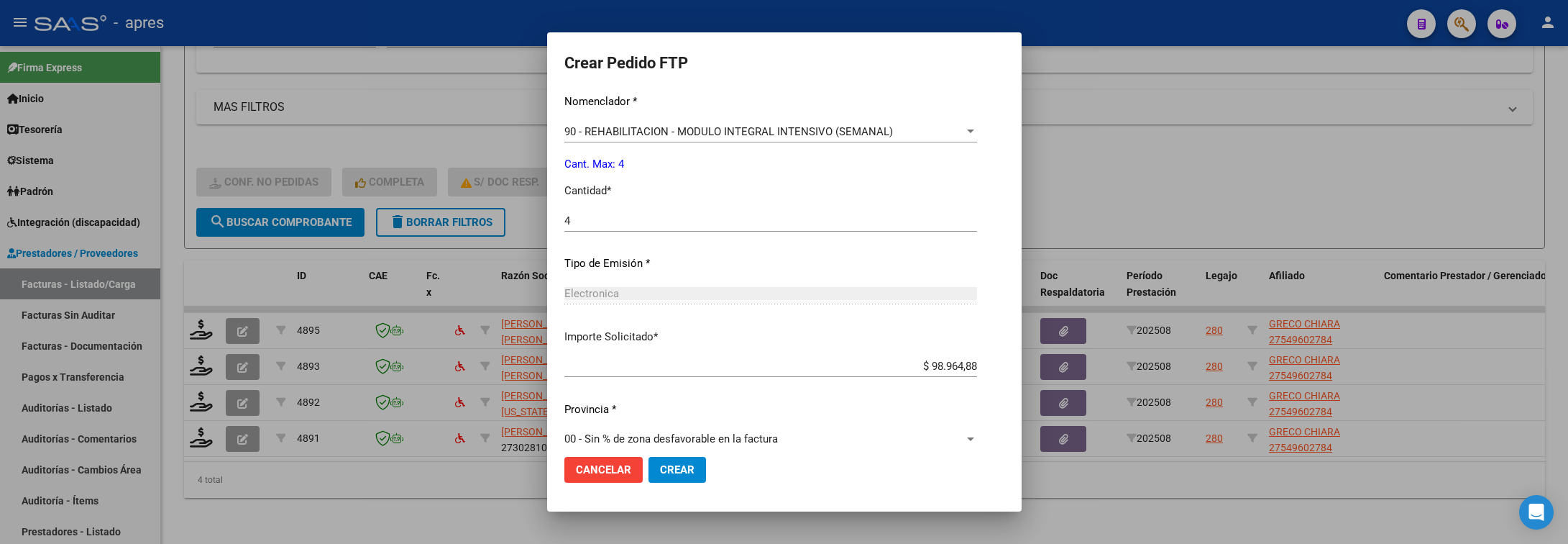
scroll to position [610, 0]
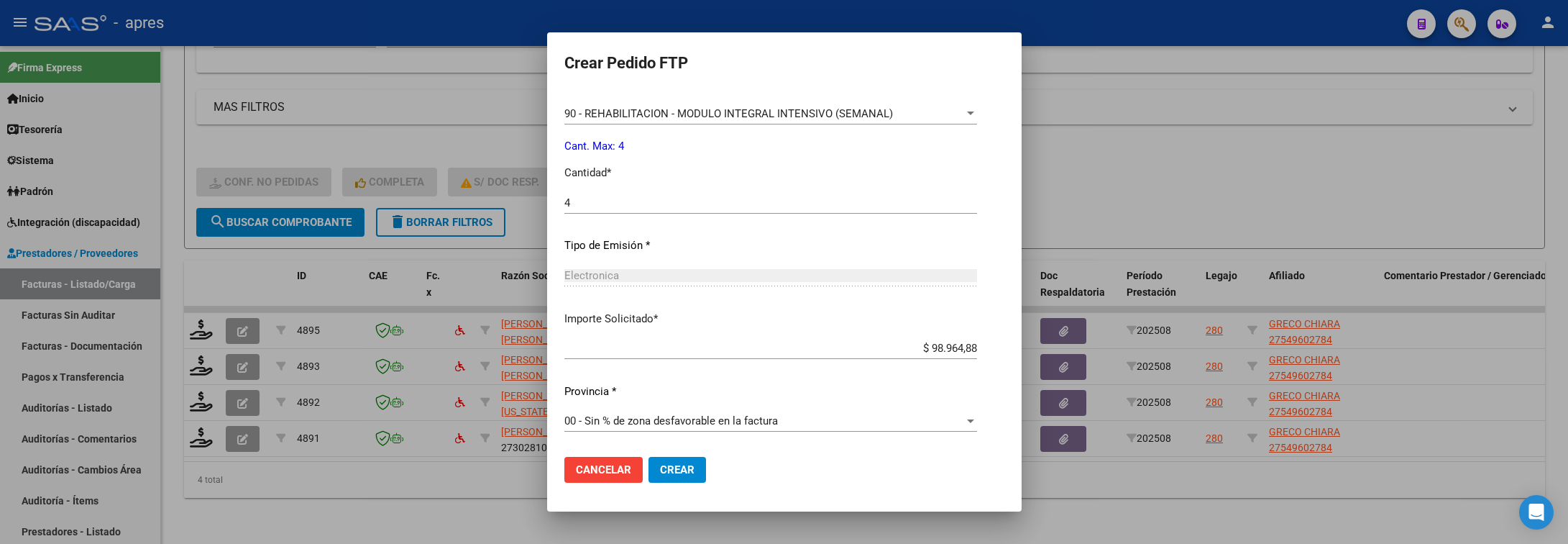
click at [694, 467] on button "Crear" at bounding box center [677, 470] width 58 height 26
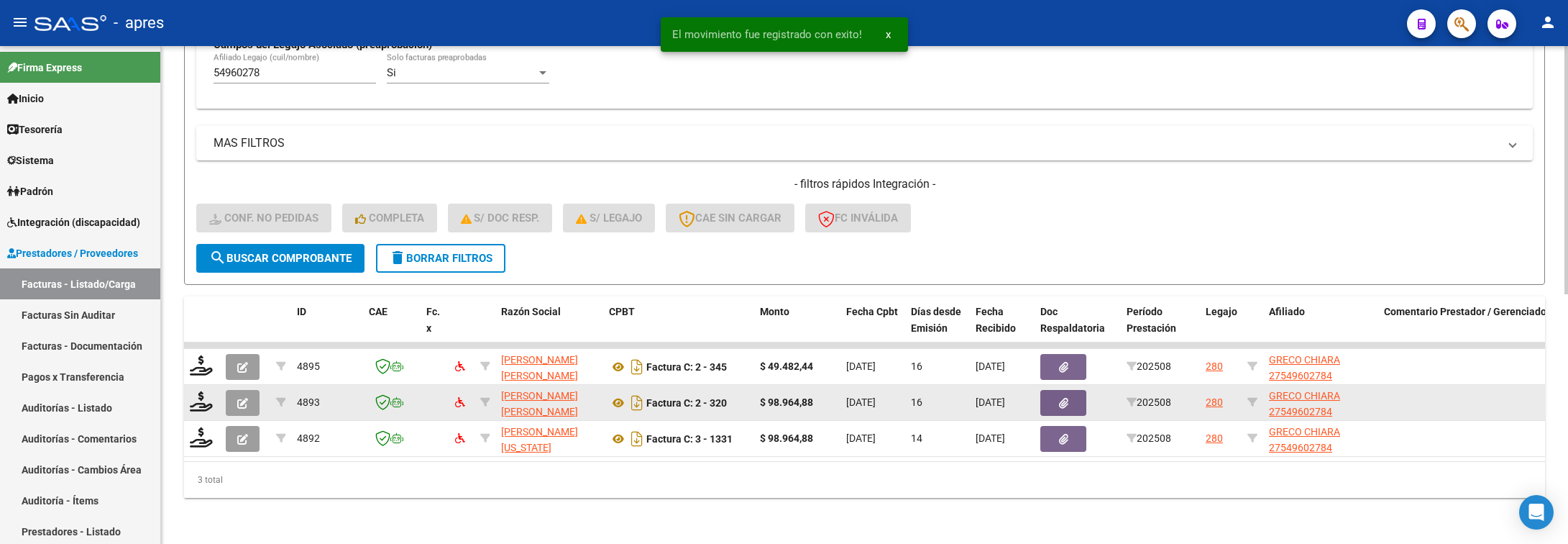
scroll to position [462, 0]
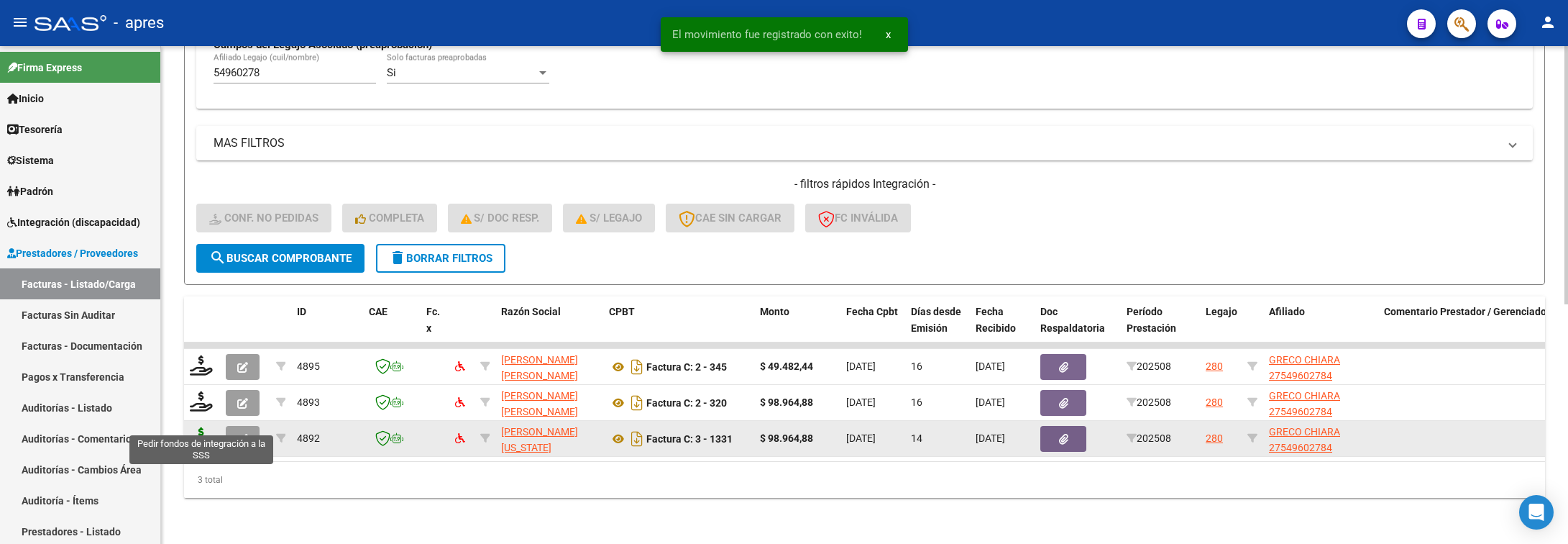
click at [193, 427] on icon at bounding box center [202, 438] width 23 height 20
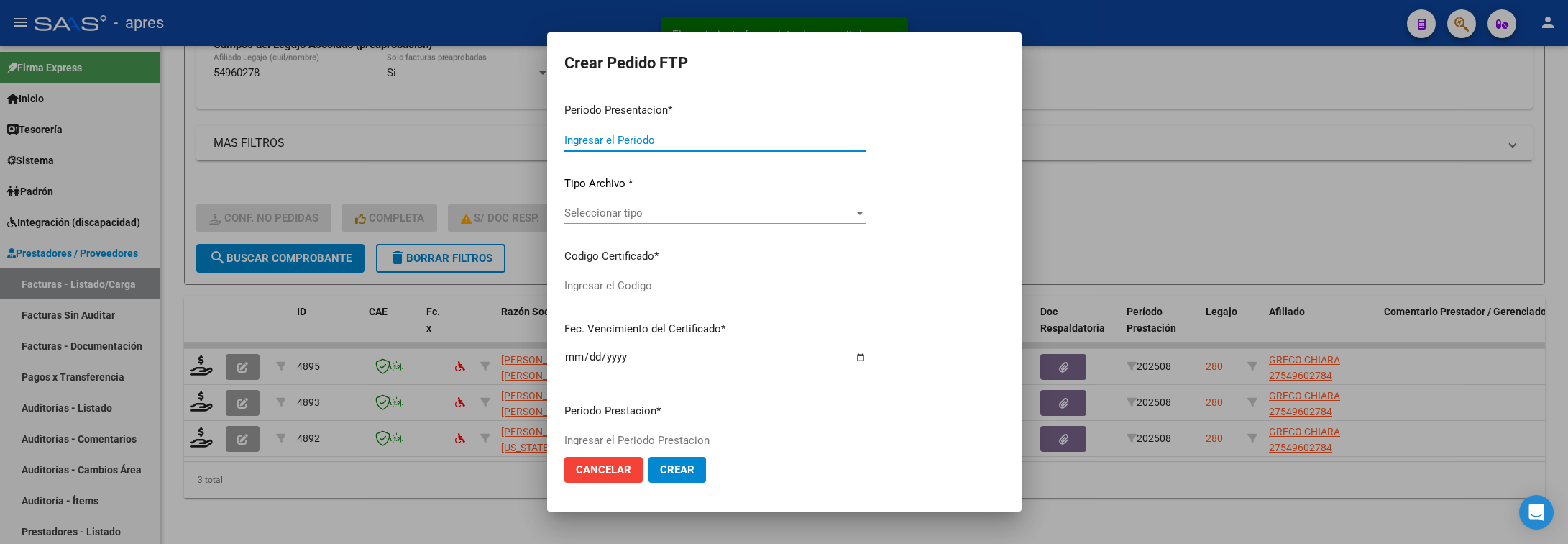
type input "202508"
type input "$ 98.964,88"
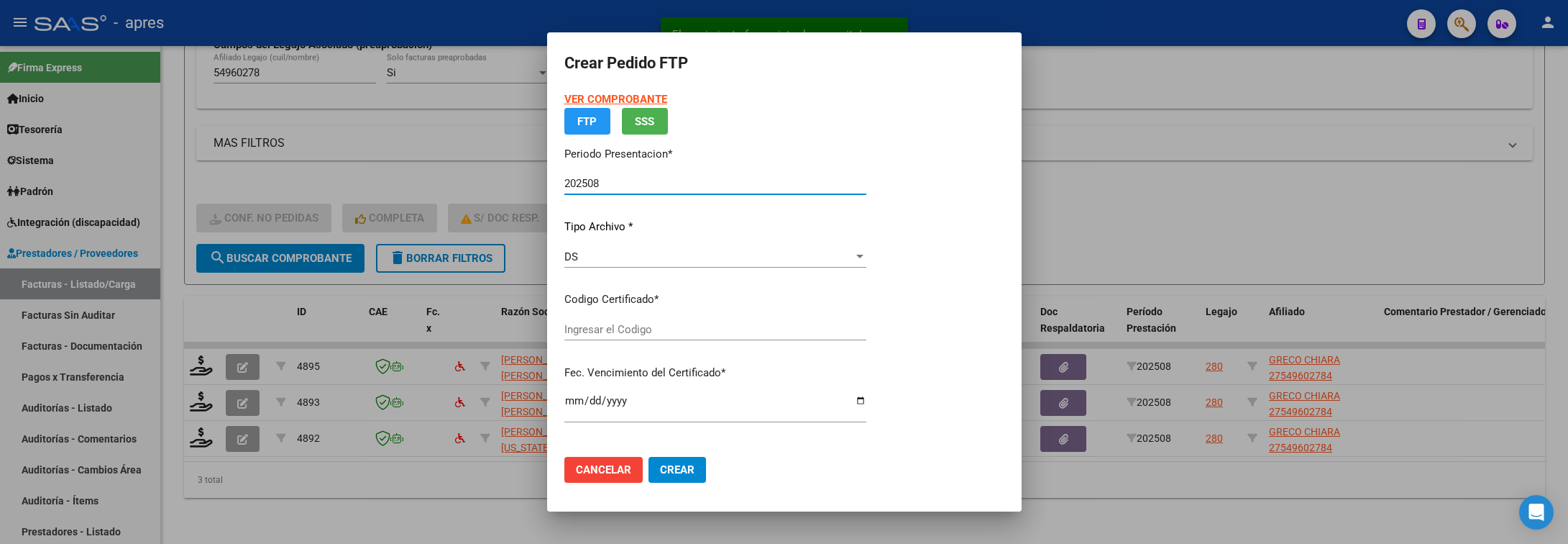
type input "ARG01000549602782024092520390925BUE440"
type input "2039-09-25"
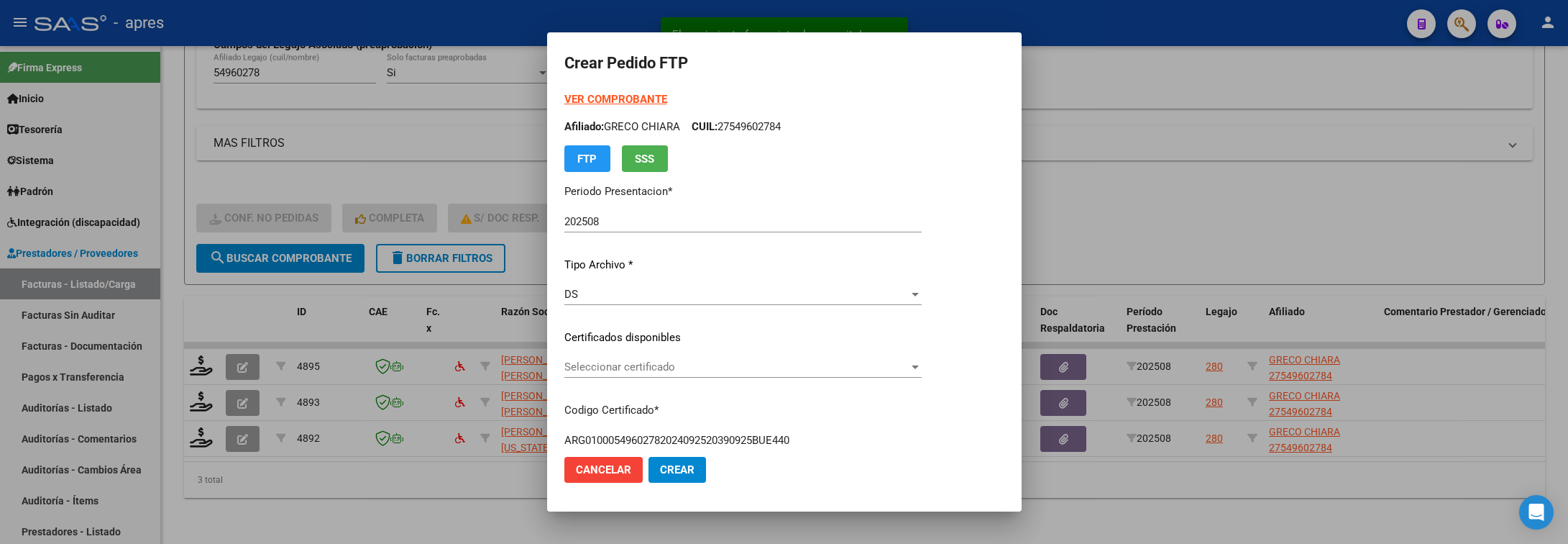
click at [757, 385] on div "Seleccionar certificado Seleccionar certificado" at bounding box center [743, 374] width 357 height 35
click at [757, 370] on span "Seleccionar certificado" at bounding box center [736, 367] width 344 height 13
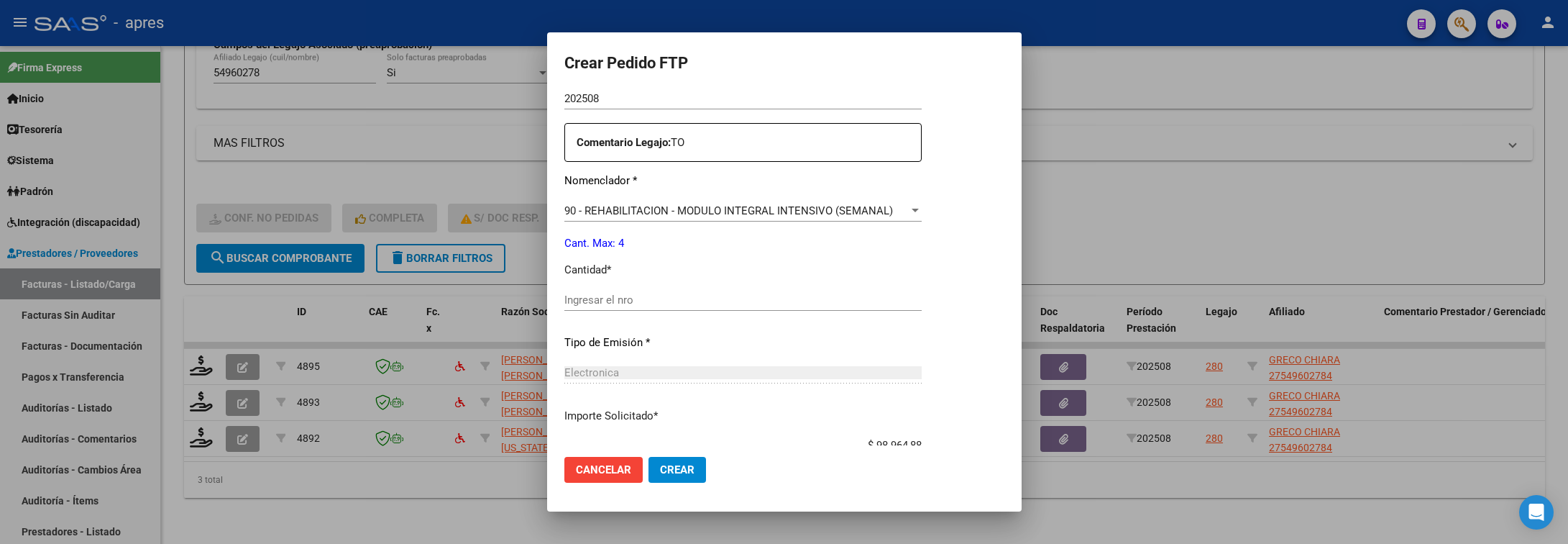
scroll to position [540, 0]
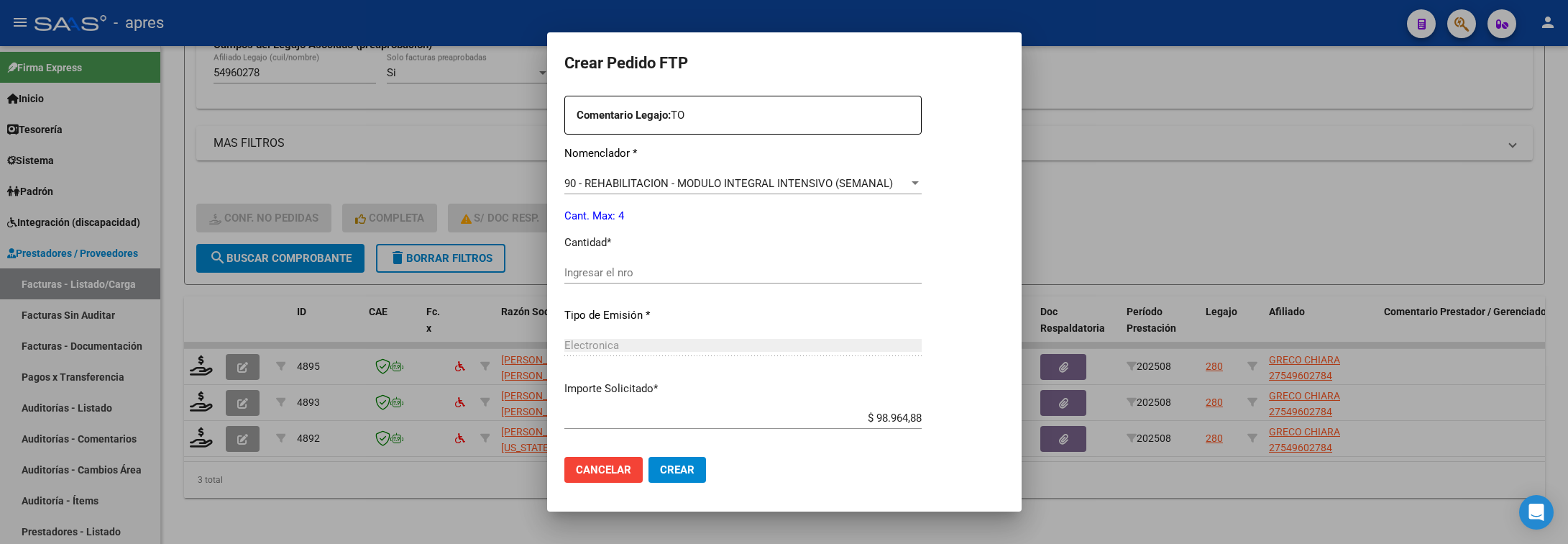
drag, startPoint x: 693, startPoint y: 256, endPoint x: 700, endPoint y: 277, distance: 22.1
click at [694, 256] on div "Periodo Prestacion * 202508 Ingresar el Periodo Prestacion Comentario Legajo: T…" at bounding box center [743, 269] width 357 height 493
click at [700, 277] on input "Ingresar el nro" at bounding box center [743, 272] width 357 height 13
type input "4"
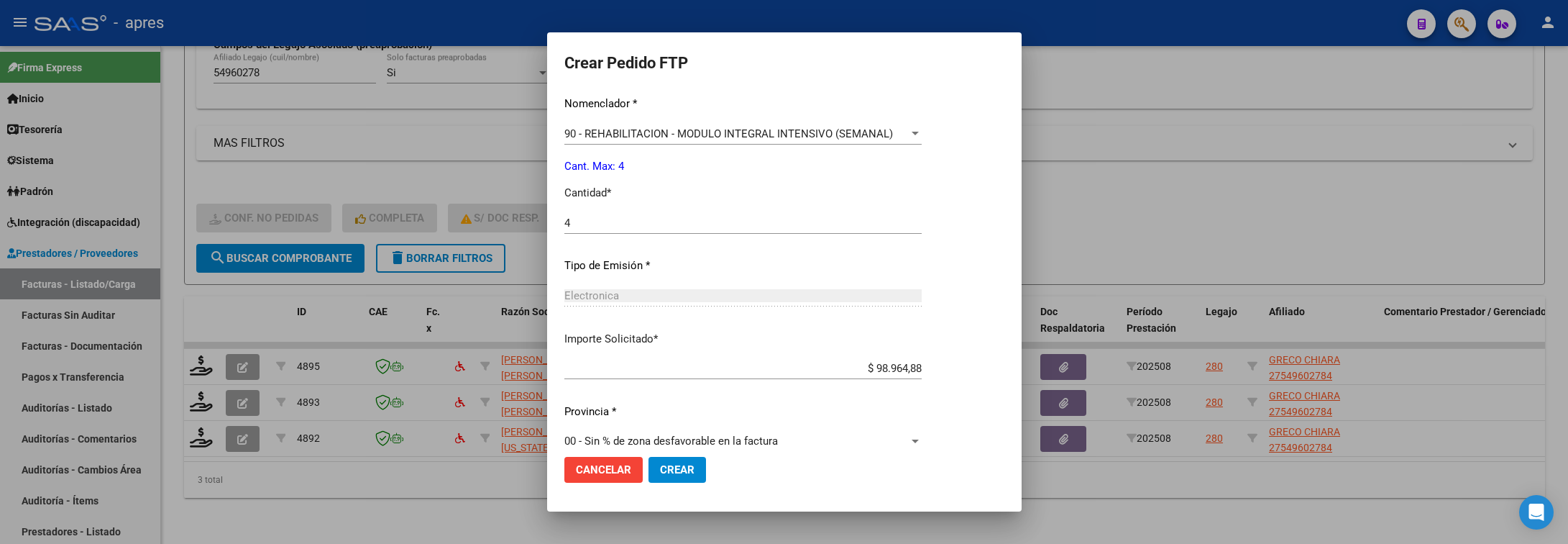
scroll to position [610, 0]
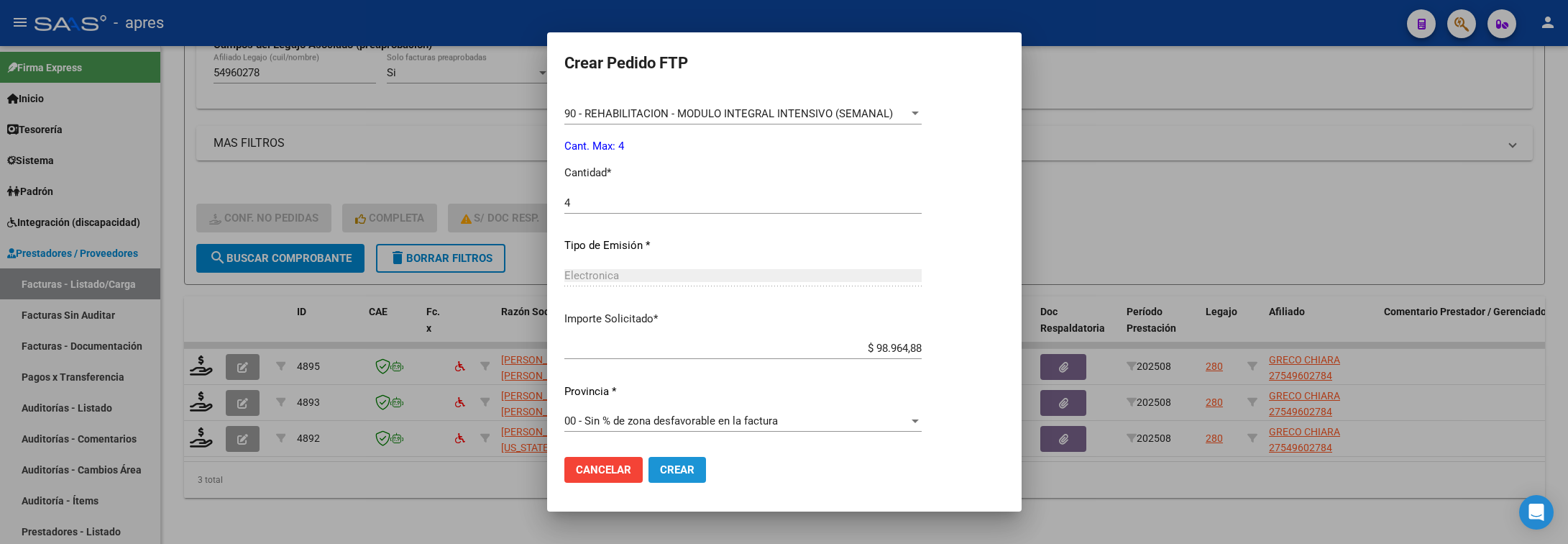
click at [684, 482] on button "Crear" at bounding box center [677, 470] width 58 height 26
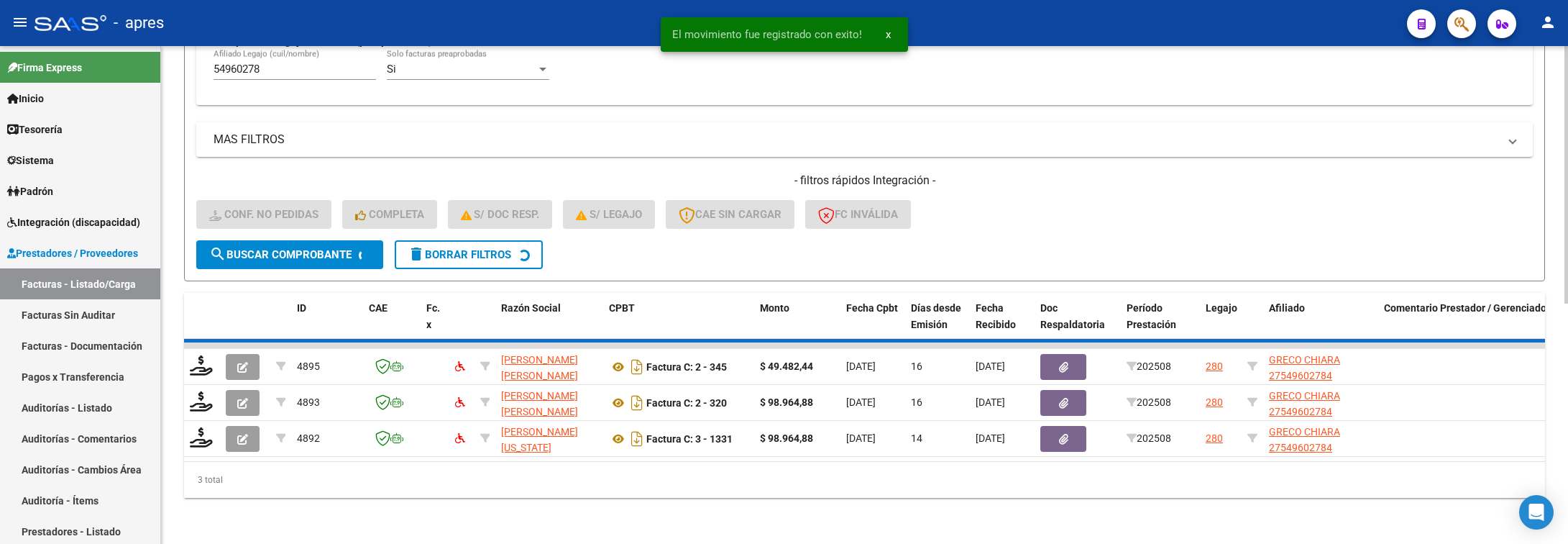
scroll to position [426, 0]
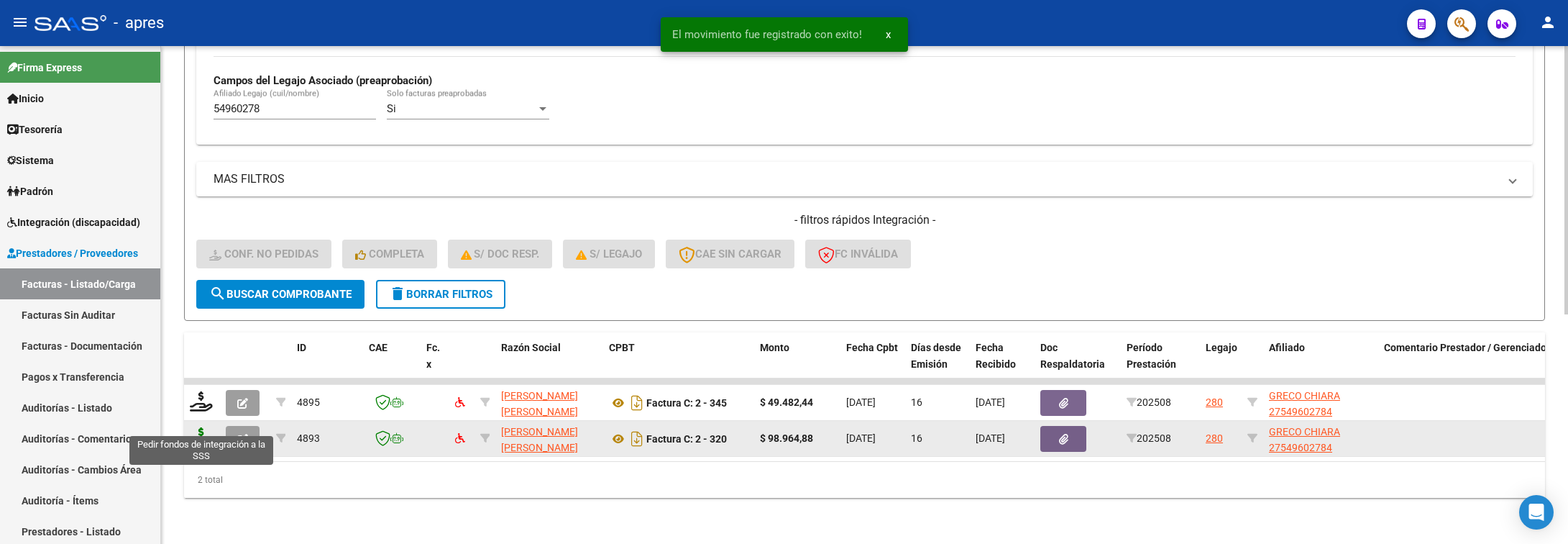
click at [205, 427] on icon at bounding box center [202, 438] width 23 height 20
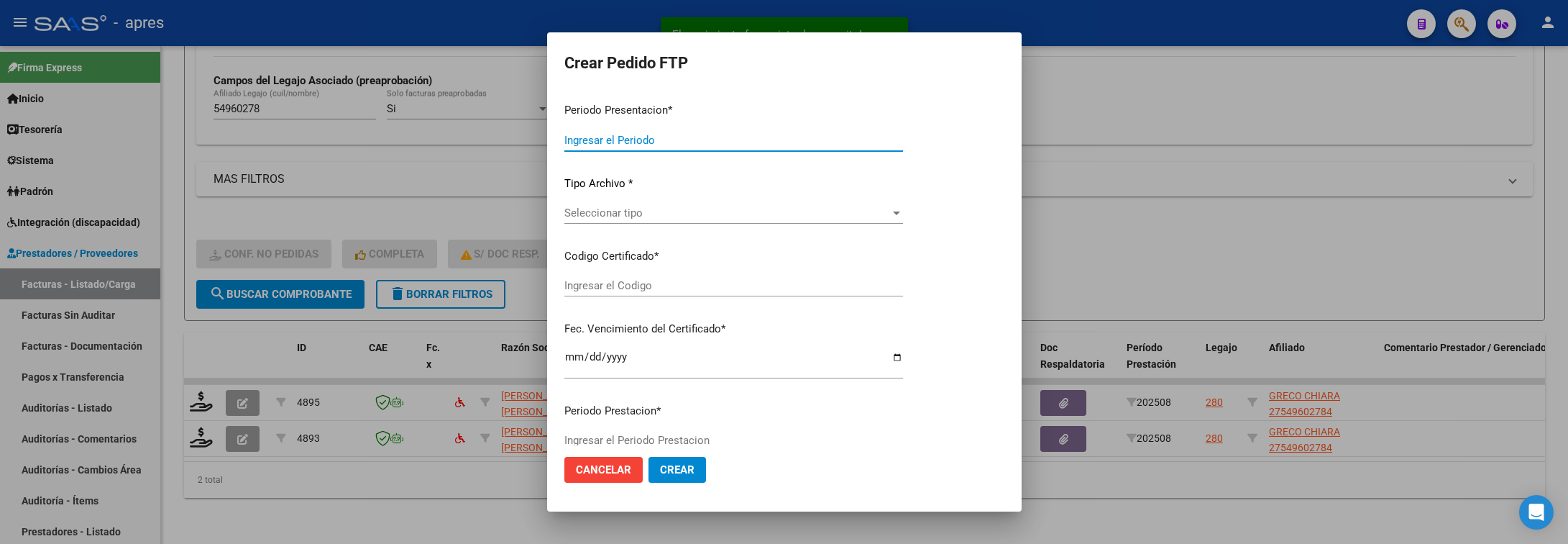
type input "202508"
type input "$ 98.964,88"
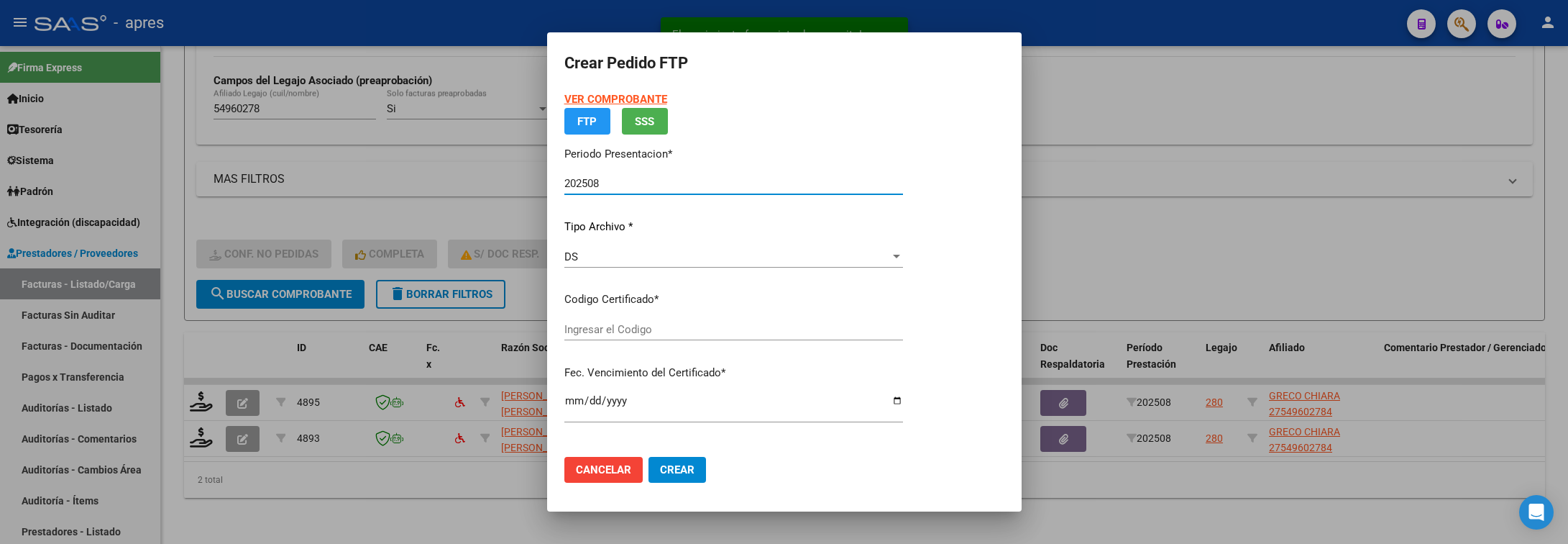
type input "ARG01000549602782024092520390925BUE440"
type input "2039-09-25"
click at [840, 308] on p "Certificados disponibles" at bounding box center [733, 299] width 338 height 17
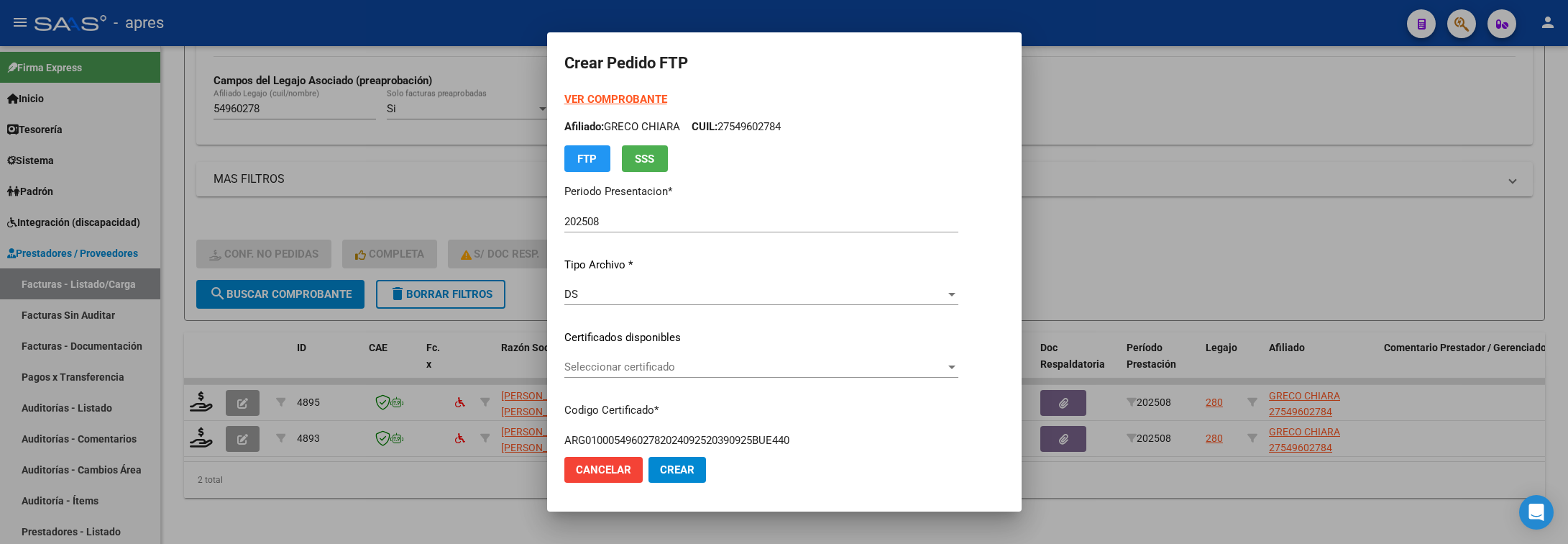
click at [865, 371] on span "Seleccionar certificado" at bounding box center [755, 367] width 381 height 13
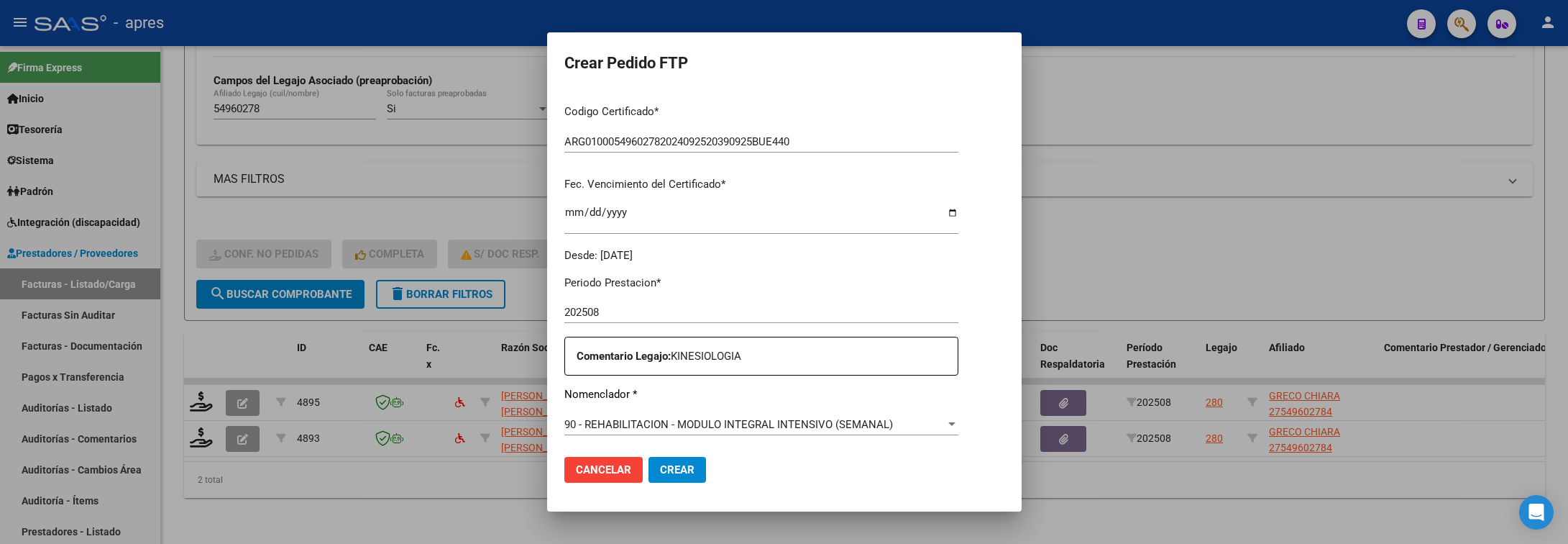
scroll to position [432, 0]
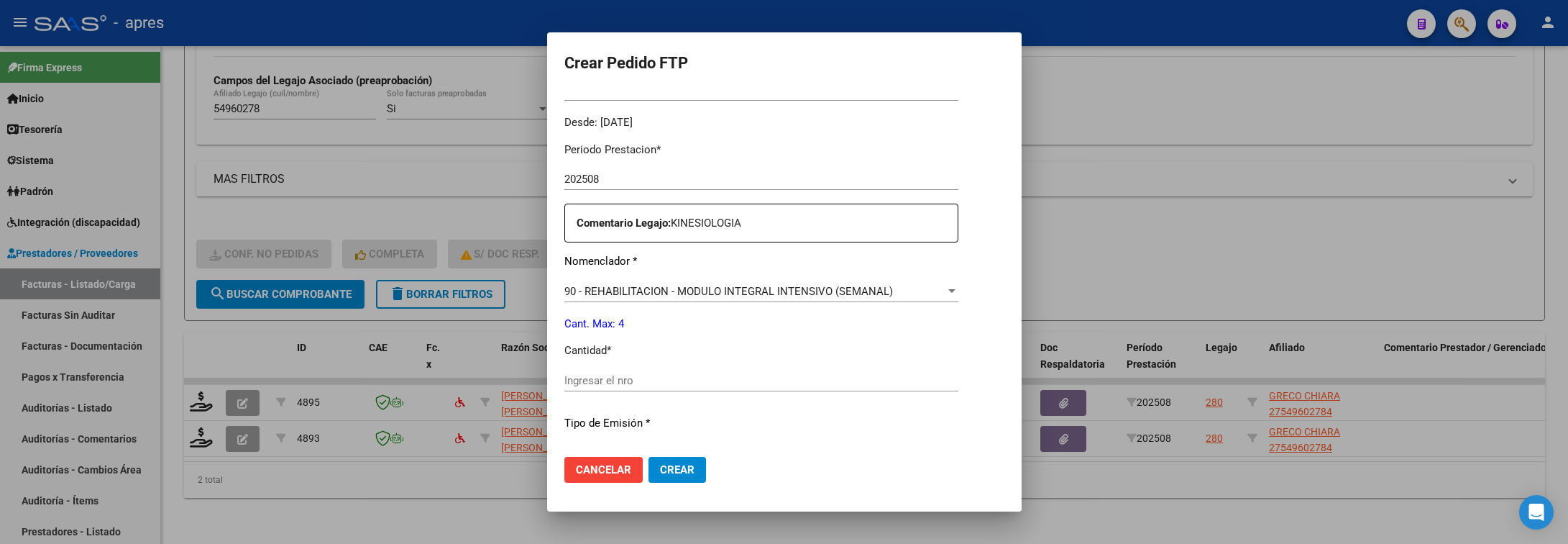
click at [860, 374] on input "Ingresar el nro" at bounding box center [761, 381] width 394 height 13
type input "4"
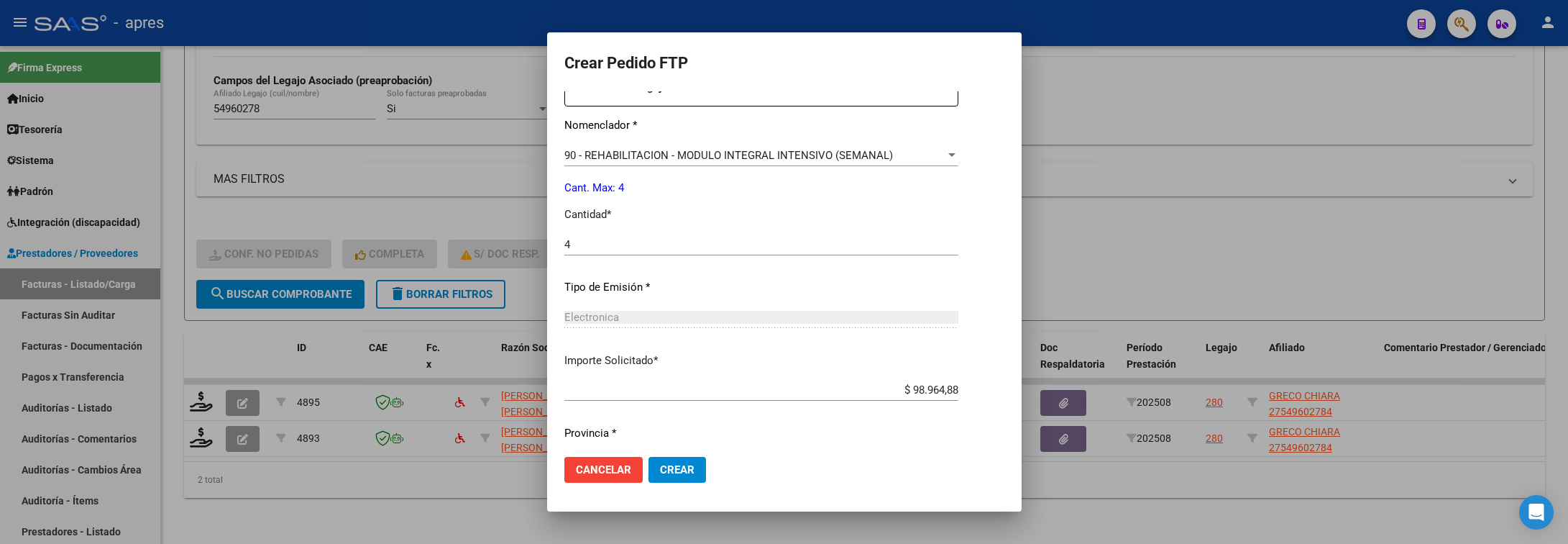
scroll to position [610, 0]
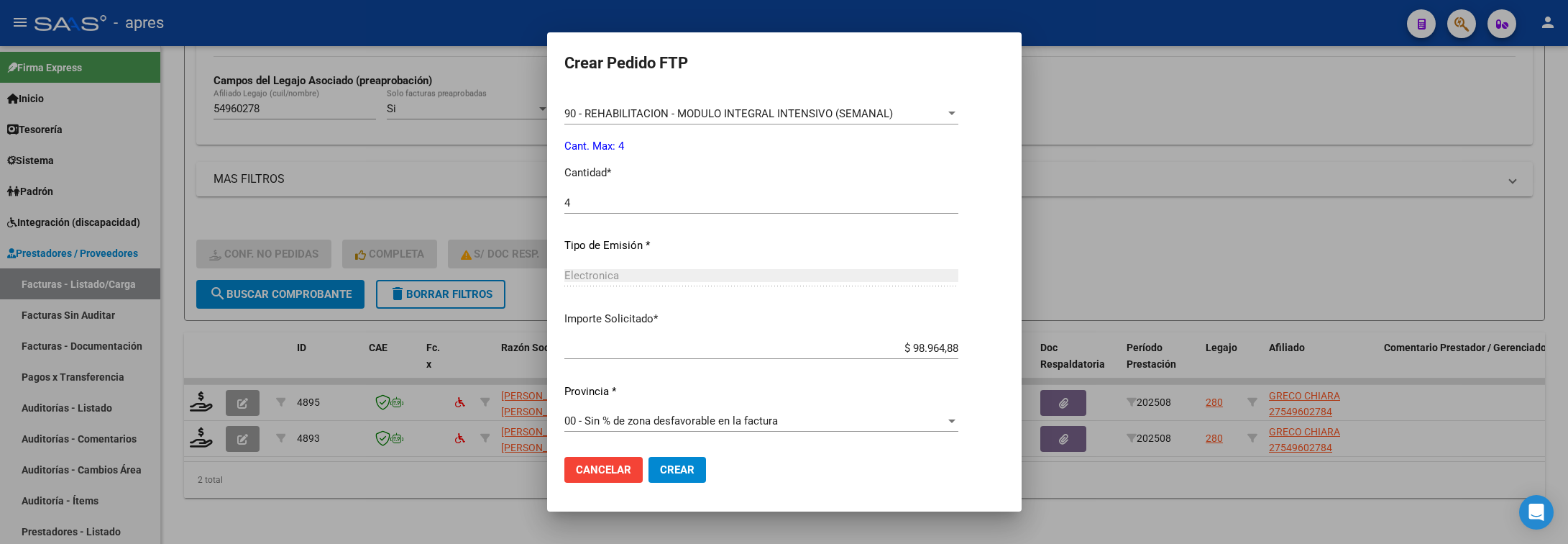
click at [686, 466] on span "Crear" at bounding box center [677, 470] width 34 height 13
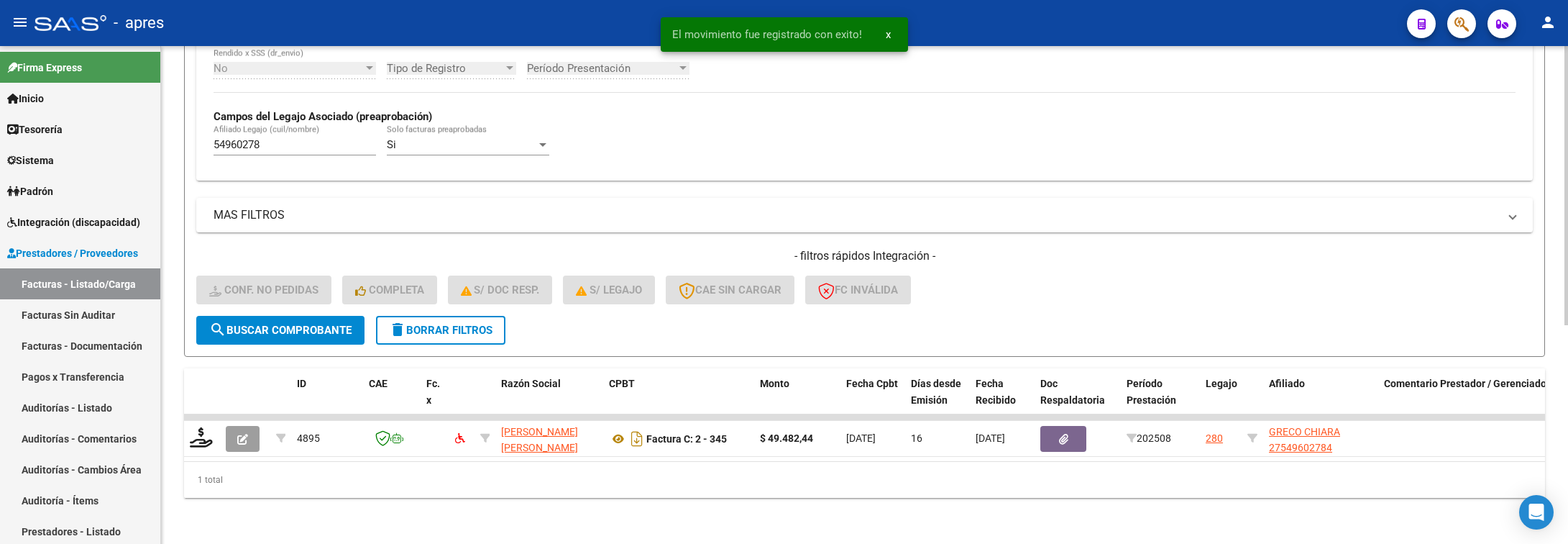
scroll to position [390, 0]
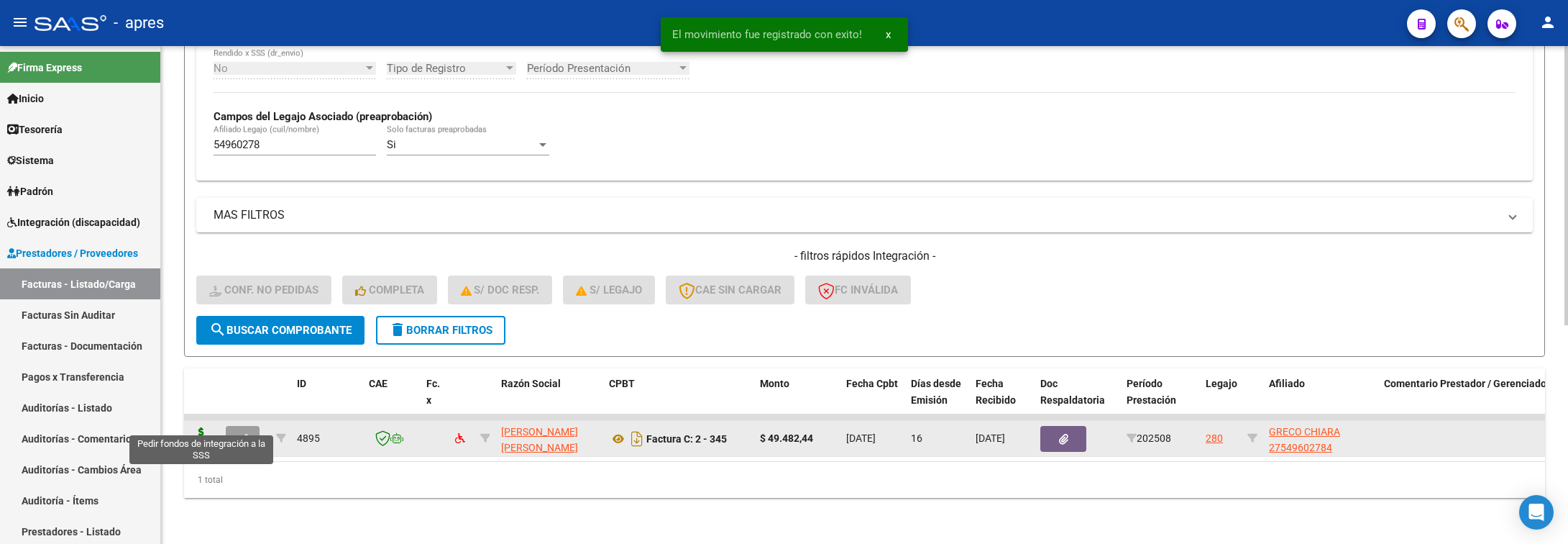
click at [192, 427] on icon at bounding box center [202, 438] width 23 height 20
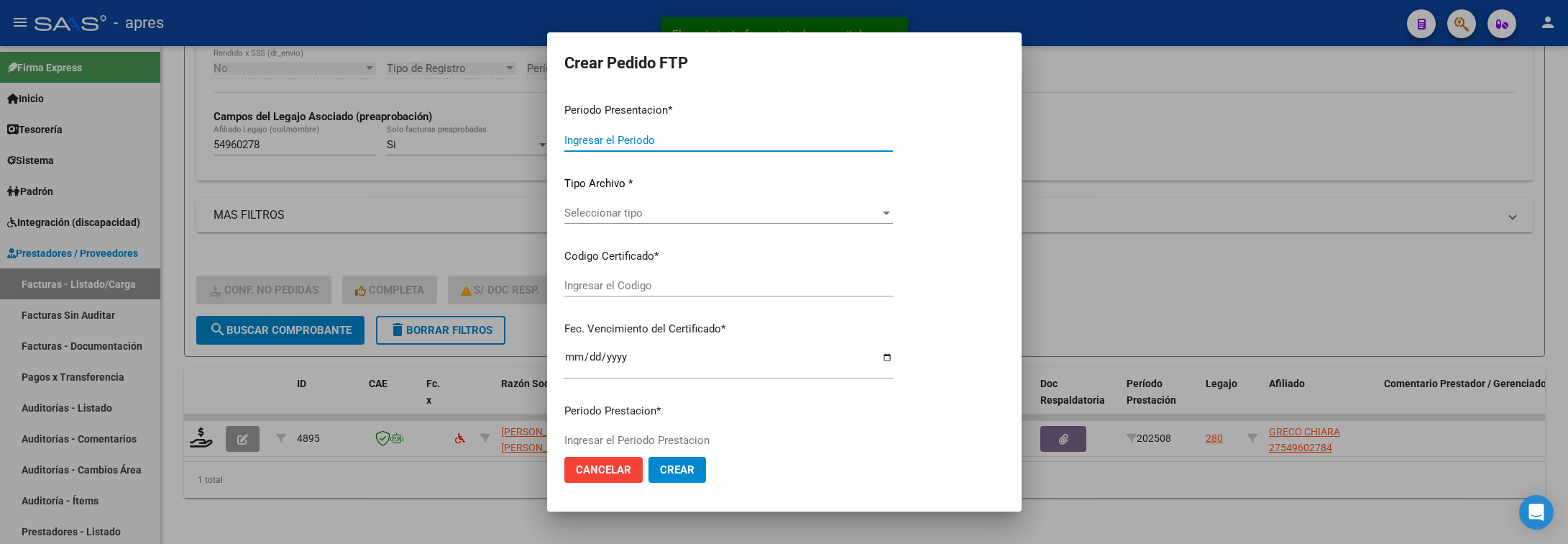
type input "202508"
type input "$ 49.482,44"
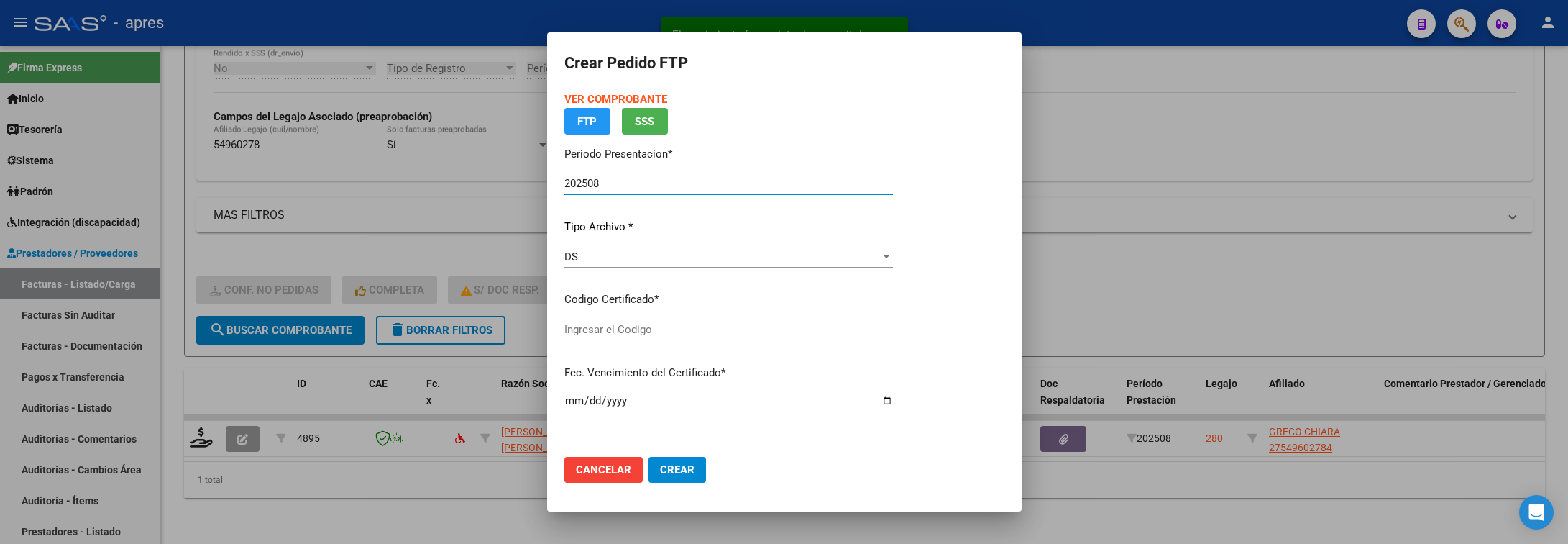
type input "ARG01000549602782024092520390925BUE440"
type input "2039-09-25"
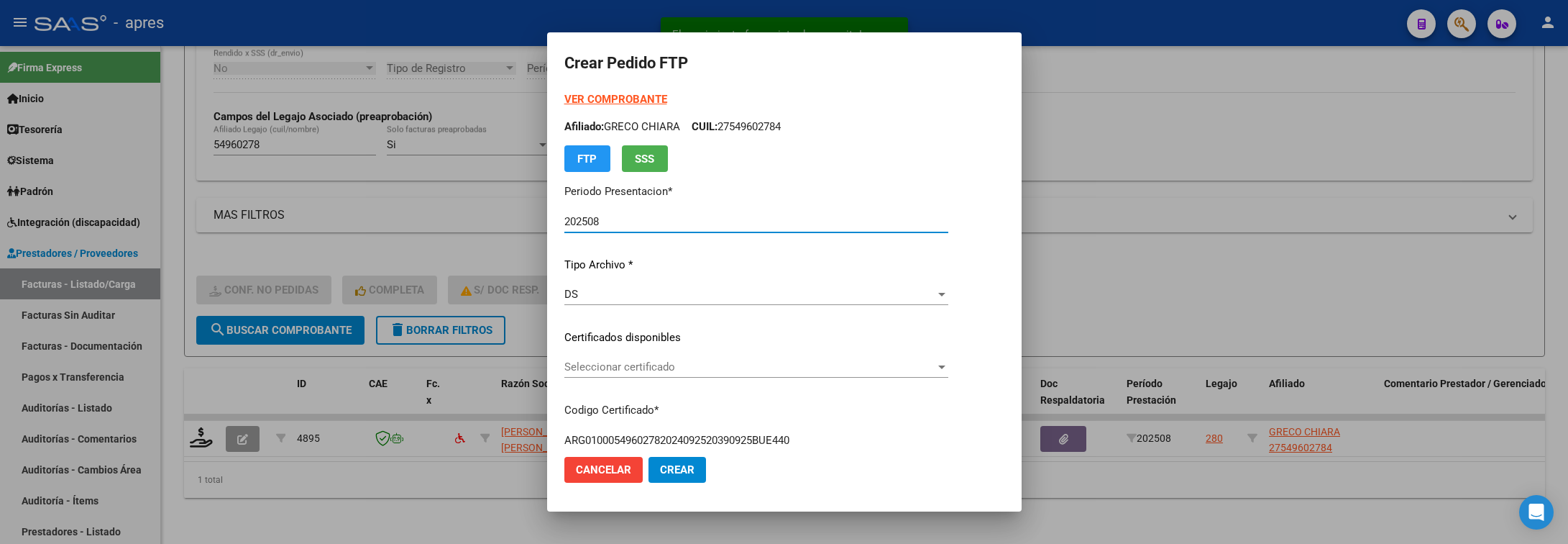
click at [747, 363] on span "Seleccionar certificado" at bounding box center [750, 367] width 371 height 13
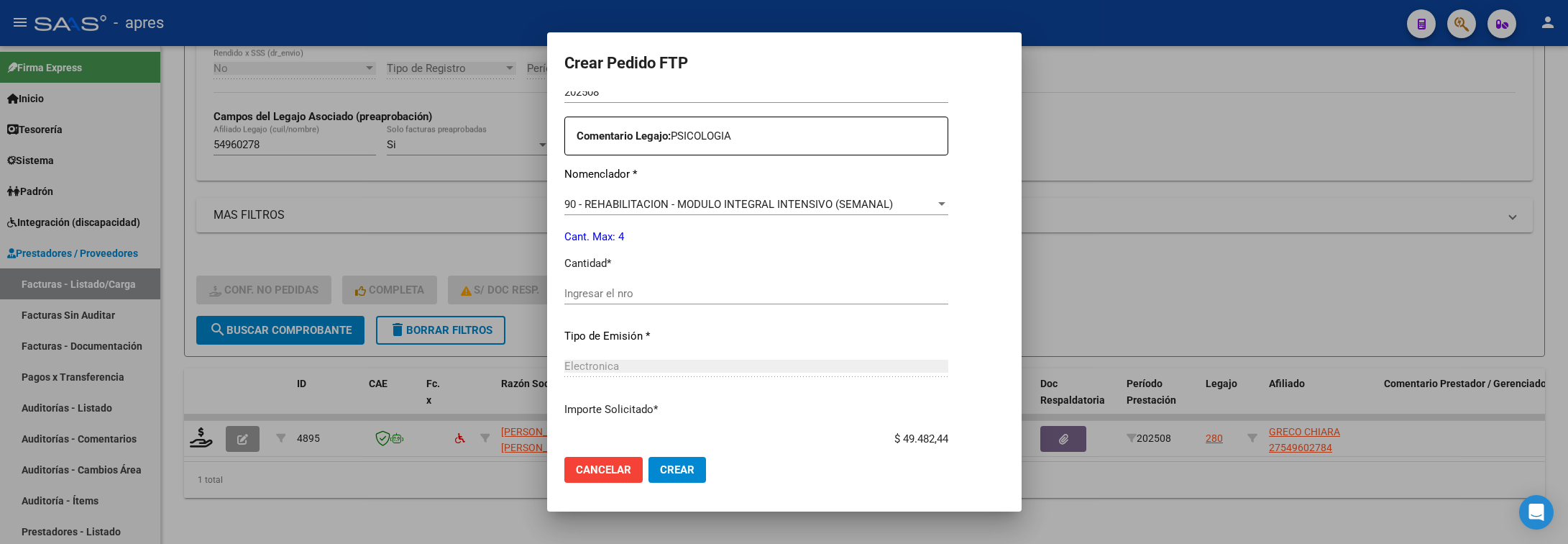
scroll to position [540, 0]
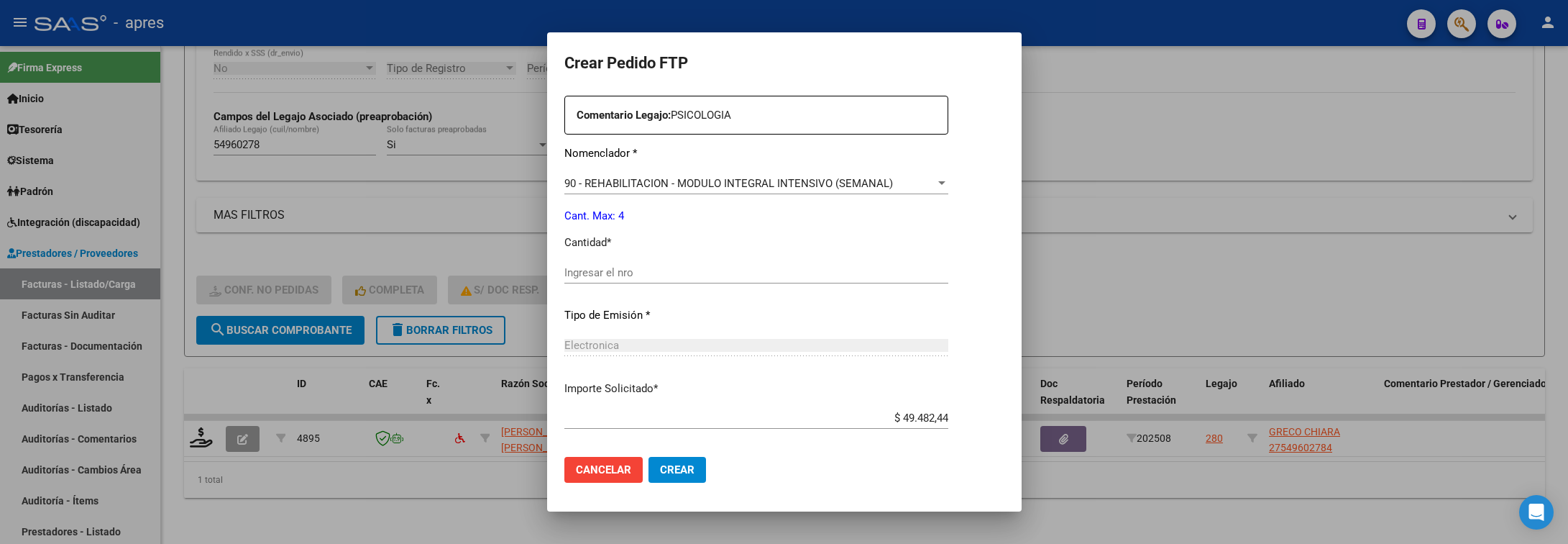
drag, startPoint x: 759, startPoint y: 283, endPoint x: 760, endPoint y: 272, distance: 11.0
click at [759, 283] on div "Ingresar el nro" at bounding box center [756, 280] width 384 height 35
click at [764, 272] on input "Ingresar el nro" at bounding box center [756, 272] width 384 height 13
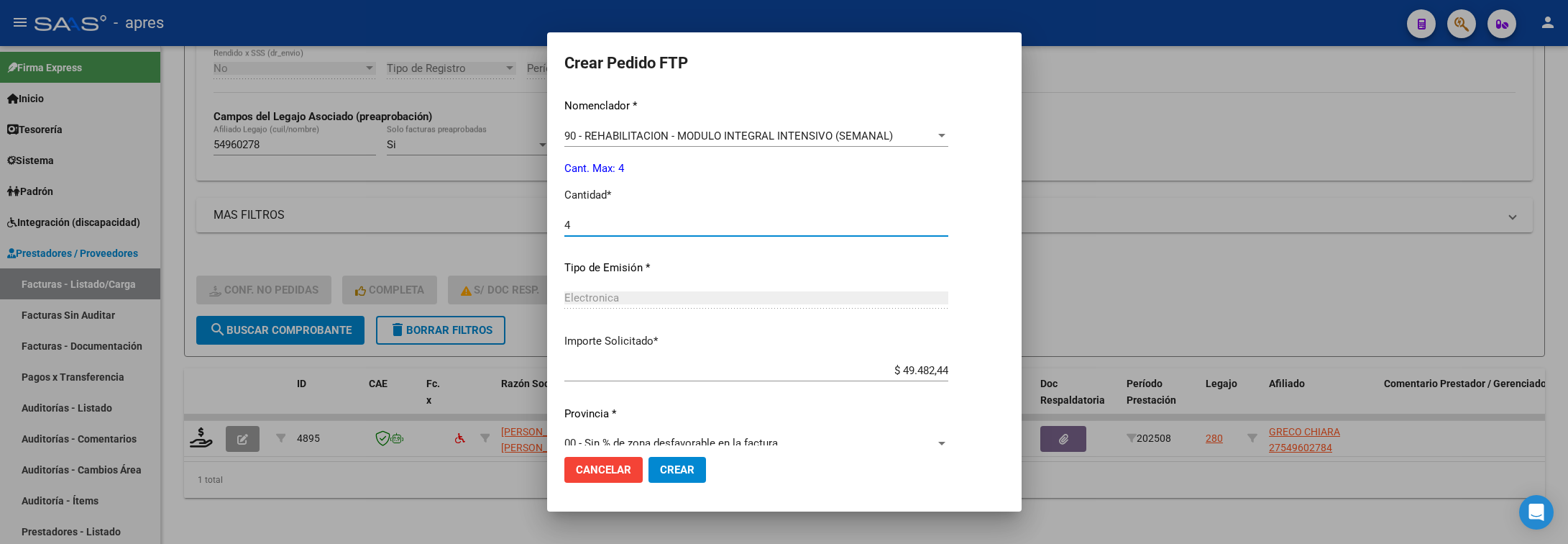
scroll to position [610, 0]
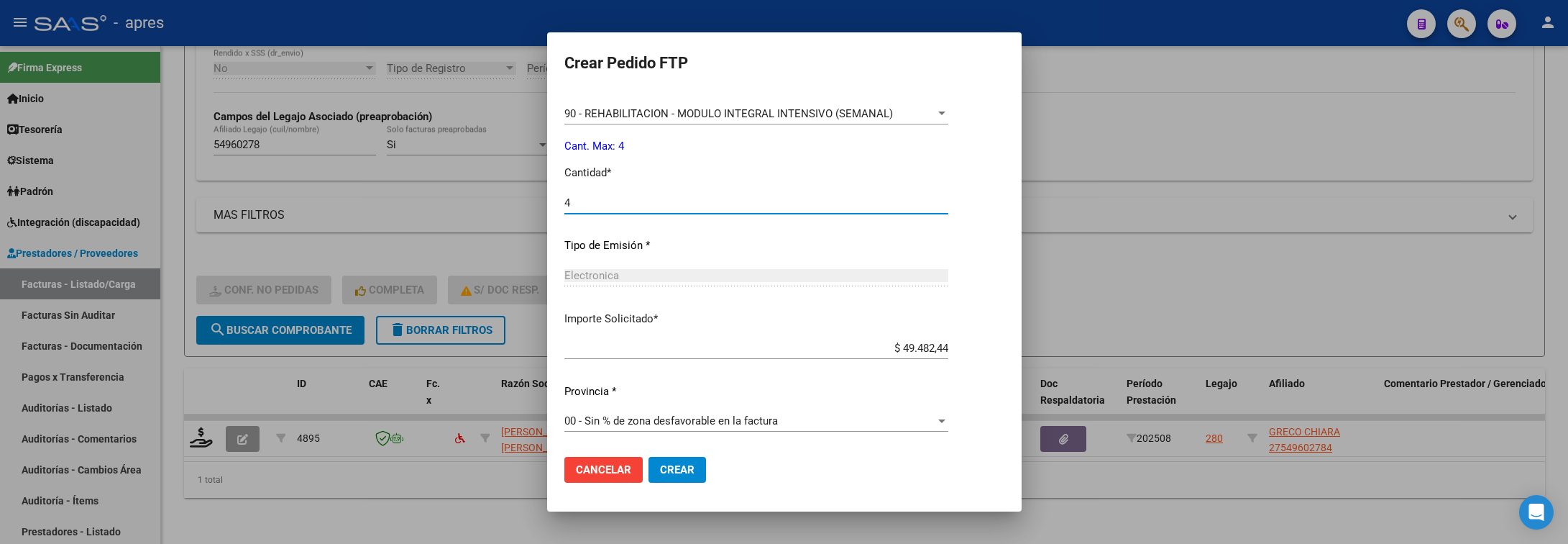
type input "4"
click at [694, 460] on button "Crear" at bounding box center [677, 470] width 58 height 26
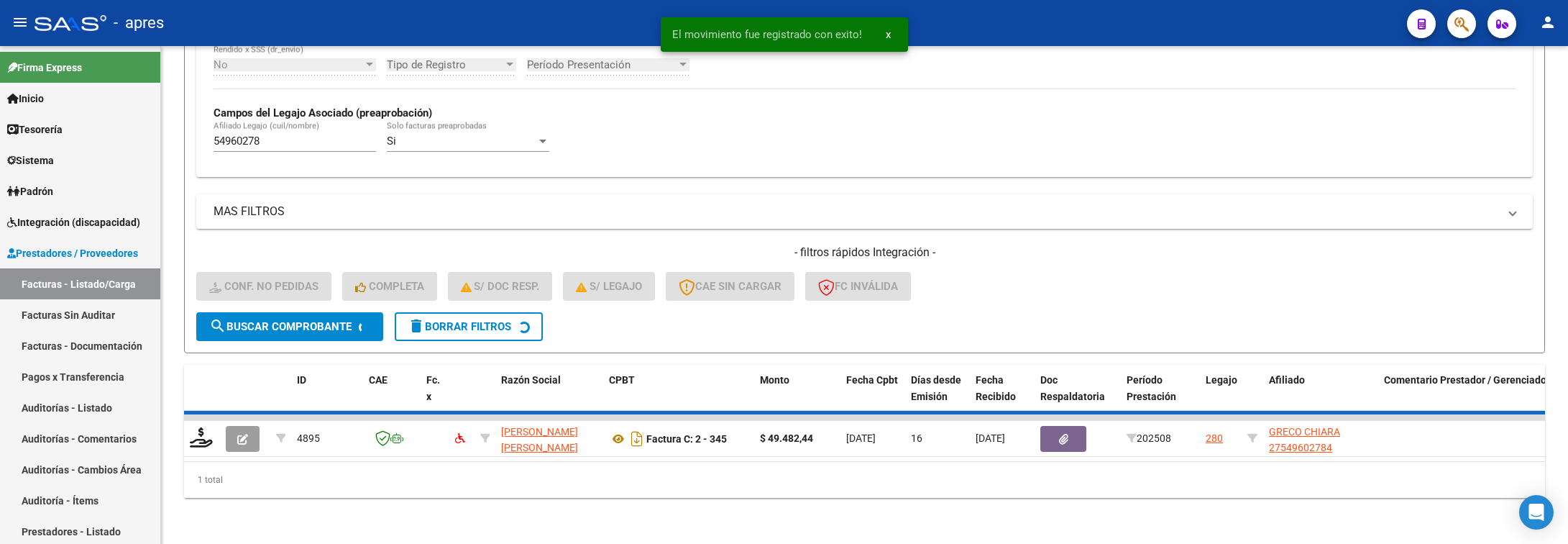
scroll to position [363, 0]
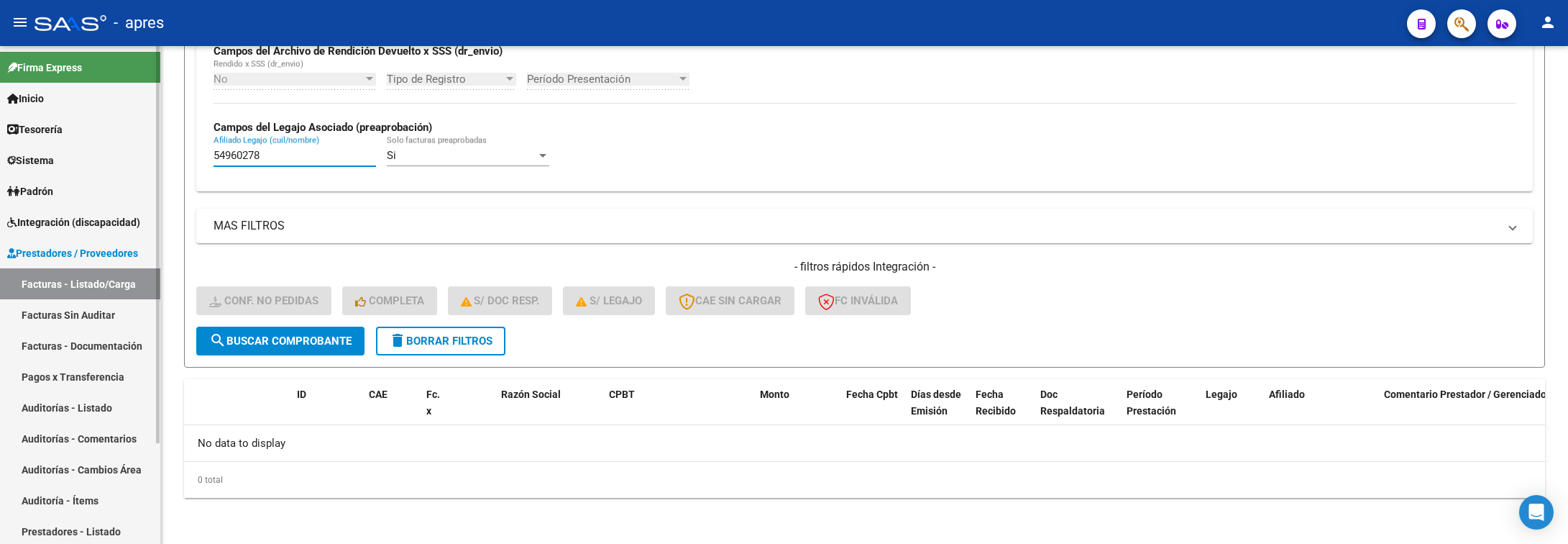
drag, startPoint x: 285, startPoint y: 151, endPoint x: 114, endPoint y: 157, distance: 171.1
click at [114, 157] on mat-sidenav-container "Firma Express Inicio Calendario SSS Instructivos Contacto OS Tesorería Extracto…" at bounding box center [784, 295] width 1568 height 498
paste input "8458664"
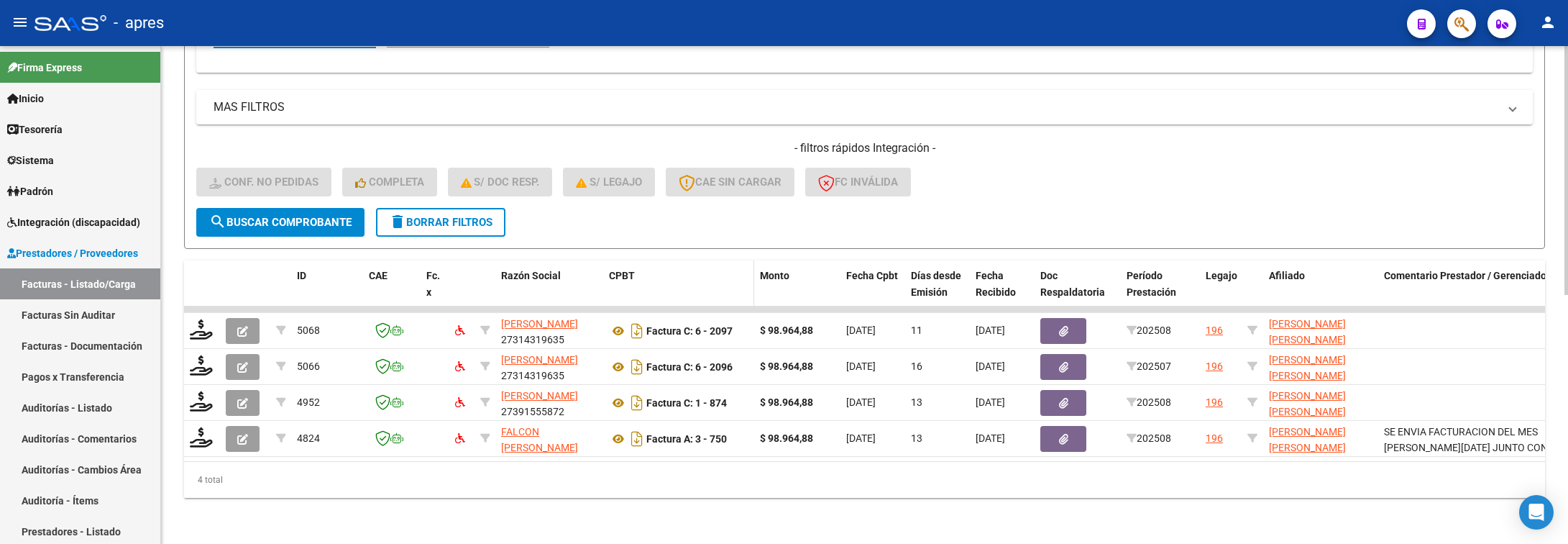
scroll to position [499, 0]
type input "58458664"
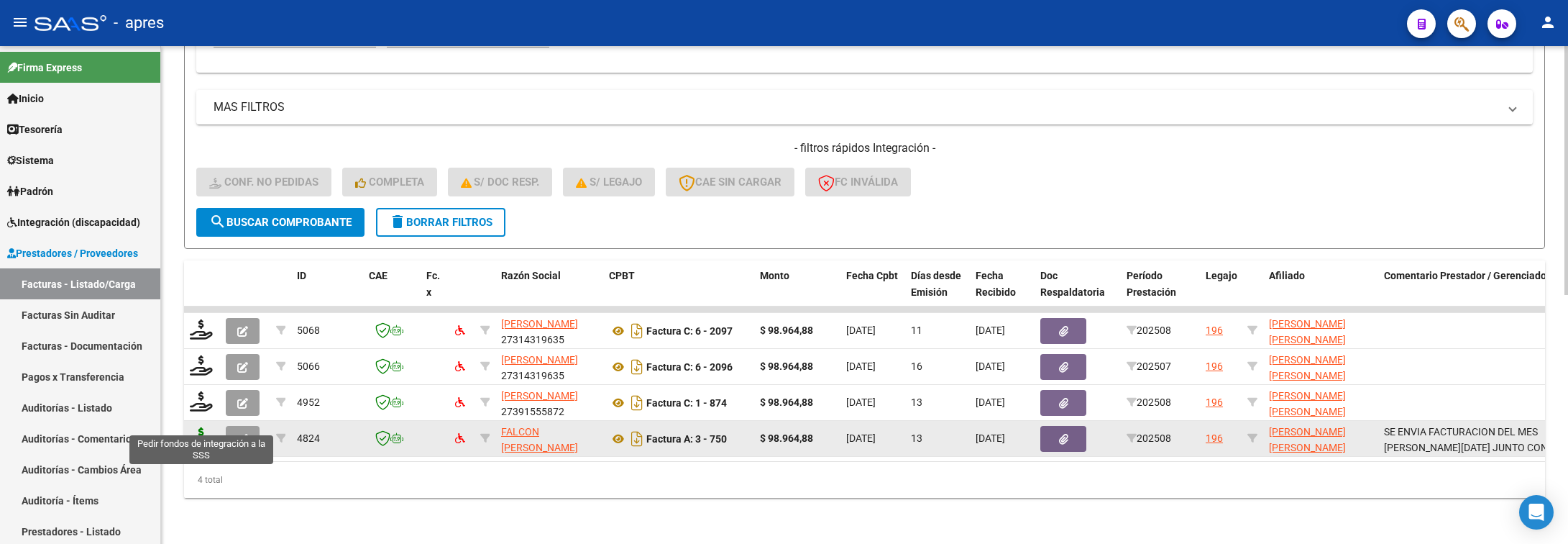
click at [204, 427] on icon at bounding box center [202, 438] width 23 height 20
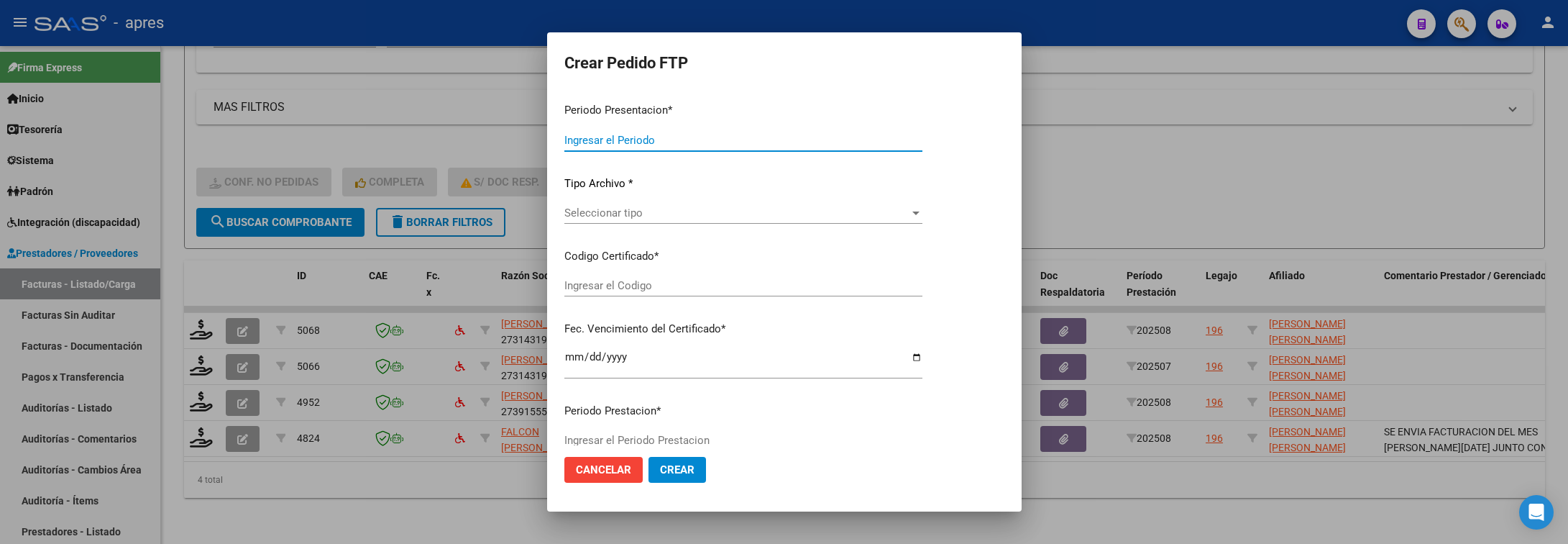
type input "202508"
type input "$ 98.964,88"
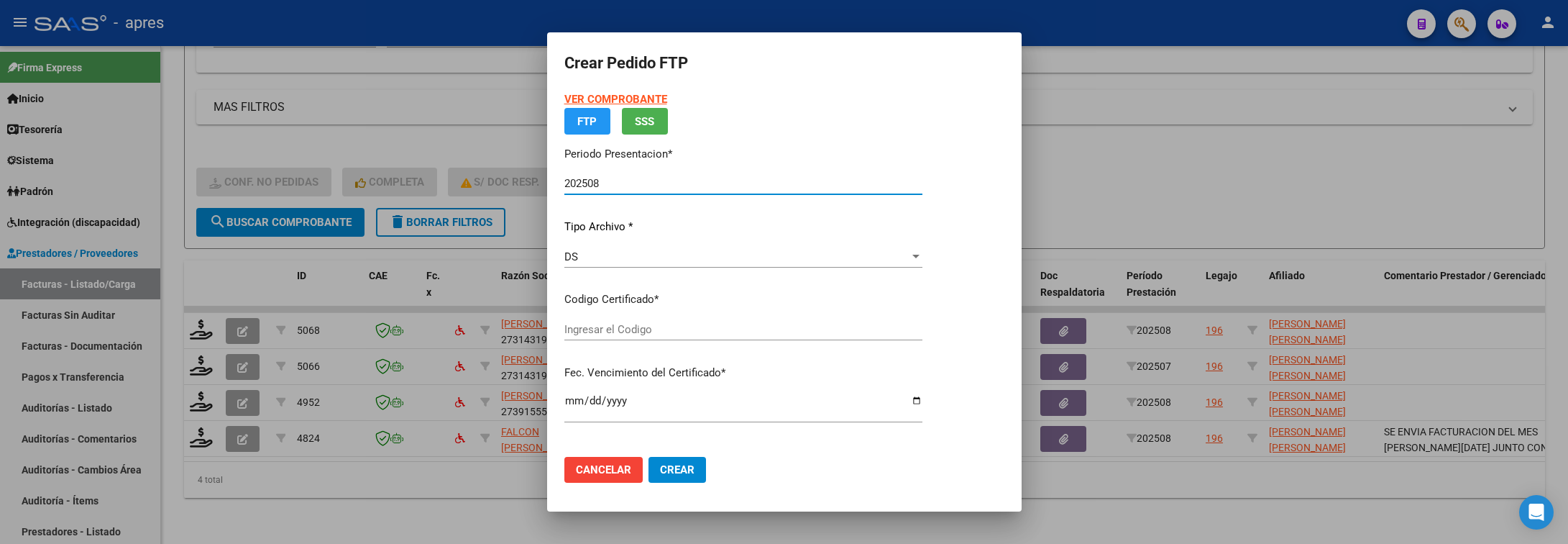
type input "ARG01000584586642024080220290802BUE440"
type input "2029-08-02"
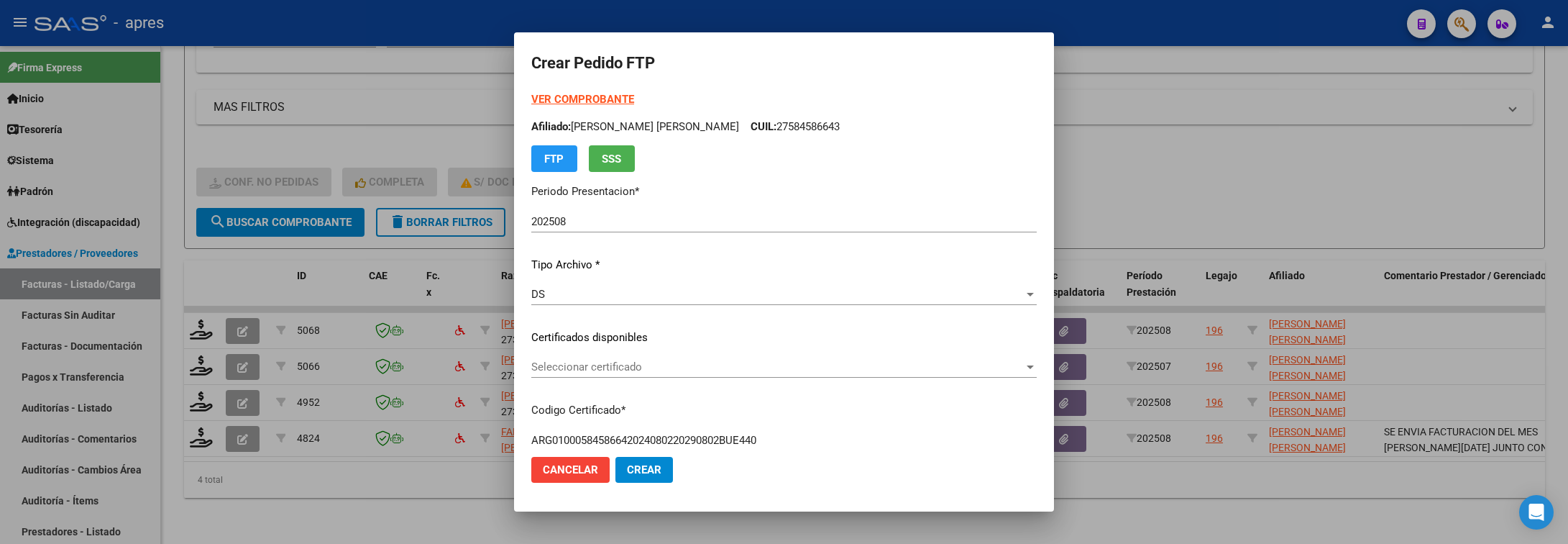
click at [648, 357] on div "Seleccionar certificado Seleccionar certificado" at bounding box center [784, 367] width 505 height 22
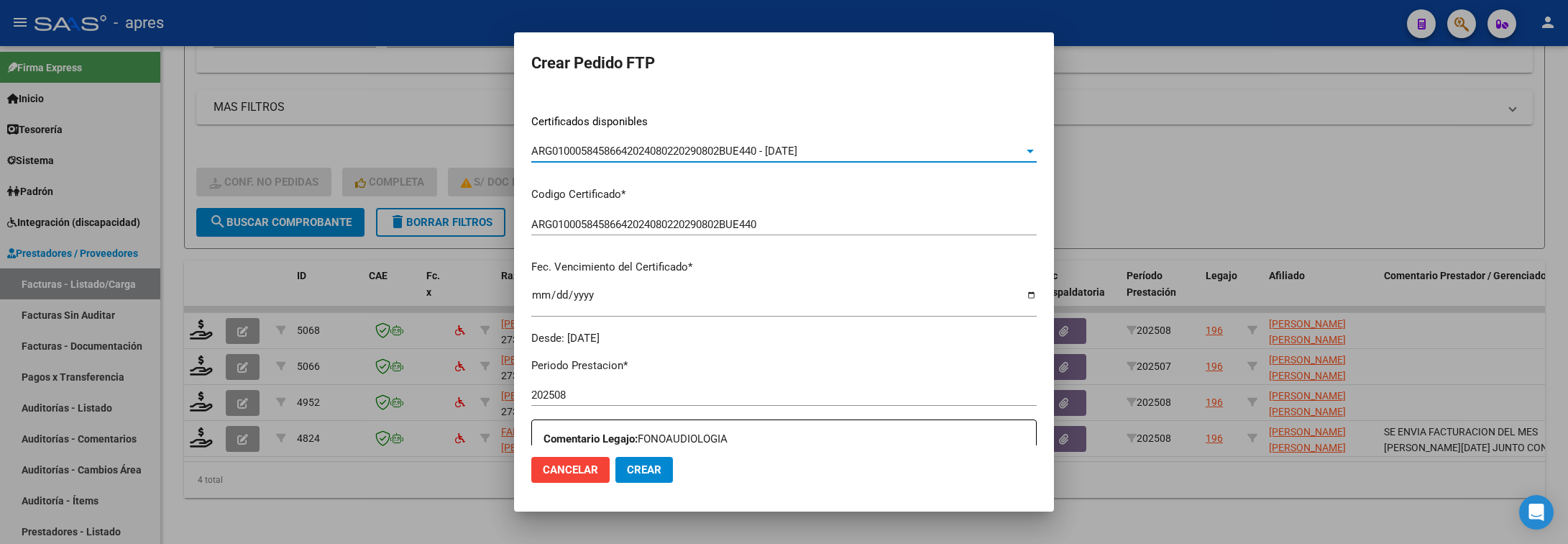
scroll to position [432, 0]
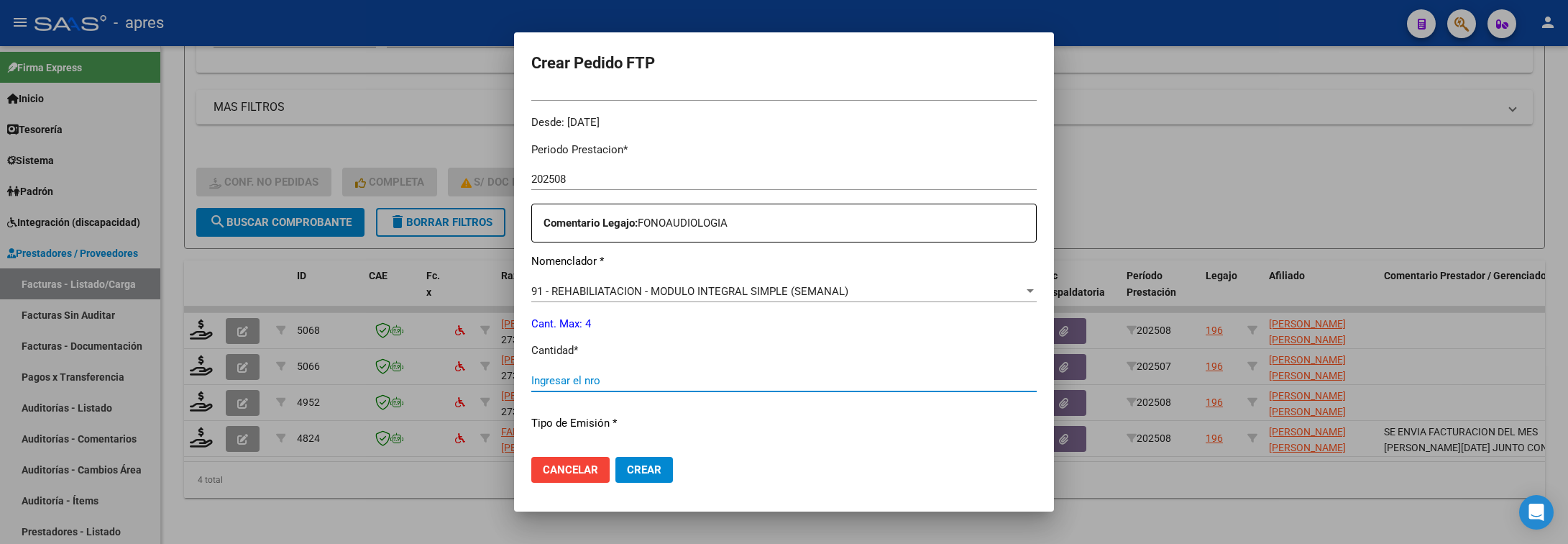
click at [591, 381] on input "Ingresar el nro" at bounding box center [784, 381] width 505 height 13
drag, startPoint x: 568, startPoint y: 386, endPoint x: 473, endPoint y: 382, distance: 95.1
click at [473, 382] on div "Crear Pedido FTP VER COMPROBANTE ARCA Padrón Afiliado: GUTIERREZ MARTINA PAZ CU…" at bounding box center [784, 272] width 1568 height 544
type input "4"
click at [574, 466] on span "Cancelar" at bounding box center [571, 470] width 55 height 13
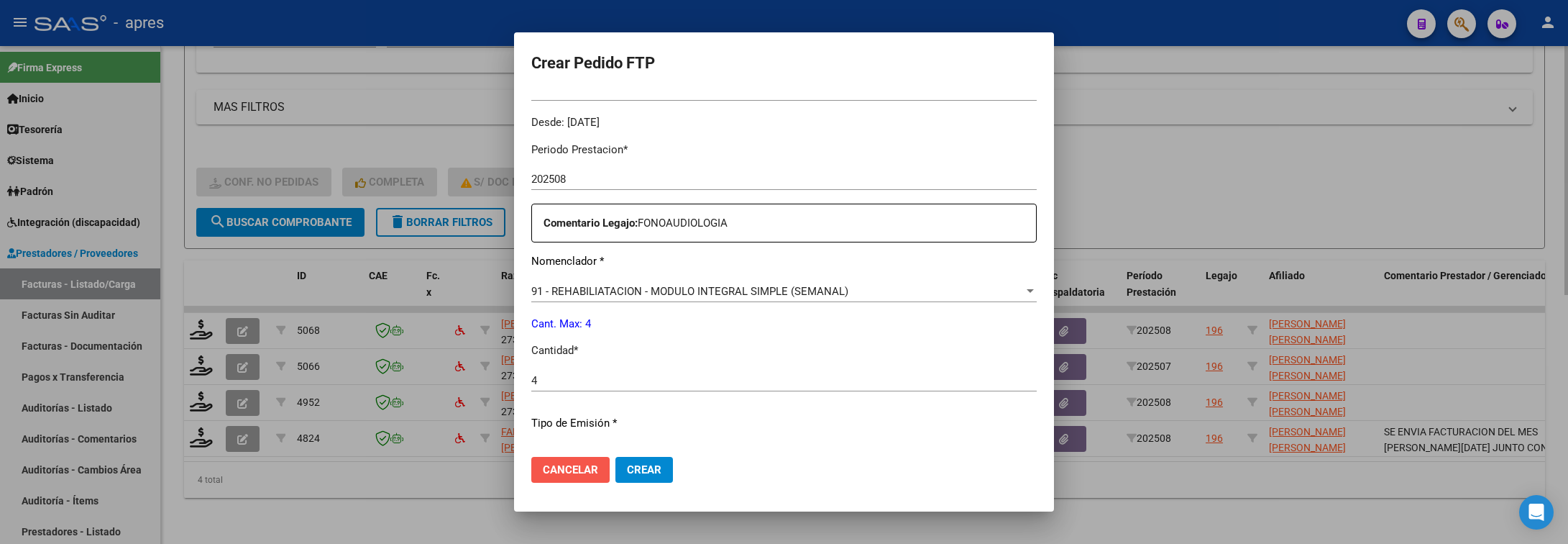
scroll to position [0, 0]
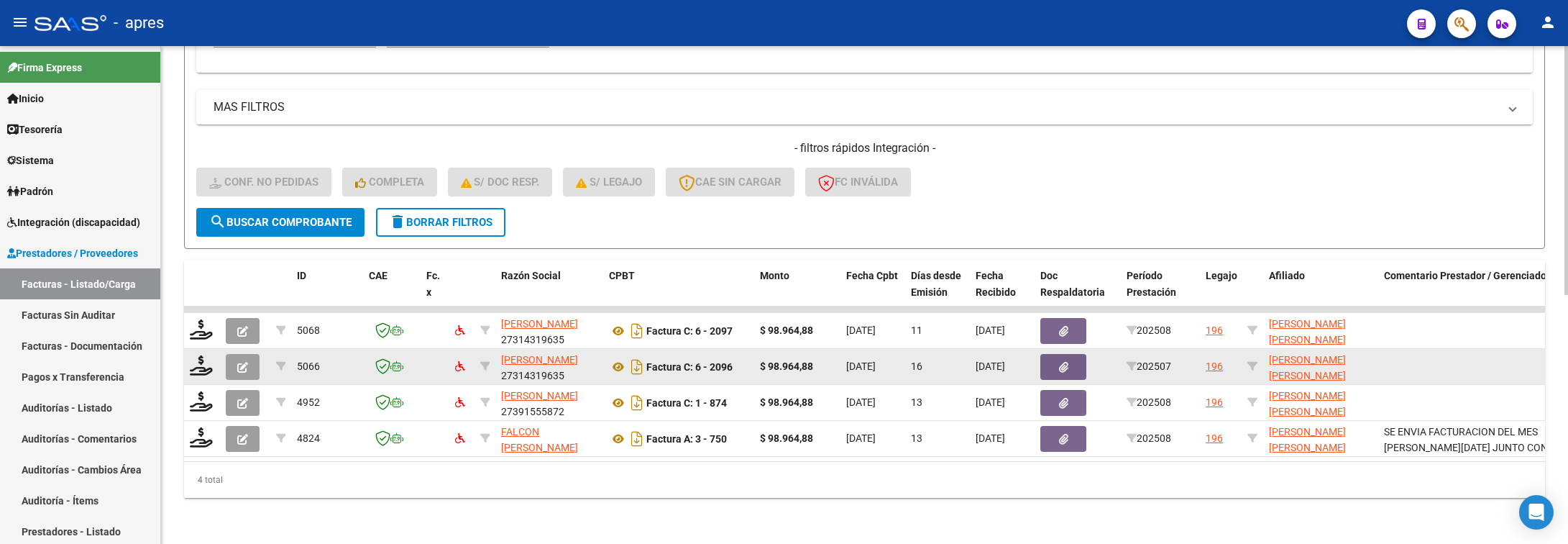
click at [188, 349] on datatable-body-cell at bounding box center [202, 366] width 36 height 35
click at [205, 355] on icon at bounding box center [202, 366] width 23 height 20
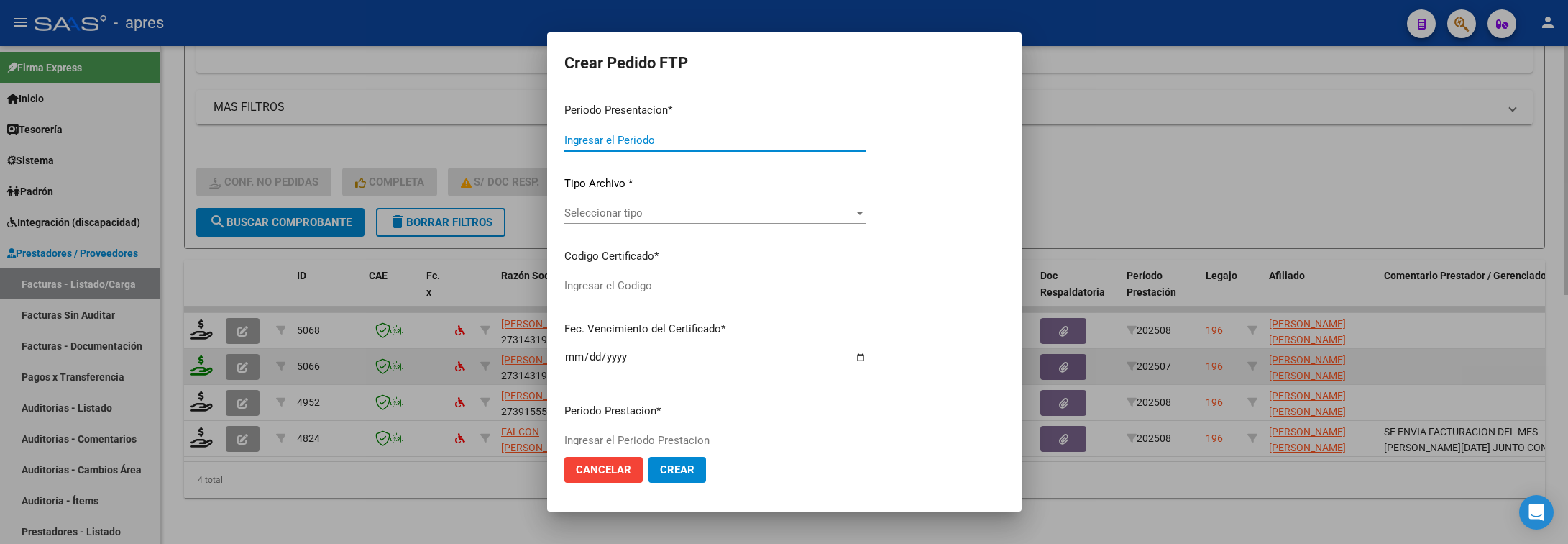
type input "202508"
type input "202507"
type input "$ 98.964,88"
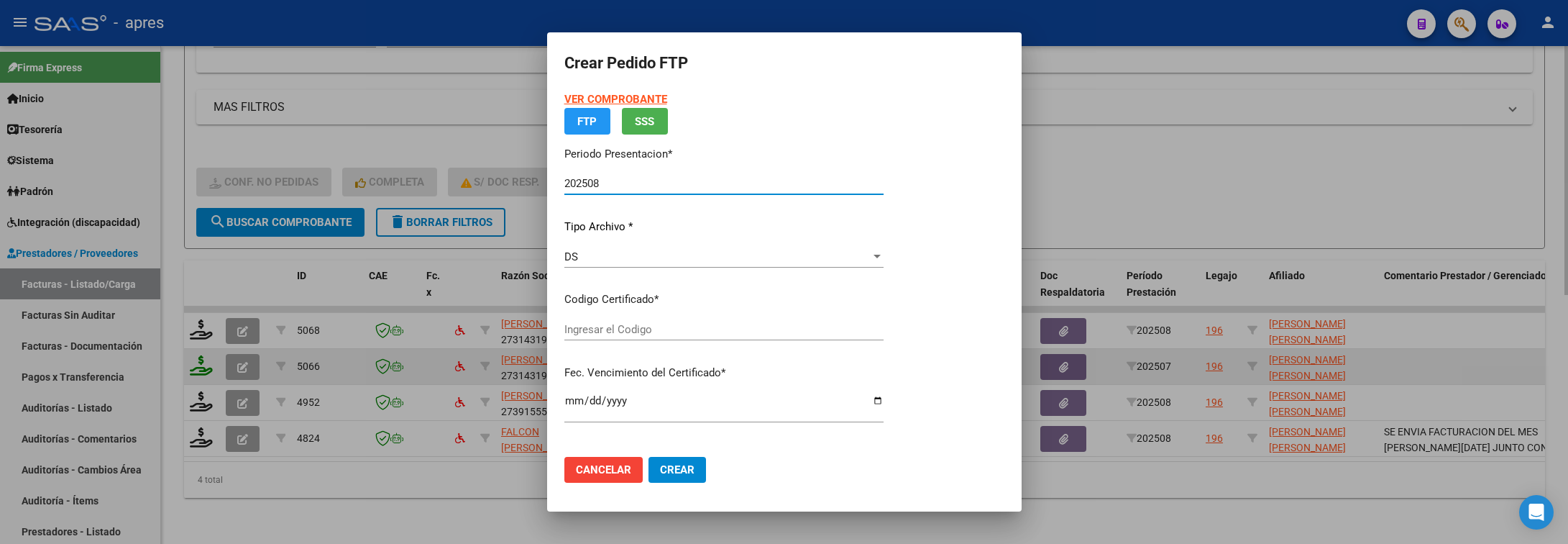
type input "ARG01000584586642024080220290802BUE440"
type input "2029-08-02"
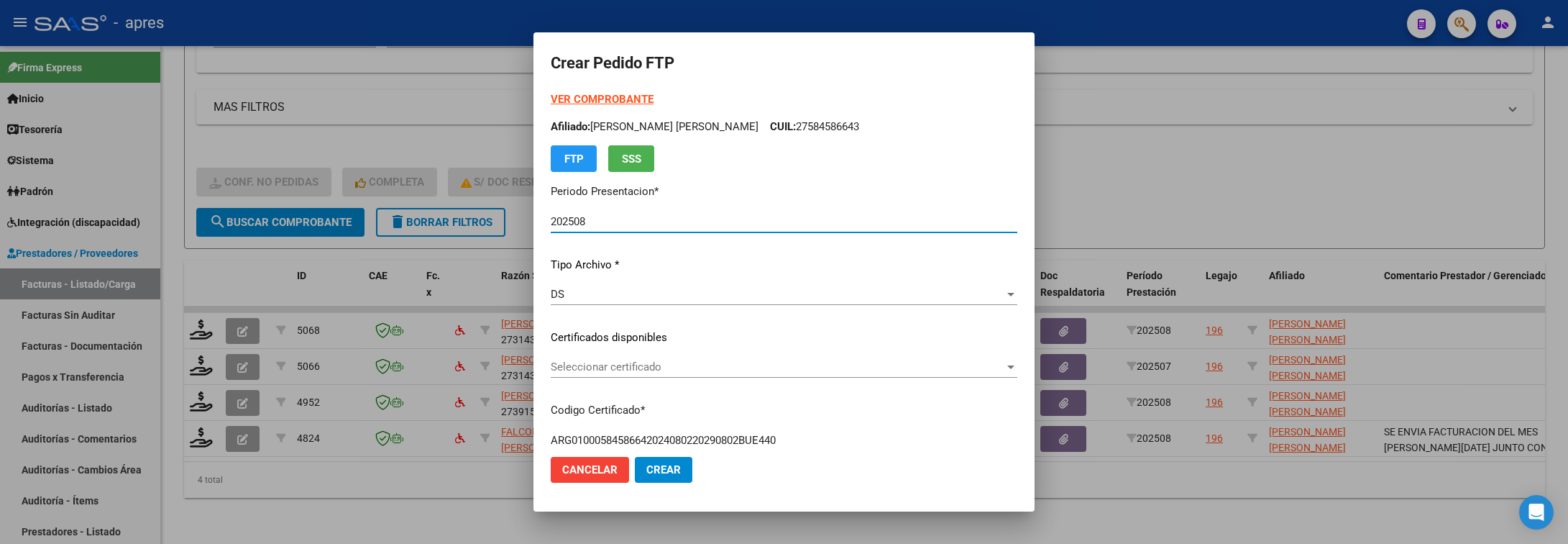
click at [777, 360] on span "Seleccionar certificado" at bounding box center [777, 367] width 454 height 13
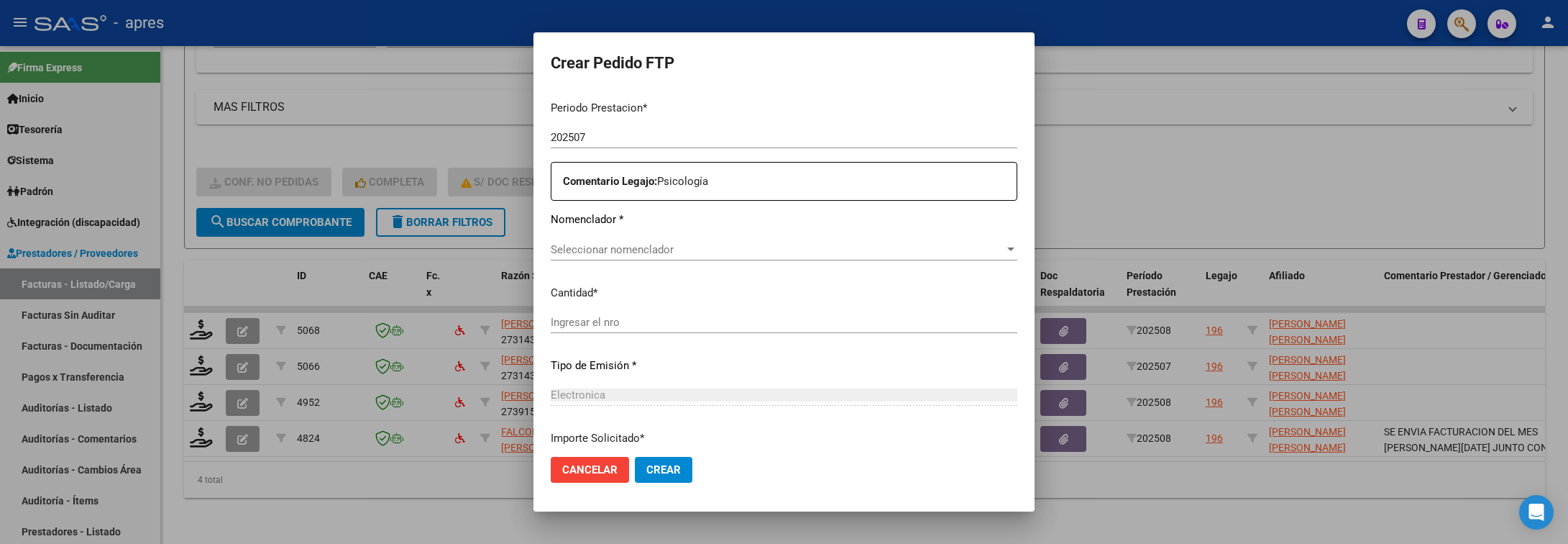
scroll to position [540, 0]
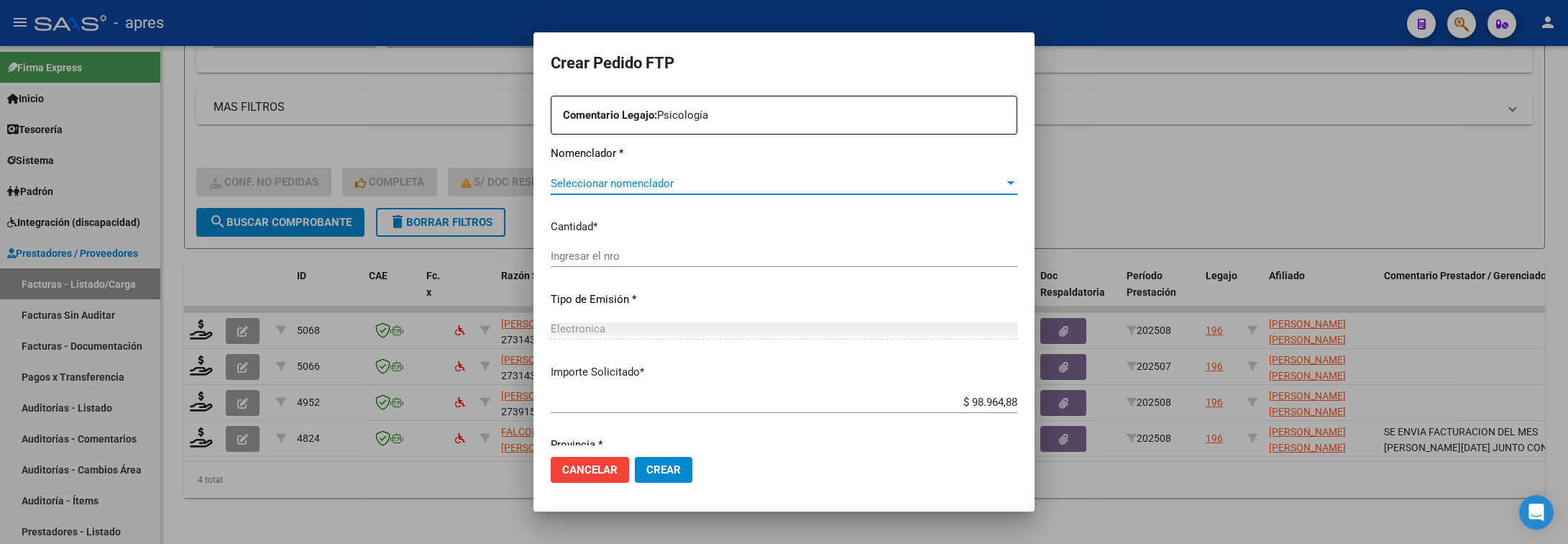
click at [740, 186] on span "Seleccionar nomenclador" at bounding box center [777, 184] width 454 height 13
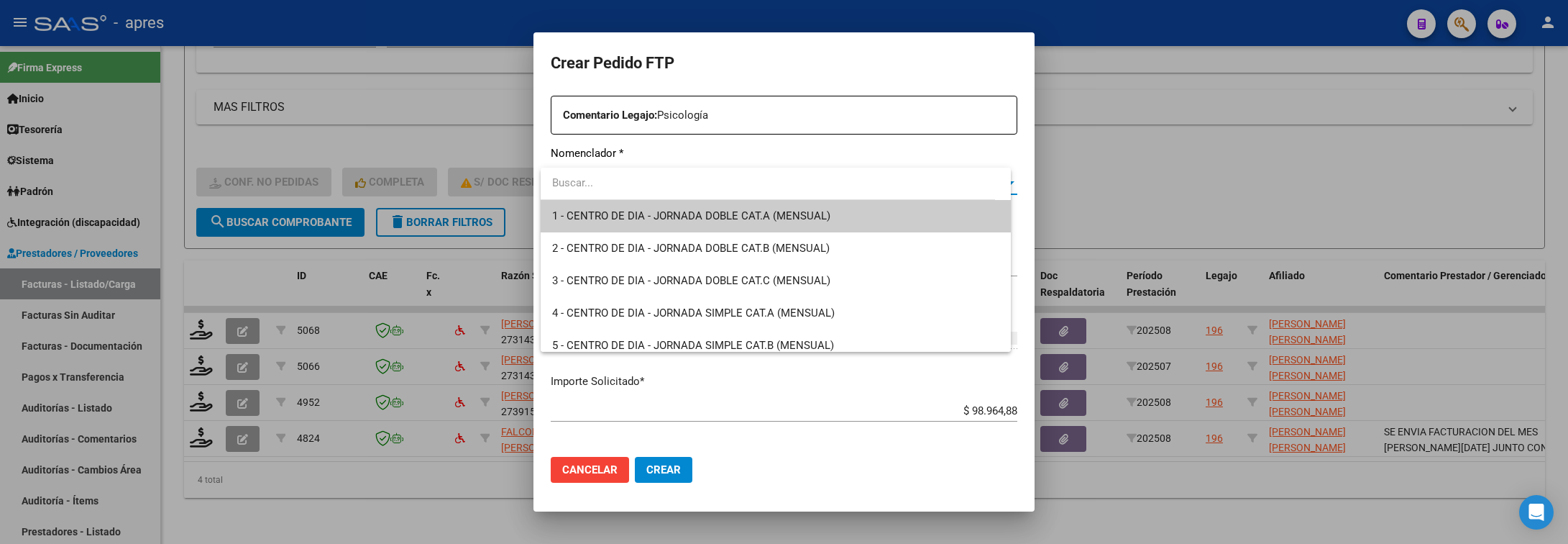
click at [559, 393] on div at bounding box center [784, 272] width 1568 height 544
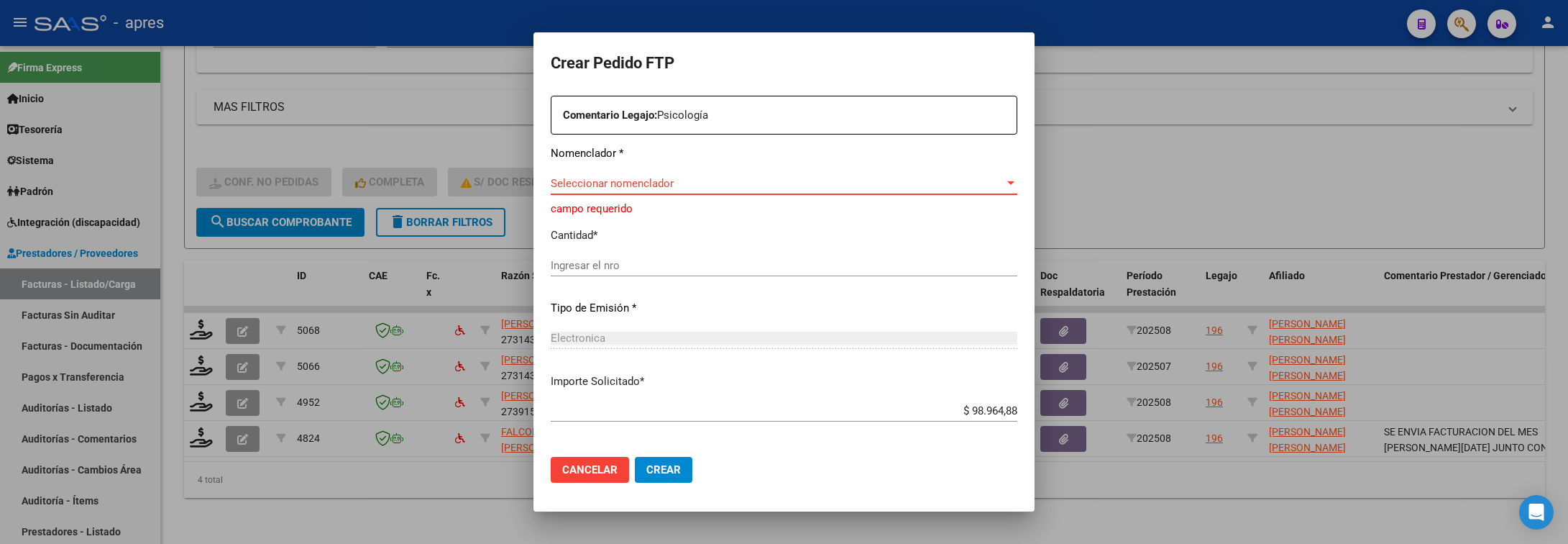
click at [694, 177] on span "Seleccionar nomenclador" at bounding box center [777, 184] width 454 height 13
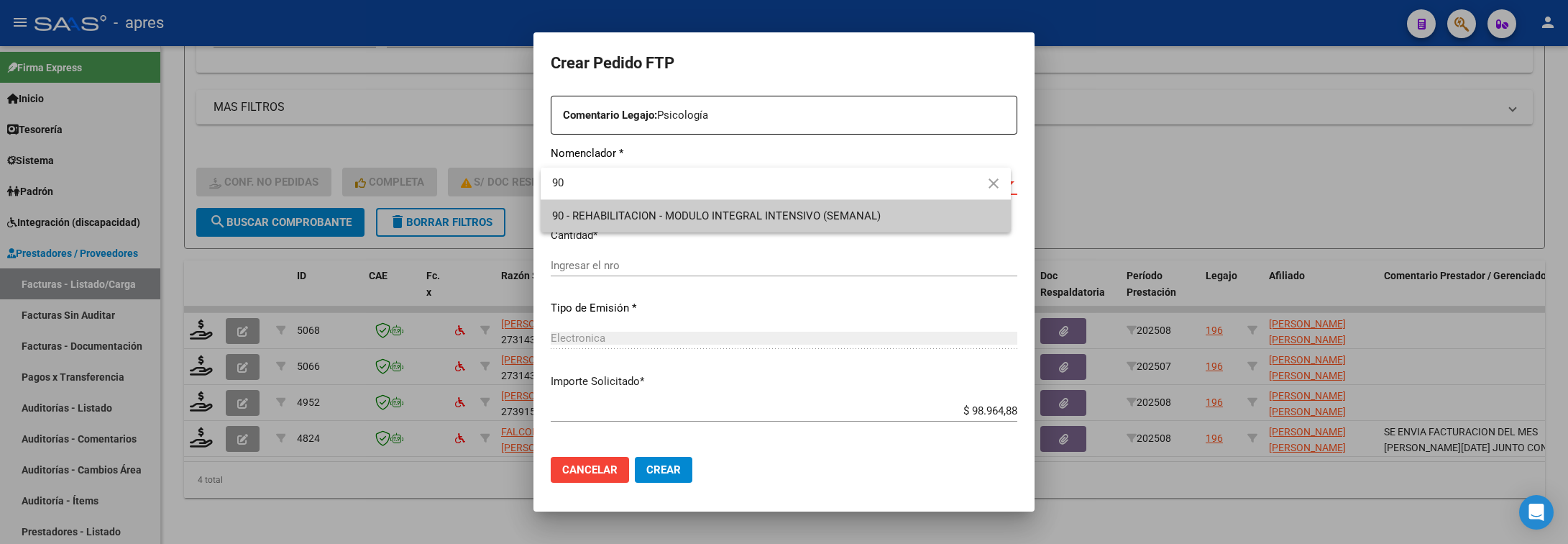
type input "90"
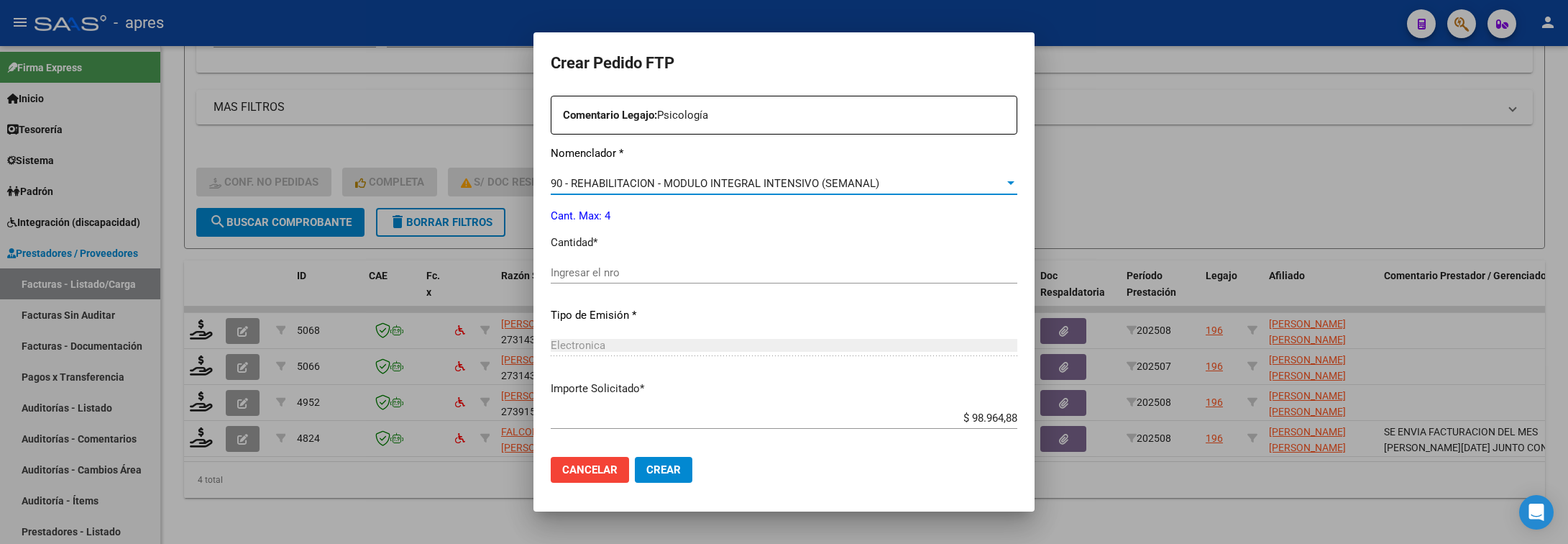
click at [635, 268] on input "Ingresar el nro" at bounding box center [784, 272] width 467 height 13
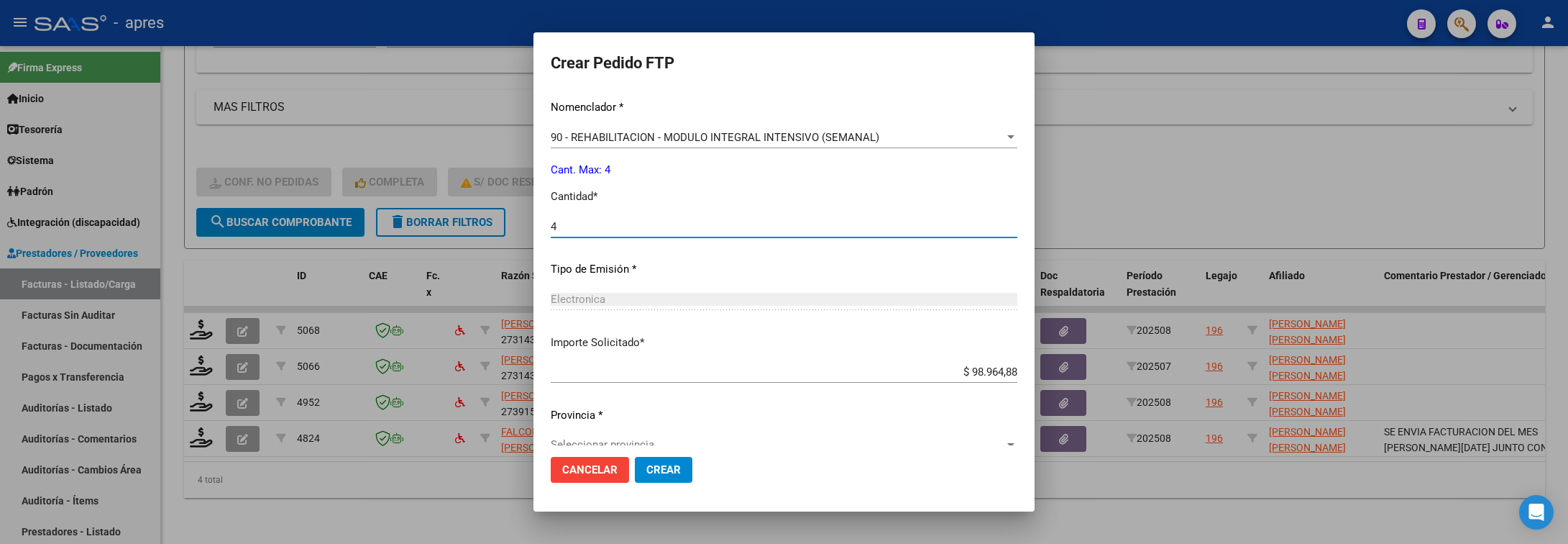
scroll to position [610, 0]
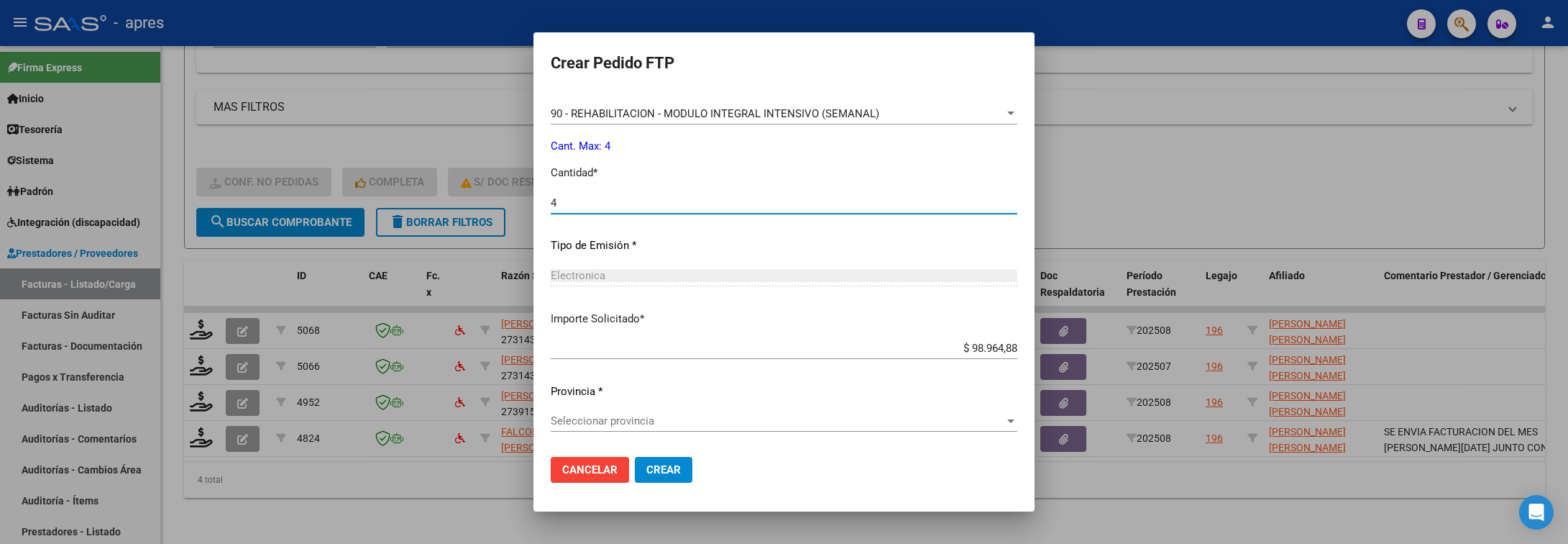
type input "4"
click at [703, 412] on div "Seleccionar provincia Seleccionar provincia" at bounding box center [784, 421] width 467 height 22
click at [676, 466] on span "Crear" at bounding box center [663, 470] width 34 height 13
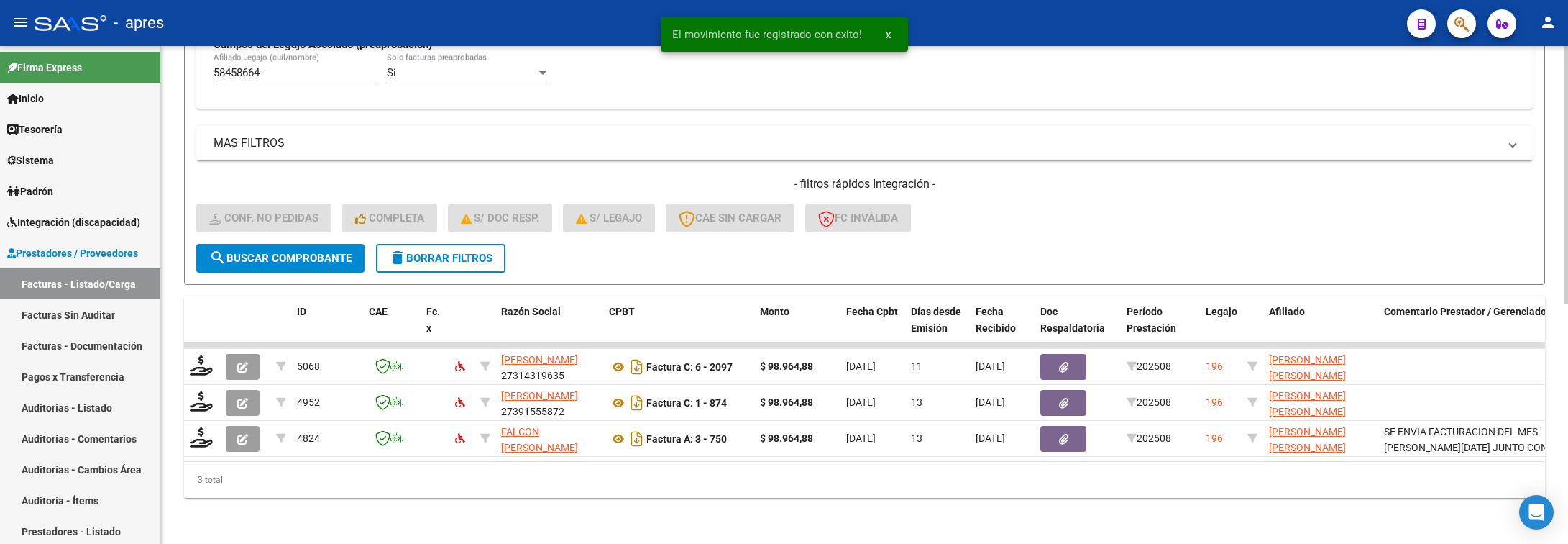
scroll to position [462, 0]
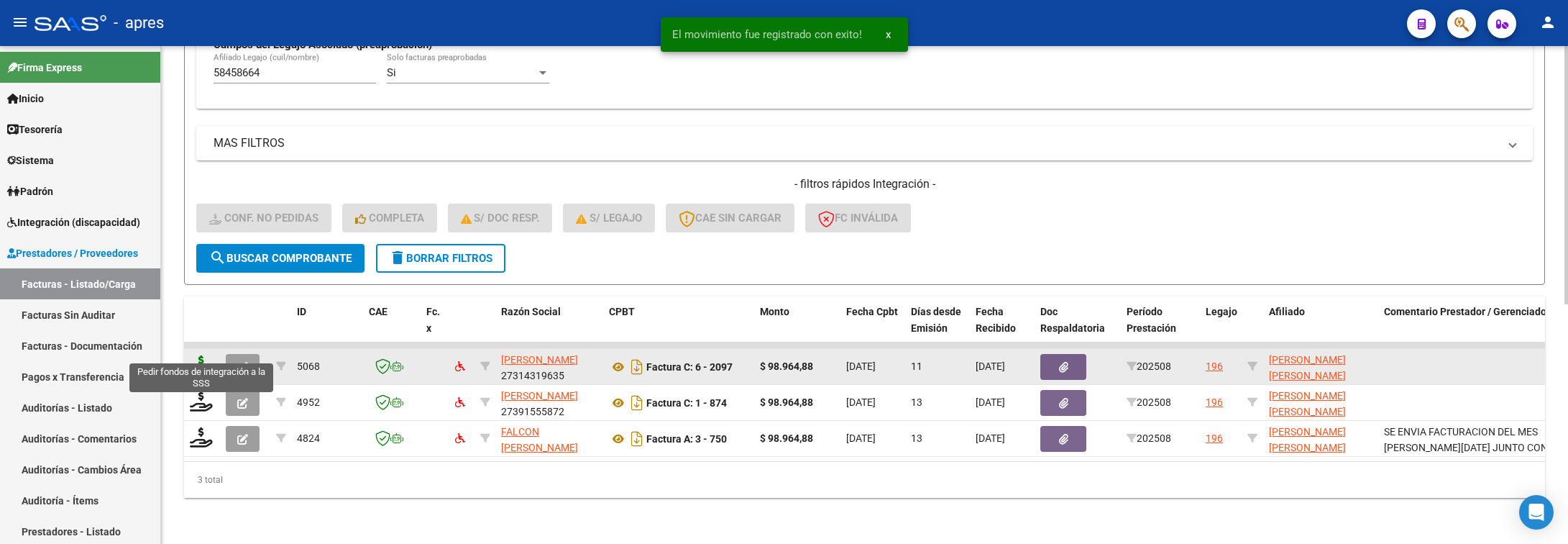
click at [199, 355] on icon at bounding box center [202, 366] width 23 height 20
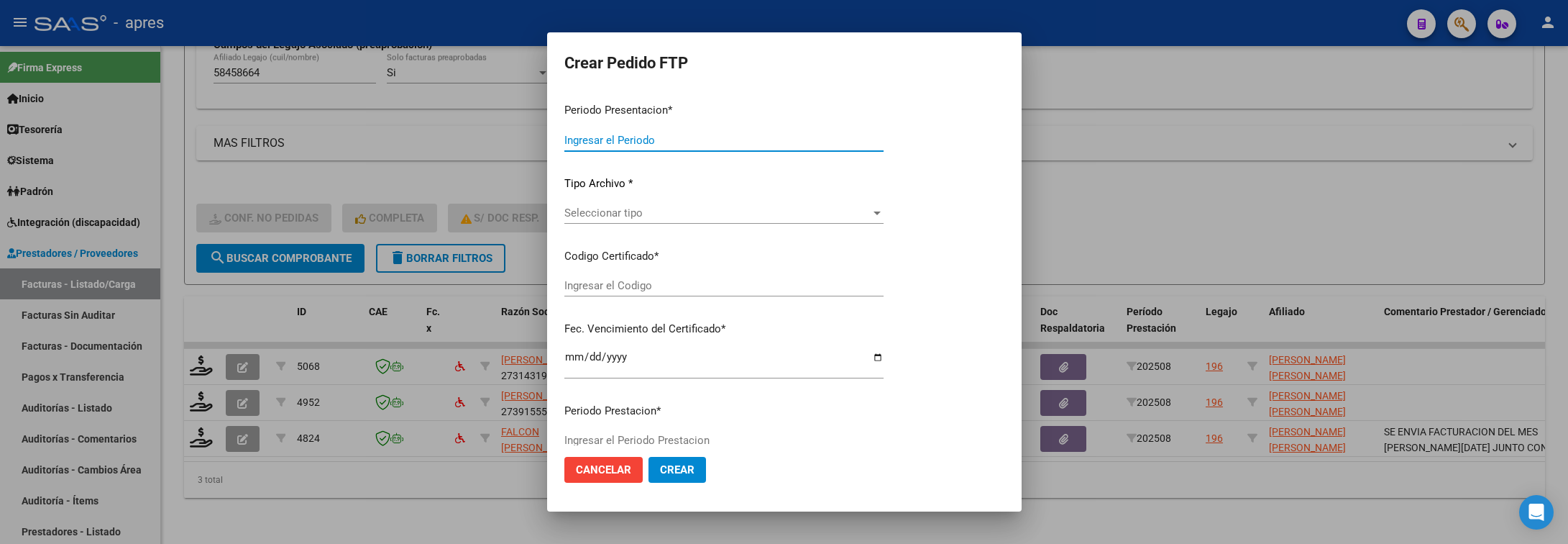
type input "202508"
type input "$ 98.964,88"
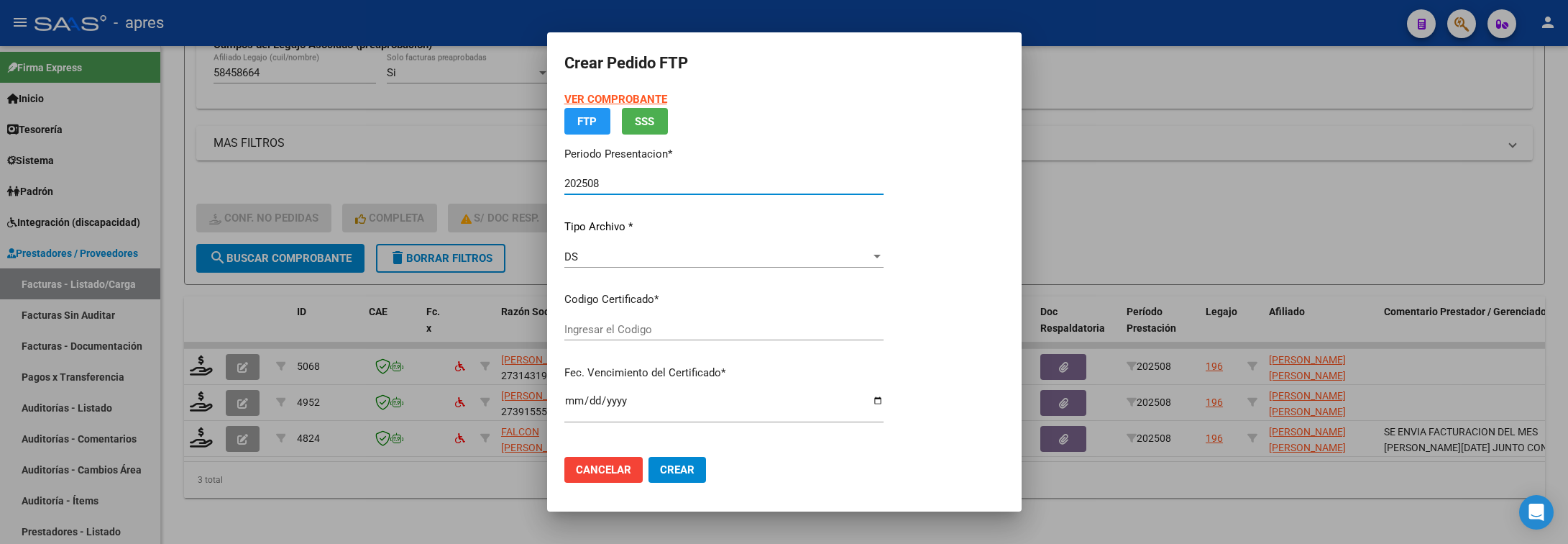
type input "ARG01000584586642024080220290802BUE440"
type input "2029-08-02"
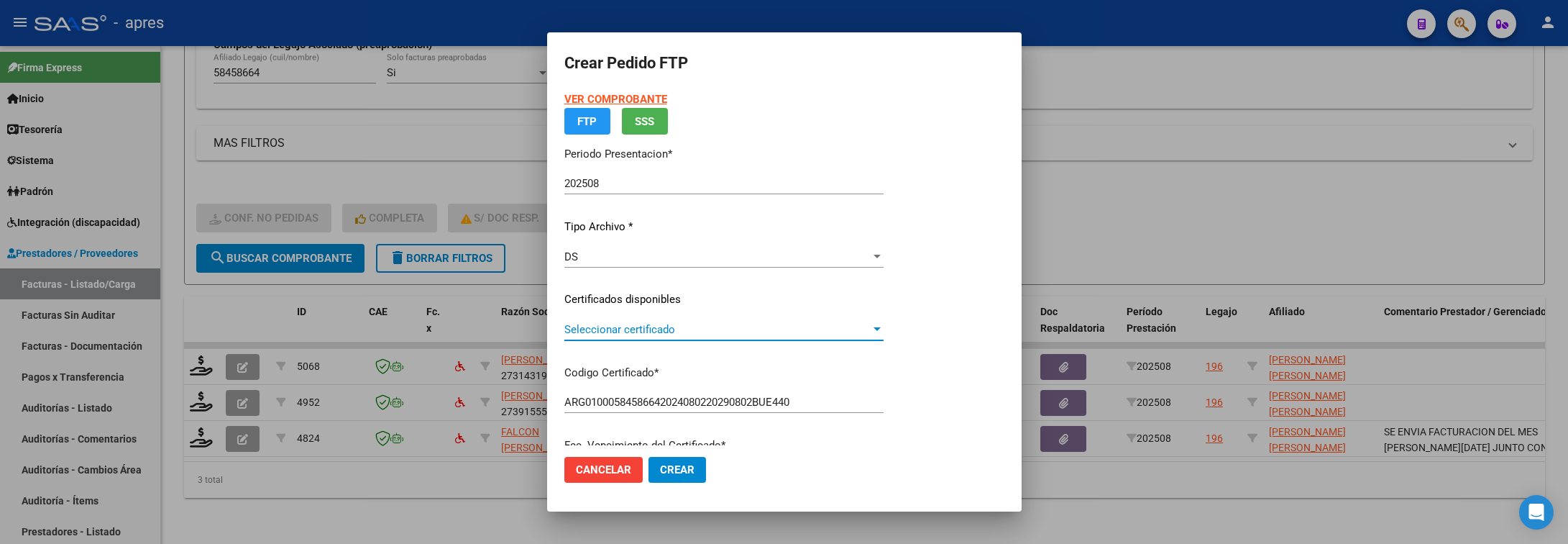
click at [884, 324] on div at bounding box center [877, 330] width 13 height 12
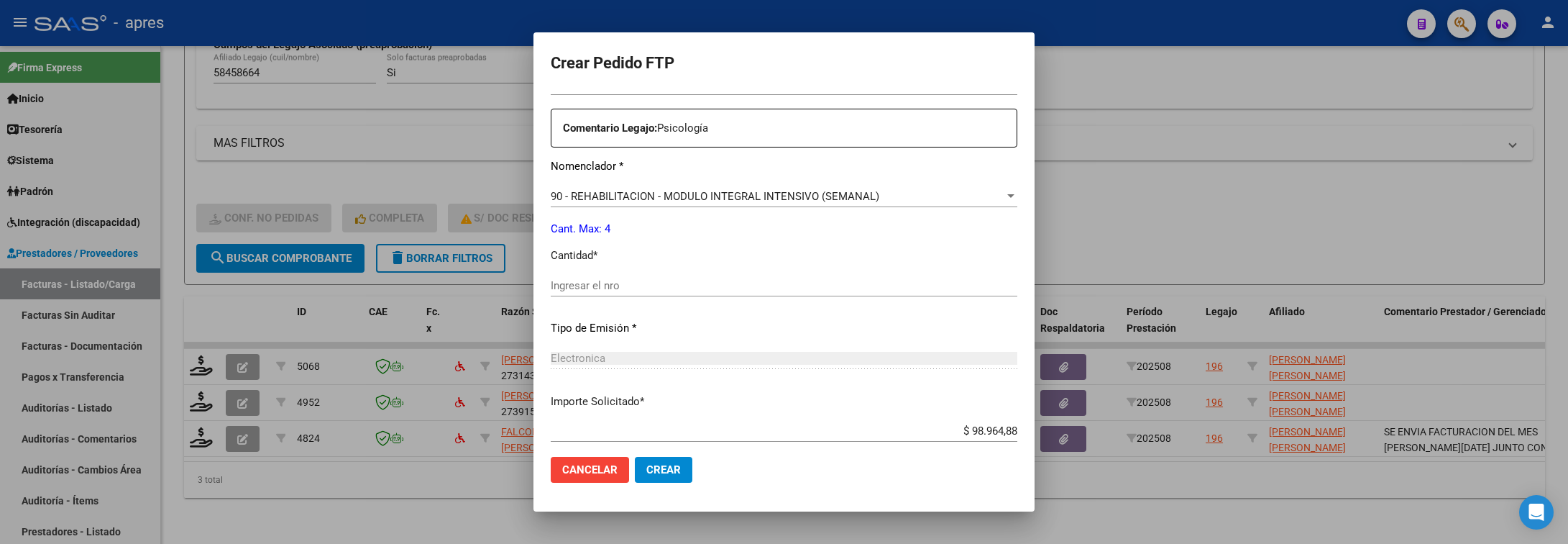
scroll to position [577, 0]
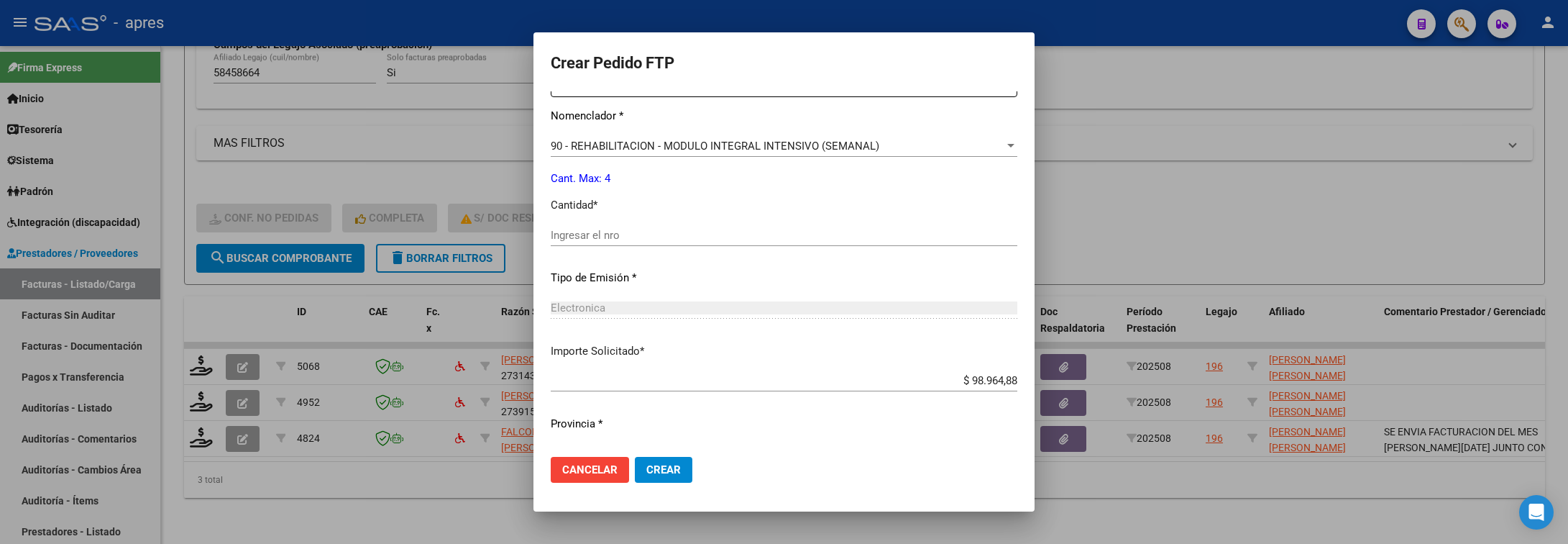
click at [786, 149] on span "90 - REHABILITACION - MODULO INTEGRAL INTENSIVO (SEMANAL)" at bounding box center [715, 146] width 328 height 13
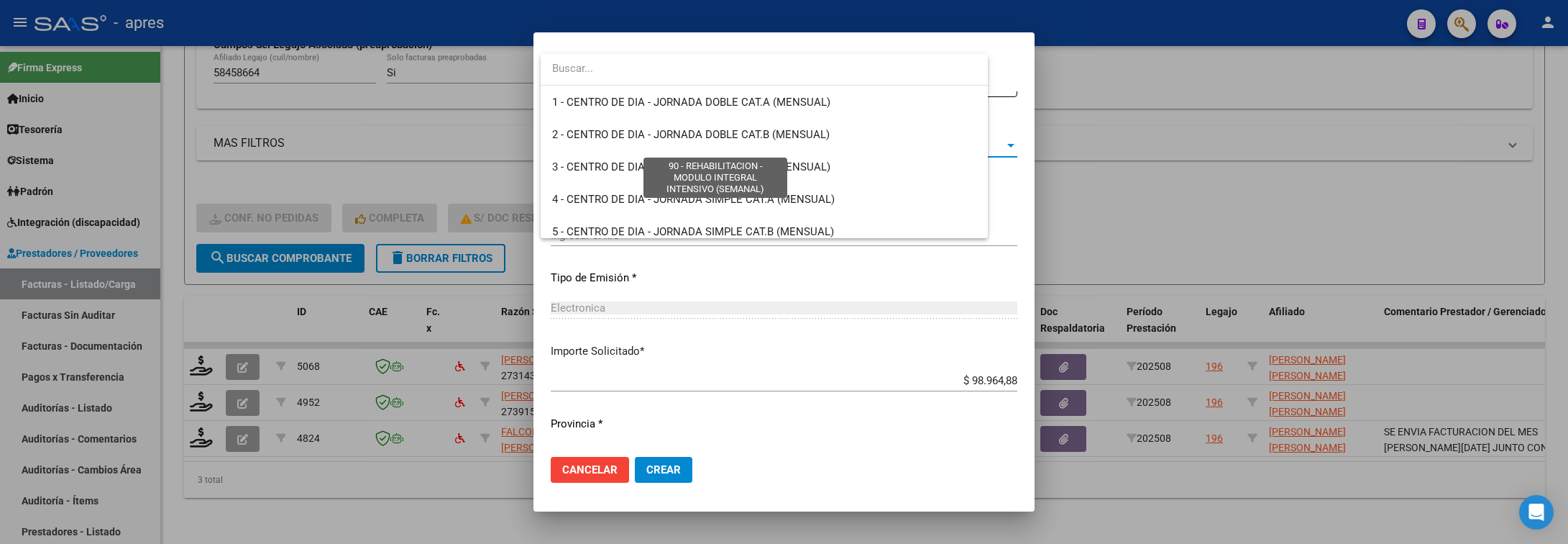
scroll to position [2838, 0]
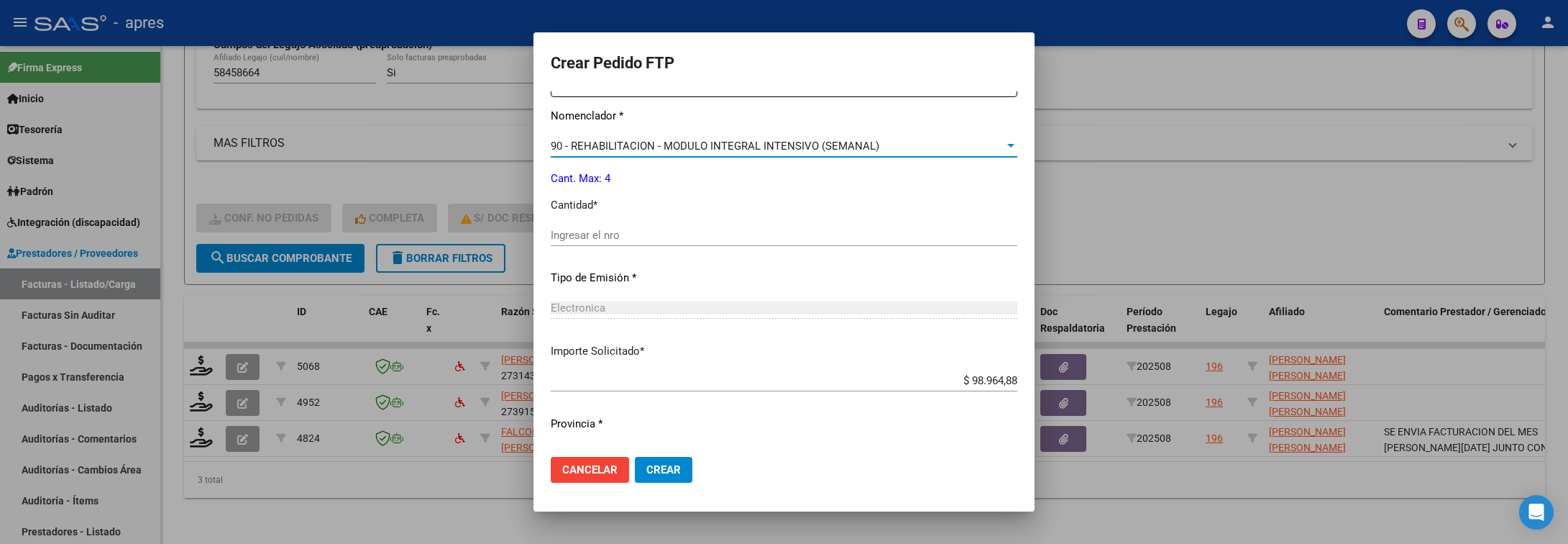
click at [719, 233] on input "Ingresar el nro" at bounding box center [784, 235] width 467 height 13
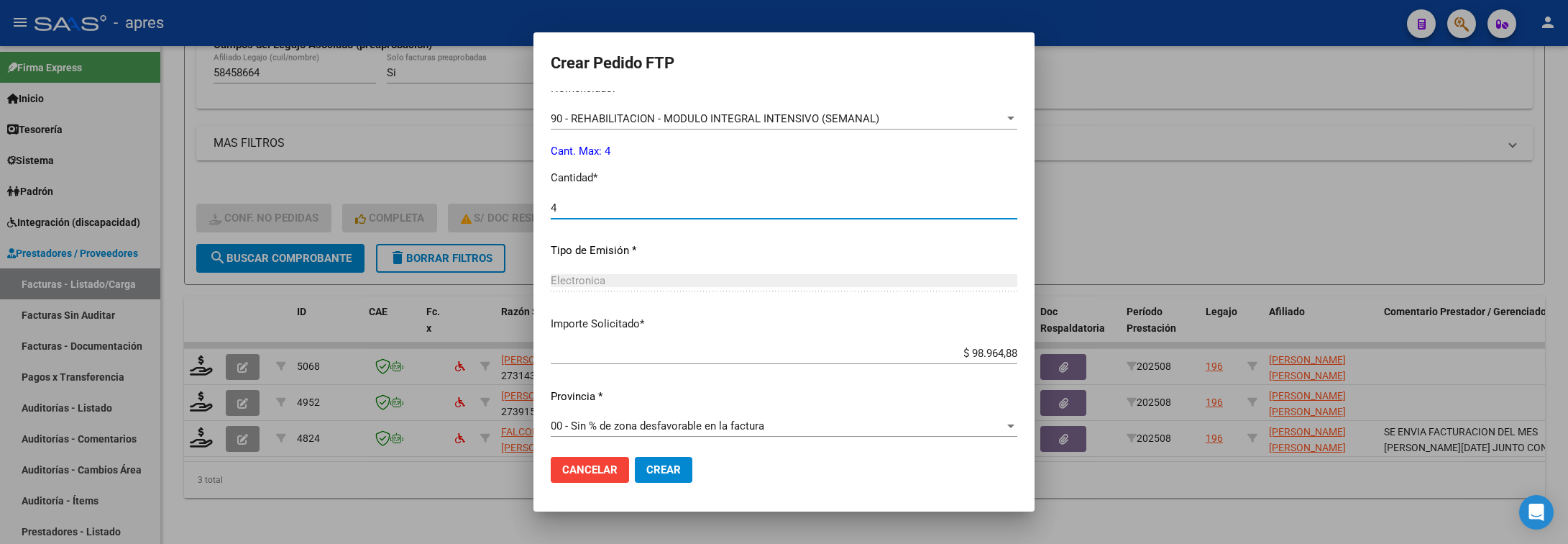
scroll to position [610, 0]
type input "4"
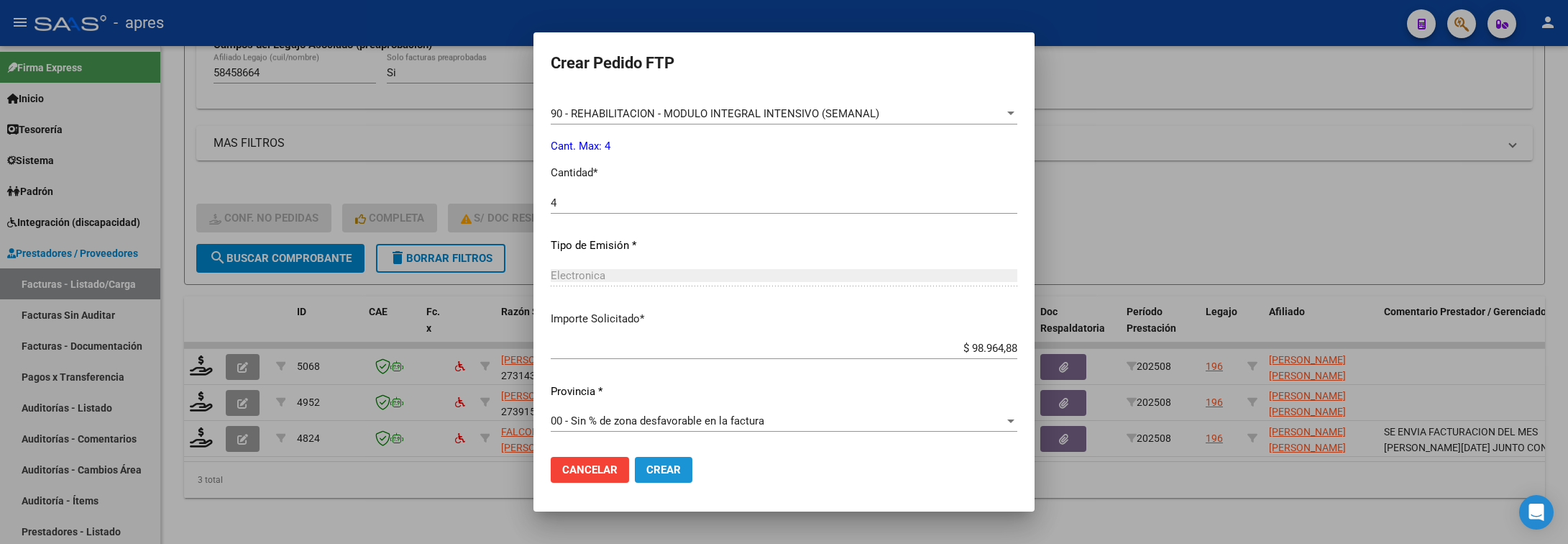
click at [688, 467] on button "Crear" at bounding box center [663, 470] width 58 height 26
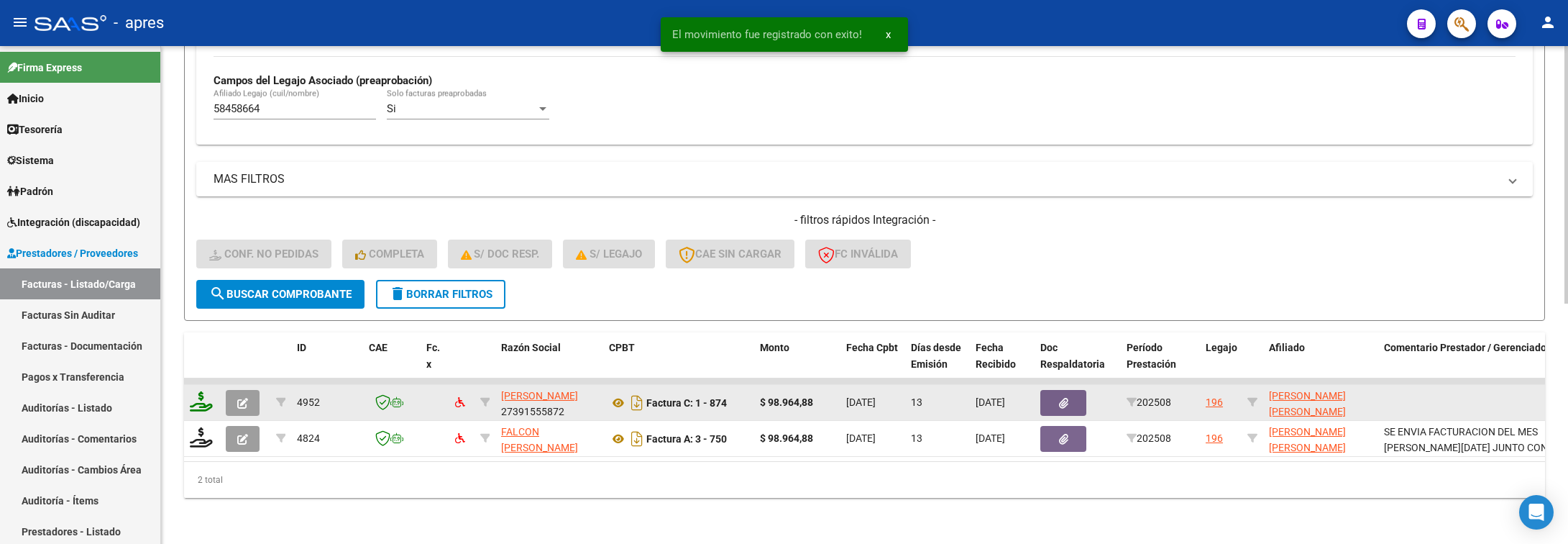
scroll to position [426, 0]
click at [202, 391] on icon at bounding box center [202, 401] width 23 height 20
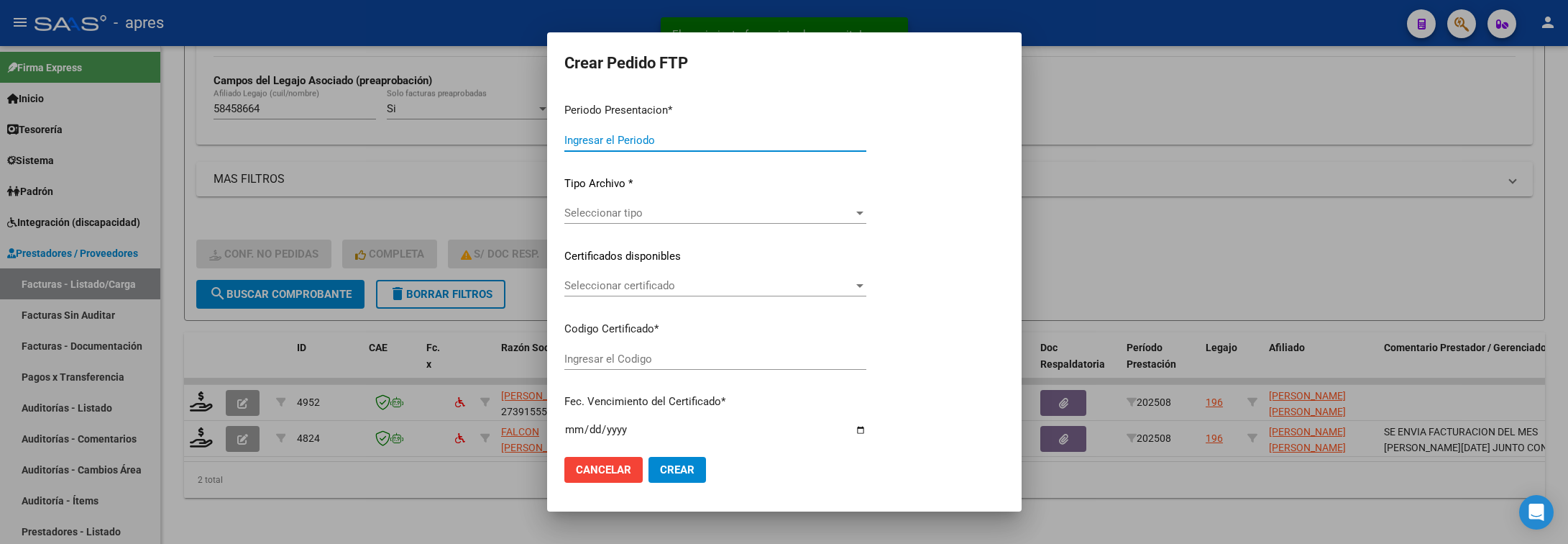
type input "202508"
type input "$ 98.964,88"
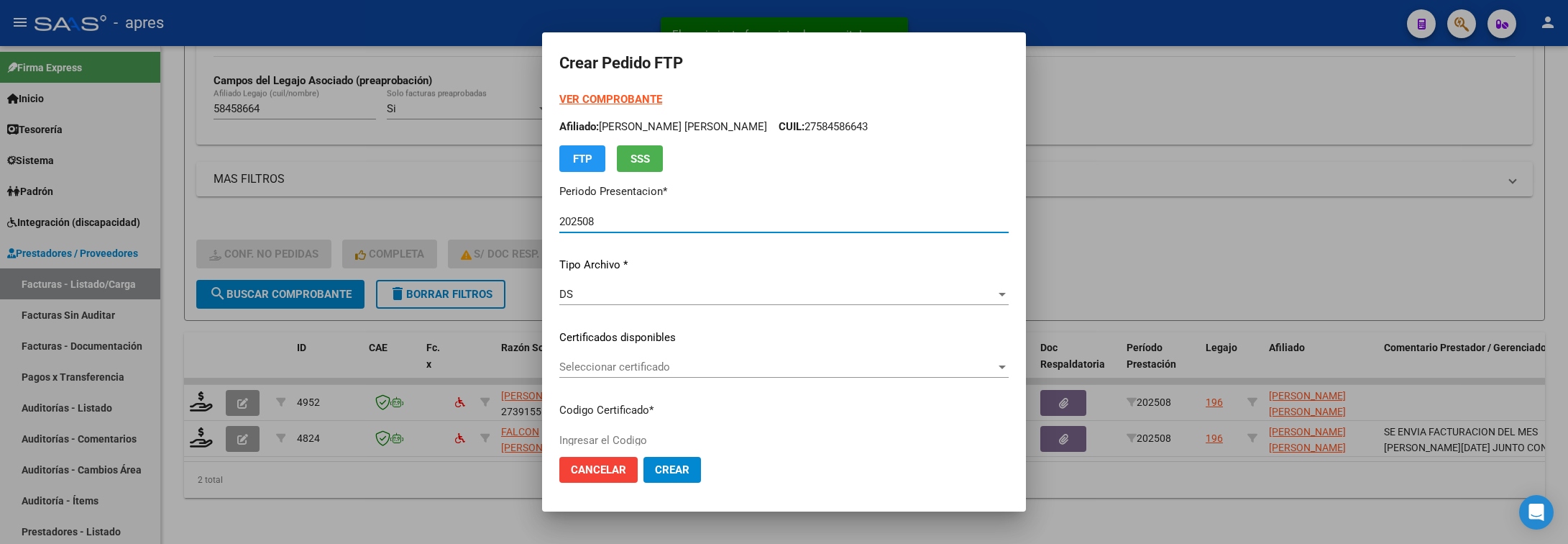
type input "ARG01000584586642024080220290802BUE440"
type input "2029-08-02"
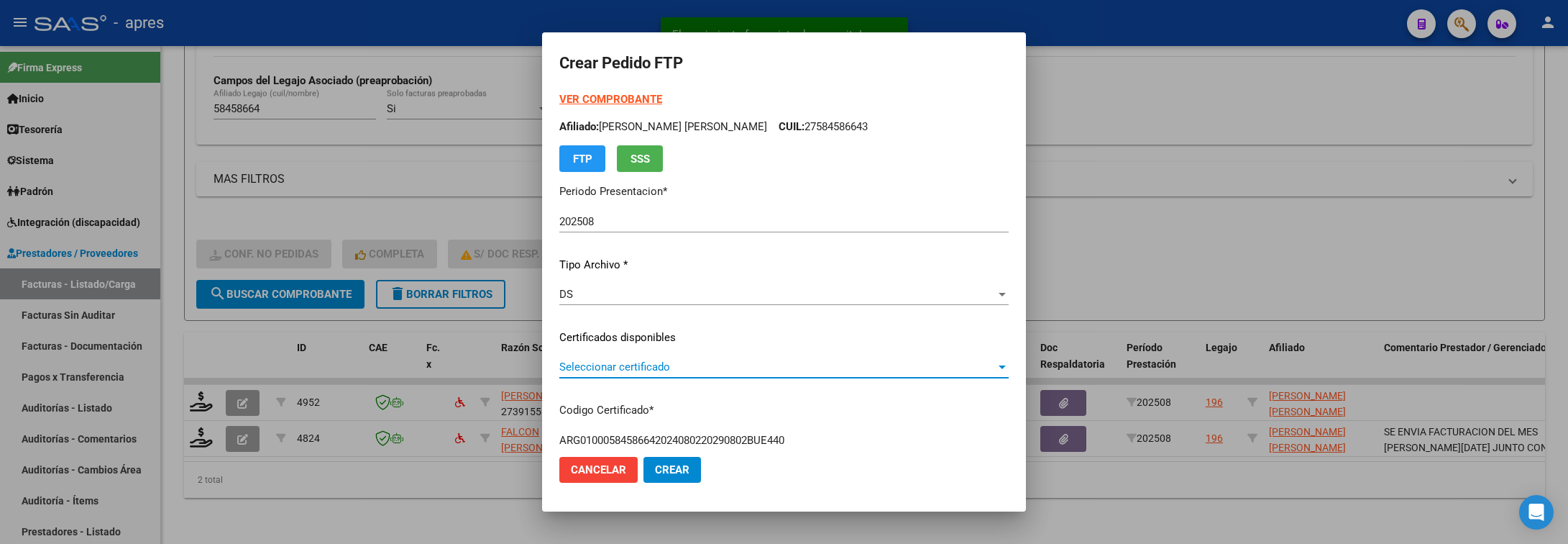
click at [718, 371] on span "Seleccionar certificado" at bounding box center [777, 367] width 437 height 13
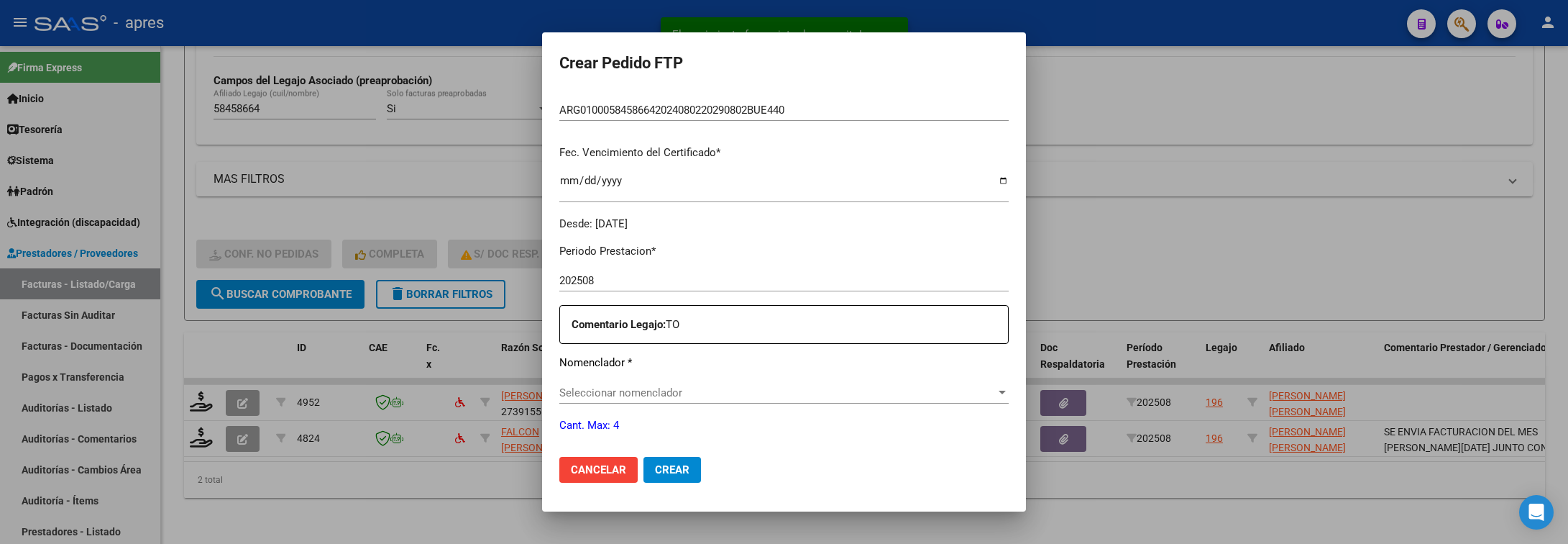
scroll to position [324, 0]
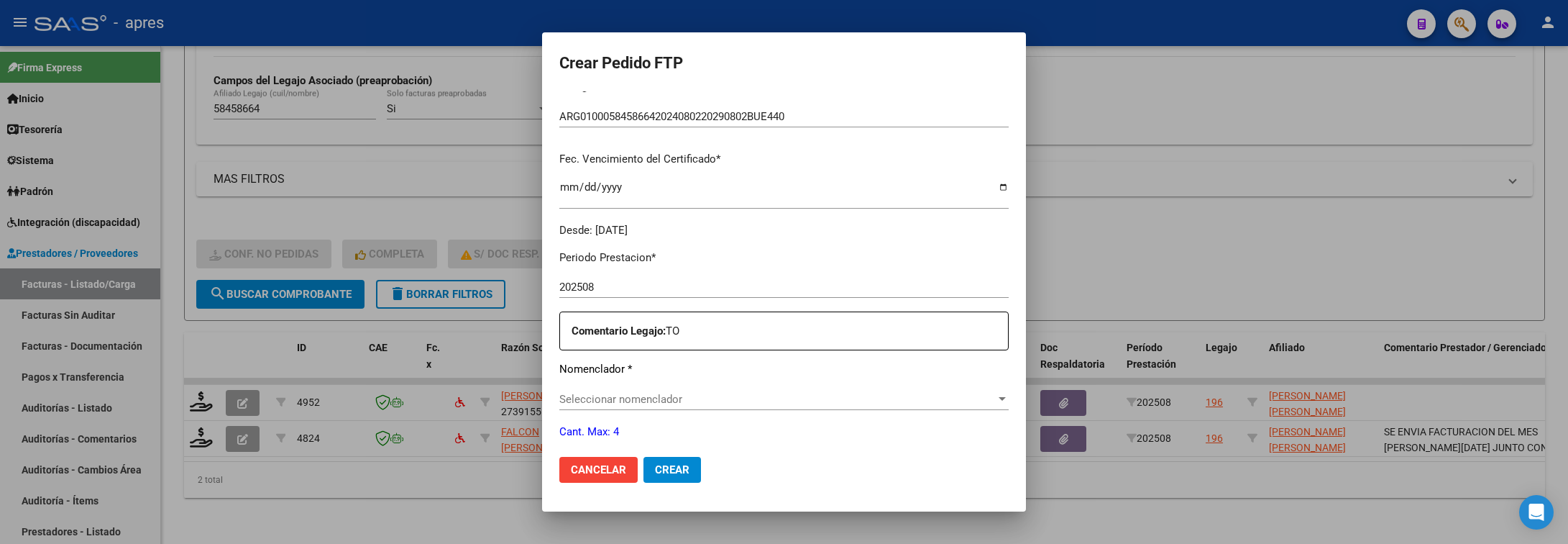
click at [714, 387] on div "Periodo Prestacion * 202508 Ingresar el Periodo Prestacion Comentario Legajo: T…" at bounding box center [783, 485] width 449 height 493
click at [714, 402] on span "Seleccionar nomenclador" at bounding box center [777, 399] width 437 height 13
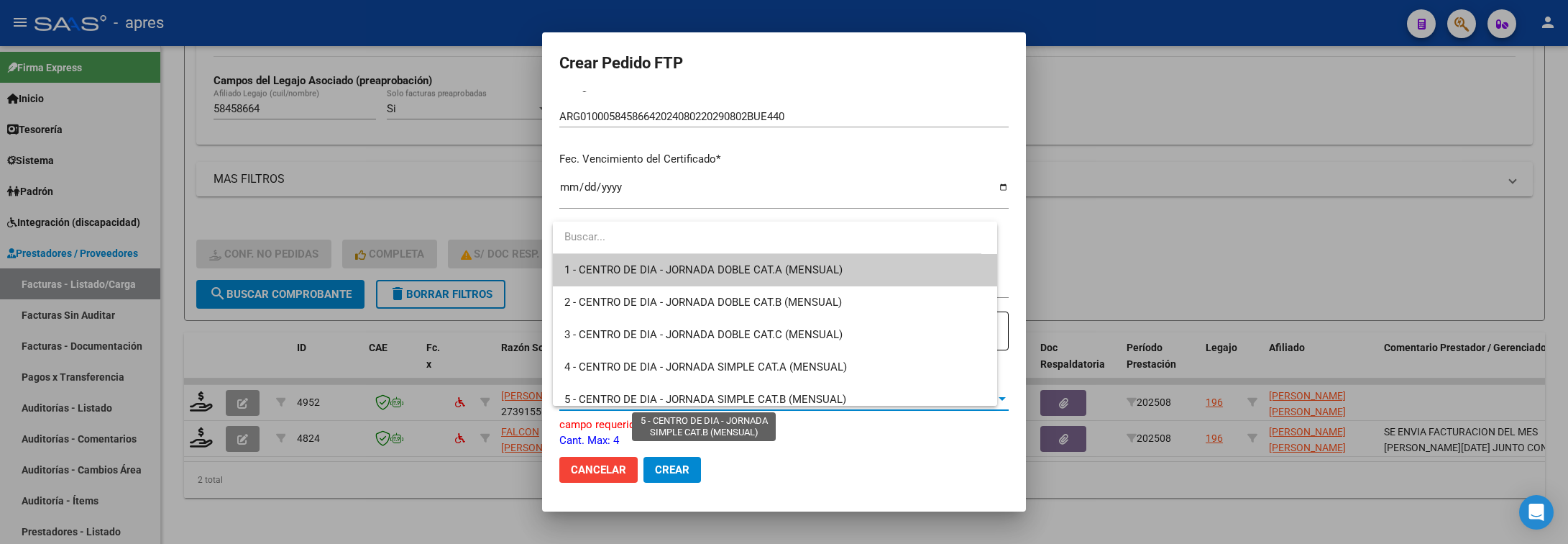
type input "*"
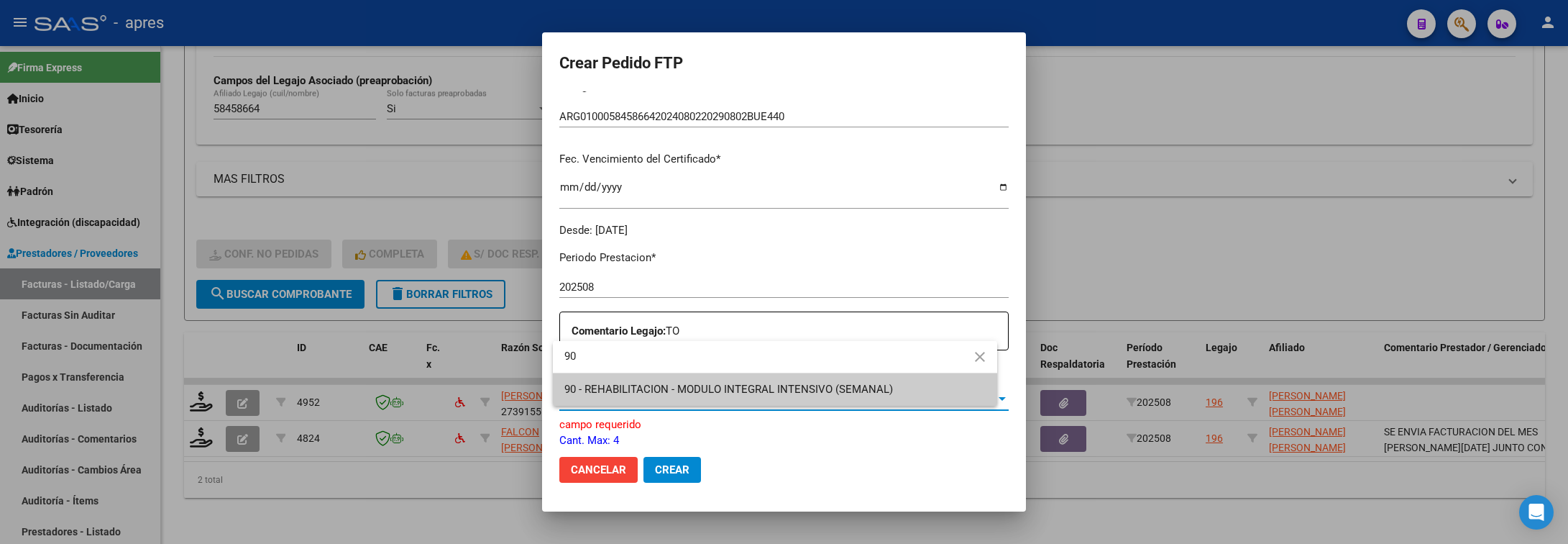
type input "90"
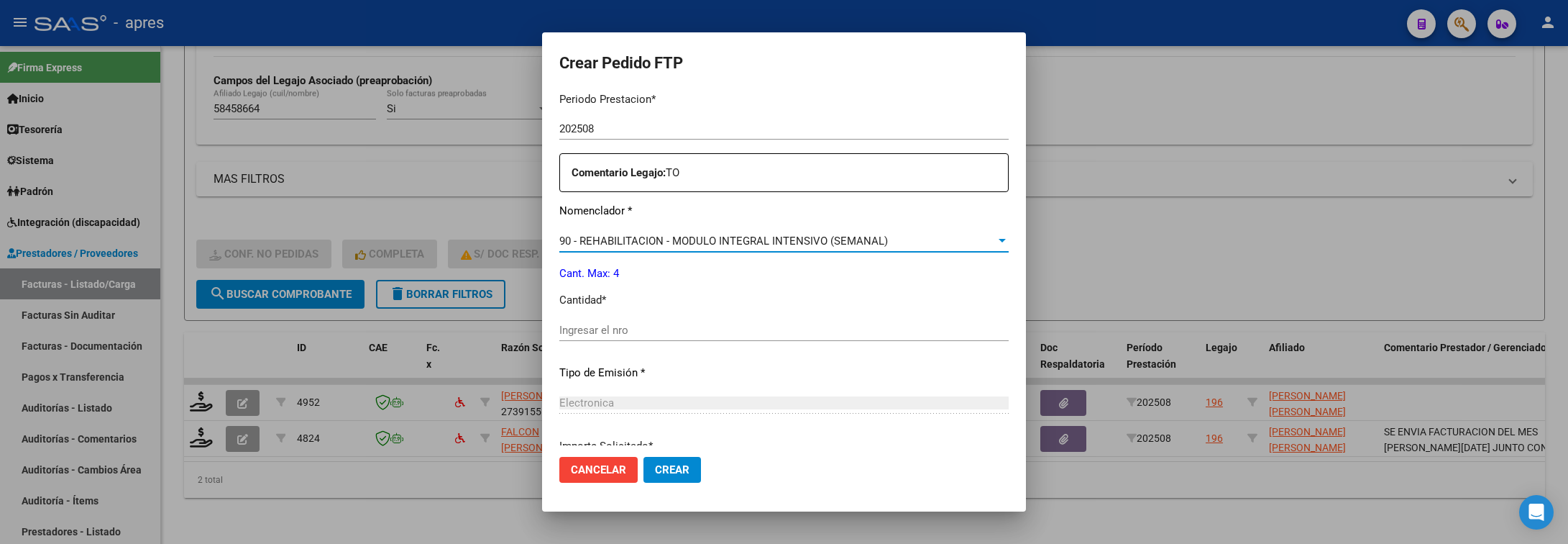
scroll to position [540, 0]
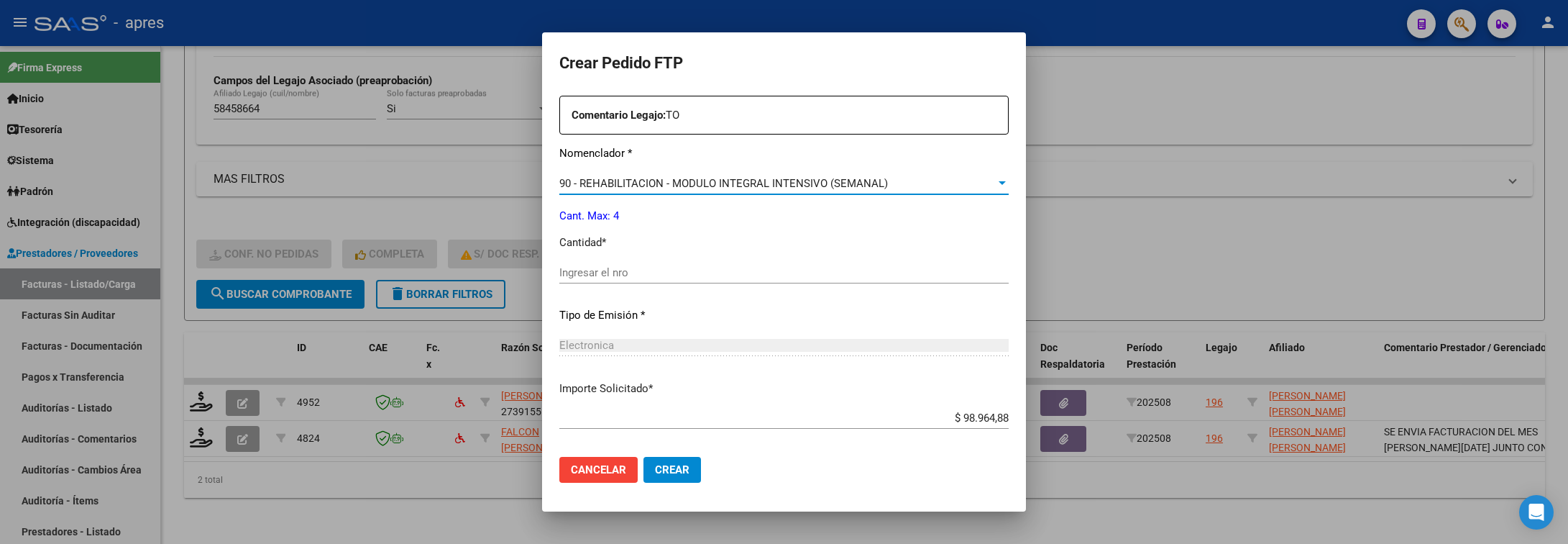
click at [652, 270] on input "Ingresar el nro" at bounding box center [783, 272] width 449 height 13
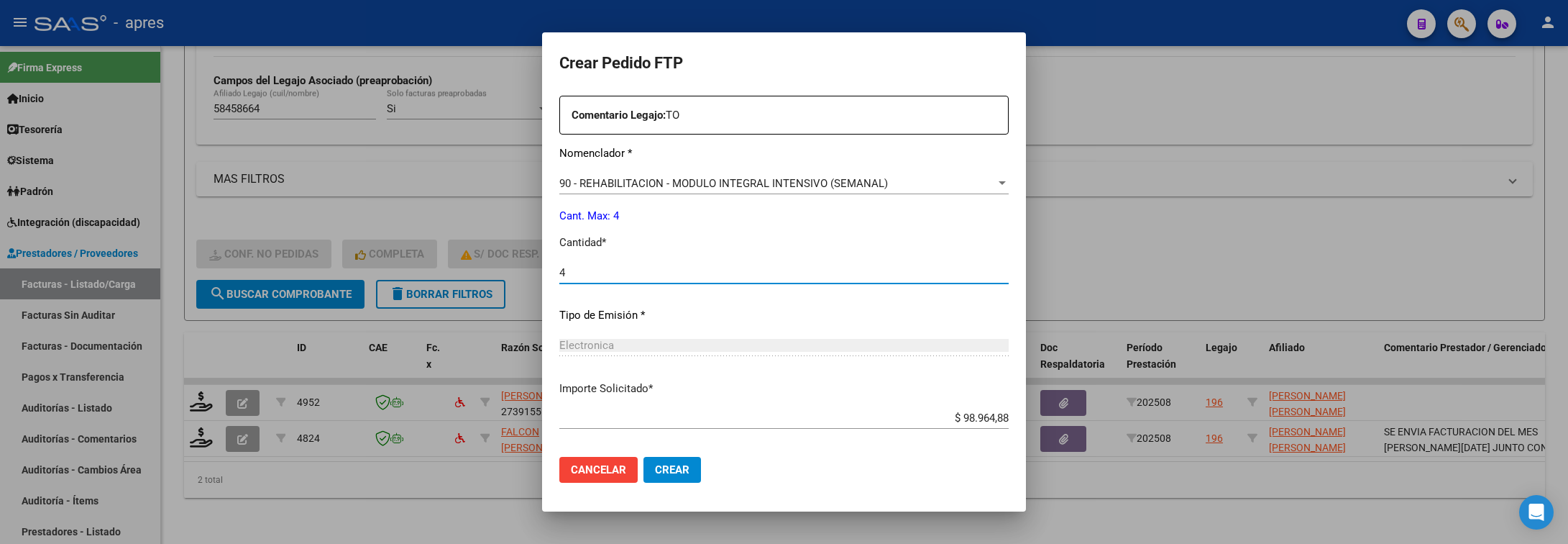
type input "4"
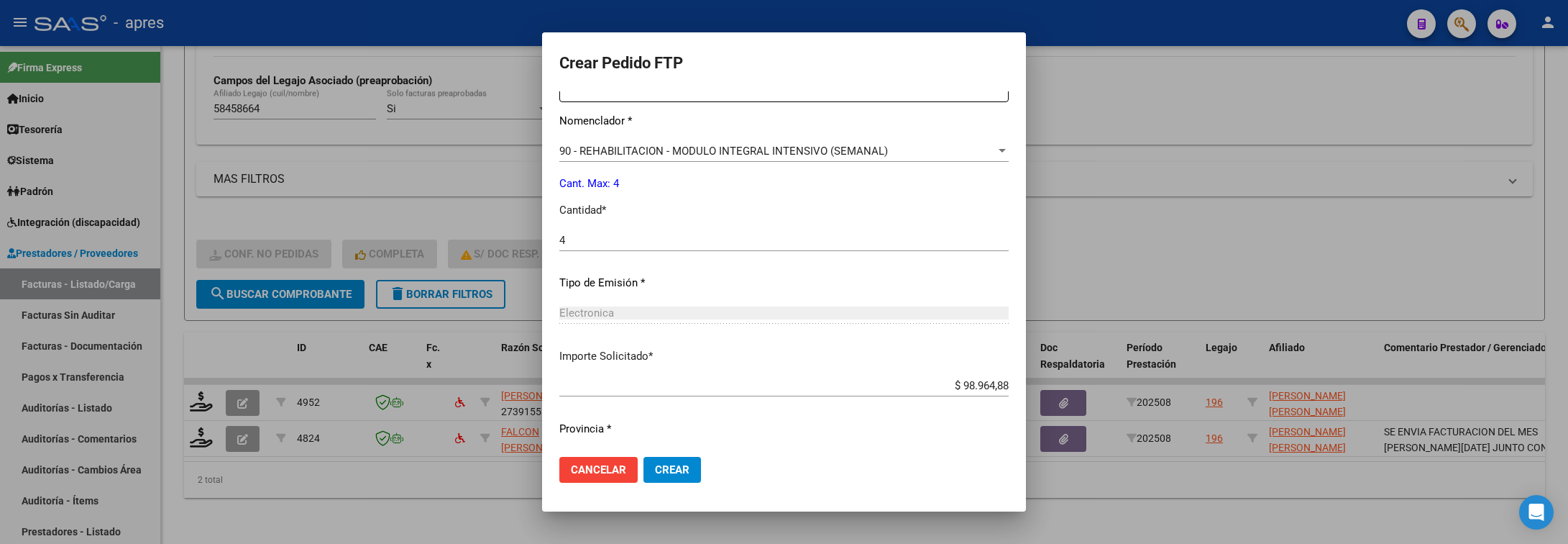
scroll to position [610, 0]
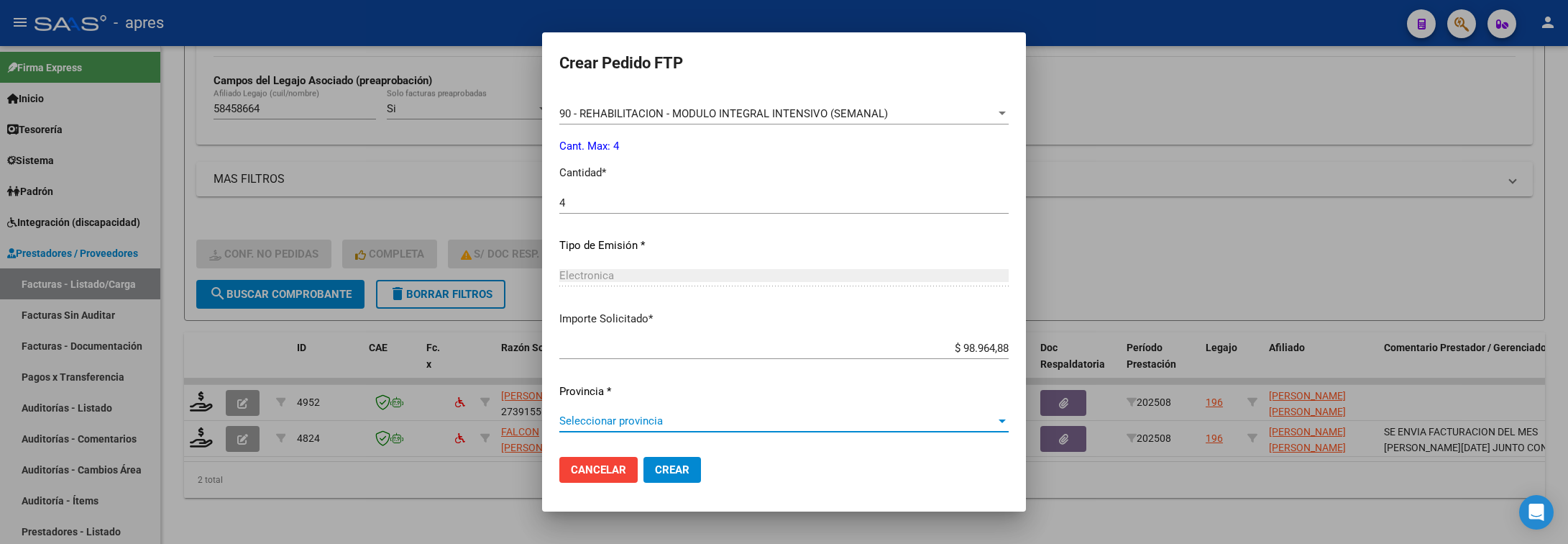
click at [633, 425] on span "Seleccionar provincia" at bounding box center [777, 421] width 437 height 13
click at [676, 473] on span "Crear" at bounding box center [672, 470] width 34 height 13
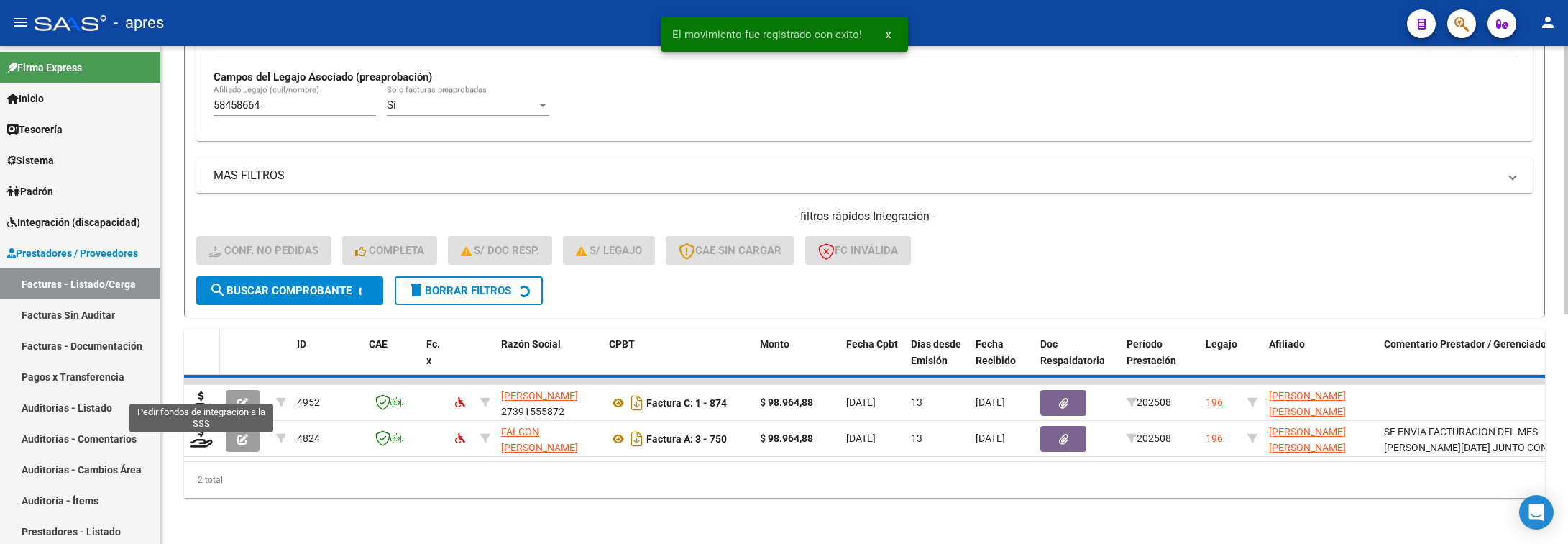
scroll to position [390, 0]
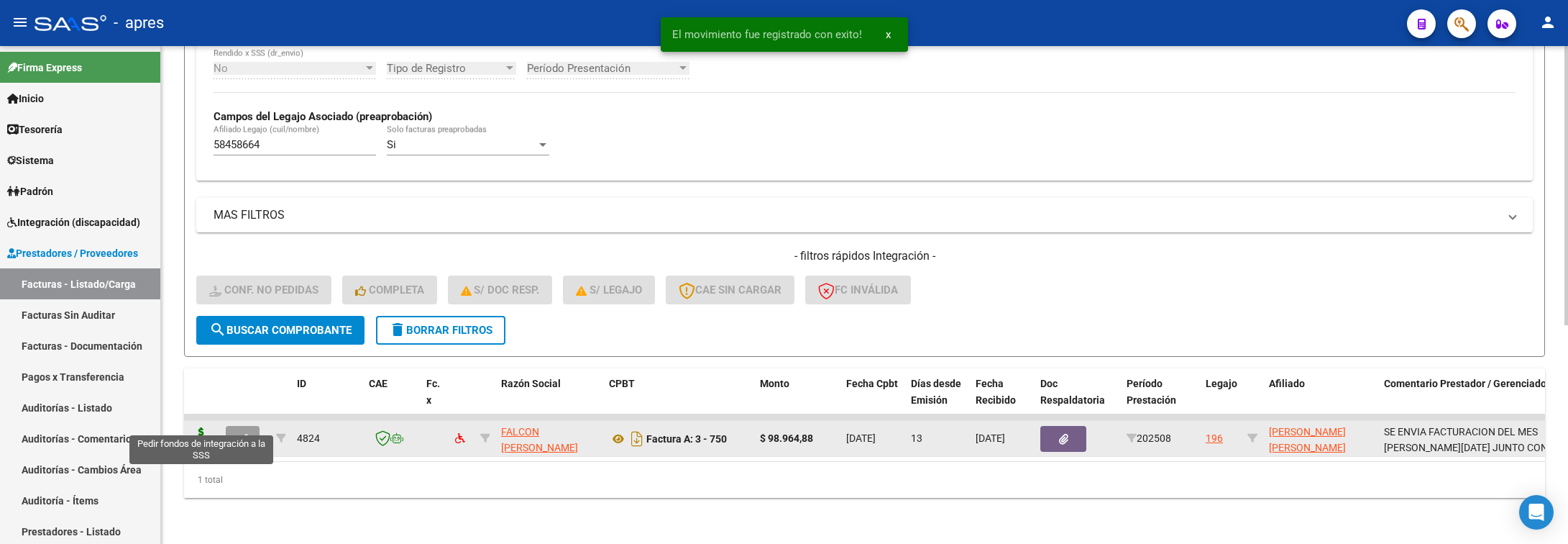
click at [195, 427] on icon at bounding box center [202, 438] width 23 height 20
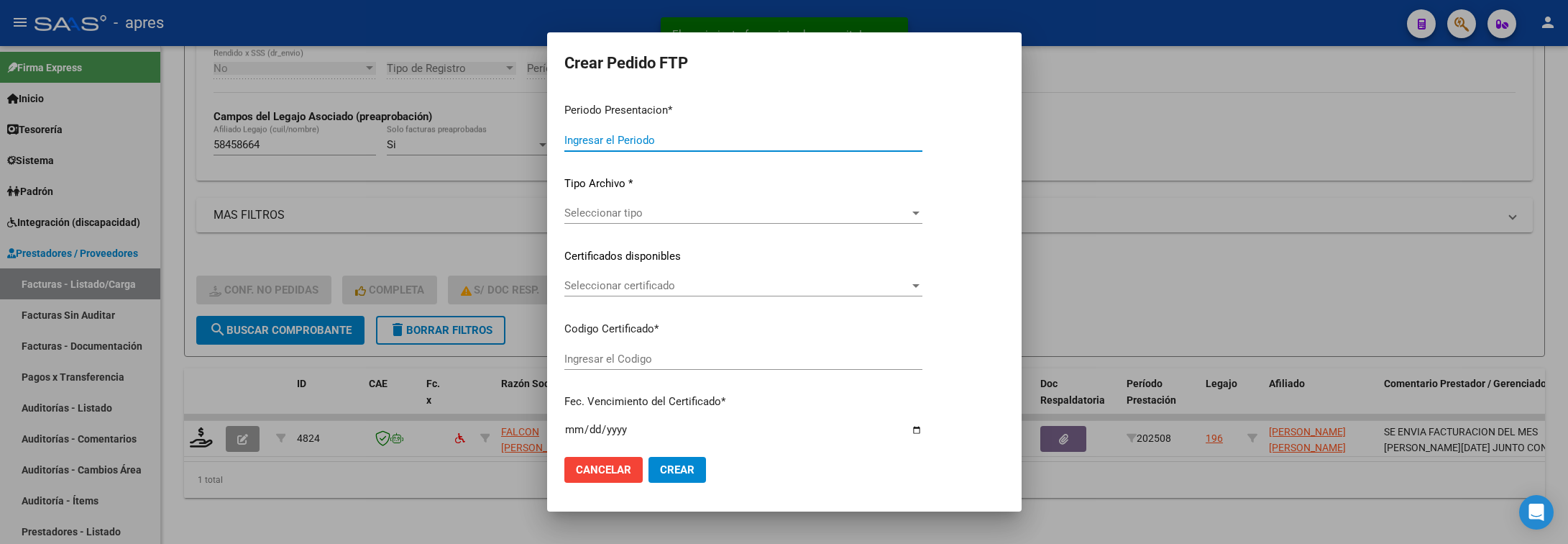
type input "202508"
type input "$ 98.964,88"
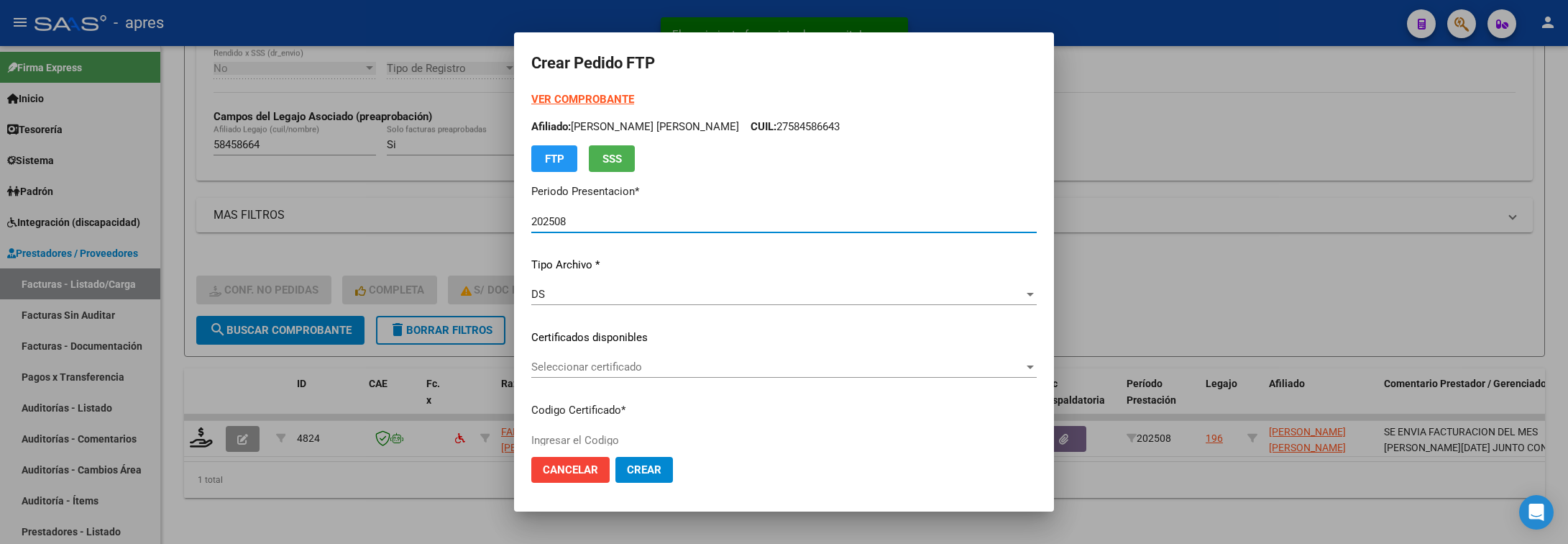
click at [659, 367] on span "Seleccionar certificado" at bounding box center [777, 367] width 493 height 13
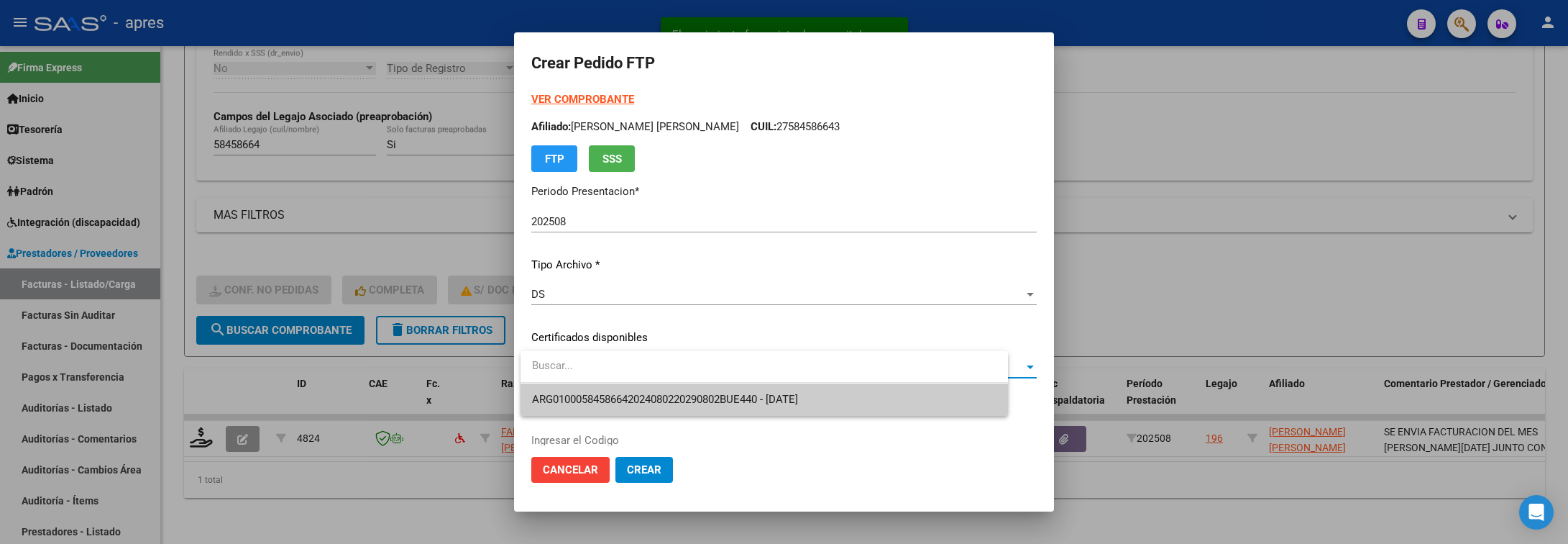
type input "ARG01000584586642024080220290802BUE440"
type input "2029-08-02"
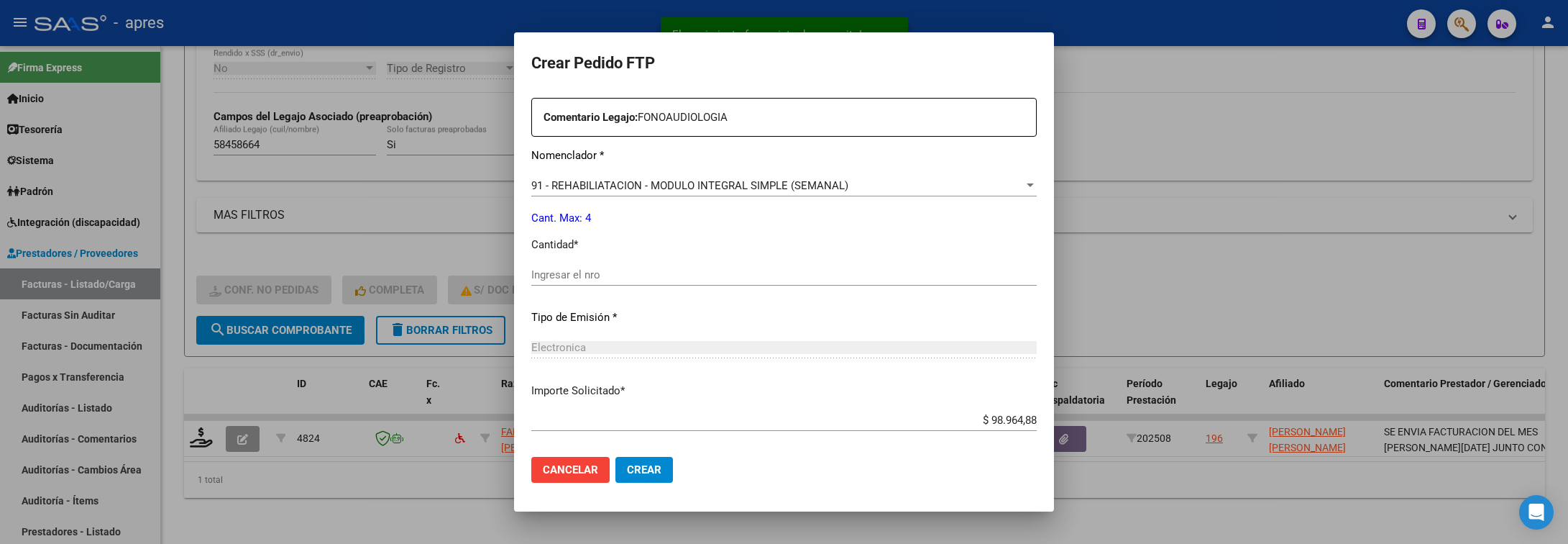
scroll to position [540, 0]
click at [676, 186] on span "91 - REHABILIATACION - MODULO INTEGRAL SIMPLE (SEMANAL)" at bounding box center [690, 184] width 317 height 13
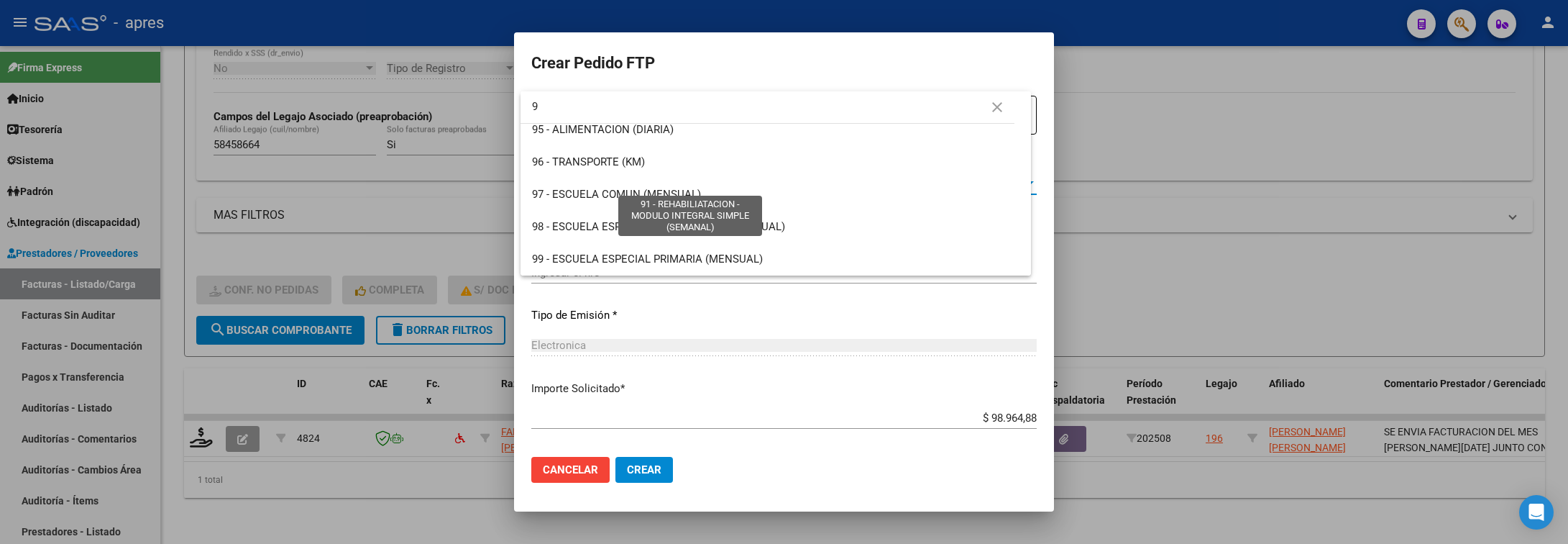
scroll to position [0, 0]
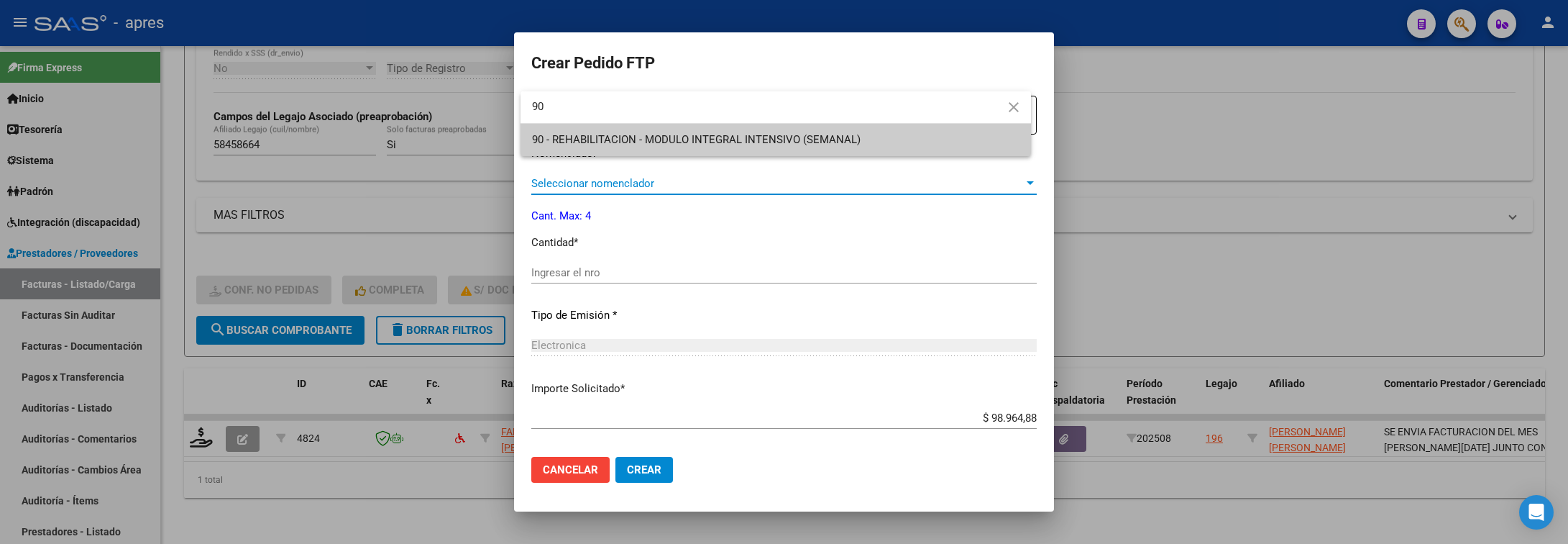
type input "90"
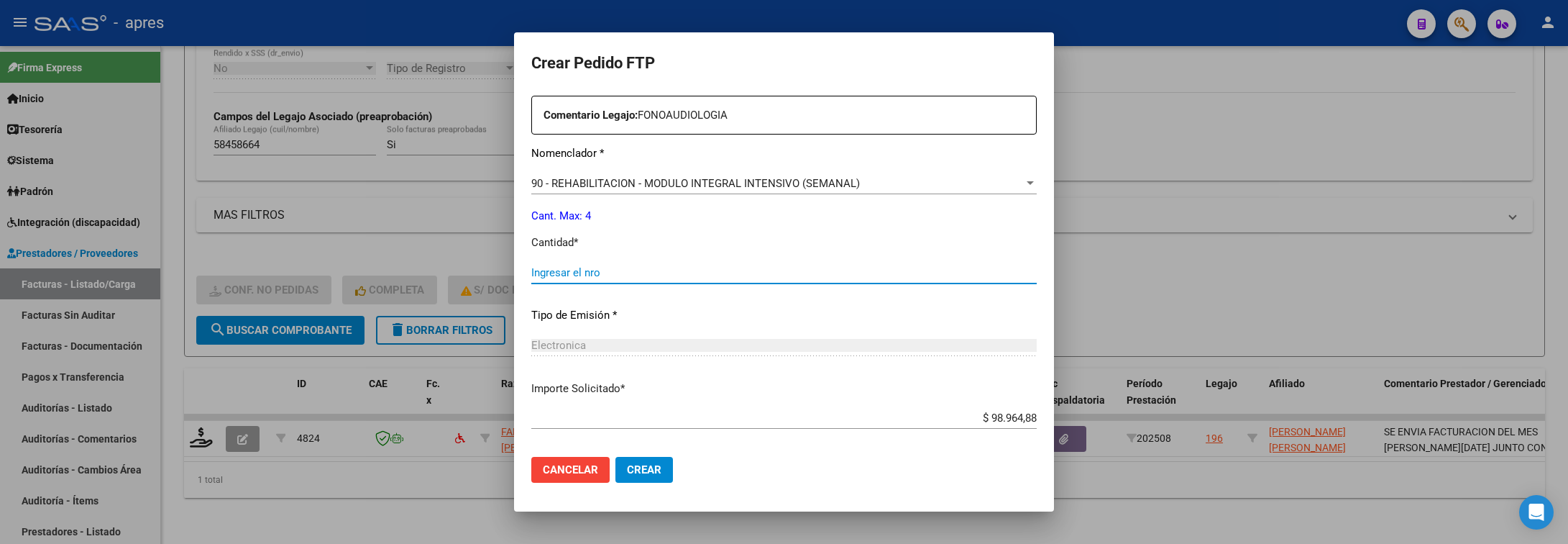
click at [657, 269] on input "Ingresar el nro" at bounding box center [784, 272] width 505 height 13
type input "4"
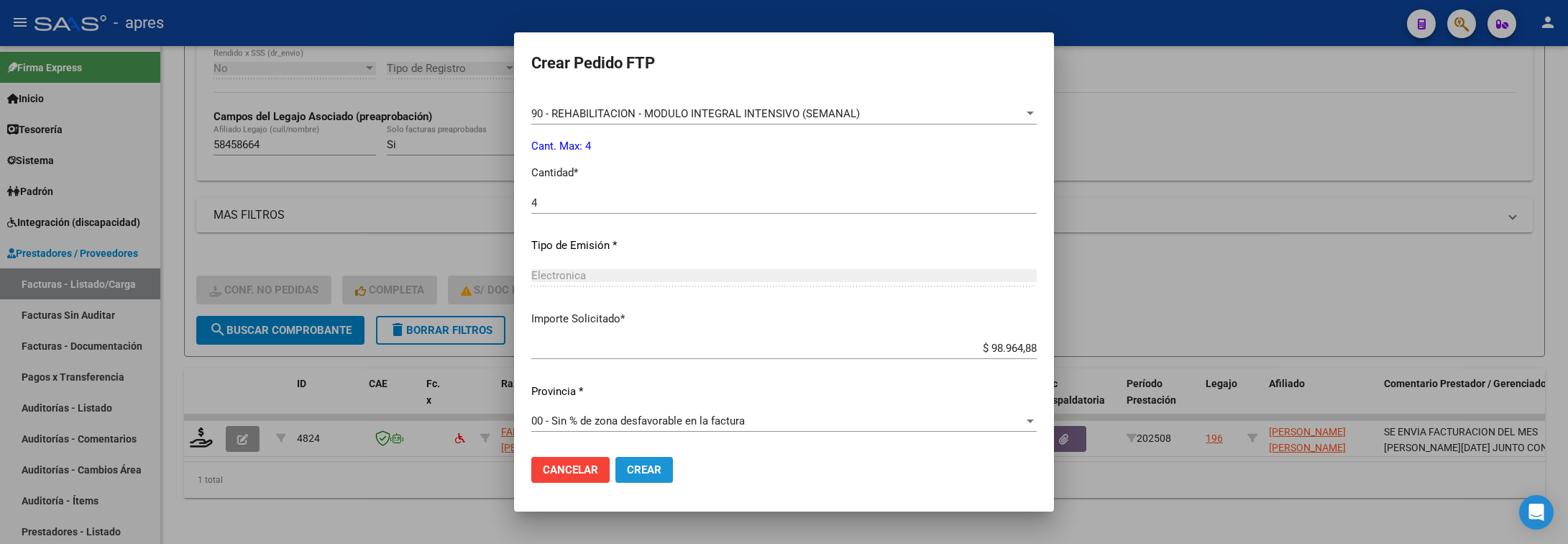
click at [648, 457] on button "Crear" at bounding box center [644, 470] width 58 height 26
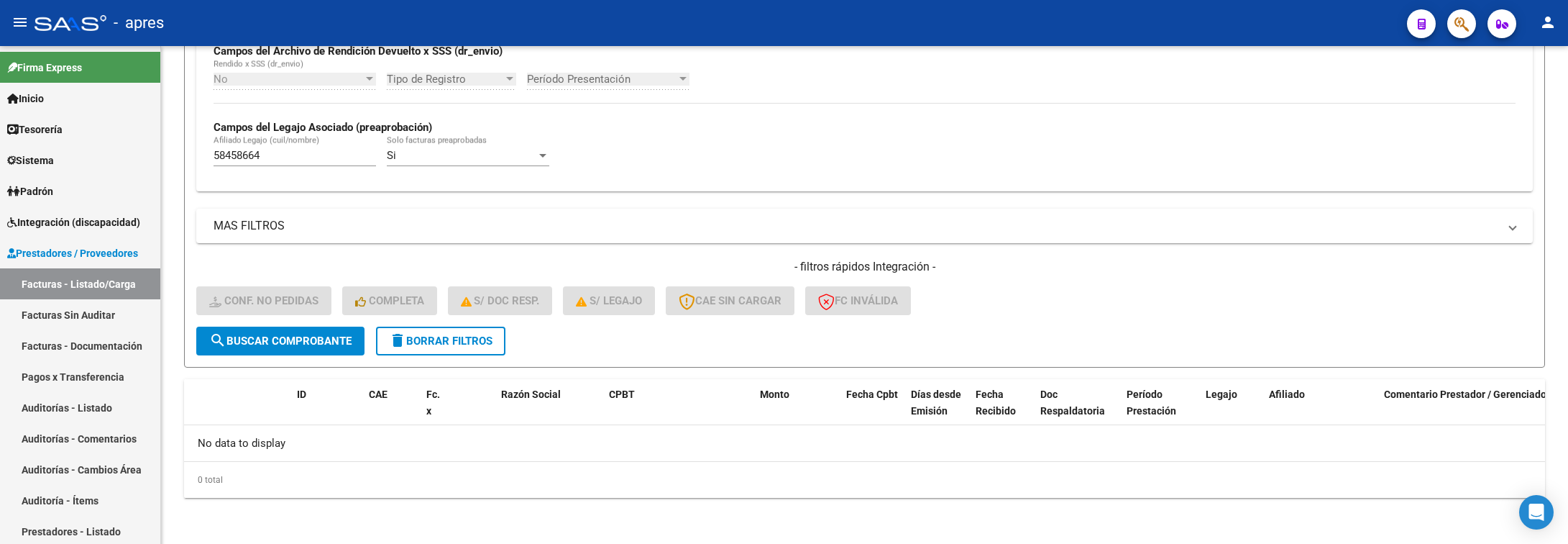
scroll to position [363, 0]
drag, startPoint x: 290, startPoint y: 157, endPoint x: 83, endPoint y: 180, distance: 208.3
click at [83, 181] on mat-sidenav-container "Firma Express Inicio Calendario SSS Instructivos Contacto OS Tesorería Extracto…" at bounding box center [784, 295] width 1568 height 498
paste input "6788059"
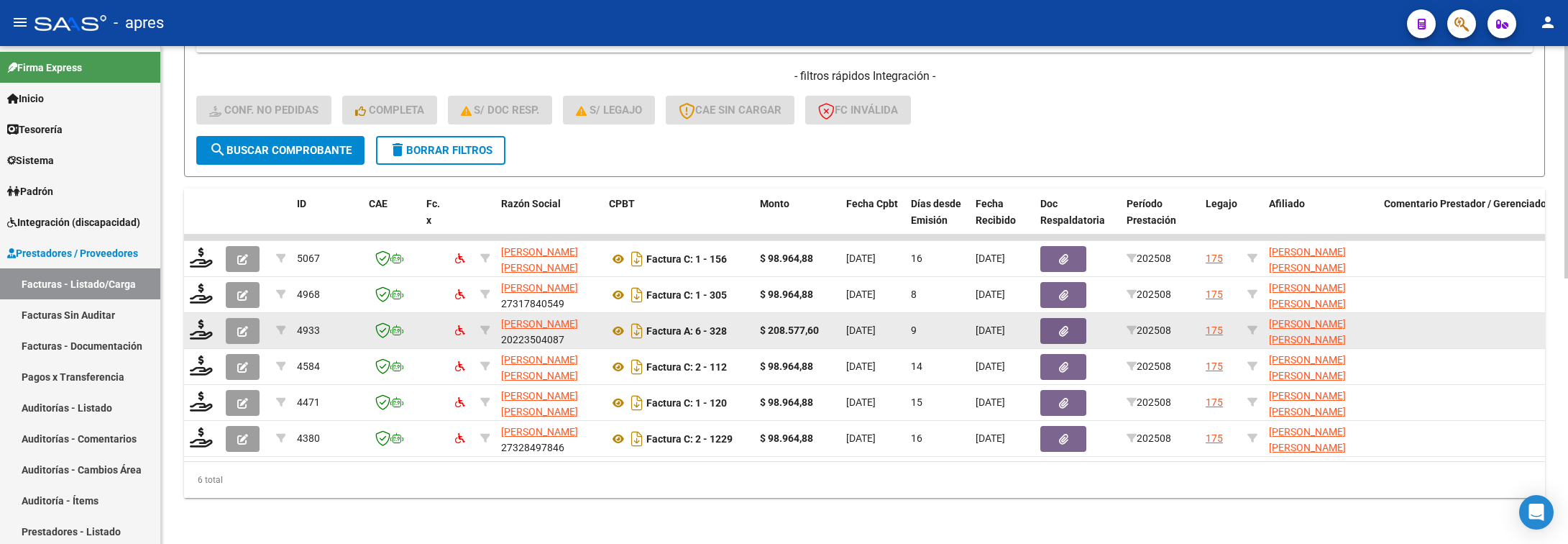
scroll to position [569, 0]
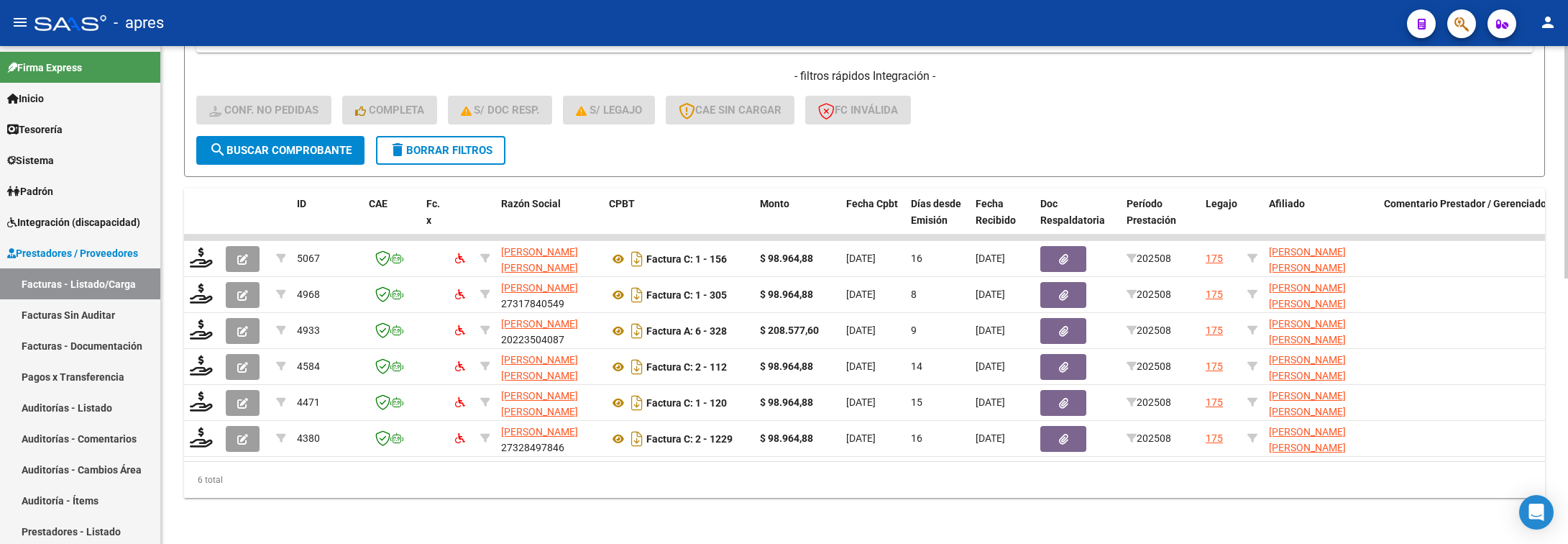
type input "56788059"
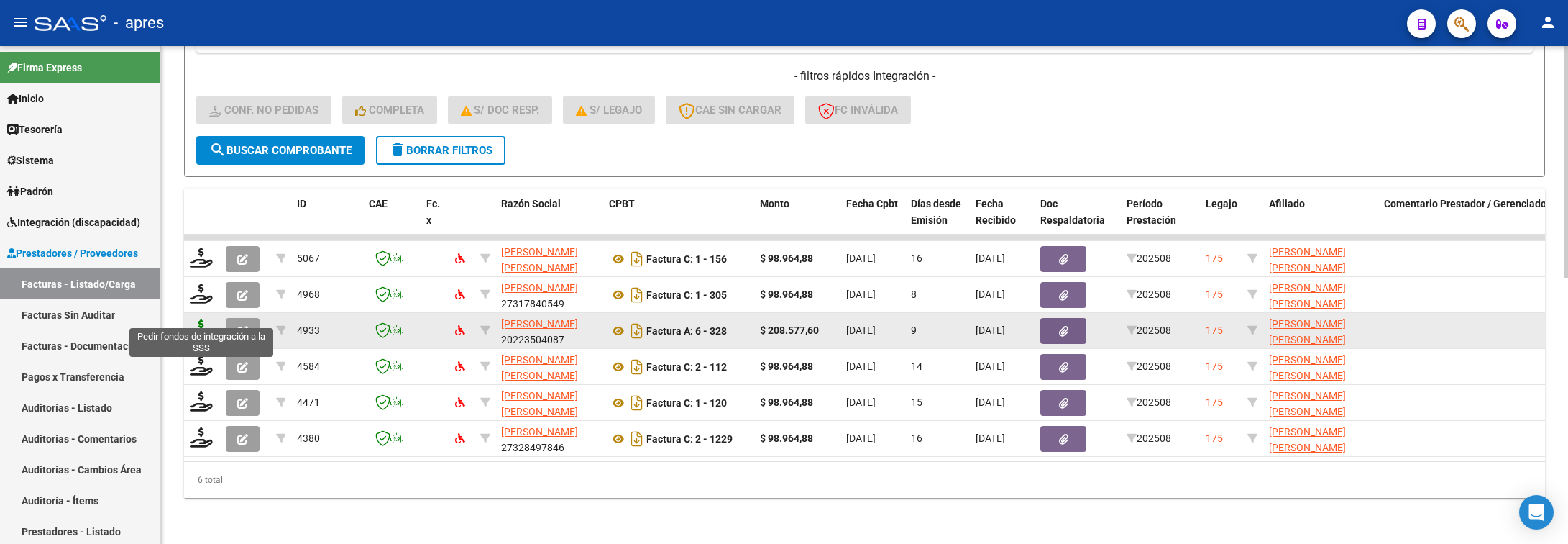
click at [194, 320] on icon at bounding box center [202, 330] width 23 height 20
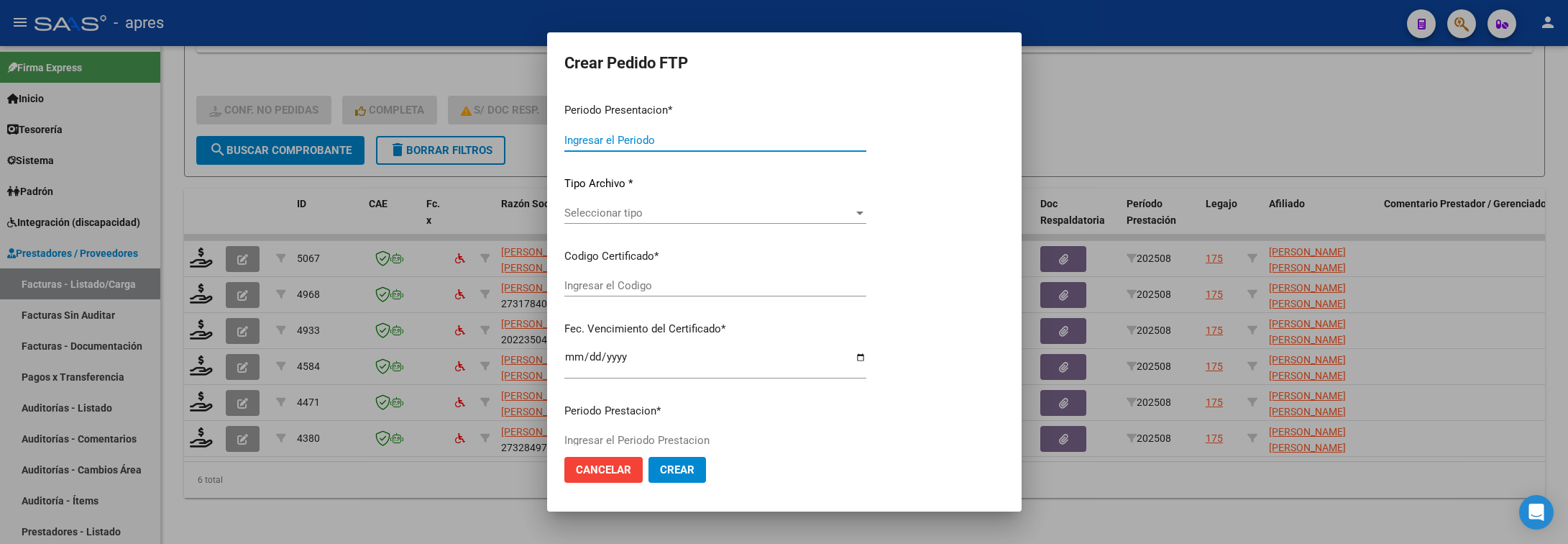
type input "202508"
type input "$ 208.577,60"
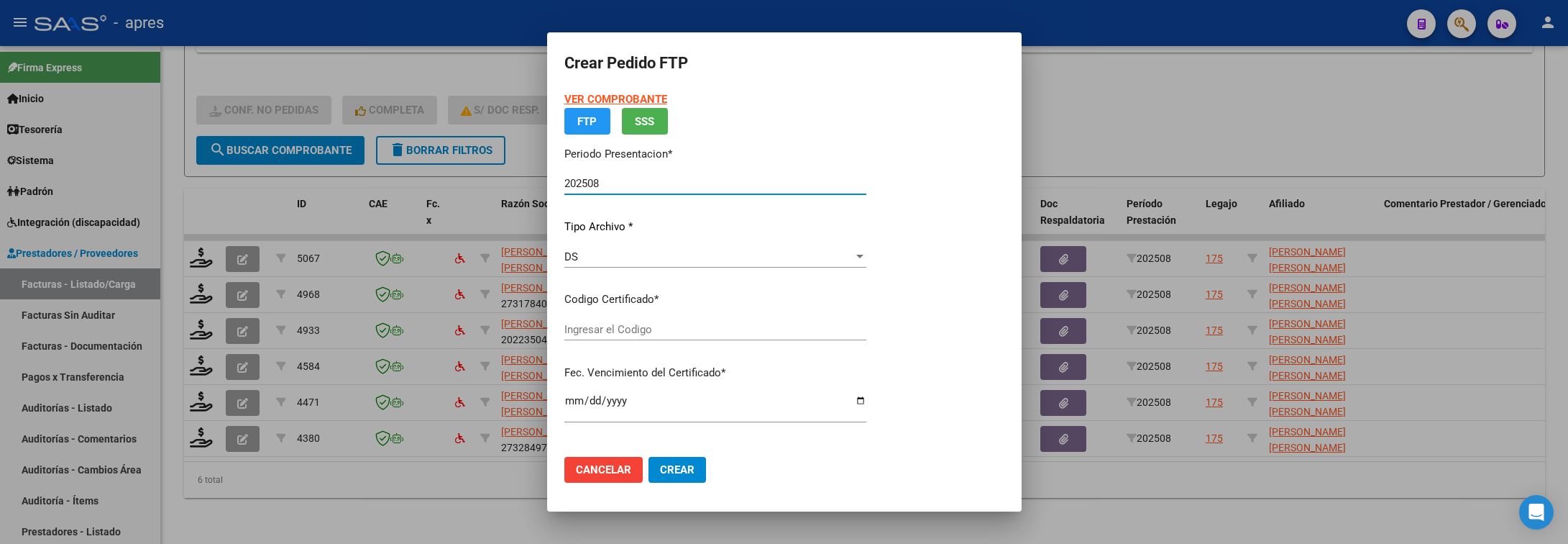
type input "ARG02000567880592022042520270425BS440"
type input "2027-04-25"
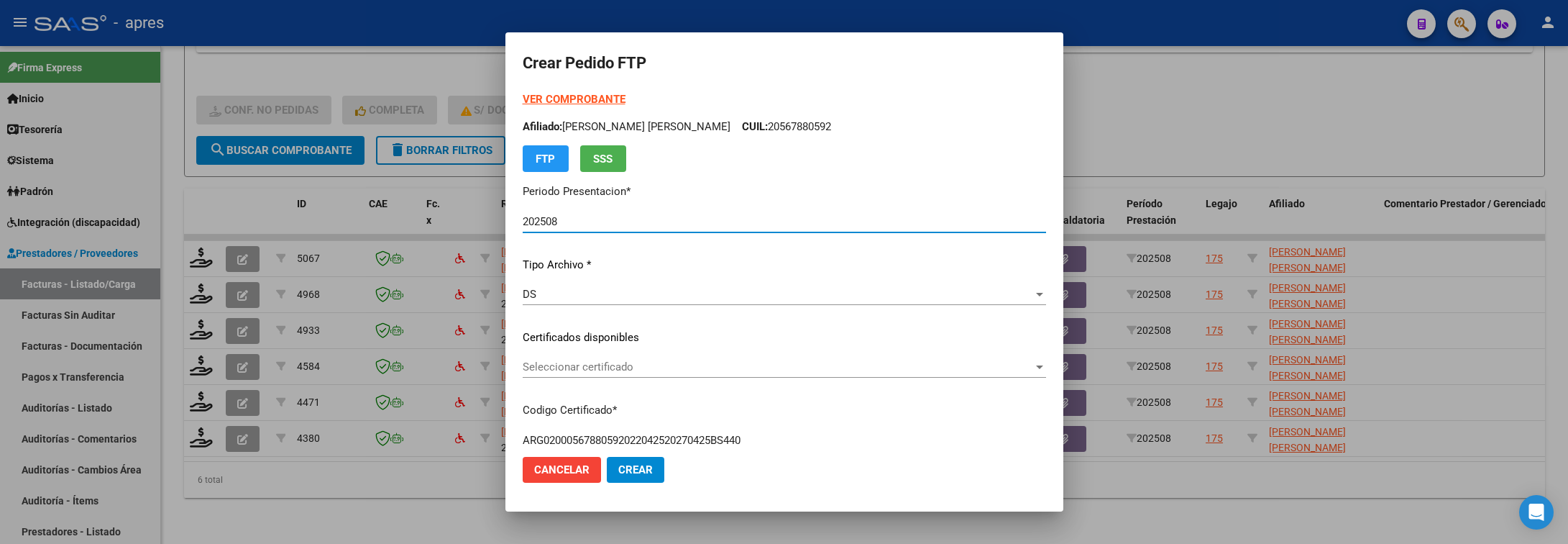
click at [882, 372] on span "Seleccionar certificado" at bounding box center [777, 367] width 510 height 13
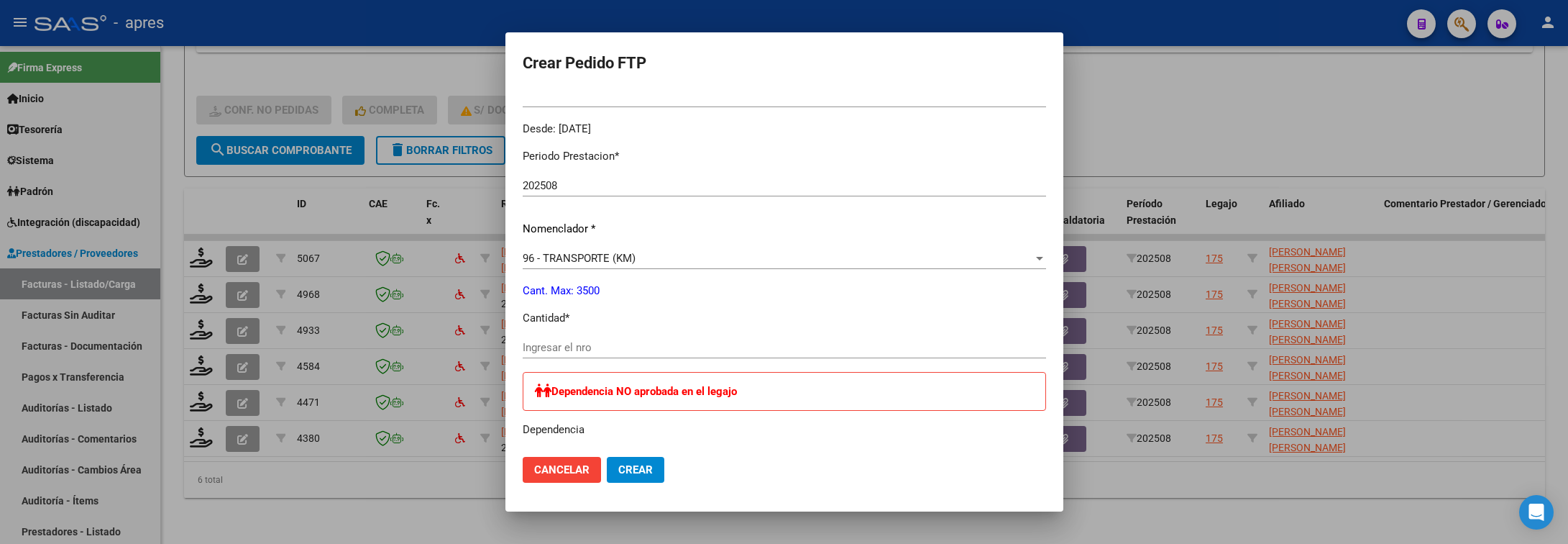
scroll to position [432, 0]
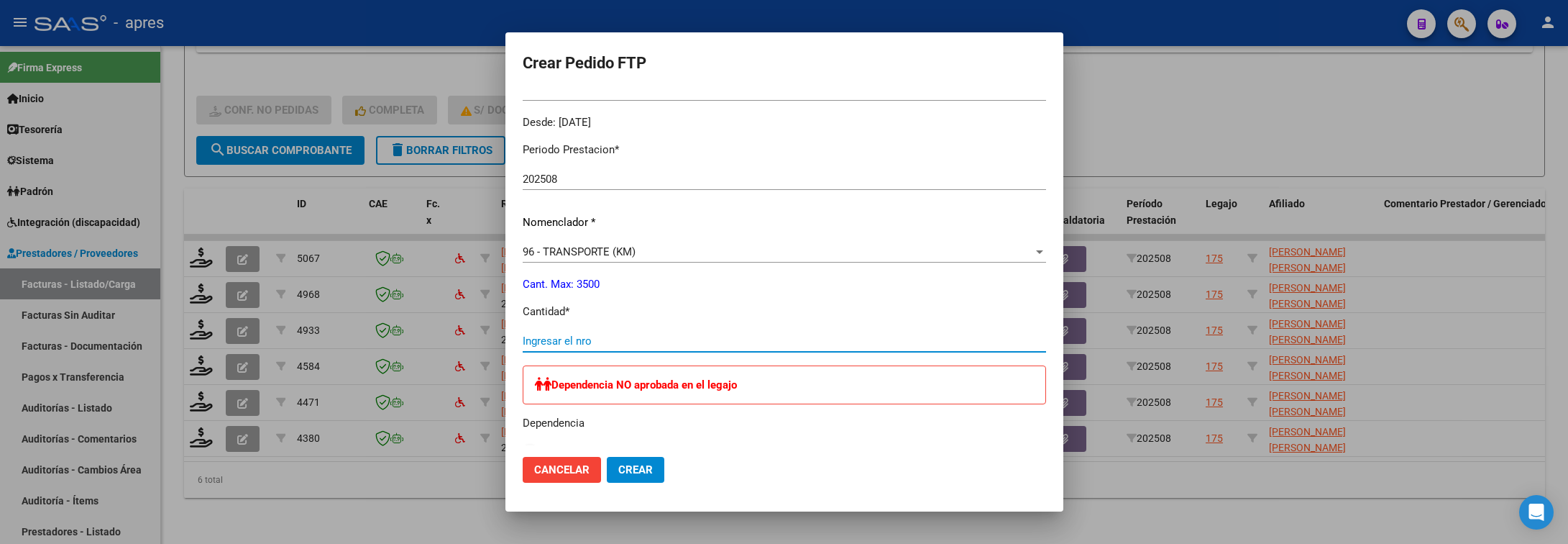
click at [761, 341] on input "Ingresar el nro" at bounding box center [784, 341] width 523 height 13
type input "385"
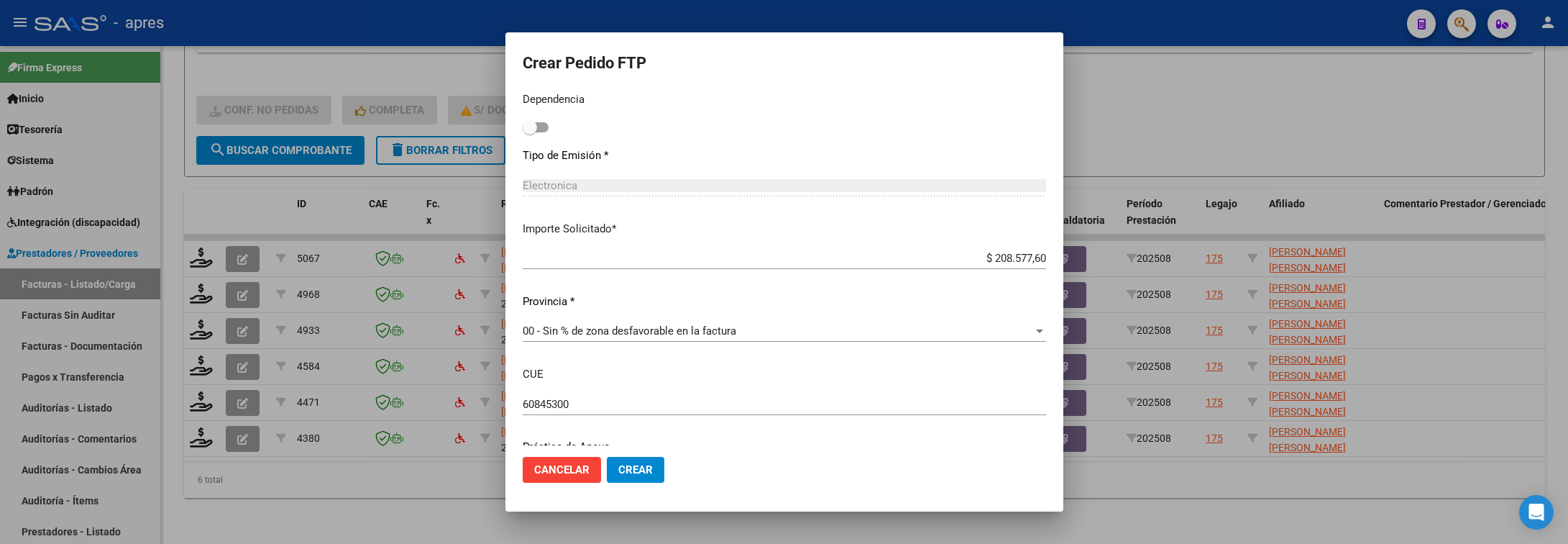
scroll to position [810, 0]
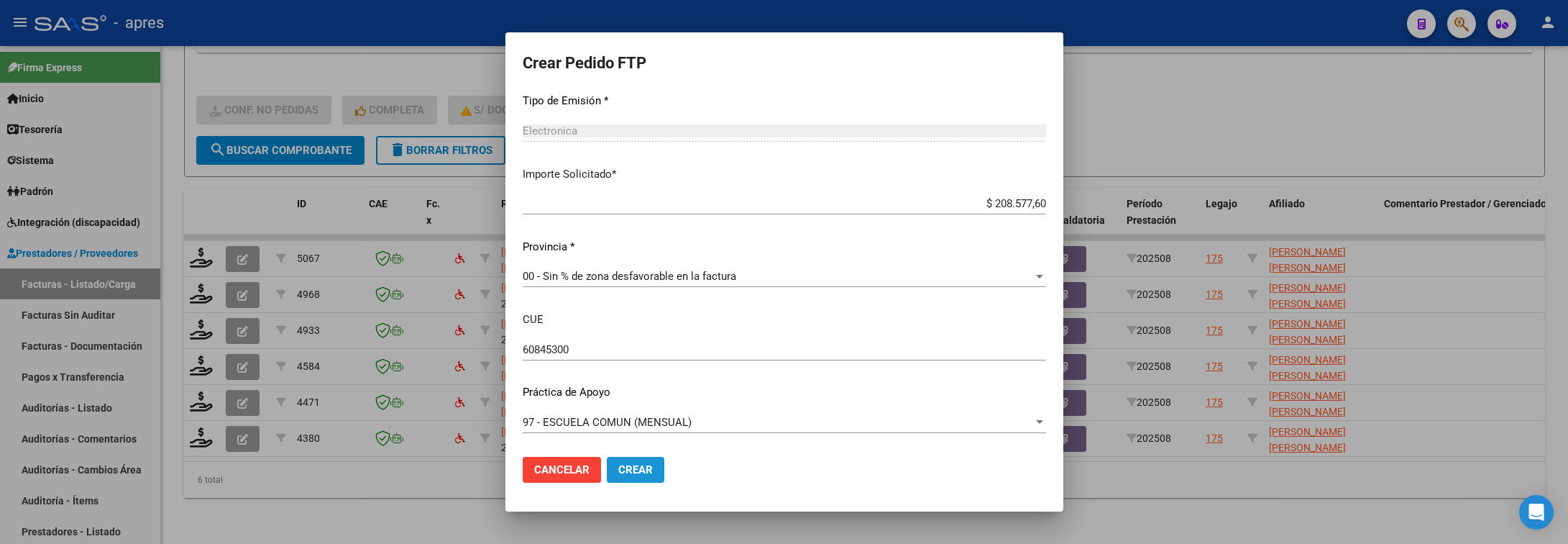
click at [635, 471] on span "Crear" at bounding box center [635, 470] width 34 height 13
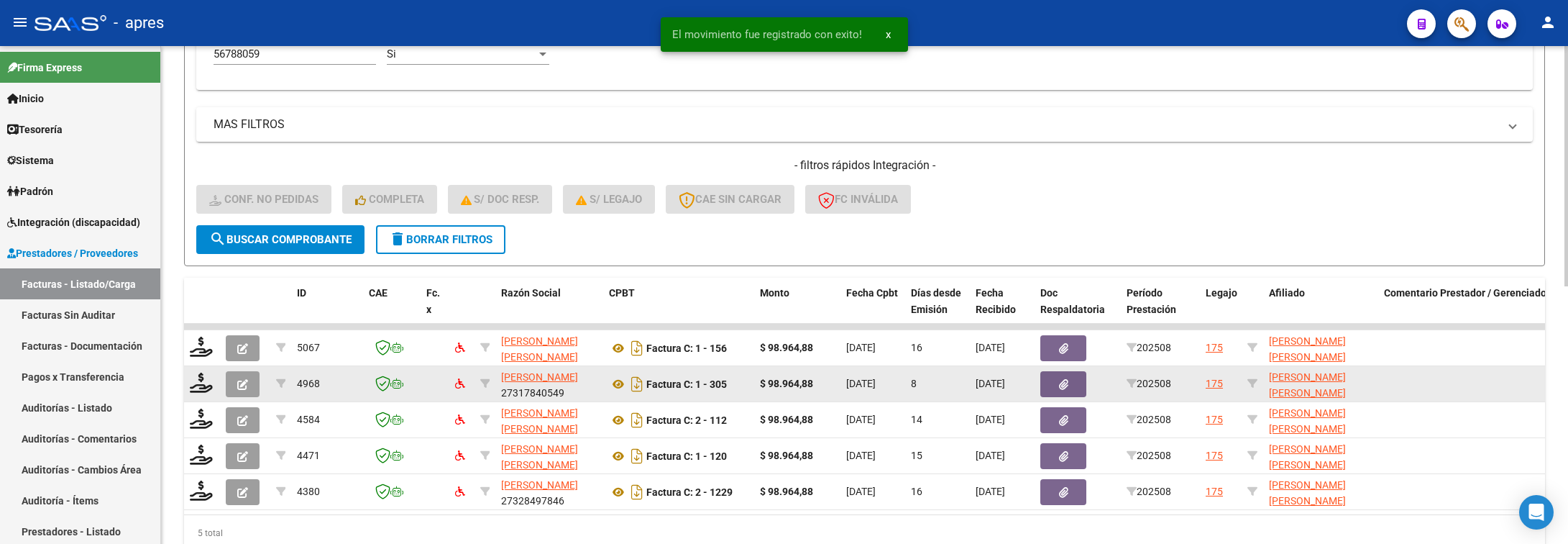
scroll to position [534, 0]
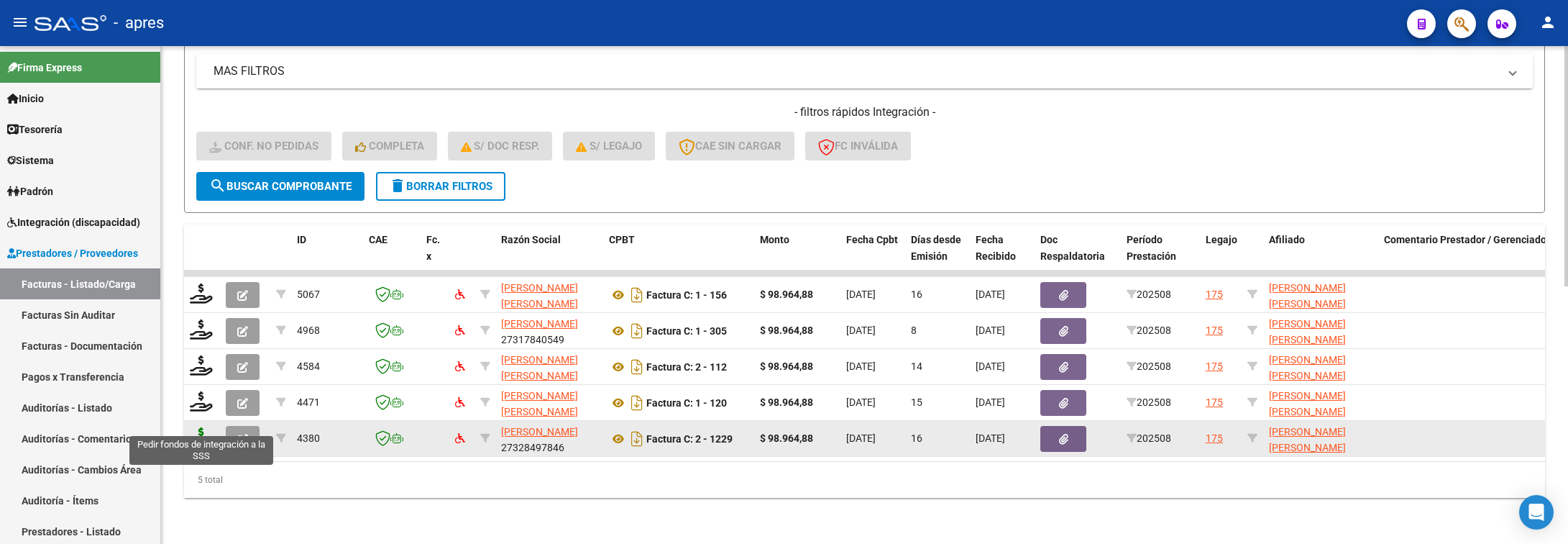
click at [199, 427] on icon at bounding box center [202, 438] width 23 height 20
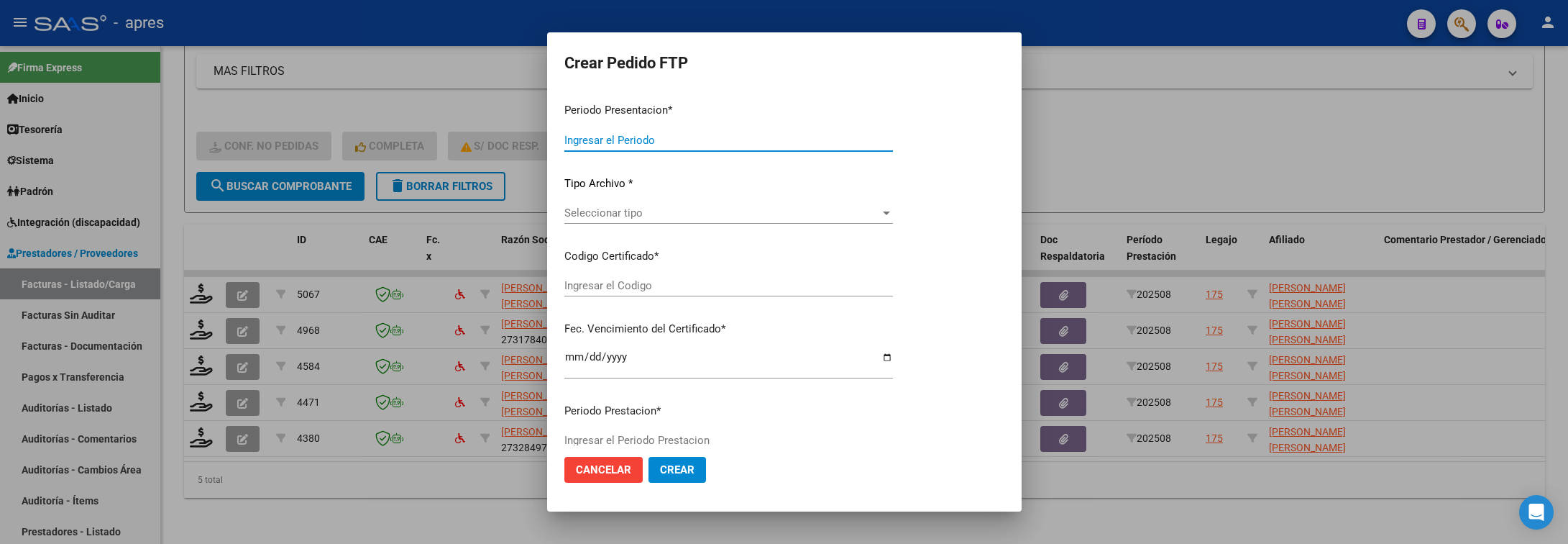
type input "202508"
type input "$ 98.964,88"
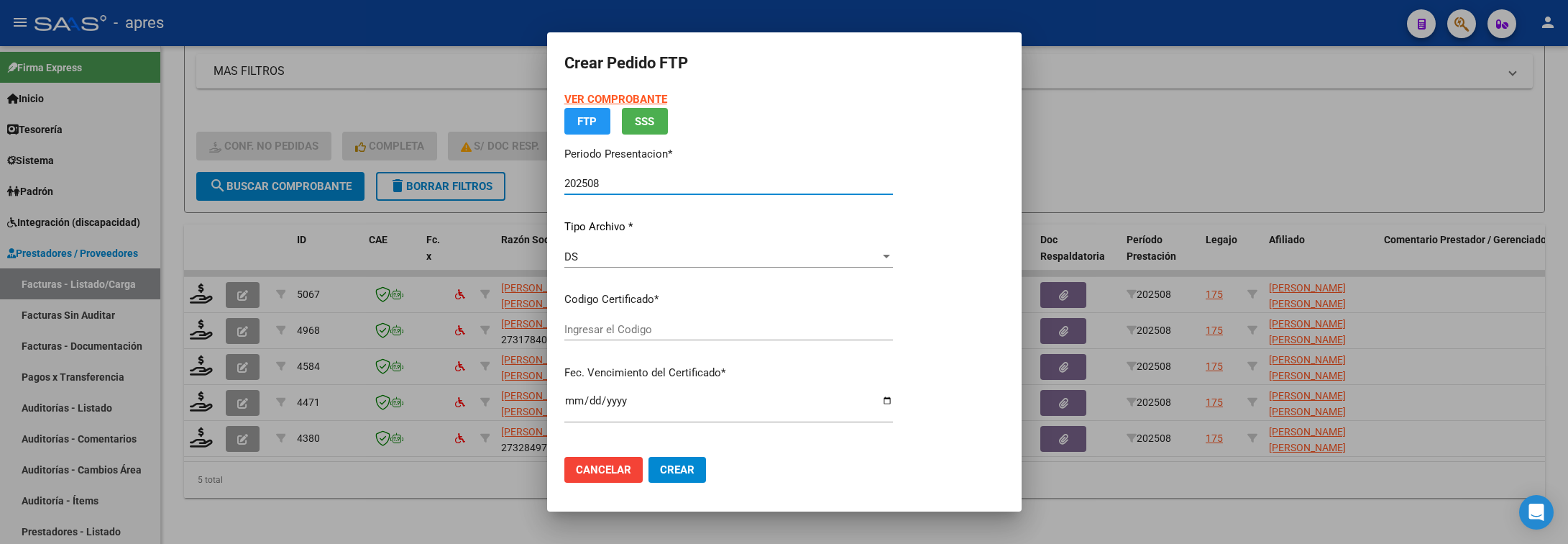
type input "ARG02000567880592022042520270425BS440"
type input "2027-04-25"
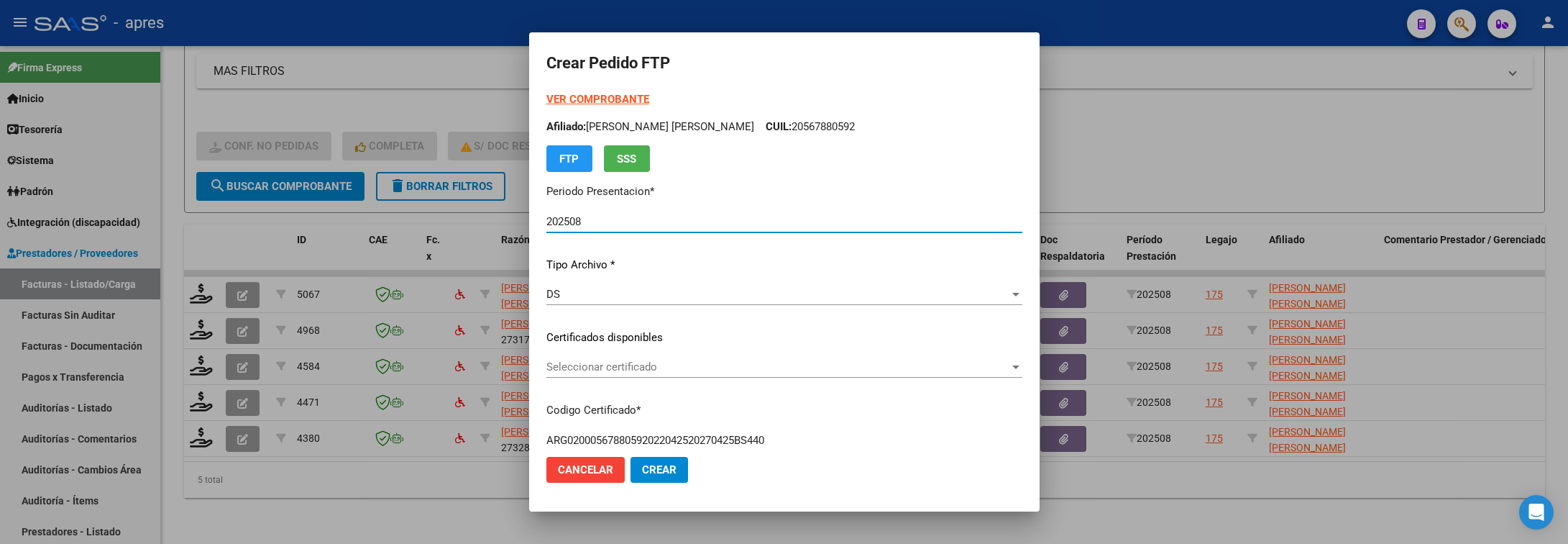
click at [885, 358] on div "Seleccionar certificado Seleccionar certificado" at bounding box center [785, 367] width 476 height 22
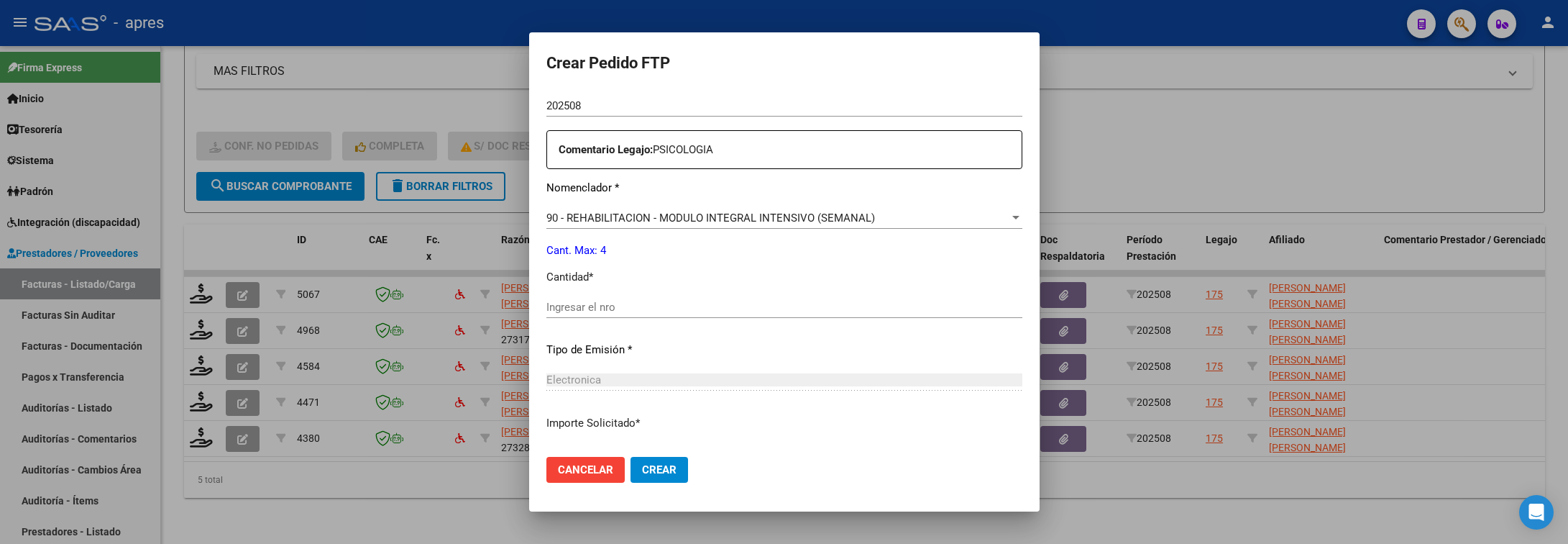
scroll to position [540, 0]
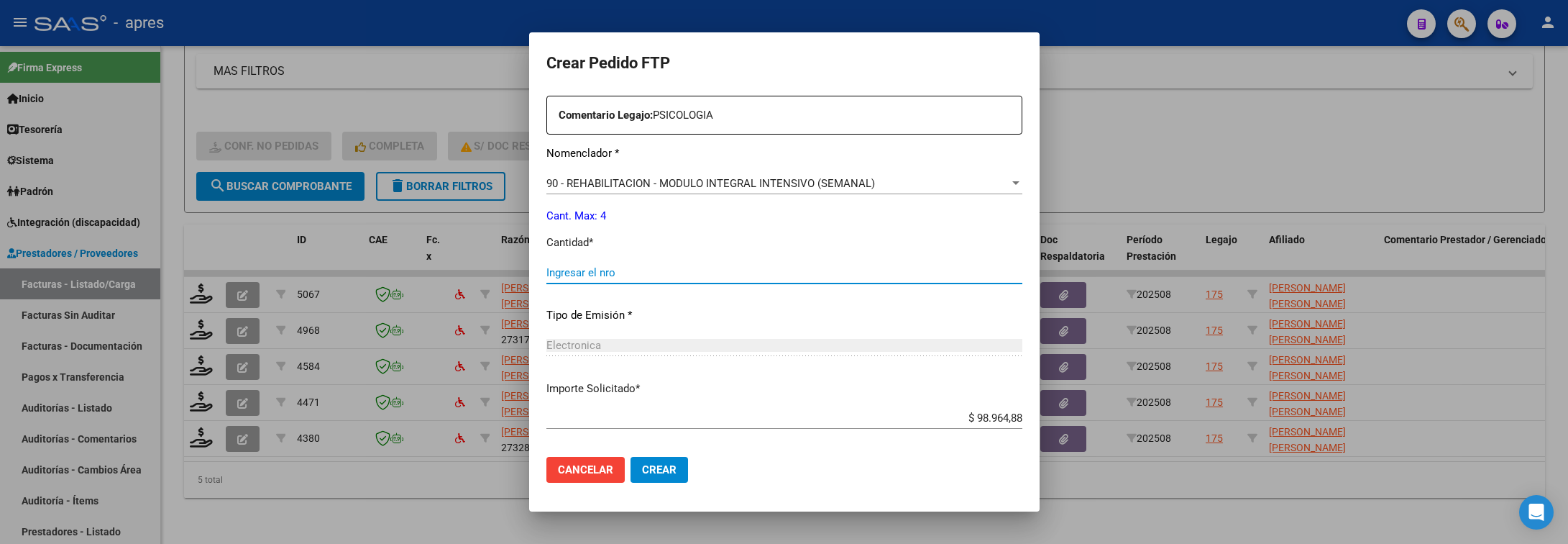
click at [715, 267] on input "Ingresar el nro" at bounding box center [785, 272] width 476 height 13
type input "4"
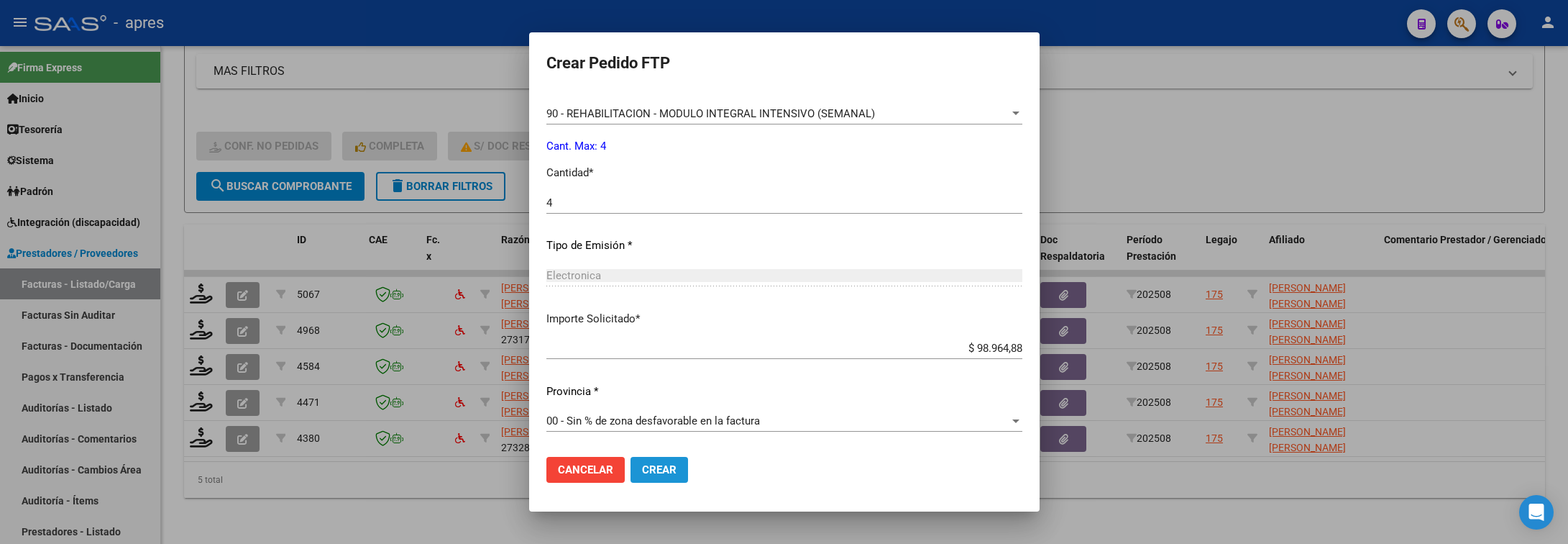
click at [642, 476] on span "Crear" at bounding box center [659, 470] width 34 height 13
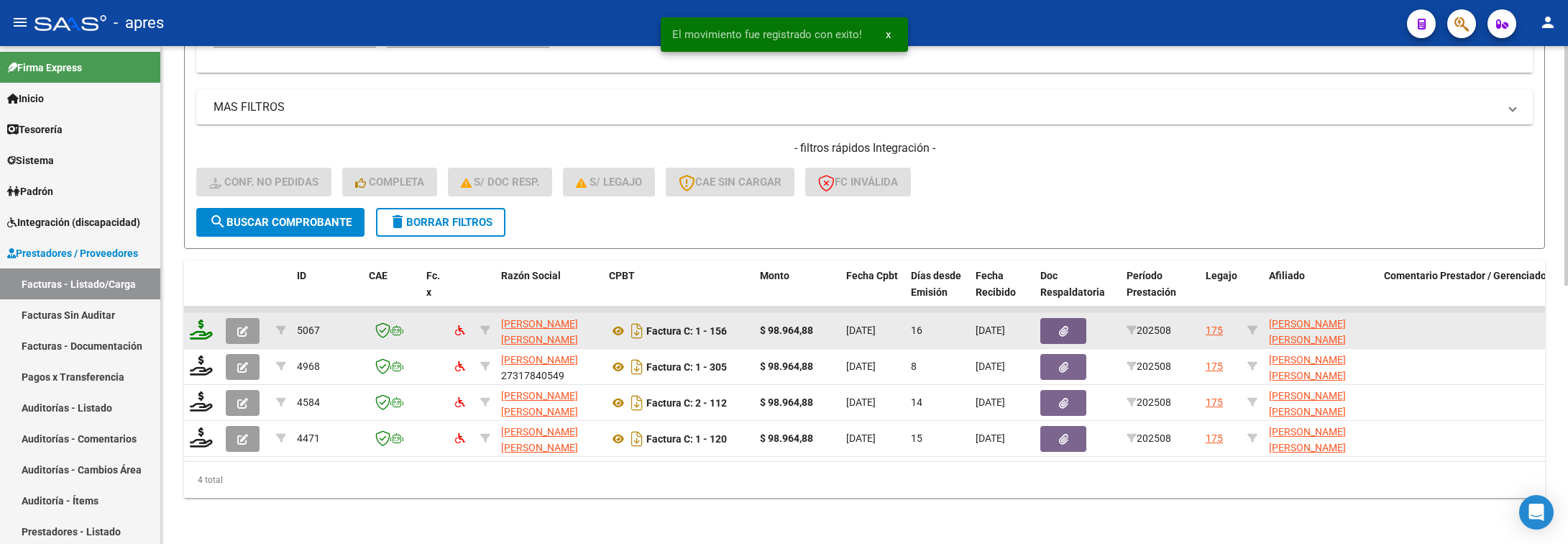
scroll to position [499, 0]
click at [197, 285] on datatable-header-cell at bounding box center [202, 292] width 36 height 63
click at [193, 320] on icon at bounding box center [202, 330] width 23 height 20
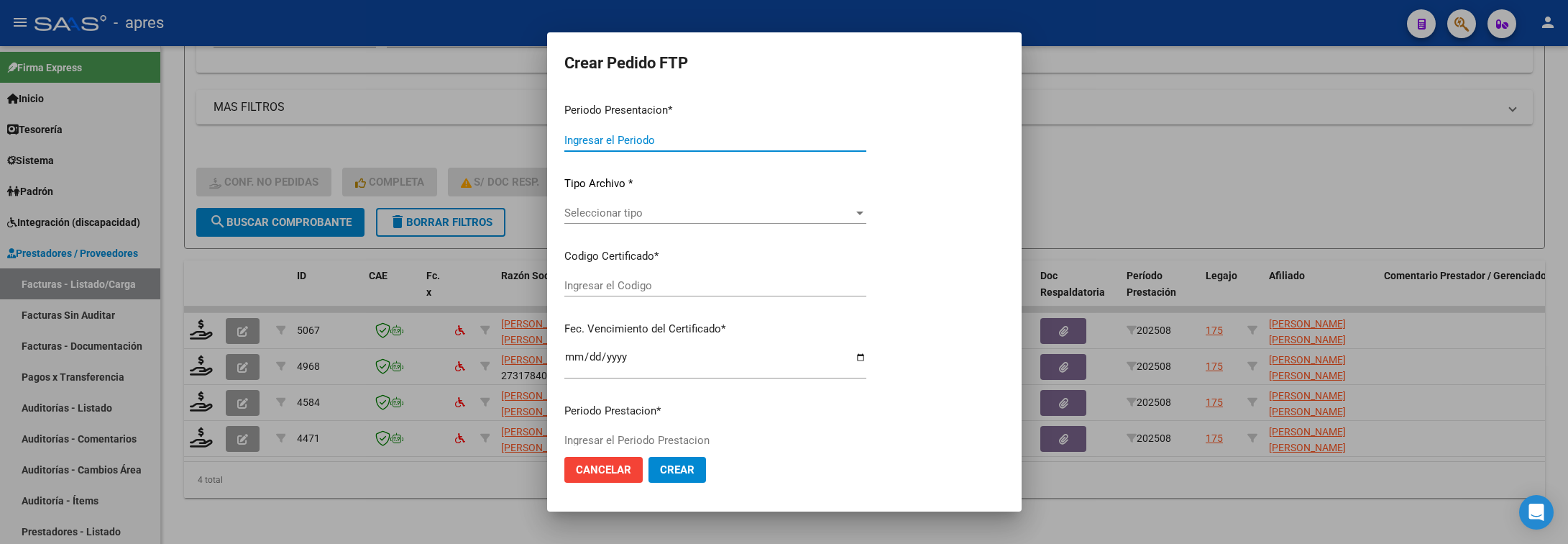
type input "202508"
type input "$ 98.964,88"
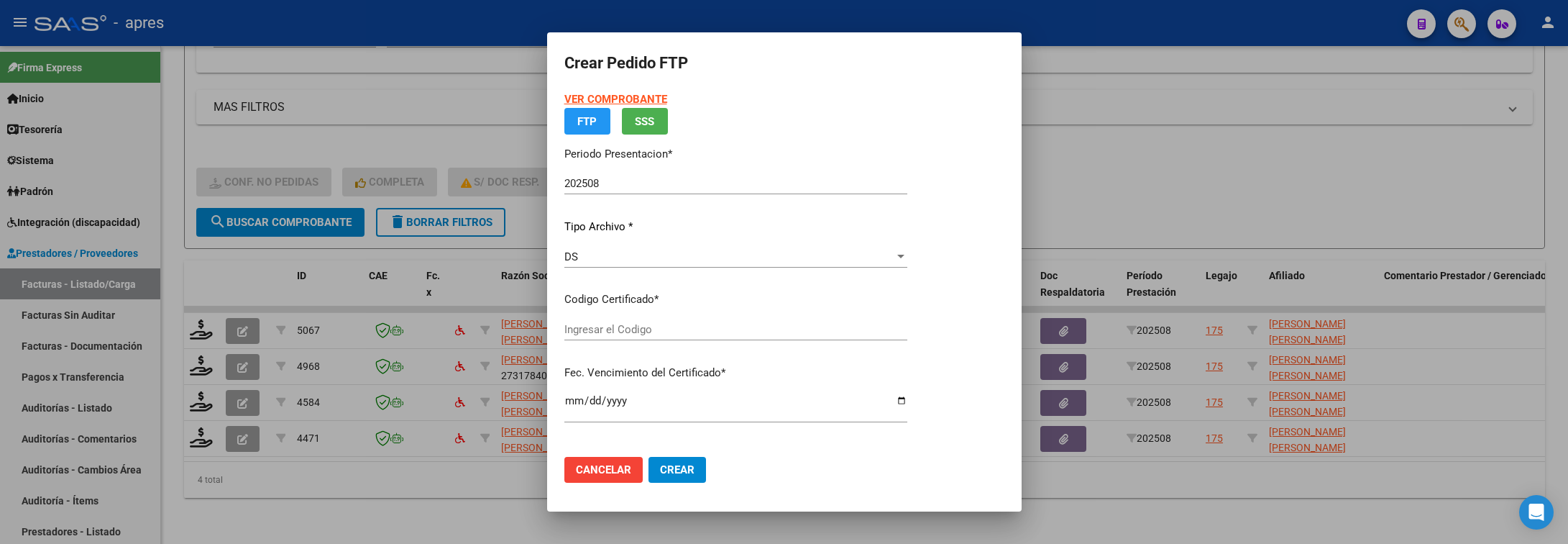
click at [954, 337] on div "VER COMPROBANTE ARCA Padrón FTP SSS Periodo Presentacion * 202508 Ingresar el P…" at bounding box center [784, 509] width 440 height 837
click at [938, 304] on div "VER COMPROBANTE ARCA Padrón FTP SSS Periodo Presentacion * 202508 Ingresar el P…" at bounding box center [784, 509] width 440 height 837
click at [751, 333] on input "Ingresar el Codigo" at bounding box center [735, 330] width 343 height 13
click at [579, 466] on span "Cancelar" at bounding box center [603, 470] width 55 height 13
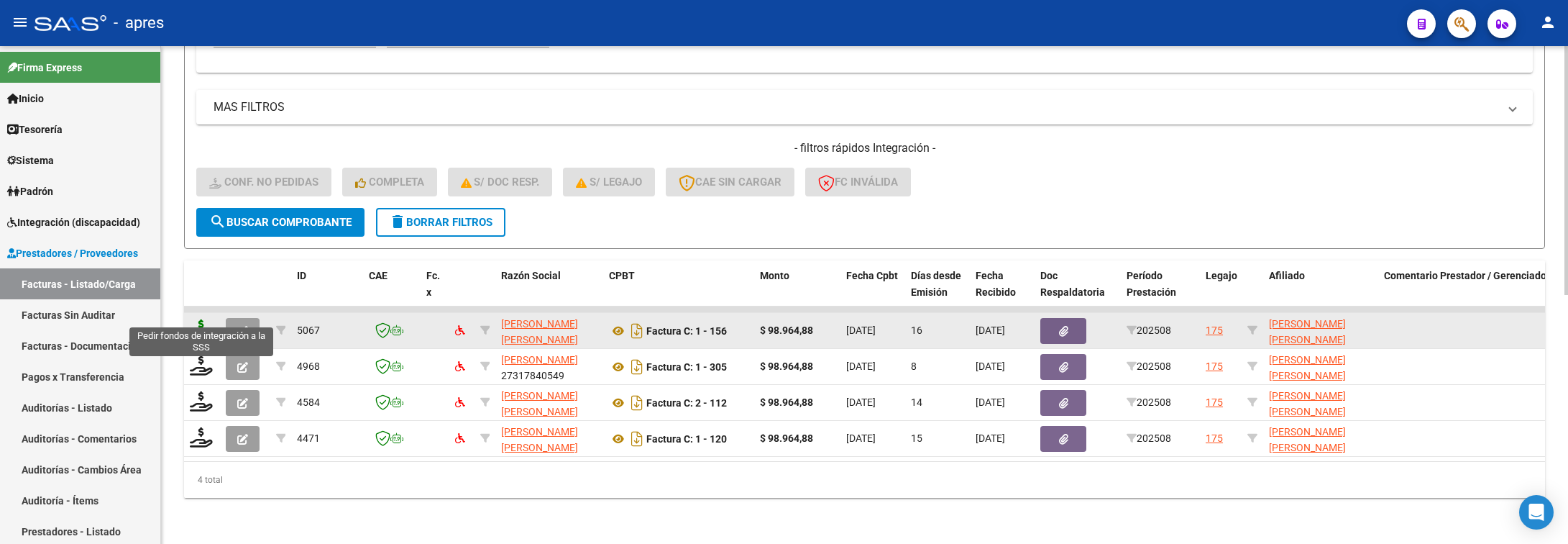
click at [202, 320] on icon at bounding box center [202, 330] width 23 height 20
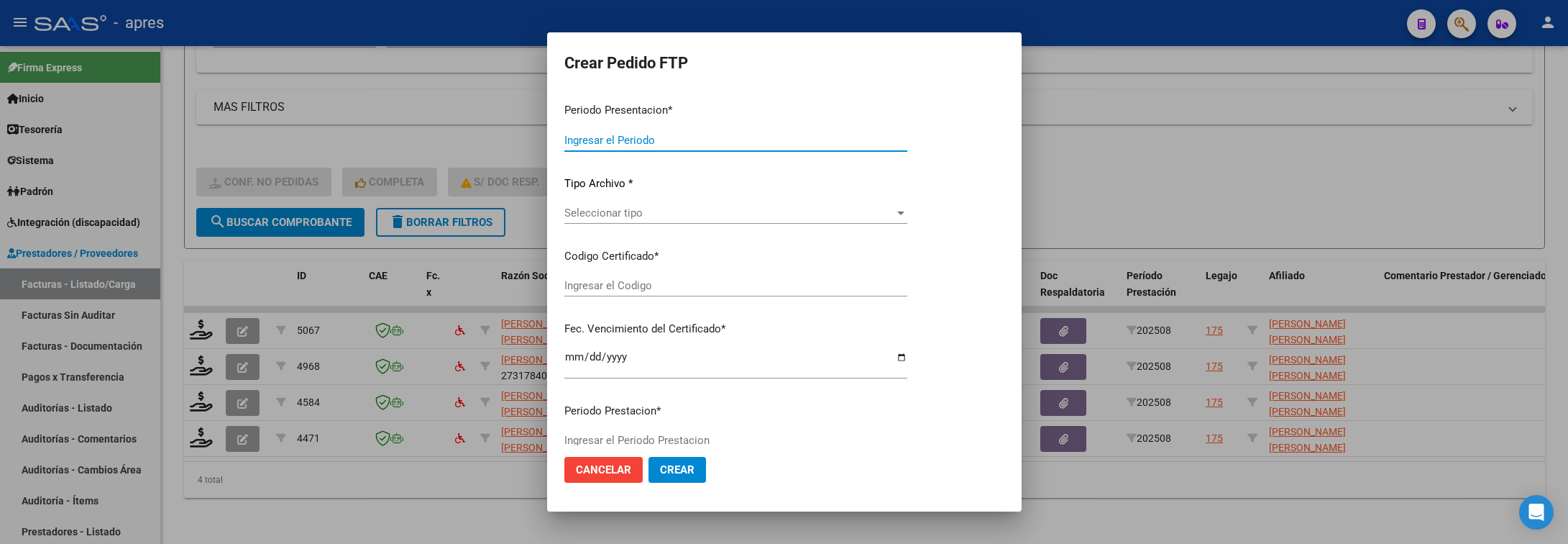
type input "ARG02000567880592022042520270425BS440"
type input "2027-04-25"
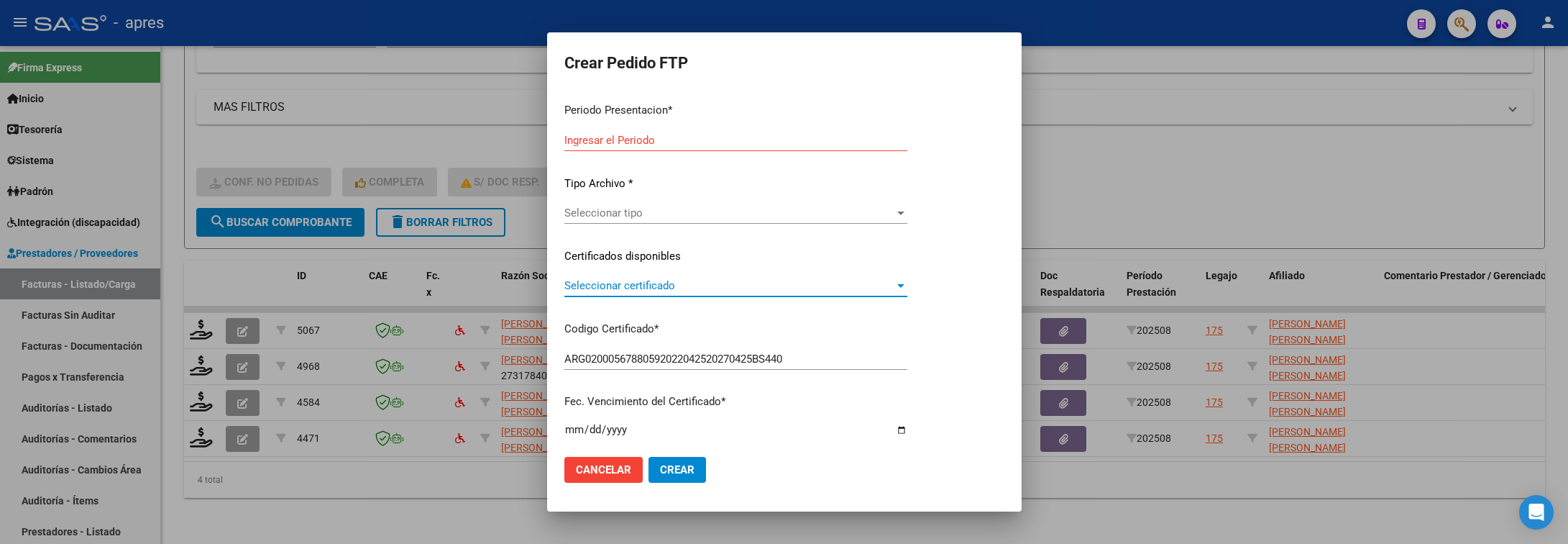
click at [768, 285] on span "Seleccionar certificado" at bounding box center [729, 285] width 330 height 13
click at [630, 464] on button "Cancelar" at bounding box center [603, 470] width 79 height 26
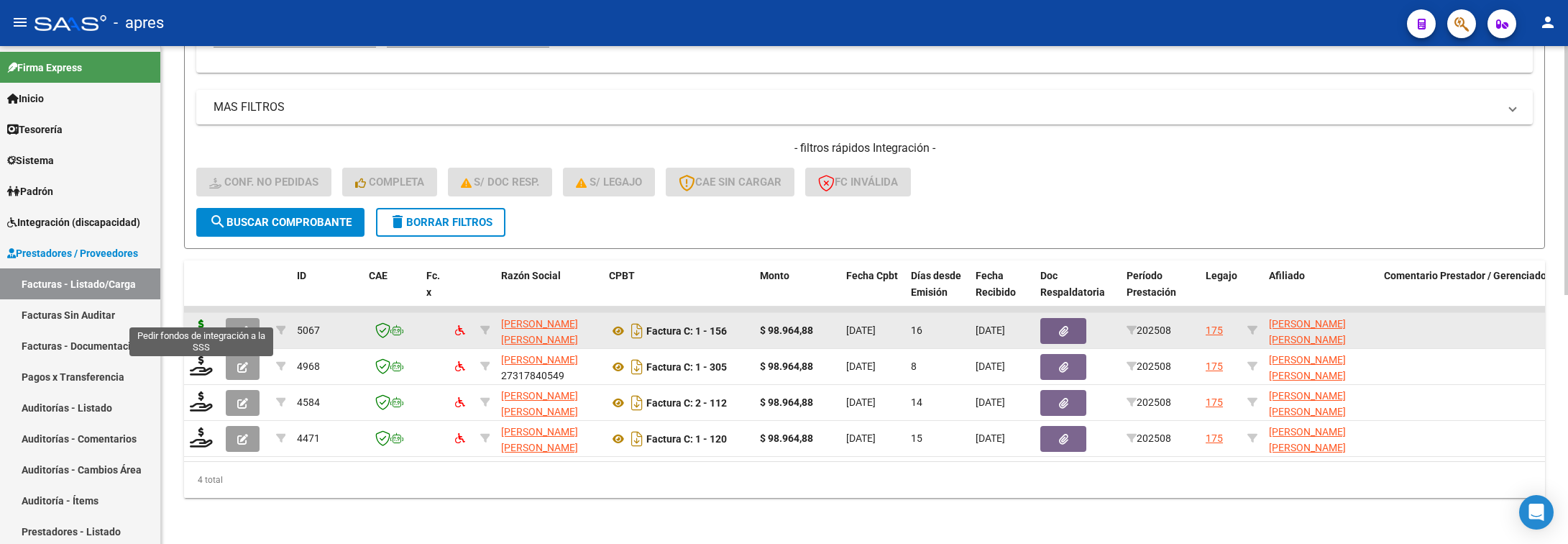
click at [193, 320] on icon at bounding box center [202, 330] width 23 height 20
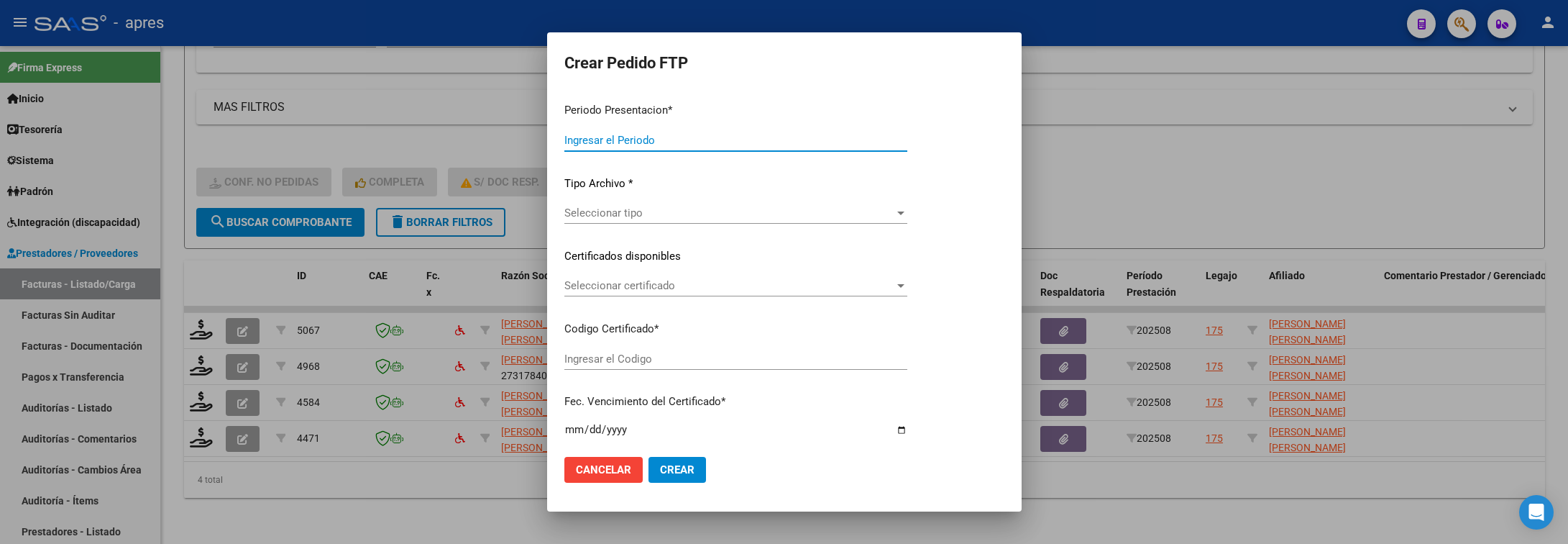
click at [611, 465] on span "Cancelar" at bounding box center [603, 470] width 55 height 13
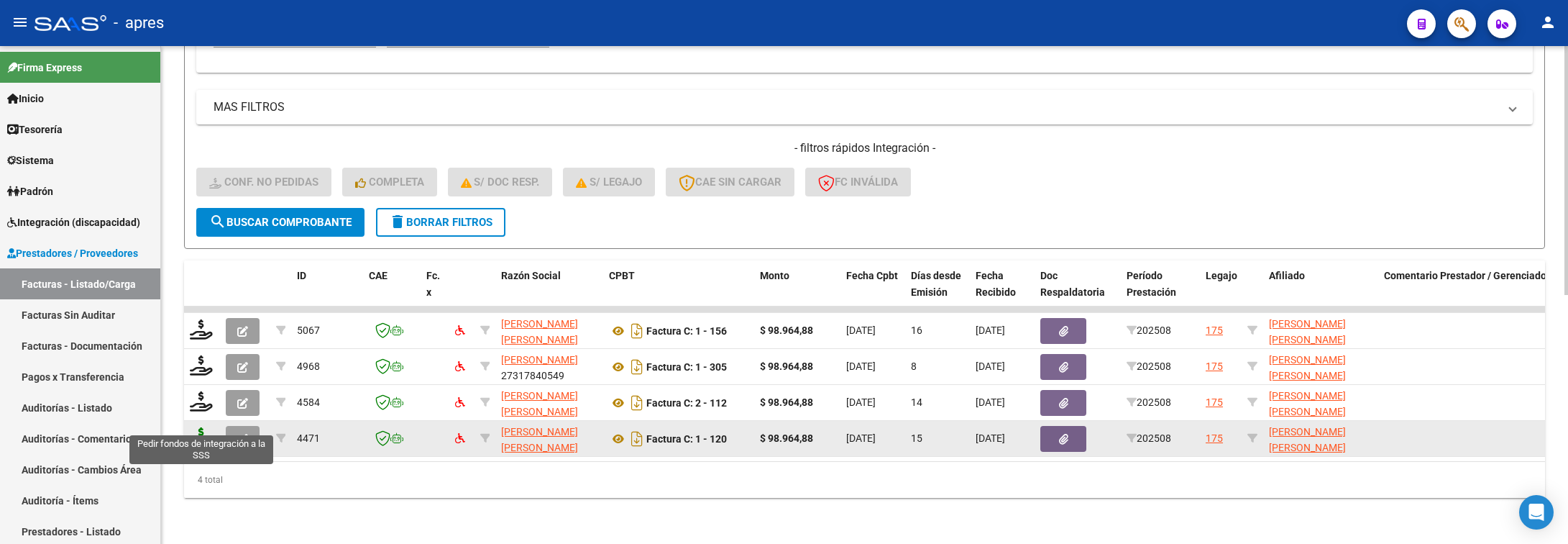
click at [203, 427] on icon at bounding box center [202, 438] width 23 height 20
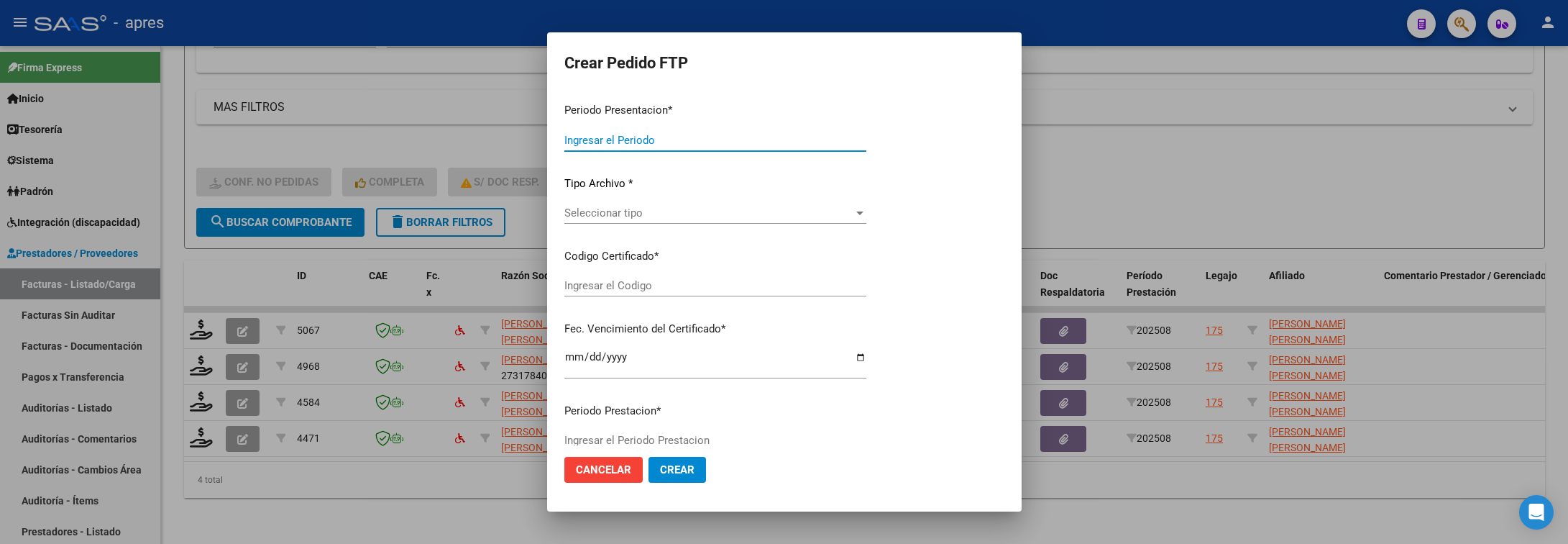
type input "202508"
type input "$ 98.964,88"
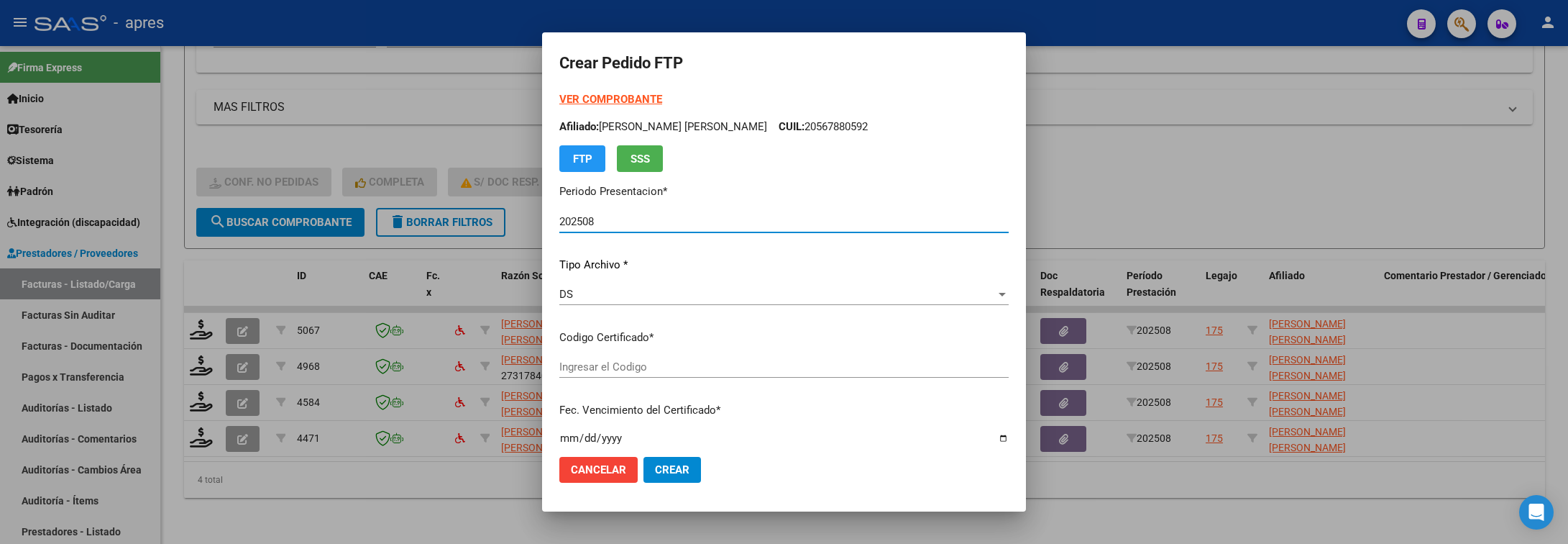
type input "ARG02000567880592022042520270425BS440"
type input "2027-04-25"
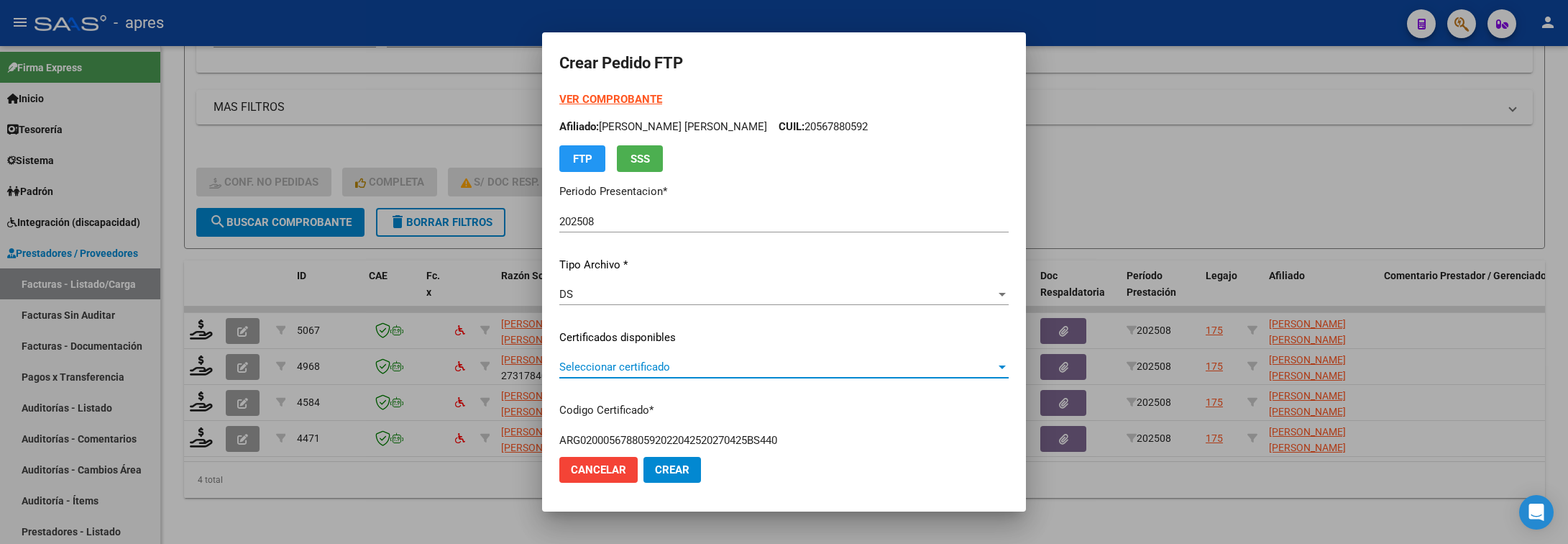
click at [844, 361] on span "Seleccionar certificado" at bounding box center [777, 367] width 437 height 13
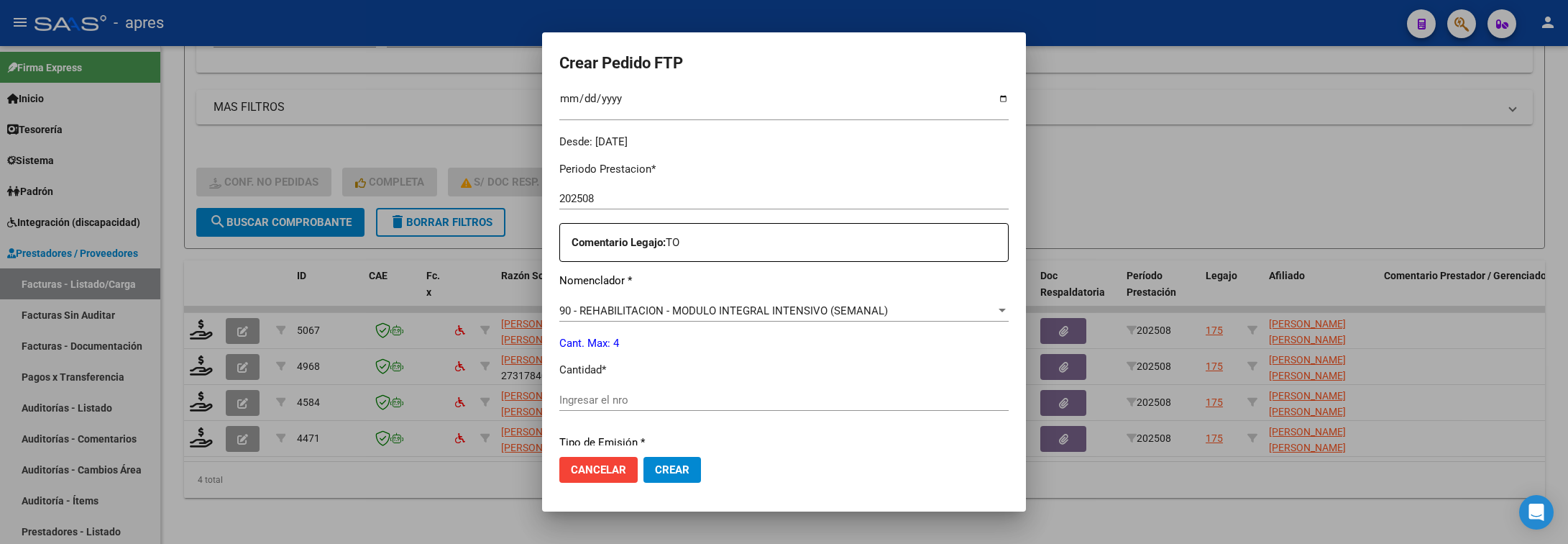
scroll to position [432, 0]
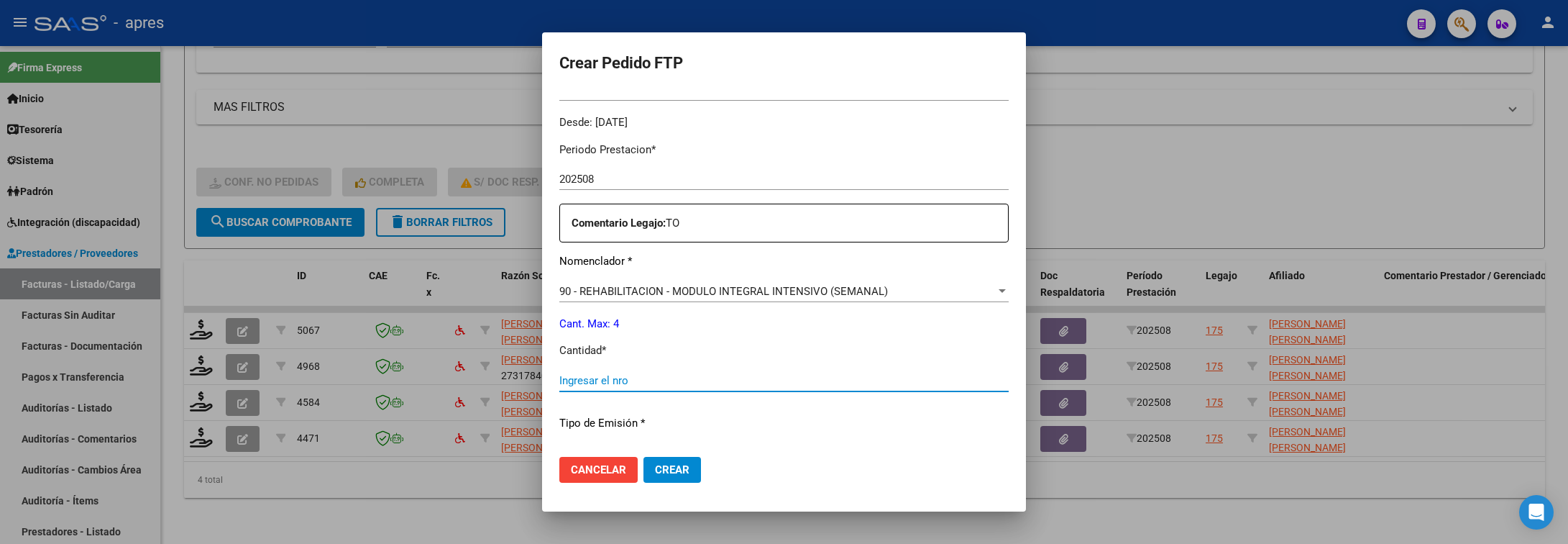
click at [840, 379] on input "Ingresar el nro" at bounding box center [783, 381] width 449 height 13
type input "4"
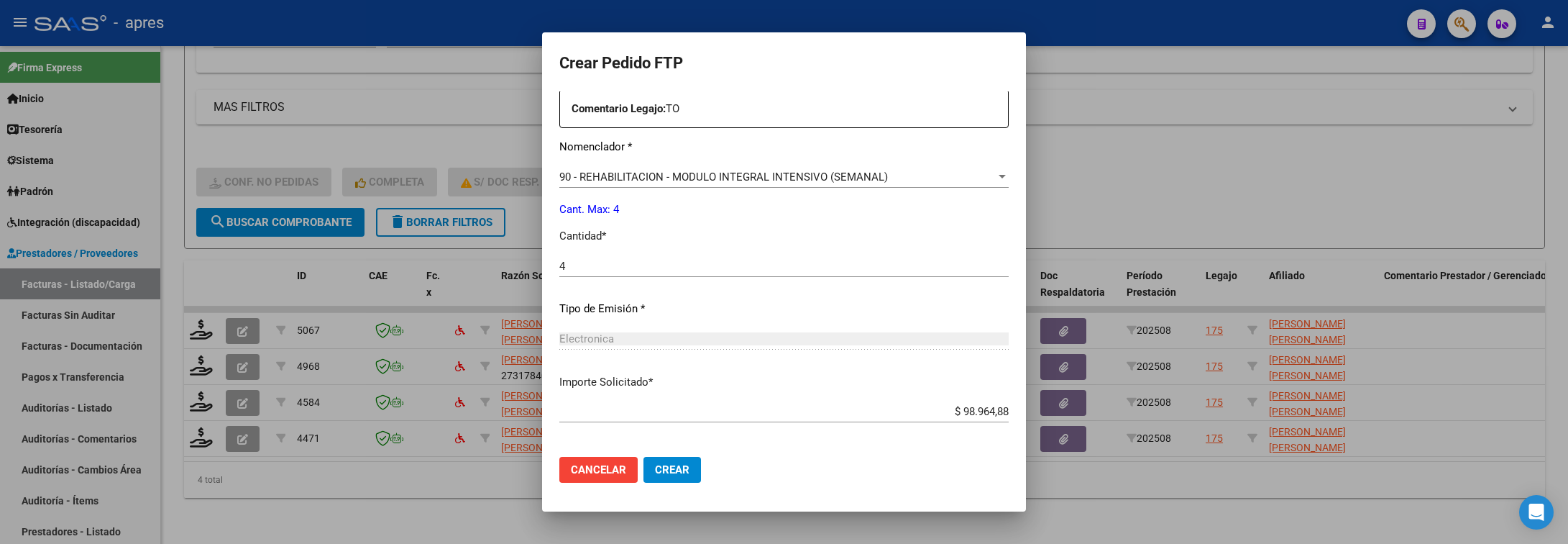
scroll to position [610, 0]
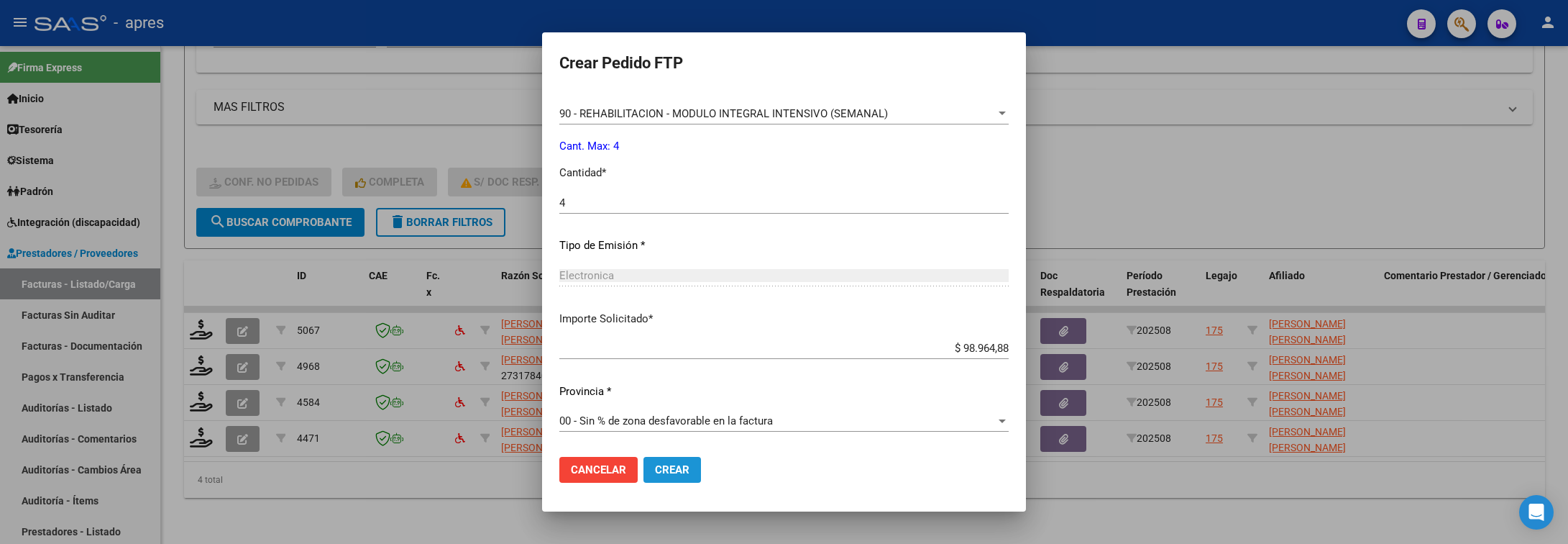
click at [663, 467] on span "Crear" at bounding box center [672, 470] width 34 height 13
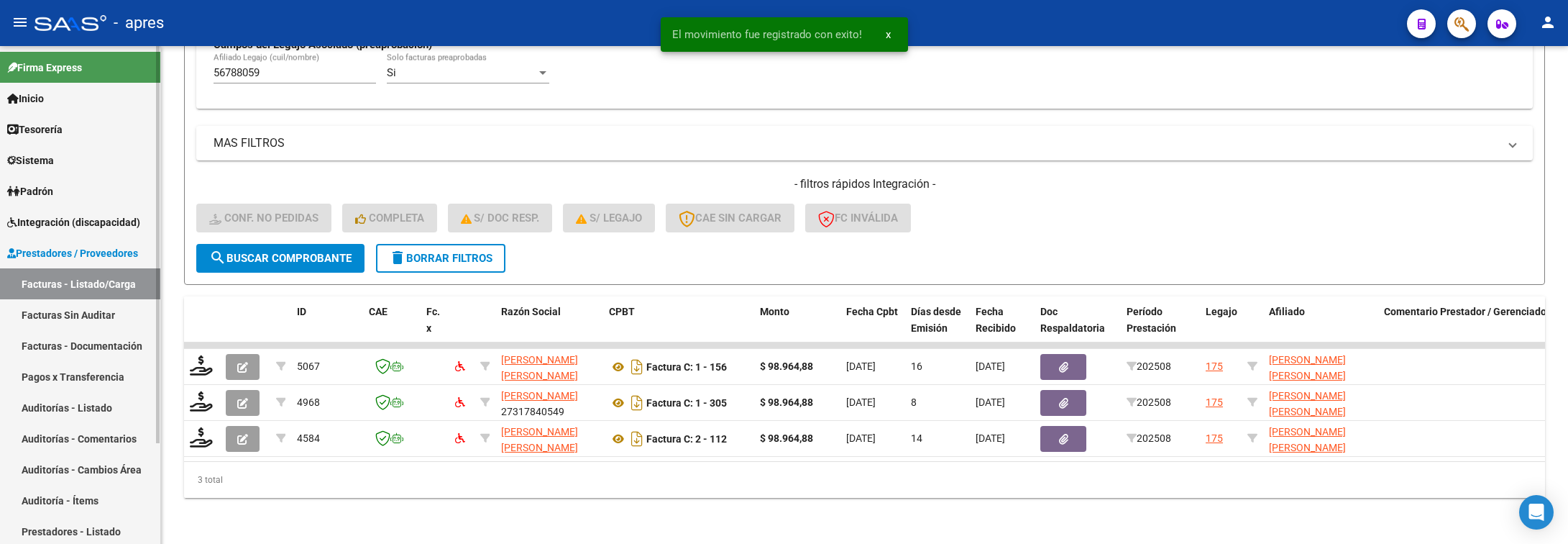
scroll to position [462, 0]
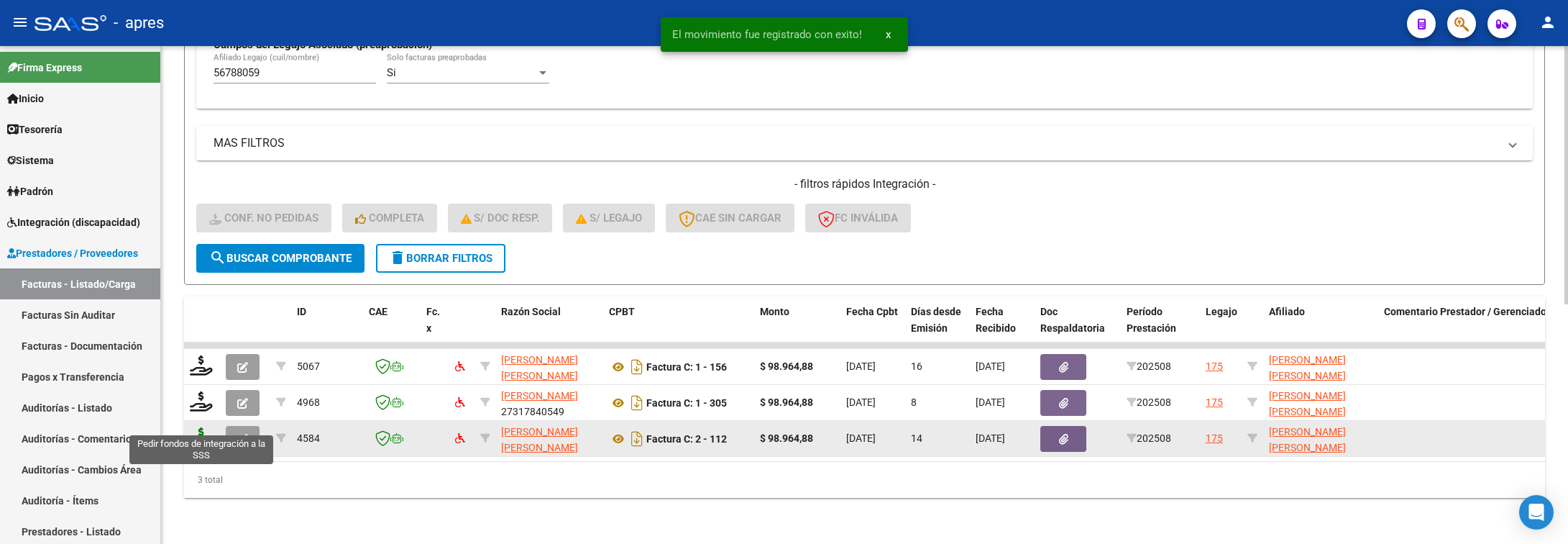
click at [199, 427] on icon at bounding box center [202, 438] width 23 height 20
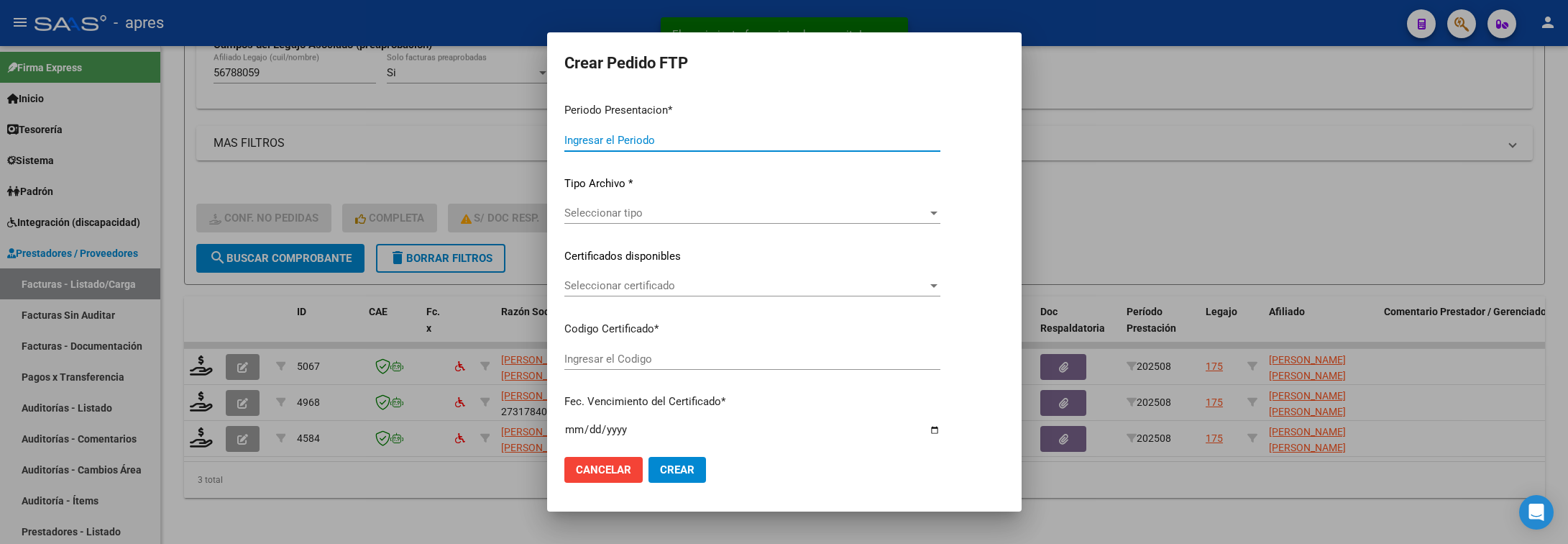
type input "202508"
type input "$ 98.964,88"
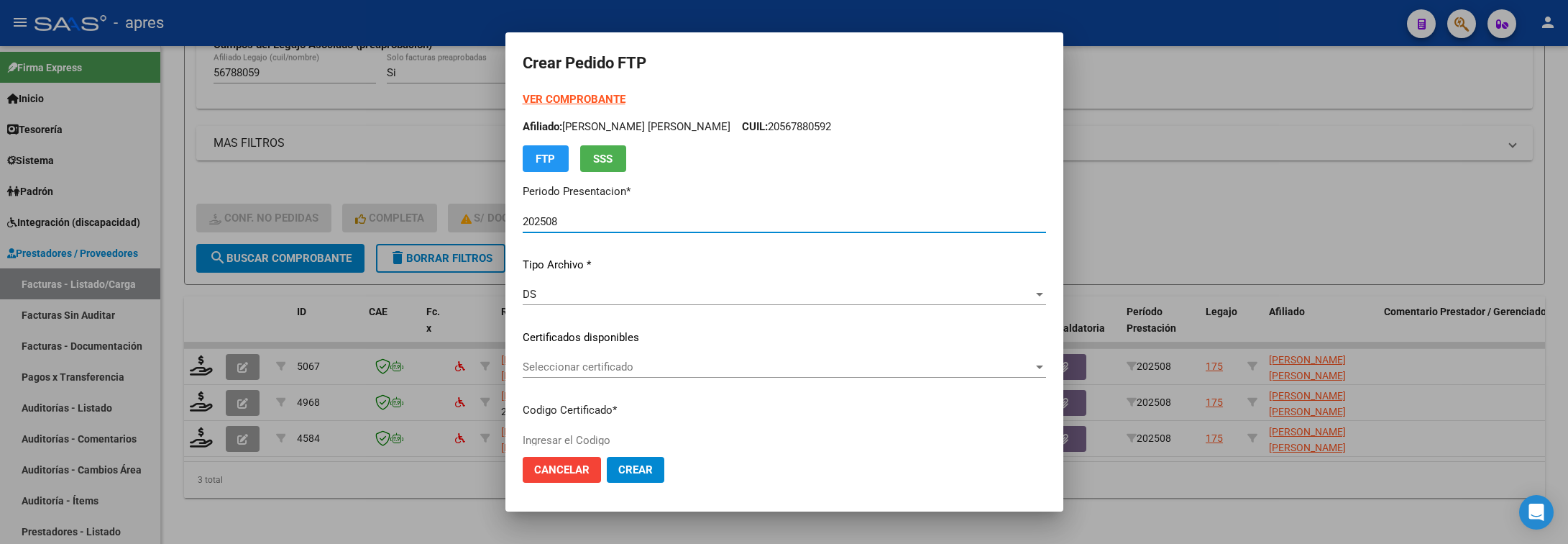
type input "ARG02000567880592022042520270425BS440"
type input "2027-04-25"
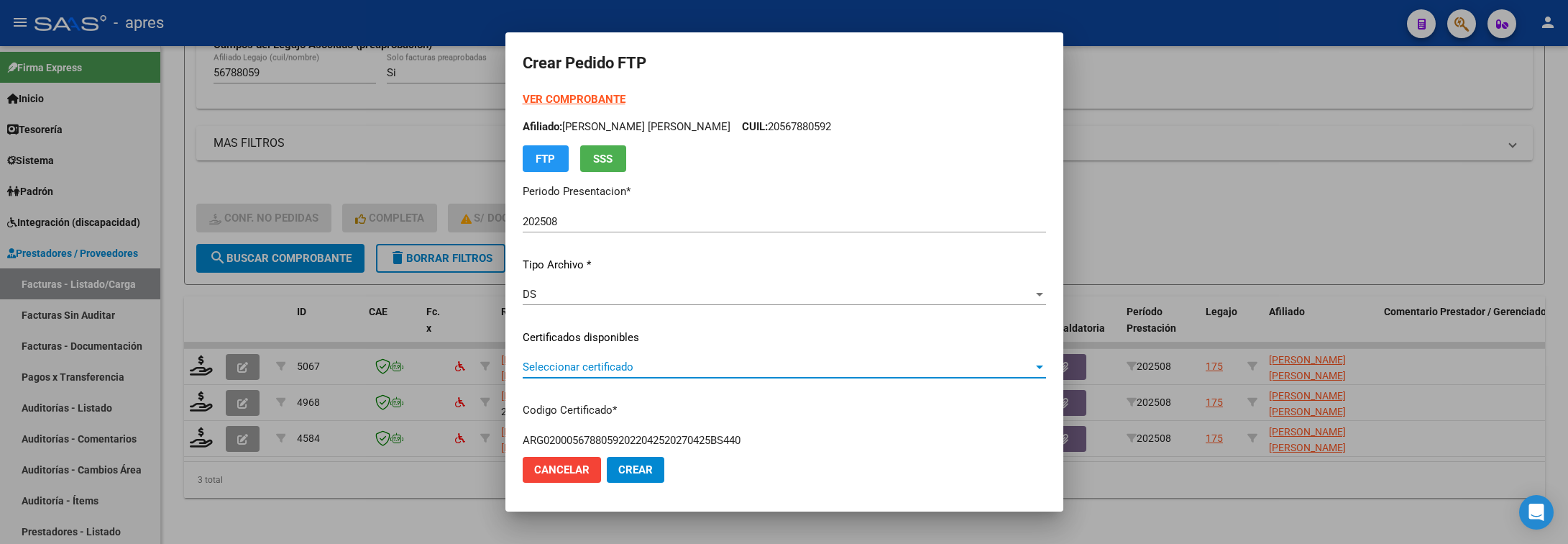
click at [657, 366] on span "Seleccionar certificado" at bounding box center [777, 367] width 510 height 13
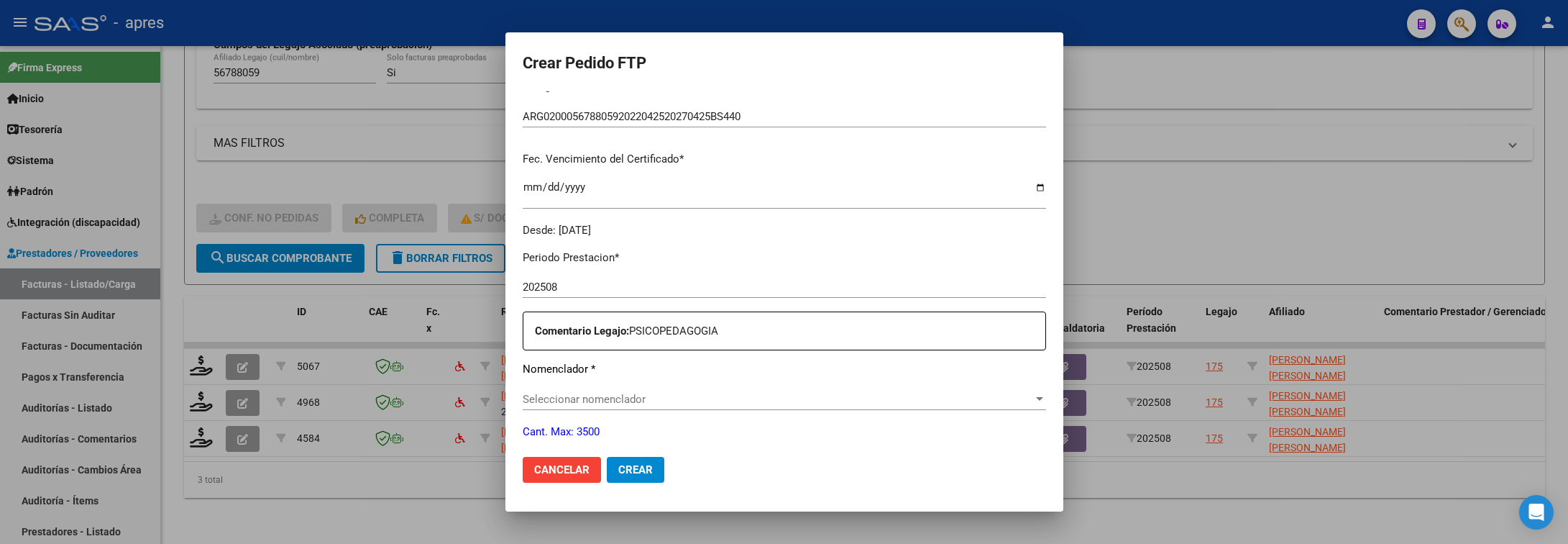
scroll to position [432, 0]
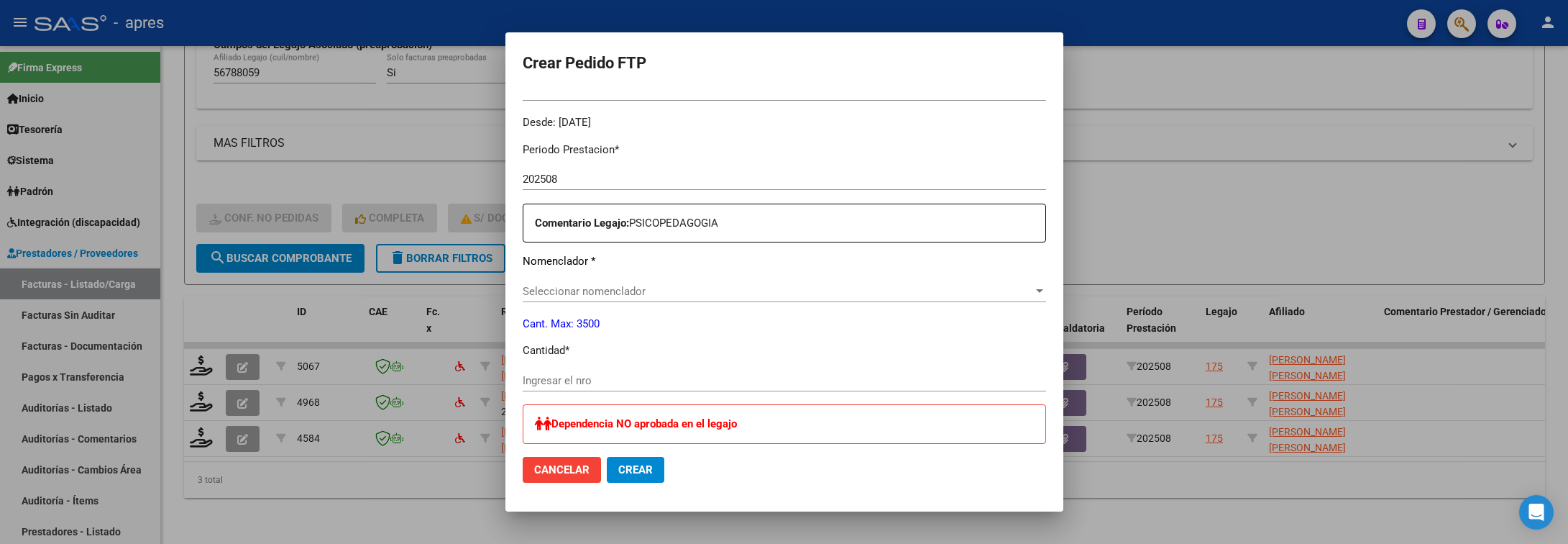
click at [665, 290] on span "Seleccionar nomenclador" at bounding box center [777, 291] width 510 height 13
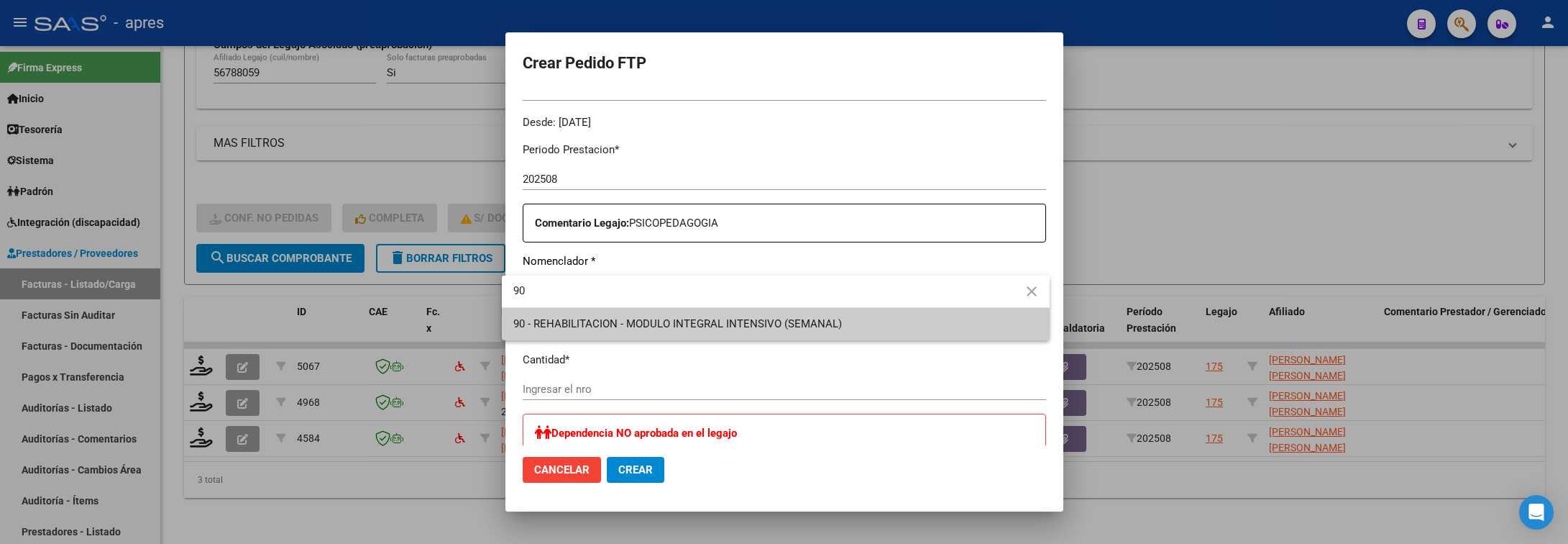
type input "90"
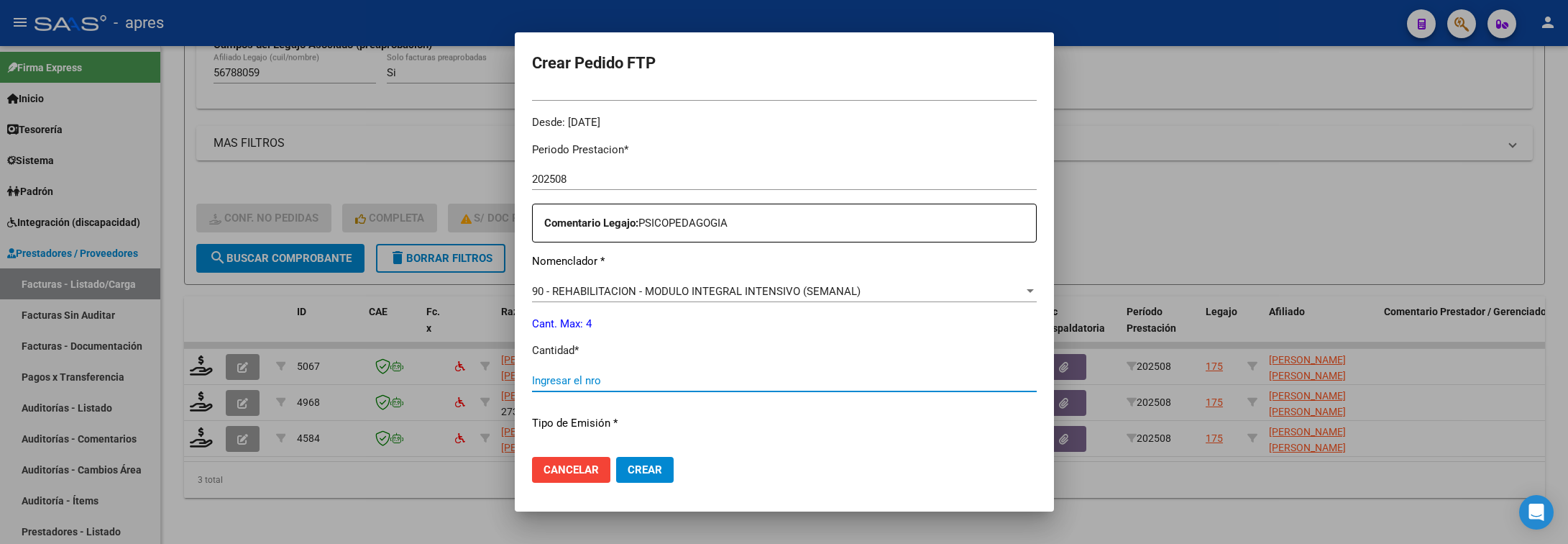
click at [532, 376] on input "Ingresar el nro" at bounding box center [784, 381] width 504 height 13
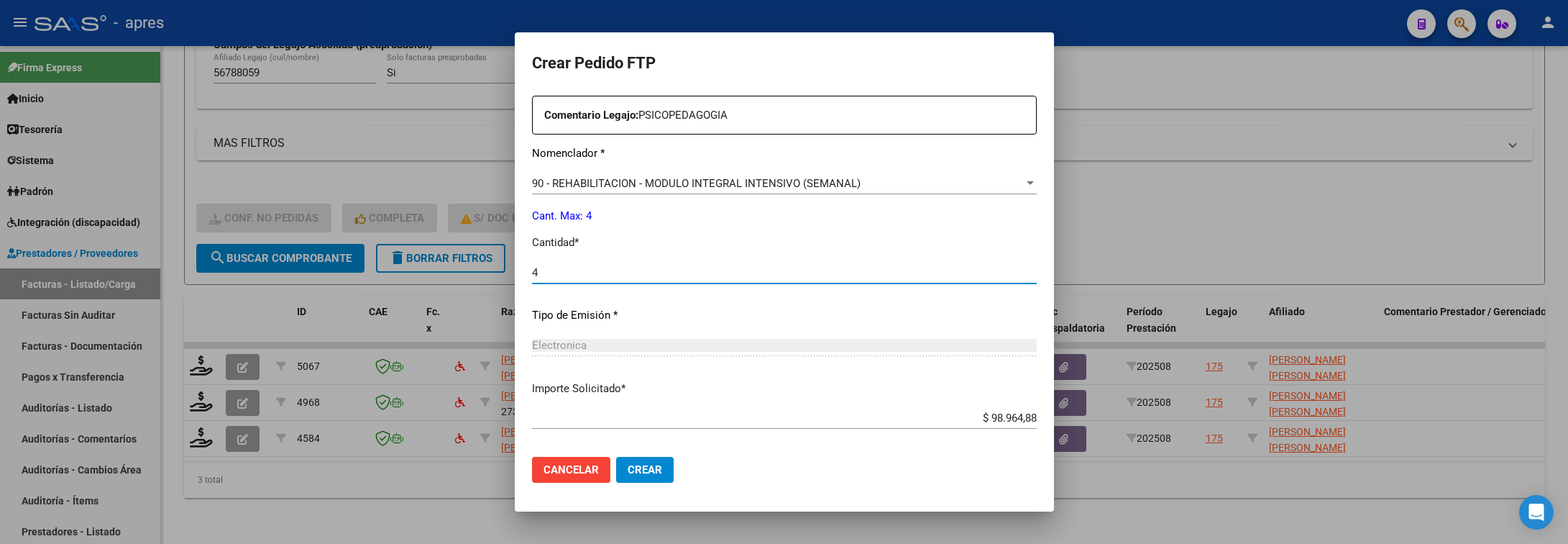
scroll to position [610, 0]
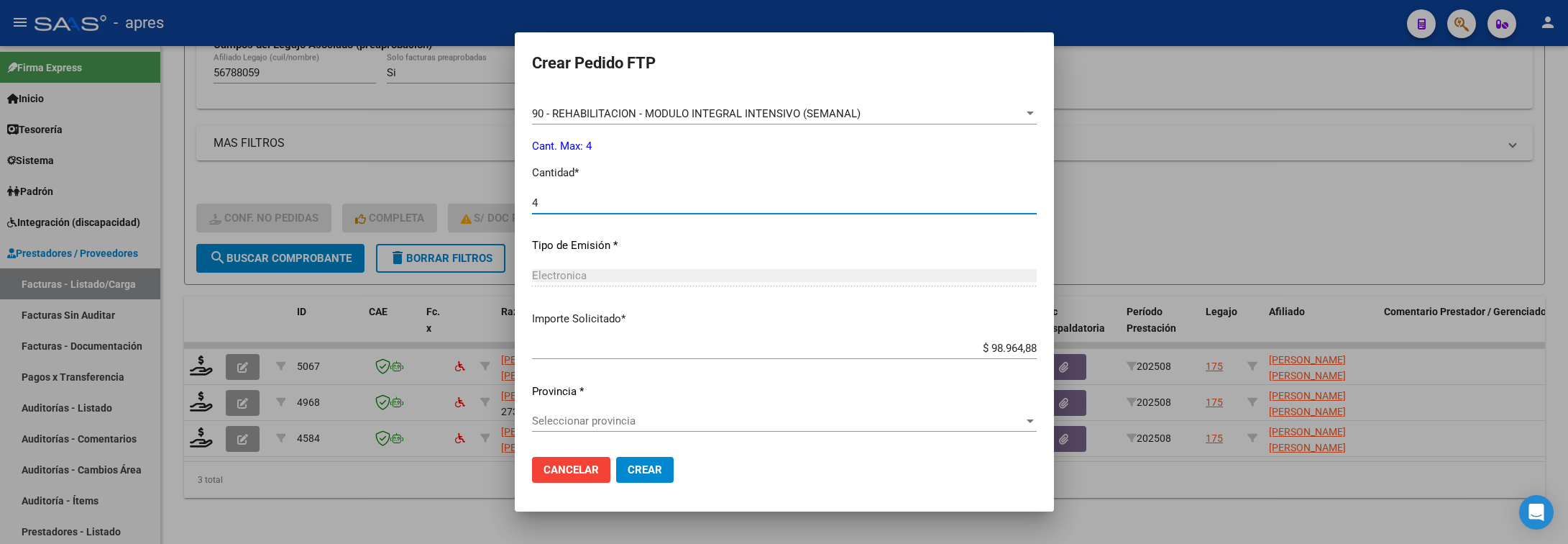
type input "4"
click at [636, 422] on span "Seleccionar provincia" at bounding box center [778, 421] width 492 height 13
click at [637, 469] on span "Crear" at bounding box center [644, 470] width 34 height 13
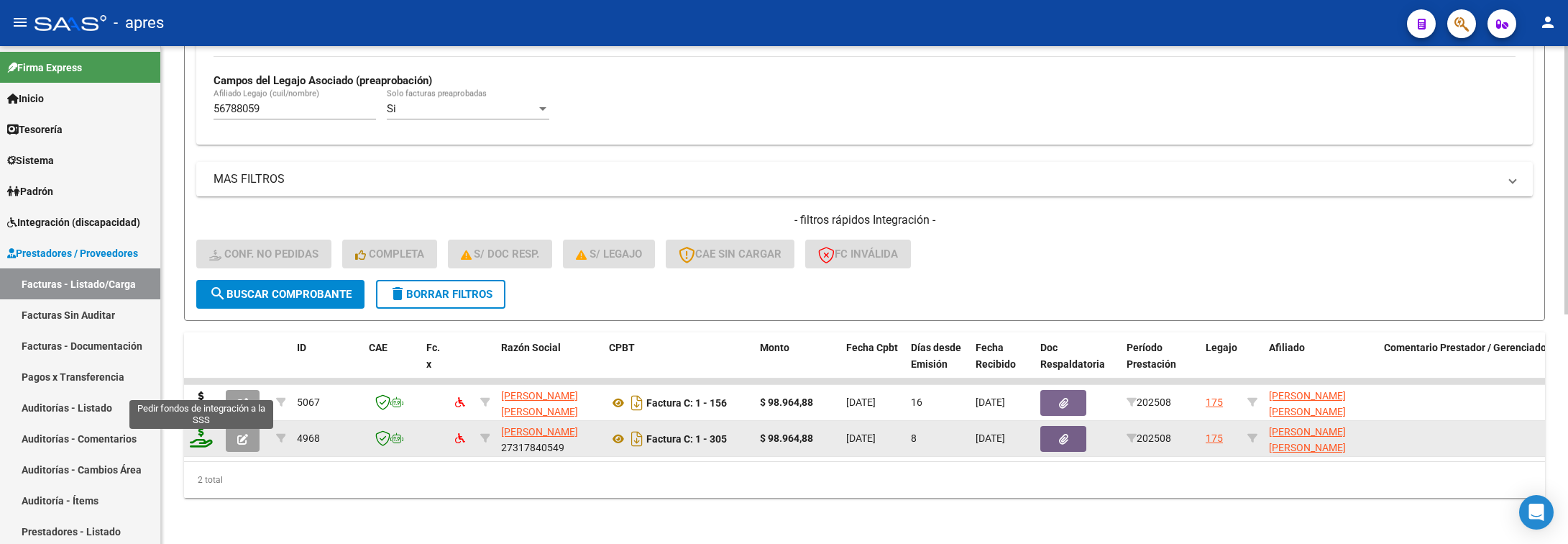
scroll to position [426, 0]
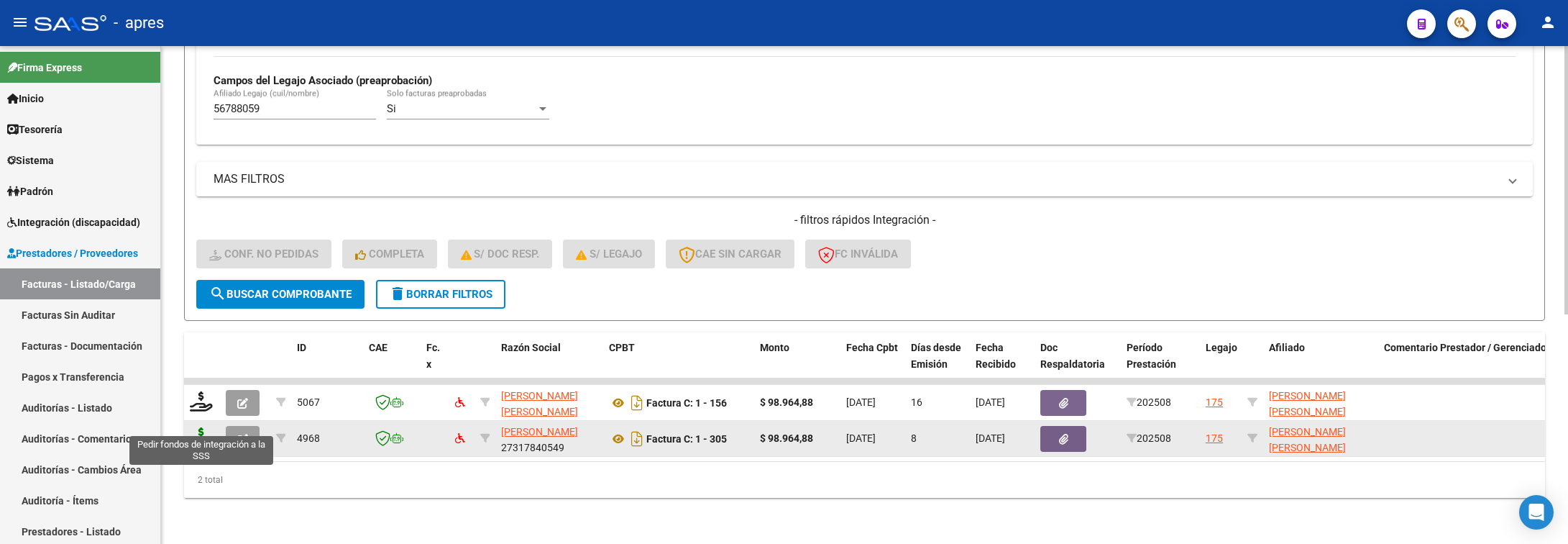
click at [195, 427] on icon at bounding box center [202, 438] width 23 height 20
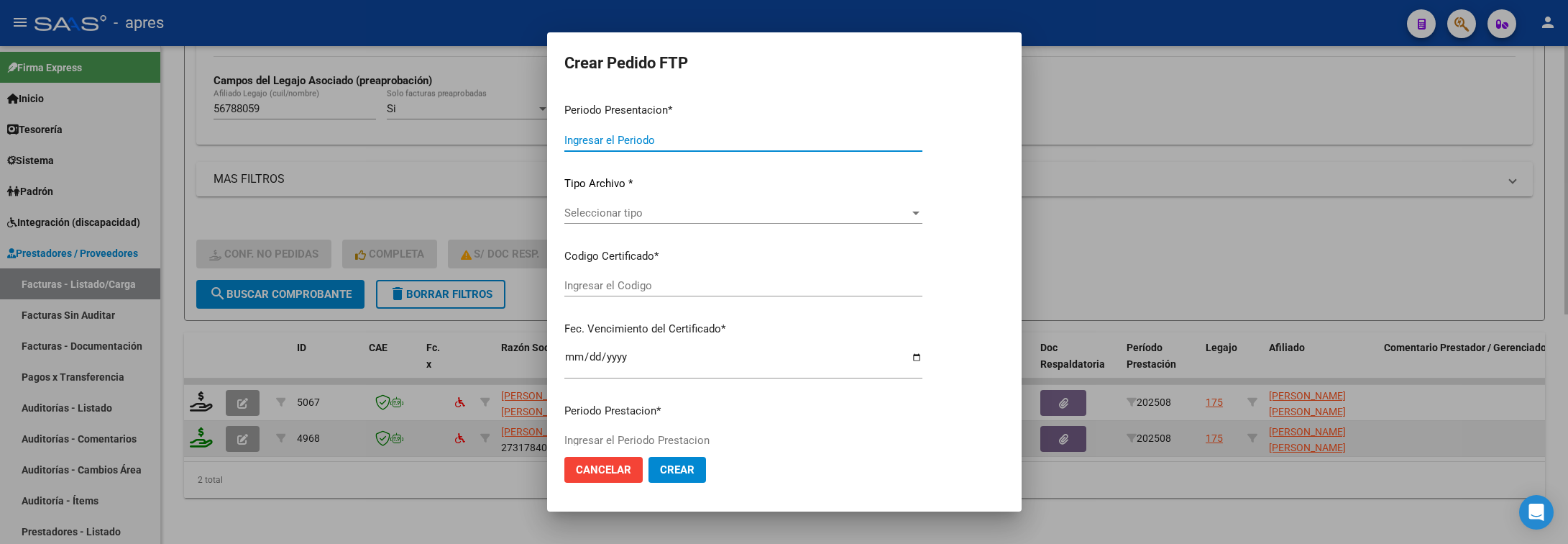
type input "202508"
type input "$ 98.964,88"
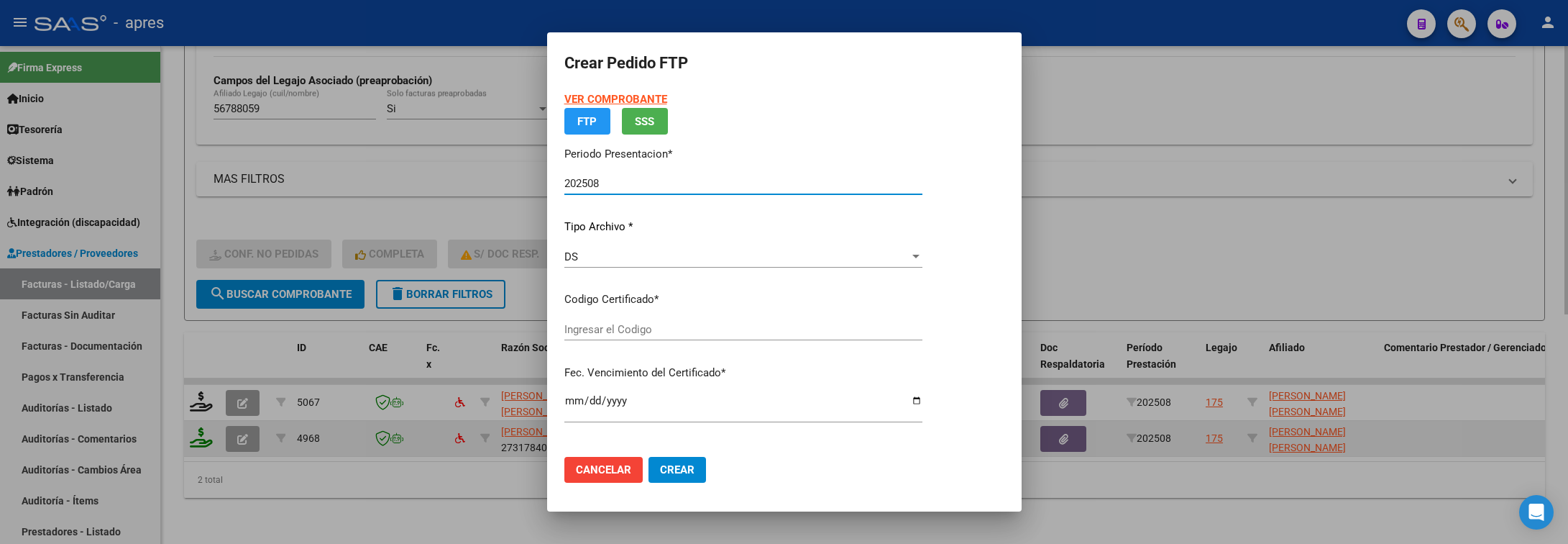
type input "ARG02000567880592022042520270425BS440"
type input "2027-04-25"
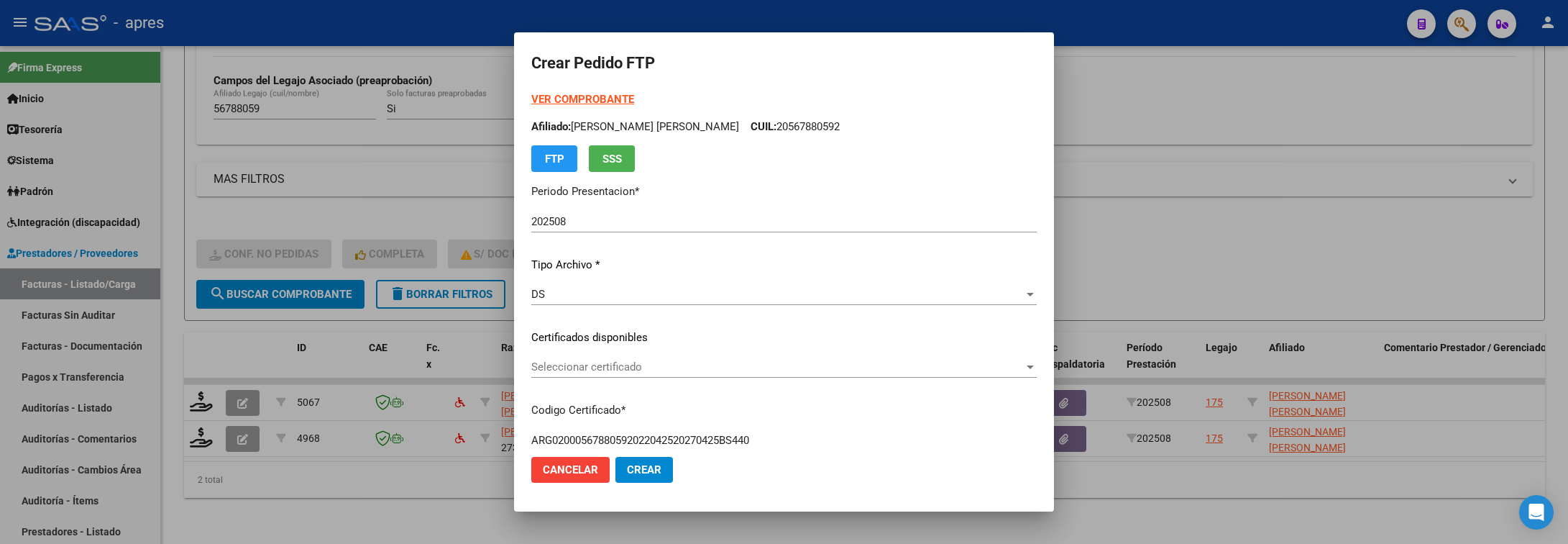
click at [670, 354] on div "VER COMPROBANTE ARCA Padrón Afiliado: HALPERN GONZALEZ ANGUS SIMON CUIL: 205678…" at bounding box center [784, 326] width 505 height 470
click at [705, 363] on span "Seleccionar certificado" at bounding box center [777, 367] width 493 height 13
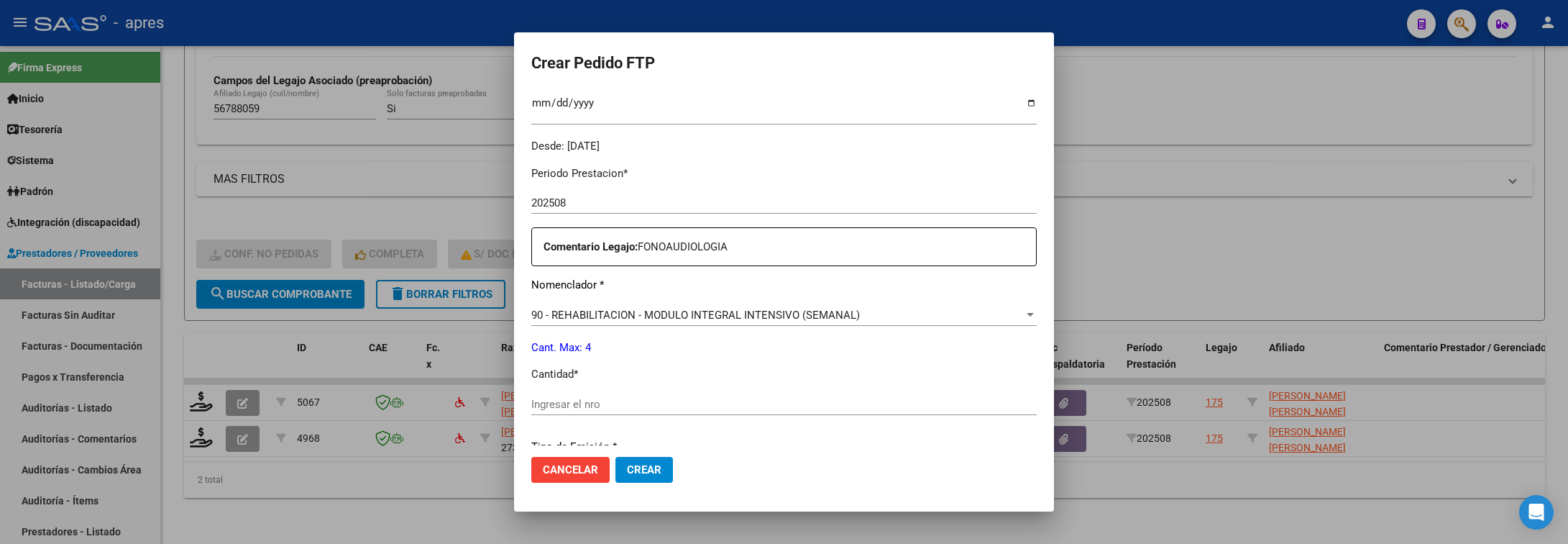
scroll to position [432, 0]
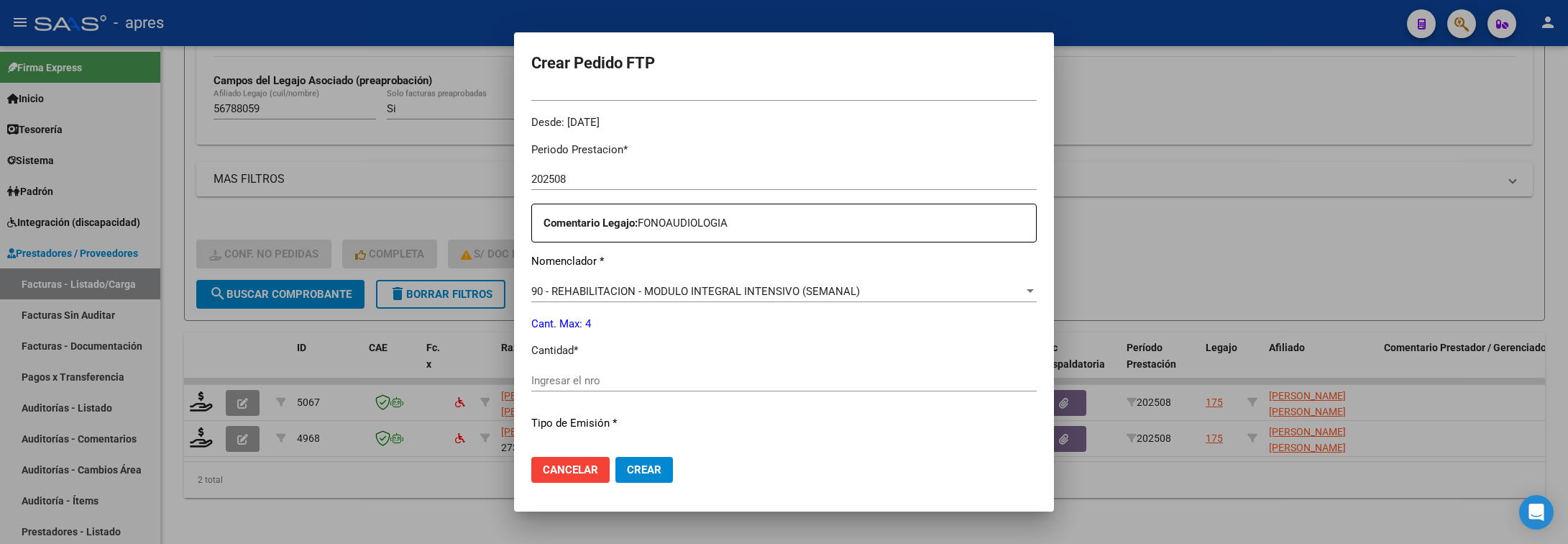
click at [706, 374] on input "Ingresar el nro" at bounding box center [784, 381] width 505 height 13
type input "4"
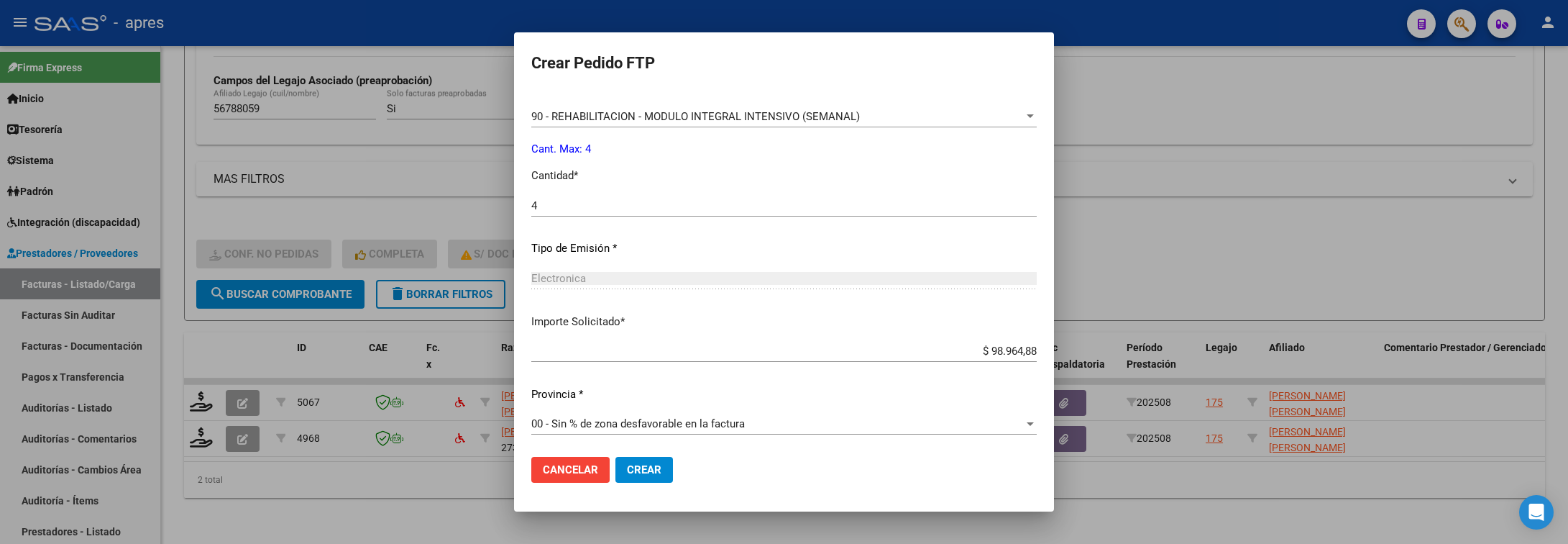
scroll to position [610, 0]
click at [634, 470] on span "Crear" at bounding box center [644, 470] width 34 height 13
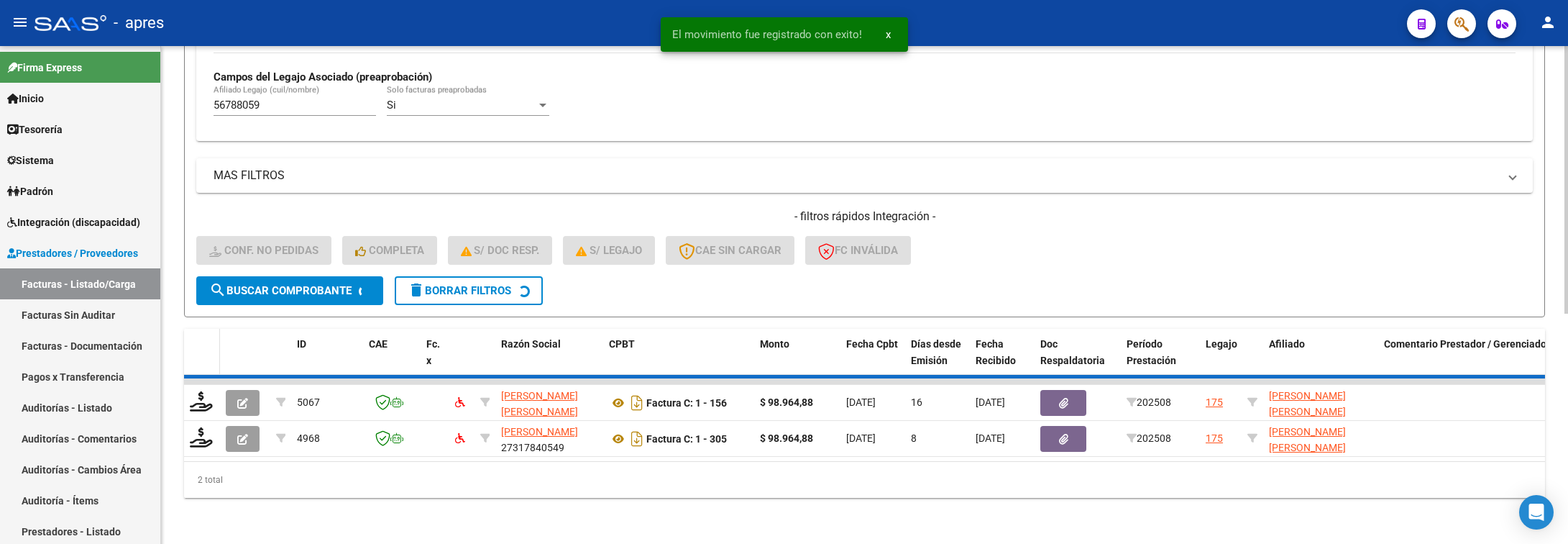
scroll to position [390, 0]
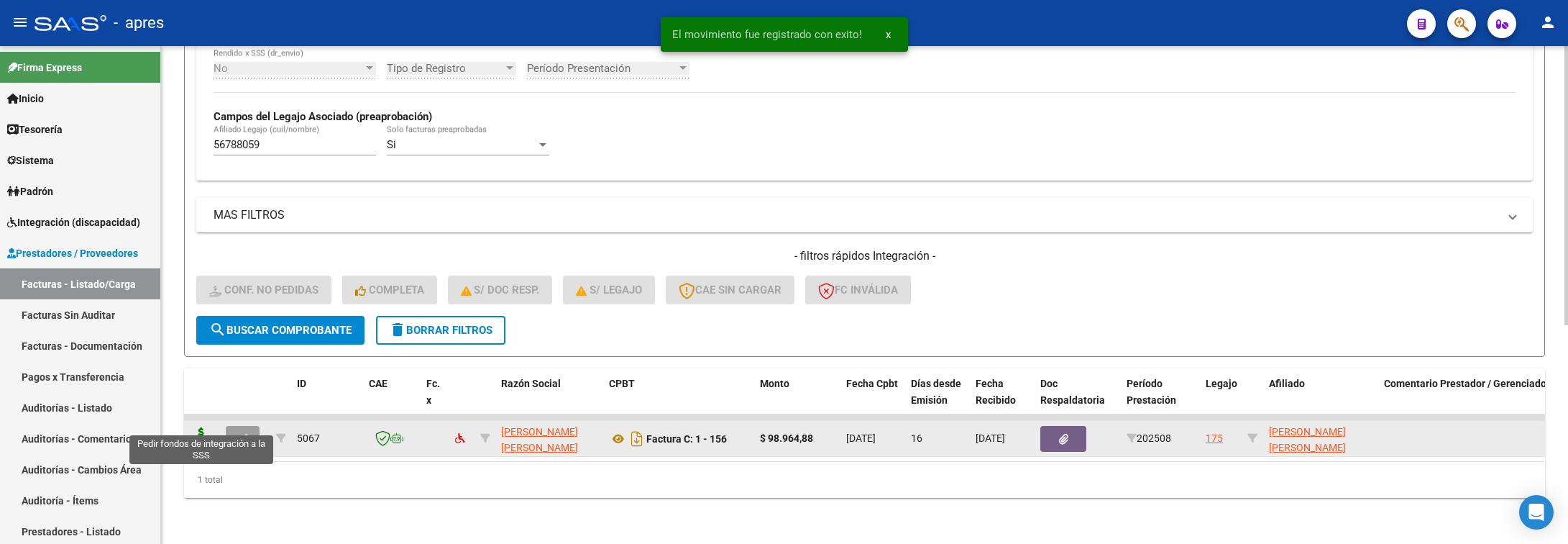
click at [192, 427] on icon at bounding box center [202, 438] width 23 height 20
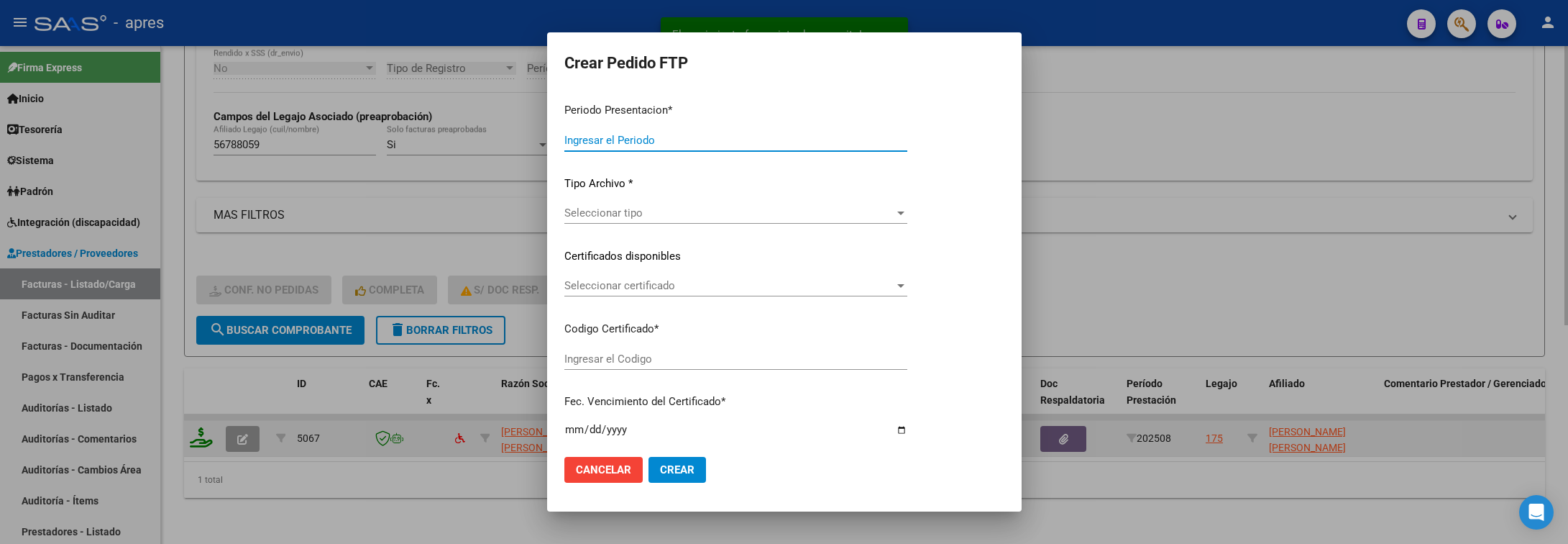
type input "202508"
type input "$ 98.964,88"
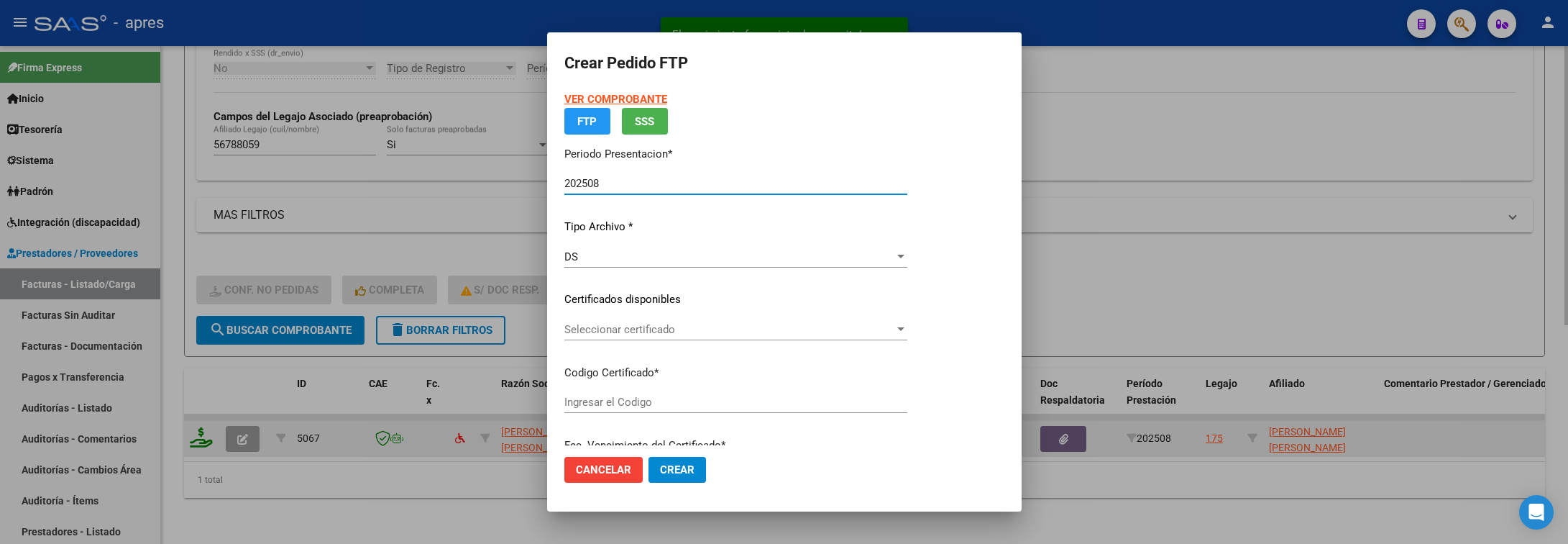
type input "ARG02000567880592022042520270425BS440"
type input "2027-04-25"
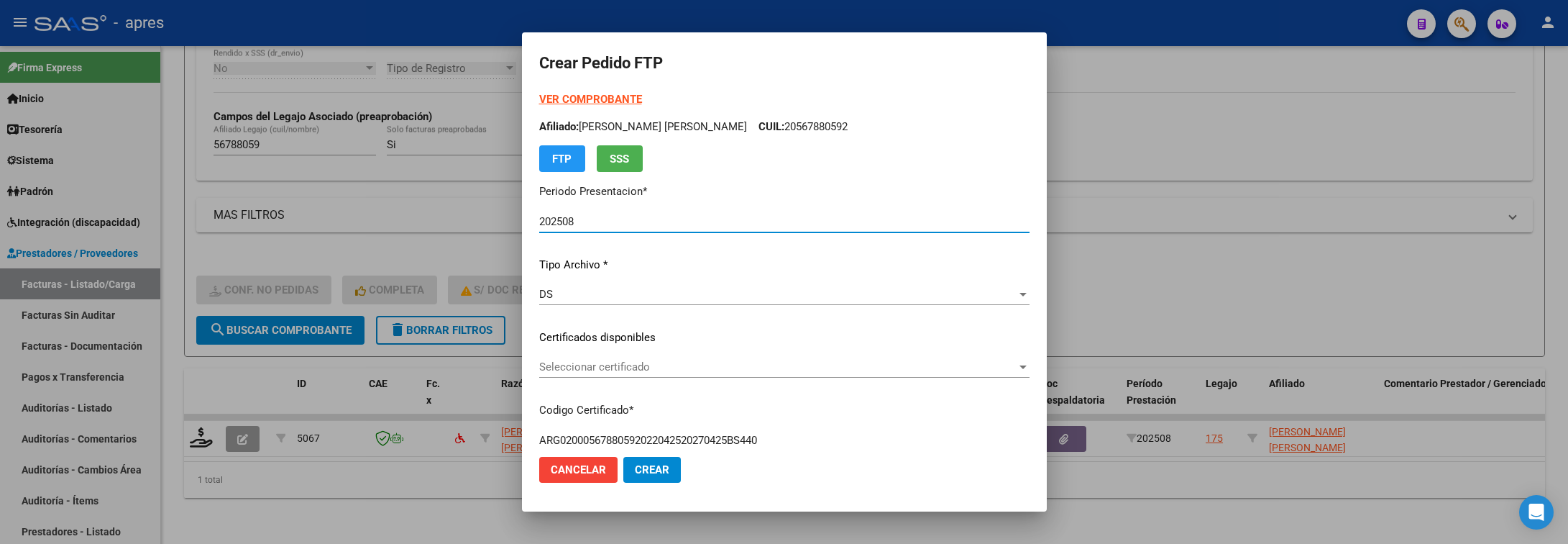
click at [812, 372] on span "Seleccionar certificado" at bounding box center [778, 367] width 478 height 13
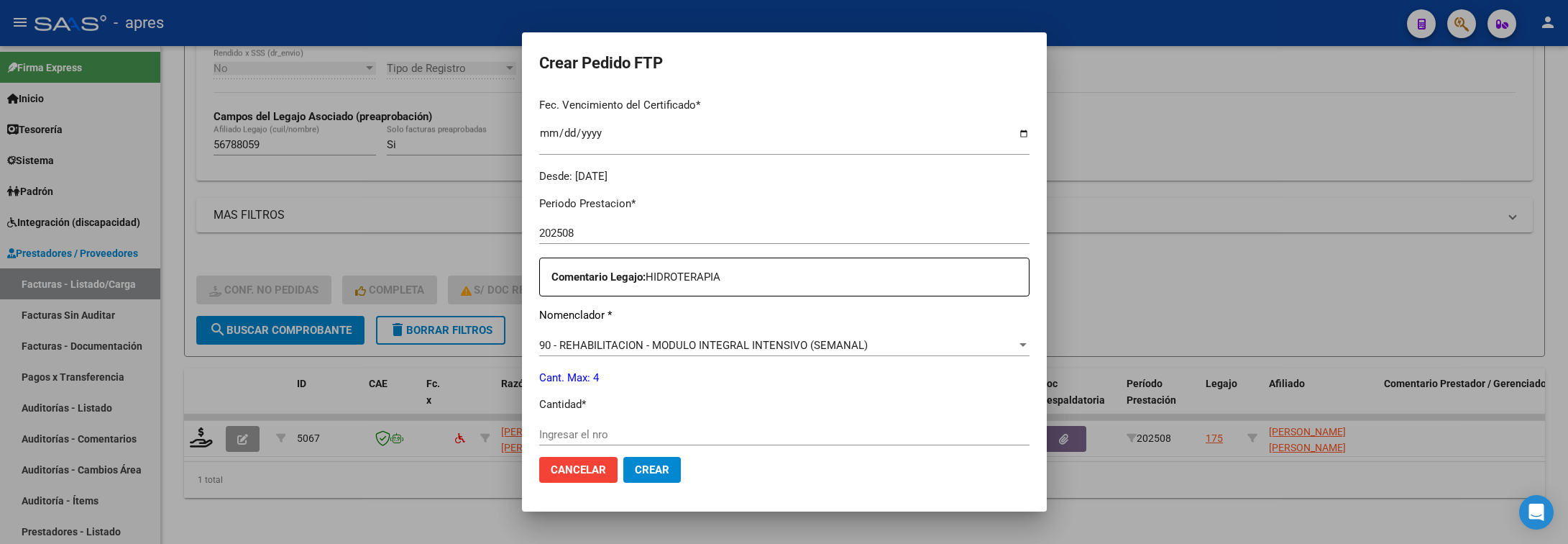
scroll to position [432, 0]
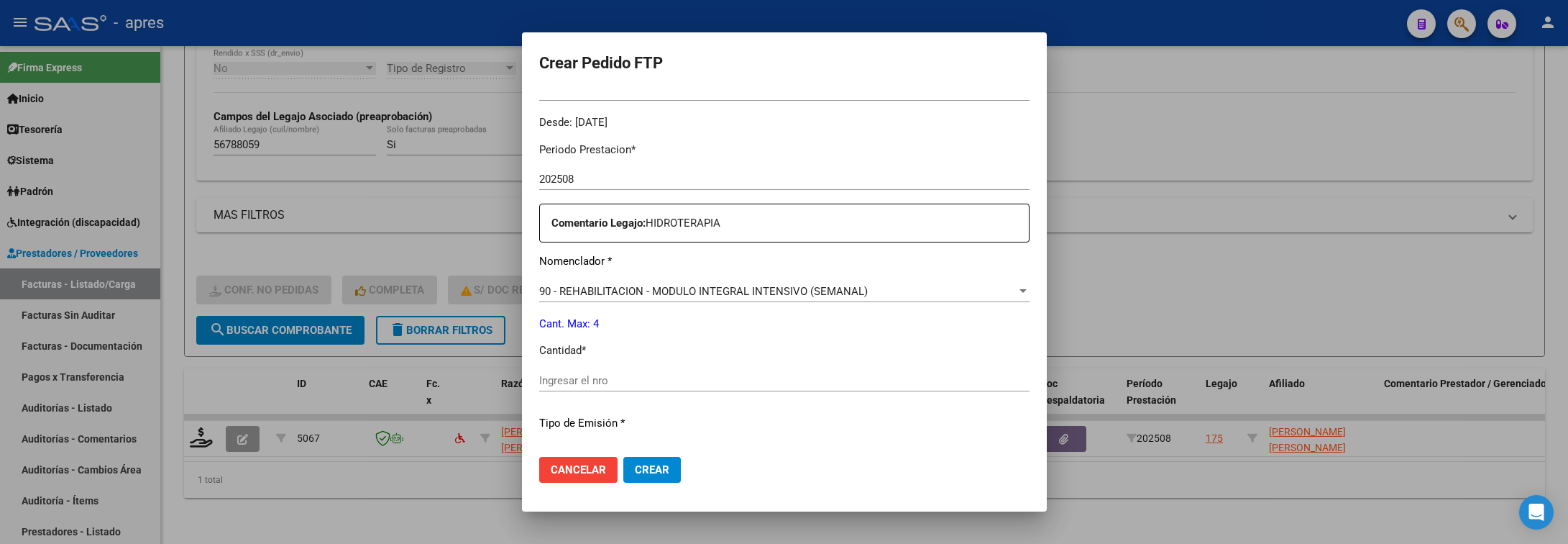
click at [759, 370] on div "Ingresar el nro" at bounding box center [785, 381] width 491 height 22
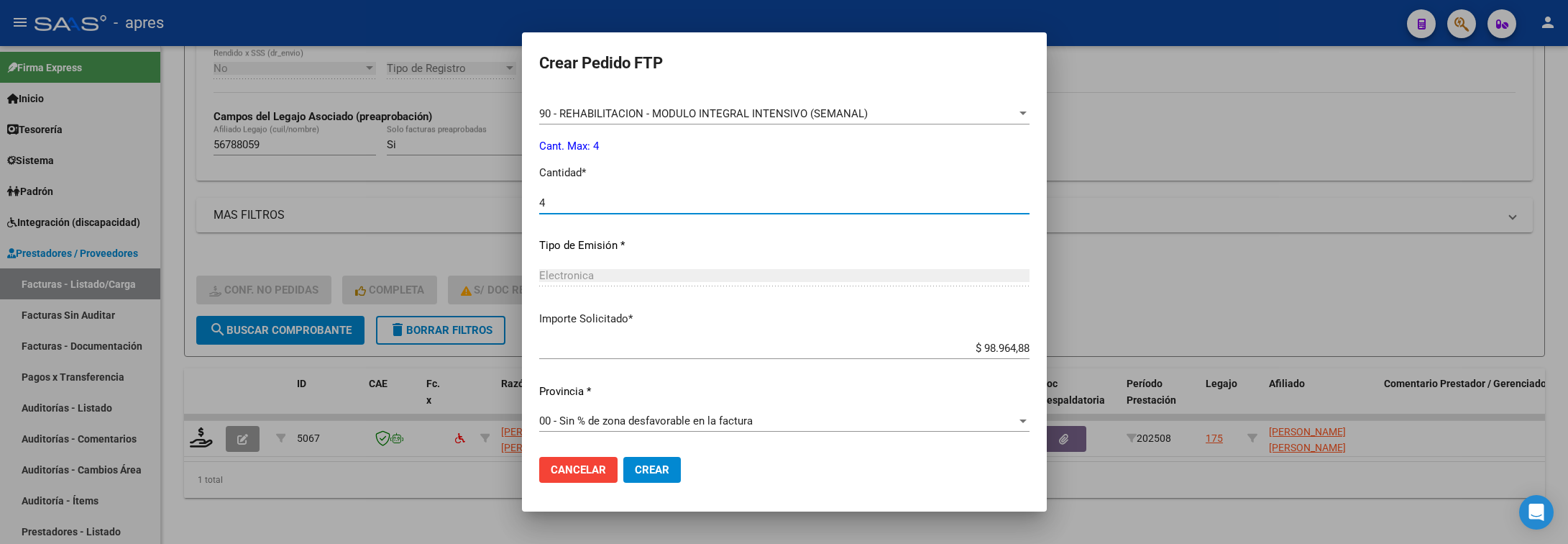
type input "4"
click at [635, 468] on span "Crear" at bounding box center [652, 470] width 34 height 13
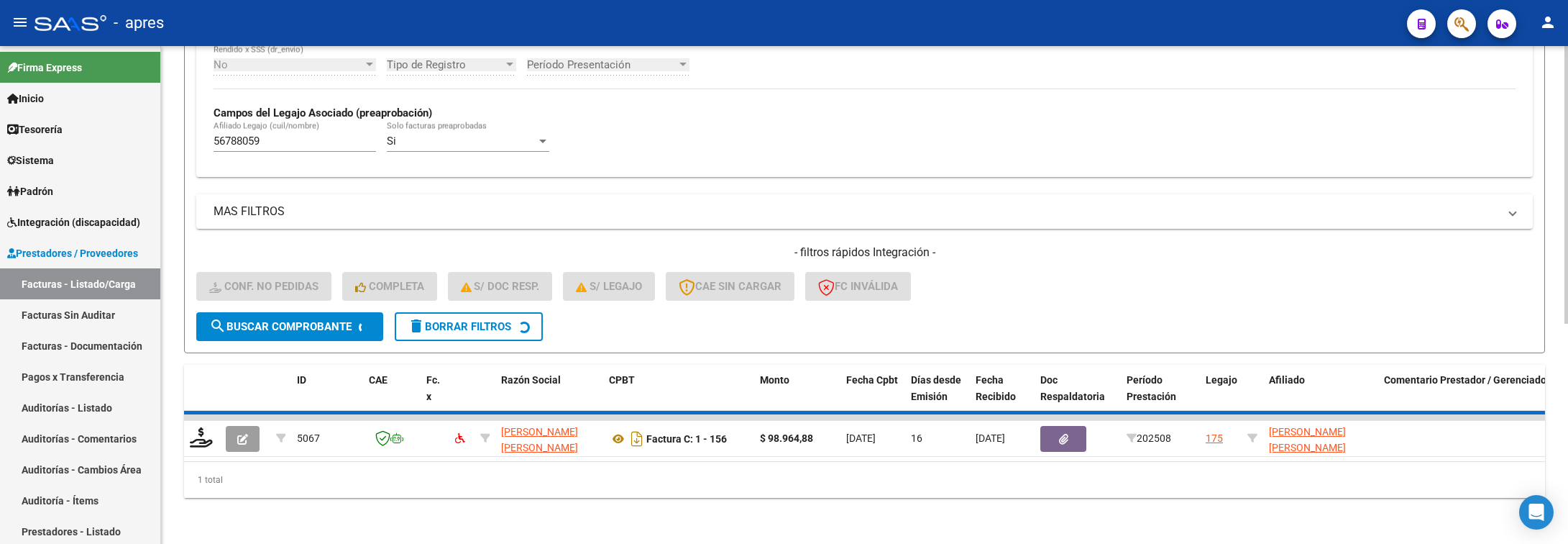
scroll to position [363, 0]
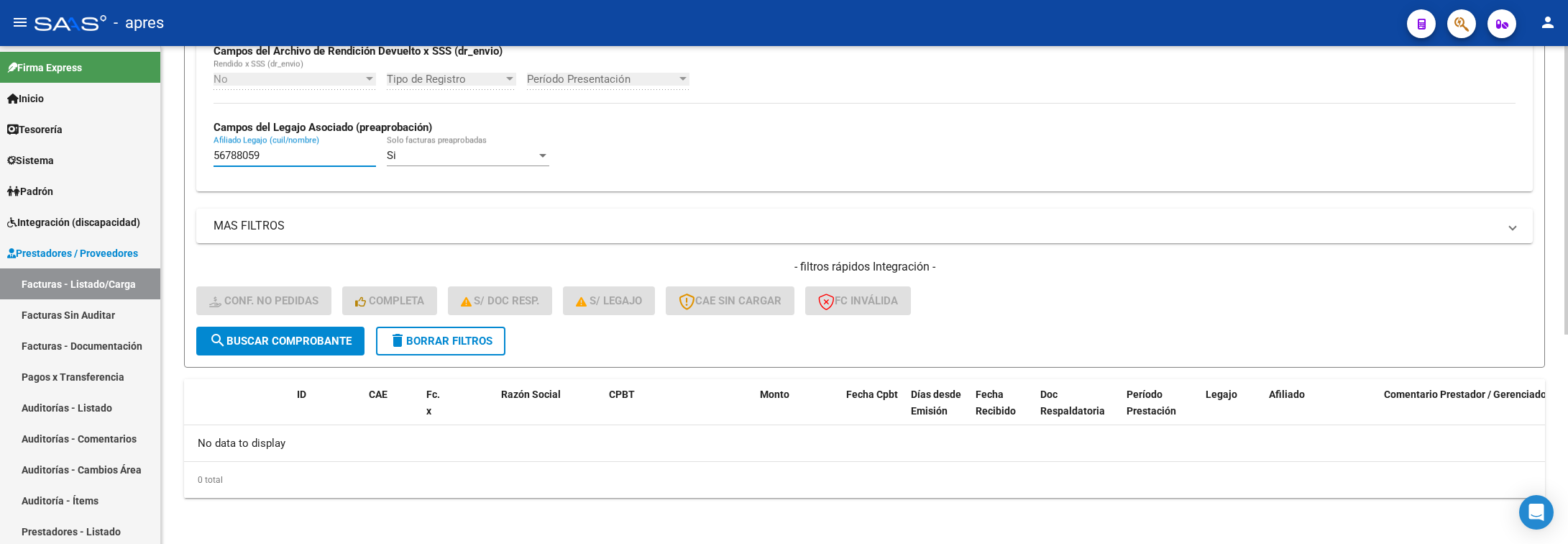
drag, startPoint x: 293, startPoint y: 158, endPoint x: 162, endPoint y: 156, distance: 131.0
click at [162, 156] on div "Video tutorial PRESTADORES -> Listado de CPBTs Emitidos por Prestadores / Prove…" at bounding box center [864, 114] width 1407 height 858
paste input "9637969"
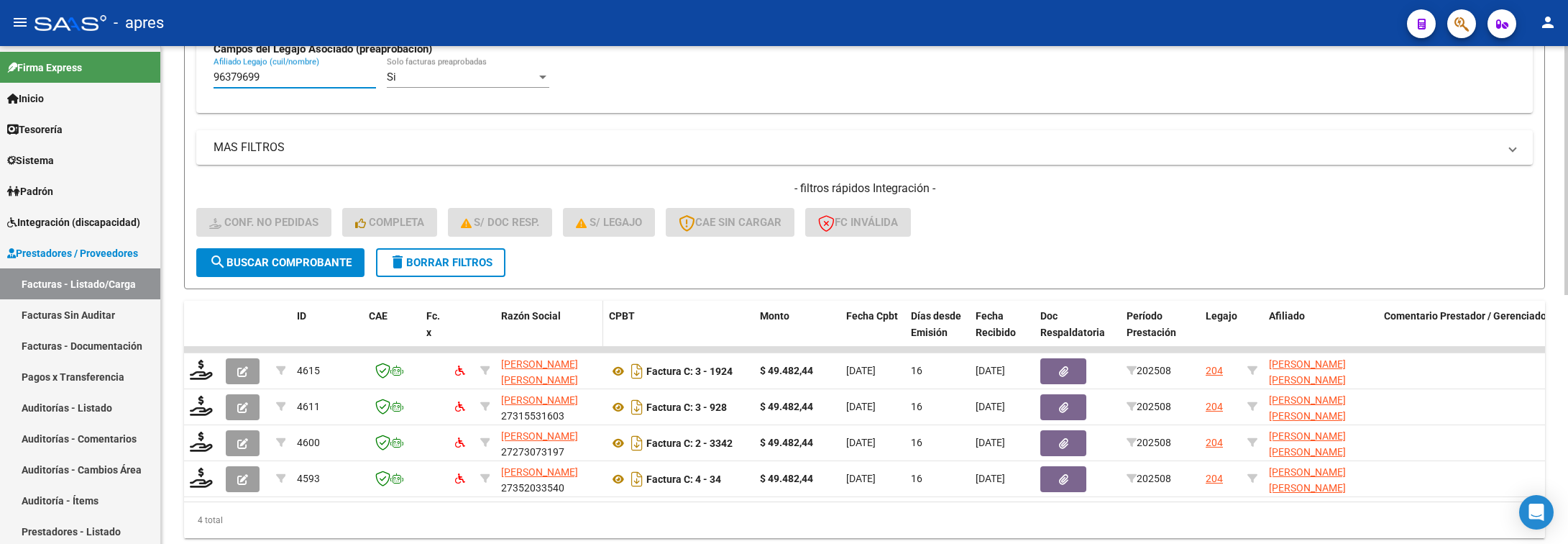
scroll to position [470, 0]
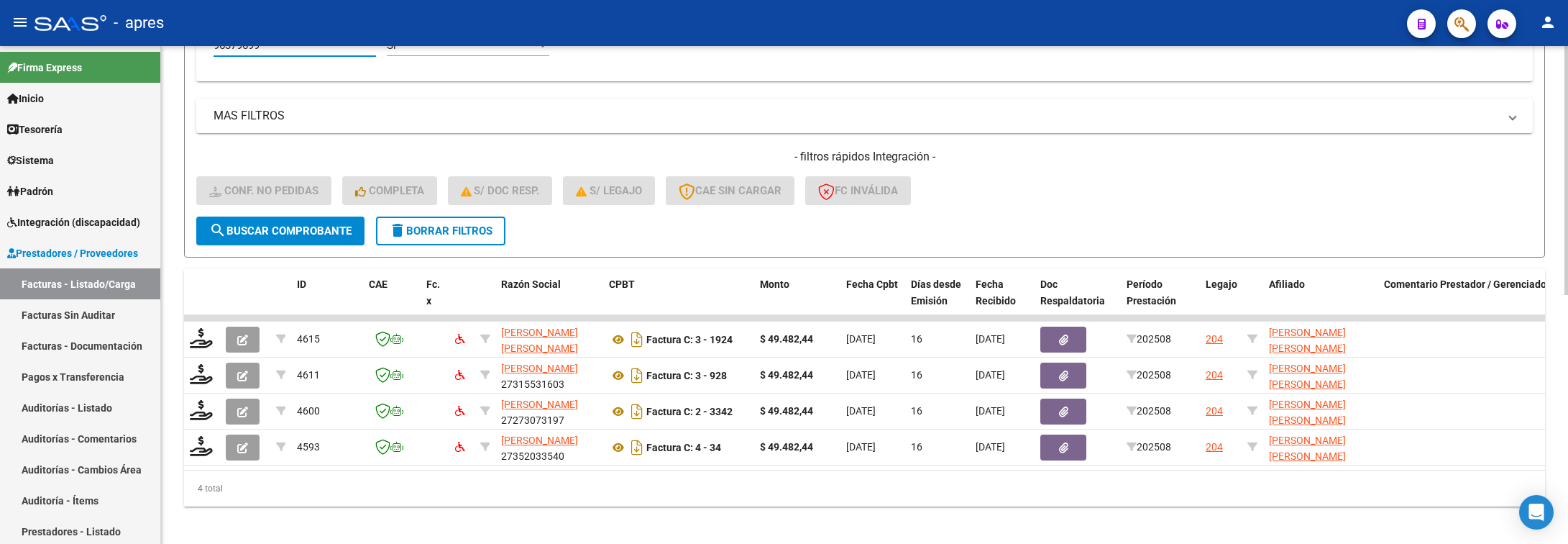
type input "96379699"
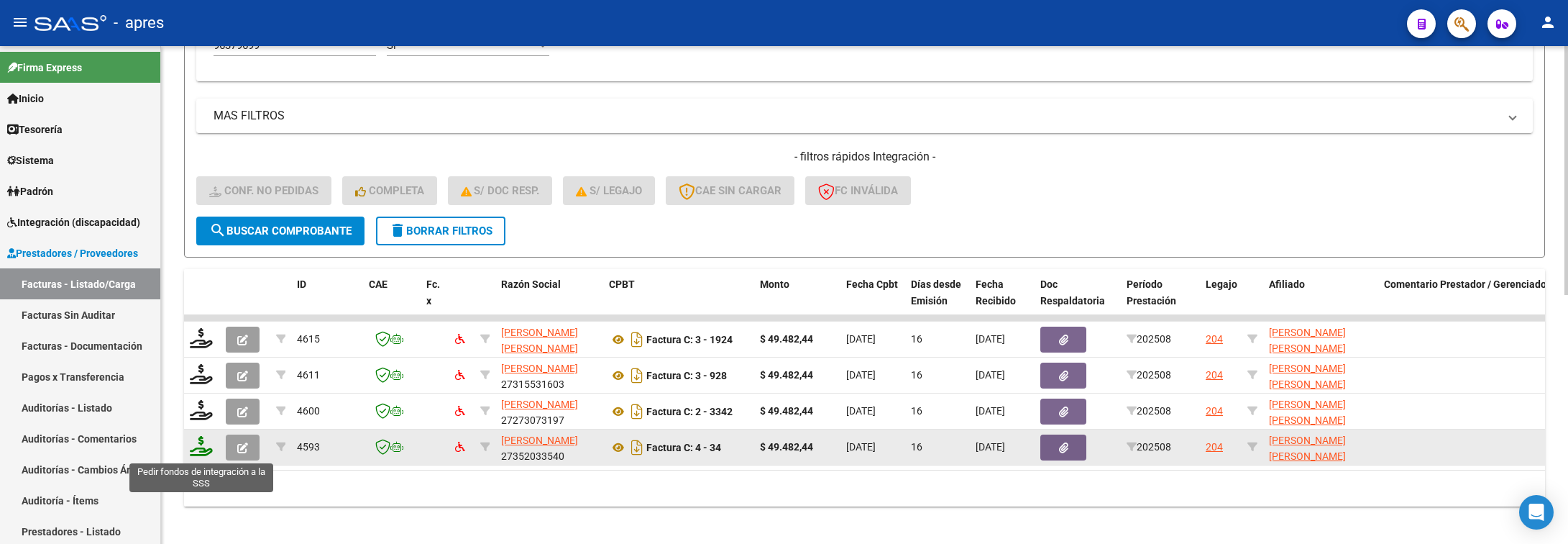
click at [197, 446] on icon at bounding box center [202, 446] width 23 height 20
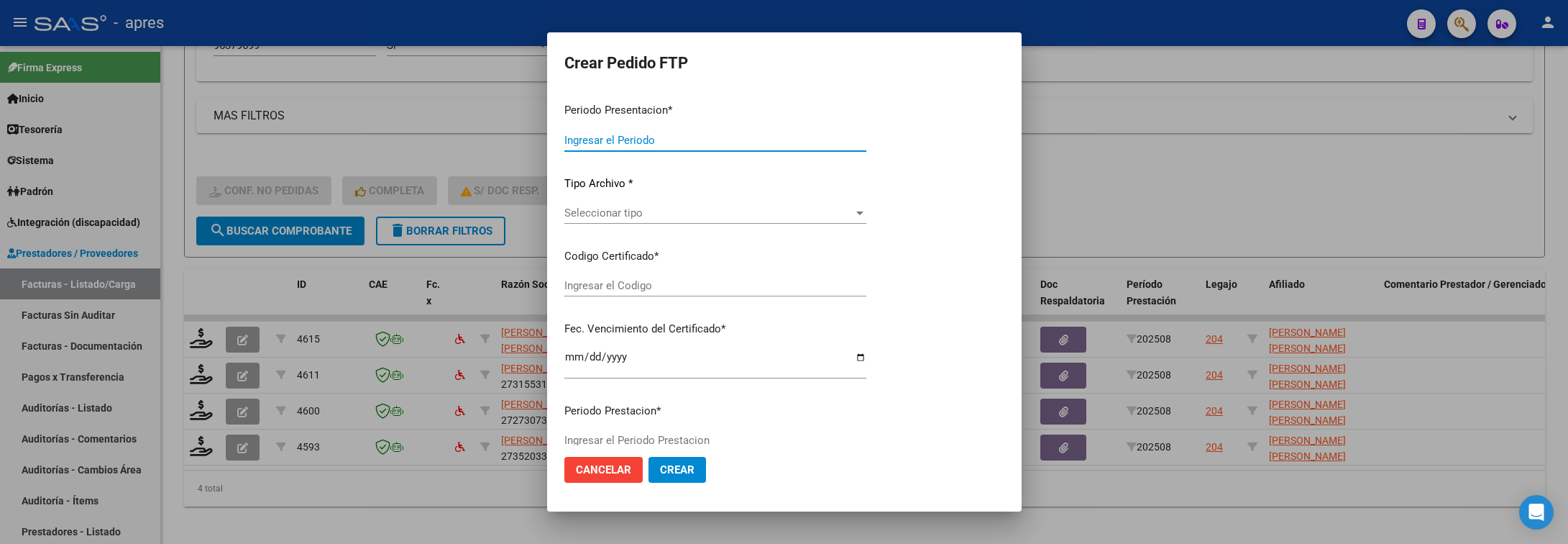
type input "202508"
type input "$ 49.482,44"
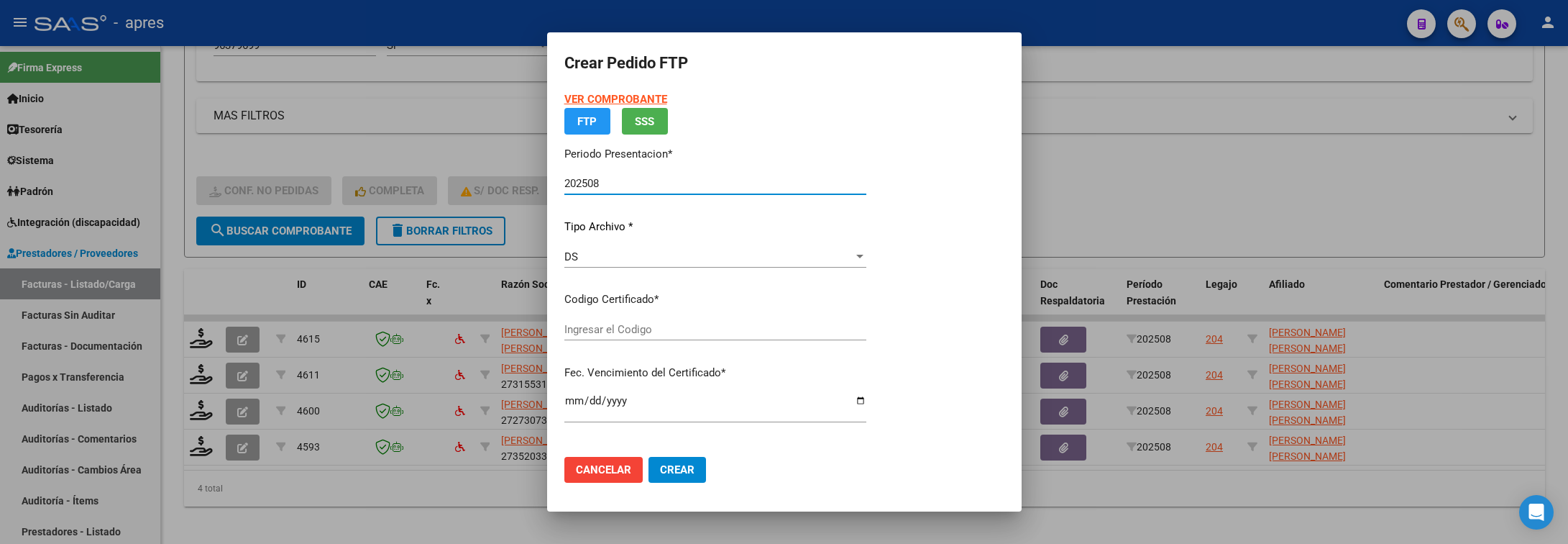
type input "ARG02000963796992024070520290705BUE316"
type input "2029-07-05"
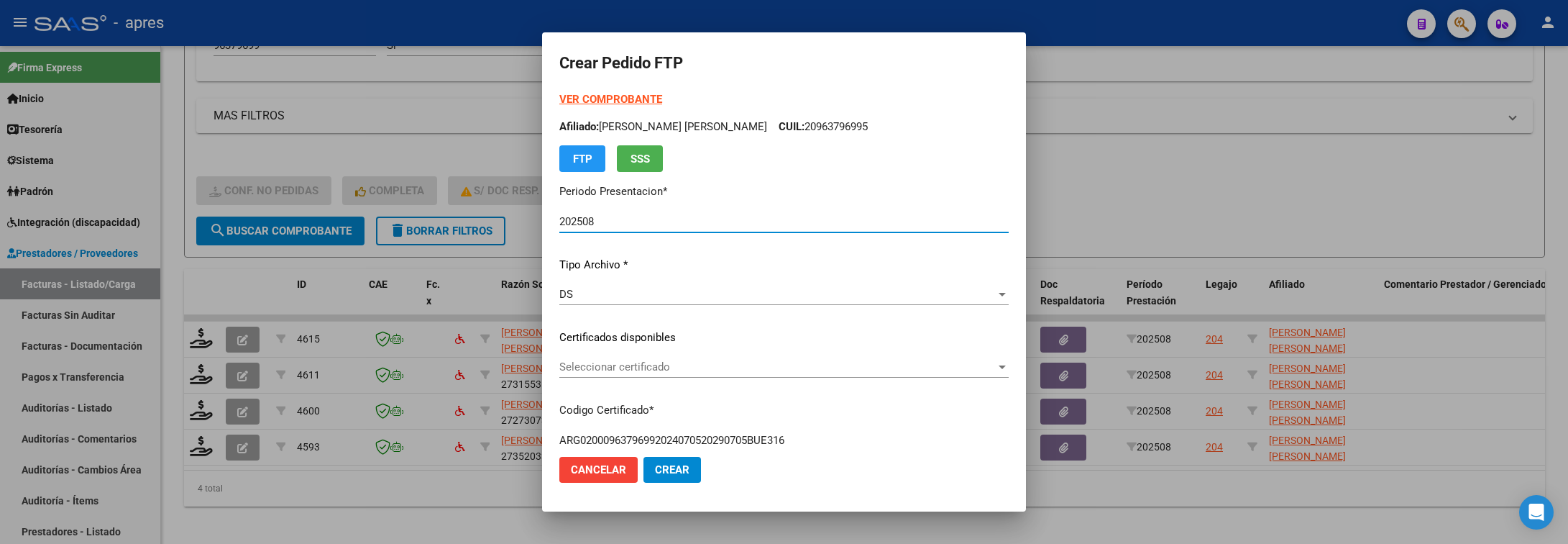
click at [686, 378] on div "Seleccionar certificado Seleccionar certificado" at bounding box center [783, 374] width 449 height 35
click at [686, 372] on span "Seleccionar certificado" at bounding box center [777, 367] width 437 height 13
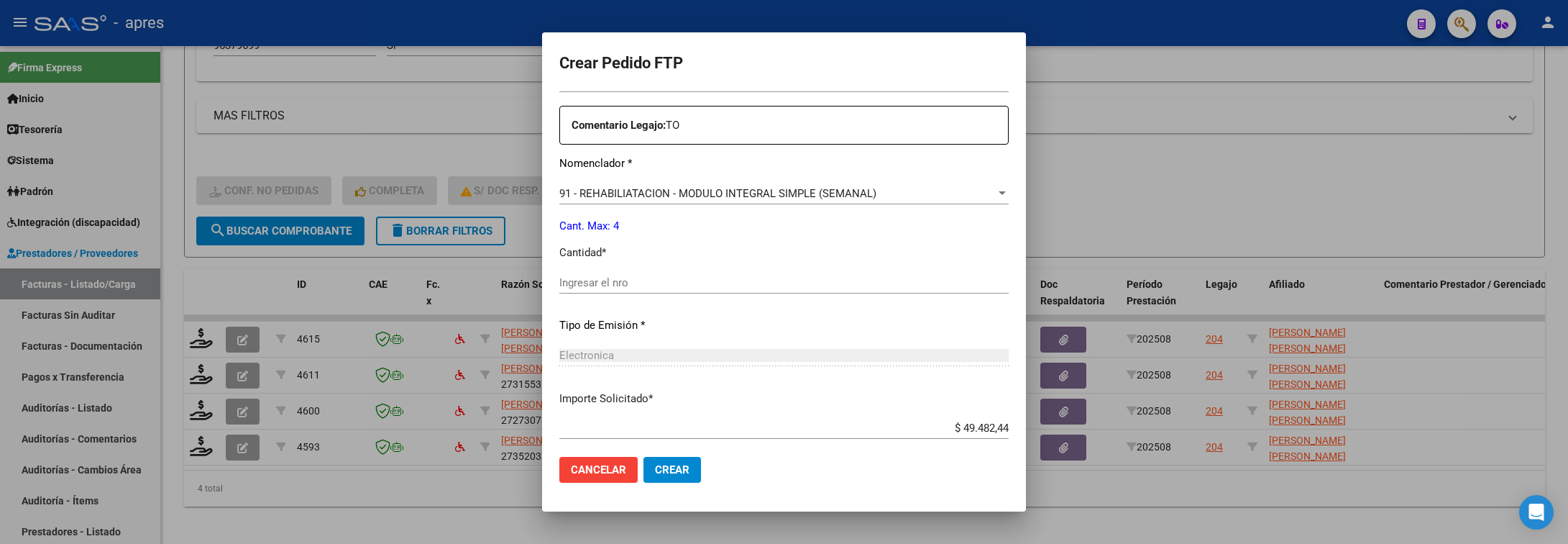
scroll to position [540, 0]
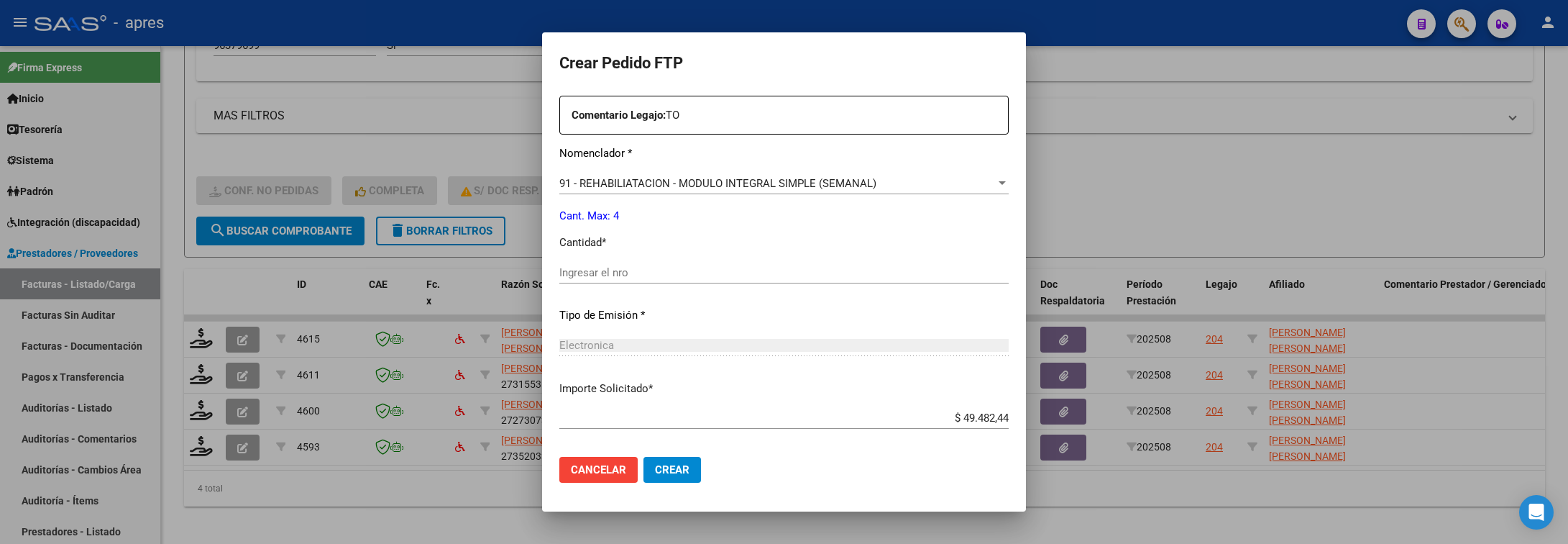
click at [569, 268] on input "Ingresar el nro" at bounding box center [783, 272] width 449 height 13
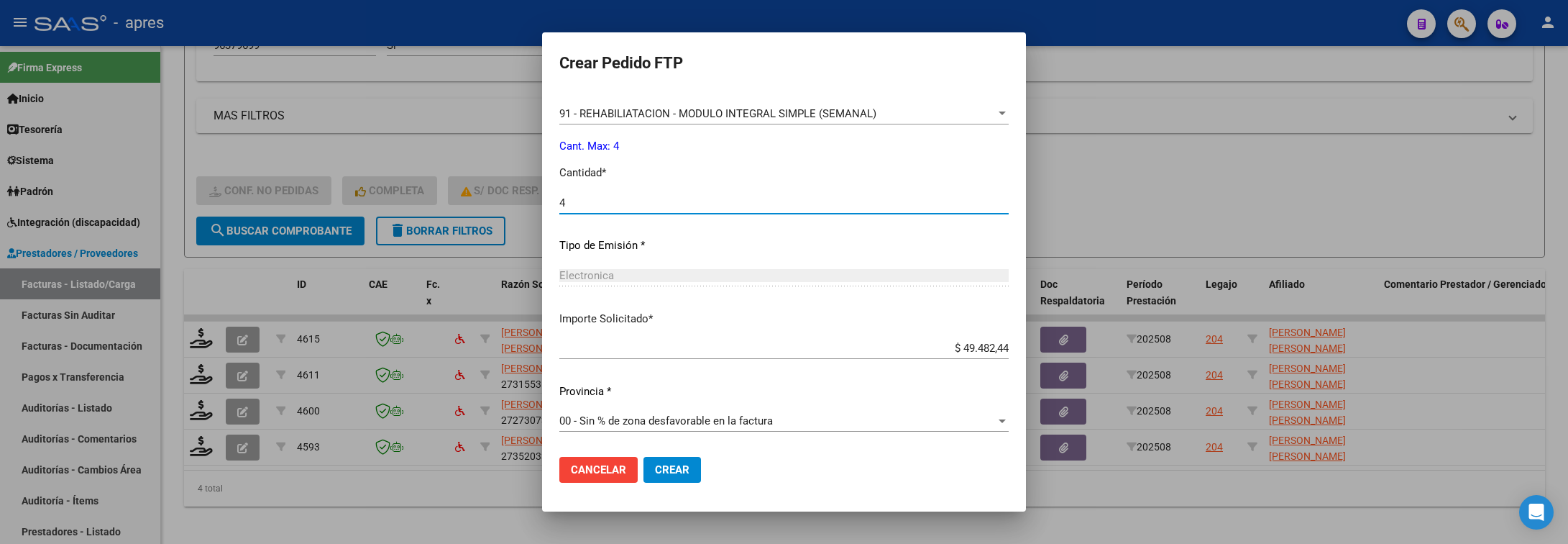
type input "4"
click at [655, 473] on span "Crear" at bounding box center [672, 470] width 34 height 13
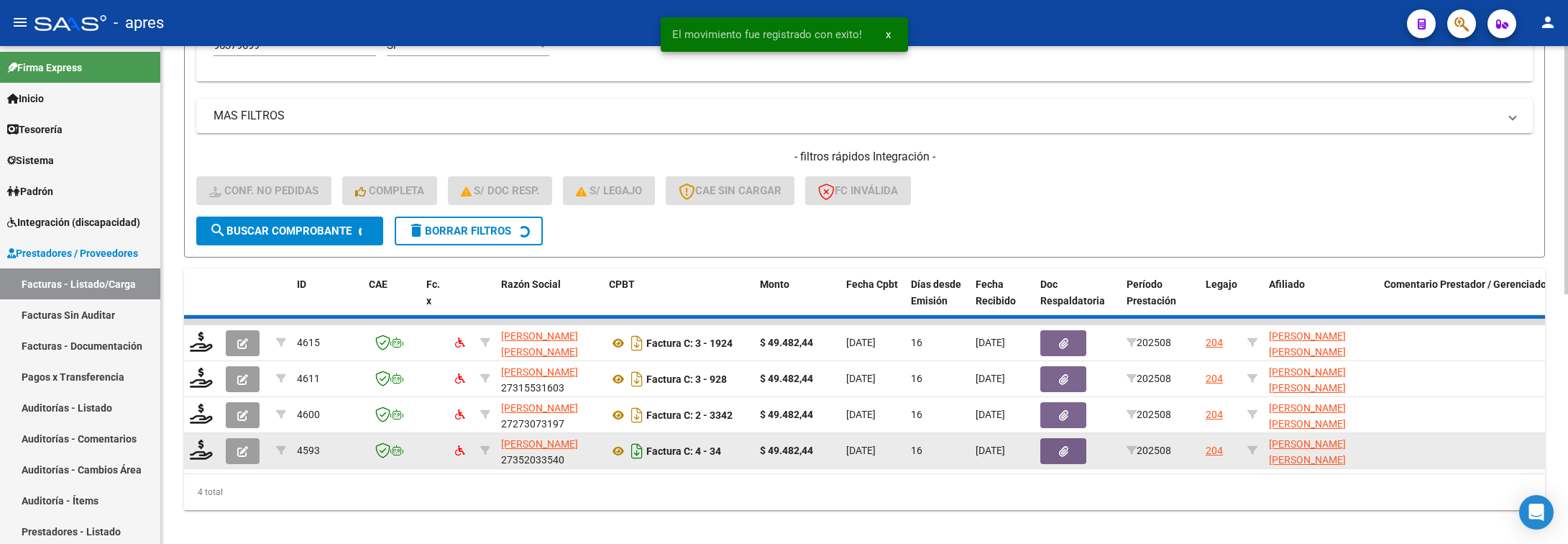
scroll to position [462, 0]
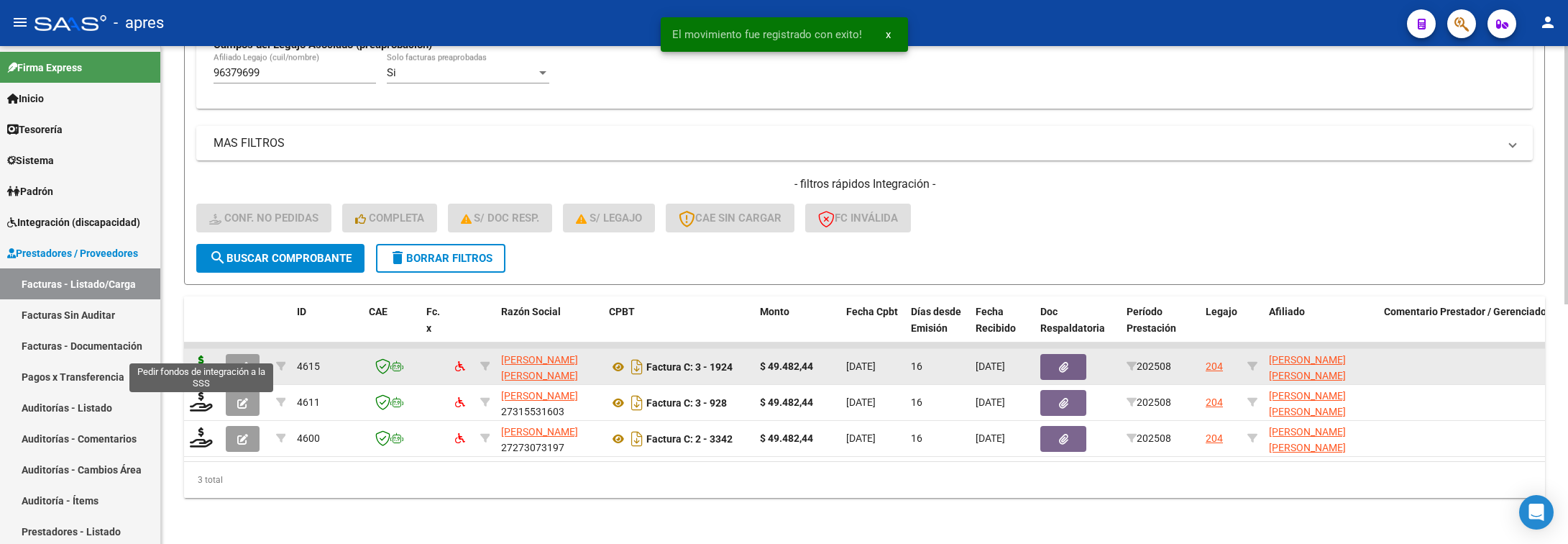
click at [201, 355] on icon at bounding box center [202, 366] width 23 height 20
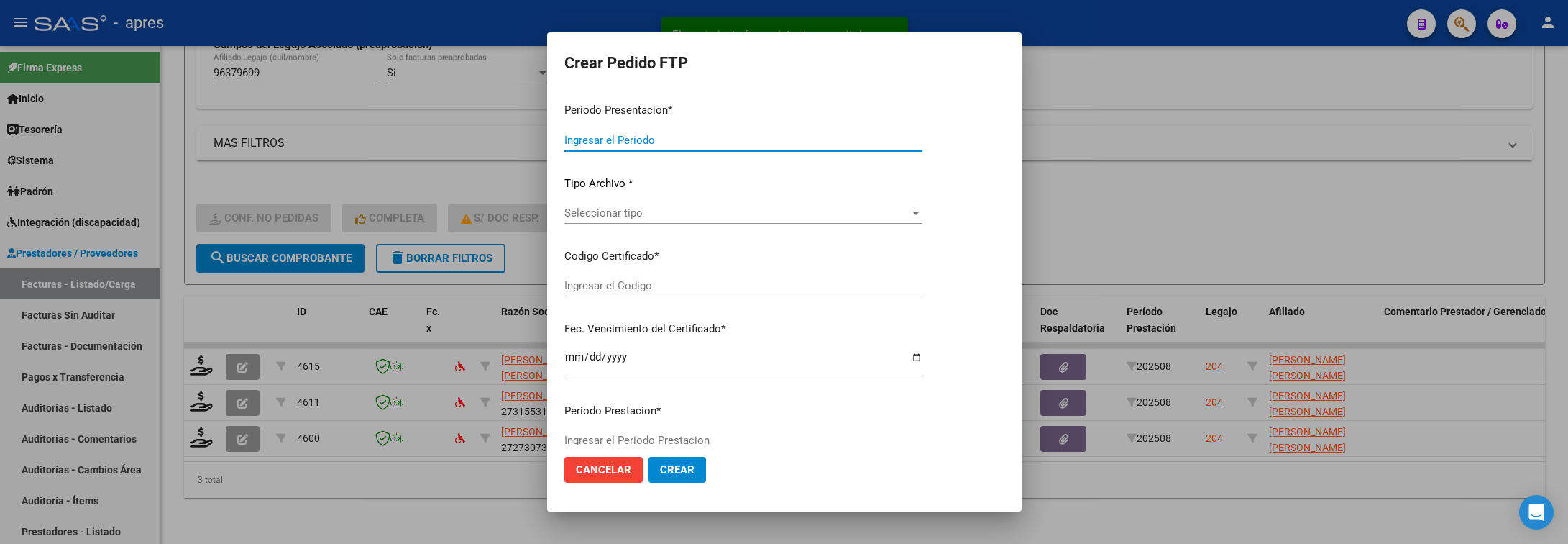
type input "202508"
type input "$ 49.482,44"
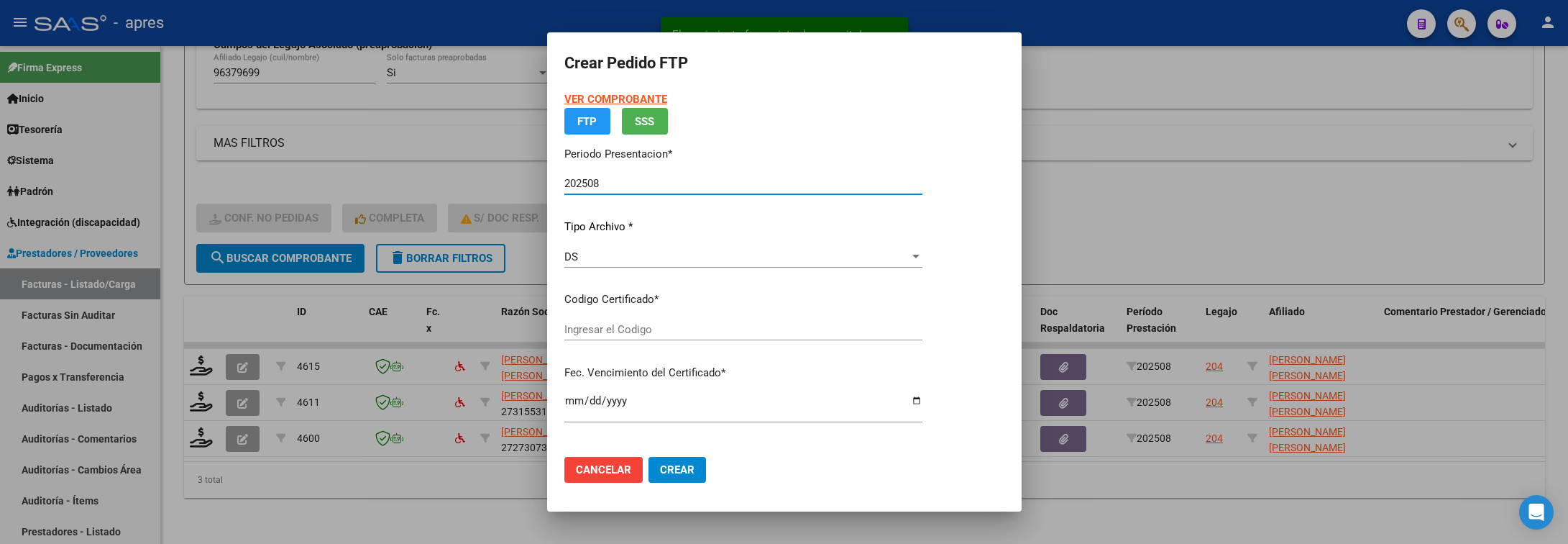
type input "ARG02000963796992024070520290705BUE316"
type input "2029-07-05"
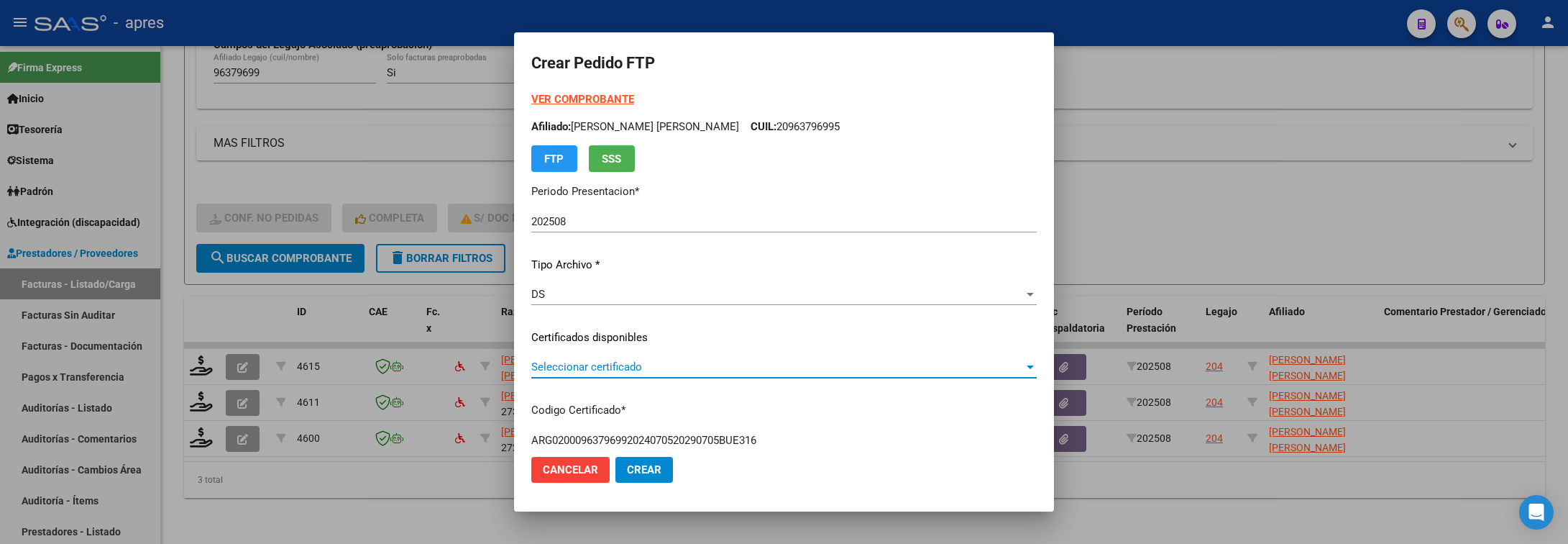
click at [639, 371] on span "Seleccionar certificado" at bounding box center [777, 367] width 493 height 13
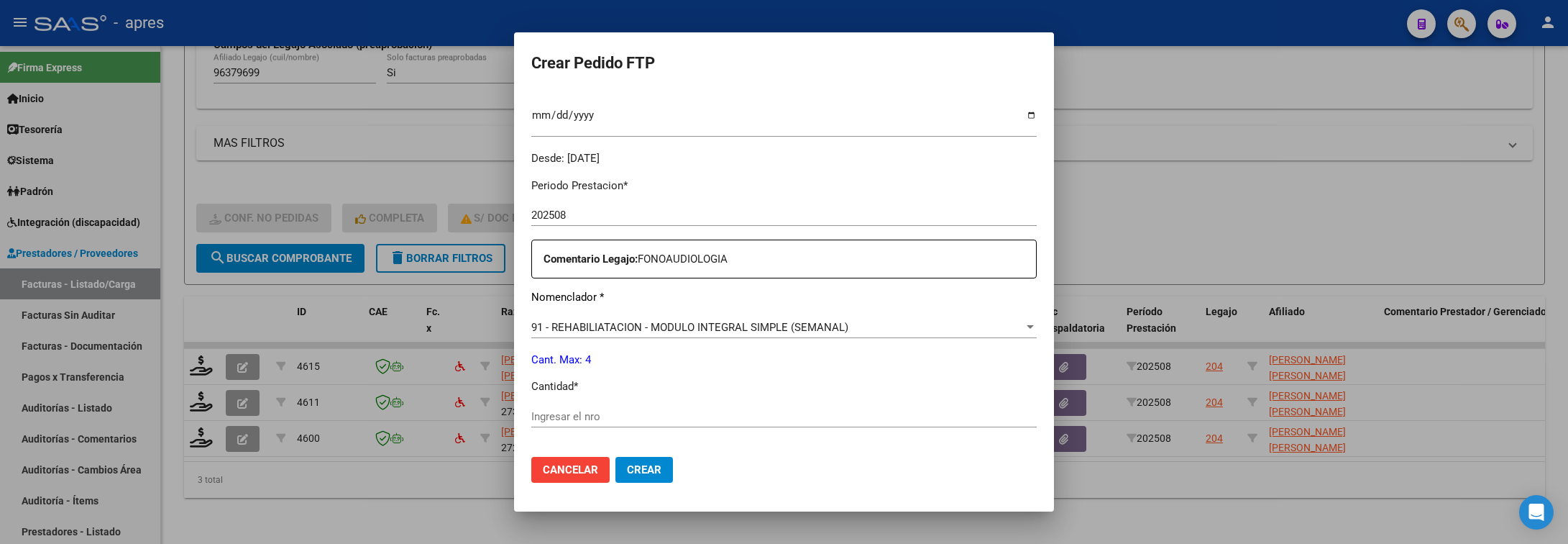
scroll to position [432, 0]
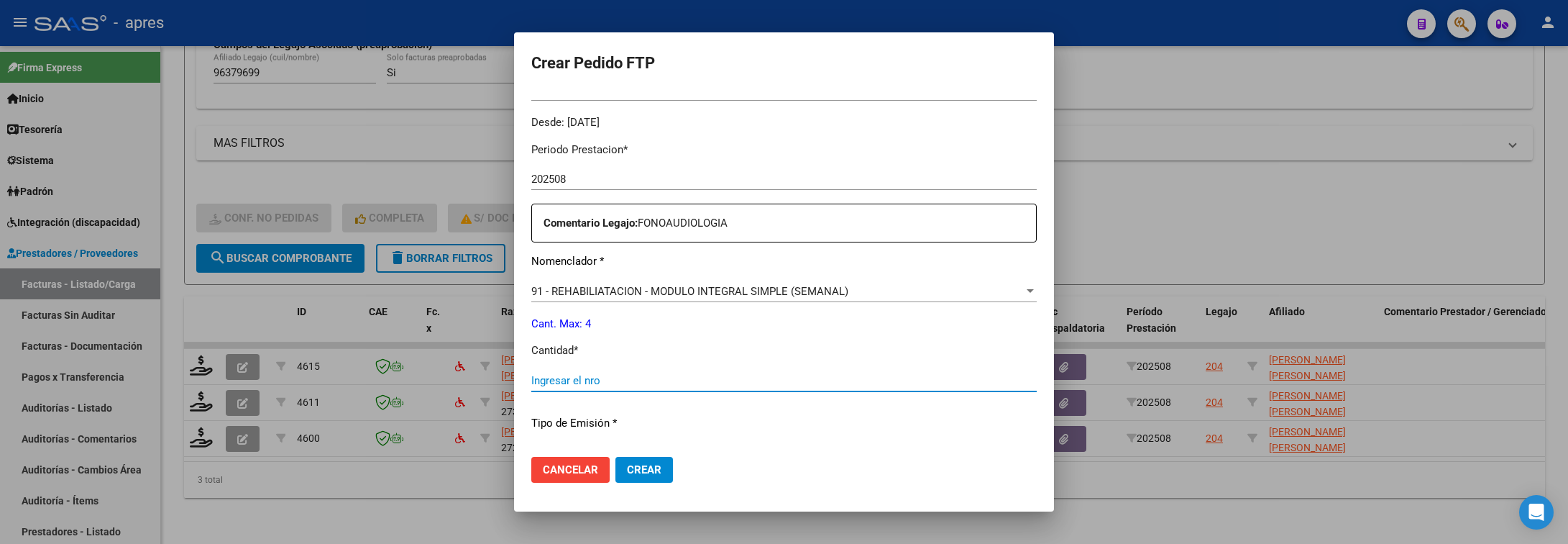
click at [641, 382] on input "Ingresar el nro" at bounding box center [784, 381] width 505 height 13
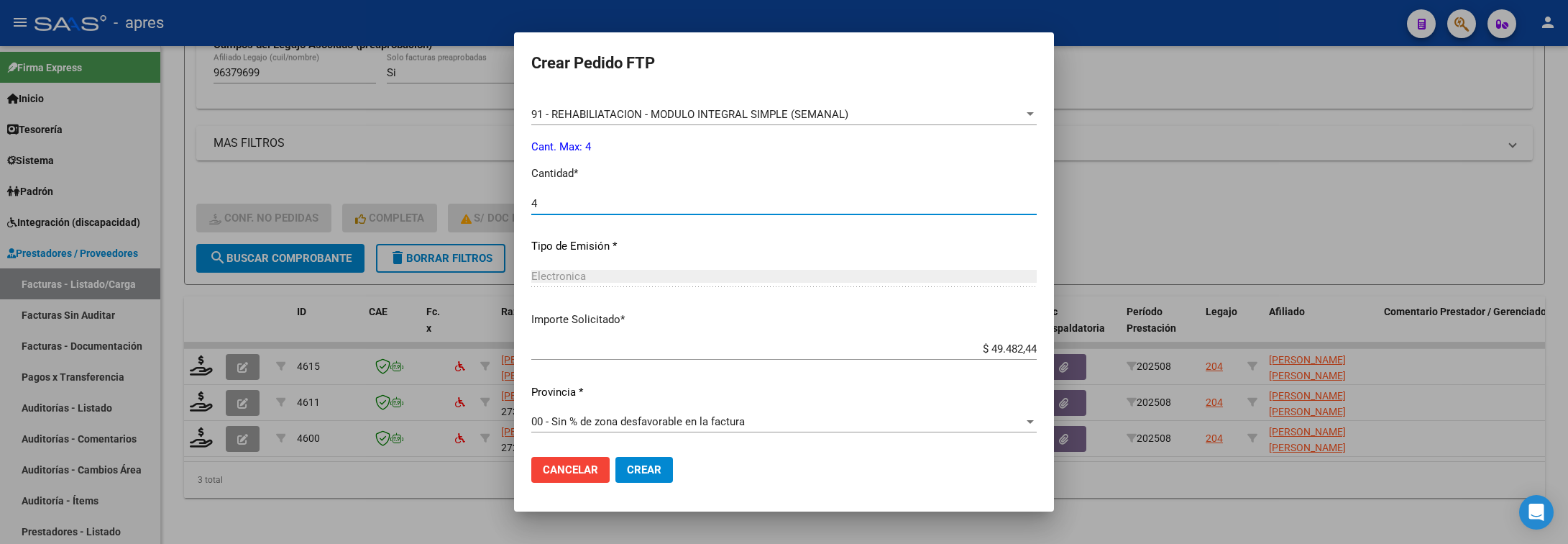
scroll to position [610, 0]
type input "4"
click at [633, 463] on span "Crear" at bounding box center [644, 470] width 34 height 13
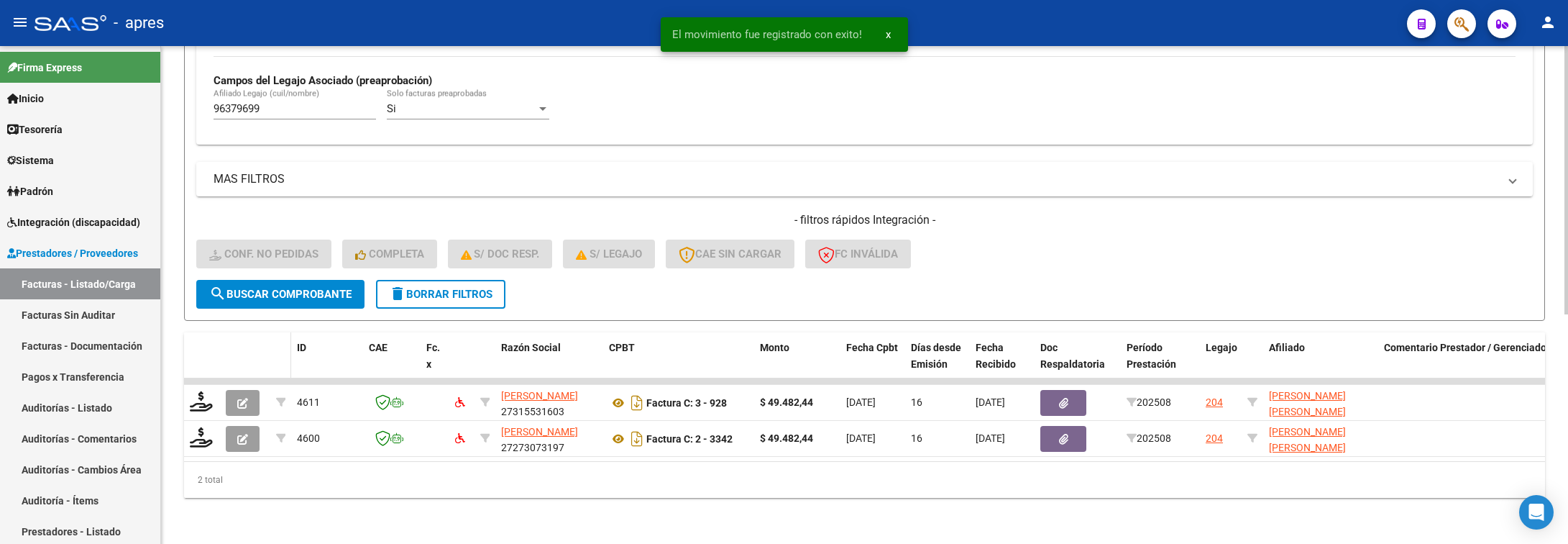
scroll to position [426, 0]
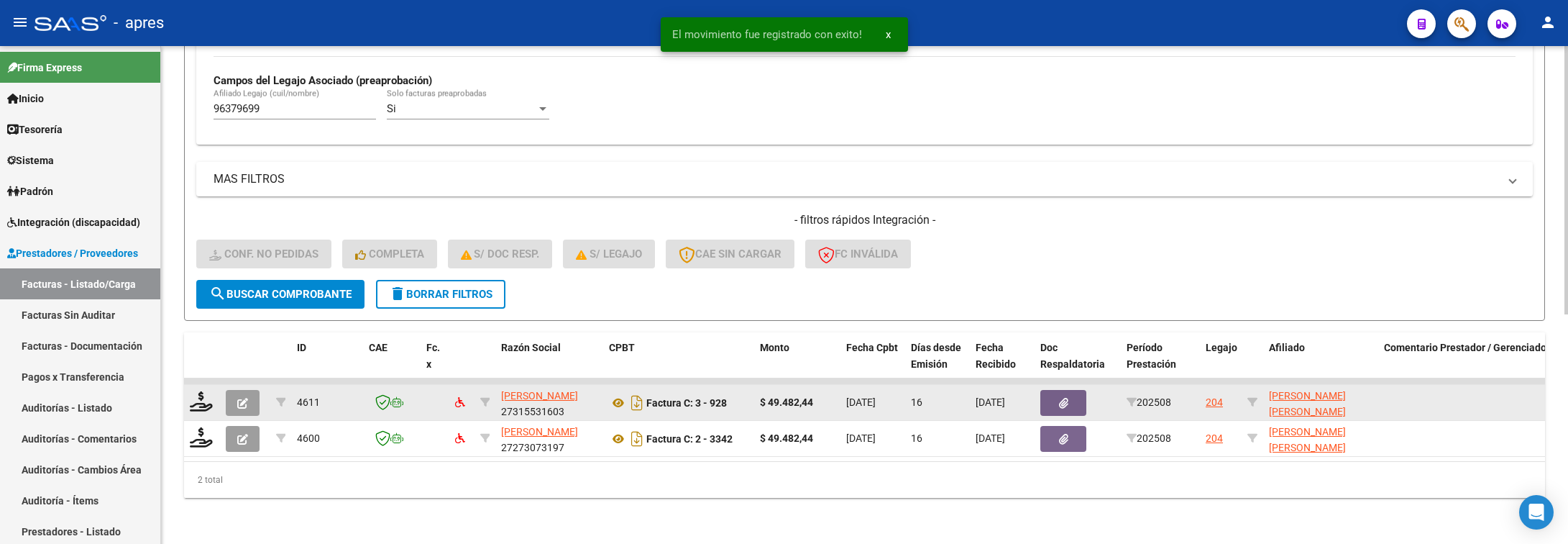
click at [194, 395] on div at bounding box center [202, 402] width 25 height 23
click at [194, 391] on icon at bounding box center [202, 401] width 23 height 20
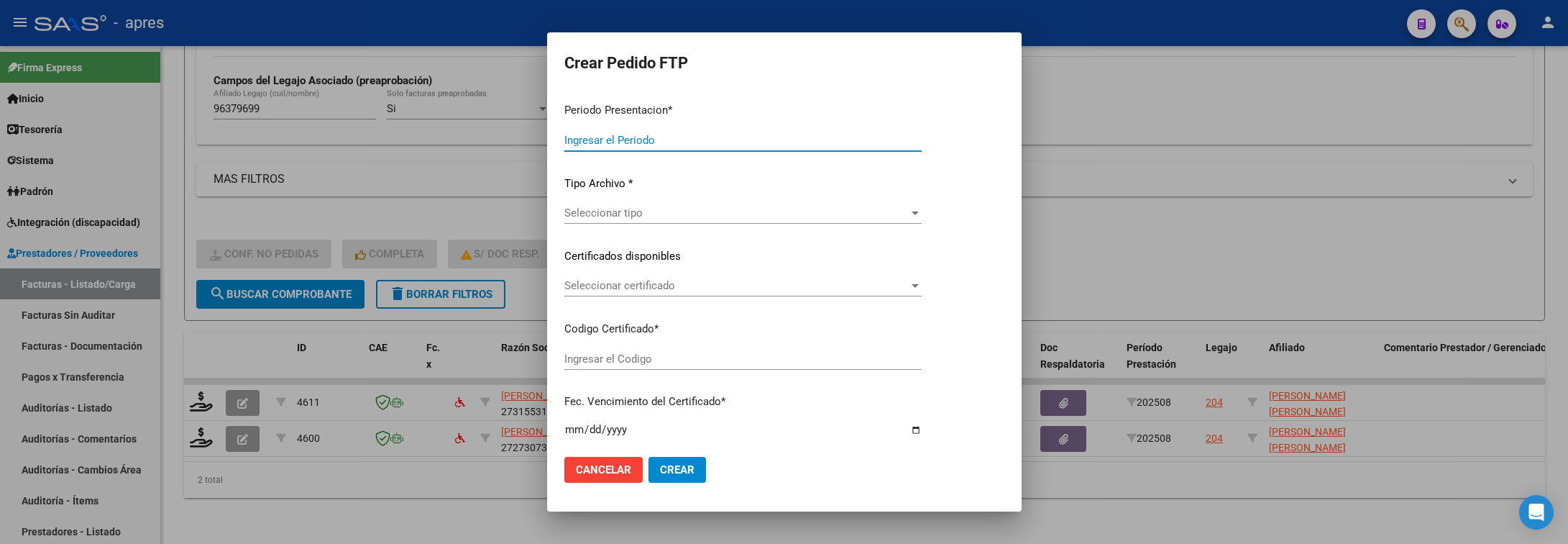
type input "202508"
type input "$ 49.482,44"
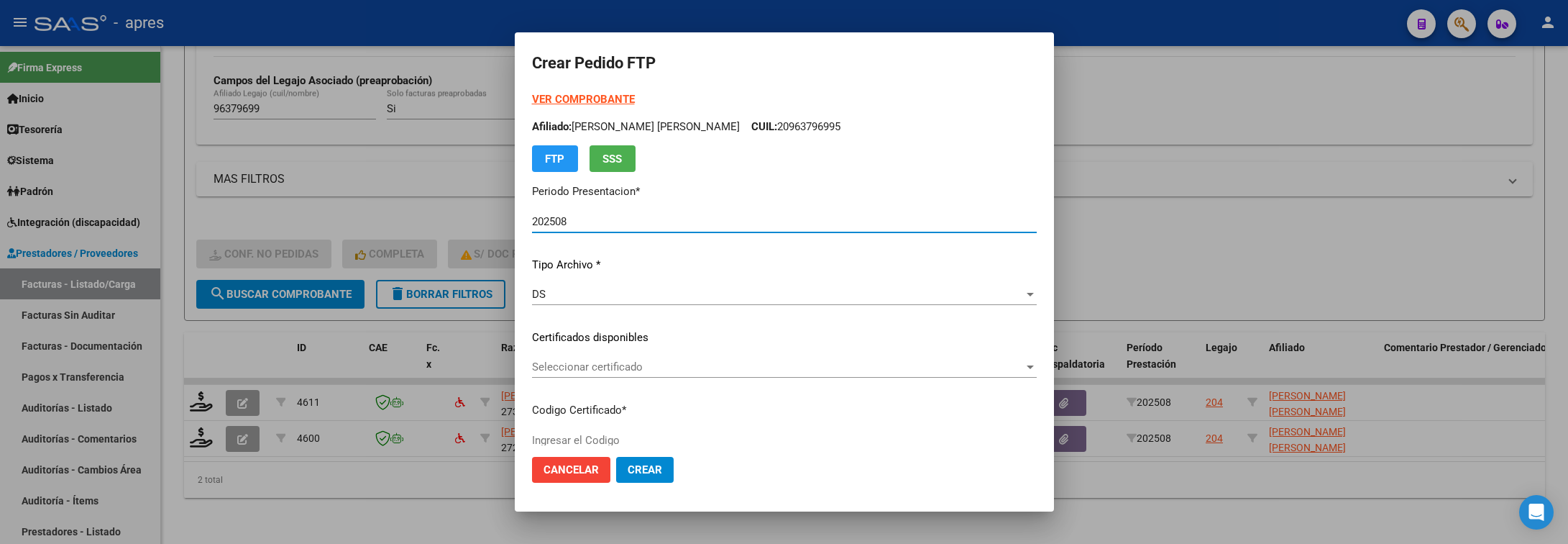
type input "ARG02000963796992024070520290705BUE316"
type input "2029-07-05"
click at [767, 376] on div "Seleccionar certificado Seleccionar certificado" at bounding box center [784, 367] width 504 height 22
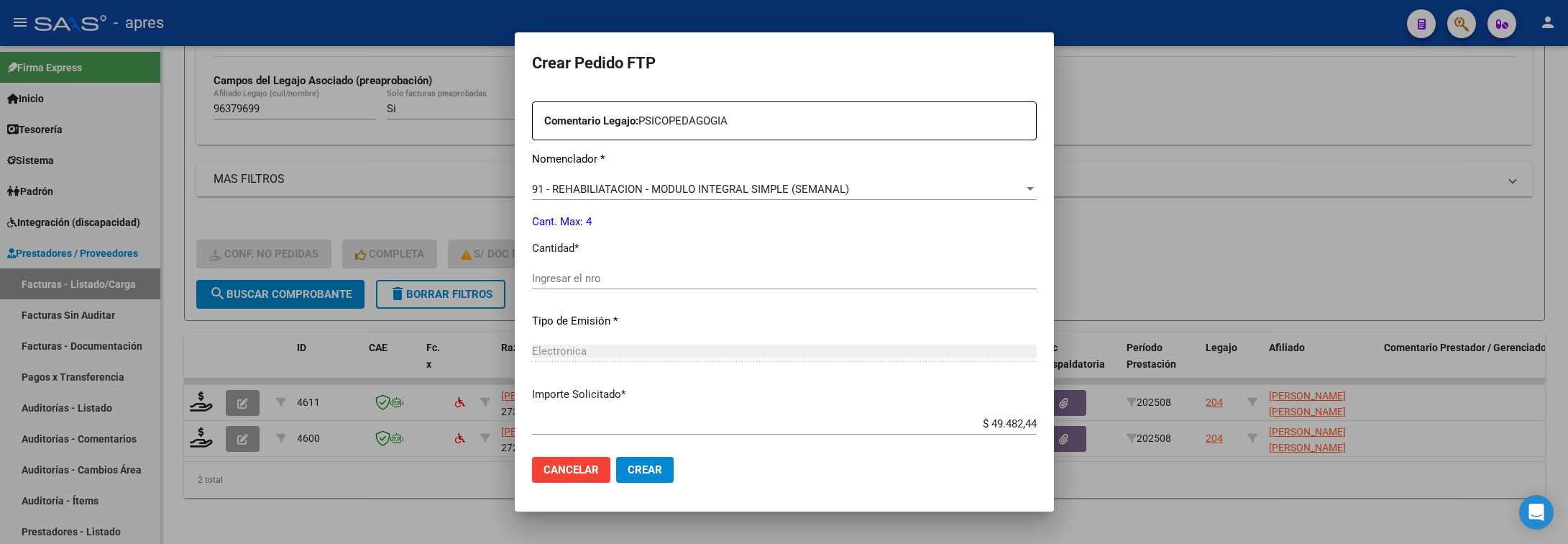
scroll to position [540, 0]
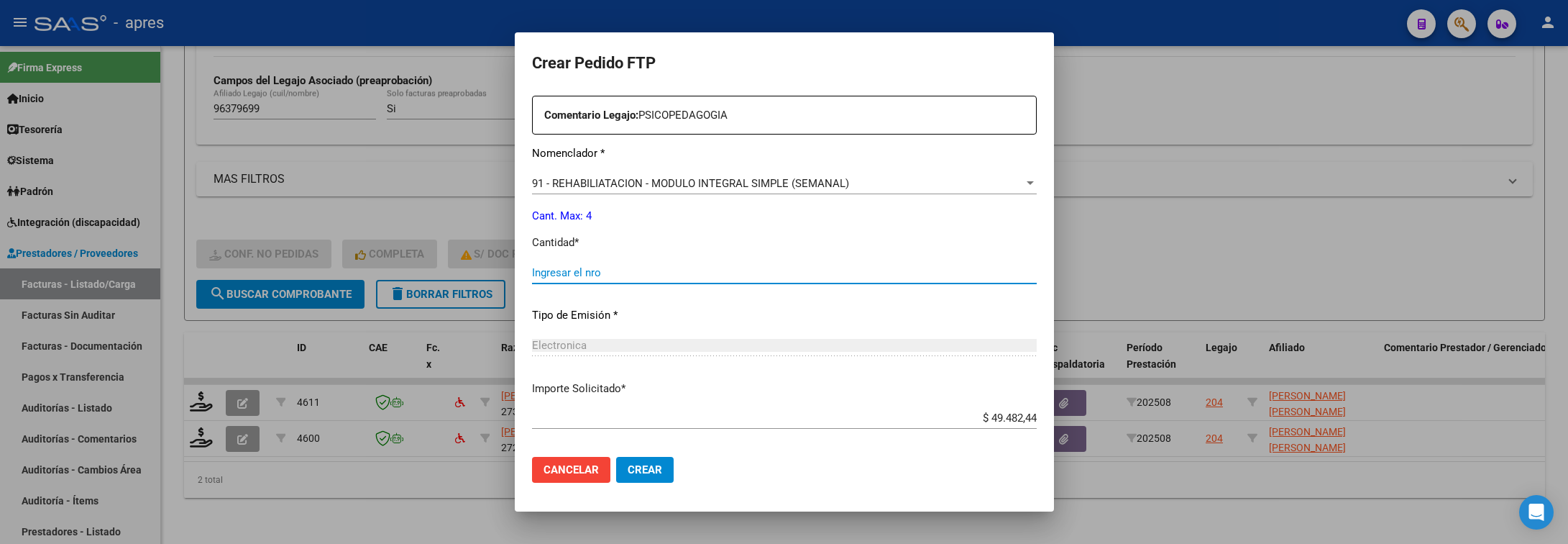
click at [753, 266] on input "Ingresar el nro" at bounding box center [784, 272] width 504 height 13
type input "4"
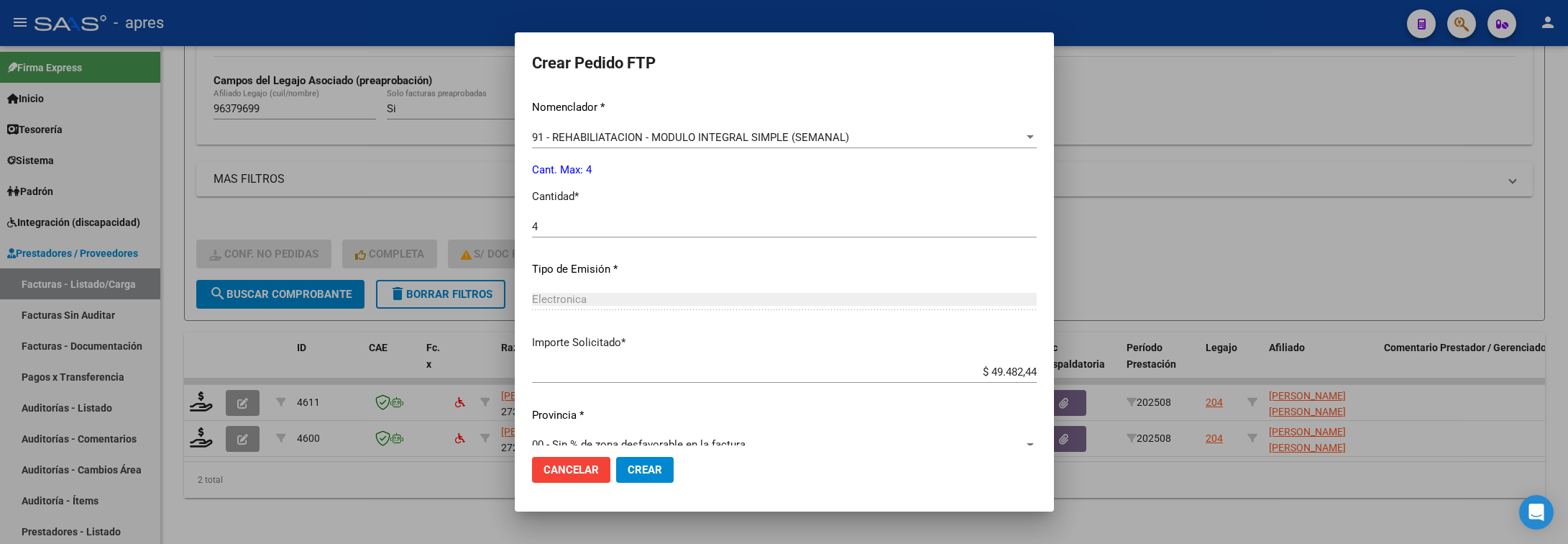
scroll to position [610, 0]
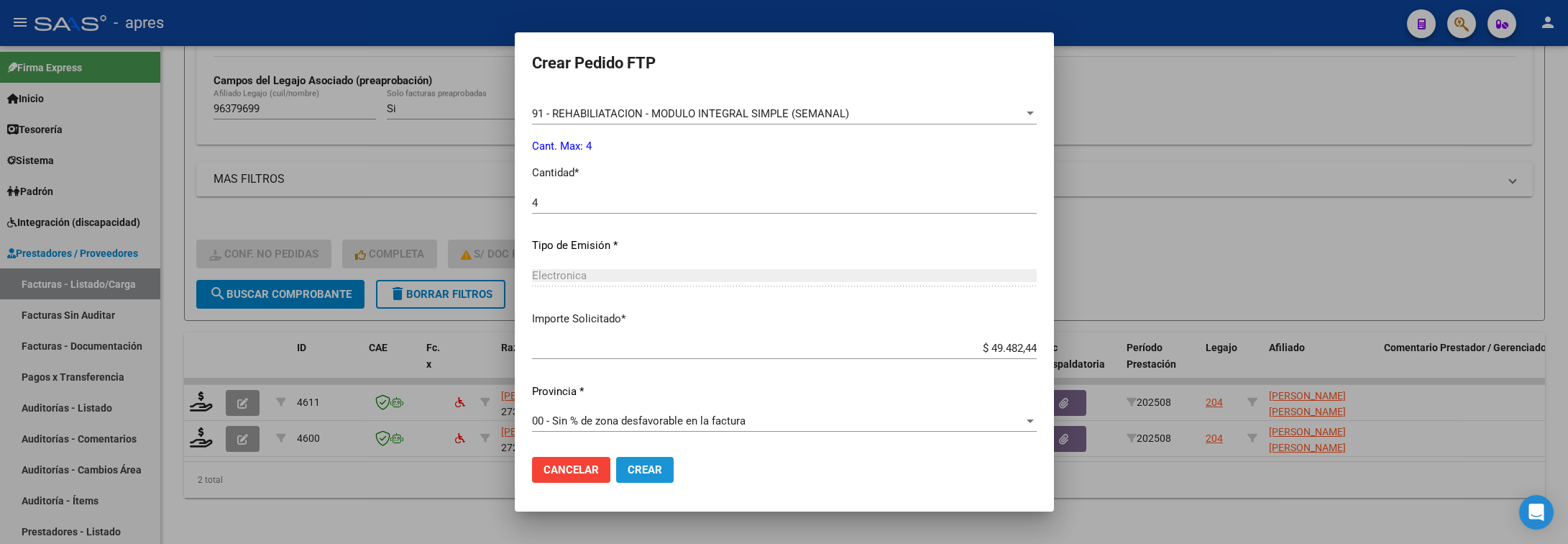
click at [645, 464] on button "Crear" at bounding box center [645, 470] width 58 height 26
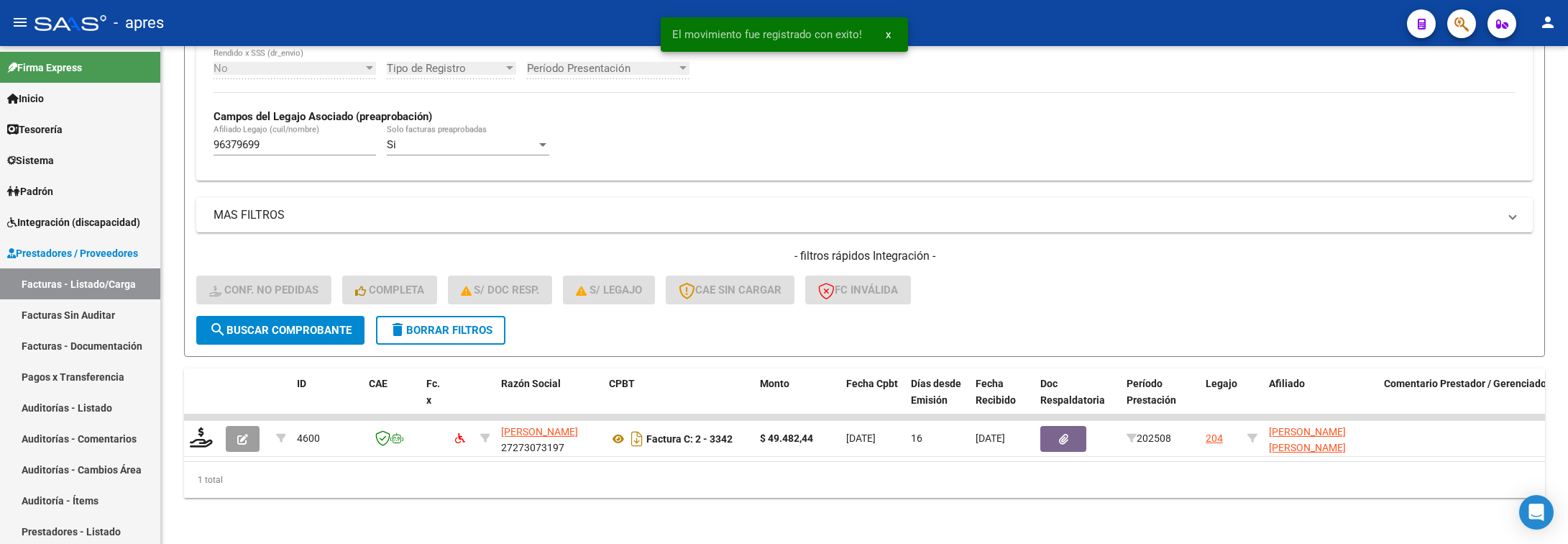
scroll to position [390, 0]
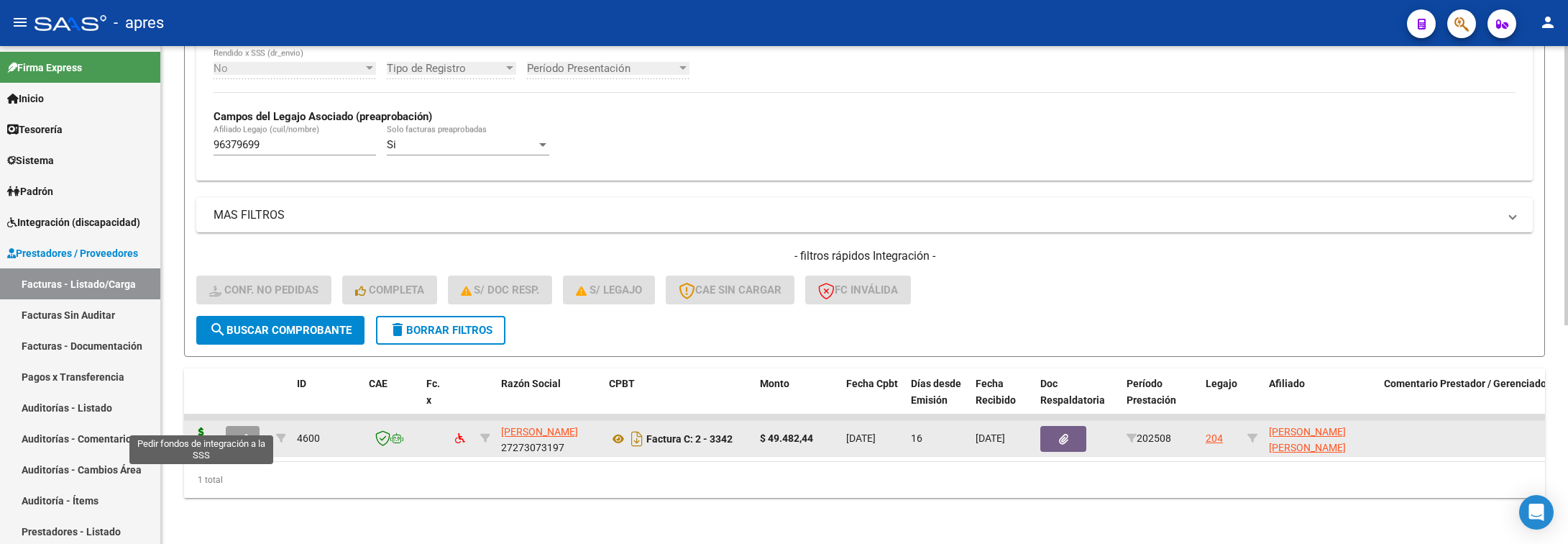
click at [205, 427] on icon at bounding box center [202, 438] width 23 height 20
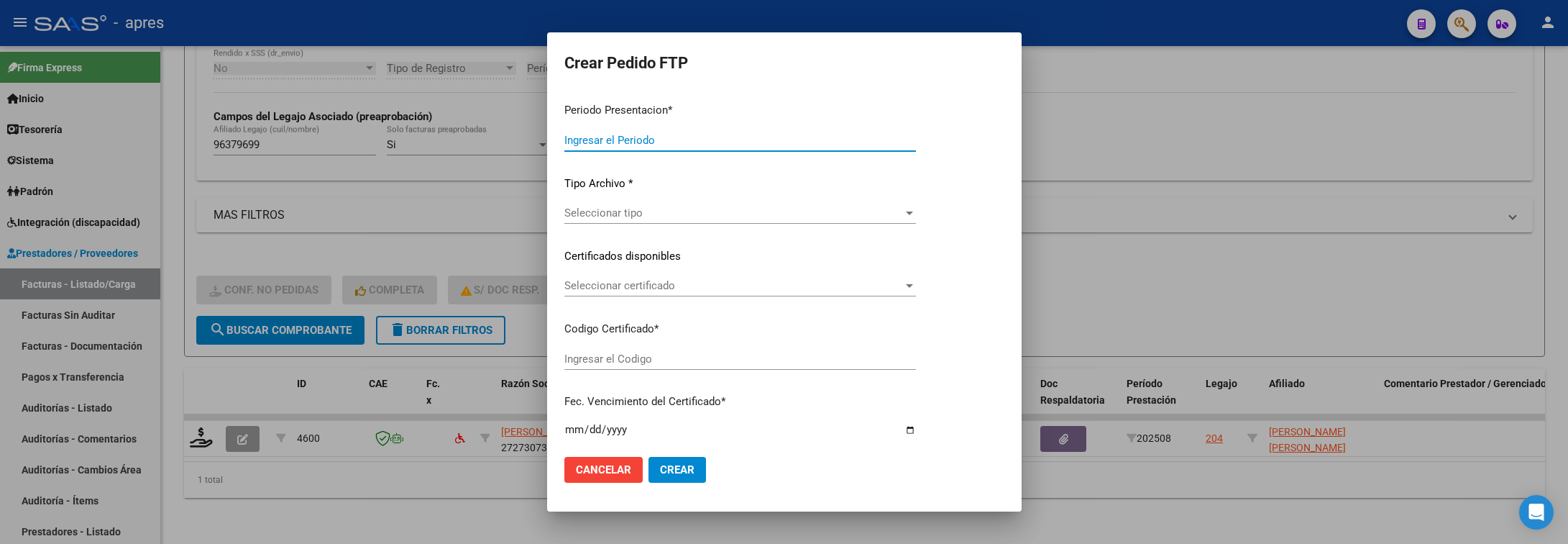
type input "202508"
type input "$ 49.482,44"
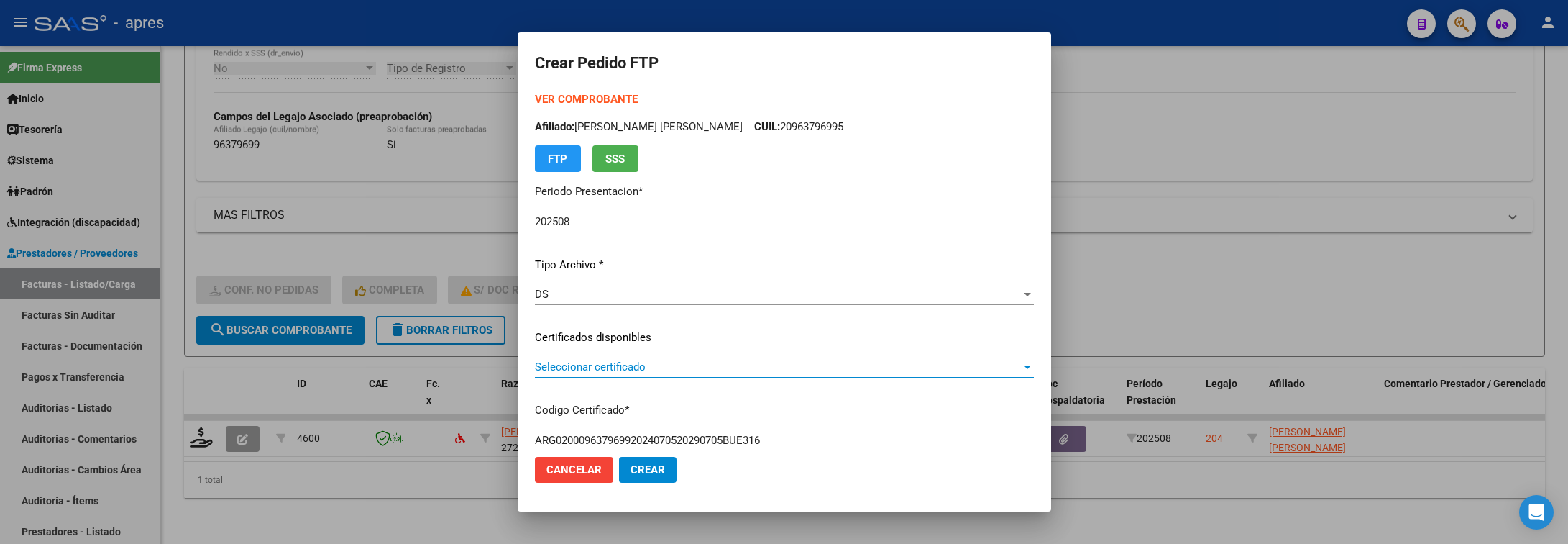
click at [654, 371] on span "Seleccionar certificado" at bounding box center [778, 367] width 486 height 13
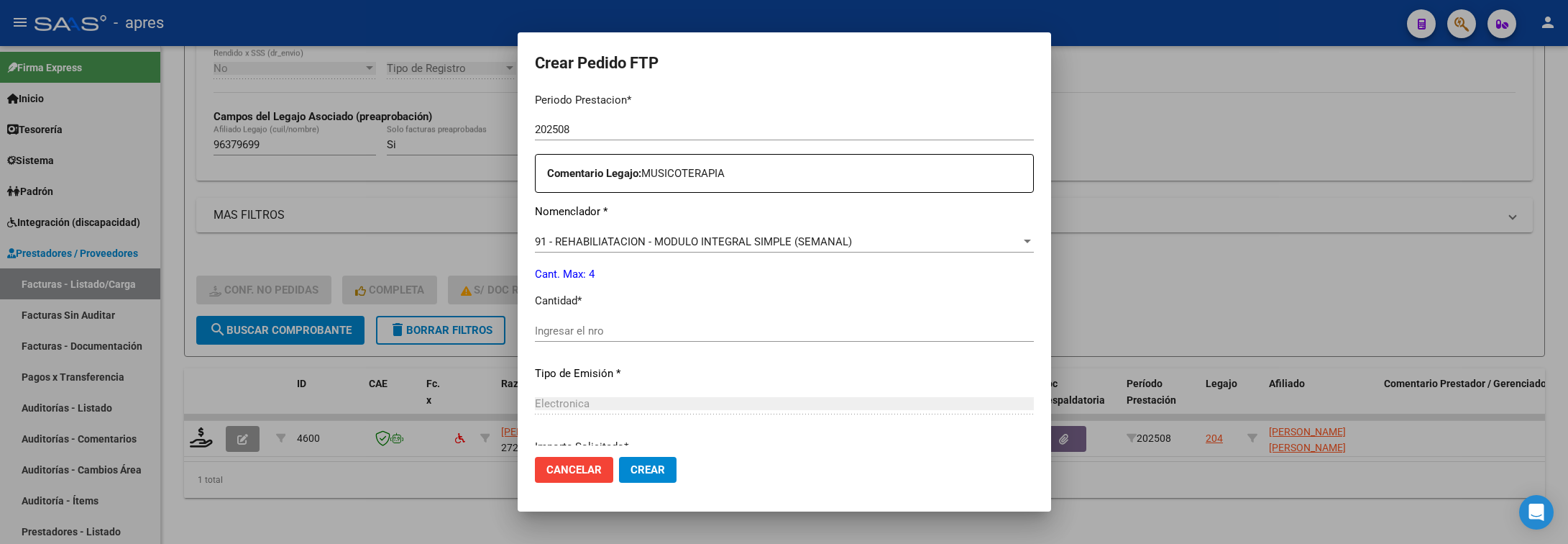
scroll to position [540, 0]
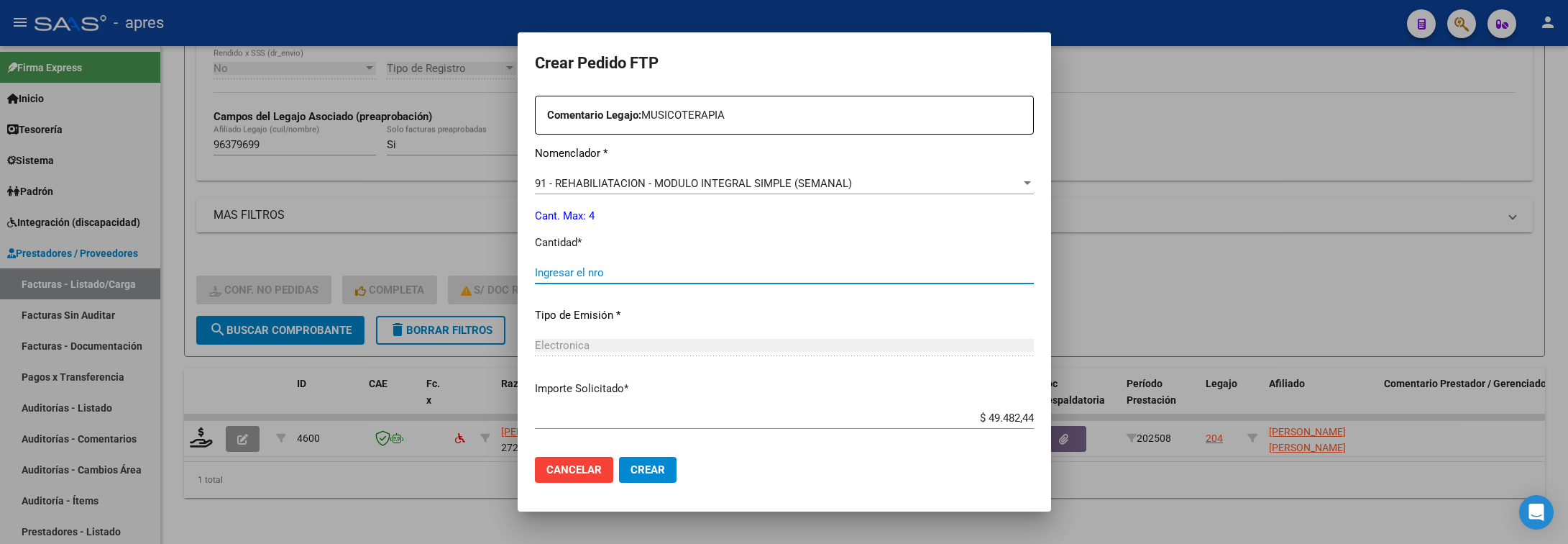
click at [636, 268] on input "Ingresar el nro" at bounding box center [785, 272] width 499 height 13
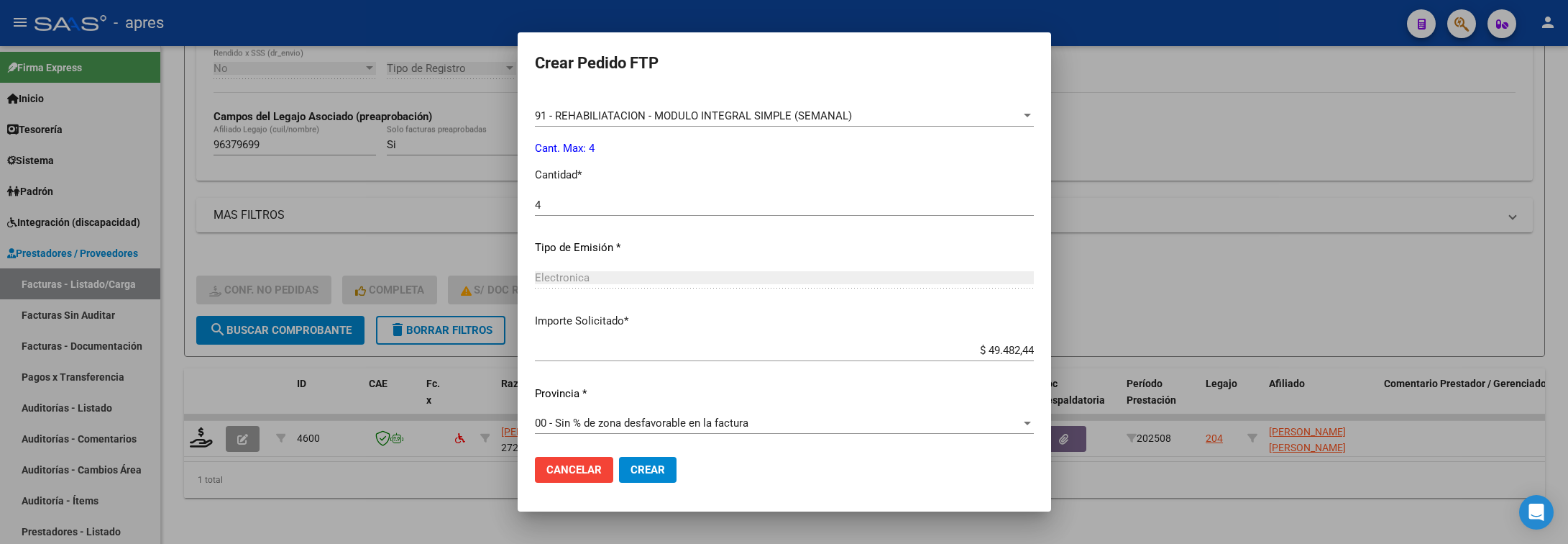
scroll to position [610, 0]
click at [626, 460] on button "Crear" at bounding box center [647, 470] width 58 height 26
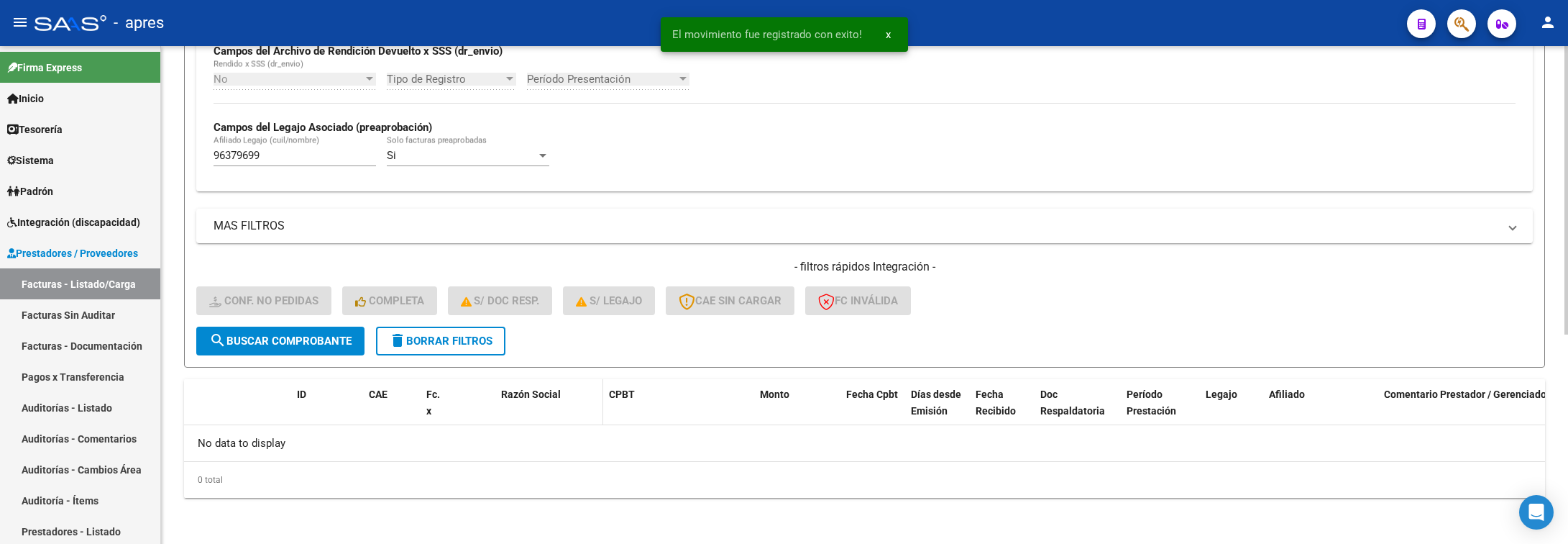
scroll to position [363, 0]
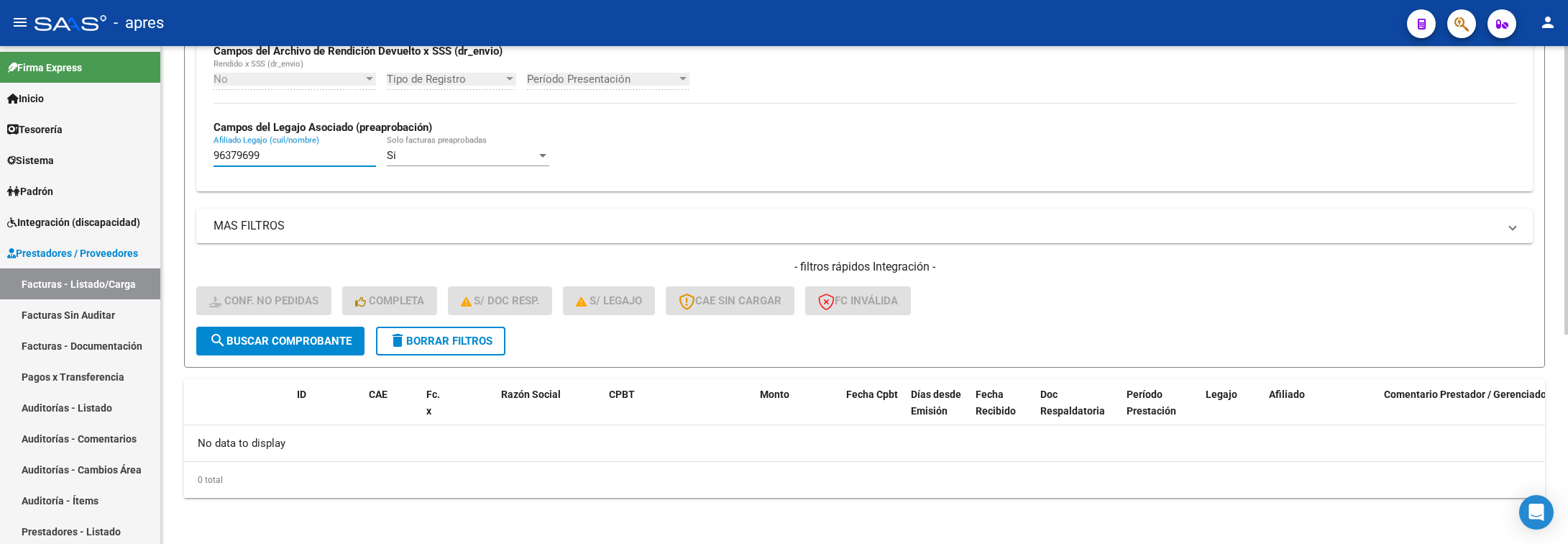
drag, startPoint x: 266, startPoint y: 160, endPoint x: 175, endPoint y: 175, distance: 92.2
click at [173, 173] on div "Video tutorial PRESTADORES -> Listado de CPBTs Emitidos por Prestadores / Prove…" at bounding box center [864, 114] width 1407 height 858
paste input "57176562"
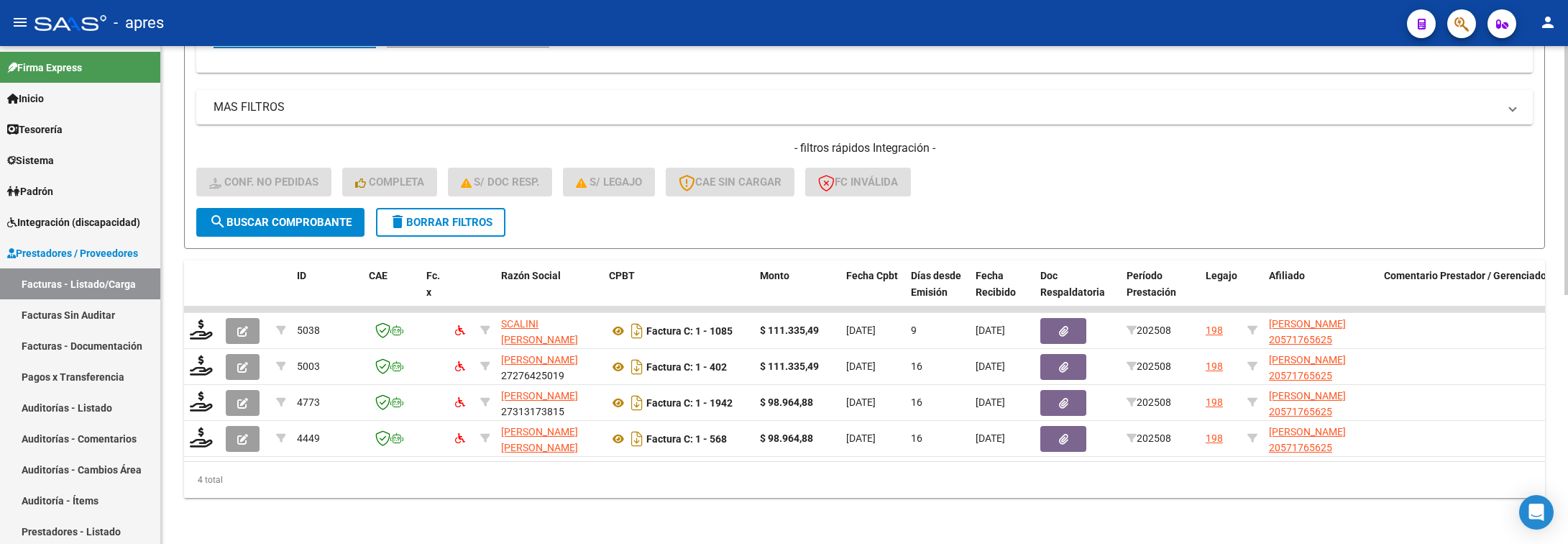
scroll to position [499, 0]
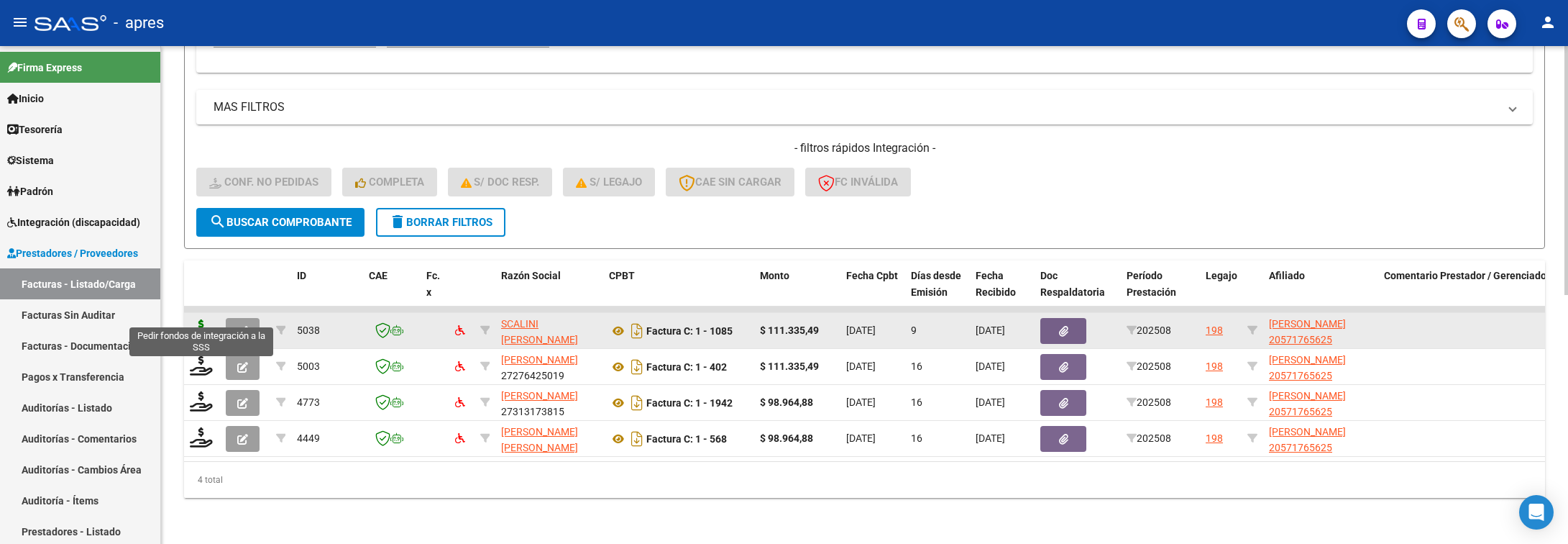
click at [195, 320] on icon at bounding box center [202, 330] width 23 height 20
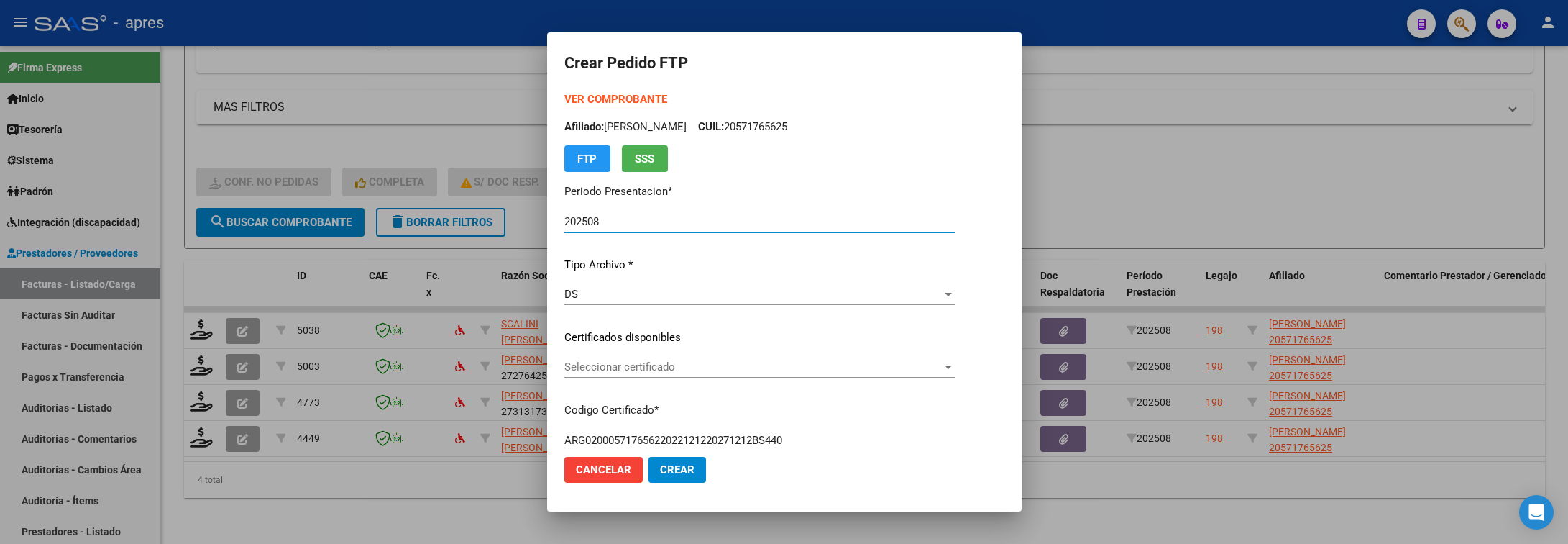
click at [671, 361] on span "Seleccionar certificado" at bounding box center [753, 367] width 378 height 13
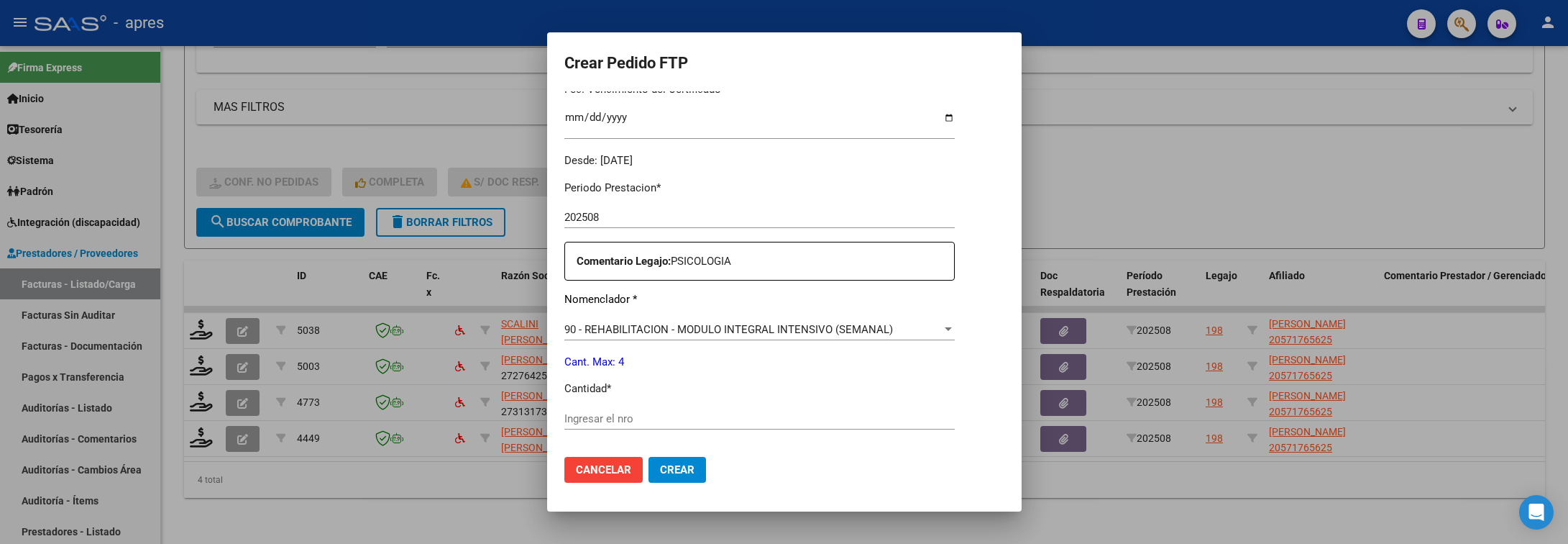
scroll to position [432, 0]
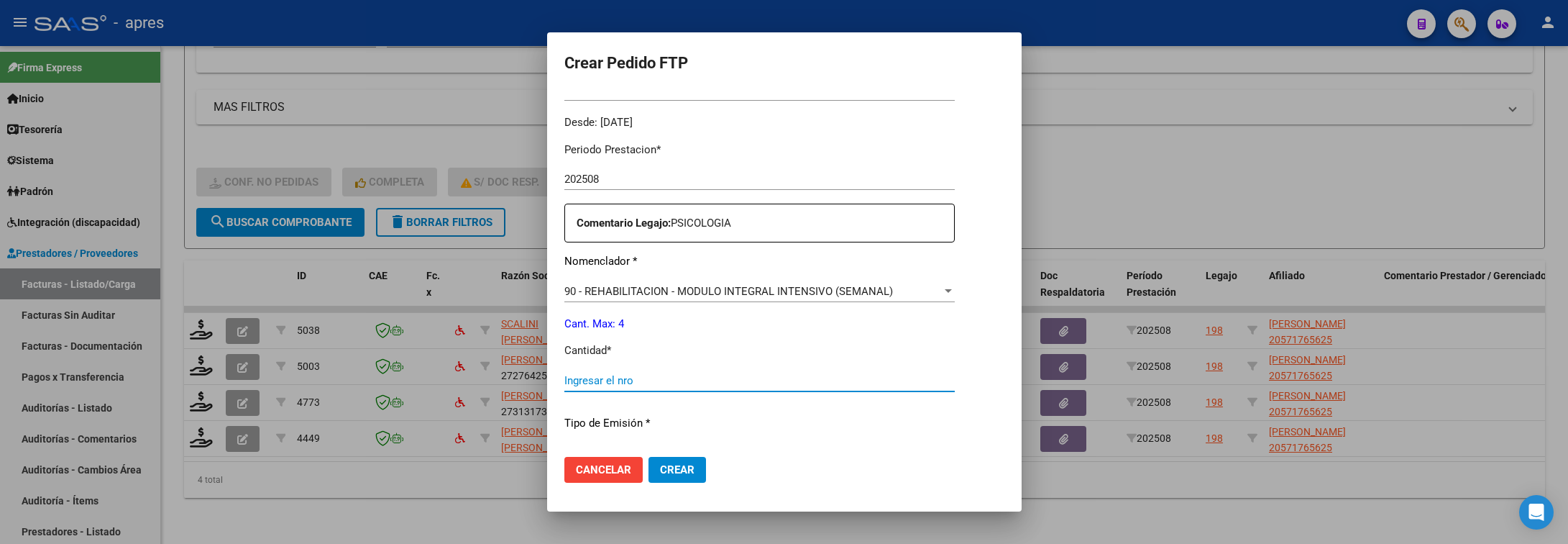
click at [682, 380] on input "Ingresar el nro" at bounding box center [759, 381] width 390 height 13
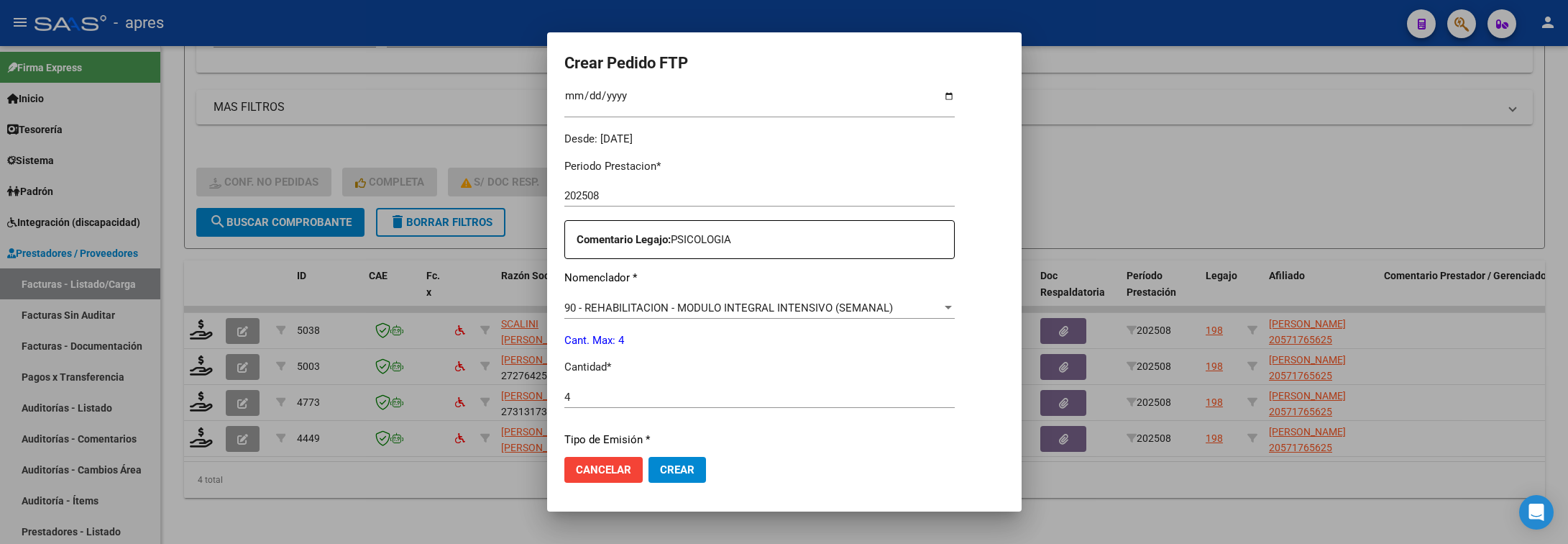
scroll to position [395, 0]
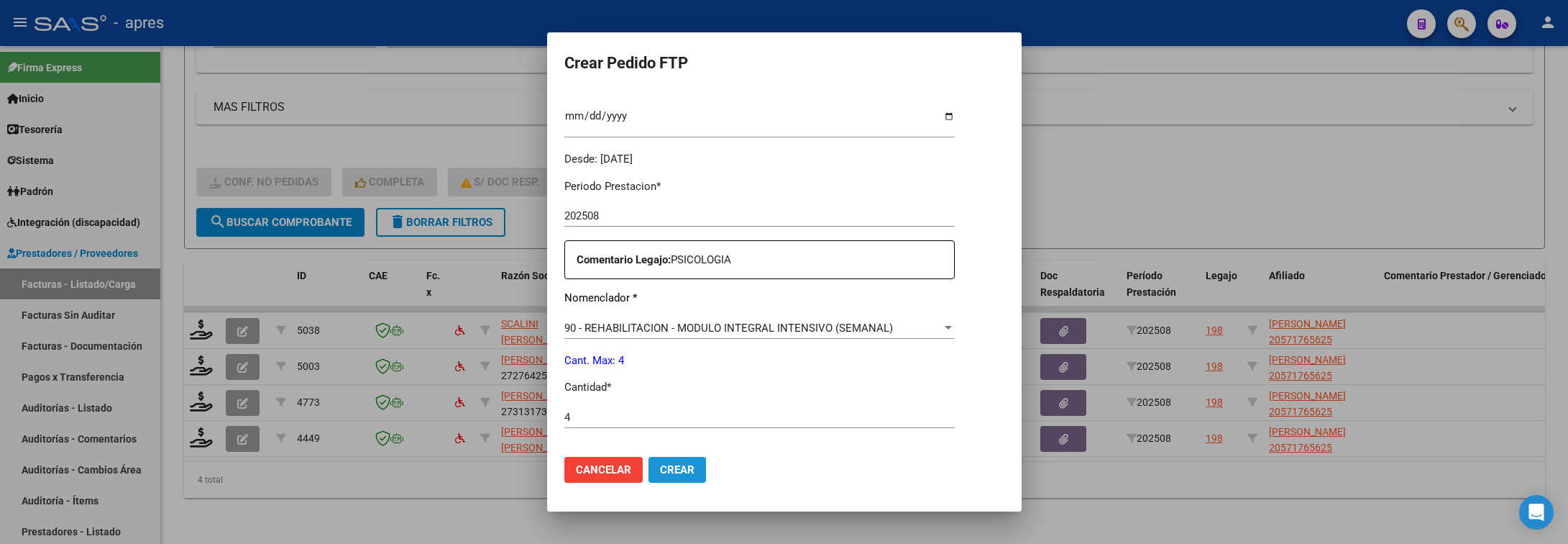
click at [665, 466] on span "Crear" at bounding box center [677, 470] width 34 height 13
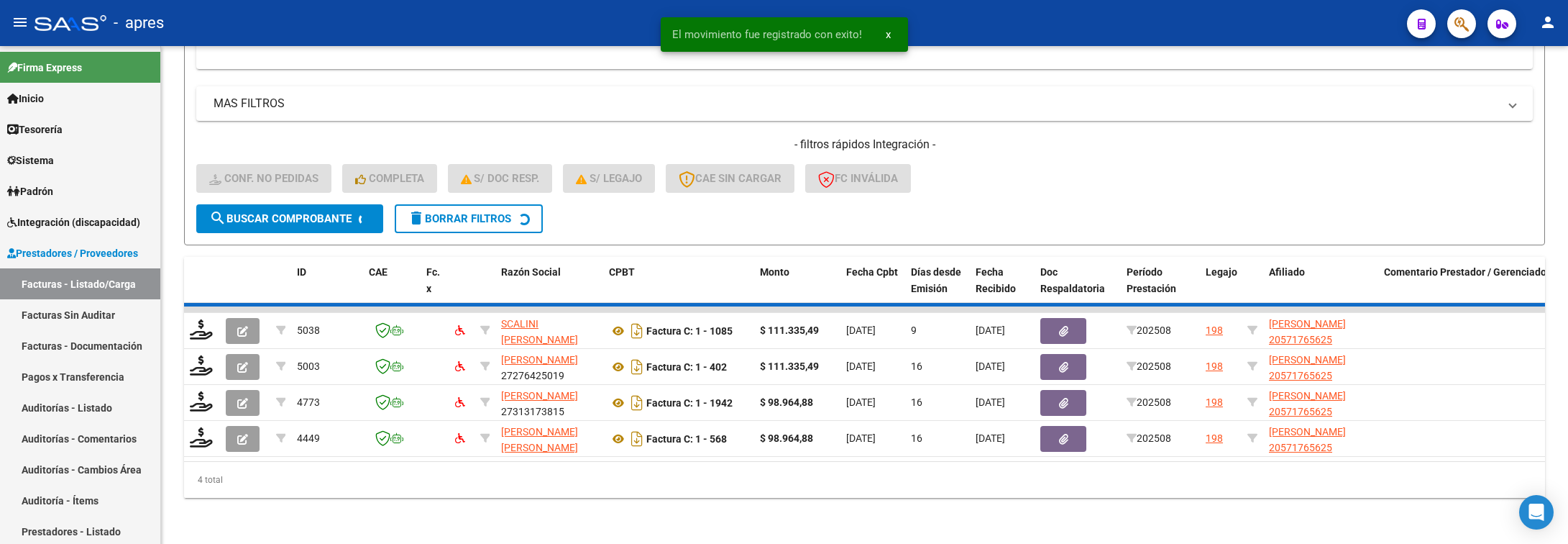
scroll to position [462, 0]
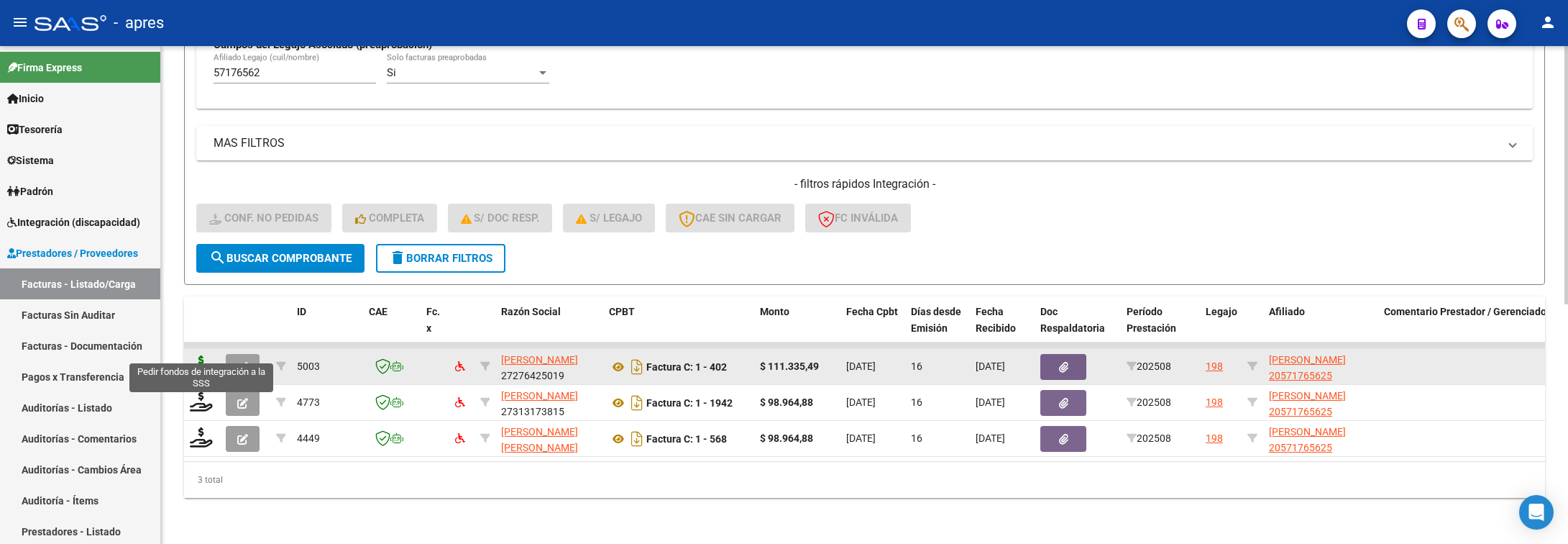
click at [195, 355] on icon at bounding box center [202, 366] width 23 height 20
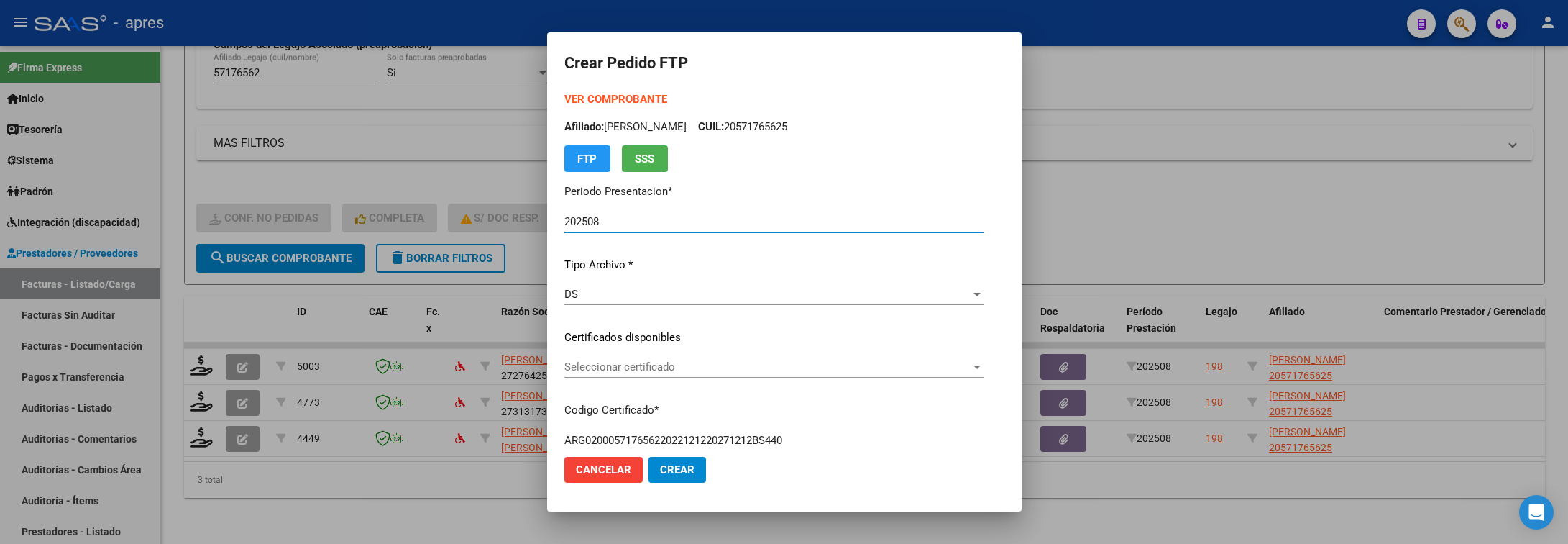
click at [613, 387] on div "Seleccionar certificado Seleccionar certificado" at bounding box center [774, 374] width 419 height 35
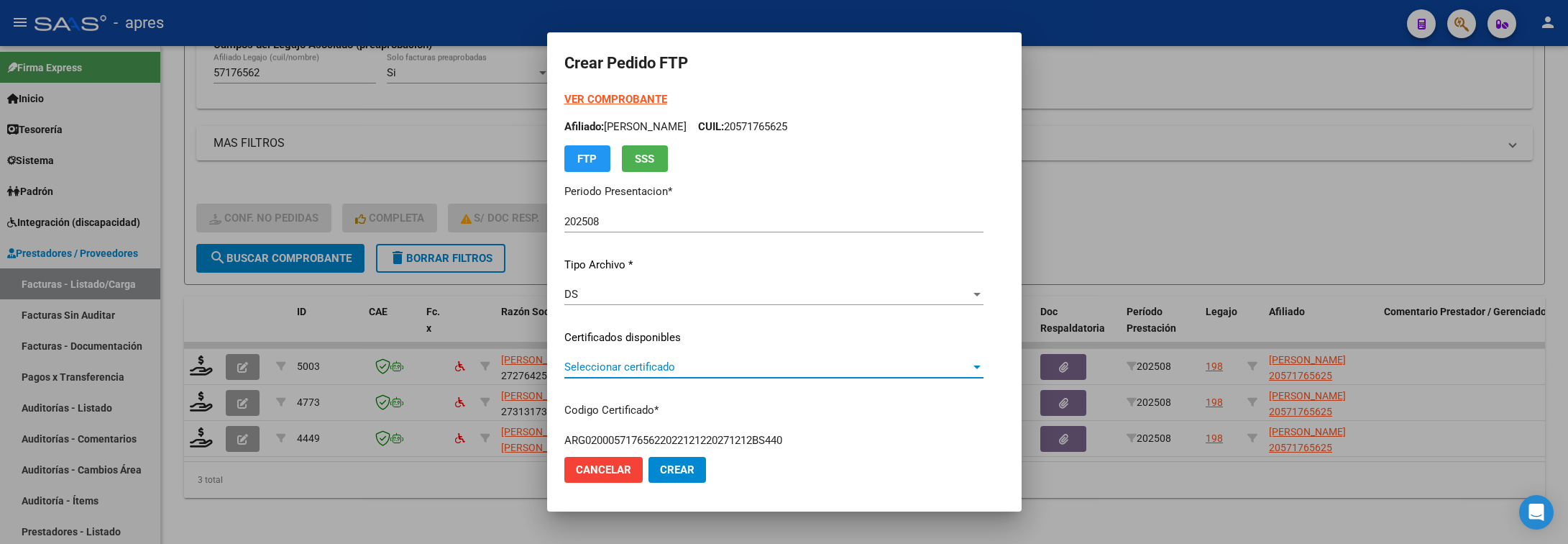
click at [615, 365] on span "Seleccionar certificado" at bounding box center [767, 367] width 406 height 13
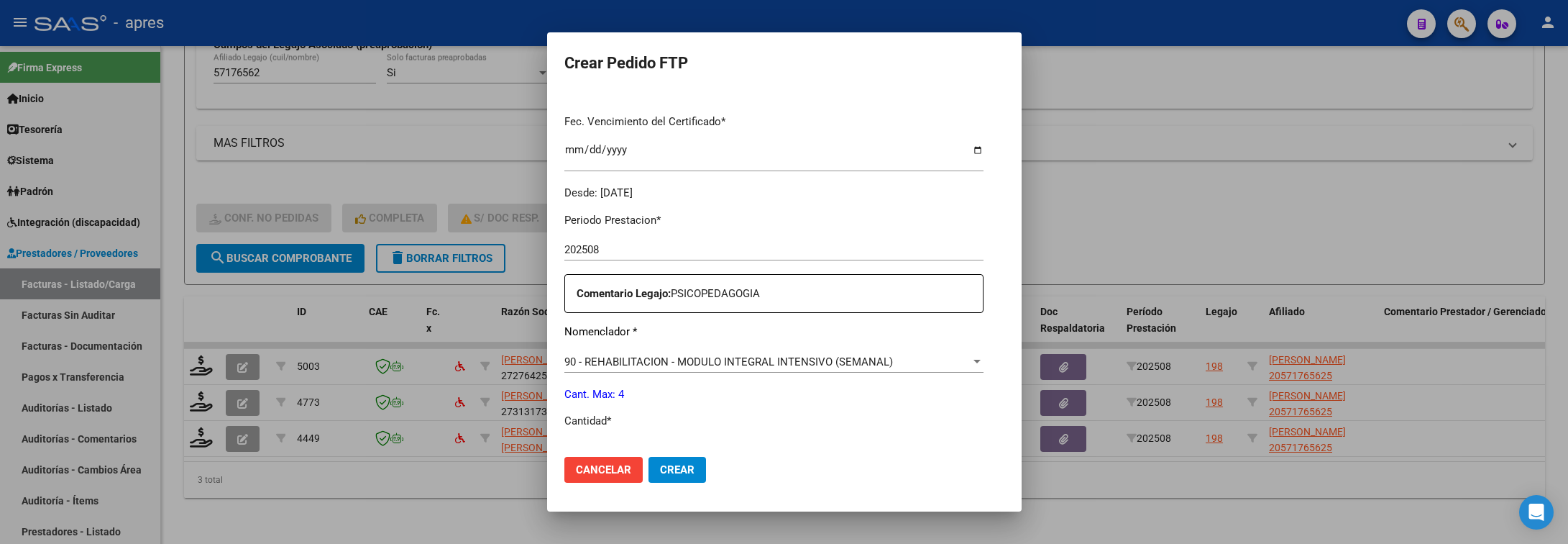
scroll to position [432, 0]
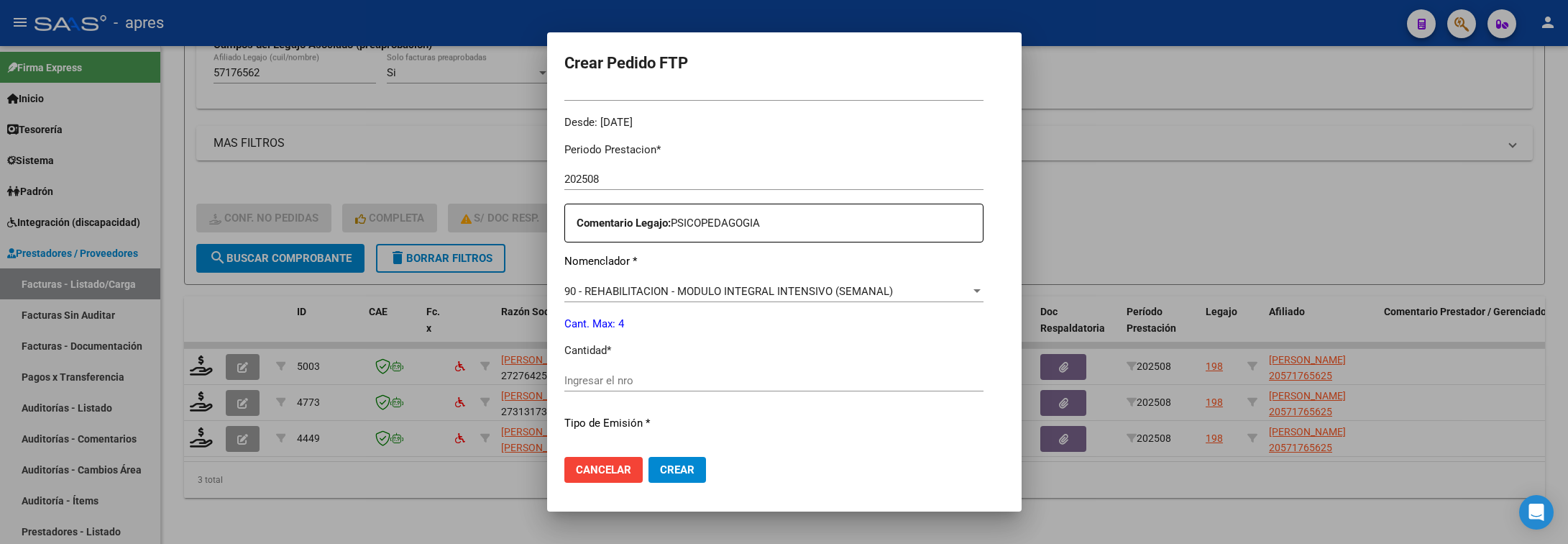
click at [615, 371] on div "Ingresar el nro" at bounding box center [774, 381] width 419 height 22
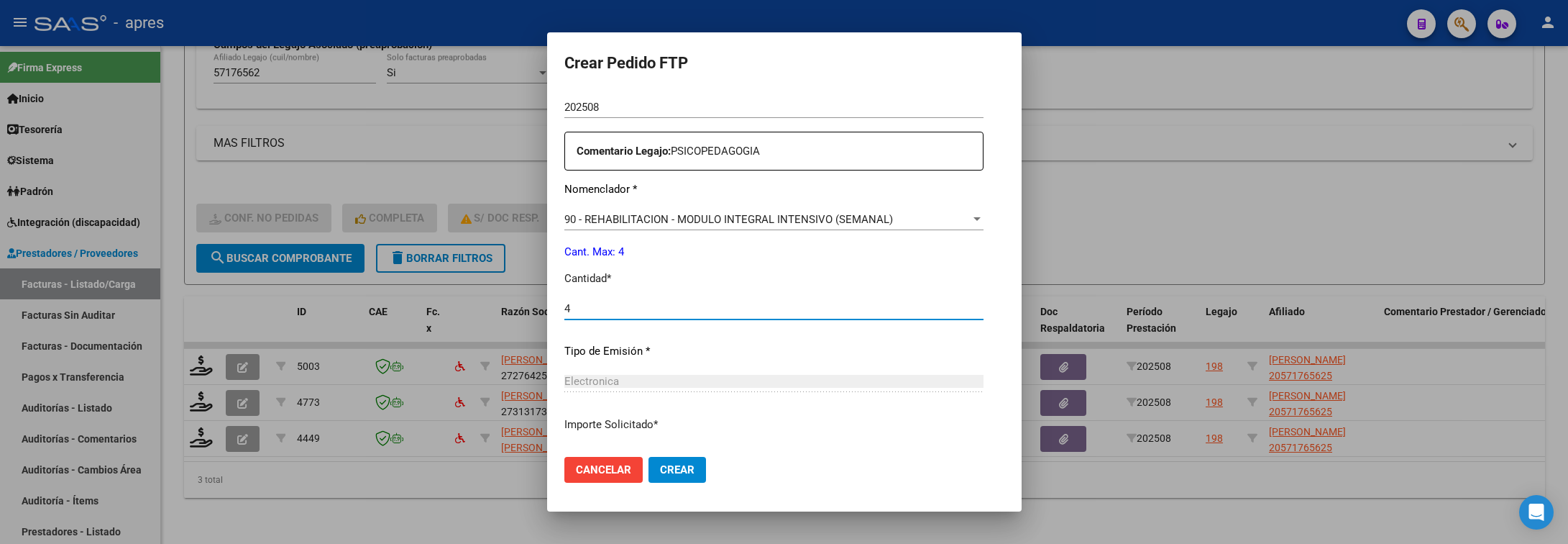
scroll to position [610, 0]
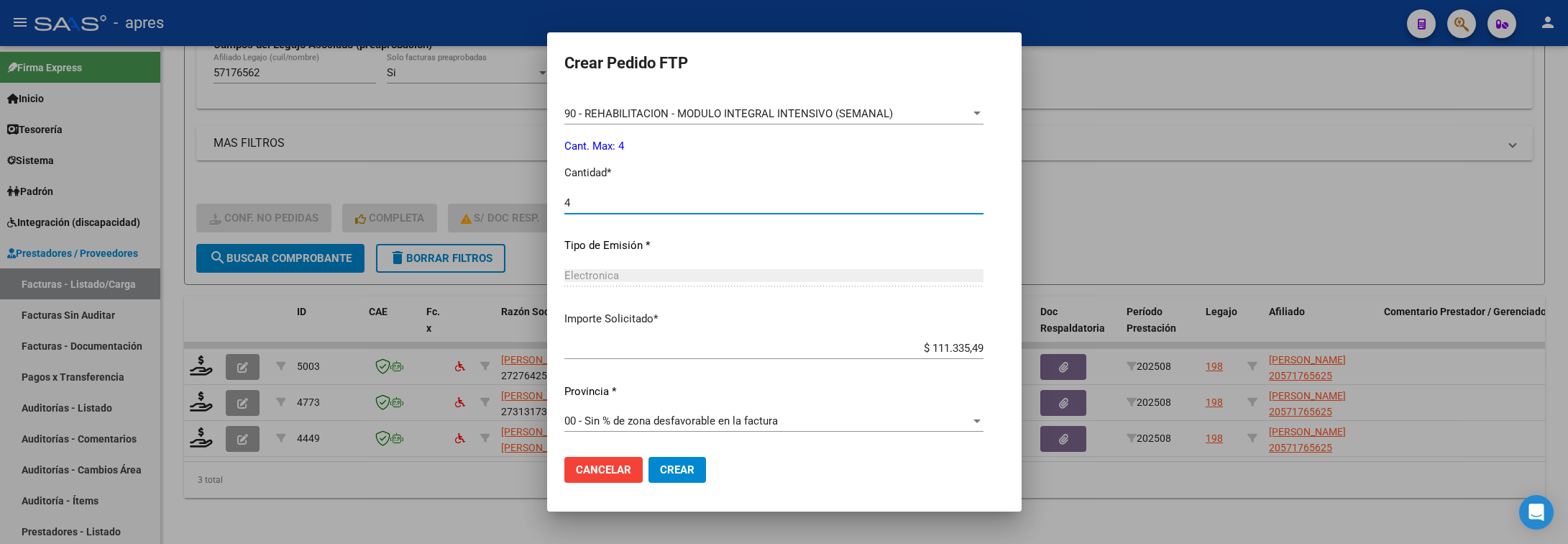
click at [660, 471] on span "Crear" at bounding box center [677, 470] width 34 height 13
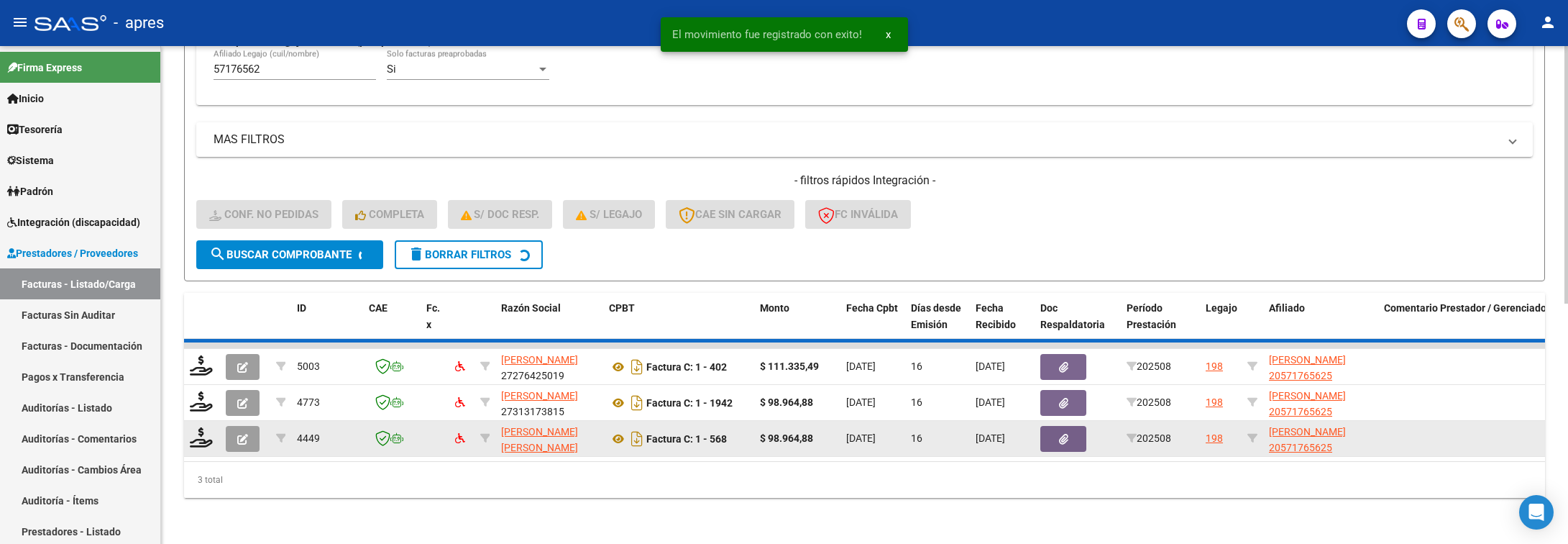
scroll to position [426, 0]
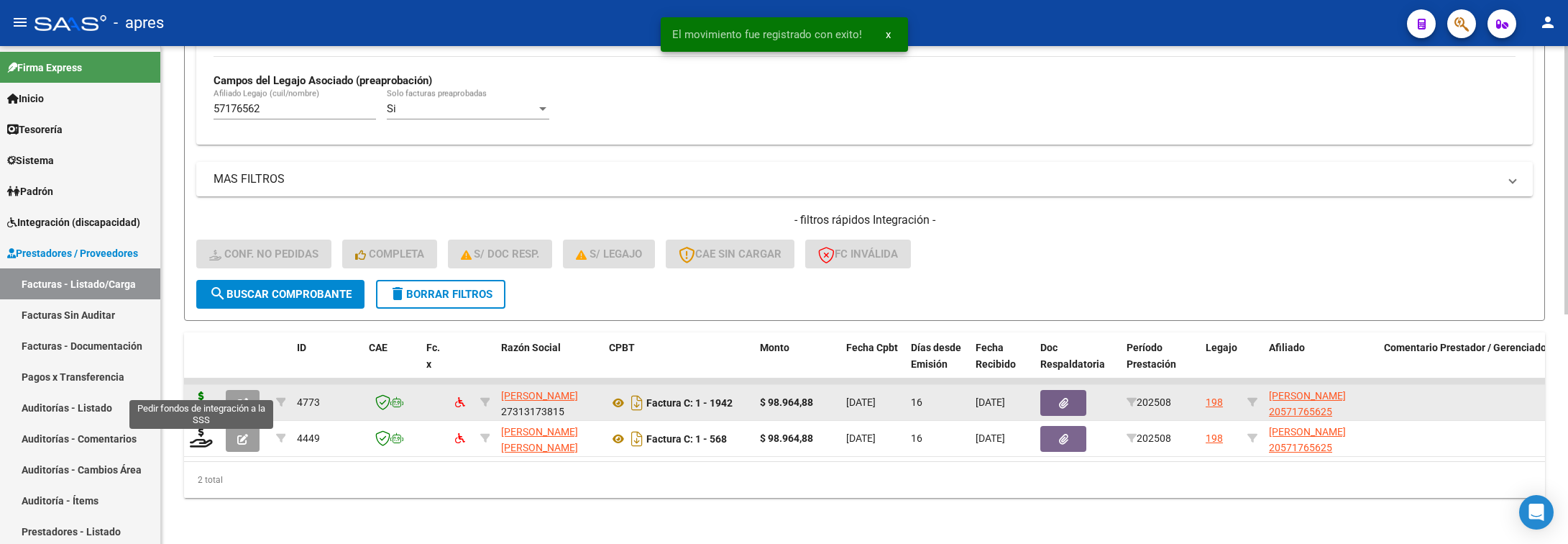
click at [209, 391] on icon at bounding box center [202, 401] width 23 height 20
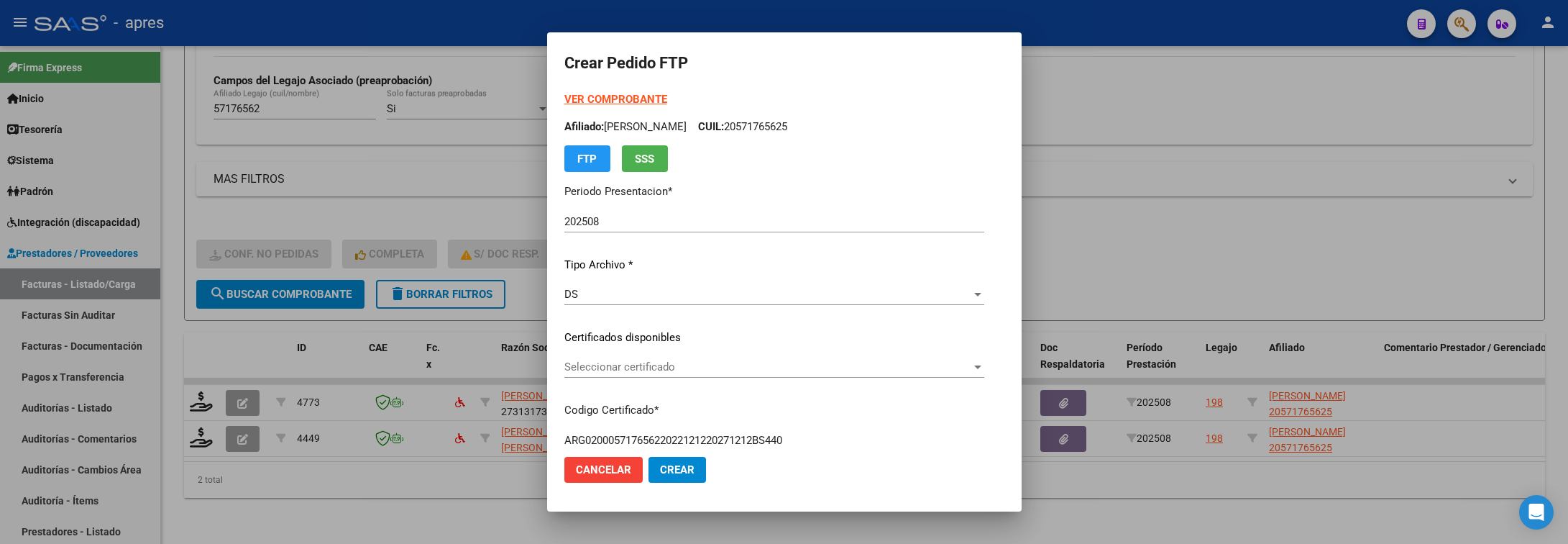
click at [684, 374] on div "Seleccionar certificado Seleccionar certificado" at bounding box center [774, 367] width 420 height 22
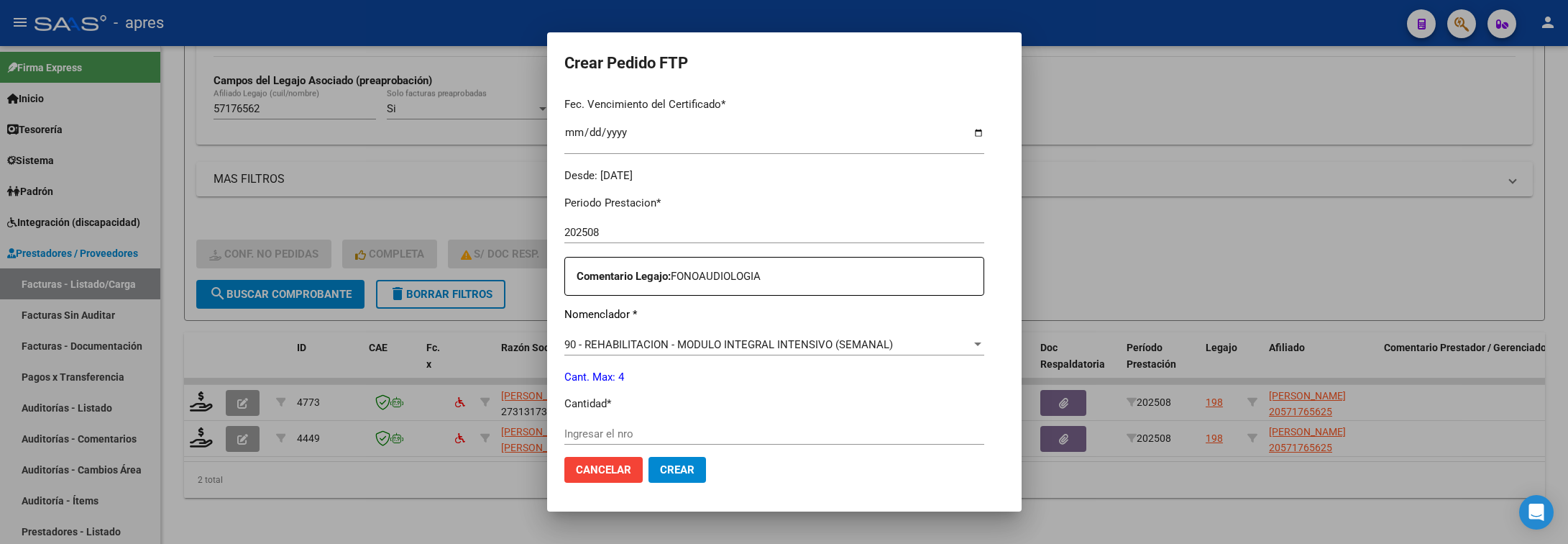
scroll to position [432, 0]
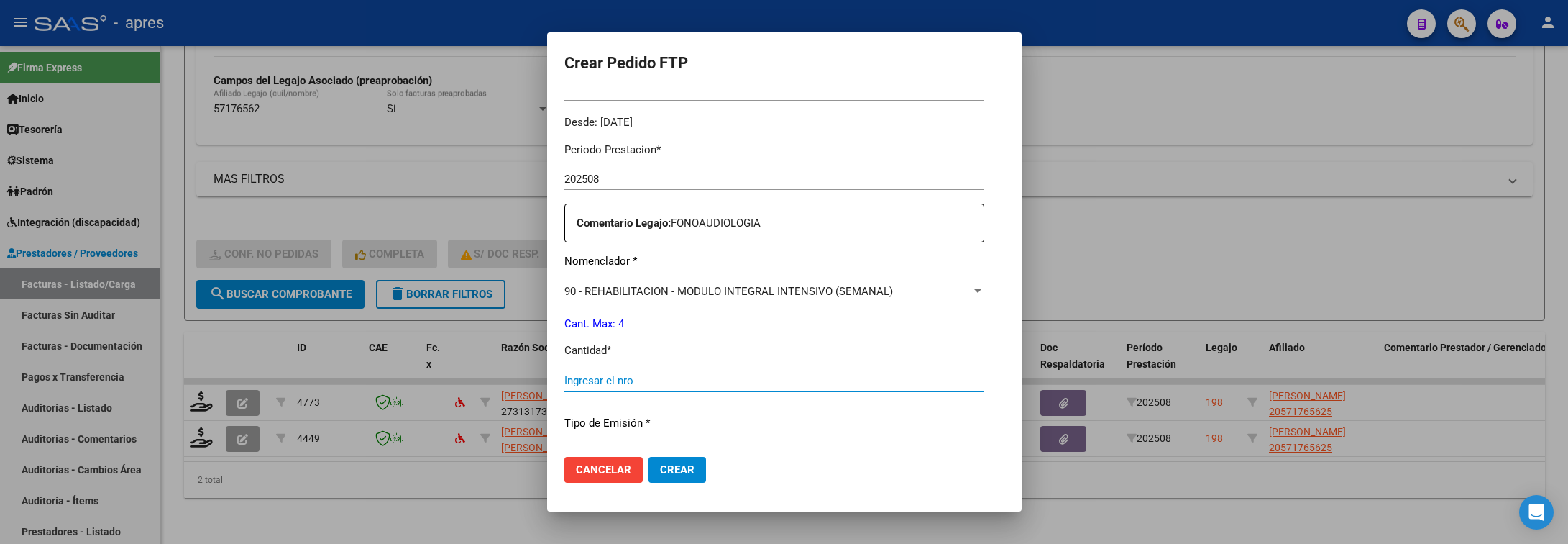
click at [684, 374] on input "Ingresar el nro" at bounding box center [774, 381] width 420 height 13
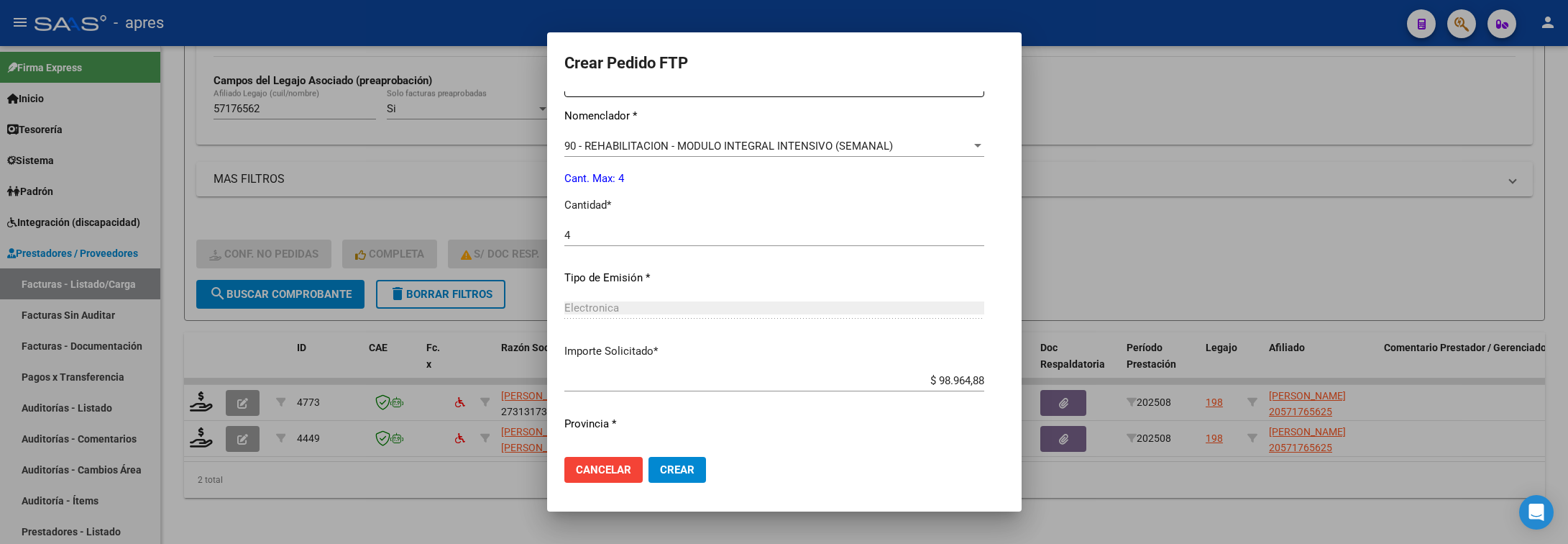
scroll to position [610, 0]
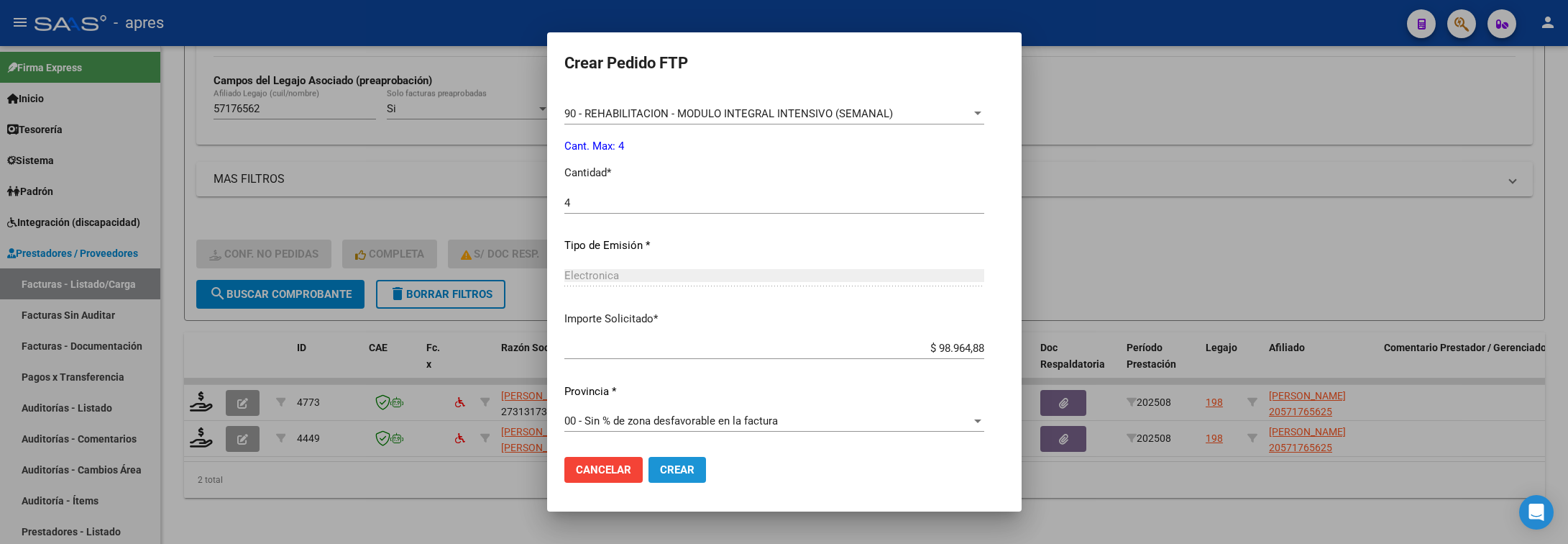
click at [660, 470] on span "Crear" at bounding box center [677, 470] width 34 height 13
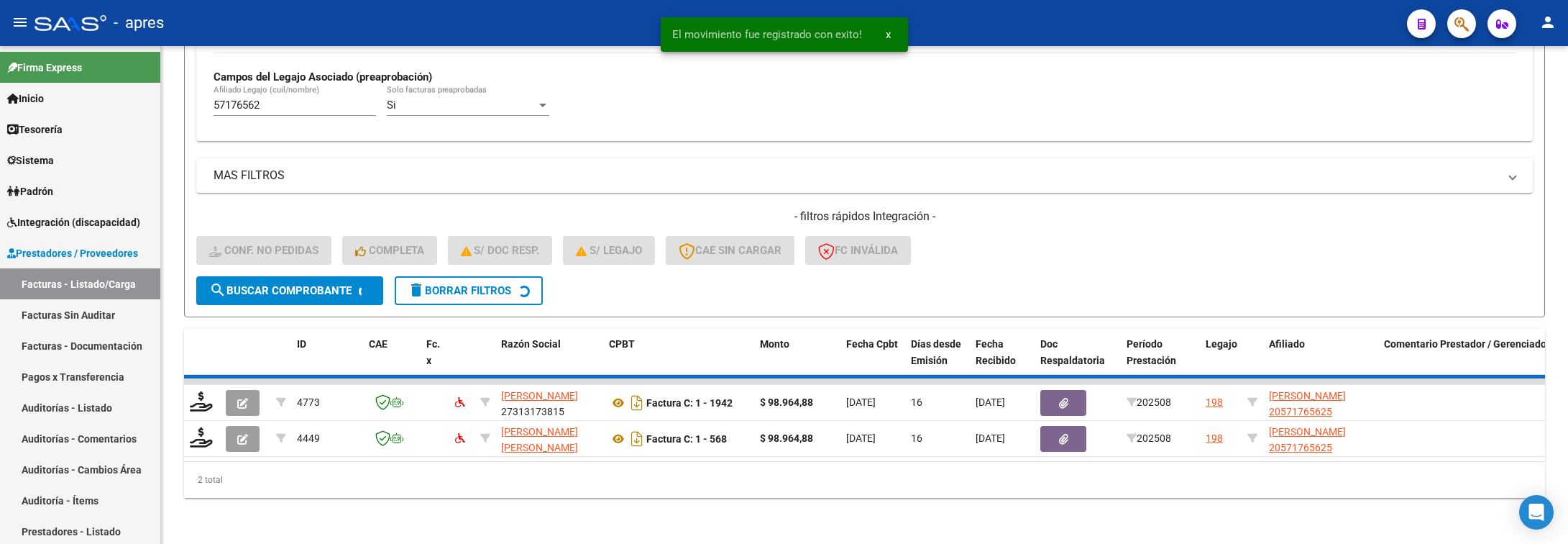
scroll to position [390, 0]
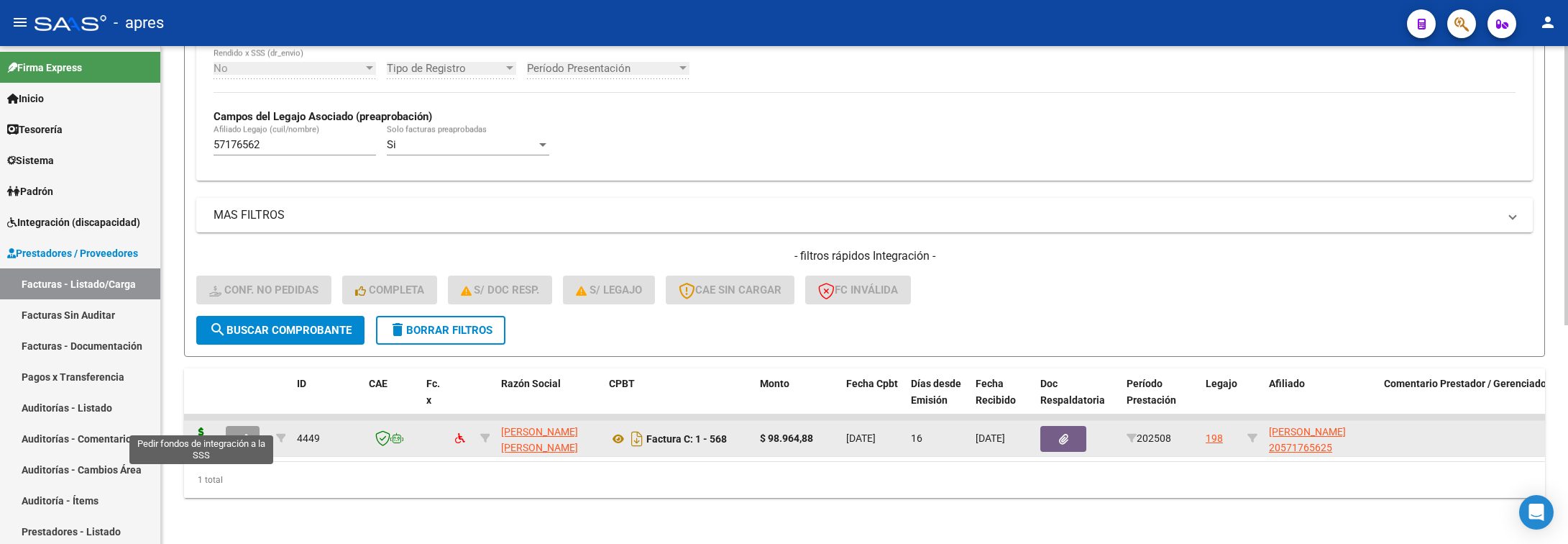
click at [205, 427] on icon at bounding box center [202, 438] width 23 height 20
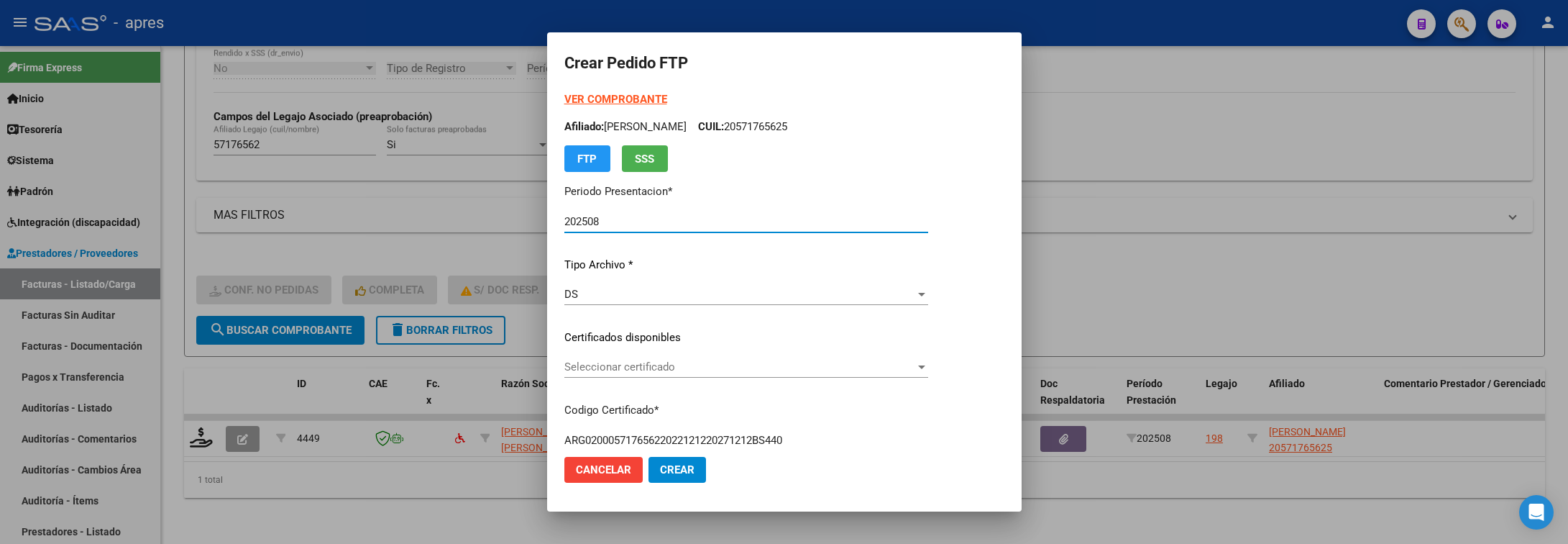
click at [828, 361] on span "Seleccionar certificado" at bounding box center [740, 367] width 351 height 13
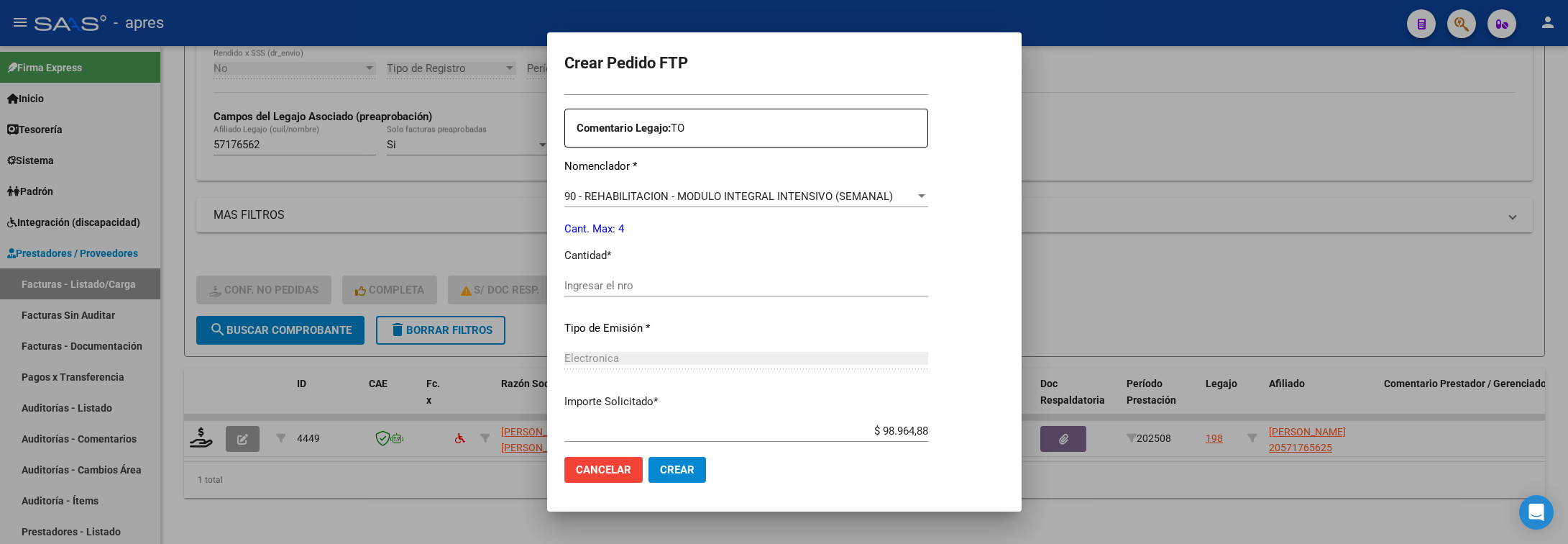
scroll to position [540, 0]
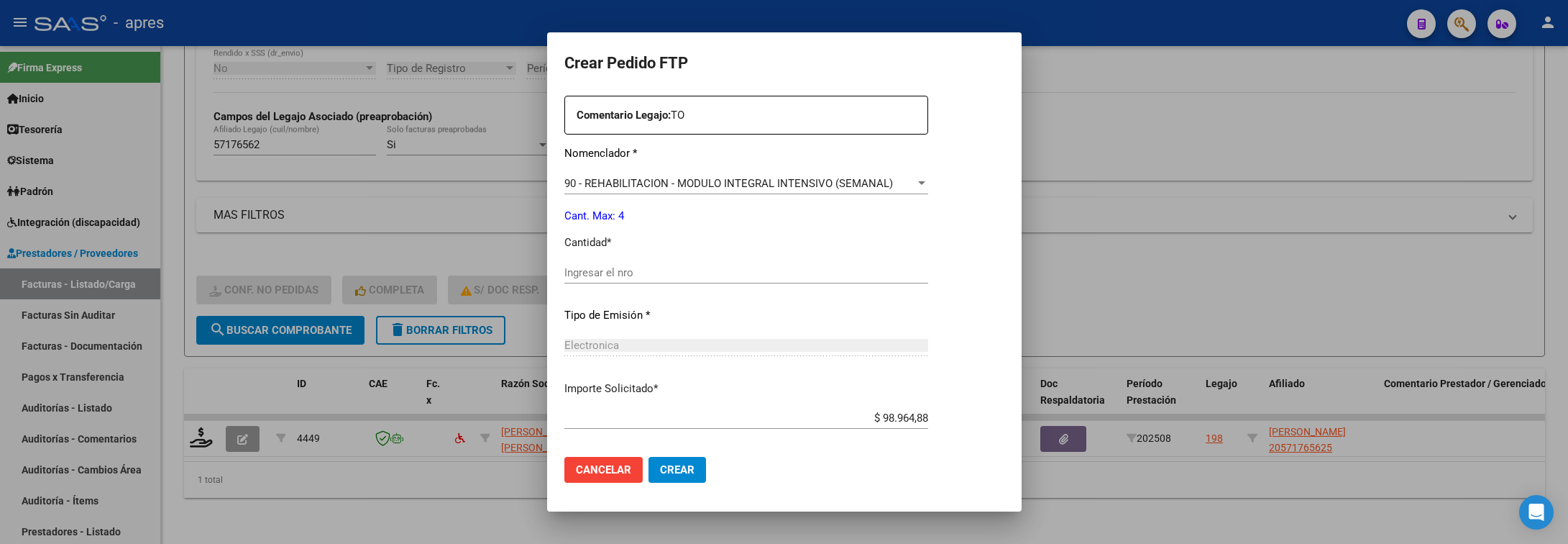
click at [681, 274] on input "Ingresar el nro" at bounding box center [746, 272] width 364 height 13
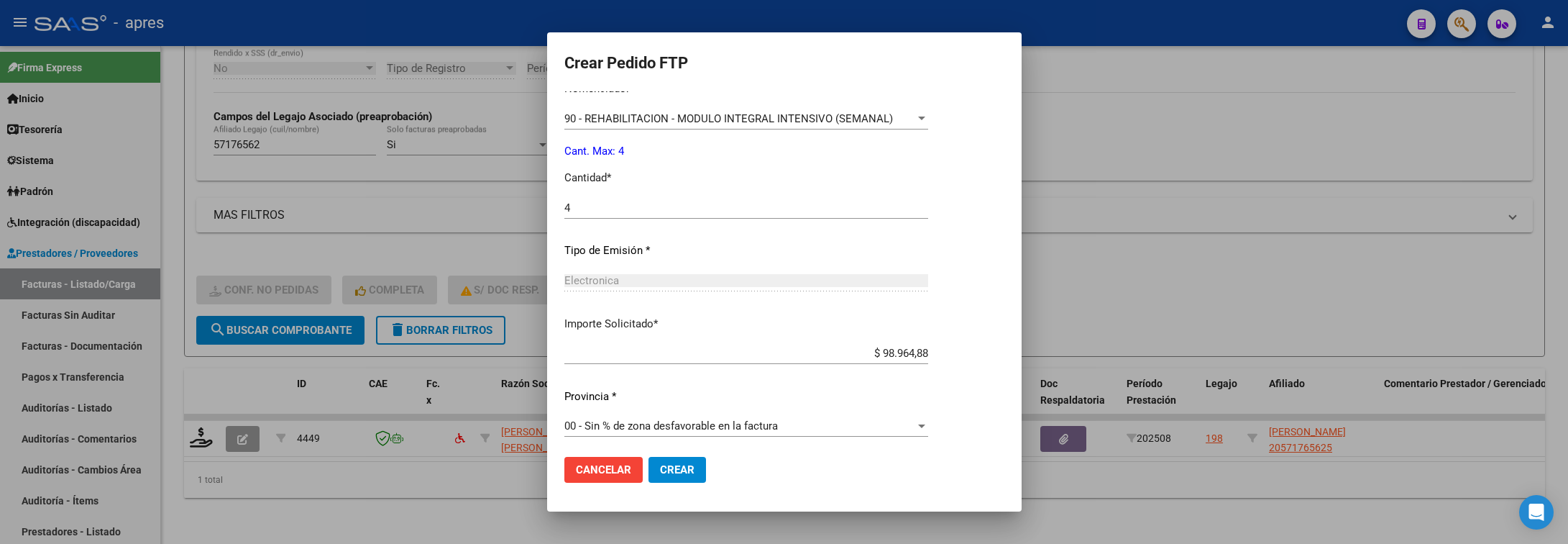
scroll to position [610, 0]
click at [667, 460] on button "Crear" at bounding box center [677, 470] width 58 height 26
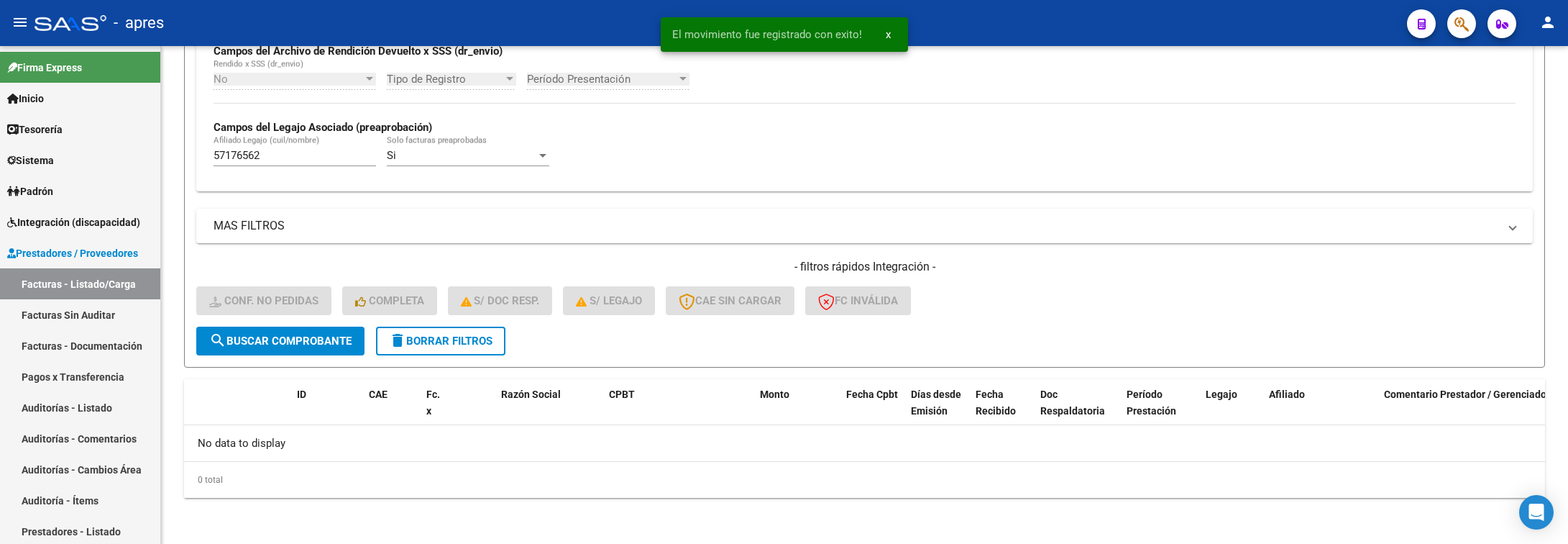
scroll to position [363, 0]
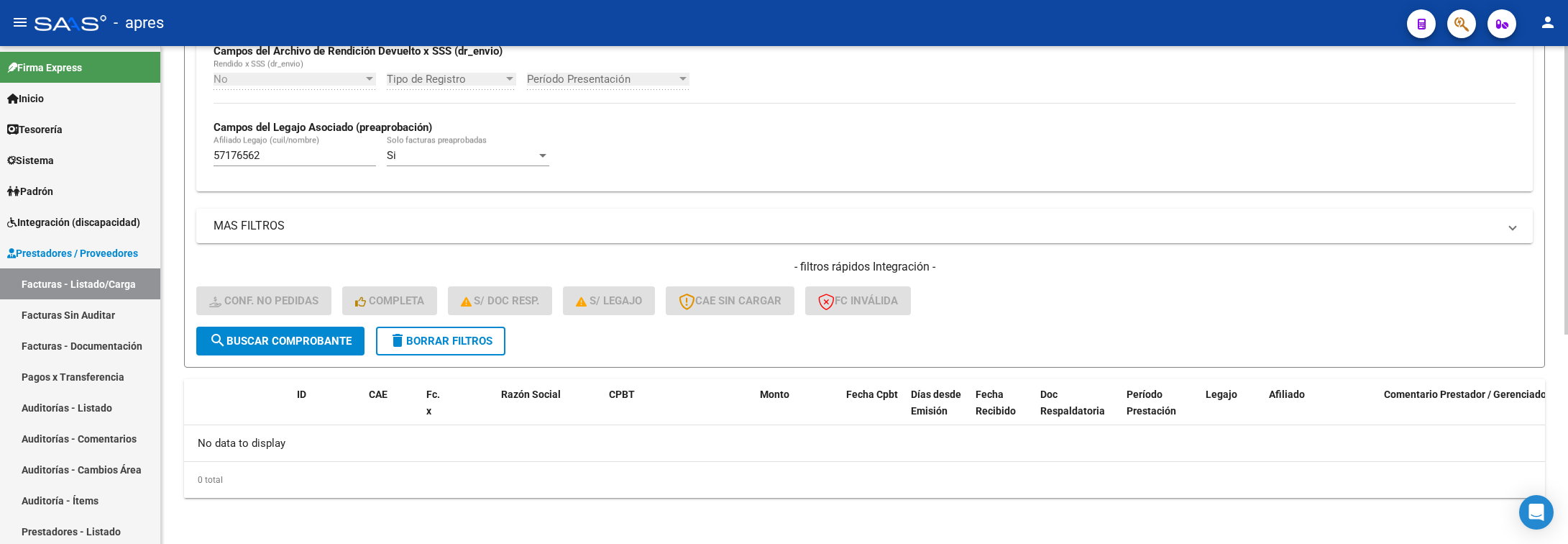
drag, startPoint x: 288, startPoint y: 147, endPoint x: 236, endPoint y: 151, distance: 52.2
click at [236, 151] on div "57176562 Afiliado Legajo (cuil/nombre)" at bounding box center [294, 151] width 162 height 31
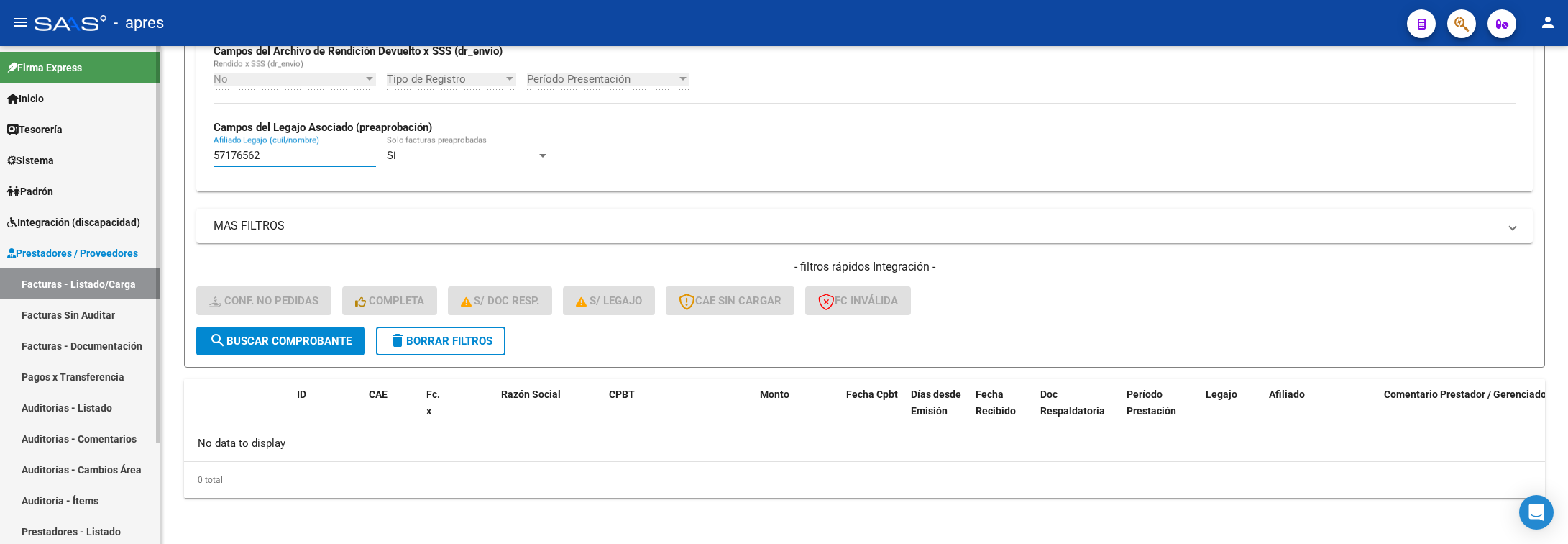
drag, startPoint x: 246, startPoint y: 156, endPoint x: 149, endPoint y: 155, distance: 97.0
click at [149, 155] on mat-sidenav-container "Firma Express Inicio Calendario SSS Instructivos Contacto OS Tesorería Extracto…" at bounding box center [784, 295] width 1568 height 498
paste input "3739280"
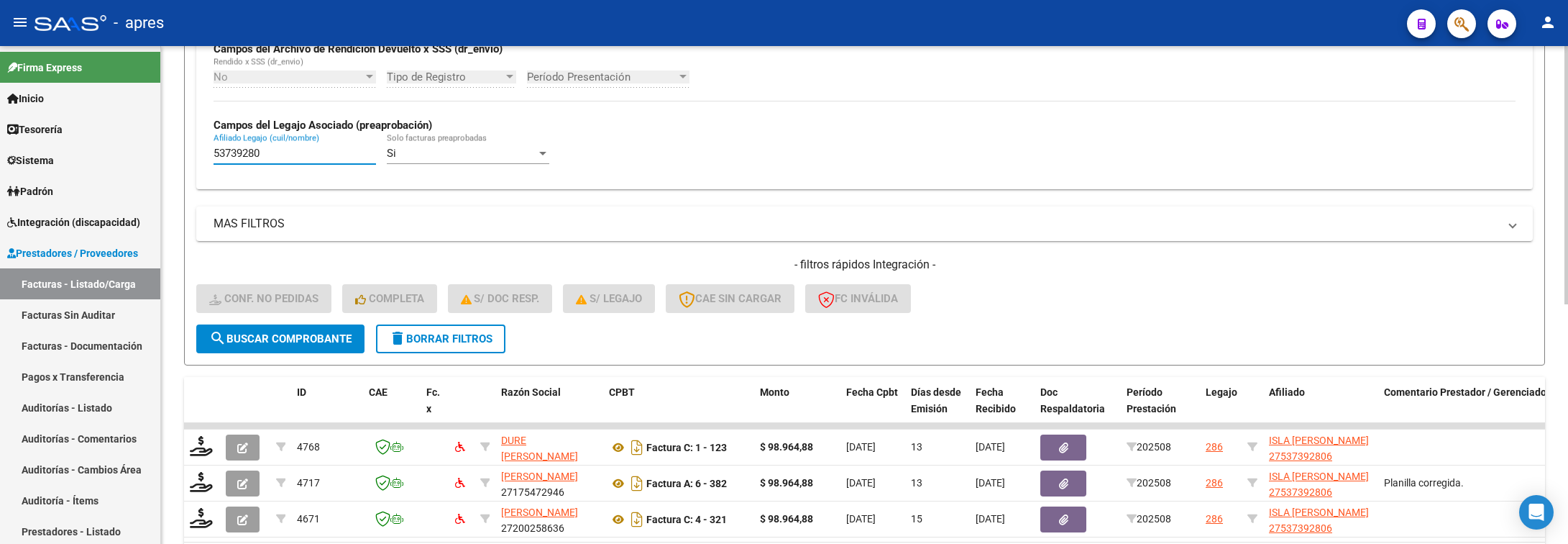
scroll to position [462, 0]
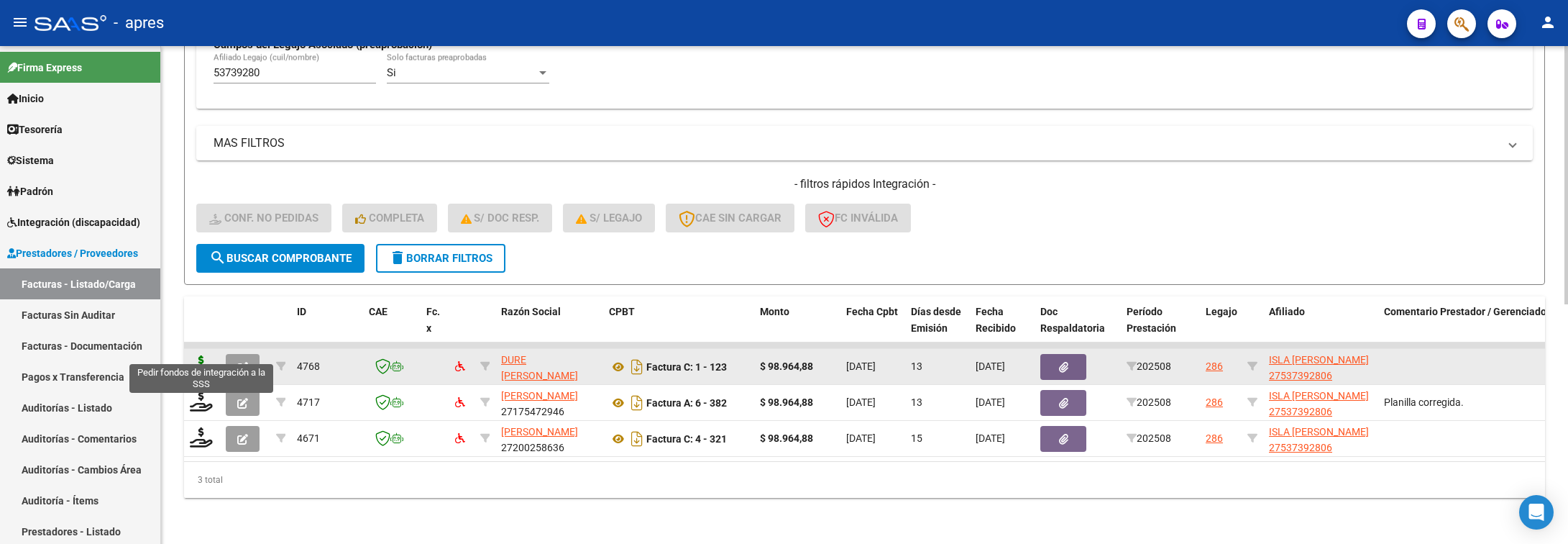
click at [197, 355] on icon at bounding box center [202, 366] width 23 height 20
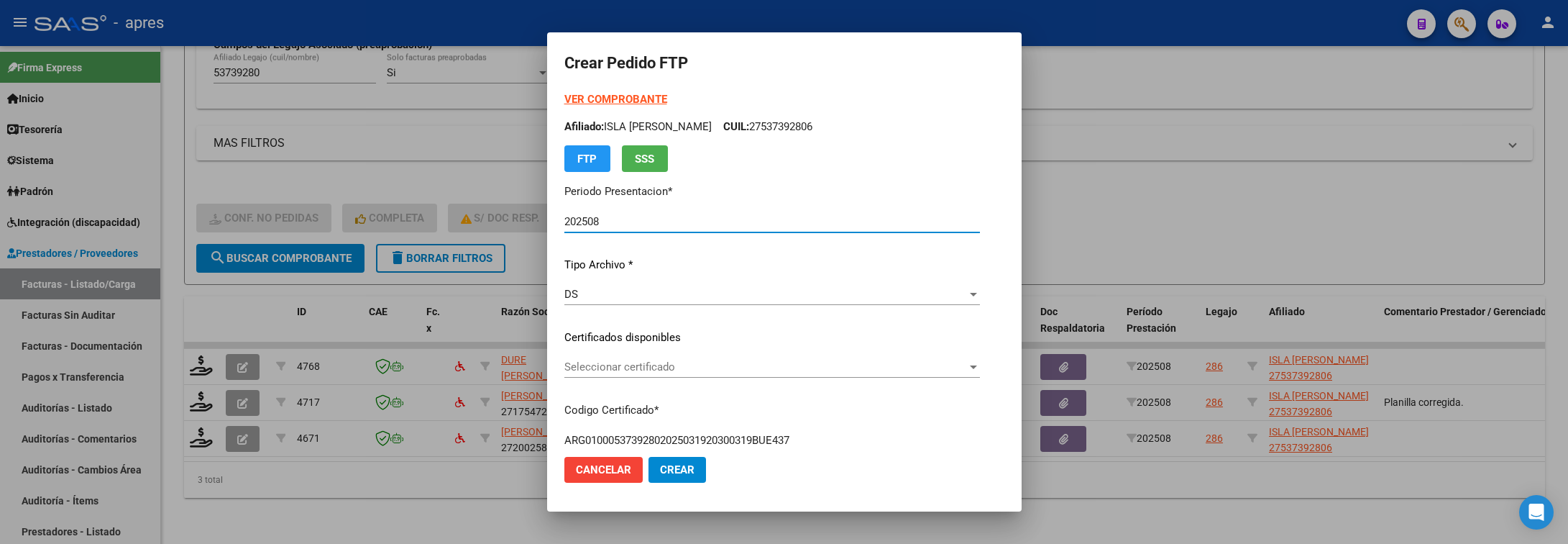
click at [665, 382] on div "Seleccionar certificado Seleccionar certificado" at bounding box center [772, 374] width 416 height 35
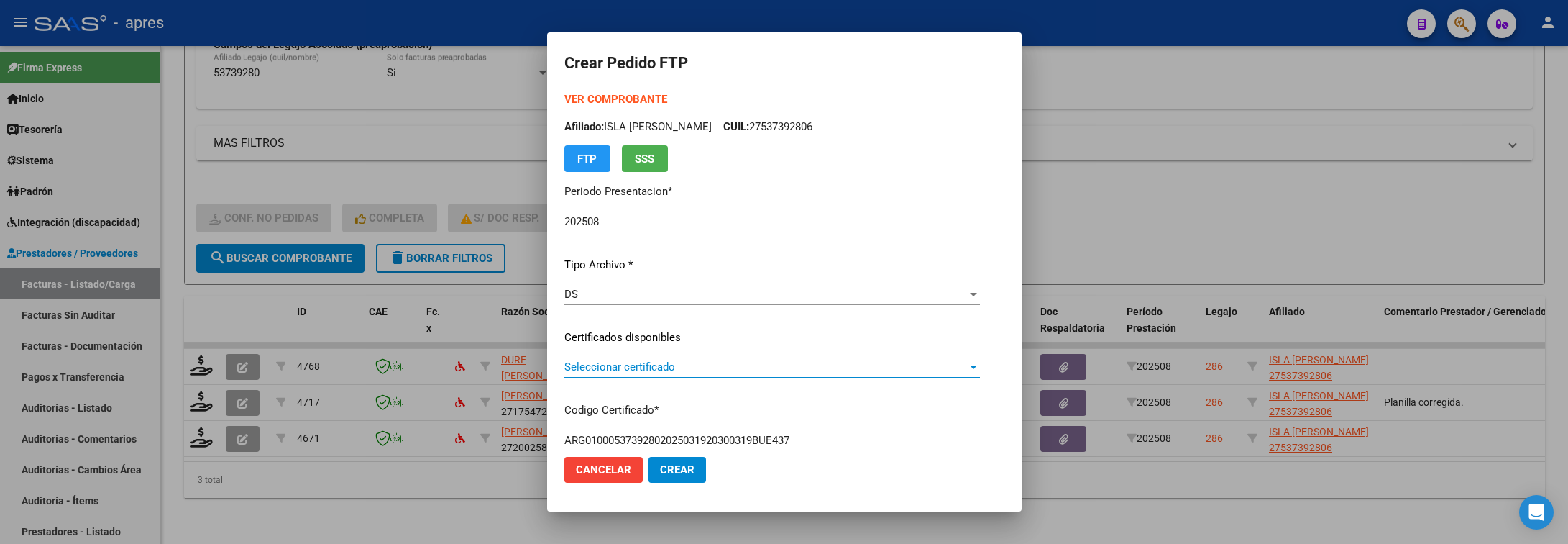
click at [658, 360] on span "Seleccionar certificado" at bounding box center [765, 367] width 403 height 13
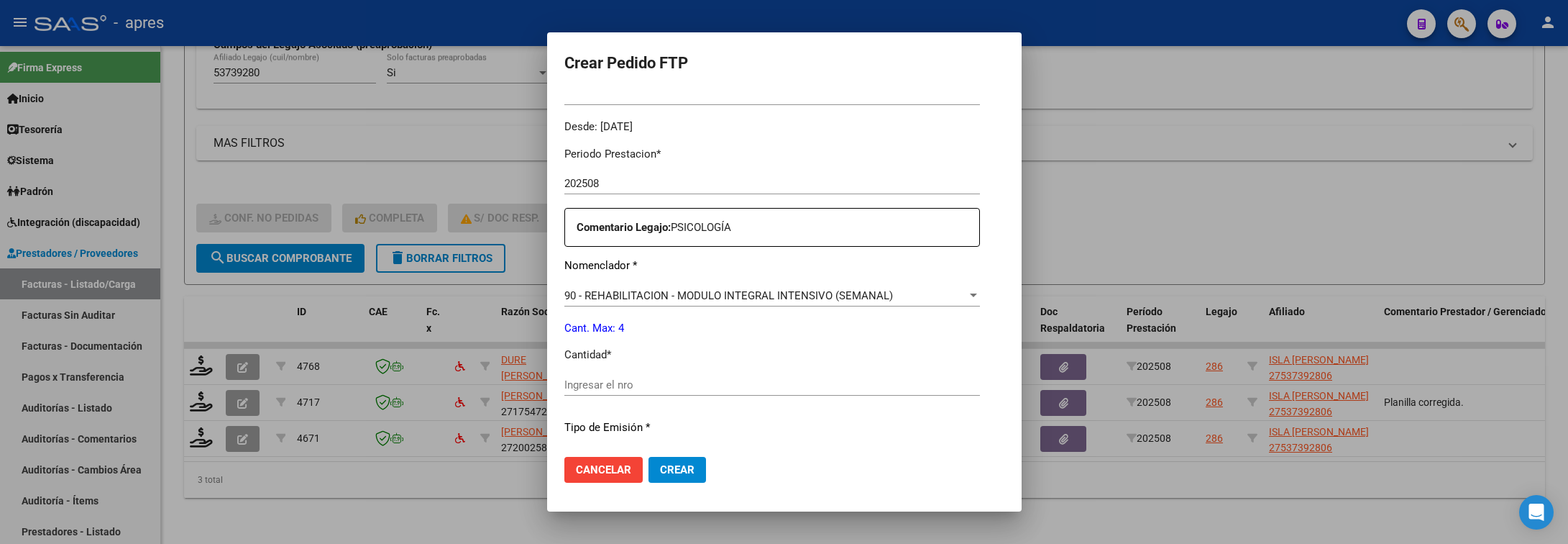
scroll to position [432, 0]
click at [663, 377] on input "Ingresar el nro" at bounding box center [772, 381] width 416 height 13
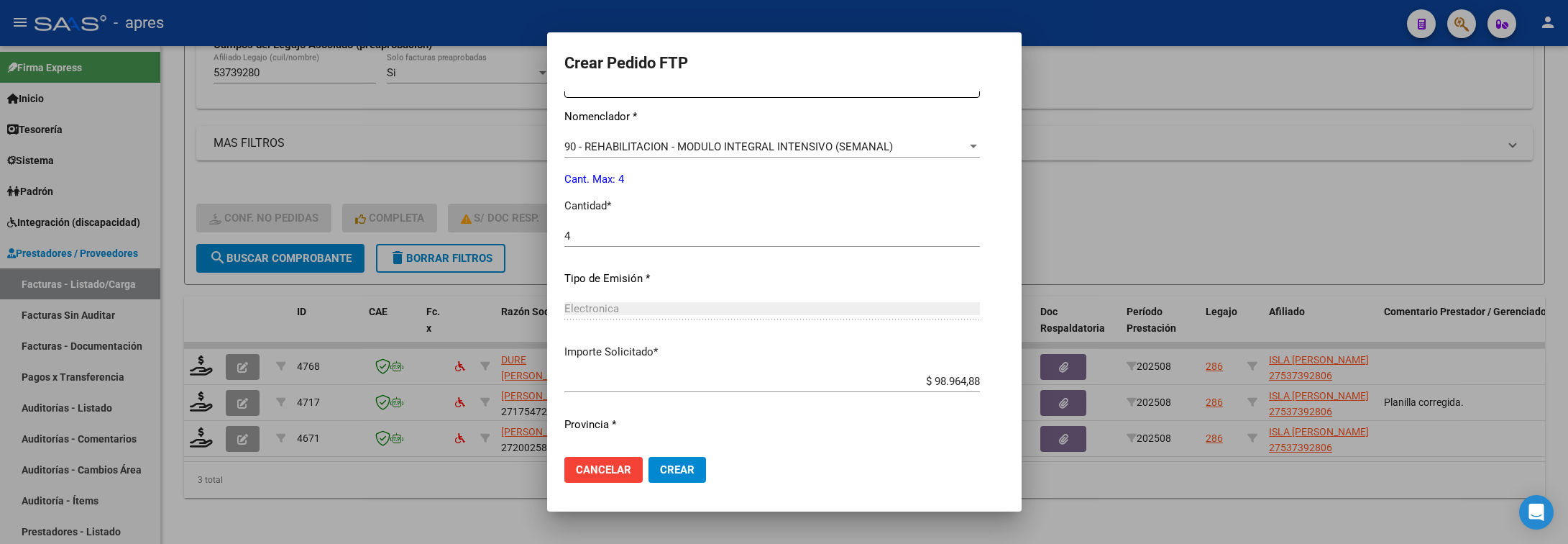
scroll to position [610, 0]
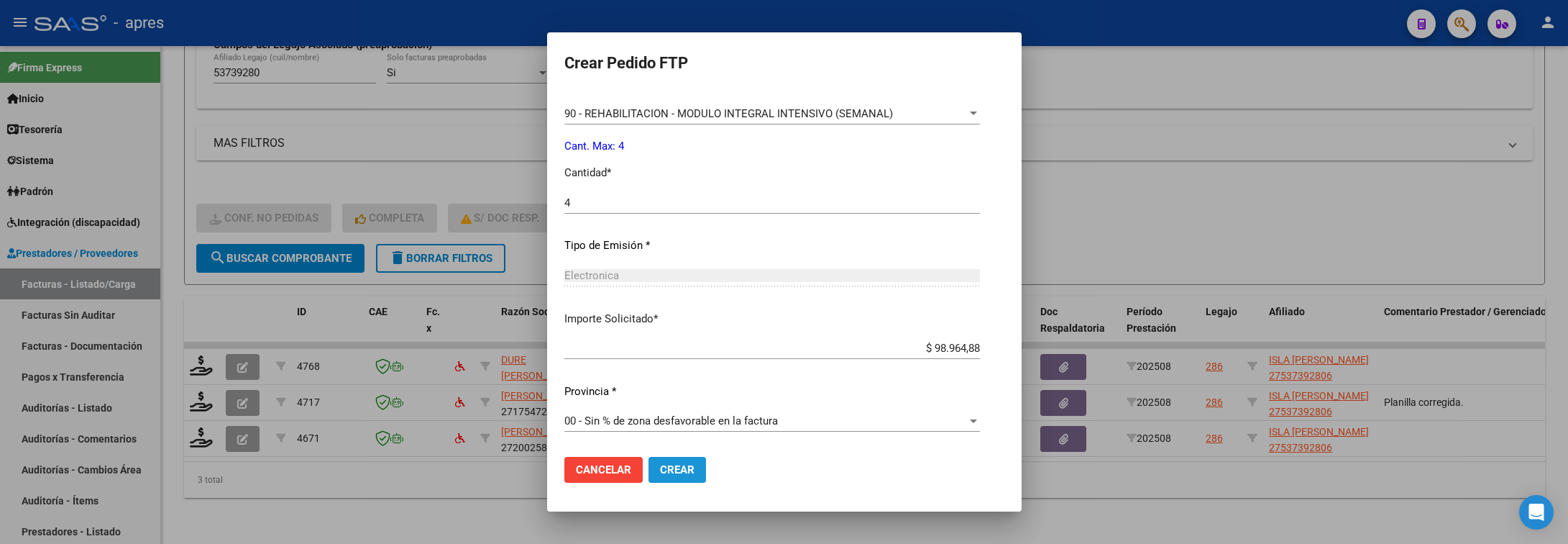
click at [673, 467] on span "Crear" at bounding box center [677, 470] width 34 height 13
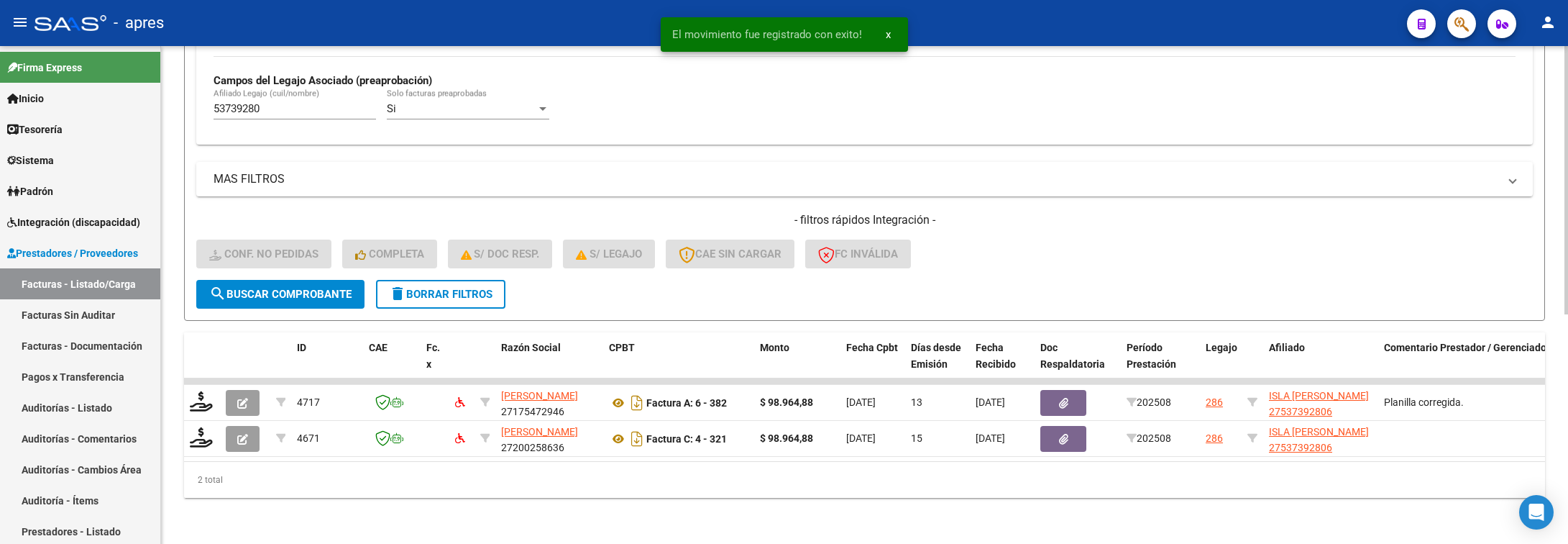
scroll to position [426, 0]
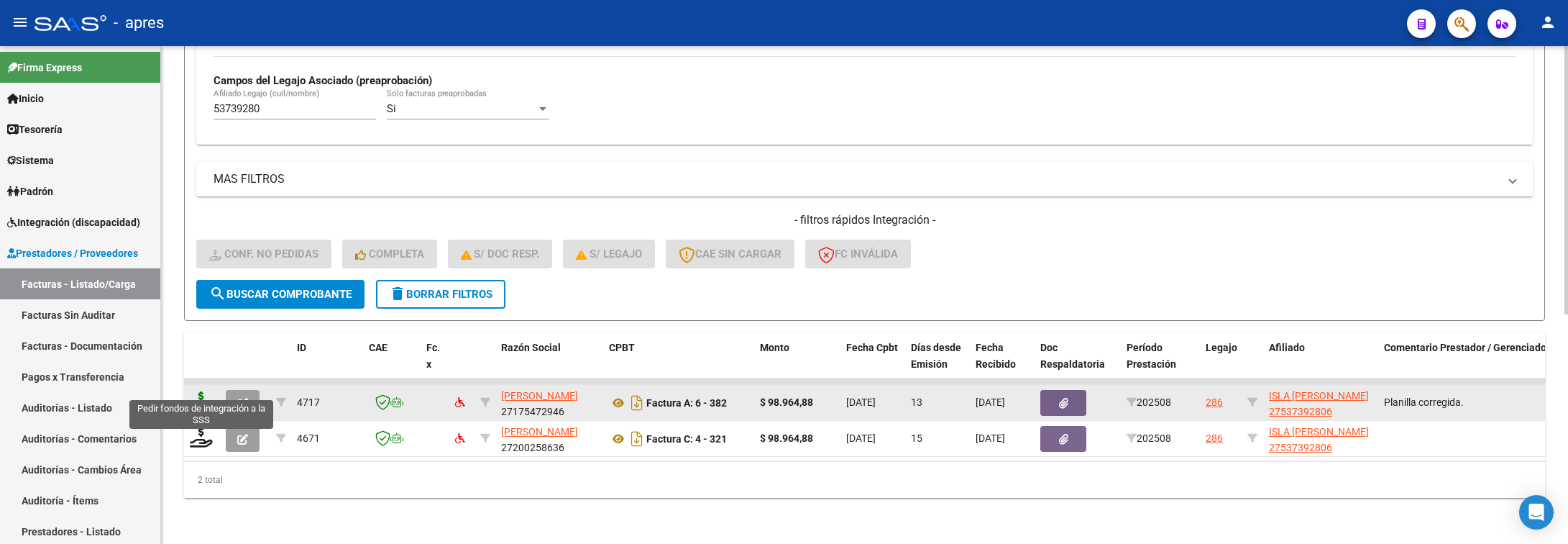
click at [204, 391] on icon at bounding box center [202, 401] width 23 height 20
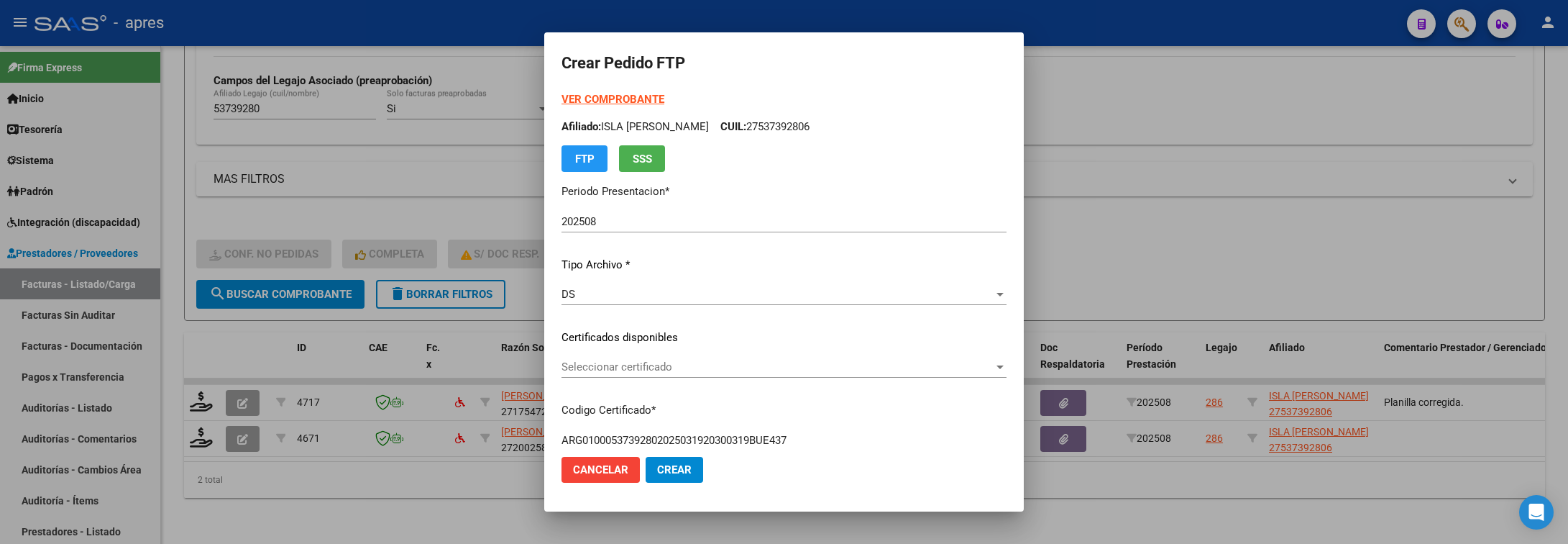
click at [699, 358] on div "Seleccionar certificado Seleccionar certificado" at bounding box center [783, 367] width 445 height 22
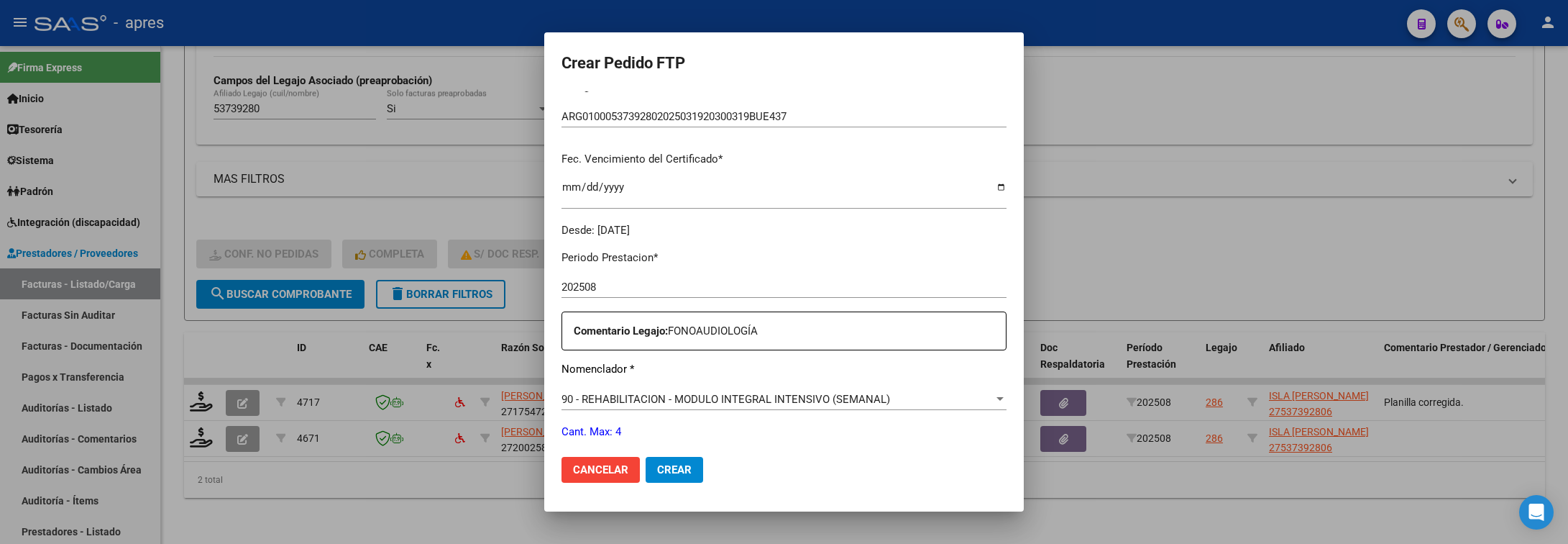
scroll to position [432, 0]
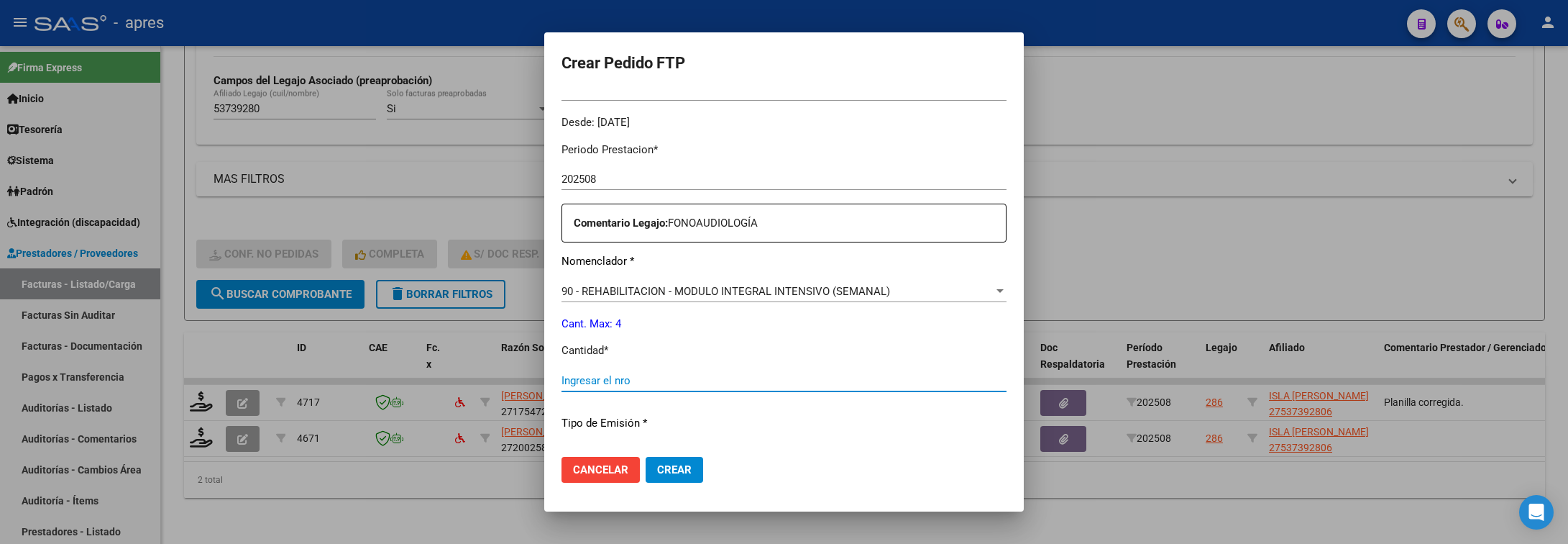
click at [633, 381] on input "Ingresar el nro" at bounding box center [783, 381] width 445 height 13
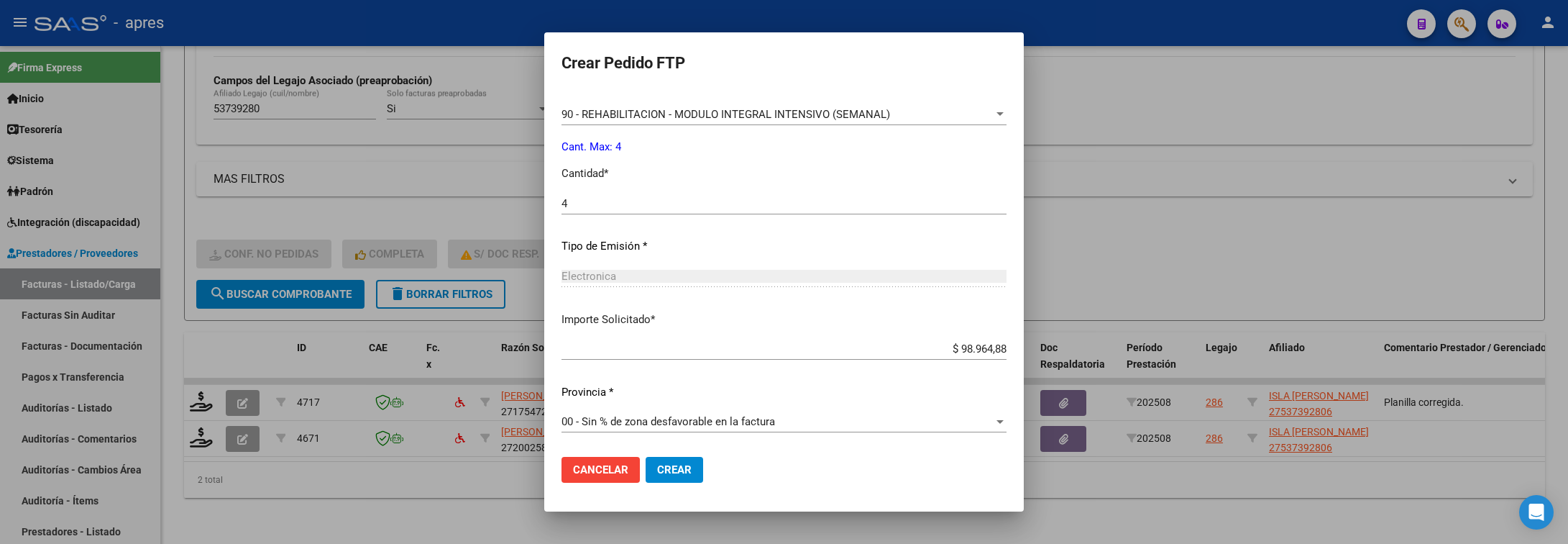
scroll to position [610, 0]
click at [671, 460] on button "Crear" at bounding box center [674, 470] width 58 height 26
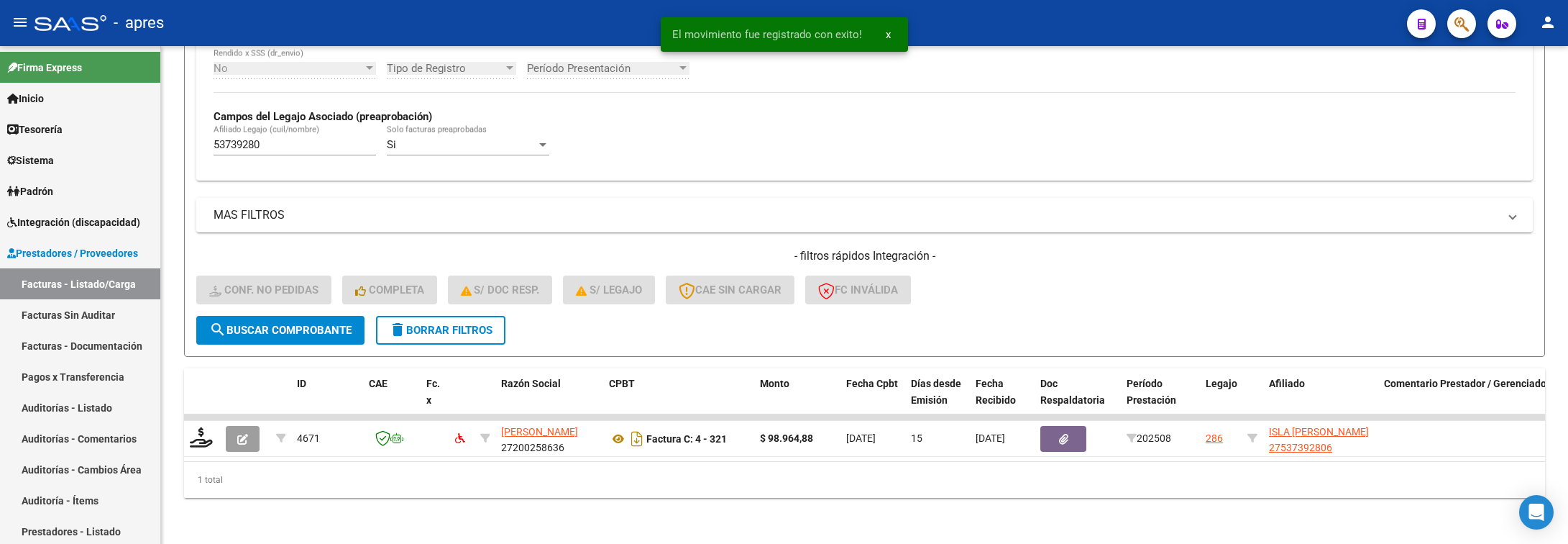
scroll to position [390, 0]
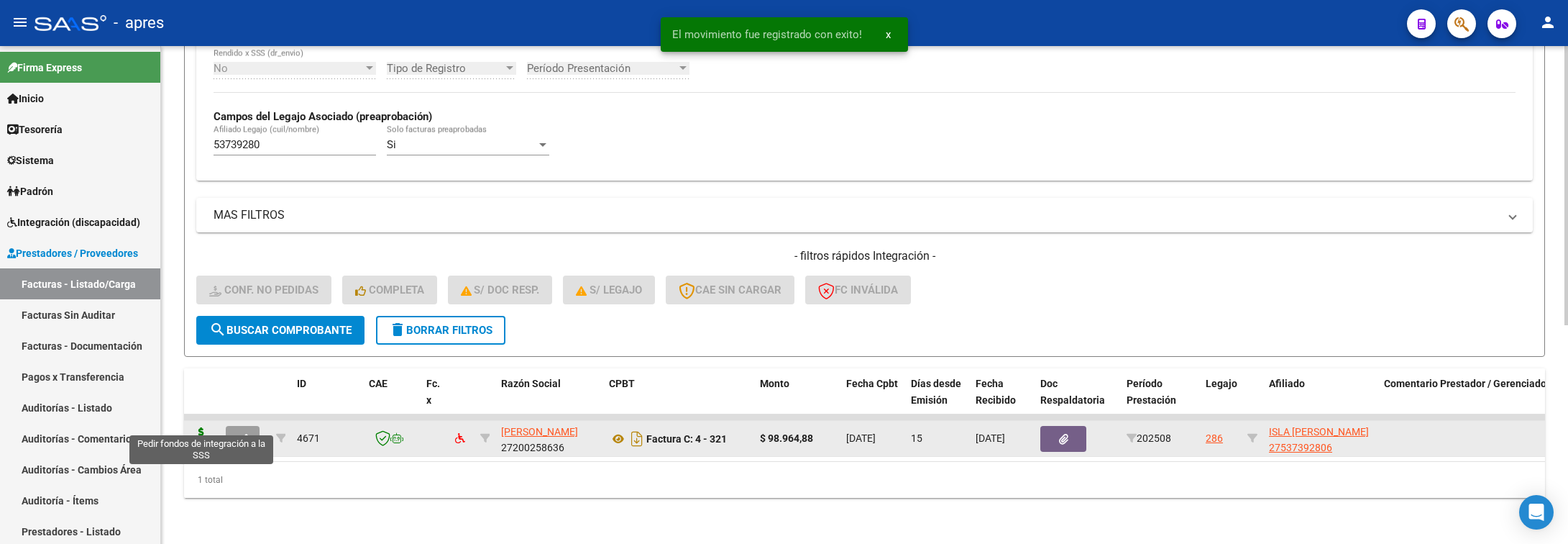
click at [204, 427] on icon at bounding box center [202, 438] width 23 height 20
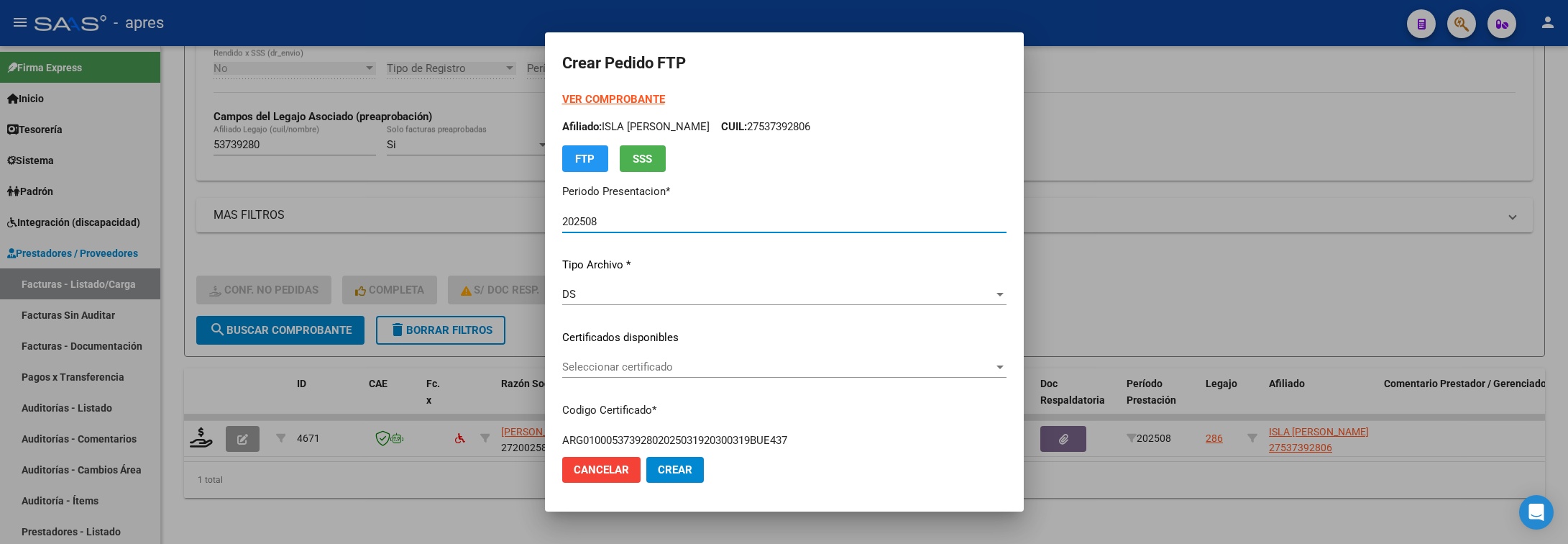
click at [853, 356] on div "Seleccionar certificado Seleccionar certificado" at bounding box center [784, 367] width 444 height 22
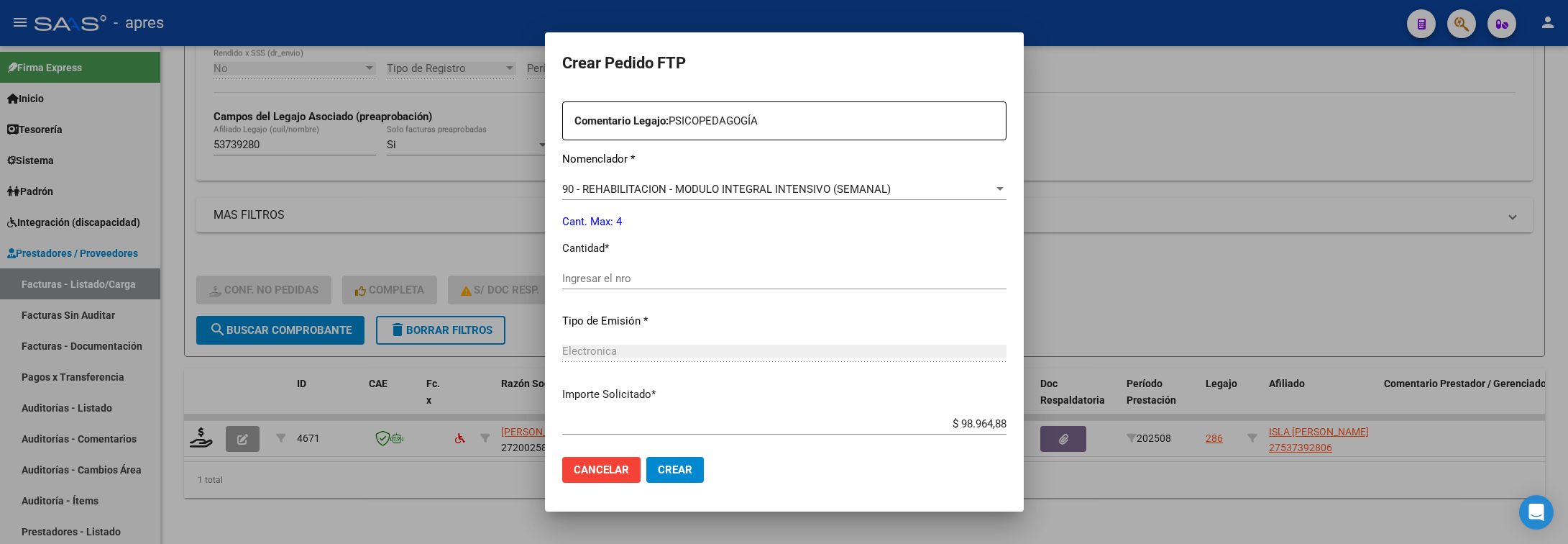
scroll to position [610, 0]
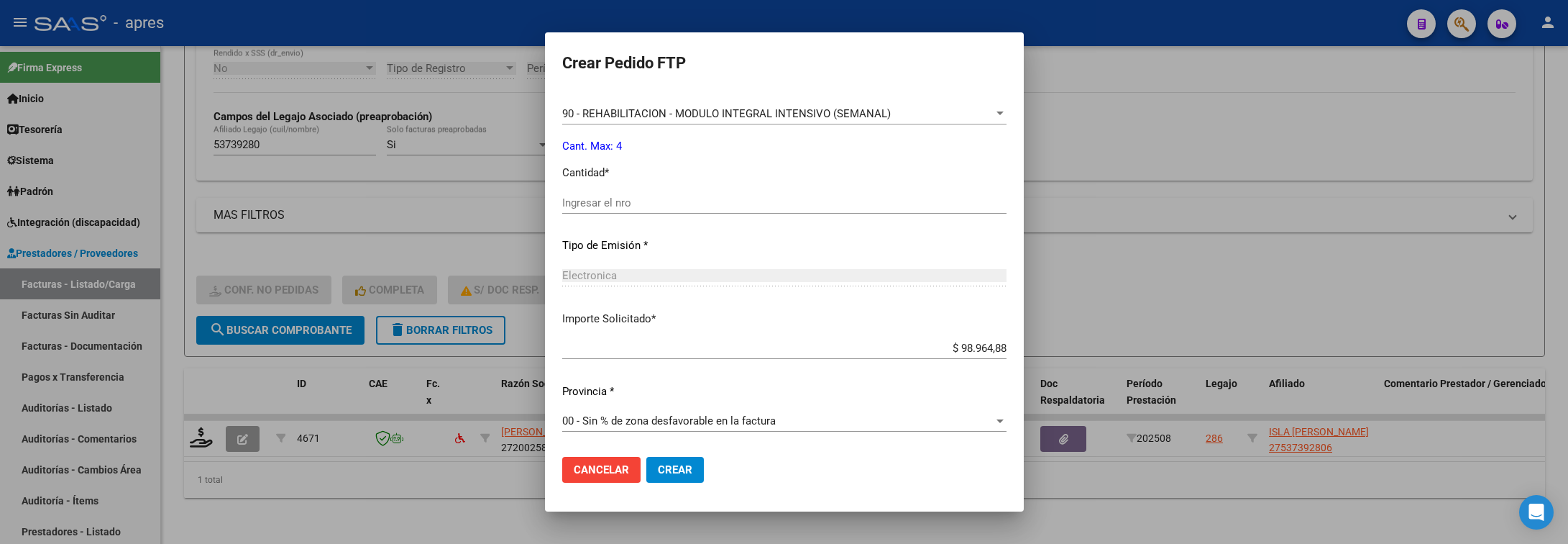
click at [692, 197] on input "Ingresar el nro" at bounding box center [784, 203] width 444 height 13
drag, startPoint x: 654, startPoint y: 464, endPoint x: 518, endPoint y: 427, distance: 140.9
click at [658, 463] on span "Crear" at bounding box center [675, 470] width 34 height 13
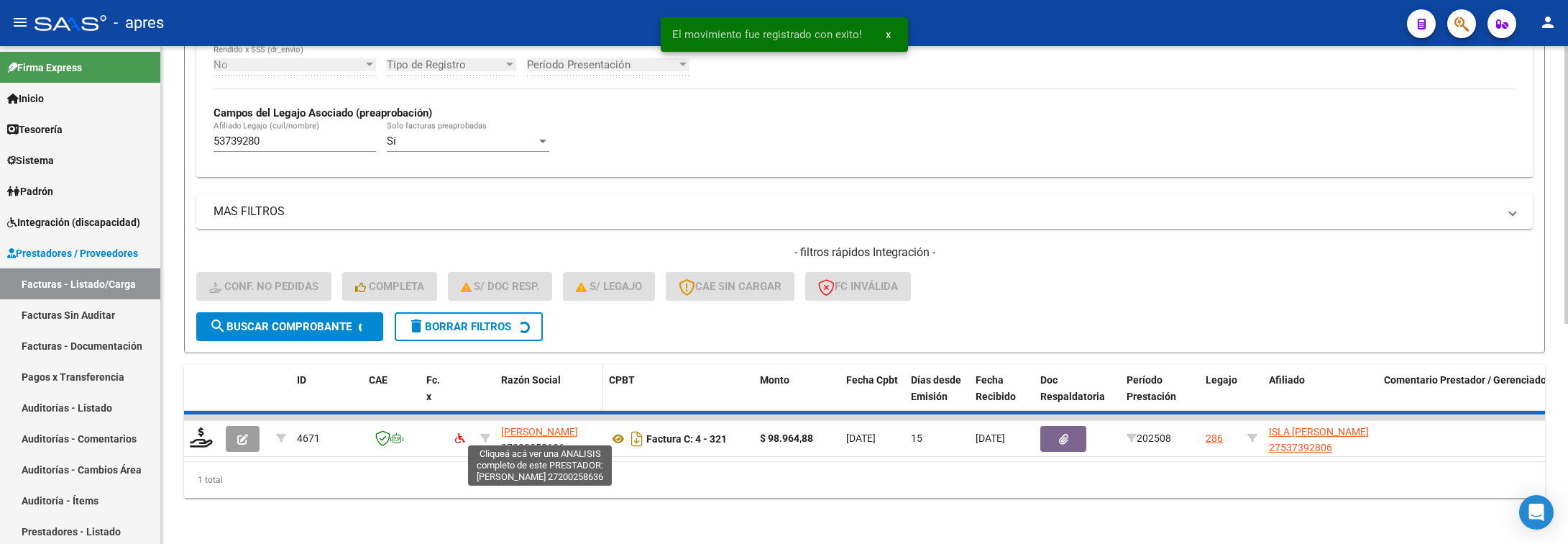
scroll to position [363, 0]
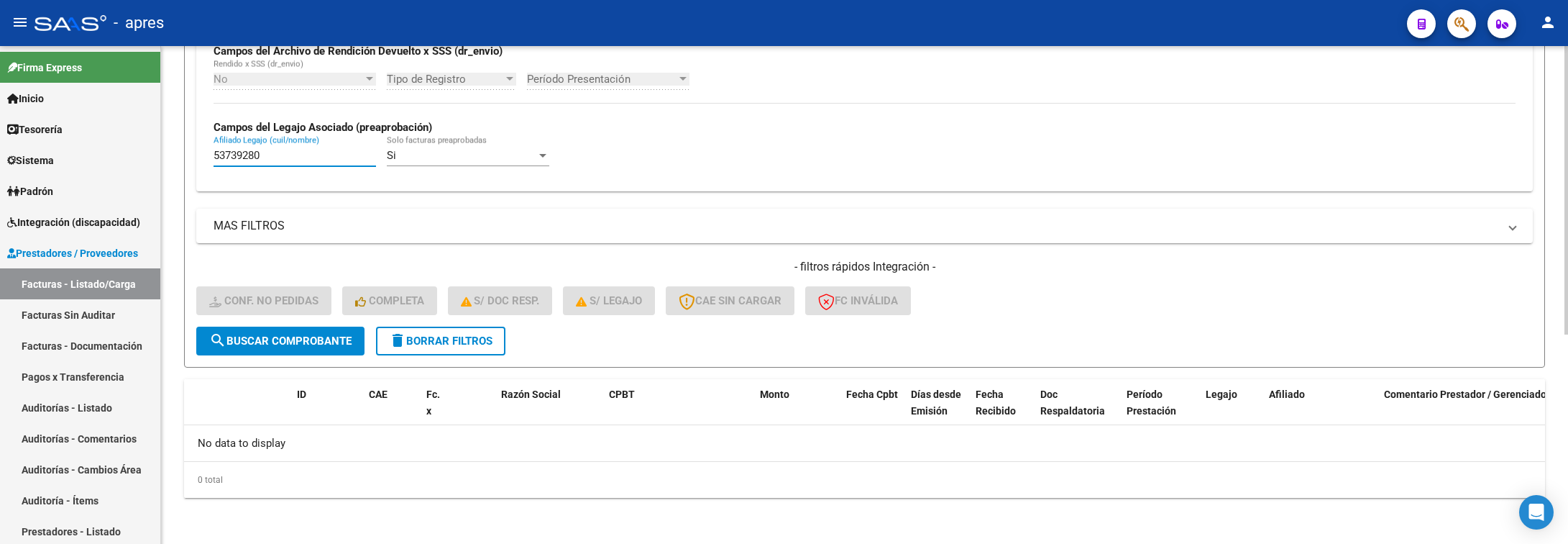
drag, startPoint x: 274, startPoint y: 157, endPoint x: 164, endPoint y: 160, distance: 110.0
click at [164, 160] on div "Video tutorial PRESTADORES -> Listado de CPBTs Emitidos por Prestadores / Prove…" at bounding box center [864, 114] width 1407 height 858
paste input "6118889"
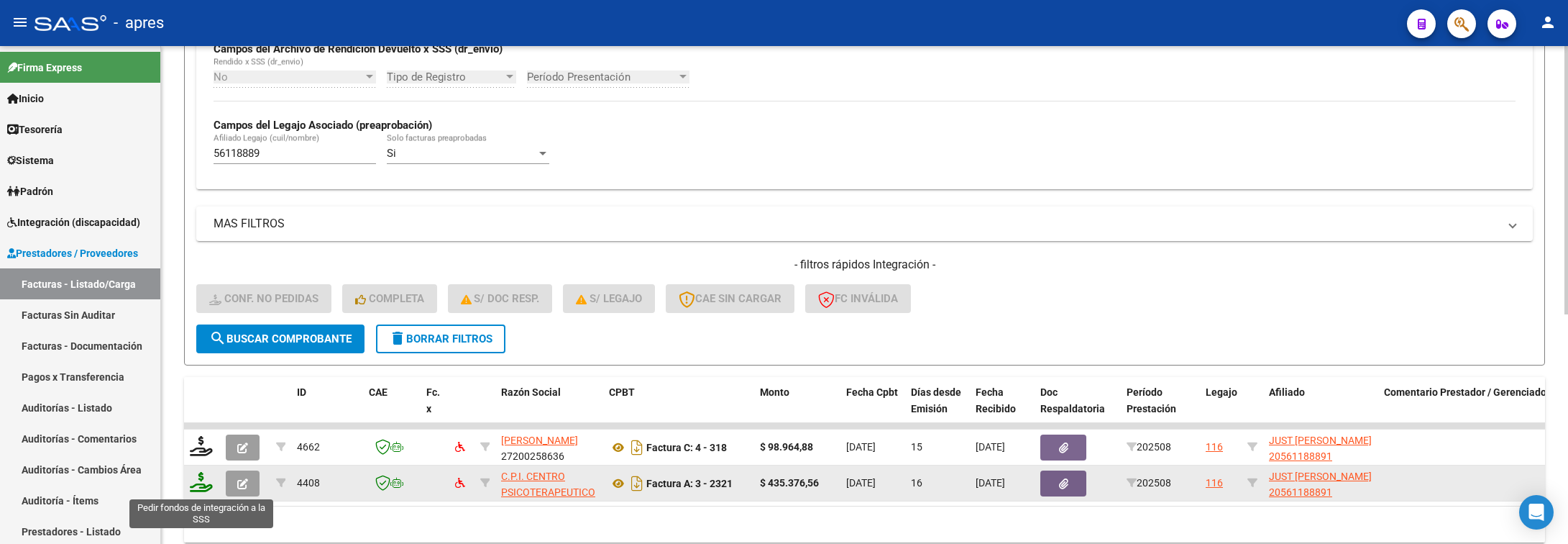
click at [197, 486] on icon at bounding box center [202, 482] width 23 height 20
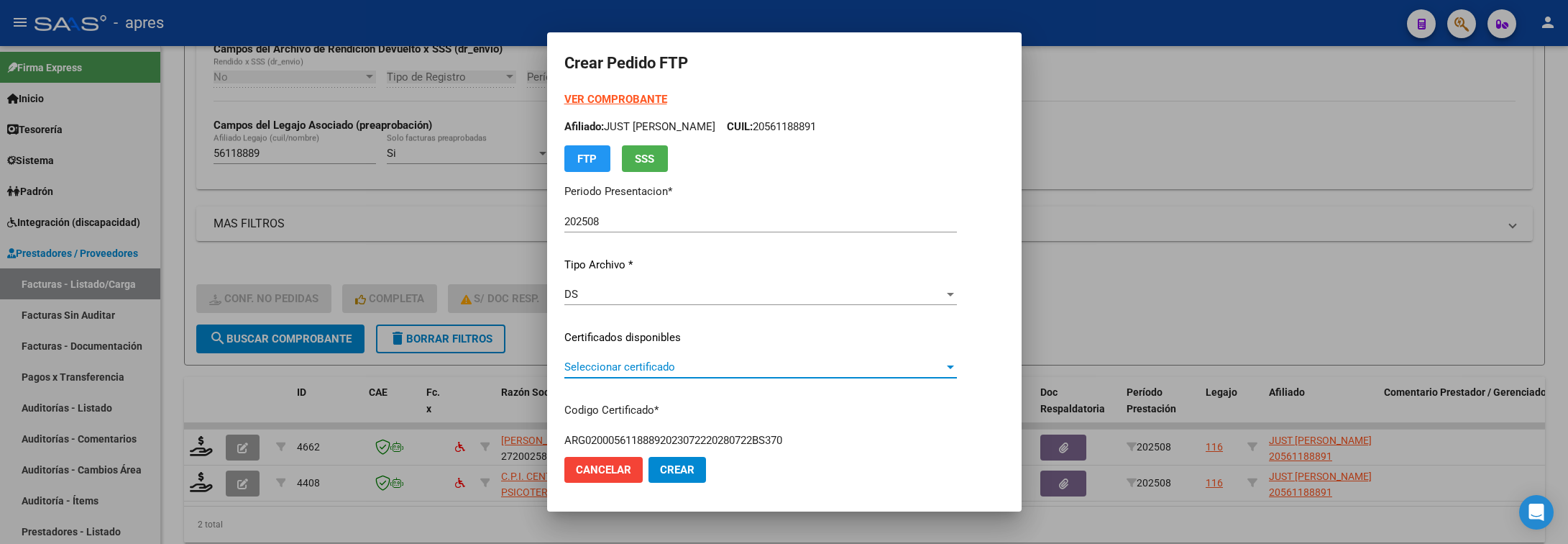
click at [876, 360] on span "Seleccionar certificado" at bounding box center [754, 367] width 380 height 13
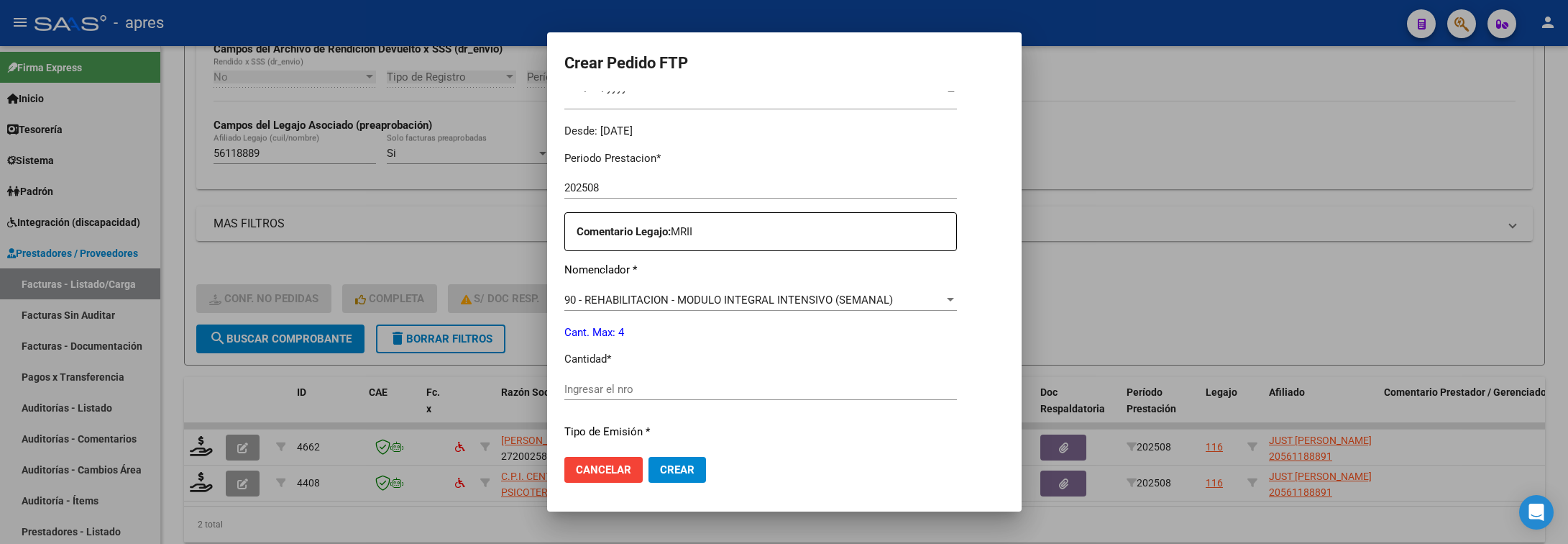
scroll to position [432, 0]
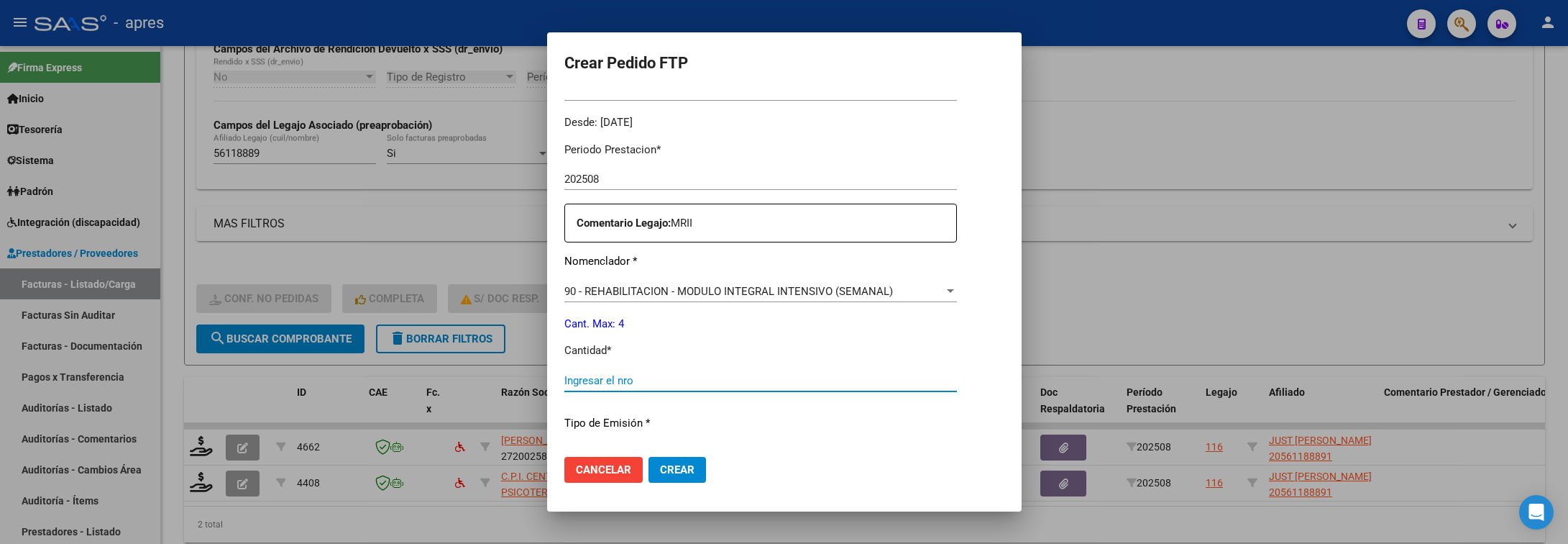
click at [844, 385] on input "Ingresar el nro" at bounding box center [760, 381] width 392 height 13
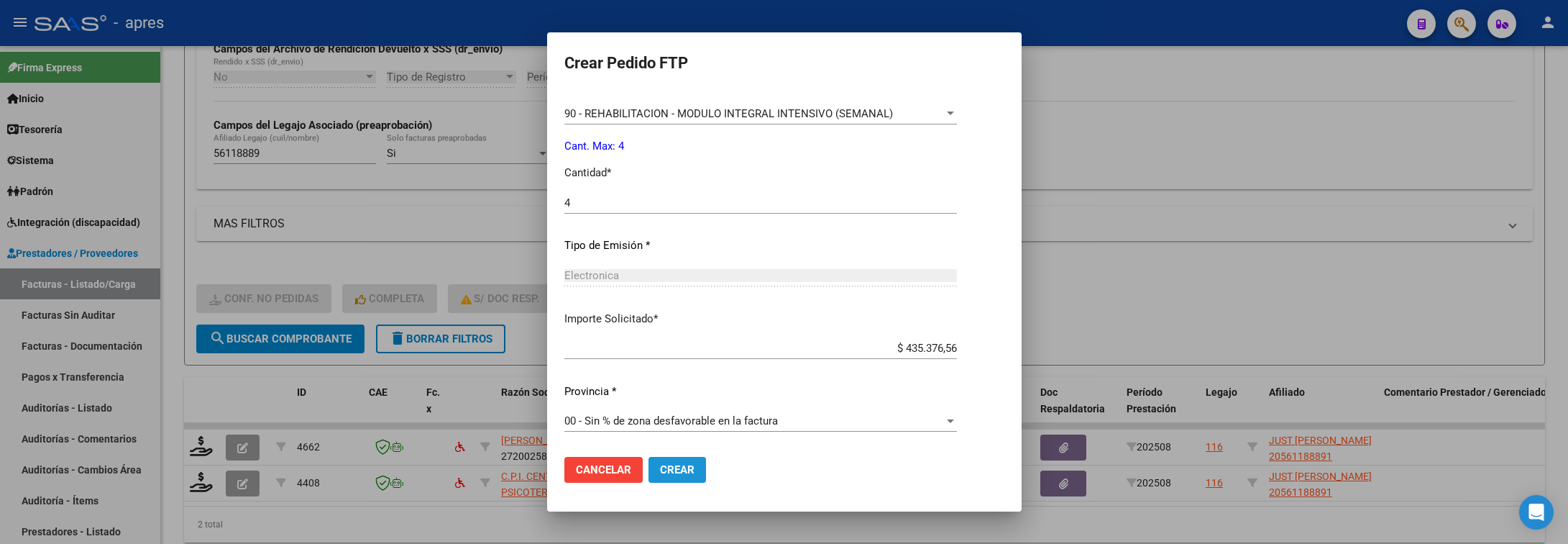
click at [684, 469] on span "Crear" at bounding box center [677, 470] width 34 height 13
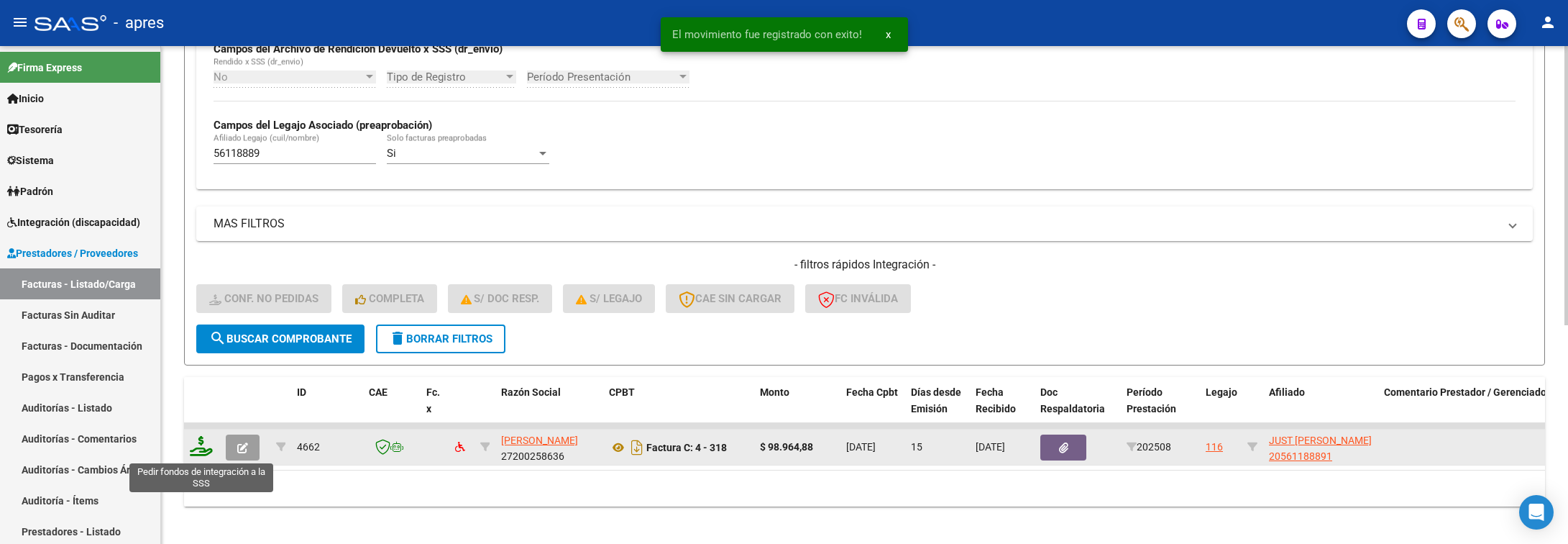
click at [193, 446] on icon at bounding box center [202, 446] width 23 height 20
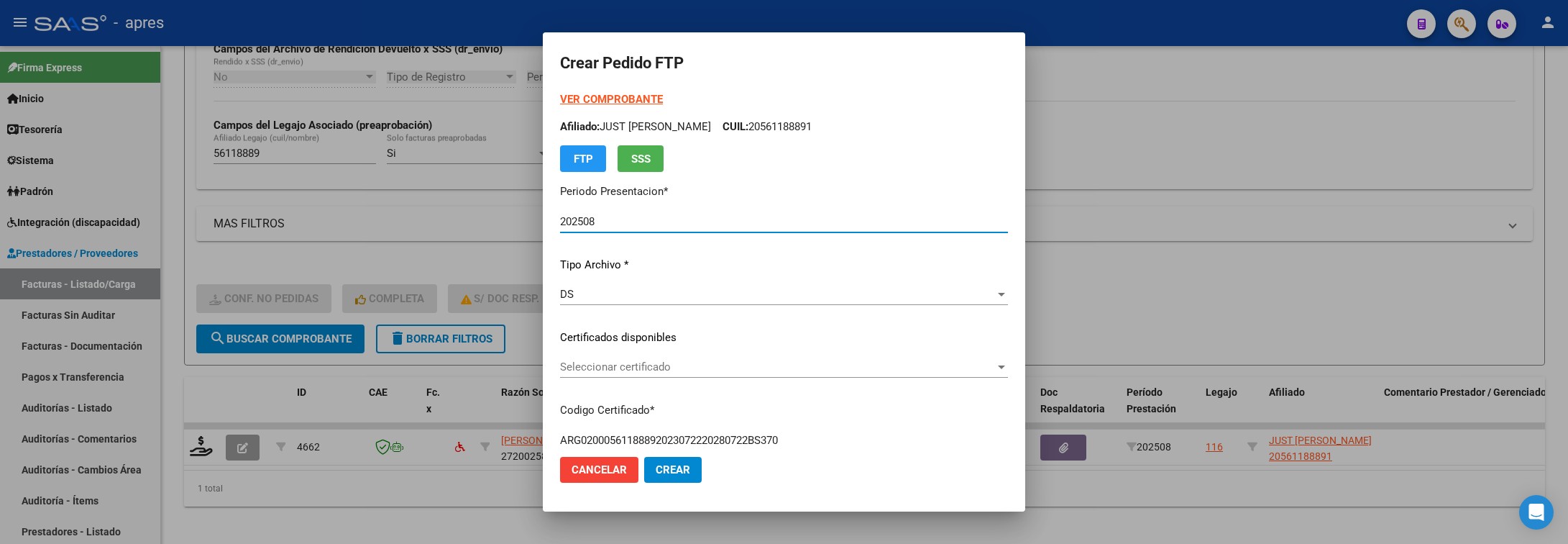
click at [732, 368] on span "Seleccionar certificado" at bounding box center [777, 367] width 435 height 13
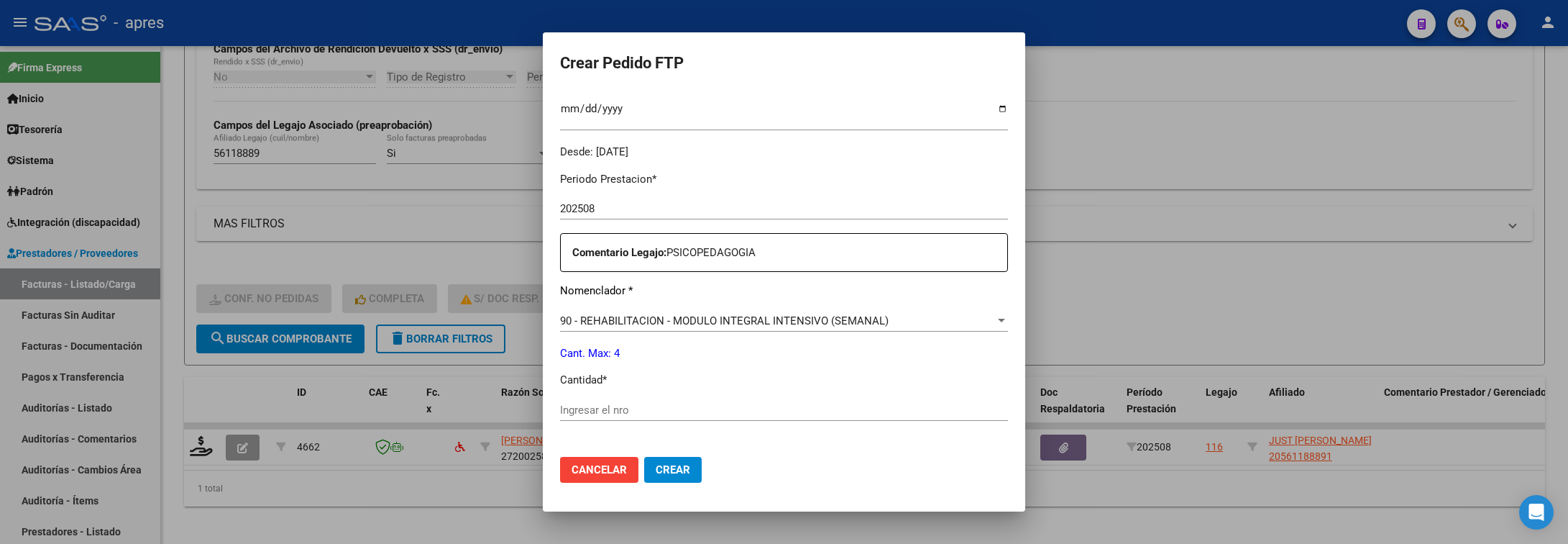
scroll to position [432, 0]
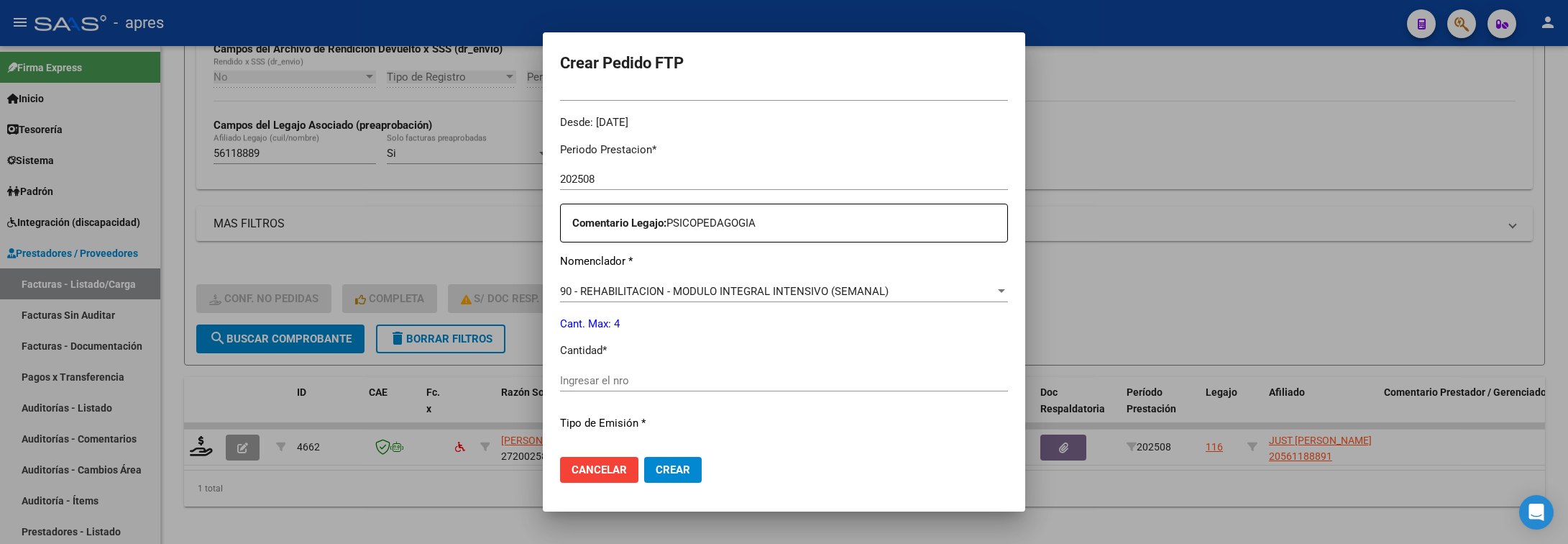
click at [732, 378] on input "Ingresar el nro" at bounding box center [783, 381] width 448 height 13
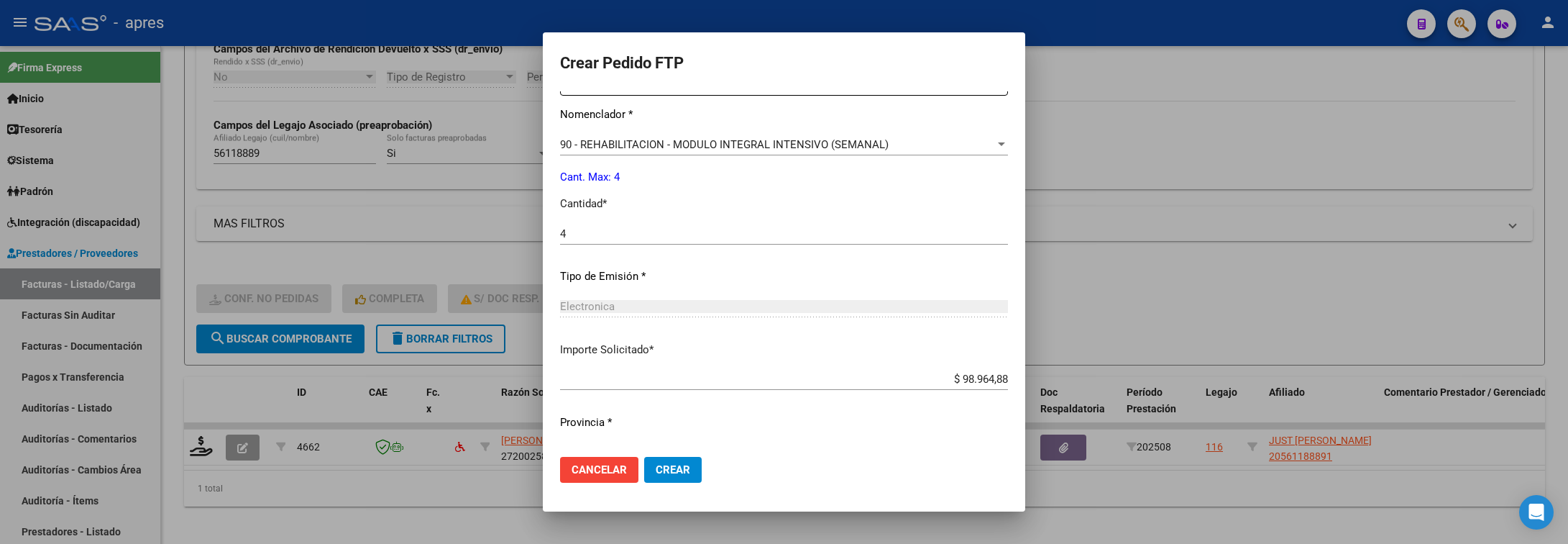
scroll to position [610, 0]
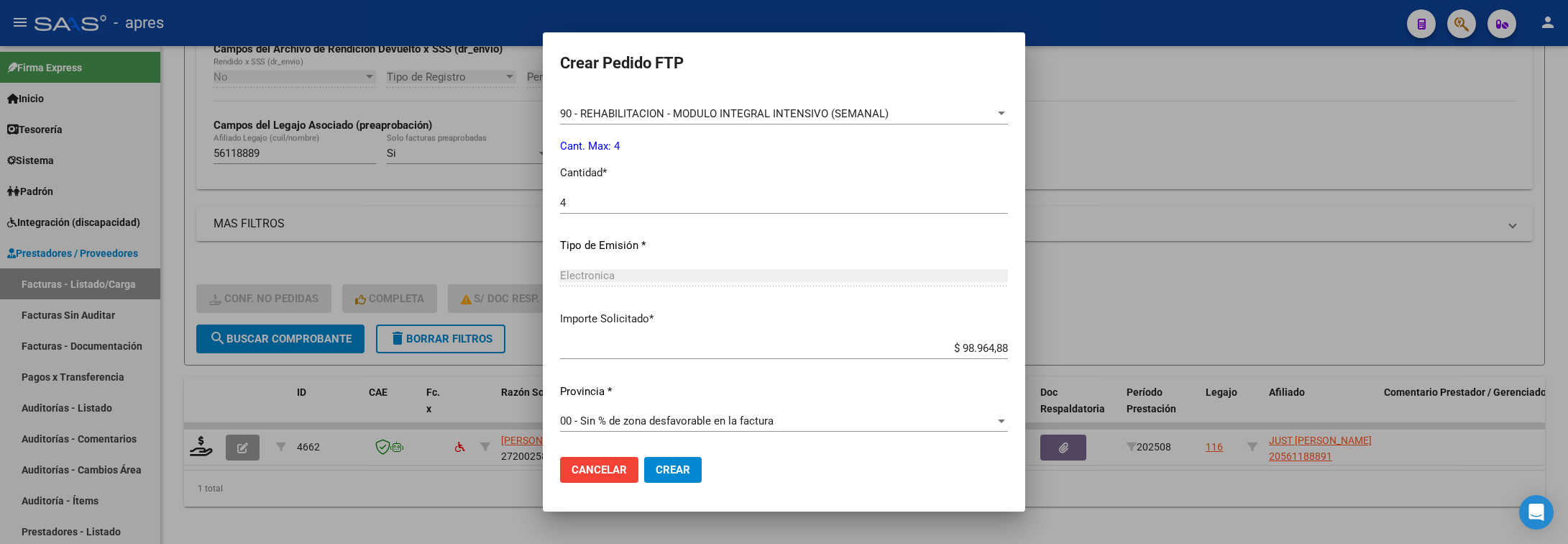
click at [694, 464] on button "Crear" at bounding box center [673, 470] width 58 height 26
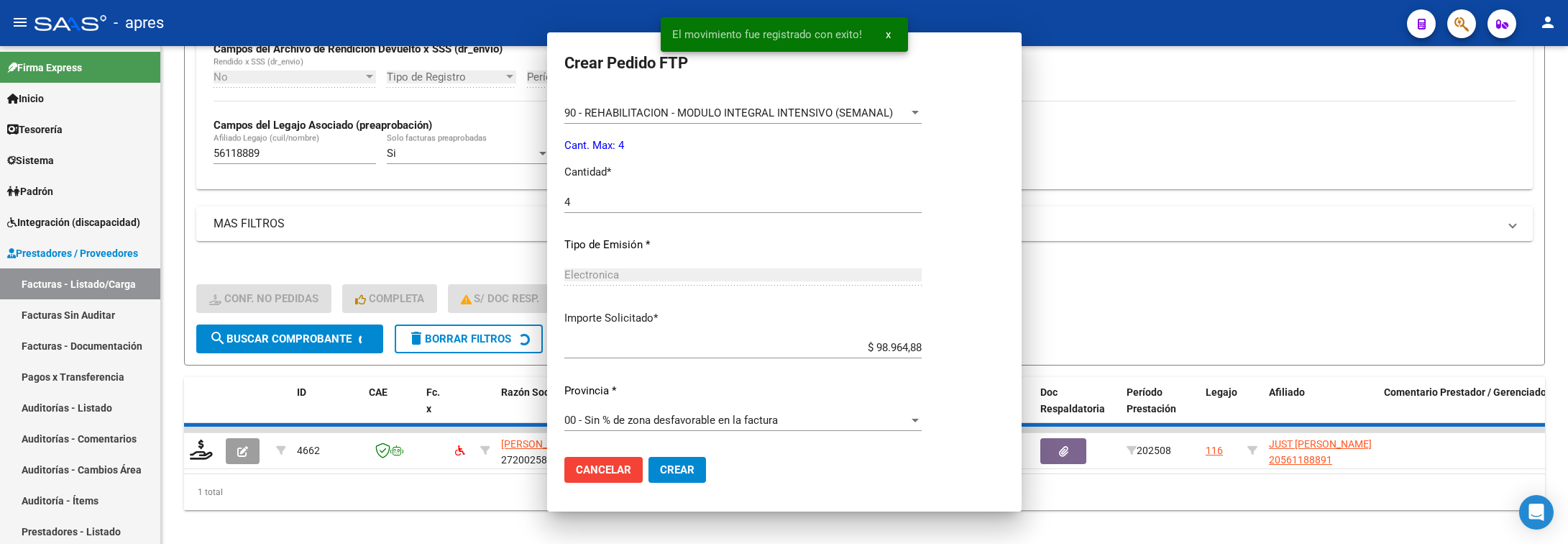
scroll to position [529, 0]
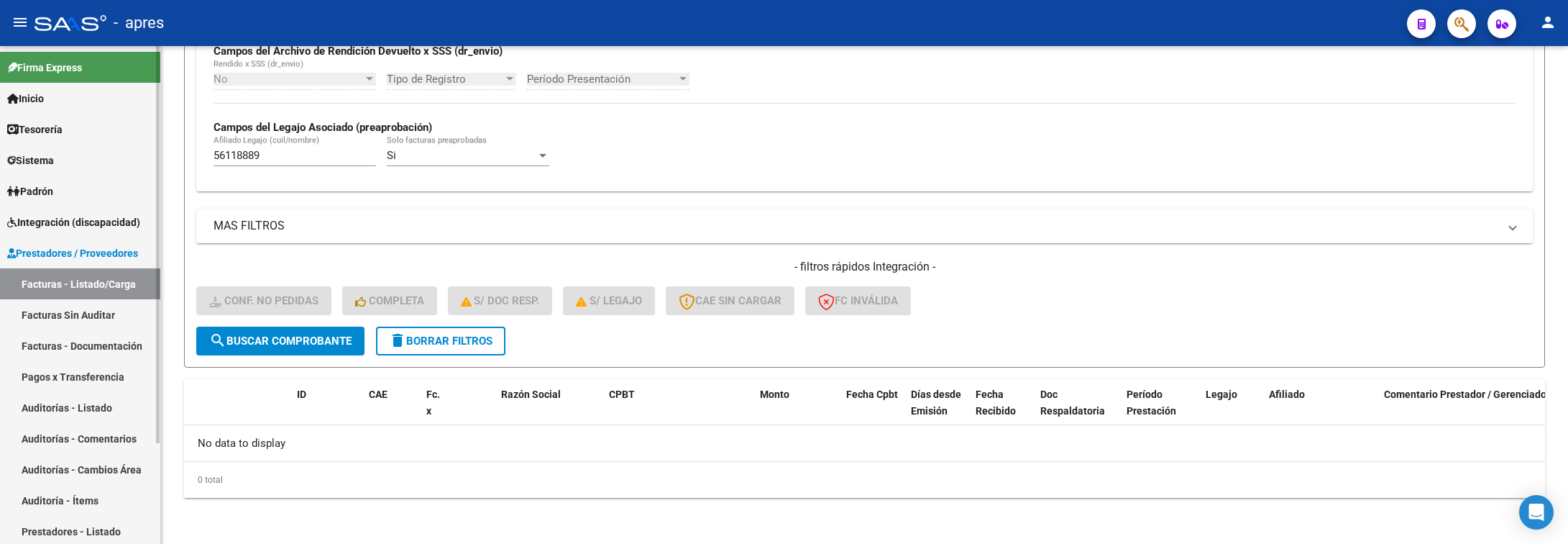
drag, startPoint x: 303, startPoint y: 155, endPoint x: 149, endPoint y: 157, distance: 154.0
click at [149, 157] on mat-sidenav-container "Firma Express Inicio Calendario SSS Instructivos Contacto OS Tesorería Extracto…" at bounding box center [784, 295] width 1568 height 498
paste input "5761761"
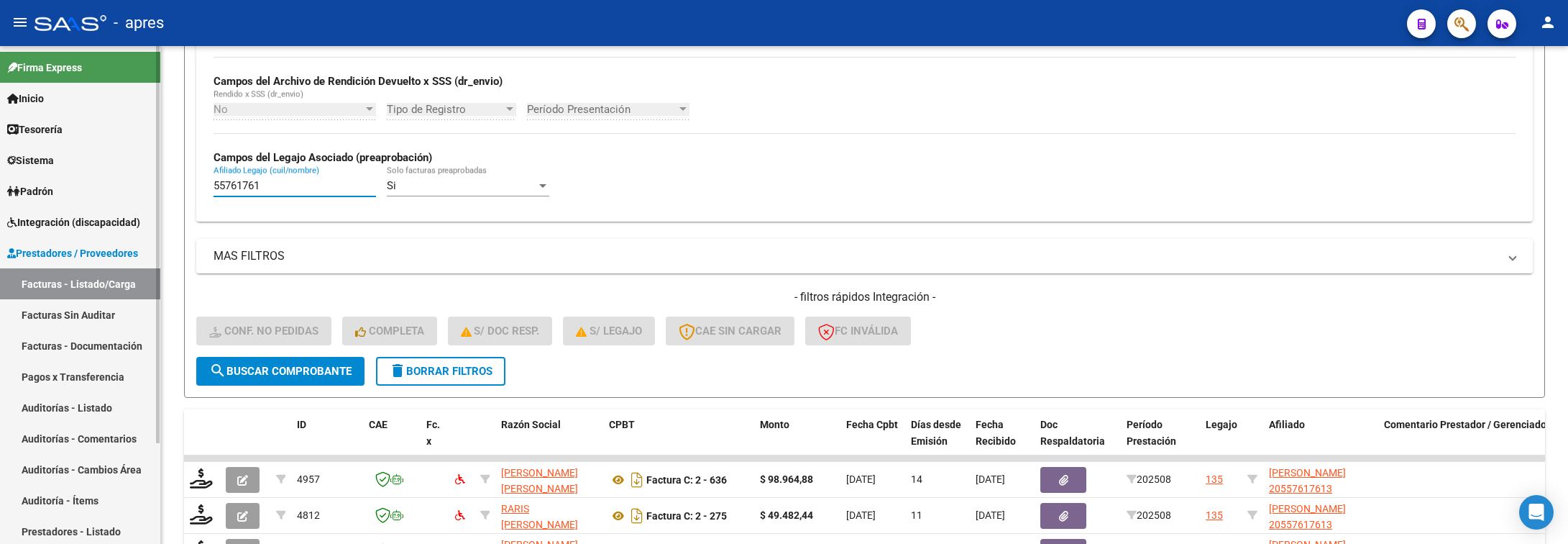
scroll to position [363, 0]
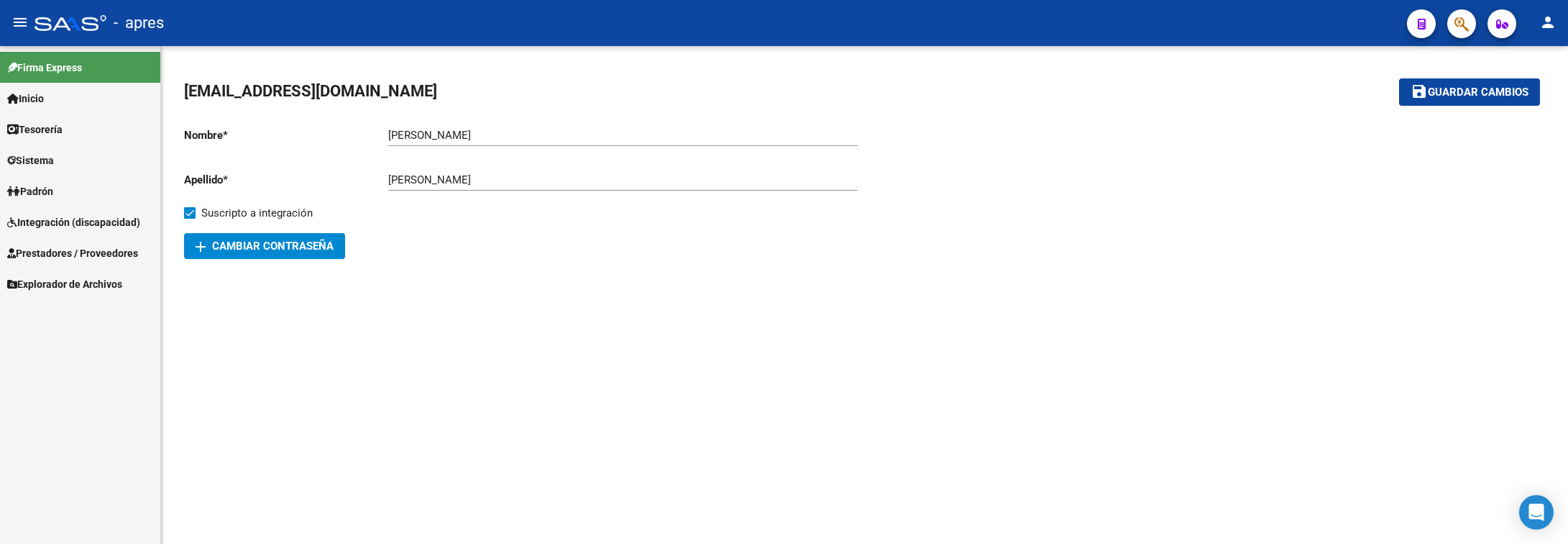
click at [88, 224] on span "Integración (discapacidad)" at bounding box center [74, 222] width 133 height 16
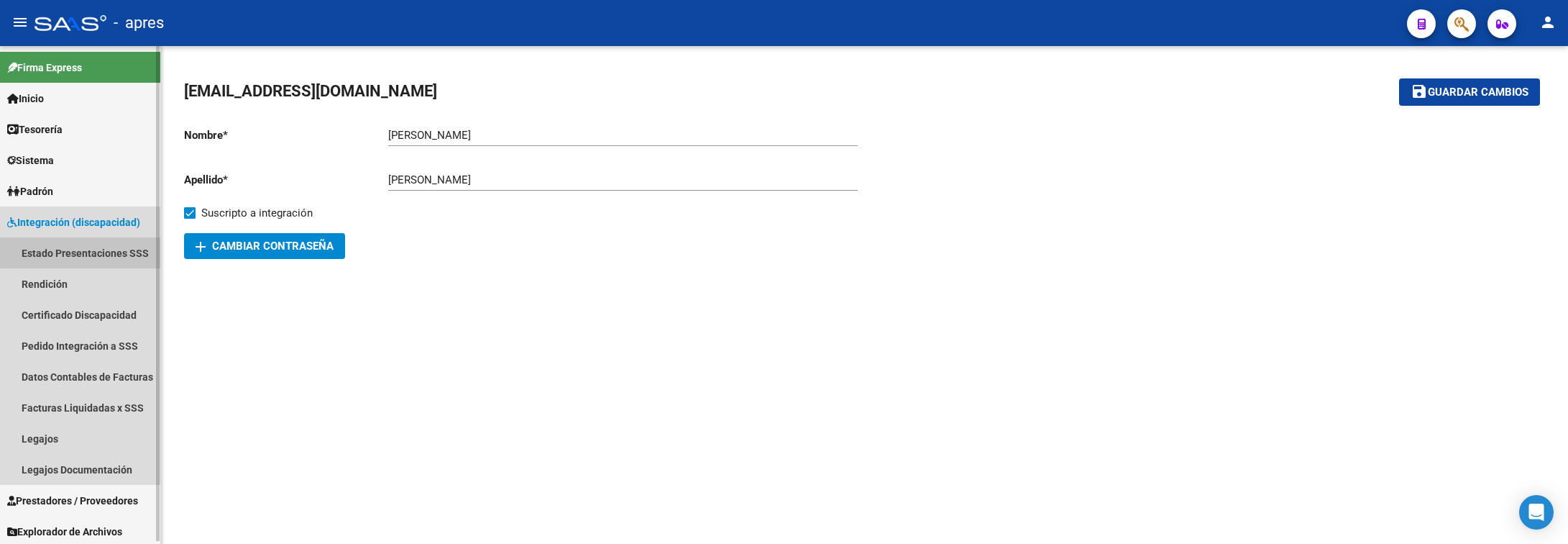
click at [95, 251] on link "Estado Presentaciones SSS" at bounding box center [80, 253] width 160 height 31
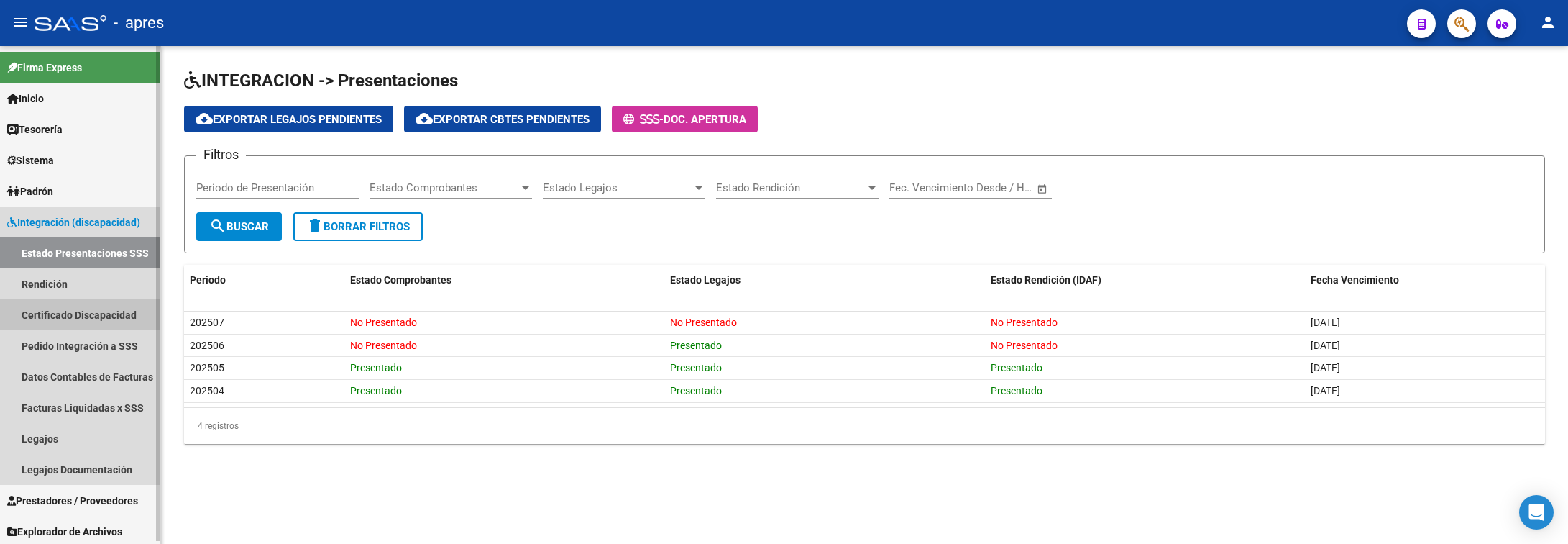
click at [80, 307] on link "Certificado Discapacidad" at bounding box center [80, 315] width 160 height 31
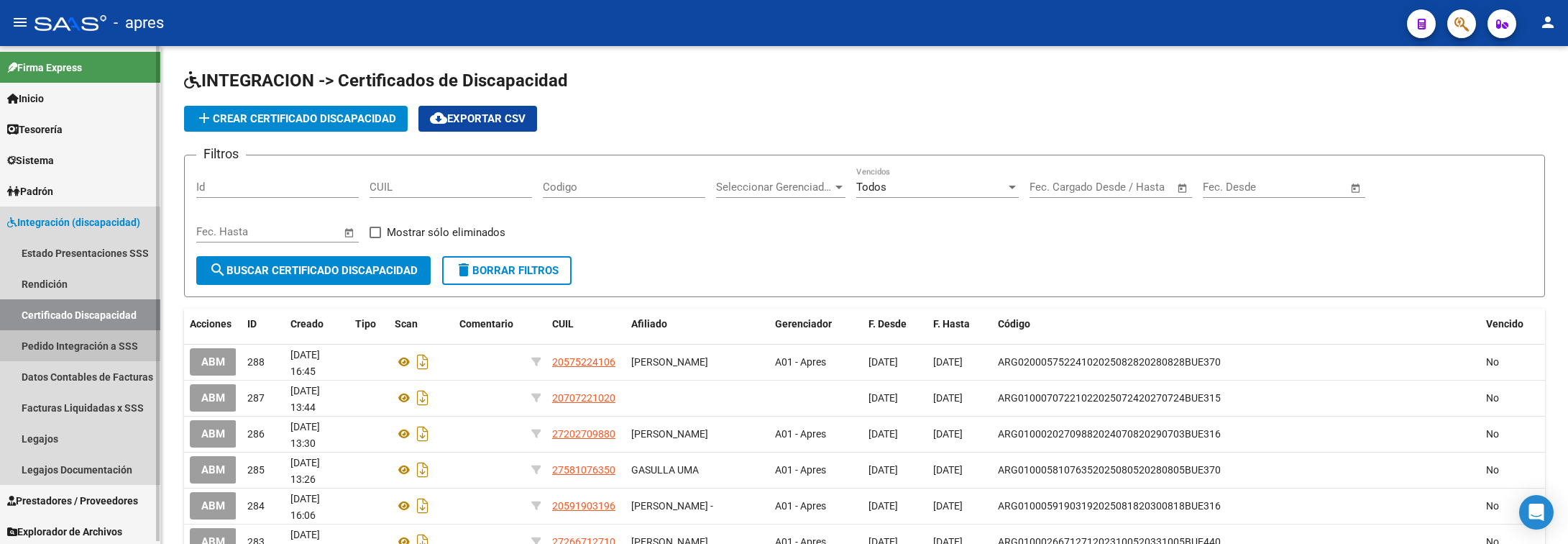
click at [85, 339] on link "Pedido Integración a SSS" at bounding box center [80, 345] width 160 height 31
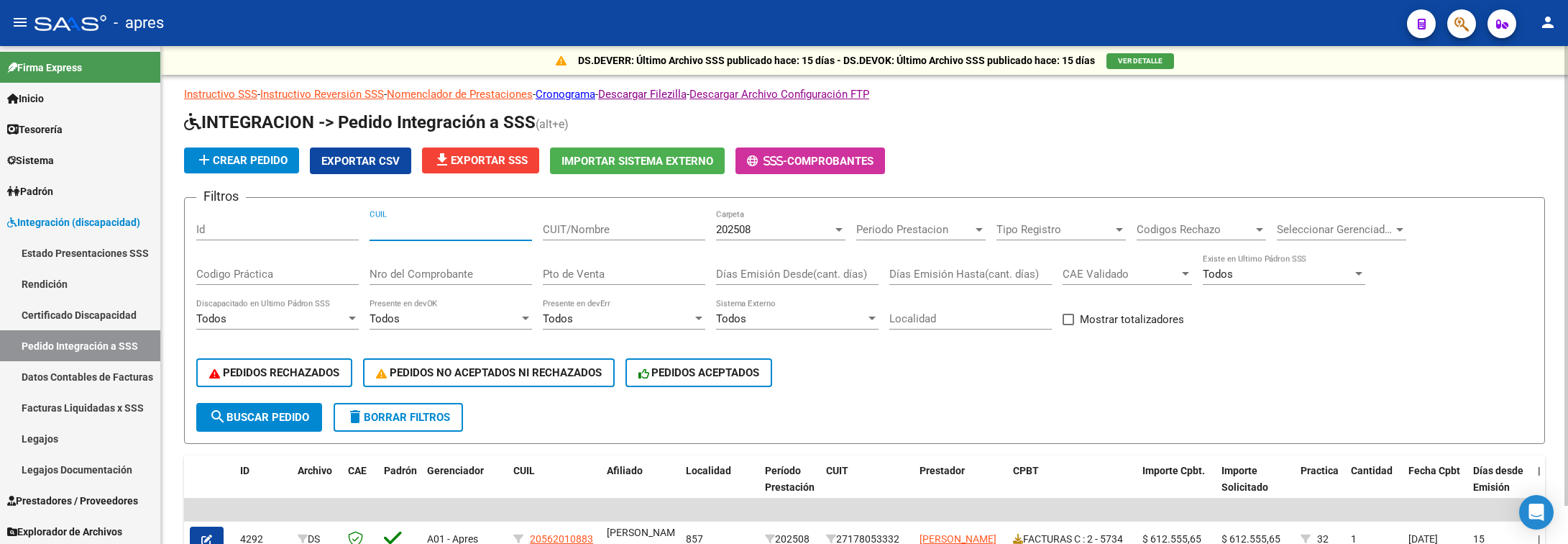
click at [439, 229] on input "CUIL" at bounding box center [451, 229] width 162 height 13
paste input "52192872"
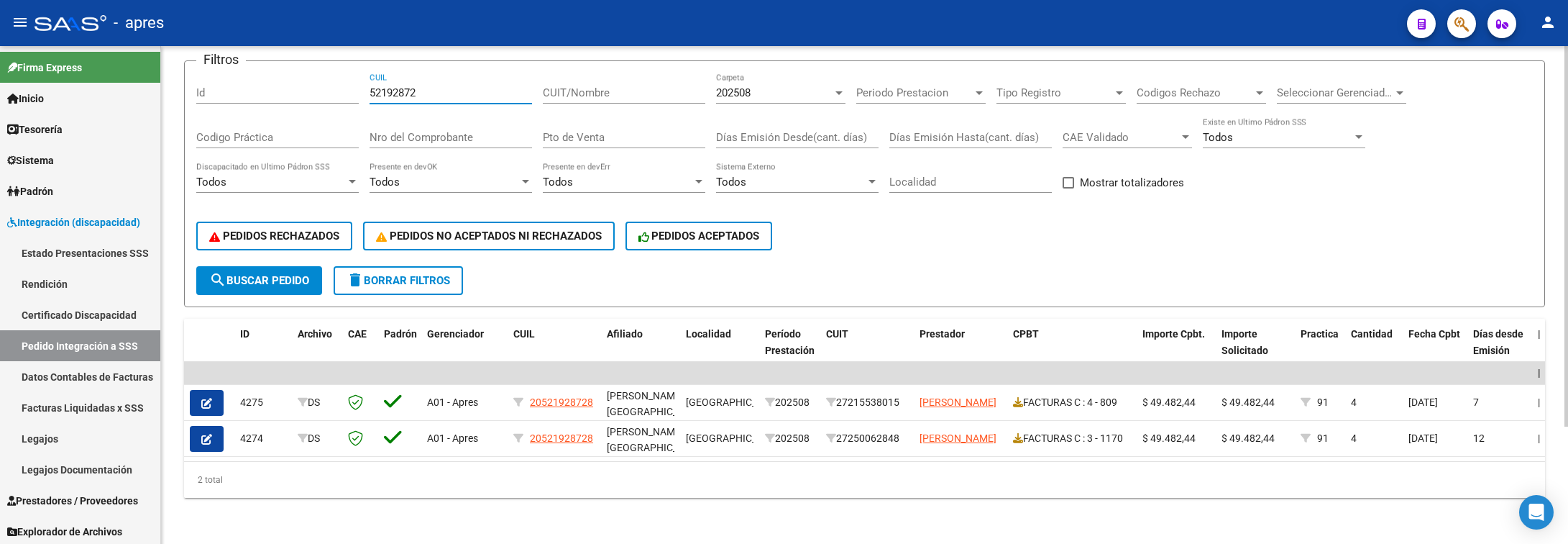
scroll to position [154, 0]
drag, startPoint x: 428, startPoint y: 66, endPoint x: 322, endPoint y: 84, distance: 107.5
click at [322, 84] on div "Filtros Id 52192872 CUIL CUIT/Nombre 202508 Carpeta Periodo Prestacion Periodo …" at bounding box center [865, 170] width 1337 height 194
drag, startPoint x: 439, startPoint y: 76, endPoint x: 320, endPoint y: 76, distance: 119.0
click at [320, 76] on div "Filtros Id 52192872 CUIL CUIT/Nombre 202508 Carpeta Periodo Prestacion Periodo …" at bounding box center [865, 170] width 1337 height 194
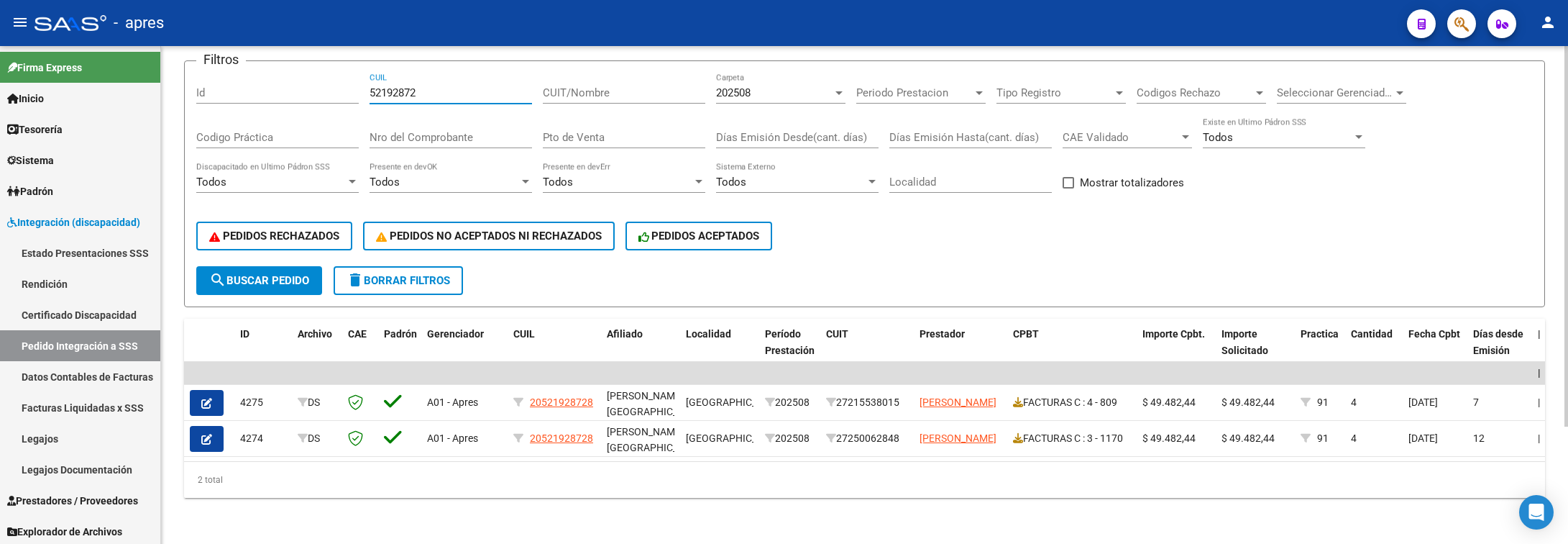
paste input "8523616"
drag, startPoint x: 436, startPoint y: 74, endPoint x: 267, endPoint y: 76, distance: 169.0
click at [267, 76] on div "Filtros Id 58523616 CUIL CUIT/Nombre 202508 Carpeta Periodo Prestacion Periodo …" at bounding box center [865, 170] width 1337 height 194
paste input "655477"
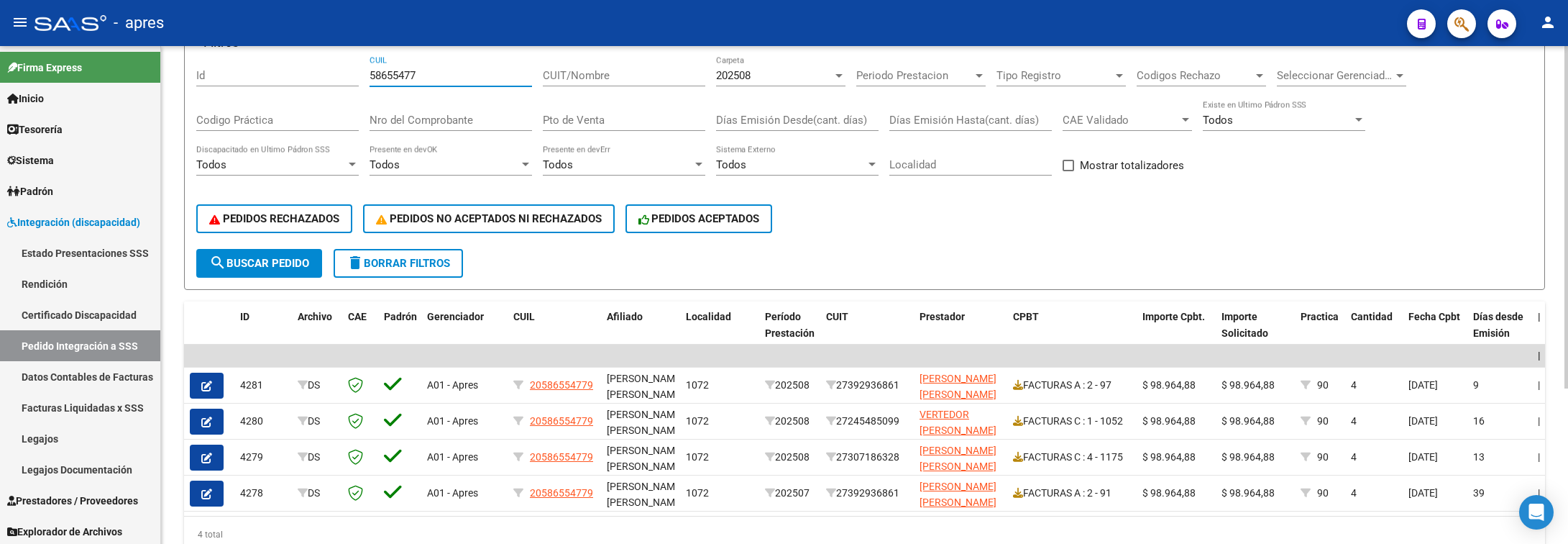
drag, startPoint x: 426, startPoint y: 79, endPoint x: 322, endPoint y: 81, distance: 104.0
click at [322, 83] on div "Filtros Id 58655477 CUIL CUIT/Nombre 202508 Carpeta Periodo Prestacion Periodo …" at bounding box center [865, 152] width 1337 height 194
paste input "5439458"
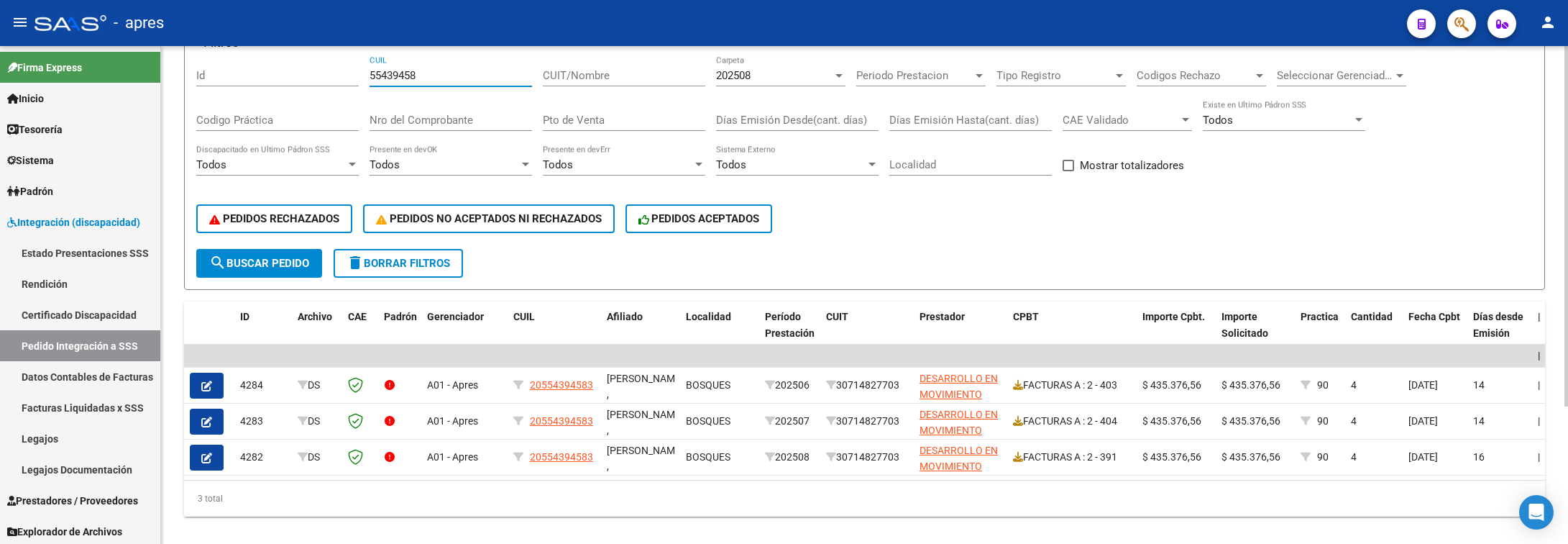
drag, startPoint x: 425, startPoint y: 79, endPoint x: 278, endPoint y: 80, distance: 147.0
click at [278, 80] on div "Filtros Id 55439458 CUIL CUIT/Nombre 202508 Carpeta Periodo Prestacion Periodo …" at bounding box center [865, 152] width 1337 height 194
paste input "6336396"
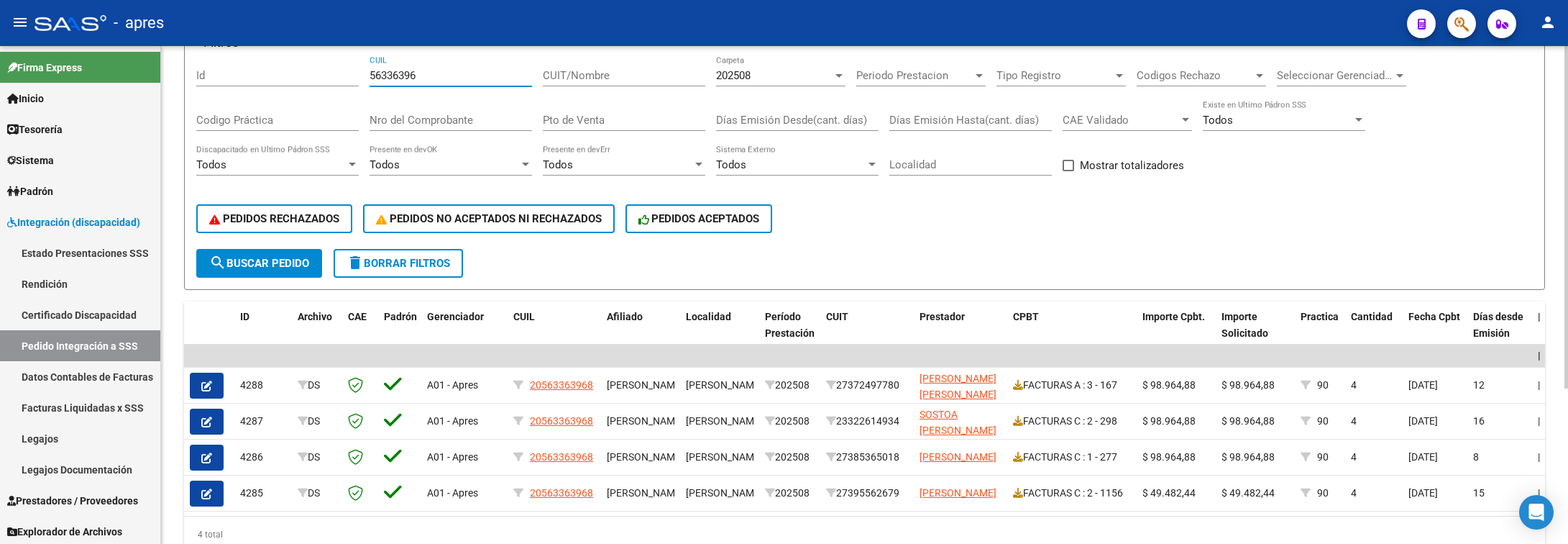
drag, startPoint x: 441, startPoint y: 80, endPoint x: 379, endPoint y: 82, distance: 62.0
click at [378, 82] on div "56336396 CUIL" at bounding box center [451, 71] width 162 height 31
paste input "54610163"
type input "5"
paste input "54610163"
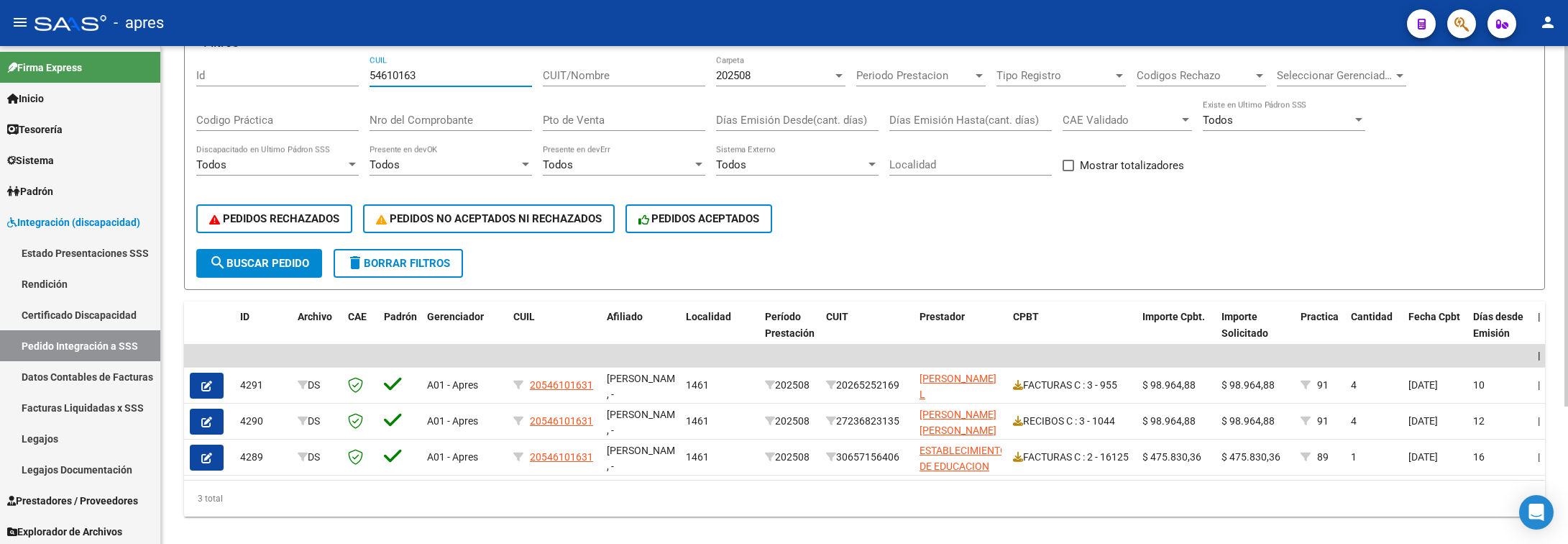
drag, startPoint x: 416, startPoint y: 74, endPoint x: 288, endPoint y: 83, distance: 128.3
click at [289, 83] on div "Filtros Id 54610163 CUIL CUIT/Nombre 202508 Carpeta Periodo Prestacion Periodo …" at bounding box center [865, 152] width 1337 height 194
paste input "3304274"
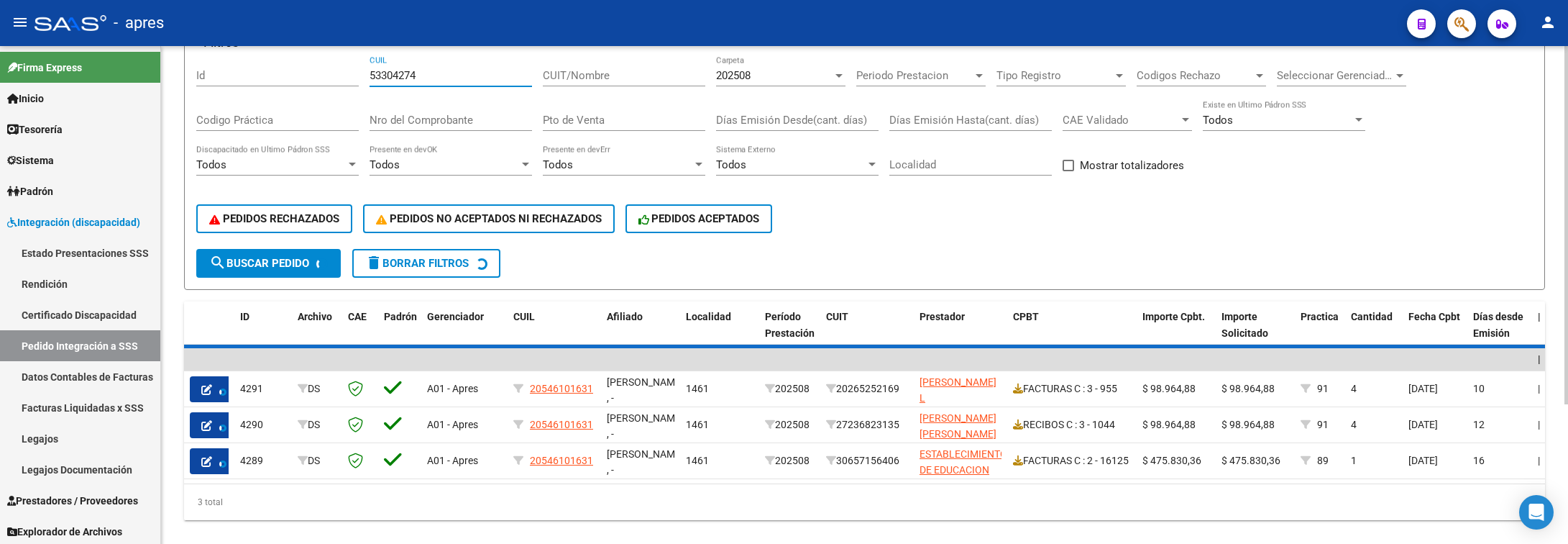
scroll to position [74, 0]
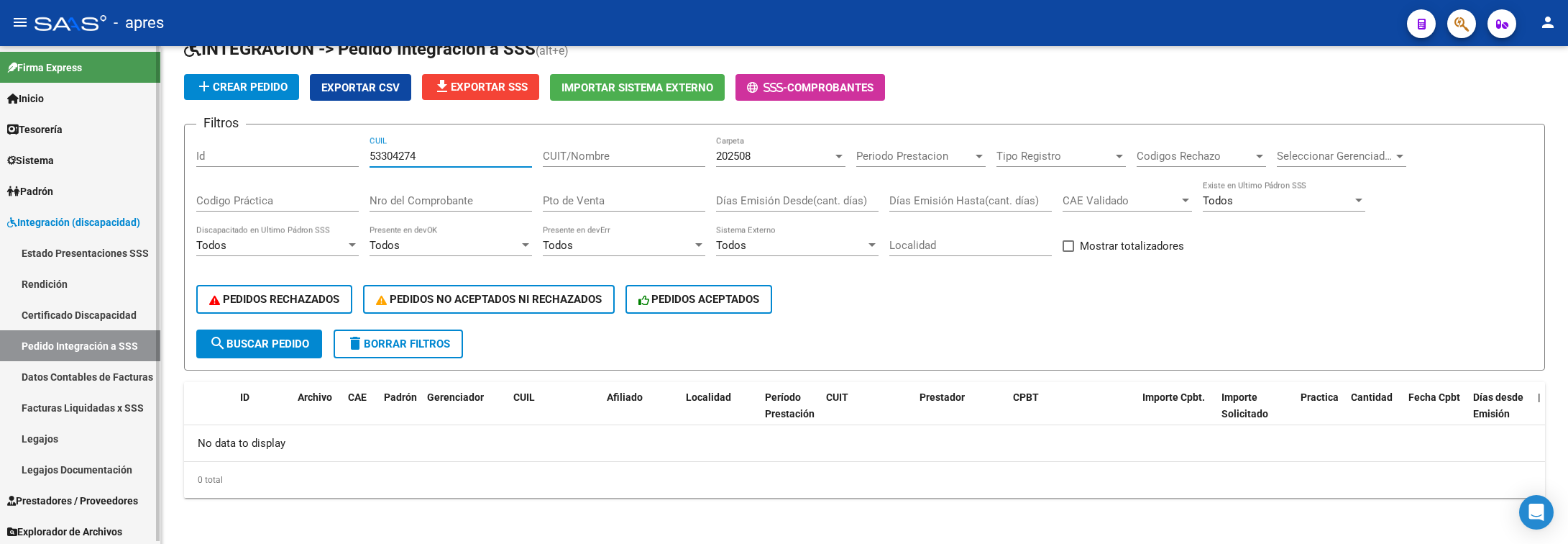
drag, startPoint x: 459, startPoint y: 162, endPoint x: 127, endPoint y: 156, distance: 332.1
click at [128, 156] on mat-sidenav-container "Firma Express Inicio Calendario SSS Instructivos Contacto OS Tesorería Extracto…" at bounding box center [784, 295] width 1568 height 498
paste input "6201088"
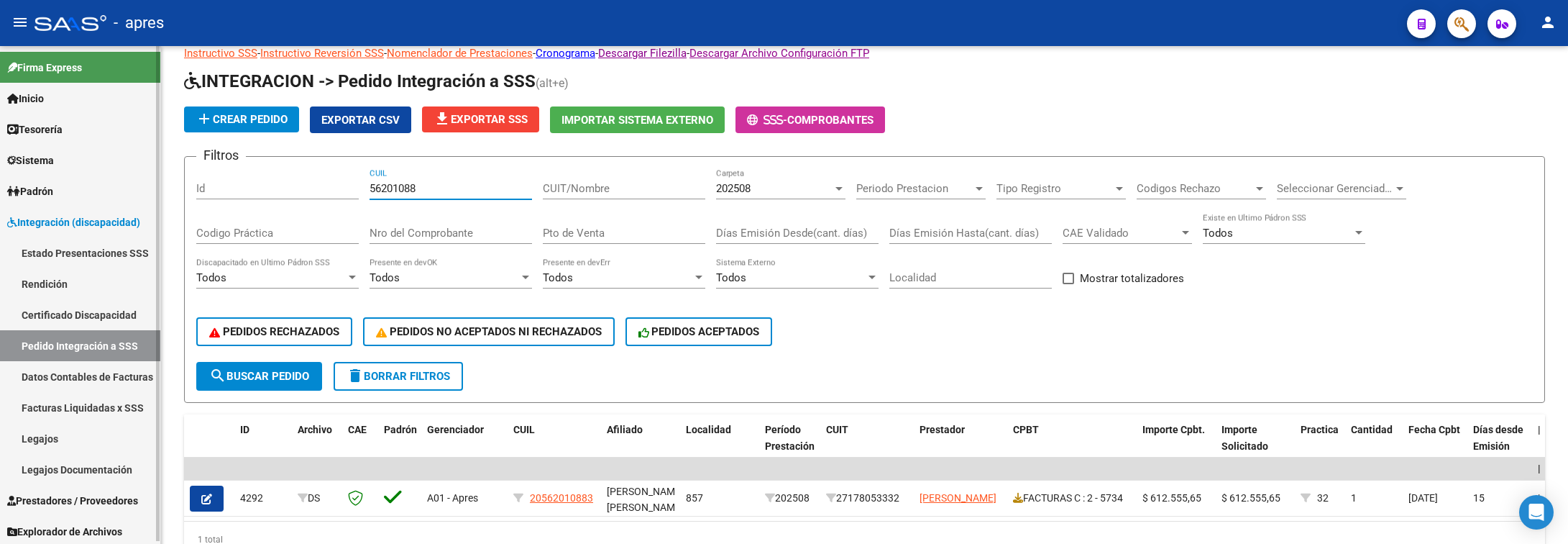
scroll to position [119, 0]
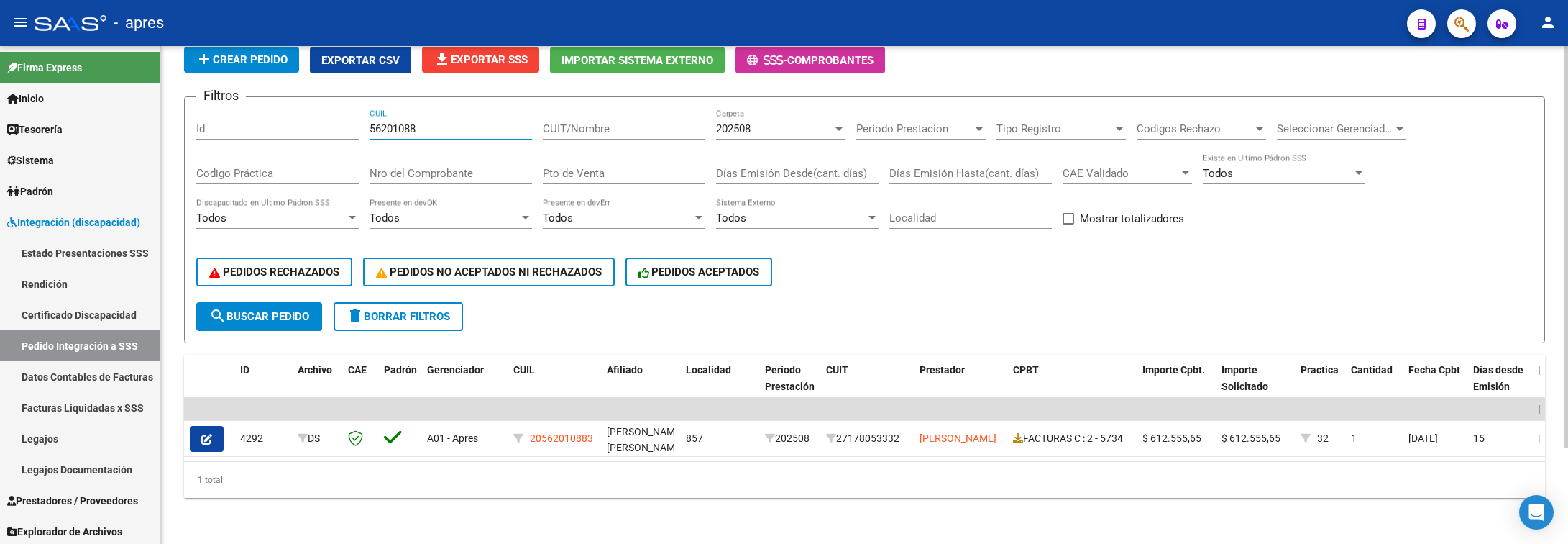
type input "56201088"
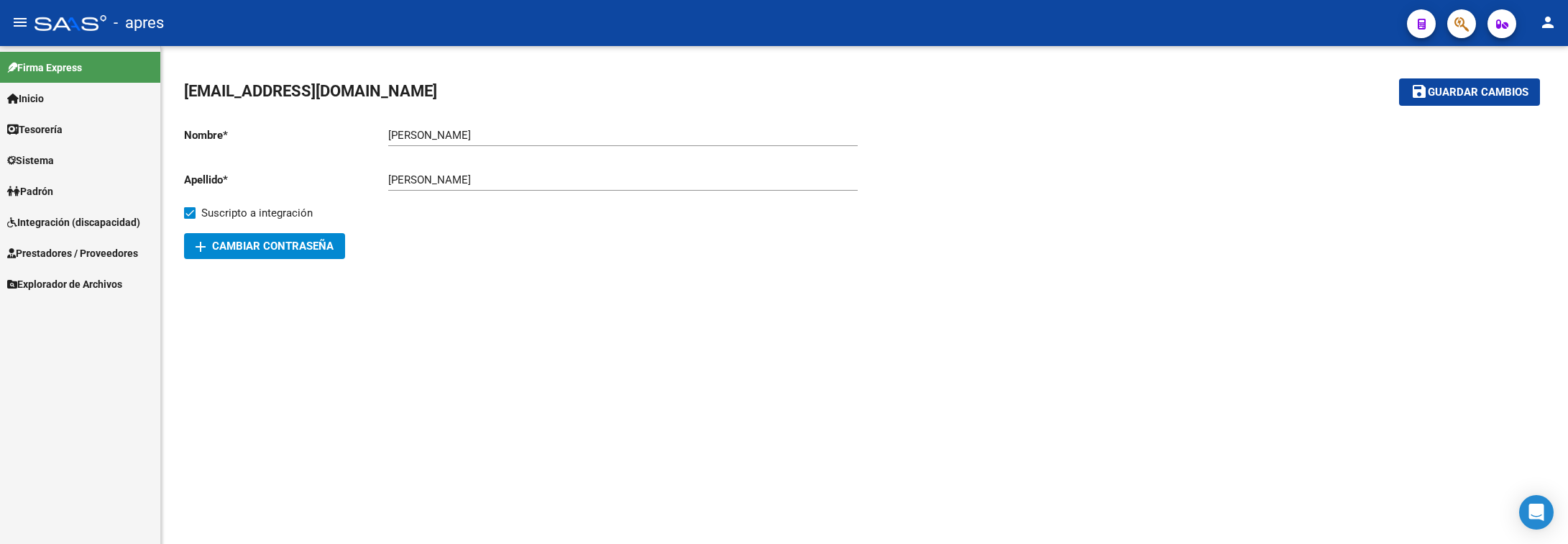
click at [124, 218] on span "Integración (discapacidad)" at bounding box center [74, 222] width 133 height 16
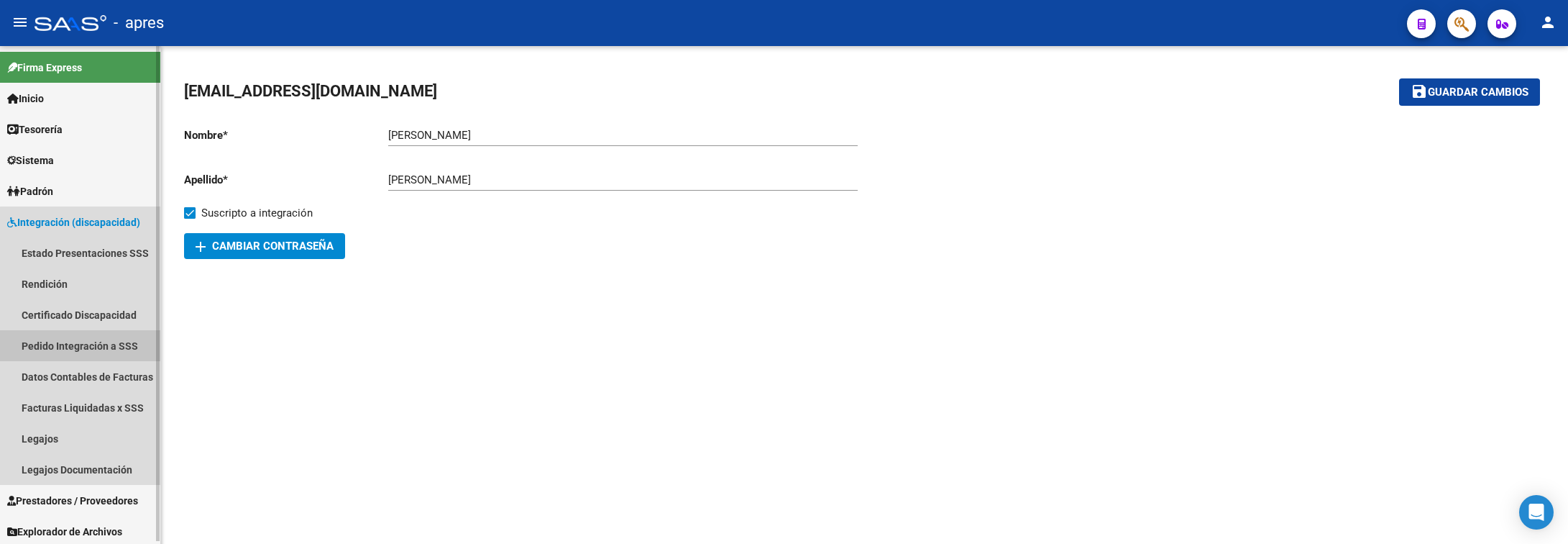
drag, startPoint x: 92, startPoint y: 350, endPoint x: 85, endPoint y: 346, distance: 8.1
click at [90, 350] on link "Pedido Integración a SSS" at bounding box center [80, 345] width 160 height 31
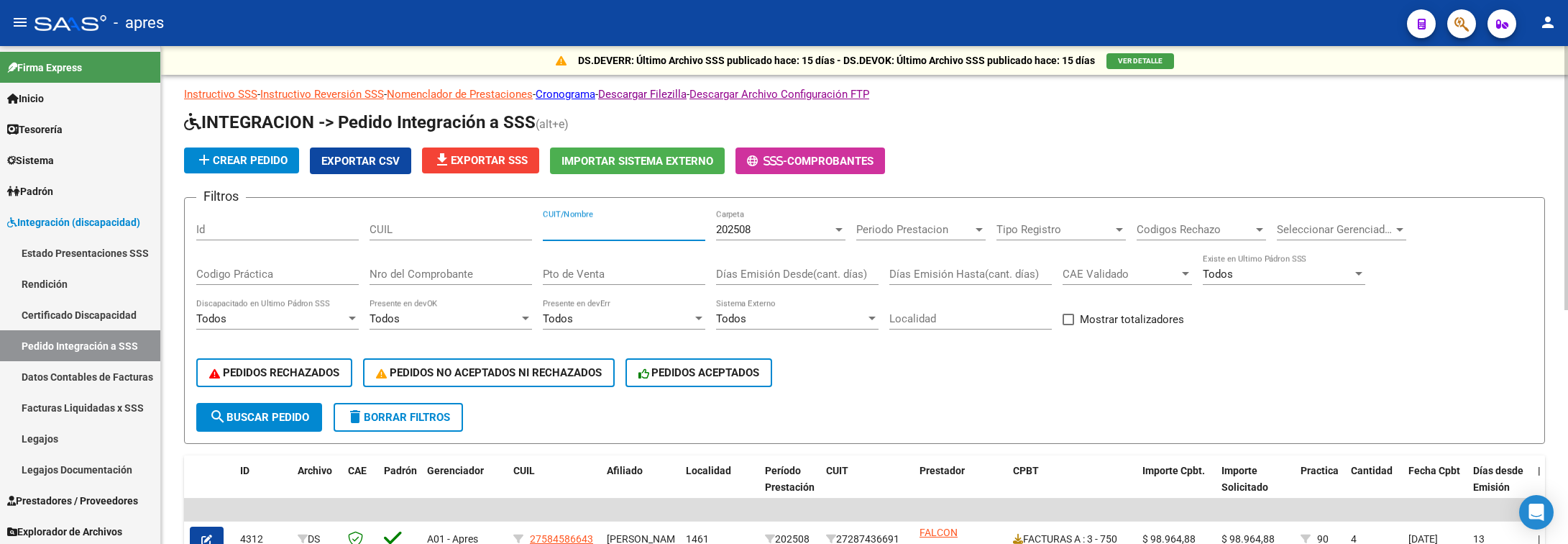
click at [559, 227] on input "CUIT/Nombre" at bounding box center [624, 229] width 162 height 13
click at [397, 231] on input "CUIL" at bounding box center [451, 229] width 162 height 13
paste input "58458664"
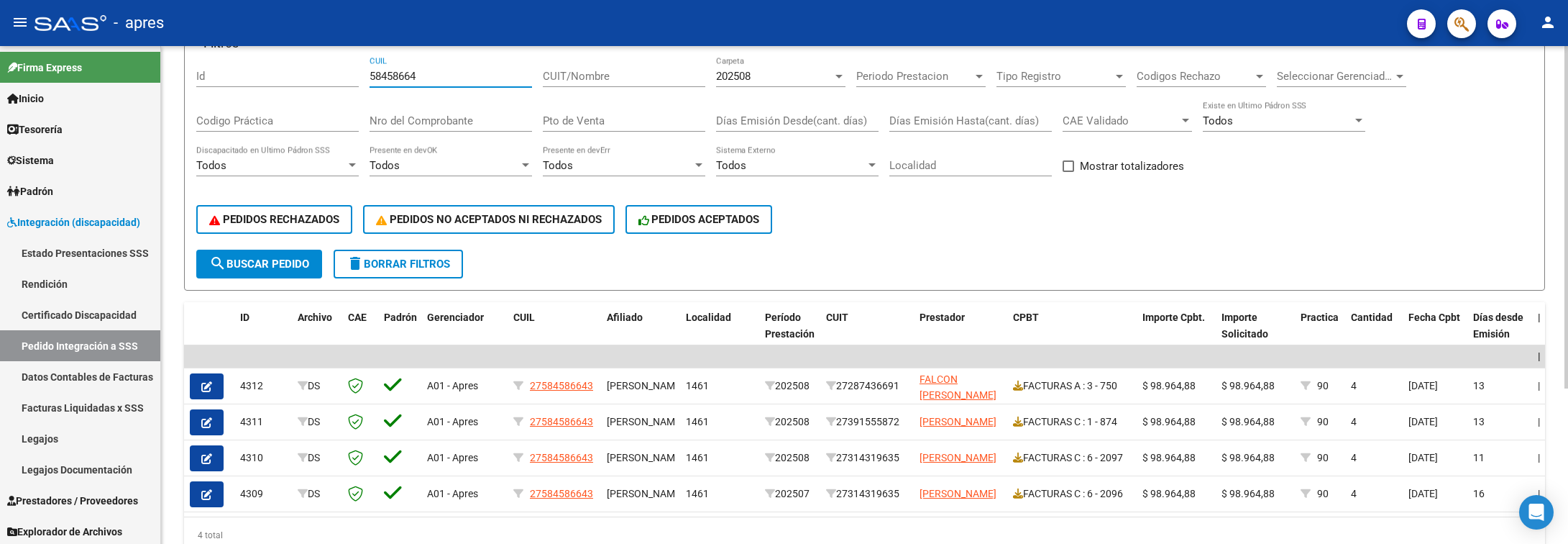
scroll to position [225, 0]
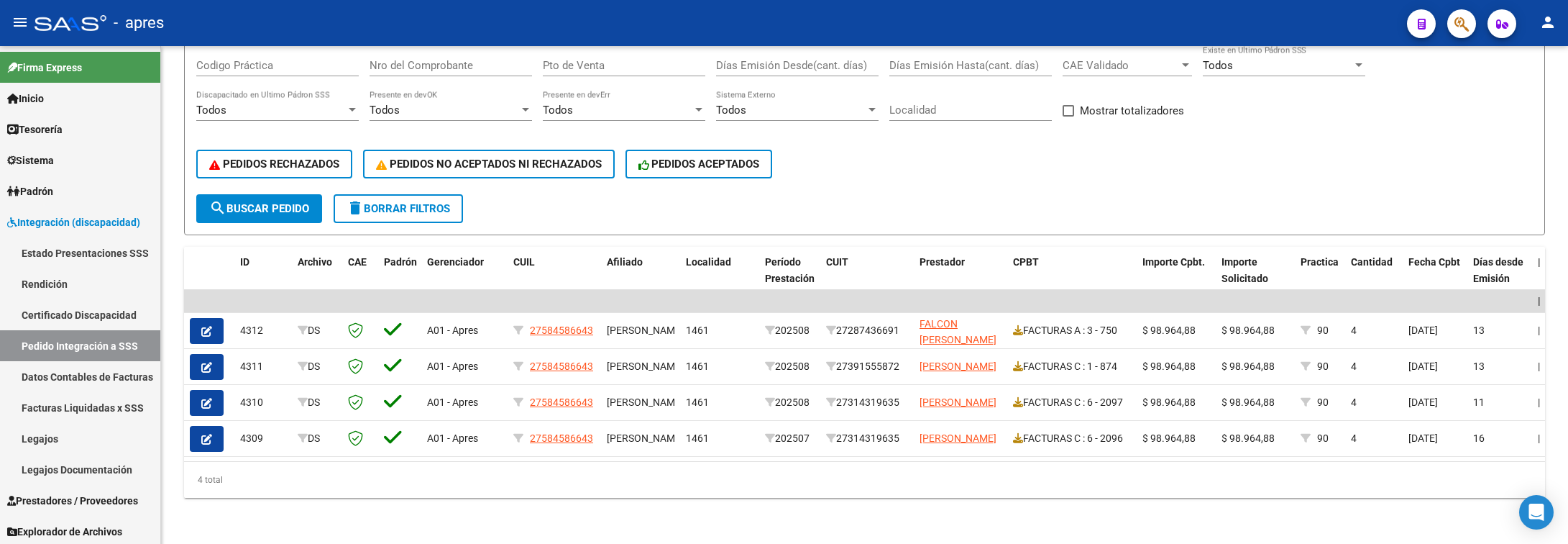
type input "58458664"
